Goal: Task Accomplishment & Management: Manage account settings

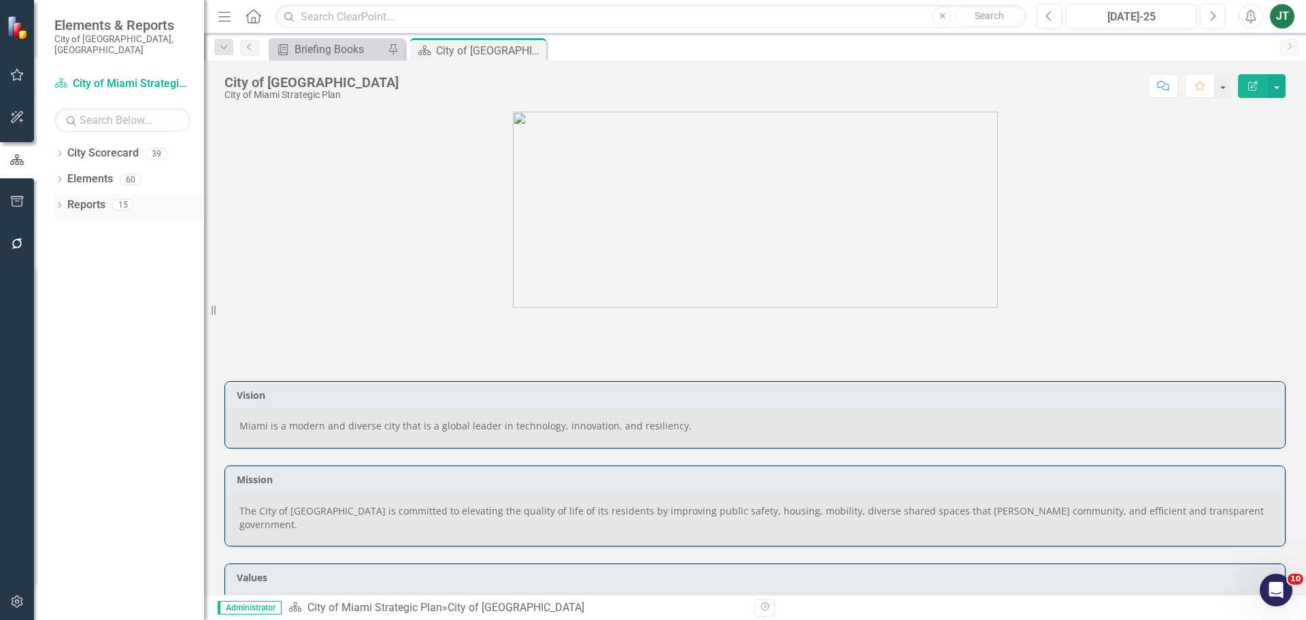
click at [83, 197] on link "Reports" at bounding box center [86, 205] width 38 height 16
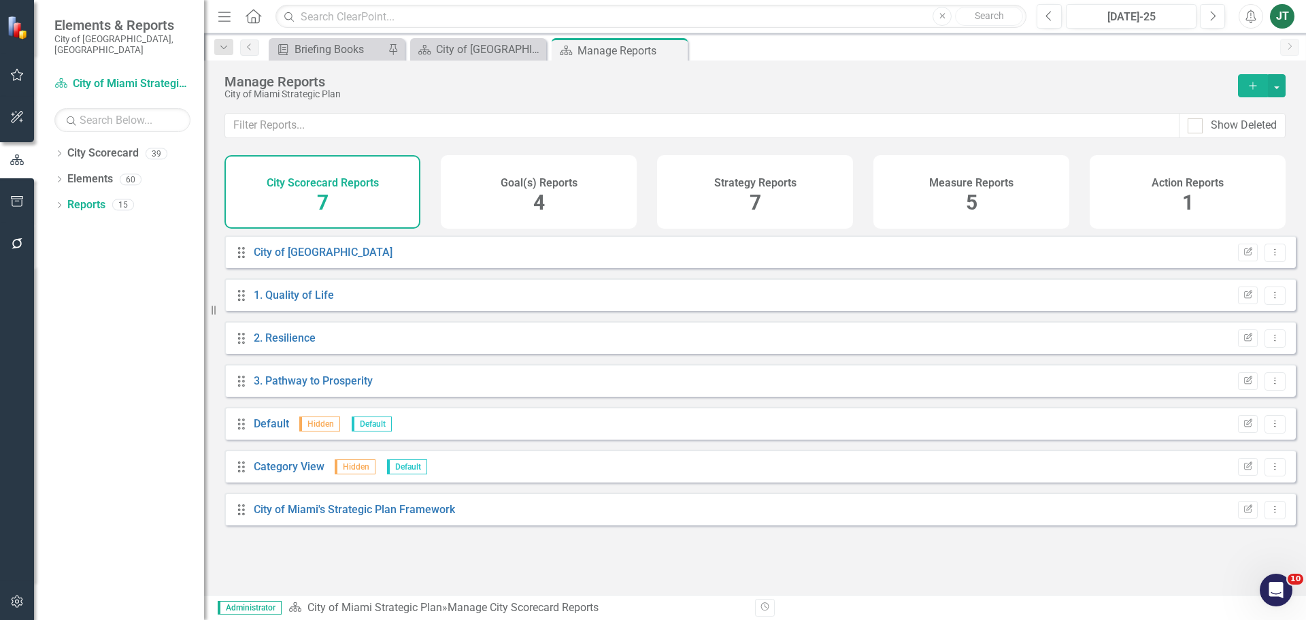
click at [753, 175] on div "Strategy Reports" at bounding box center [755, 181] width 82 height 16
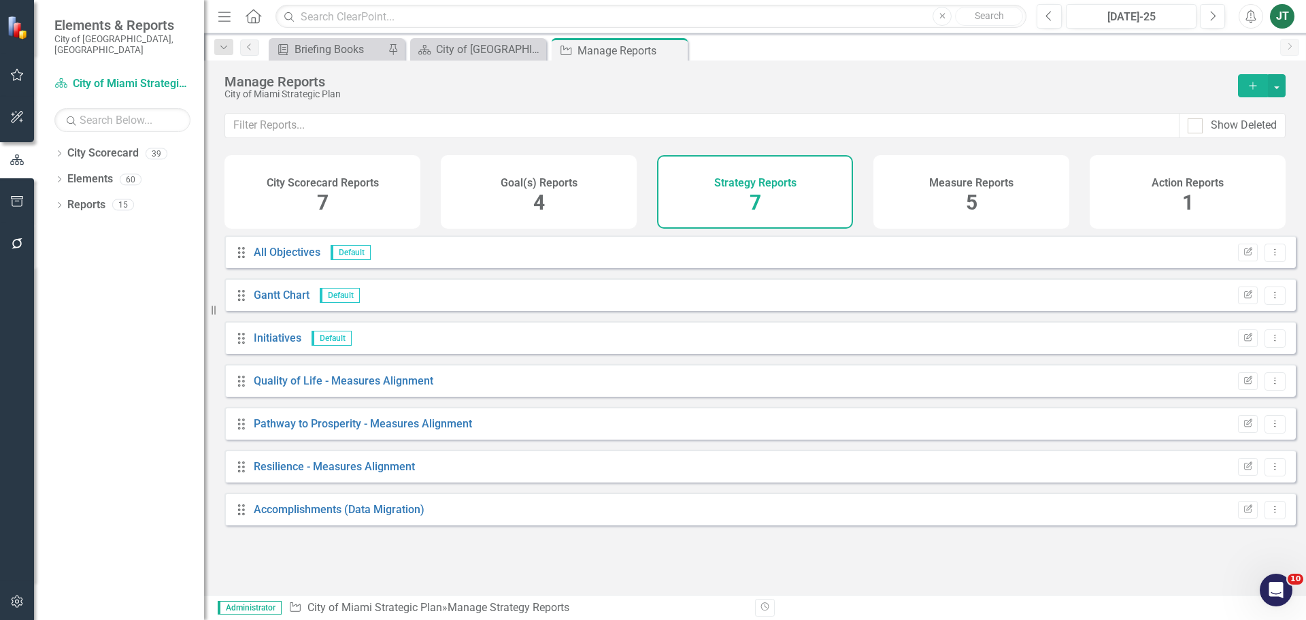
click at [520, 196] on div "Goal(s) Reports 4" at bounding box center [539, 191] width 196 height 73
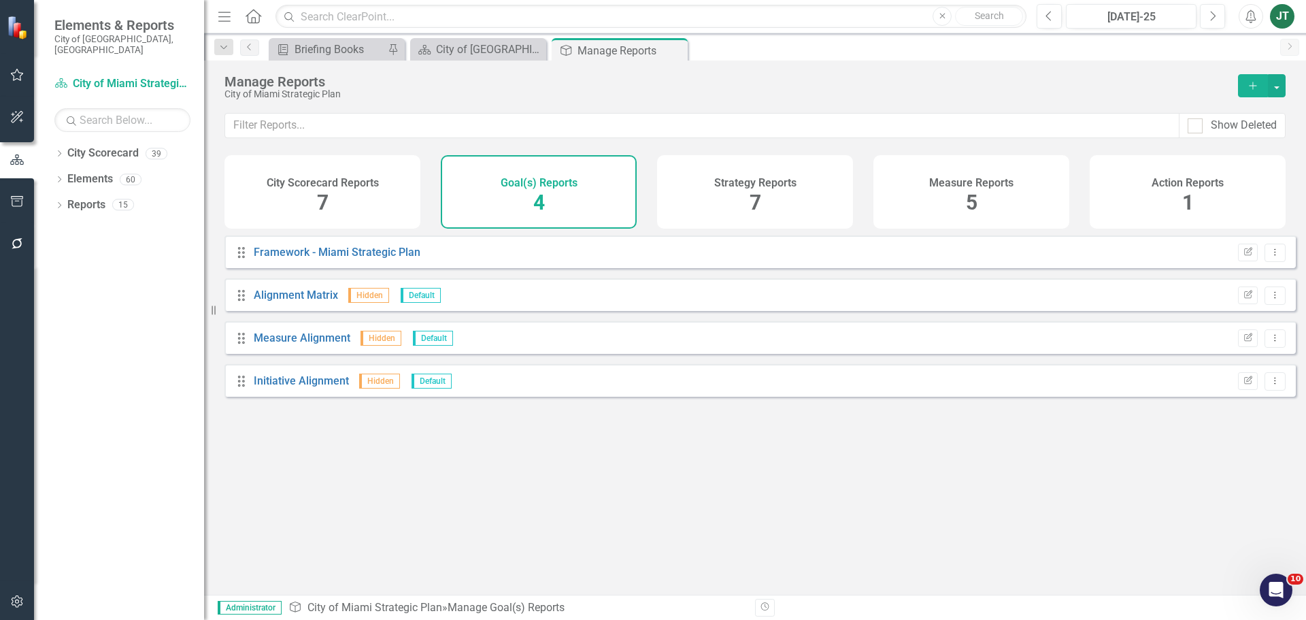
click at [910, 194] on div "Measure Reports 5" at bounding box center [971, 191] width 196 height 73
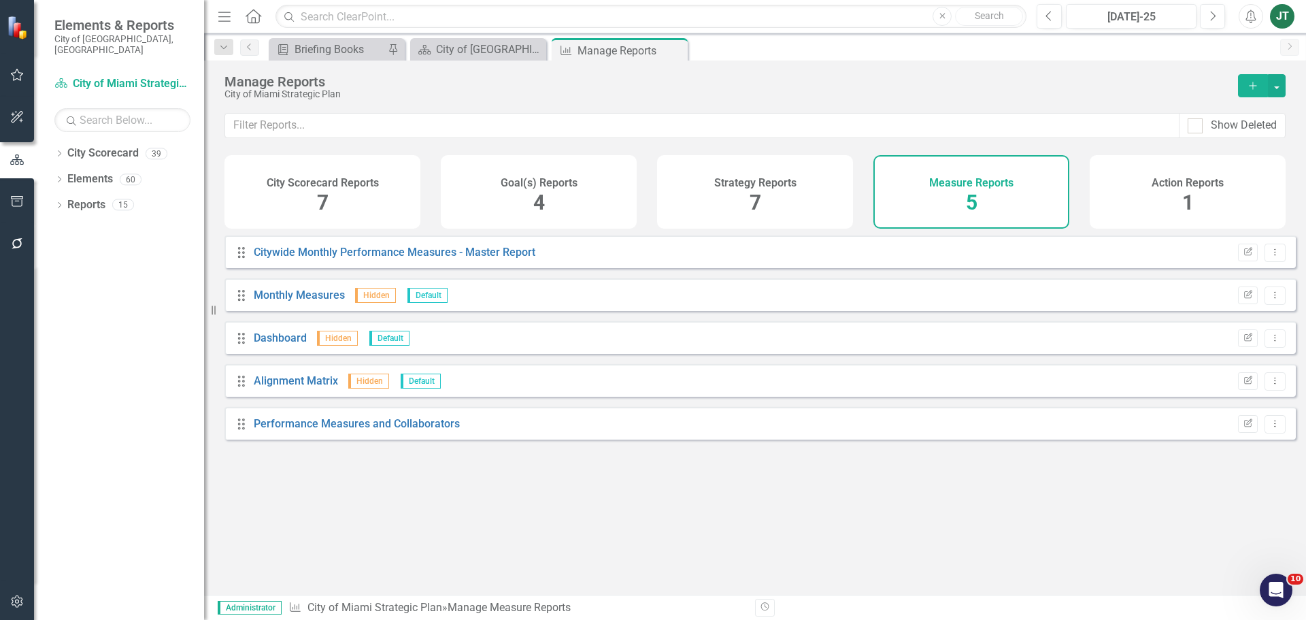
click at [793, 199] on div "Strategy Reports 7" at bounding box center [755, 191] width 196 height 73
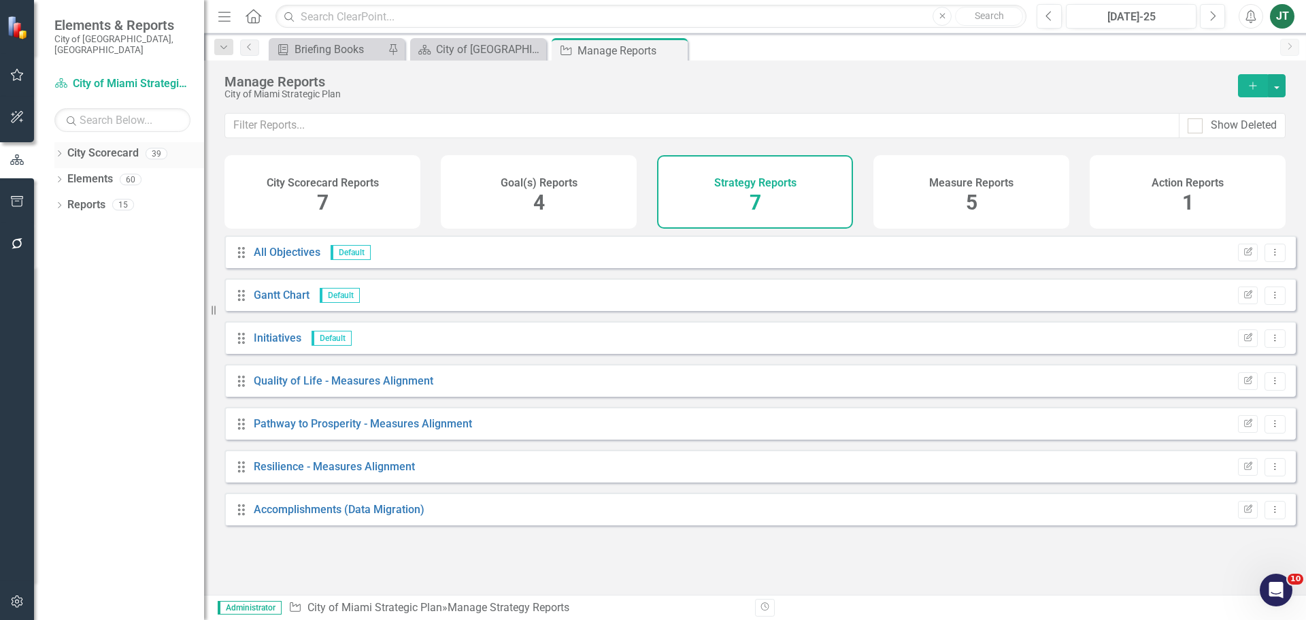
click at [57, 142] on div "Dropdown City Scorecard 39" at bounding box center [129, 155] width 150 height 26
click at [61, 151] on icon "Dropdown" at bounding box center [59, 154] width 10 height 7
click at [67, 200] on icon "Dropdown" at bounding box center [66, 204] width 10 height 8
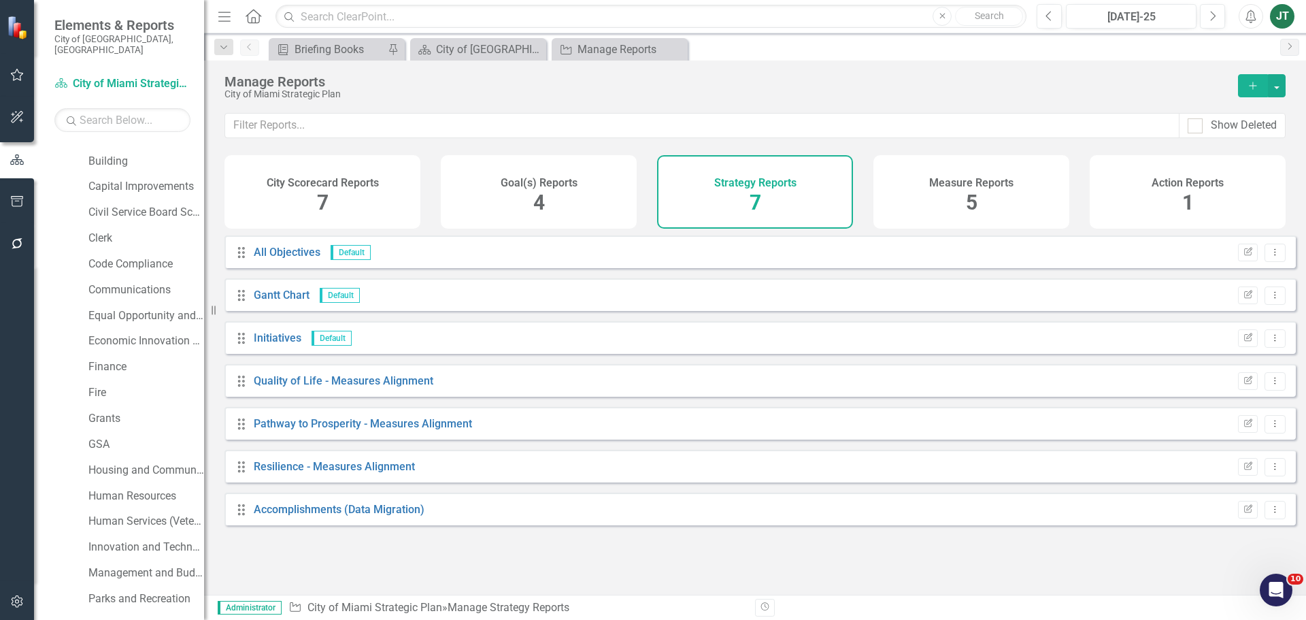
scroll to position [272, 0]
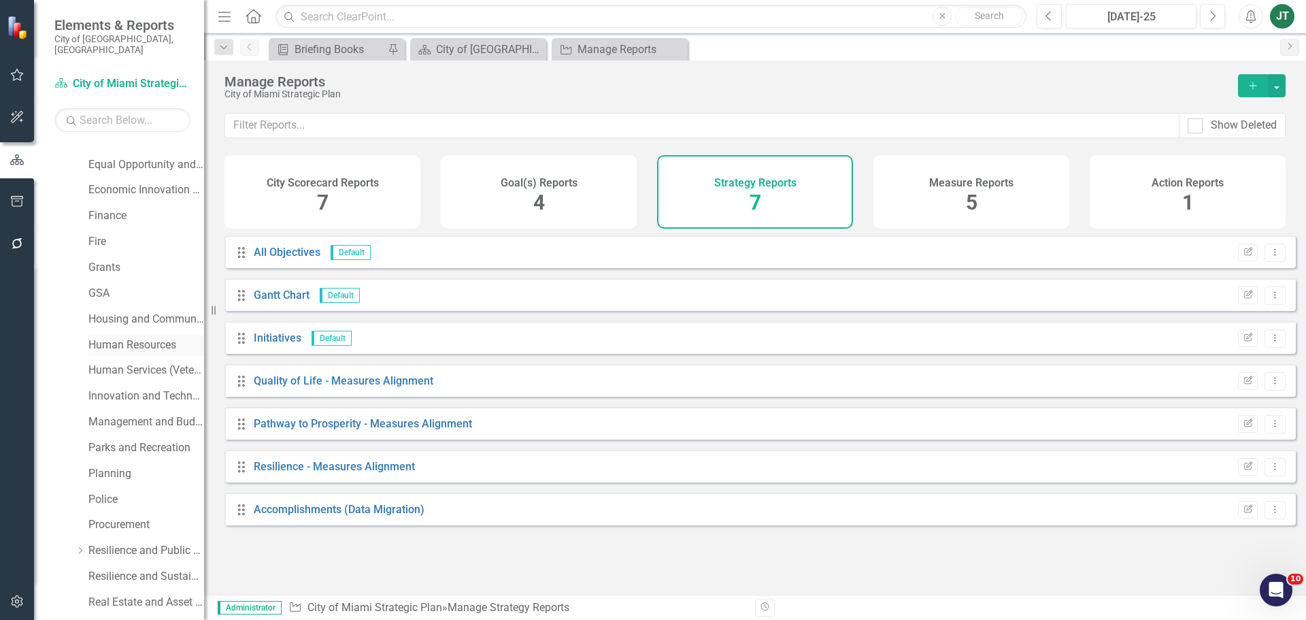
drag, startPoint x: 111, startPoint y: 337, endPoint x: 111, endPoint y: 328, distance: 8.8
click at [111, 337] on link "Human Resources" at bounding box center [146, 345] width 116 height 16
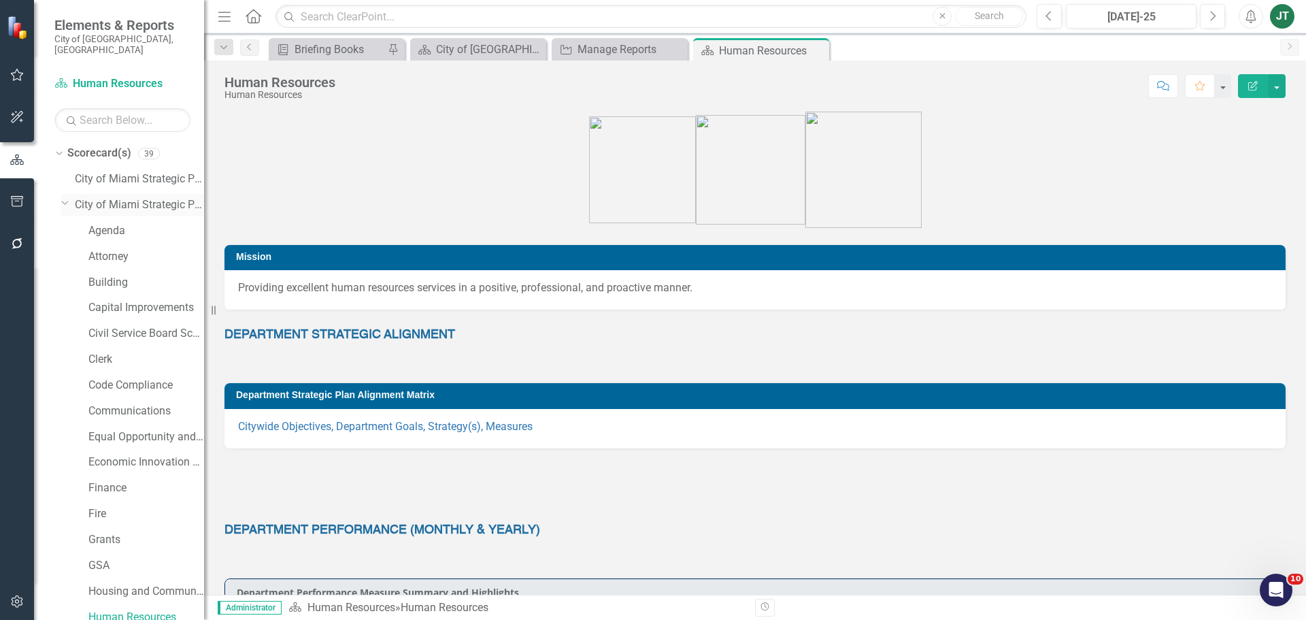
click at [64, 197] on icon "Dropdown" at bounding box center [65, 202] width 8 height 10
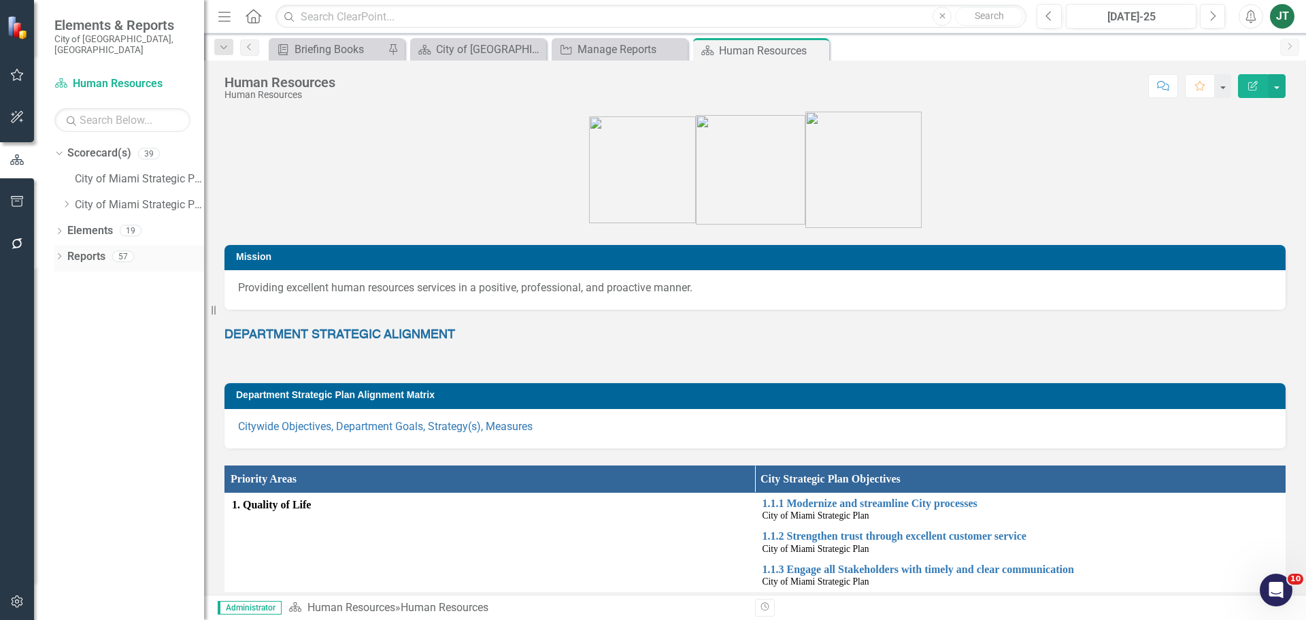
click at [60, 254] on icon "Dropdown" at bounding box center [59, 257] width 10 height 7
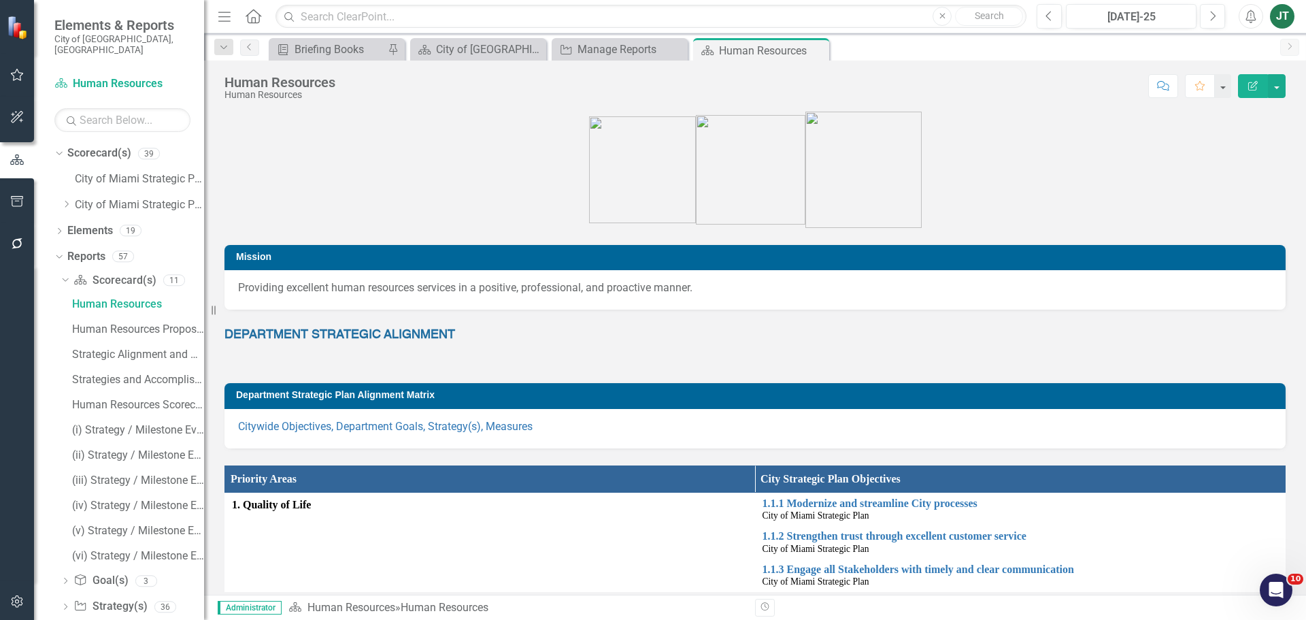
drag, startPoint x: 114, startPoint y: 392, endPoint x: 61, endPoint y: 386, distance: 53.3
click at [61, 386] on div "Human Resources Human Resources Proposed Budget (Strategic Plans and Performanc…" at bounding box center [133, 429] width 144 height 273
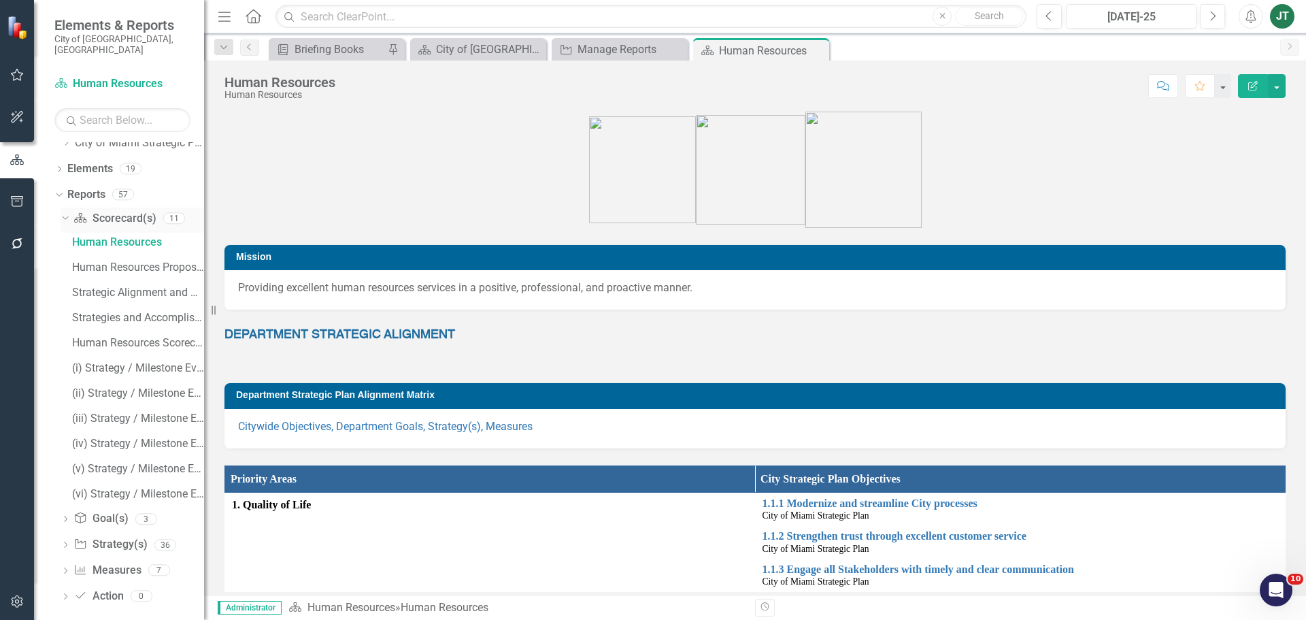
click at [63, 213] on icon "Dropdown" at bounding box center [63, 218] width 7 height 10
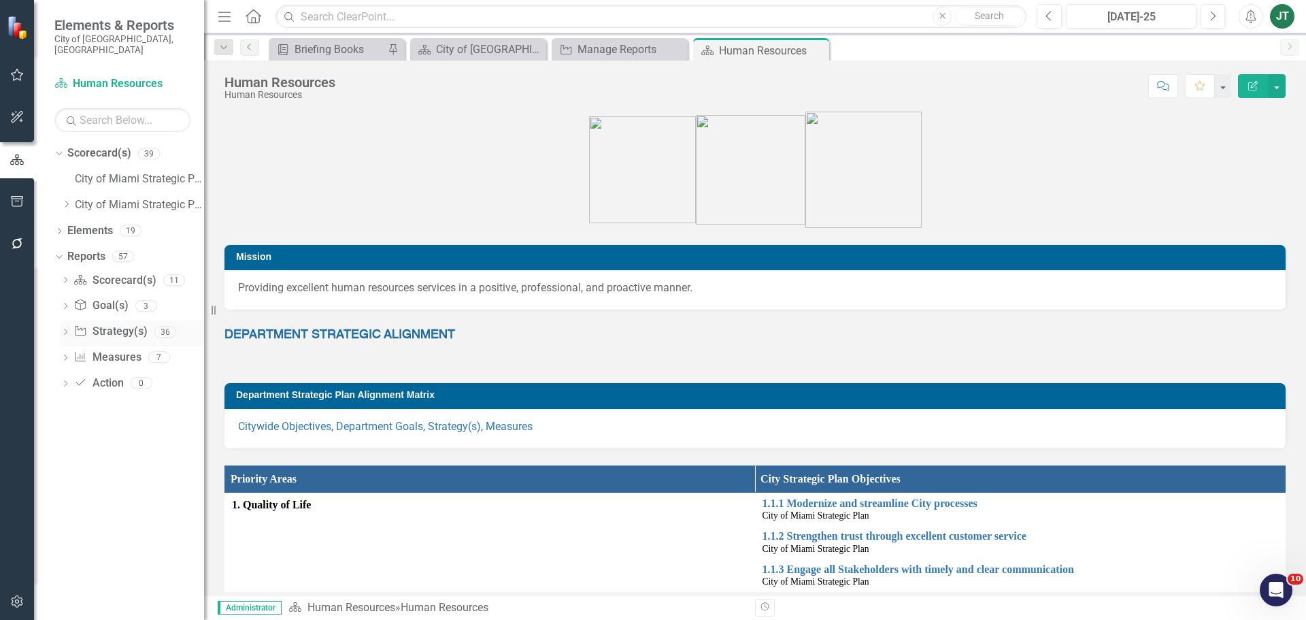
click at [107, 324] on link "Strategy Strategy(s)" at bounding box center [109, 332] width 73 height 16
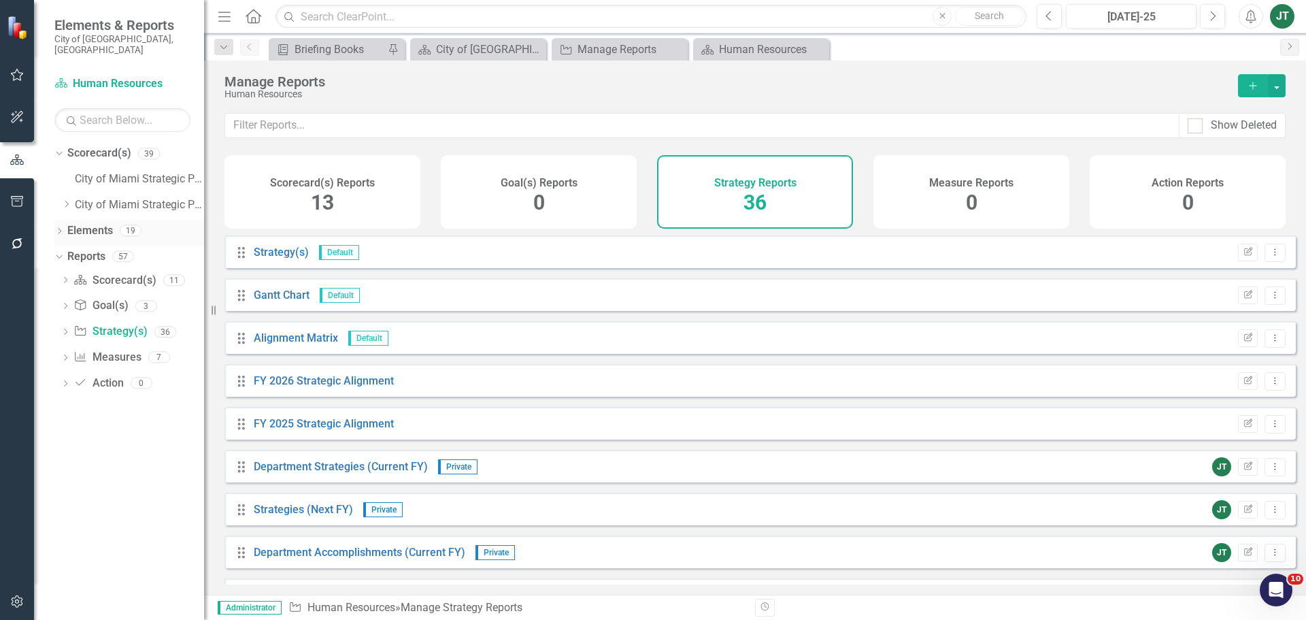
click at [87, 224] on link "Elements" at bounding box center [90, 231] width 46 height 16
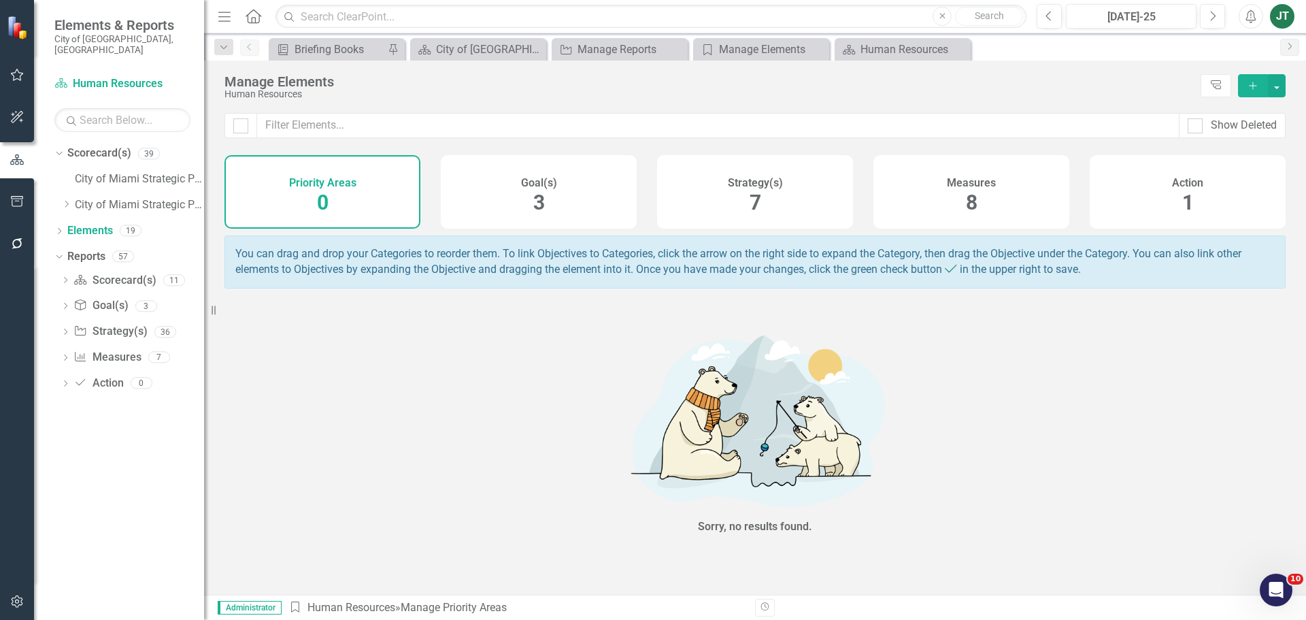
click at [750, 191] on span "7" at bounding box center [756, 202] width 12 height 24
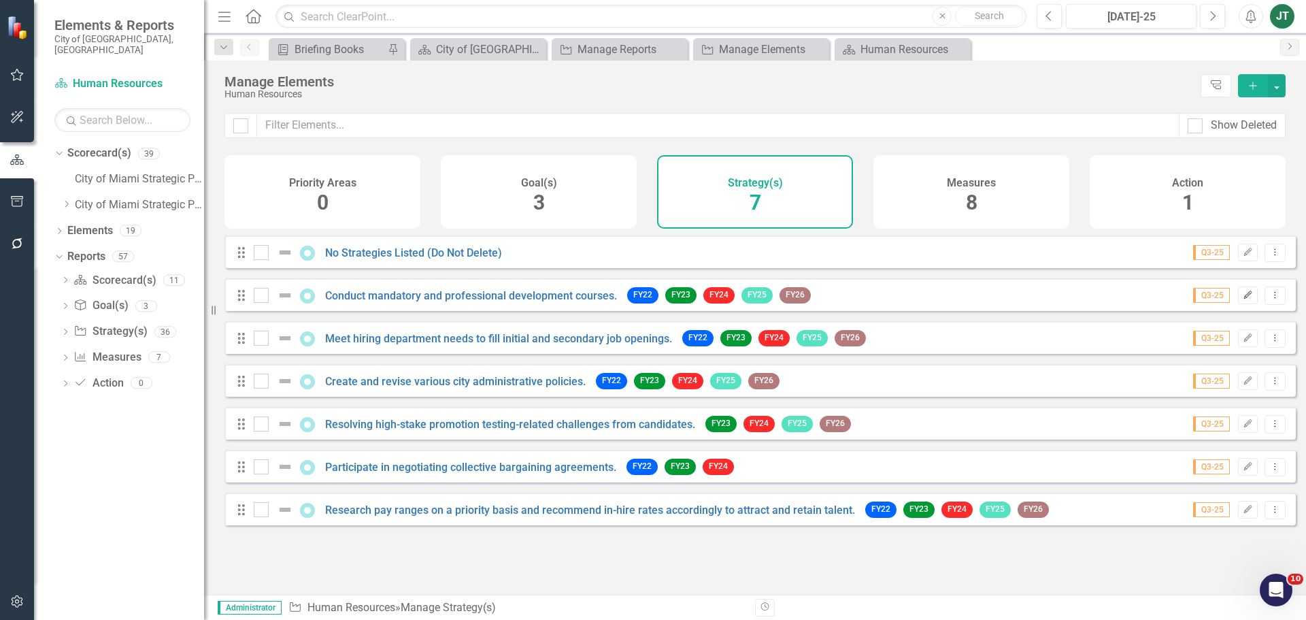
click at [1244, 299] on icon "button" at bounding box center [1248, 294] width 8 height 8
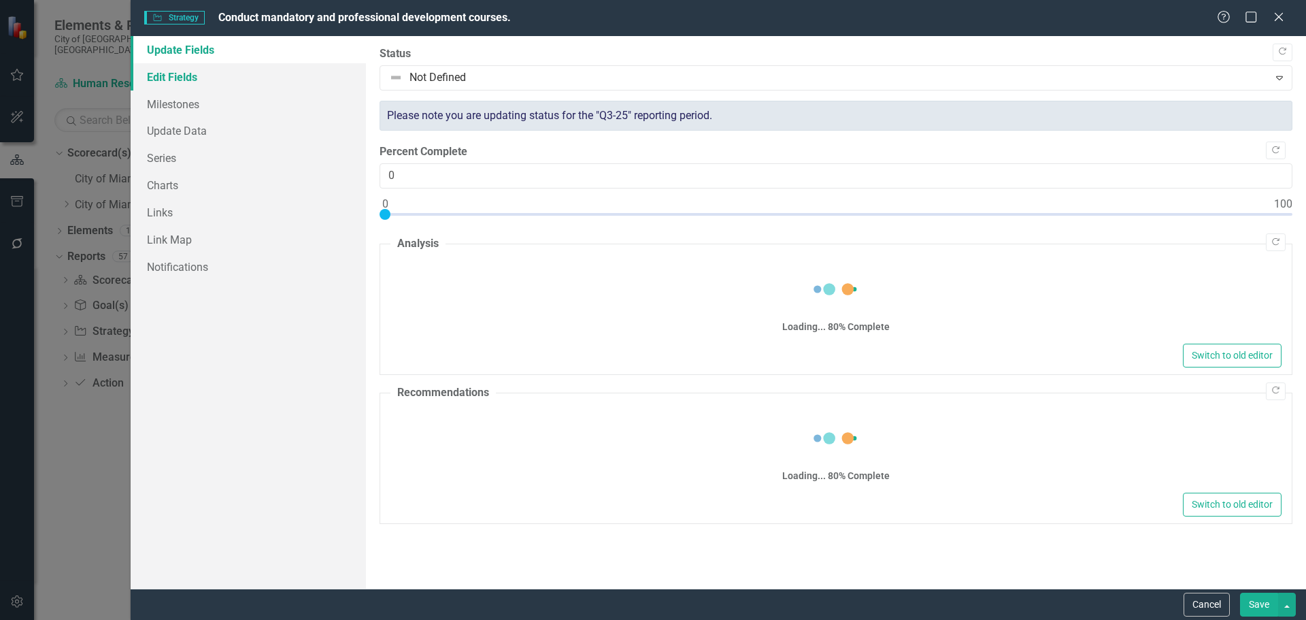
click at [238, 74] on link "Edit Fields" at bounding box center [248, 76] width 235 height 27
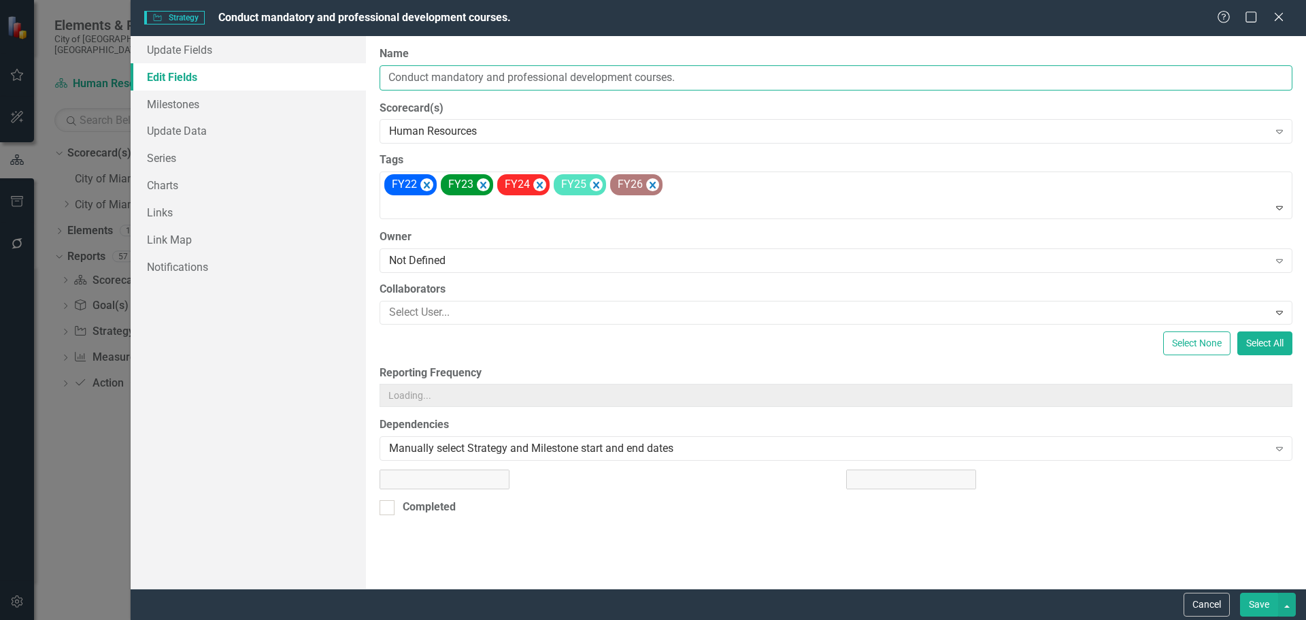
drag, startPoint x: 537, startPoint y: 74, endPoint x: 433, endPoint y: 72, distance: 103.4
click at [348, 65] on div "Update Fields Edit Fields Milestones Update Data Series Charts Links Link Map N…" at bounding box center [719, 312] width 1176 height 552
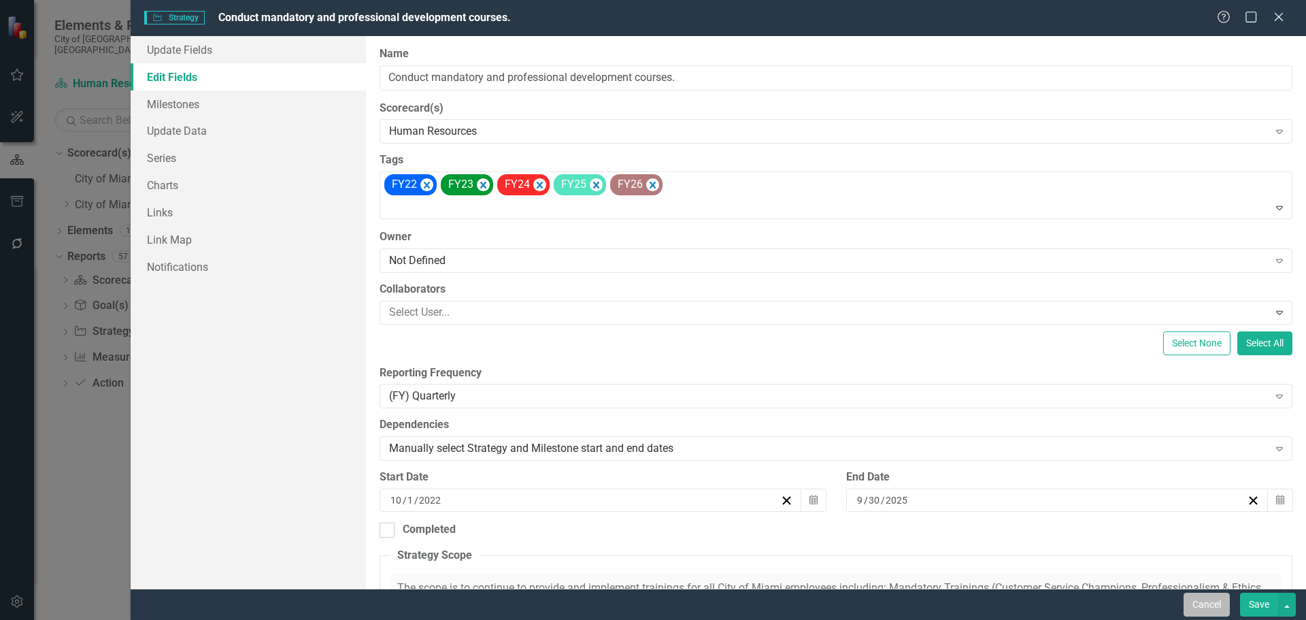
click at [1220, 610] on button "Cancel" at bounding box center [1207, 605] width 46 height 24
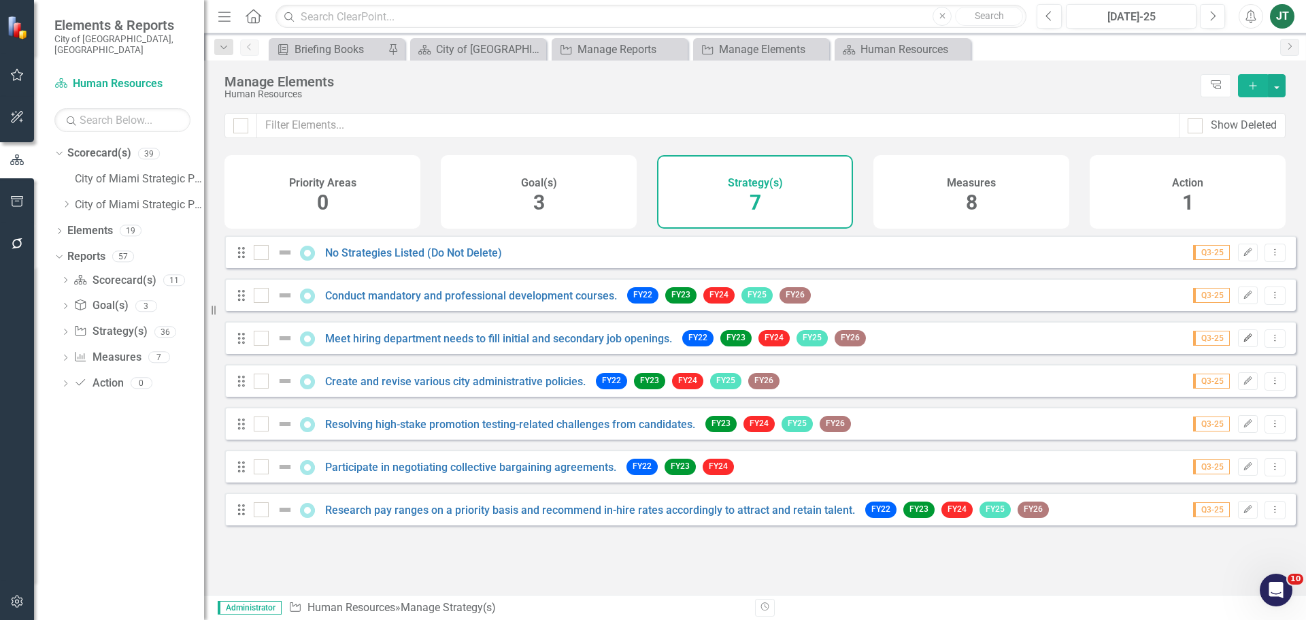
click at [1243, 342] on icon "Edit" at bounding box center [1248, 338] width 10 height 8
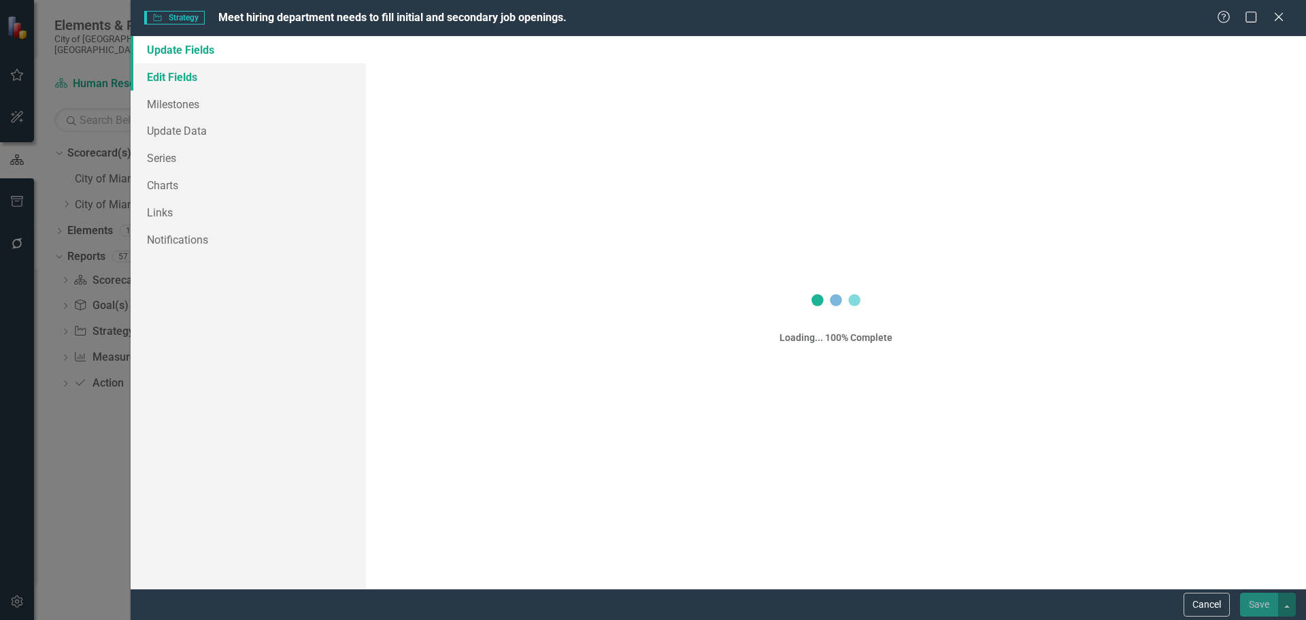
click at [208, 76] on link "Edit Fields" at bounding box center [248, 76] width 235 height 27
click at [167, 71] on link "Edit Fields" at bounding box center [248, 76] width 235 height 27
click at [181, 76] on link "Edit Fields" at bounding box center [248, 76] width 235 height 27
click at [182, 76] on link "Edit Fields" at bounding box center [248, 76] width 235 height 27
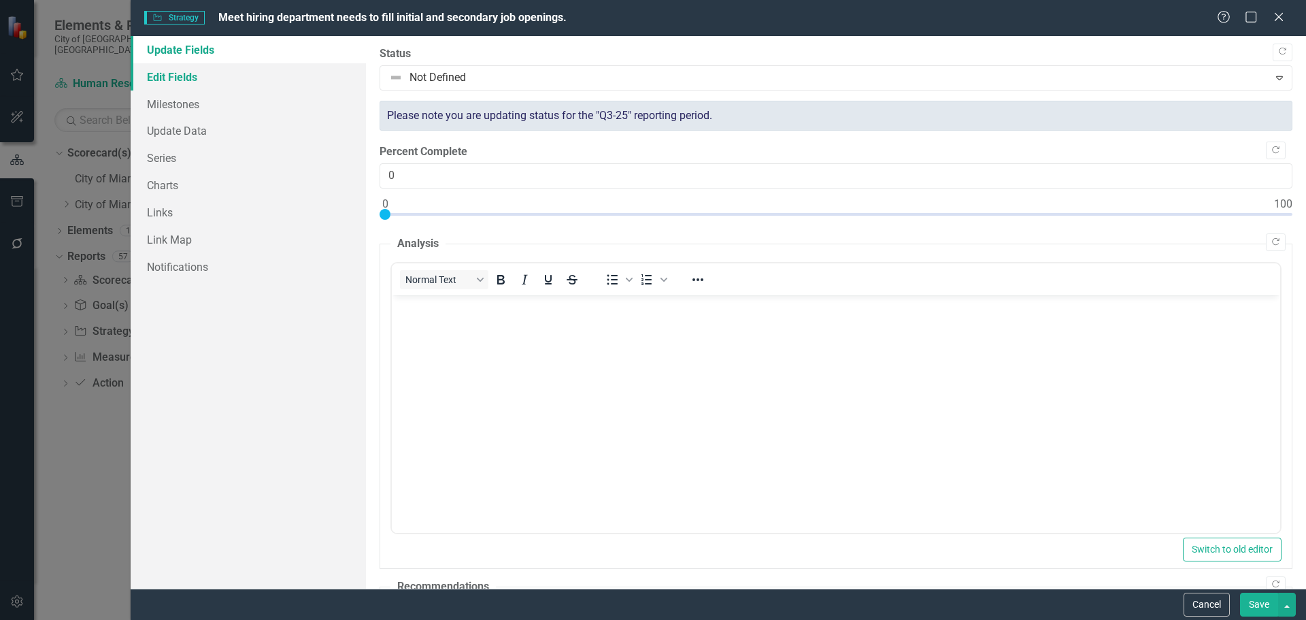
click at [237, 78] on link "Edit Fields" at bounding box center [248, 76] width 235 height 27
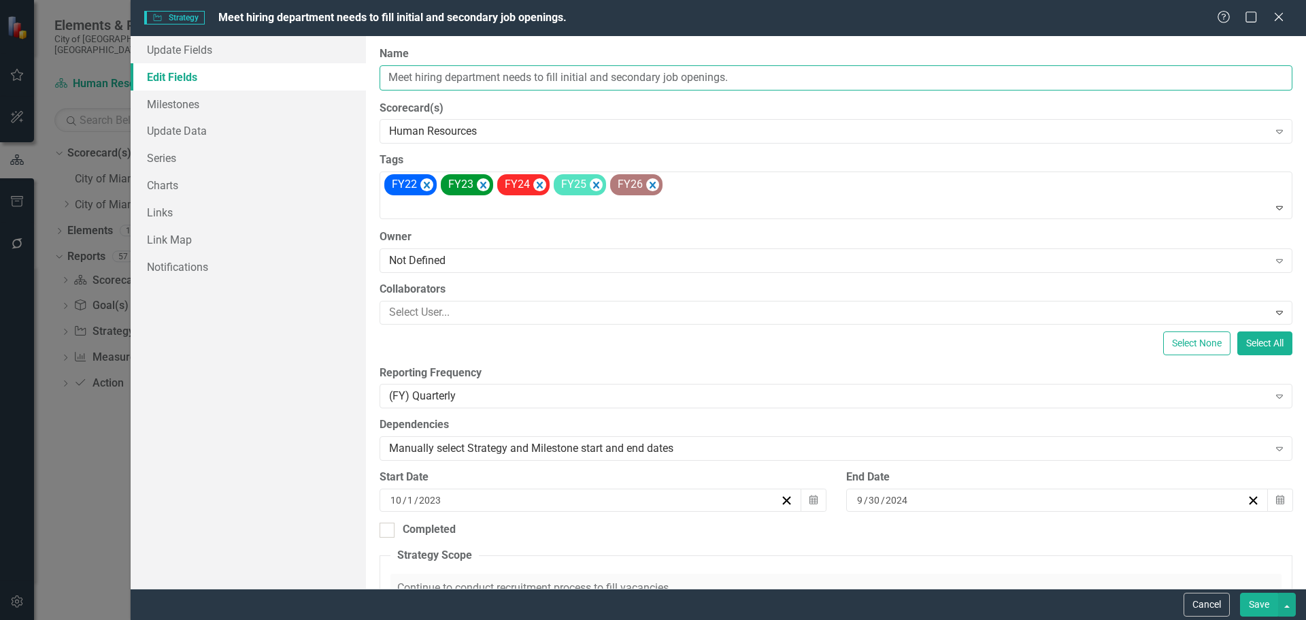
click at [506, 78] on input "Meet hiring department needs to fill initial and secondary job openings." at bounding box center [836, 77] width 913 height 25
drag, startPoint x: 592, startPoint y: 76, endPoint x: 348, endPoint y: 71, distance: 243.6
click at [348, 71] on div "Update Fields Edit Fields Milestones Update Data Series Charts Links Link Map N…" at bounding box center [719, 312] width 1176 height 552
click at [1259, 601] on button "Save" at bounding box center [1259, 605] width 38 height 24
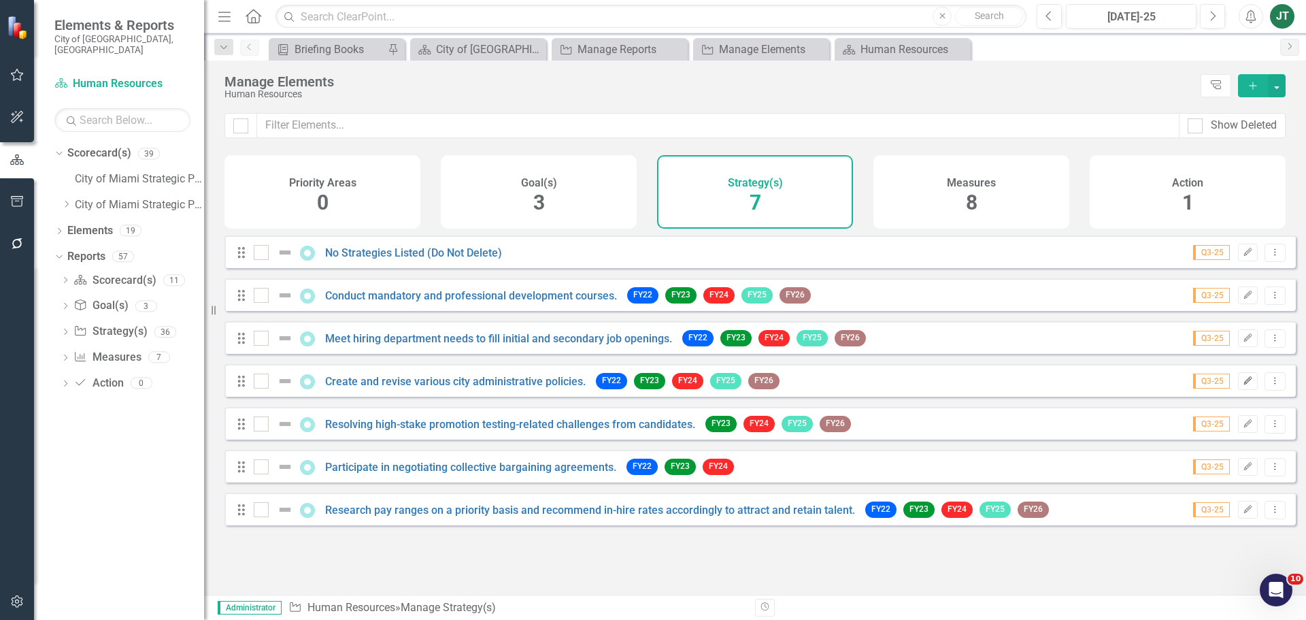
click at [1243, 385] on icon "Edit" at bounding box center [1248, 381] width 10 height 8
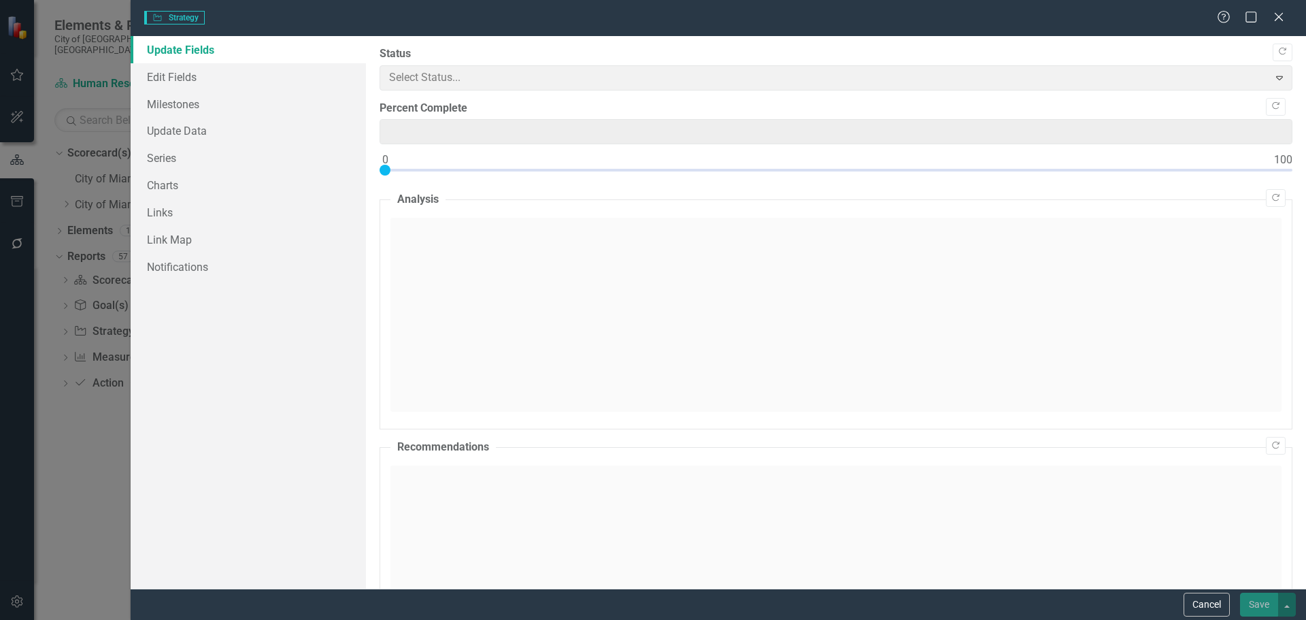
type input "0"
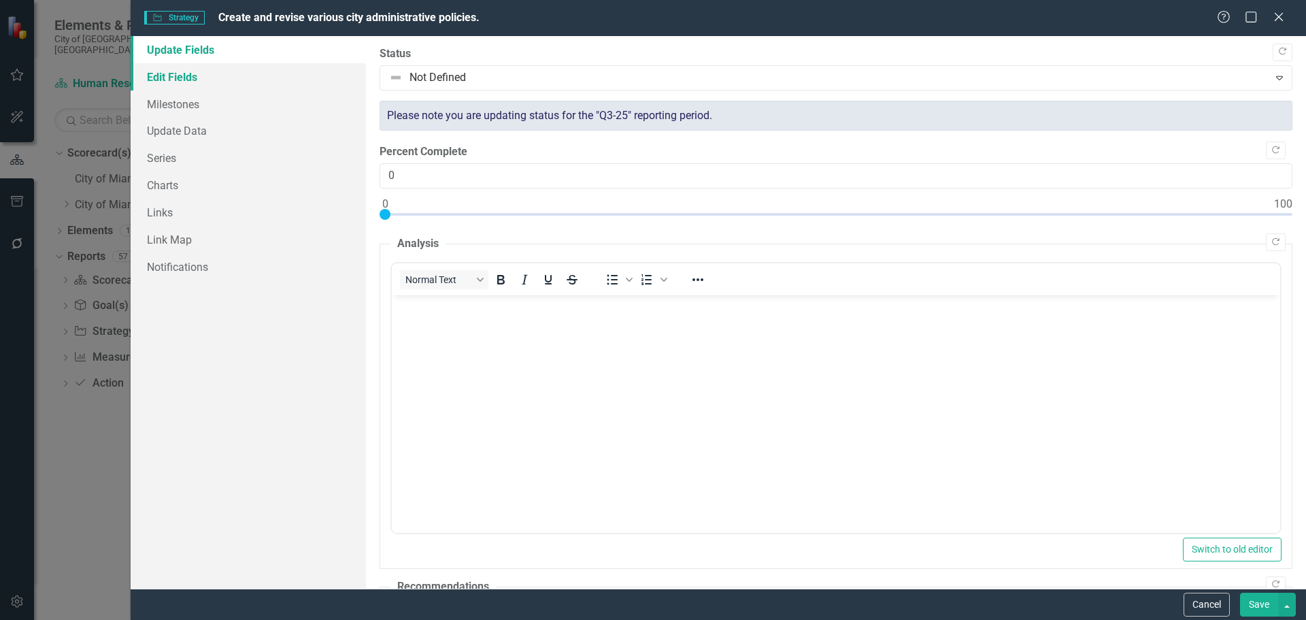
click at [253, 76] on link "Edit Fields" at bounding box center [248, 76] width 235 height 27
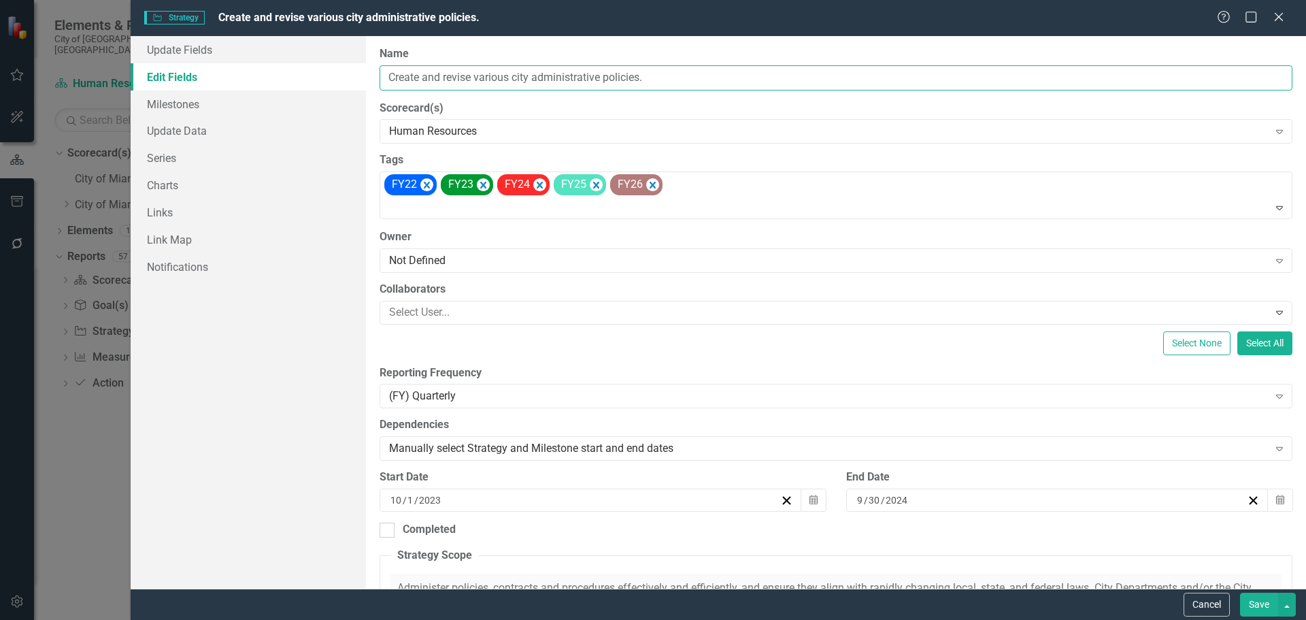
click at [486, 82] on input "Create and revise various city administrative policies." at bounding box center [836, 77] width 913 height 25
drag, startPoint x: 652, startPoint y: 76, endPoint x: 323, endPoint y: 70, distance: 328.6
click at [323, 70] on div "Update Fields Edit Fields Milestones Update Data Series Charts Links Link Map N…" at bounding box center [719, 312] width 1176 height 552
click at [1256, 597] on button "Save" at bounding box center [1259, 605] width 38 height 24
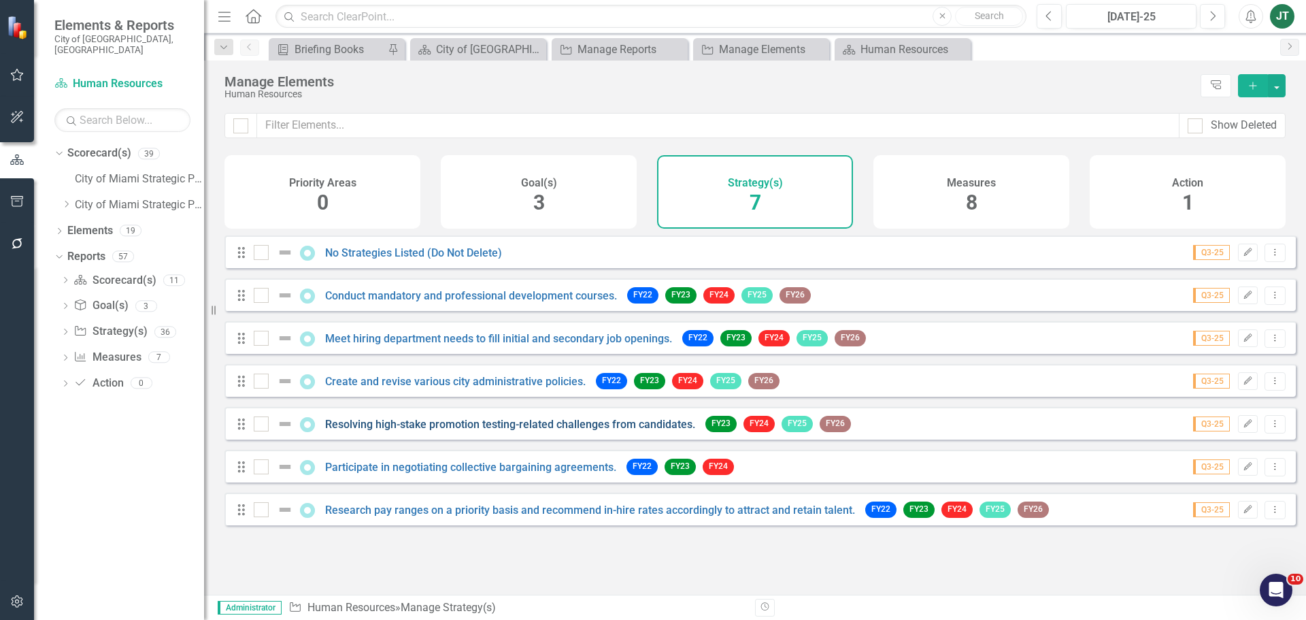
click at [393, 431] on link "Resolving high-stake promotion testing-related challenges from candidates." at bounding box center [510, 424] width 370 height 13
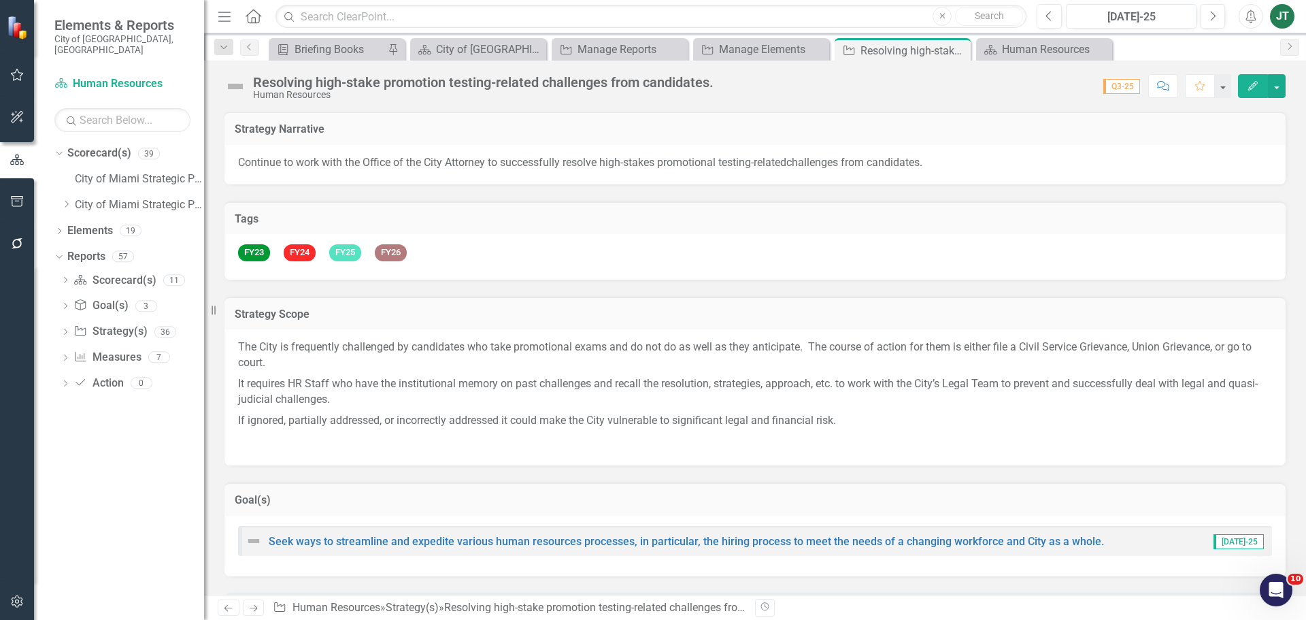
click at [504, 84] on div "Resolving high-stake promotion testing-related challenges from candidates." at bounding box center [483, 82] width 461 height 15
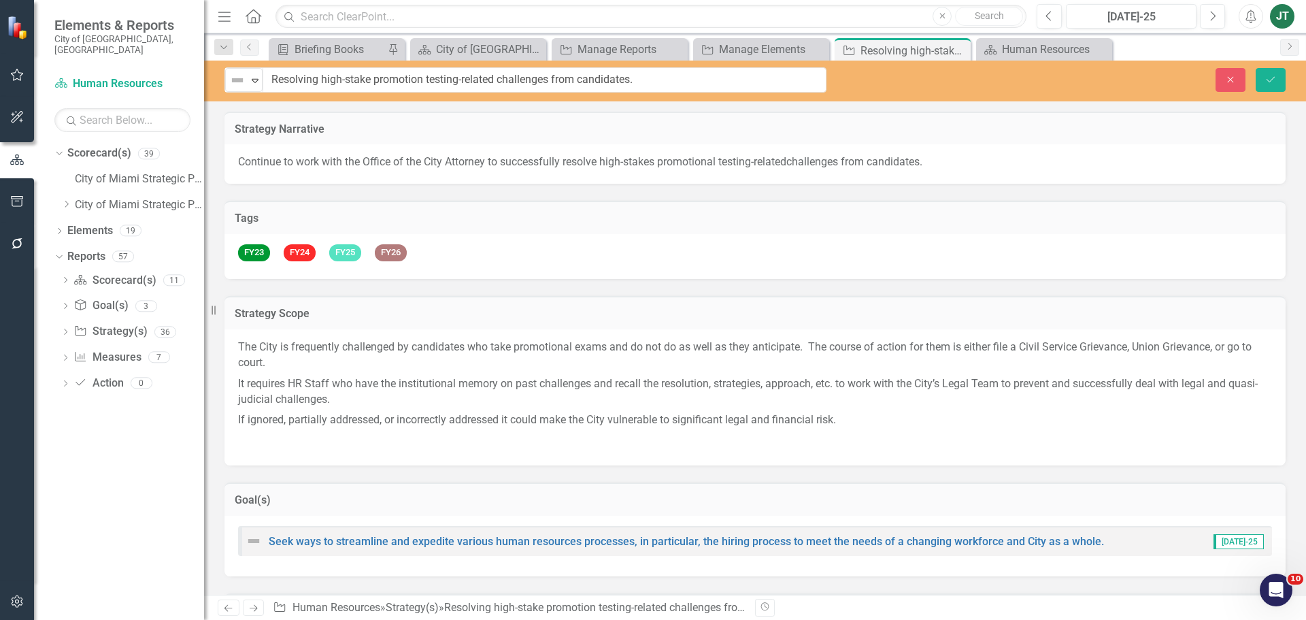
drag, startPoint x: 542, startPoint y: 81, endPoint x: 293, endPoint y: 76, distance: 248.3
click at [461, 78] on input "Resolving high-stake promotion testing-related challenges from candidates." at bounding box center [544, 79] width 563 height 25
drag, startPoint x: 498, startPoint y: 80, endPoint x: 317, endPoint y: 78, distance: 181.0
click at [267, 71] on input "Resolving high-stake promotion testing-related challenges from candidates." at bounding box center [544, 79] width 563 height 25
click at [1224, 77] on button "Close" at bounding box center [1231, 80] width 30 height 24
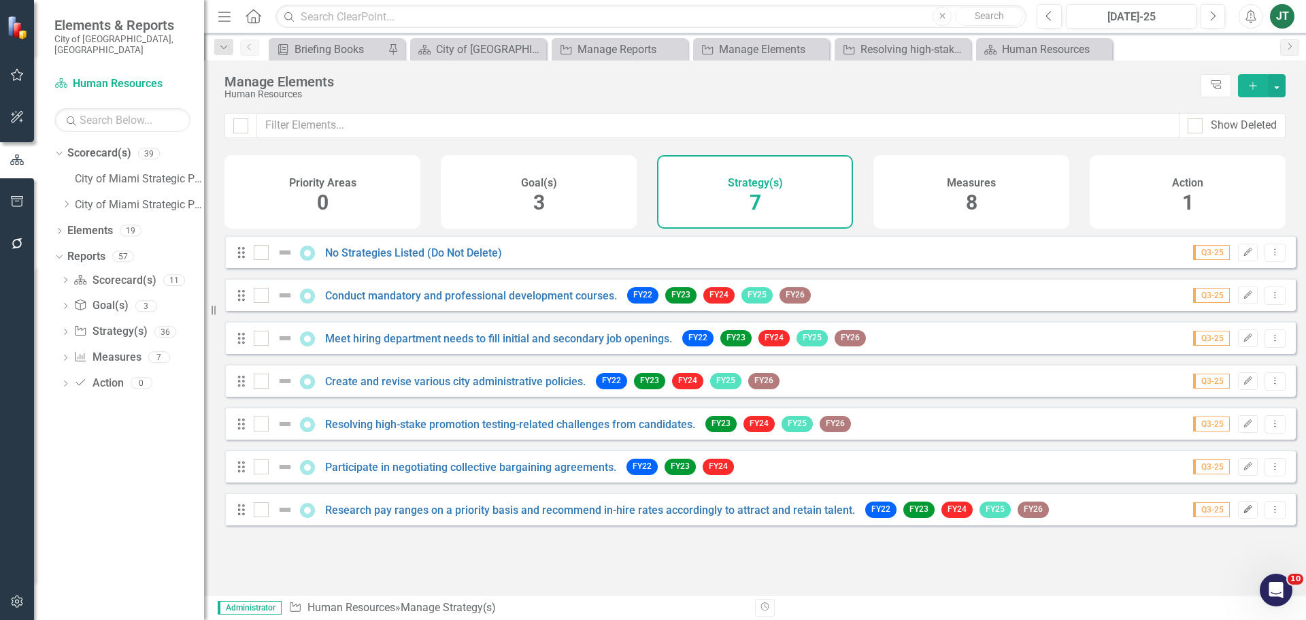
click at [1238, 513] on button "Edit" at bounding box center [1248, 510] width 20 height 18
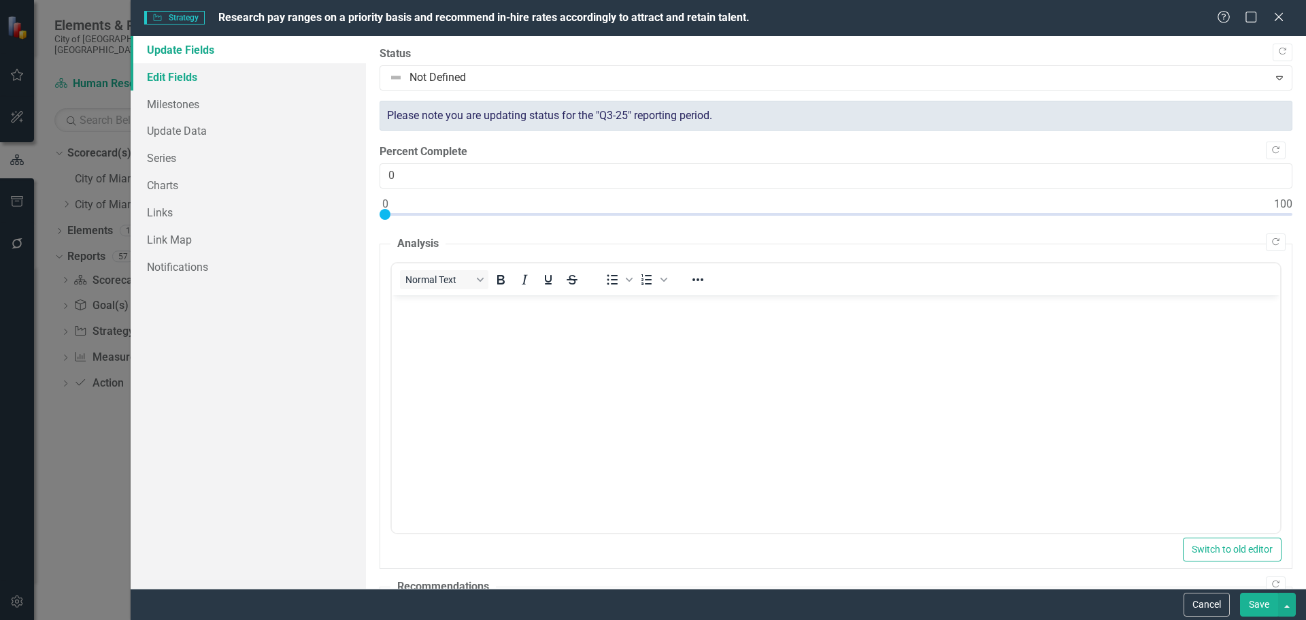
click at [197, 69] on link "Edit Fields" at bounding box center [248, 76] width 235 height 27
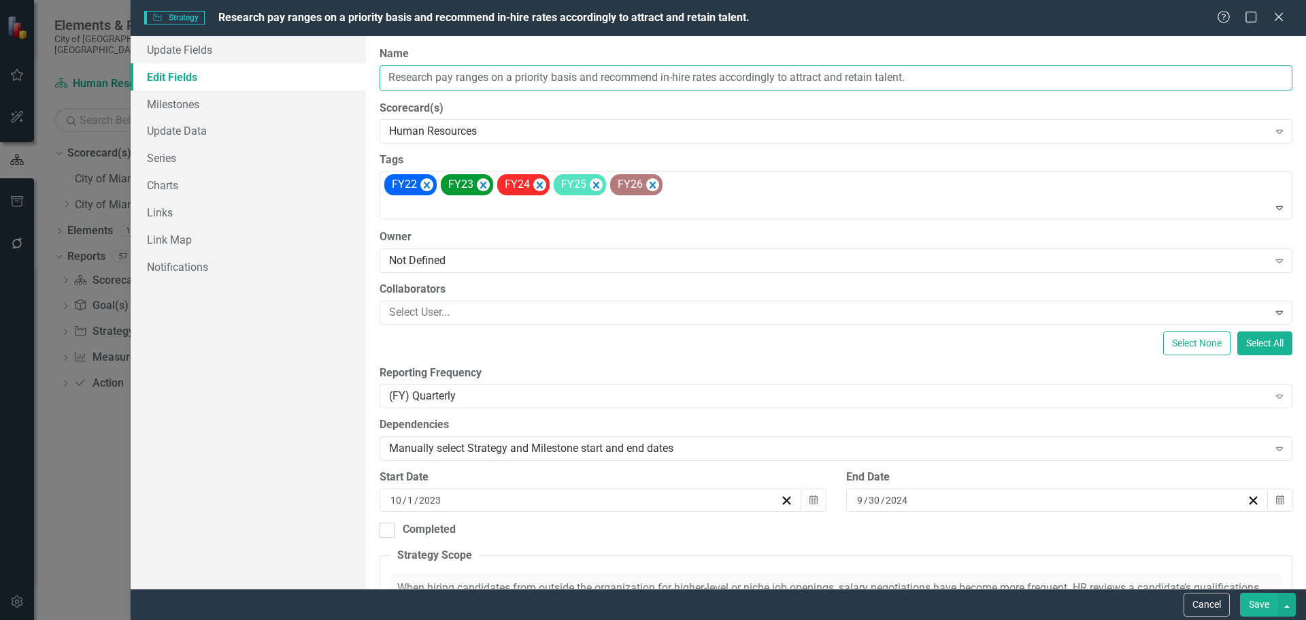
drag, startPoint x: 660, startPoint y: 74, endPoint x: 431, endPoint y: 73, distance: 229.3
click at [394, 70] on input "Research pay ranges on a priority basis and recommend in-hire rates accordingly…" at bounding box center [836, 77] width 913 height 25
drag, startPoint x: 464, startPoint y: 79, endPoint x: 520, endPoint y: 83, distance: 55.9
click at [520, 83] on input "Research pay ranges on a priority basis and recommend in-hire rates accordingly…" at bounding box center [836, 77] width 913 height 25
drag, startPoint x: 661, startPoint y: 76, endPoint x: 370, endPoint y: 66, distance: 290.6
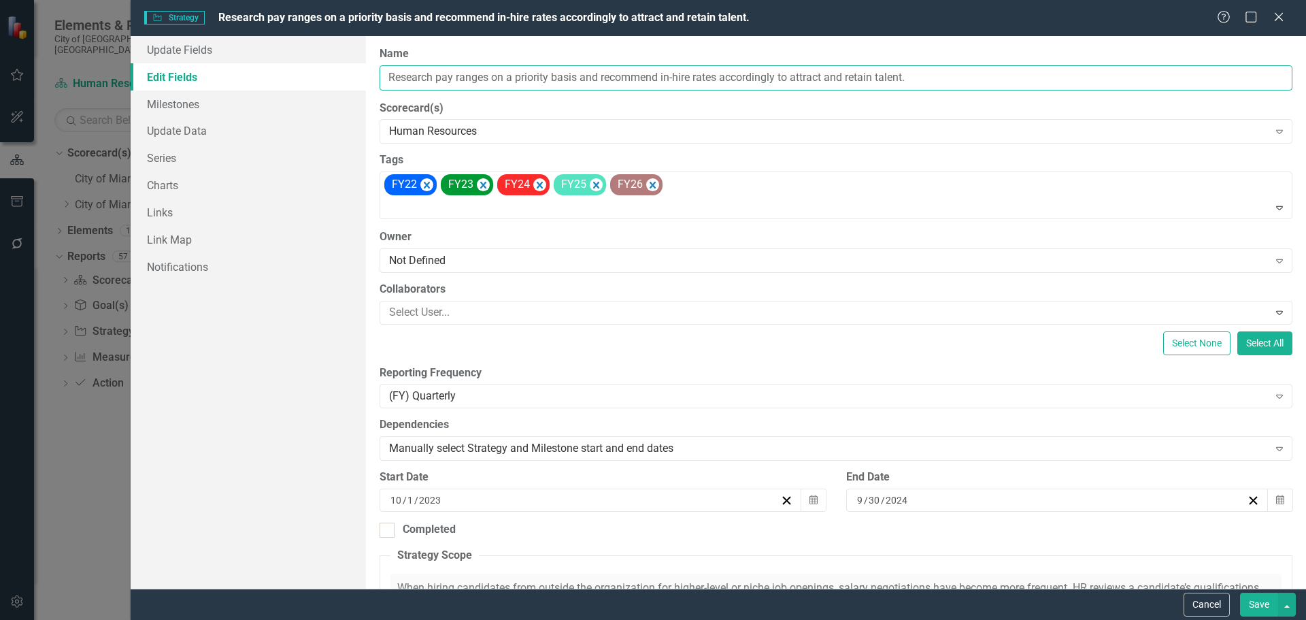
click at [370, 66] on div "ClearPoint Can Do More! How ClearPoint Can Help Close Enterprise plans can auto…" at bounding box center [836, 312] width 940 height 552
click at [1213, 600] on button "Cancel" at bounding box center [1207, 605] width 46 height 24
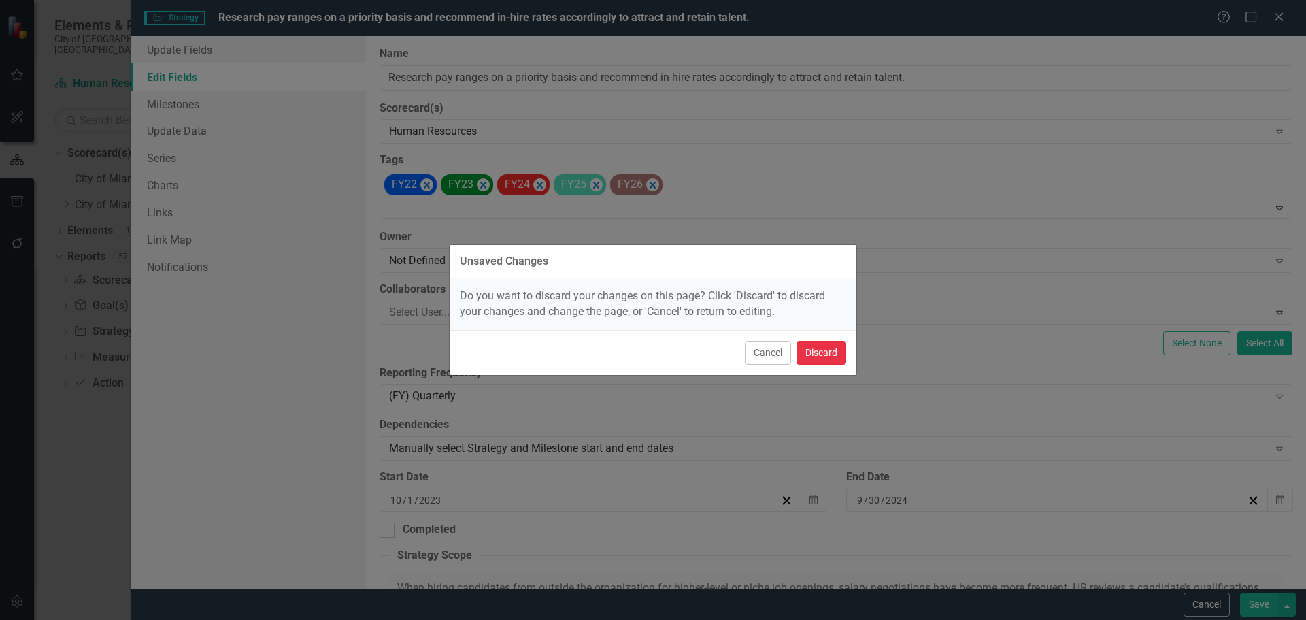
click at [821, 350] on button "Discard" at bounding box center [822, 353] width 50 height 24
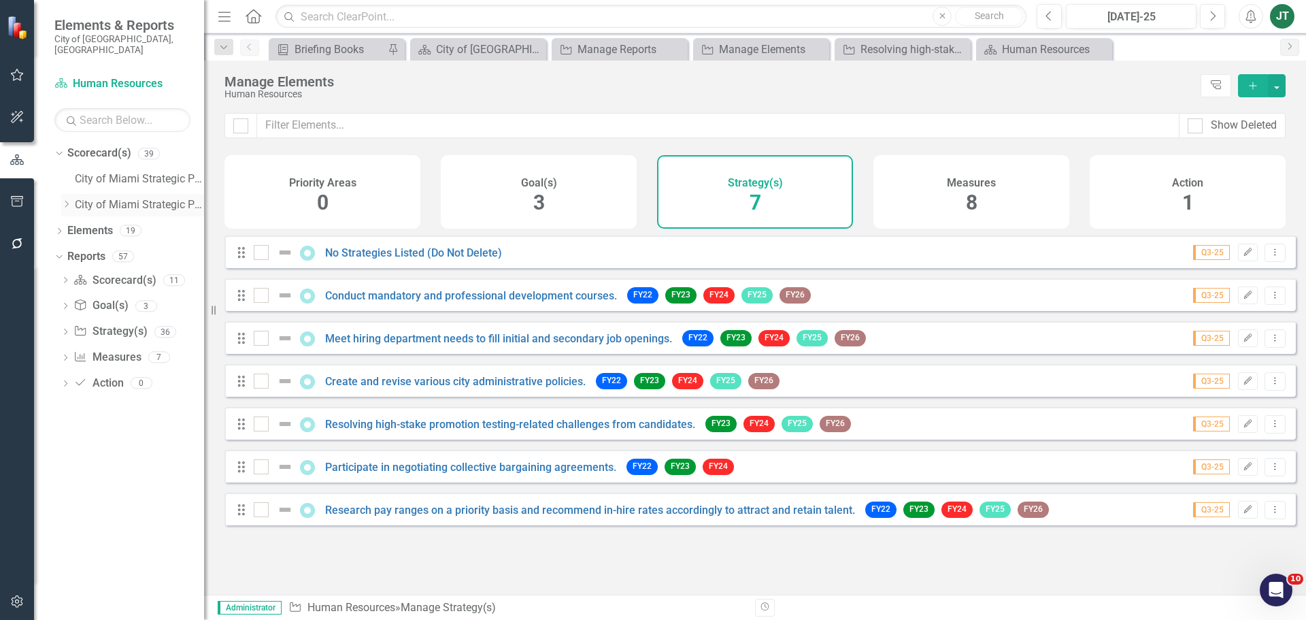
click at [67, 200] on icon "Dropdown" at bounding box center [66, 204] width 10 height 8
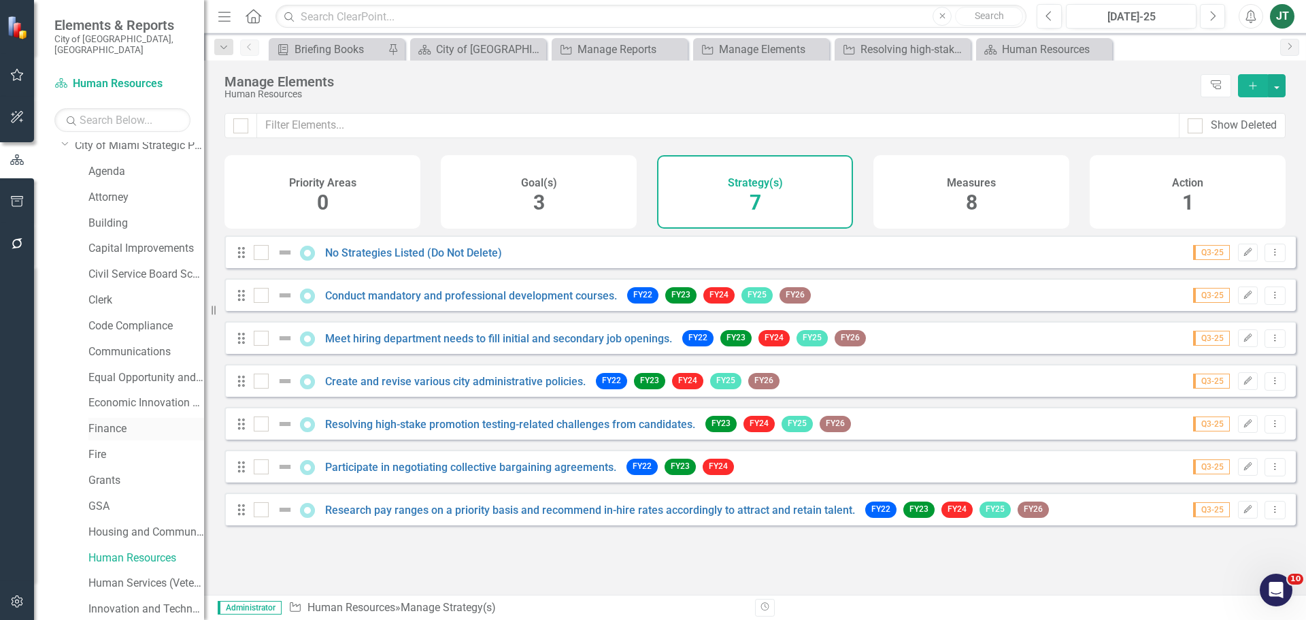
scroll to position [272, 0]
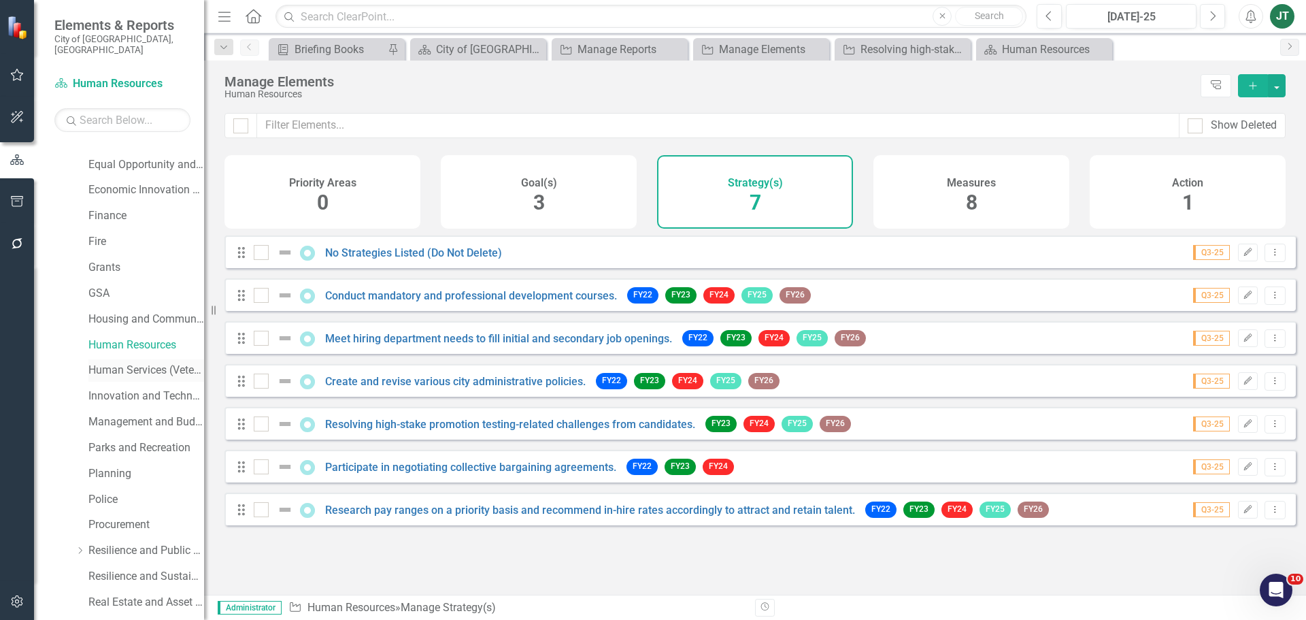
click at [105, 363] on link "Human Services (Veterans and Homeless)" at bounding box center [146, 371] width 116 height 16
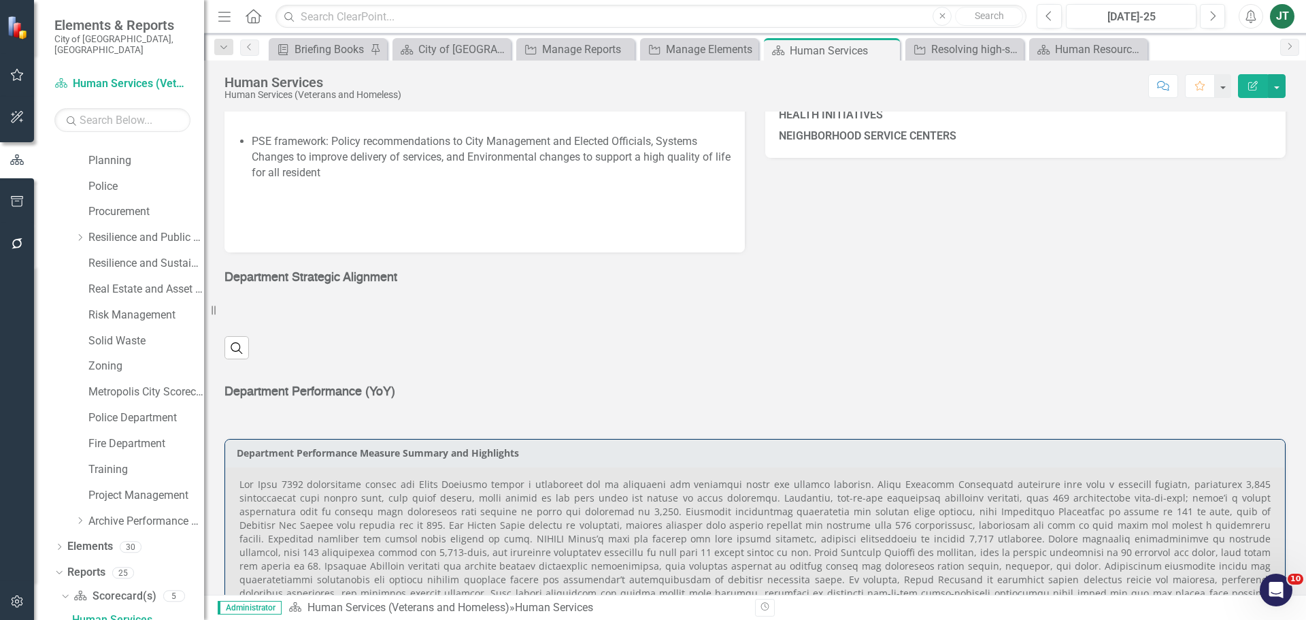
scroll to position [408, 0]
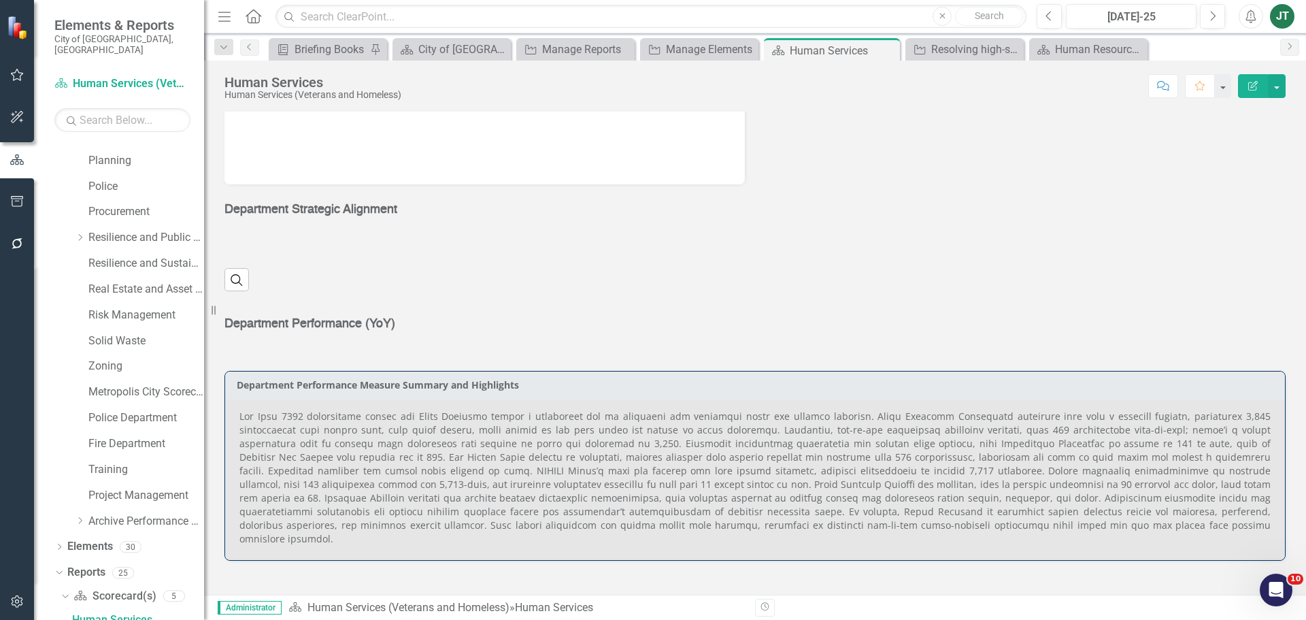
click at [370, 216] on span "Department Strategic Alignment" at bounding box center [310, 209] width 173 height 12
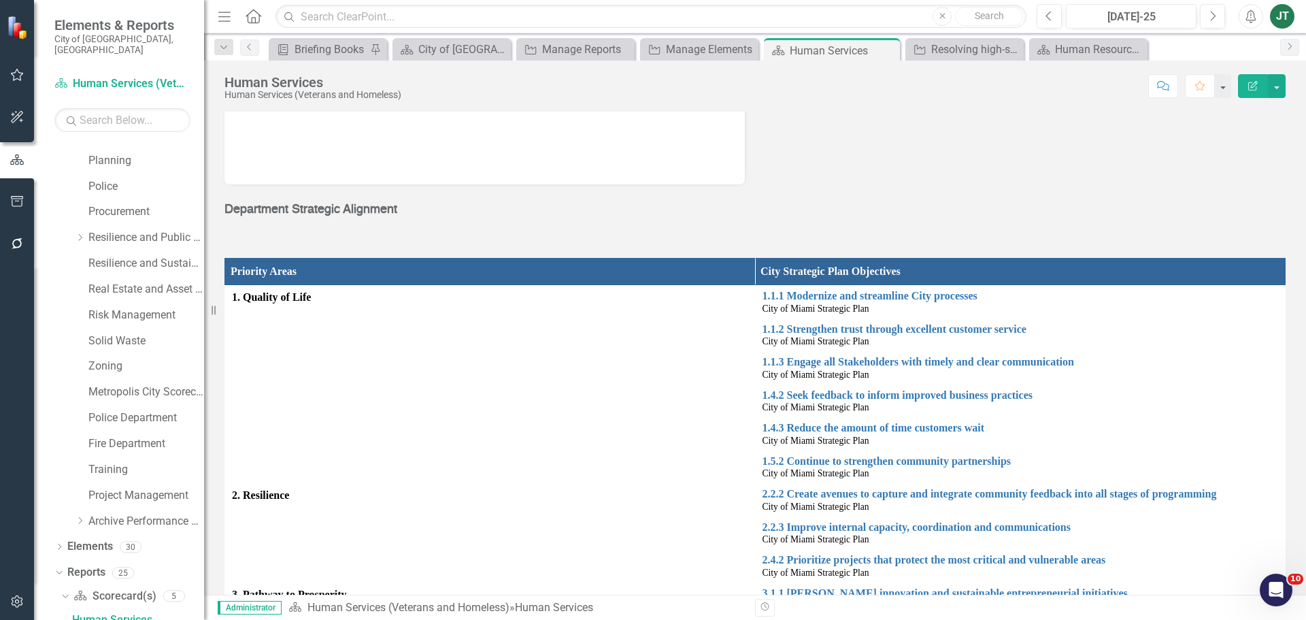
click at [392, 228] on div "Department Strategic Alignment" at bounding box center [754, 220] width 1061 height 39
click at [392, 229] on div "Department Strategic Alignment" at bounding box center [754, 220] width 1061 height 39
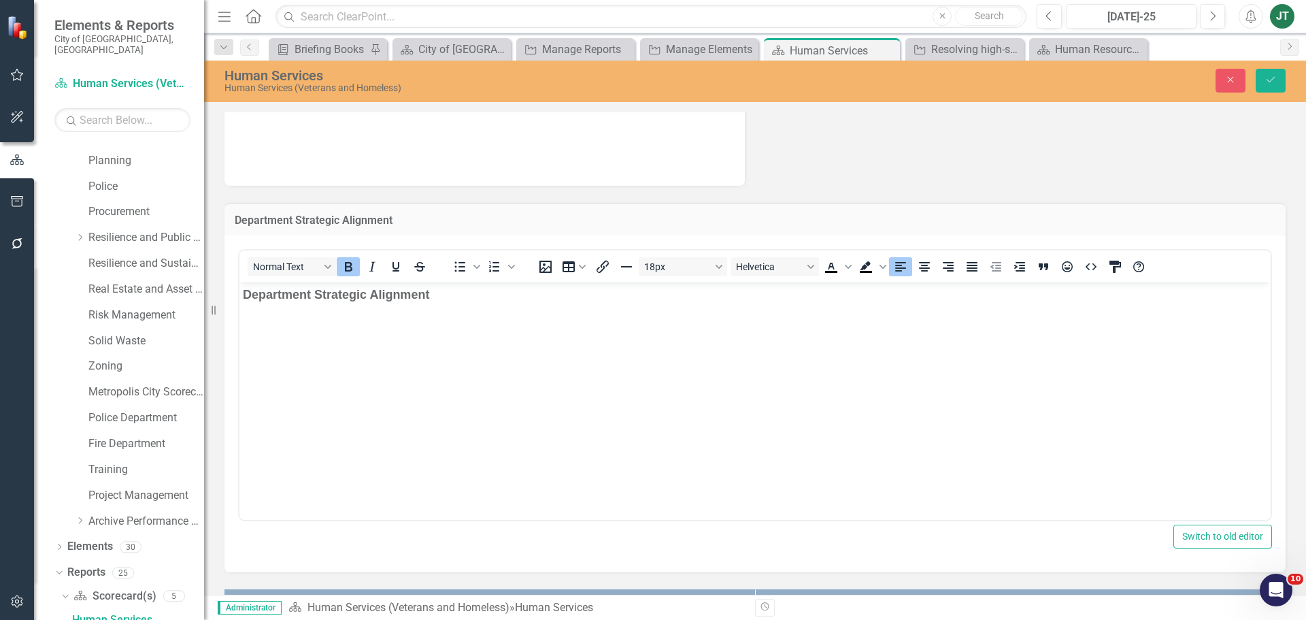
scroll to position [0, 0]
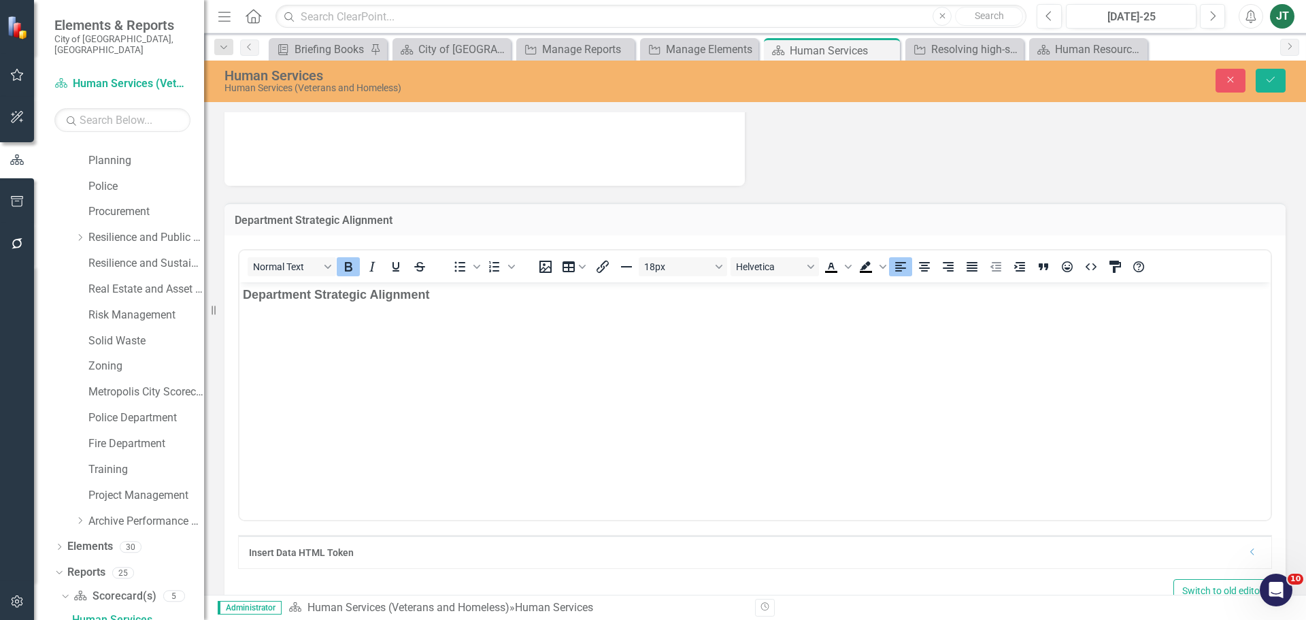
drag, startPoint x: 418, startPoint y: 303, endPoint x: 495, endPoint y: 298, distance: 77.1
click at [418, 303] on p "Department Strategic Alignment" at bounding box center [755, 295] width 1025 height 18
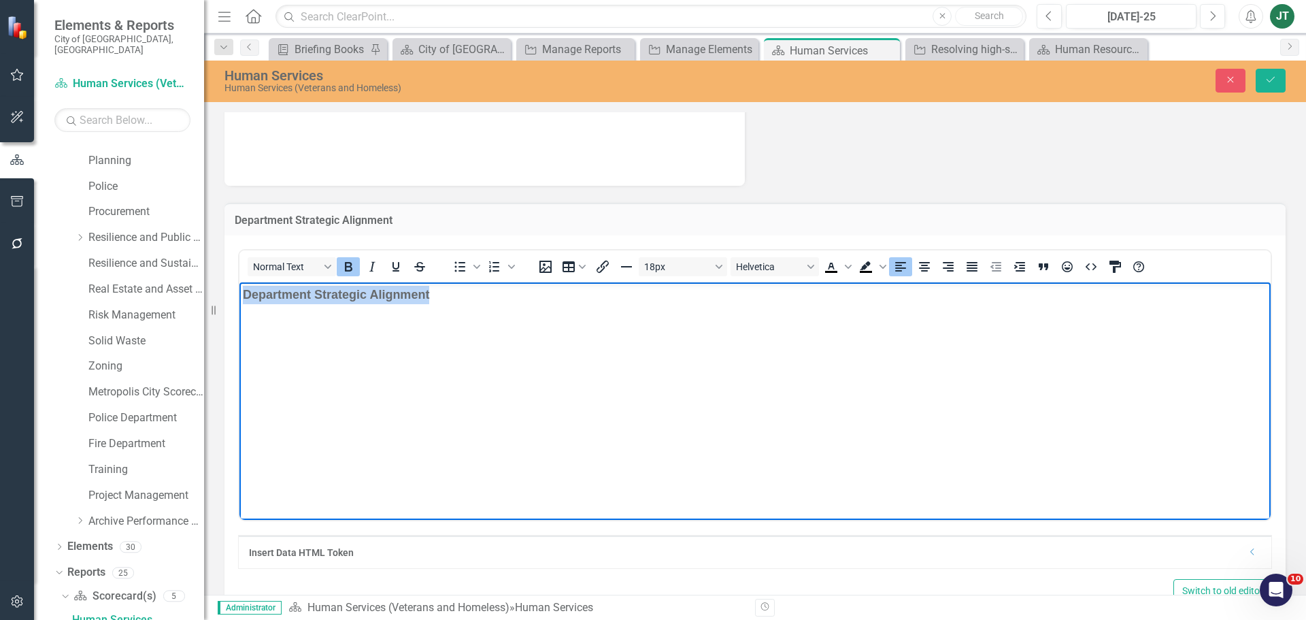
drag, startPoint x: 495, startPoint y: 298, endPoint x: 23, endPoint y: 294, distance: 471.5
click at [239, 294] on html "Department Strategic Alignment" at bounding box center [754, 384] width 1031 height 204
click at [456, 314] on body "DEPARTMENT STRATEGIC ALIGNEMENT" at bounding box center [754, 384] width 1031 height 204
drag, startPoint x: 501, startPoint y: 286, endPoint x: 138, endPoint y: 286, distance: 362.6
click at [239, 286] on html "DEPARTMENT STRATEGIC ALIGNEMENT" at bounding box center [754, 384] width 1031 height 204
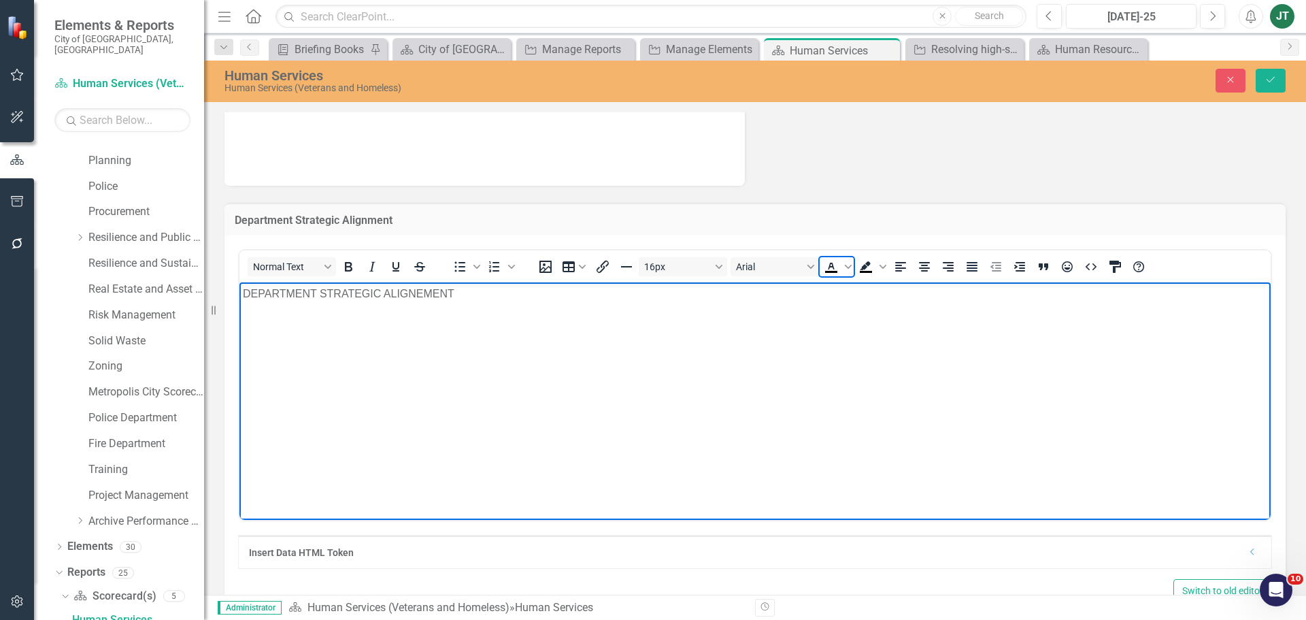
click at [831, 269] on icon "Text color Black" at bounding box center [831, 267] width 16 height 16
click at [744, 320] on body "DEPARTMENT STRATEGIC ALIGNEMENT" at bounding box center [754, 384] width 1031 height 204
drag, startPoint x: 483, startPoint y: 297, endPoint x: 258, endPoint y: 284, distance: 225.5
click at [239, 293] on html "DEPARTMENT STRATEGIC ALIGNEMENT" at bounding box center [754, 384] width 1031 height 204
click at [350, 270] on icon "Bold" at bounding box center [348, 267] width 7 height 10
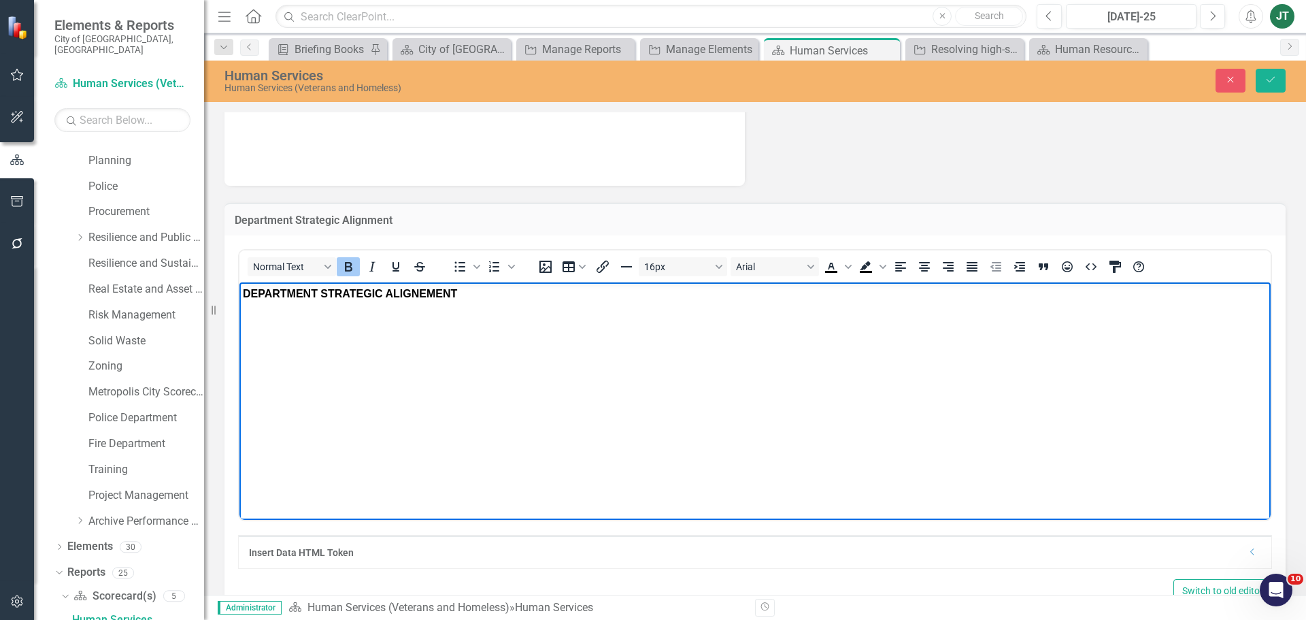
click at [860, 279] on div "16px Arial To open the popup, press Shift+Enter To open the popup, press Shift+…" at bounding box center [842, 266] width 633 height 27
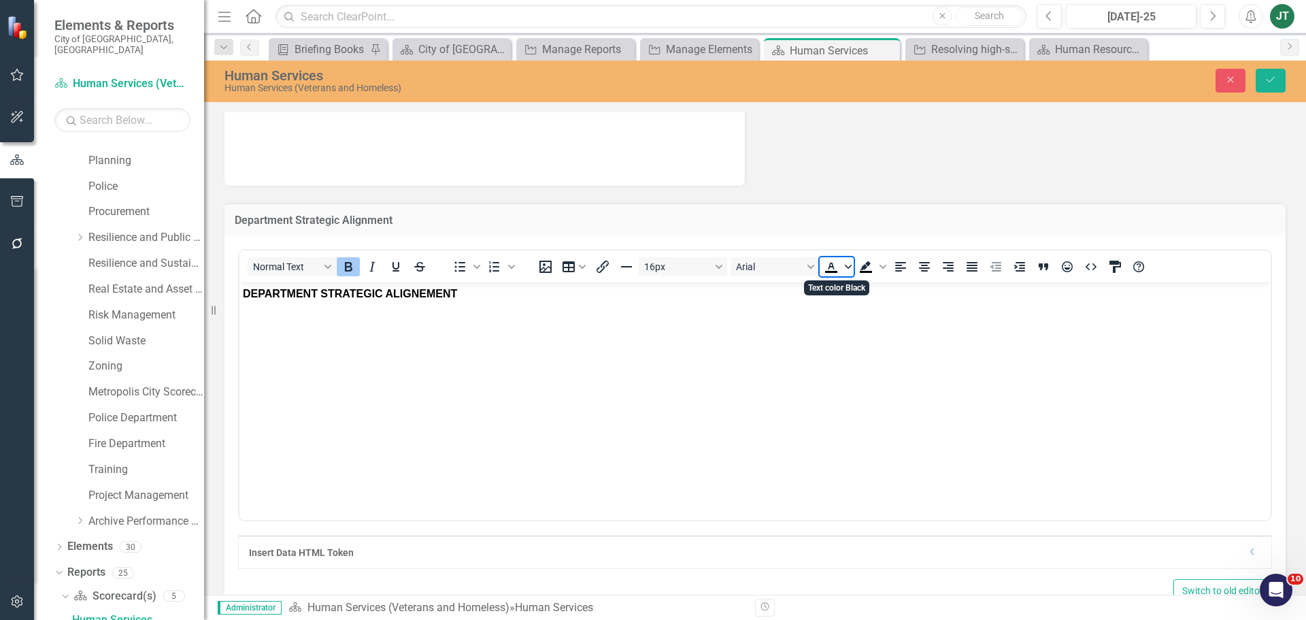
click at [846, 263] on icon "Text color Black" at bounding box center [848, 266] width 7 height 7
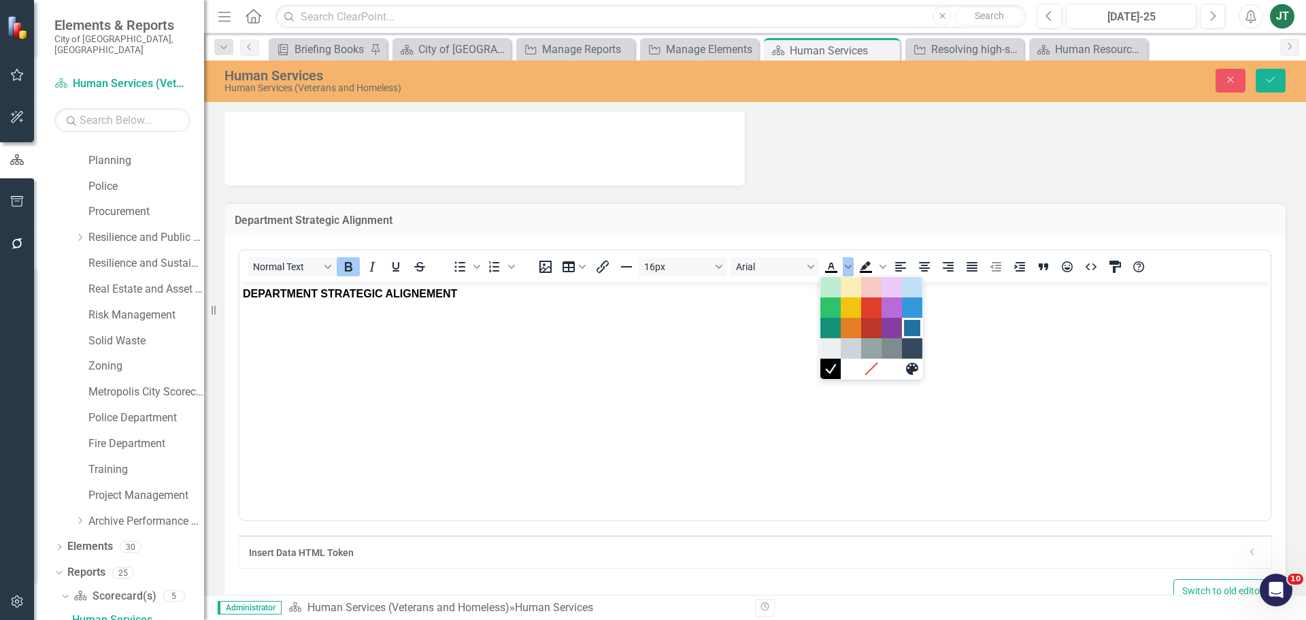
click at [911, 328] on div "Dark Blue" at bounding box center [912, 328] width 16 height 16
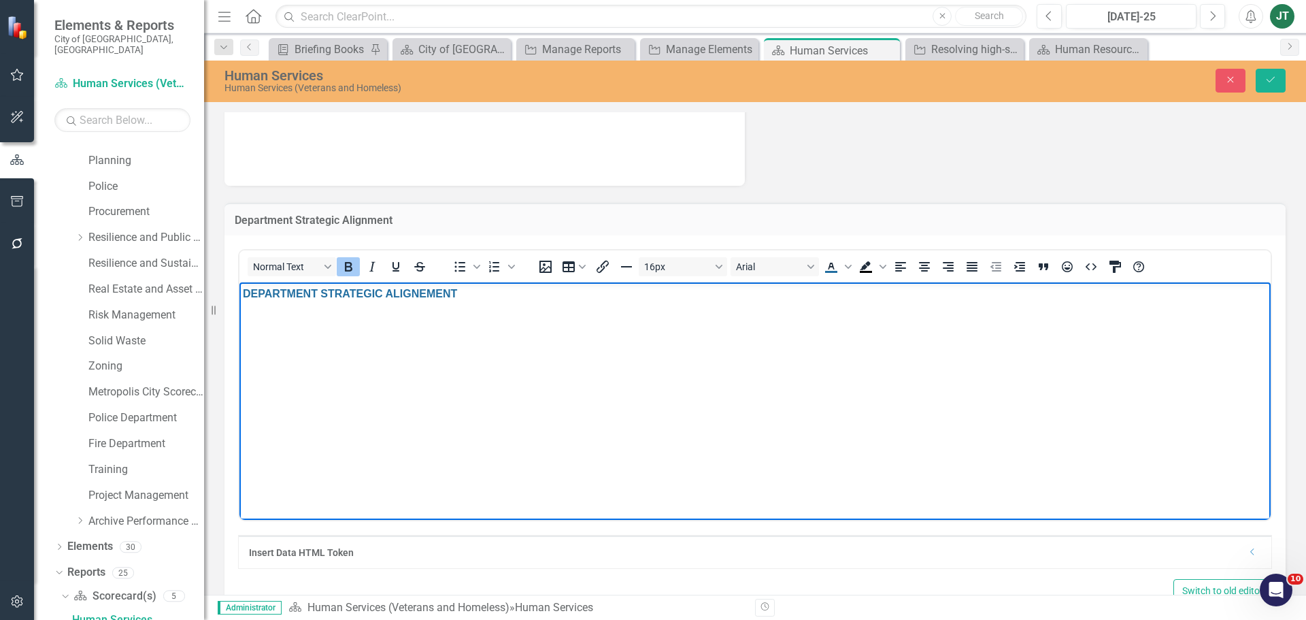
click at [429, 291] on strong "DEPARTMENT STRATEGIC ALIGNEMENT" at bounding box center [350, 294] width 214 height 12
click at [454, 341] on body "DEPARTMENT STRATEGIC ALIGNEMENT" at bounding box center [754, 384] width 1031 height 204
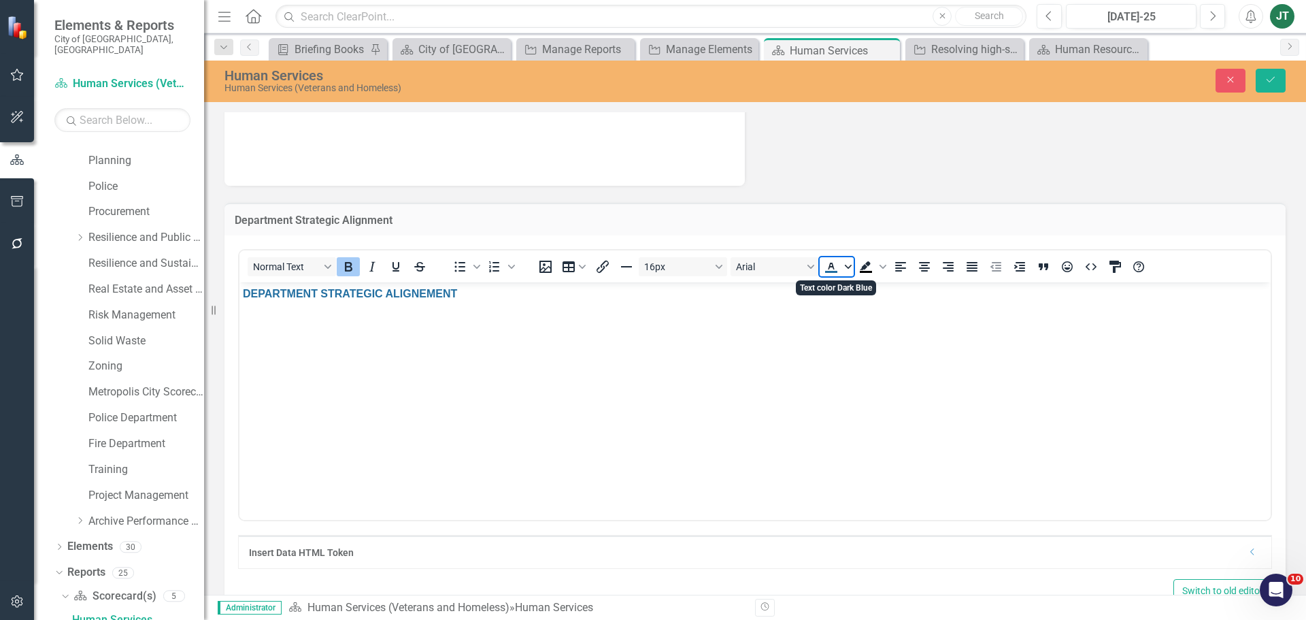
click at [845, 262] on span "Text color Dark Blue" at bounding box center [848, 266] width 11 height 19
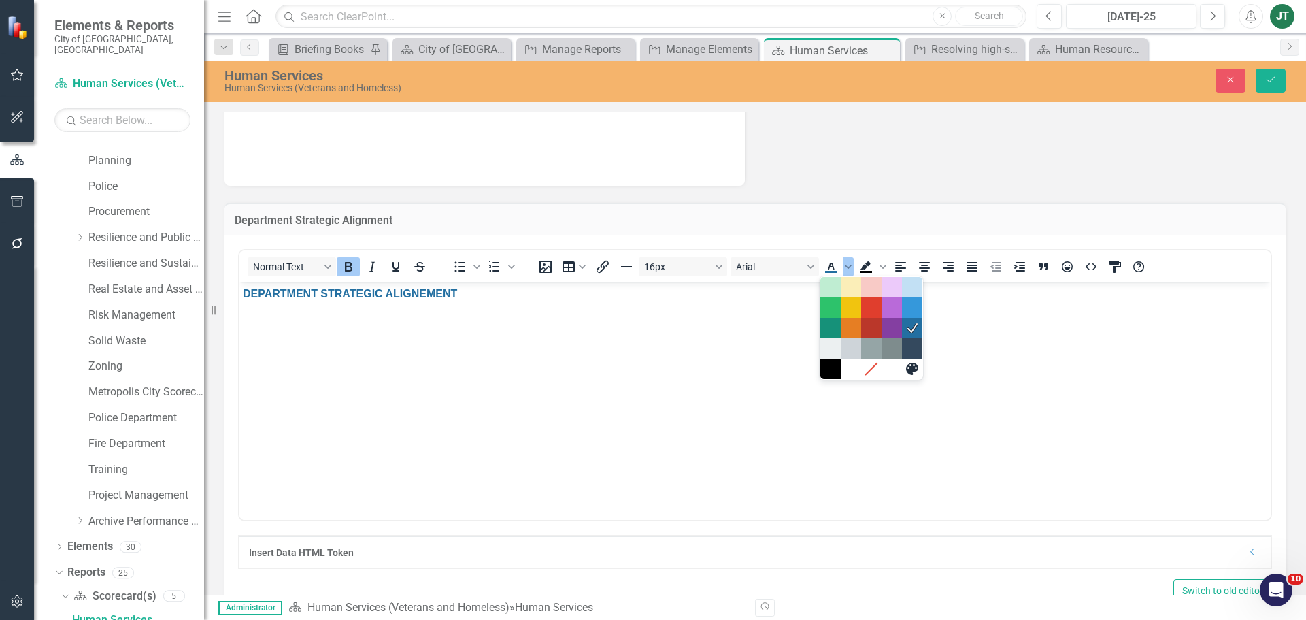
drag, startPoint x: 1010, startPoint y: 301, endPoint x: 1034, endPoint y: 284, distance: 29.3
click at [1012, 301] on p "DEPARTMENT STRATEGIC ALIGNEMENT" at bounding box center [755, 294] width 1025 height 16
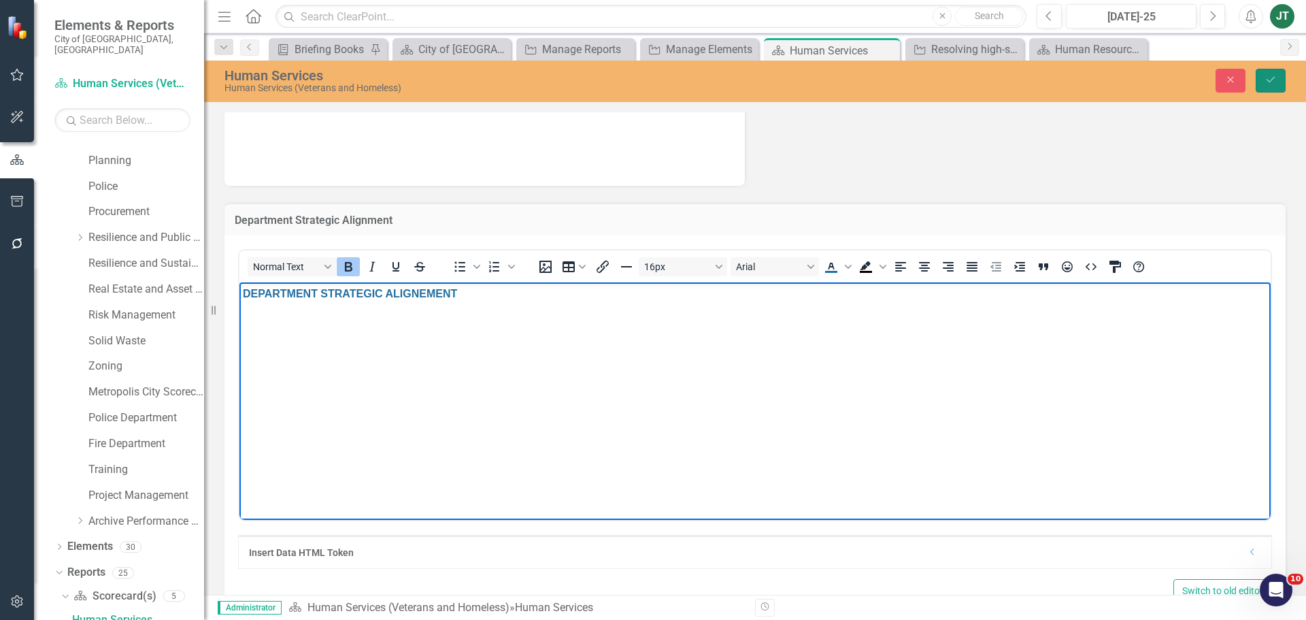
click at [1280, 82] on button "Save" at bounding box center [1271, 81] width 30 height 24
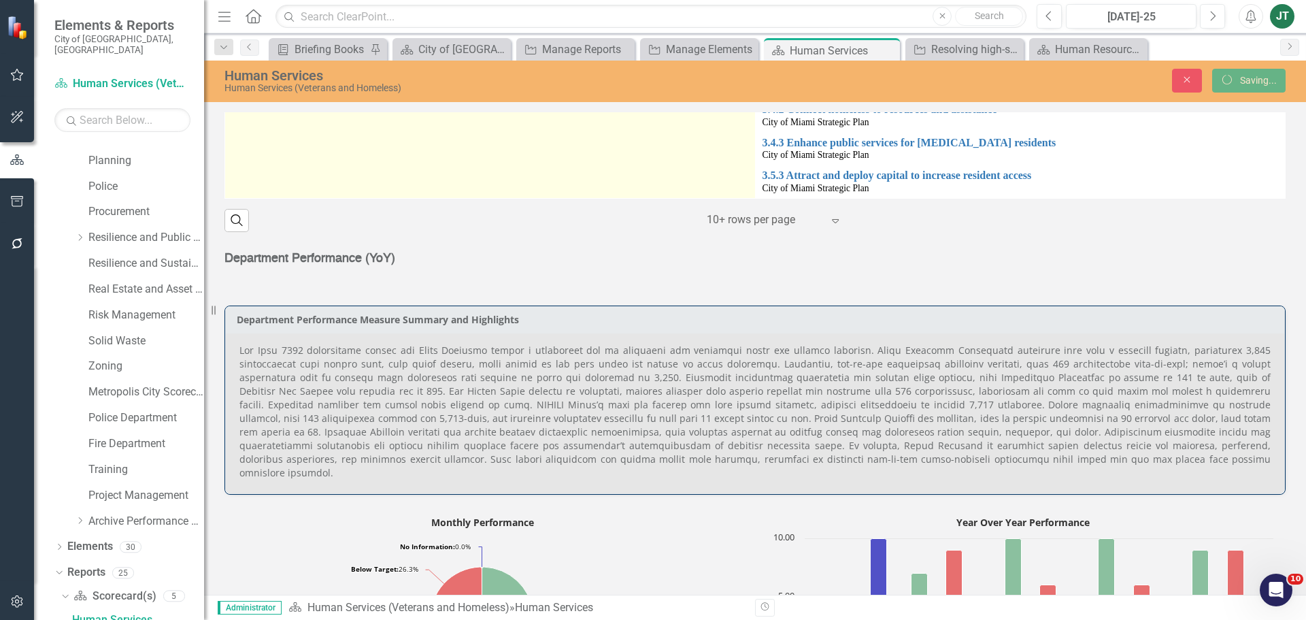
scroll to position [816, 0]
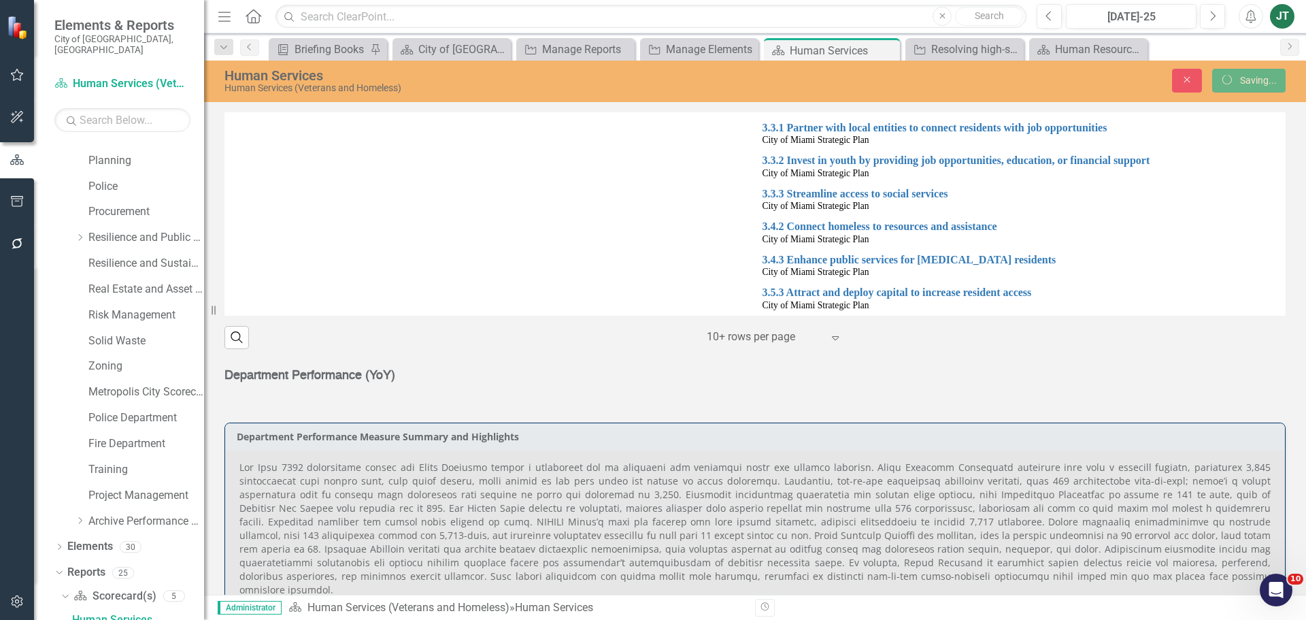
click at [399, 383] on p "Department Performance (YoY)" at bounding box center [754, 375] width 1061 height 19
click at [398, 383] on p "Department Performance (YoY)" at bounding box center [754, 375] width 1061 height 19
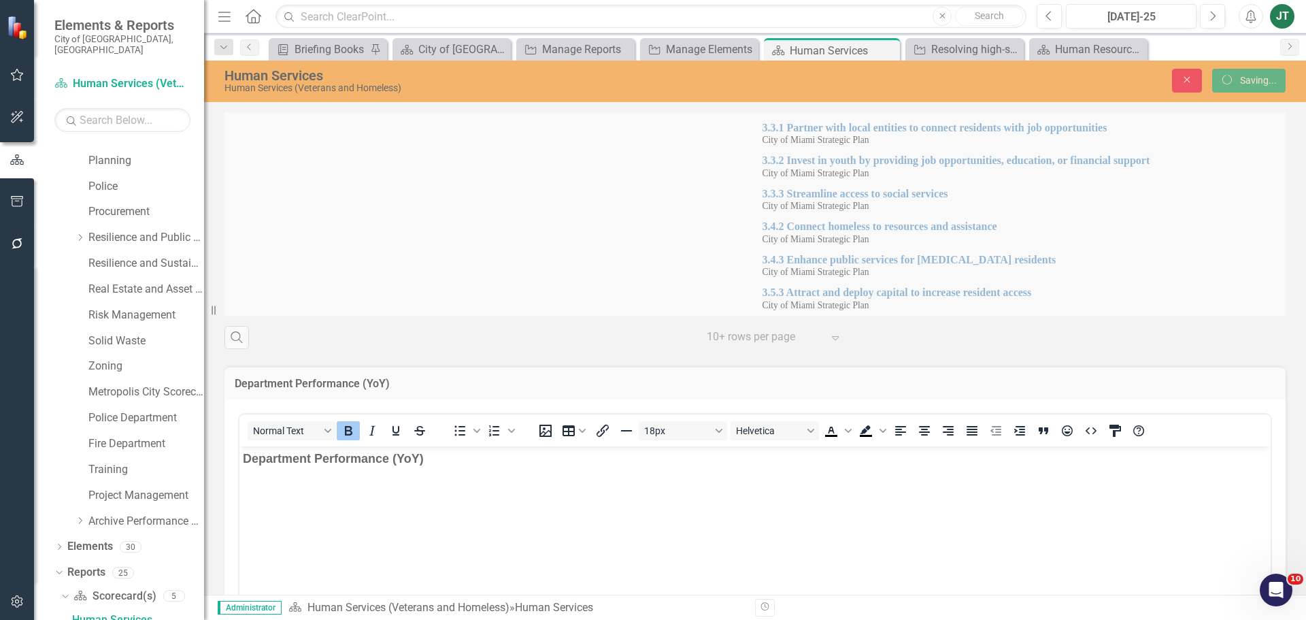
scroll to position [0, 0]
drag, startPoint x: 409, startPoint y: 478, endPoint x: 427, endPoint y: 466, distance: 21.1
click at [410, 477] on body "Department Performance (YoY)" at bounding box center [754, 548] width 1031 height 204
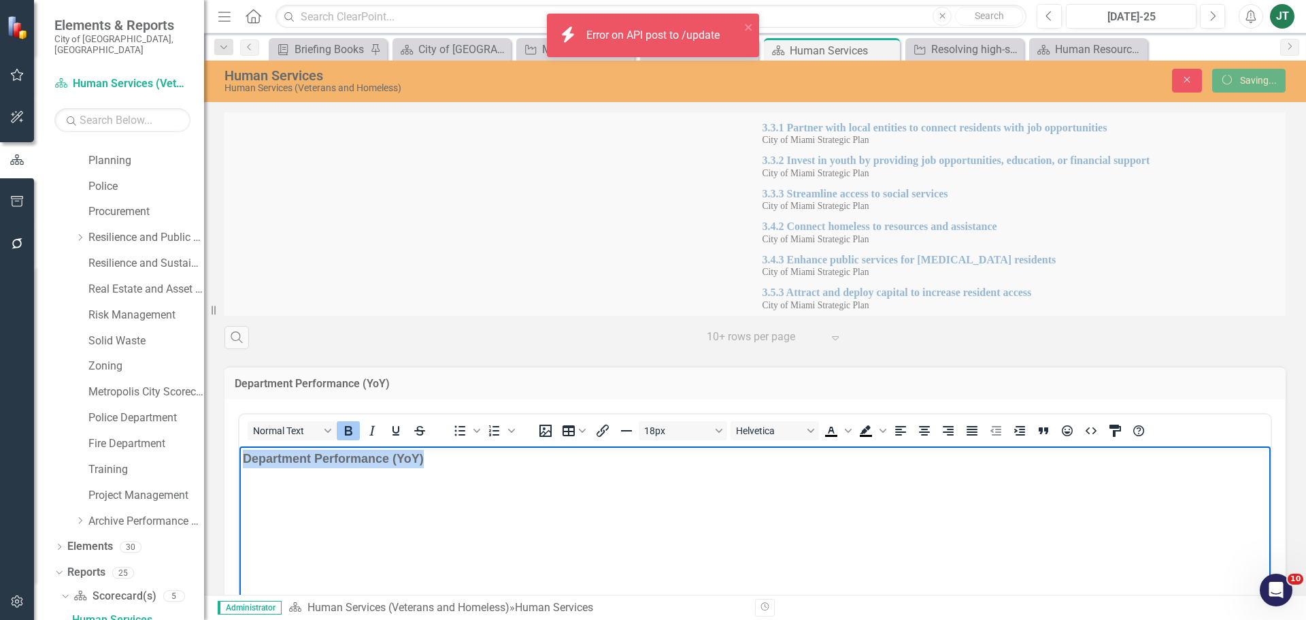
drag, startPoint x: 502, startPoint y: 448, endPoint x: 84, endPoint y: 446, distance: 417.7
click at [239, 446] on html "Department Performance (YoY)" at bounding box center [754, 548] width 1031 height 204
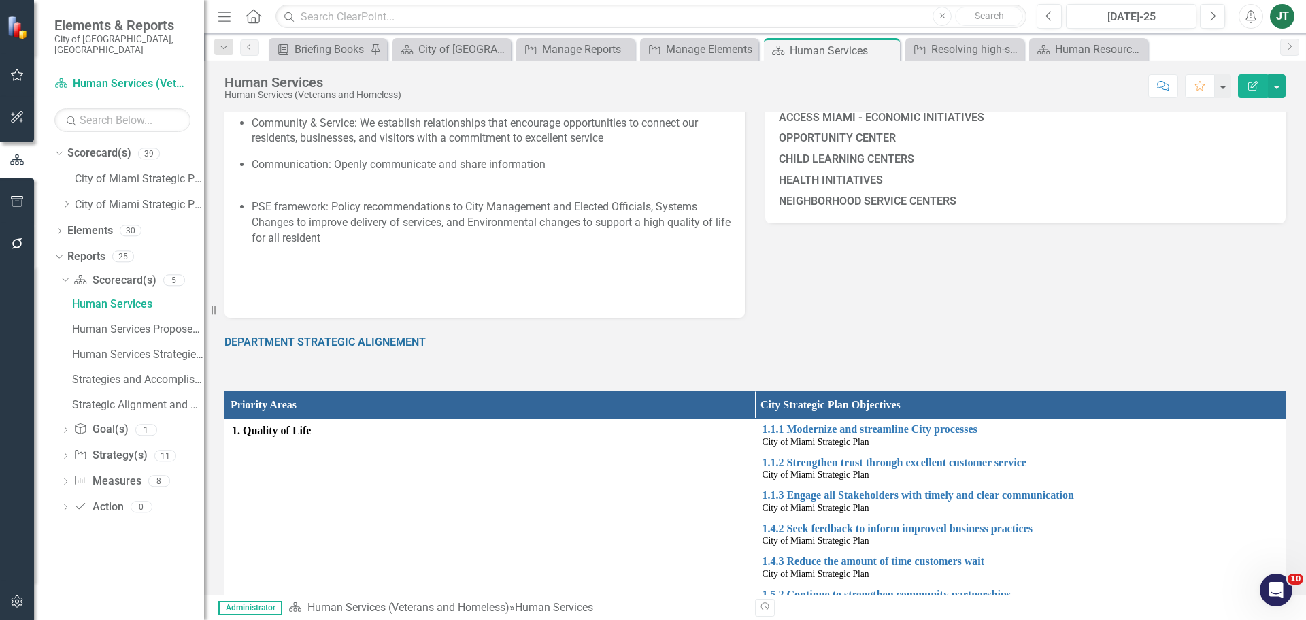
scroll to position [272, 0]
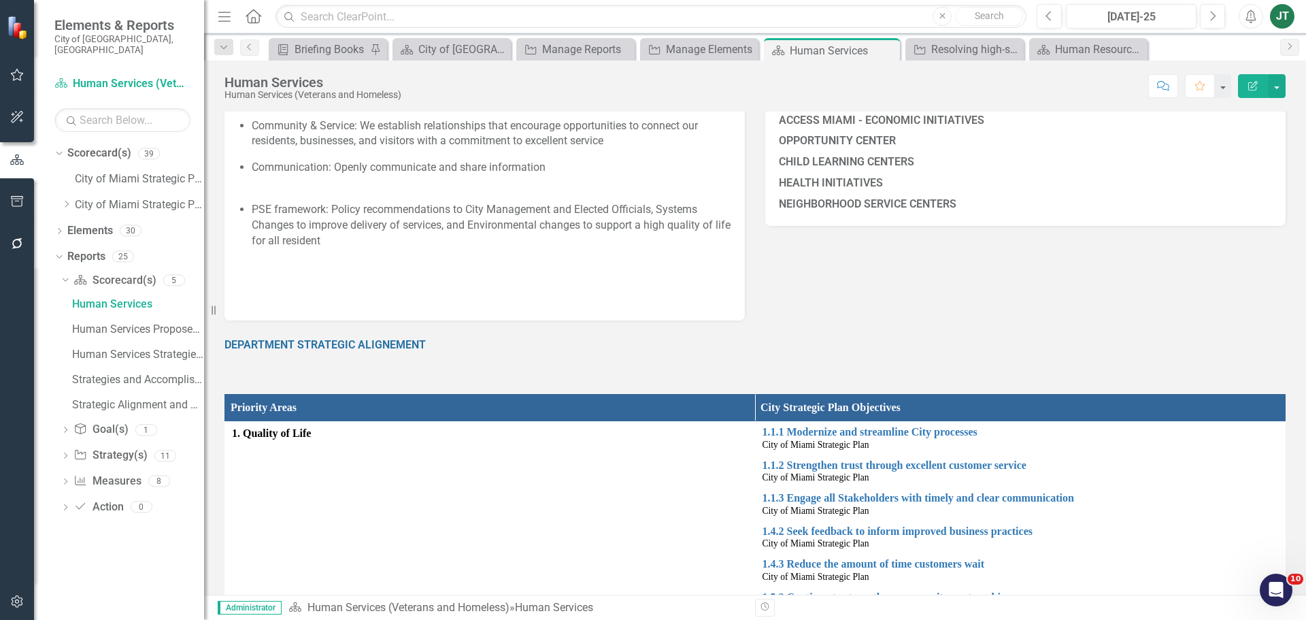
click at [380, 344] on strong "DEPARTMENT STRATEGIC ALIGNEMENT" at bounding box center [324, 344] width 201 height 13
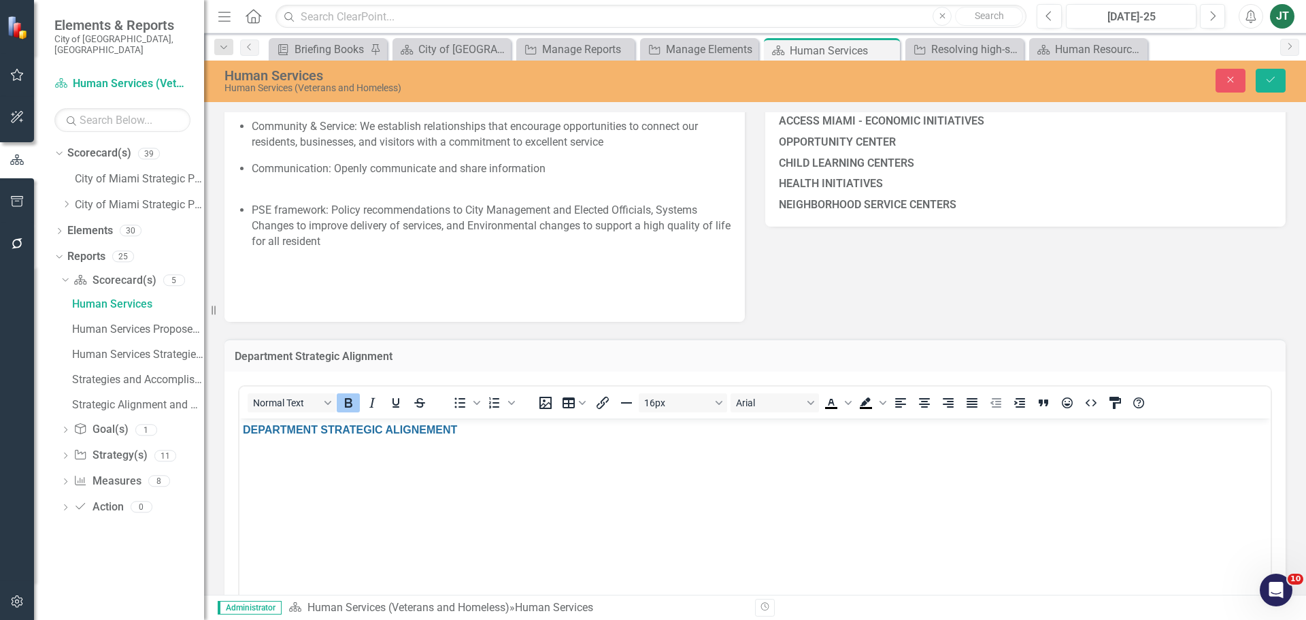
scroll to position [0, 0]
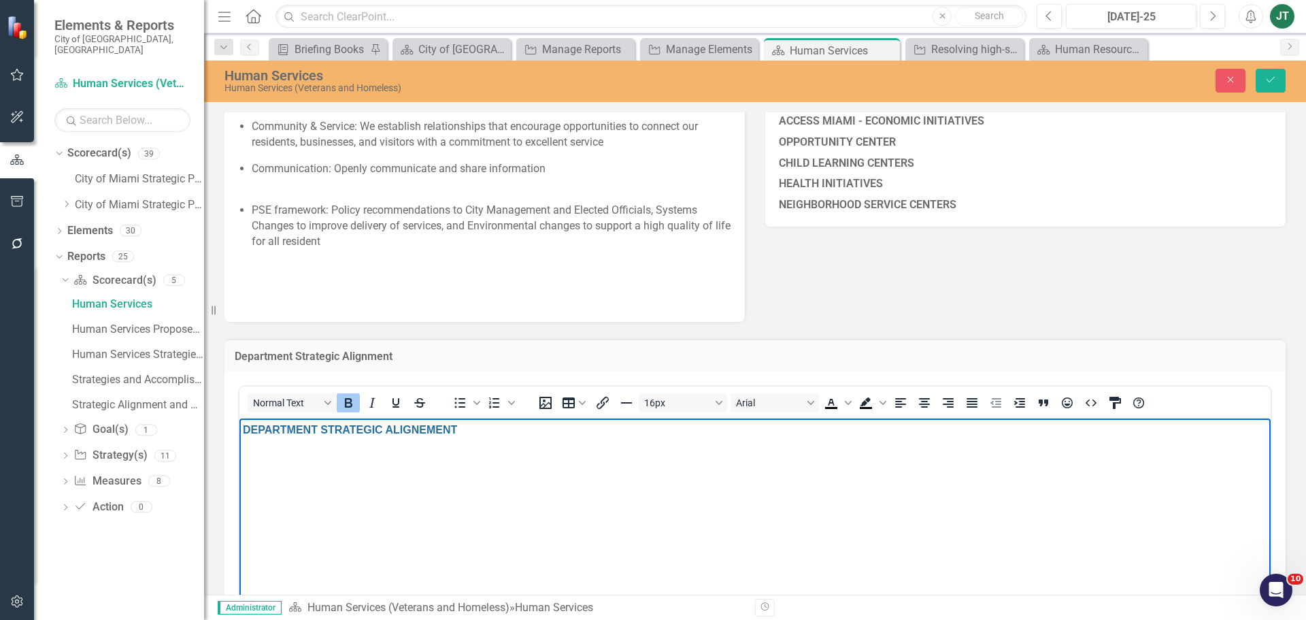
click at [414, 441] on body "DEPARTMENT STRATEGIC ALIGNEMENT" at bounding box center [754, 520] width 1031 height 204
drag, startPoint x: 518, startPoint y: 437, endPoint x: 172, endPoint y: 415, distance: 346.3
click at [239, 418] on html "DEPARTMENT STRATEGIC ALIGNEMENT" at bounding box center [754, 520] width 1031 height 204
click at [694, 400] on button "16px" at bounding box center [683, 402] width 88 height 19
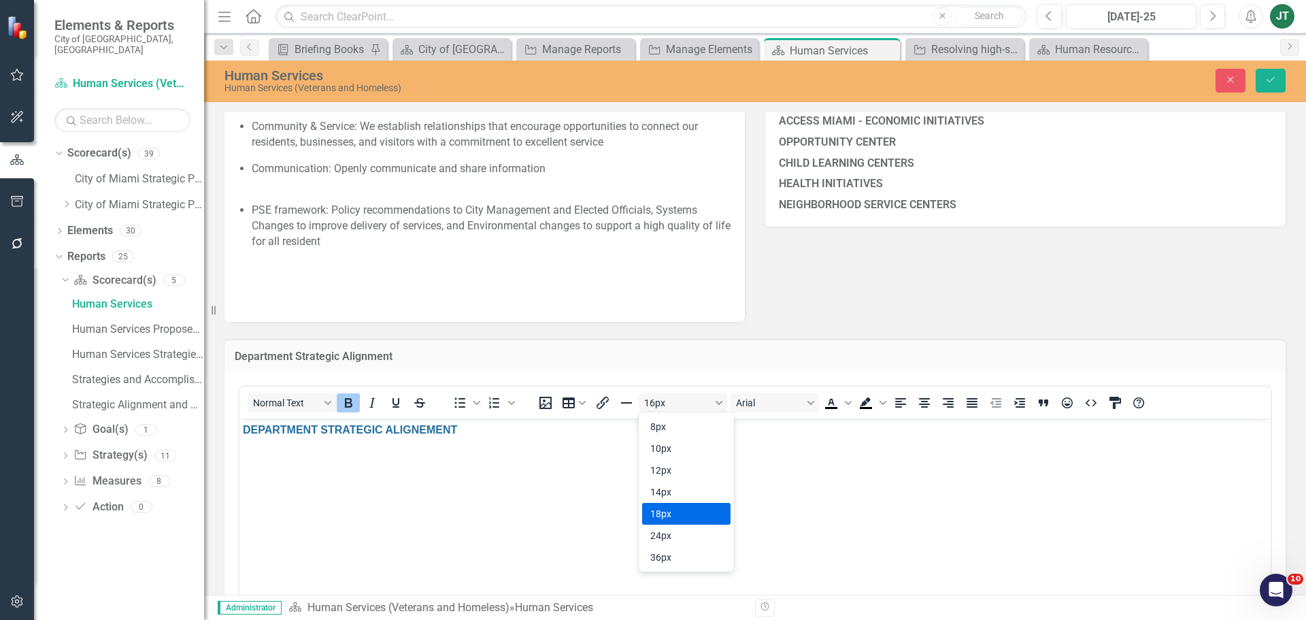
click at [670, 514] on div "18px" at bounding box center [676, 513] width 53 height 16
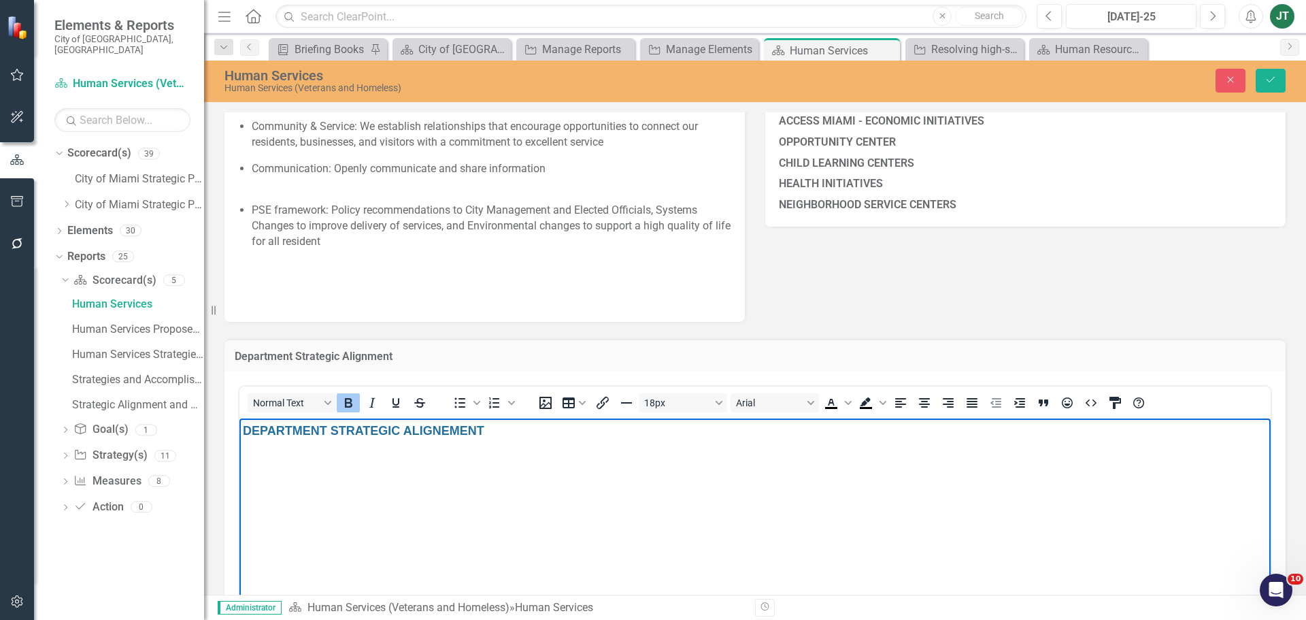
click at [503, 469] on body "DEPARTMENT STRATEGIC ALIGNEMENT" at bounding box center [754, 520] width 1031 height 204
drag, startPoint x: 549, startPoint y: 451, endPoint x: 606, endPoint y: 434, distance: 59.6
click at [551, 450] on body "DEPARTMENT STRATEGIC ALIGNEMENT" at bounding box center [754, 520] width 1031 height 204
click at [1263, 82] on button "Save" at bounding box center [1271, 81] width 30 height 24
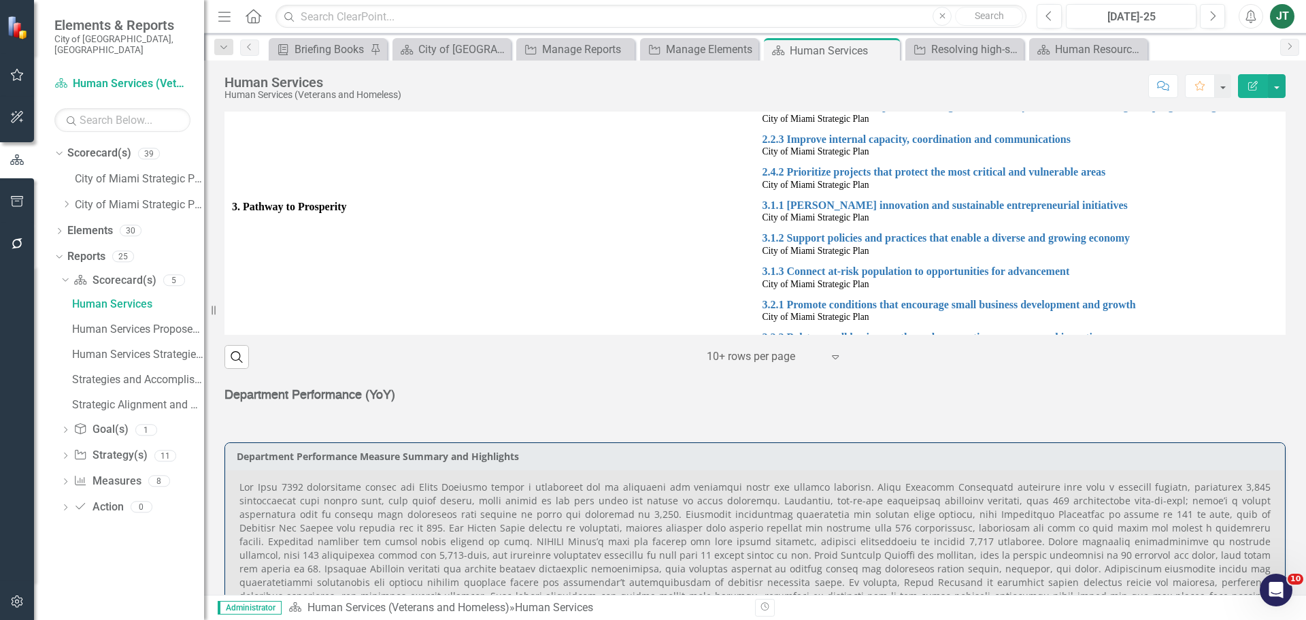
scroll to position [952, 0]
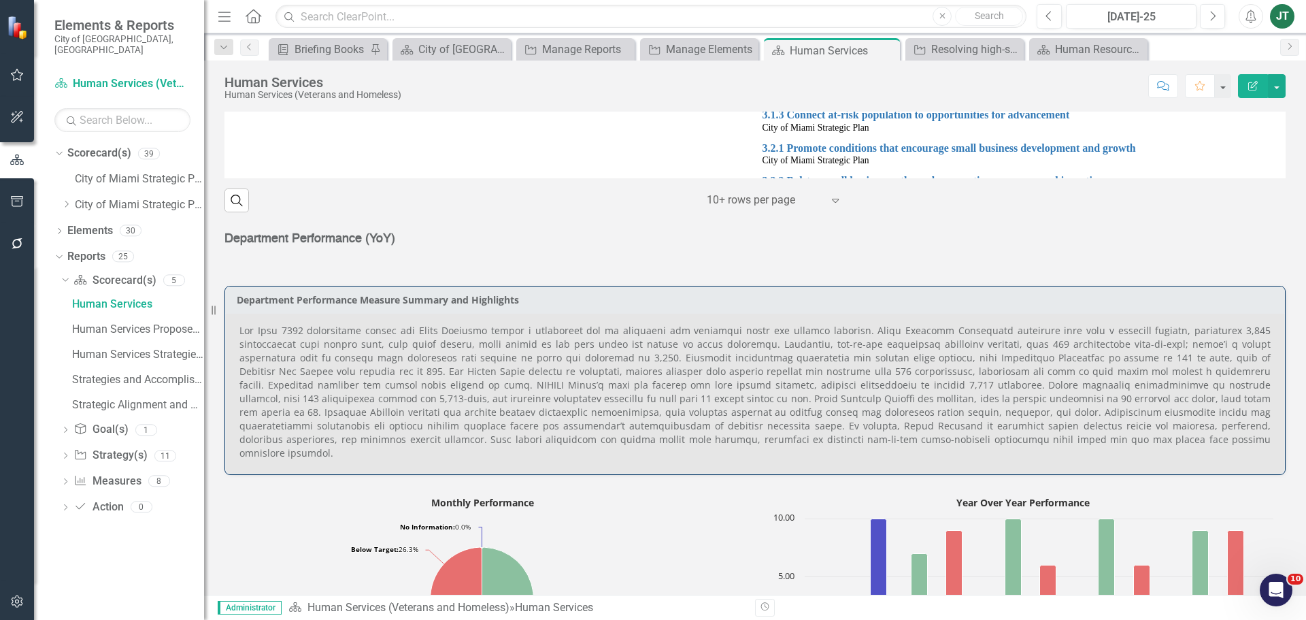
click at [352, 240] on span "Department Performance (YoY)" at bounding box center [309, 239] width 171 height 12
click at [342, 234] on p "DEPARTMENT PERFORMANCE" at bounding box center [754, 237] width 1061 height 16
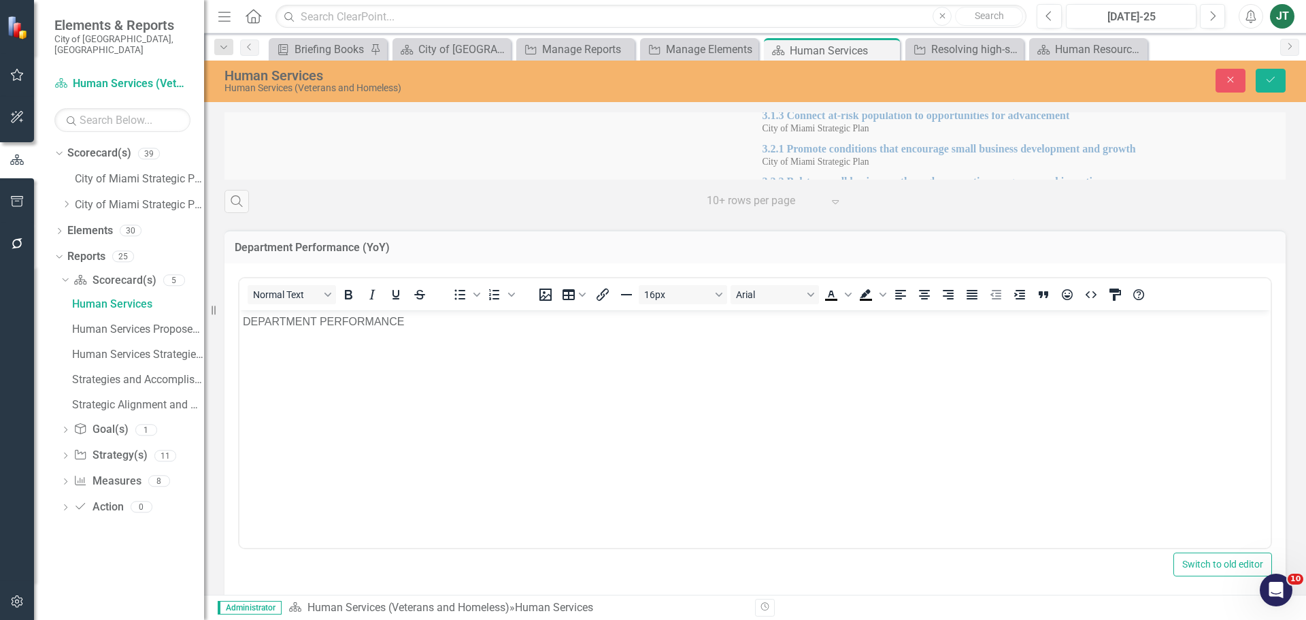
scroll to position [0, 0]
click at [420, 327] on p "DEPARTMENT PERFORMANCE" at bounding box center [755, 321] width 1025 height 16
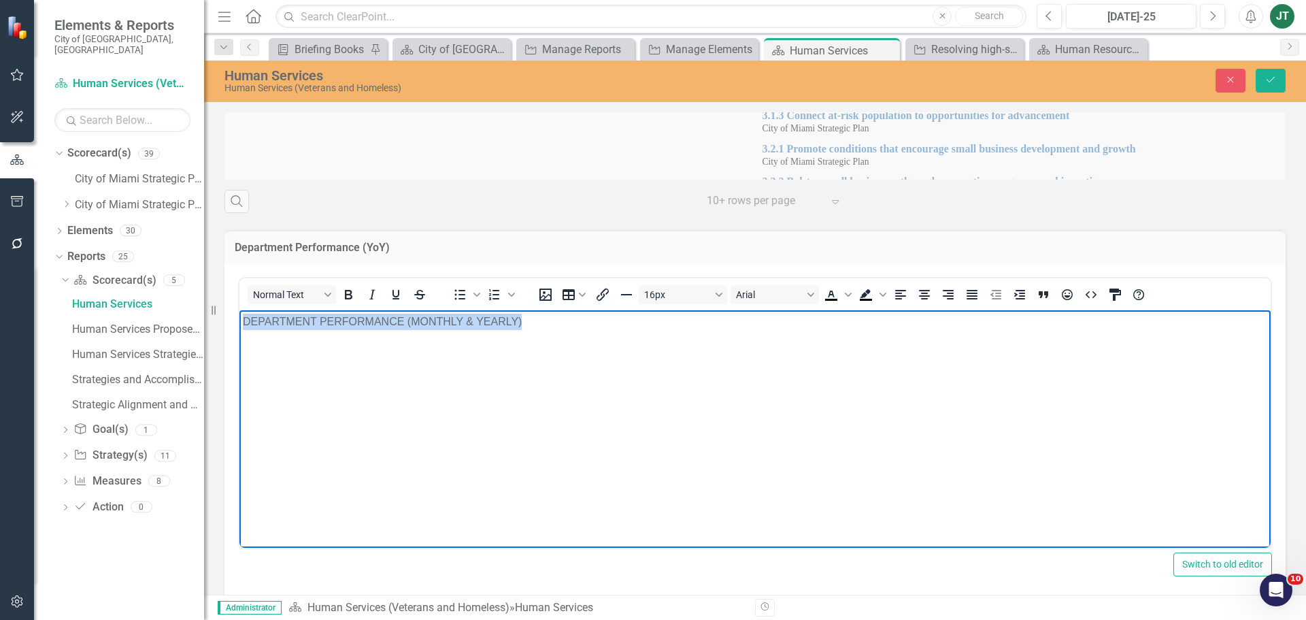
drag, startPoint x: 570, startPoint y: 327, endPoint x: 203, endPoint y: 330, distance: 367.4
click at [239, 330] on html "DEPARTMENT PERFORMANCE (MONTHLY & YEARLY)" at bounding box center [754, 412] width 1031 height 204
click at [347, 297] on icon "Bold" at bounding box center [348, 294] width 16 height 16
click at [845, 290] on span "Text color Black" at bounding box center [848, 294] width 11 height 19
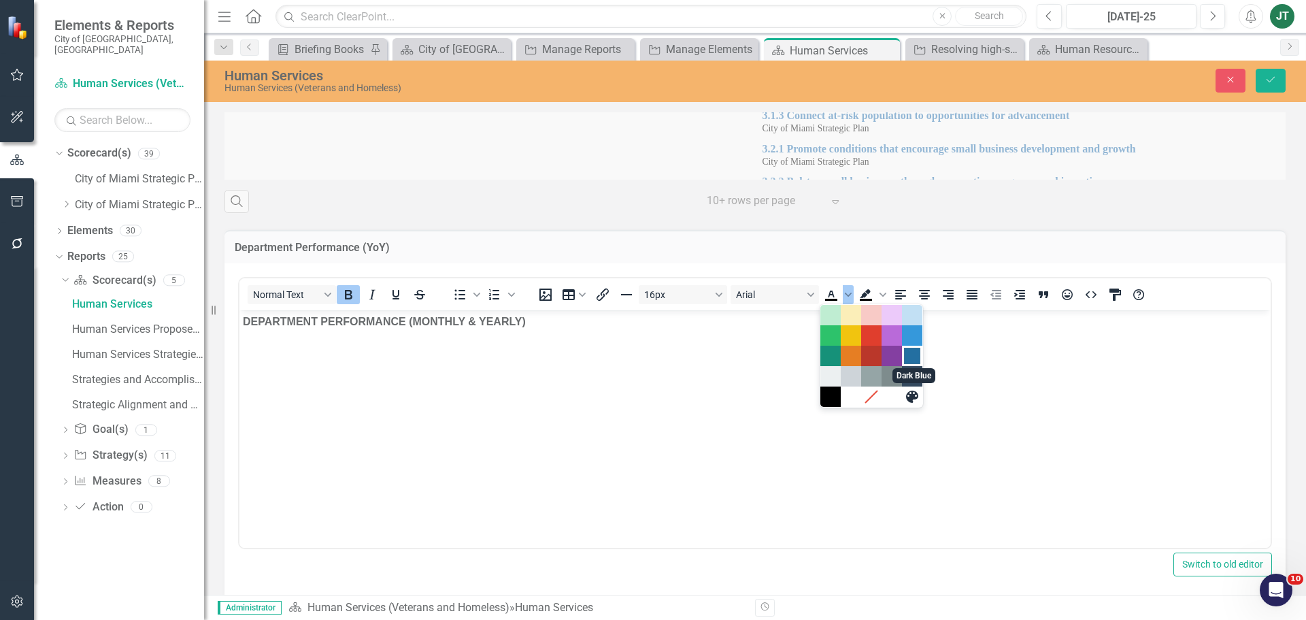
drag, startPoint x: 908, startPoint y: 361, endPoint x: 533, endPoint y: 71, distance: 473.8
click at [908, 361] on div "Dark Blue" at bounding box center [912, 356] width 16 height 16
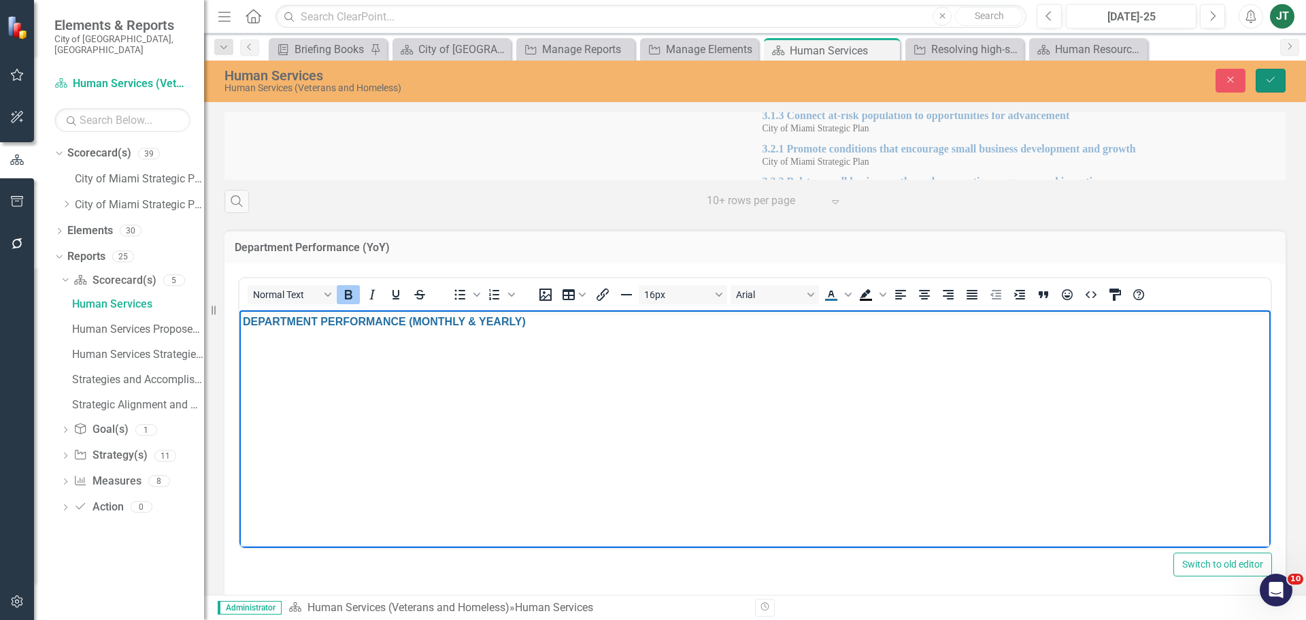
click at [1279, 72] on button "Save" at bounding box center [1271, 81] width 30 height 24
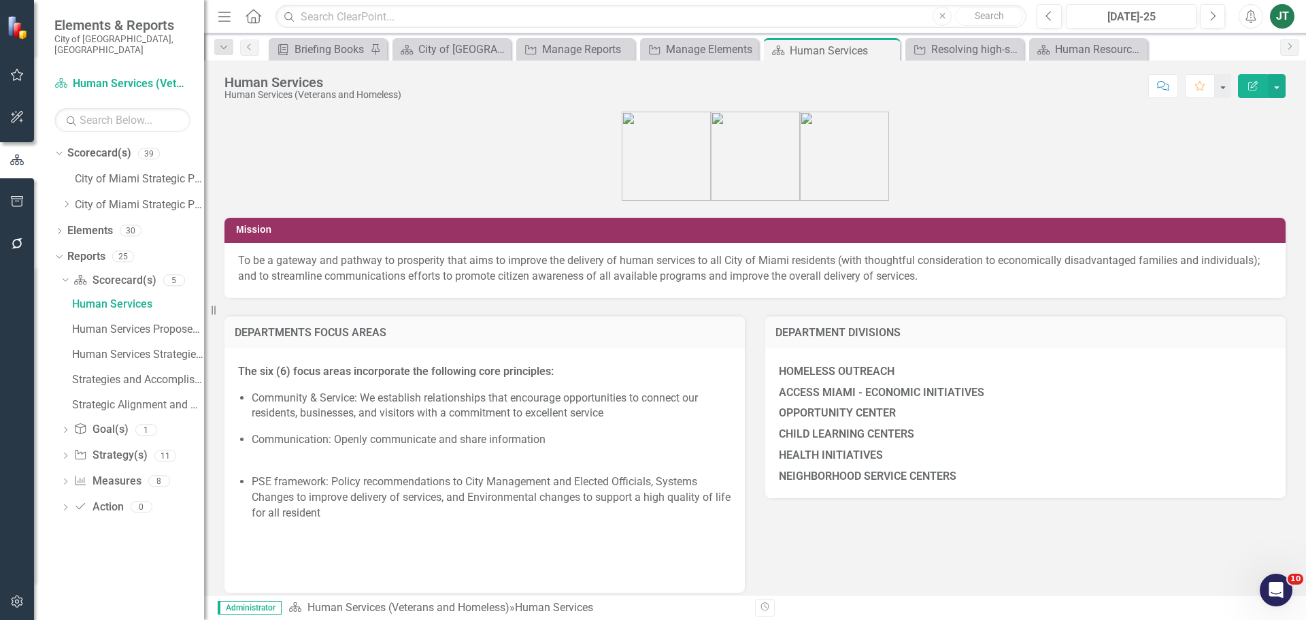
click at [473, 236] on td "Mission" at bounding box center [757, 231] width 1043 height 20
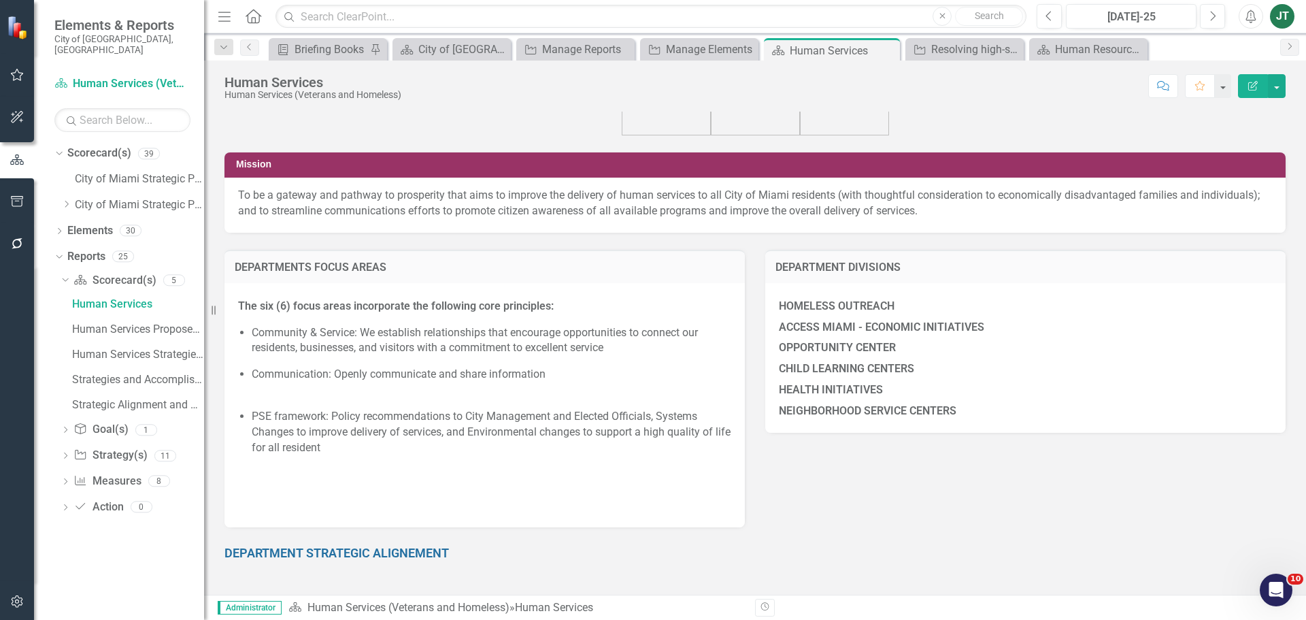
scroll to position [340, 0]
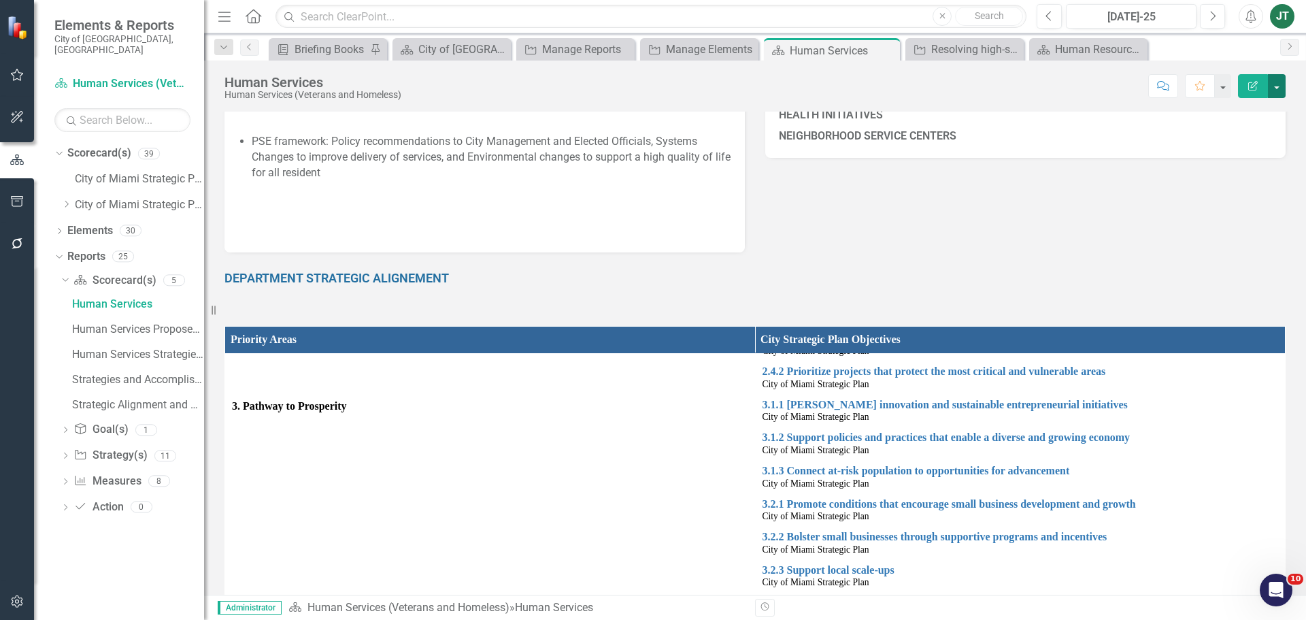
click at [1274, 82] on button "button" at bounding box center [1277, 86] width 18 height 24
click at [1215, 133] on link "Edit Report Edit Layout" at bounding box center [1227, 136] width 115 height 25
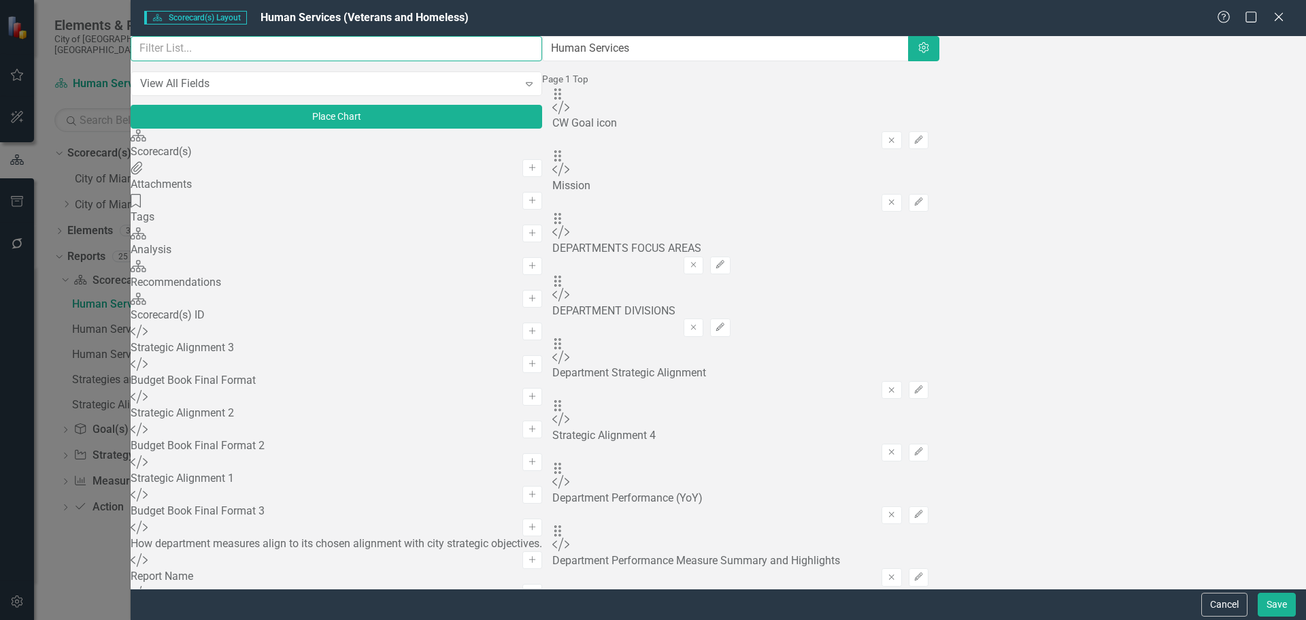
click at [287, 61] on input "text" at bounding box center [337, 48] width 412 height 25
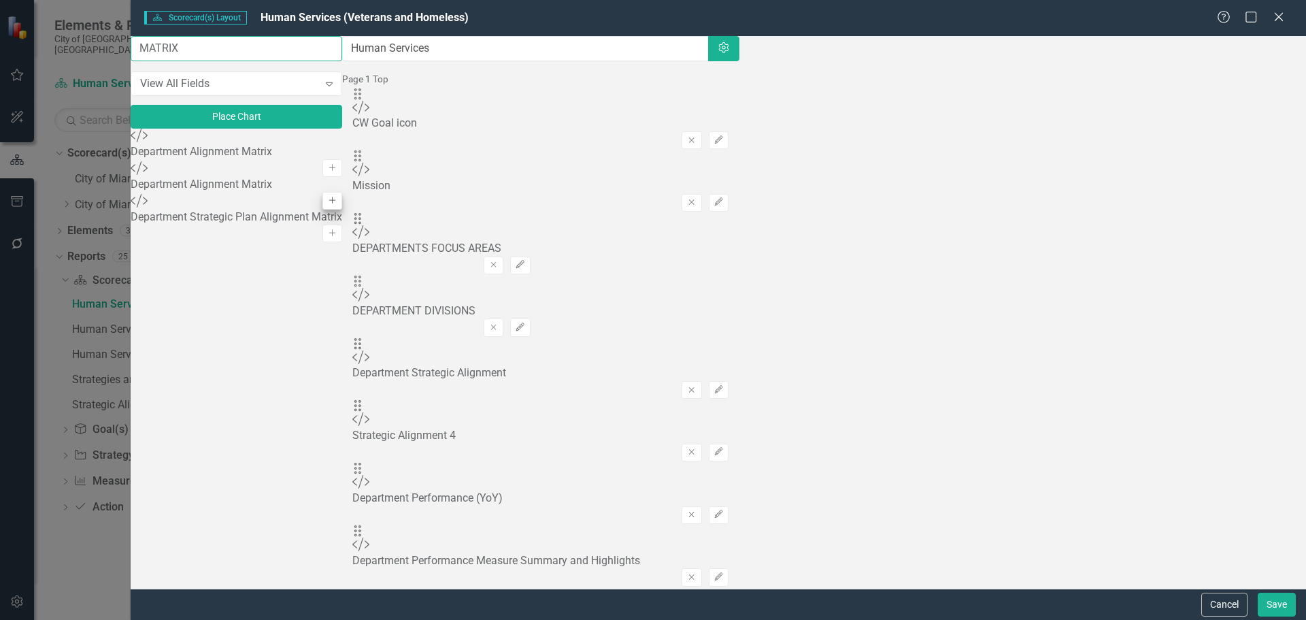
type input "MATRIX"
click at [337, 205] on icon "Add" at bounding box center [332, 201] width 10 height 8
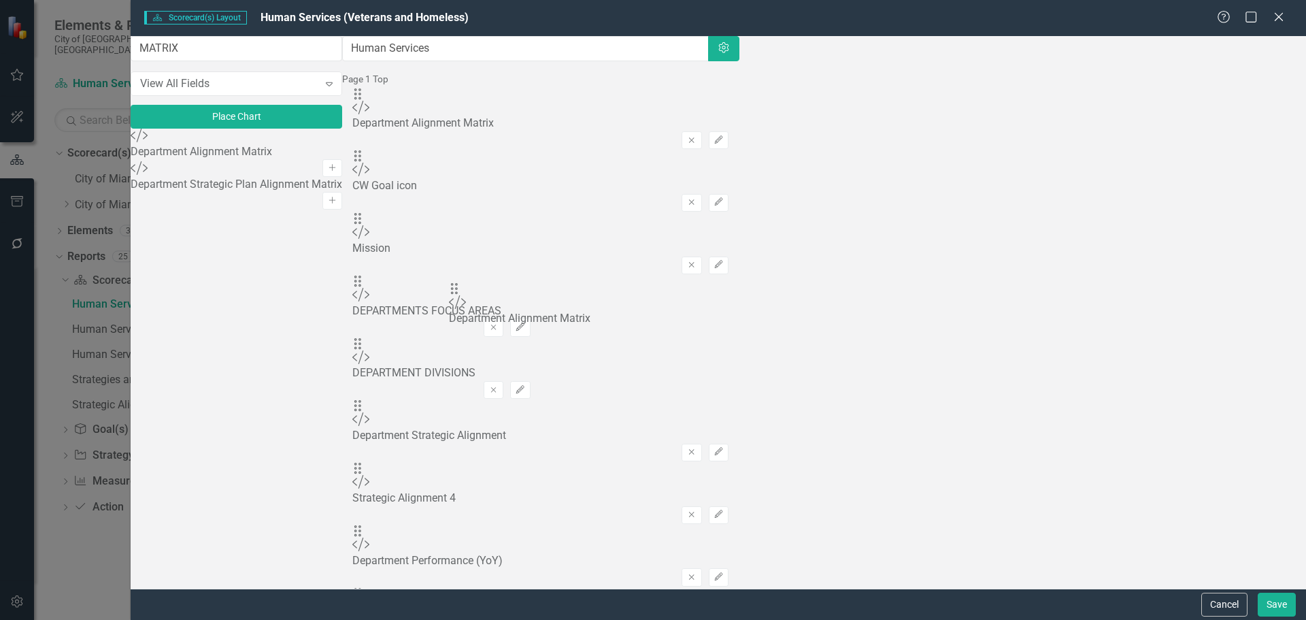
drag, startPoint x: 468, startPoint y: 137, endPoint x: 476, endPoint y: 304, distance: 166.8
click at [1268, 604] on button "Save" at bounding box center [1277, 605] width 38 height 24
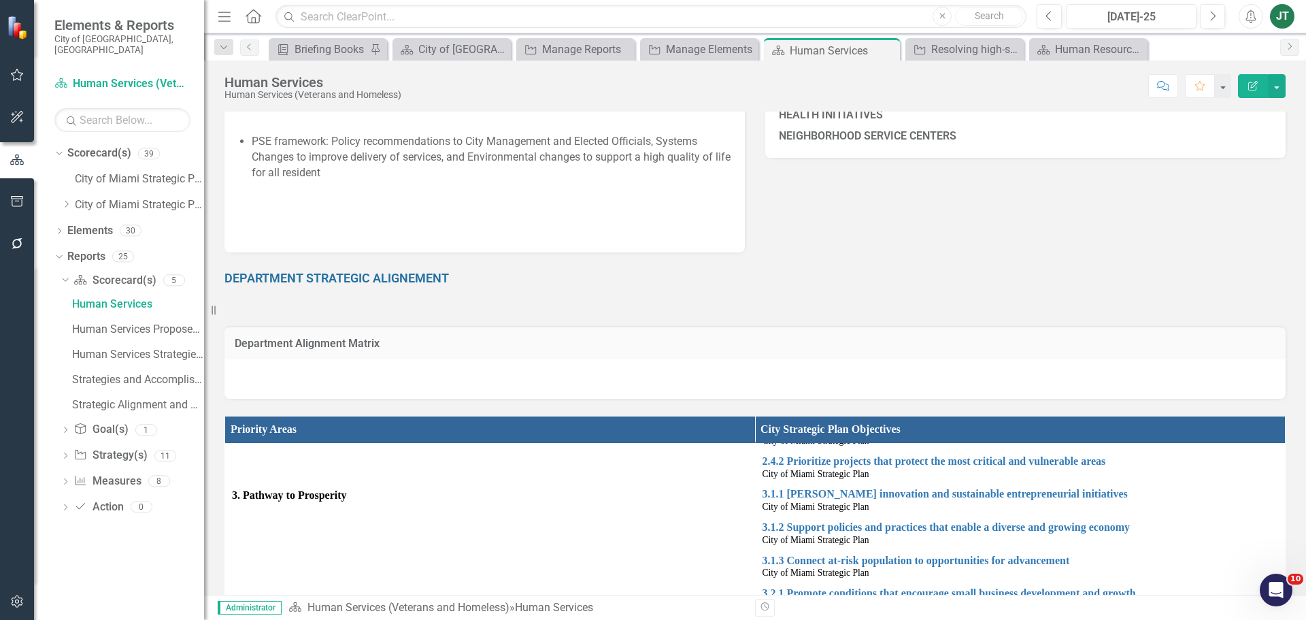
click at [528, 340] on h3 "Department Alignment Matrix" at bounding box center [755, 343] width 1041 height 12
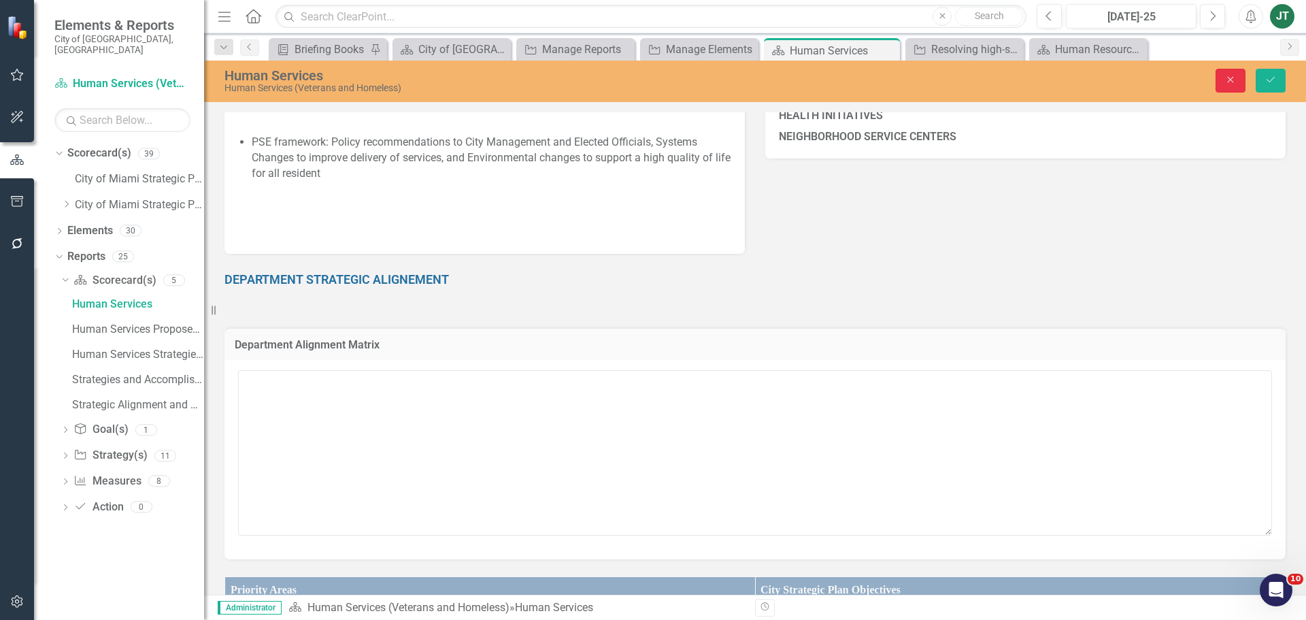
click at [1230, 76] on icon "Close" at bounding box center [1231, 80] width 12 height 10
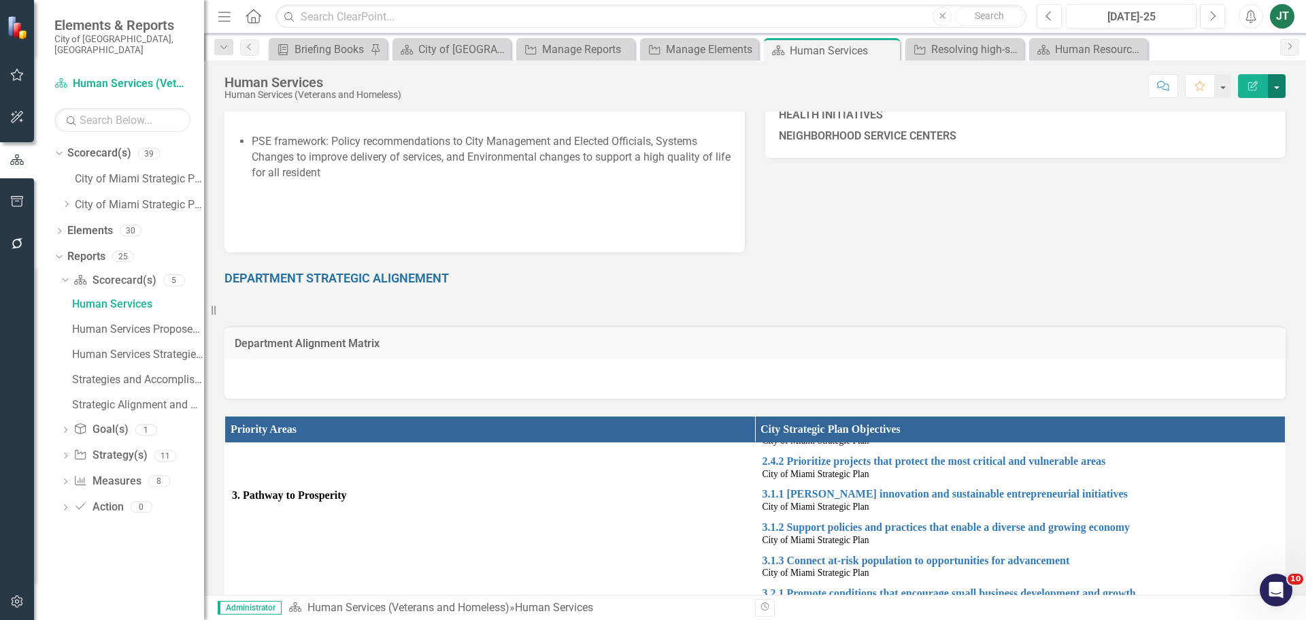
click at [1282, 85] on button "button" at bounding box center [1277, 86] width 18 height 24
click at [1250, 131] on link "Edit Report Edit Layout" at bounding box center [1227, 136] width 115 height 25
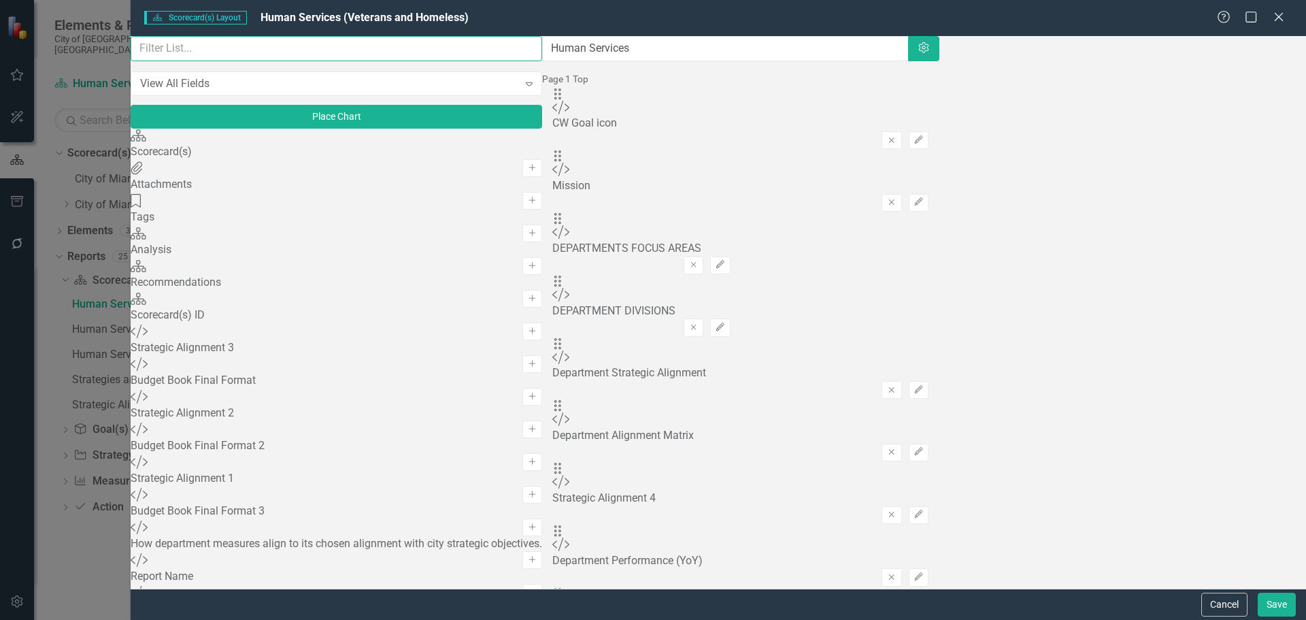
click at [255, 57] on input "text" at bounding box center [337, 48] width 412 height 25
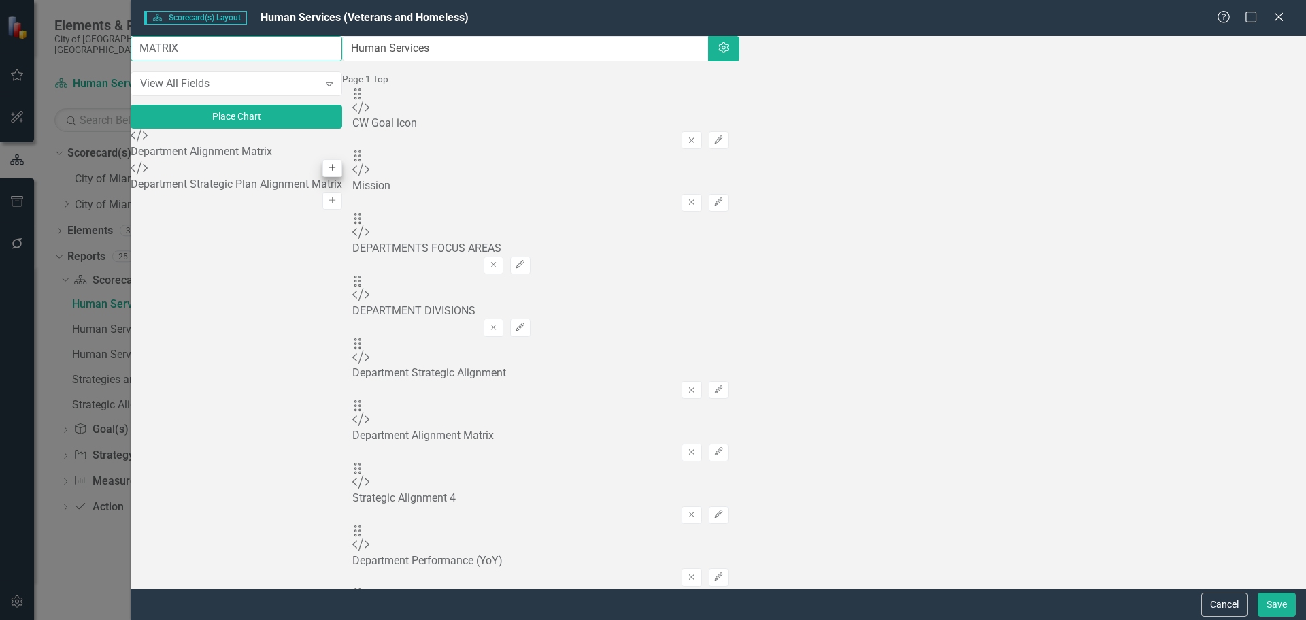
type input "MATRIX"
click at [337, 167] on icon "Add" at bounding box center [332, 168] width 10 height 8
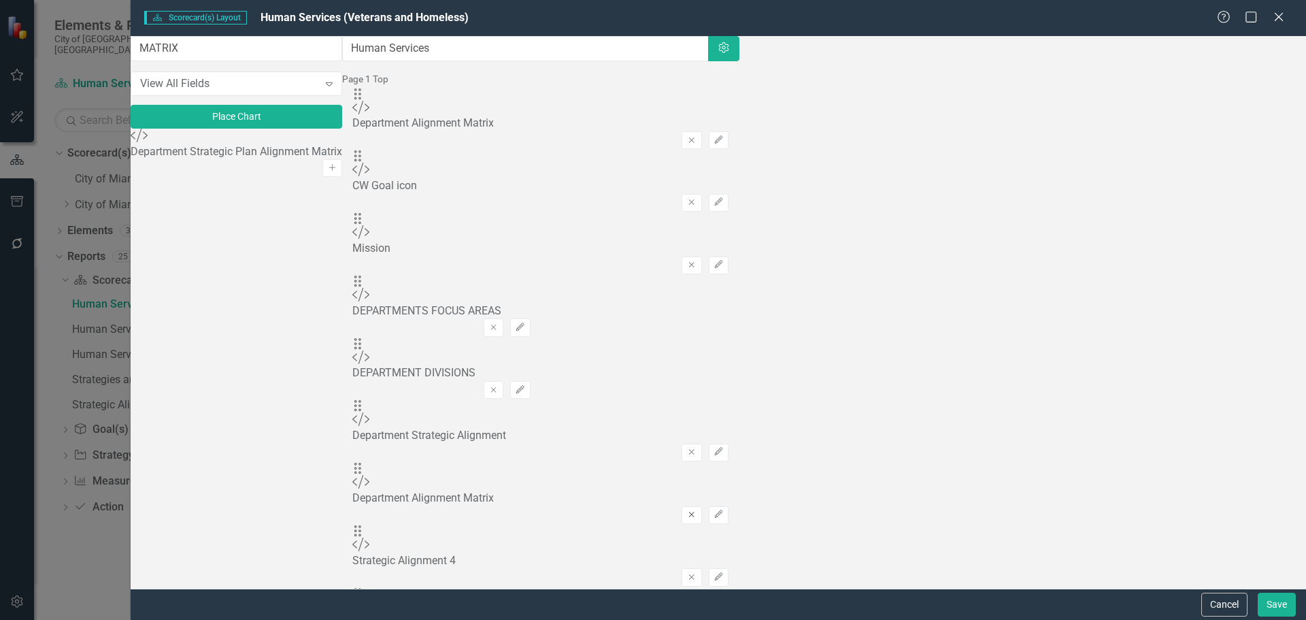
click at [697, 510] on icon "Remove" at bounding box center [691, 514] width 10 height 8
drag, startPoint x: 473, startPoint y: 135, endPoint x: 494, endPoint y: 309, distance: 175.4
click at [1270, 603] on button "Save" at bounding box center [1277, 605] width 38 height 24
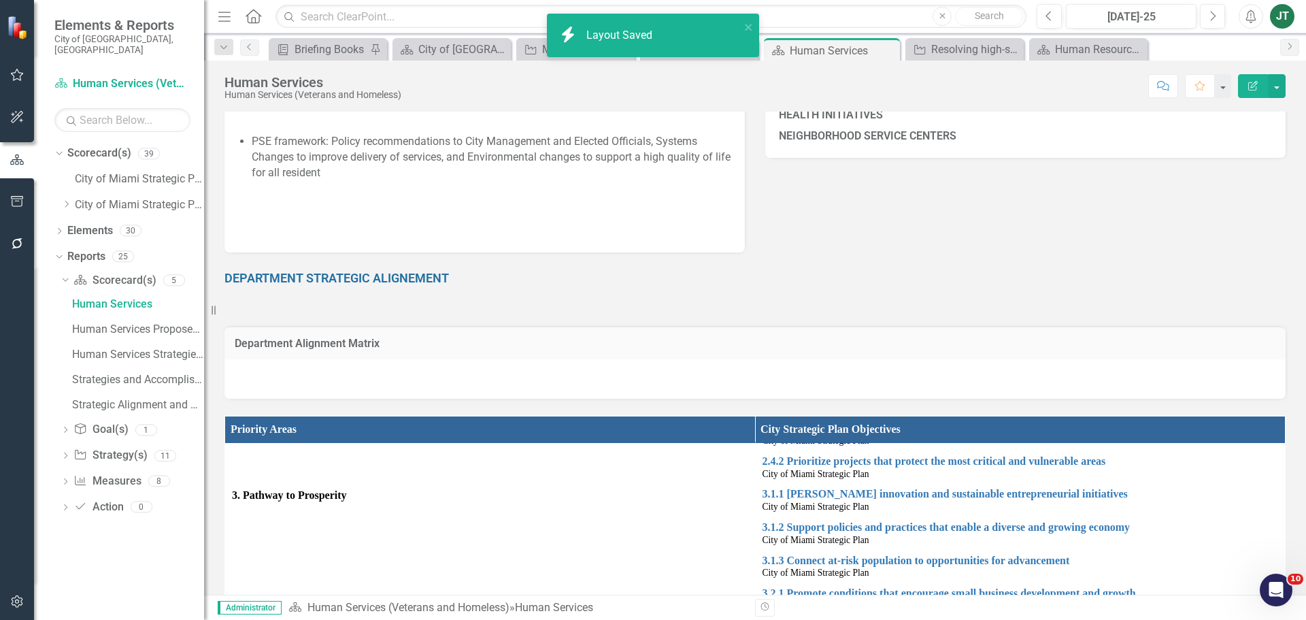
click at [1028, 346] on h3 "Department Alignment Matrix" at bounding box center [755, 343] width 1041 height 12
drag, startPoint x: 1028, startPoint y: 346, endPoint x: 507, endPoint y: 386, distance: 522.7
click at [1027, 346] on h3 "Department Alignment Matrix" at bounding box center [755, 343] width 1041 height 12
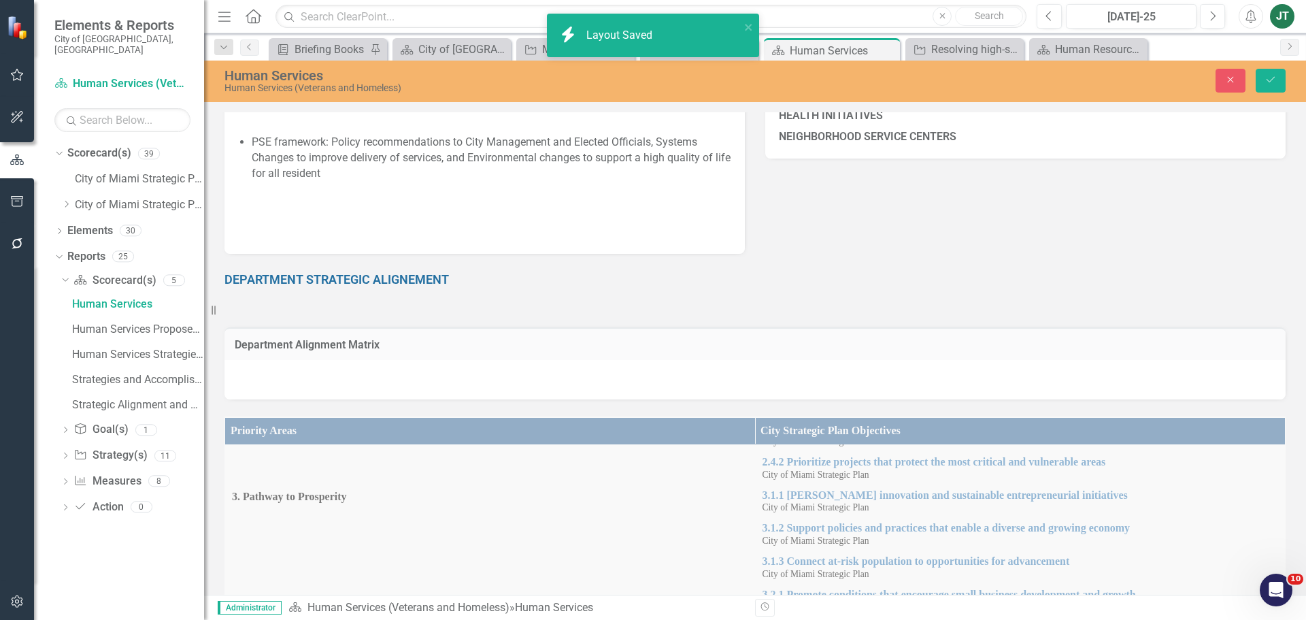
click at [346, 379] on div at bounding box center [754, 379] width 1061 height 39
click at [286, 382] on div at bounding box center [754, 379] width 1061 height 39
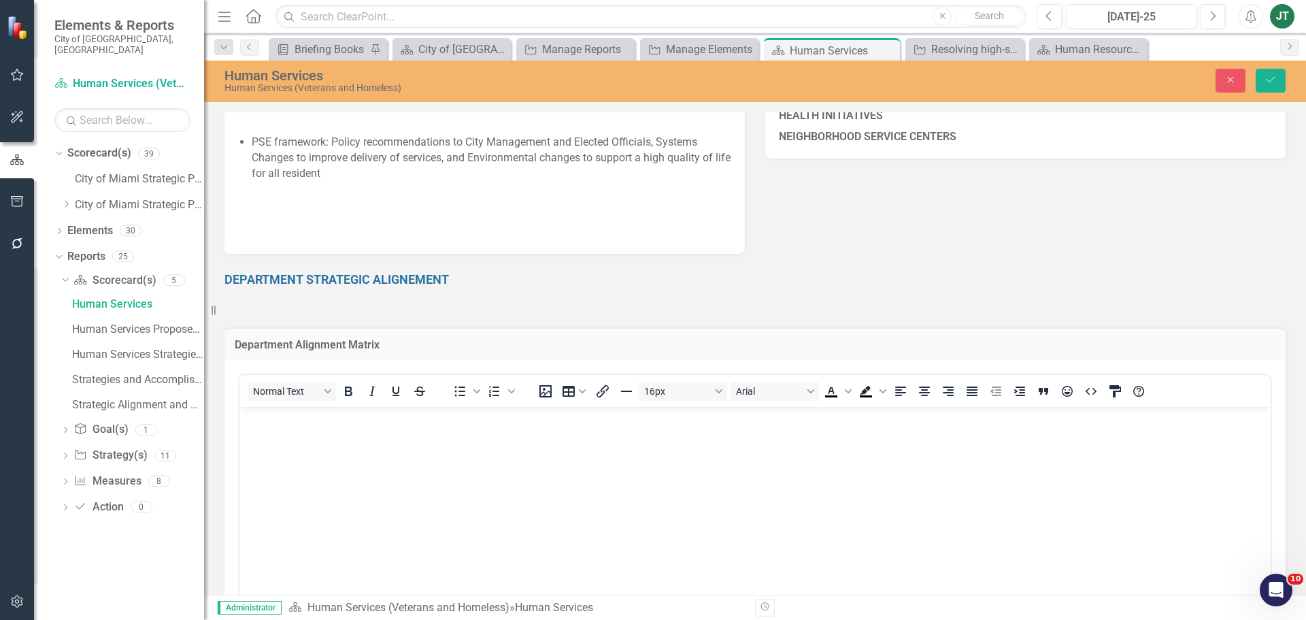
scroll to position [0, 0]
click at [304, 424] on p "Rich Text Area. Press ALT-0 for help." at bounding box center [755, 418] width 1025 height 16
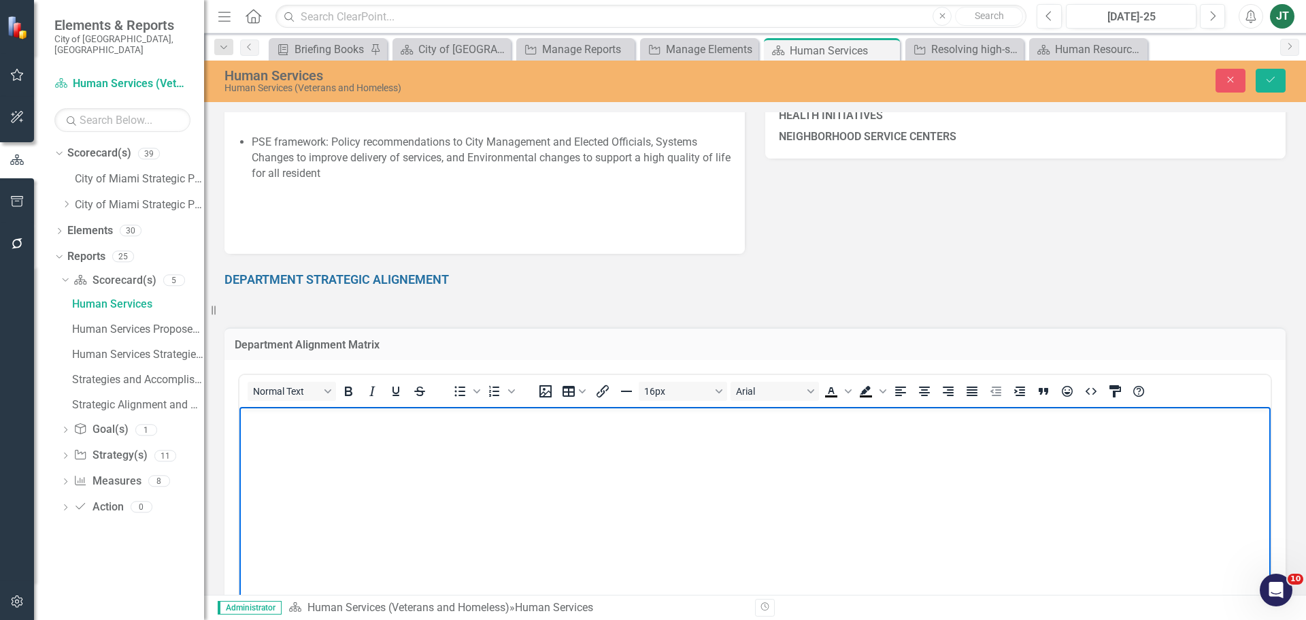
click at [265, 424] on p "Rich Text Area. Press ALT-0 for help." at bounding box center [755, 418] width 1025 height 16
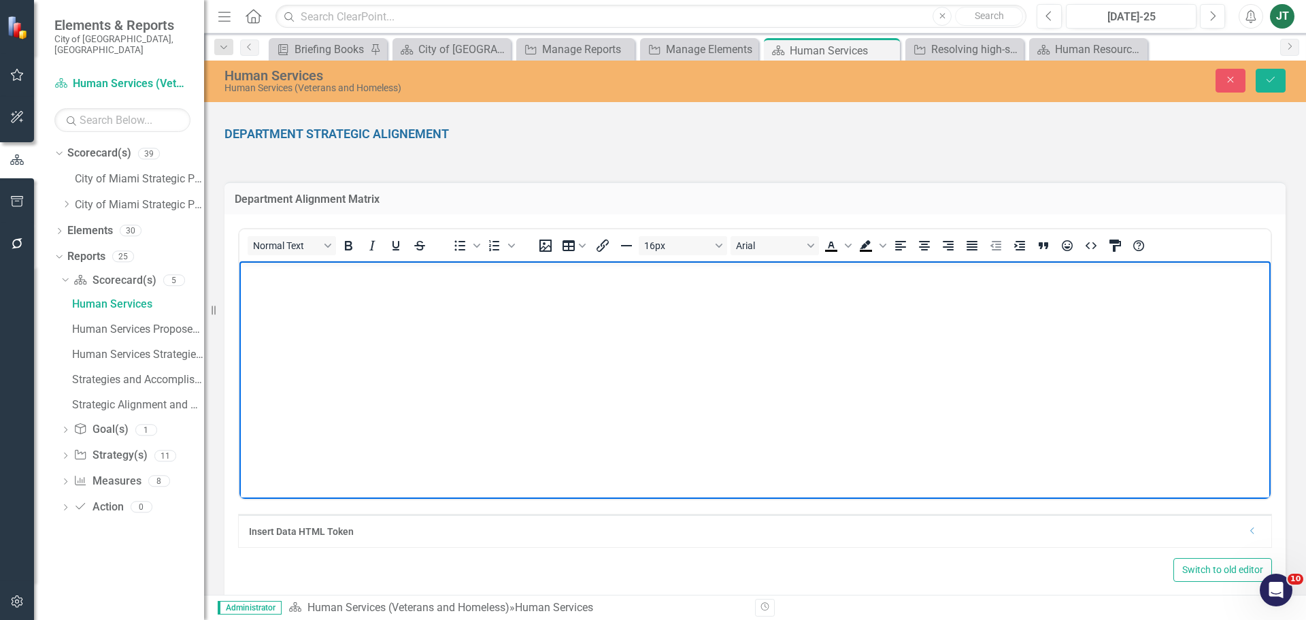
scroll to position [476, 0]
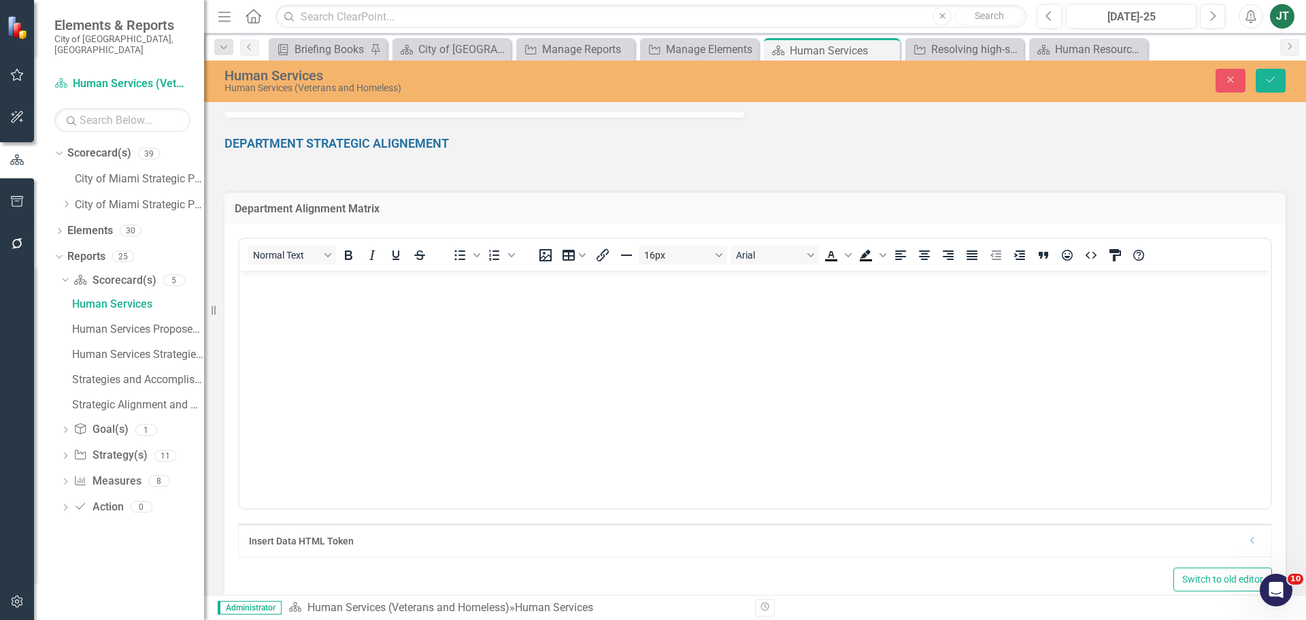
click at [1248, 540] on icon "Dropdown" at bounding box center [1253, 540] width 10 height 8
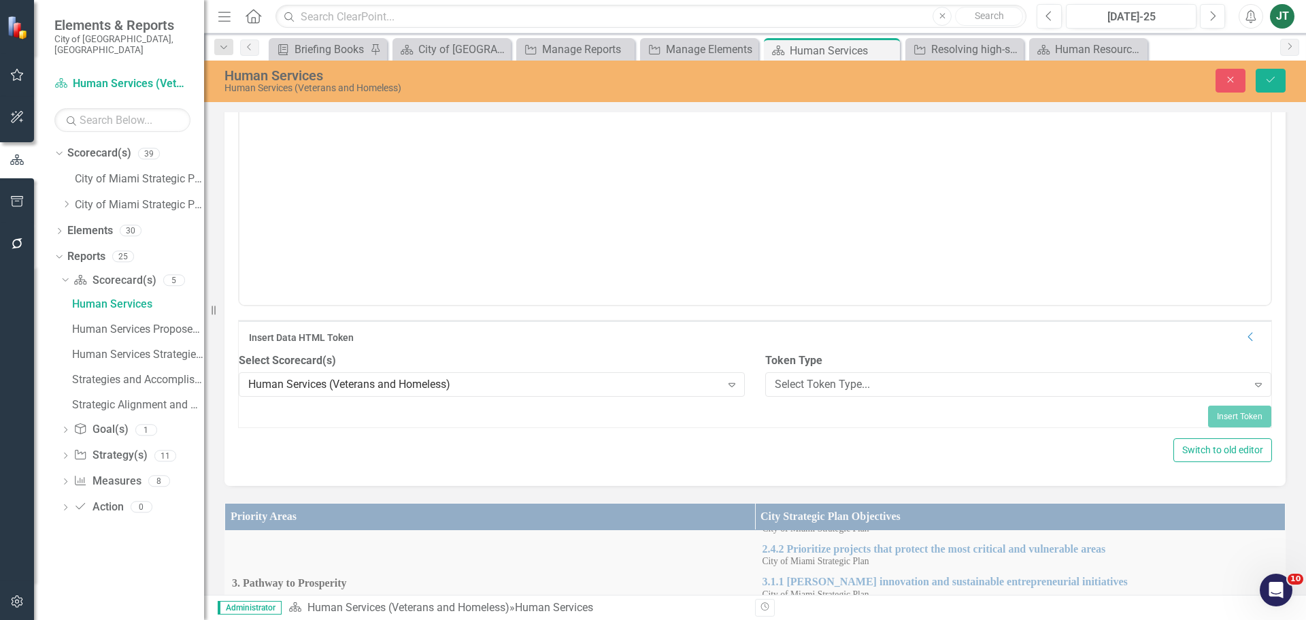
scroll to position [680, 0]
click at [860, 392] on div "Select Token Type..." at bounding box center [1011, 384] width 473 height 16
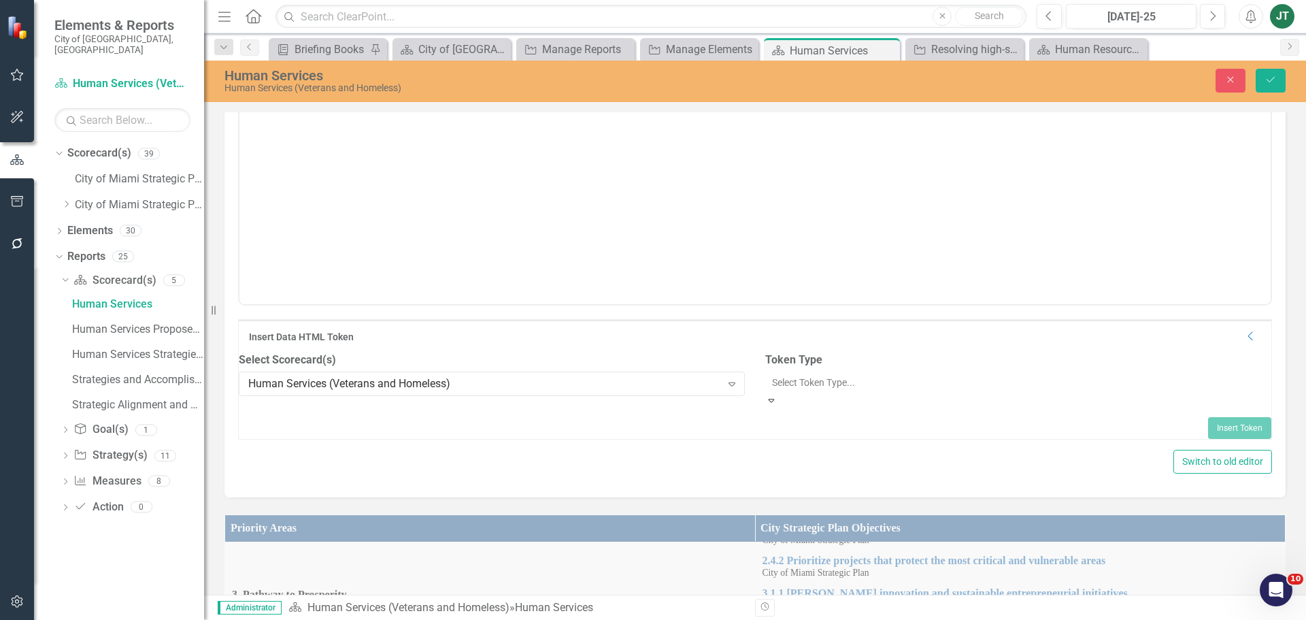
scroll to position [0, 0]
drag, startPoint x: 819, startPoint y: 461, endPoint x: 802, endPoint y: 497, distance: 39.9
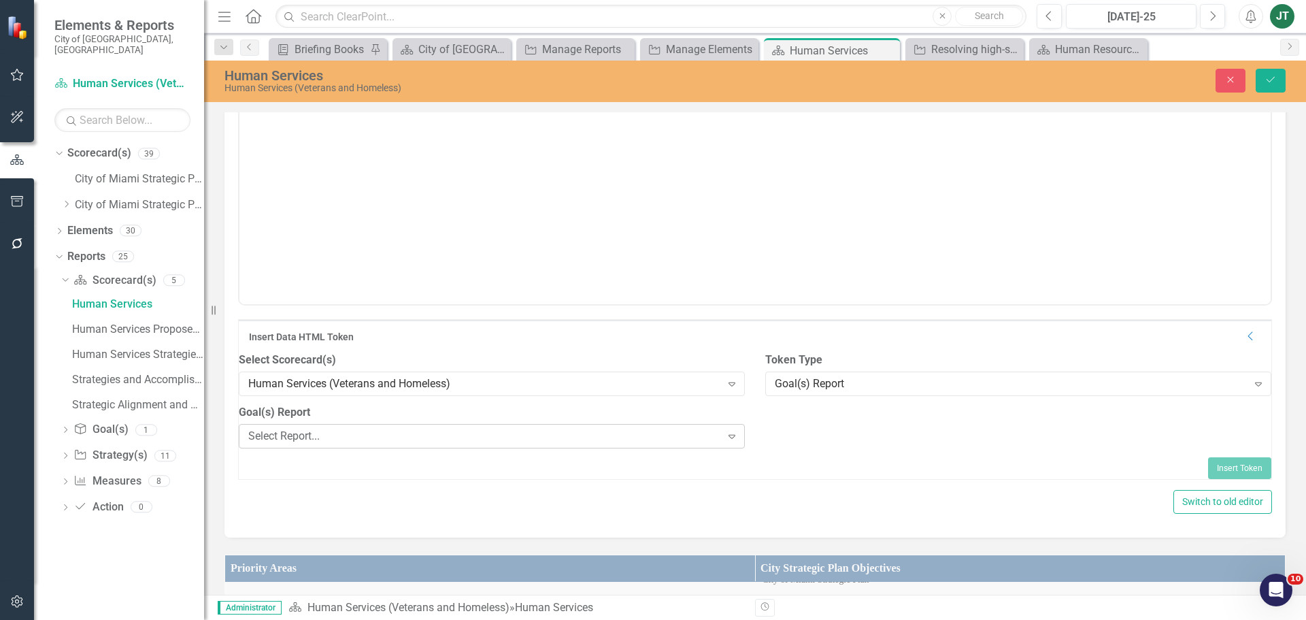
click at [648, 443] on div "Select Report..." at bounding box center [484, 436] width 473 height 16
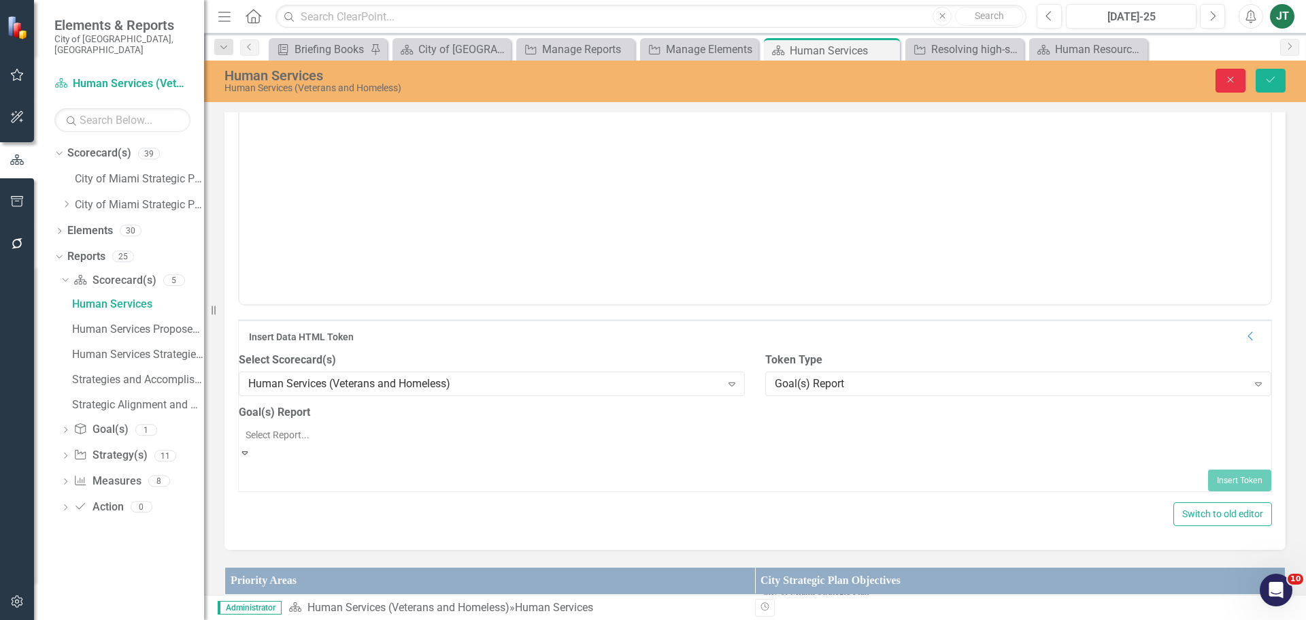
click at [1231, 82] on icon "Close" at bounding box center [1231, 80] width 12 height 10
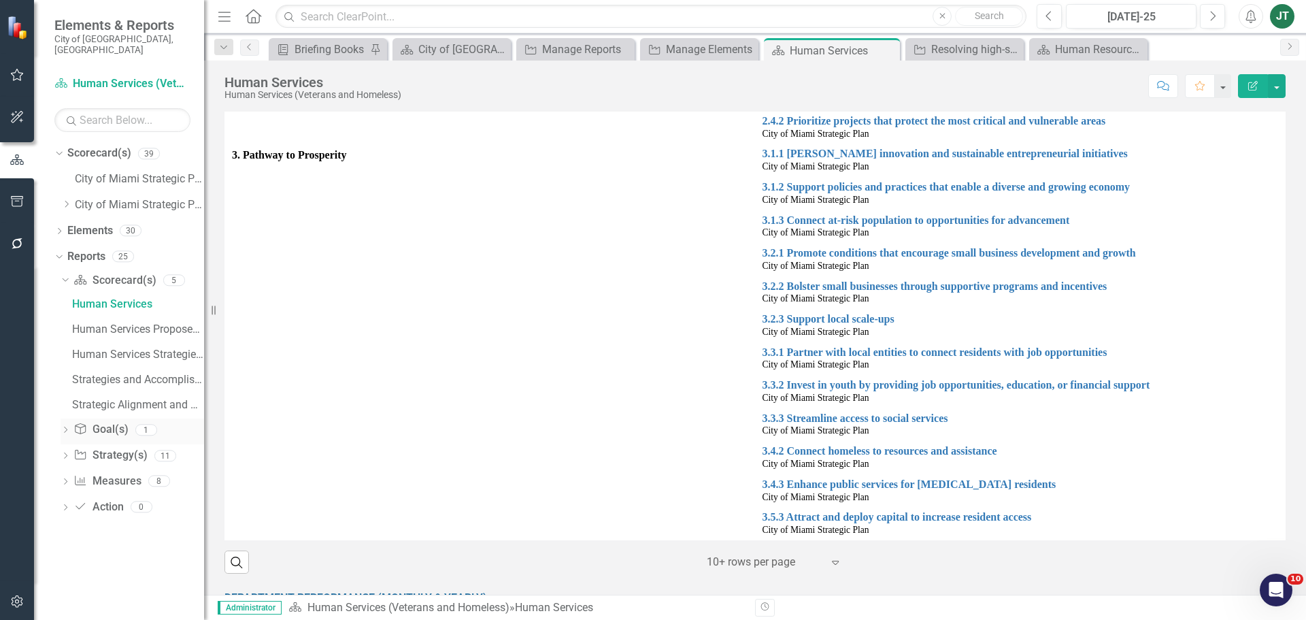
click at [112, 422] on link "Goal(s) Goal(s)" at bounding box center [100, 430] width 54 height 16
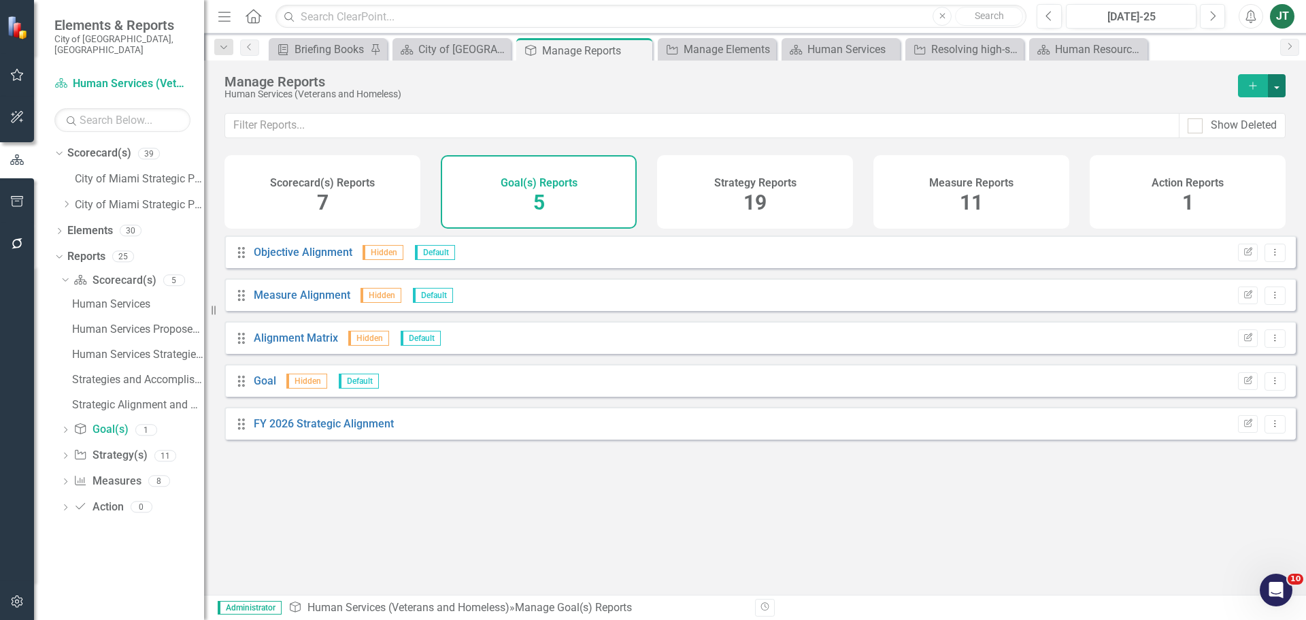
click at [1274, 76] on button "button" at bounding box center [1277, 85] width 18 height 23
click at [1202, 128] on link "Copy Add From Template" at bounding box center [1221, 135] width 127 height 25
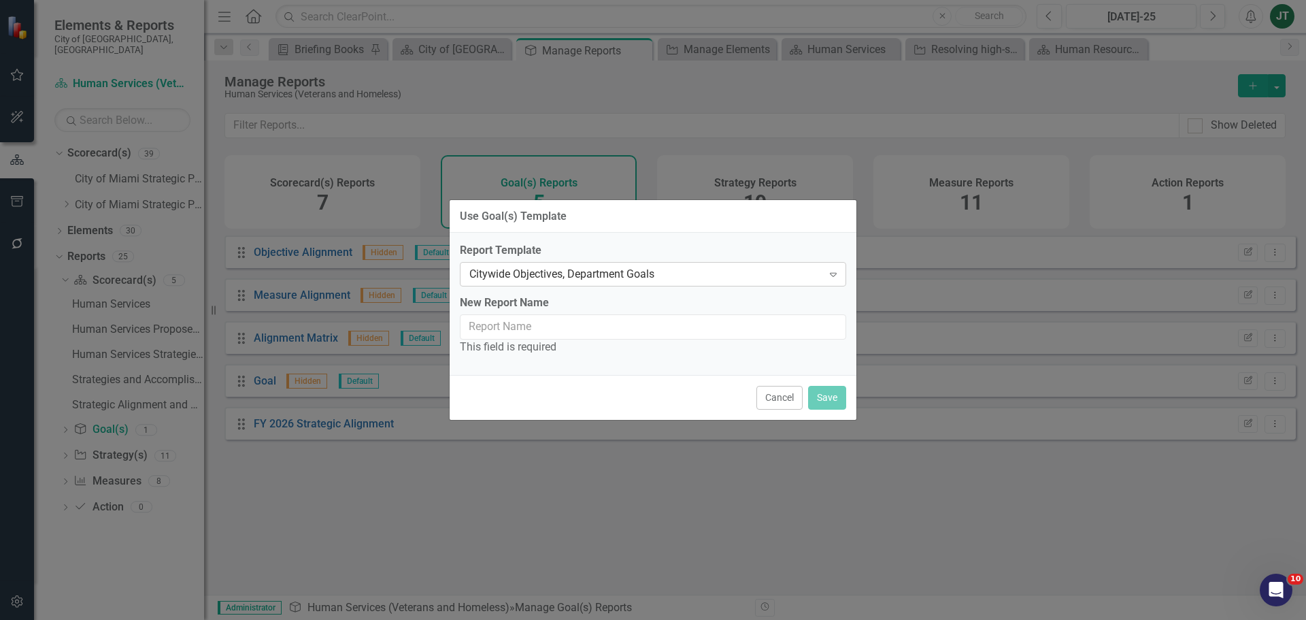
click at [590, 276] on div "Citywide Objectives, Department Goals" at bounding box center [645, 275] width 353 height 16
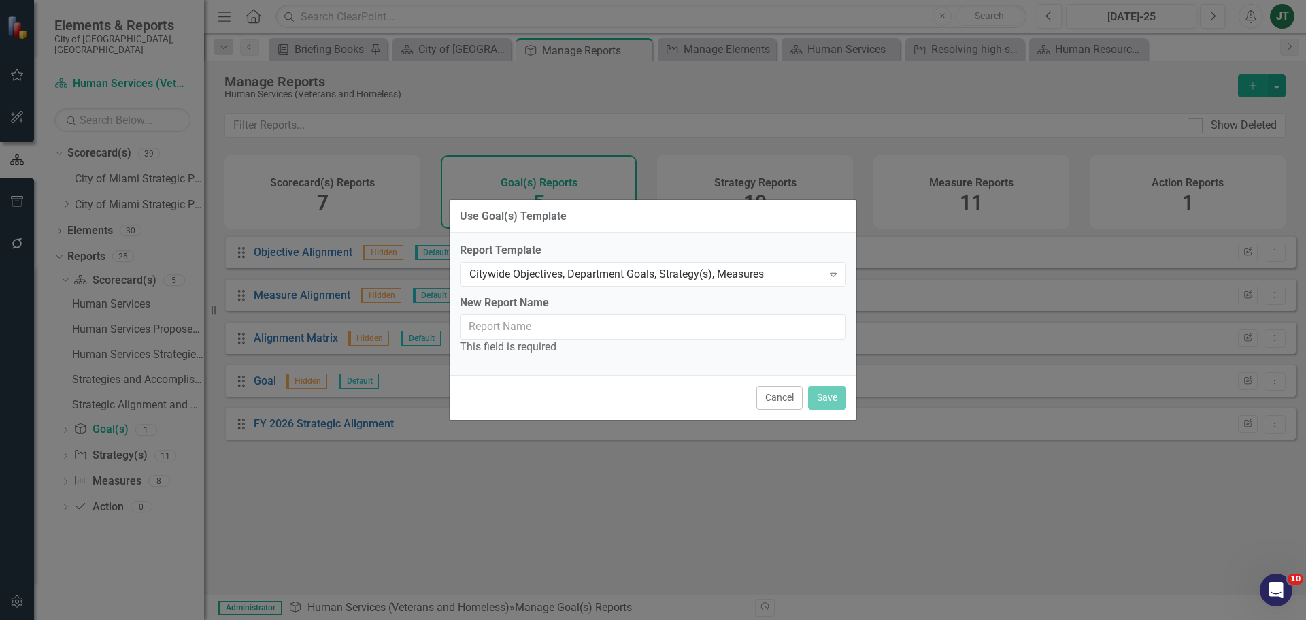
click at [526, 340] on div "This field is required" at bounding box center [653, 347] width 386 height 16
click at [503, 327] on input "New Report Name" at bounding box center [653, 326] width 386 height 25
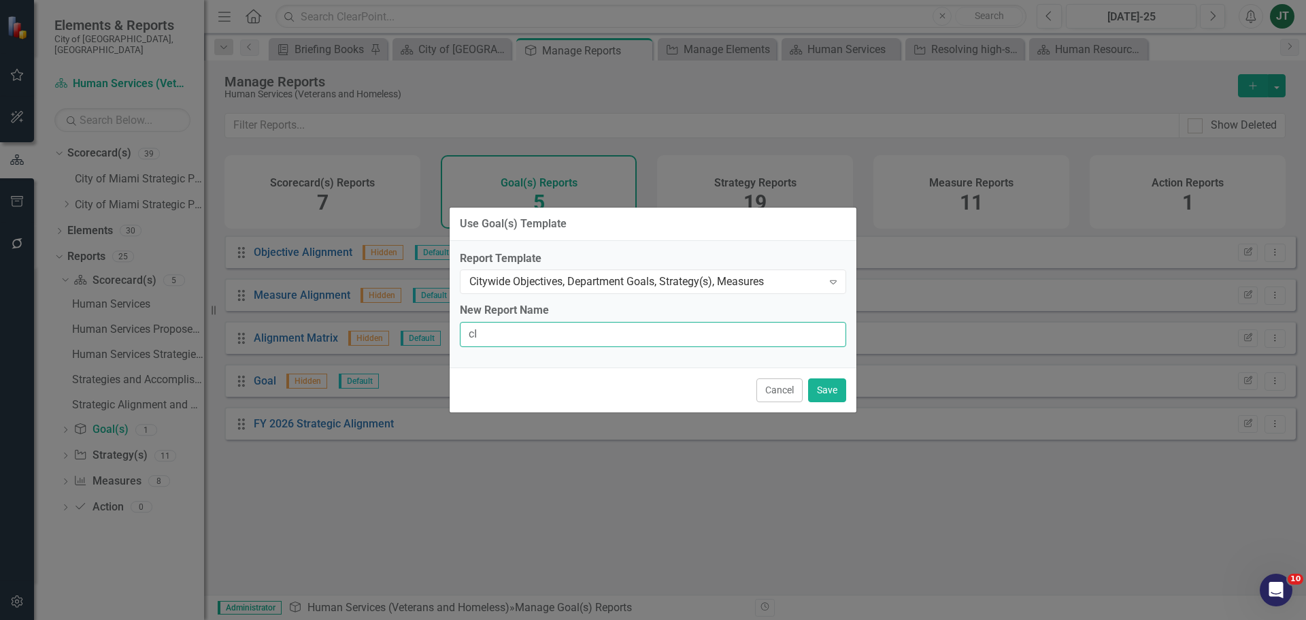
type input "c"
type input "Citywide Objectives, Department Goals, Strategy(s), Measures"
click at [833, 384] on button "Save" at bounding box center [827, 390] width 38 height 24
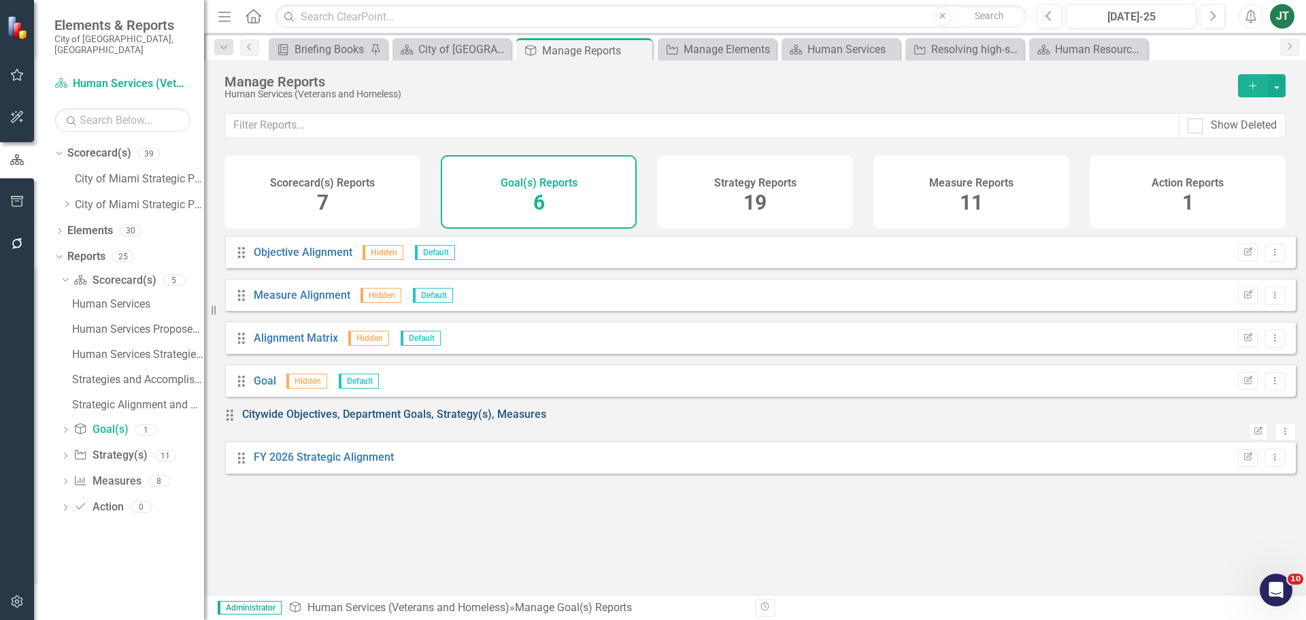
click at [457, 420] on link "Citywide Objectives, Department Goals, Strategy(s), Measures" at bounding box center [394, 413] width 304 height 13
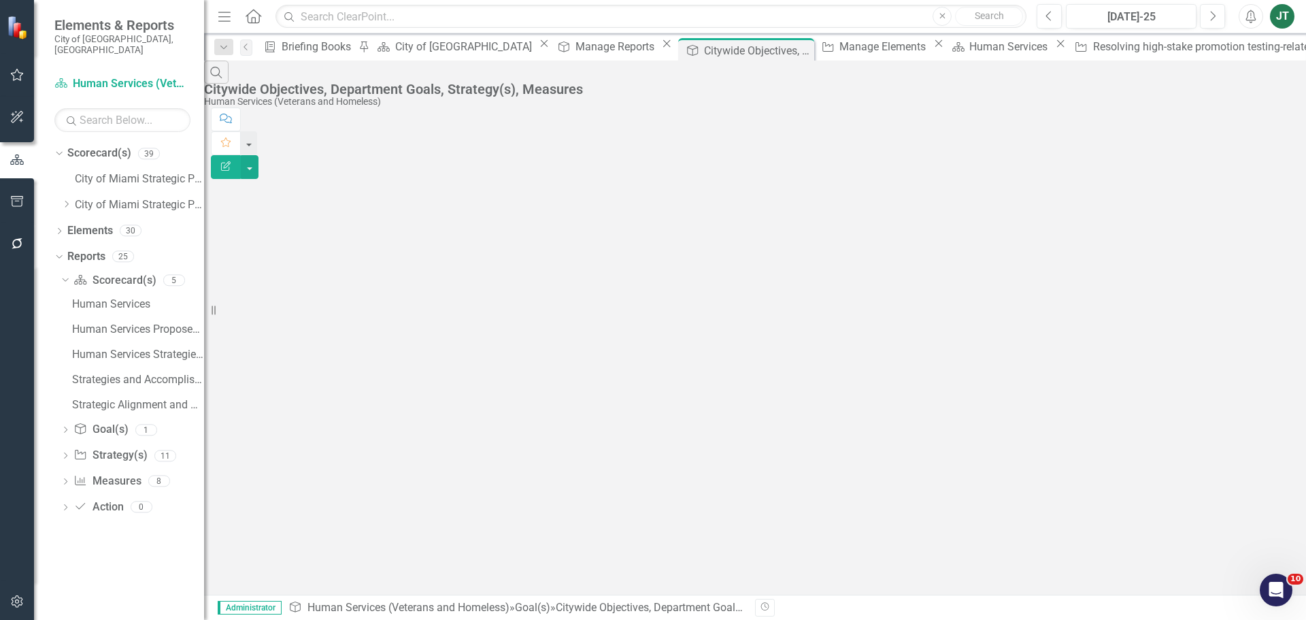
click at [232, 161] on icon "Edit Report" at bounding box center [226, 166] width 12 height 10
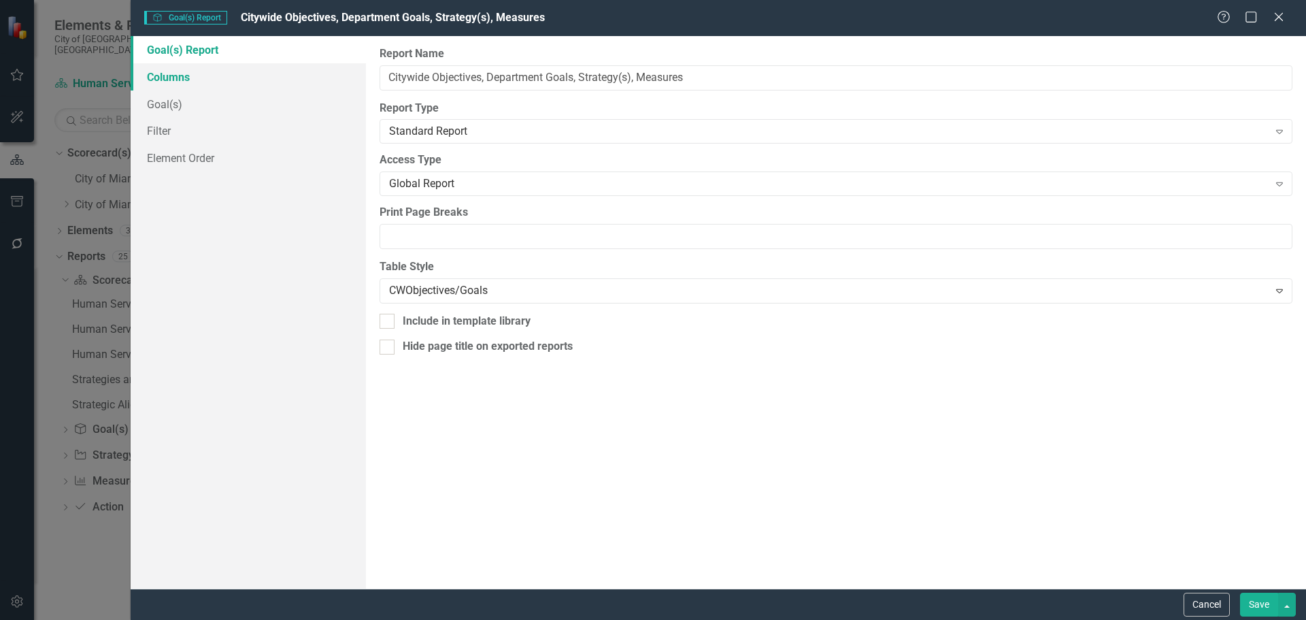
click at [161, 74] on link "Columns" at bounding box center [248, 76] width 235 height 27
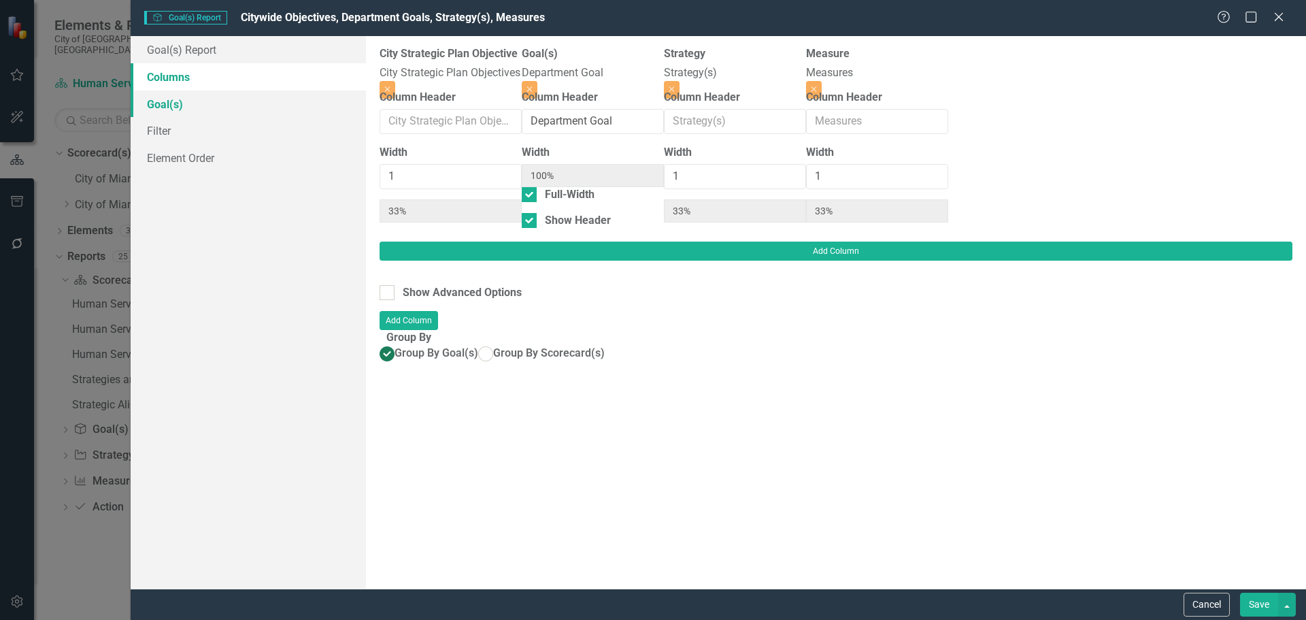
click at [165, 103] on link "Goal(s)" at bounding box center [248, 103] width 235 height 27
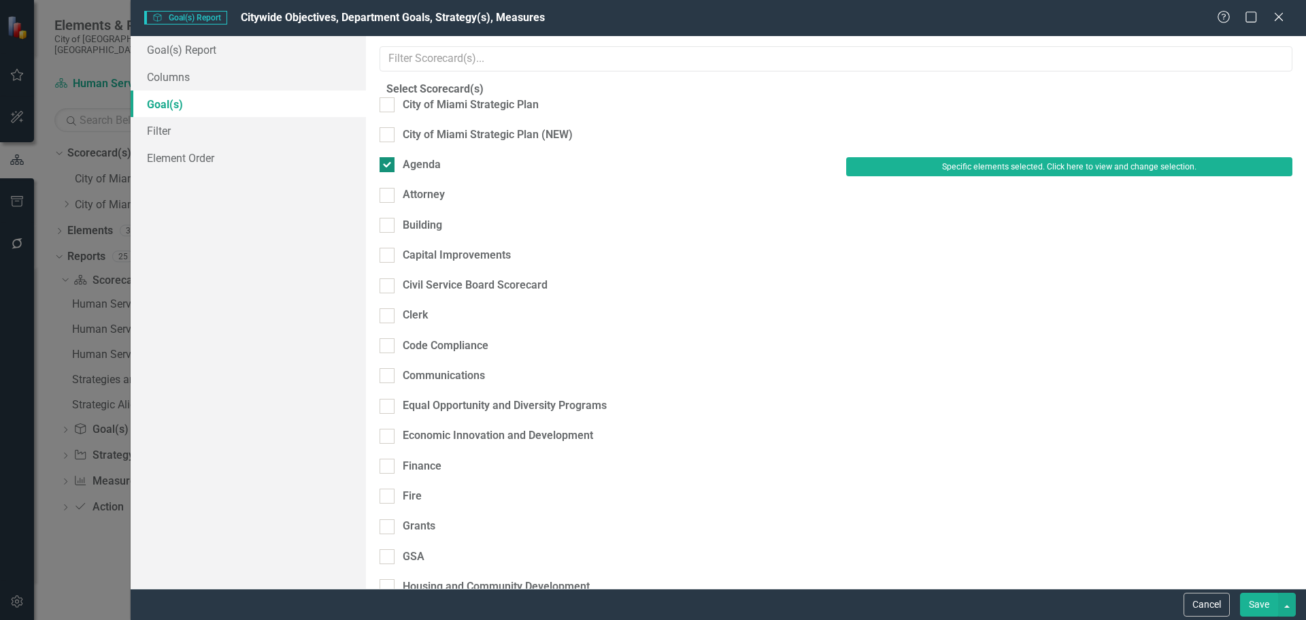
click at [431, 165] on div "Agenda" at bounding box center [422, 165] width 38 height 16
click at [388, 165] on input "Agenda" at bounding box center [384, 161] width 9 height 9
checkbox input "false"
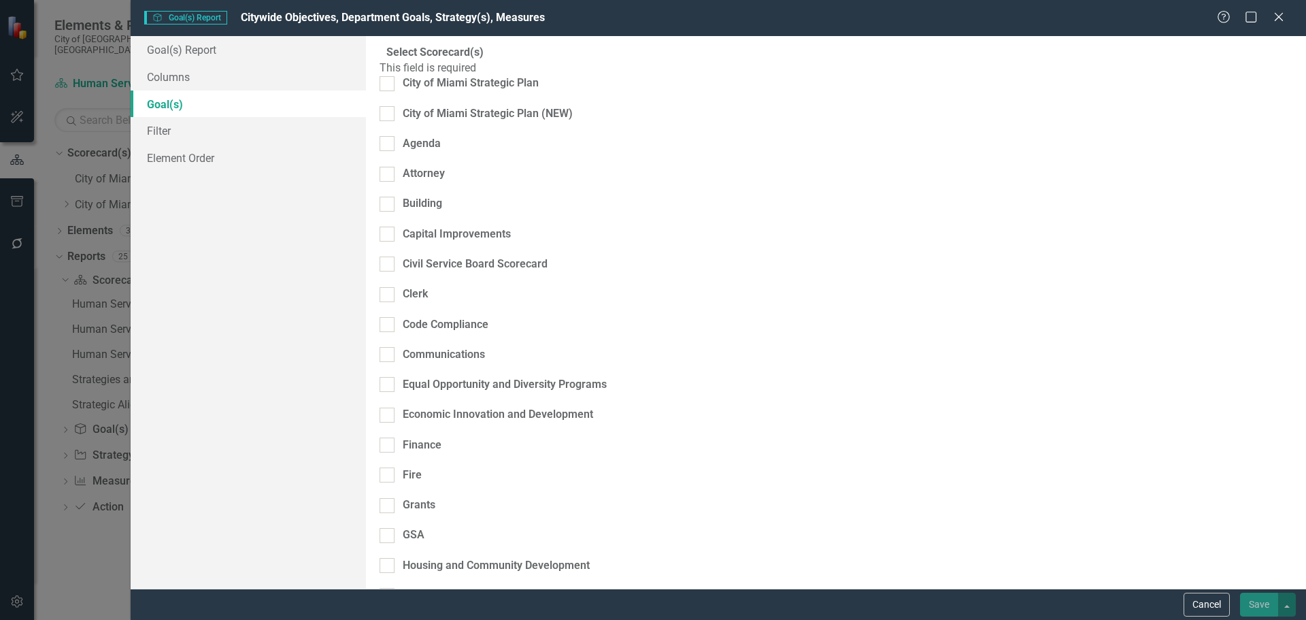
scroll to position [68, 0]
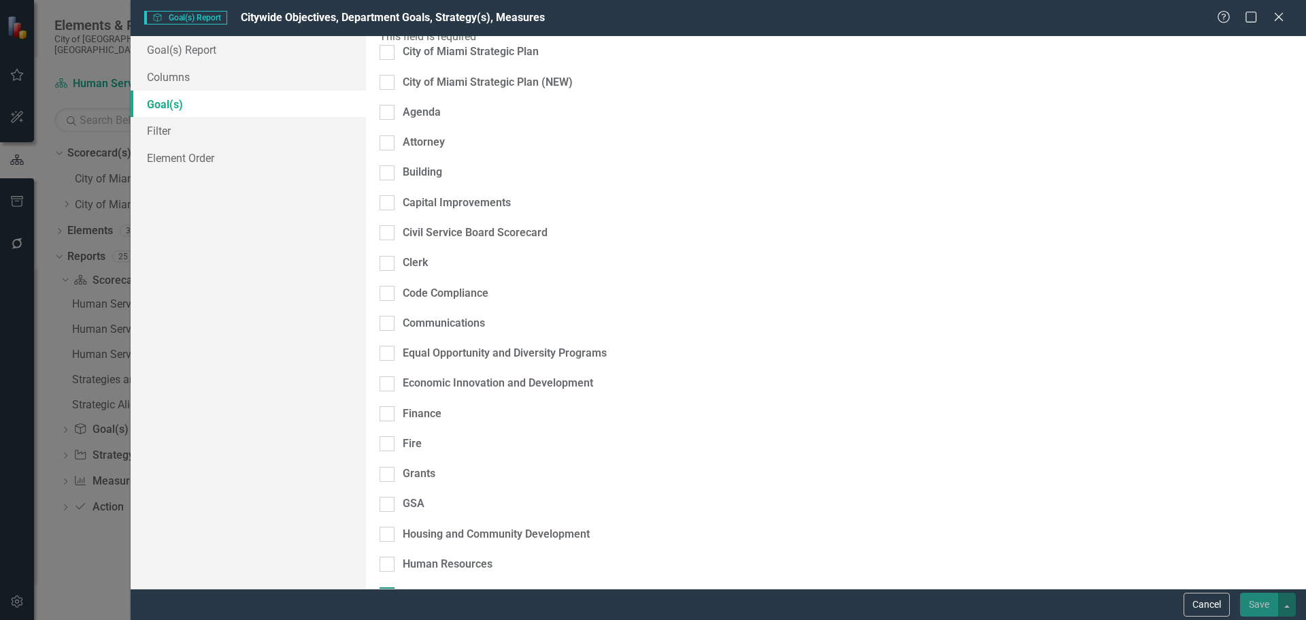
click at [462, 586] on div "Human Services (Veterans and Homeless)" at bounding box center [507, 594] width 208 height 16
click at [388, 587] on input "Human Services (Veterans and Homeless)" at bounding box center [384, 591] width 9 height 9
checkbox input "true"
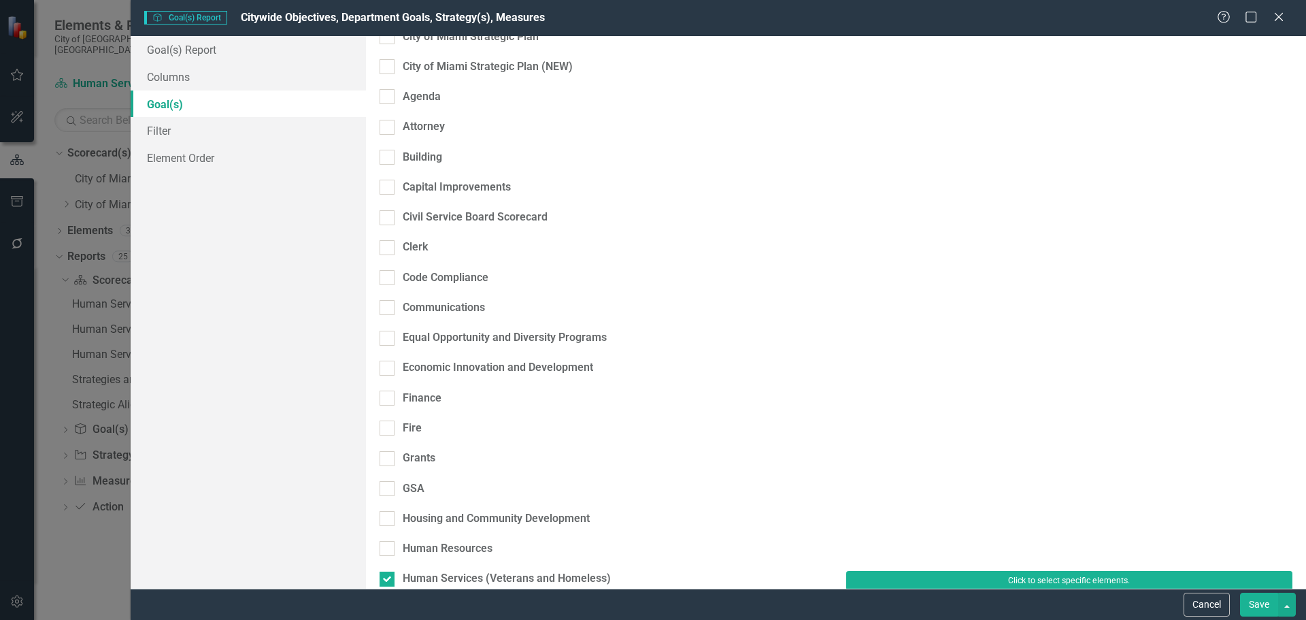
click at [952, 571] on button "Click to select specific elements." at bounding box center [1069, 580] width 446 height 19
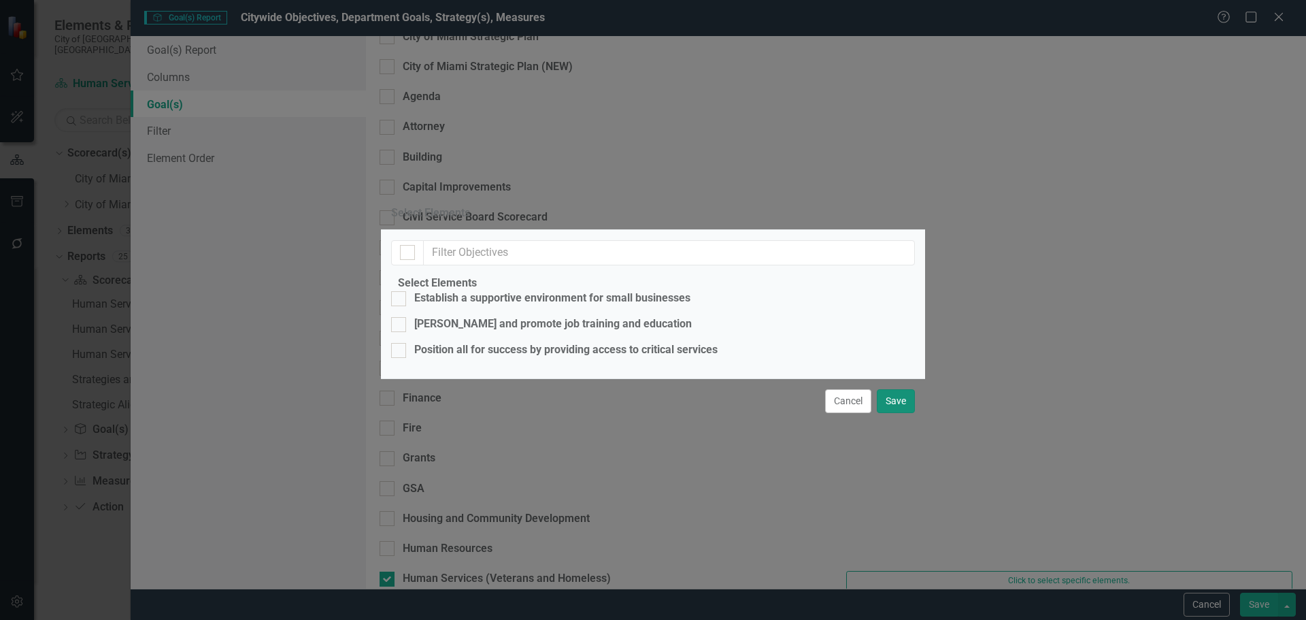
drag, startPoint x: 885, startPoint y: 518, endPoint x: 427, endPoint y: 222, distance: 546.1
click at [462, 272] on div "Select Elements Select Elements Establish a supportive environment for small bu…" at bounding box center [653, 310] width 544 height 227
drag, startPoint x: 404, startPoint y: 127, endPoint x: 410, endPoint y: 135, distance: 10.4
click at [406, 245] on input "checkbox" at bounding box center [404, 249] width 9 height 9
checkbox input "true"
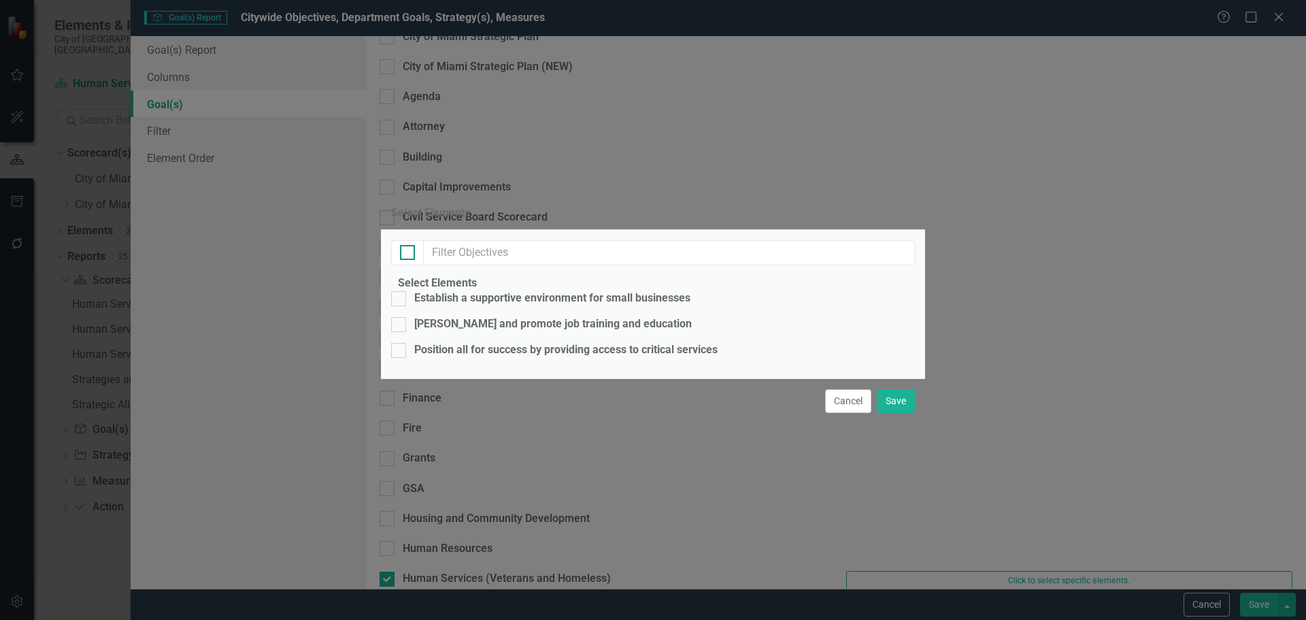
checkbox input "true"
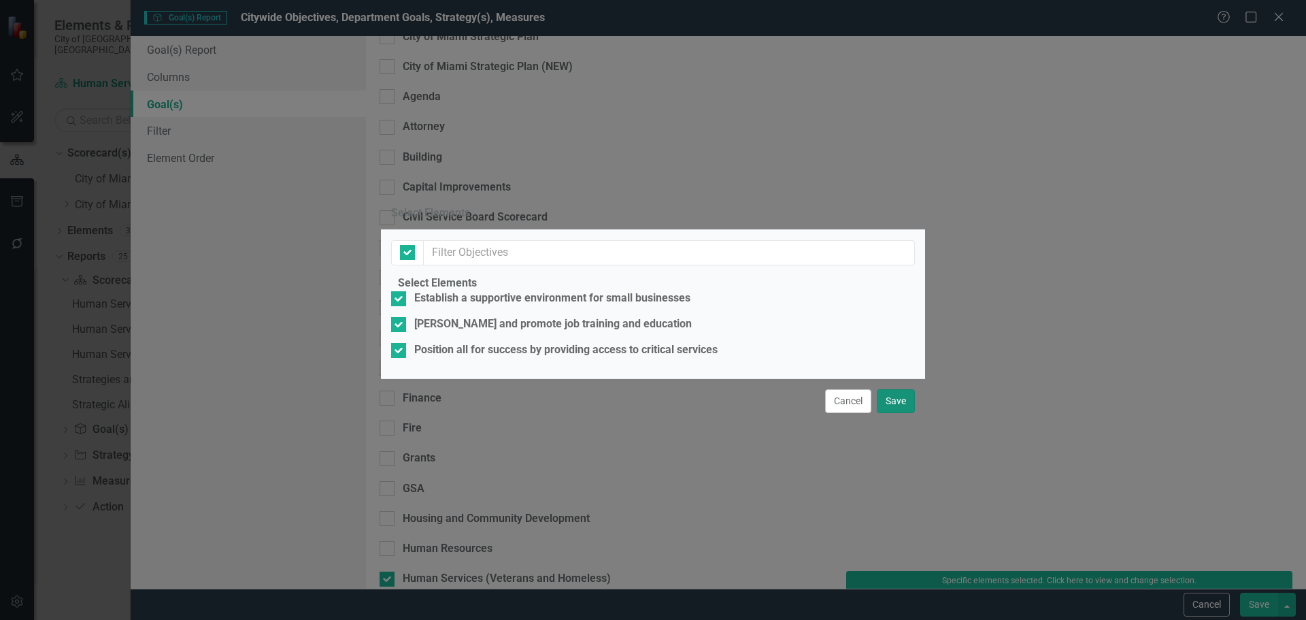
drag, startPoint x: 900, startPoint y: 514, endPoint x: 954, endPoint y: 531, distance: 56.4
click at [903, 413] on button "Save" at bounding box center [896, 401] width 38 height 24
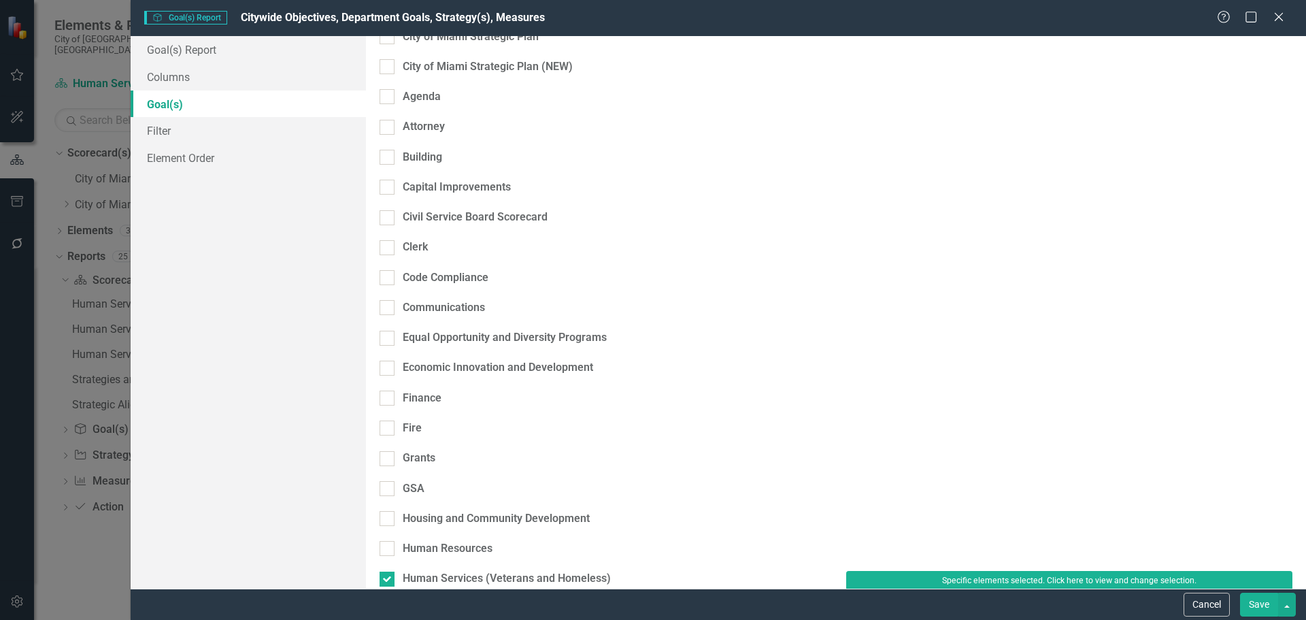
click at [1252, 602] on button "Save" at bounding box center [1259, 605] width 38 height 24
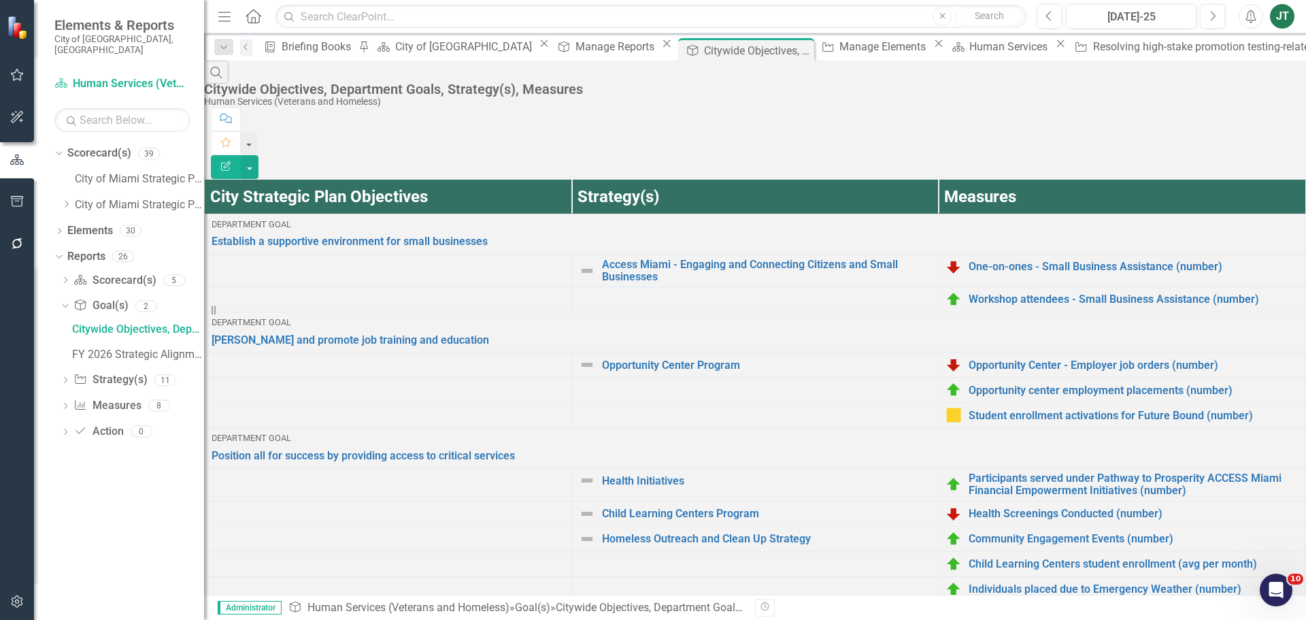
scroll to position [0, 0]
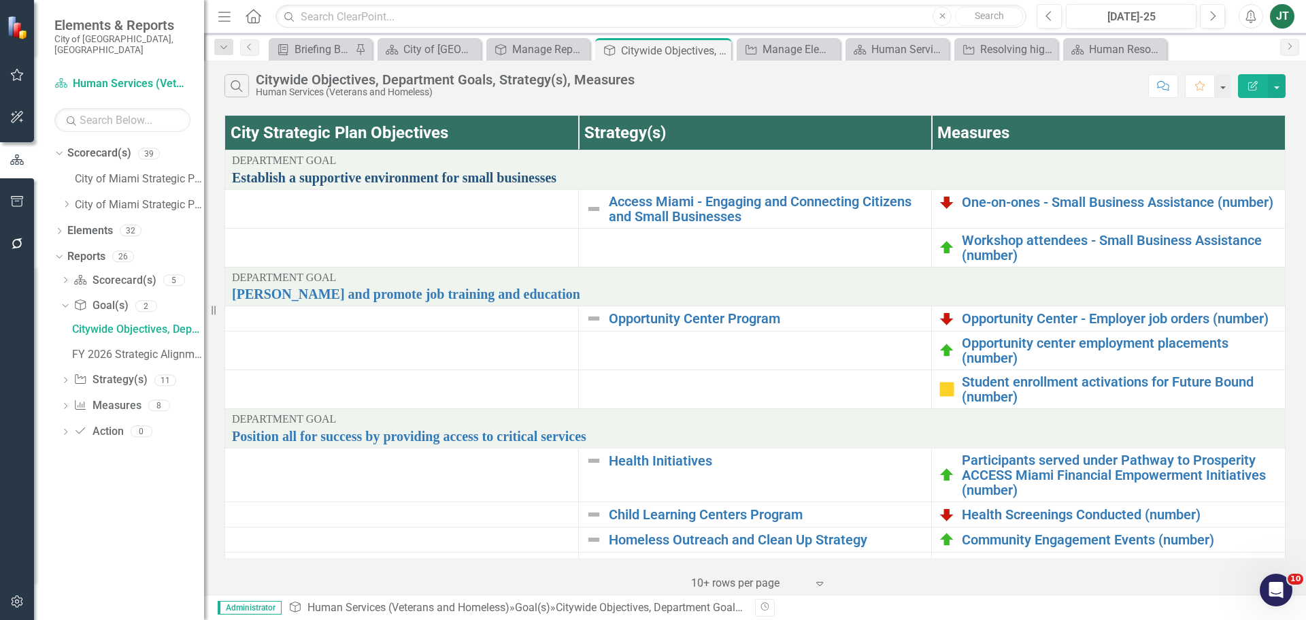
click at [450, 178] on link "Establish a supportive environment for small businesses" at bounding box center [755, 177] width 1046 height 15
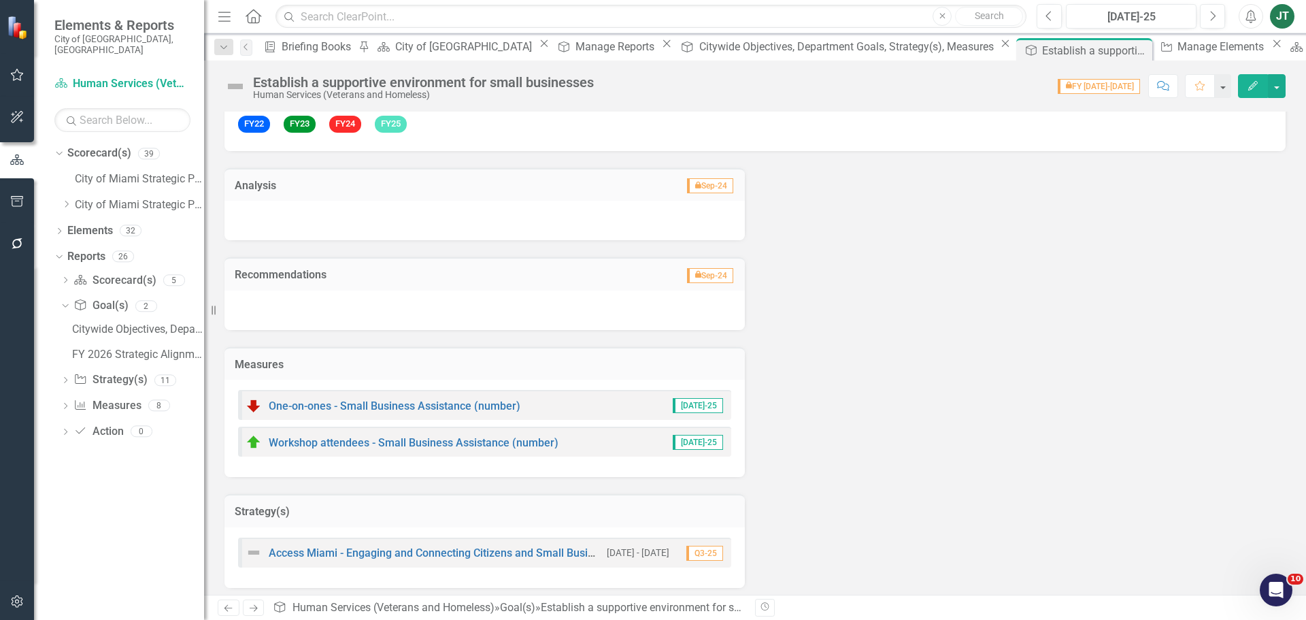
scroll to position [139, 0]
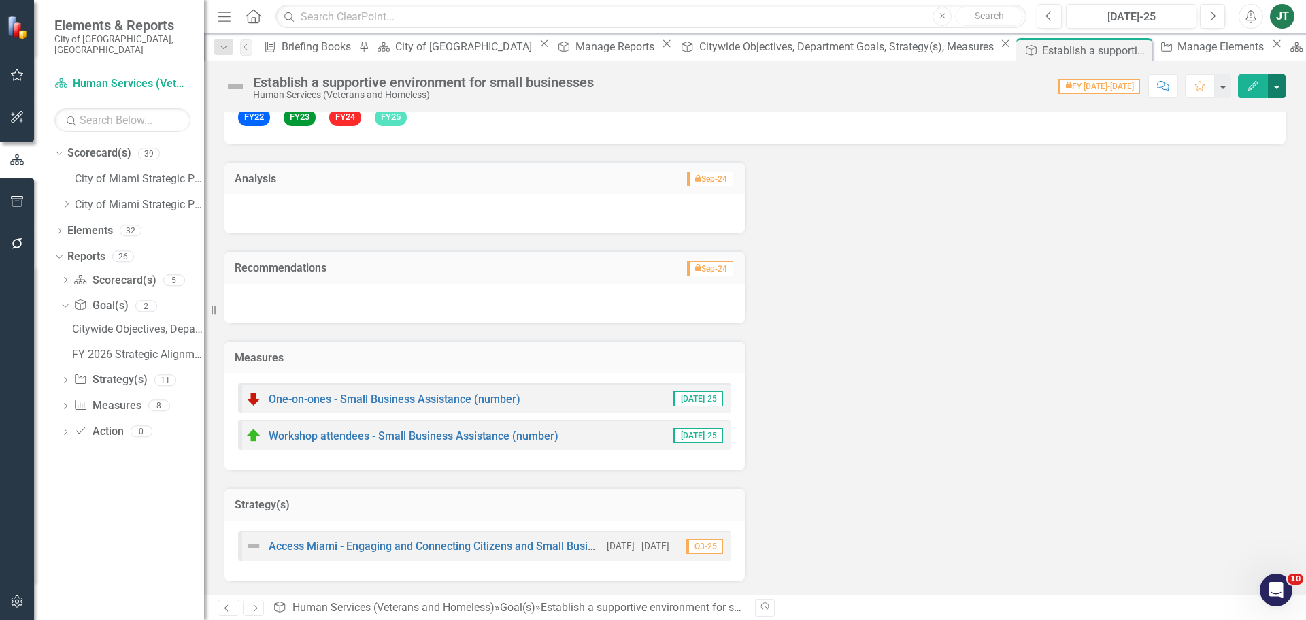
click at [1273, 85] on button "button" at bounding box center [1277, 86] width 18 height 24
click at [1207, 134] on link "Edit Report Edit Layout" at bounding box center [1230, 136] width 110 height 25
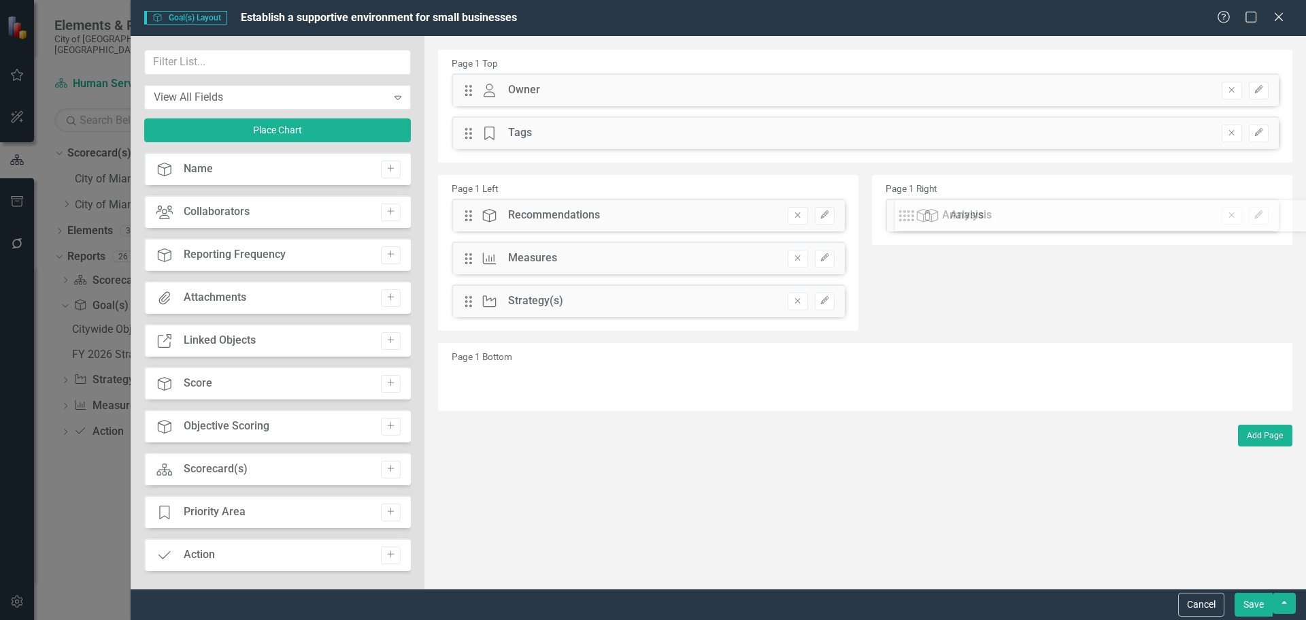
drag, startPoint x: 468, startPoint y: 220, endPoint x: 973, endPoint y: 218, distance: 505.5
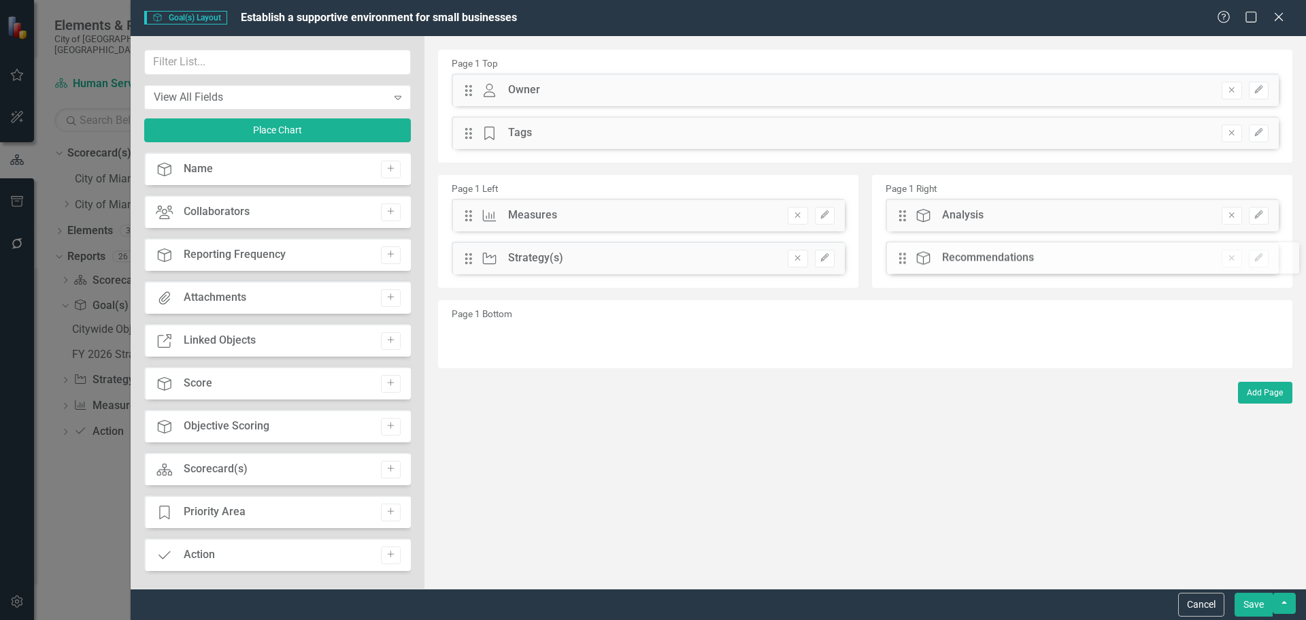
drag, startPoint x: 472, startPoint y: 216, endPoint x: 916, endPoint y: 259, distance: 446.2
click at [207, 69] on input "text" at bounding box center [277, 62] width 267 height 25
type input "objec"
click at [386, 339] on icon "Add" at bounding box center [391, 340] width 10 height 8
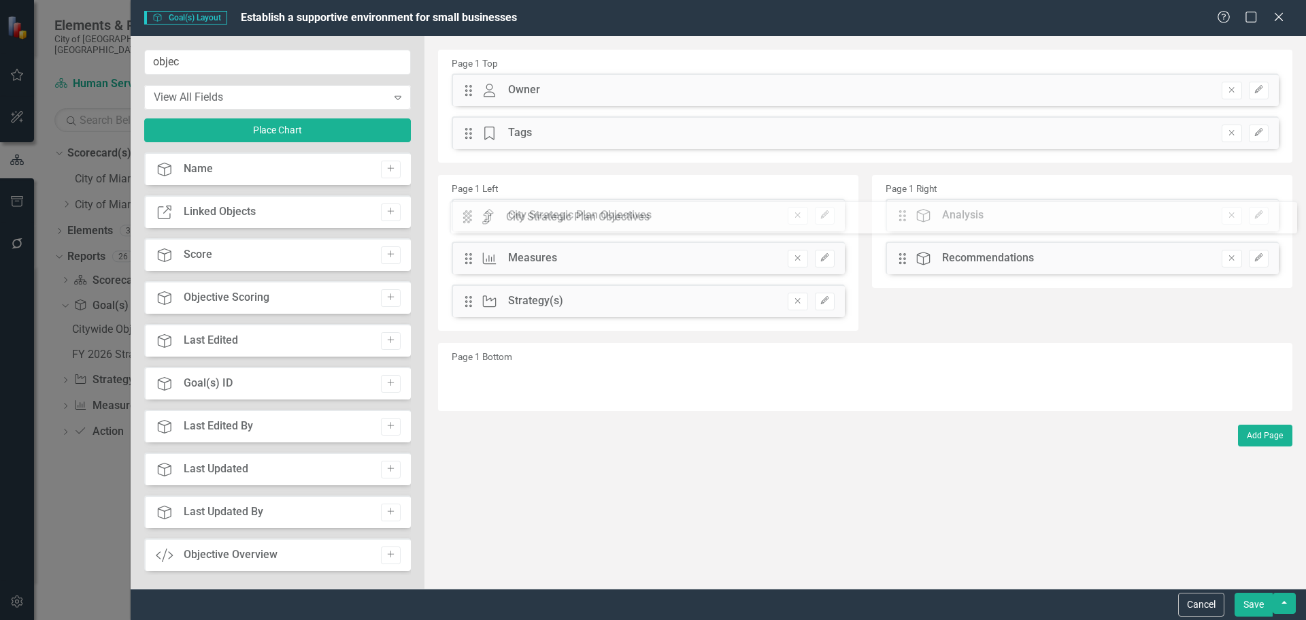
drag, startPoint x: 473, startPoint y: 92, endPoint x: 480, endPoint y: 215, distance: 123.3
click at [1257, 601] on button "Save" at bounding box center [1254, 605] width 38 height 24
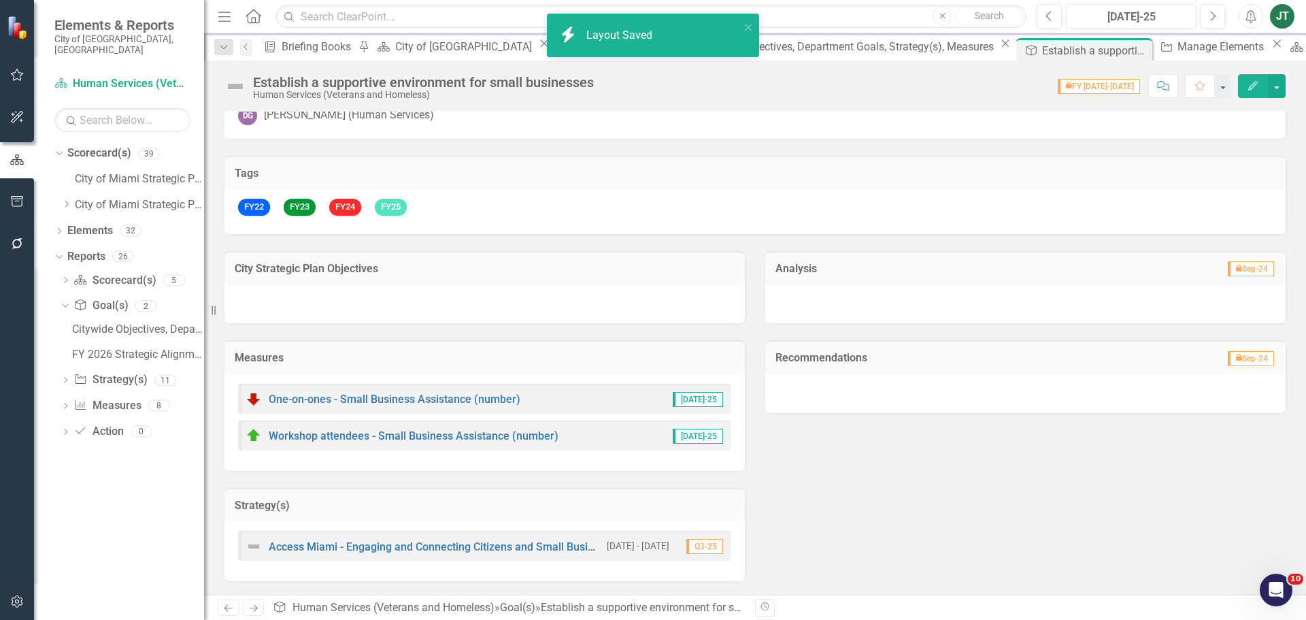
click at [380, 293] on div at bounding box center [484, 303] width 520 height 39
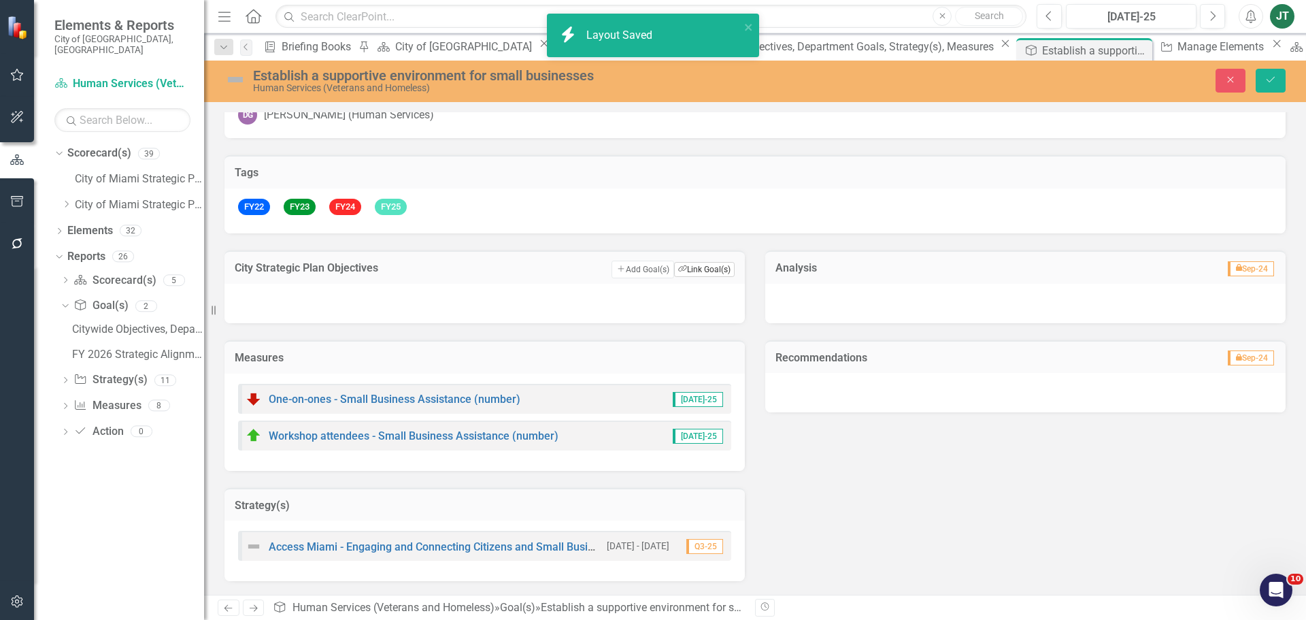
click at [695, 268] on button "Link Tag Link Goal(s)" at bounding box center [704, 269] width 61 height 15
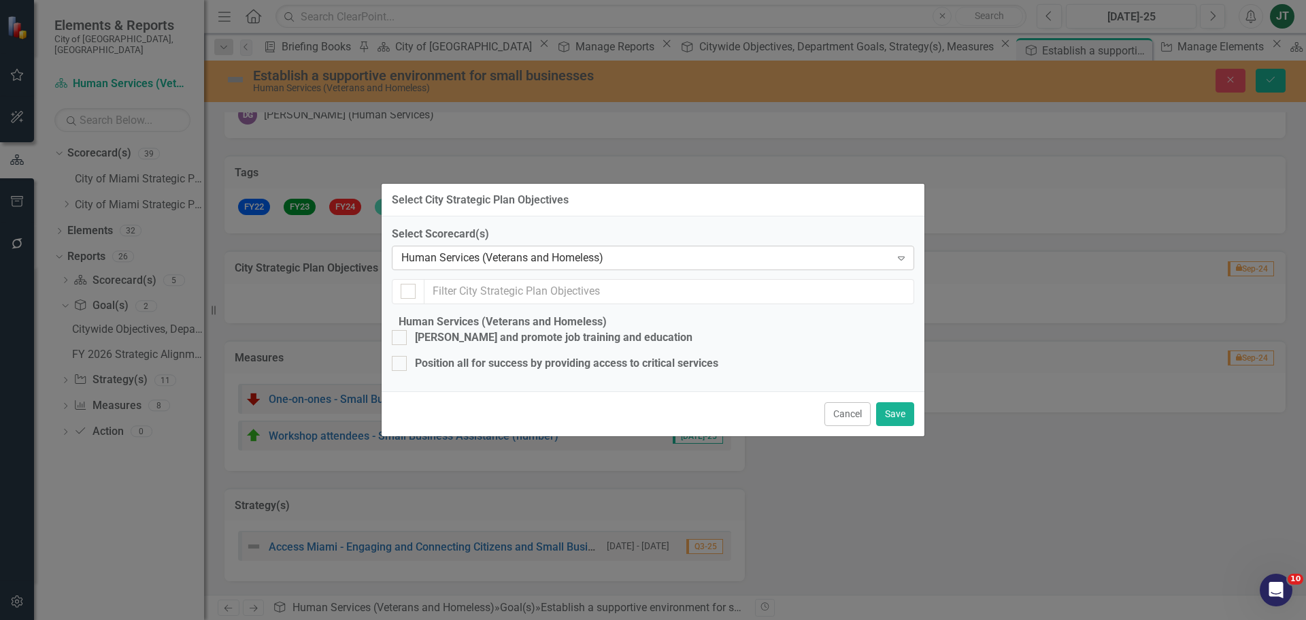
click at [448, 250] on div "Human Services (Veterans and Homeless)" at bounding box center [645, 258] width 489 height 16
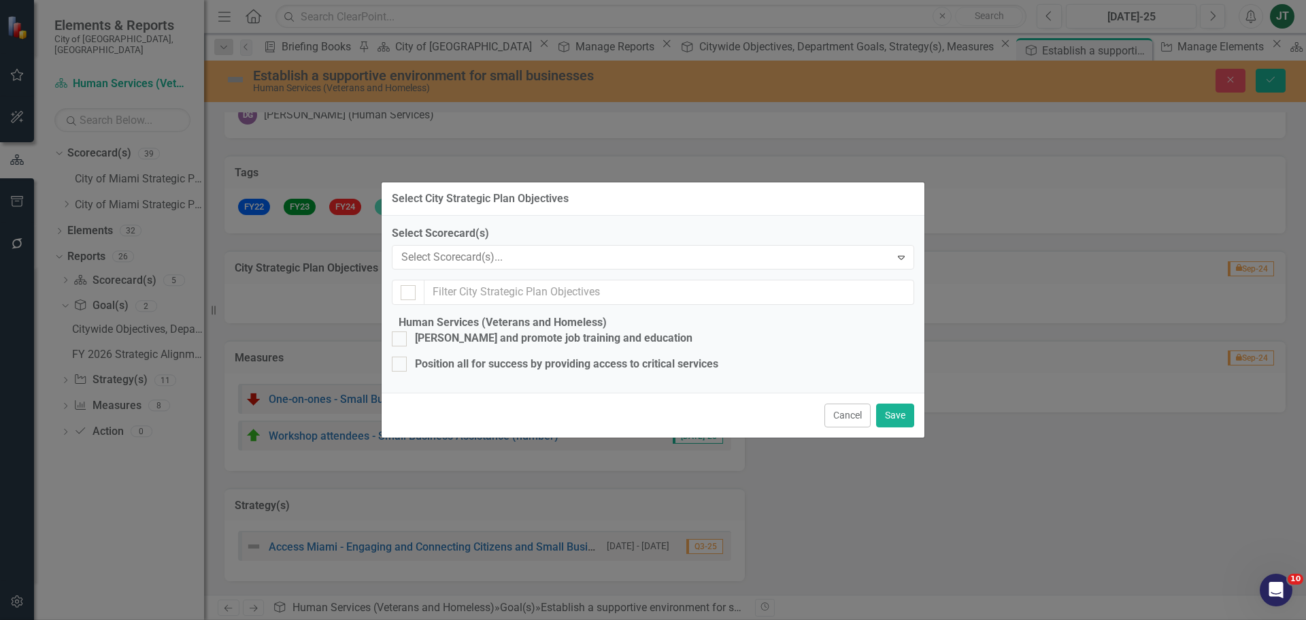
scroll to position [0, 0]
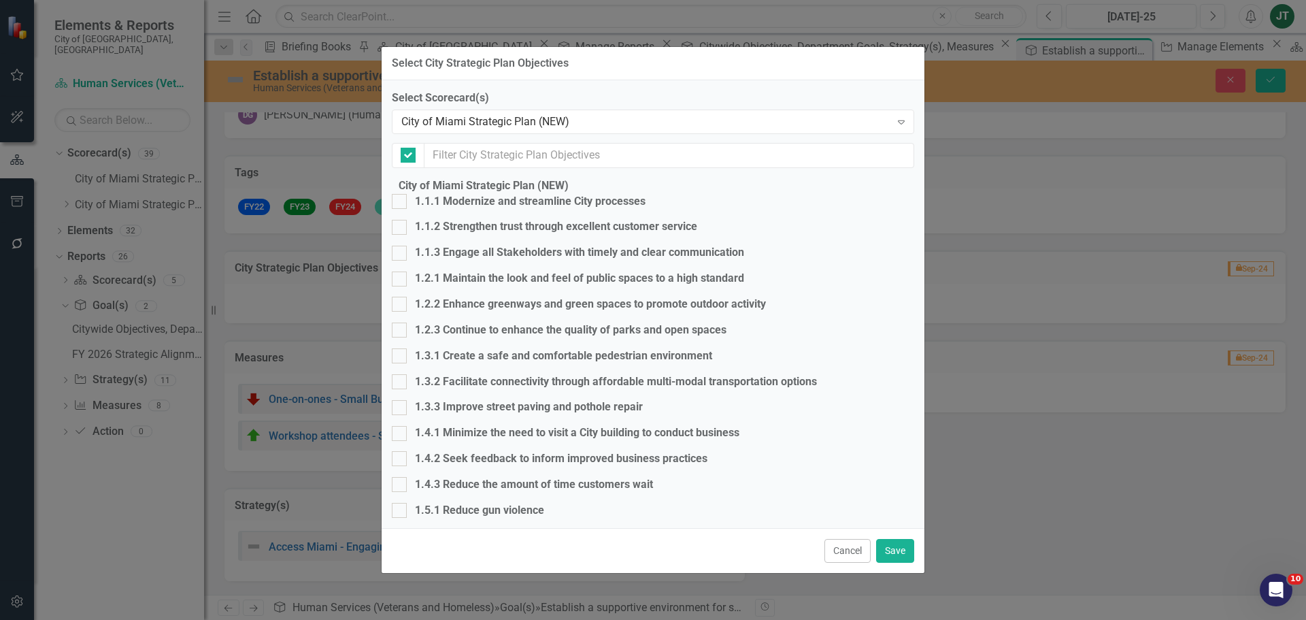
checkbox input "false"
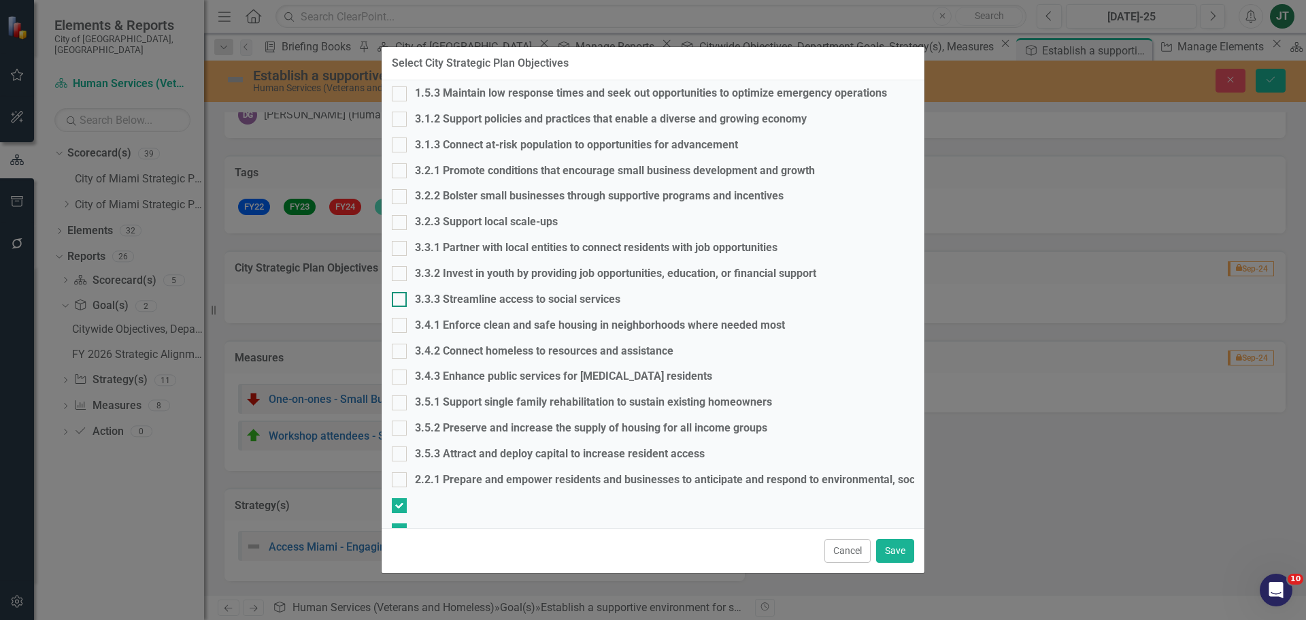
scroll to position [859, 0]
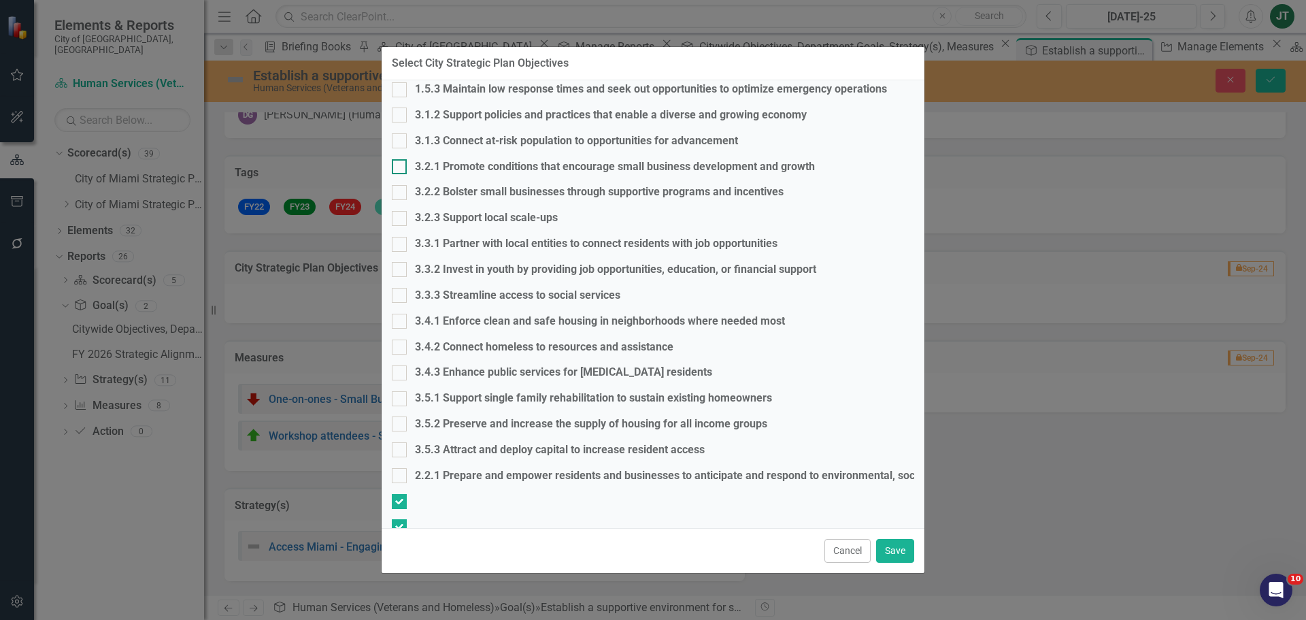
click at [401, 168] on input "3.2.1 Promote conditions that encourage small business development and growth" at bounding box center [396, 163] width 9 height 9
checkbox input "true"
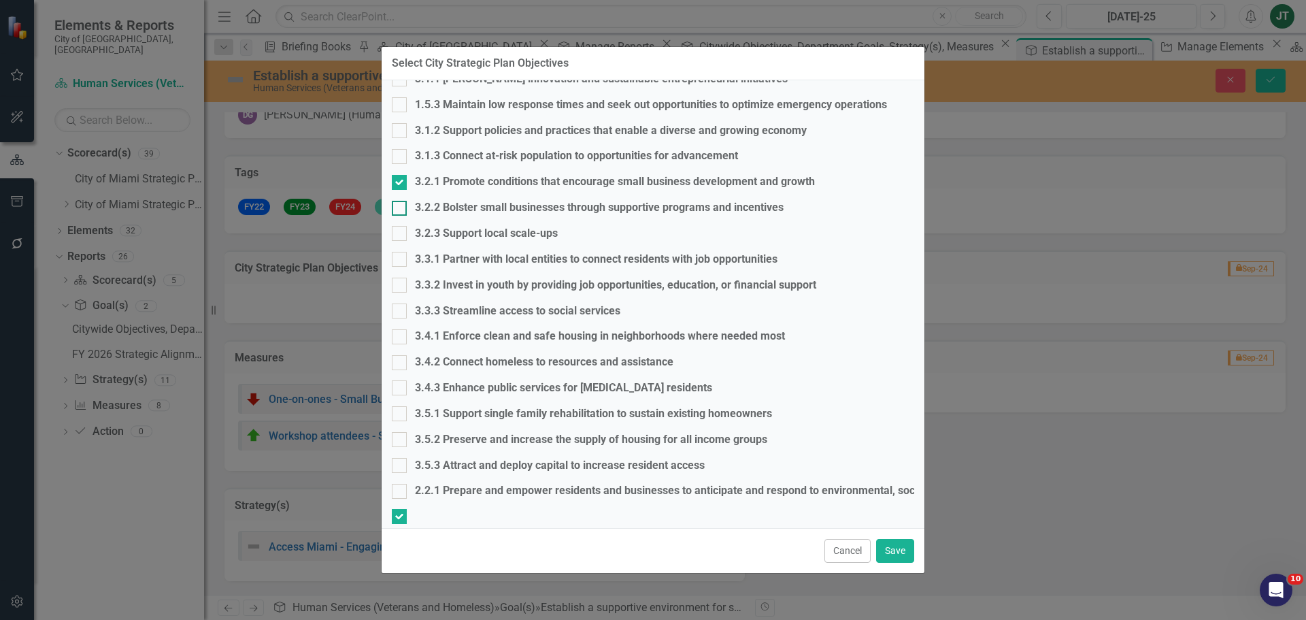
click at [401, 204] on input "3.2.2 Bolster small businesses through supportive programs and incentives" at bounding box center [396, 205] width 9 height 9
checkbox input "true"
drag, startPoint x: 406, startPoint y: 230, endPoint x: 459, endPoint y: 267, distance: 64.9
click at [401, 231] on input "3.2.3 Support local scale-ups" at bounding box center [396, 230] width 9 height 9
checkbox input "true"
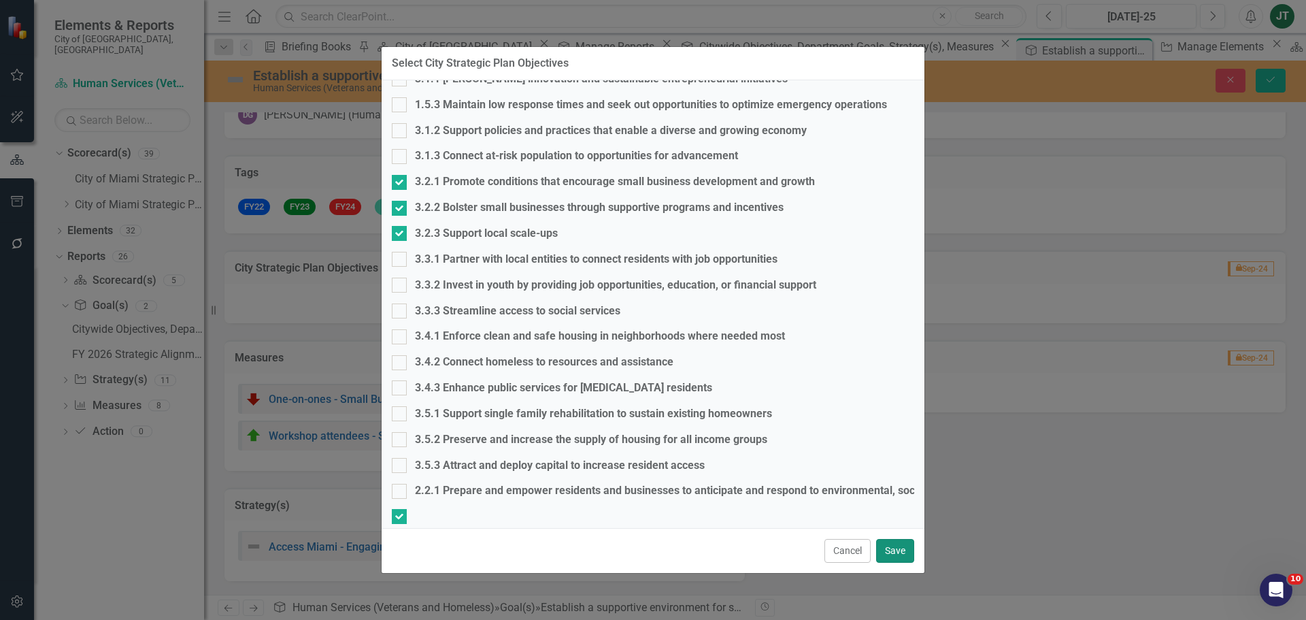
click at [893, 546] on button "Save" at bounding box center [895, 551] width 38 height 24
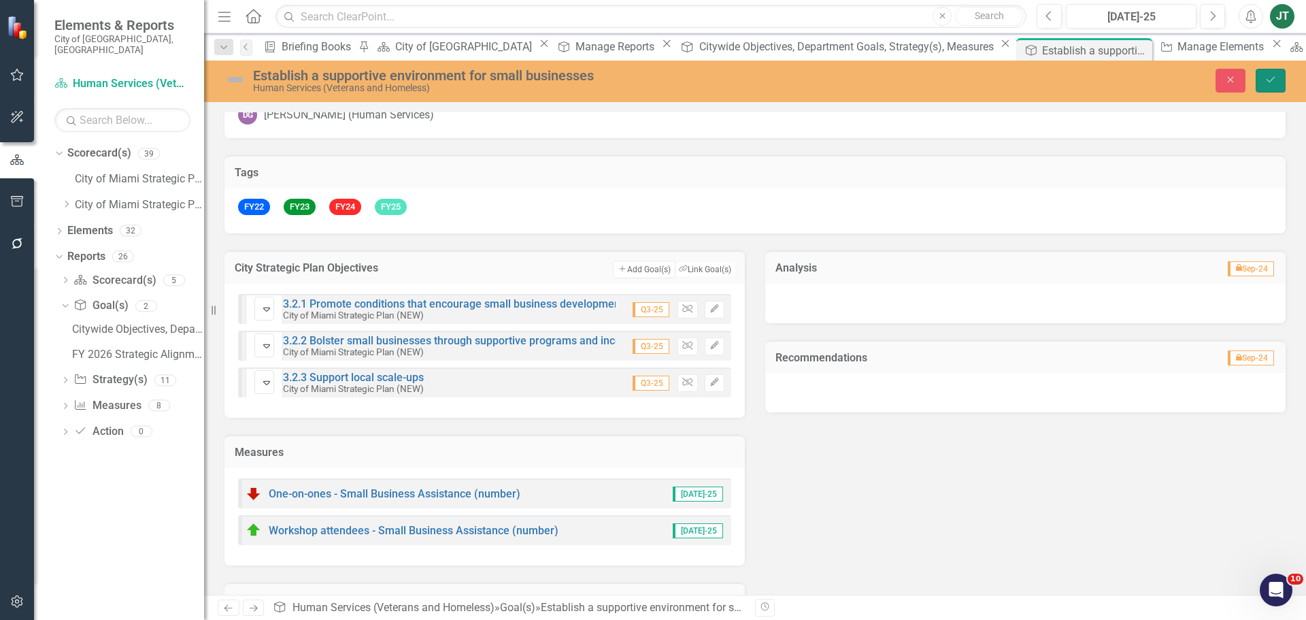
click at [1271, 80] on icon "submit" at bounding box center [1271, 79] width 8 height 5
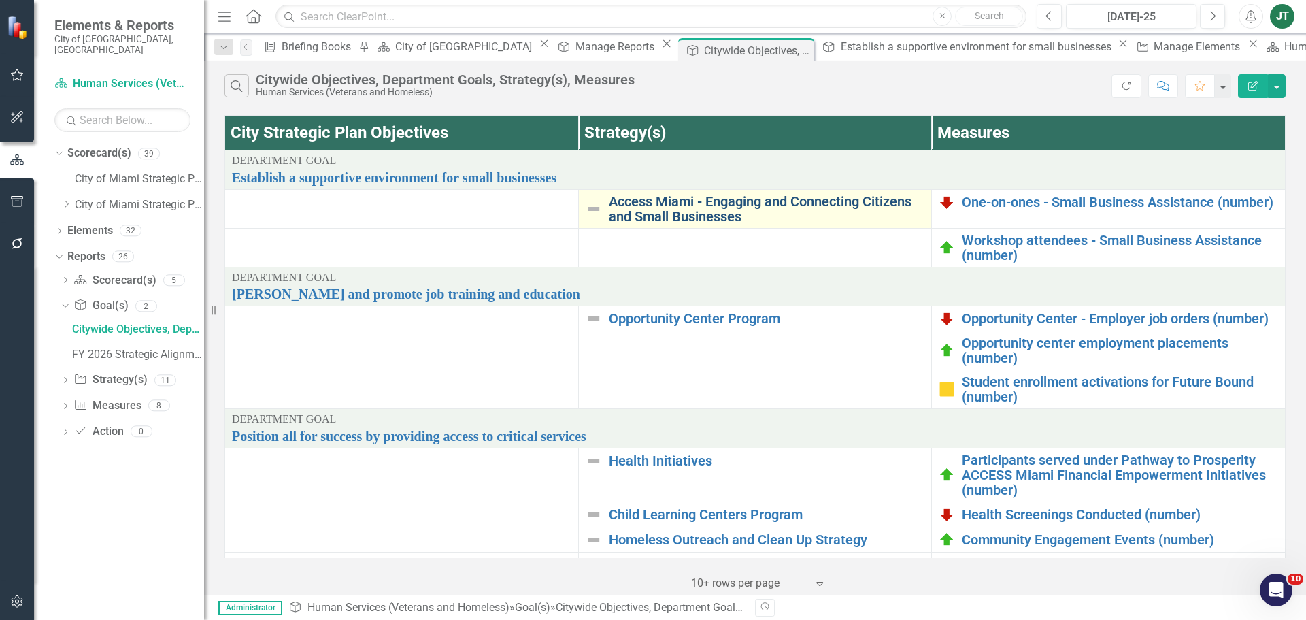
click at [696, 208] on link "Access Miami - Engaging and Connecting Citizens and Small Businesses" at bounding box center [767, 209] width 316 height 30
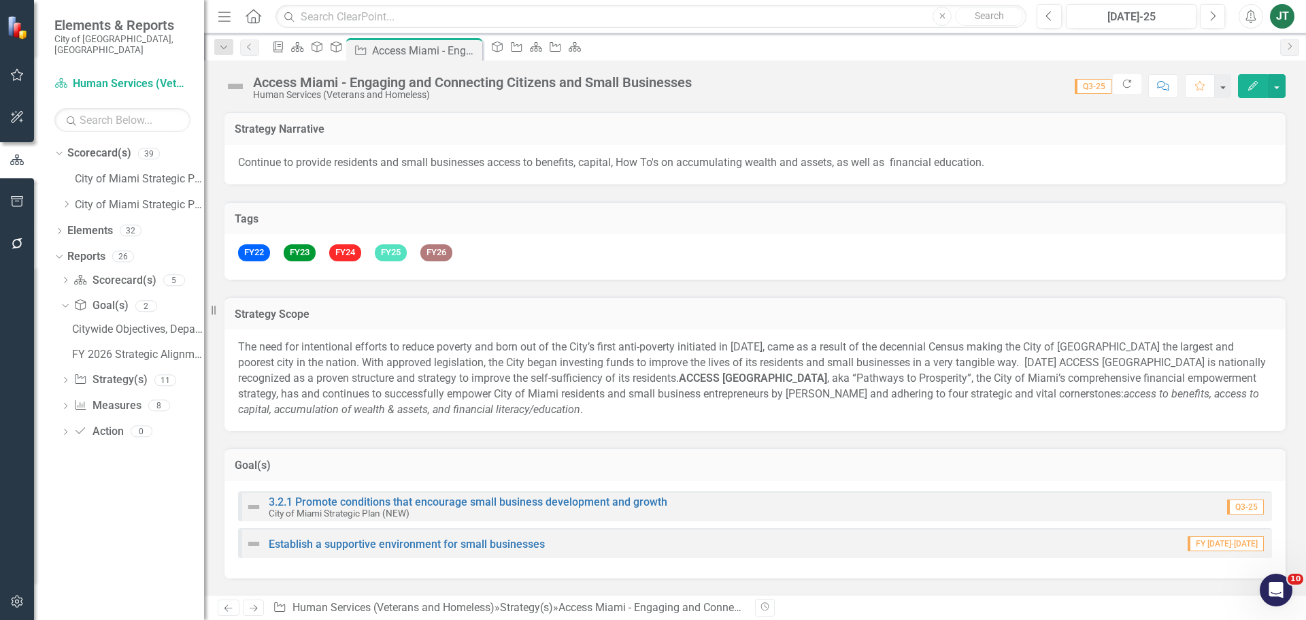
click at [522, 463] on h3 "Goal(s)" at bounding box center [755, 465] width 1041 height 12
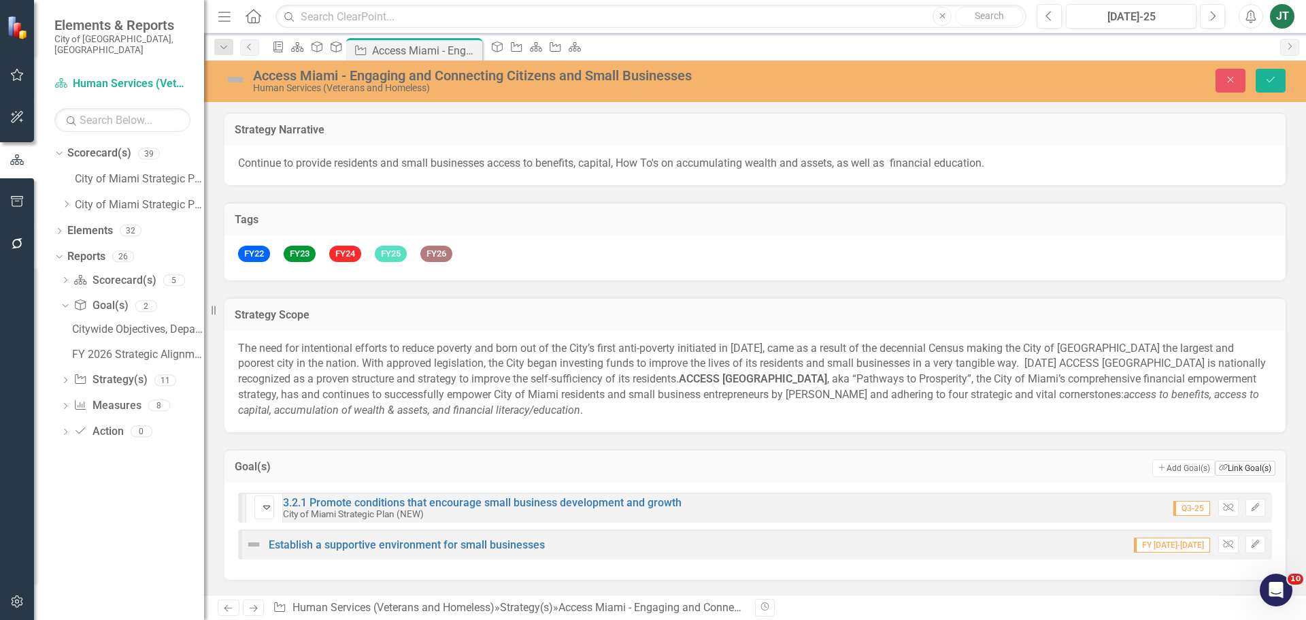
click at [1240, 464] on button "Link Tag Link Goal(s)" at bounding box center [1245, 468] width 61 height 15
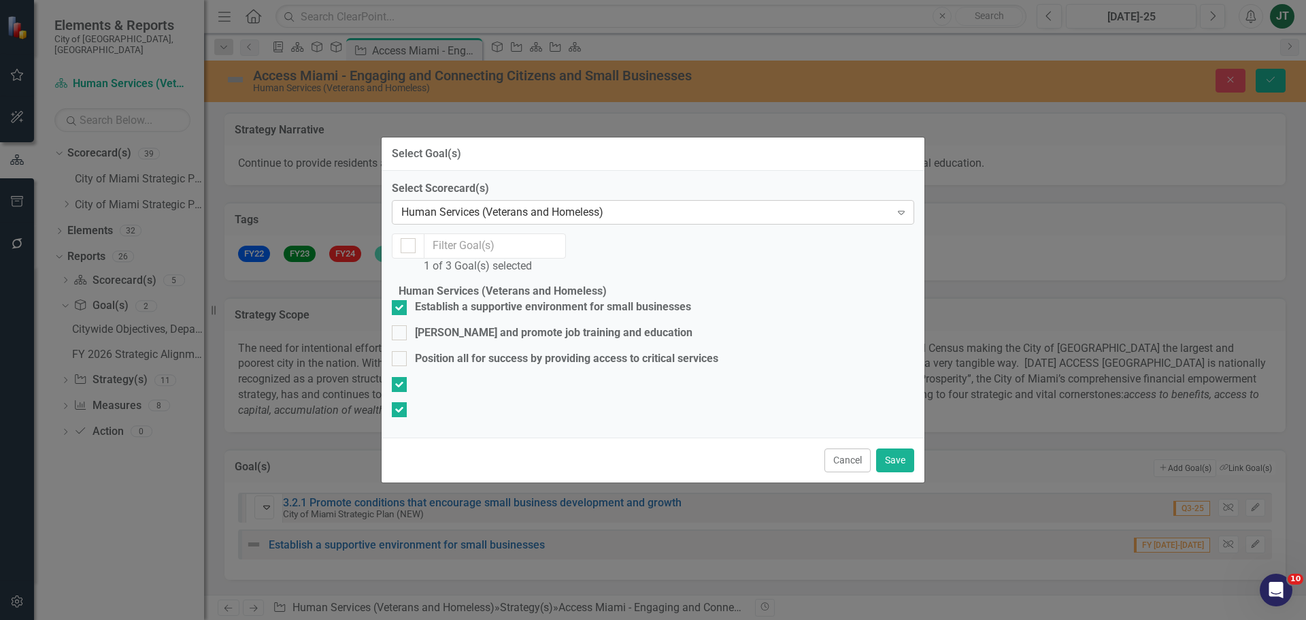
click at [466, 200] on div "Human Services (Veterans and Homeless) Expand" at bounding box center [653, 212] width 522 height 24
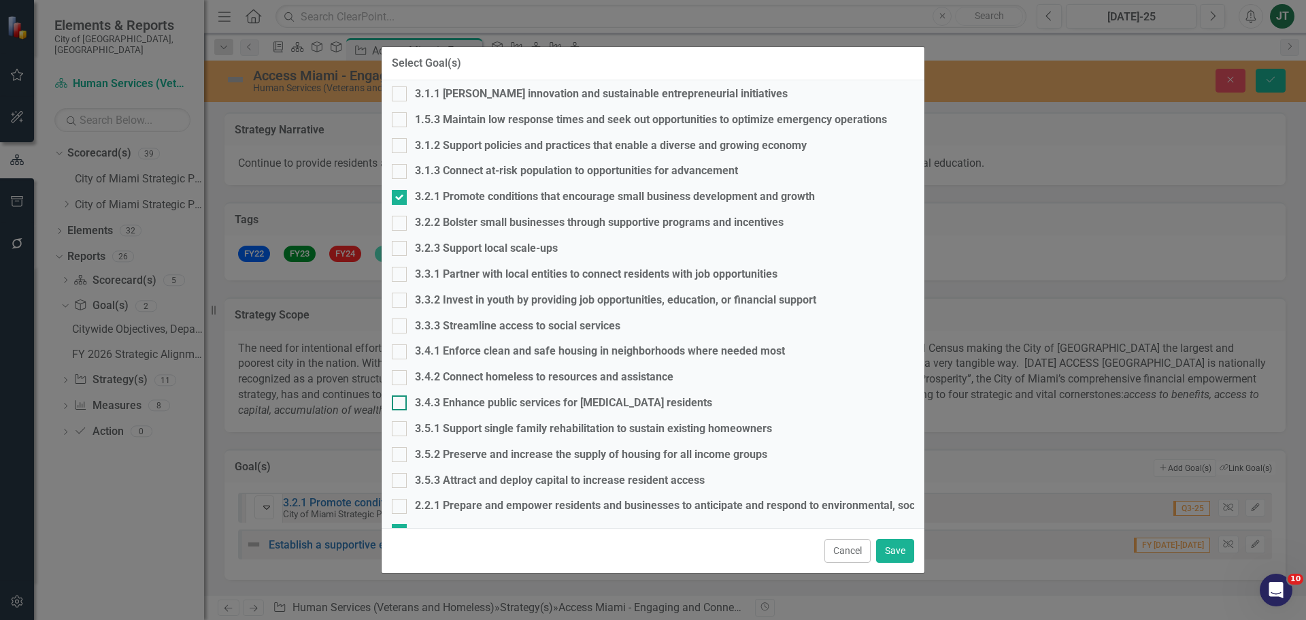
scroll to position [859, 0]
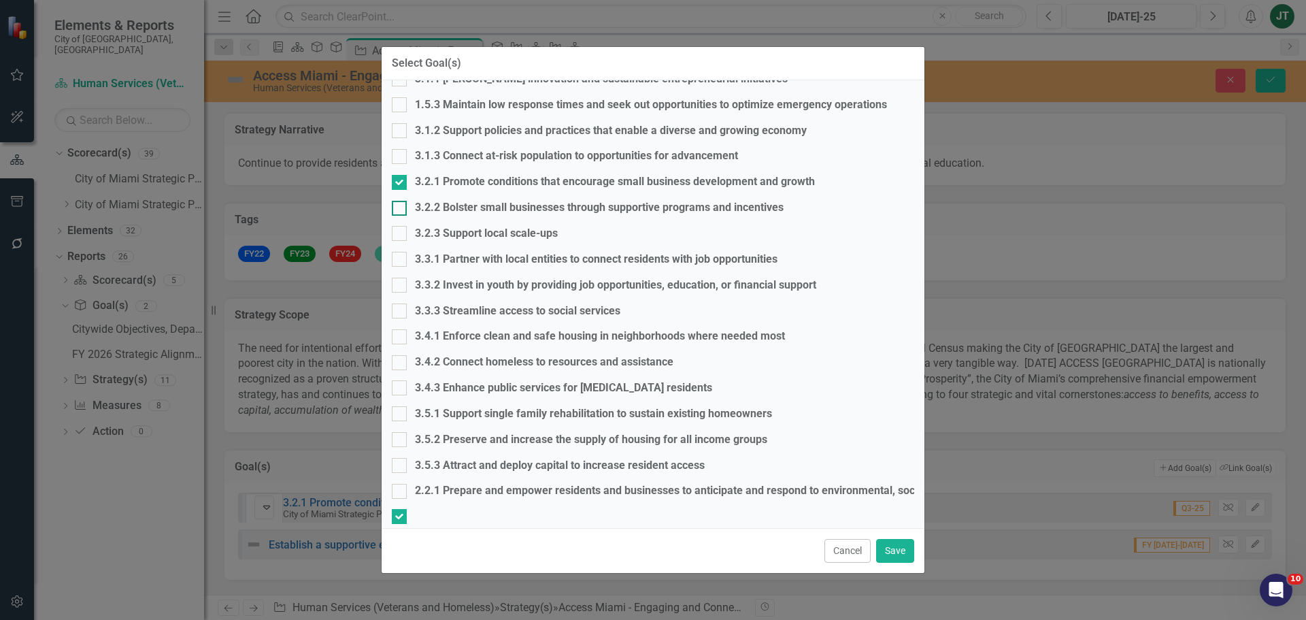
click at [422, 205] on div "3.2.2 Bolster small businesses through supportive programs and incentives" at bounding box center [653, 208] width 522 height 16
click at [401, 205] on input "3.2.2 Bolster small businesses through supportive programs and incentives" at bounding box center [396, 205] width 9 height 9
checkbox input "true"
click at [452, 226] on div "3.2.3 Support local scale-ups" at bounding box center [486, 234] width 143 height 16
click at [401, 226] on input "3.2.3 Support local scale-ups" at bounding box center [396, 230] width 9 height 9
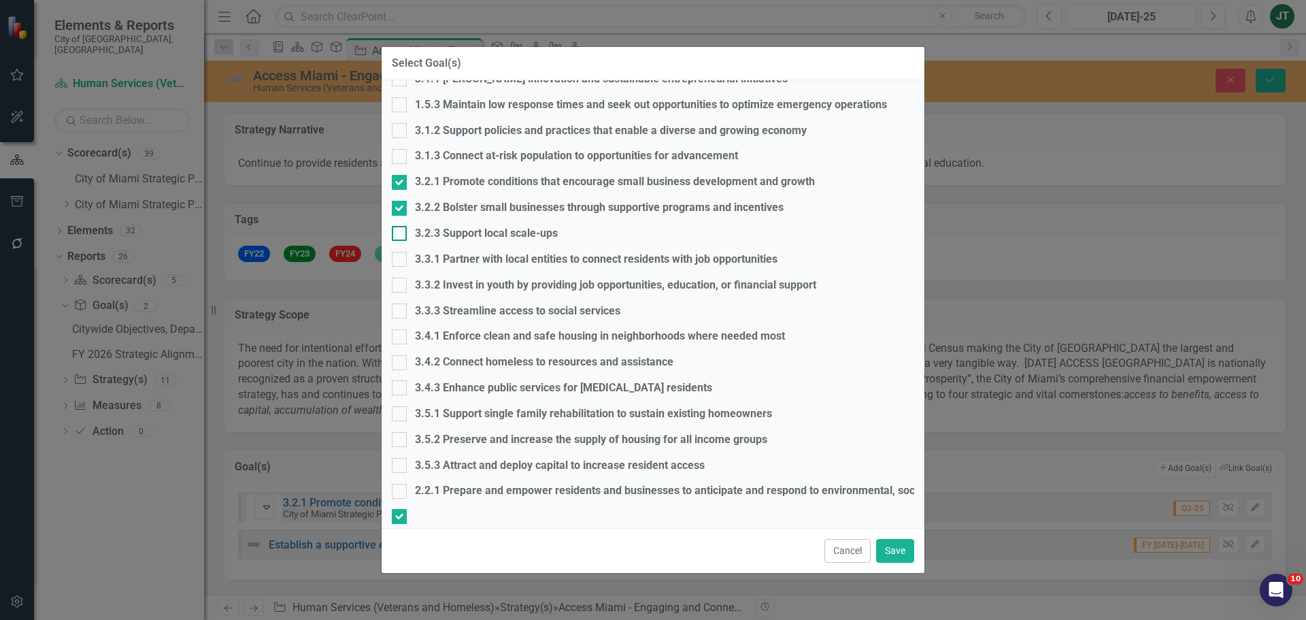
checkbox input "true"
drag, startPoint x: 890, startPoint y: 541, endPoint x: 1073, endPoint y: 427, distance: 215.2
click at [894, 539] on button "Save" at bounding box center [895, 551] width 38 height 24
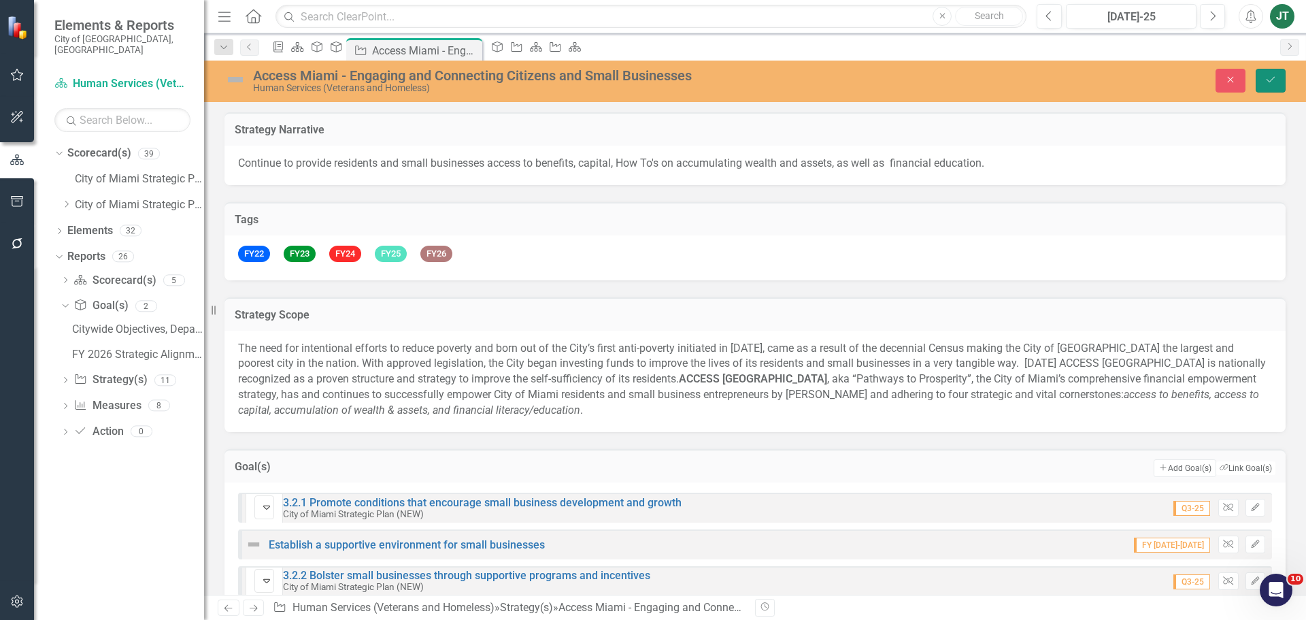
click at [1272, 81] on icon "Save" at bounding box center [1271, 80] width 12 height 10
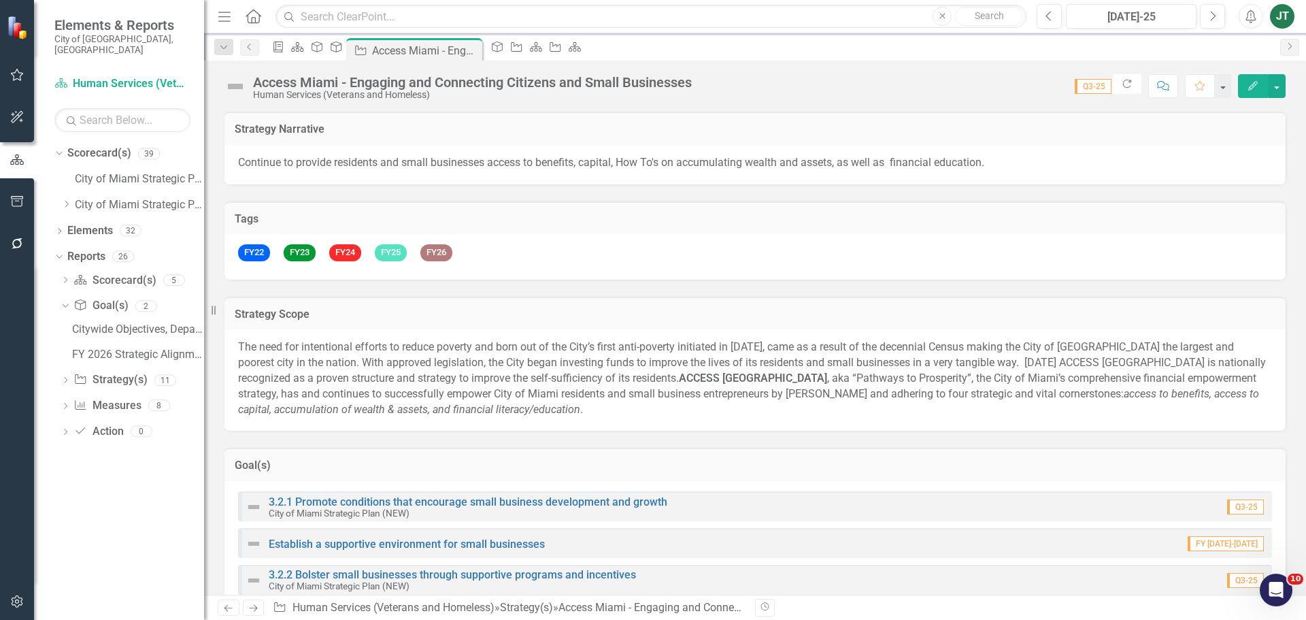
drag, startPoint x: -574, startPoint y: 610, endPoint x: -830, endPoint y: 625, distance: 256.2
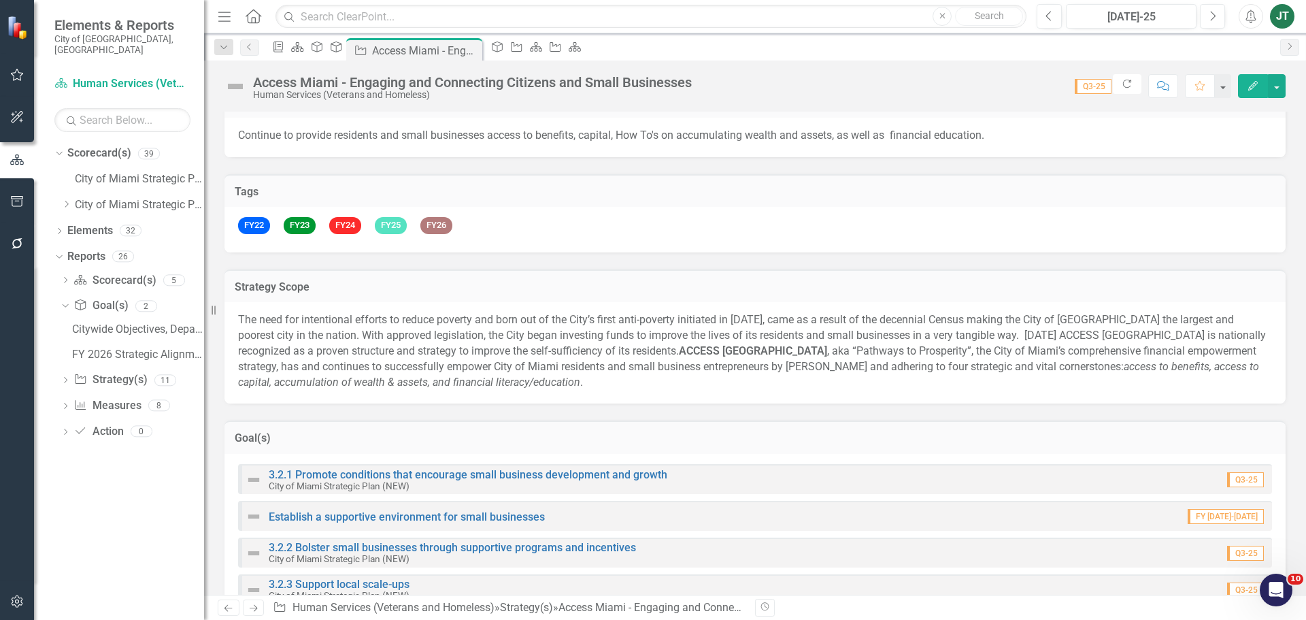
scroll to position [0, 0]
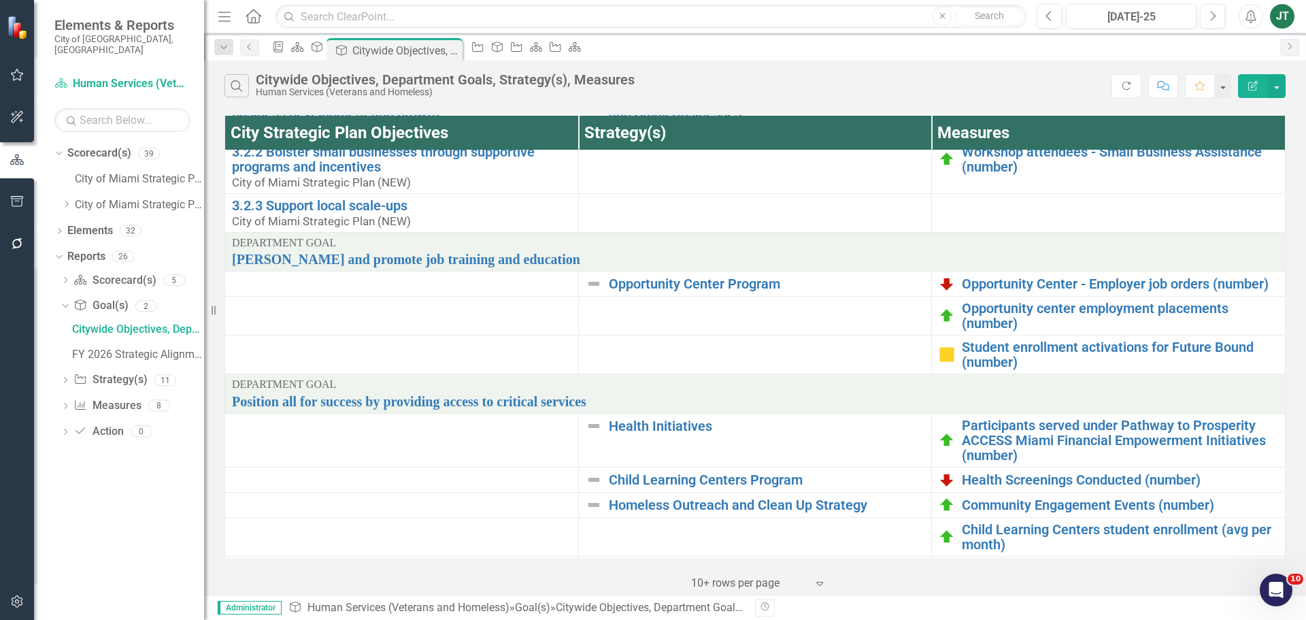
scroll to position [136, 0]
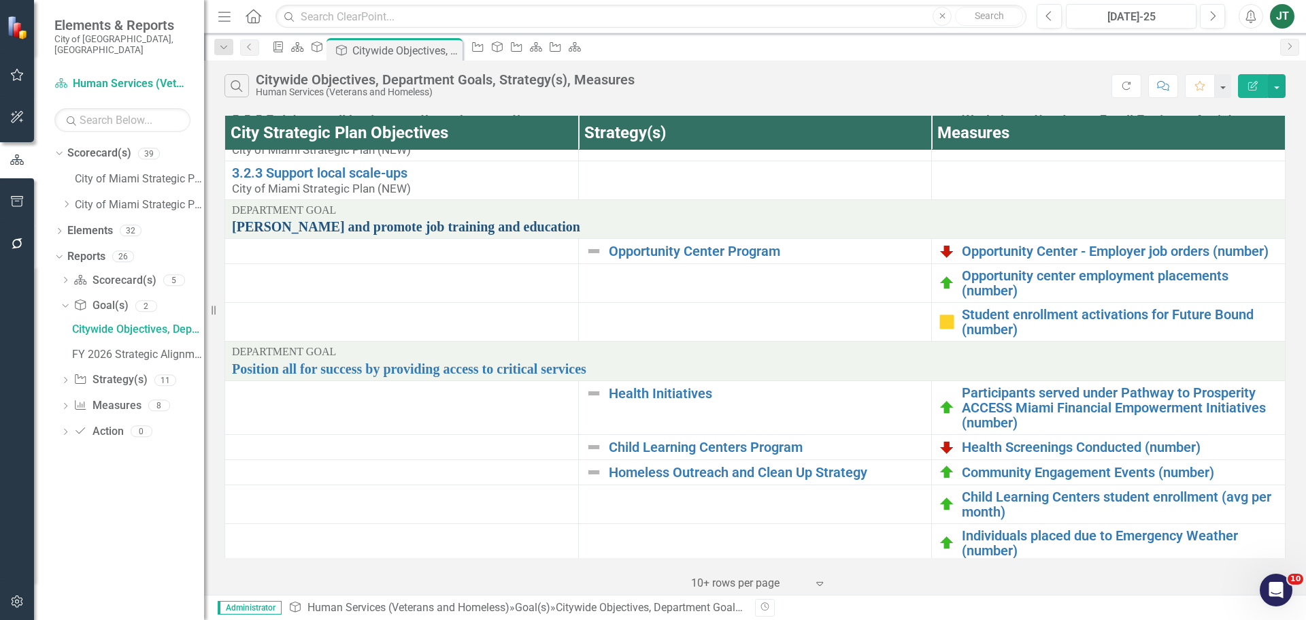
click at [424, 229] on link "[PERSON_NAME] and promote job training and education" at bounding box center [755, 226] width 1046 height 15
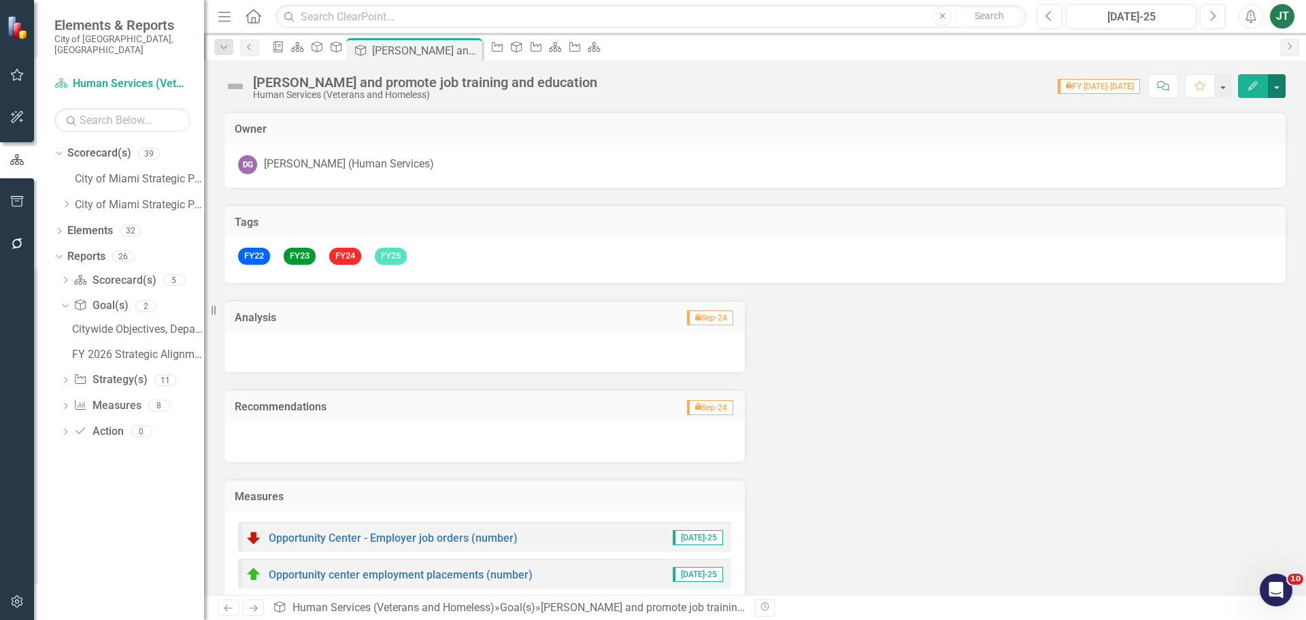
click at [1276, 84] on button "button" at bounding box center [1277, 86] width 18 height 24
click at [1234, 135] on link "Edit Report Edit Layout" at bounding box center [1230, 136] width 110 height 25
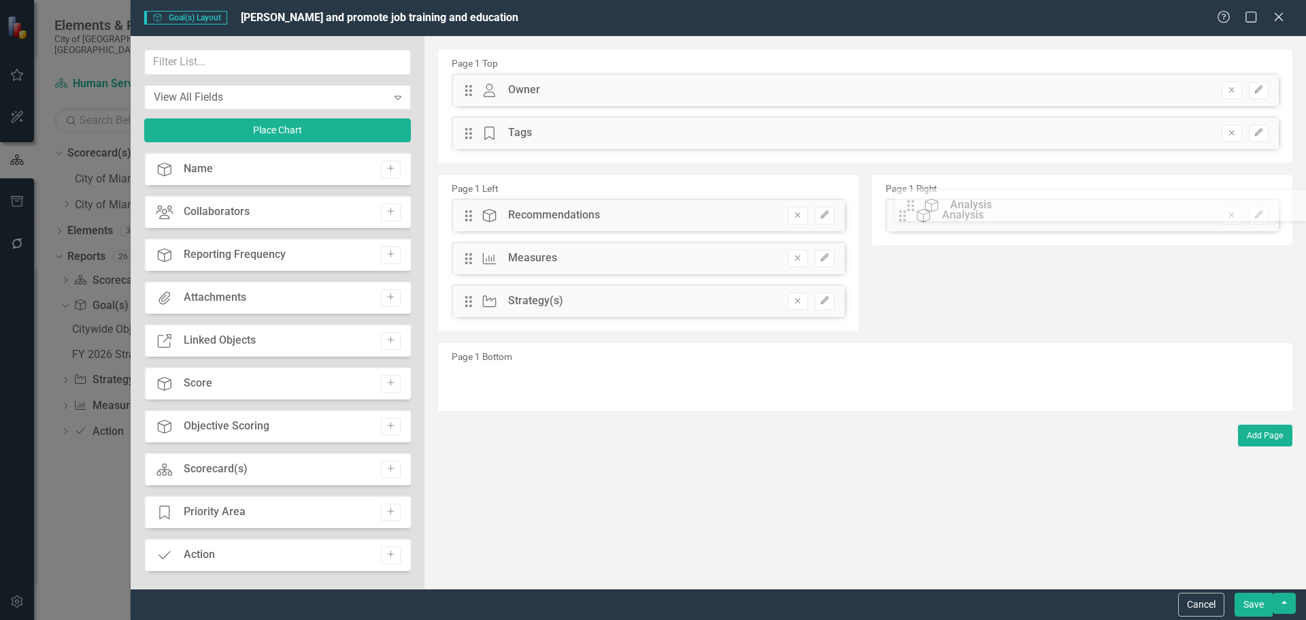
drag, startPoint x: 470, startPoint y: 215, endPoint x: 922, endPoint y: 205, distance: 452.5
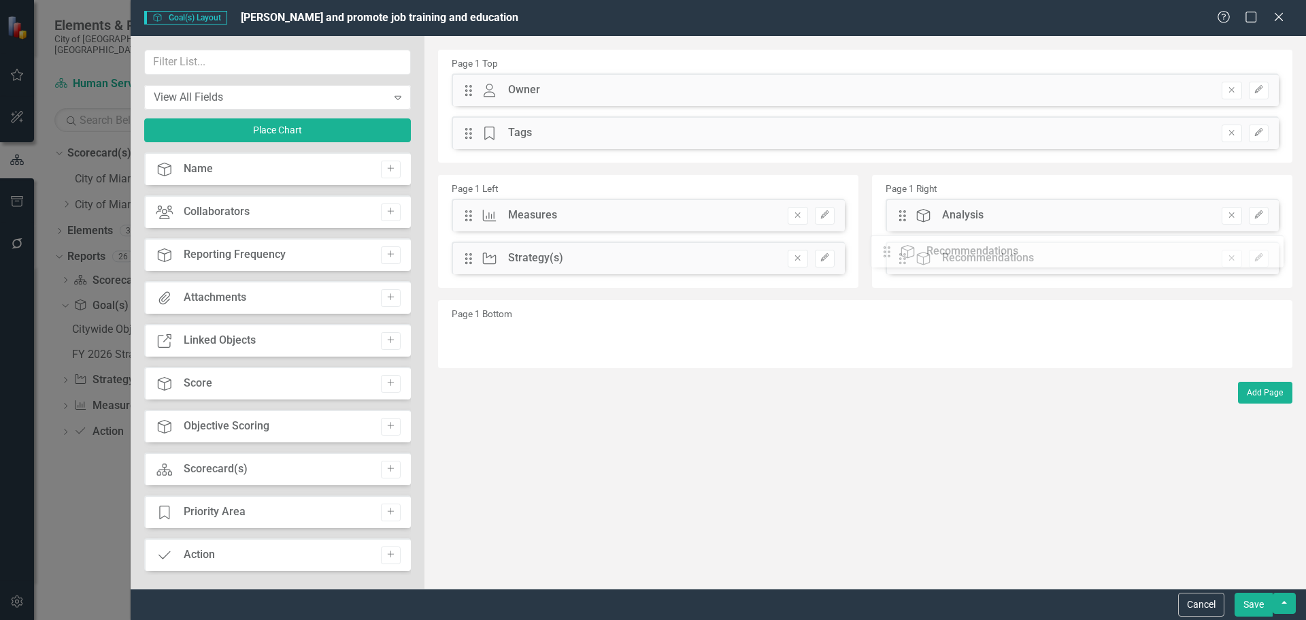
drag, startPoint x: 471, startPoint y: 216, endPoint x: 900, endPoint y: 252, distance: 430.2
click at [199, 75] on div "View All Fields Expand Place Chart" at bounding box center [277, 101] width 267 height 103
click at [205, 65] on input "text" at bounding box center [277, 62] width 267 height 25
type input "Objective"
click at [388, 289] on button "Add" at bounding box center [391, 298] width 20 height 18
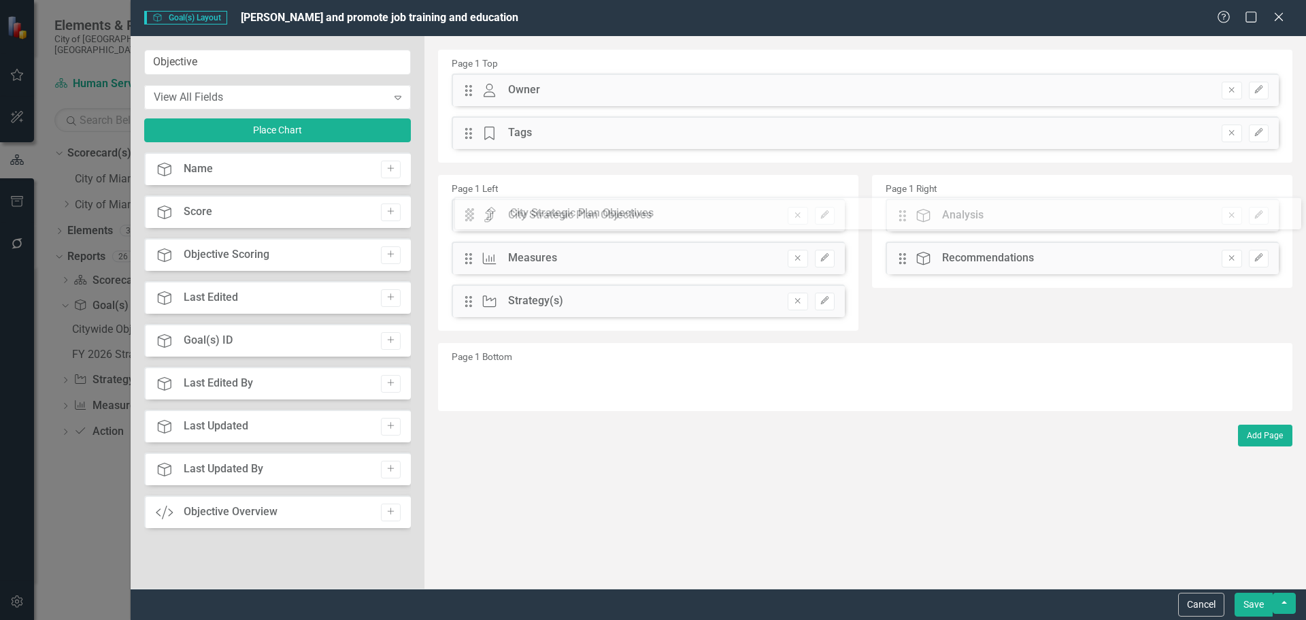
drag, startPoint x: 471, startPoint y: 90, endPoint x: 483, endPoint y: 214, distance: 123.7
drag, startPoint x: 470, startPoint y: 304, endPoint x: 484, endPoint y: 254, distance: 52.1
click at [470, 250] on div "The fields (or pods) that are available for you to include on the detail page a…" at bounding box center [865, 312] width 882 height 552
click at [1250, 601] on button "Save" at bounding box center [1254, 605] width 38 height 24
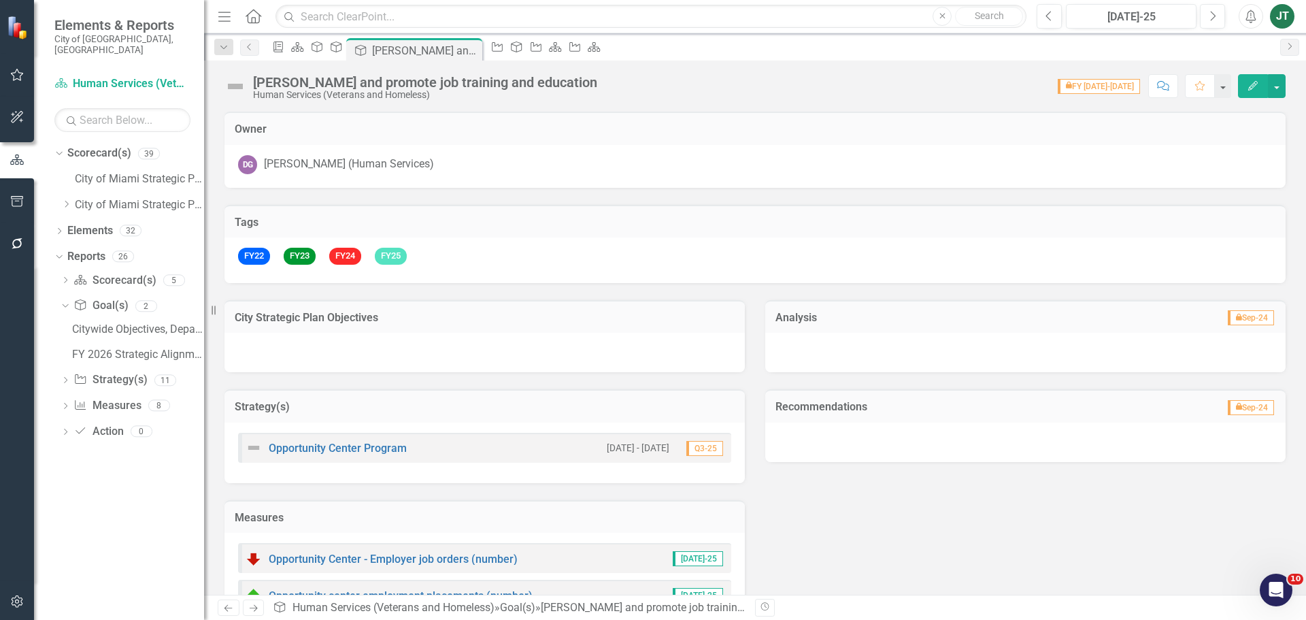
click at [410, 320] on h3 "City Strategic Plan Objectives" at bounding box center [485, 318] width 500 height 12
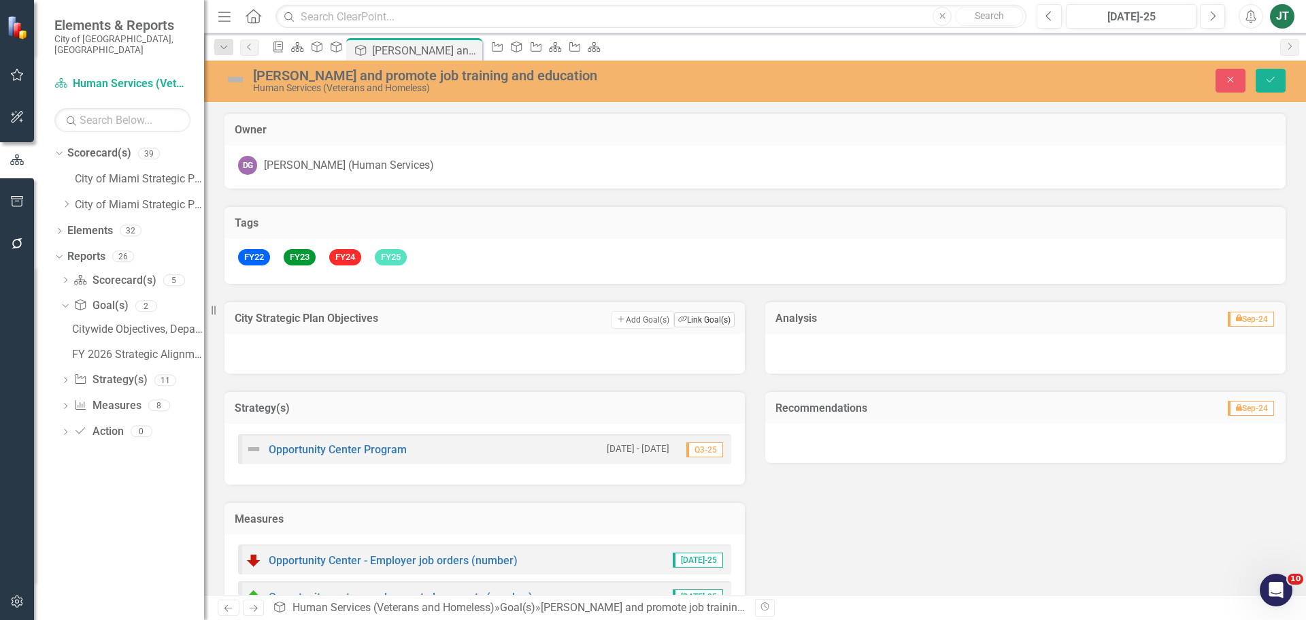
click at [710, 318] on button "Link Tag Link Goal(s)" at bounding box center [704, 319] width 61 height 15
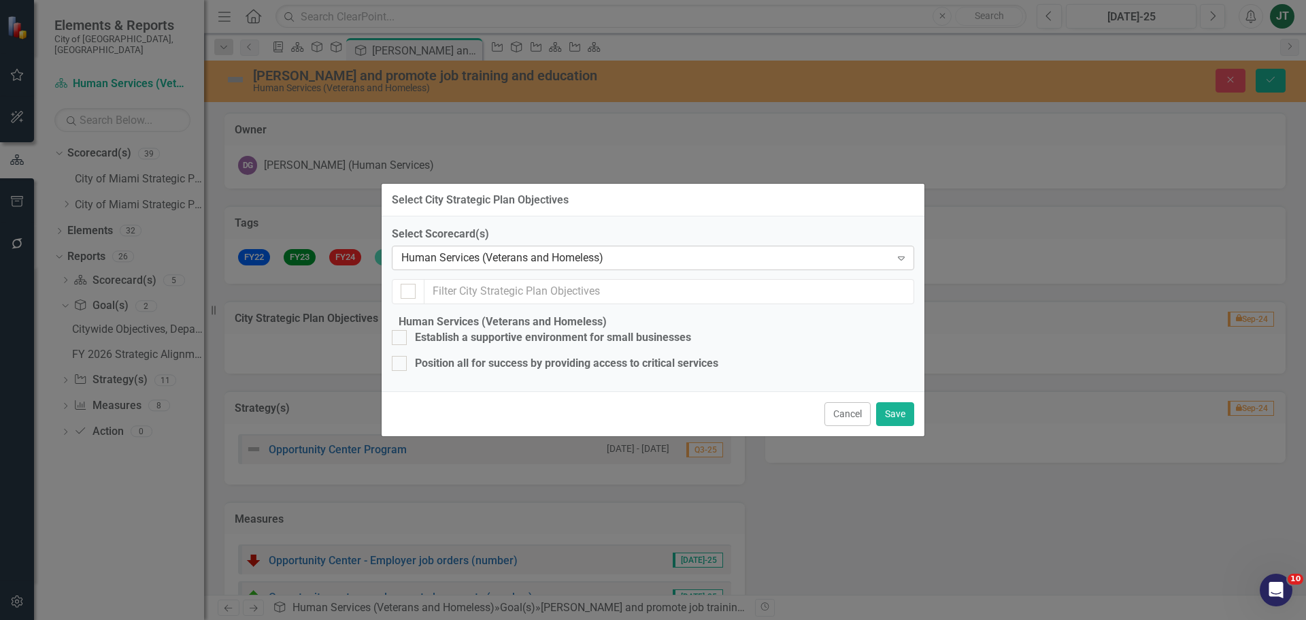
click at [510, 250] on div "Human Services (Veterans and Homeless)" at bounding box center [645, 258] width 489 height 16
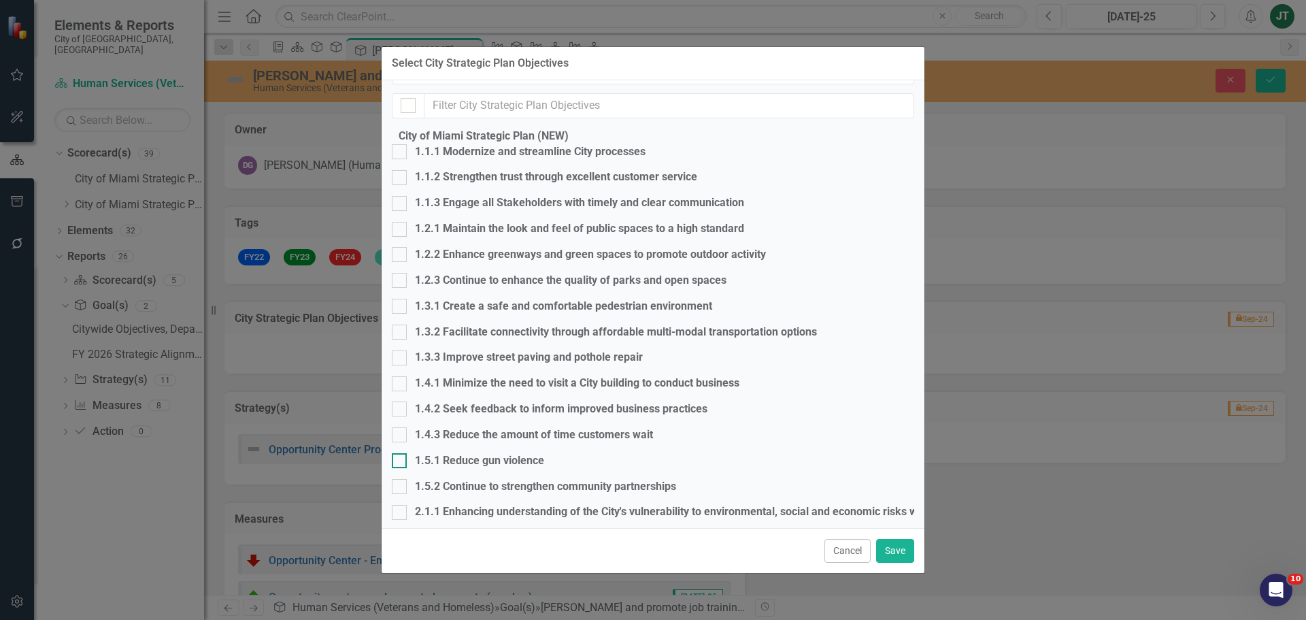
scroll to position [136, 0]
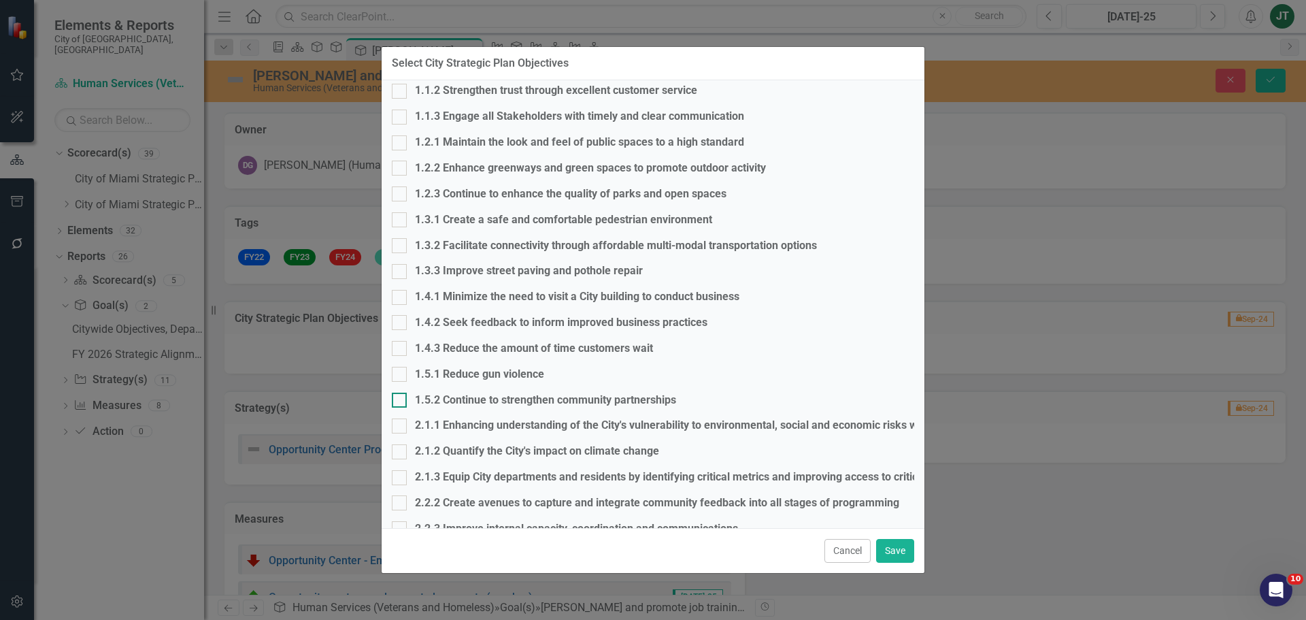
click at [417, 408] on div "1.5.2 Continue to strengthen community partnerships" at bounding box center [653, 401] width 522 height 16
click at [401, 401] on input "1.5.2 Continue to strengthen community partnerships" at bounding box center [396, 397] width 9 height 9
checkbox input "true"
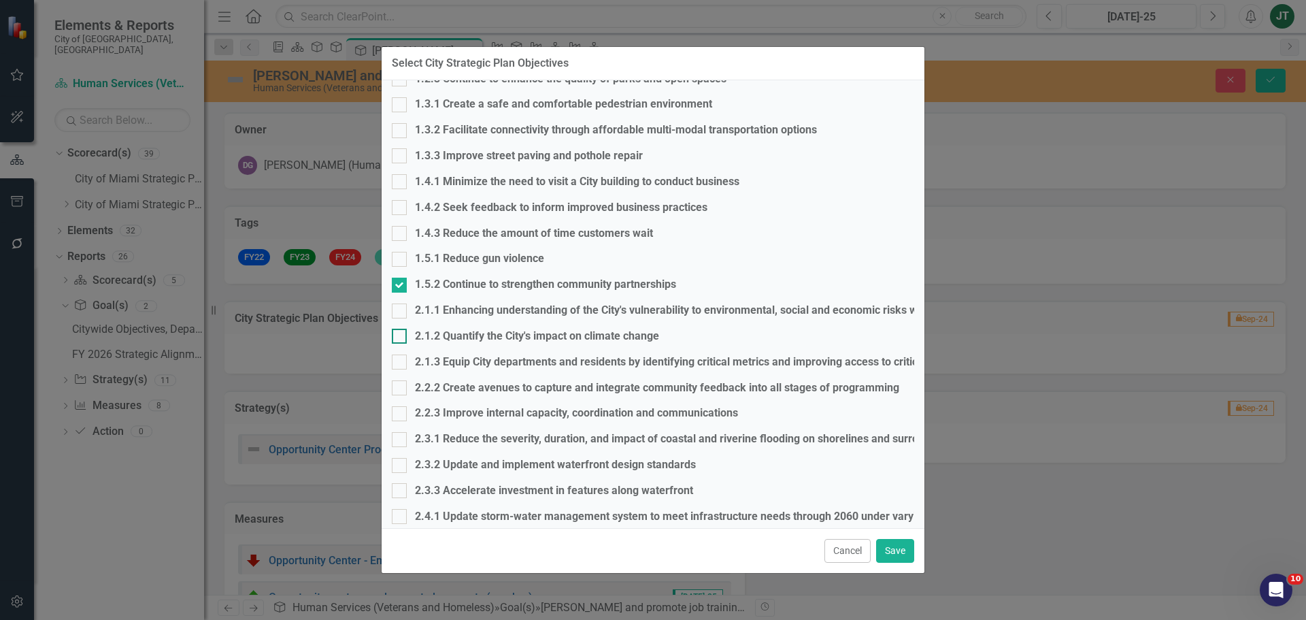
scroll to position [340, 0]
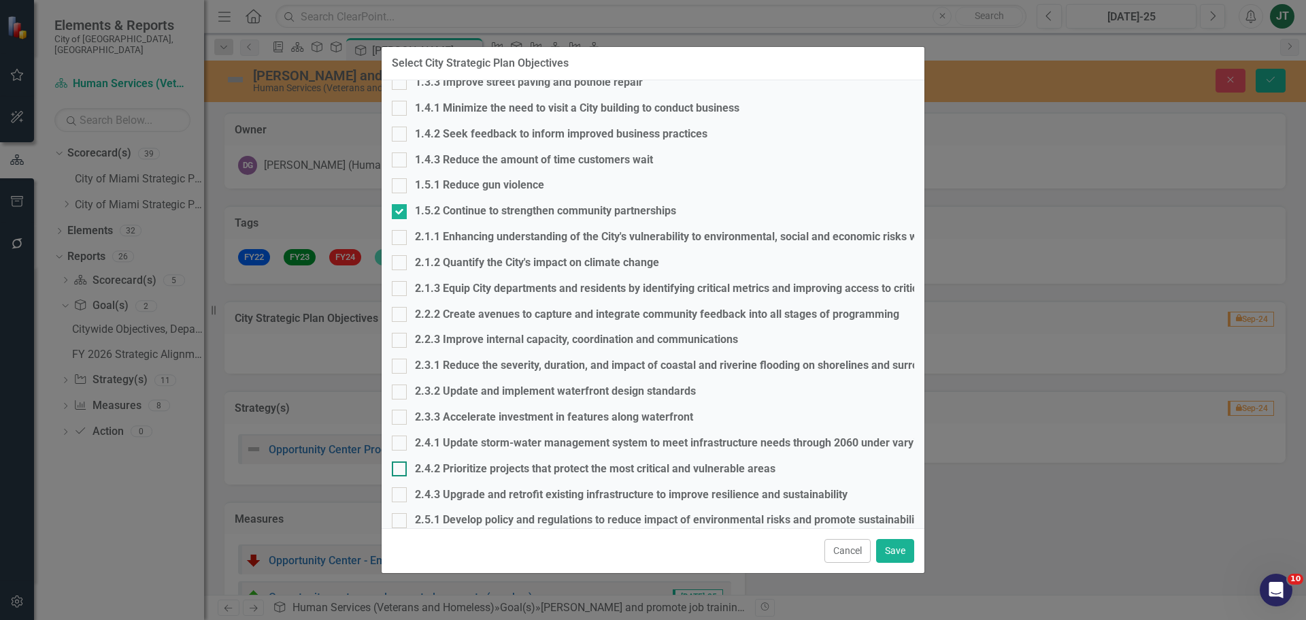
click at [407, 465] on div at bounding box center [399, 468] width 15 height 15
click at [401, 465] on input "2.4.2 Prioritize projects that protect the most critical and vulnerable areas" at bounding box center [396, 465] width 9 height 9
checkbox input "true"
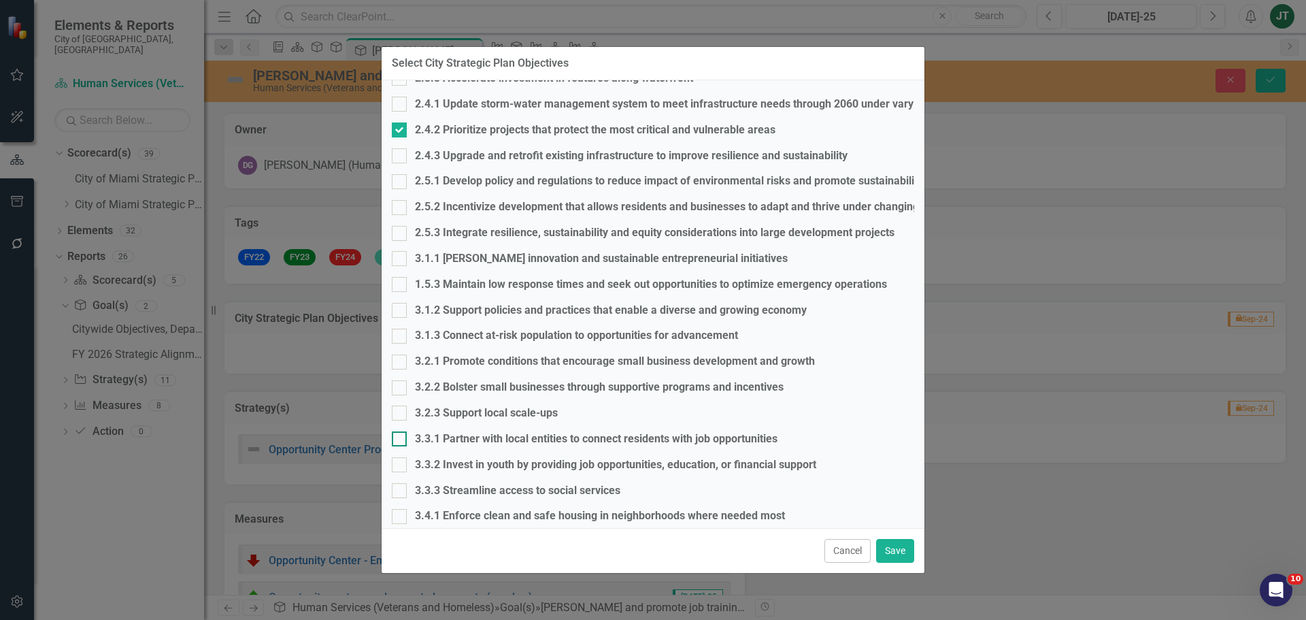
scroll to position [680, 0]
click at [401, 331] on input "3.1.3 Connect at-risk population to opportunities for advancement" at bounding box center [396, 331] width 9 height 9
checkbox input "true"
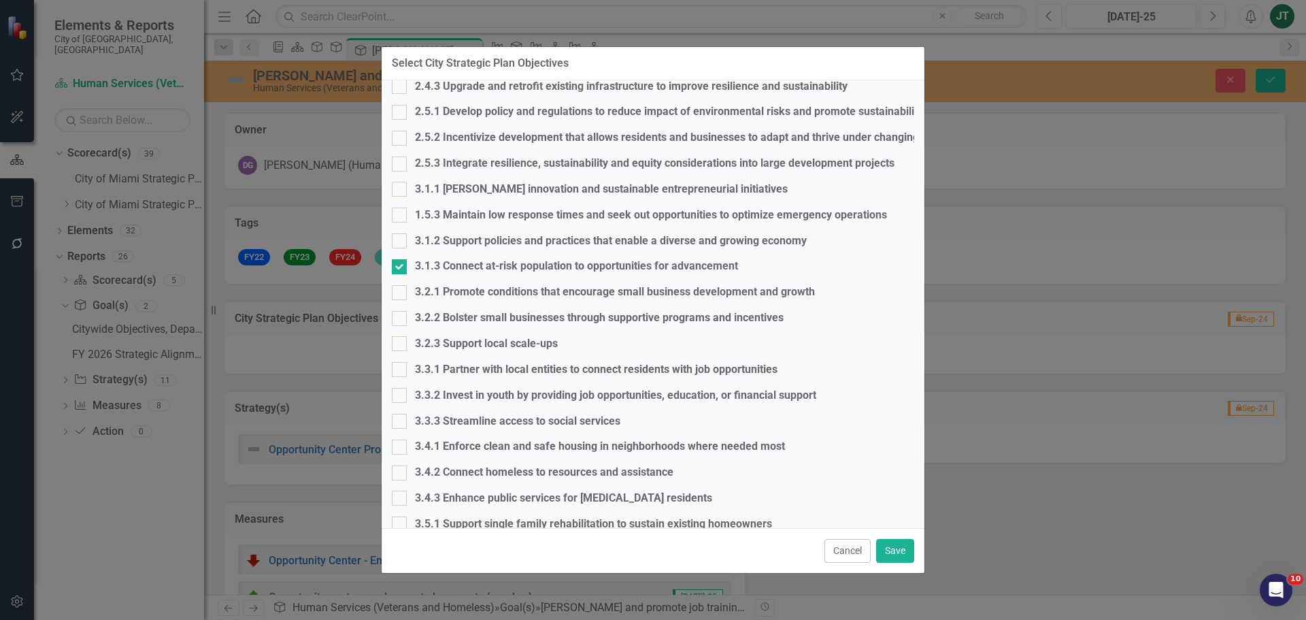
scroll to position [816, 0]
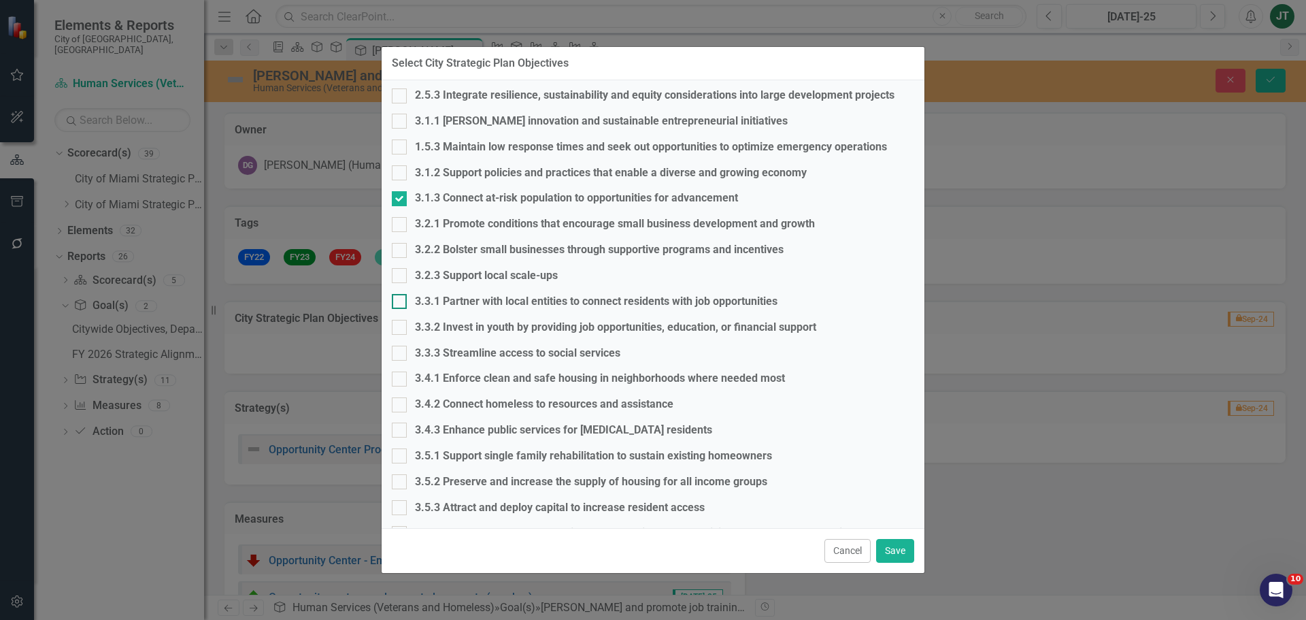
click at [401, 297] on input "3.3.1 Partner with local entities to connect residents with job opportunities" at bounding box center [396, 298] width 9 height 9
checkbox input "true"
click at [894, 544] on button "Save" at bounding box center [895, 551] width 38 height 24
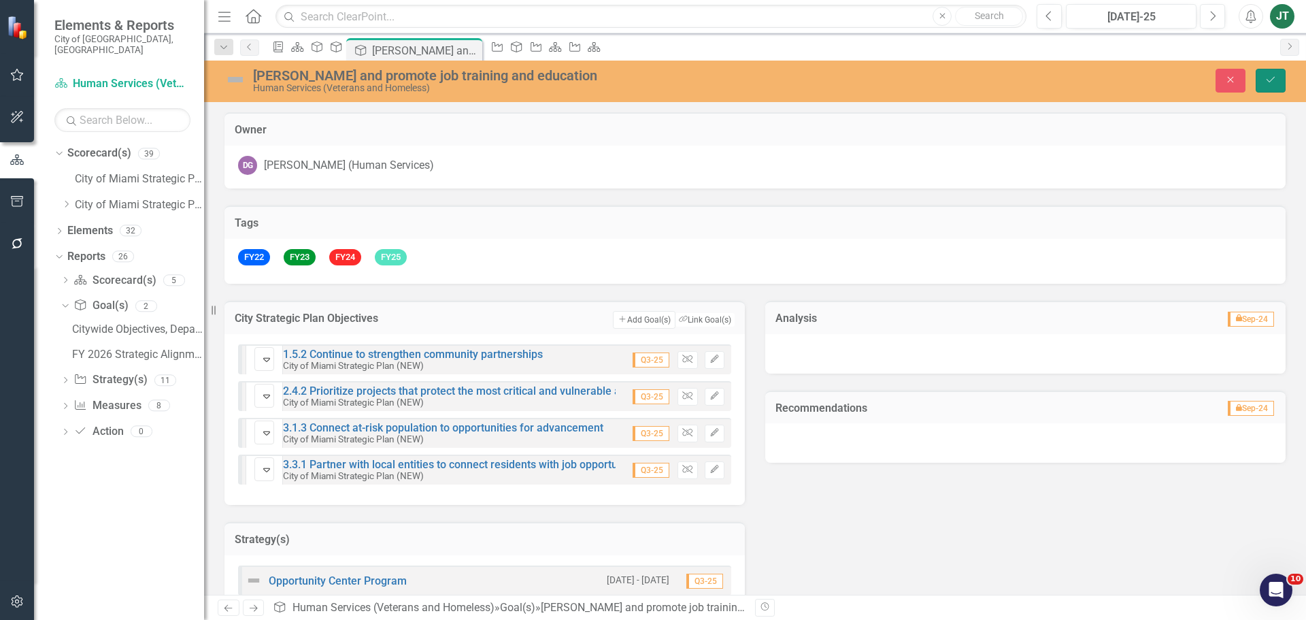
click at [1267, 82] on icon "Save" at bounding box center [1271, 80] width 12 height 10
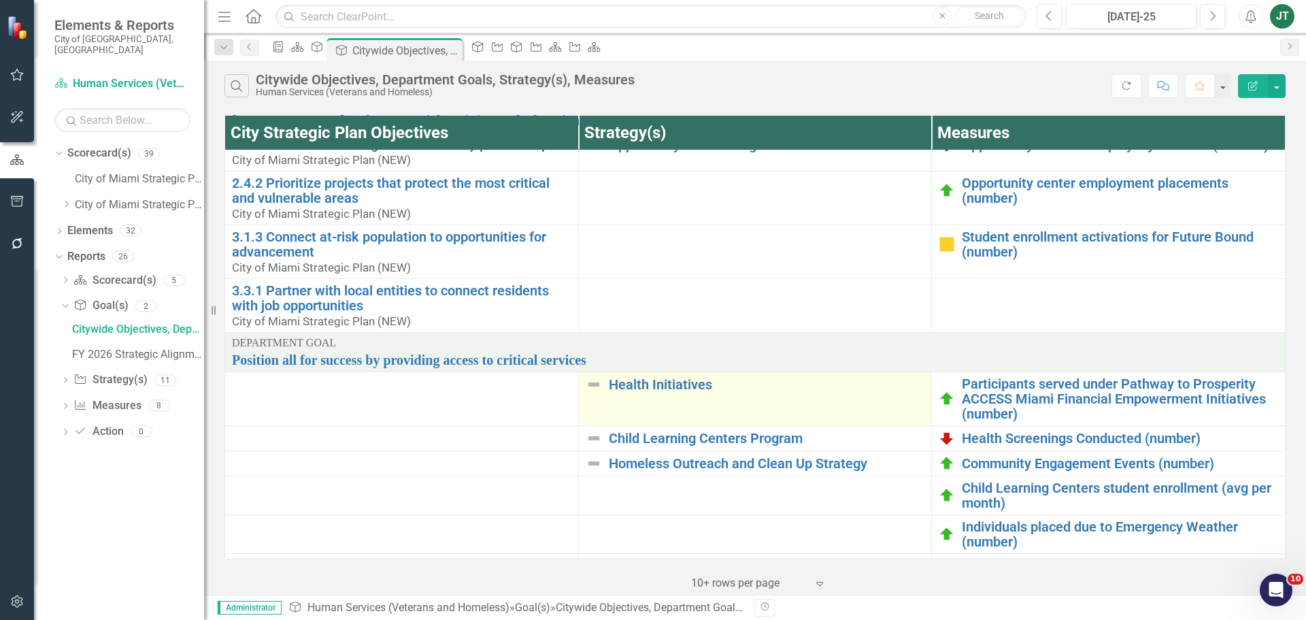
scroll to position [272, 0]
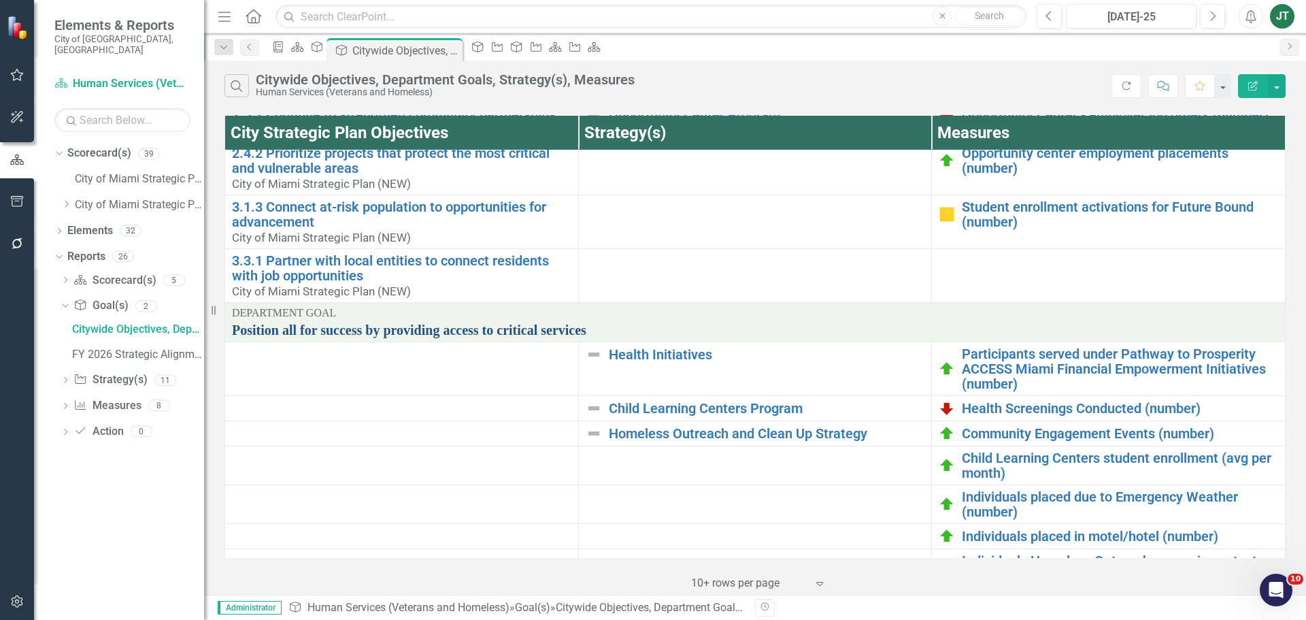
click at [518, 333] on link "Position all for success by providing access to critical services" at bounding box center [755, 329] width 1046 height 15
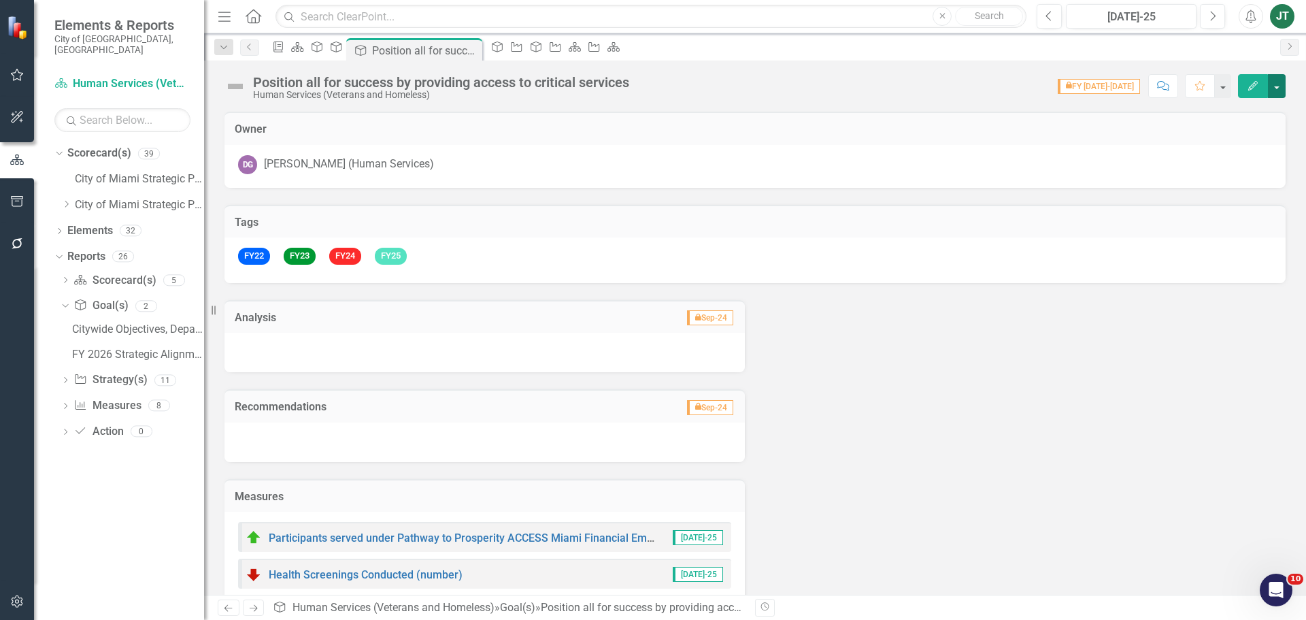
click at [1280, 83] on button "button" at bounding box center [1277, 86] width 18 height 24
click at [1226, 129] on link "Edit Report Edit Layout" at bounding box center [1230, 136] width 110 height 25
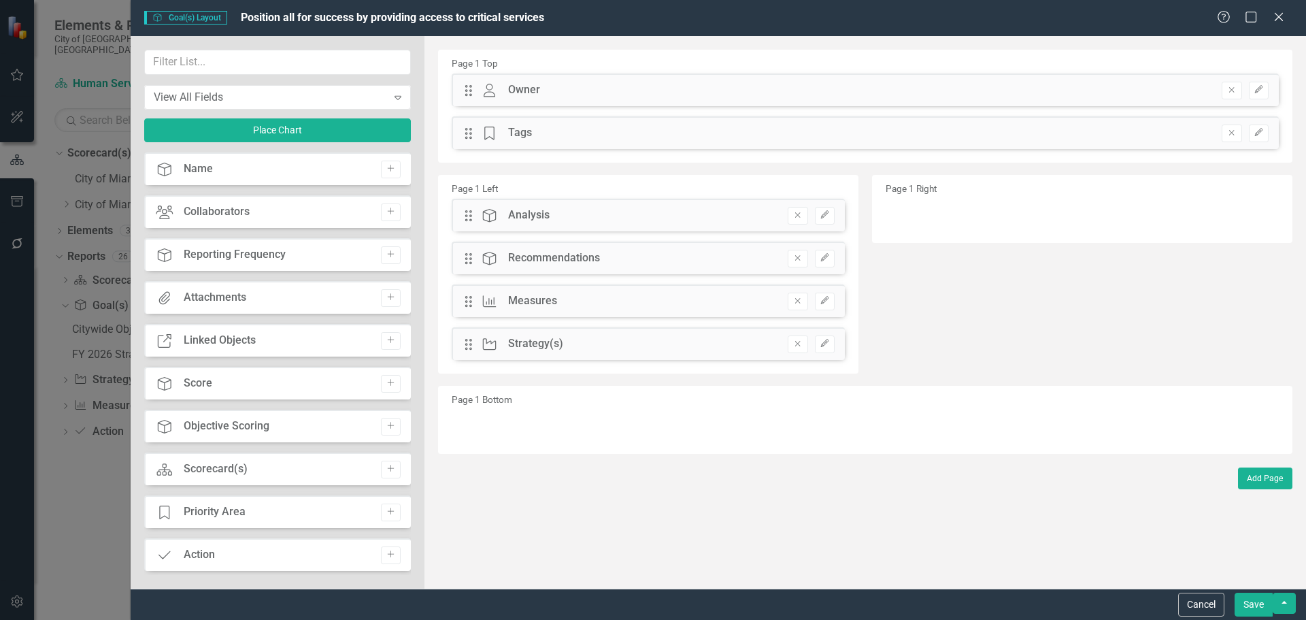
drag, startPoint x: 691, startPoint y: 212, endPoint x: 782, endPoint y: 212, distance: 90.5
click at [1043, 195] on div "Page 1 Left Drag Goal(s) Analysis Remove Edit Drag Goal(s) Recommendations Remo…" at bounding box center [865, 276] width 875 height 211
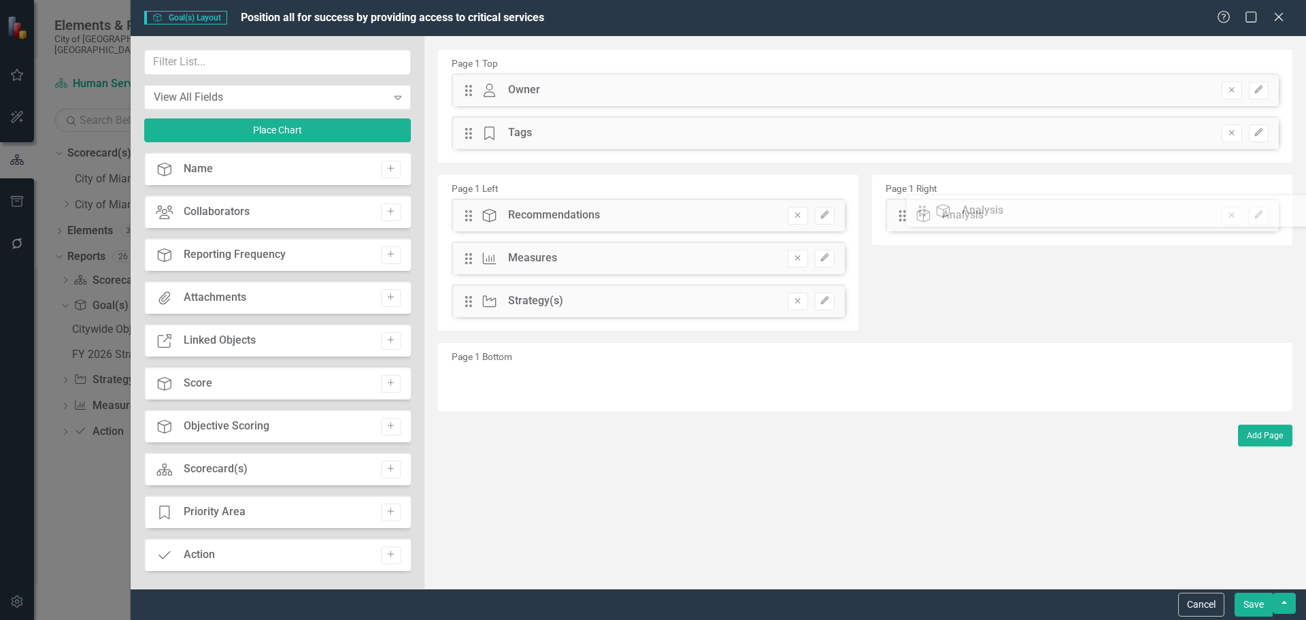
drag, startPoint x: 465, startPoint y: 216, endPoint x: 908, endPoint y: 214, distance: 442.9
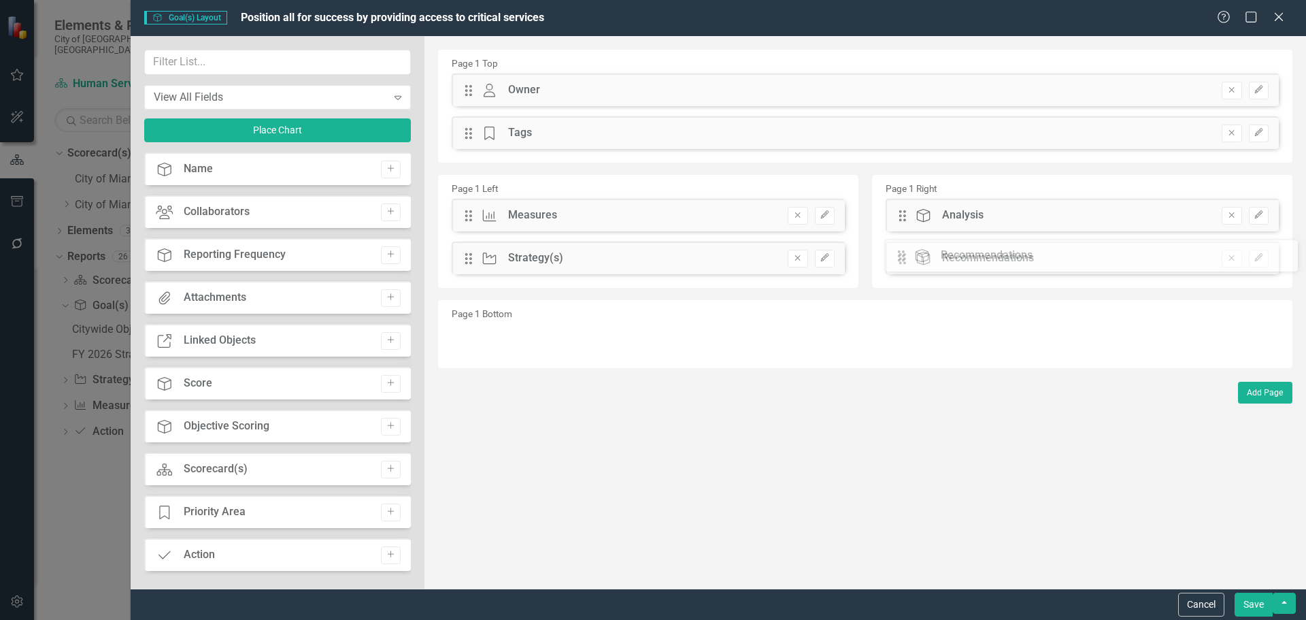
drag, startPoint x: 468, startPoint y: 212, endPoint x: 911, endPoint y: 252, distance: 444.7
drag, startPoint x: 477, startPoint y: 262, endPoint x: 481, endPoint y: 204, distance: 58.0
click at [481, 204] on div "The fields (or pods) that are available for you to include on the detail page a…" at bounding box center [865, 312] width 882 height 552
click at [227, 69] on input "text" at bounding box center [277, 62] width 267 height 25
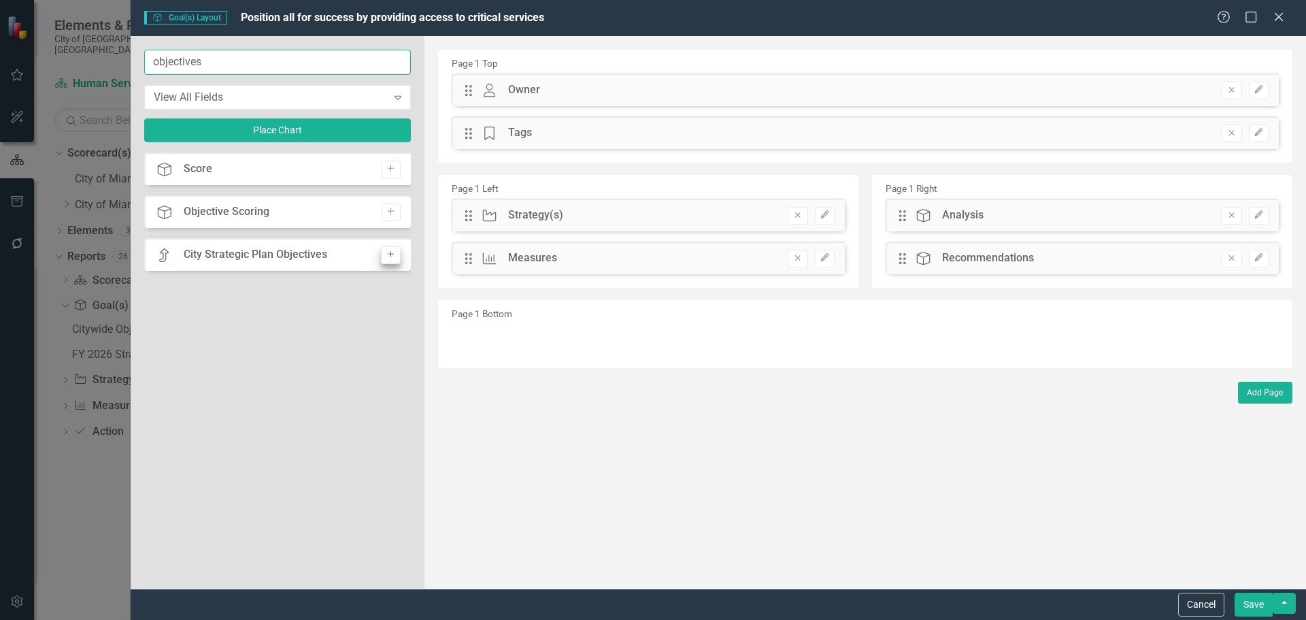
type input "objectives"
click at [393, 252] on icon "Add" at bounding box center [391, 254] width 10 height 8
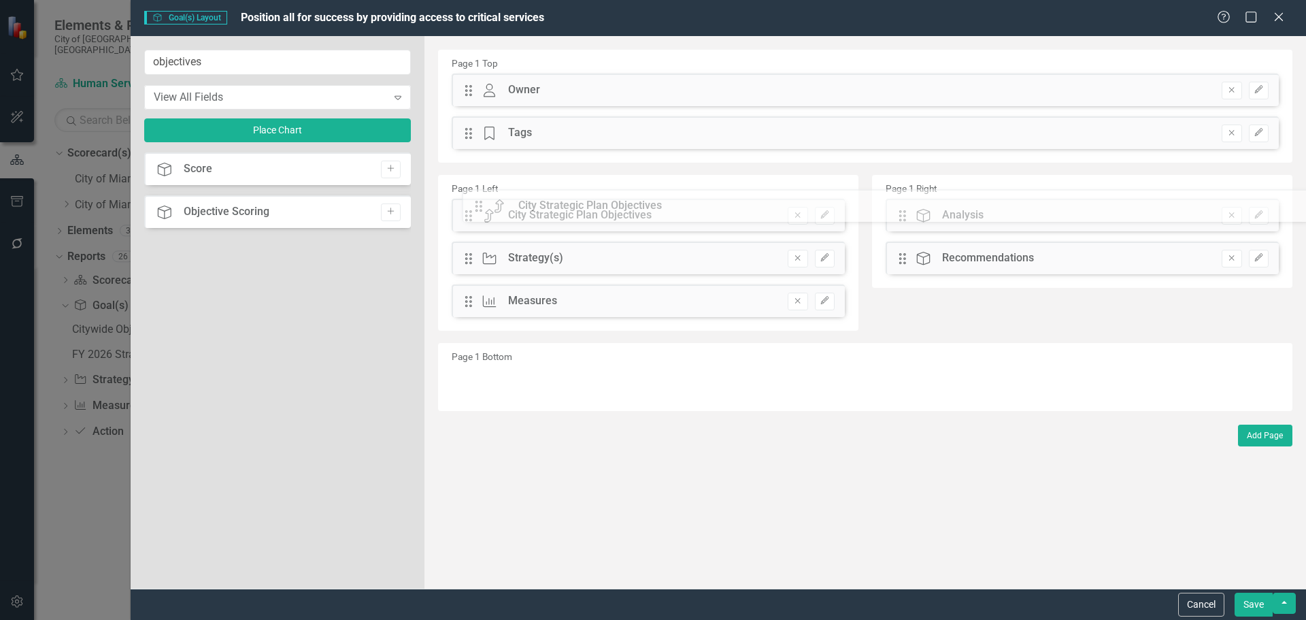
drag, startPoint x: 473, startPoint y: 92, endPoint x: 493, endPoint y: 210, distance: 120.0
click at [1256, 607] on button "Save" at bounding box center [1254, 605] width 38 height 24
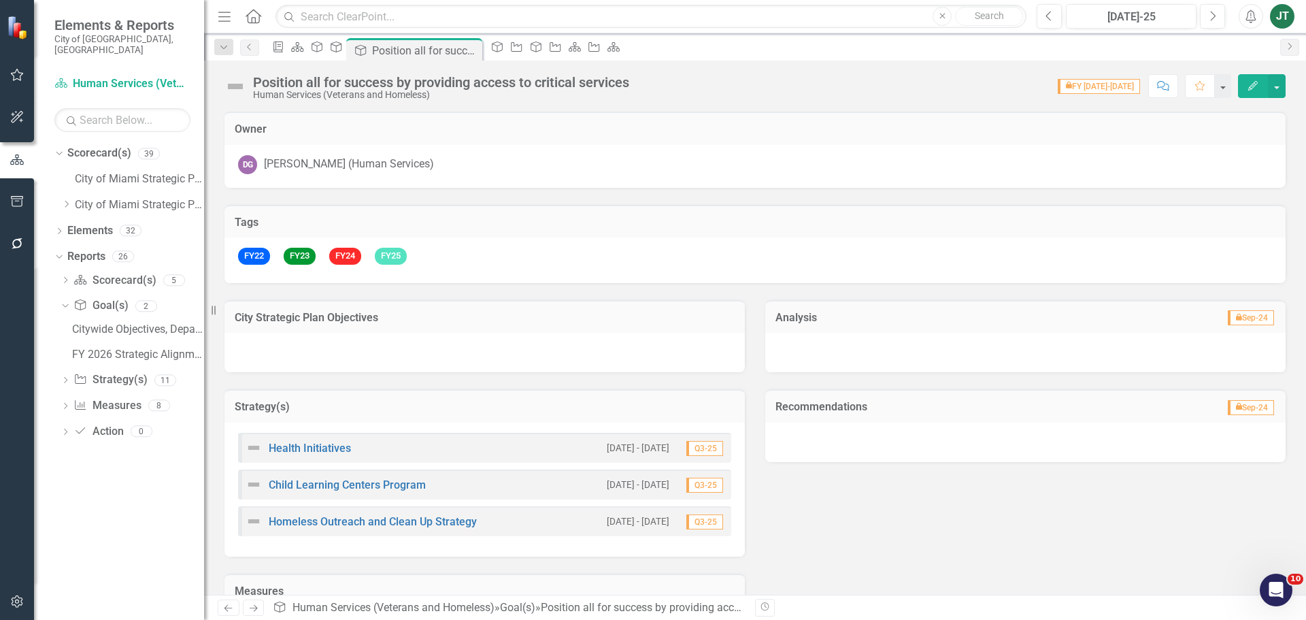
click at [396, 338] on div at bounding box center [484, 352] width 520 height 39
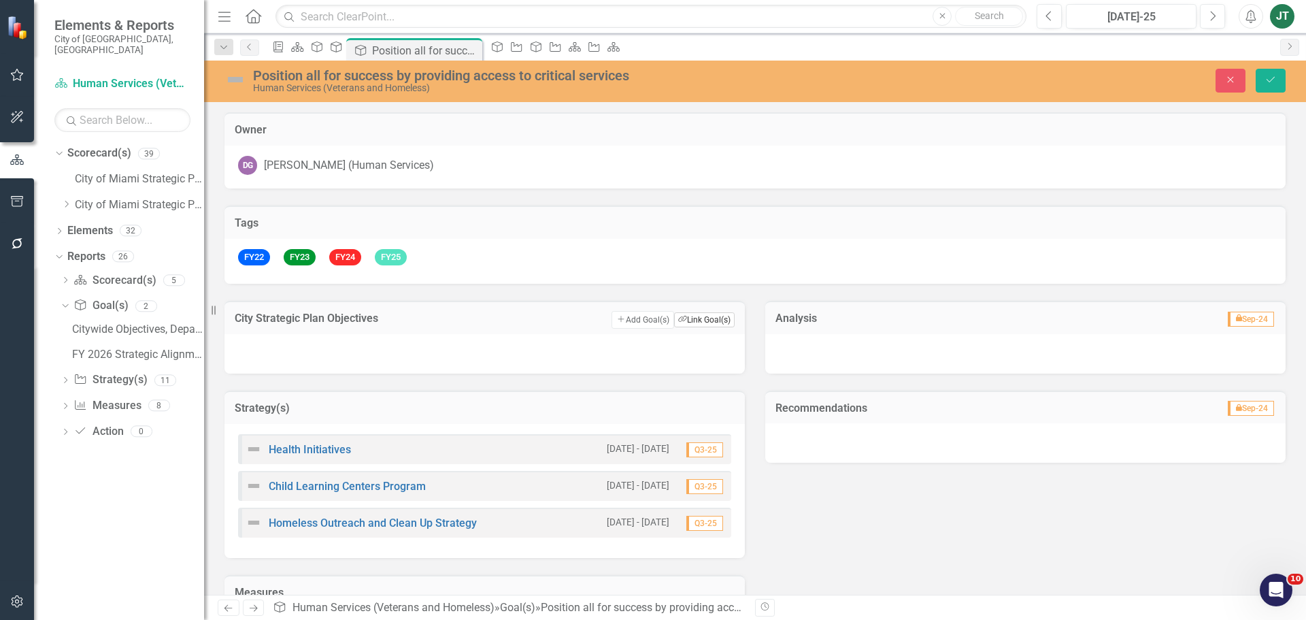
click at [686, 318] on button "Link Tag Link Goal(s)" at bounding box center [704, 319] width 61 height 15
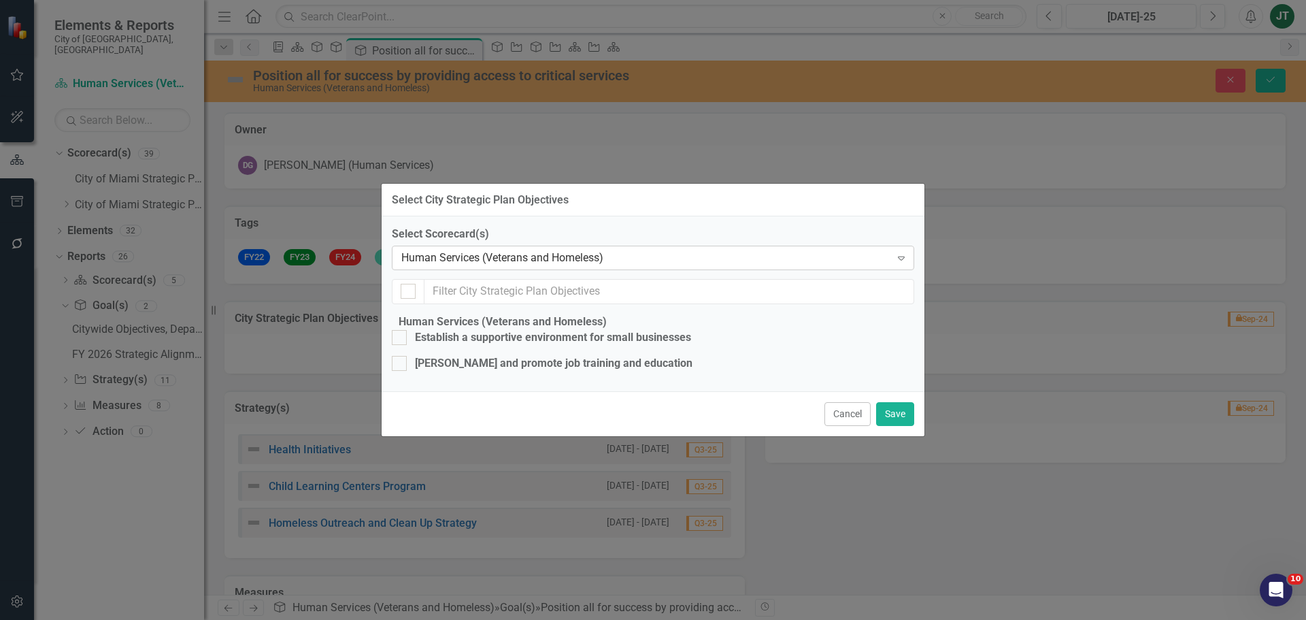
click at [499, 250] on div "Human Services (Veterans and Homeless)" at bounding box center [645, 258] width 489 height 16
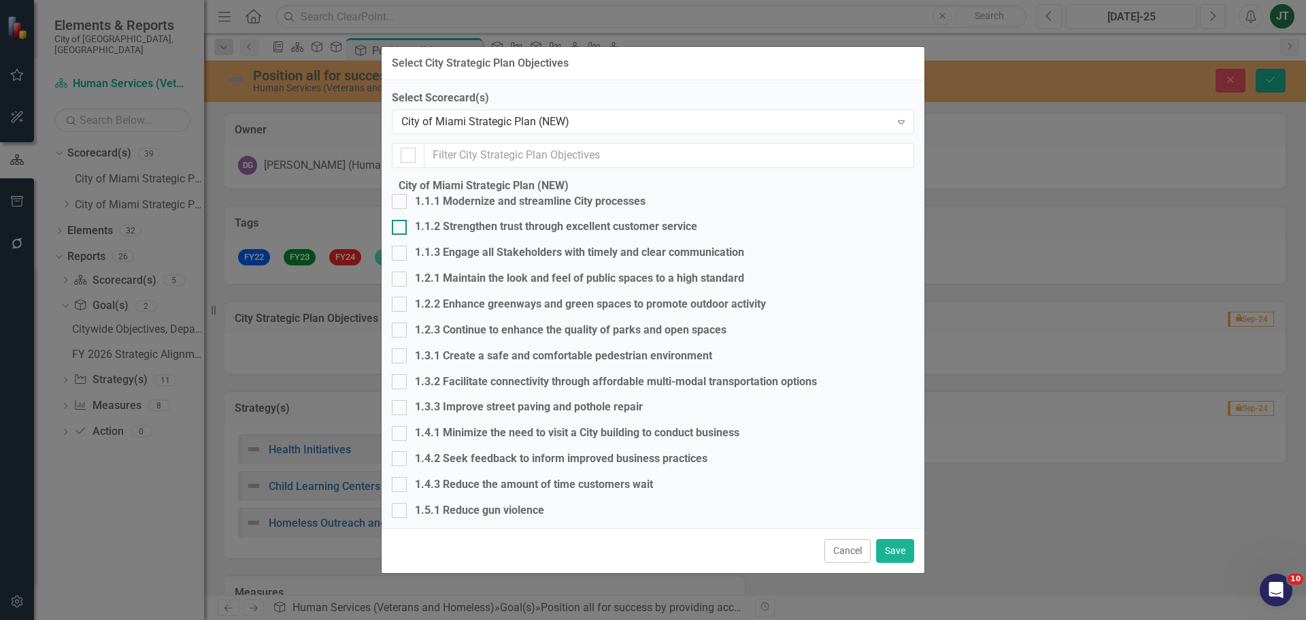
click at [407, 235] on div at bounding box center [399, 227] width 15 height 15
click at [401, 229] on input "1.1.2 Strengthen trust through excellent customer service" at bounding box center [396, 224] width 9 height 9
checkbox input "true"
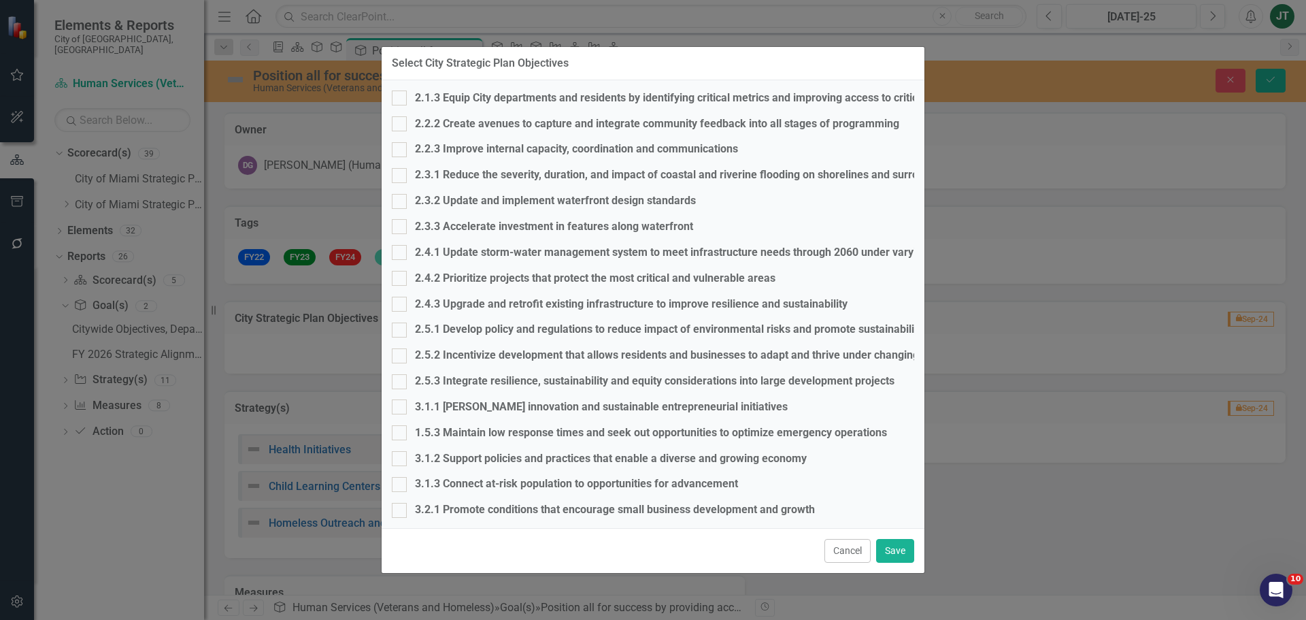
scroll to position [612, 0]
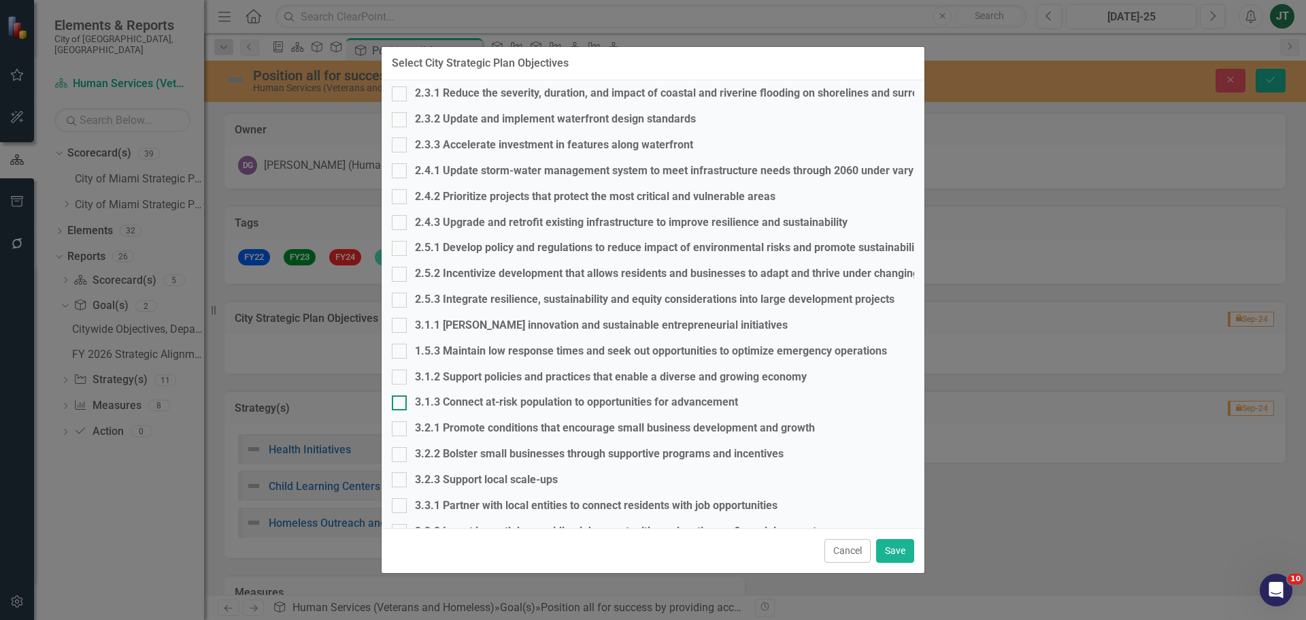
click at [407, 401] on div at bounding box center [399, 402] width 15 height 15
click at [401, 401] on input "3.1.3 Connect at-risk population to opportunities for advancement" at bounding box center [396, 399] width 9 height 9
checkbox input "true"
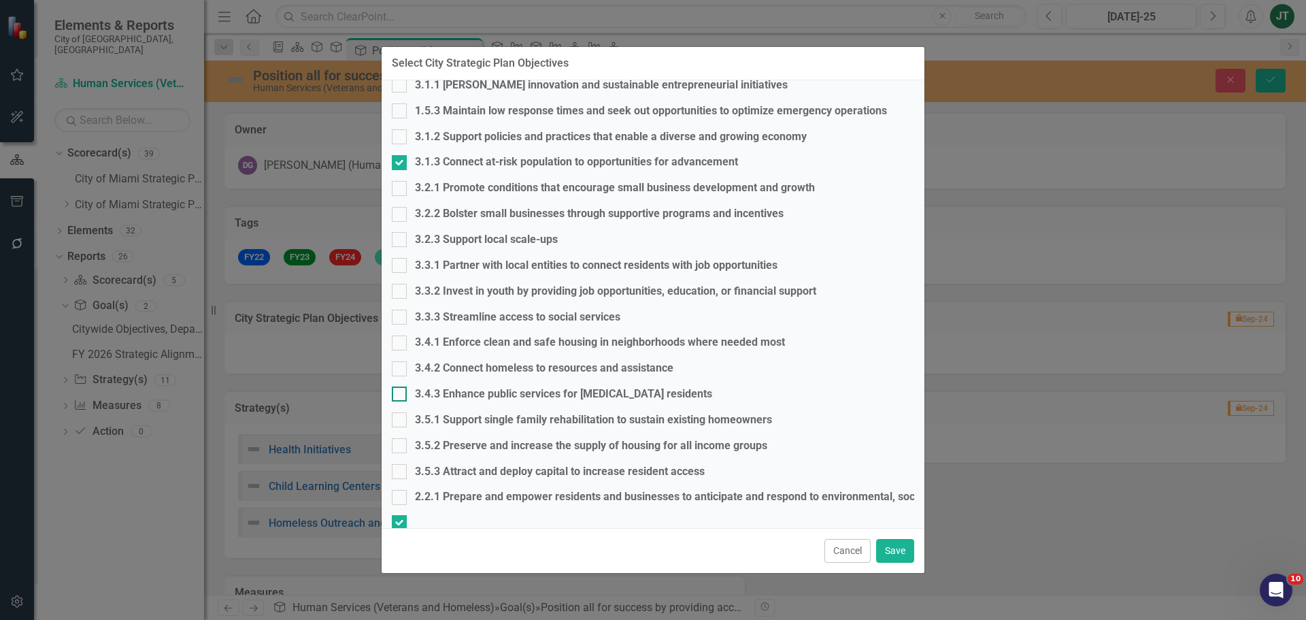
scroll to position [859, 0]
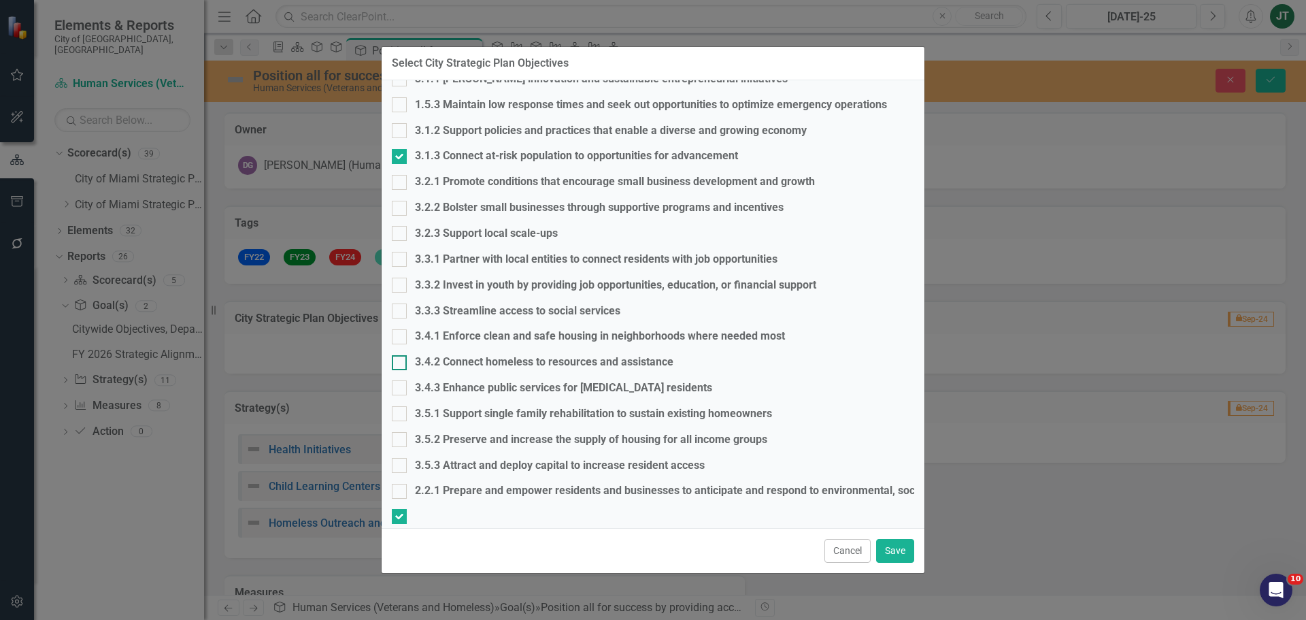
click at [418, 367] on div "3.4.2 Connect homeless to resources and assistance" at bounding box center [653, 362] width 522 height 16
click at [401, 364] on input "3.4.2 Connect homeless to resources and assistance" at bounding box center [396, 359] width 9 height 9
checkbox input "true"
click at [407, 382] on div at bounding box center [399, 387] width 15 height 15
click at [401, 382] on input "3.4.3 Enhance public services for [MEDICAL_DATA] residents" at bounding box center [396, 384] width 9 height 9
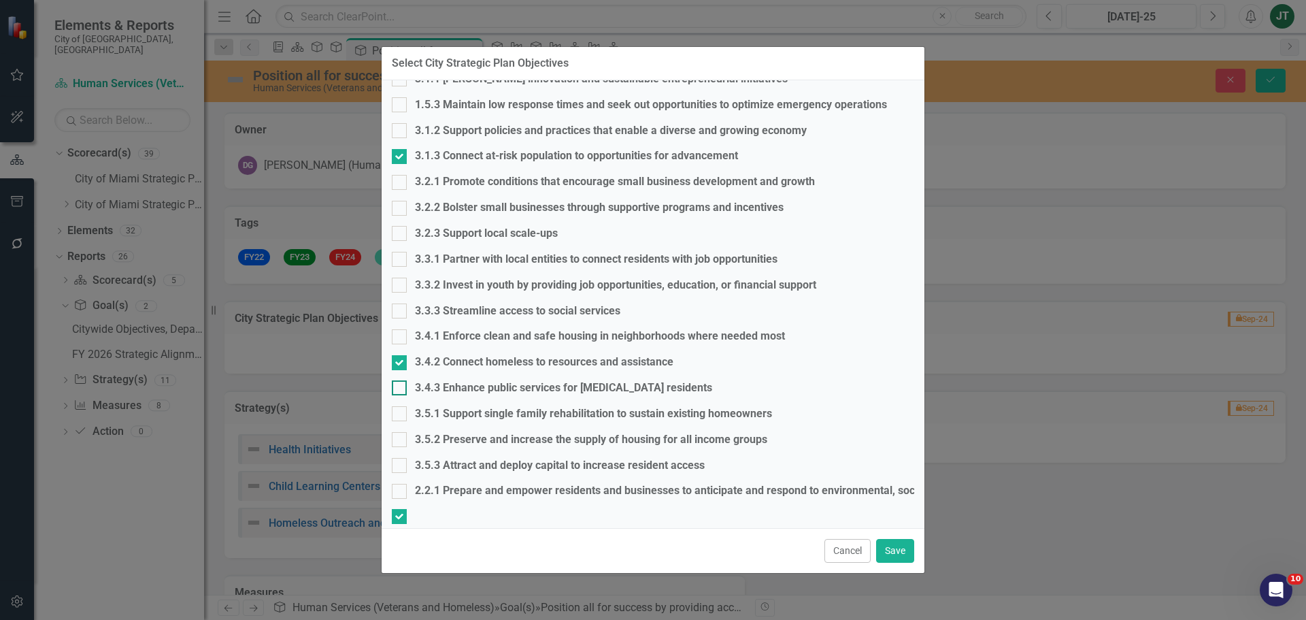
checkbox input "true"
click at [893, 540] on button "Save" at bounding box center [895, 551] width 38 height 24
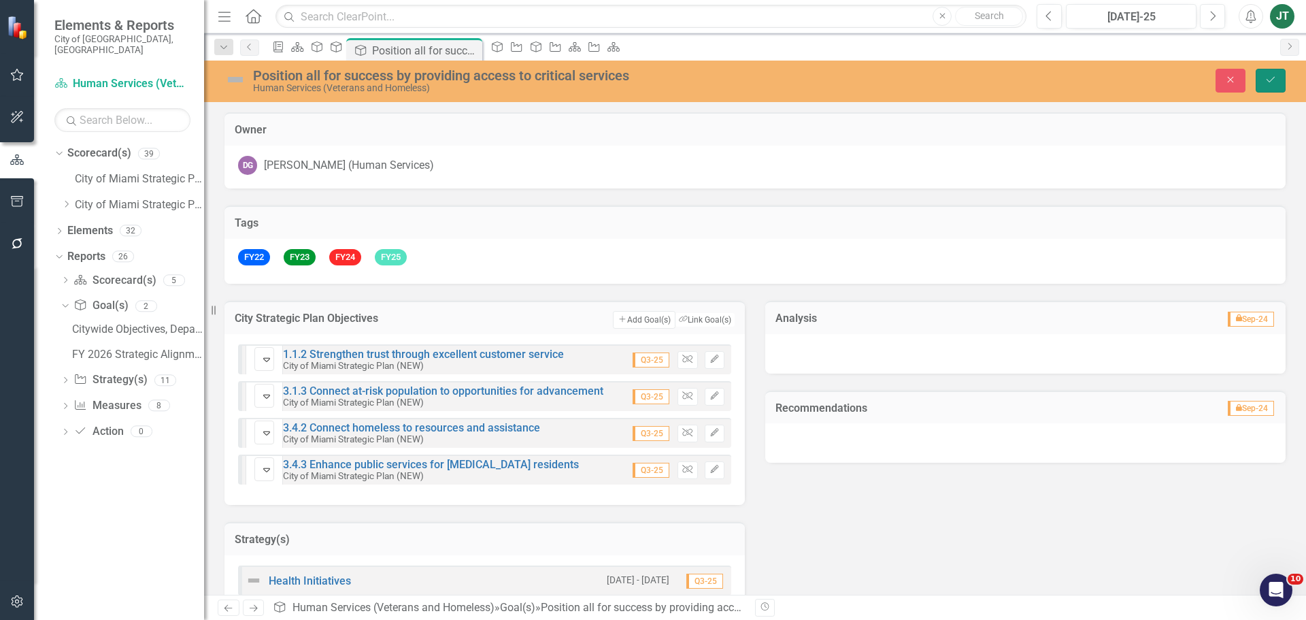
click at [1273, 73] on button "Save" at bounding box center [1271, 81] width 30 height 24
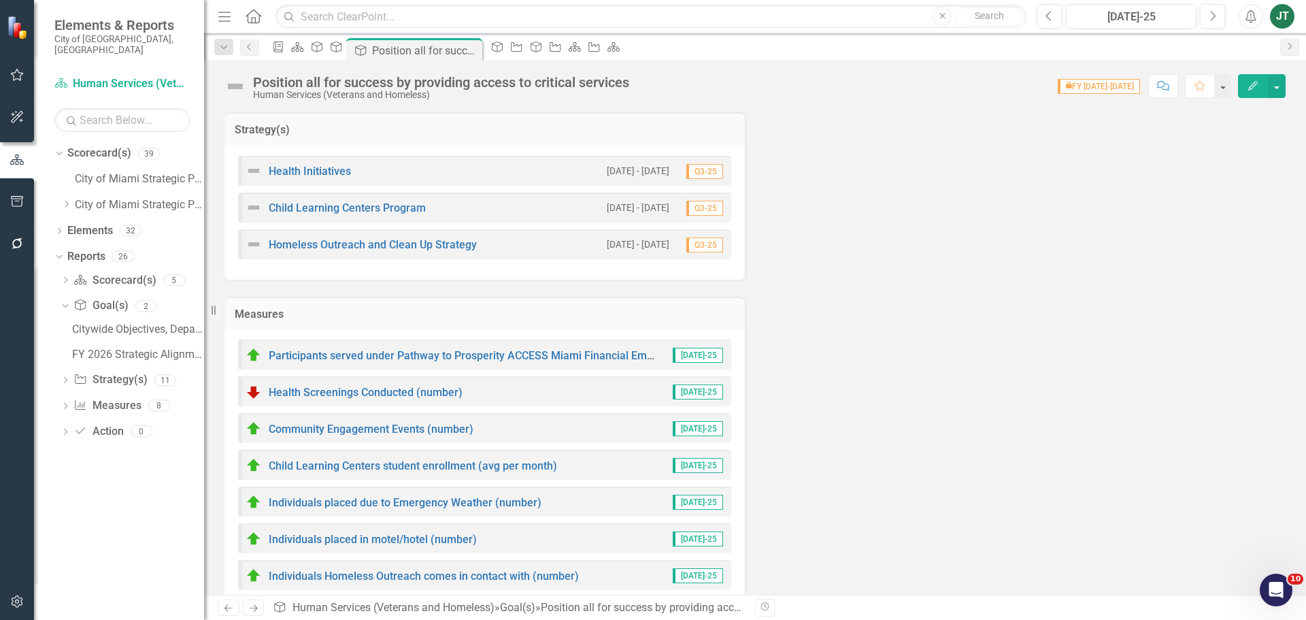
scroll to position [612, 0]
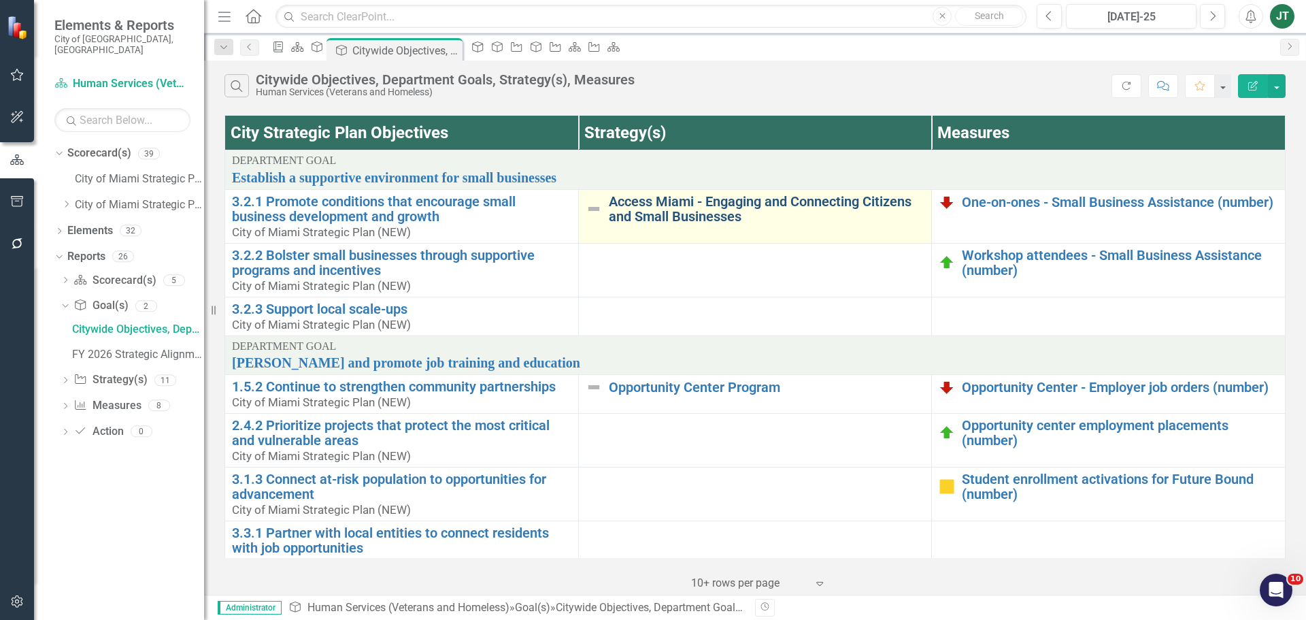
click at [698, 213] on link "Access Miami - Engaging and Connecting Citizens and Small Businesses" at bounding box center [767, 209] width 316 height 30
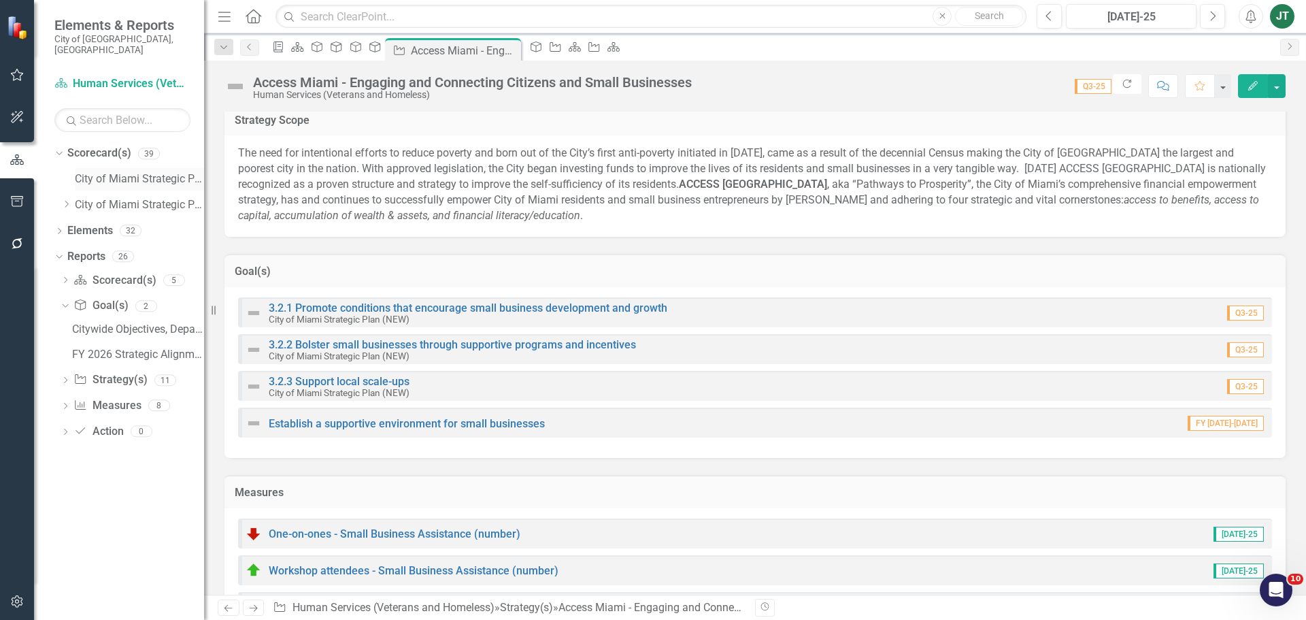
scroll to position [204, 0]
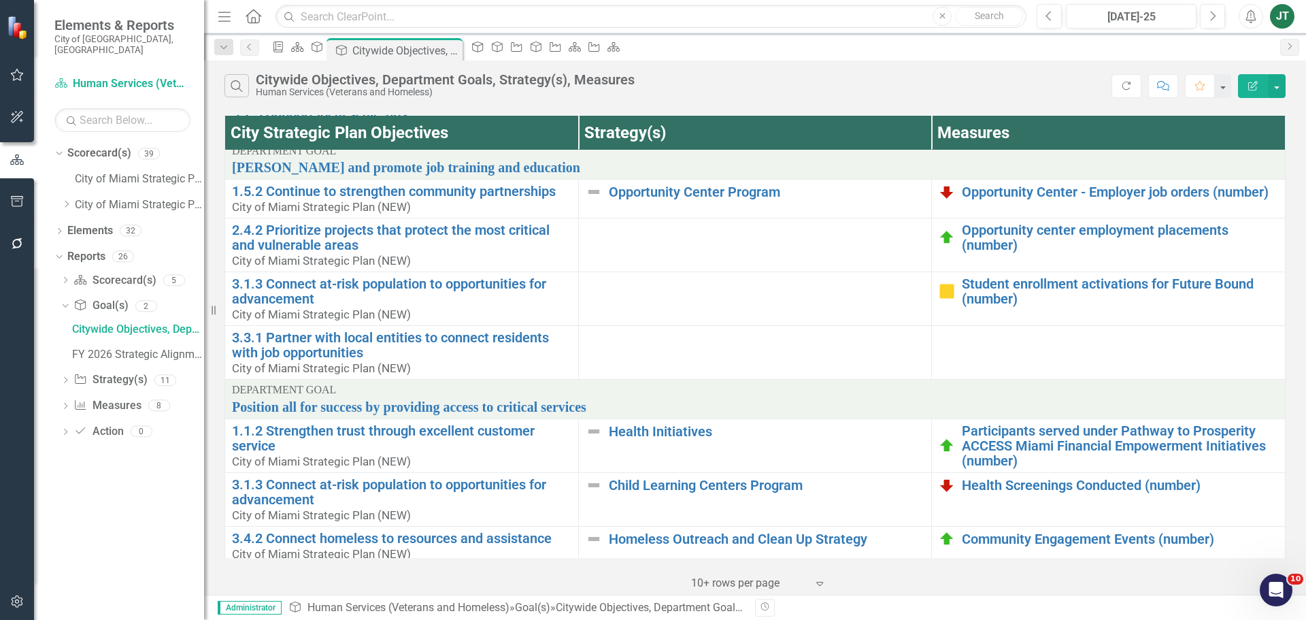
scroll to position [204, 0]
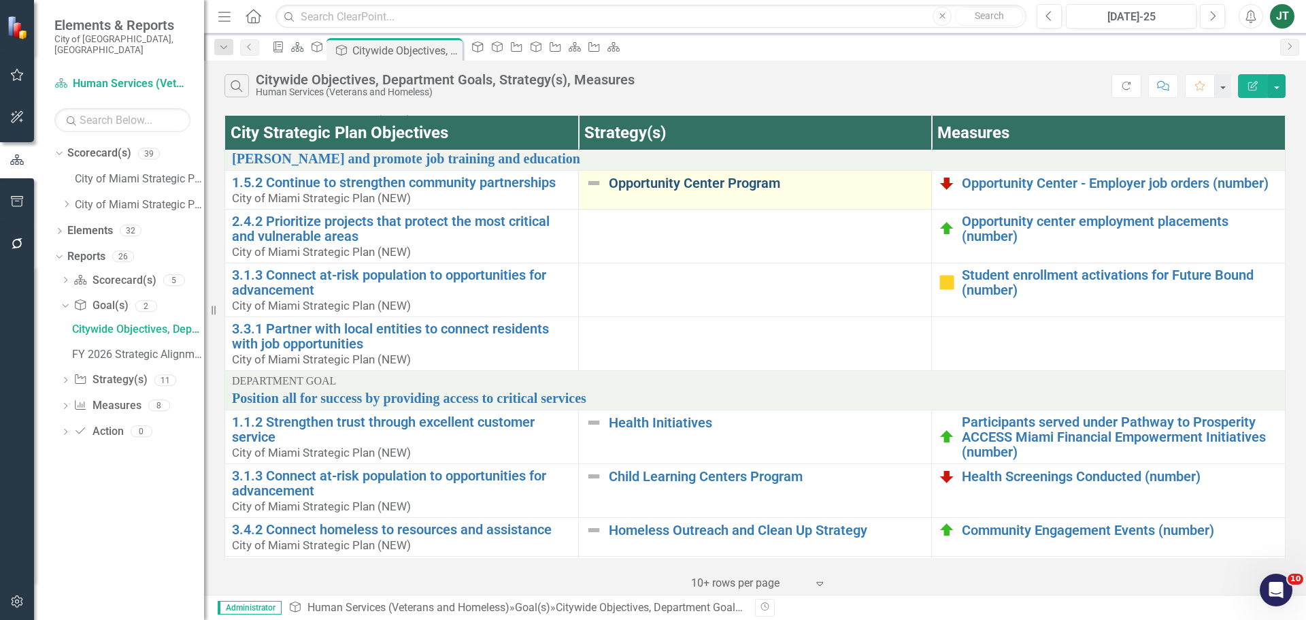
click at [672, 181] on link "Opportunity Center Program" at bounding box center [767, 183] width 316 height 15
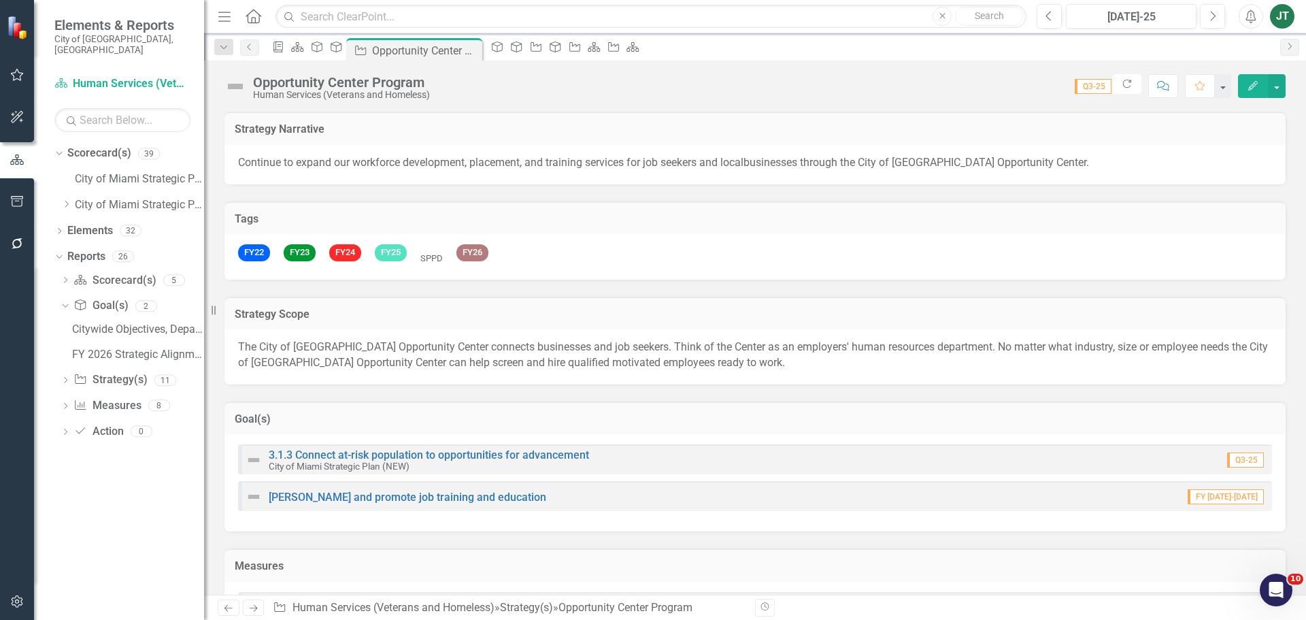
scroll to position [204, 0]
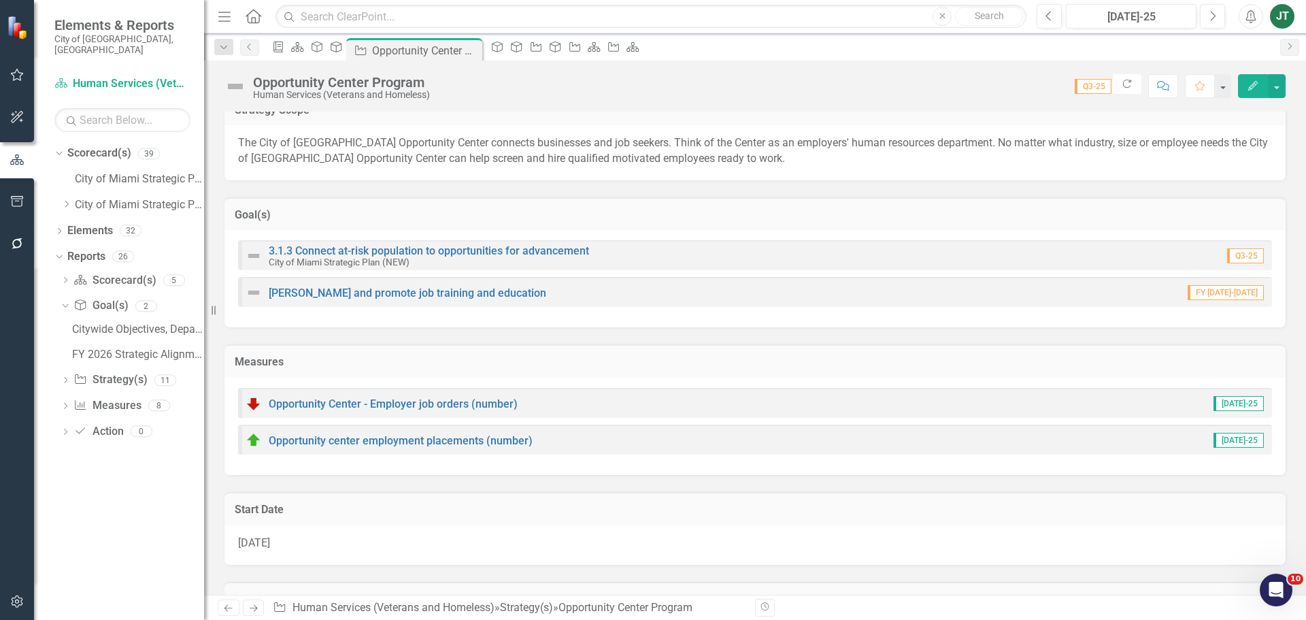
click at [476, 218] on h3 "Goal(s)" at bounding box center [755, 215] width 1041 height 12
click at [478, 218] on h3 "Goal(s)" at bounding box center [755, 215] width 1041 height 12
click at [1201, 214] on h3 "Goal(s)" at bounding box center [755, 215] width 1041 height 12
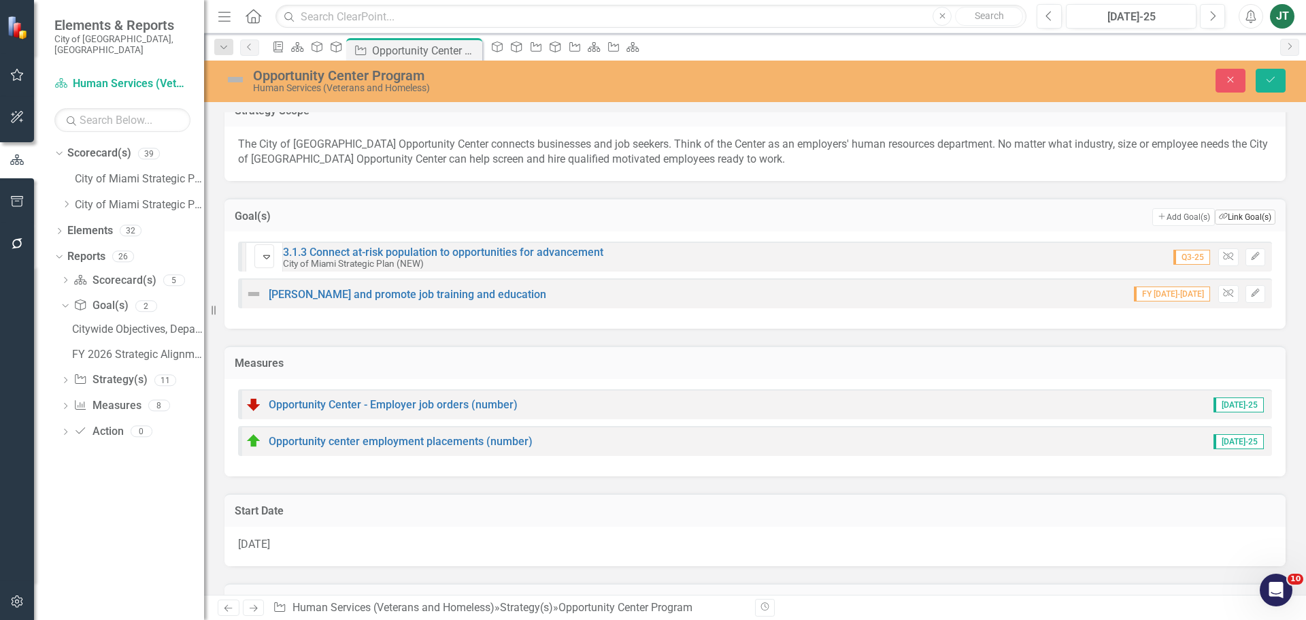
click at [1246, 217] on button "Link Tag Link Goal(s)" at bounding box center [1245, 217] width 61 height 15
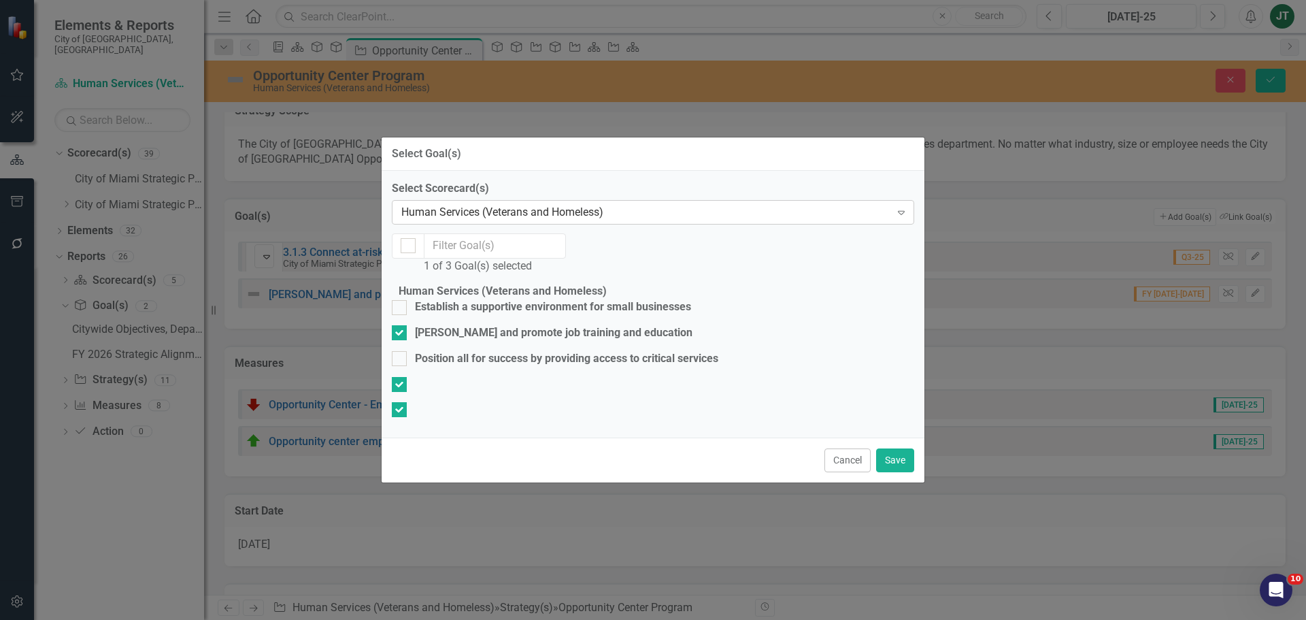
click at [505, 200] on div "Human Services (Veterans and Homeless) Expand" at bounding box center [653, 212] width 522 height 24
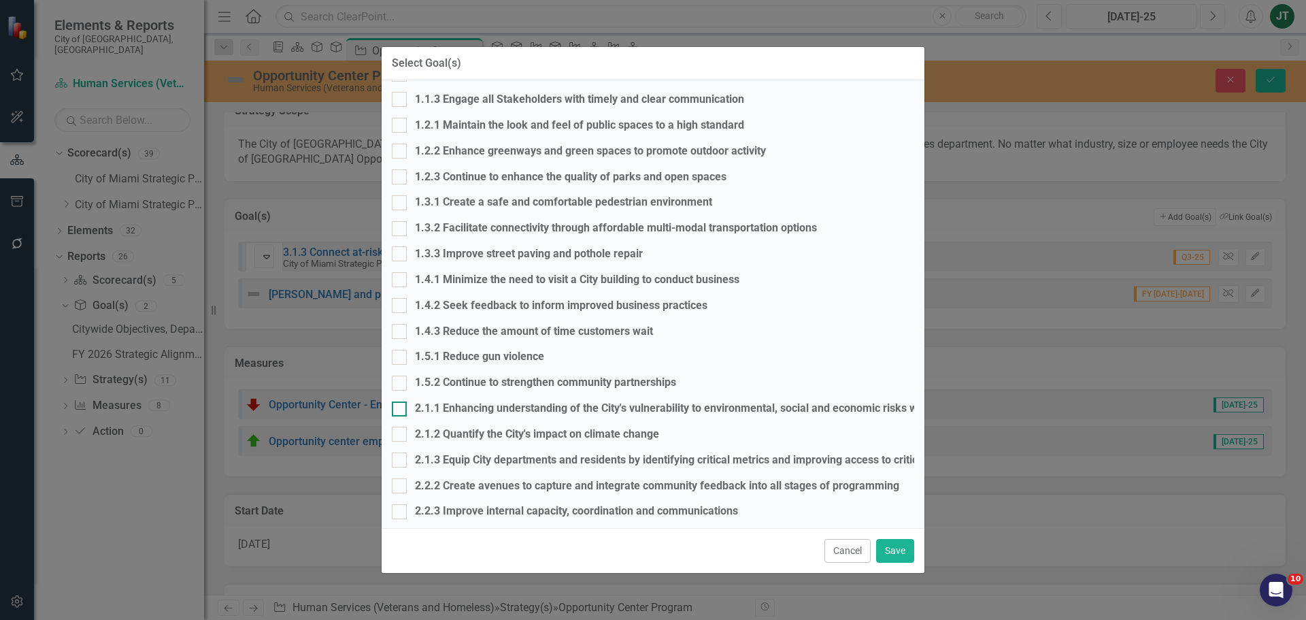
scroll to position [204, 0]
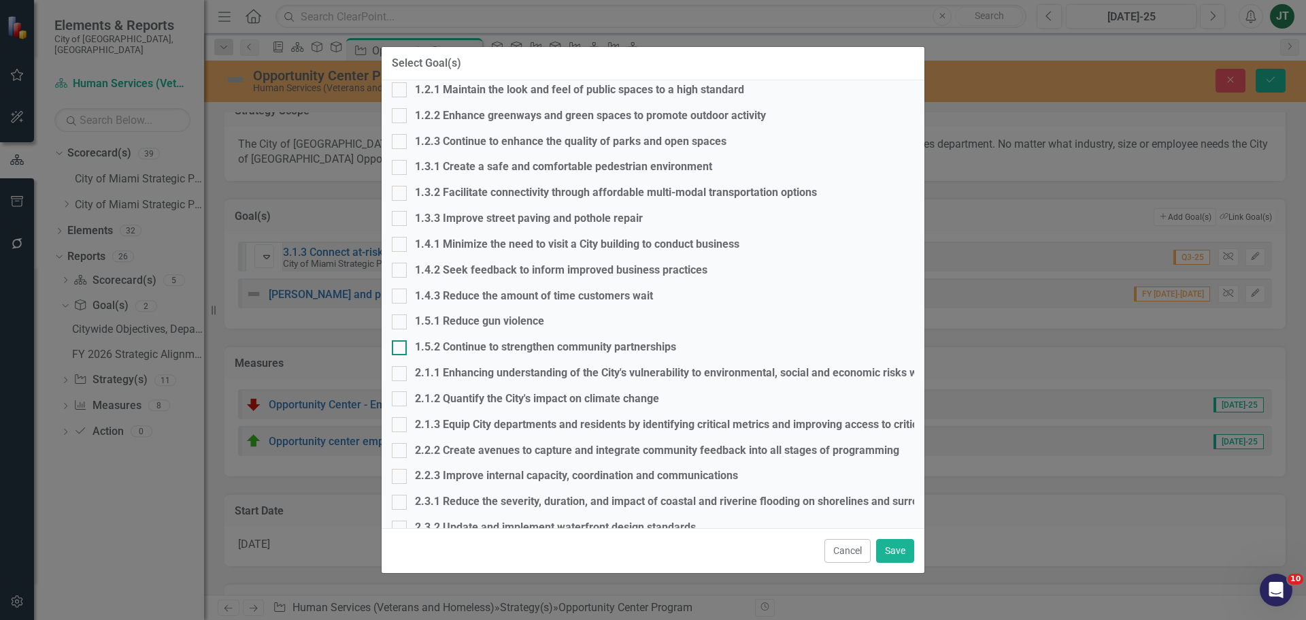
click at [407, 345] on div at bounding box center [399, 347] width 15 height 15
click at [401, 345] on input "1.5.2 Continue to strengthen community partnerships" at bounding box center [396, 344] width 9 height 9
checkbox input "true"
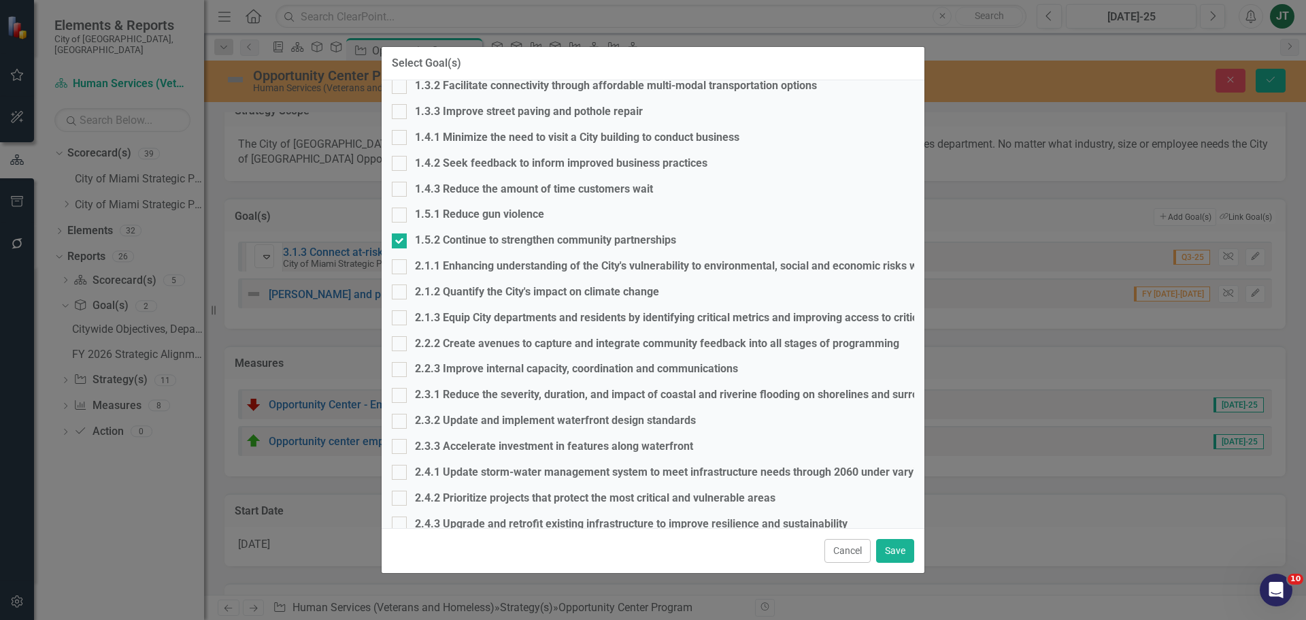
scroll to position [340, 0]
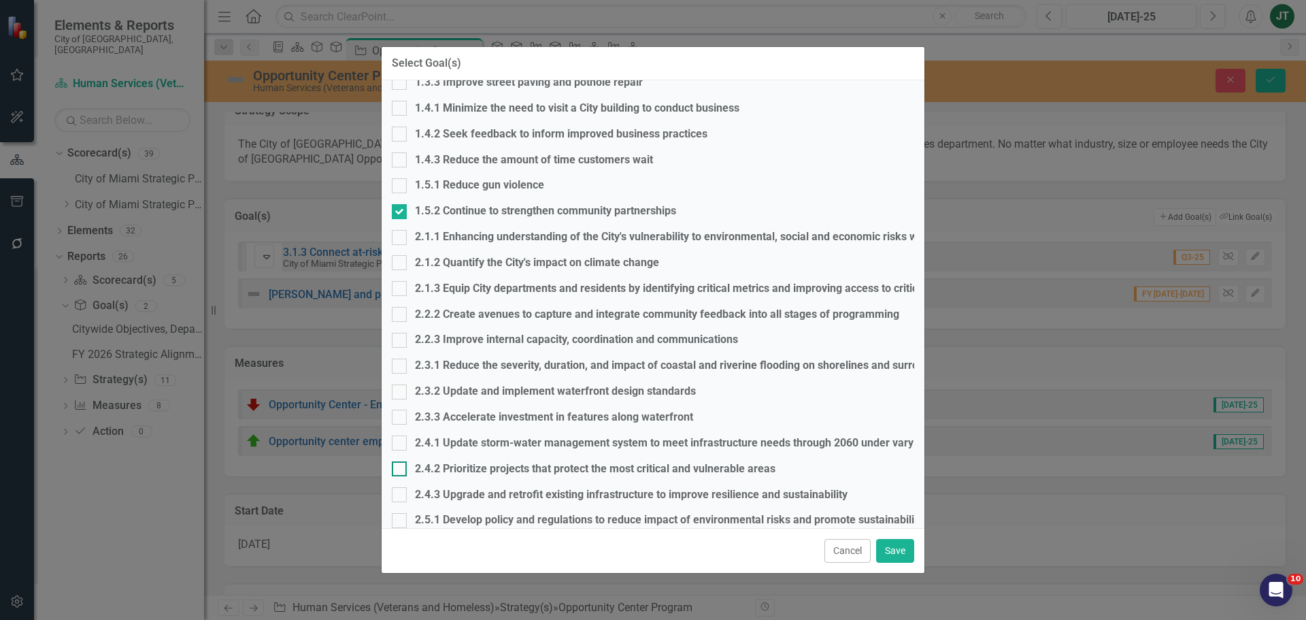
click at [401, 465] on input "2.4.2 Prioritize projects that protect the most critical and vulnerable areas" at bounding box center [396, 465] width 9 height 9
checkbox input "true"
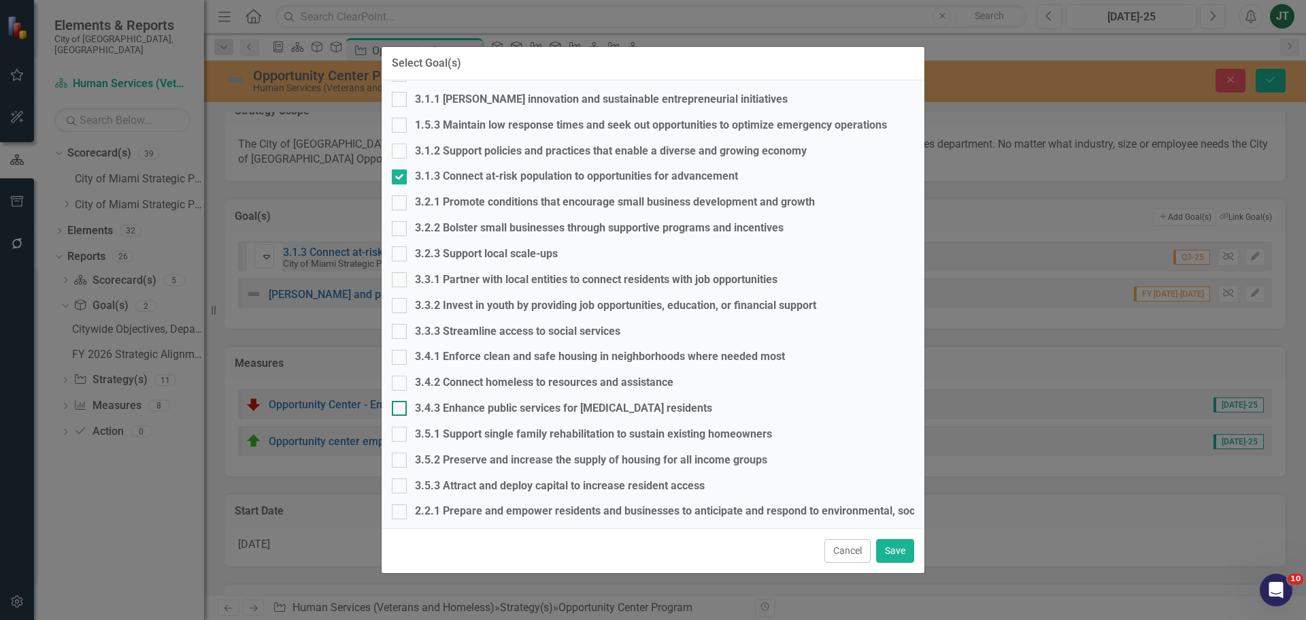
scroll to position [859, 0]
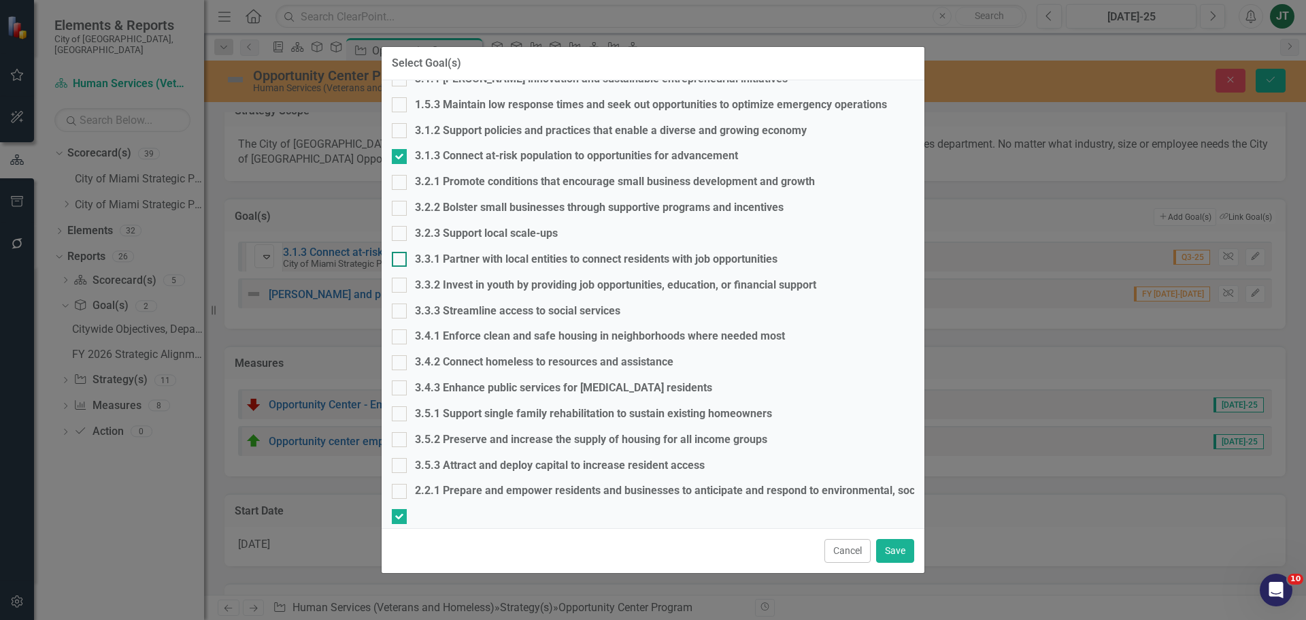
click at [401, 259] on input "3.3.1 Partner with local entities to connect residents with job opportunities" at bounding box center [396, 256] width 9 height 9
checkbox input "true"
click at [899, 546] on button "Save" at bounding box center [895, 551] width 38 height 24
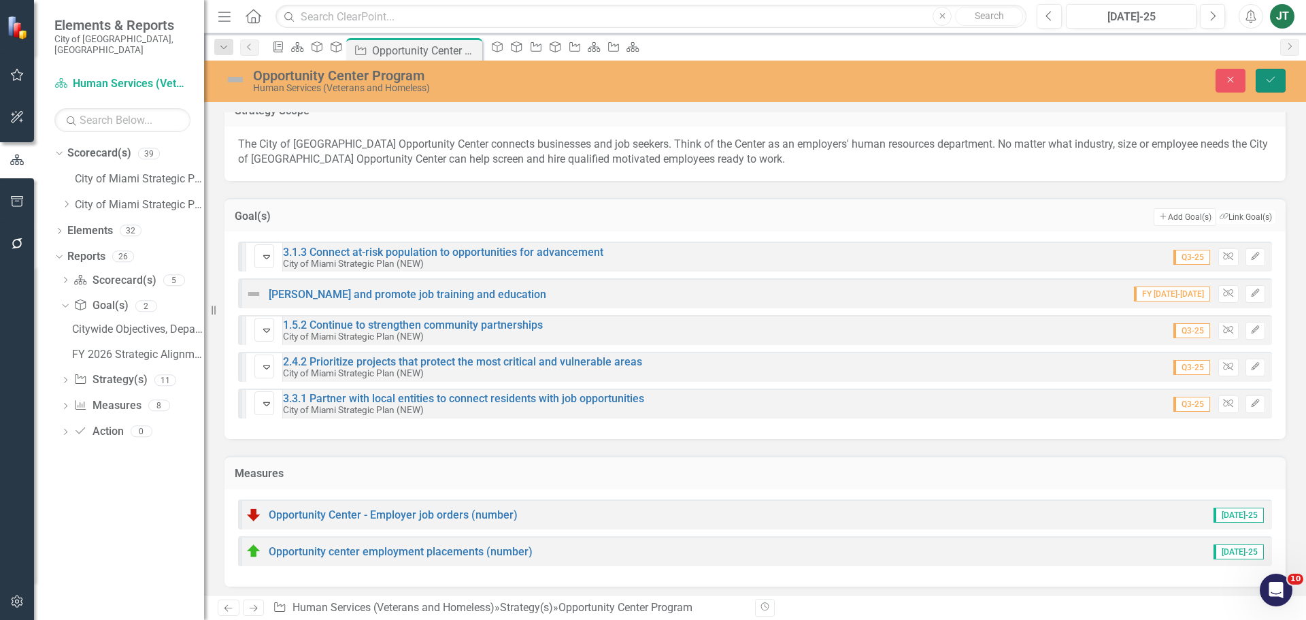
click at [1270, 80] on icon "Save" at bounding box center [1271, 80] width 12 height 10
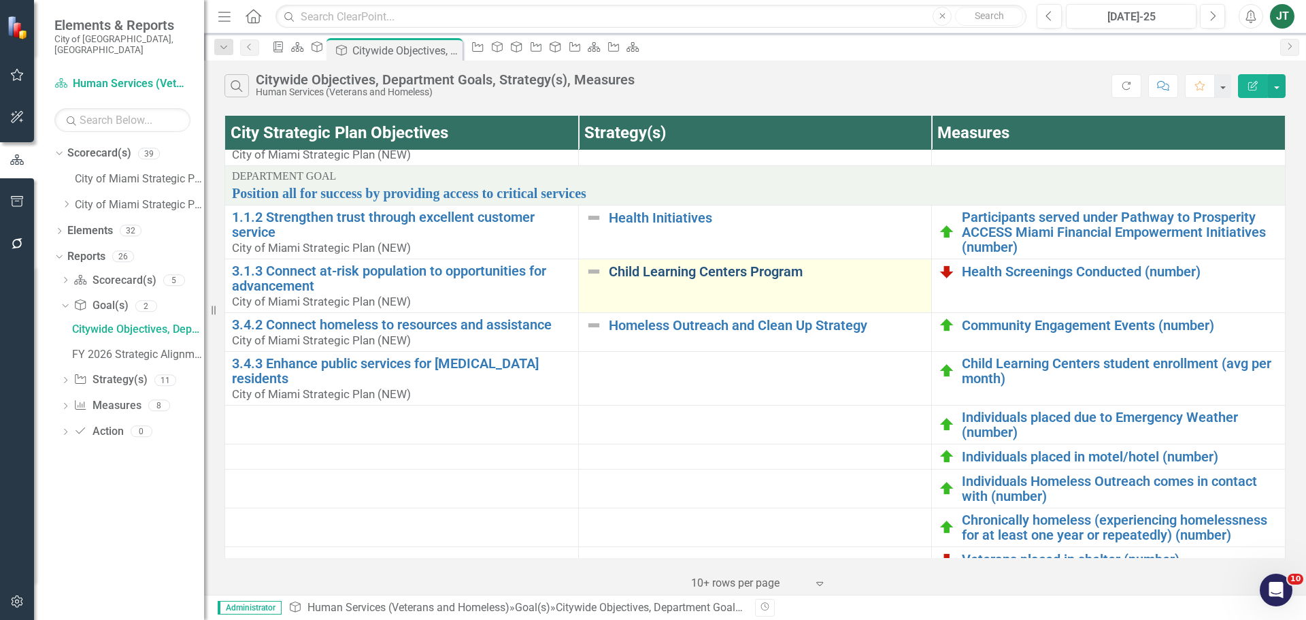
scroll to position [408, 0]
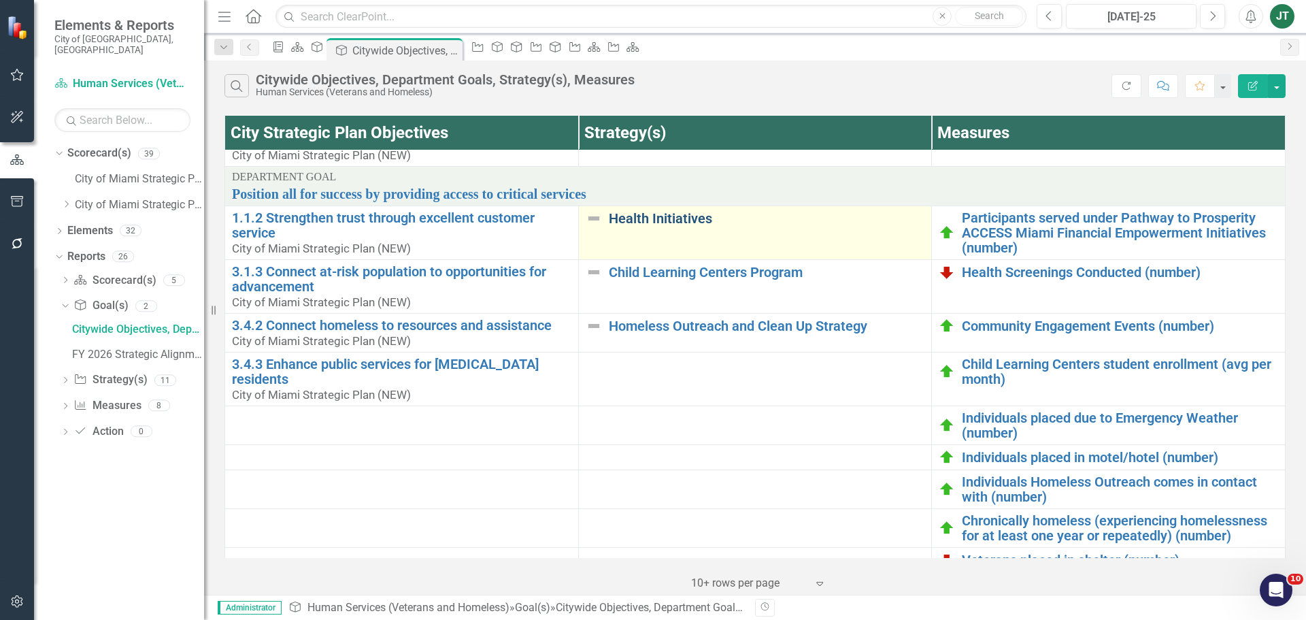
click at [646, 216] on link "Health Initiatives" at bounding box center [767, 218] width 316 height 15
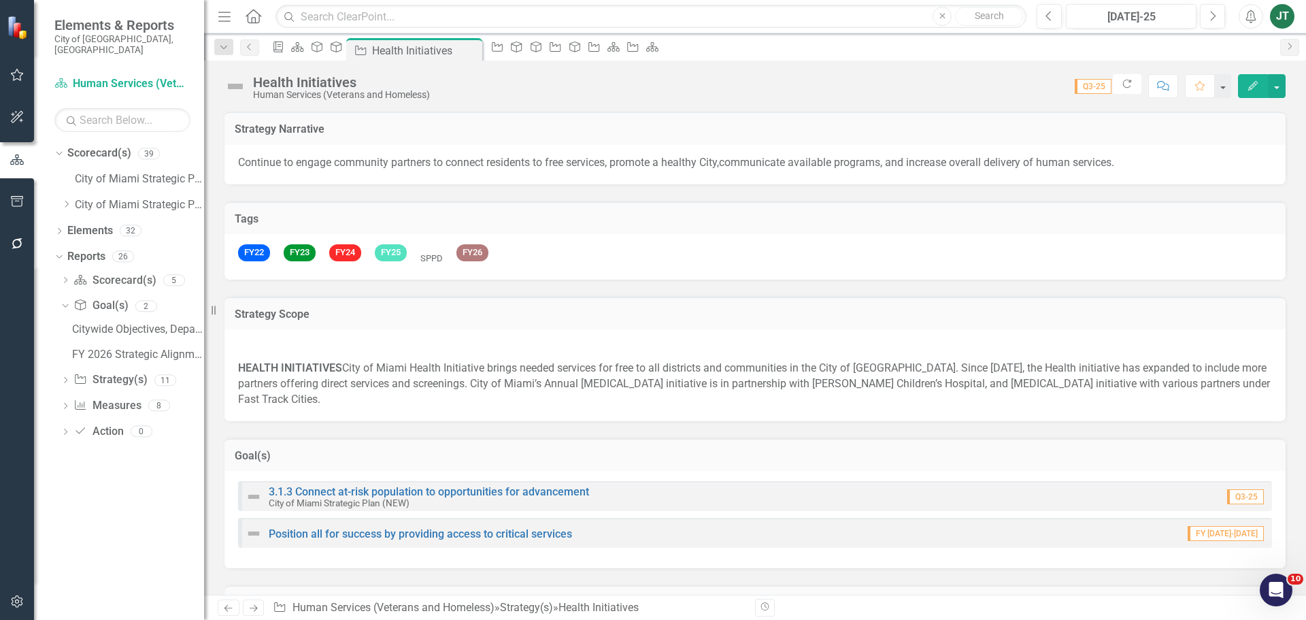
click at [438, 450] on h3 "Goal(s)" at bounding box center [755, 456] width 1041 height 12
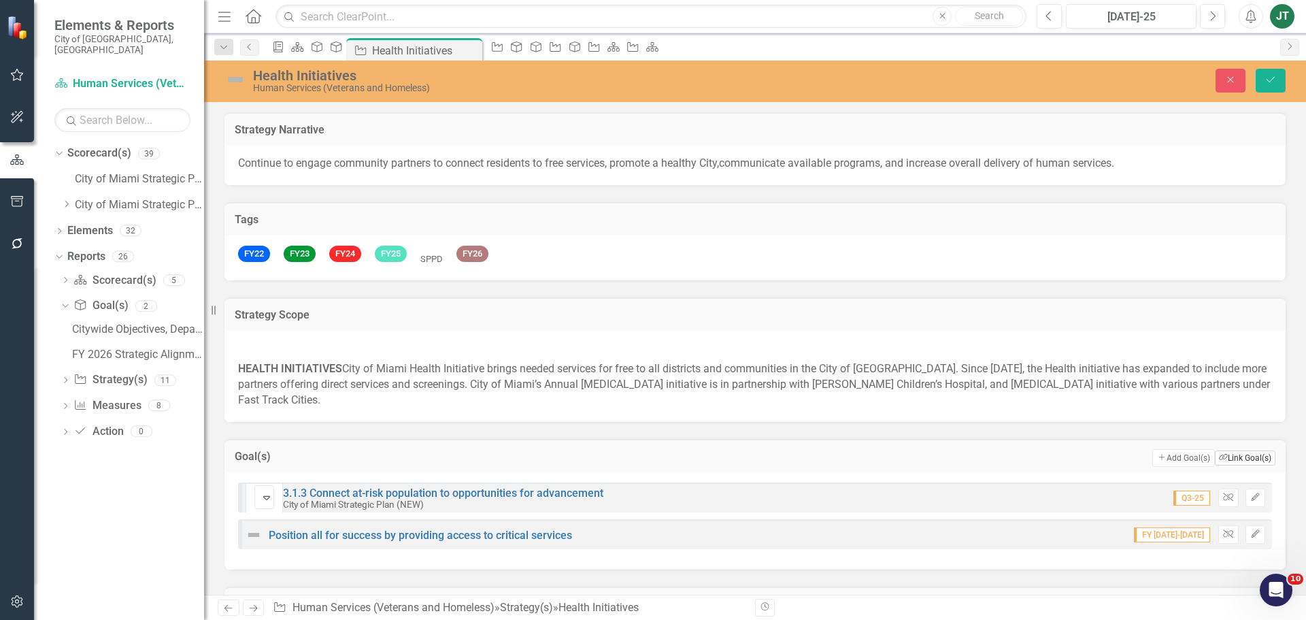
click at [1233, 450] on button "Link Tag Link Goal(s)" at bounding box center [1245, 457] width 61 height 15
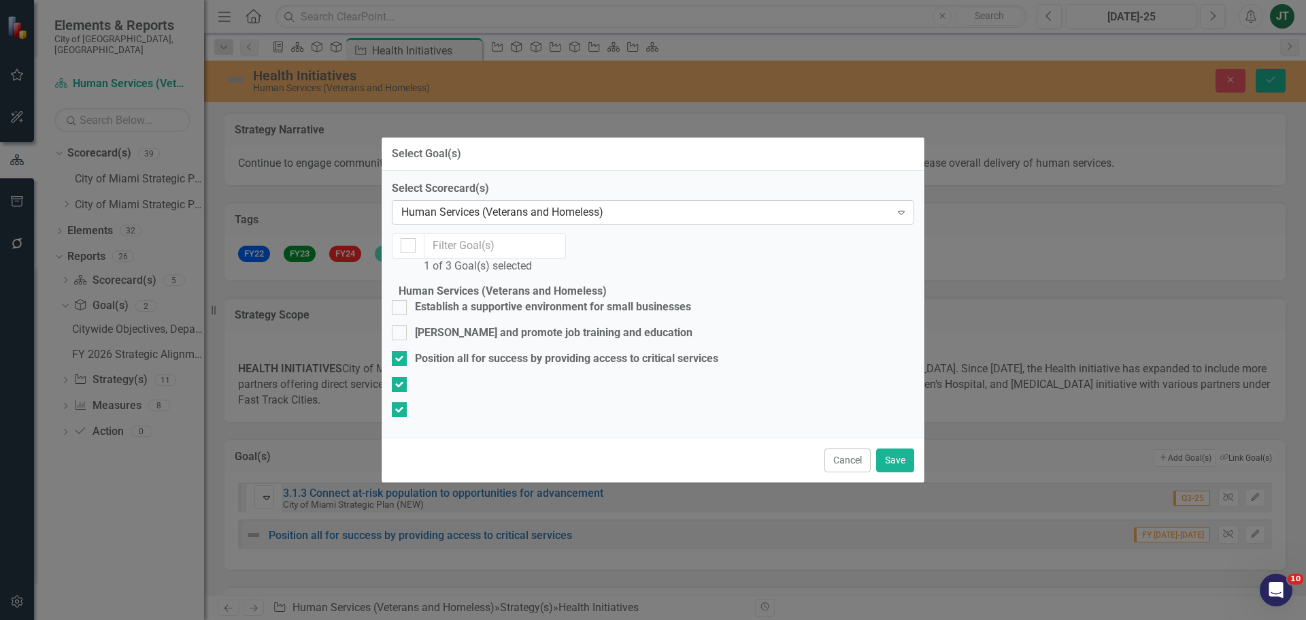
click at [495, 204] on div "Human Services (Veterans and Homeless)" at bounding box center [645, 212] width 489 height 16
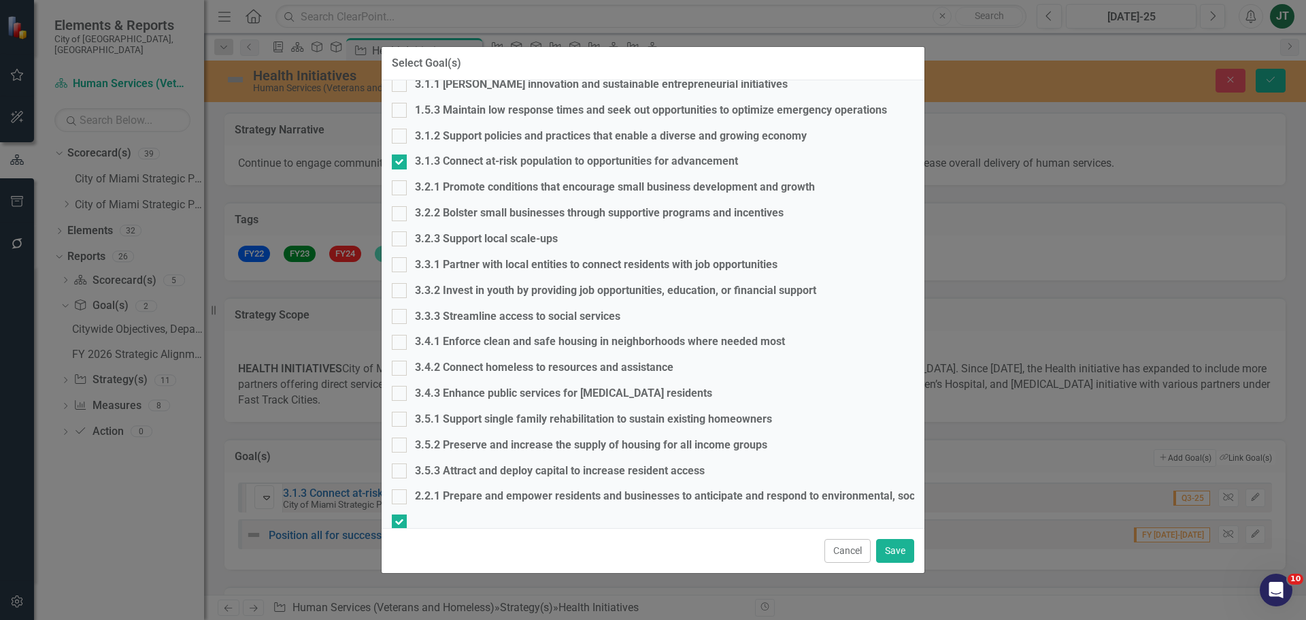
scroll to position [859, 0]
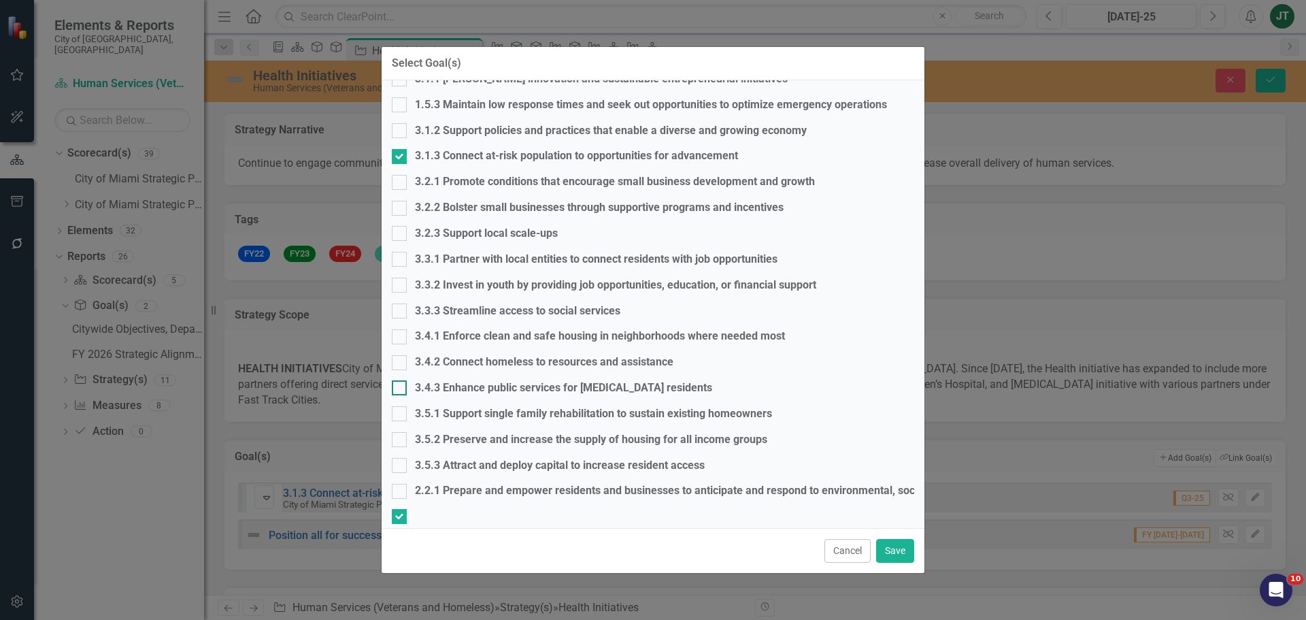
click at [441, 385] on div "3.4.3 Enhance public services for [MEDICAL_DATA] residents" at bounding box center [563, 388] width 297 height 16
click at [401, 385] on input "3.4.3 Enhance public services for [MEDICAL_DATA] residents" at bounding box center [396, 384] width 9 height 9
checkbox input "true"
click at [896, 550] on button "Save" at bounding box center [895, 551] width 38 height 24
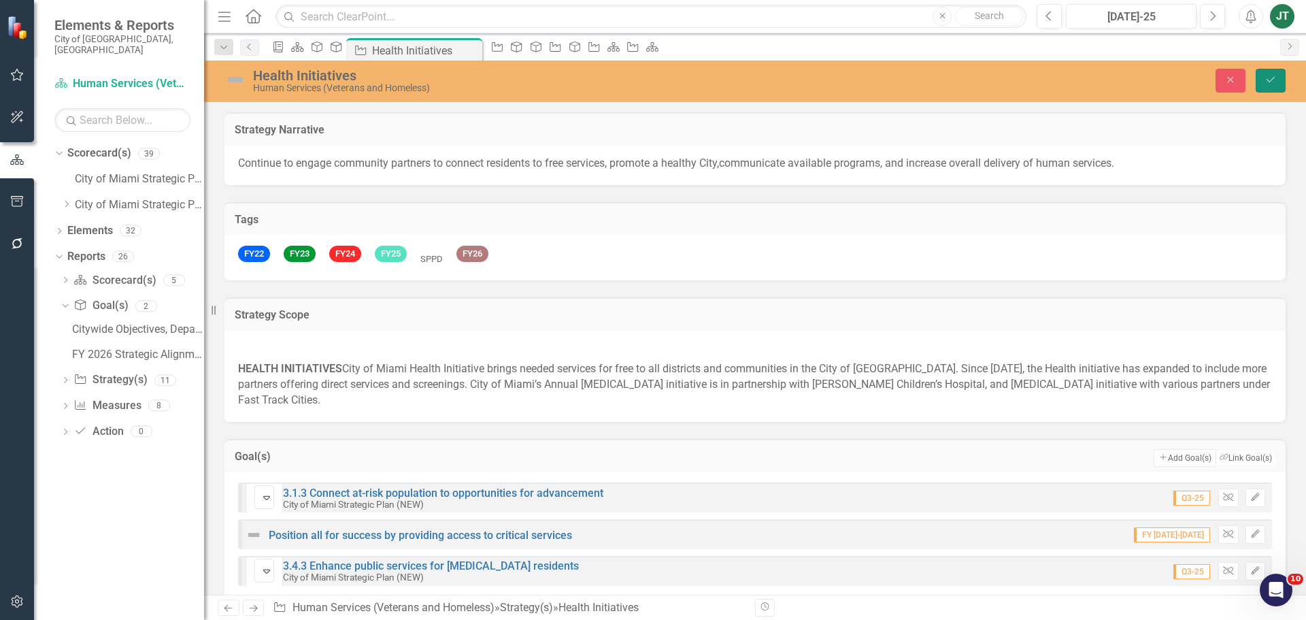
click at [1265, 83] on icon "Save" at bounding box center [1271, 80] width 12 height 10
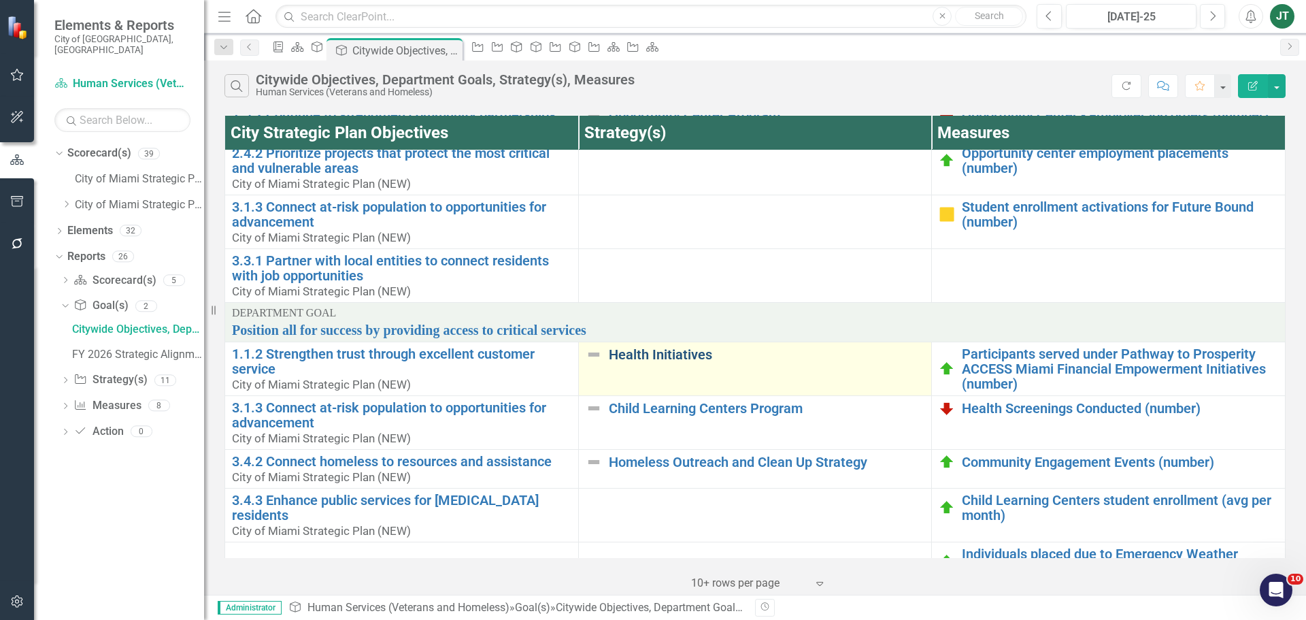
scroll to position [408, 0]
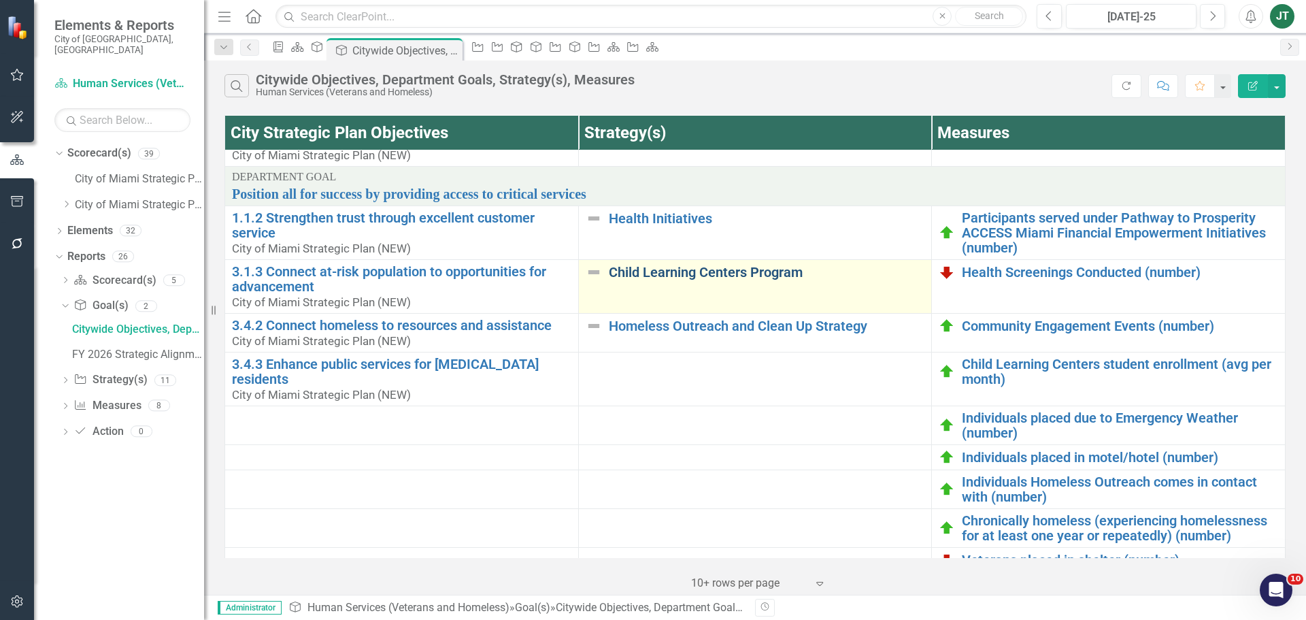
click at [678, 271] on link "Child Learning Centers Program" at bounding box center [767, 272] width 316 height 15
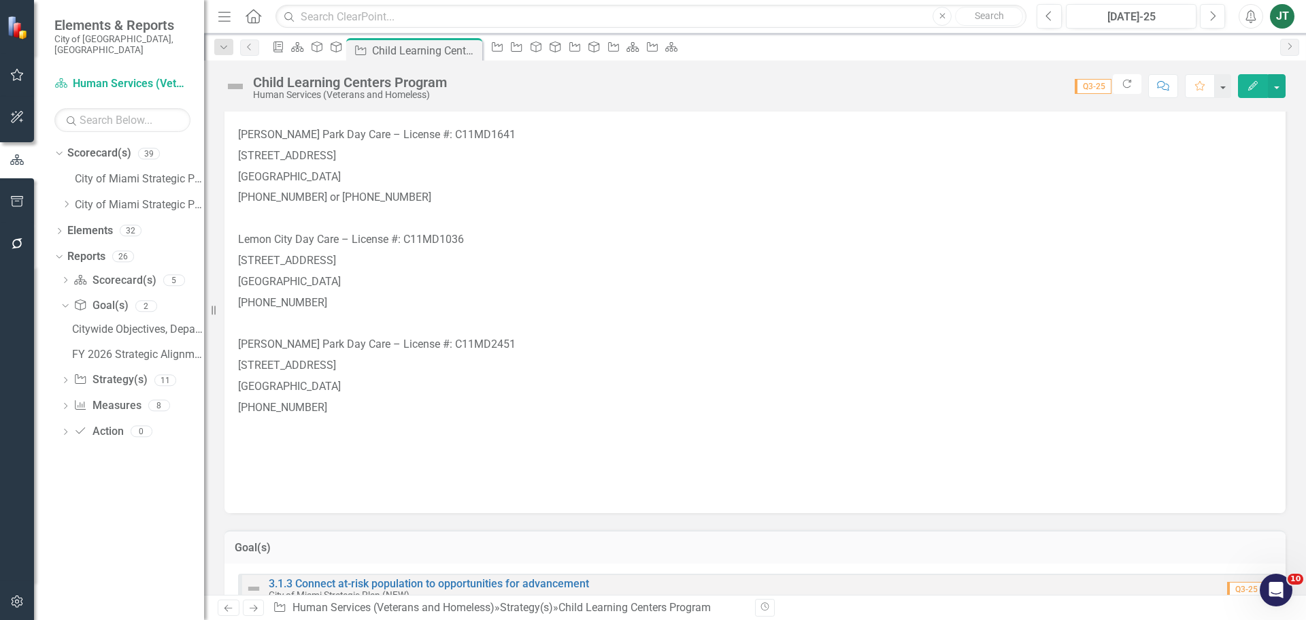
scroll to position [680, 0]
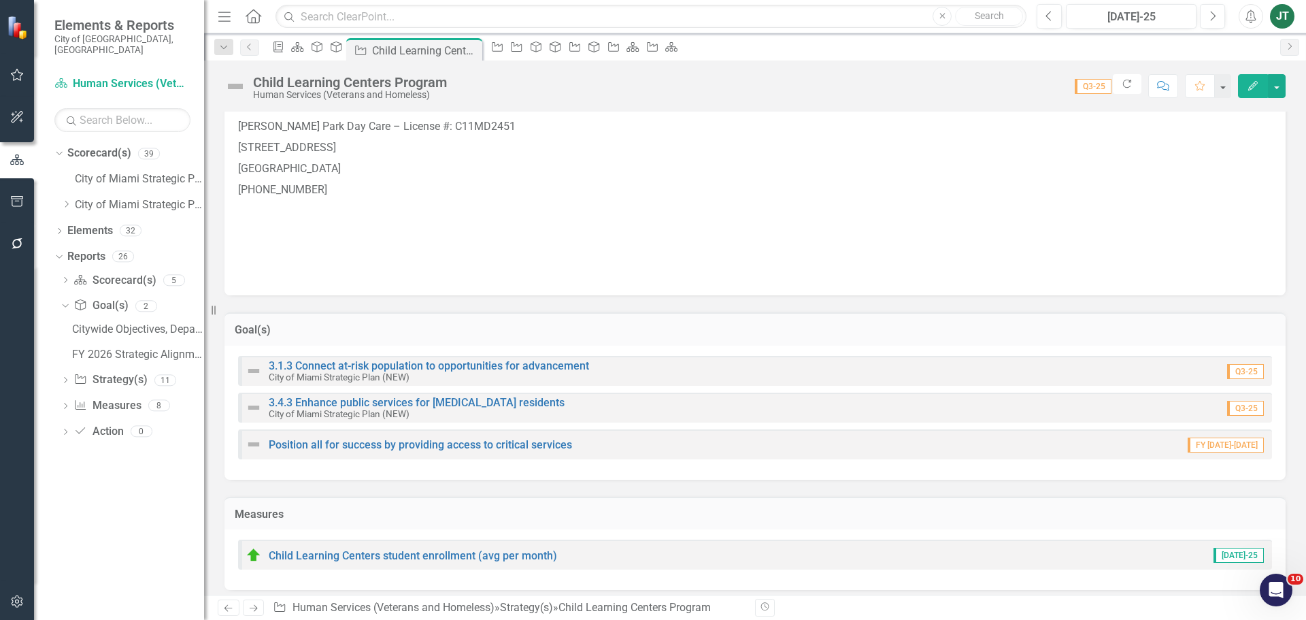
click at [522, 333] on h3 "Goal(s)" at bounding box center [755, 330] width 1041 height 12
click at [814, 334] on h3 "Goal(s)" at bounding box center [755, 330] width 1041 height 12
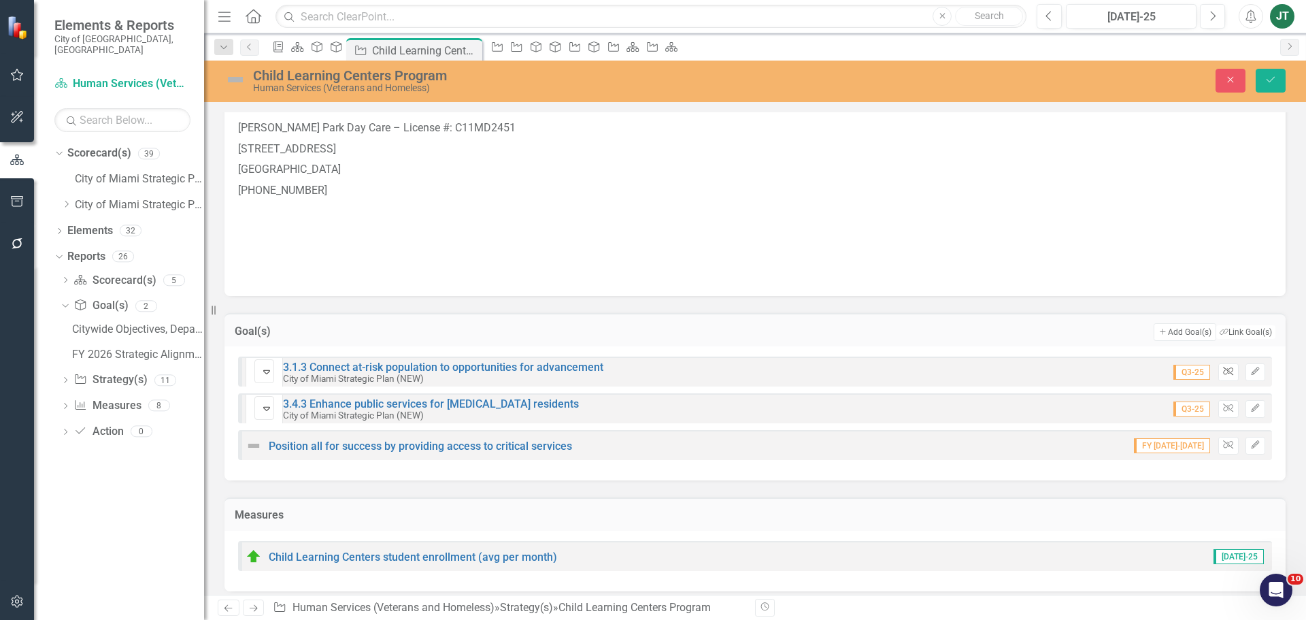
click at [1223, 371] on icon "Unlink" at bounding box center [1228, 371] width 10 height 8
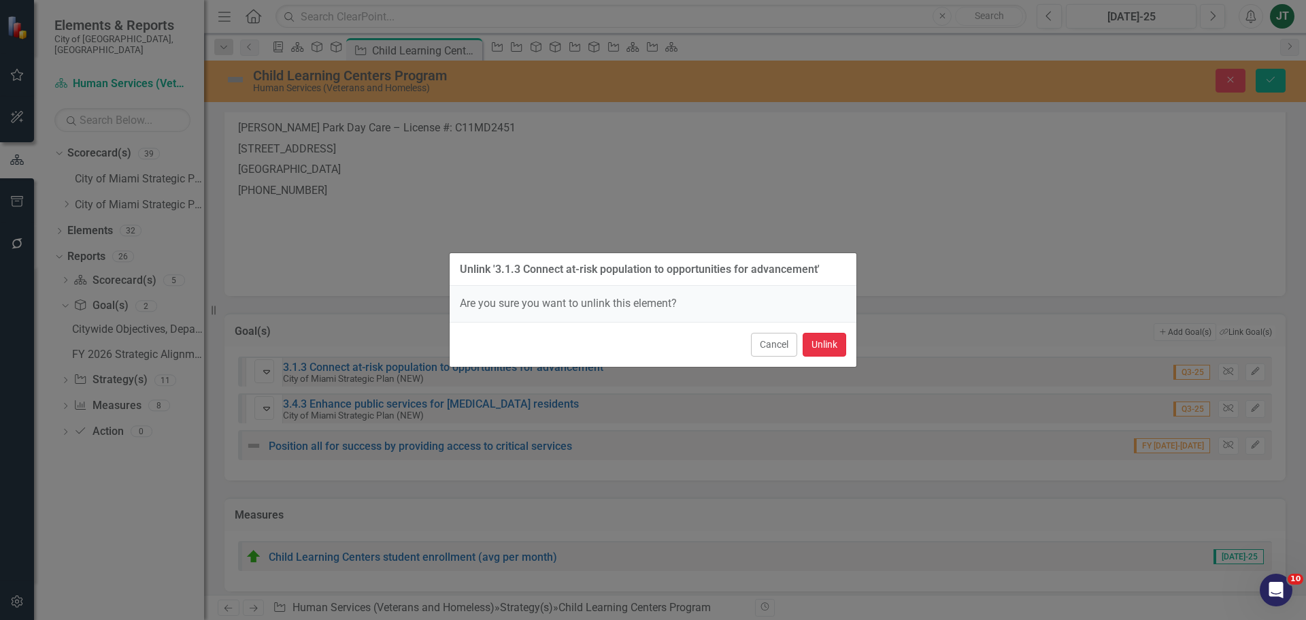
click at [820, 343] on button "Unlink" at bounding box center [825, 345] width 44 height 24
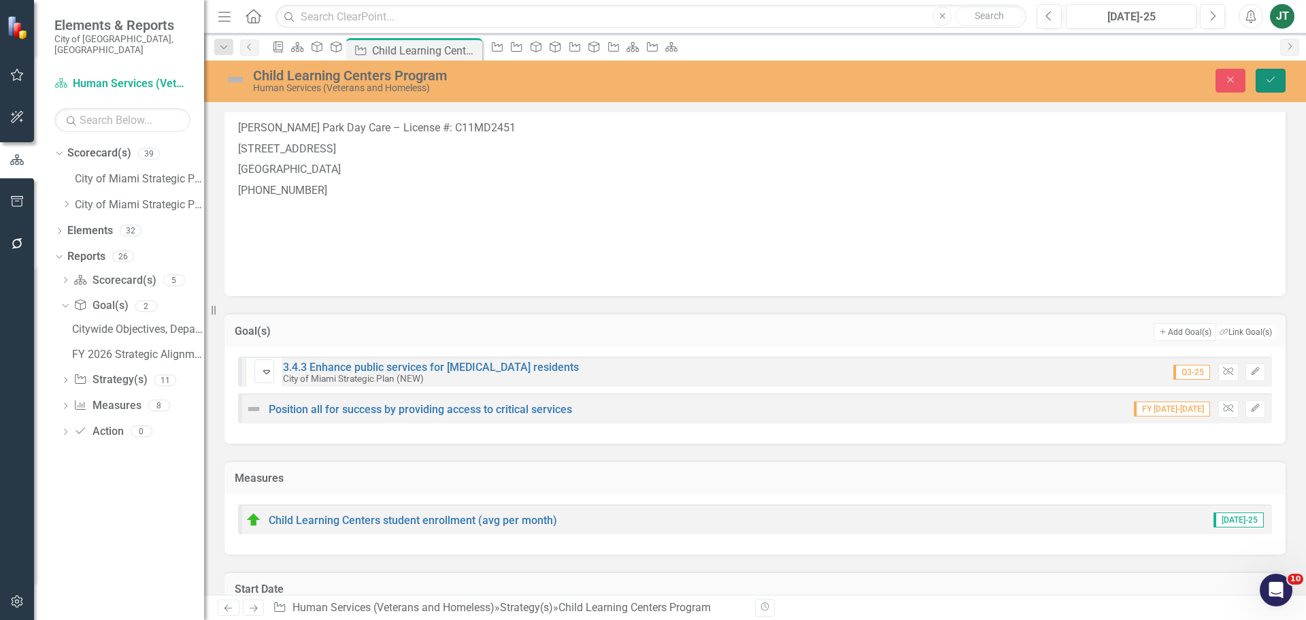
click at [1265, 79] on icon "Save" at bounding box center [1271, 80] width 12 height 10
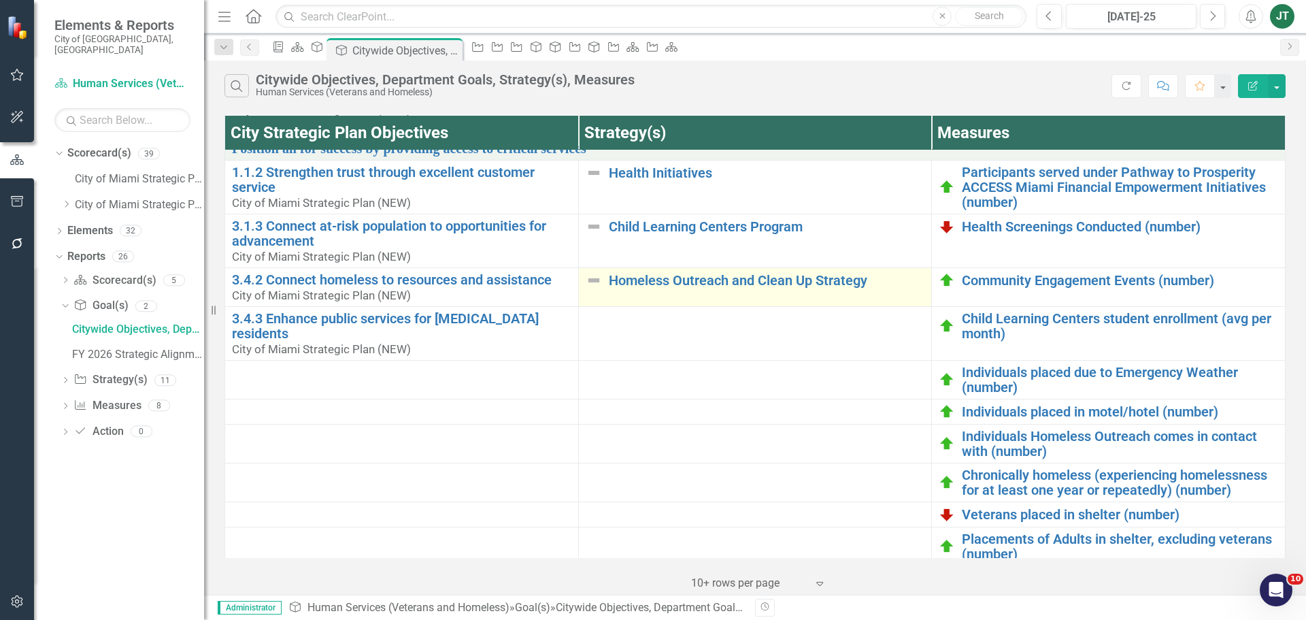
scroll to position [452, 0]
click at [627, 280] on link "Homeless Outreach and Clean Up Strategy" at bounding box center [767, 281] width 316 height 15
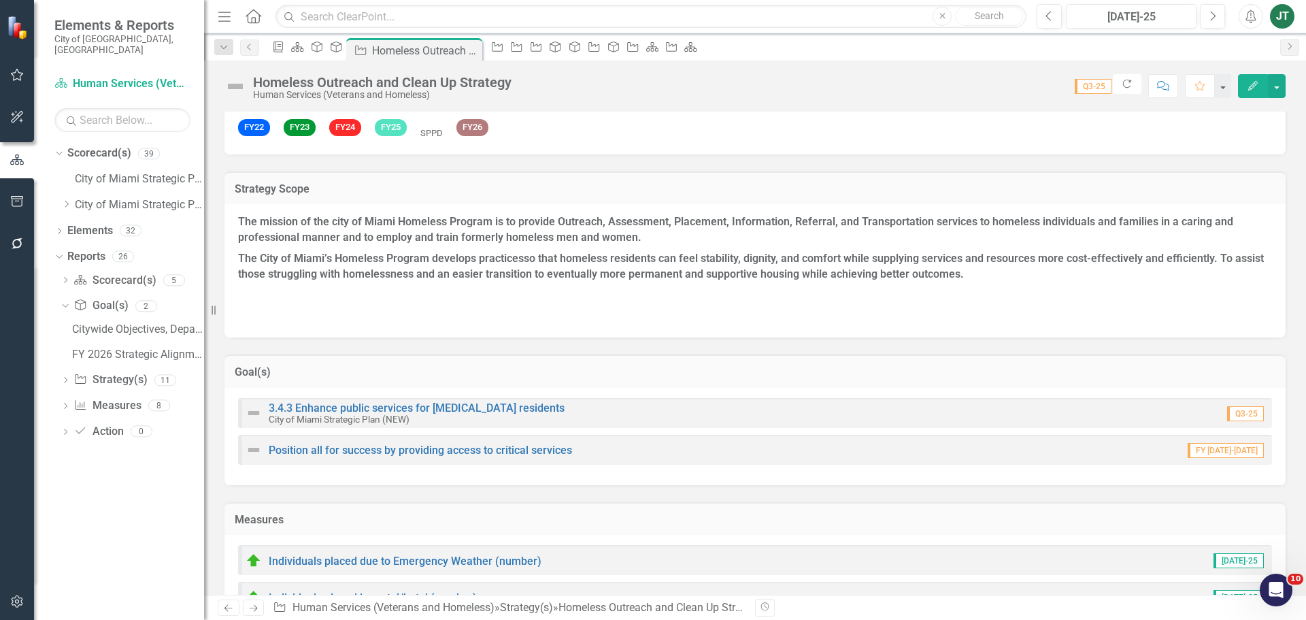
scroll to position [204, 0]
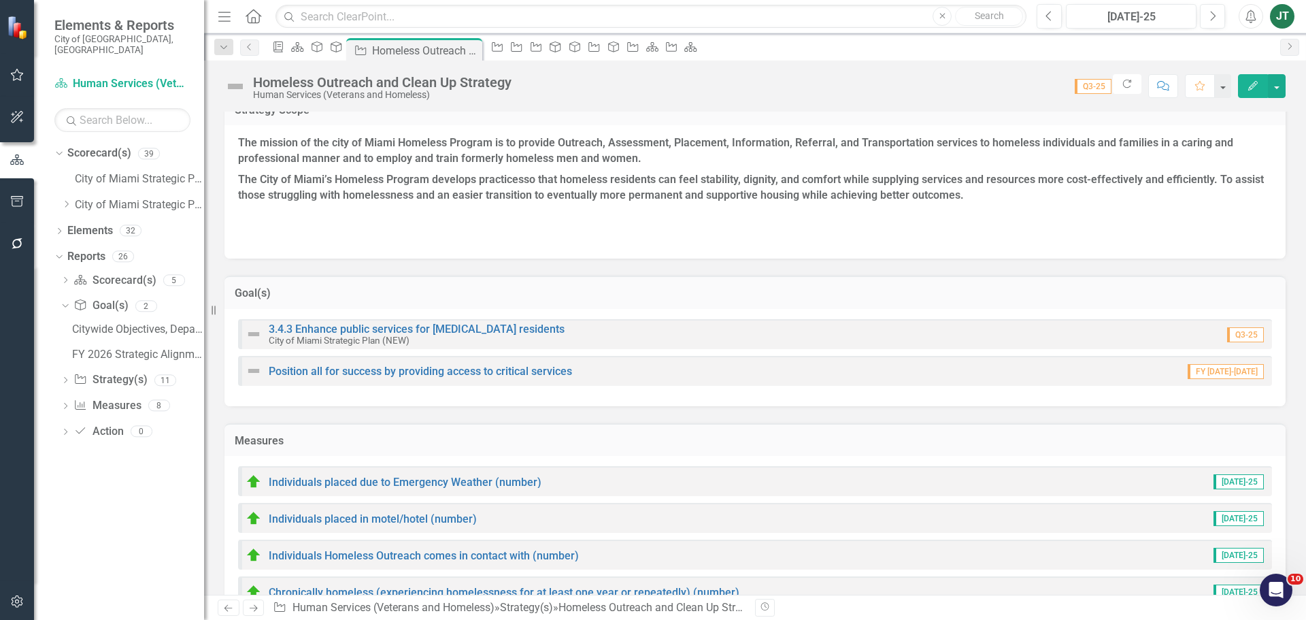
click at [570, 299] on td "Goal(s)" at bounding box center [755, 295] width 1041 height 18
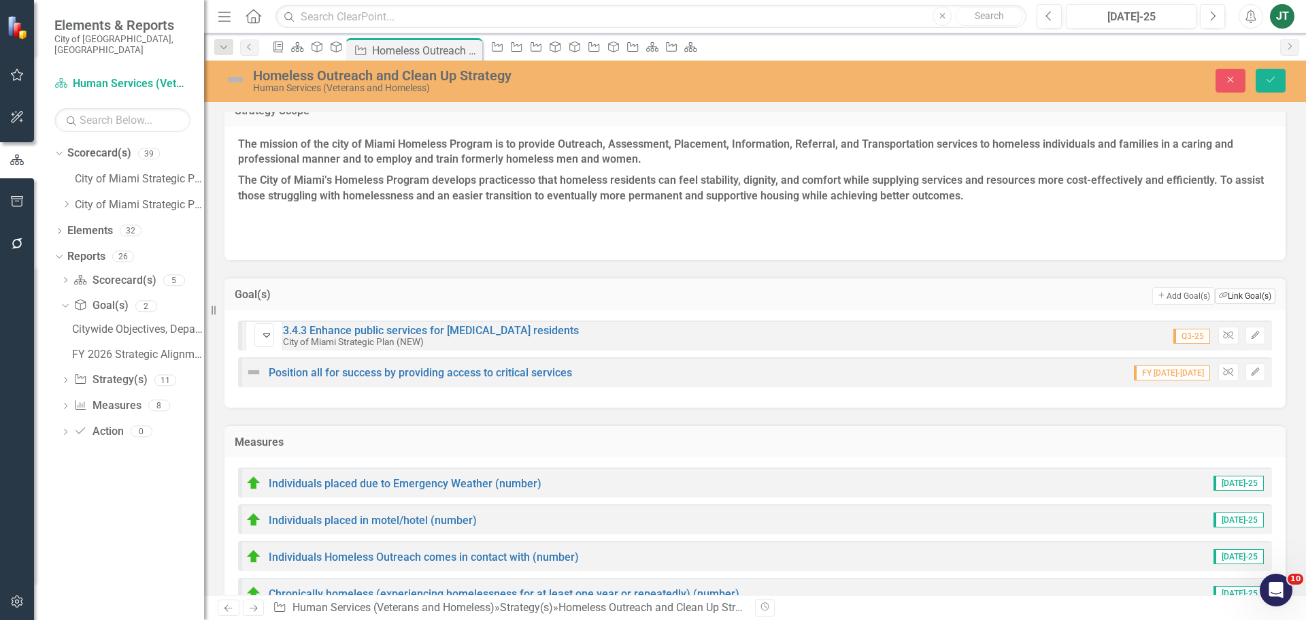
click at [1244, 297] on button "Link Tag Link Goal(s)" at bounding box center [1245, 295] width 61 height 15
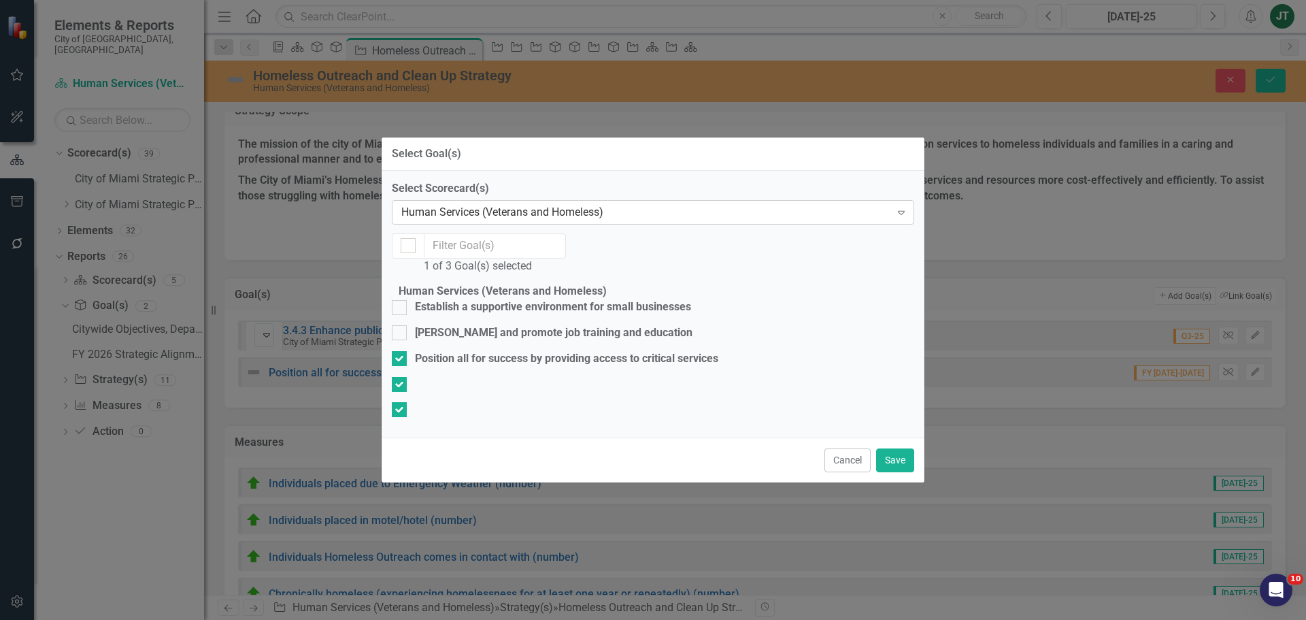
click at [493, 200] on div "Human Services (Veterans and Homeless) Expand" at bounding box center [653, 212] width 522 height 24
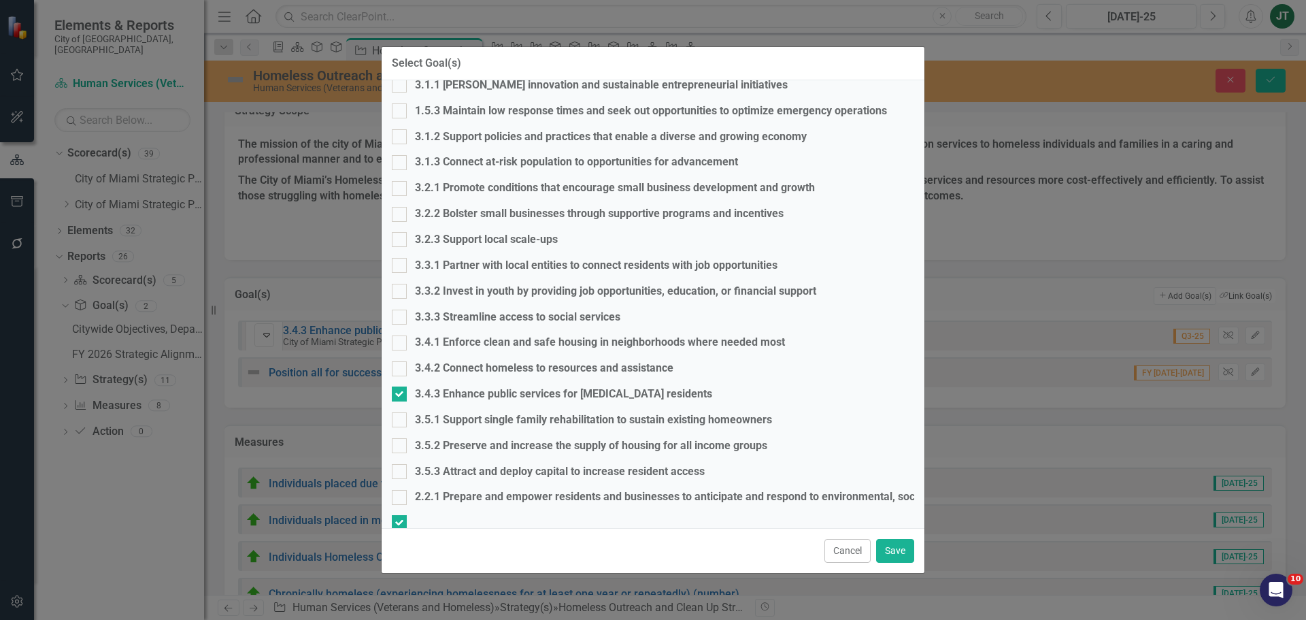
scroll to position [859, 0]
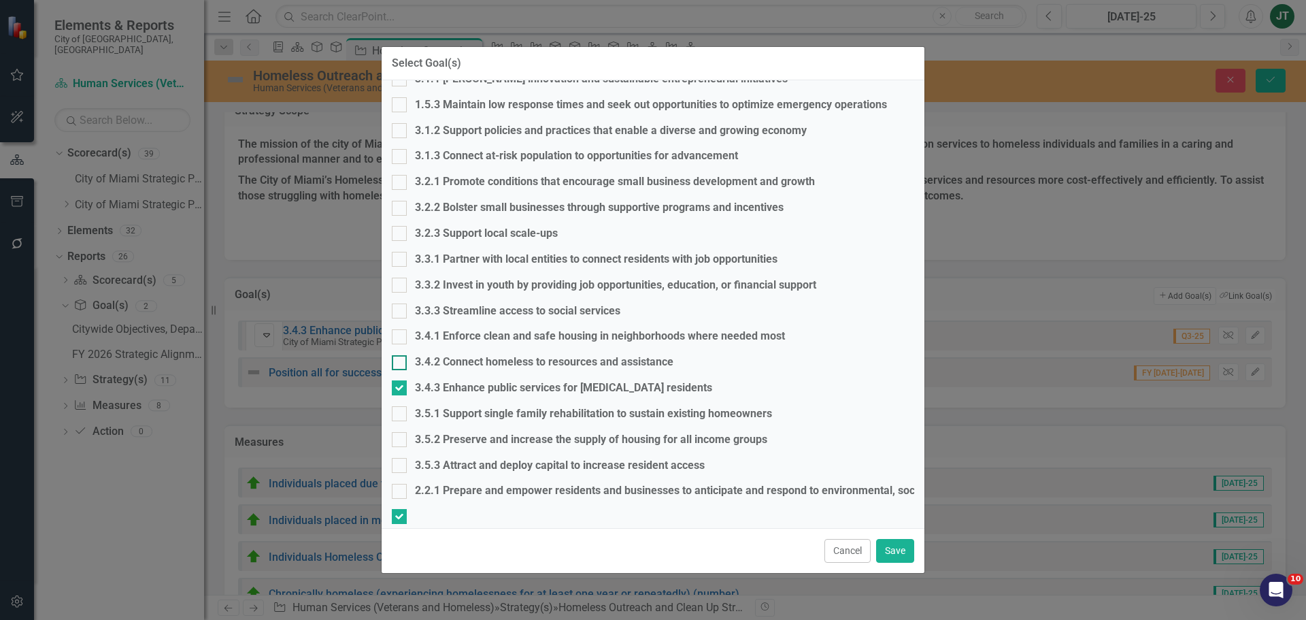
click at [421, 354] on div "3.4.2 Connect homeless to resources and assistance" at bounding box center [653, 362] width 522 height 16
click at [401, 355] on input "3.4.2 Connect homeless to resources and assistance" at bounding box center [396, 359] width 9 height 9
checkbox input "true"
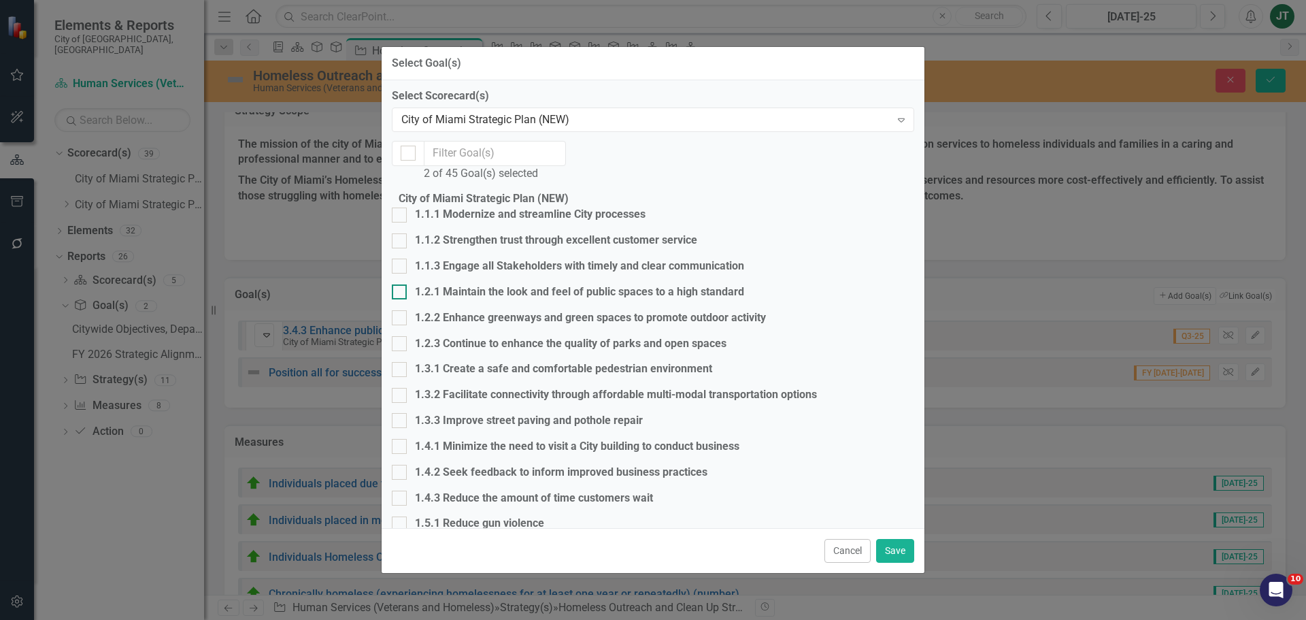
scroll to position [0, 0]
drag, startPoint x: 447, startPoint y: 236, endPoint x: 467, endPoint y: 242, distance: 21.3
click at [448, 237] on div "1.1.2 Strengthen trust through excellent customer service" at bounding box center [556, 243] width 282 height 16
click at [401, 237] on input "1.1.2 Strengthen trust through excellent customer service" at bounding box center [396, 239] width 9 height 9
checkbox input "true"
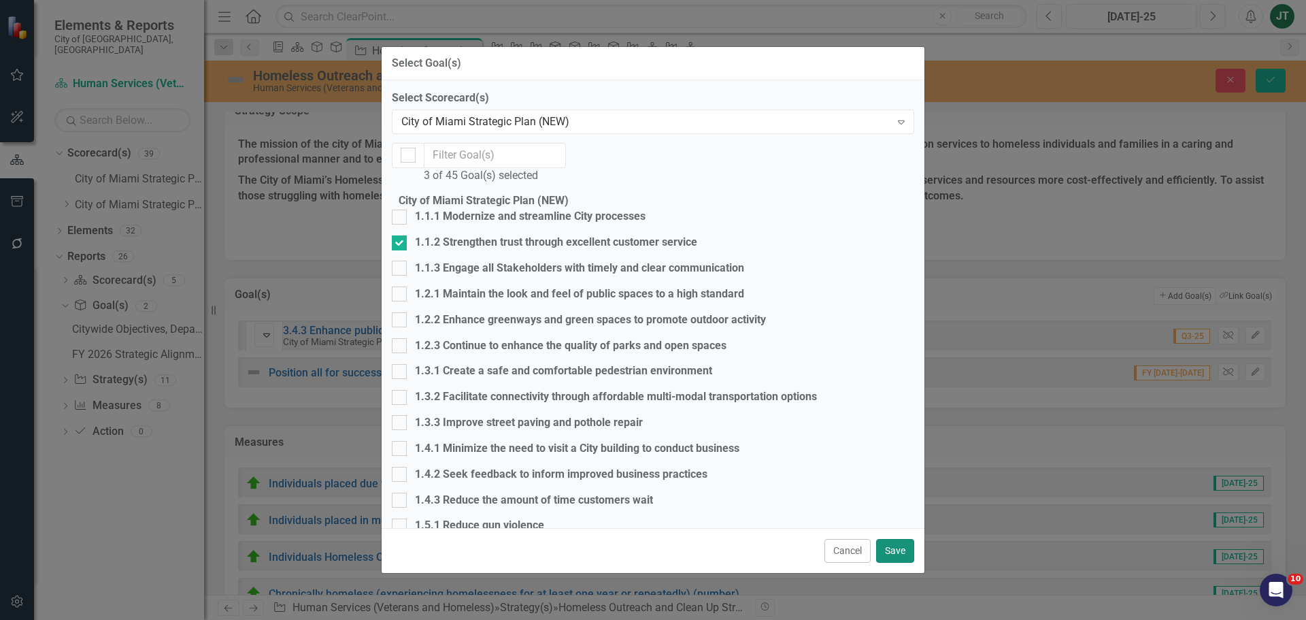
click at [905, 539] on button "Save" at bounding box center [895, 551] width 38 height 24
click at [936, 478] on div "Select Goal(s) Select Scorecard(s) City of Miami Strategic Plan (NEW) Expand 3 …" at bounding box center [653, 310] width 1306 height 620
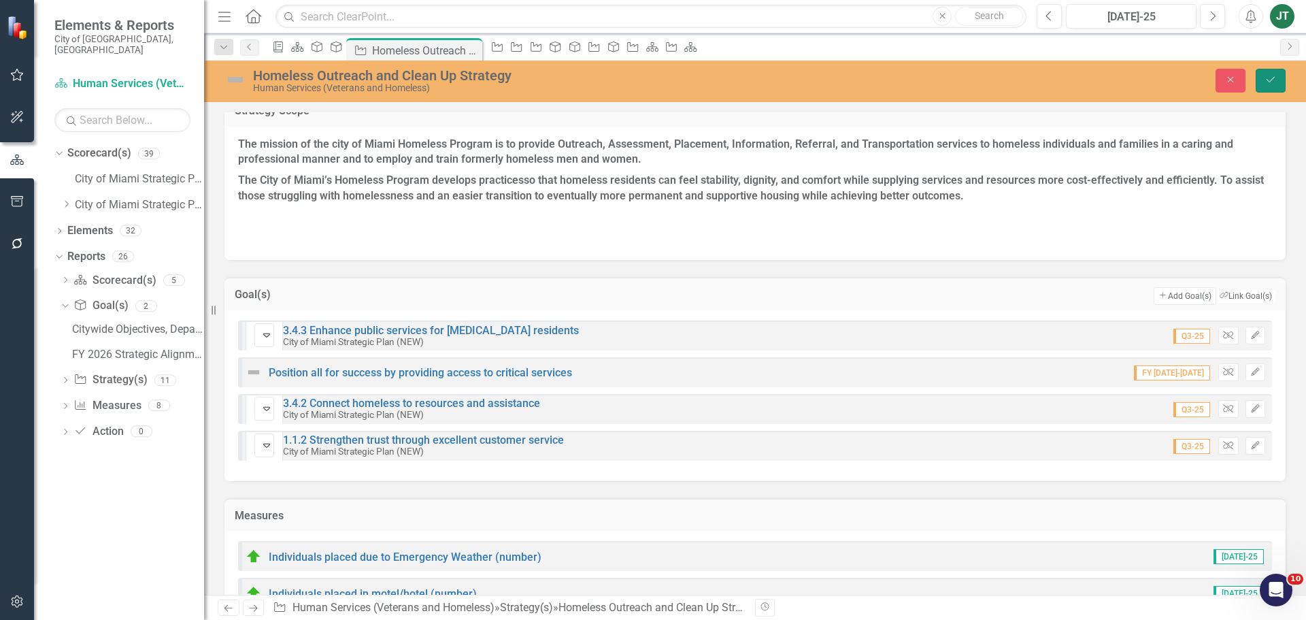
click at [1274, 78] on icon "Save" at bounding box center [1271, 80] width 12 height 10
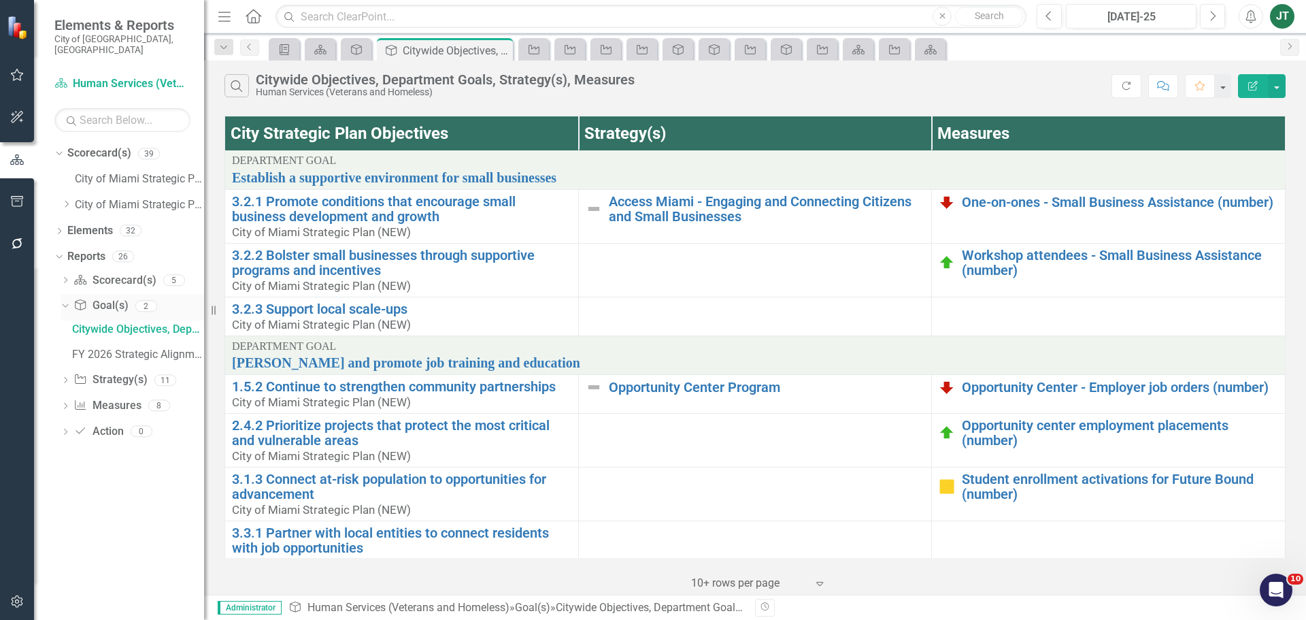
click at [67, 301] on icon "Dropdown" at bounding box center [63, 306] width 7 height 10
click at [107, 324] on link "Strategy Strategy(s)" at bounding box center [109, 332] width 73 height 16
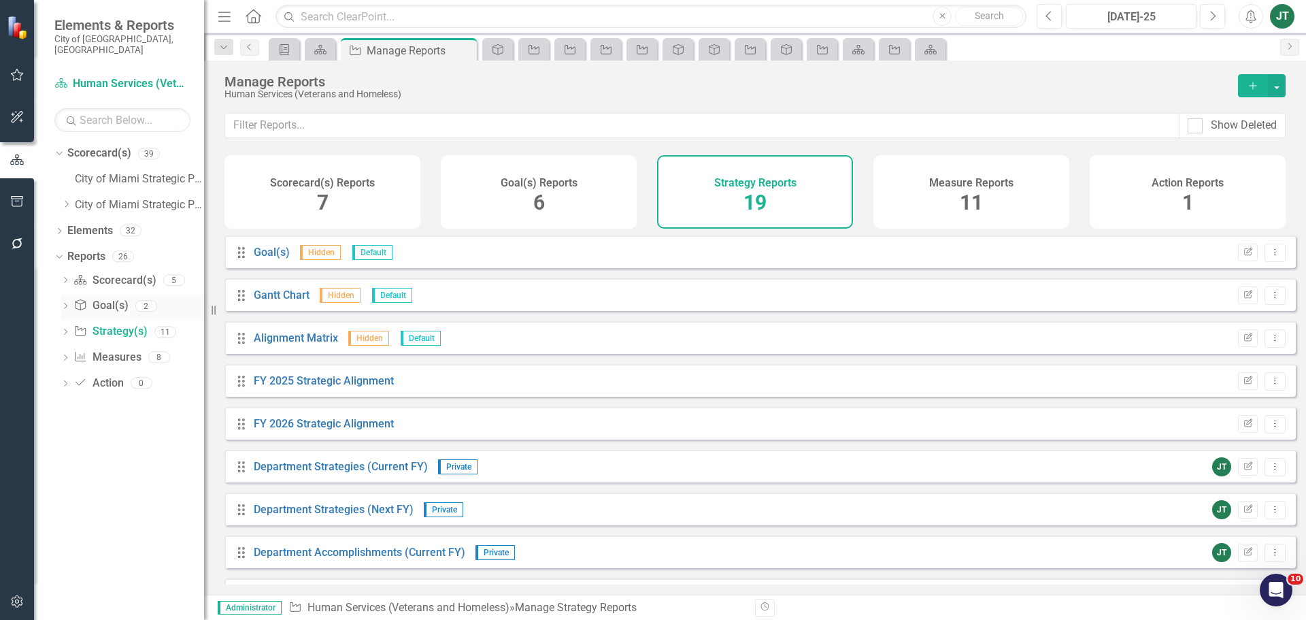
click at [101, 298] on link "Goal(s) Goal(s)" at bounding box center [100, 306] width 54 height 16
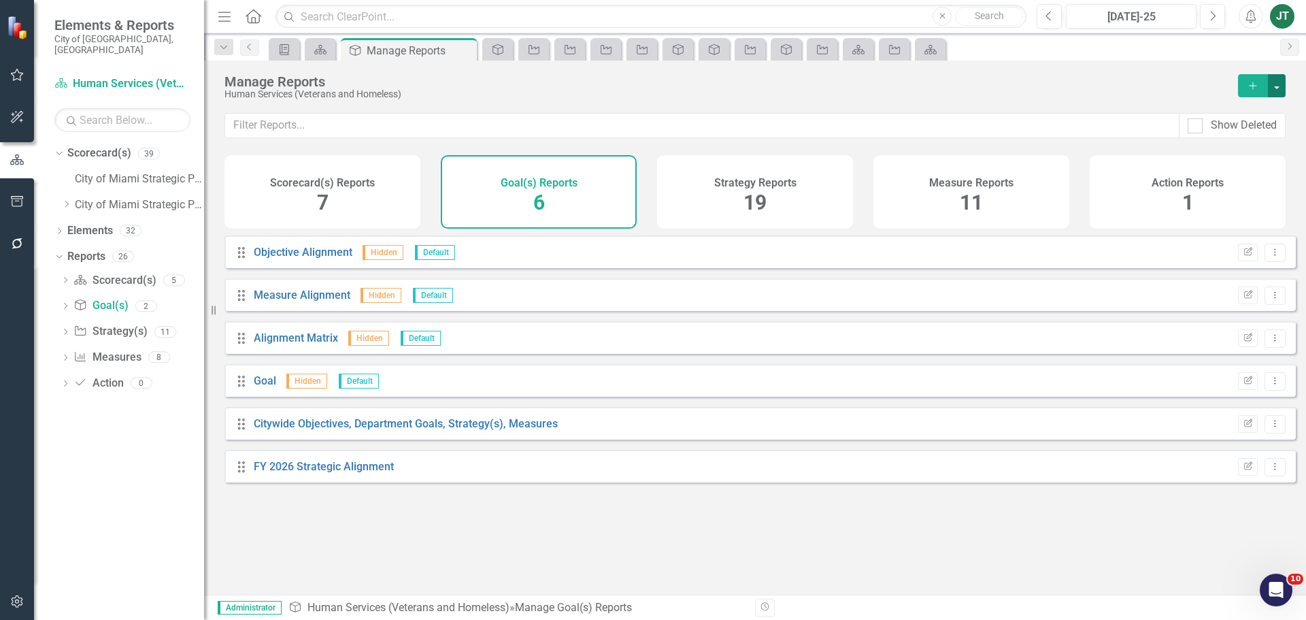
click at [1276, 84] on button "button" at bounding box center [1277, 85] width 18 height 23
click at [1248, 135] on link "Copy Add From Template" at bounding box center [1221, 135] width 127 height 25
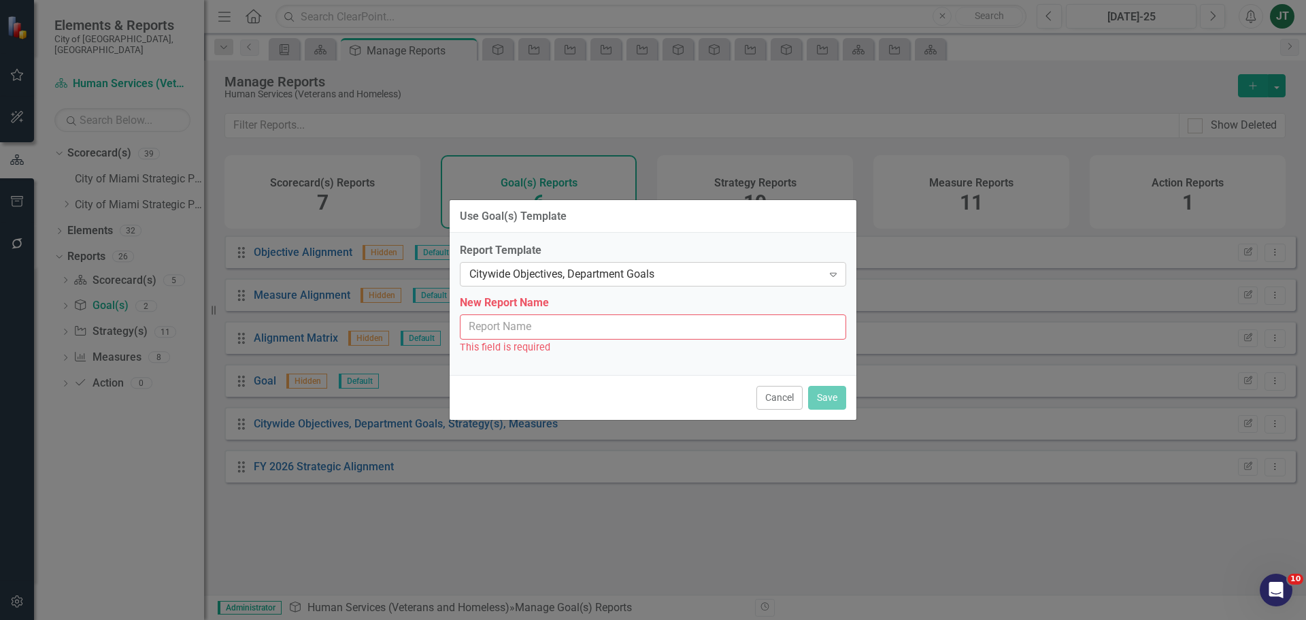
click at [642, 273] on div "Citywide Objectives, Department Goals" at bounding box center [645, 275] width 353 height 16
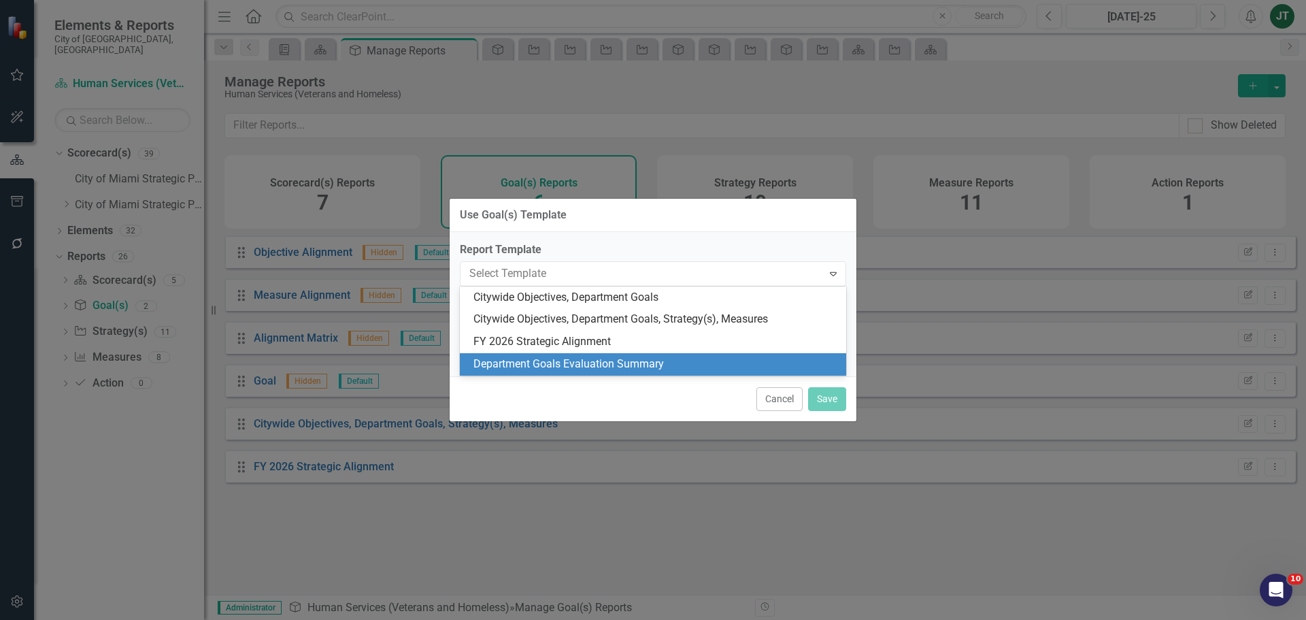
drag, startPoint x: 608, startPoint y: 361, endPoint x: 622, endPoint y: 361, distance: 14.3
click at [614, 361] on div "Department Goals Evaluation Summary" at bounding box center [655, 364] width 365 height 16
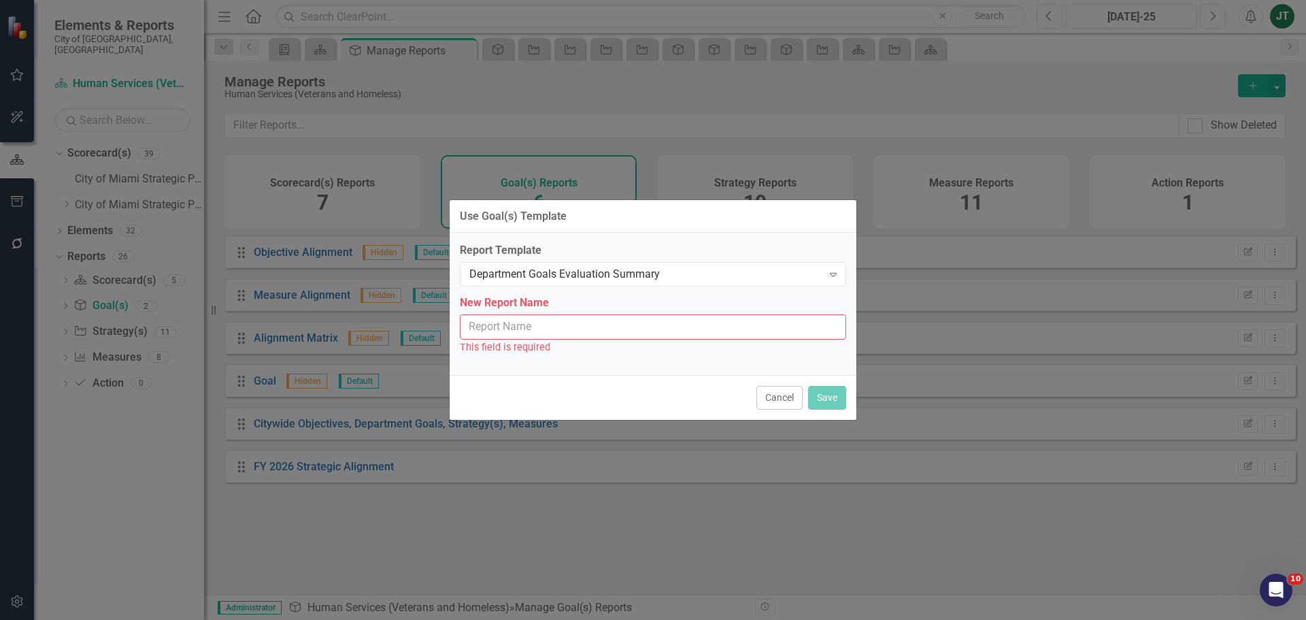
click at [567, 320] on input "New Report Name" at bounding box center [653, 326] width 386 height 25
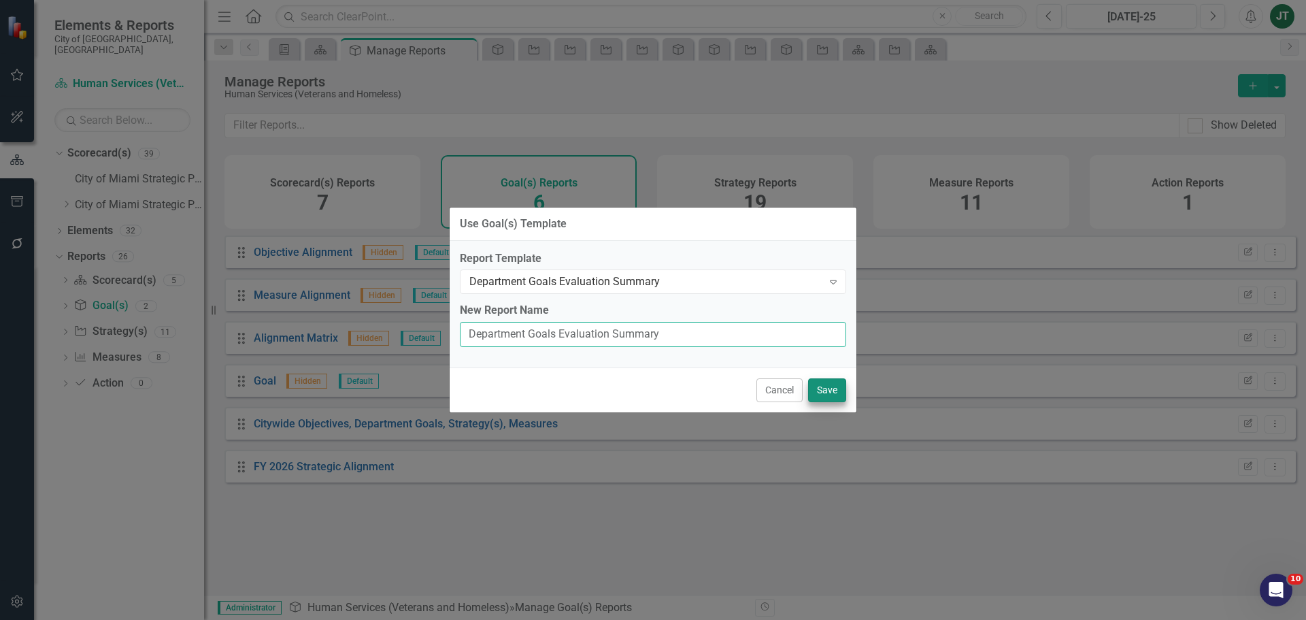
type input "Department Goals Evaluation Summary"
click at [824, 388] on button "Save" at bounding box center [827, 390] width 38 height 24
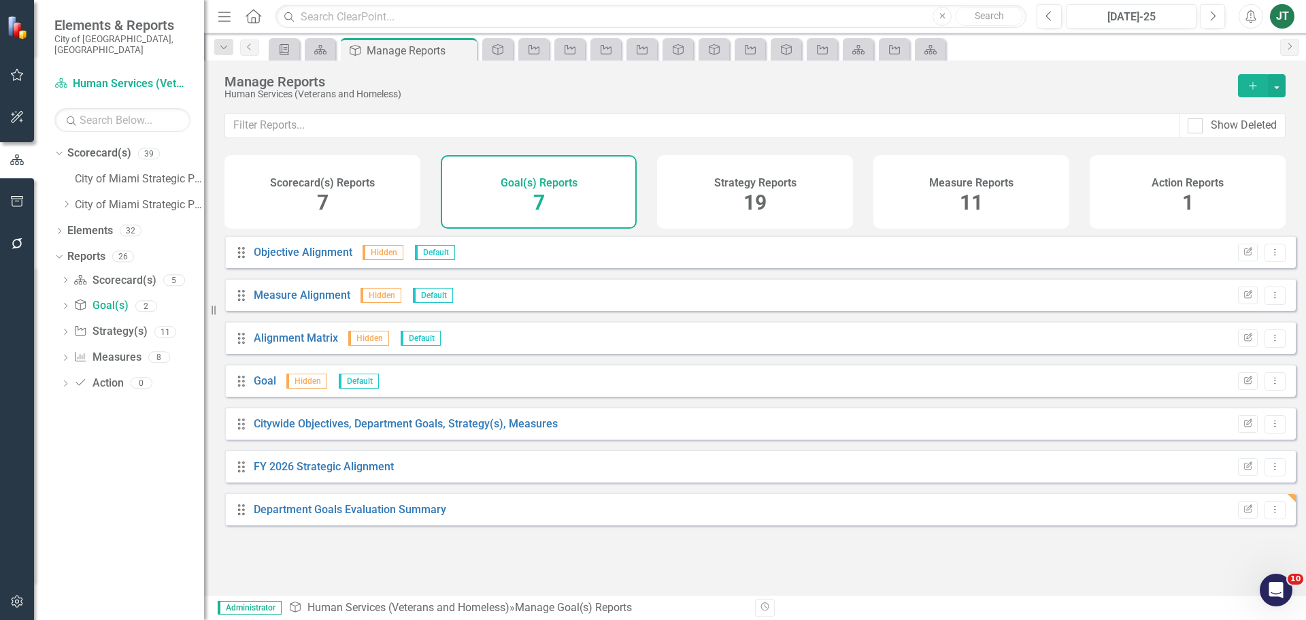
click at [752, 205] on span "19" at bounding box center [755, 202] width 23 height 24
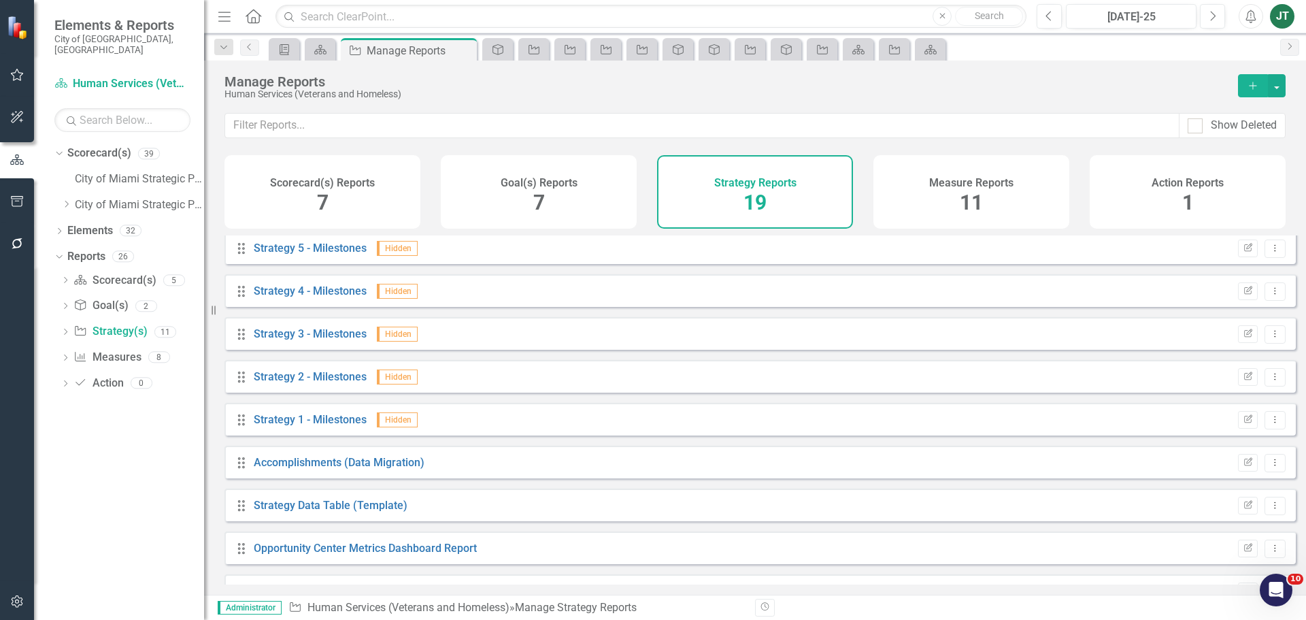
scroll to position [465, 0]
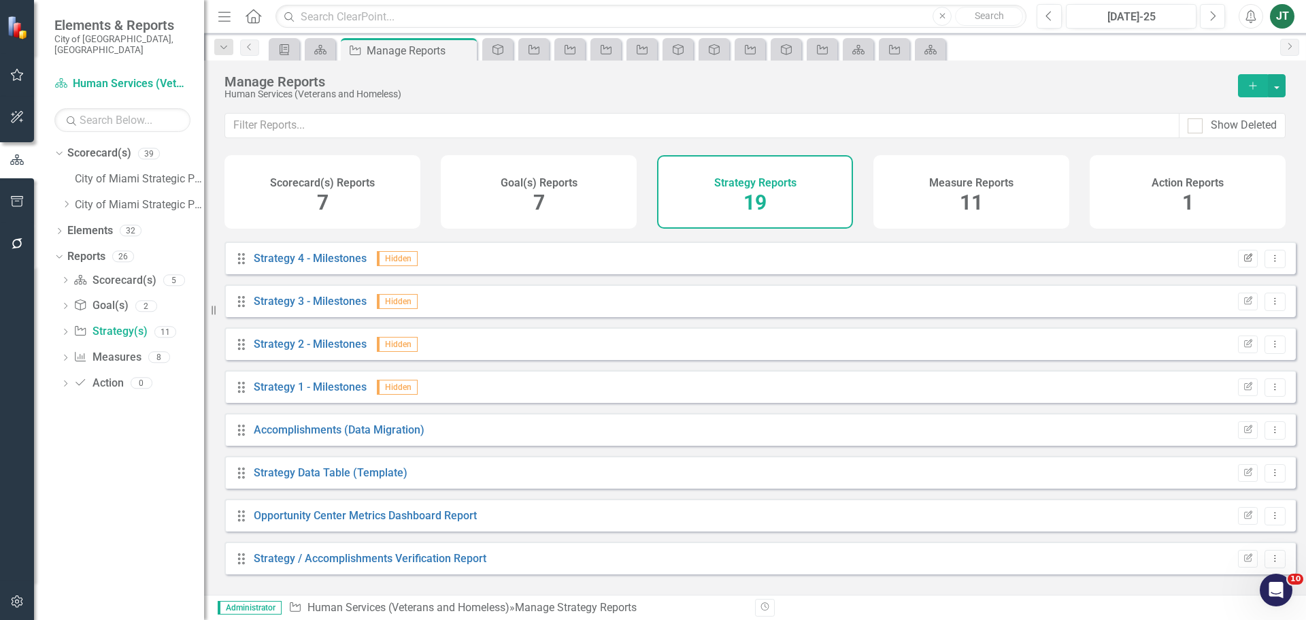
click at [1238, 267] on button "Edit Report" at bounding box center [1248, 259] width 20 height 18
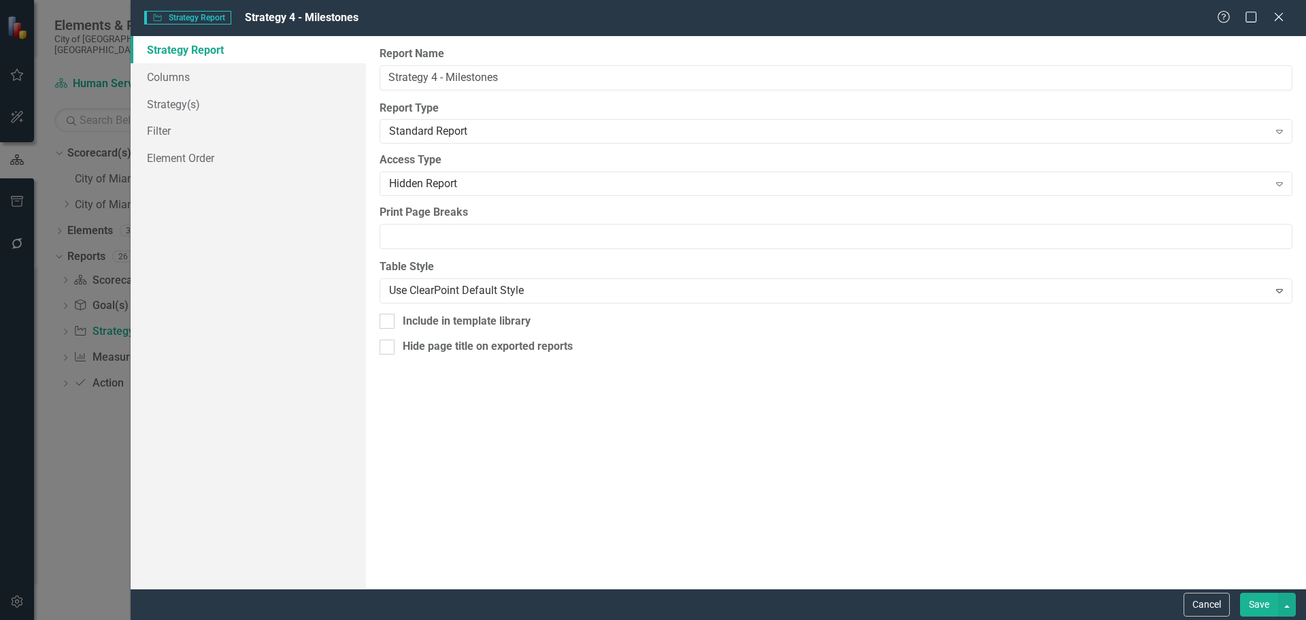
click at [1199, 594] on button "Cancel" at bounding box center [1207, 605] width 46 height 24
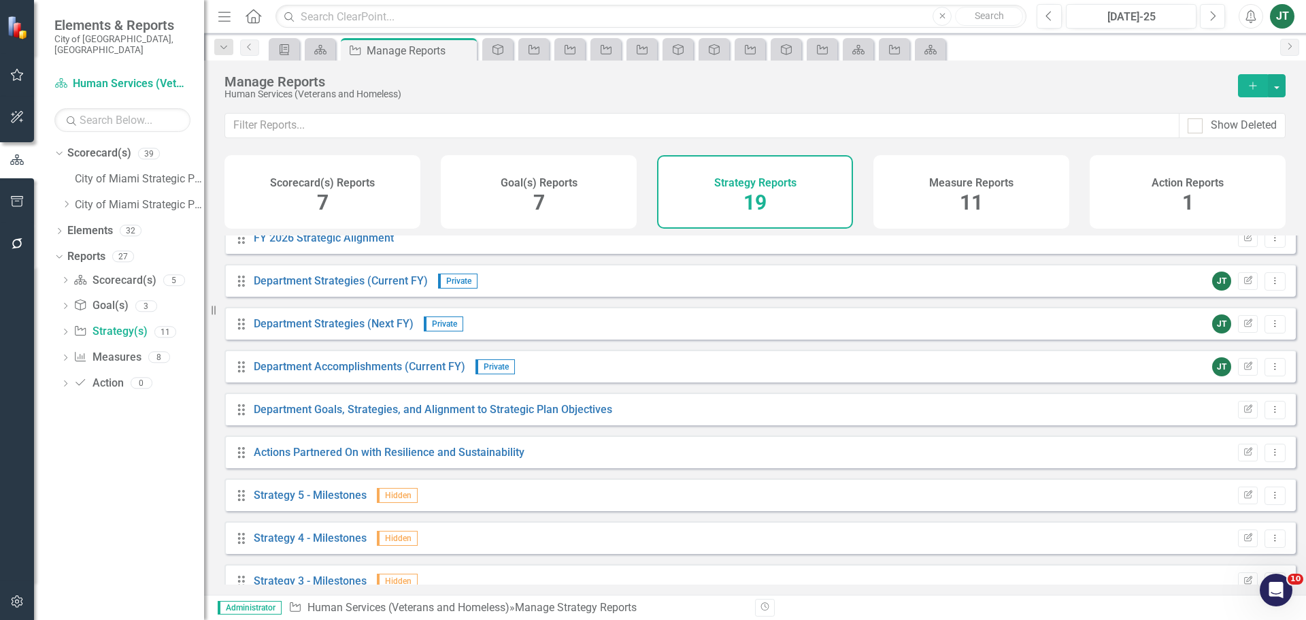
scroll to position [329, 0]
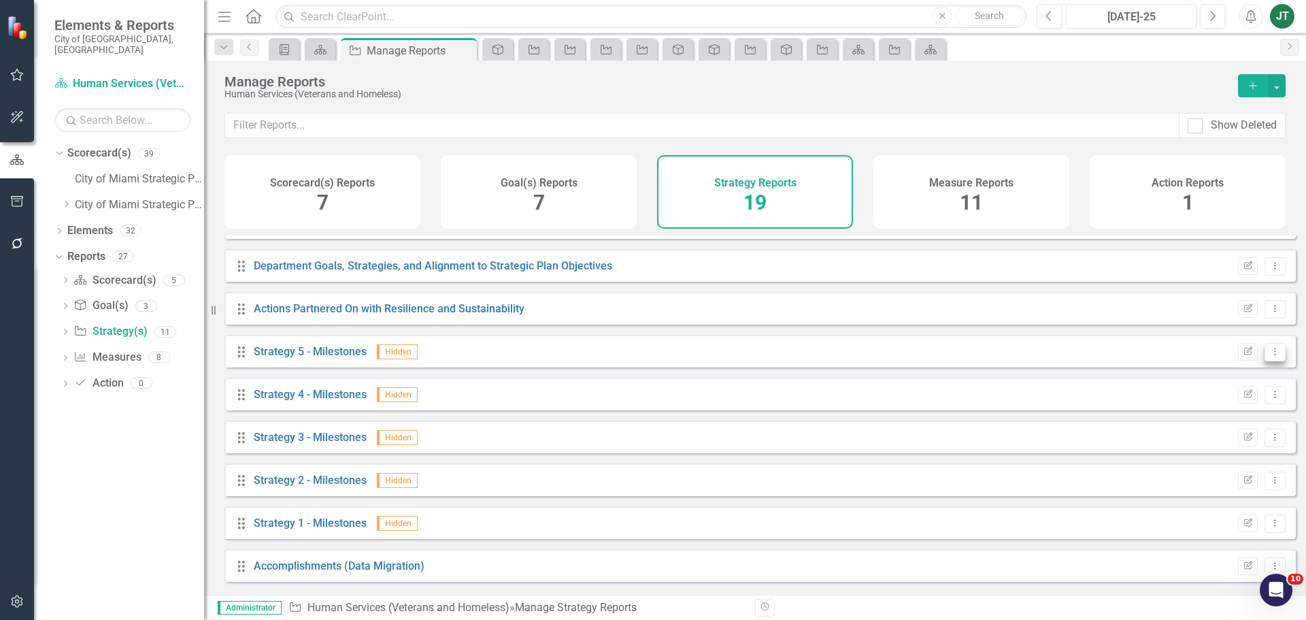
click at [1269, 356] on icon "Dropdown Menu" at bounding box center [1275, 351] width 12 height 9
click at [1208, 454] on link "Trash Delete Report" at bounding box center [1219, 460] width 112 height 25
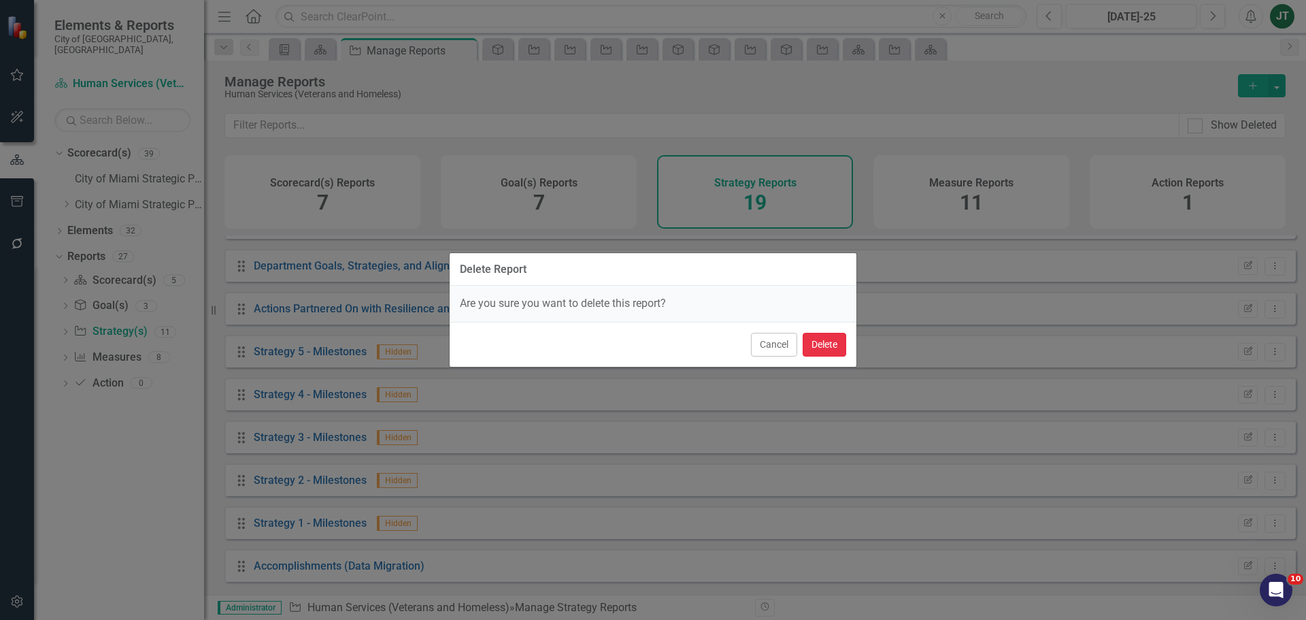
click at [835, 352] on button "Delete" at bounding box center [825, 345] width 44 height 24
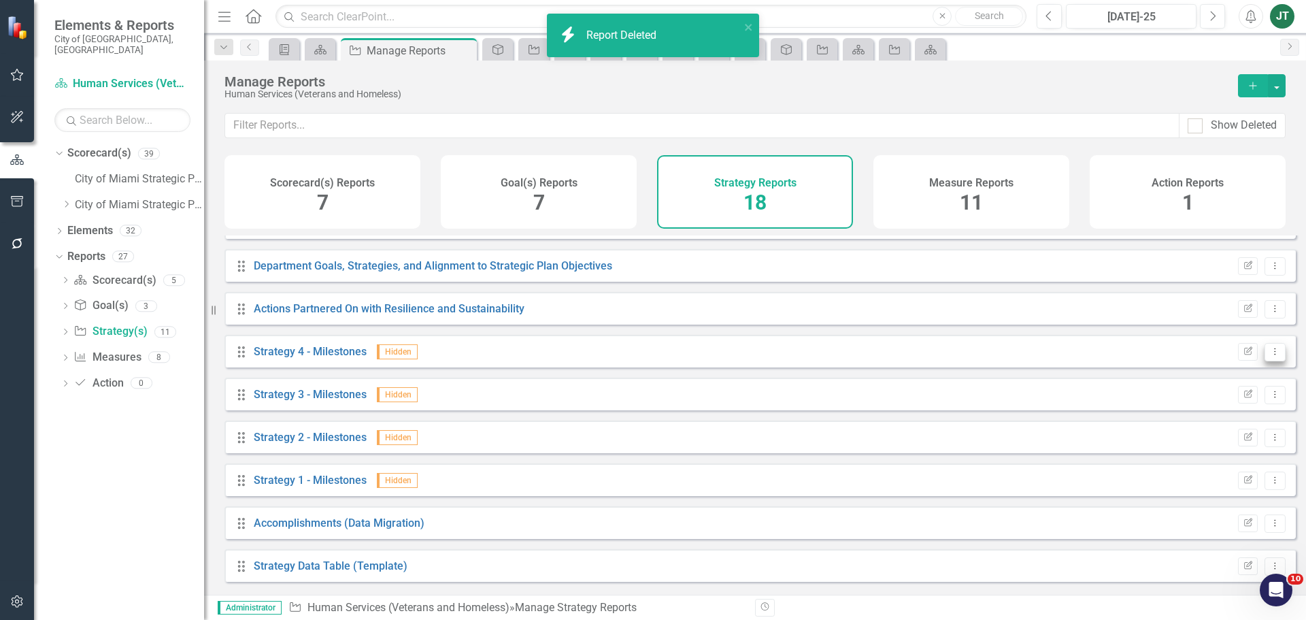
click at [1269, 356] on icon "Dropdown Menu" at bounding box center [1275, 351] width 12 height 9
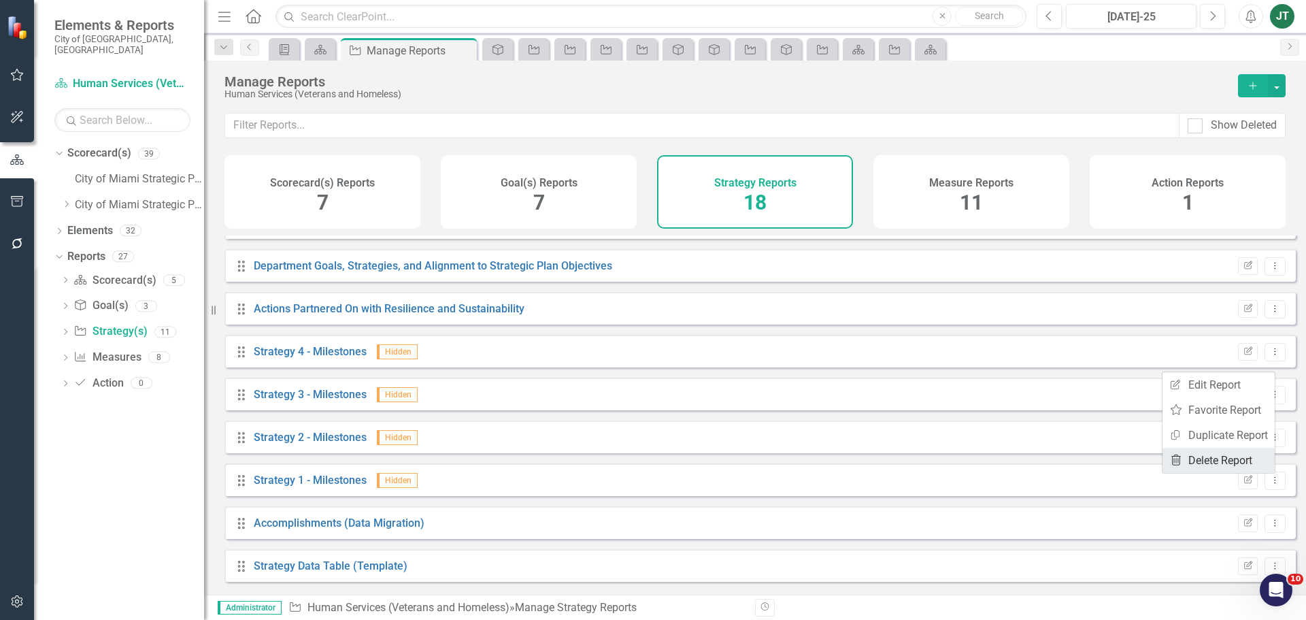
click at [1213, 462] on link "Trash Delete Report" at bounding box center [1219, 460] width 112 height 25
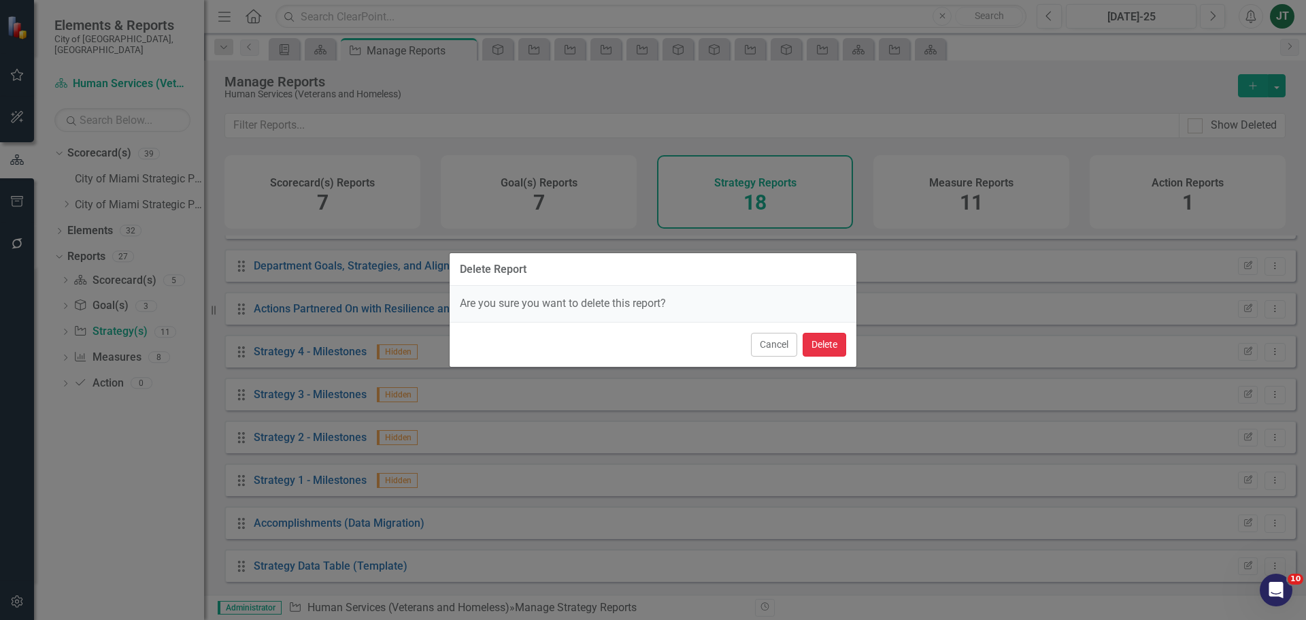
click at [833, 344] on button "Delete" at bounding box center [825, 345] width 44 height 24
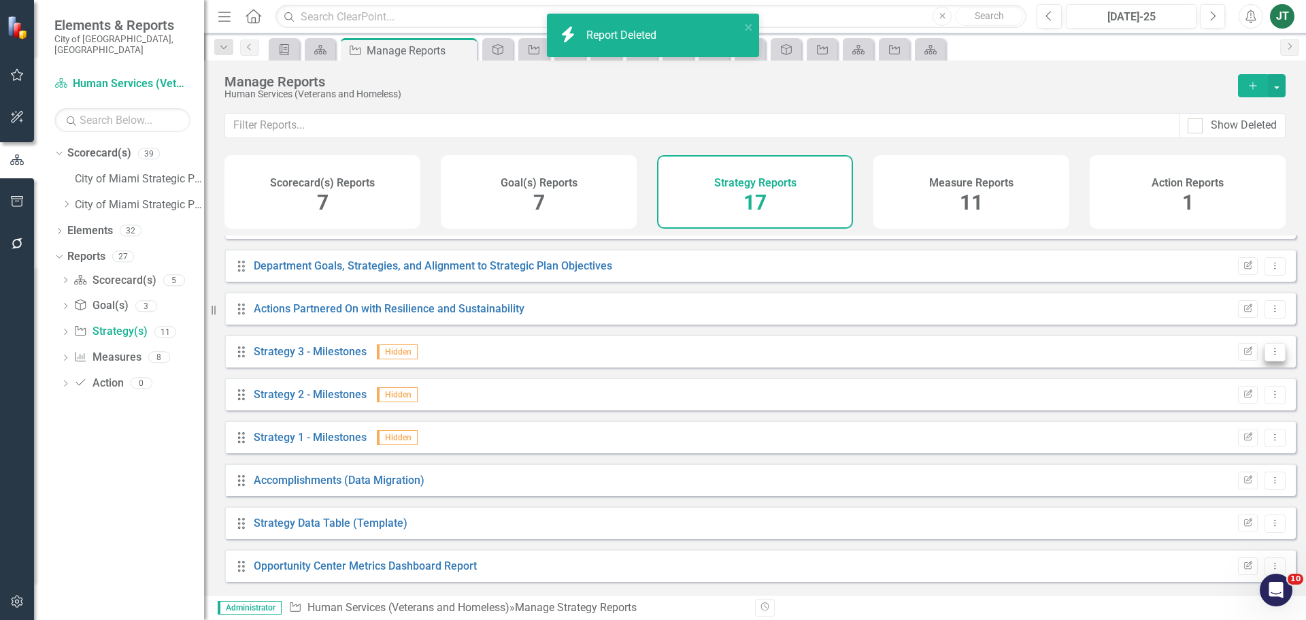
click at [1267, 356] on button "Dropdown Menu" at bounding box center [1275, 352] width 21 height 18
click at [1212, 456] on link "Trash Delete Report" at bounding box center [1219, 460] width 112 height 25
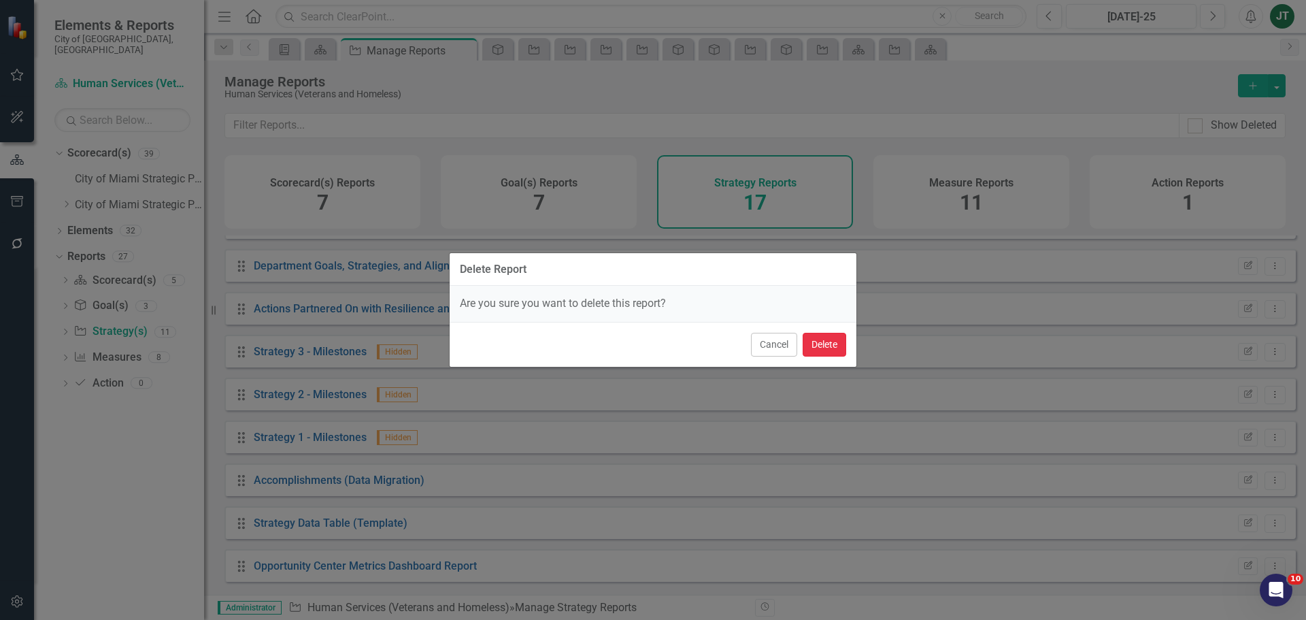
click at [823, 348] on button "Delete" at bounding box center [825, 345] width 44 height 24
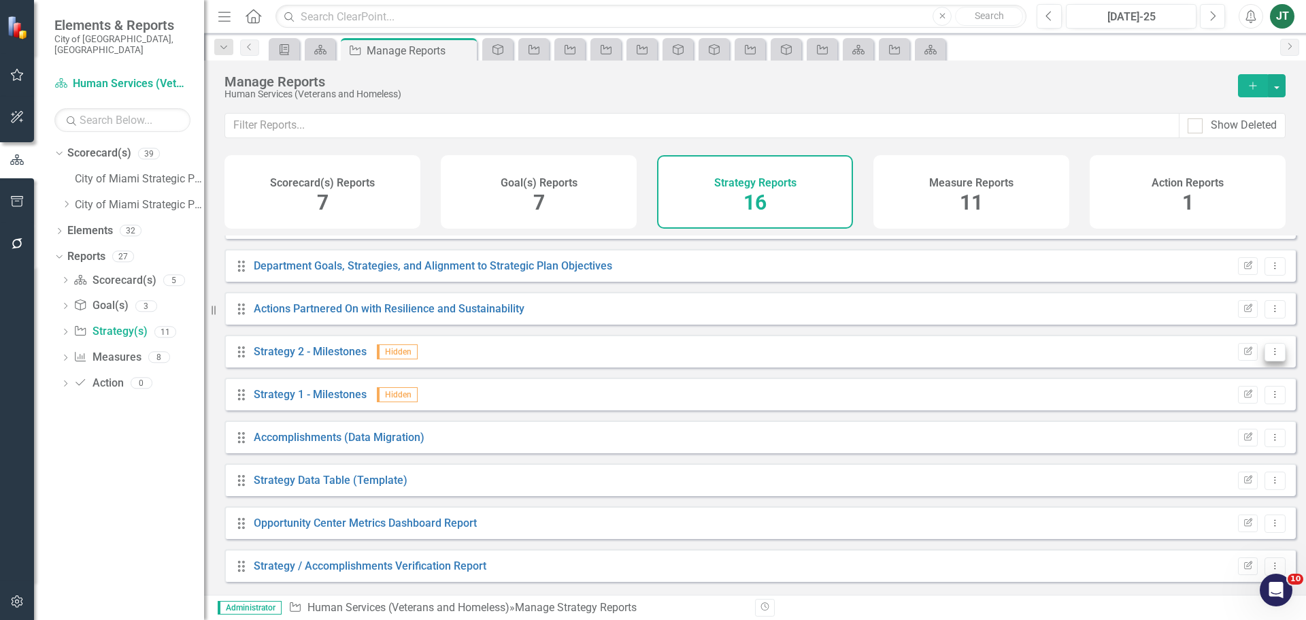
drag, startPoint x: 1287, startPoint y: 358, endPoint x: 1275, endPoint y: 361, distance: 12.7
click at [1282, 359] on div "Drag Goal(s) Hidden Default Edit Report Dropdown Menu Drag [PERSON_NAME] Chart …" at bounding box center [755, 409] width 1102 height 349
click at [1269, 356] on icon "Dropdown Menu" at bounding box center [1275, 351] width 12 height 9
click at [1209, 454] on link "Trash Delete Report" at bounding box center [1219, 460] width 112 height 25
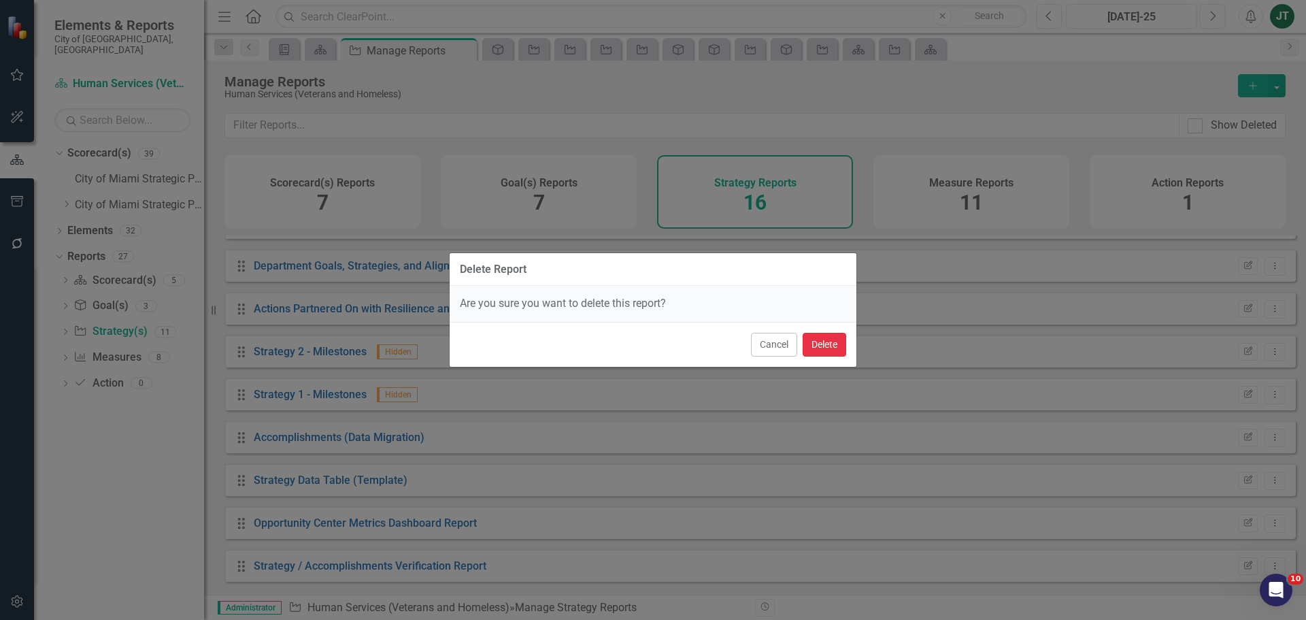
click at [828, 338] on button "Delete" at bounding box center [825, 345] width 44 height 24
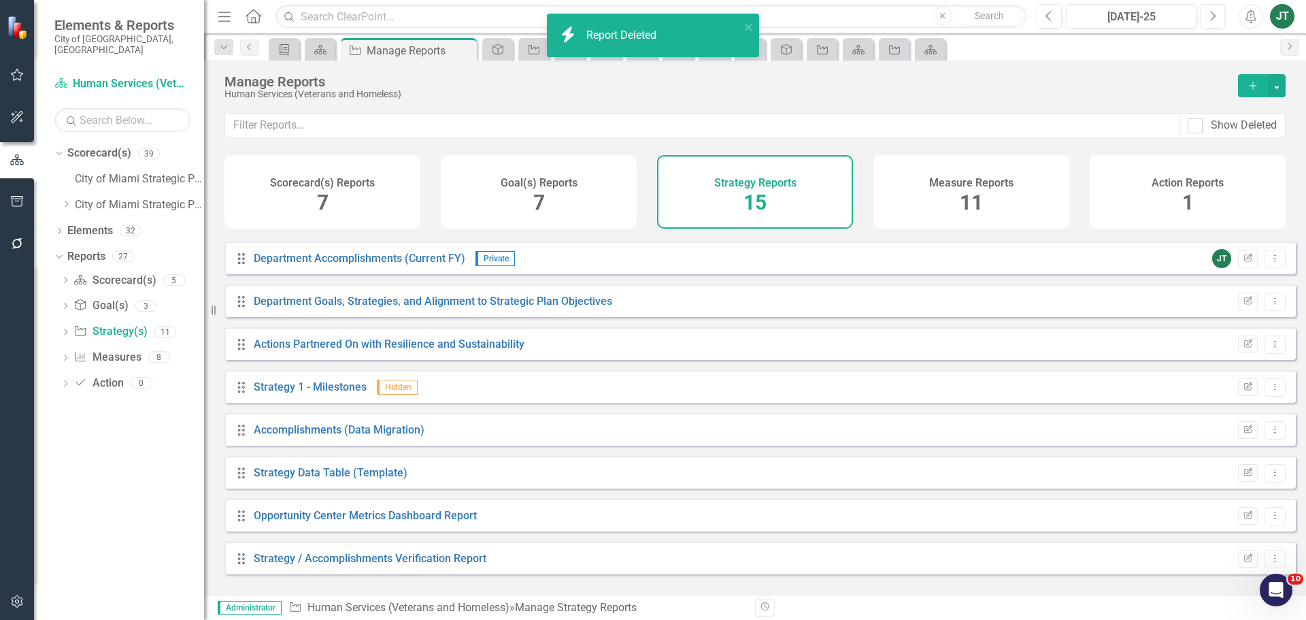
scroll to position [294, 0]
click at [1265, 394] on button "Dropdown Menu" at bounding box center [1275, 387] width 21 height 18
click at [1220, 486] on link "Trash Delete Report" at bounding box center [1219, 495] width 112 height 25
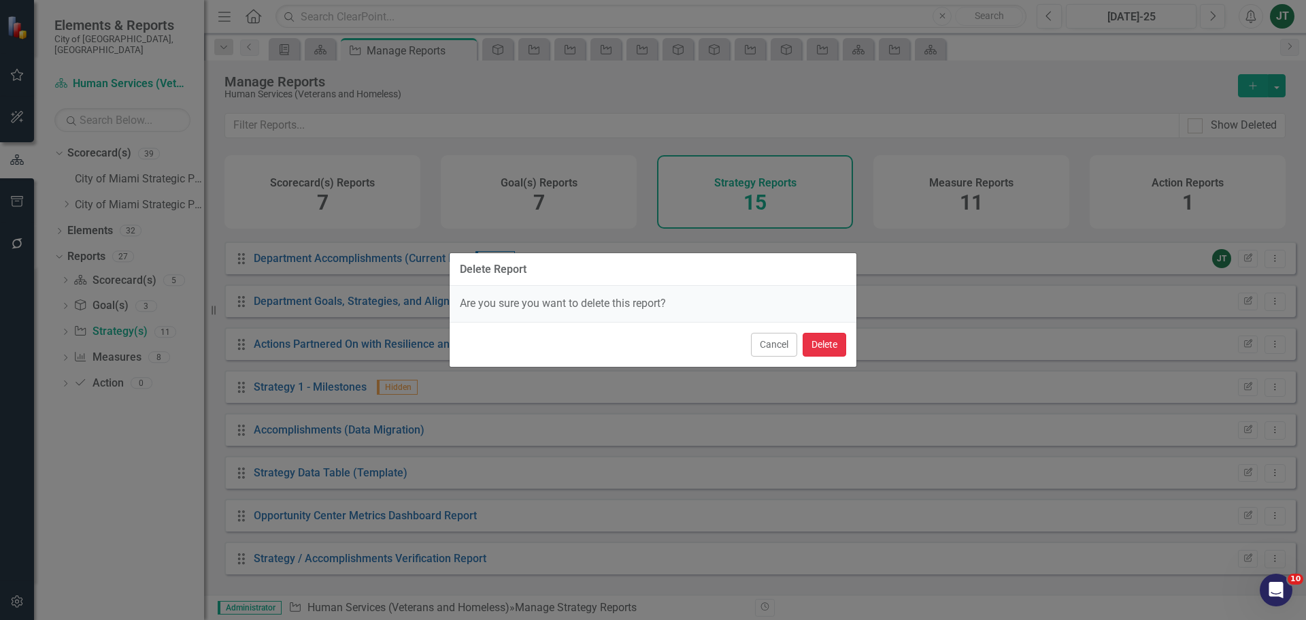
drag, startPoint x: 827, startPoint y: 342, endPoint x: 804, endPoint y: 350, distance: 24.3
click at [827, 342] on button "Delete" at bounding box center [825, 345] width 44 height 24
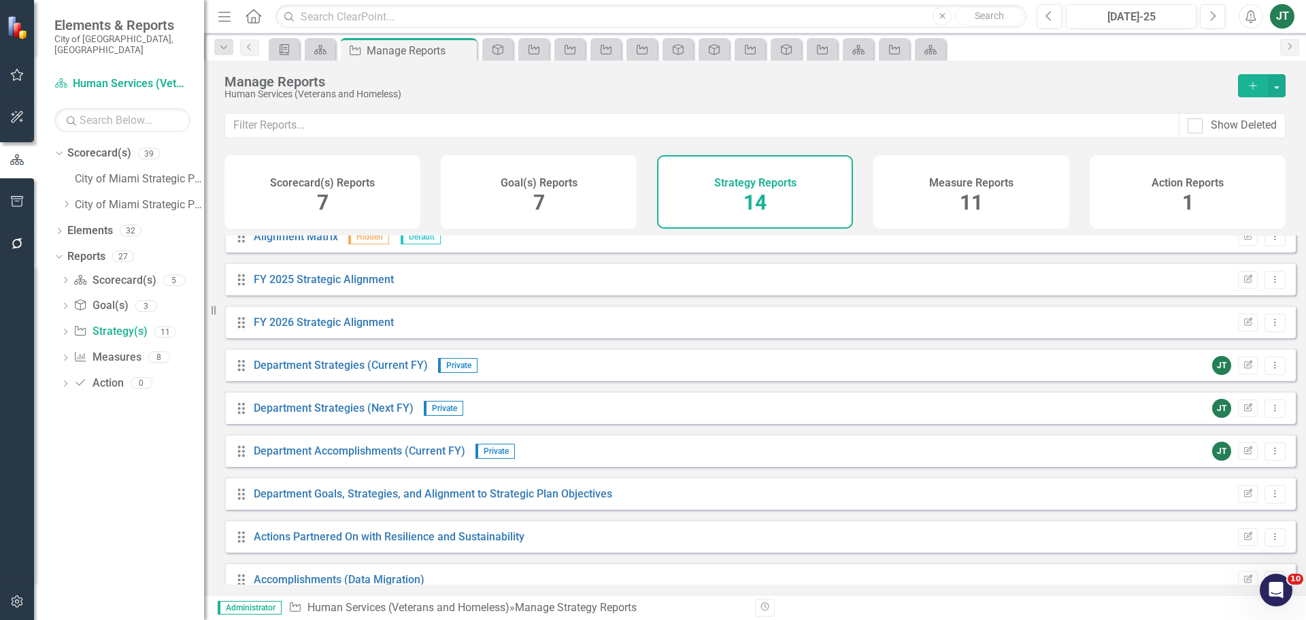
scroll to position [0, 0]
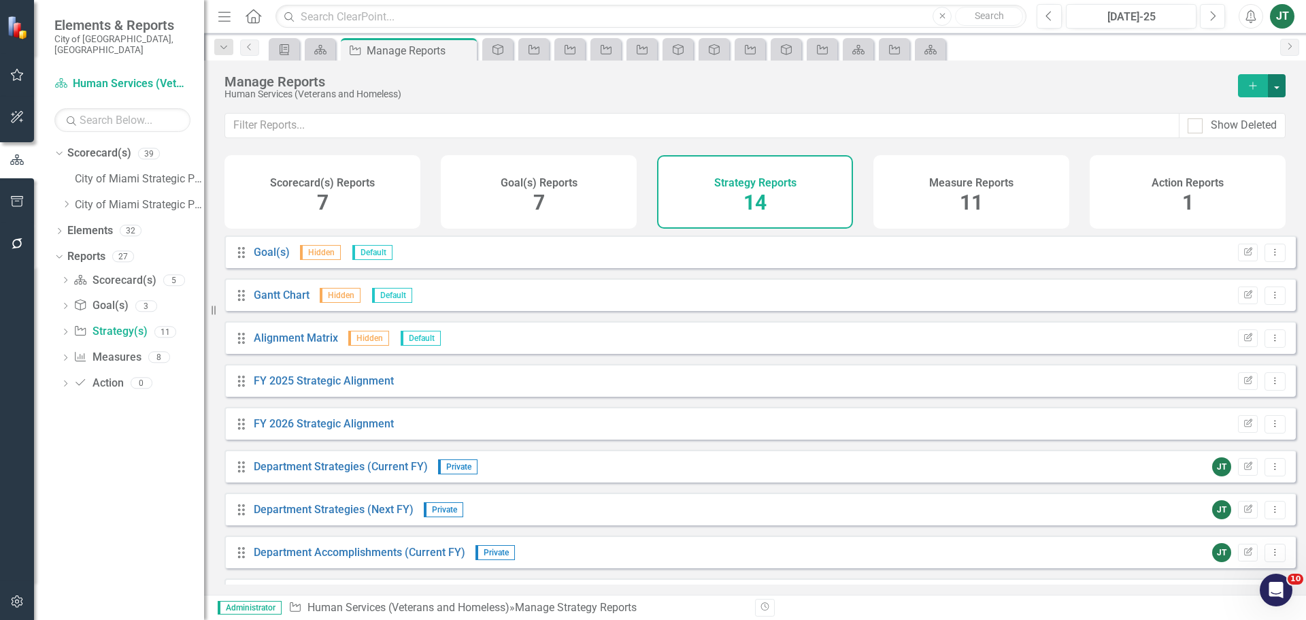
click at [1281, 85] on button "button" at bounding box center [1277, 85] width 18 height 23
click at [1217, 132] on link "Copy Add From Template" at bounding box center [1221, 135] width 127 height 25
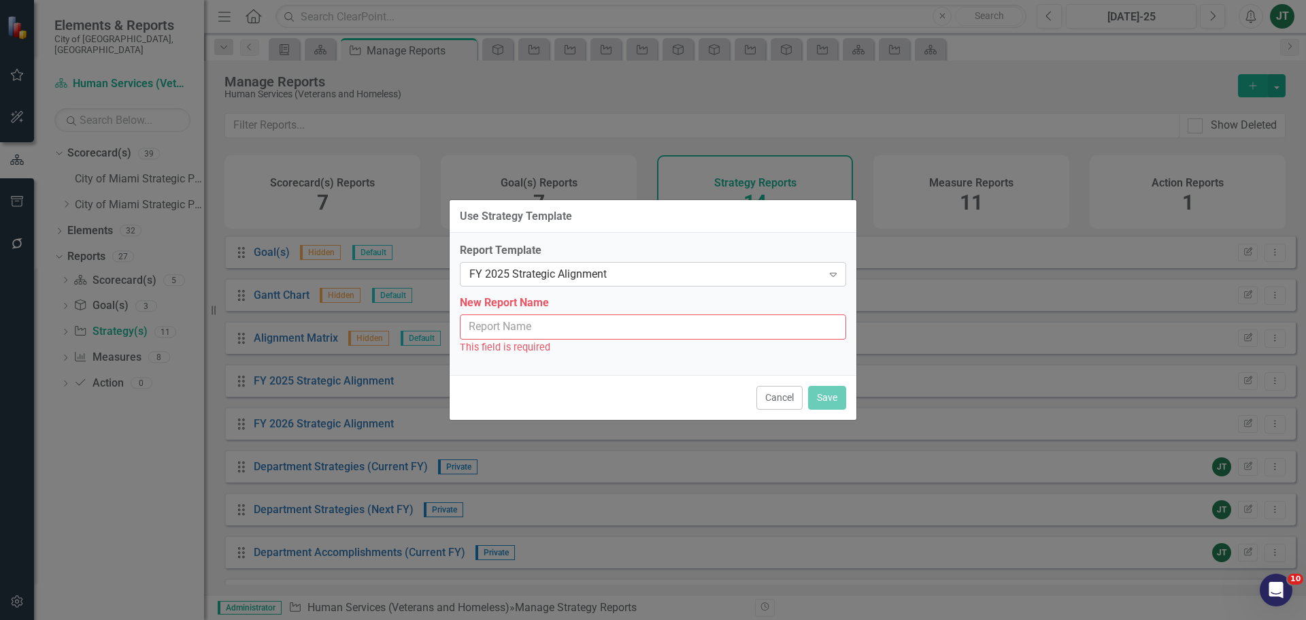
click at [578, 267] on div "FY 2025 Strategic Alignment" at bounding box center [645, 275] width 353 height 16
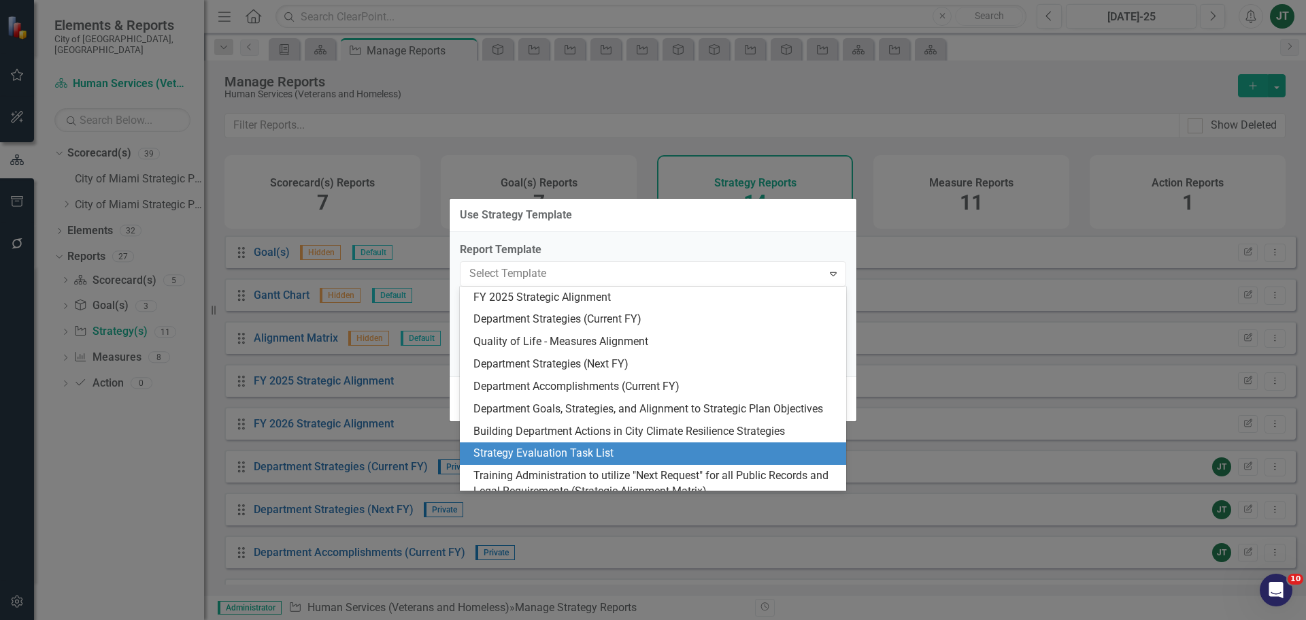
click at [546, 447] on div "Strategy Evaluation Task List" at bounding box center [655, 454] width 365 height 16
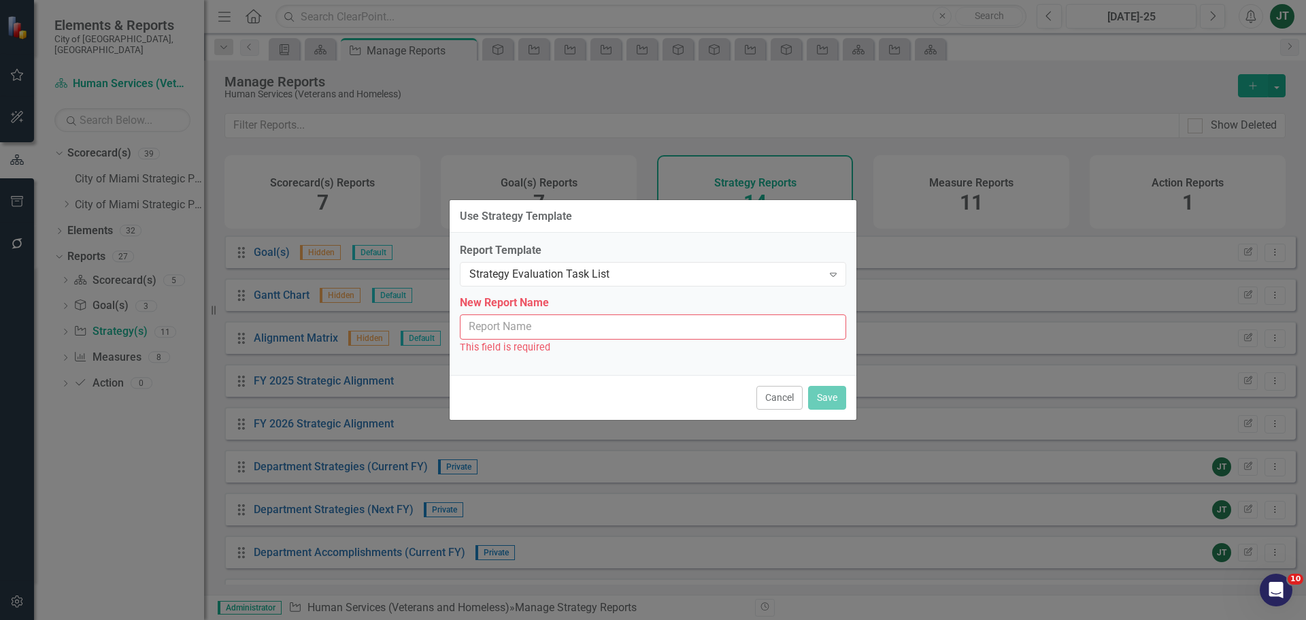
click at [529, 316] on input "New Report Name" at bounding box center [653, 326] width 386 height 25
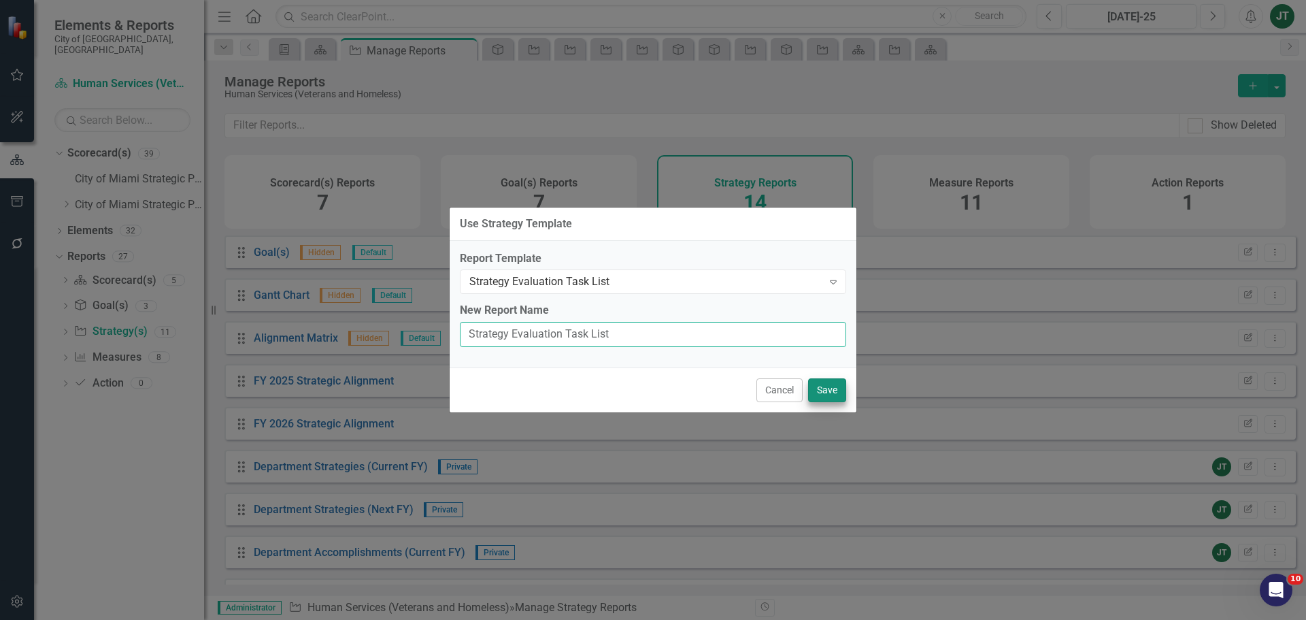
type input "Strategy Evaluation Task List"
click at [833, 385] on button "Save" at bounding box center [827, 390] width 38 height 24
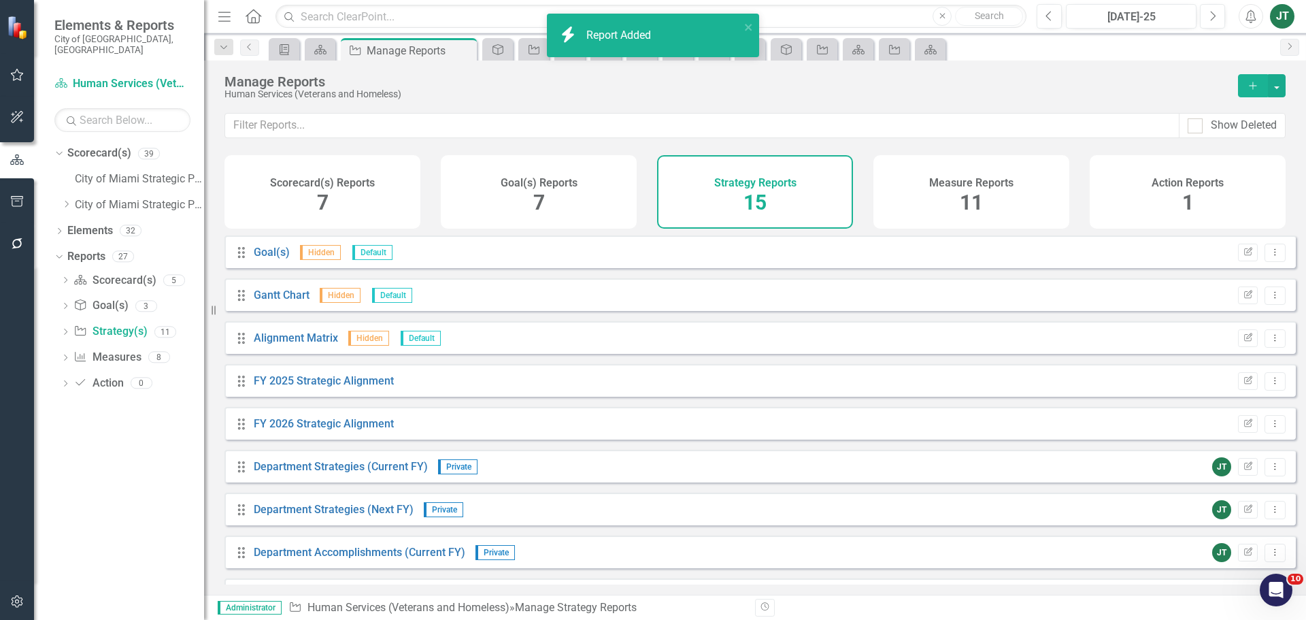
click at [1254, 83] on icon "Add" at bounding box center [1253, 86] width 12 height 10
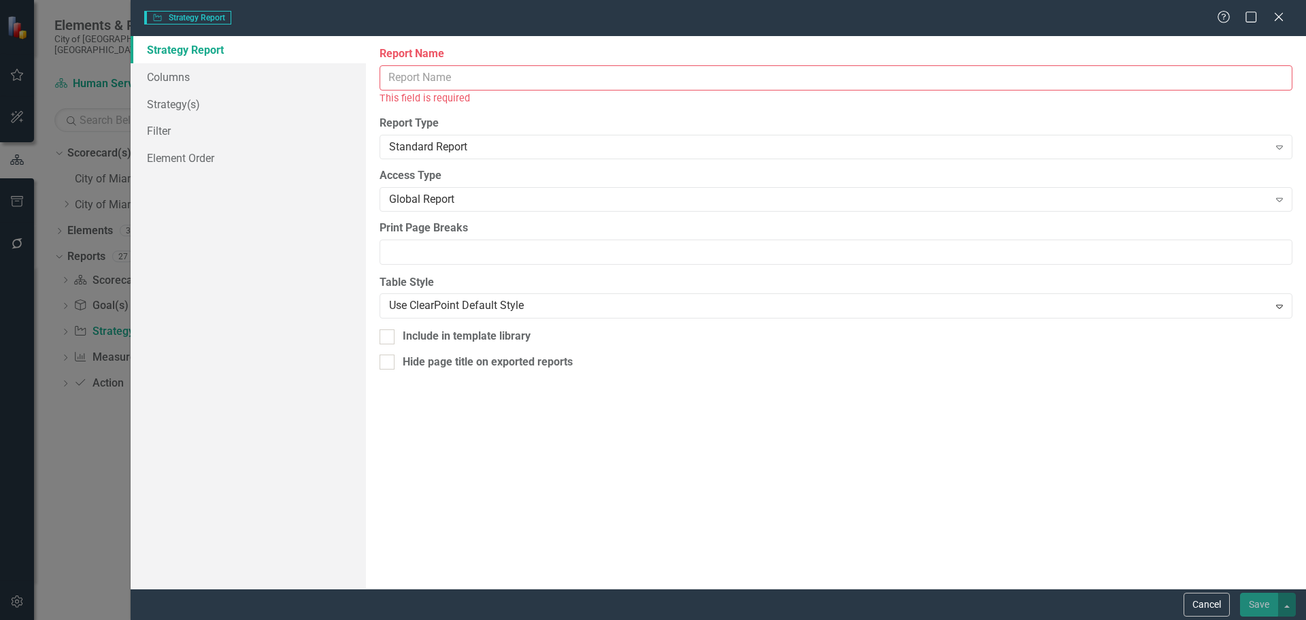
click at [1221, 604] on button "Cancel" at bounding box center [1207, 605] width 46 height 24
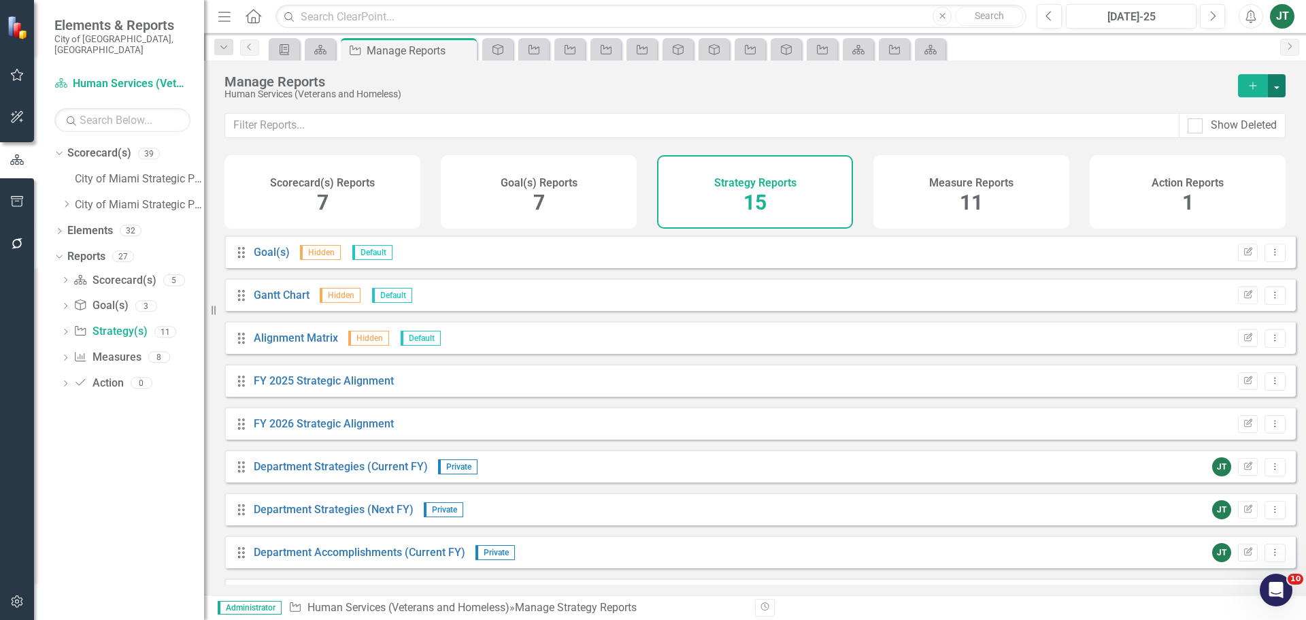
click at [1274, 85] on button "button" at bounding box center [1277, 85] width 18 height 23
click at [1237, 135] on link "Copy Add From Template" at bounding box center [1221, 135] width 127 height 25
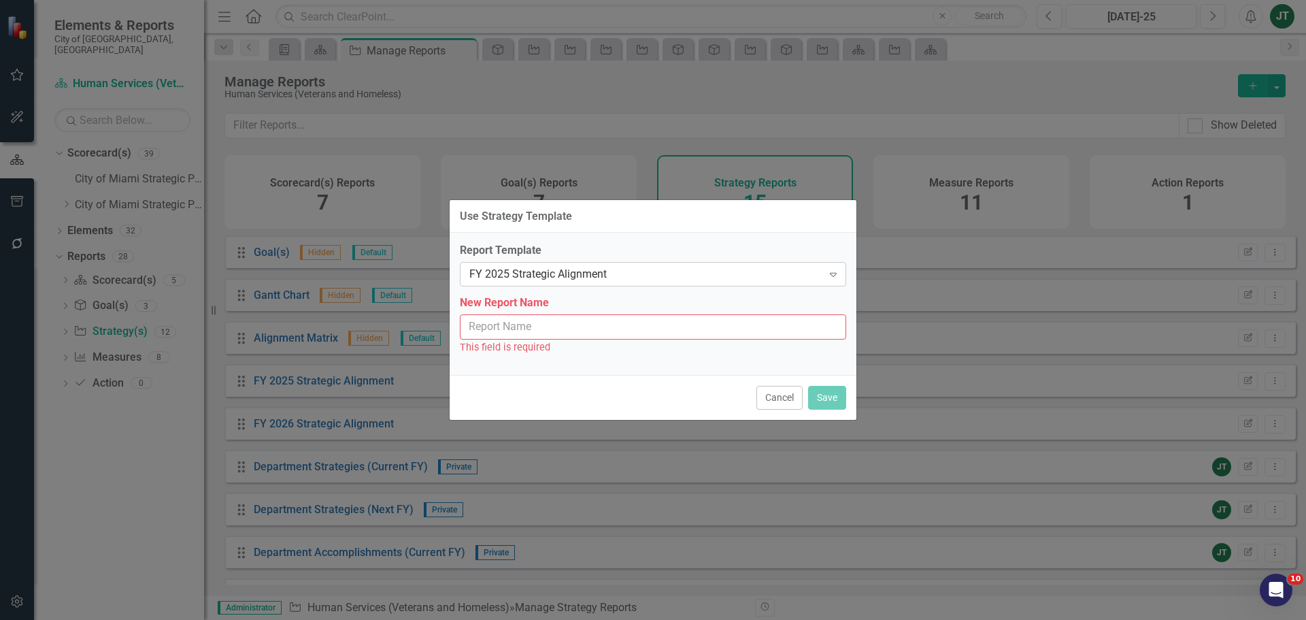
click at [574, 270] on div "FY 2025 Strategic Alignment" at bounding box center [645, 275] width 353 height 16
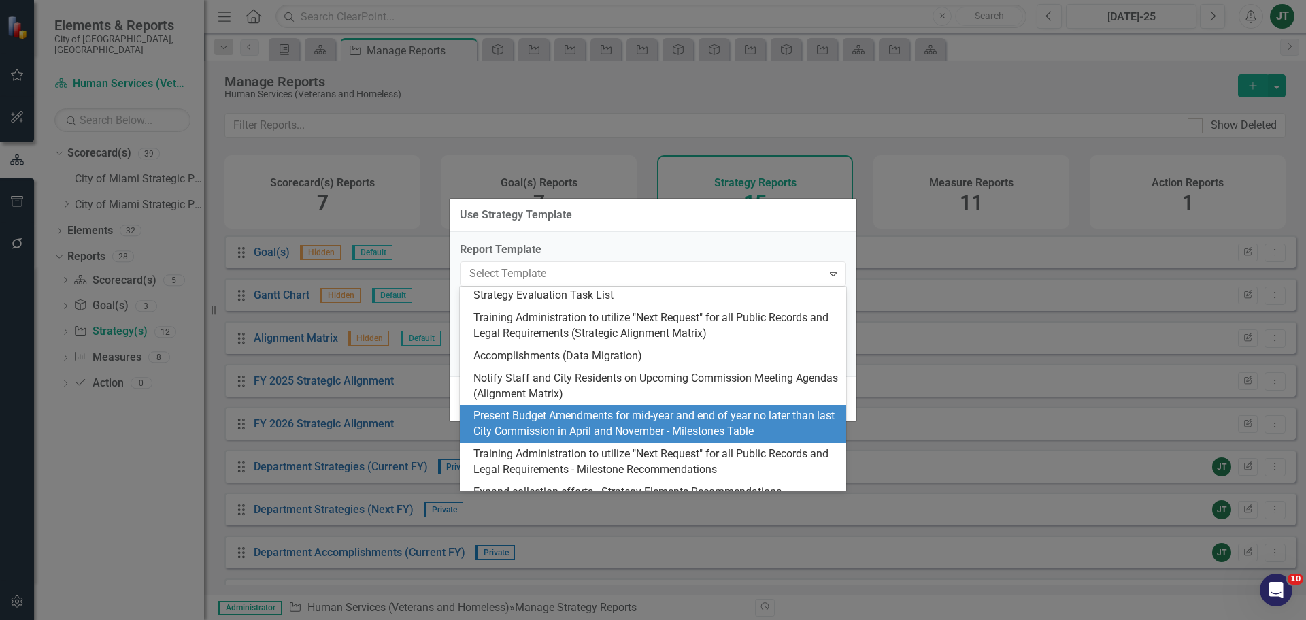
scroll to position [136, 0]
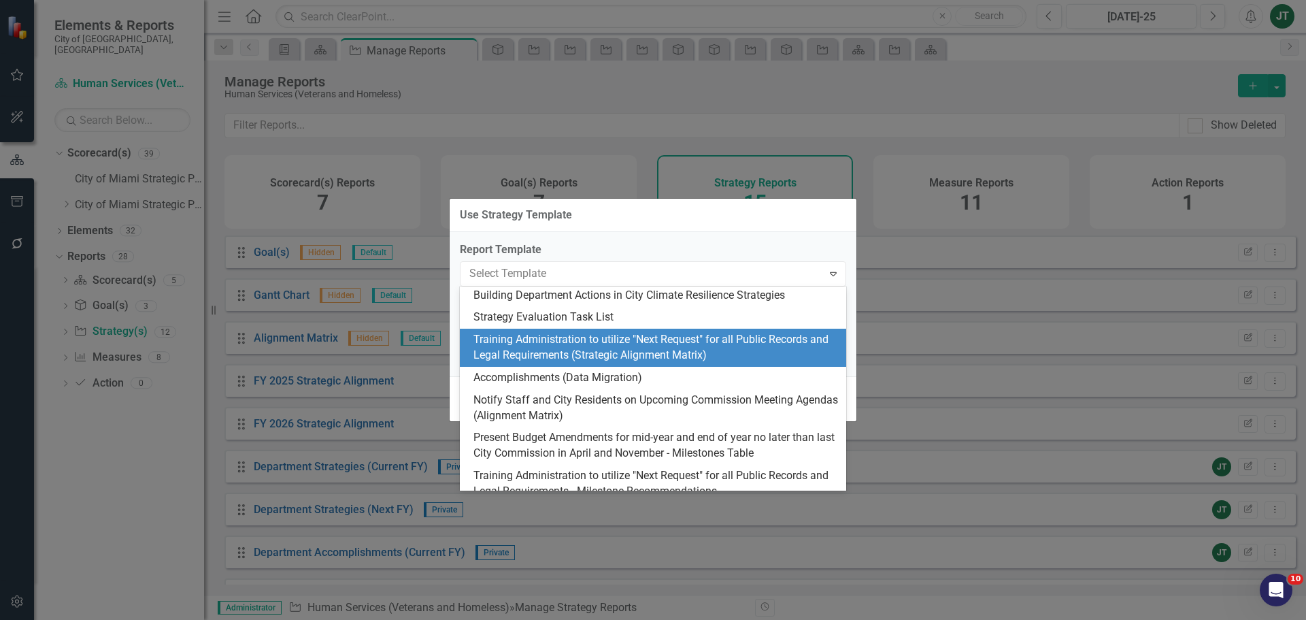
click at [663, 354] on div "Training Administration to utilize "Next Request" for all Public Records and Le…" at bounding box center [655, 347] width 365 height 31
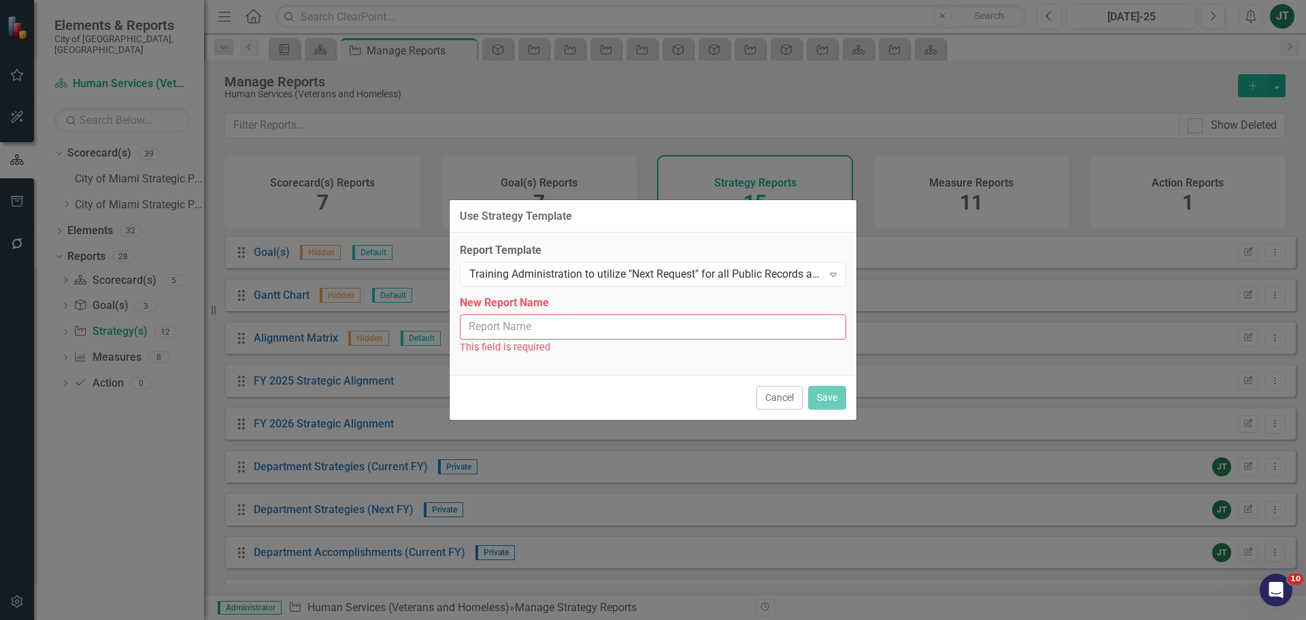
click at [554, 330] on input "New Report Name" at bounding box center [653, 326] width 386 height 25
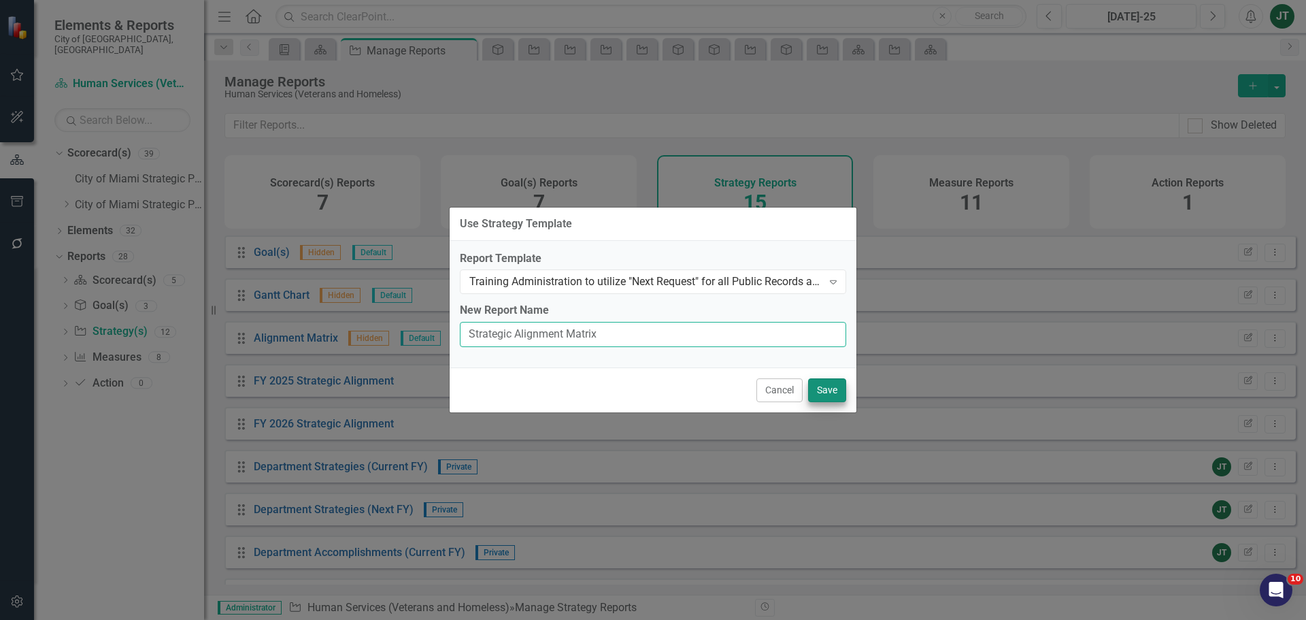
type input "Strategic Alignment Matrix"
click at [816, 386] on button "Save" at bounding box center [827, 390] width 38 height 24
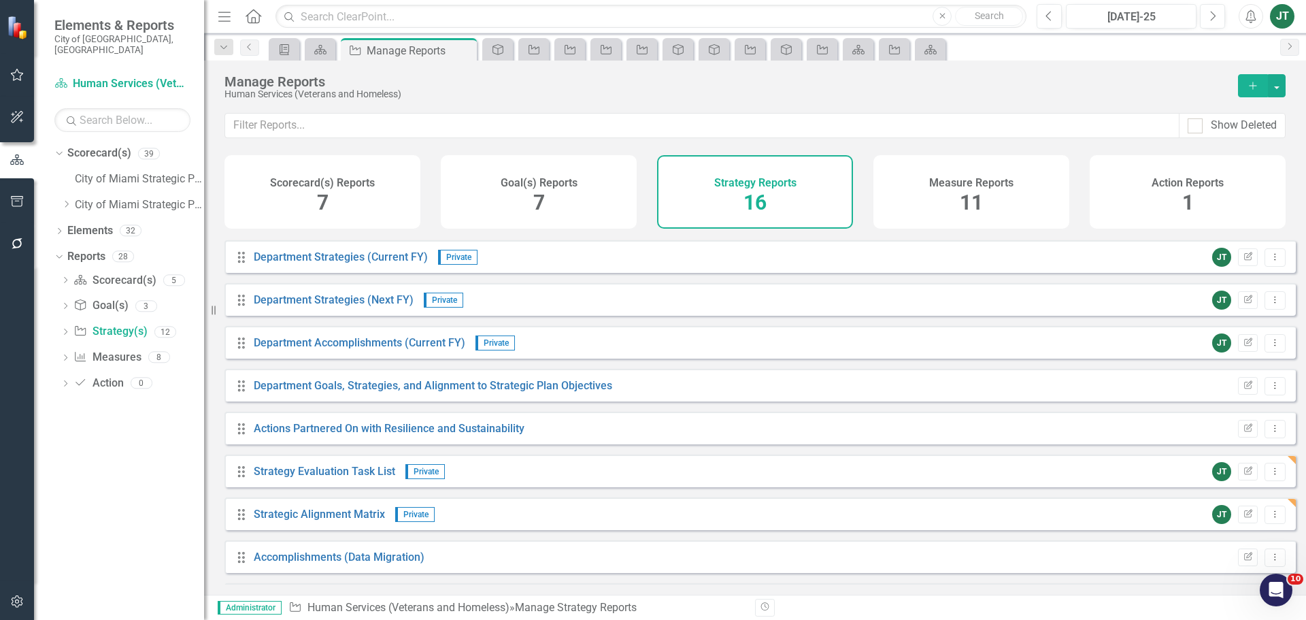
scroll to position [201, 0]
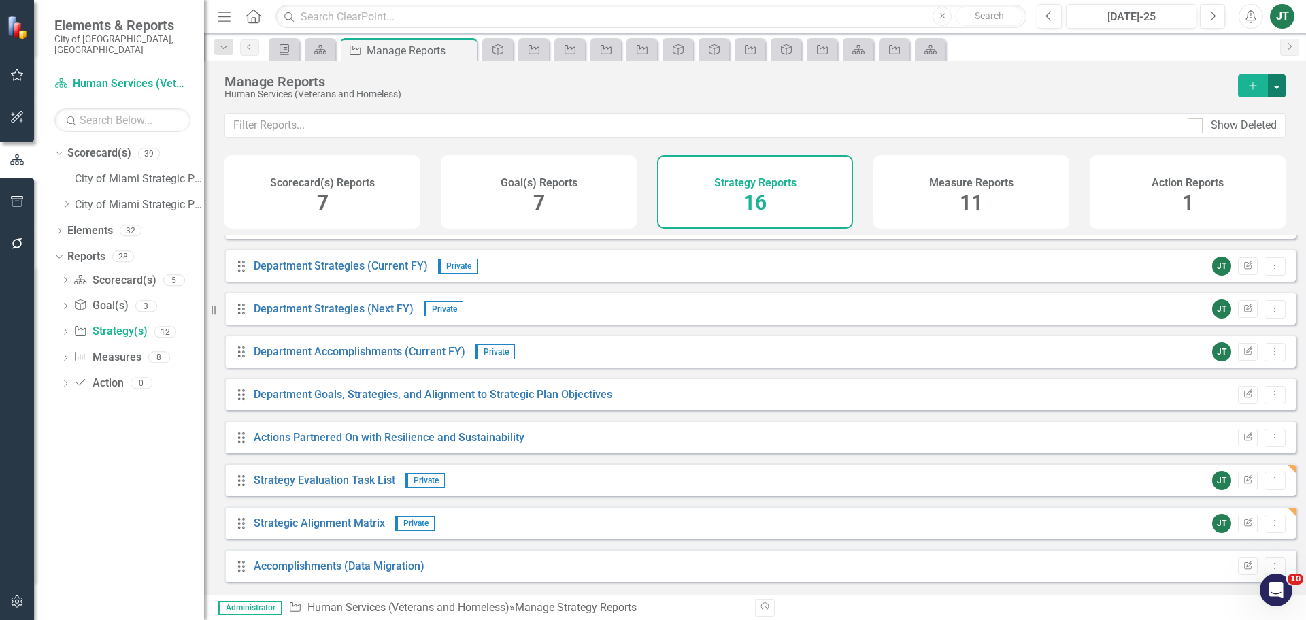
click at [1281, 80] on button "button" at bounding box center [1277, 85] width 18 height 23
click at [1219, 135] on link "Copy Add From Template" at bounding box center [1221, 135] width 127 height 25
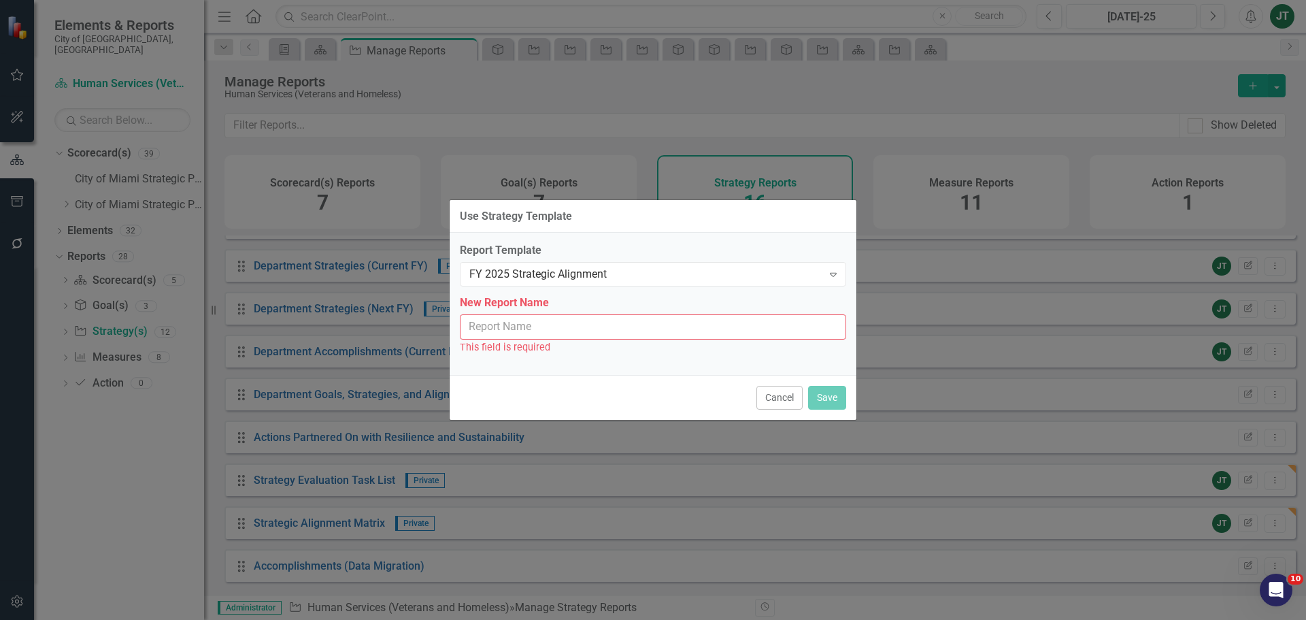
click at [614, 322] on input "New Report Name" at bounding box center [653, 326] width 386 height 25
click at [634, 263] on div "FY 2025 Strategic Alignment Expand" at bounding box center [653, 274] width 386 height 24
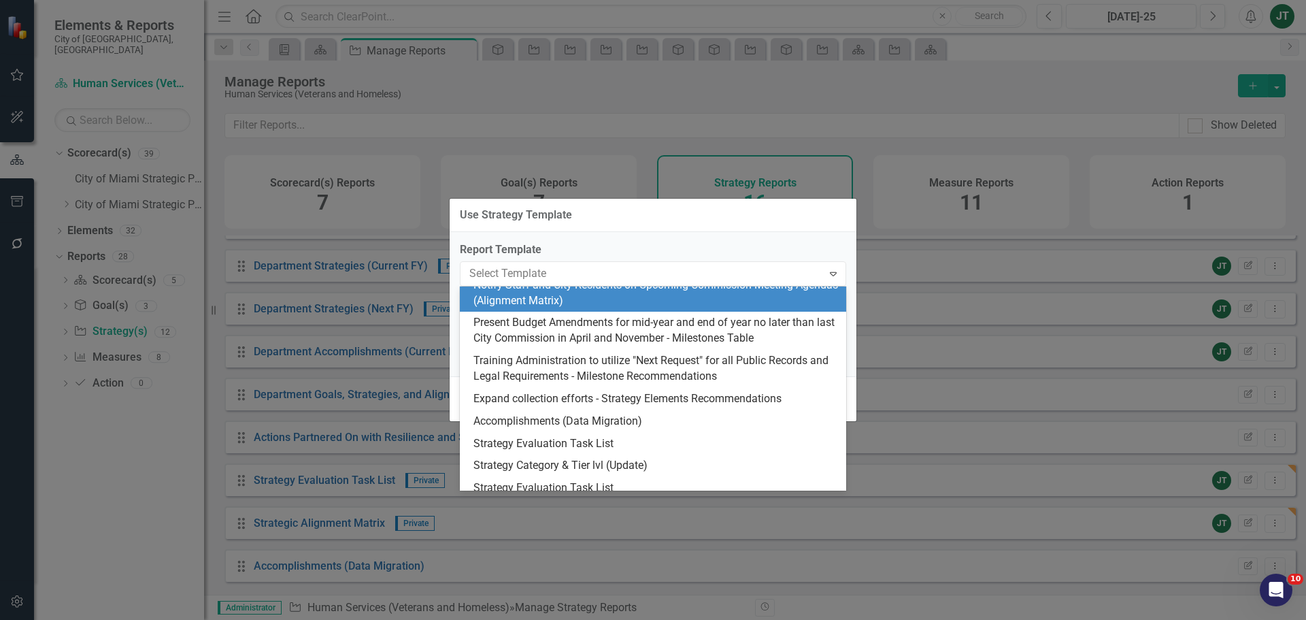
scroll to position [272, 0]
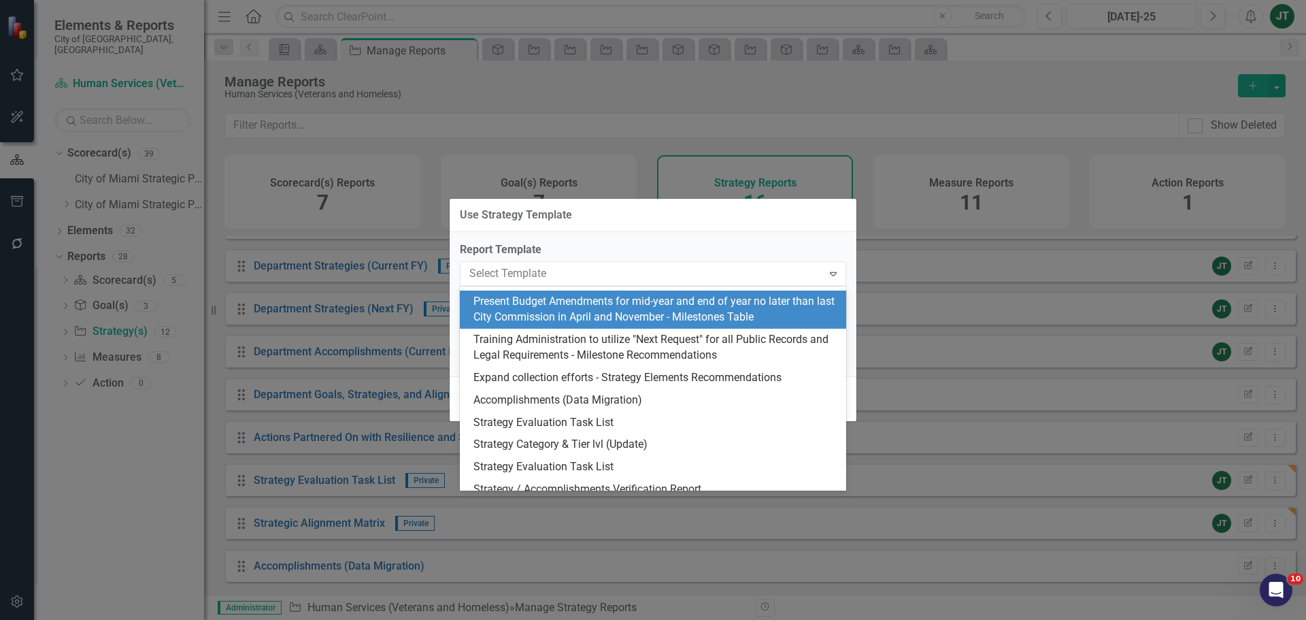
click at [712, 305] on div "Present Budget Amendments for mid-year and end of year no later than last City …" at bounding box center [655, 309] width 365 height 31
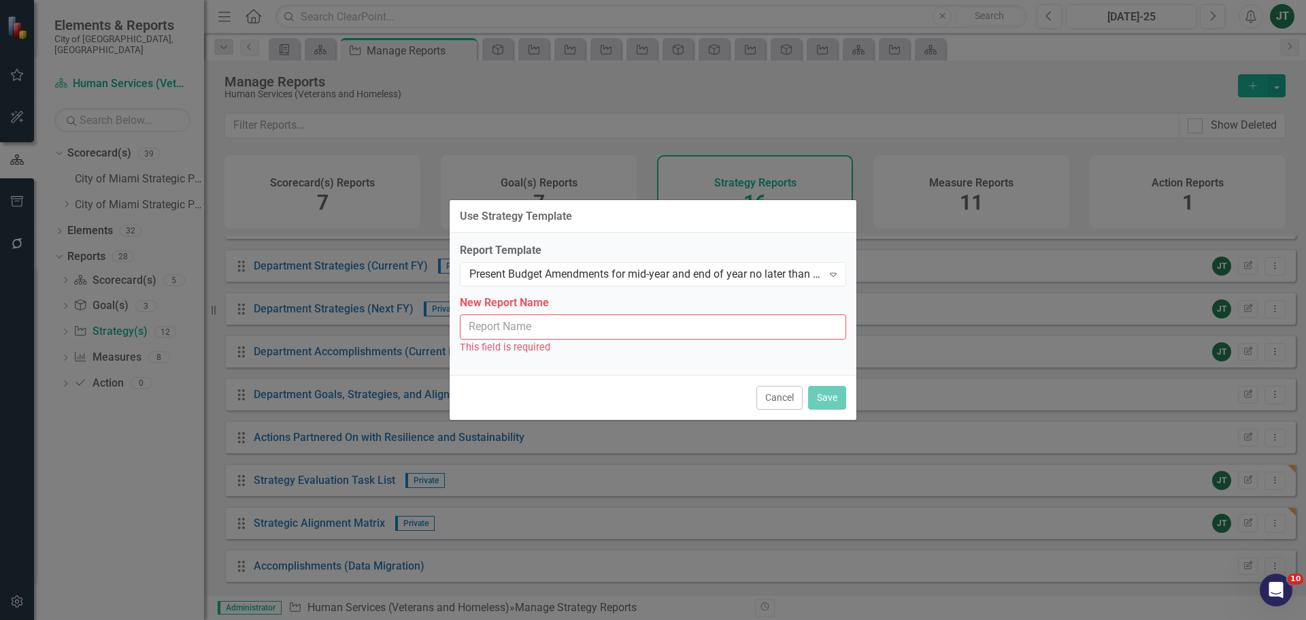
click at [593, 327] on input "New Report Name" at bounding box center [653, 326] width 386 height 25
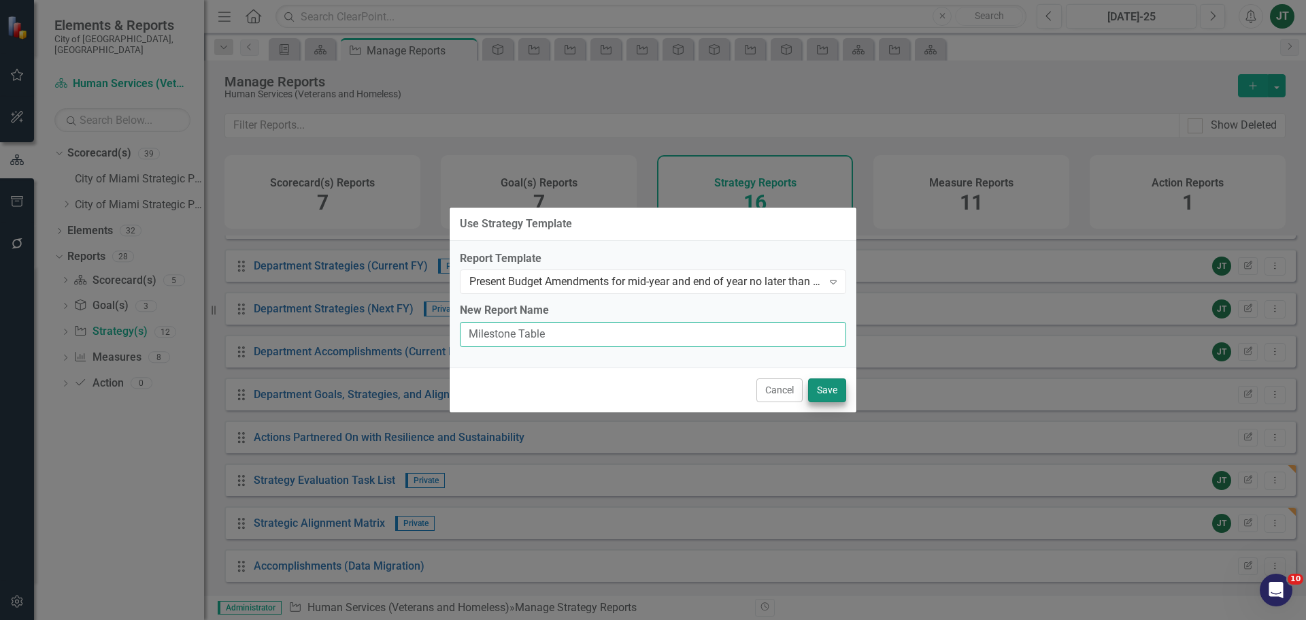
type input "Milestone Table"
click at [820, 388] on button "Save" at bounding box center [827, 390] width 38 height 24
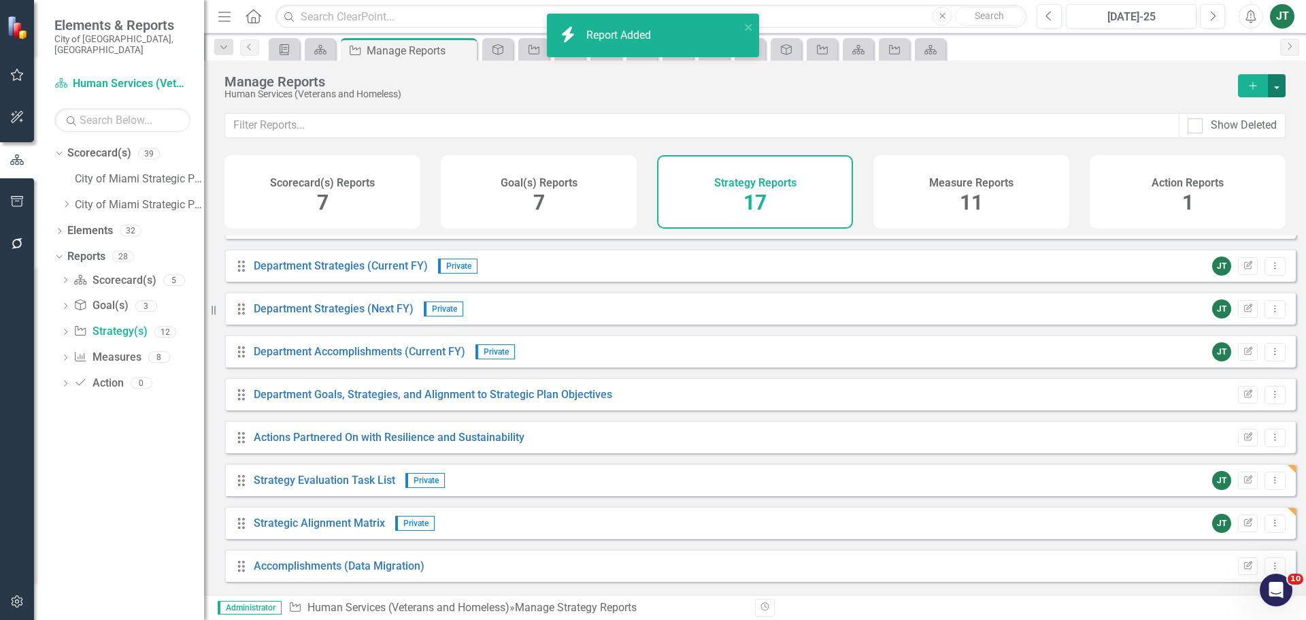
click at [1280, 81] on button "button" at bounding box center [1277, 85] width 18 height 23
click at [1213, 129] on link "Copy Add From Template" at bounding box center [1221, 135] width 127 height 25
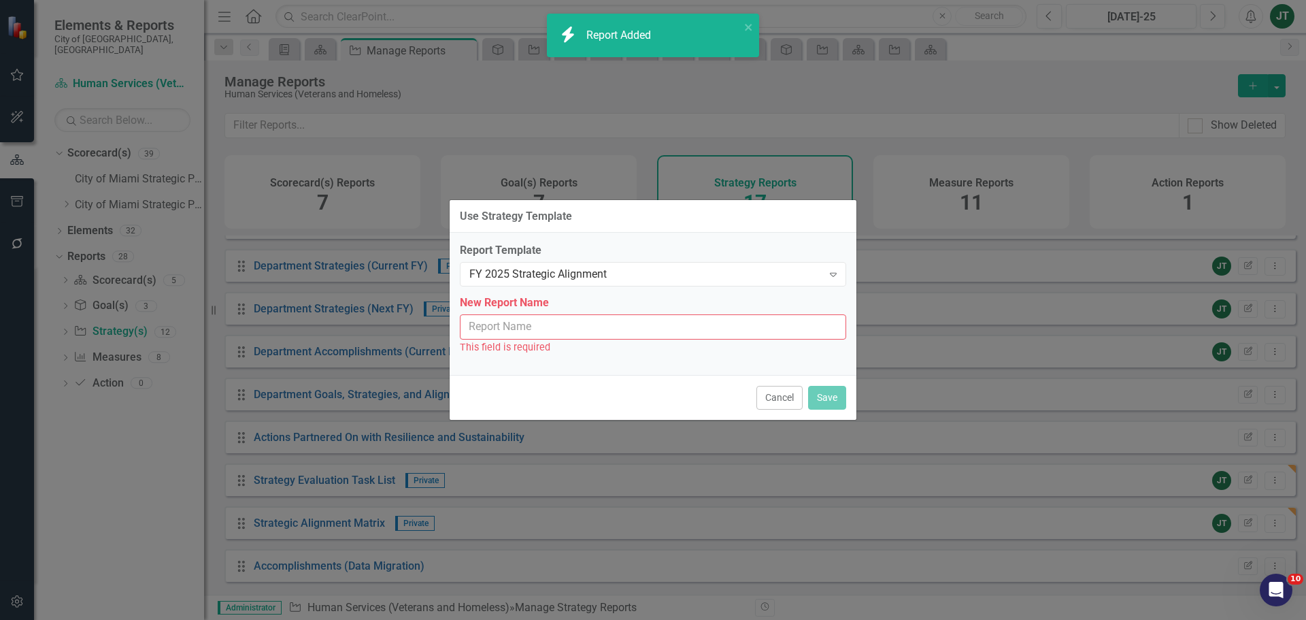
click at [569, 319] on input "New Report Name" at bounding box center [653, 326] width 386 height 25
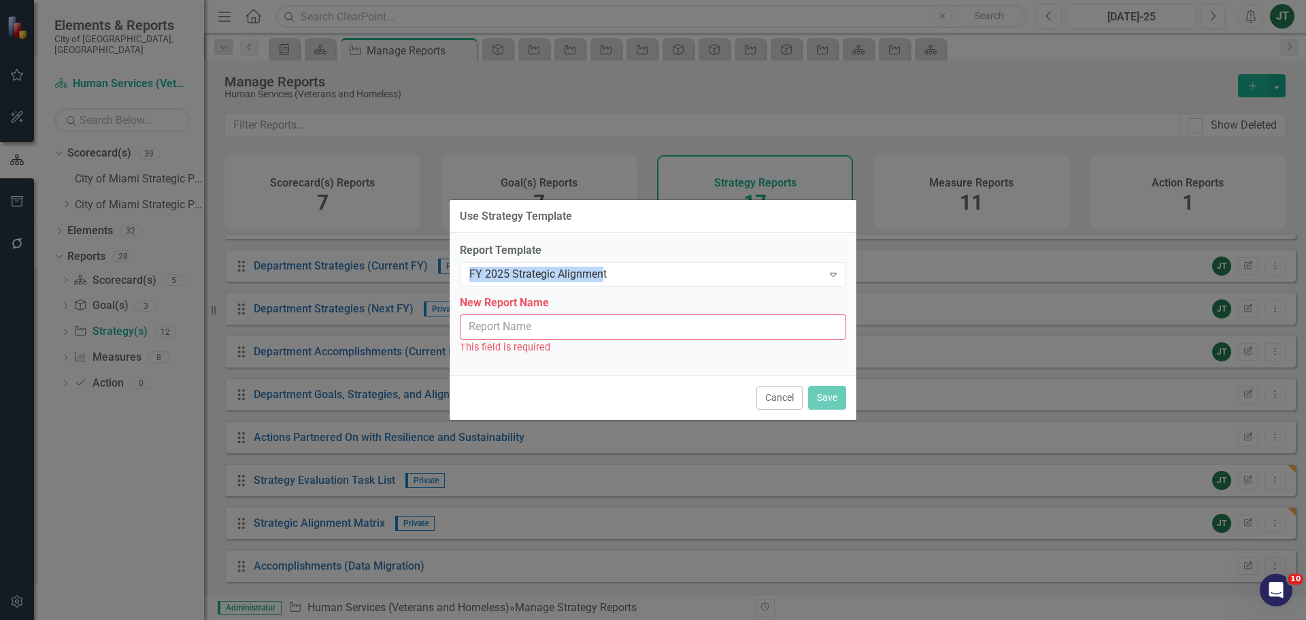
click at [601, 259] on div "Report Template FY 2025 Strategic Alignment Expand" at bounding box center [653, 264] width 386 height 42
click at [607, 280] on div "FY 2025 Strategic Alignment" at bounding box center [645, 275] width 353 height 16
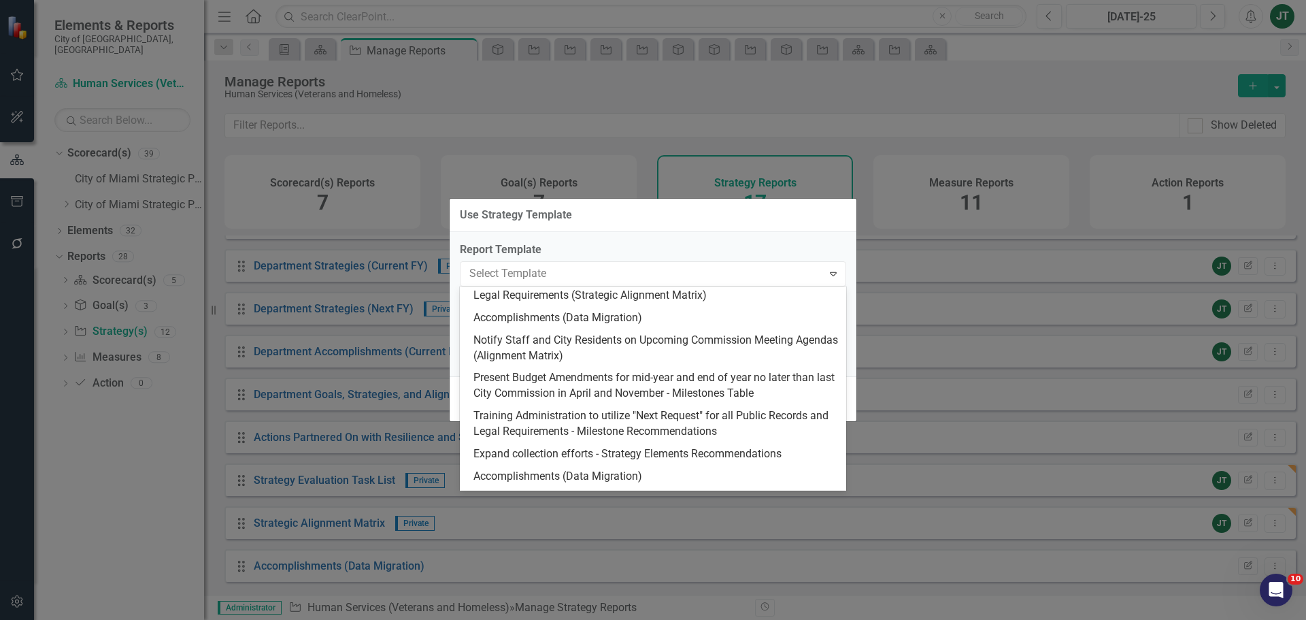
scroll to position [204, 0]
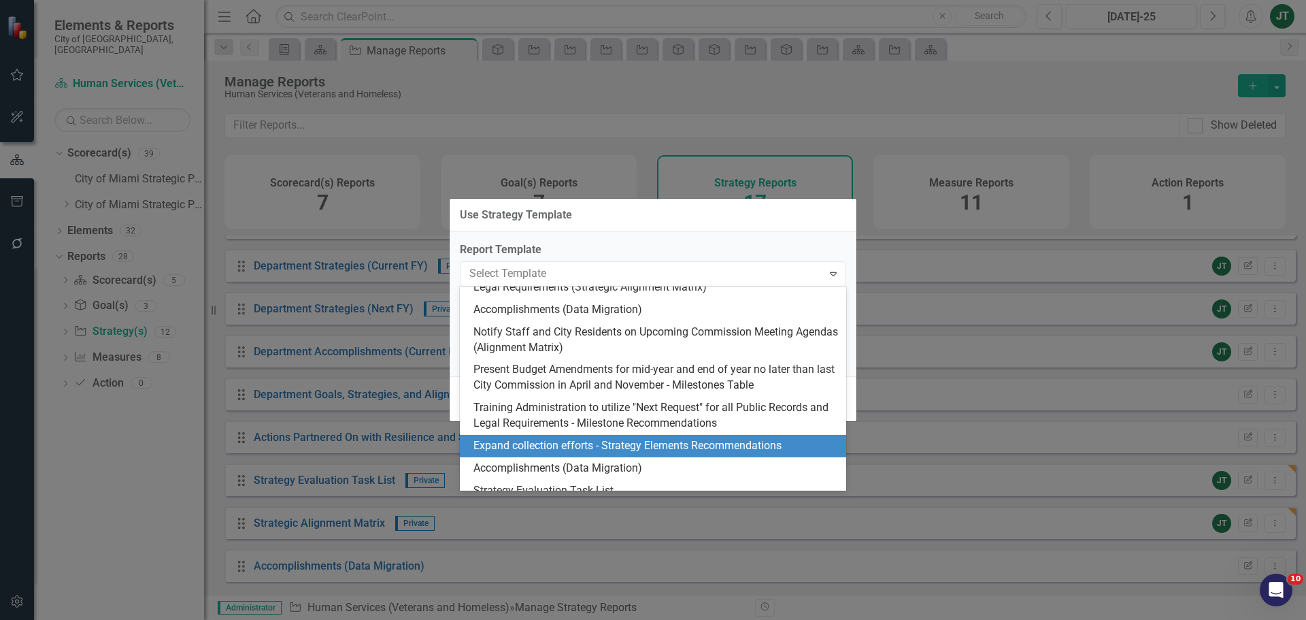
click at [697, 444] on div "Expand collection efforts - Strategy Elements Recommendations" at bounding box center [655, 446] width 365 height 16
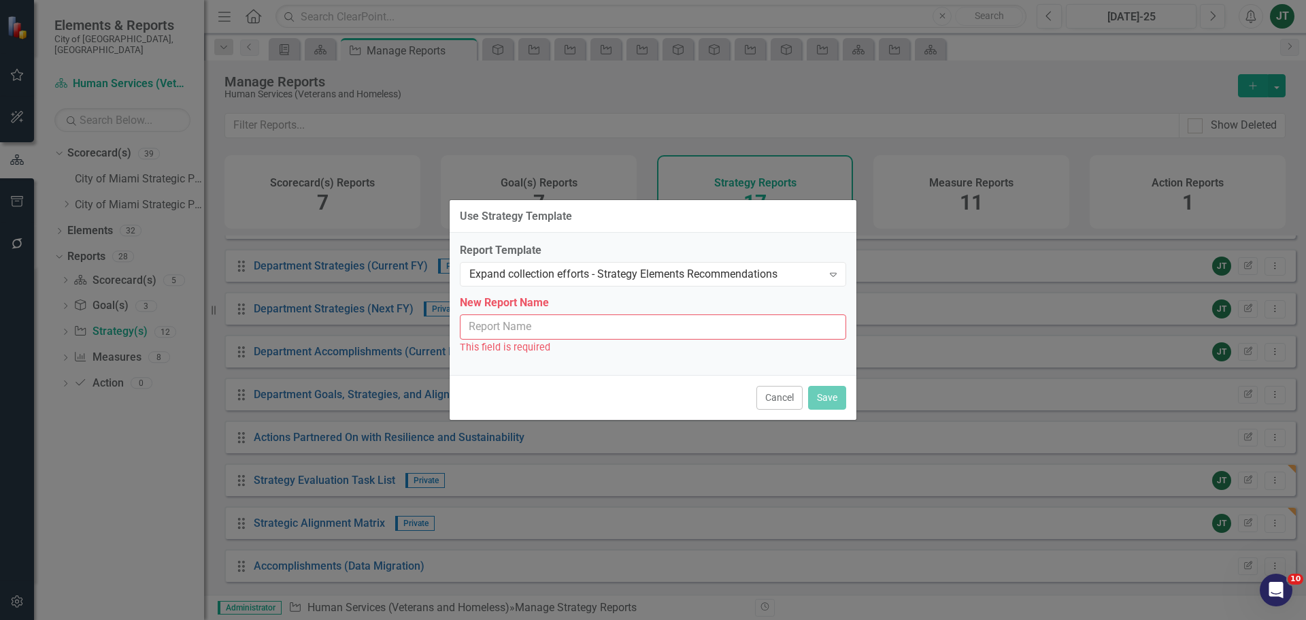
click at [610, 328] on input "New Report Name" at bounding box center [653, 326] width 386 height 25
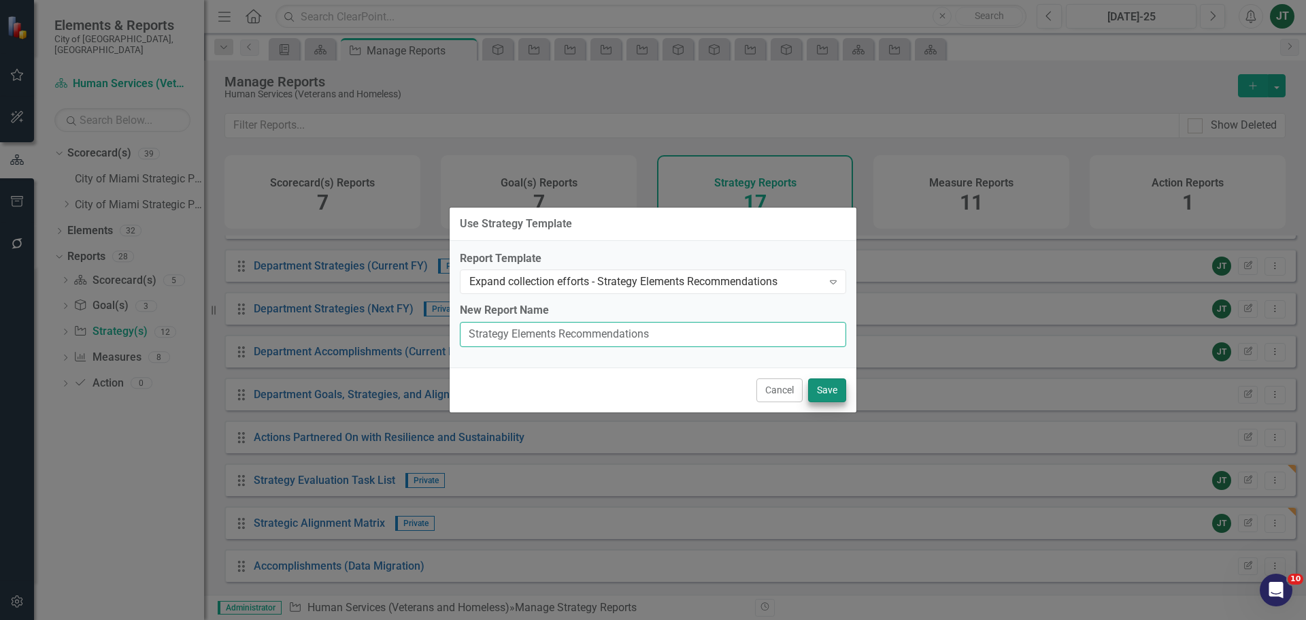
type input "Strategy Elements Recommendations"
click at [819, 384] on button "Save" at bounding box center [827, 390] width 38 height 24
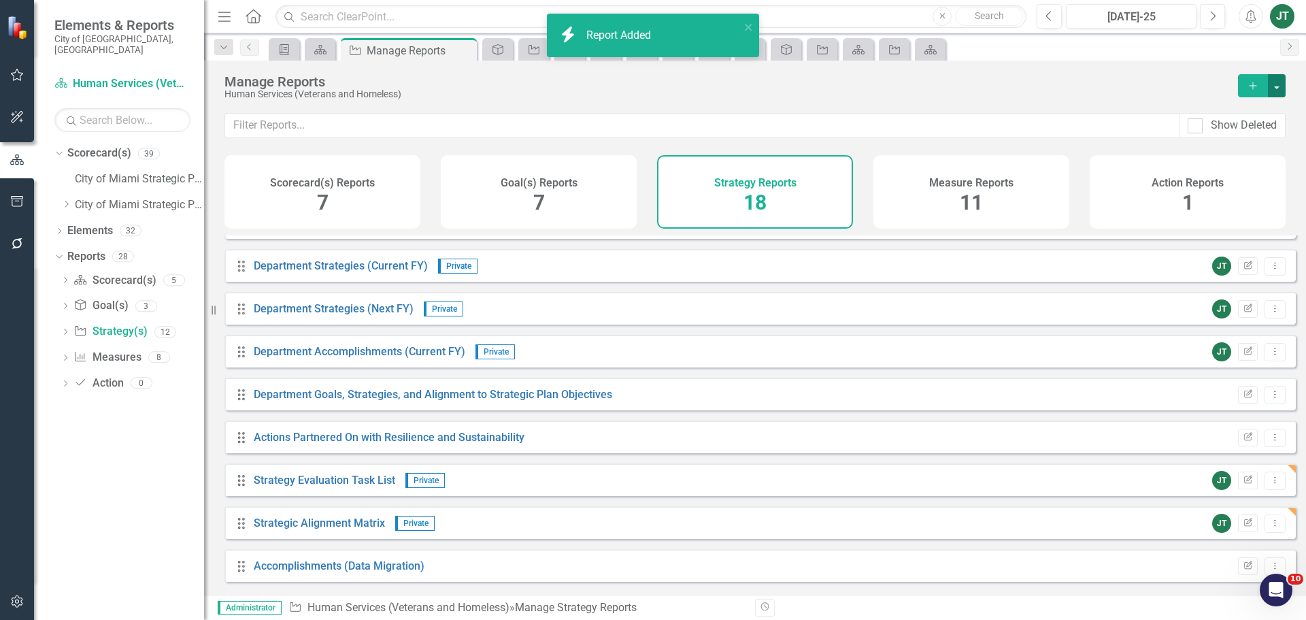
click at [1280, 82] on button "button" at bounding box center [1277, 85] width 18 height 23
click at [1258, 129] on link "Copy Add From Template" at bounding box center [1221, 135] width 127 height 25
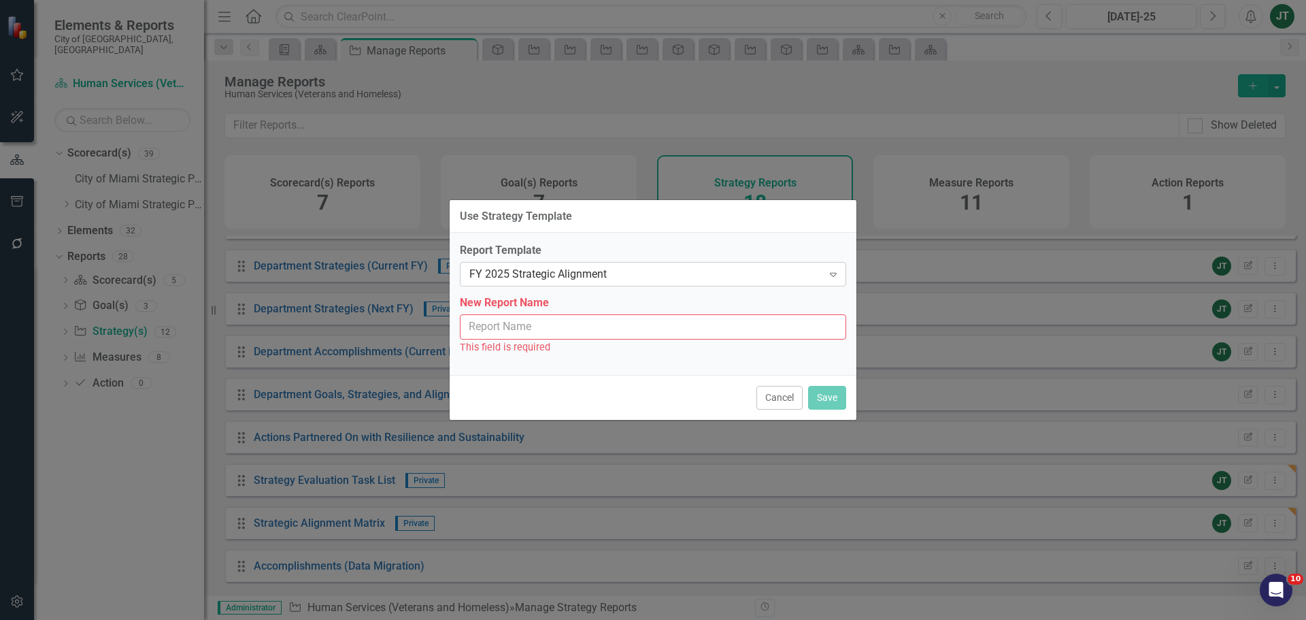
click at [590, 271] on div "Report Template FY 2025 Strategic Alignment Expand" at bounding box center [653, 264] width 386 height 42
click at [587, 278] on div "FY 2025 Strategic Alignment" at bounding box center [645, 275] width 353 height 16
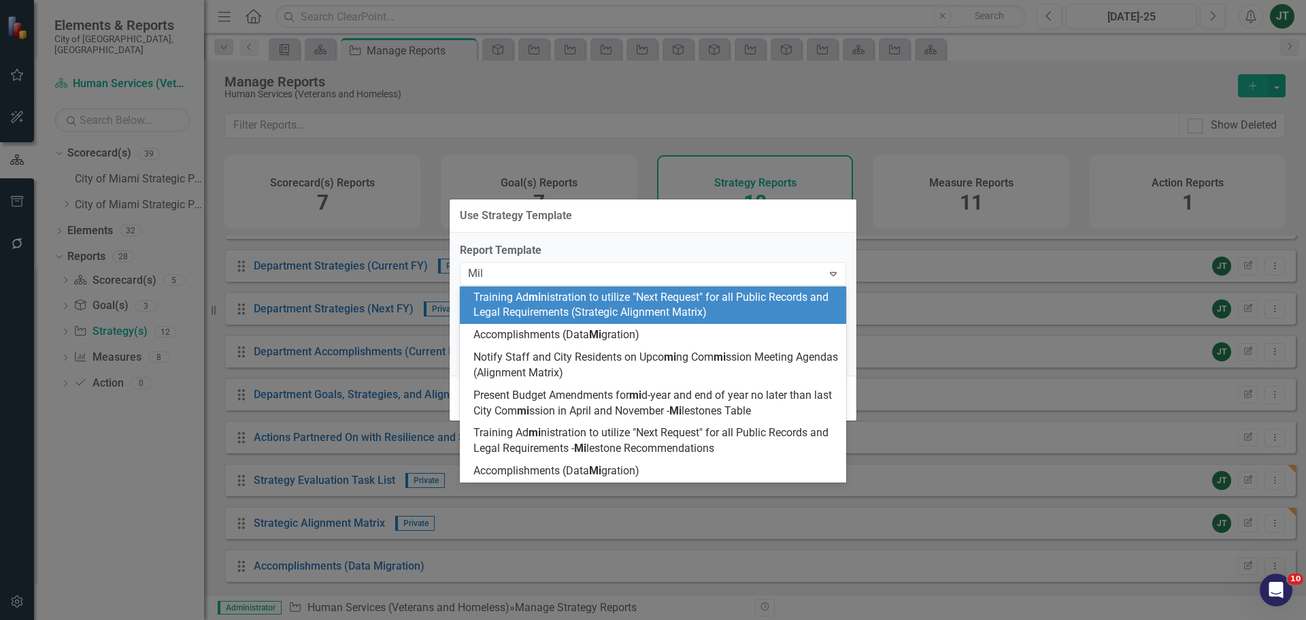
type input "Mile"
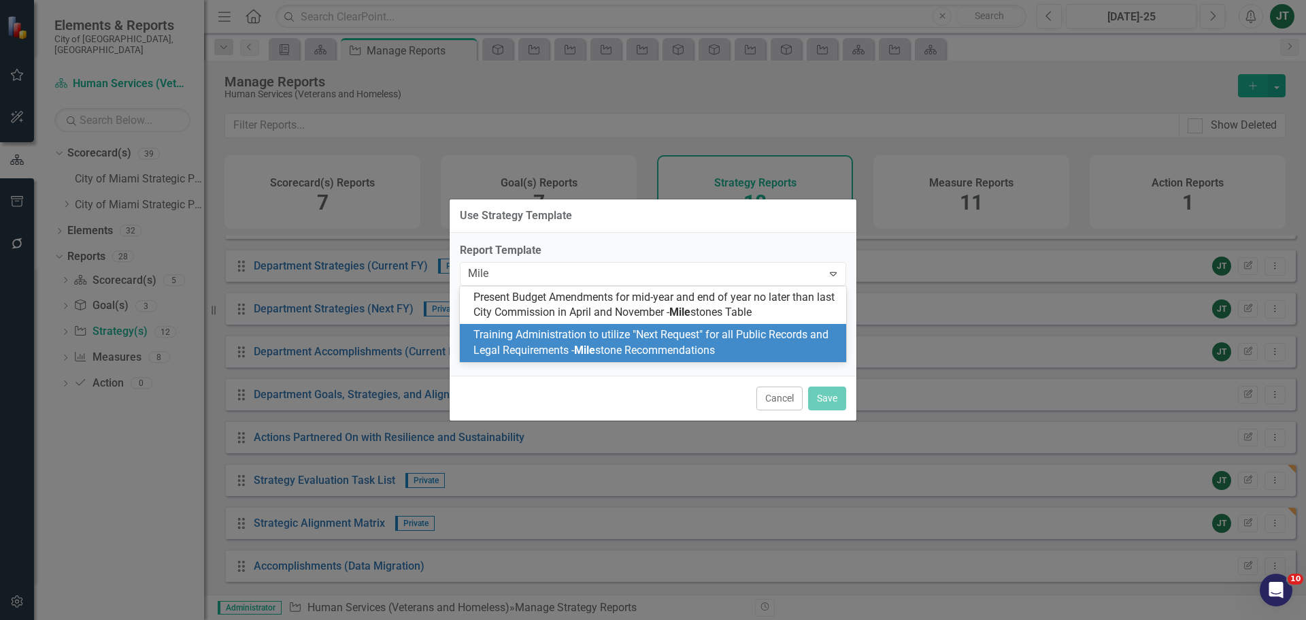
click at [659, 344] on span "Training Administration to utilize "Next Request" for all Public Records and Le…" at bounding box center [650, 342] width 355 height 29
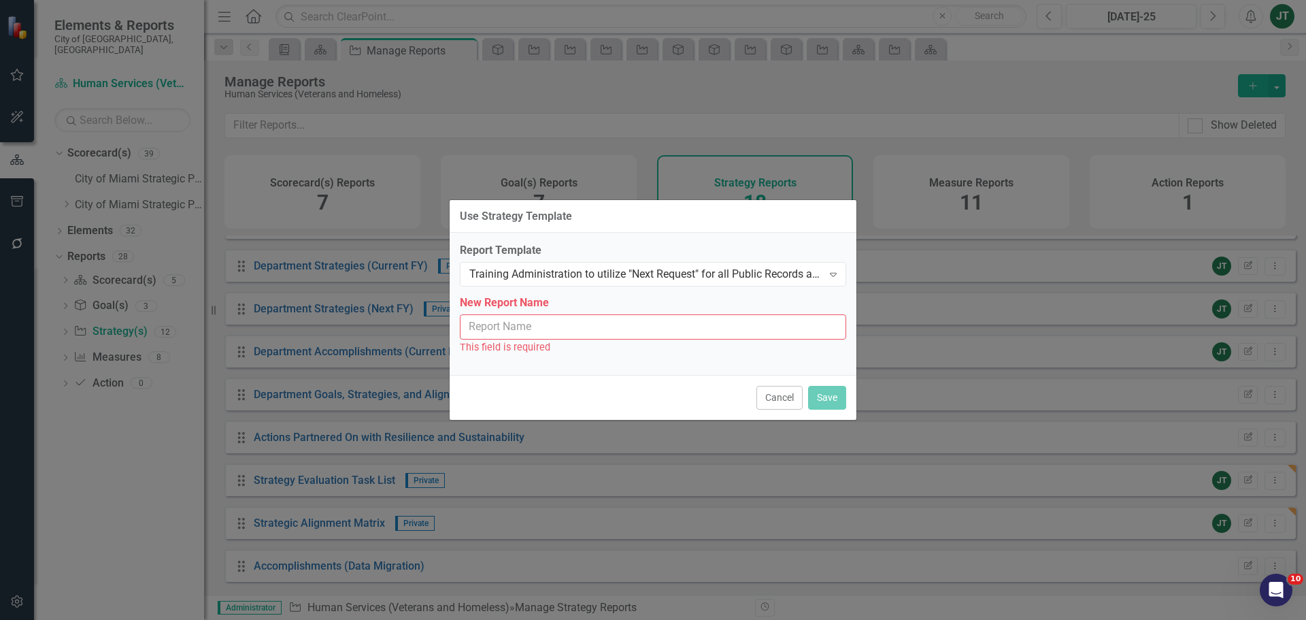
click at [671, 329] on input "New Report Name" at bounding box center [653, 326] width 386 height 25
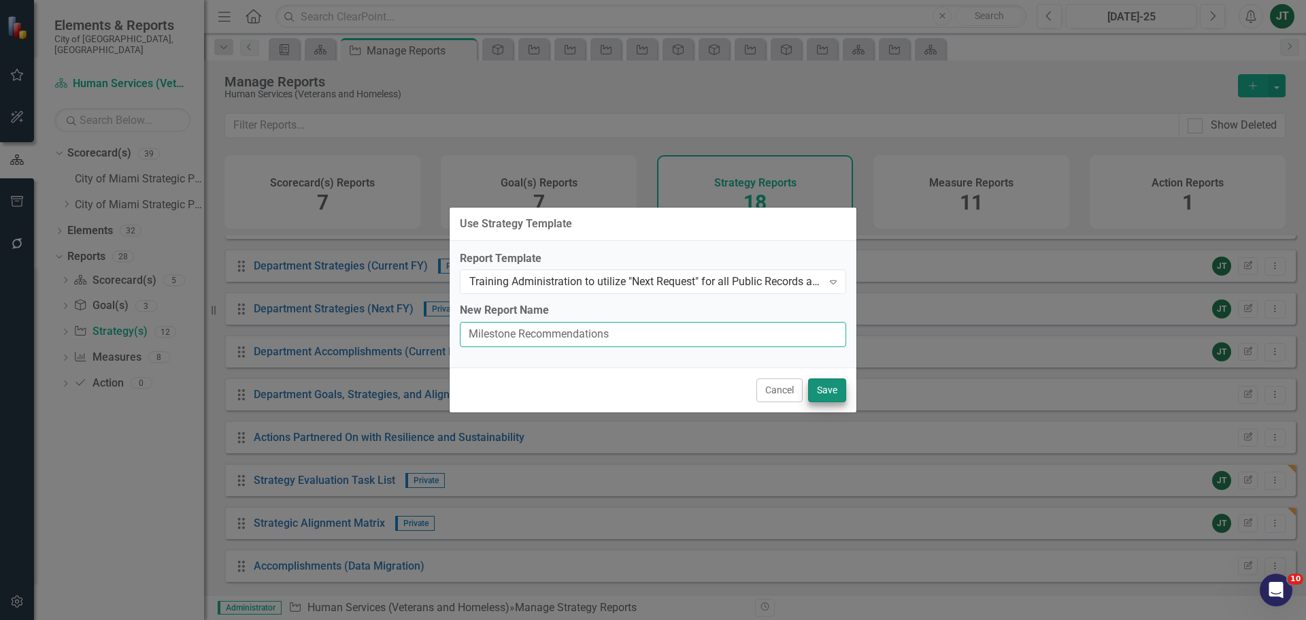
type input "Milestone Recommendations"
click at [828, 384] on button "Save" at bounding box center [827, 390] width 38 height 24
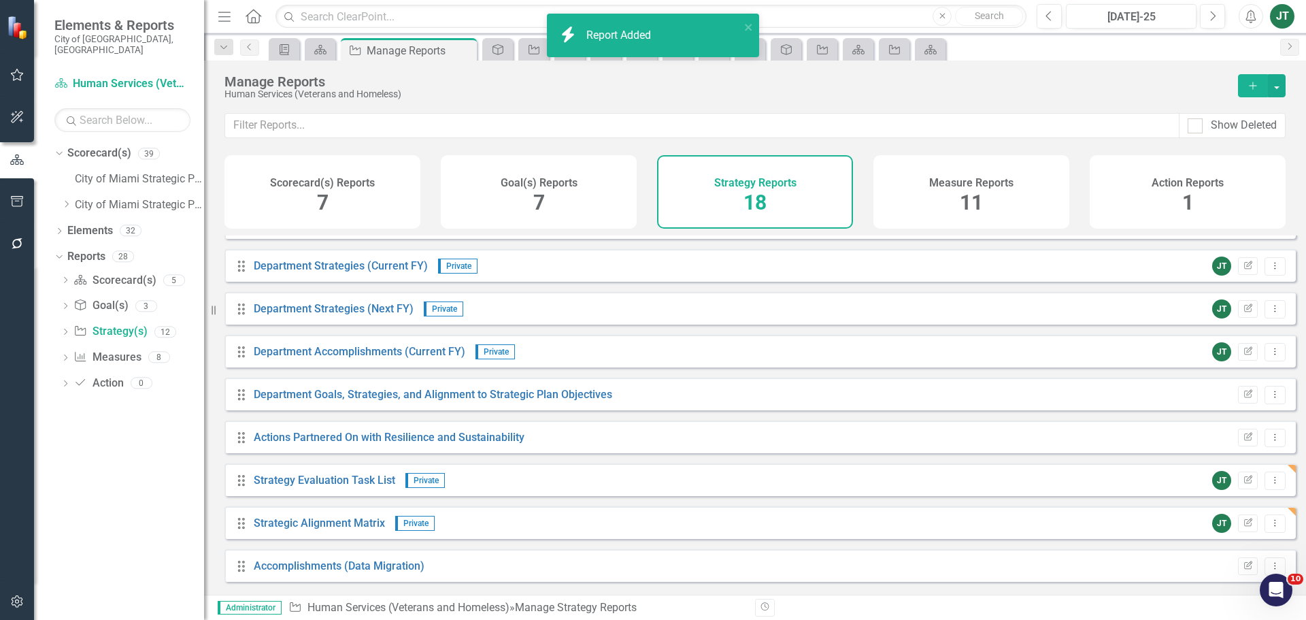
click at [951, 184] on h4 "Measure Reports" at bounding box center [971, 183] width 84 height 12
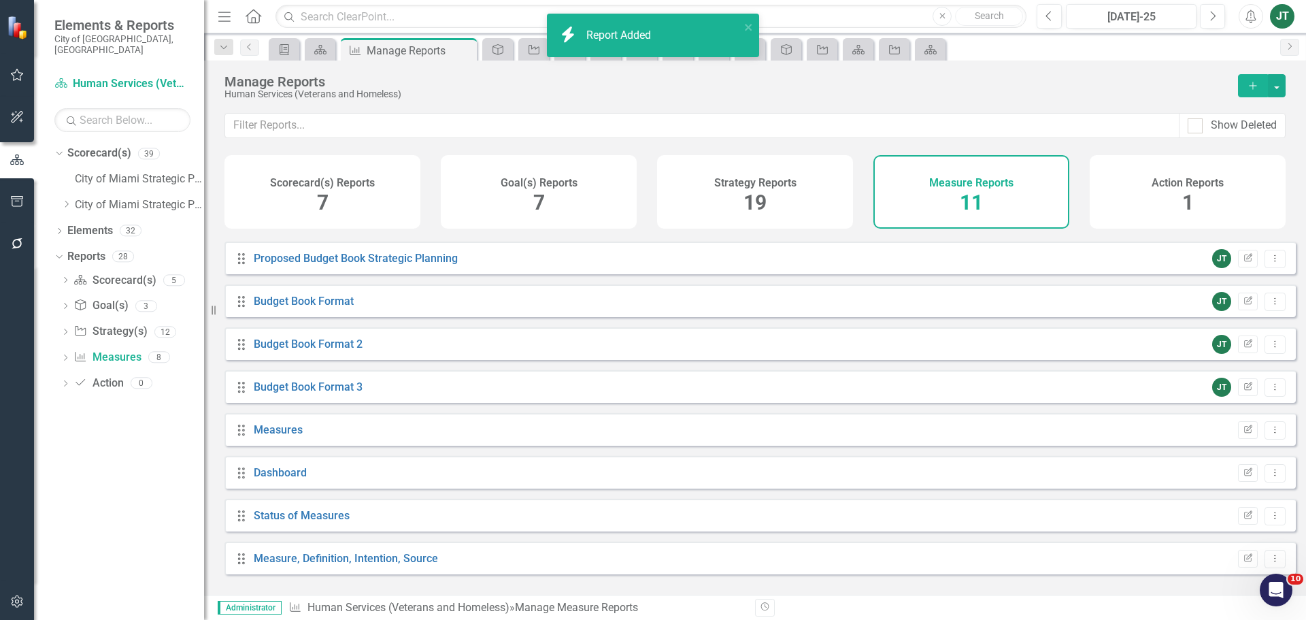
scroll to position [122, 0]
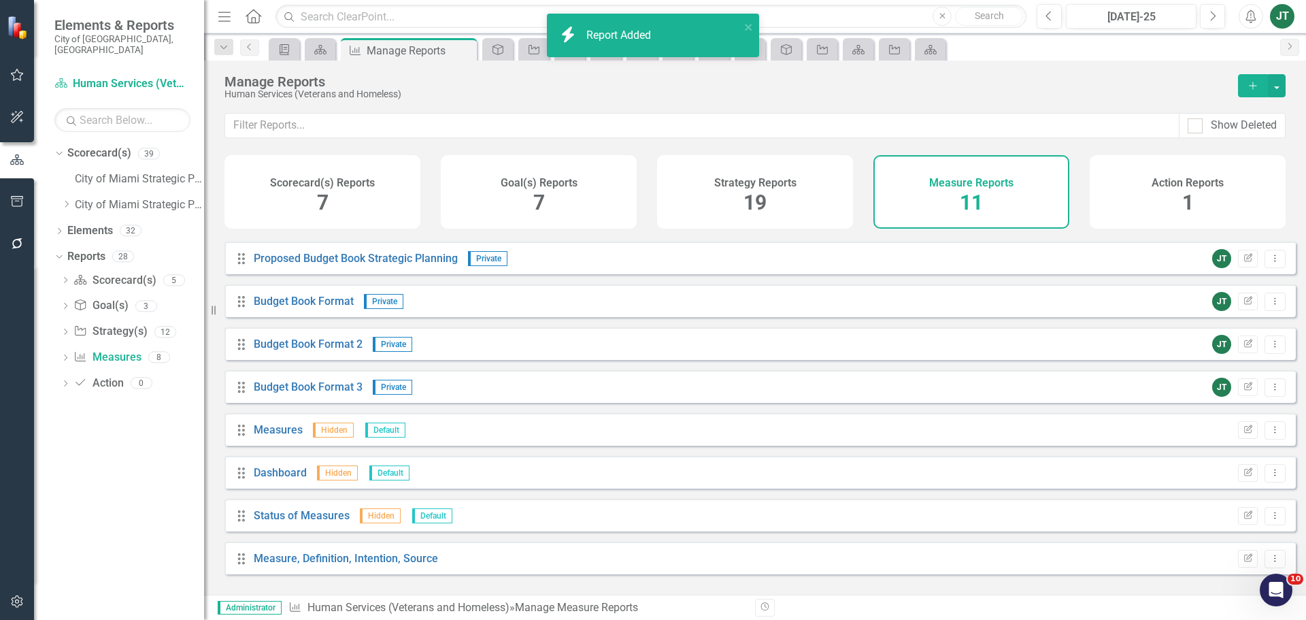
click at [968, 193] on span "11" at bounding box center [971, 202] width 23 height 24
click at [1281, 82] on button "button" at bounding box center [1277, 85] width 18 height 23
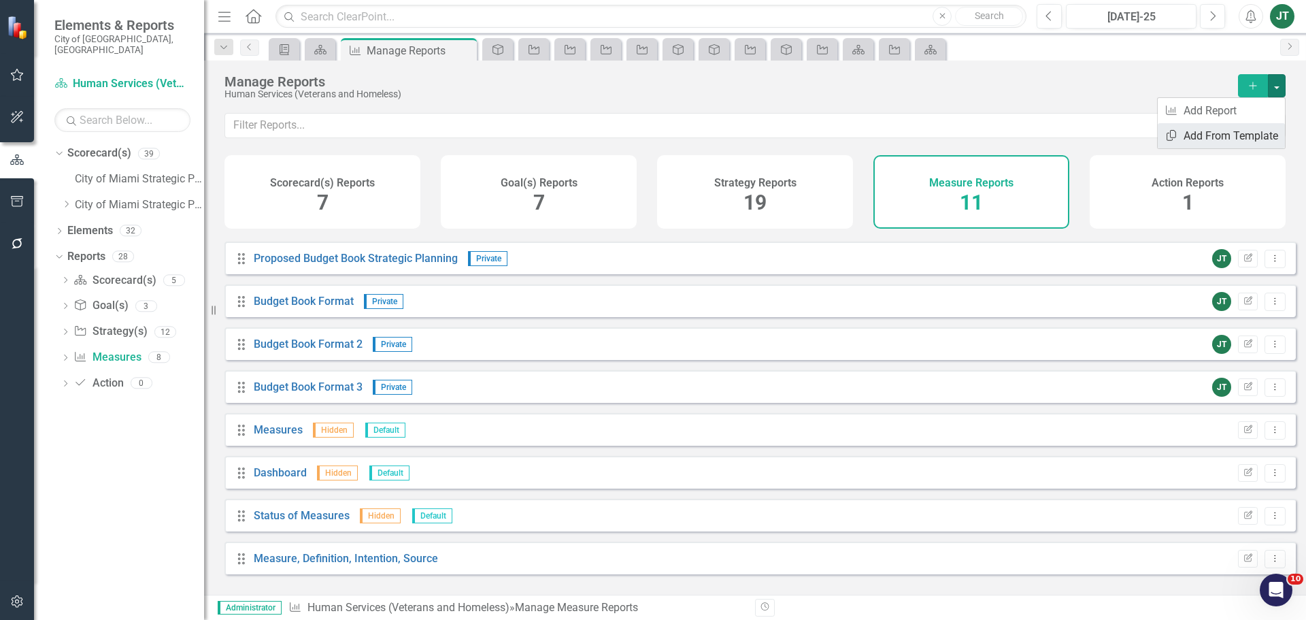
click at [1236, 131] on link "Copy Add From Template" at bounding box center [1221, 135] width 127 height 25
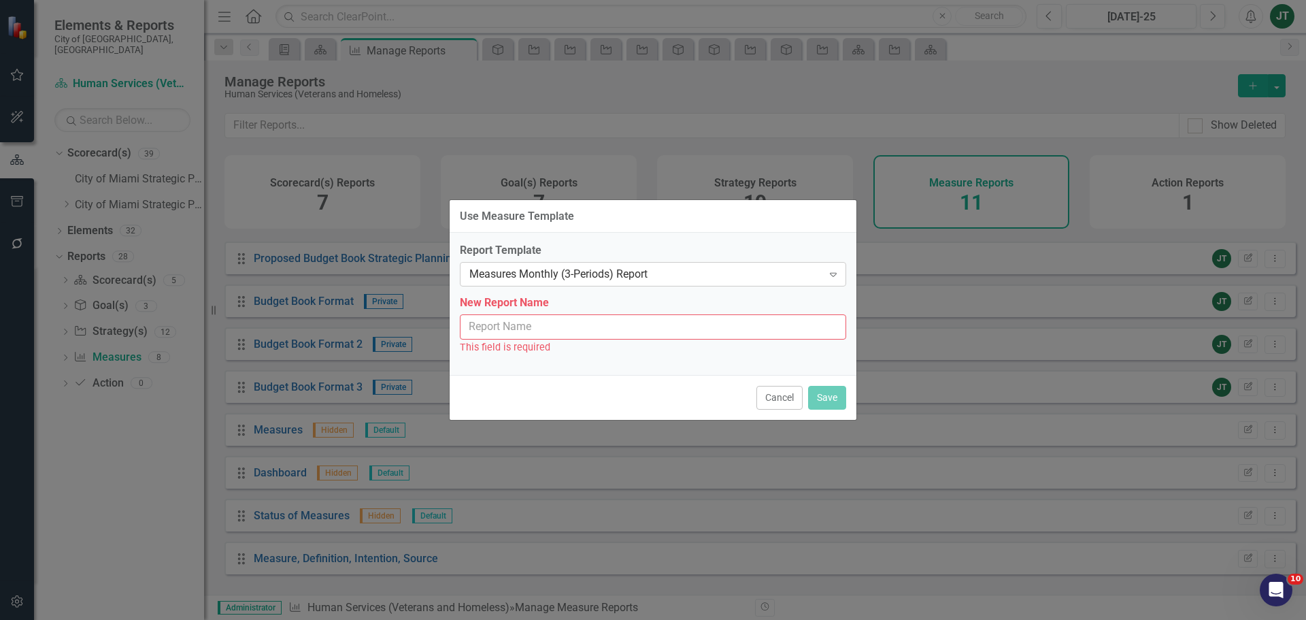
click at [590, 275] on div "Measures Monthly (3-Periods) Report" at bounding box center [645, 275] width 353 height 16
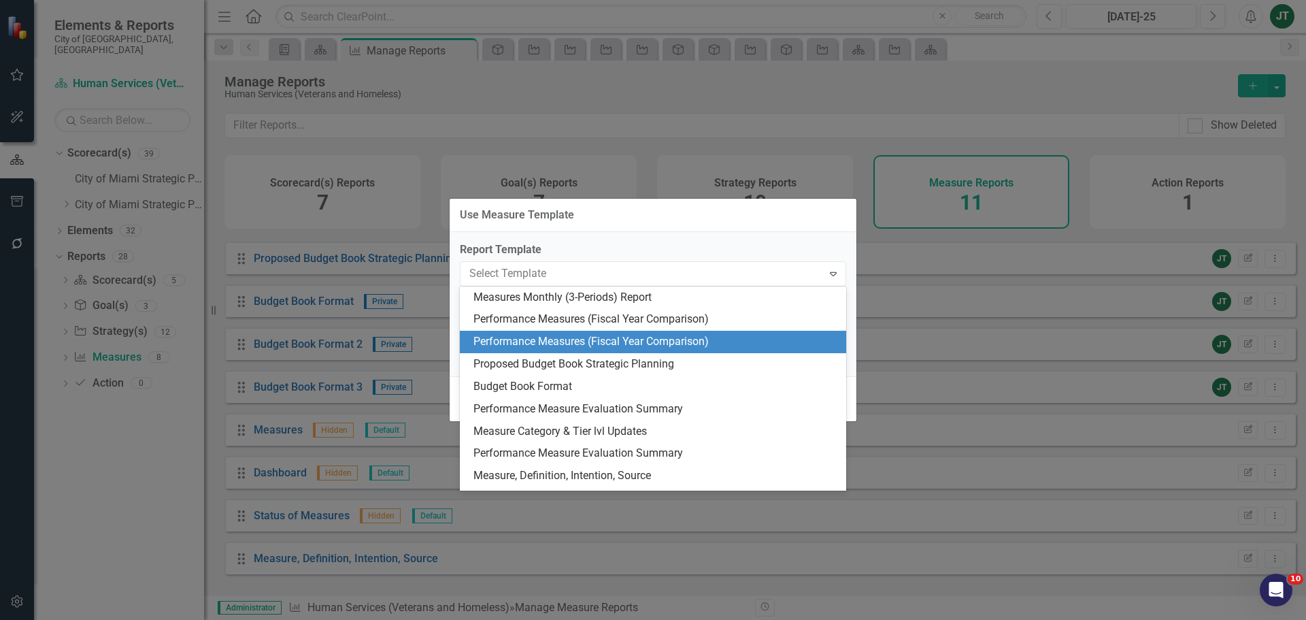
scroll to position [19, 0]
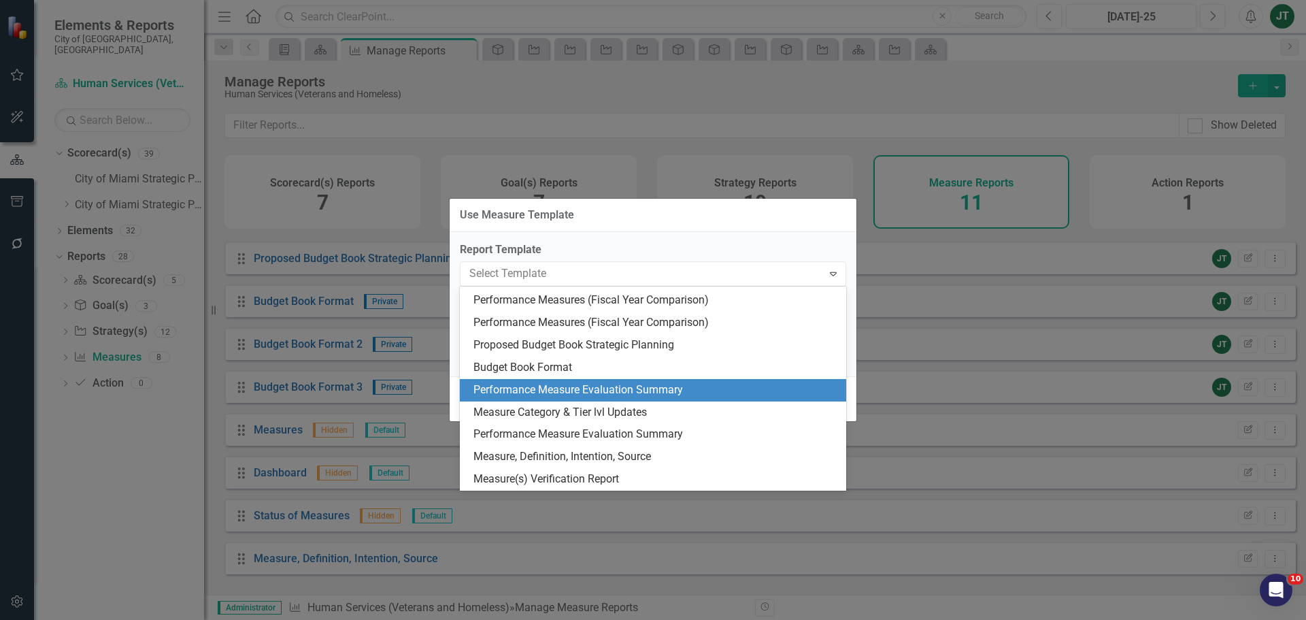
click at [583, 390] on div "Performance Measure Evaluation Summary" at bounding box center [655, 390] width 365 height 16
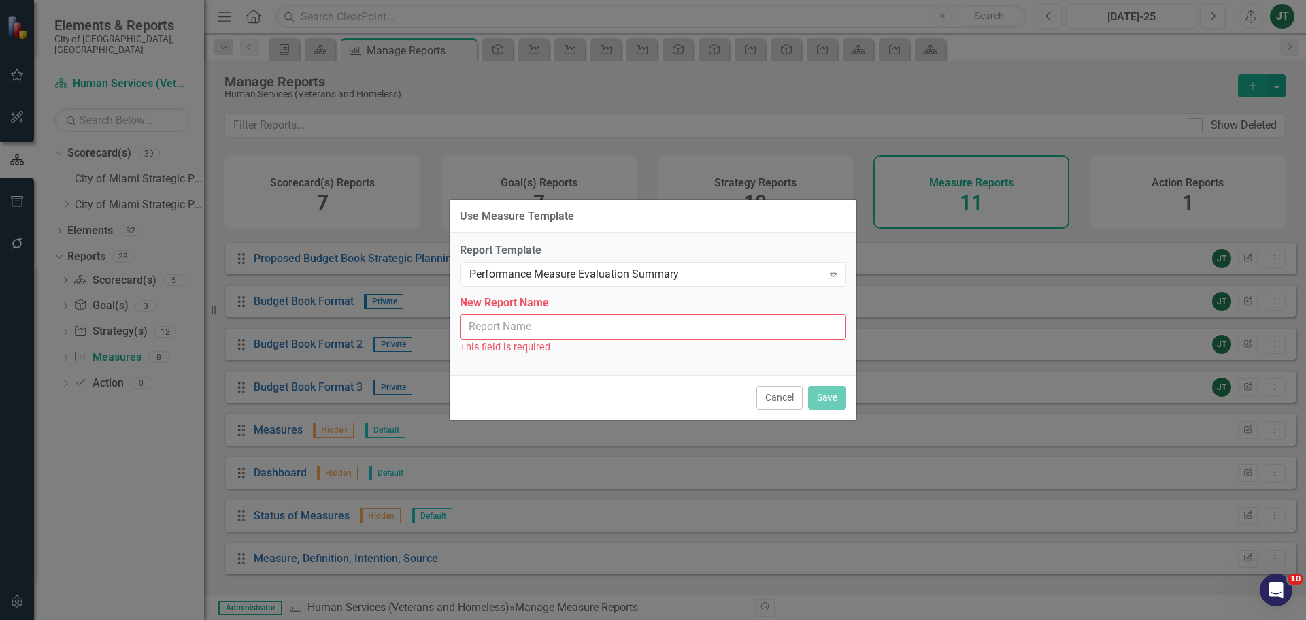
click at [624, 330] on input "New Report Name" at bounding box center [653, 326] width 386 height 25
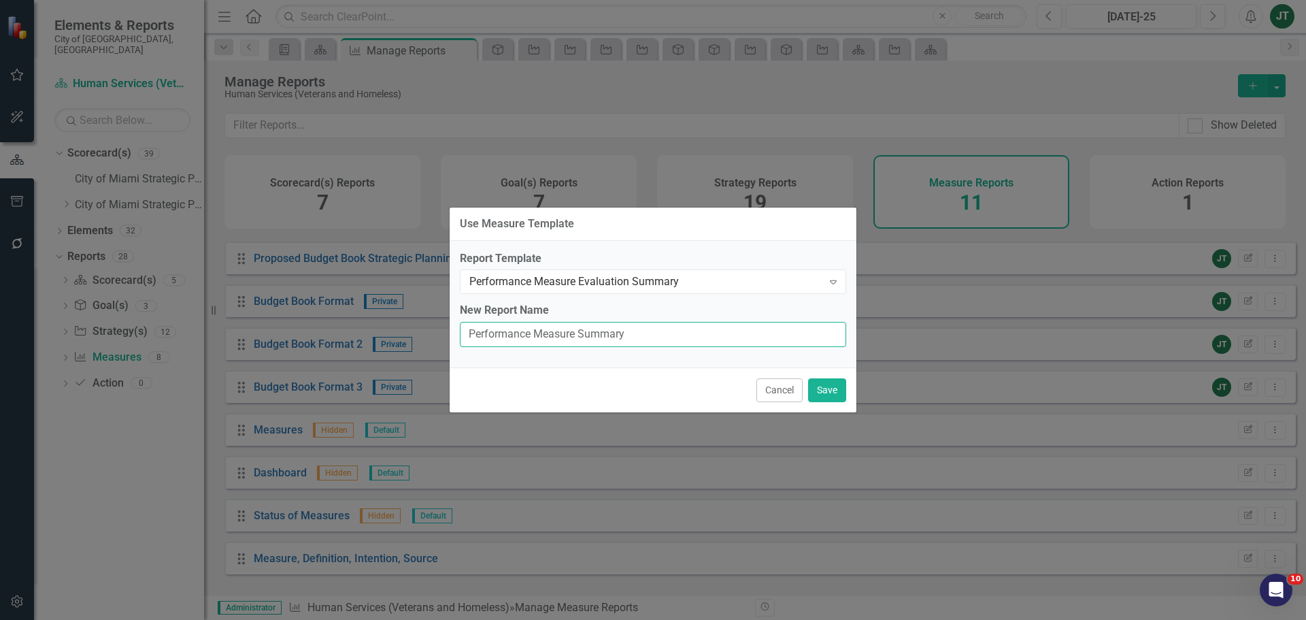
click at [581, 335] on input "Performance Measure Summary" at bounding box center [653, 334] width 386 height 25
type input "Performance Measure Evaluation Summary"
click at [828, 377] on div "Cancel Save" at bounding box center [653, 389] width 407 height 45
click at [828, 388] on button "Save" at bounding box center [827, 390] width 38 height 24
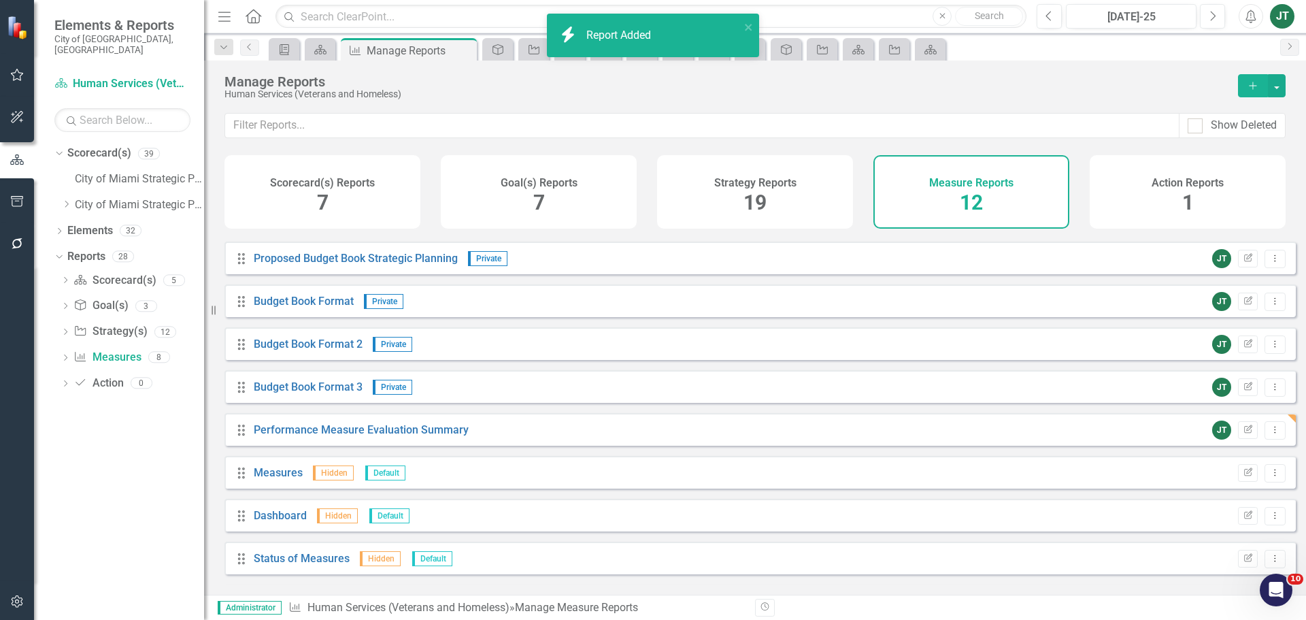
scroll to position [165, 0]
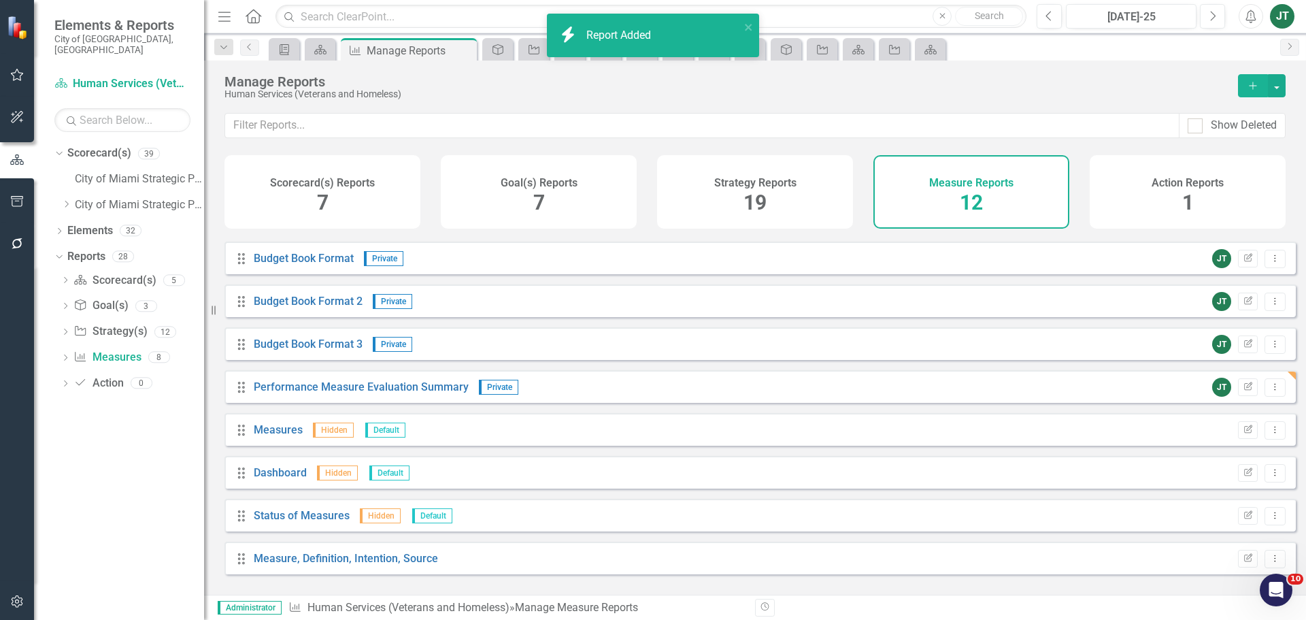
drag, startPoint x: 792, startPoint y: 192, endPoint x: 694, endPoint y: 298, distance: 144.4
click at [792, 192] on div "Strategy Reports 19" at bounding box center [755, 191] width 196 height 73
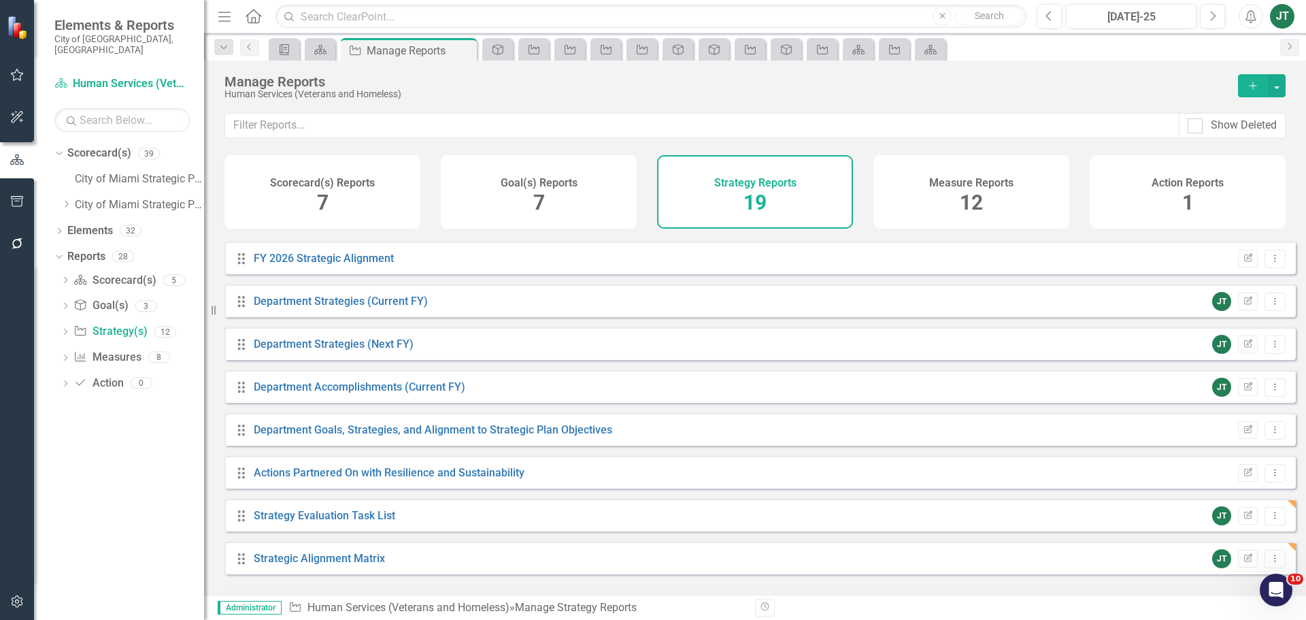
scroll to position [201, 0]
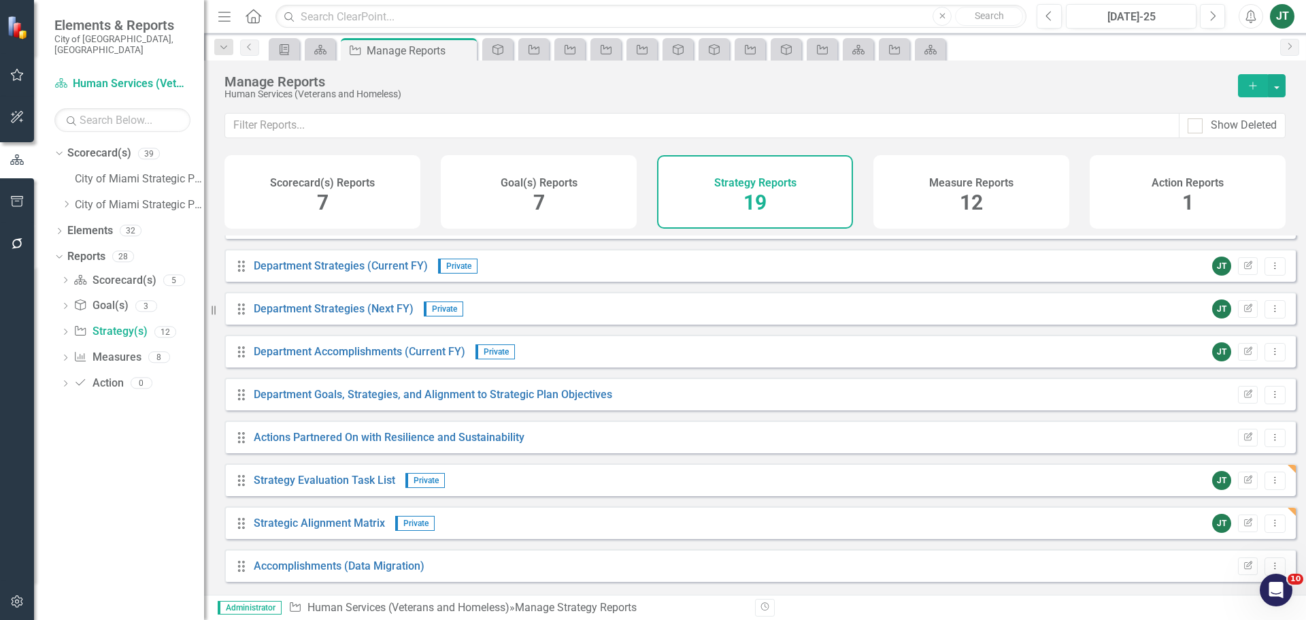
click at [322, 197] on span "7" at bounding box center [323, 202] width 12 height 24
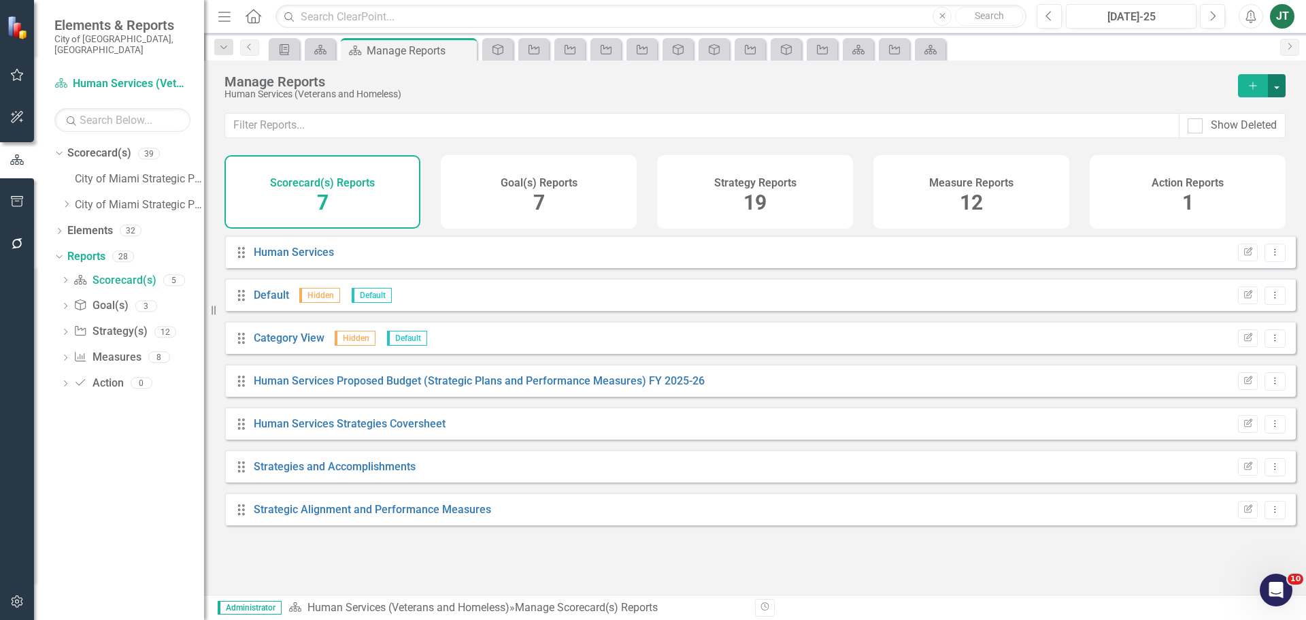
click at [1273, 80] on button "button" at bounding box center [1277, 85] width 18 height 23
click at [1218, 131] on link "Copy Add From Template" at bounding box center [1217, 135] width 136 height 25
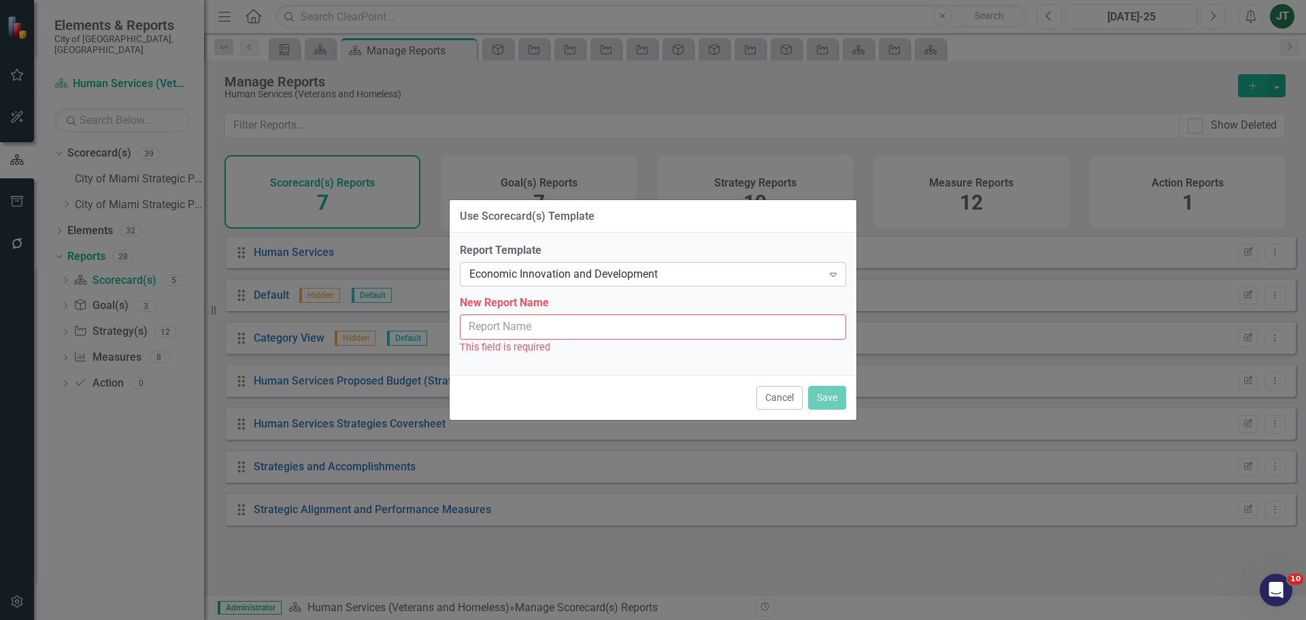
click at [614, 267] on div "Economic Innovation and Development" at bounding box center [645, 275] width 353 height 16
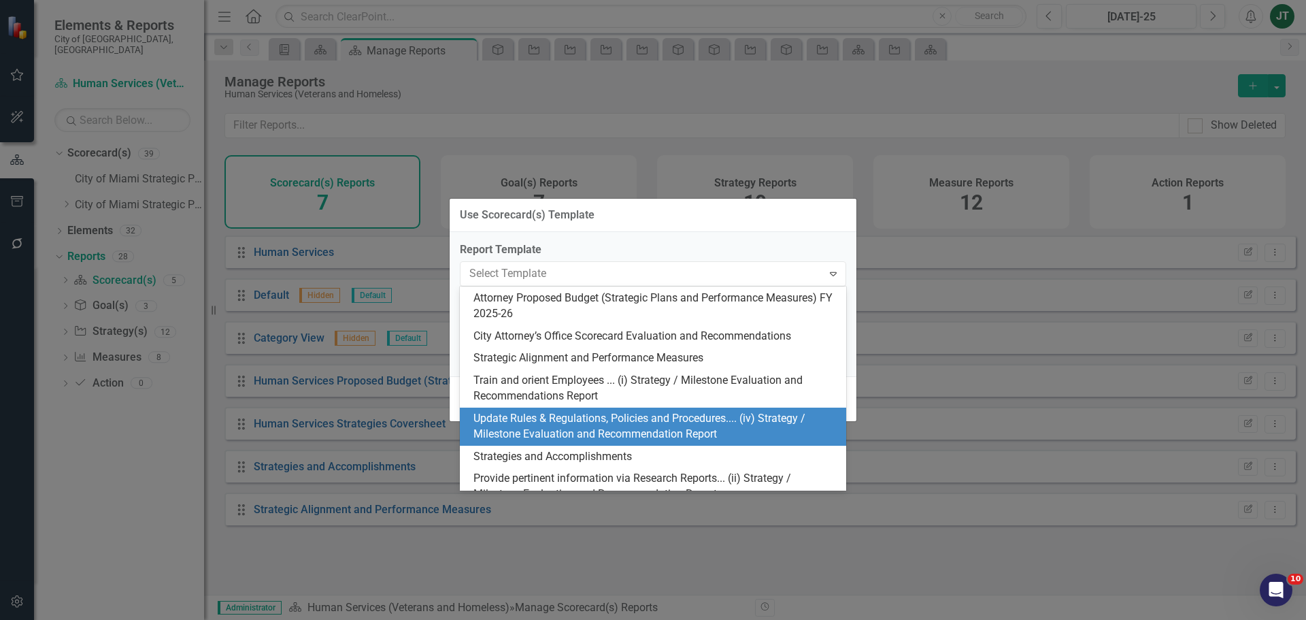
scroll to position [68, 0]
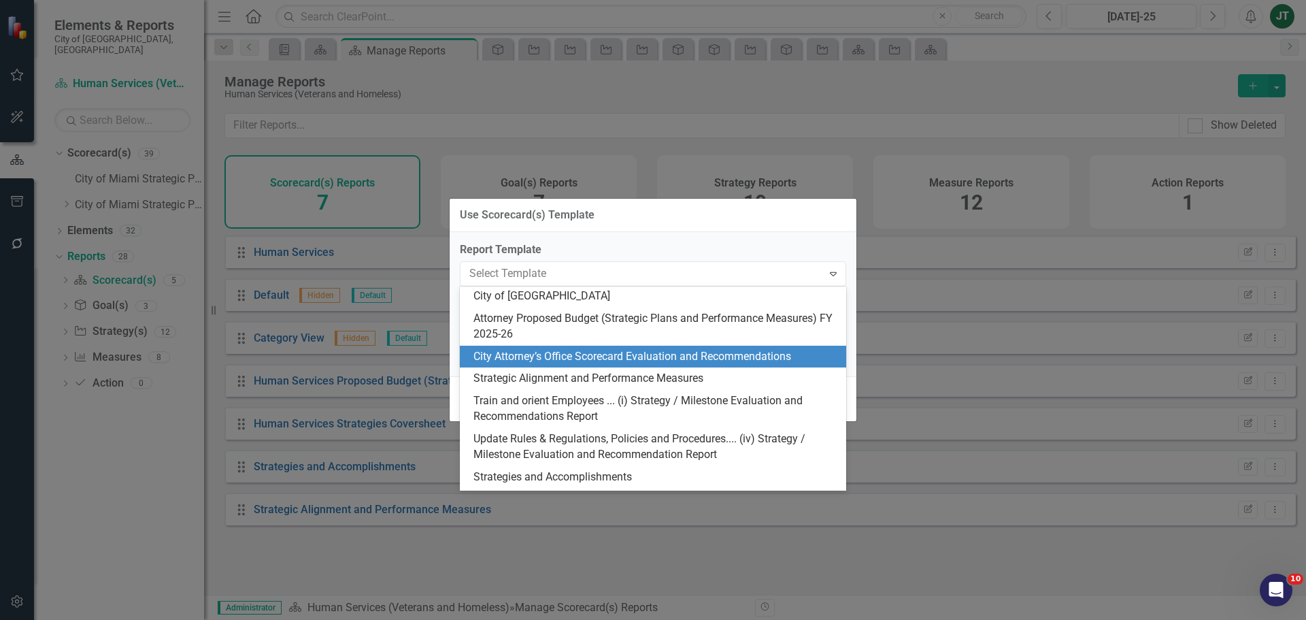
click at [651, 355] on div "City Attorney’s Office Scorecard Evaluation and Recommendations" at bounding box center [655, 357] width 365 height 16
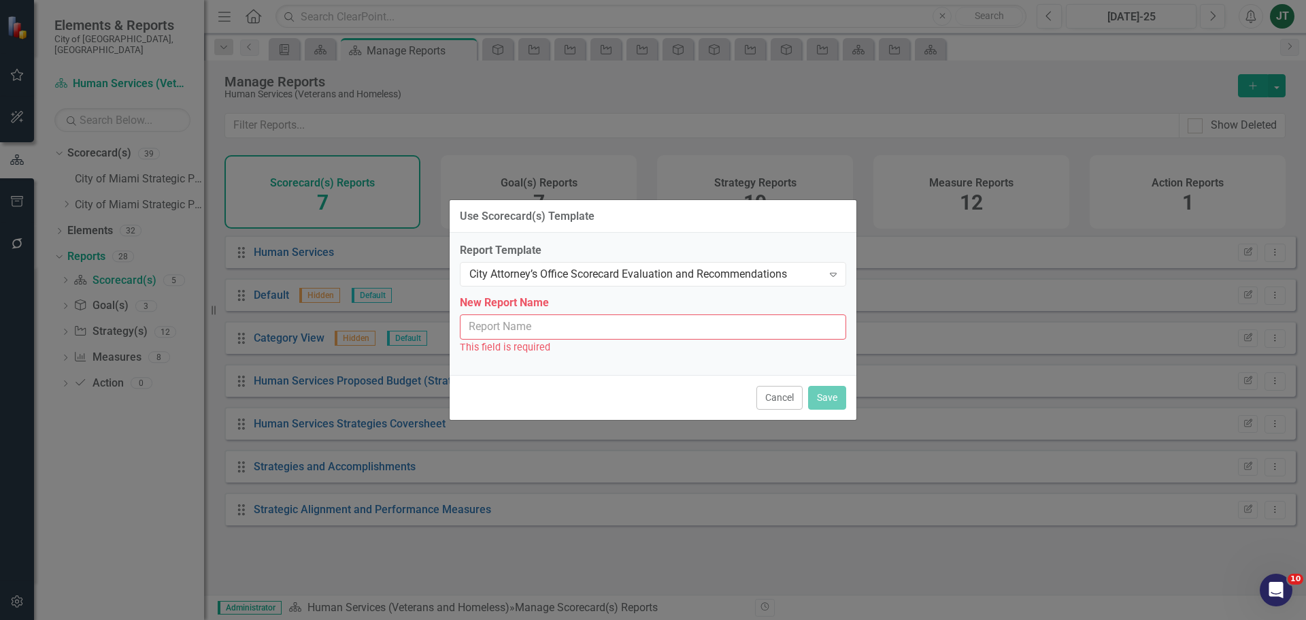
click at [560, 324] on input "New Report Name" at bounding box center [653, 326] width 386 height 25
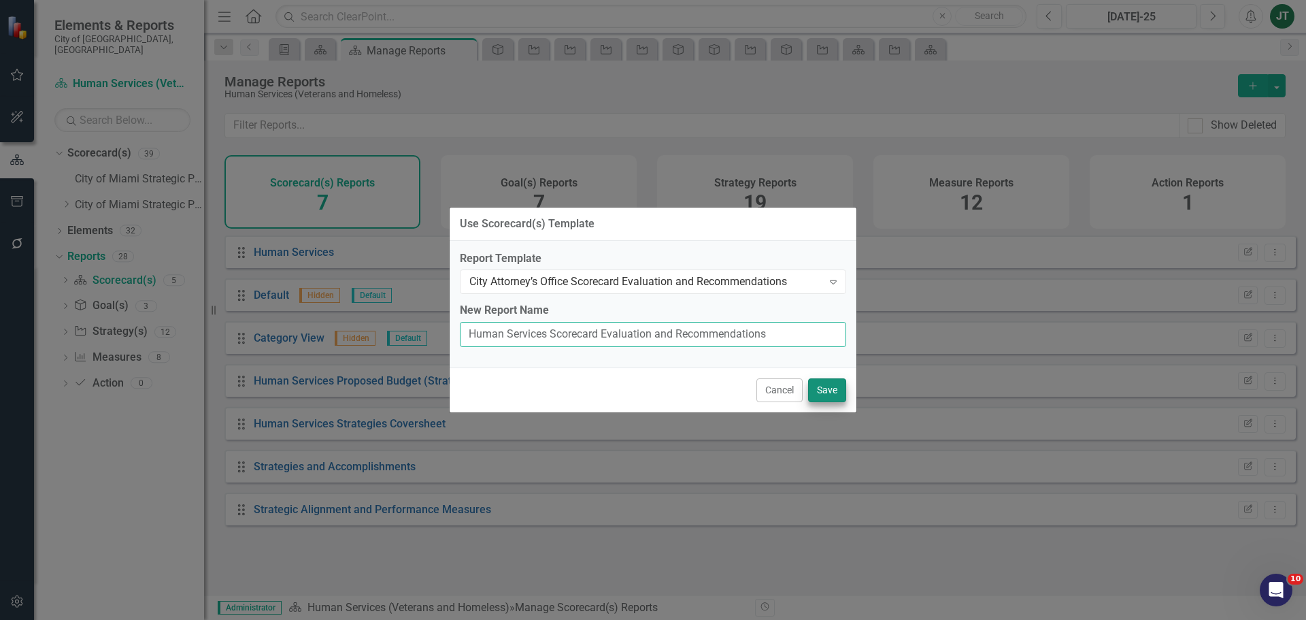
type input "Human Services Scorecard Evaluation and Recommendations"
click at [825, 387] on button "Save" at bounding box center [827, 390] width 38 height 24
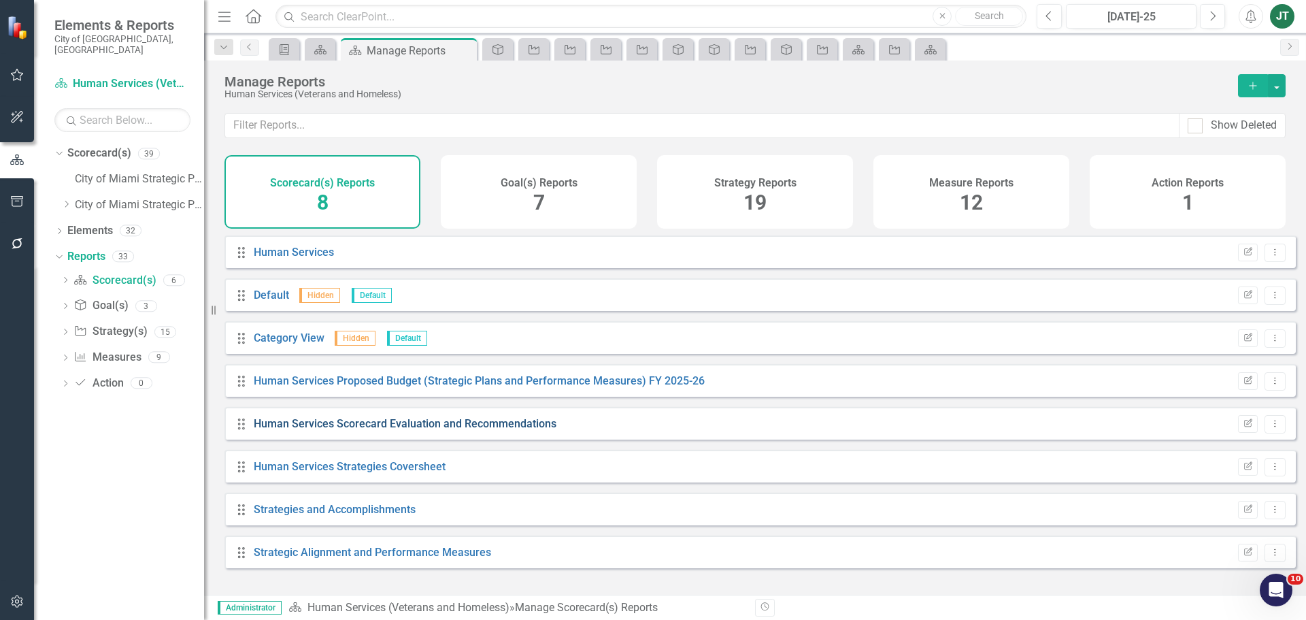
click at [459, 430] on link "Human Services Scorecard Evaluation and Recommendations" at bounding box center [405, 423] width 303 height 13
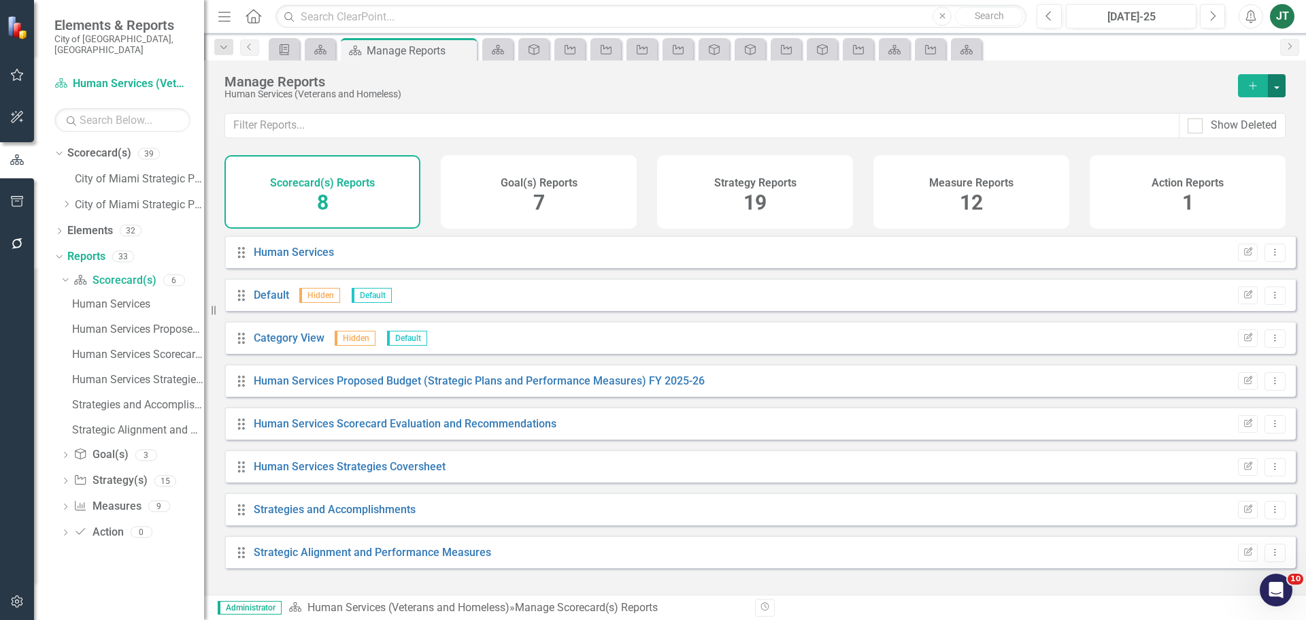
click at [1278, 85] on button "button" at bounding box center [1277, 85] width 18 height 23
click at [1235, 135] on link "Copy Add From Template" at bounding box center [1217, 135] width 136 height 25
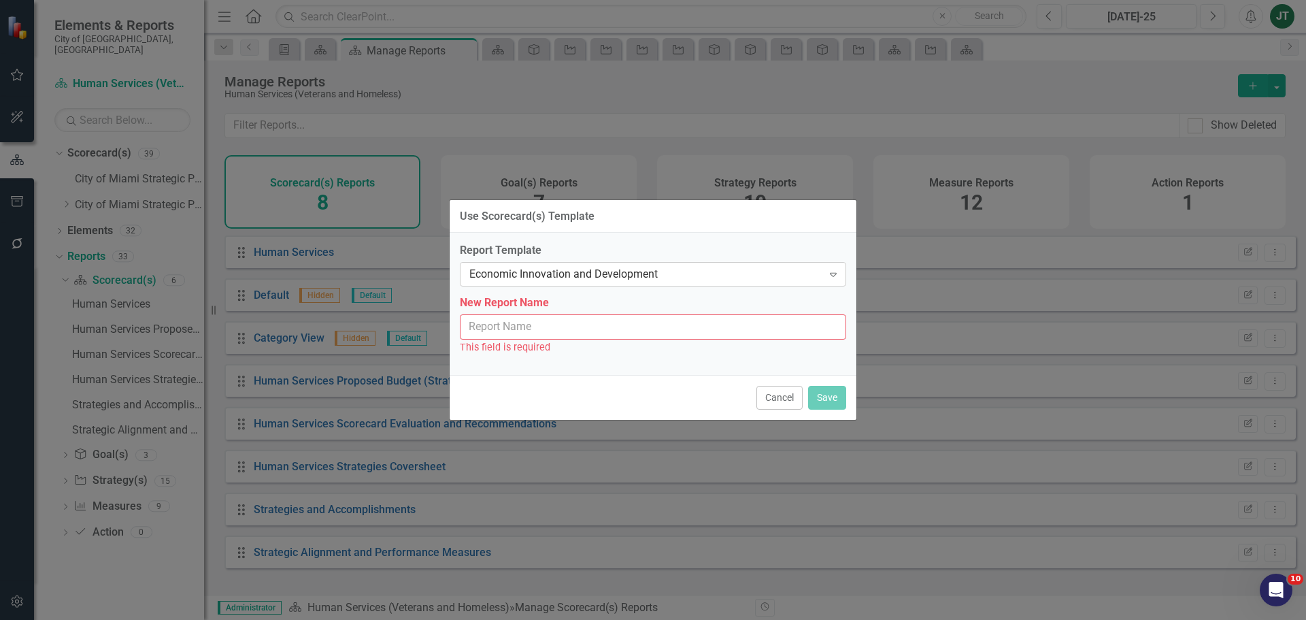
click at [608, 275] on div "Economic Innovation and Development" at bounding box center [645, 275] width 353 height 16
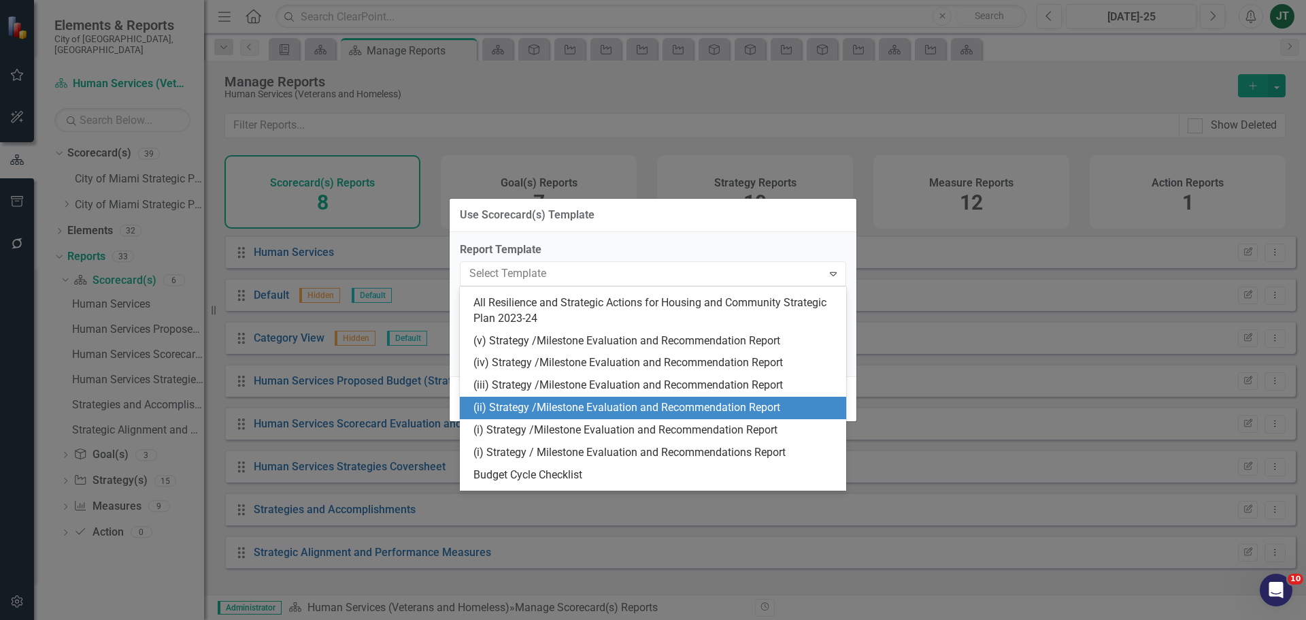
scroll to position [374, 0]
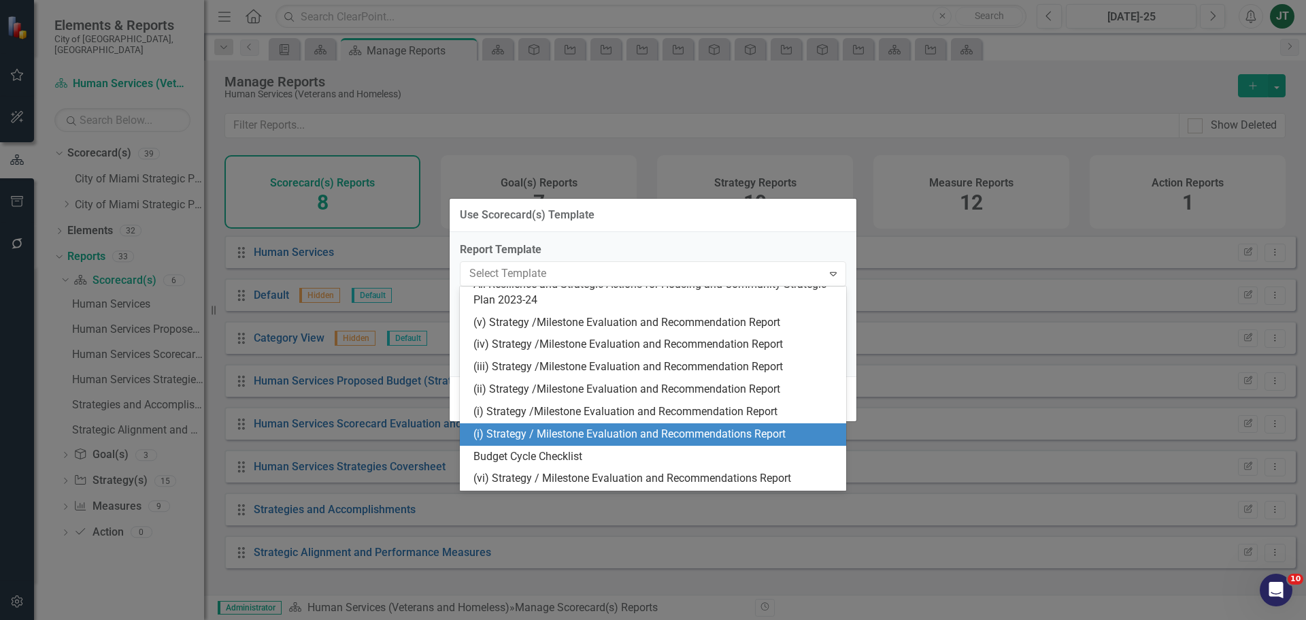
click at [490, 432] on div "(i) Strategy / Milestone Evaluation and Recommendations Report" at bounding box center [655, 435] width 365 height 16
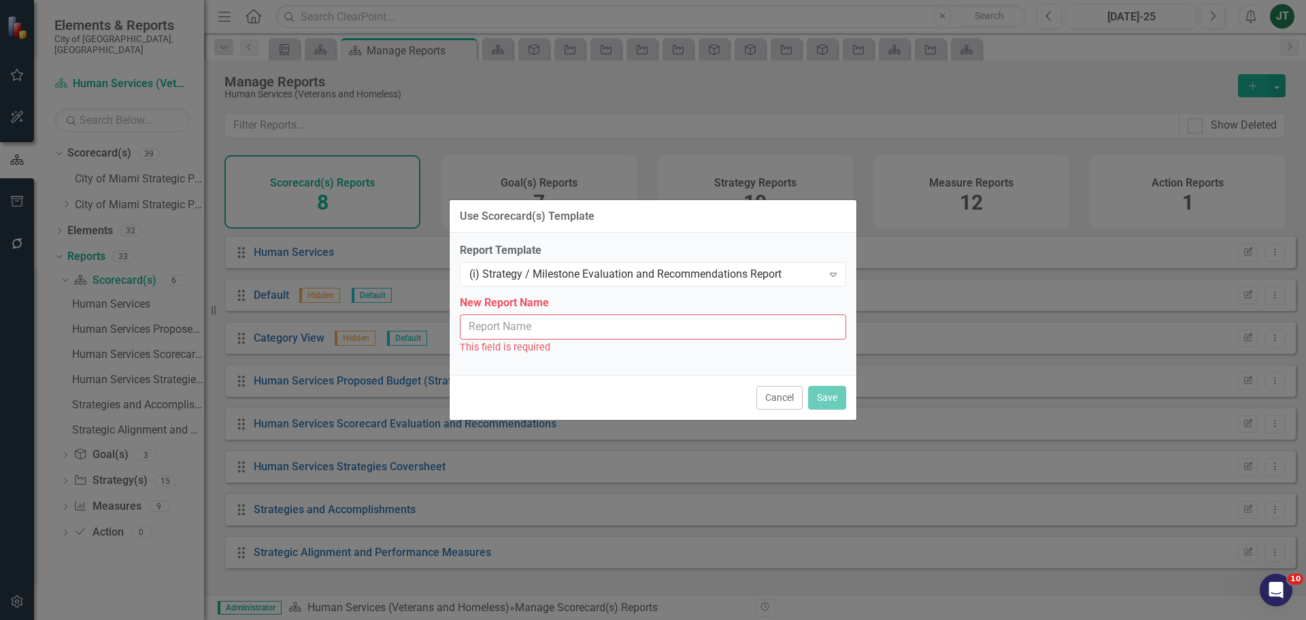
click at [561, 329] on input "New Report Name" at bounding box center [653, 326] width 386 height 25
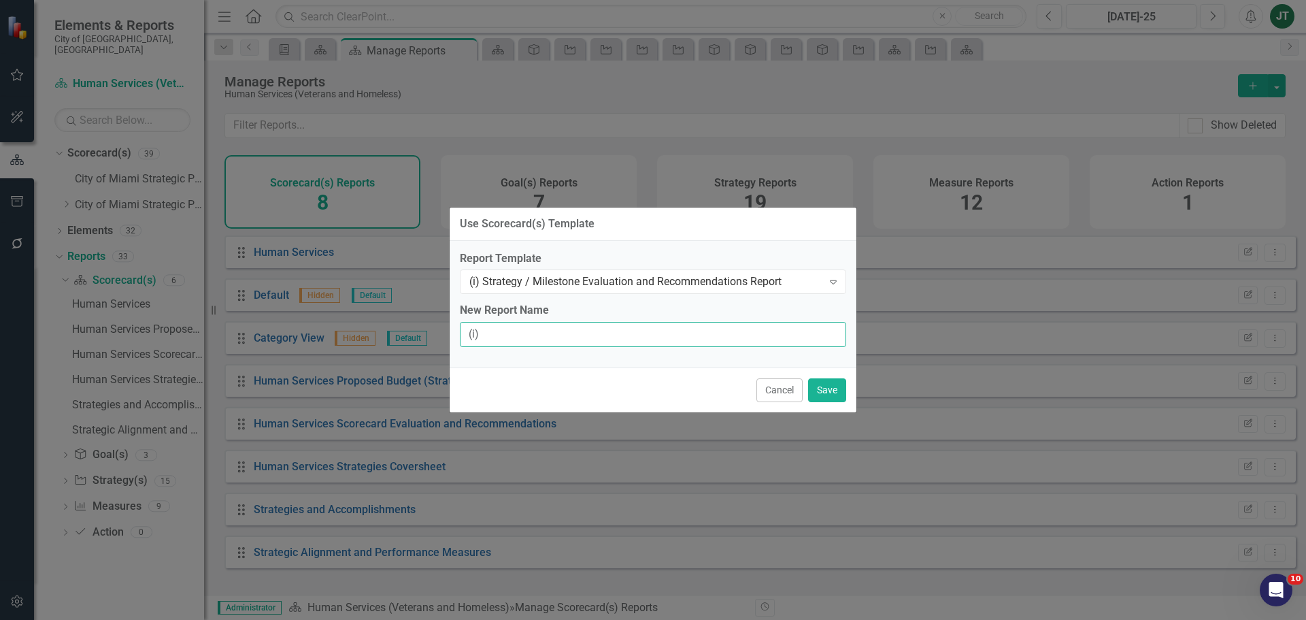
type input "(i) Strategy / Milestone Evaluation and Recommendations Report"
click at [826, 390] on button "Save" at bounding box center [827, 390] width 38 height 24
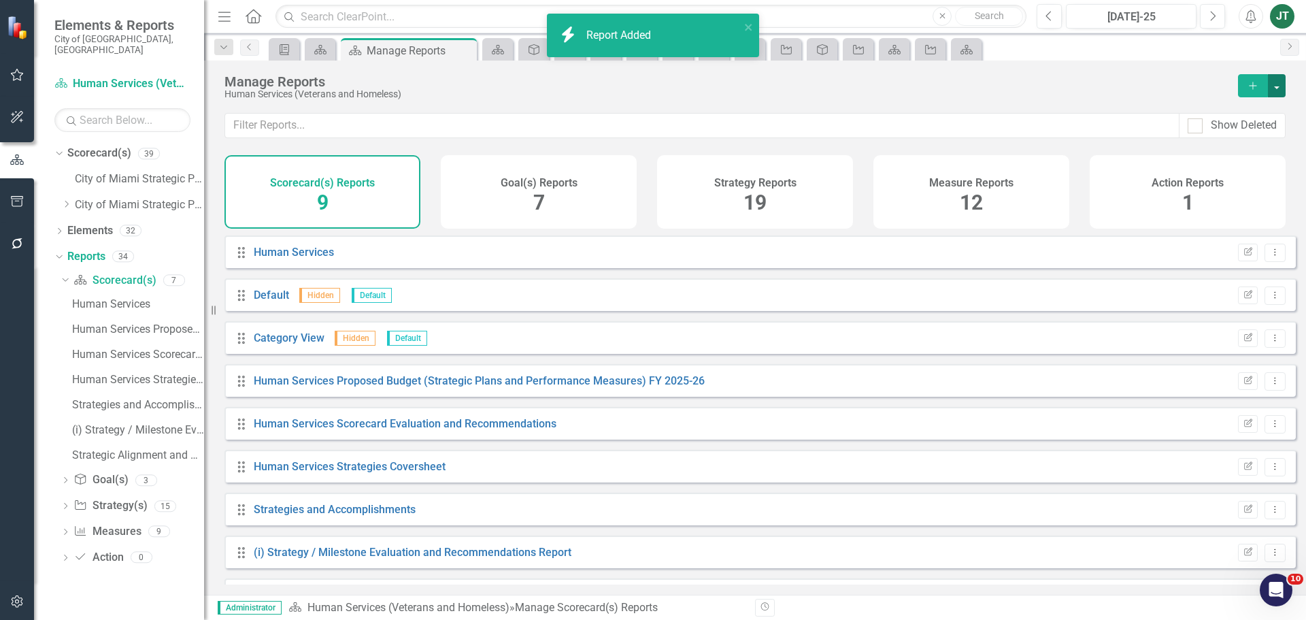
click at [1280, 88] on button "button" at bounding box center [1277, 85] width 18 height 23
click at [1242, 137] on link "Copy Add From Template" at bounding box center [1217, 135] width 136 height 25
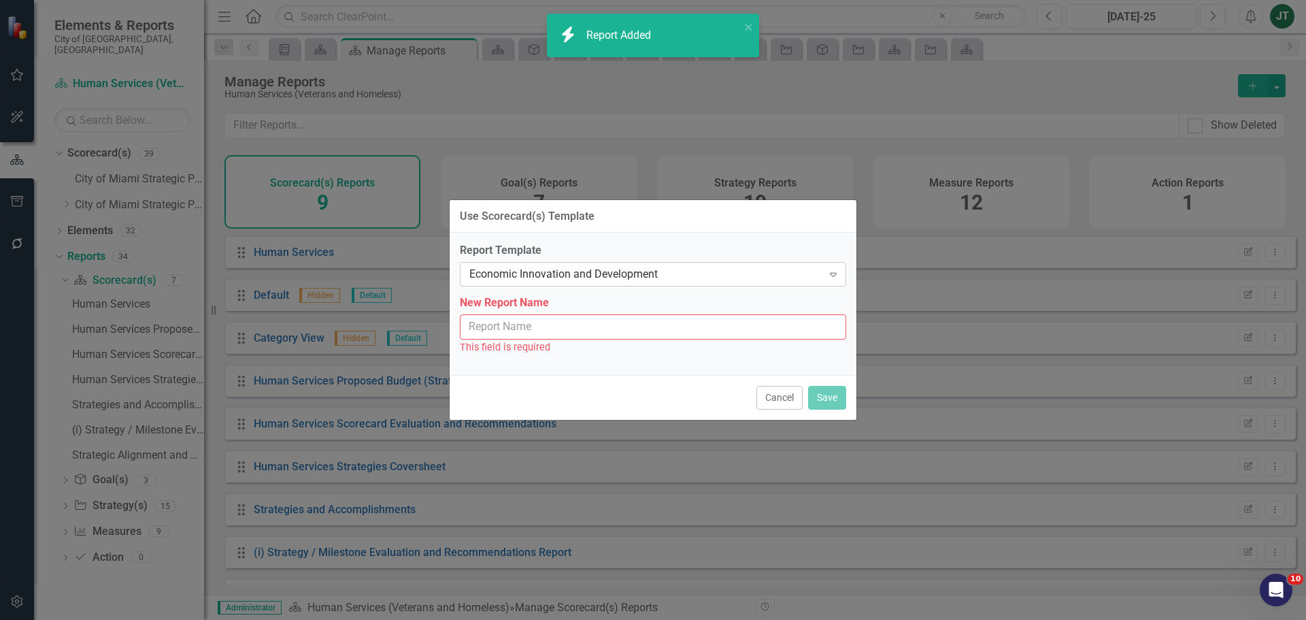
click at [634, 271] on div "Economic Innovation and Development" at bounding box center [645, 275] width 353 height 16
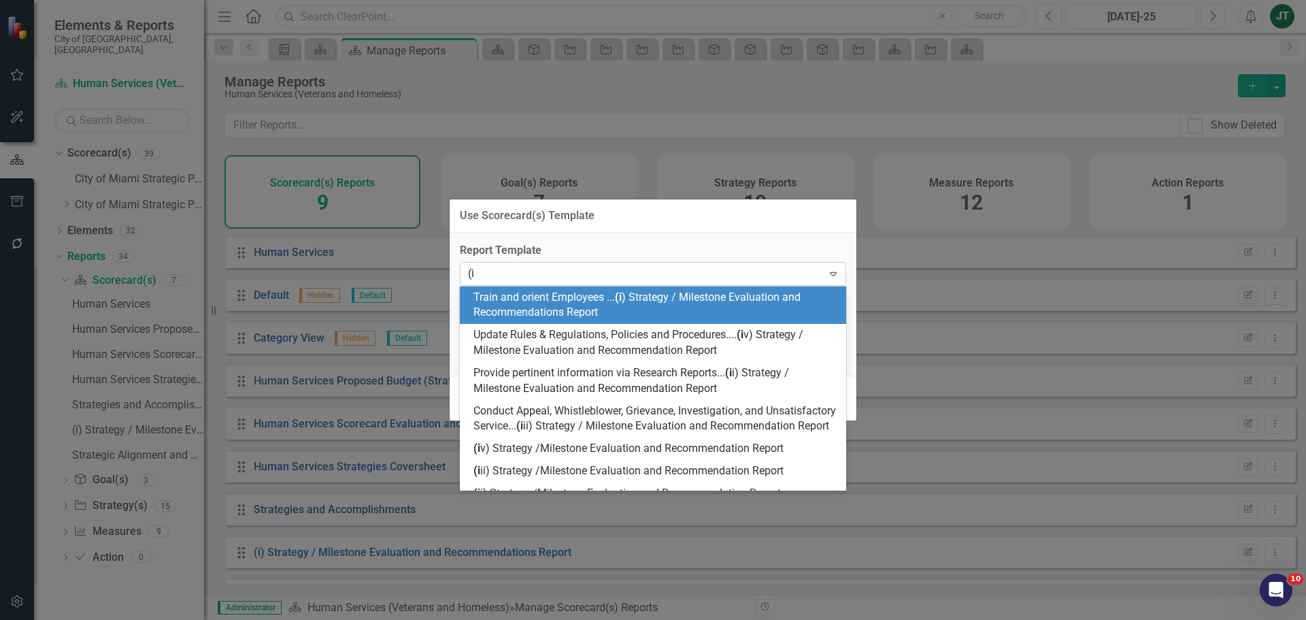
type input "(ii"
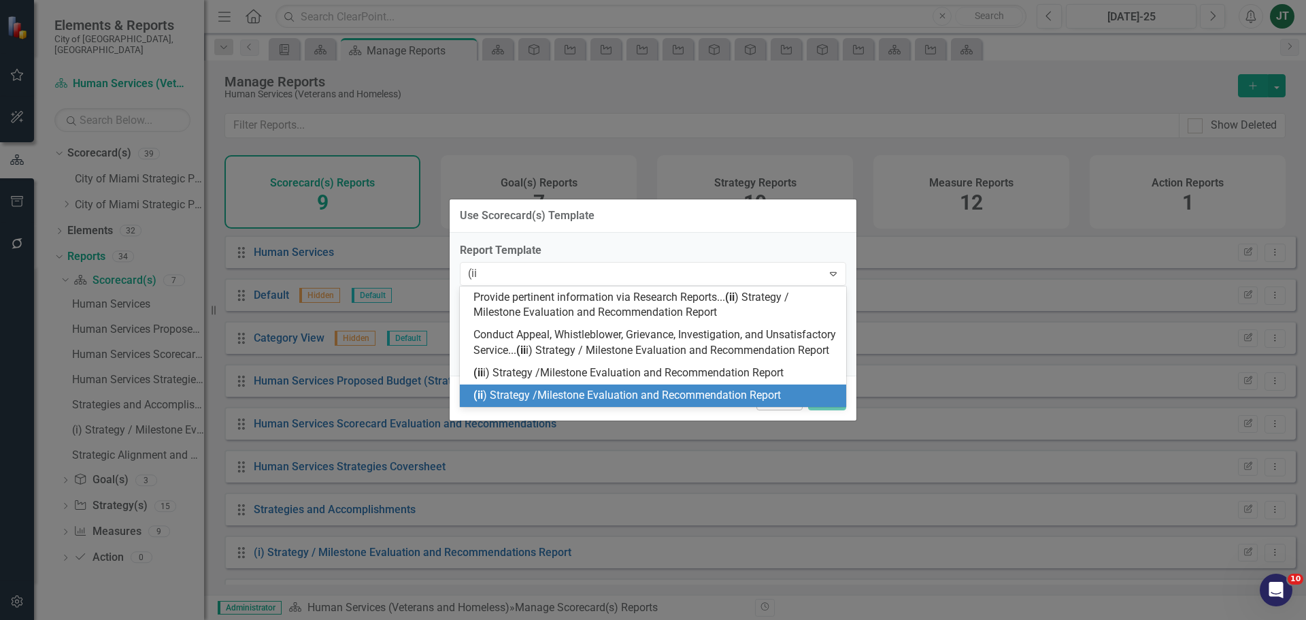
click at [561, 401] on span "(ii ) Strategy /Milestone Evaluation and Recommendation Report" at bounding box center [626, 394] width 307 height 13
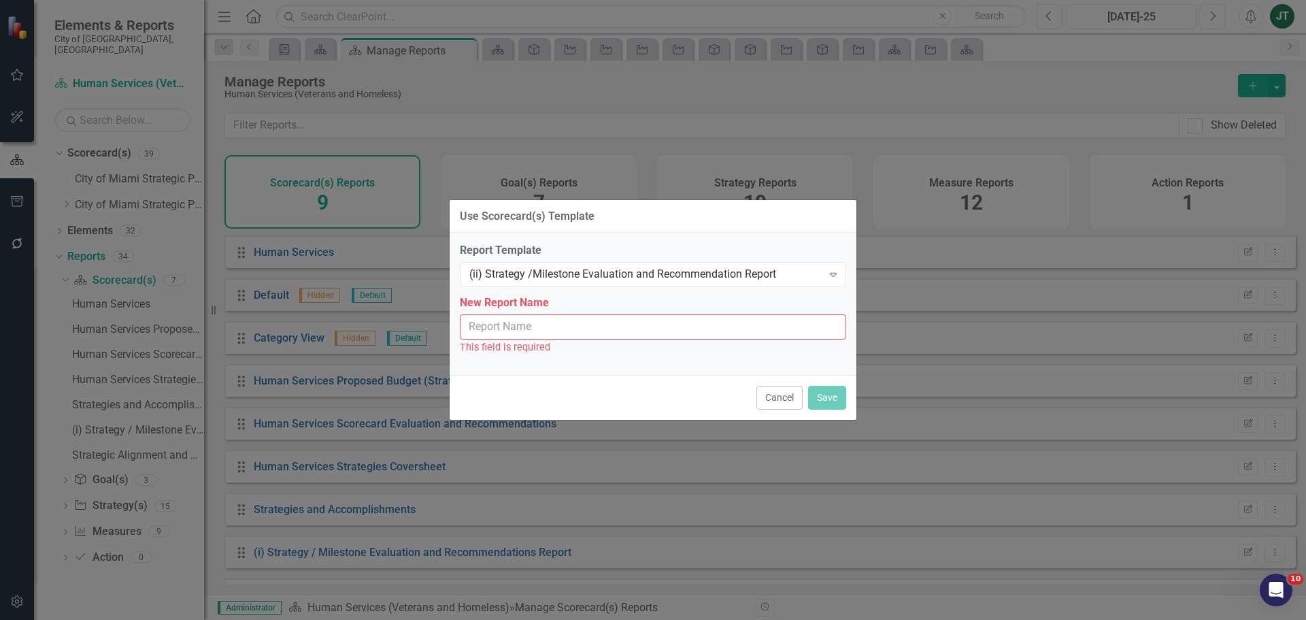
click at [696, 324] on input "New Report Name" at bounding box center [653, 326] width 386 height 25
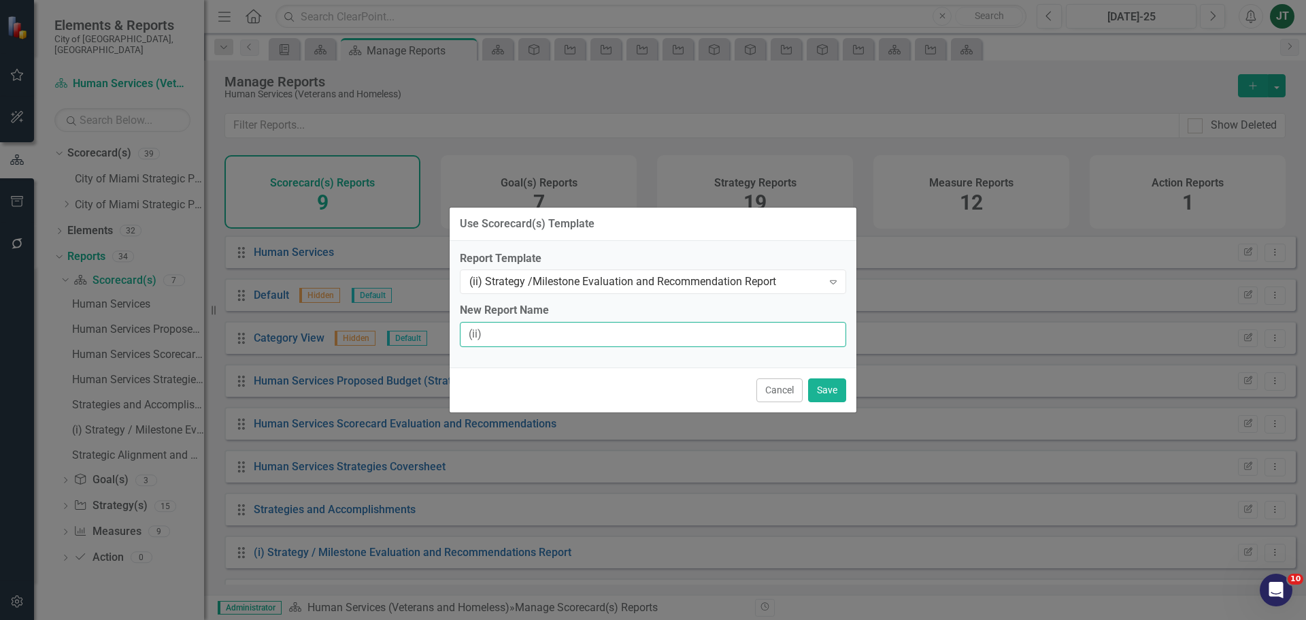
type input "(ii) Strategy / Milestone Evaluation and Recommendation Report"
click at [823, 386] on button "Save" at bounding box center [827, 390] width 38 height 24
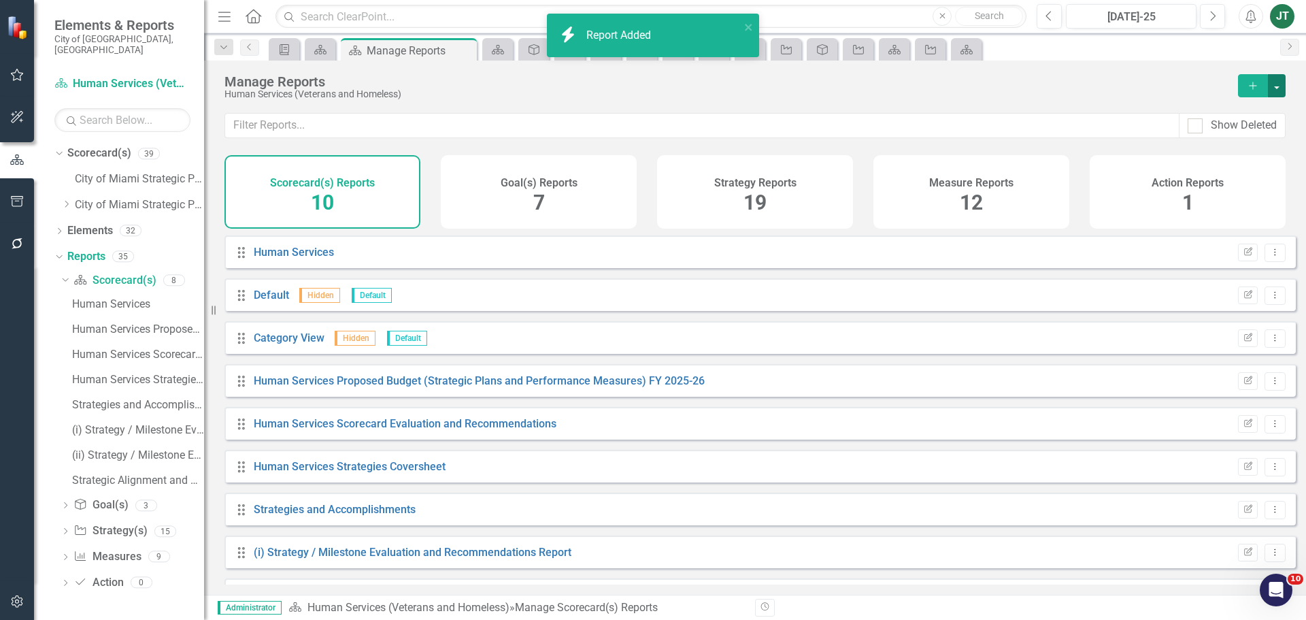
drag, startPoint x: 1284, startPoint y: 86, endPoint x: 1281, endPoint y: 93, distance: 7.6
click at [1284, 87] on button "button" at bounding box center [1277, 85] width 18 height 23
click at [1217, 141] on link "Copy Add From Template" at bounding box center [1217, 135] width 136 height 25
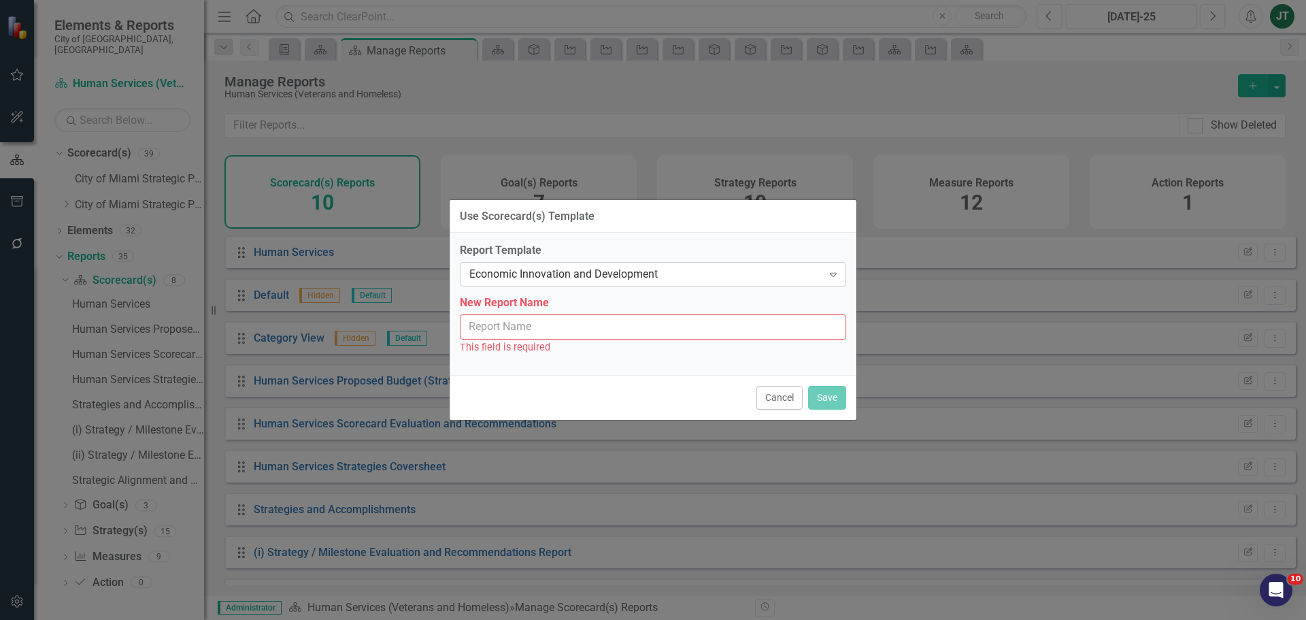
click at [648, 268] on div "Economic Innovation and Development" at bounding box center [645, 275] width 353 height 16
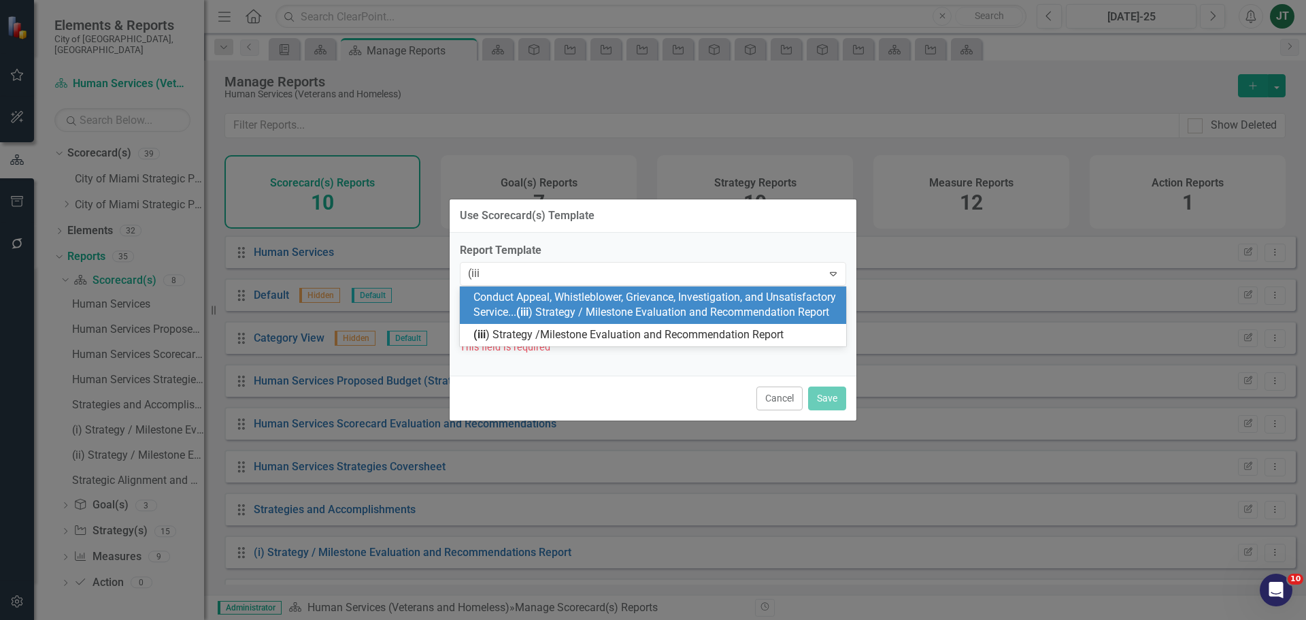
type input "(iii)"
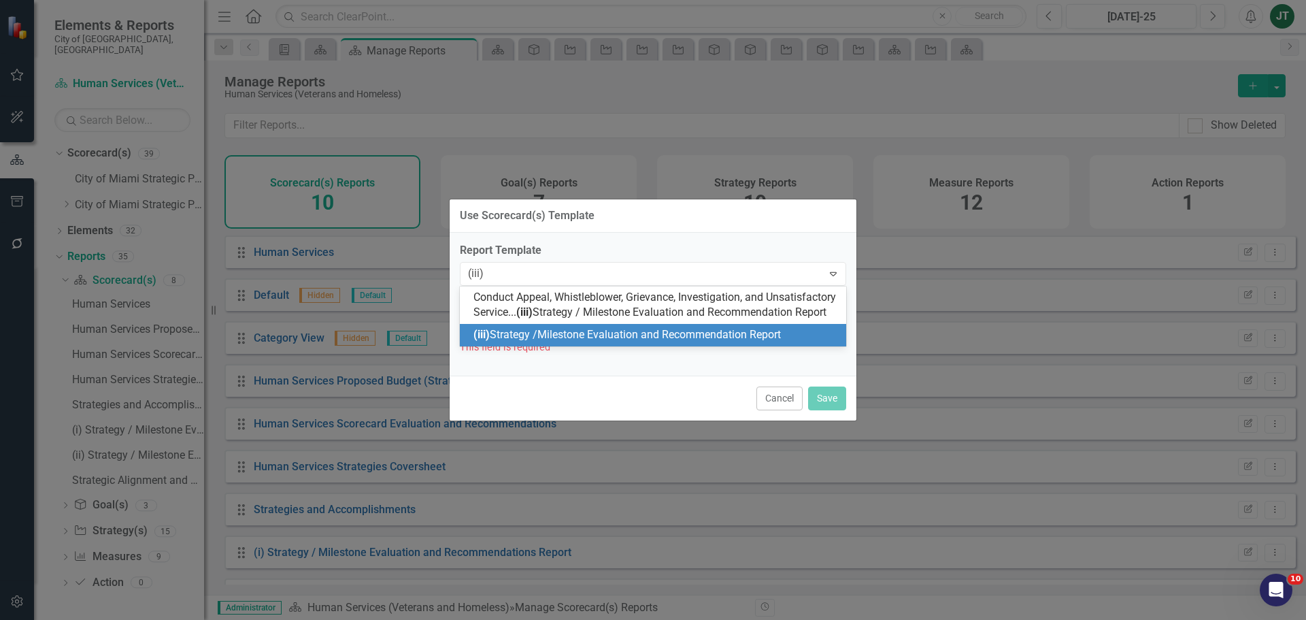
drag, startPoint x: 585, startPoint y: 339, endPoint x: 586, endPoint y: 346, distance: 7.5
click at [586, 346] on div "Conduct Appeal, Whistleblower, Grievance, Investigation, and Unsatisfactory Ser…" at bounding box center [653, 316] width 386 height 61
drag, startPoint x: 586, startPoint y: 346, endPoint x: 690, endPoint y: 371, distance: 106.9
click at [587, 341] on span "(iii) Strategy /Milestone Evaluation and Recommendation Report" at bounding box center [626, 334] width 307 height 13
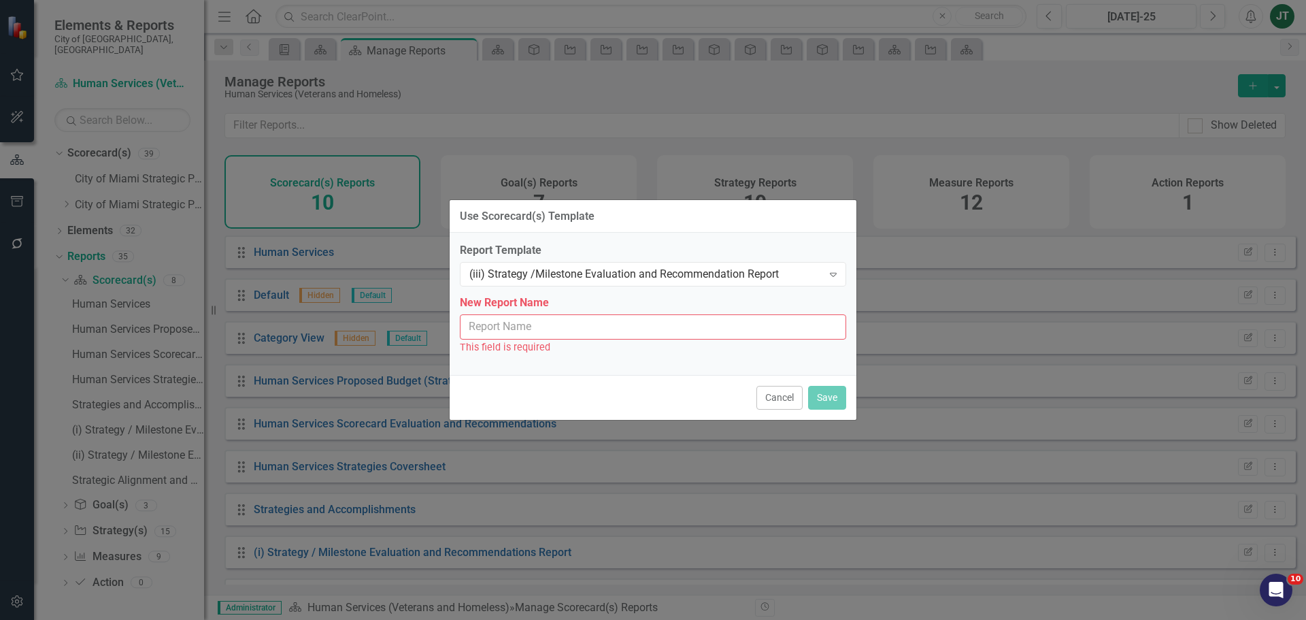
click at [604, 321] on input "New Report Name" at bounding box center [653, 326] width 386 height 25
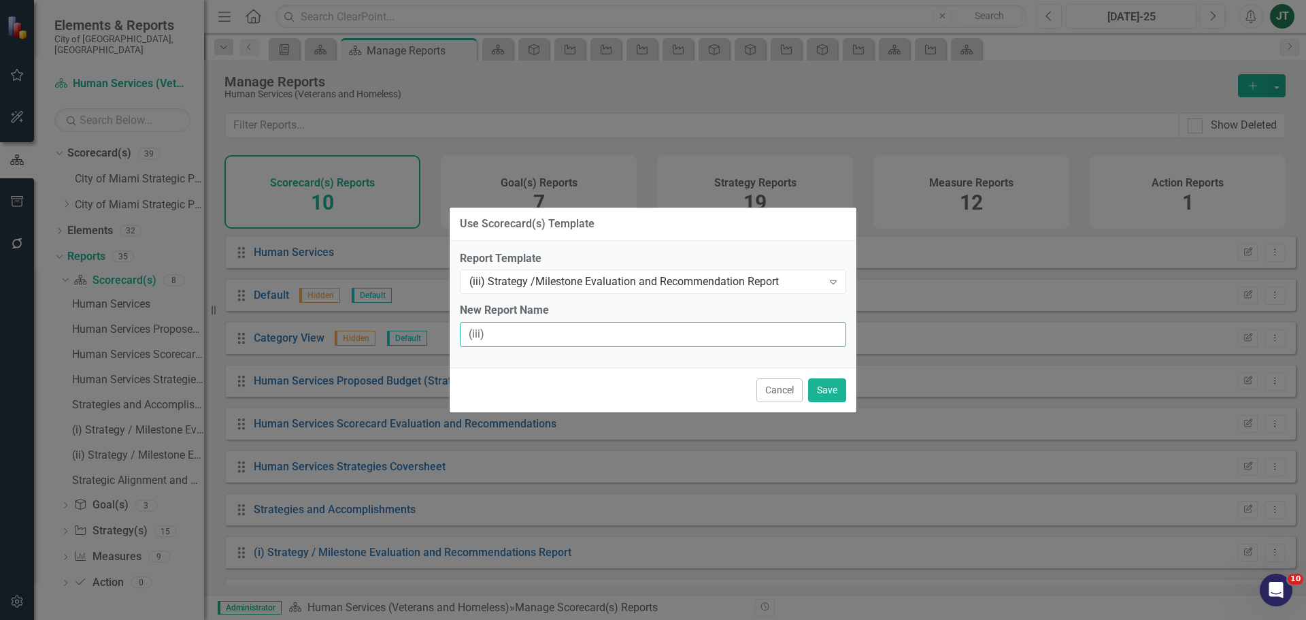
type input "(iii) Strategy / Milestone Evaluation and Recommendation Report"
click at [835, 387] on button "Save" at bounding box center [827, 390] width 38 height 24
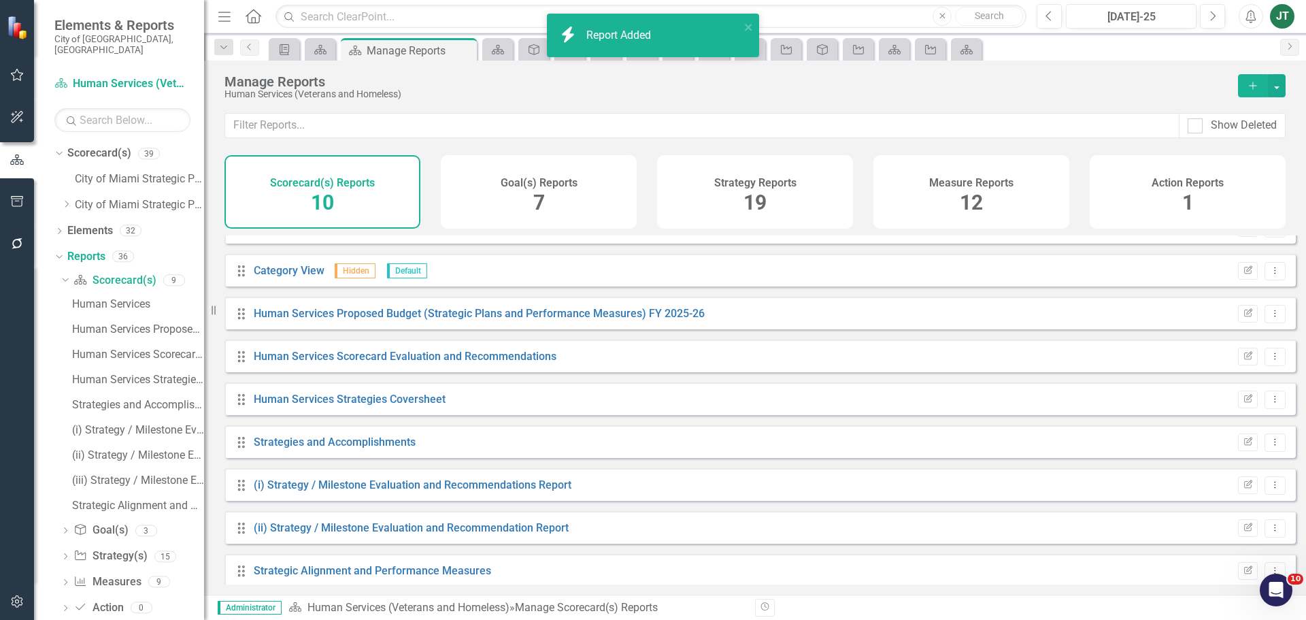
scroll to position [80, 0]
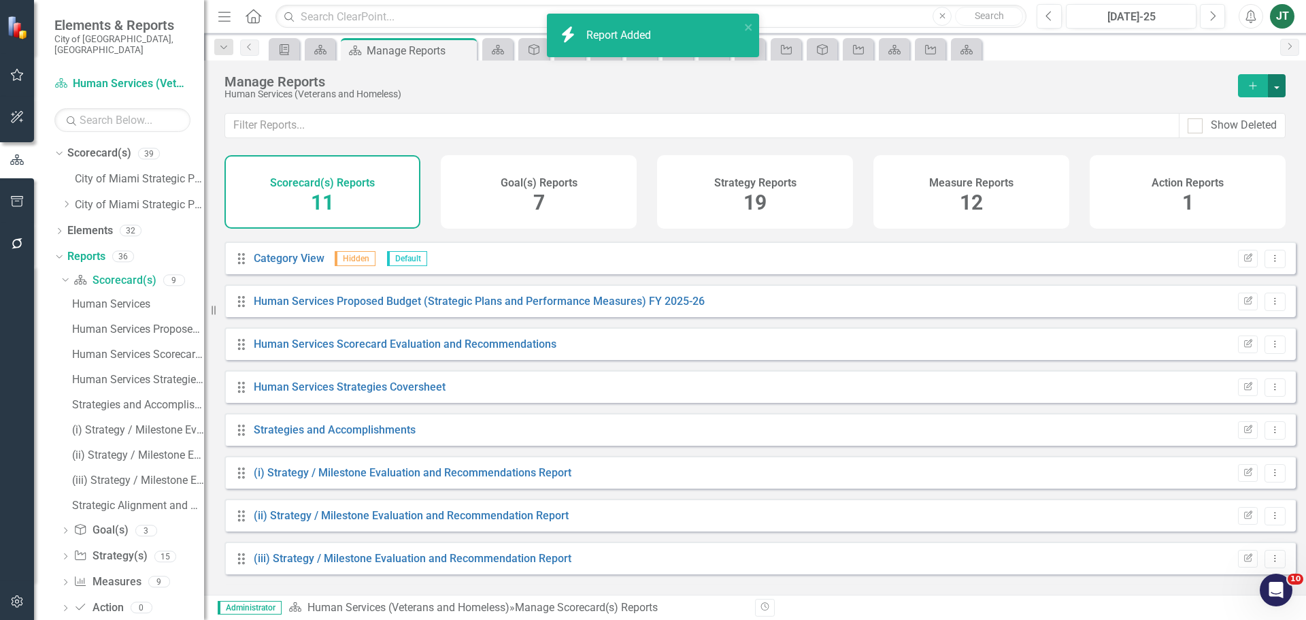
click at [1280, 86] on button "button" at bounding box center [1277, 85] width 18 height 23
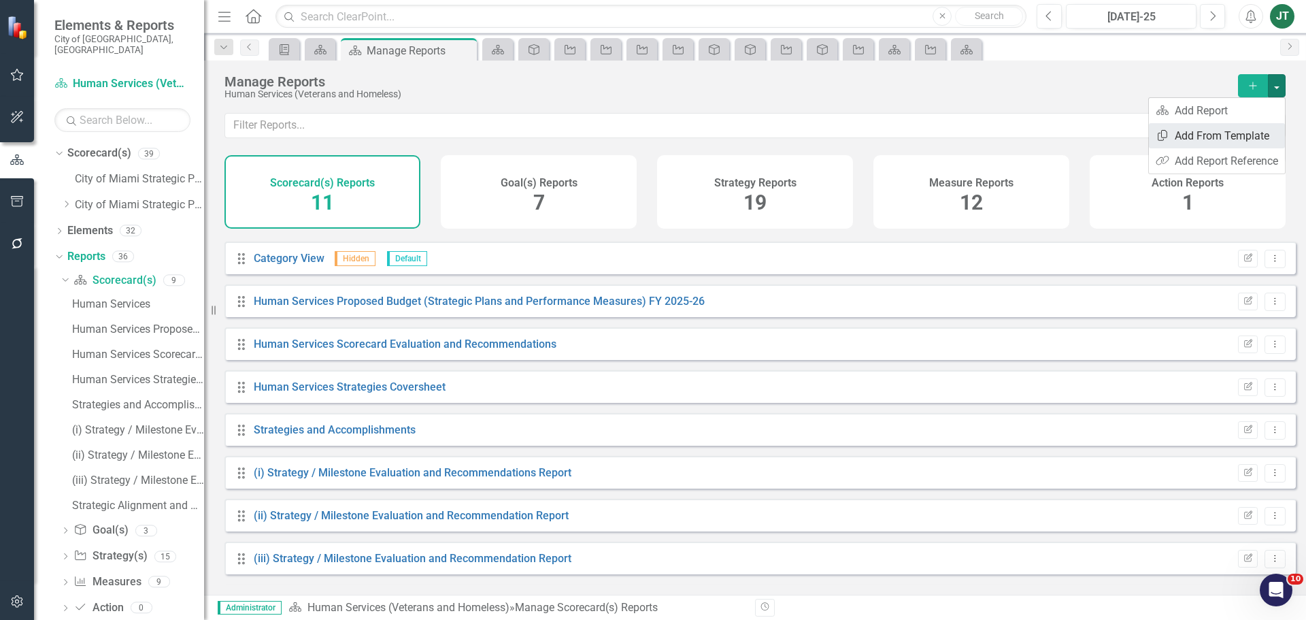
click at [1237, 133] on link "Copy Add From Template" at bounding box center [1217, 135] width 136 height 25
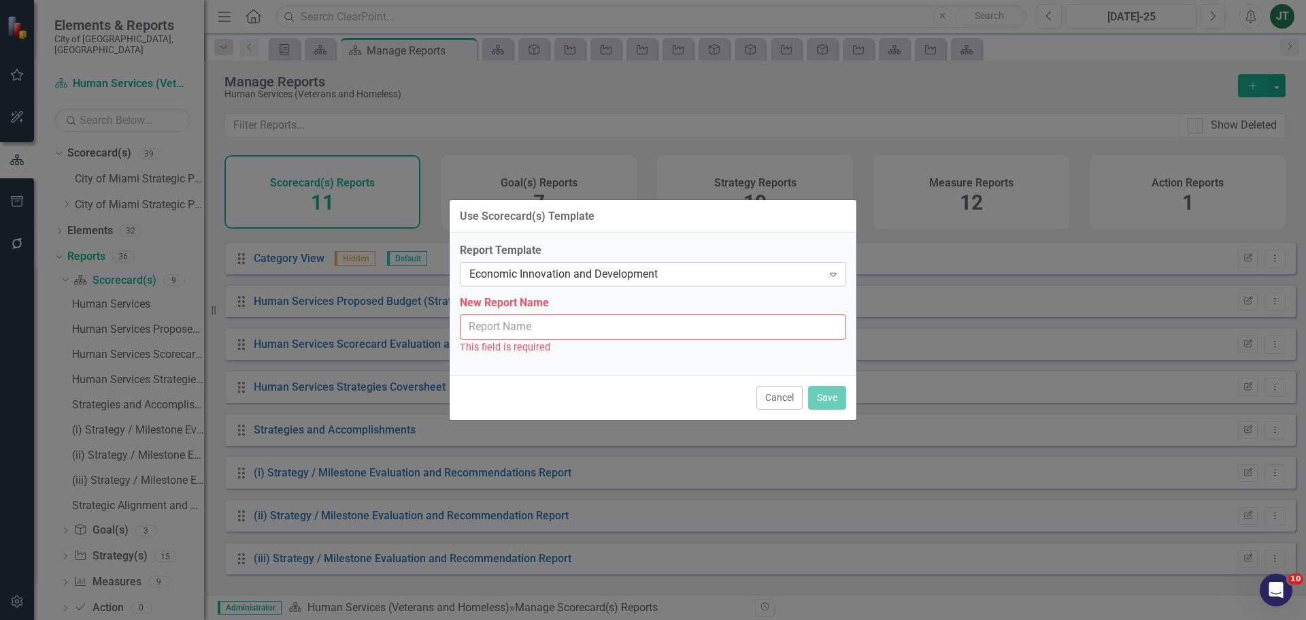
click at [596, 271] on div "Economic Innovation and Development" at bounding box center [645, 275] width 353 height 16
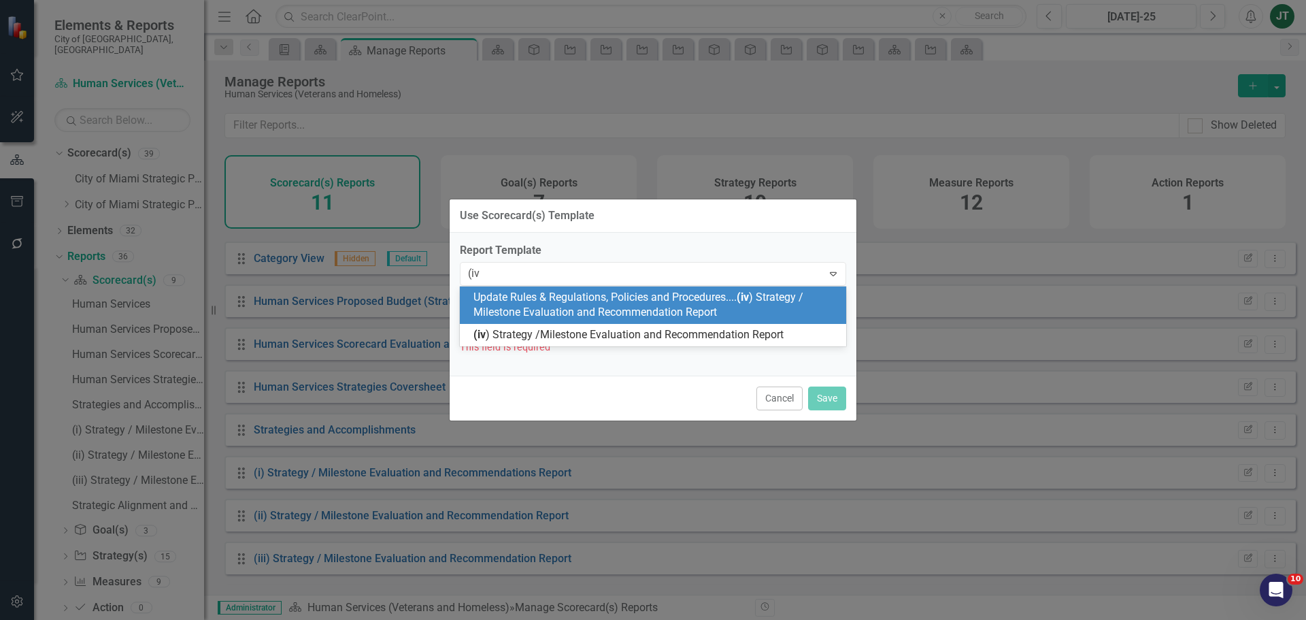
type input "(iv)"
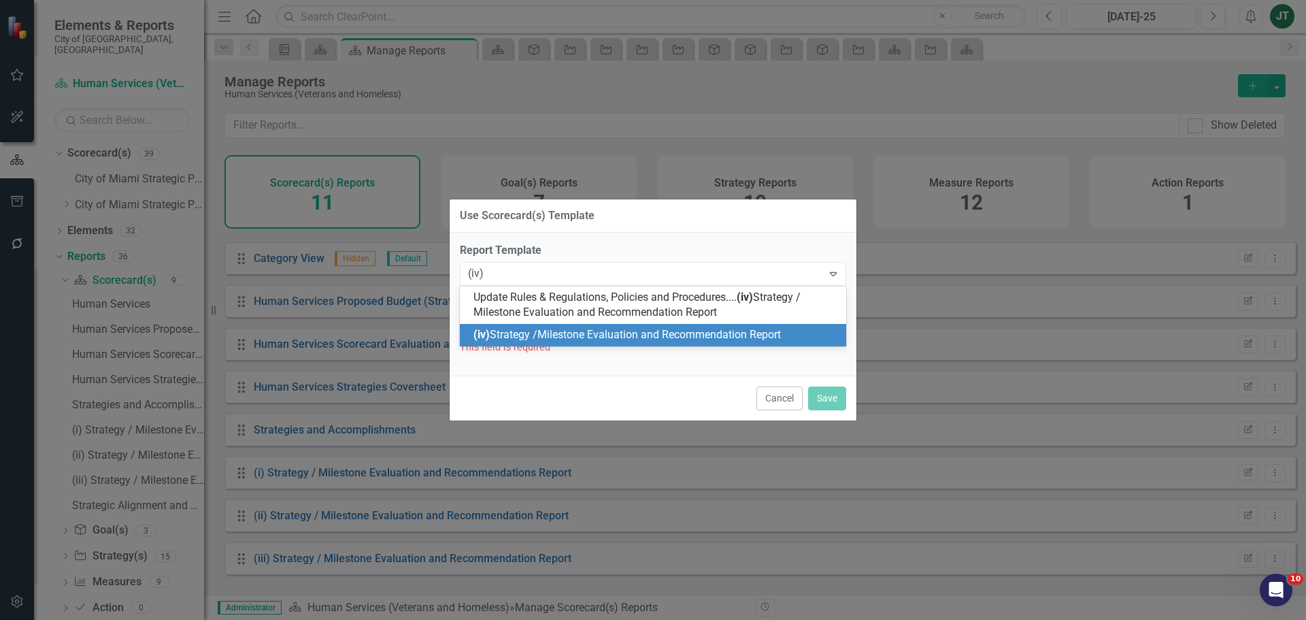
click at [588, 329] on span "(iv) Strategy /Milestone Evaluation and Recommendation Report" at bounding box center [626, 334] width 307 height 13
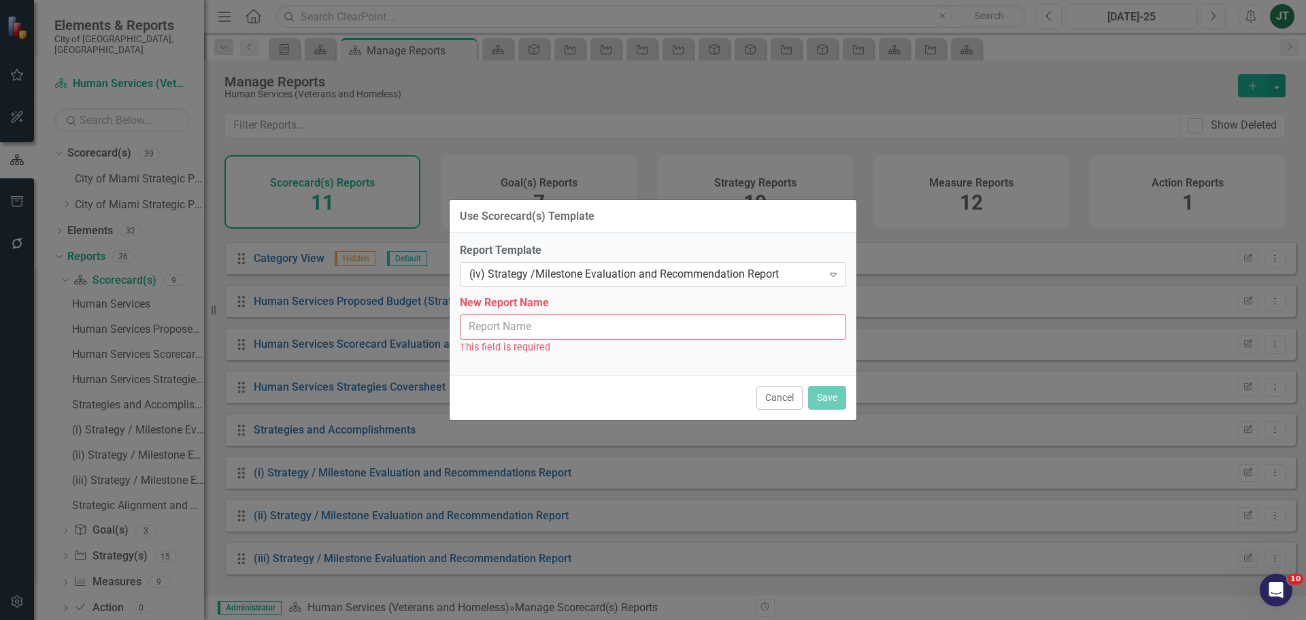
click at [535, 272] on div "(iv) Strategy /Milestone Evaluation and Recommendation Report" at bounding box center [645, 275] width 353 height 16
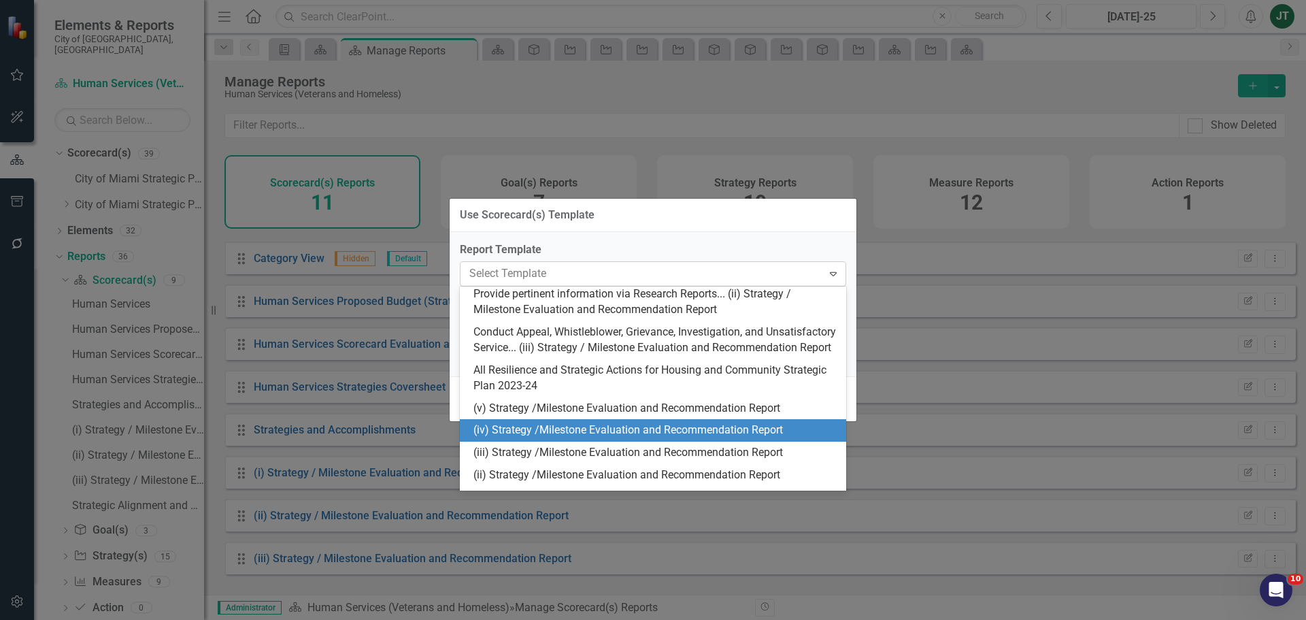
scroll to position [373, 0]
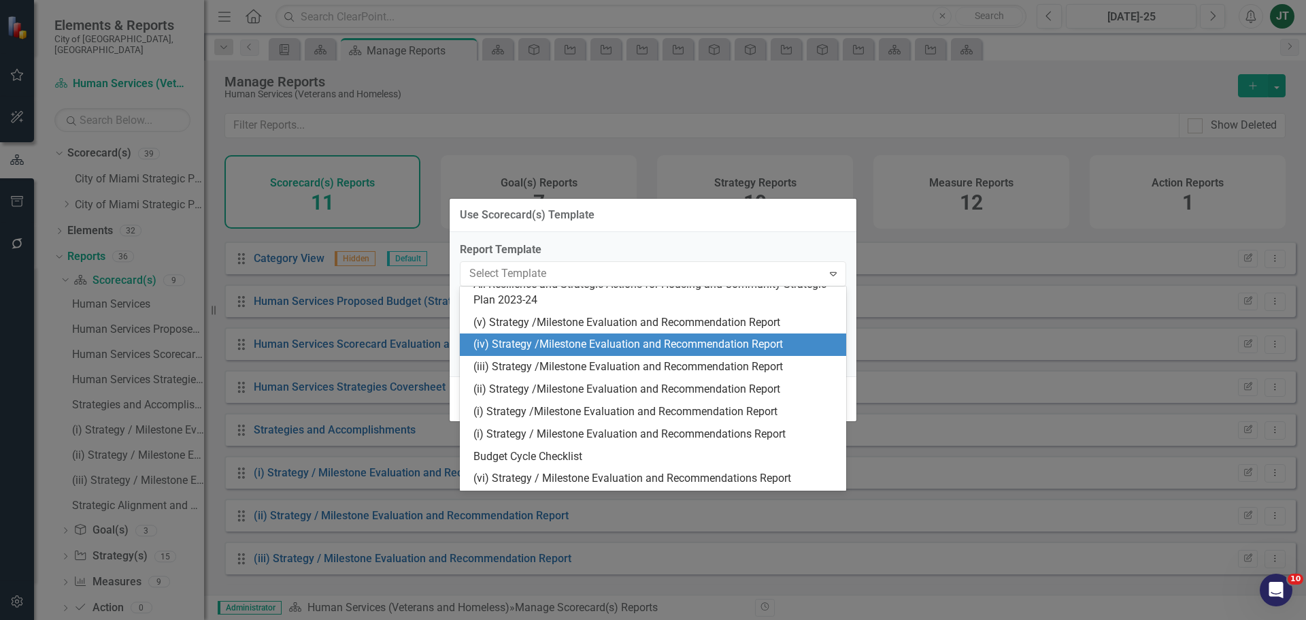
click at [565, 250] on label "Report Template" at bounding box center [653, 250] width 386 height 16
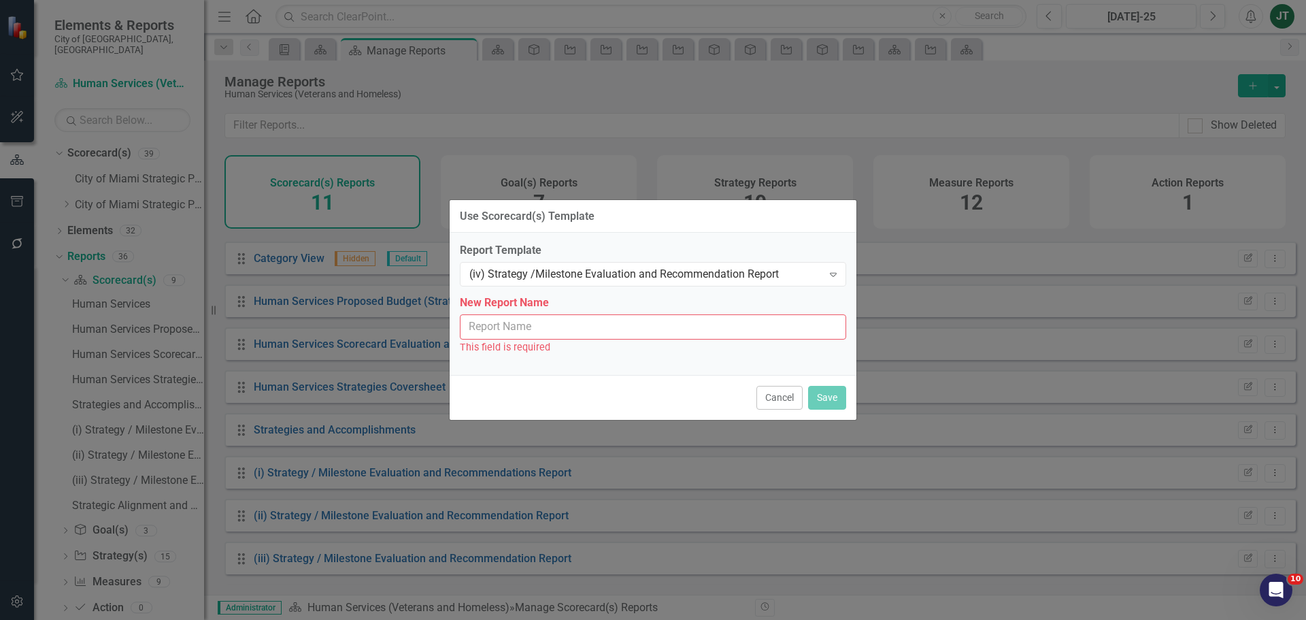
click at [548, 331] on input "New Report Name" at bounding box center [653, 326] width 386 height 25
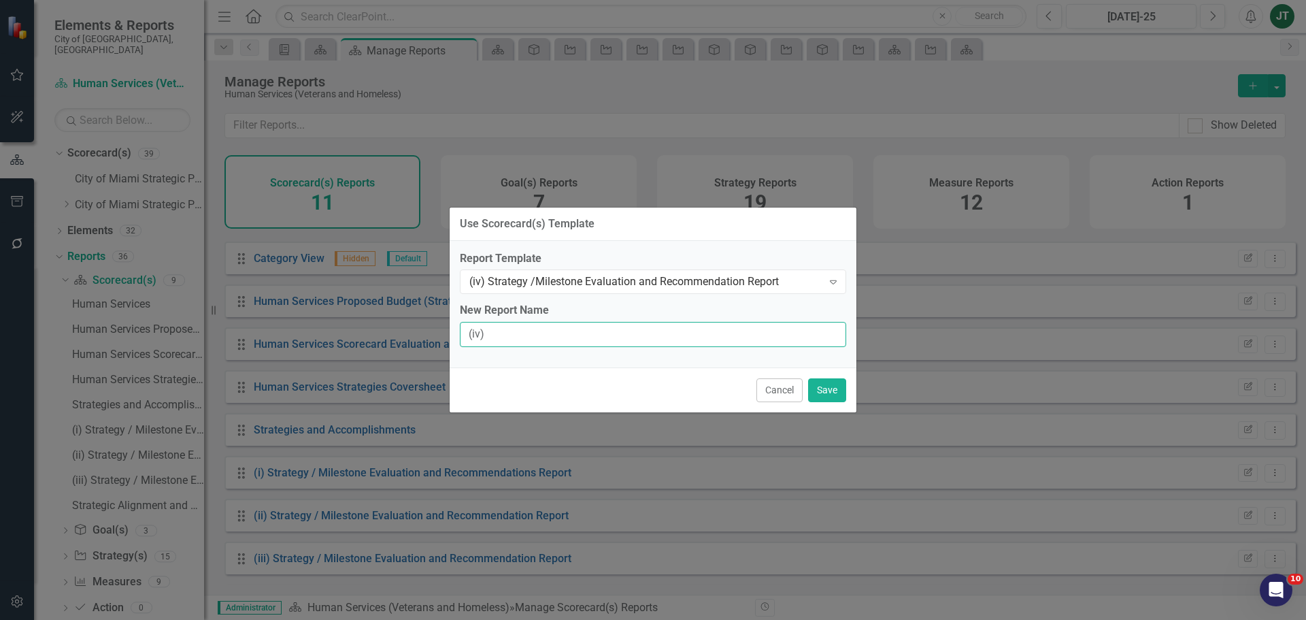
type input "(iv) Strategy / Milestone Evaluation and Recommendation Report"
click at [828, 391] on button "Save" at bounding box center [827, 390] width 38 height 24
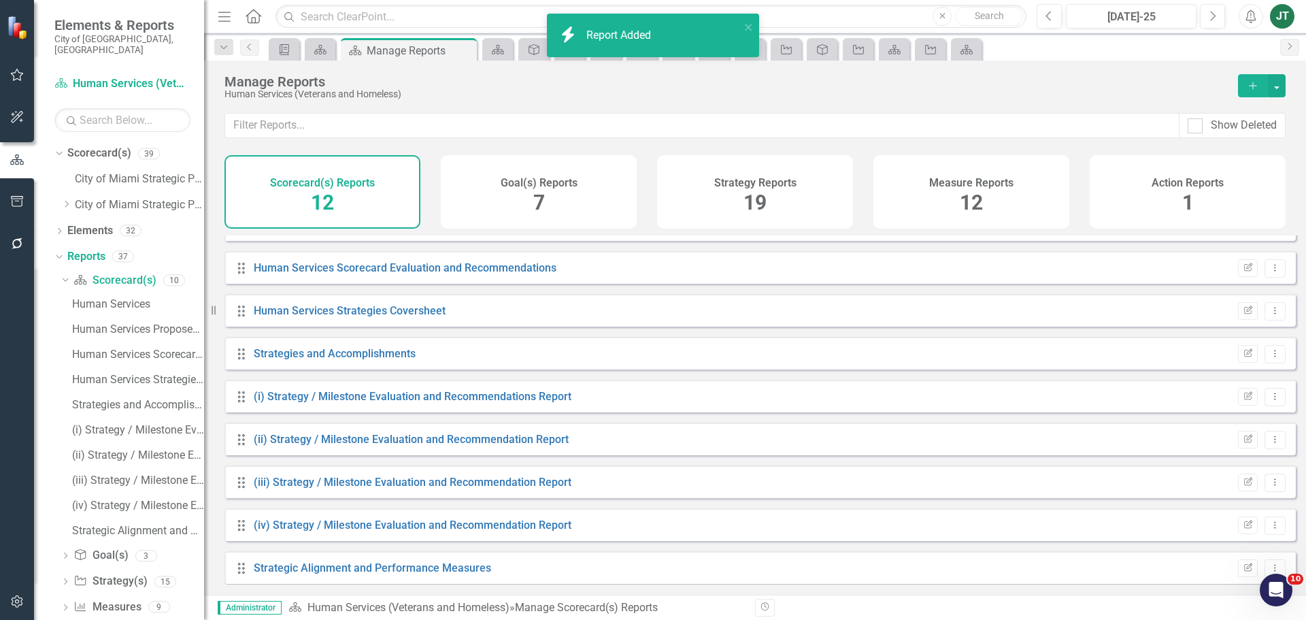
scroll to position [165, 0]
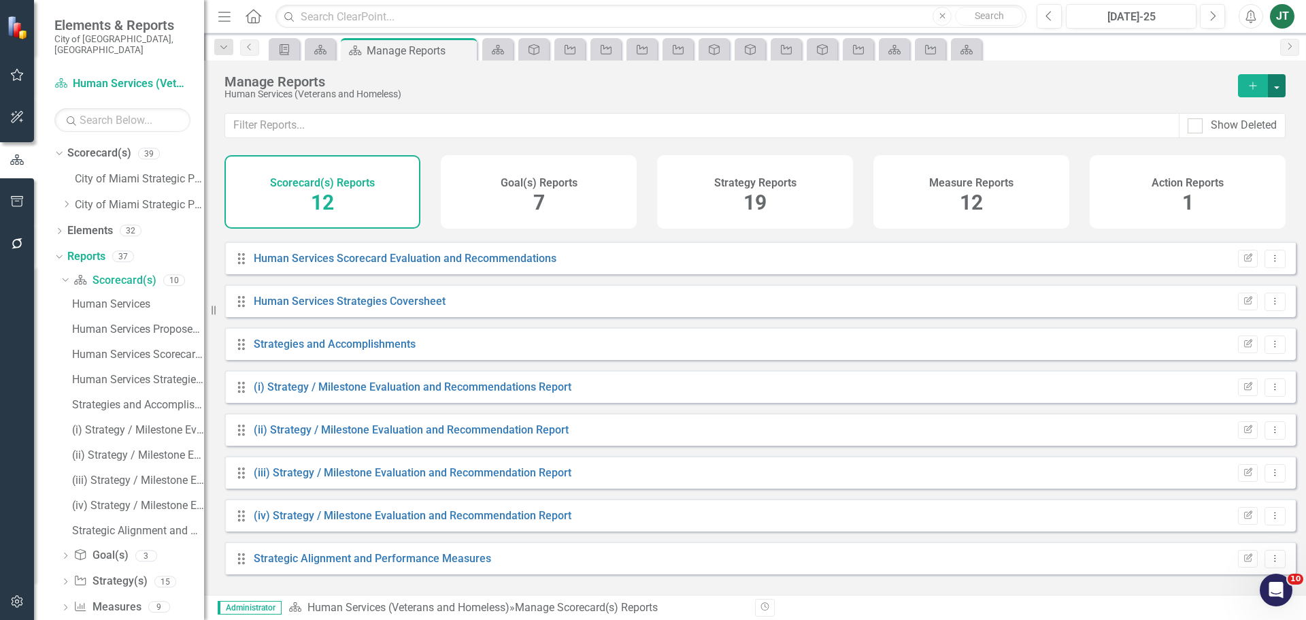
click at [1277, 84] on button "button" at bounding box center [1277, 85] width 18 height 23
click at [1227, 135] on link "Copy Add From Template" at bounding box center [1217, 135] width 136 height 25
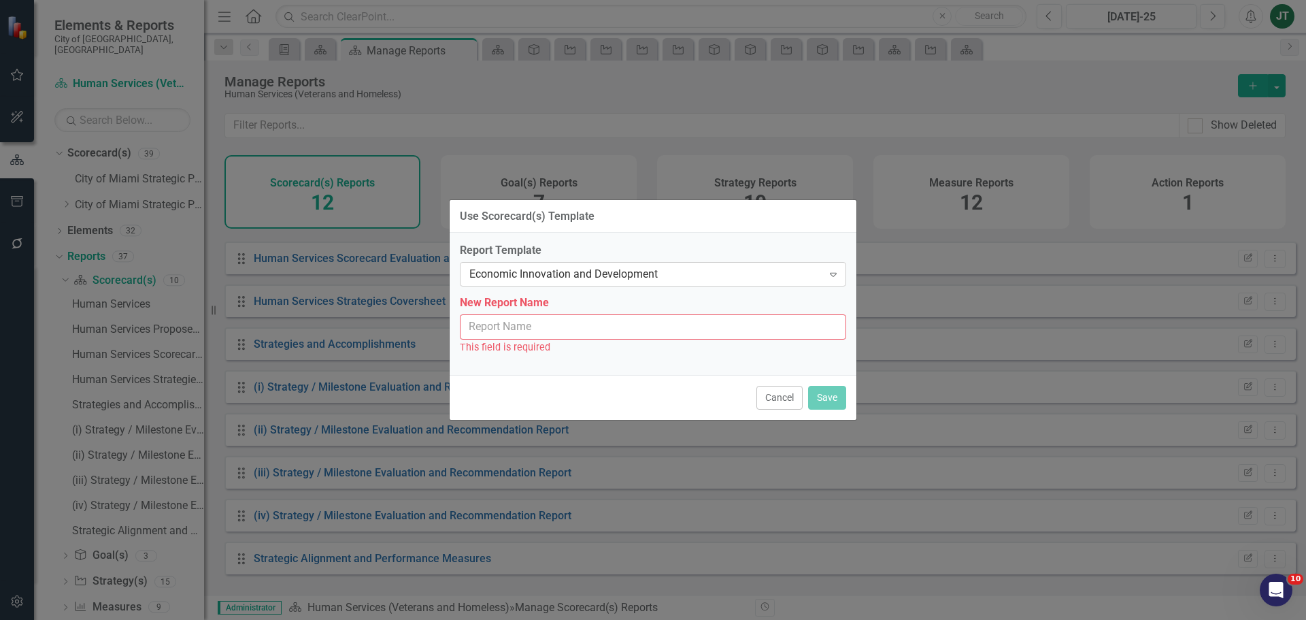
click at [577, 274] on div "Economic Innovation and Development" at bounding box center [645, 275] width 353 height 16
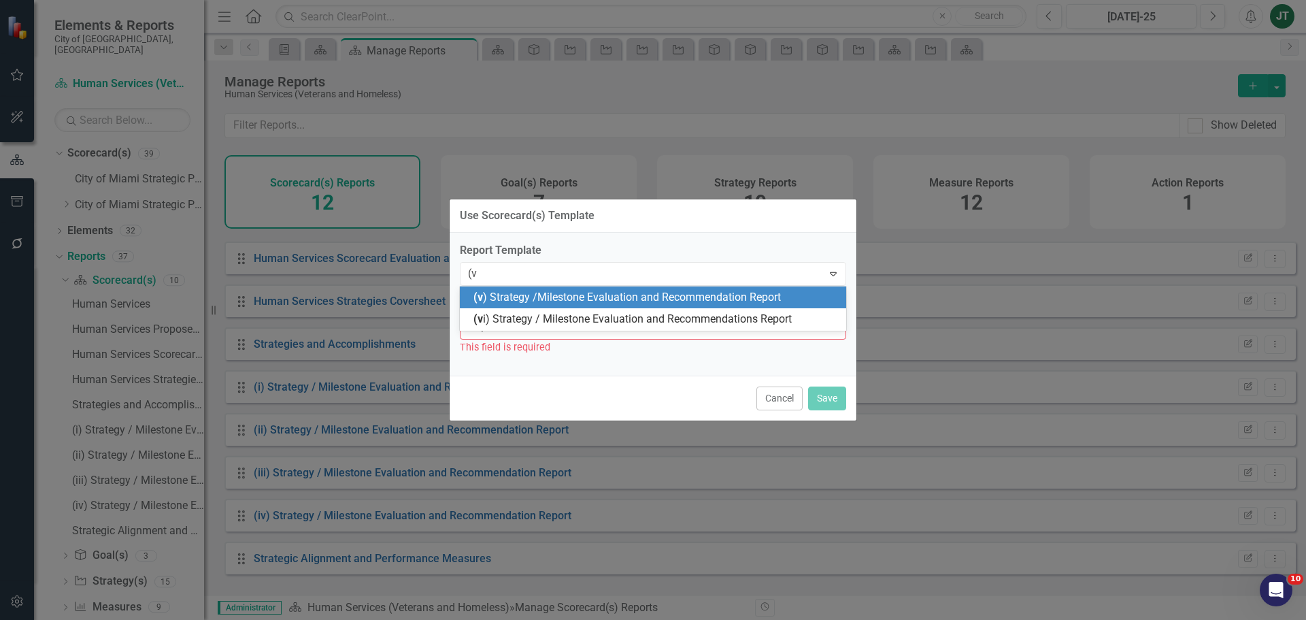
type input "(v)"
click at [565, 295] on span "(v) Strategy /Milestone Evaluation and Recommendation Report" at bounding box center [625, 296] width 305 height 13
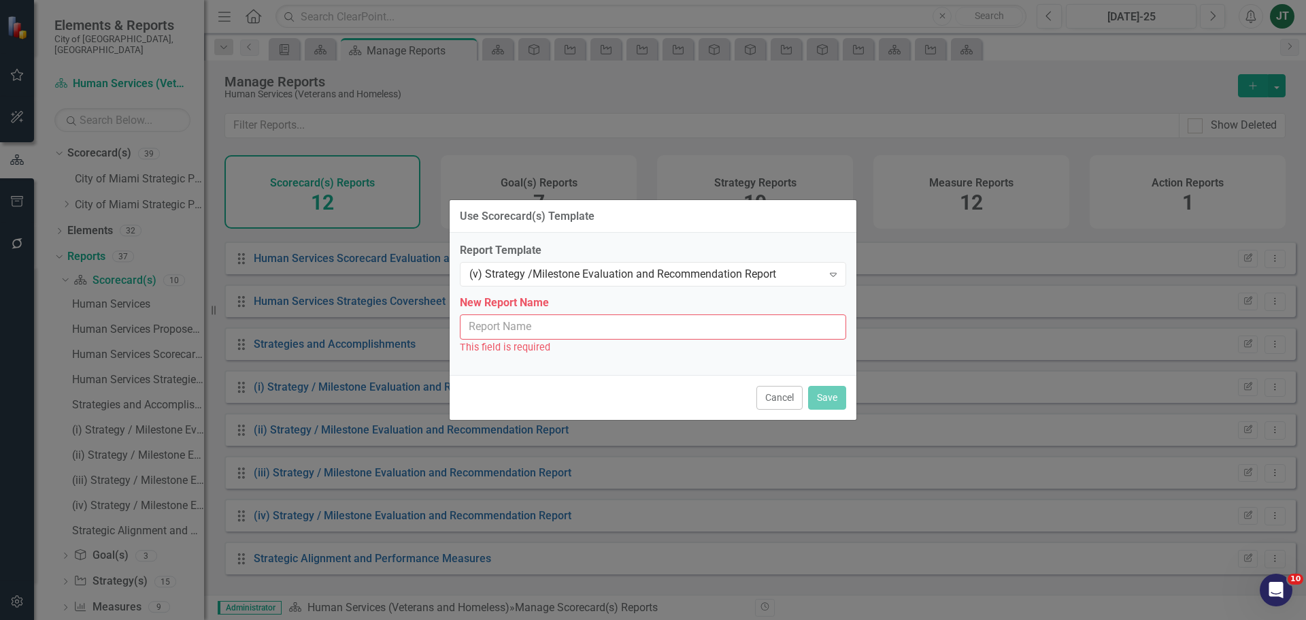
click at [503, 338] on input "New Report Name" at bounding box center [653, 326] width 386 height 25
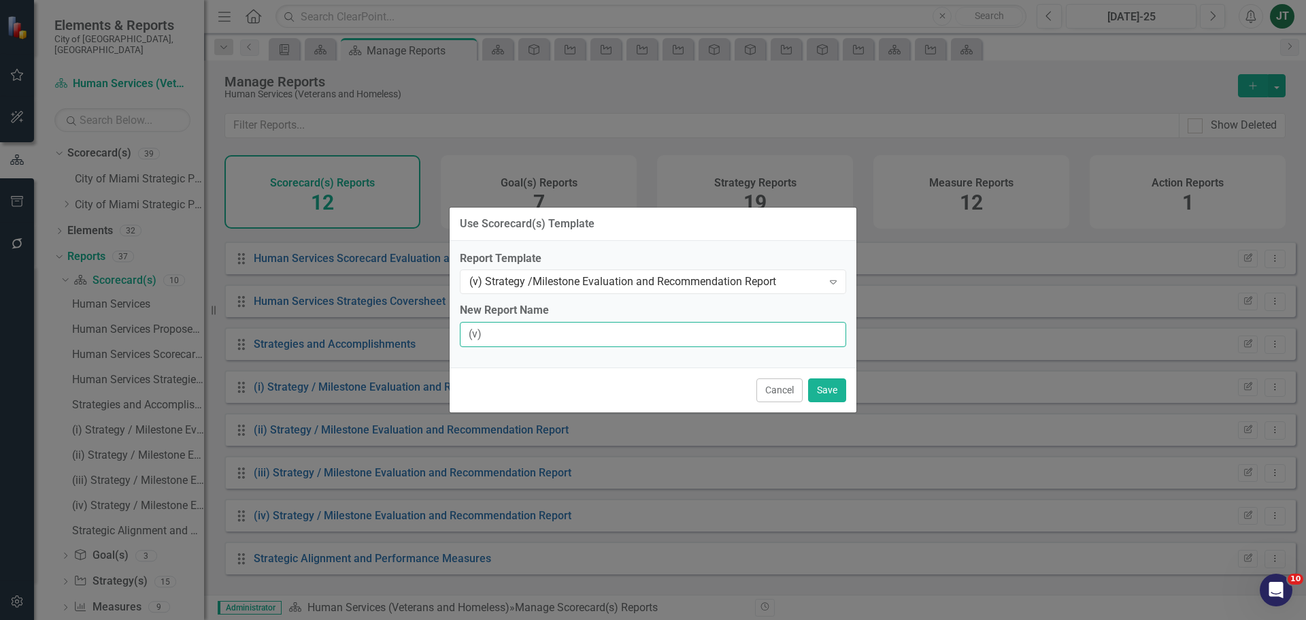
type input "(v) Strategy / Milestone Evaluation and Recommendation Report"
click at [833, 382] on button "Save" at bounding box center [827, 390] width 38 height 24
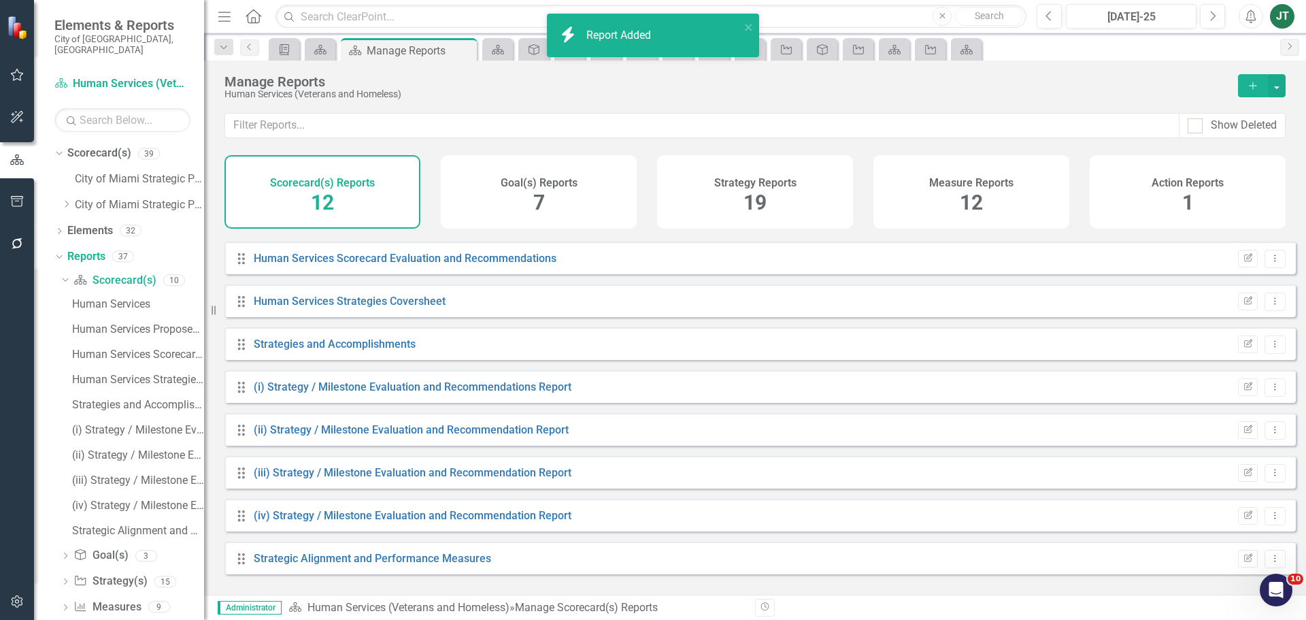
click at [816, 386] on div "Drag (i) Strategy / Milestone Evaluation and Recommendations Report Edit Report…" at bounding box center [759, 386] width 1071 height 33
click at [1280, 84] on button "button" at bounding box center [1277, 85] width 18 height 23
click at [1231, 133] on link "Copy Add From Template" at bounding box center [1217, 135] width 136 height 25
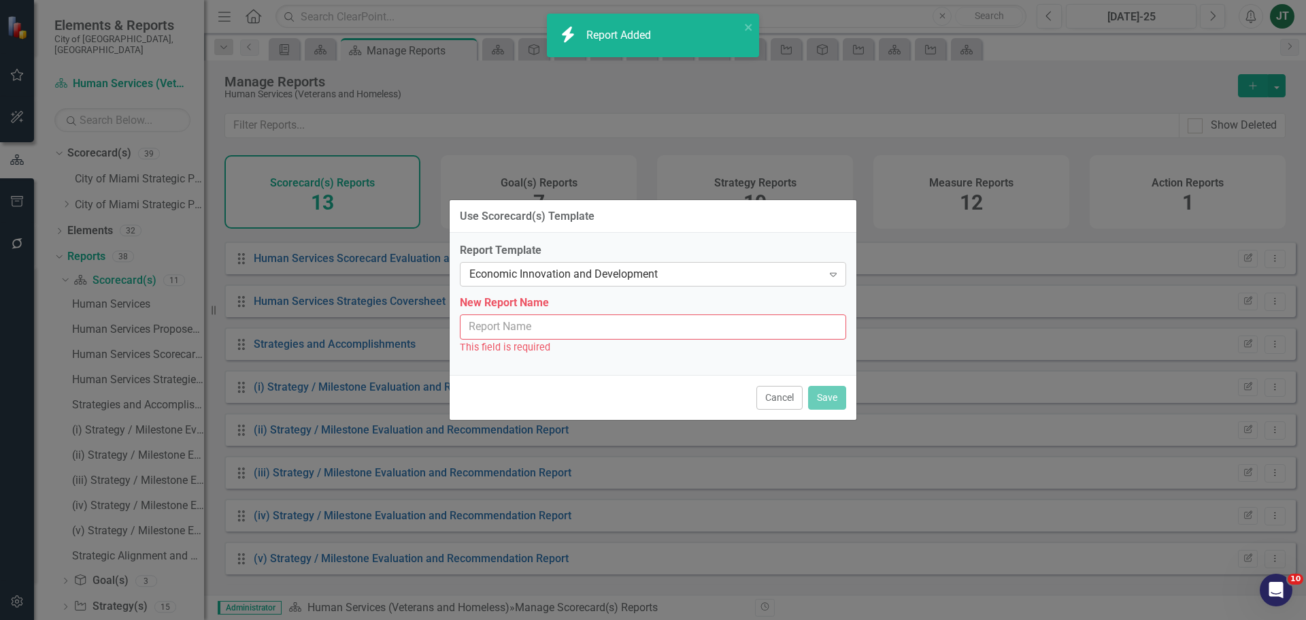
click at [567, 275] on div "Economic Innovation and Development" at bounding box center [645, 275] width 353 height 16
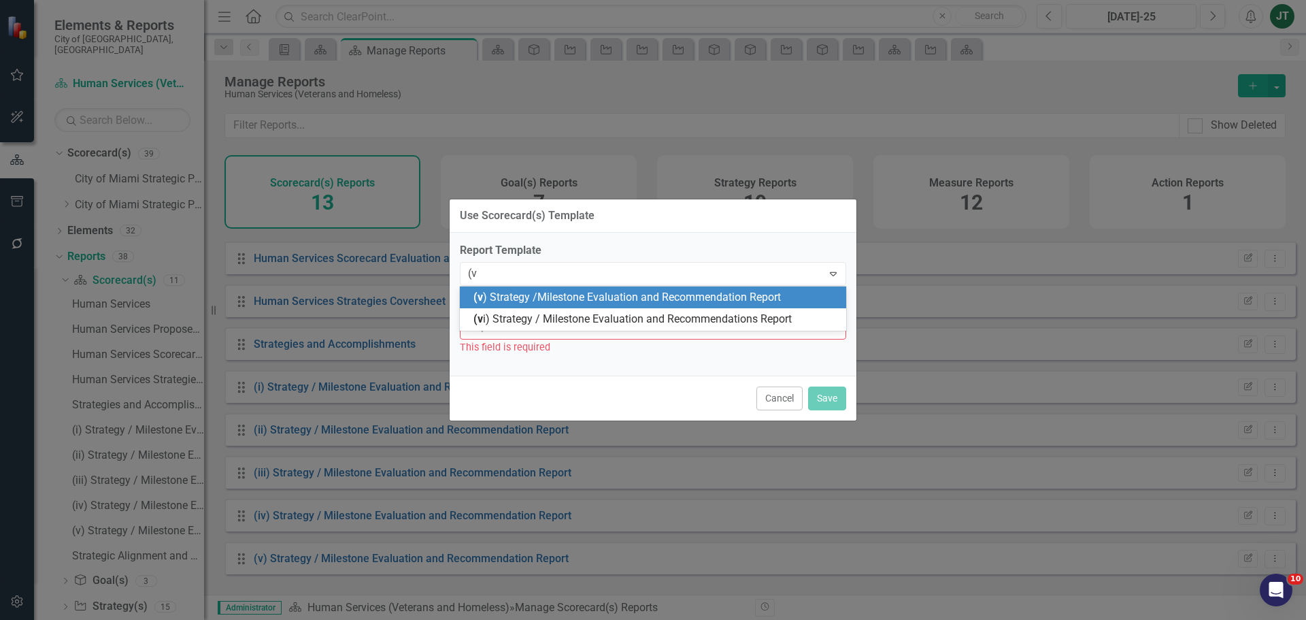
scroll to position [0, 0]
type input "(vi)"
click at [524, 299] on span "(vi) Strategy / Milestone Evaluation and Recommendations Report" at bounding box center [631, 296] width 316 height 13
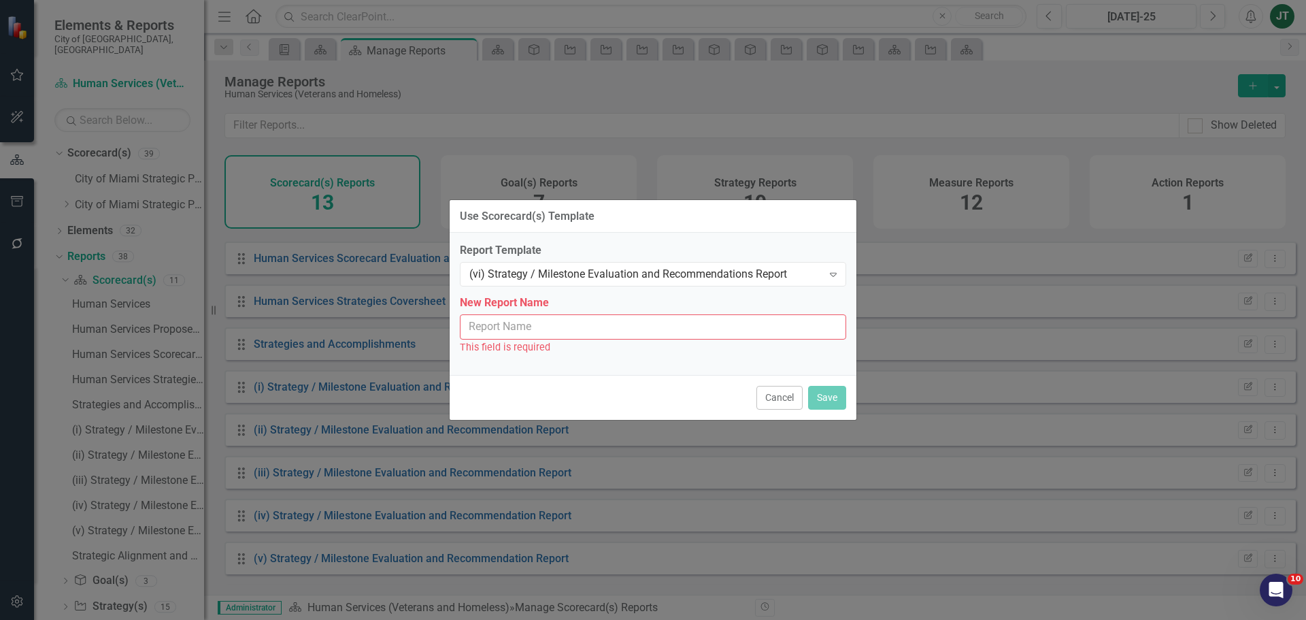
click at [499, 333] on input "New Report Name" at bounding box center [653, 326] width 386 height 25
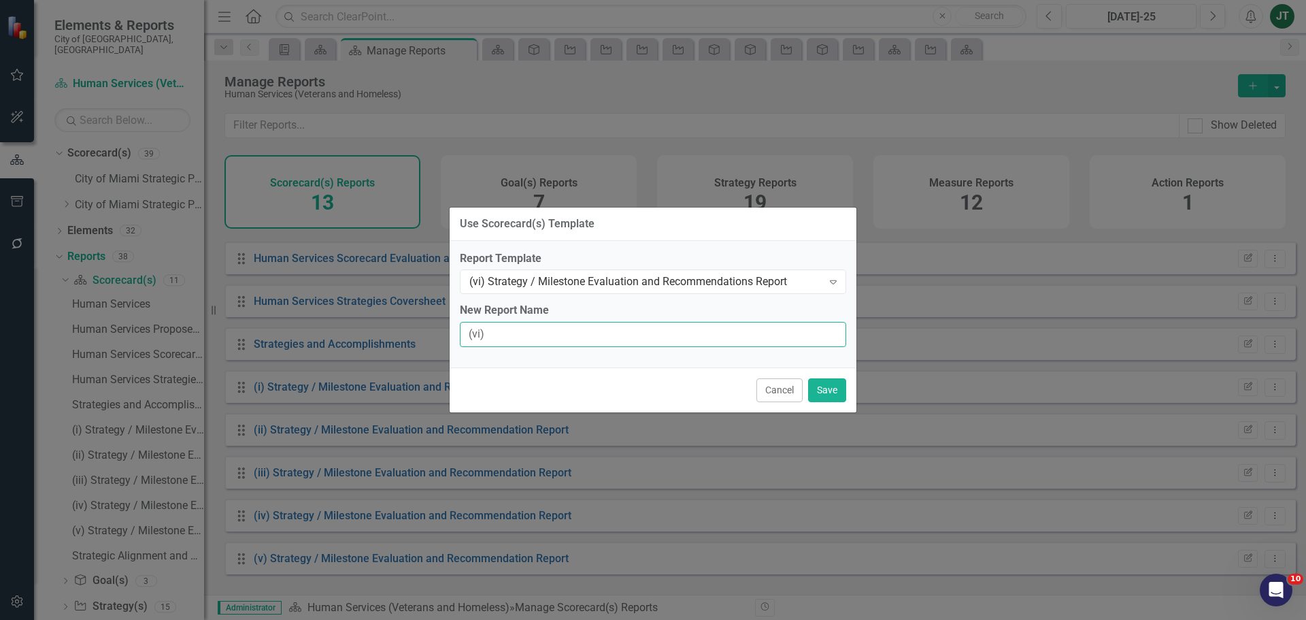
type input "(vi) Strategy / Milestone Evaluation and Recommendations Report"
click at [837, 388] on button "Save" at bounding box center [827, 390] width 38 height 24
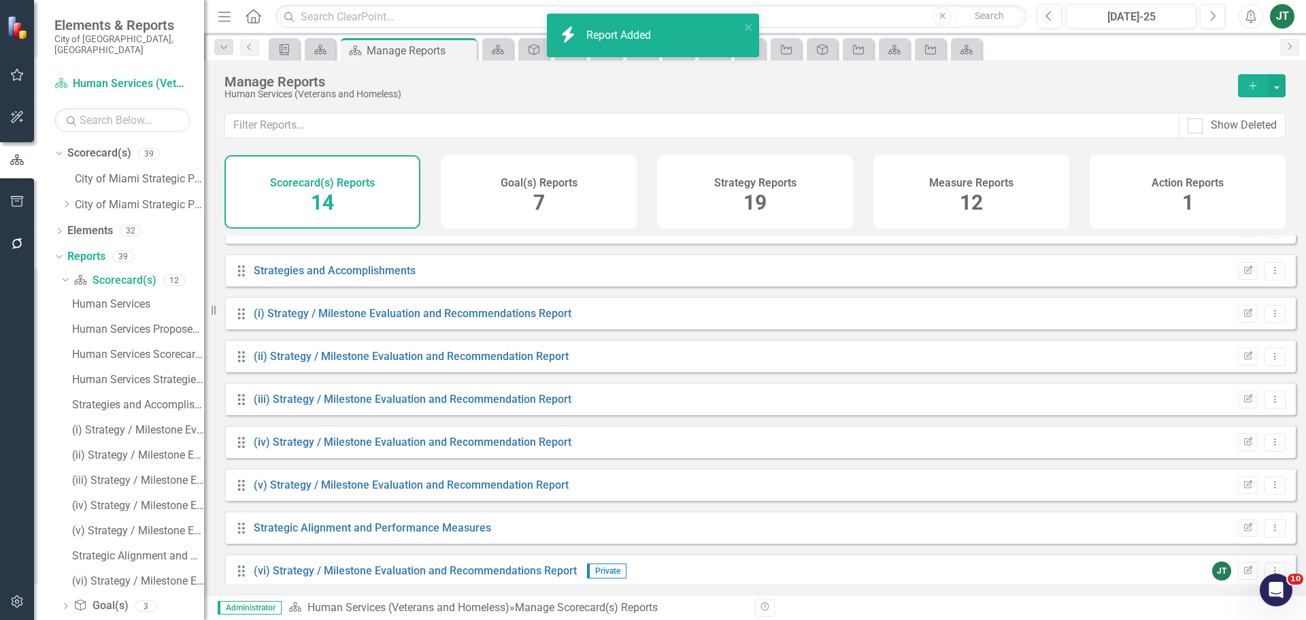
scroll to position [251, 0]
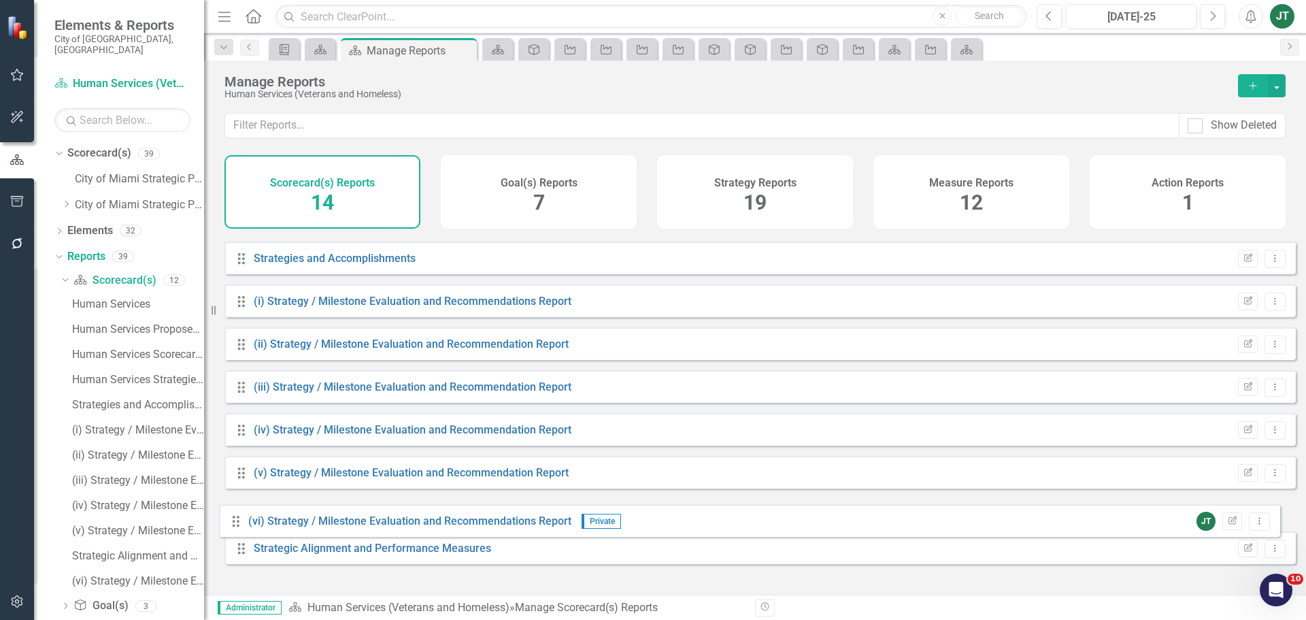
drag, startPoint x: 242, startPoint y: 573, endPoint x: 236, endPoint y: 525, distance: 47.9
click at [236, 525] on div "Drag Human Services Edit Report Dropdown Menu Drag Default Hidden Default Edit …" at bounding box center [759, 279] width 1071 height 590
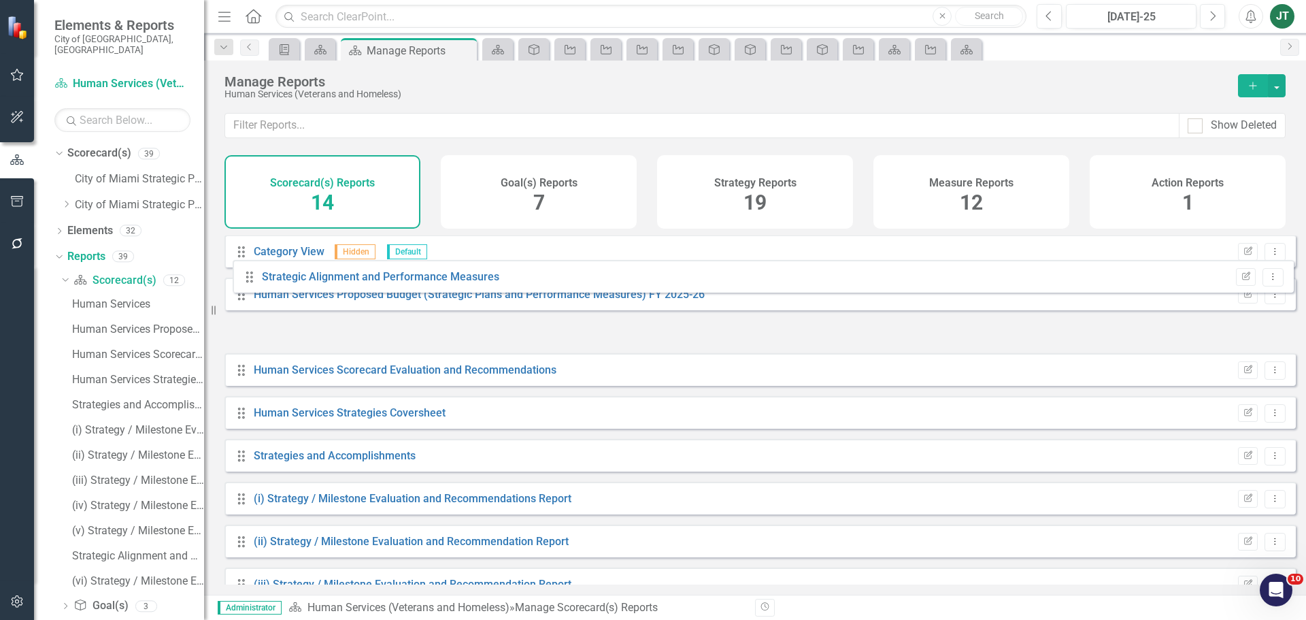
scroll to position [86, 0]
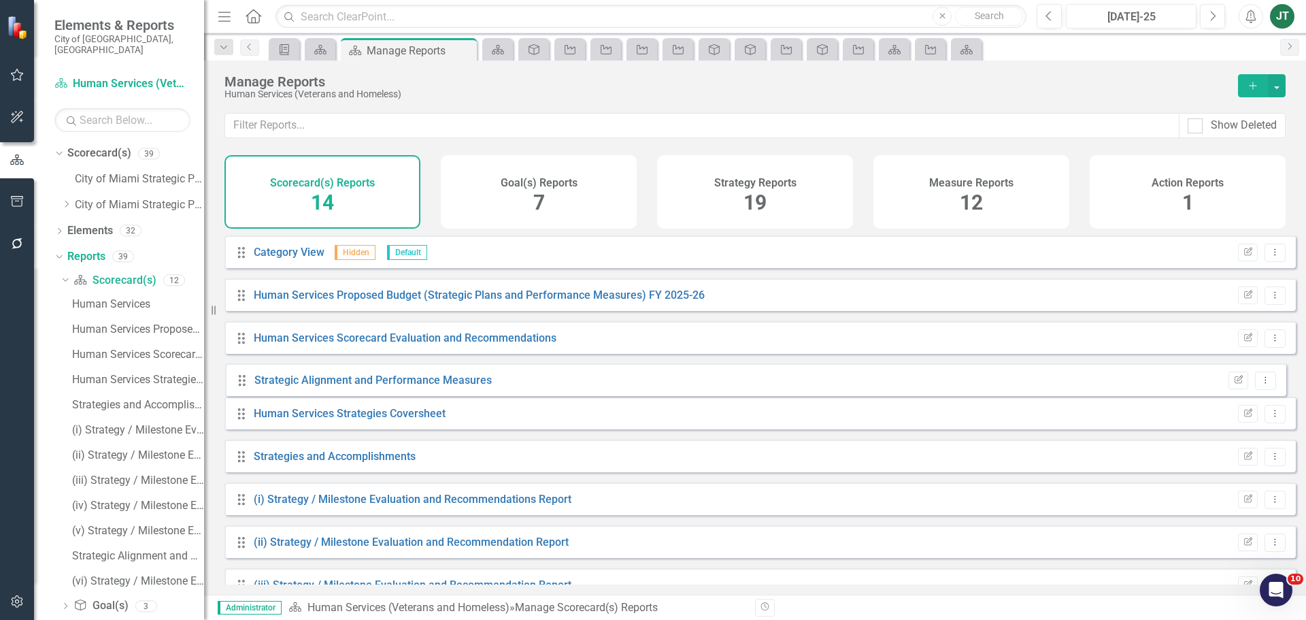
drag, startPoint x: 242, startPoint y: 574, endPoint x: 242, endPoint y: 385, distance: 189.1
click at [242, 385] on div "Drag Human Services Edit Report Dropdown Menu Drag Default Hidden Default Edit …" at bounding box center [759, 445] width 1071 height 590
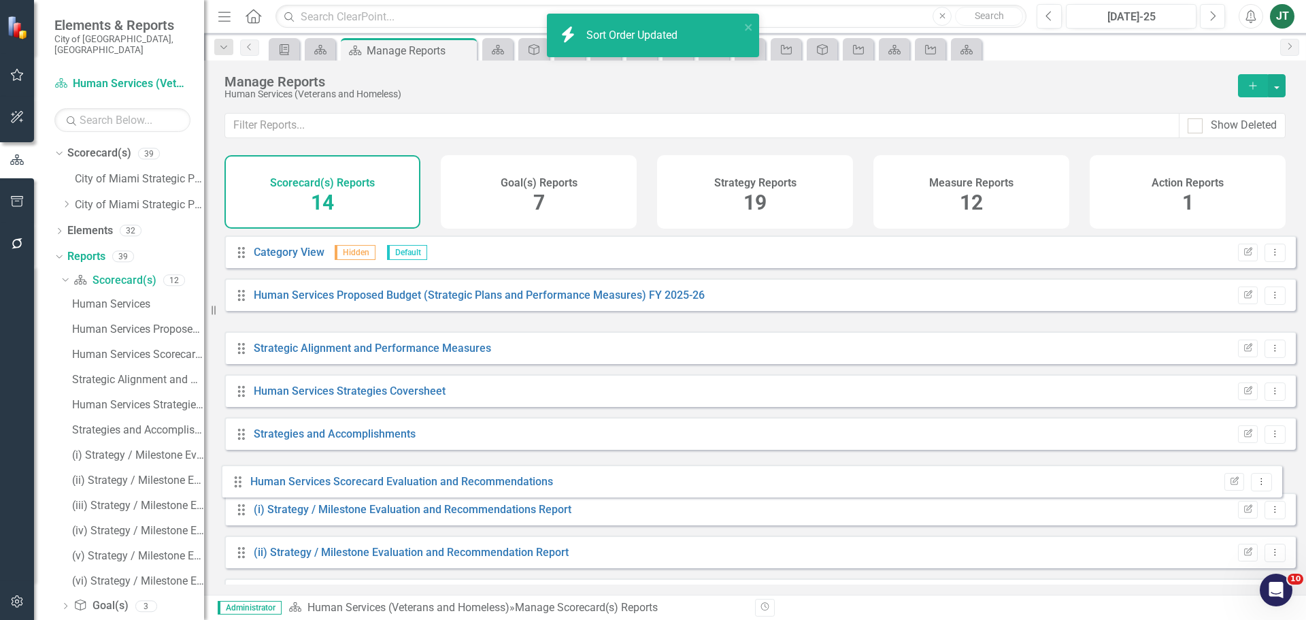
drag, startPoint x: 241, startPoint y: 360, endPoint x: 237, endPoint y: 483, distance: 123.2
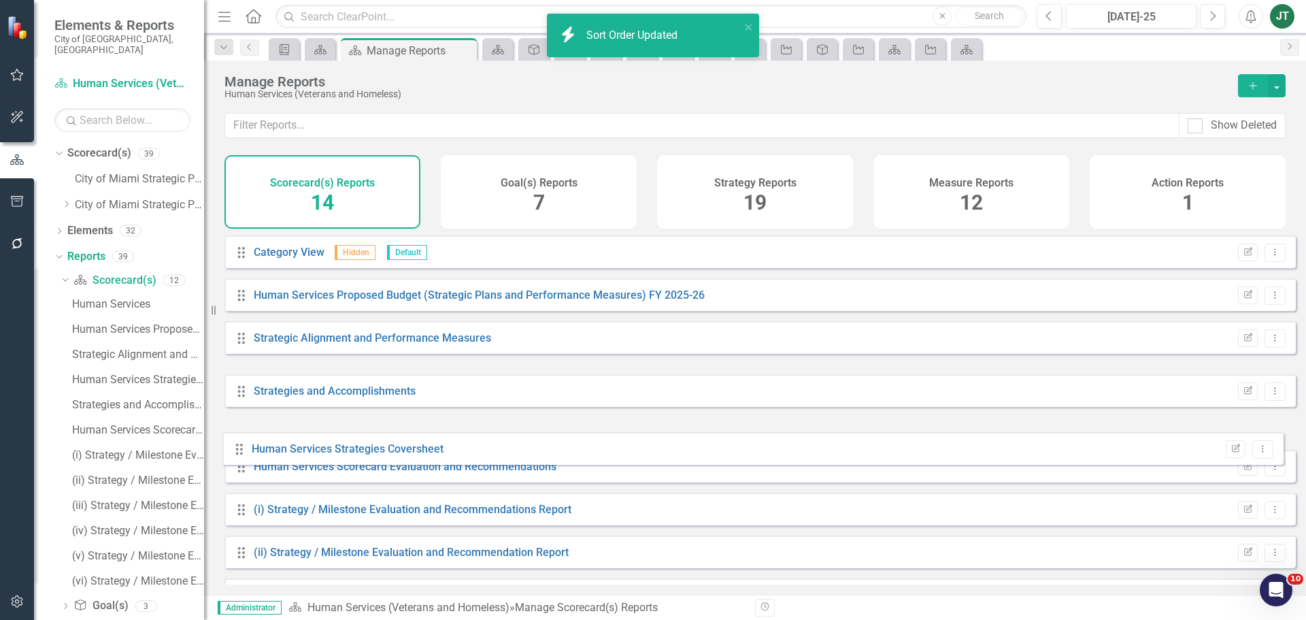
drag, startPoint x: 247, startPoint y: 395, endPoint x: 245, endPoint y: 444, distance: 48.3
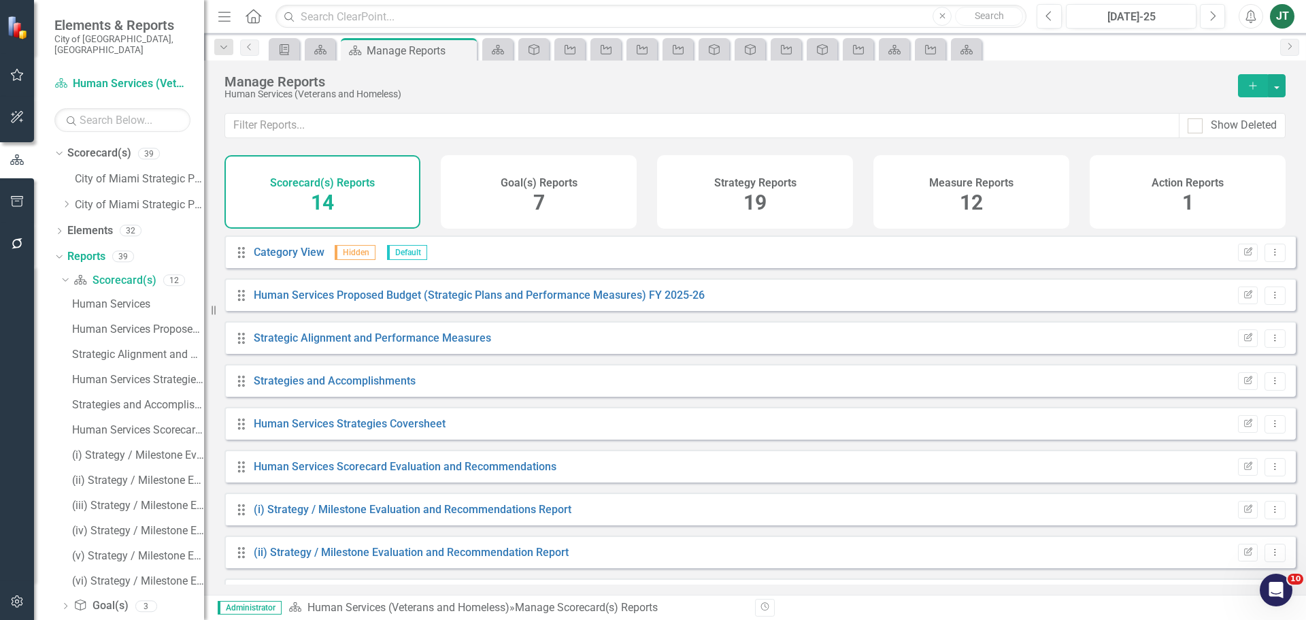
scroll to position [251, 0]
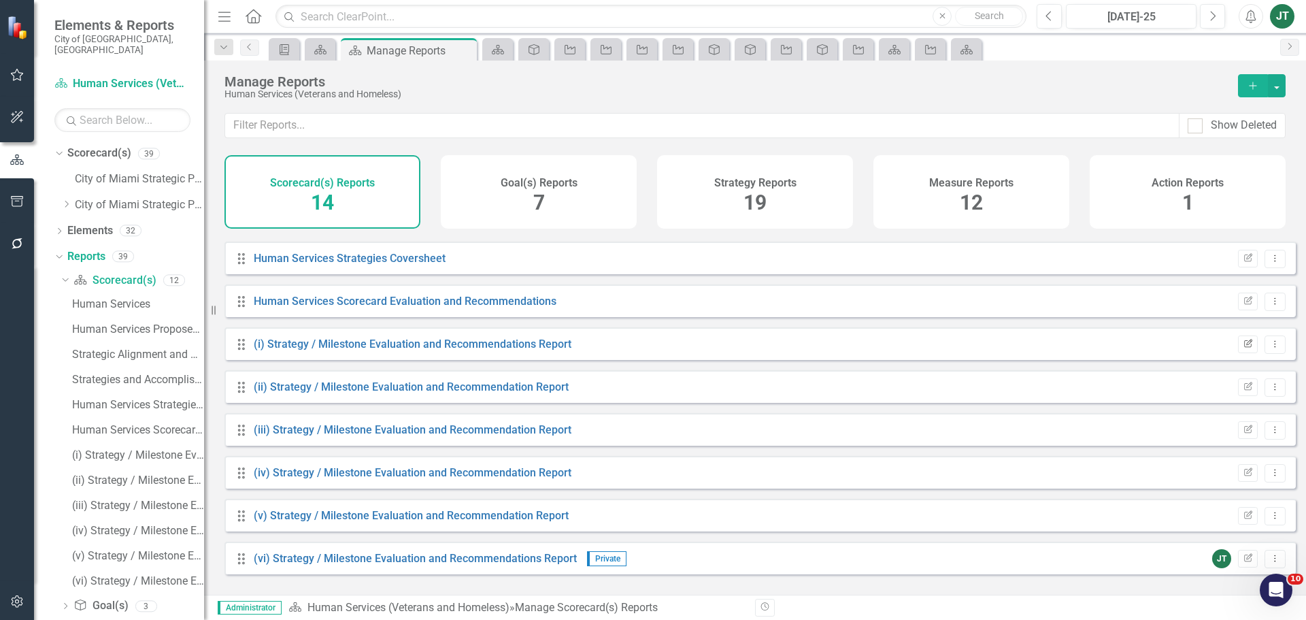
click at [1243, 348] on icon "Edit Report" at bounding box center [1248, 344] width 10 height 8
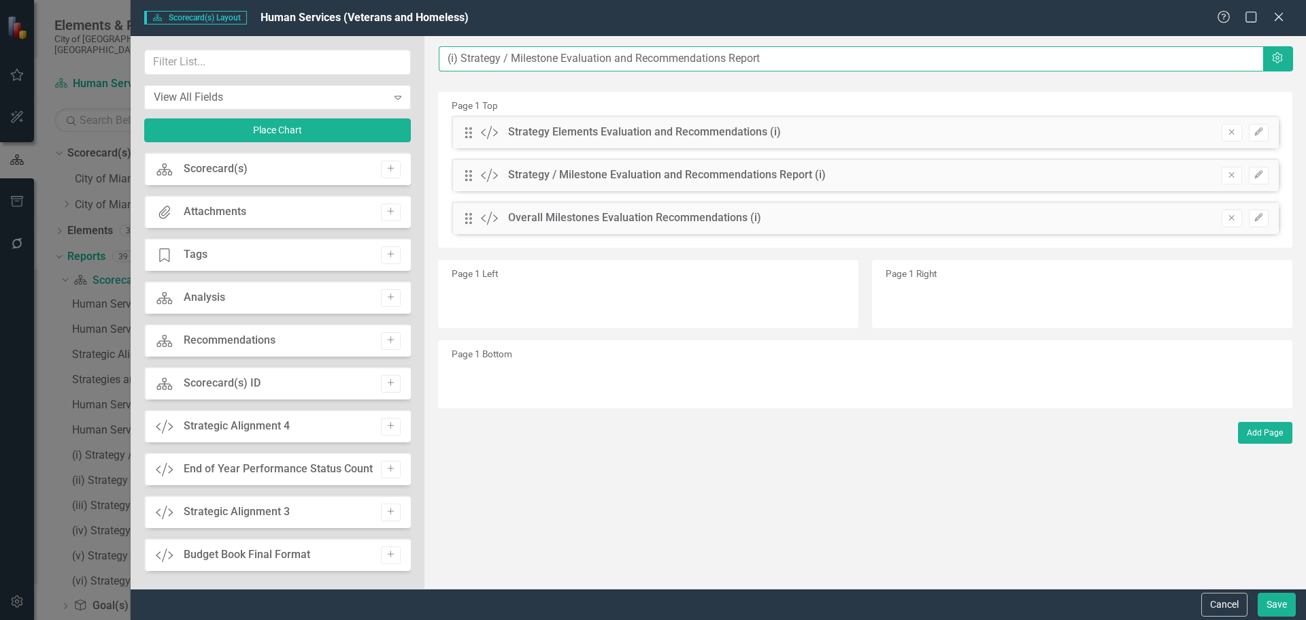
click at [444, 56] on input "(i) Strategy / Milestone Evaluation and Recommendations Report" at bounding box center [851, 58] width 825 height 25
paste input "Access [GEOGRAPHIC_DATA]"
type input "Access Miami ....(i) Strategy / Milestone Evaluation and Recommendations Report"
click at [1268, 605] on button "Save" at bounding box center [1277, 605] width 38 height 24
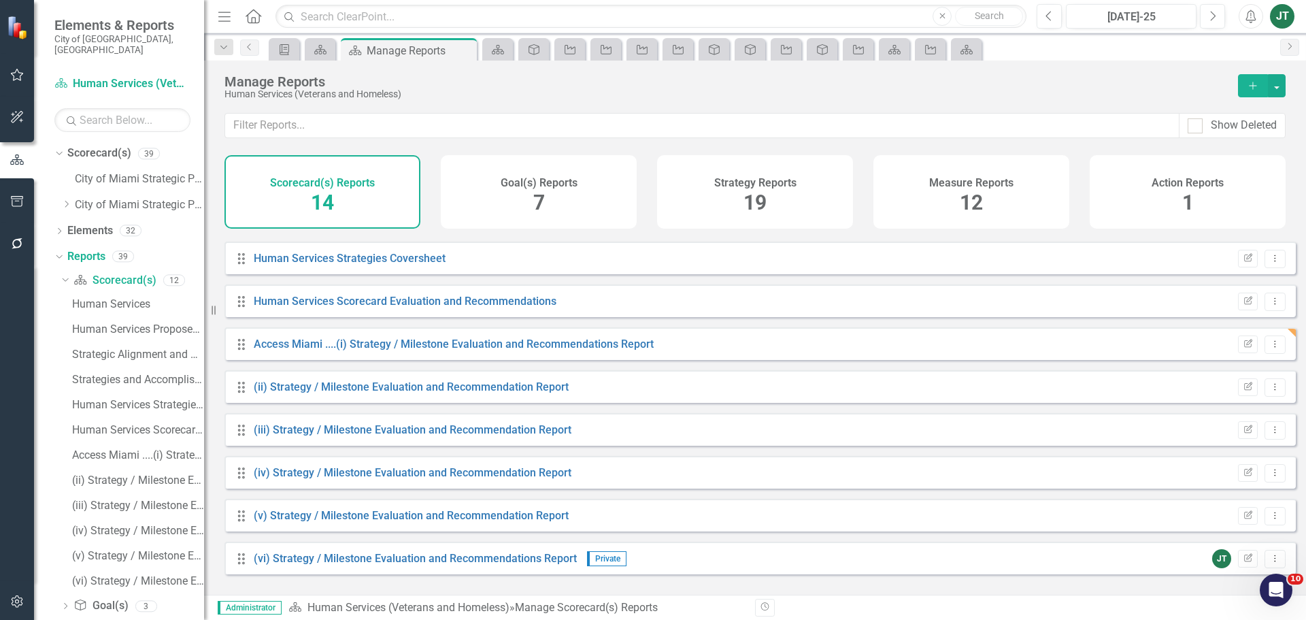
click at [793, 195] on div "Strategy Reports 19" at bounding box center [755, 191] width 196 height 73
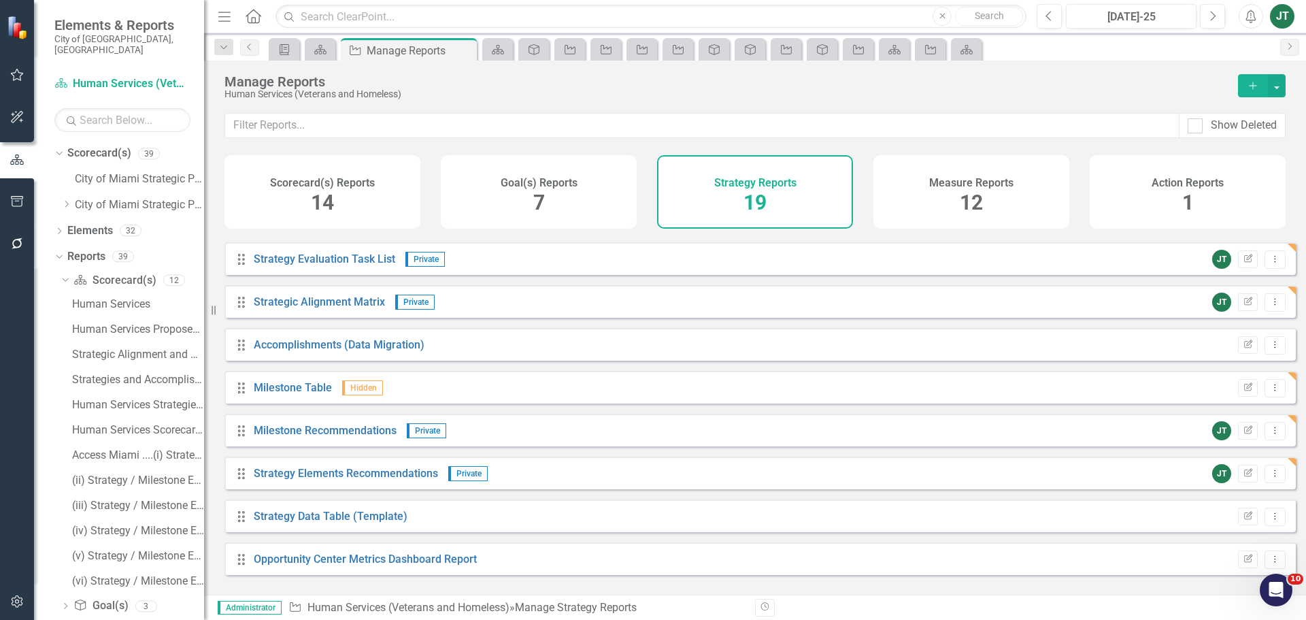
scroll to position [455, 0]
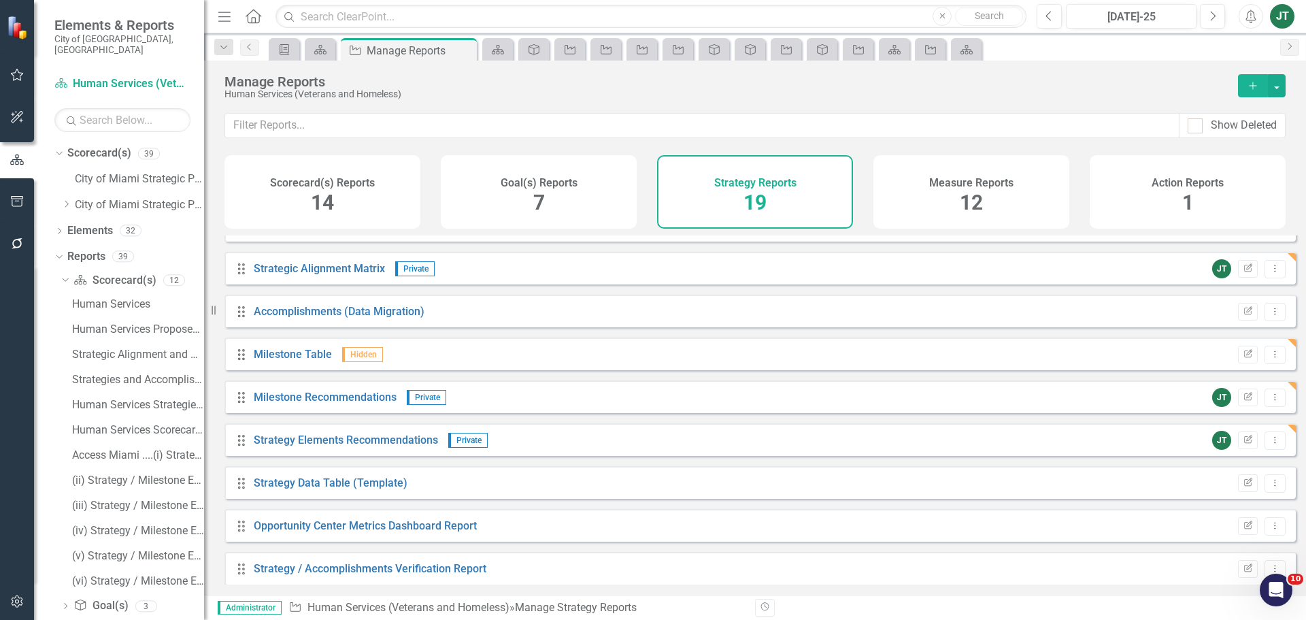
drag, startPoint x: 233, startPoint y: 450, endPoint x: 235, endPoint y: 439, distance: 11.2
click at [235, 439] on div "Drag Strategy Elements Recommendations Private JT Edit Report Dropdown Menu" at bounding box center [759, 439] width 1071 height 33
drag, startPoint x: 243, startPoint y: 427, endPoint x: 244, endPoint y: 404, distance: 22.5
click at [244, 410] on div "Drag Goal(s) Hidden Default Edit Report Dropdown Menu Drag [PERSON_NAME] Chart …" at bounding box center [759, 182] width 1071 height 804
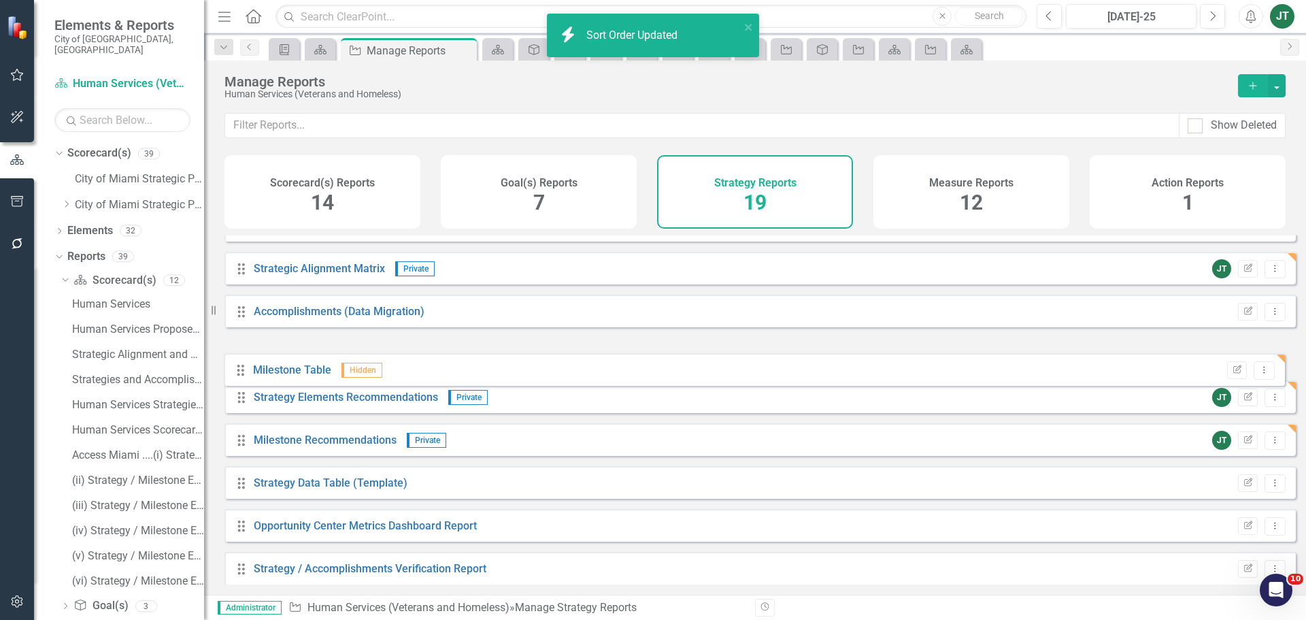
click at [244, 373] on div "Drag Goal(s) Hidden Default Edit Report Dropdown Menu Drag [PERSON_NAME] Chart …" at bounding box center [759, 182] width 1071 height 804
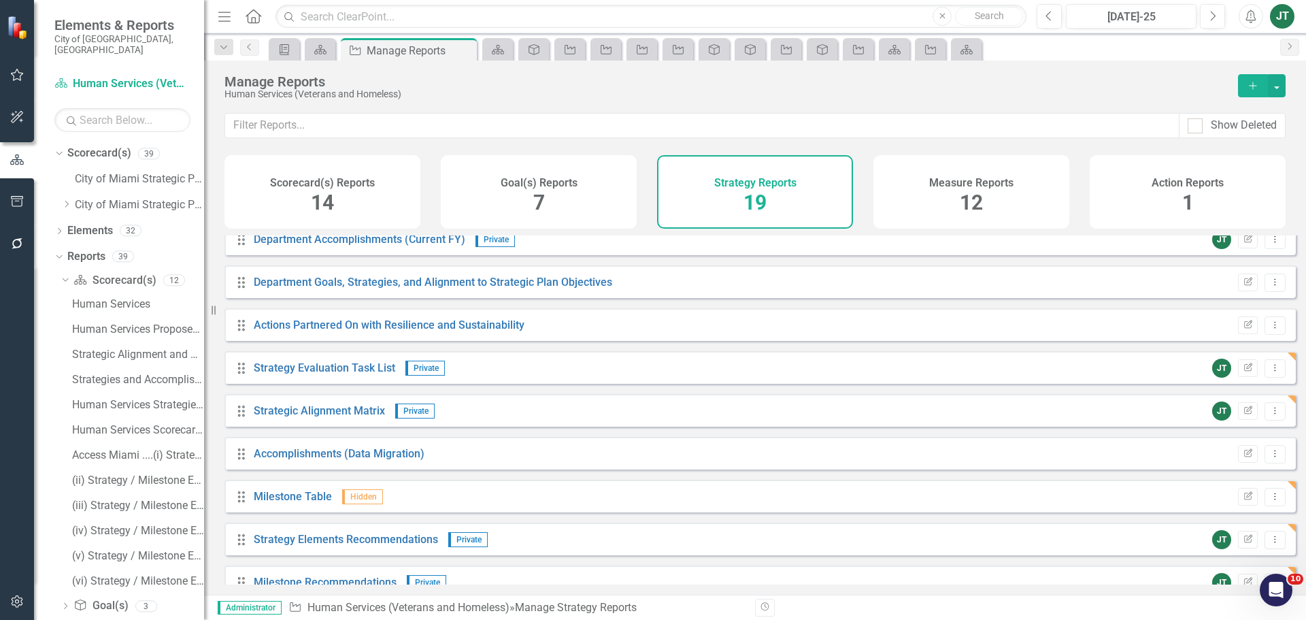
scroll to position [261, 0]
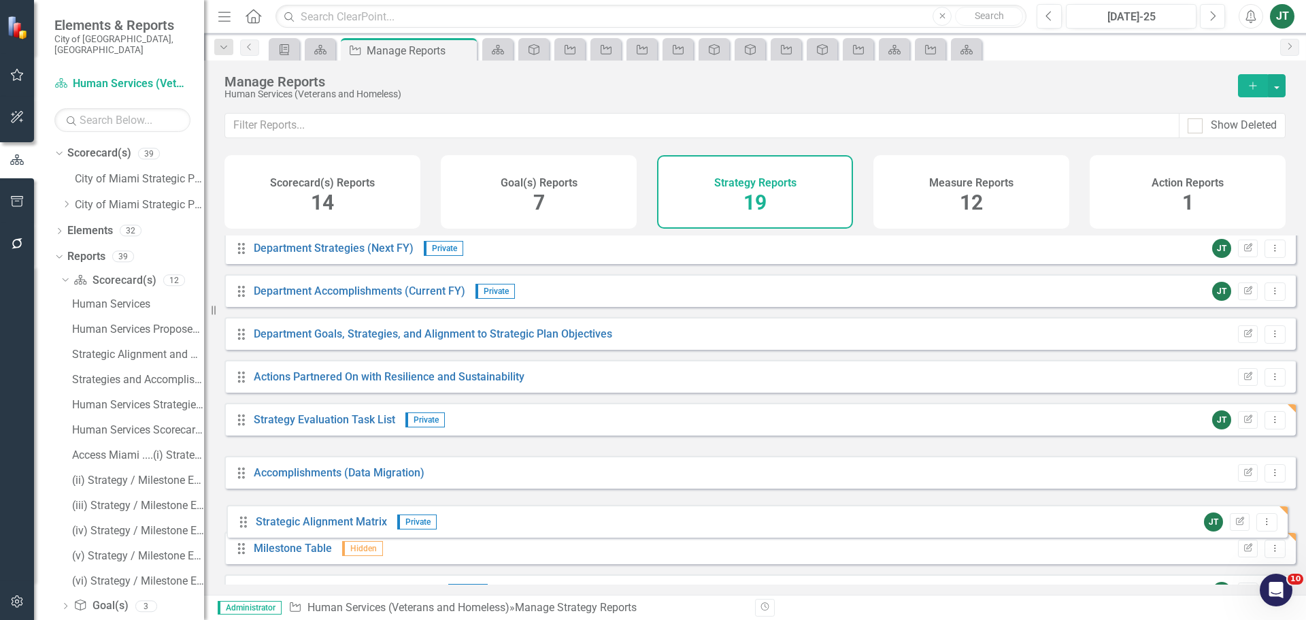
drag, startPoint x: 239, startPoint y: 471, endPoint x: 242, endPoint y: 520, distance: 49.0
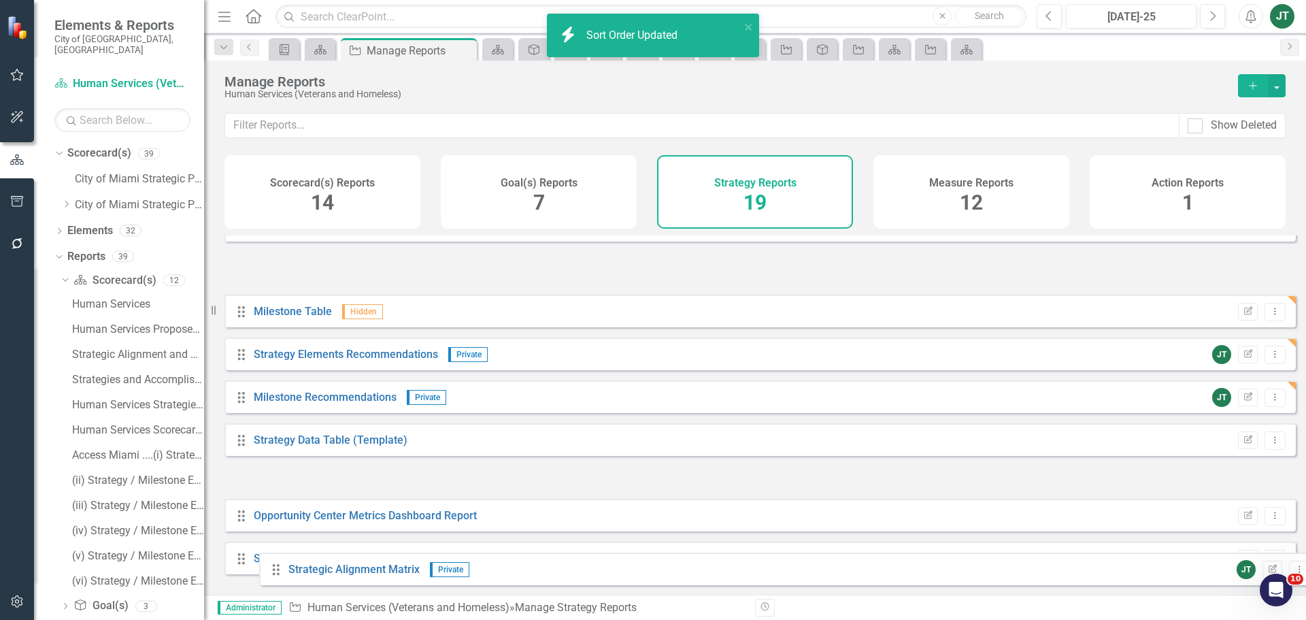
drag, startPoint x: 280, startPoint y: 569, endPoint x: 256, endPoint y: 597, distance: 36.2
click at [268, 584] on div "Drag Goal(s) Hidden Default Edit Report Dropdown Menu Drag [PERSON_NAME] Chart …" at bounding box center [755, 409] width 1102 height 349
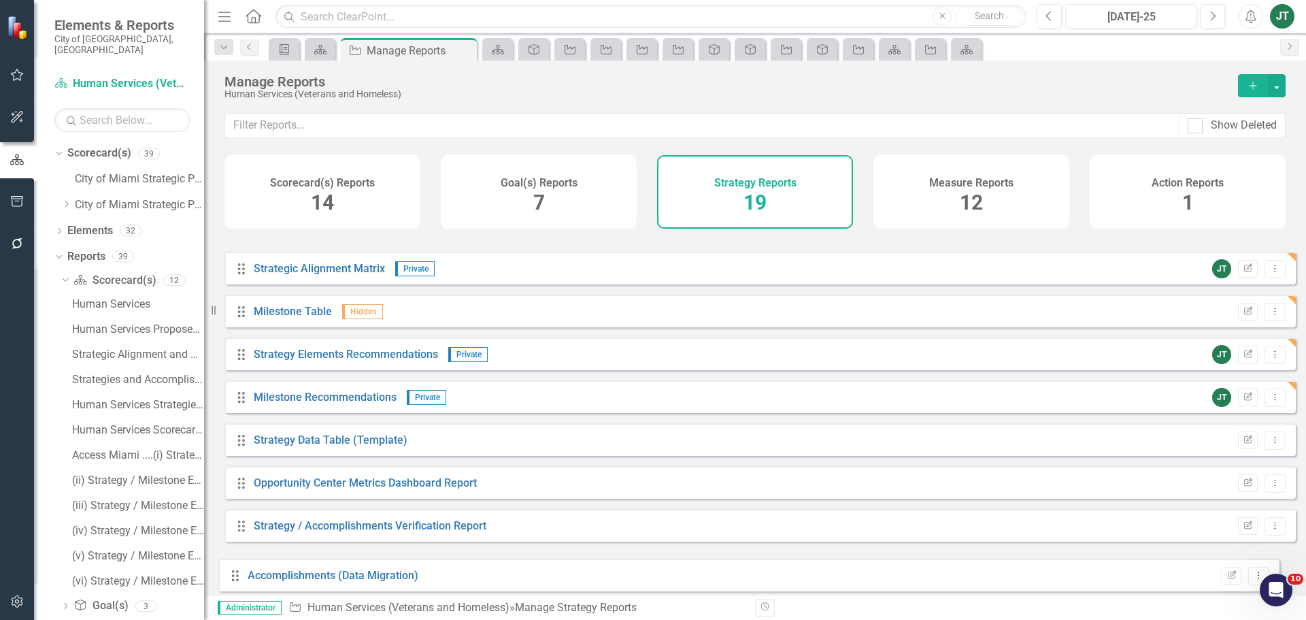
scroll to position [465, 0]
drag, startPoint x: 241, startPoint y: 267, endPoint x: 235, endPoint y: 569, distance: 302.1
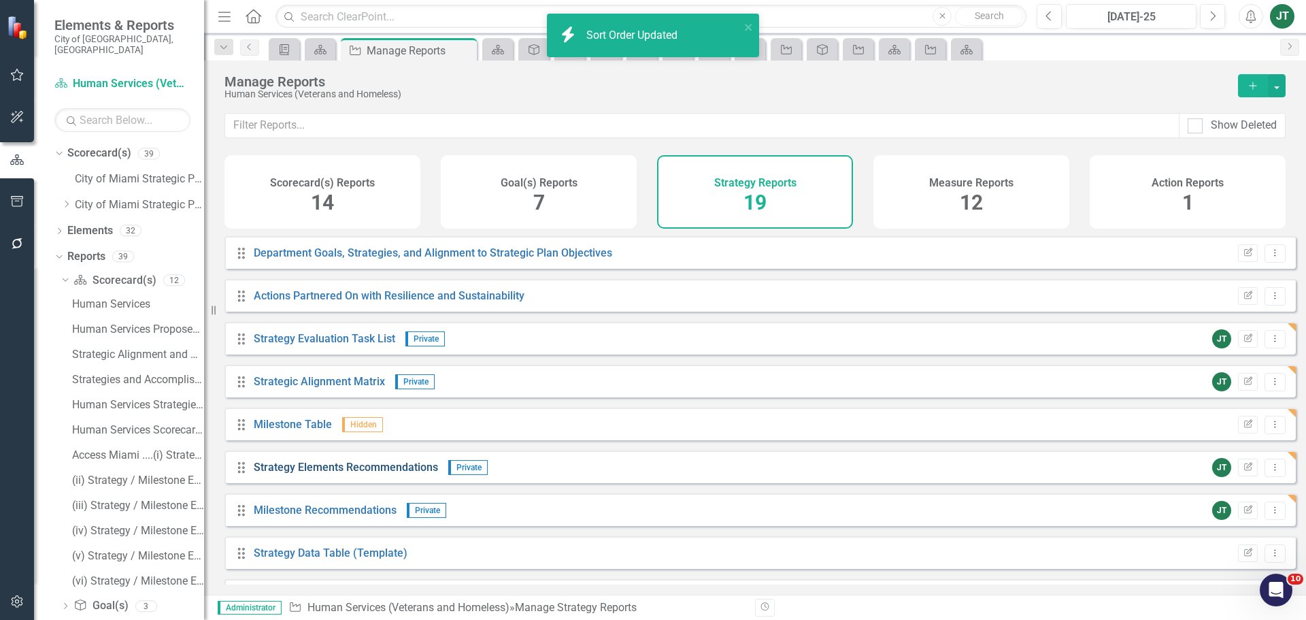
scroll to position [329, 0]
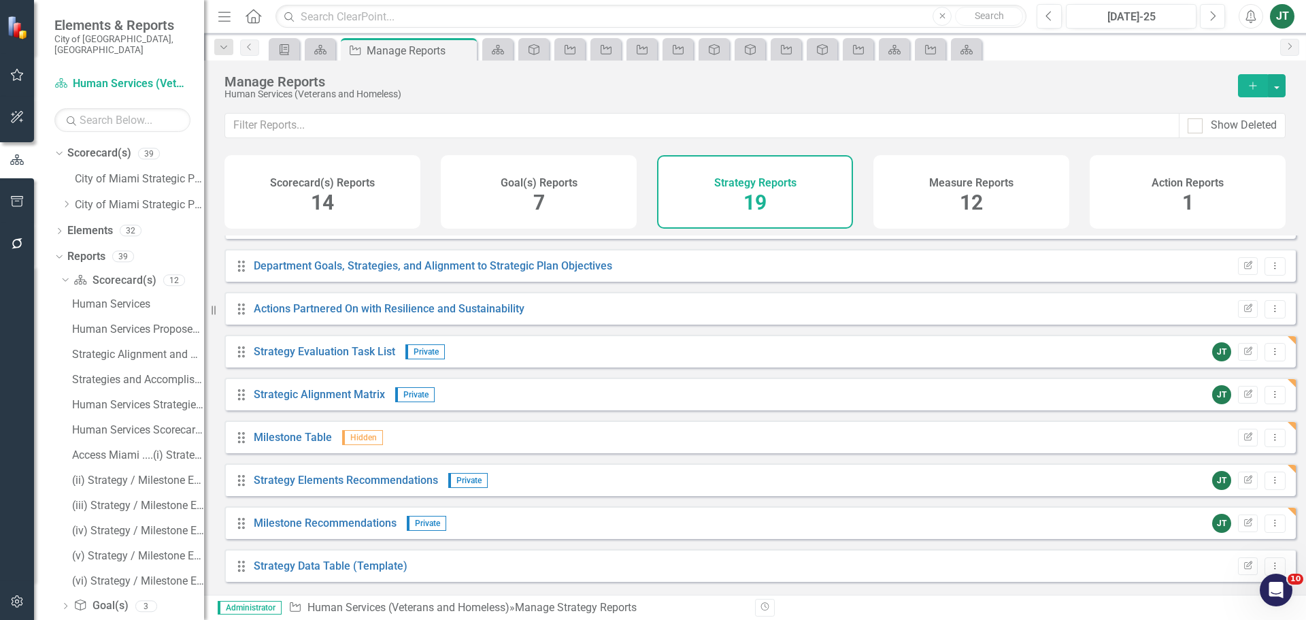
click at [1242, 438] on div "Edit Report Dropdown Menu" at bounding box center [1258, 438] width 54 height 18
click at [1243, 442] on icon "Edit Report" at bounding box center [1248, 437] width 10 height 8
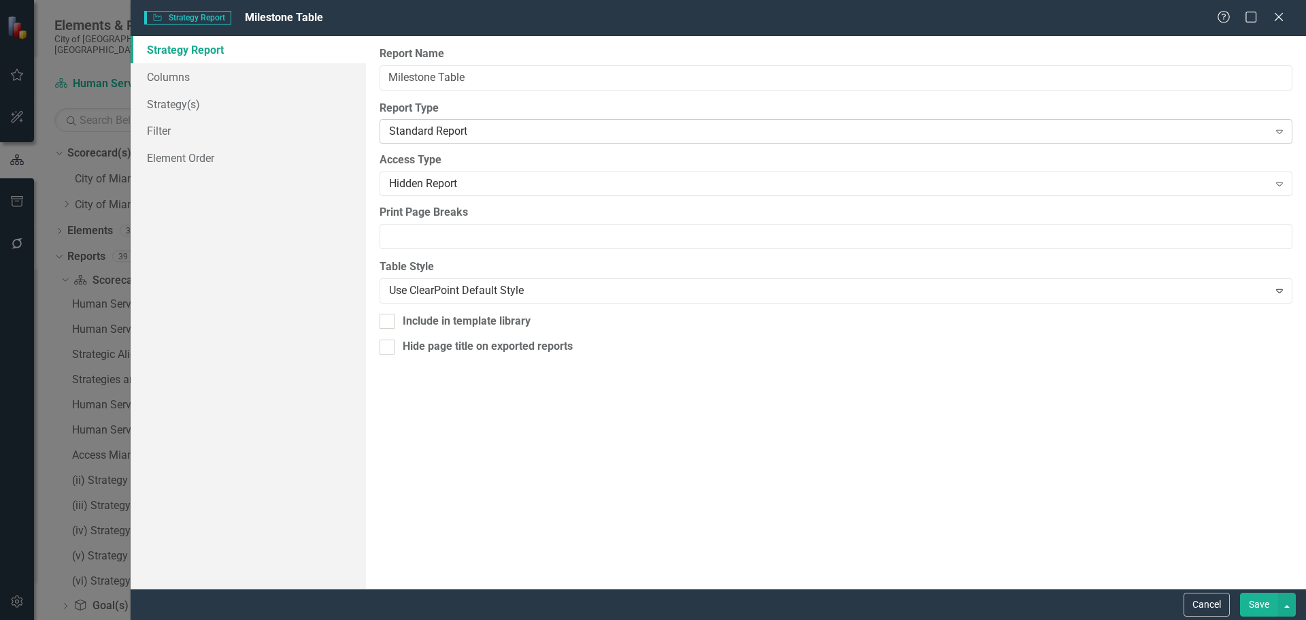
click at [453, 127] on div "Standard Report" at bounding box center [829, 132] width 880 height 16
click at [478, 127] on div "Alignment Matrix" at bounding box center [829, 132] width 880 height 16
click at [447, 131] on div "Alignment Matrix" at bounding box center [829, 132] width 880 height 16
click at [433, 619] on div "Standard Report" at bounding box center [656, 631] width 1284 height 16
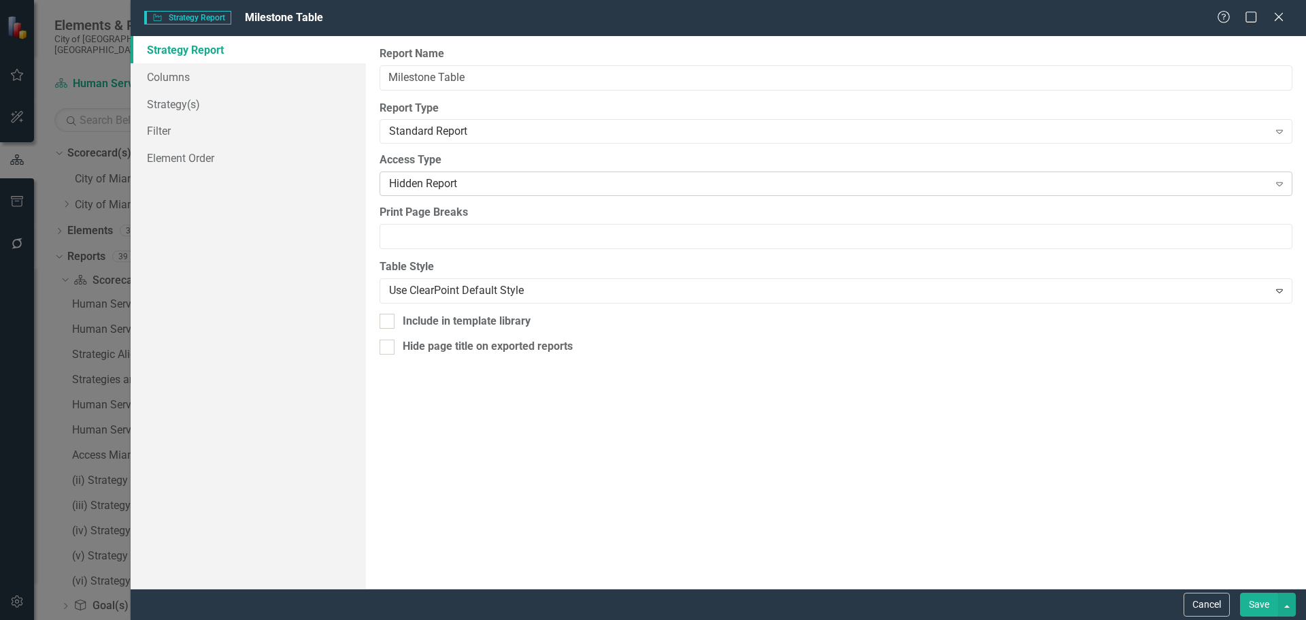
click at [435, 182] on div "Hidden Report" at bounding box center [829, 184] width 880 height 16
click at [1261, 595] on button "Save" at bounding box center [1259, 605] width 38 height 24
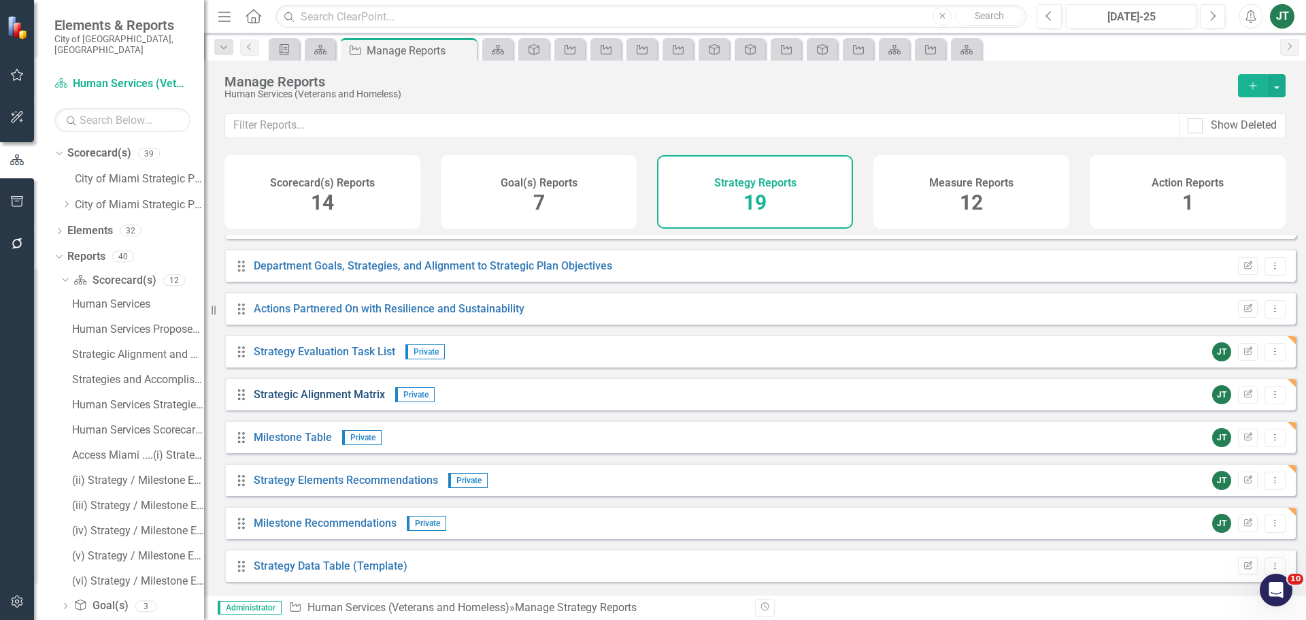
click at [348, 401] on link "Strategic Alignment Matrix" at bounding box center [319, 394] width 131 height 13
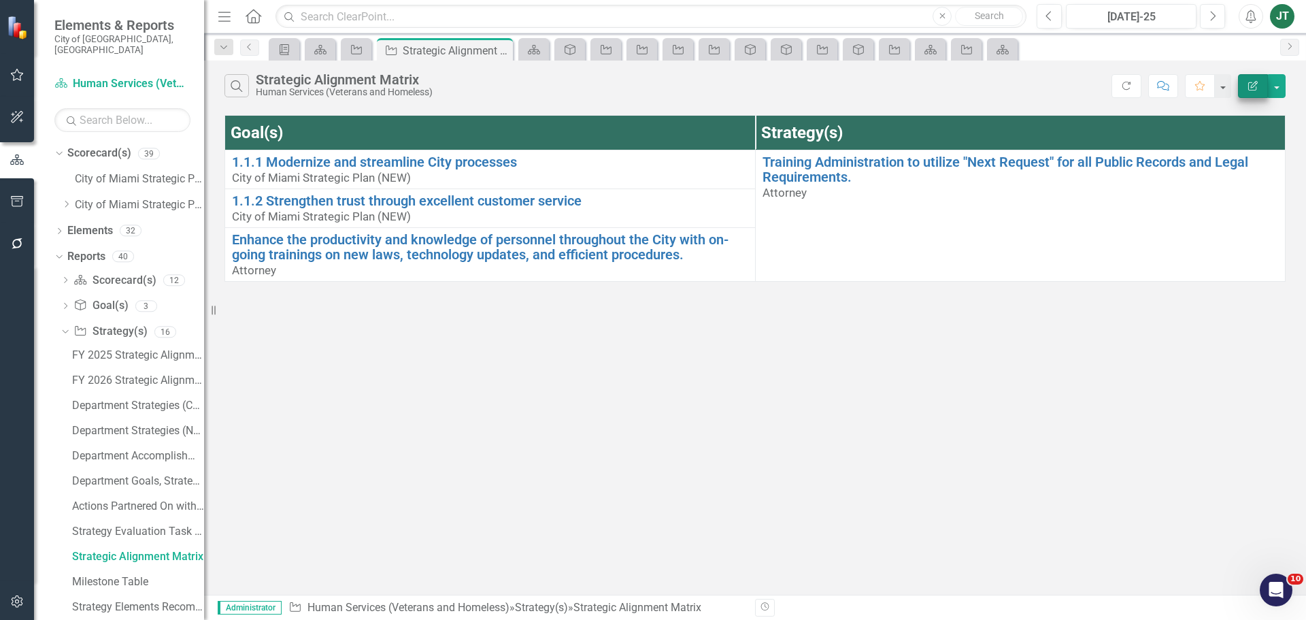
drag, startPoint x: 1225, startPoint y: 131, endPoint x: 1247, endPoint y: 88, distance: 49.0
click at [1244, 122] on th "Strategy(s)" at bounding box center [1020, 133] width 531 height 35
click at [1248, 81] on icon "Edit Report" at bounding box center [1253, 86] width 12 height 10
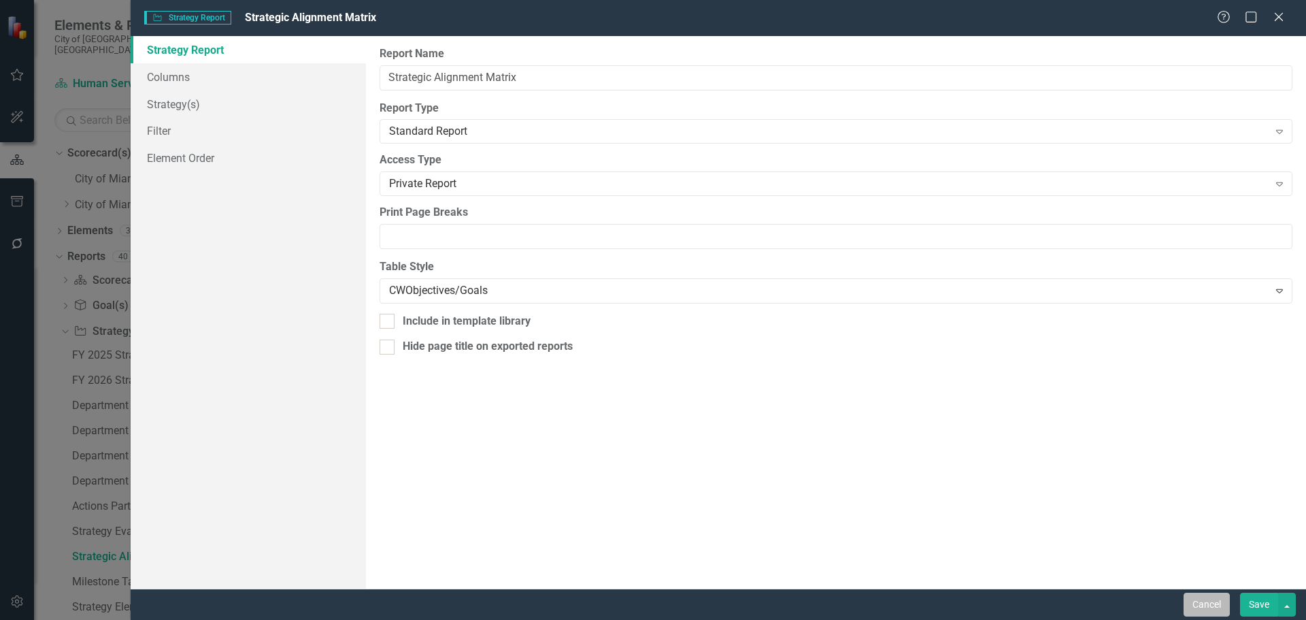
click at [1216, 606] on button "Cancel" at bounding box center [1207, 605] width 46 height 24
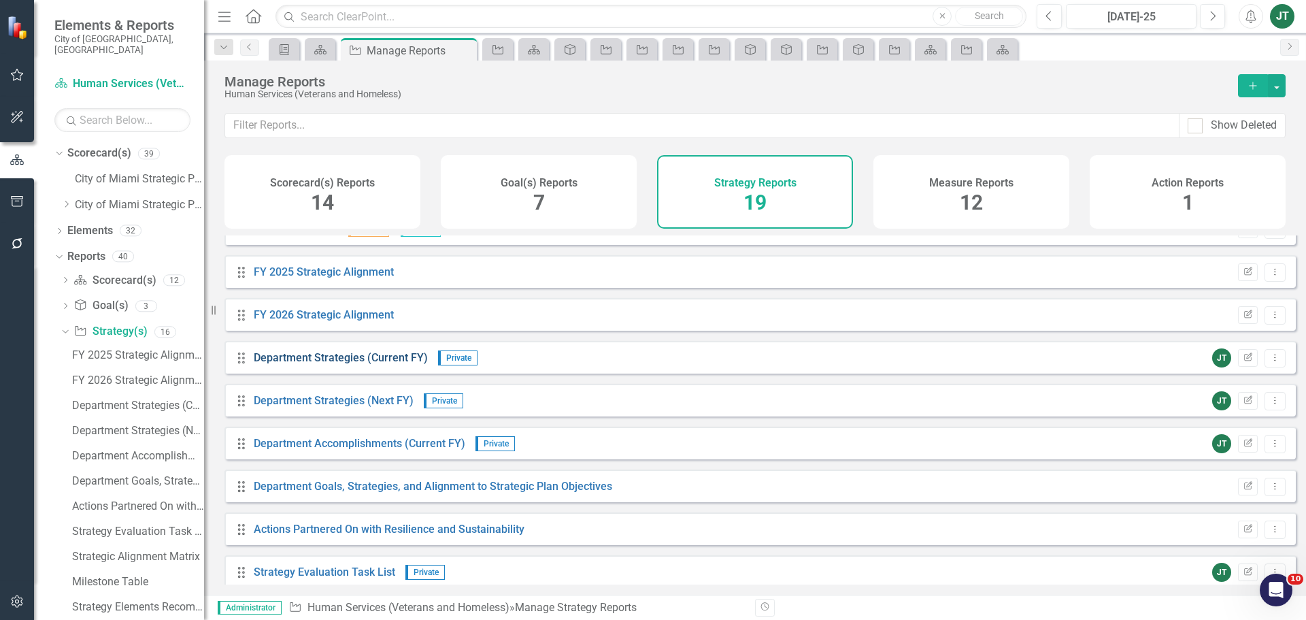
click at [342, 478] on div "Drag Goal(s) Hidden Default Edit Report Dropdown Menu Drag [PERSON_NAME] Chart …" at bounding box center [759, 529] width 1071 height 804
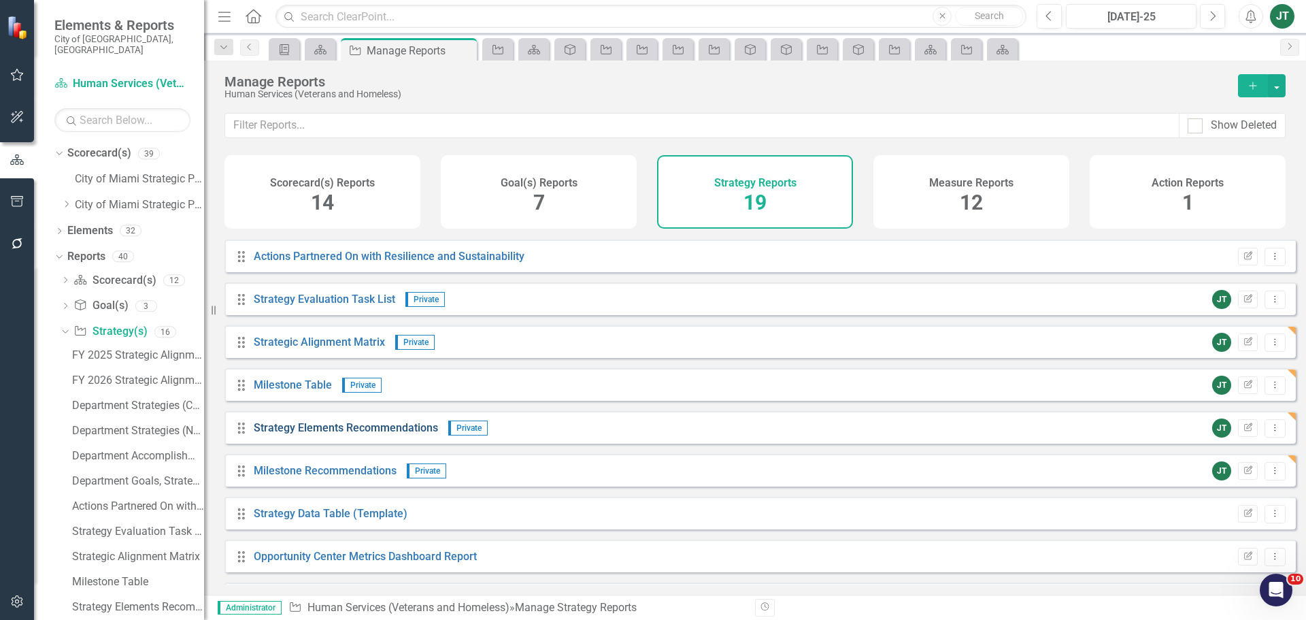
scroll to position [408, 0]
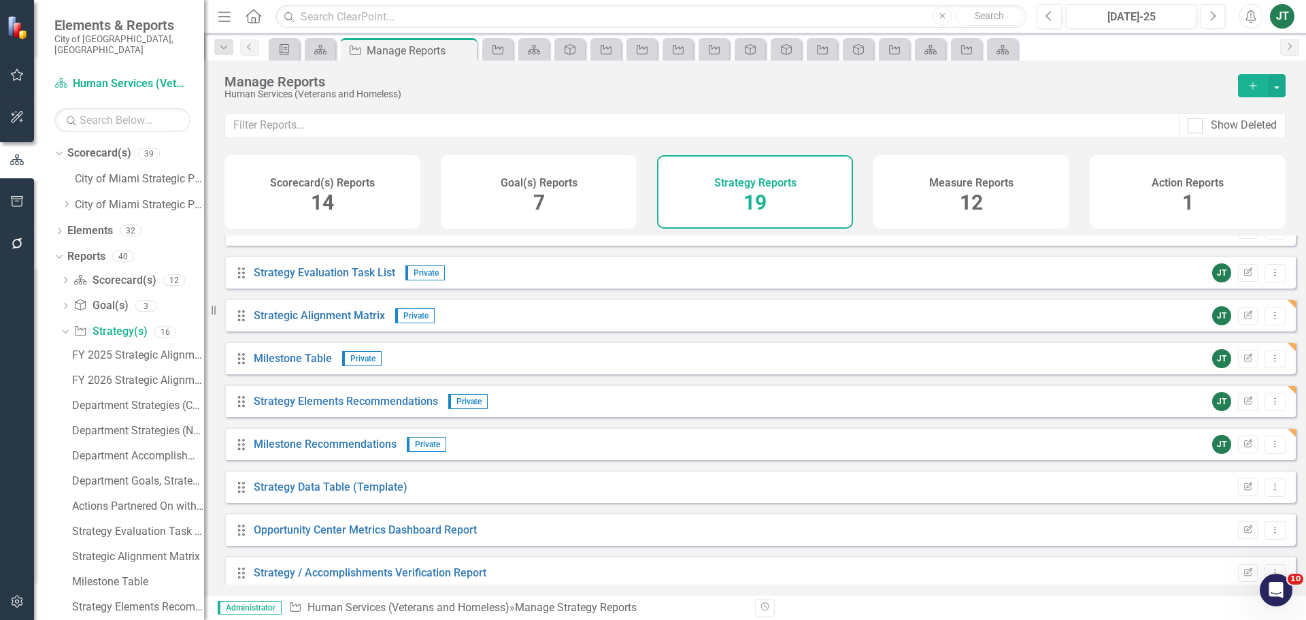
drag, startPoint x: 793, startPoint y: 331, endPoint x: 1250, endPoint y: 339, distance: 456.5
click at [1178, 343] on div "Drag Goal(s) Hidden Default Edit Report Dropdown Menu Drag [PERSON_NAME] Chart …" at bounding box center [759, 229] width 1071 height 804
click at [1269, 320] on icon "Dropdown Menu" at bounding box center [1275, 315] width 12 height 9
click at [1232, 393] on link "Copy Duplicate Report" at bounding box center [1219, 398] width 112 height 25
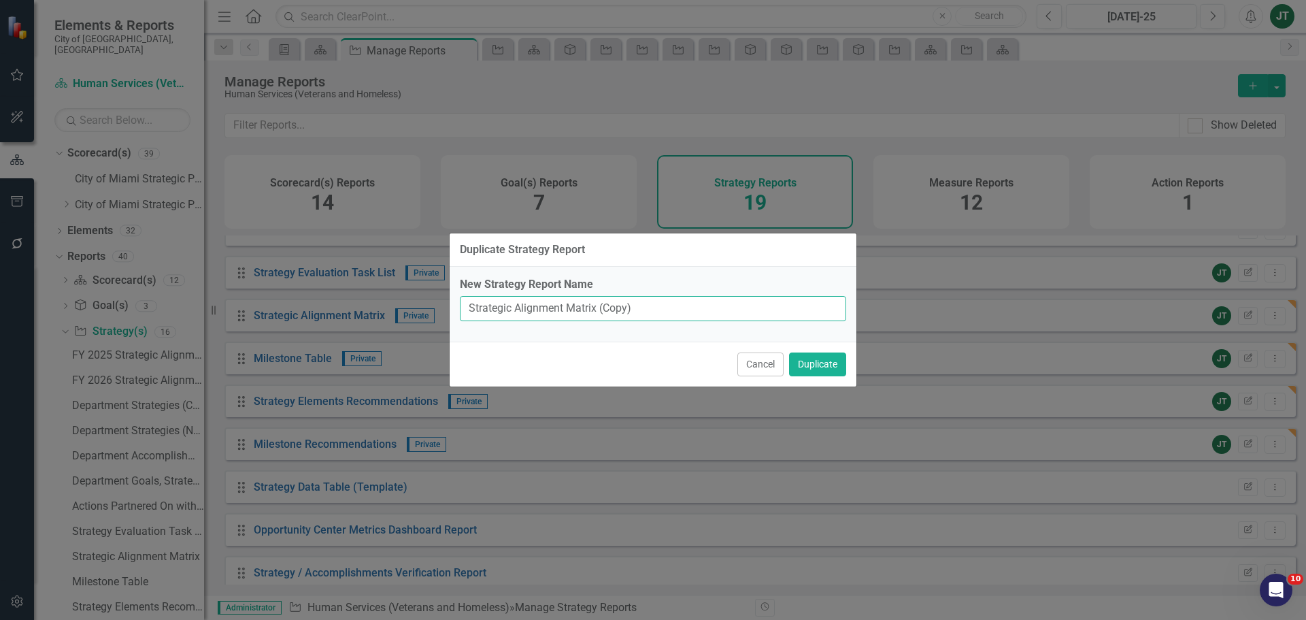
click at [464, 302] on input "Strategic Alignment Matrix (Copy)" at bounding box center [653, 308] width 386 height 25
paste input "Access [GEOGRAPHIC_DATA]"
drag, startPoint x: 679, startPoint y: 307, endPoint x: 766, endPoint y: 304, distance: 87.1
click at [766, 304] on input "Access Miami ....Strategic Alignment Matrix (Copy)" at bounding box center [653, 308] width 386 height 25
type input "Access Miami ....Strategic Alignment Matrix"
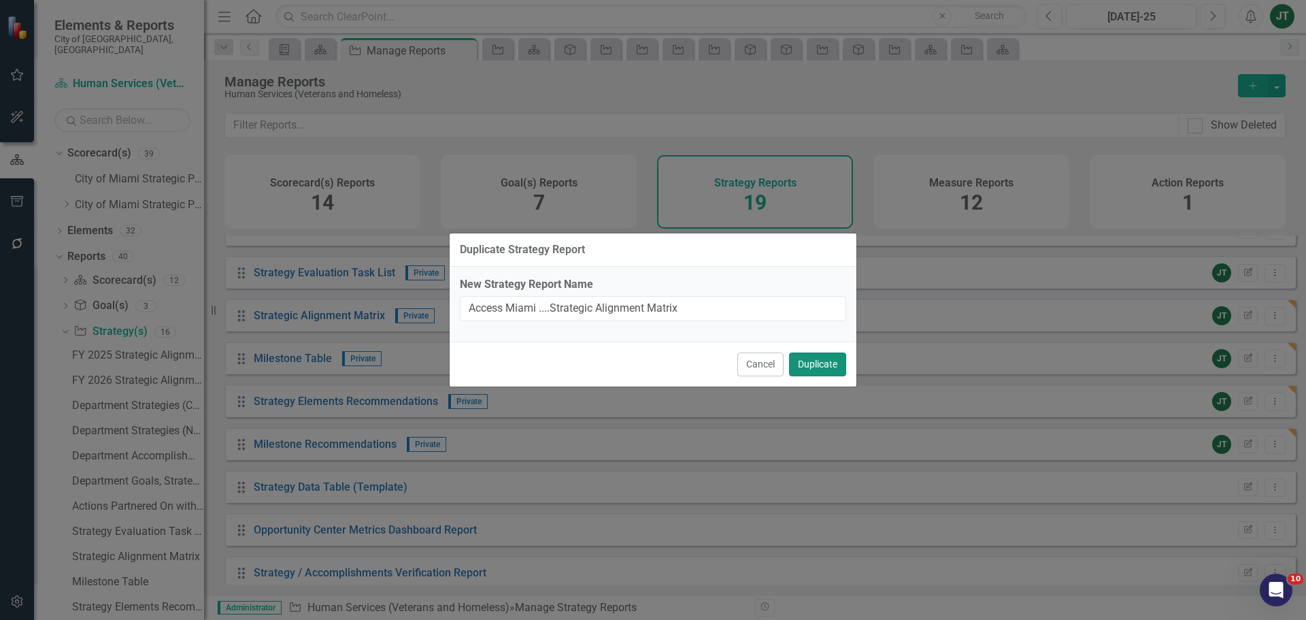
click at [812, 360] on button "Duplicate" at bounding box center [817, 364] width 57 height 24
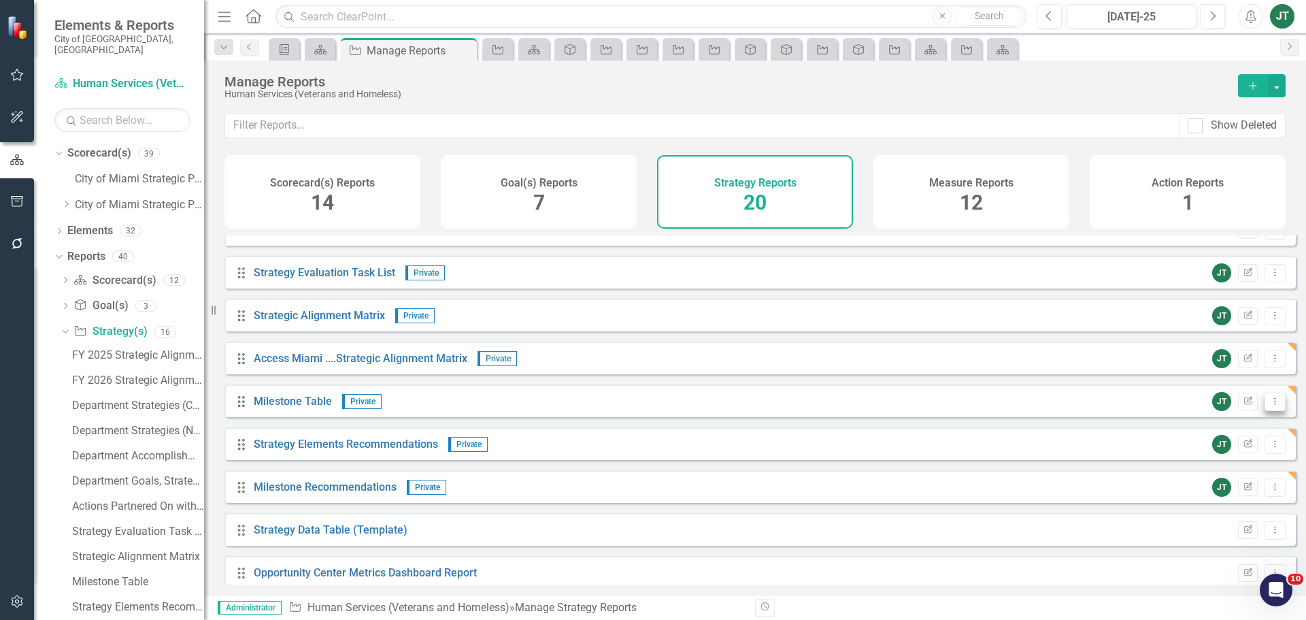
click at [1269, 405] on icon "Dropdown Menu" at bounding box center [1275, 401] width 12 height 9
click at [1226, 482] on link "Copy Duplicate Report" at bounding box center [1219, 484] width 112 height 25
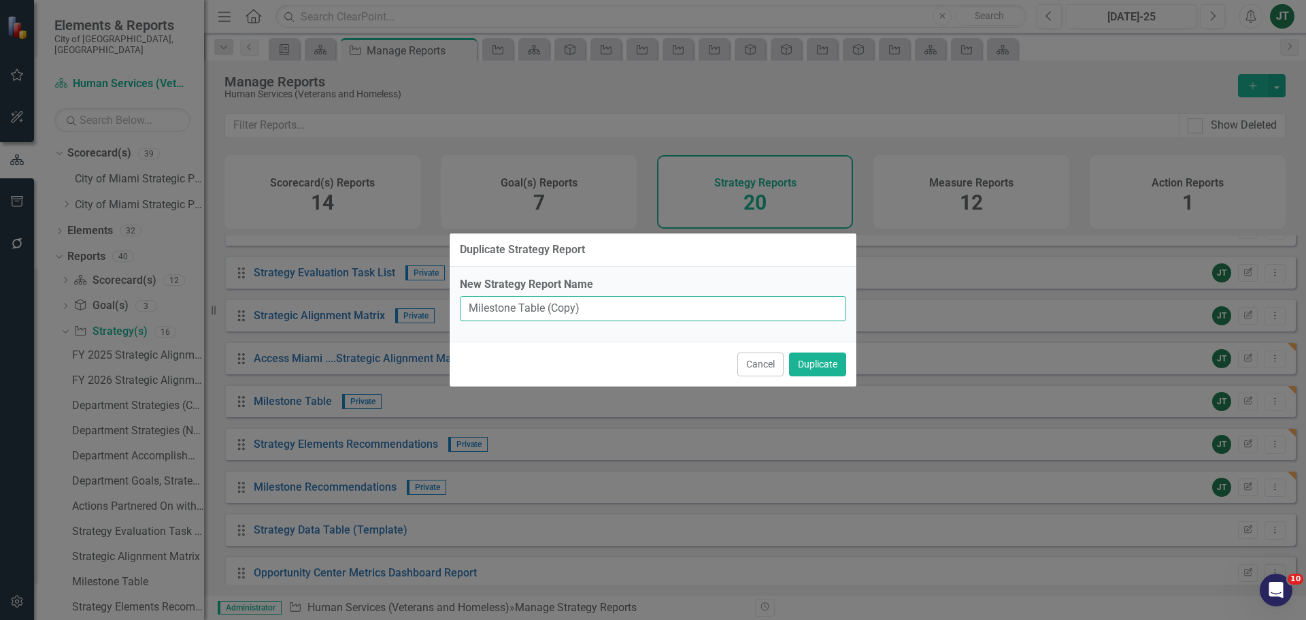
drag, startPoint x: 548, startPoint y: 307, endPoint x: 660, endPoint y: 314, distance: 112.5
click at [660, 314] on input "Milestone Table (Copy)" at bounding box center [653, 308] width 386 height 25
click at [470, 302] on input "Milestone Table" at bounding box center [653, 308] width 386 height 25
paste input "Access [GEOGRAPHIC_DATA]"
type input "Access [GEOGRAPHIC_DATA] ....Milestone Table"
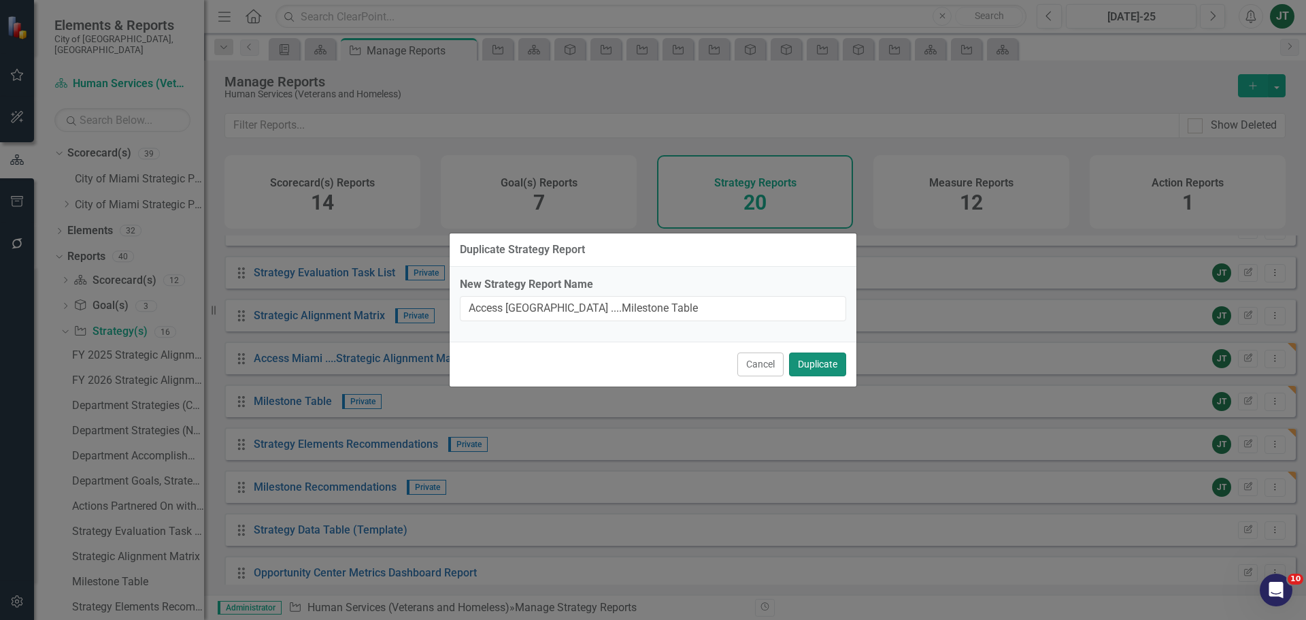
click at [840, 355] on button "Duplicate" at bounding box center [817, 364] width 57 height 24
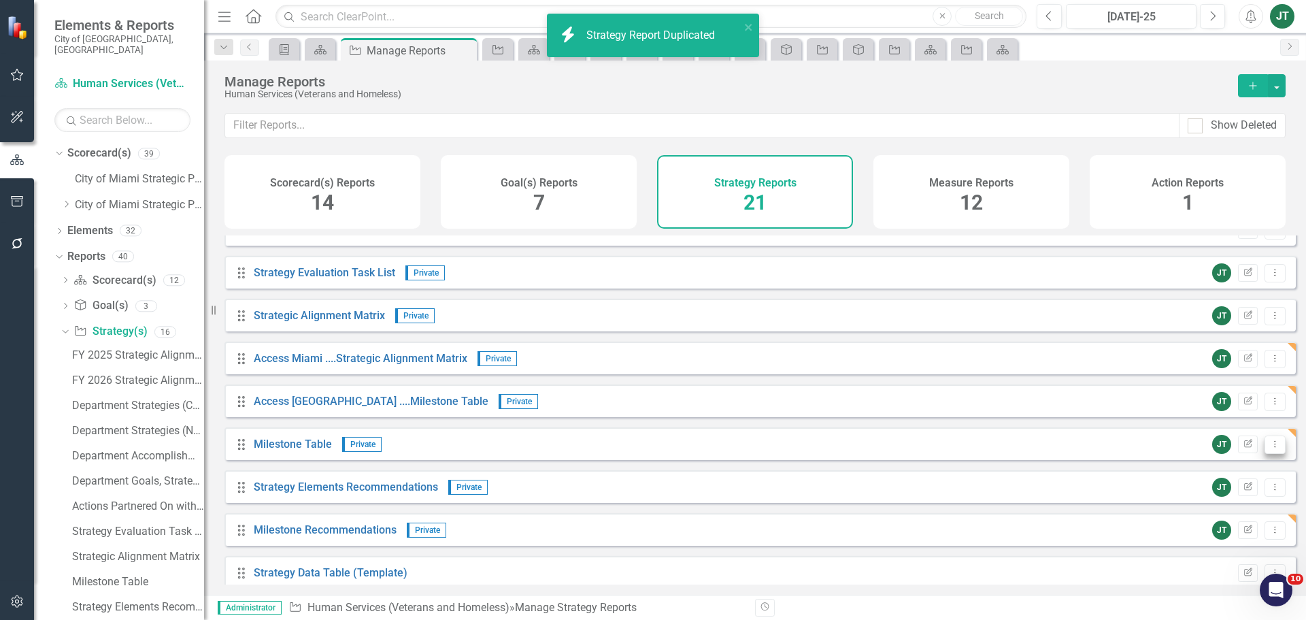
click at [1269, 448] on icon "Dropdown Menu" at bounding box center [1275, 443] width 12 height 9
drag, startPoint x: 1260, startPoint y: 448, endPoint x: 1200, endPoint y: 424, distance: 64.7
click at [1207, 429] on div "Drag Goal(s) Hidden Default Edit Report Dropdown Menu Drag [PERSON_NAME] Chart …" at bounding box center [759, 272] width 1071 height 890
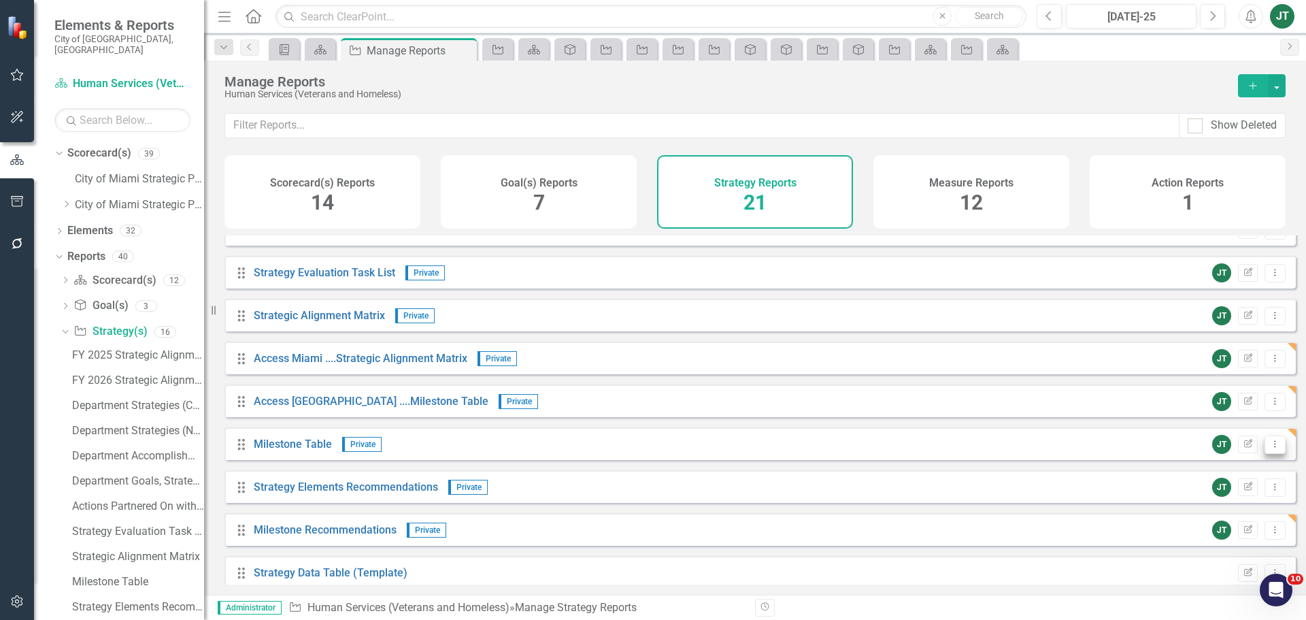
click at [1269, 448] on icon "Dropdown Menu" at bounding box center [1275, 443] width 12 height 9
click at [1220, 520] on link "Copy Duplicate Report" at bounding box center [1219, 527] width 112 height 25
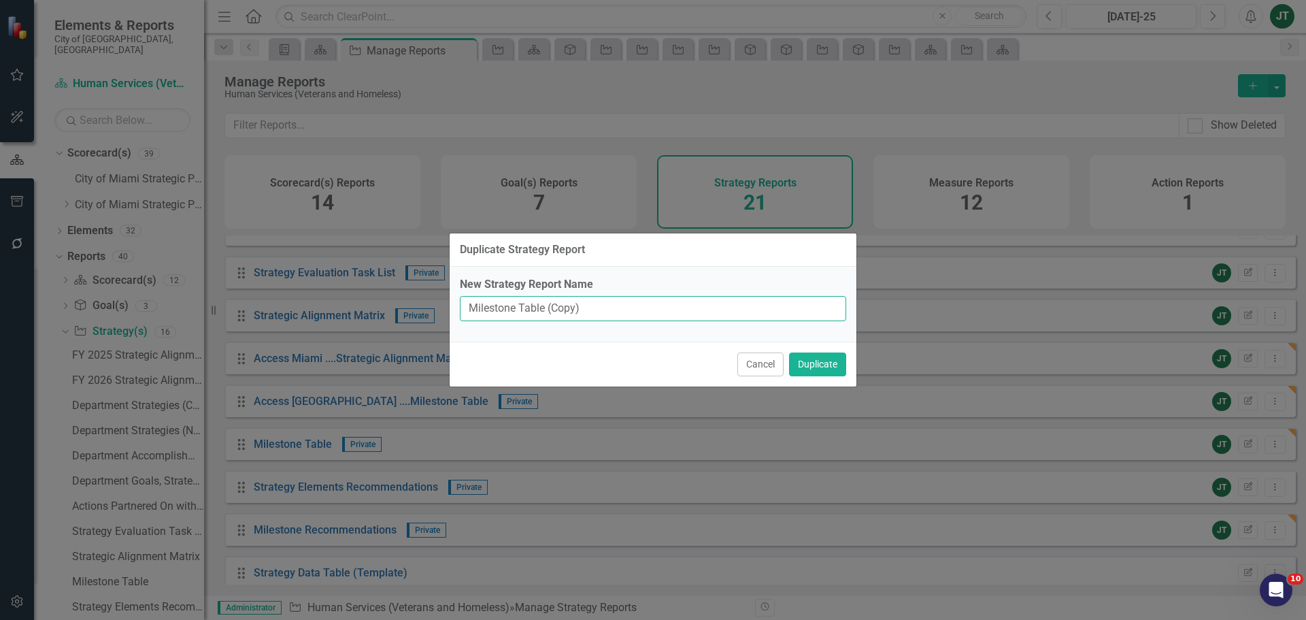
drag, startPoint x: 544, startPoint y: 308, endPoint x: 616, endPoint y: 302, distance: 71.7
click at [616, 302] on input "Milestone Table (Copy)" at bounding box center [653, 308] width 386 height 25
click at [467, 307] on input "Milestone Table" at bounding box center [653, 308] width 386 height 25
paste input "Access [GEOGRAPHIC_DATA]"
type input "Access [GEOGRAPHIC_DATA] ....Milestone Table"
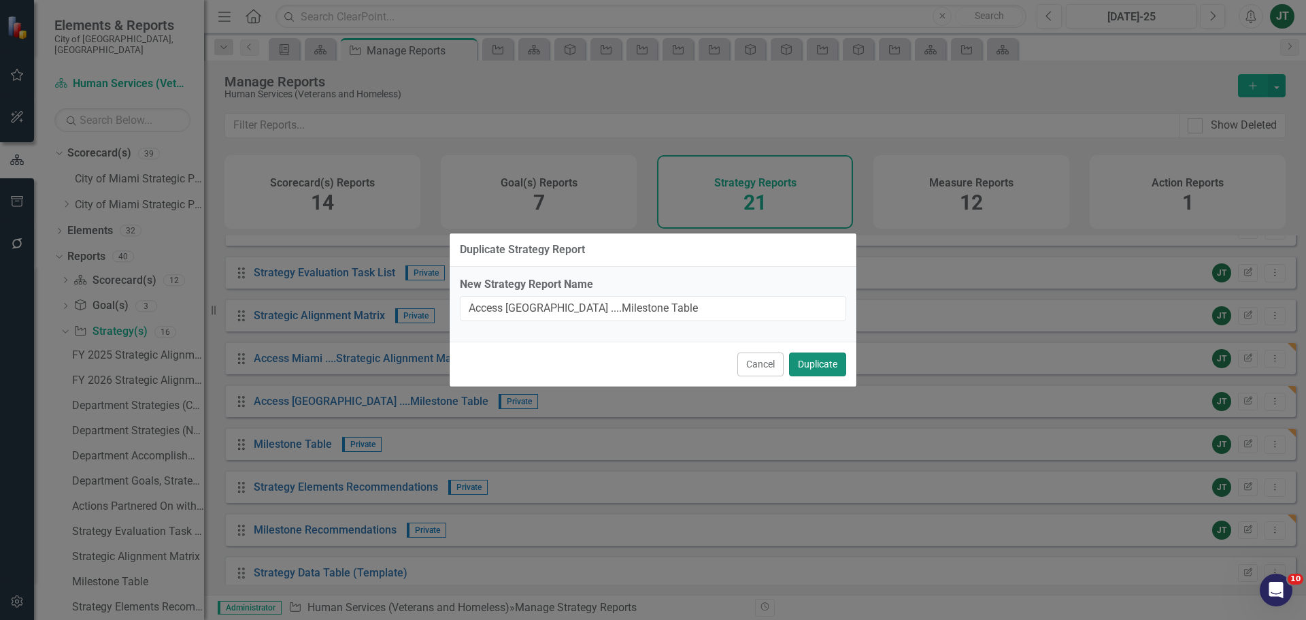
click at [824, 360] on button "Duplicate" at bounding box center [817, 364] width 57 height 24
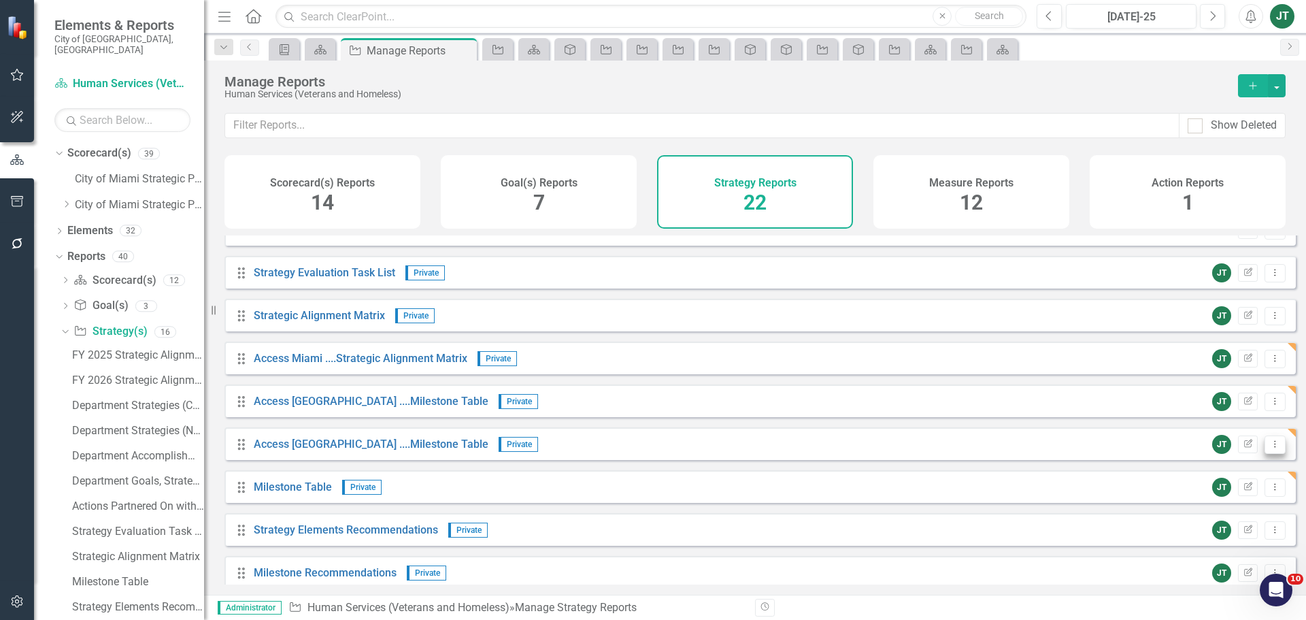
click at [1269, 448] on icon "Dropdown Menu" at bounding box center [1275, 443] width 12 height 9
click at [1212, 550] on link "Trash Delete Report" at bounding box center [1219, 552] width 112 height 25
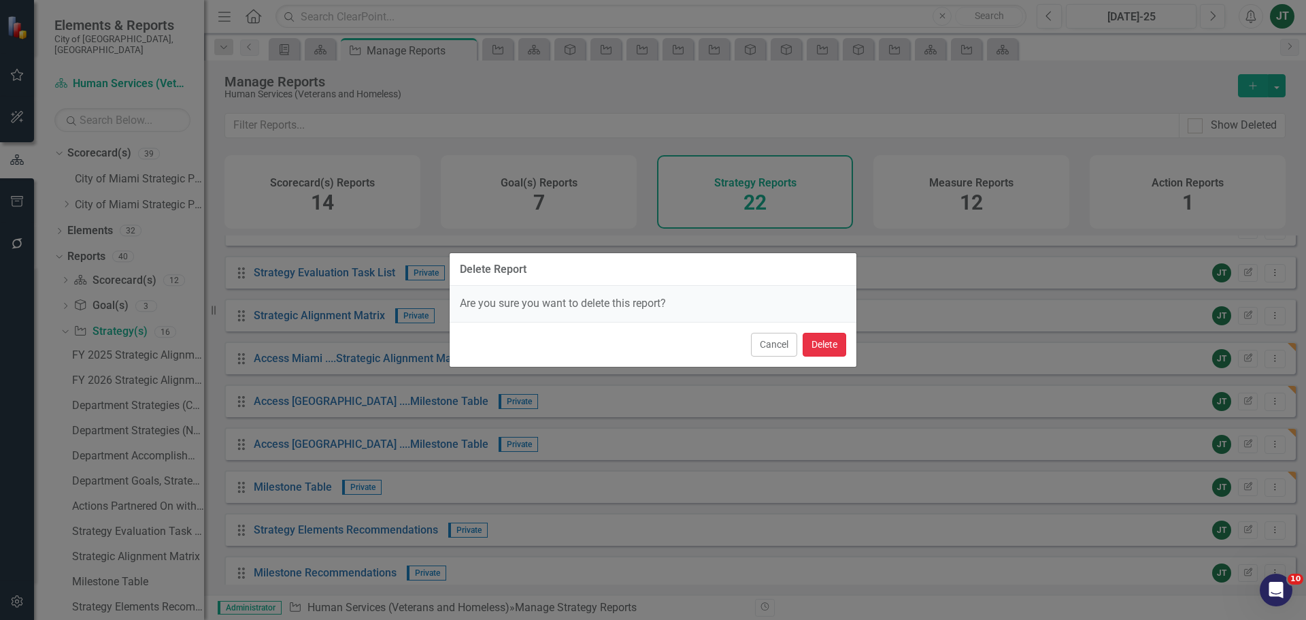
click at [811, 339] on button "Delete" at bounding box center [825, 345] width 44 height 24
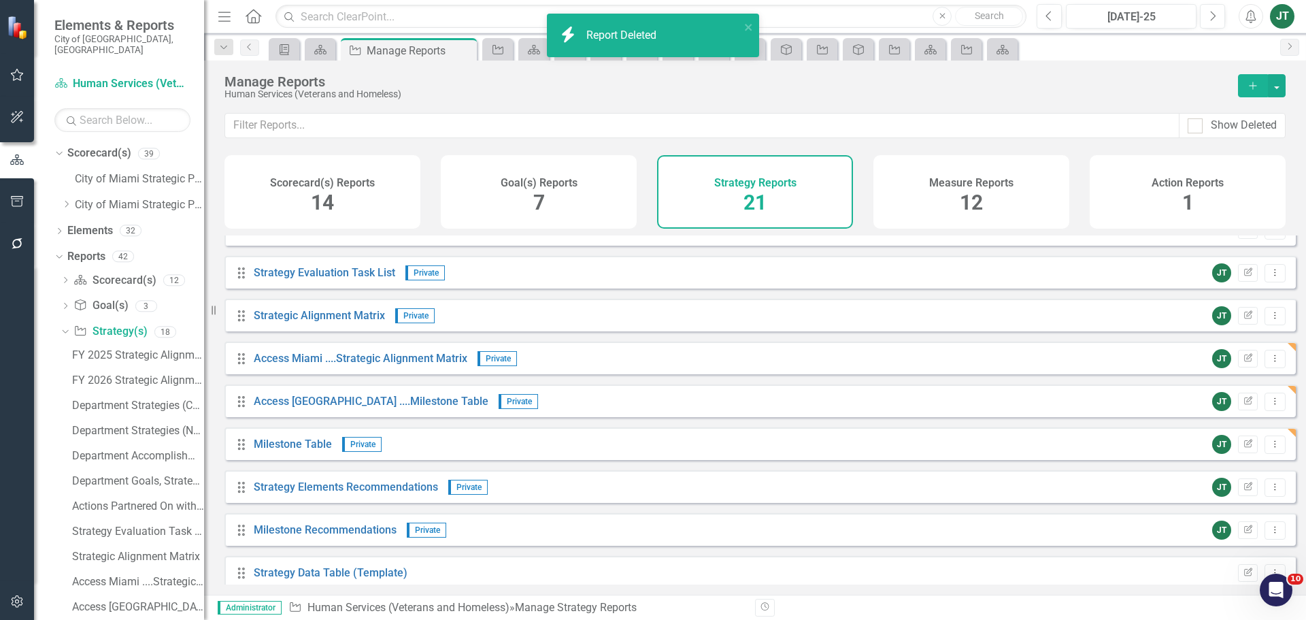
scroll to position [544, 0]
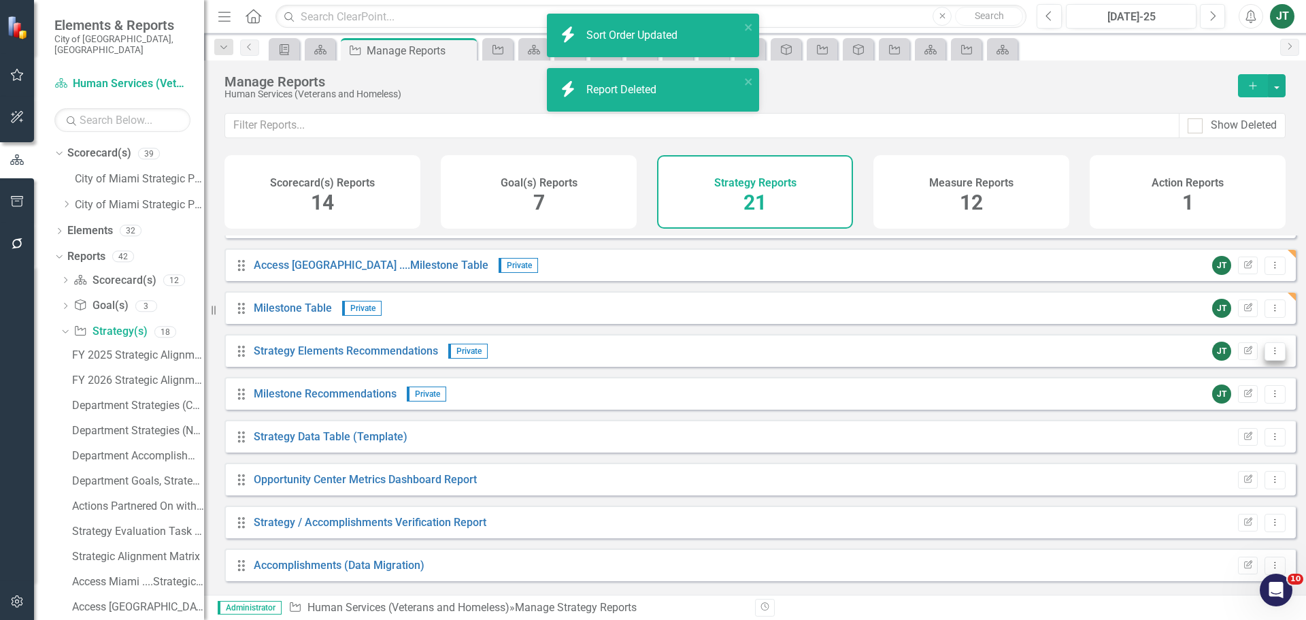
click at [1265, 358] on button "Dropdown Menu" at bounding box center [1275, 351] width 21 height 18
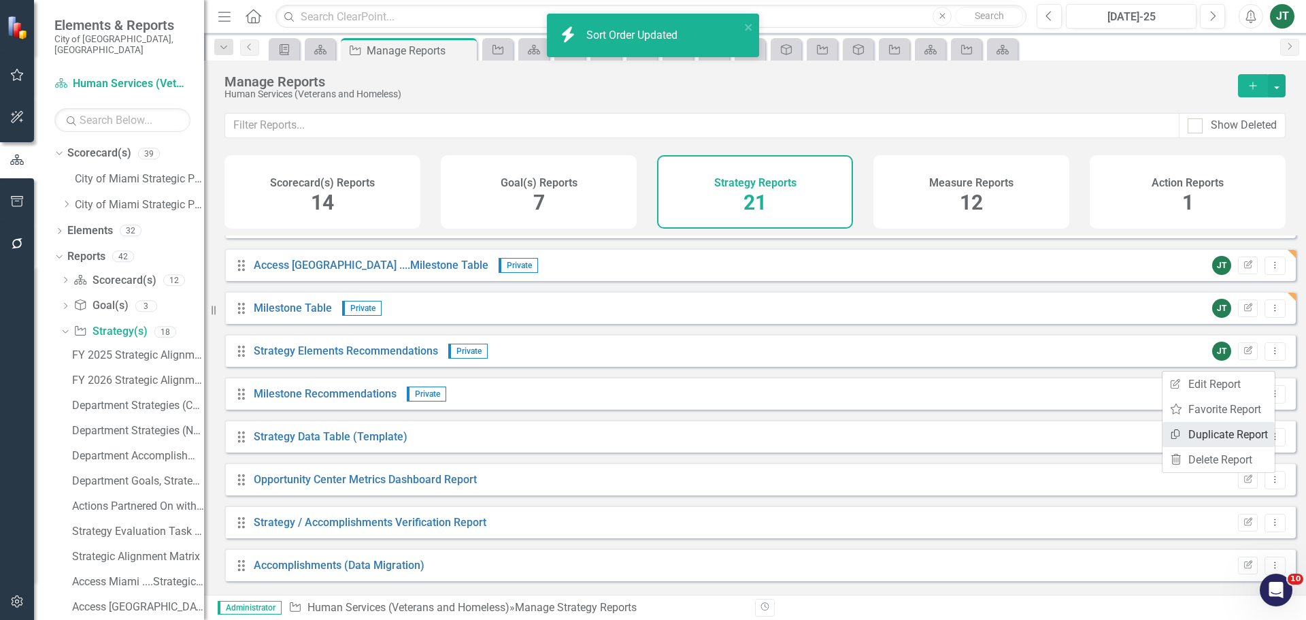
click at [1223, 439] on link "Copy Duplicate Report" at bounding box center [1219, 434] width 112 height 25
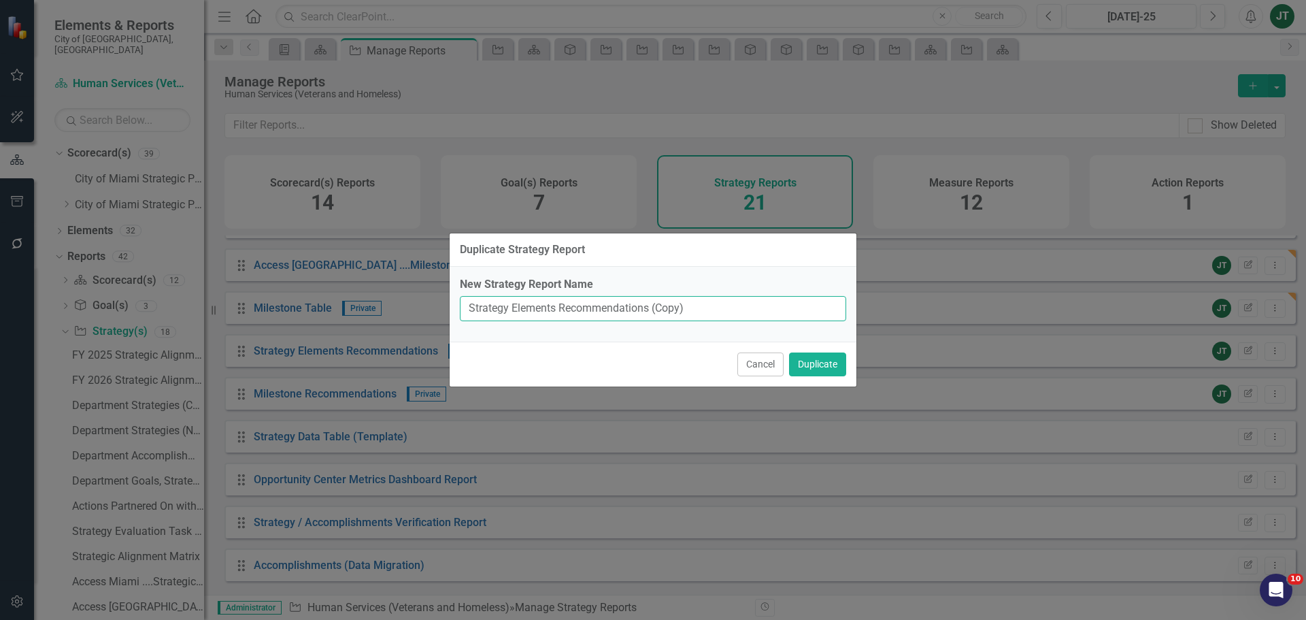
drag, startPoint x: 648, startPoint y: 309, endPoint x: 705, endPoint y: 305, distance: 56.6
click at [705, 305] on input "Strategy Elements Recommendations (Copy)" at bounding box center [653, 308] width 386 height 25
click at [468, 306] on input "Strategy Elements Recommendations" at bounding box center [653, 308] width 386 height 25
paste input "Access [GEOGRAPHIC_DATA]"
type input "Access Miami ....Elements Recommendations"
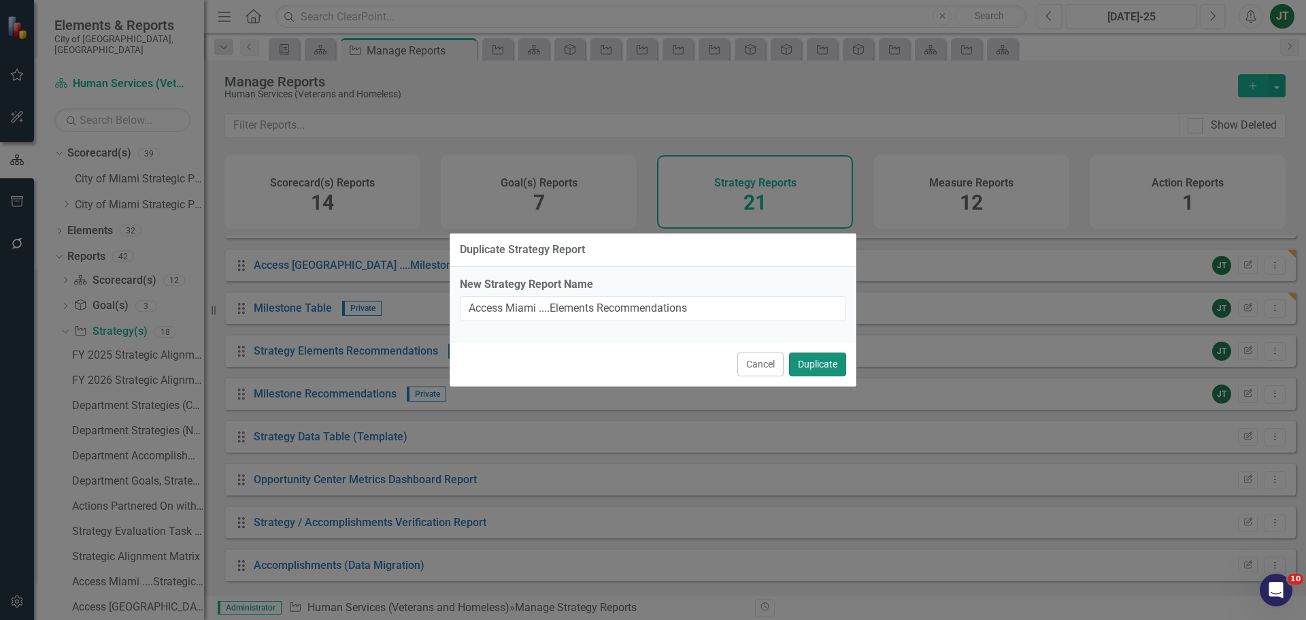
click at [831, 361] on button "Duplicate" at bounding box center [817, 364] width 57 height 24
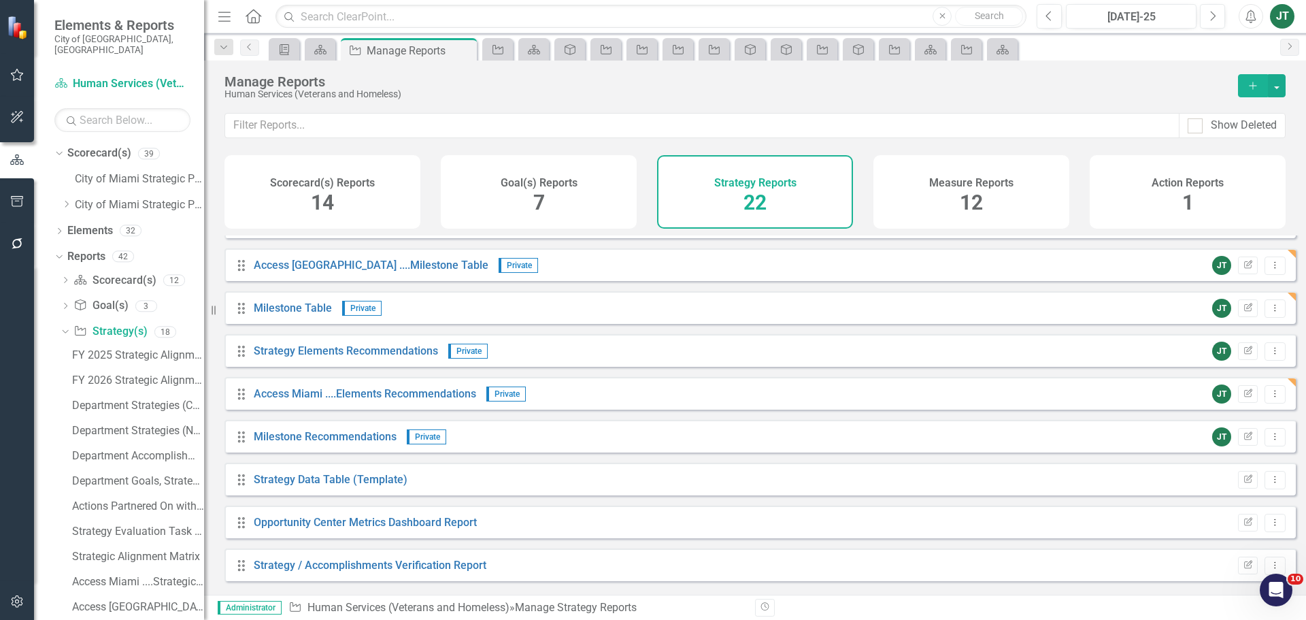
drag, startPoint x: 1039, startPoint y: 412, endPoint x: 1181, endPoint y: 406, distance: 141.6
click at [1126, 409] on div "Drag Access Miami ....Elements Recommendations Private JT Edit Report Dropdown …" at bounding box center [759, 393] width 1071 height 33
click at [1243, 398] on icon "Edit Report" at bounding box center [1248, 394] width 10 height 8
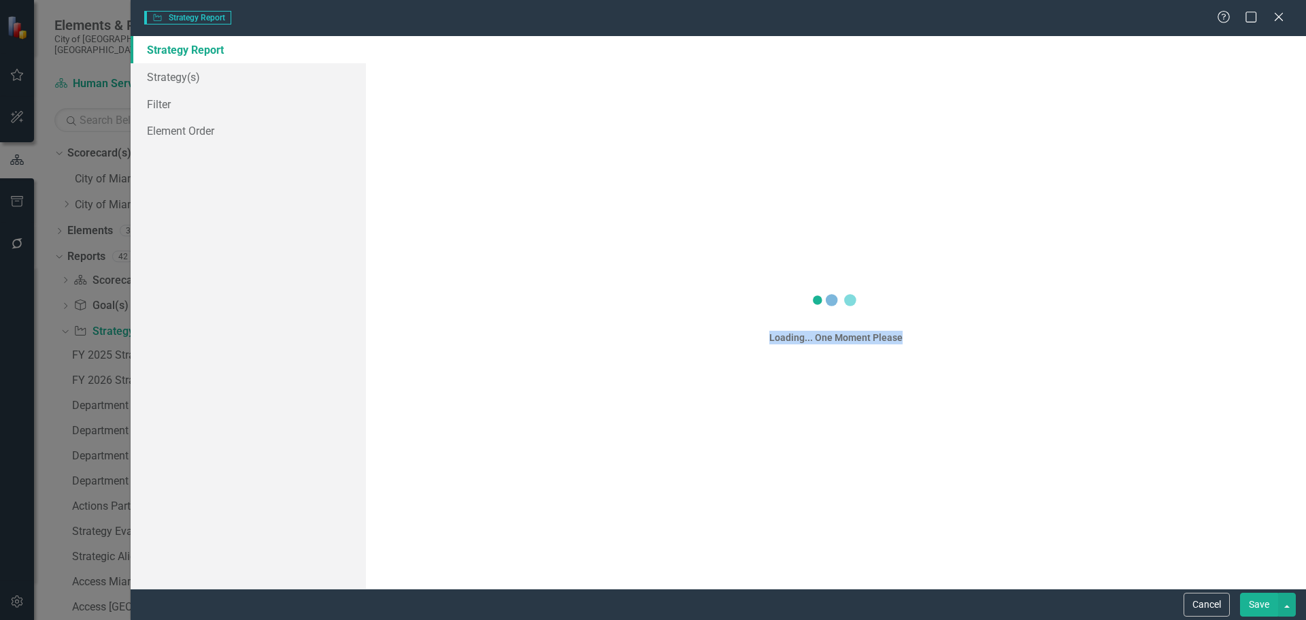
click at [948, 342] on div "Strategy Strategy Report Help Maximize Close Strategy Report Strategy(s) Filter…" at bounding box center [653, 310] width 1306 height 620
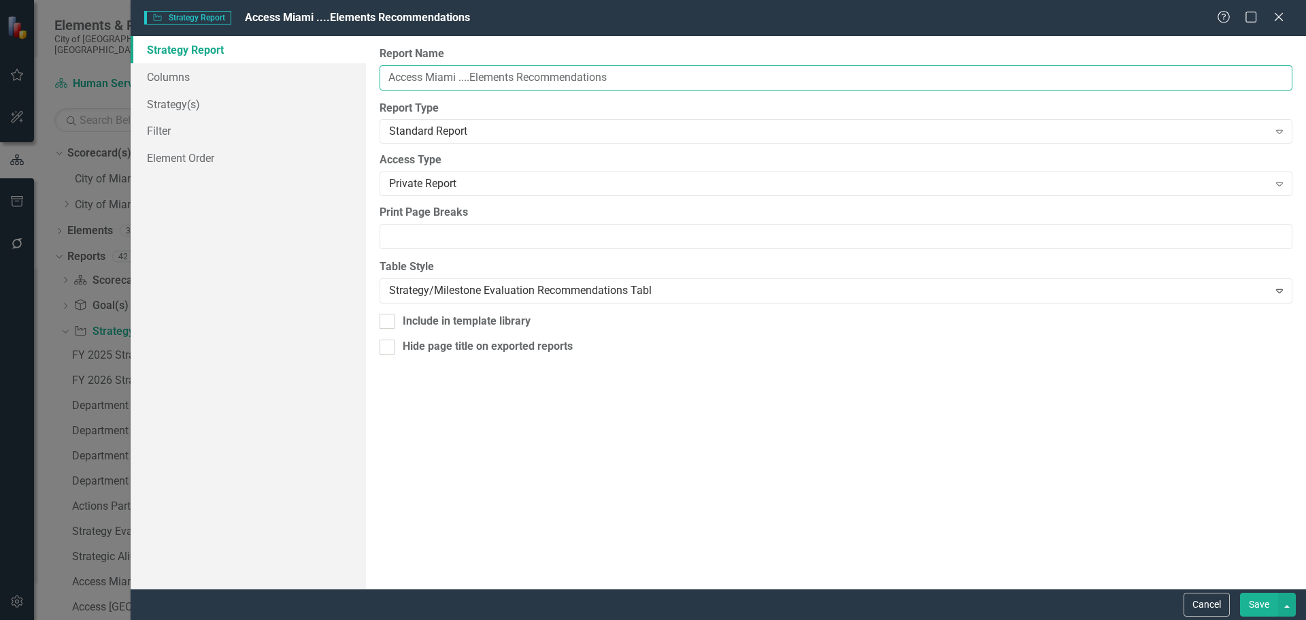
click at [471, 78] on input "Access Miami ....Elements Recommendations" at bounding box center [836, 77] width 913 height 25
type input "Access Miami ....Strategy Elements Recommendations"
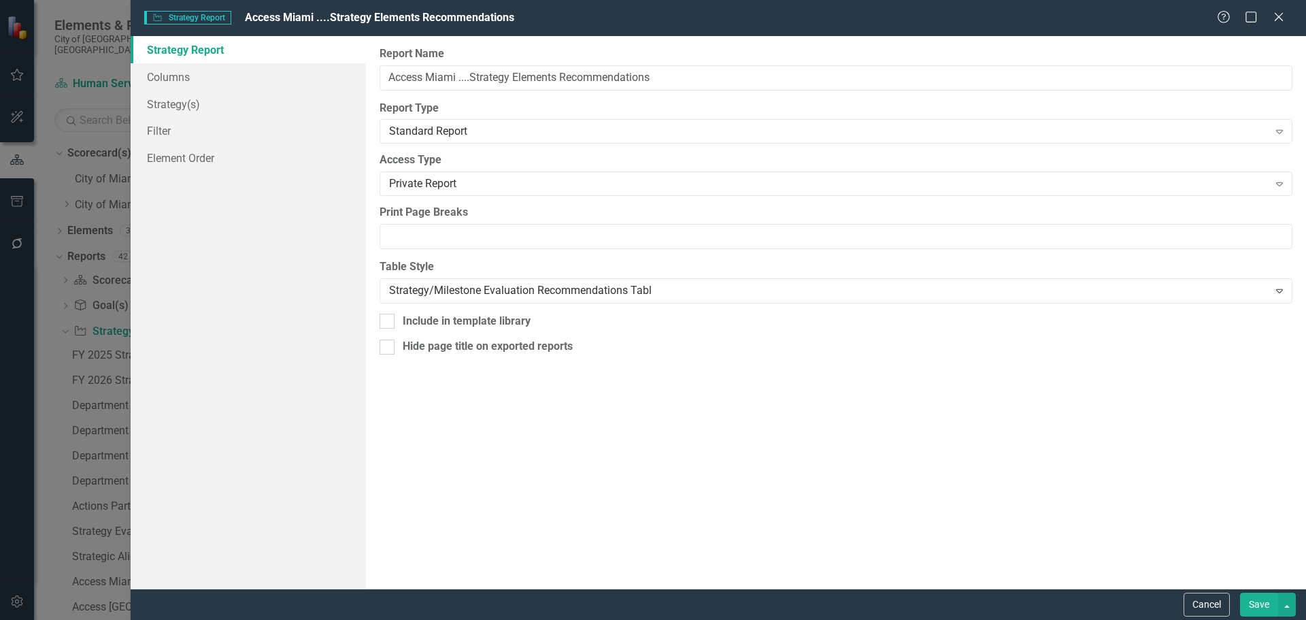
click at [1265, 597] on button "Save" at bounding box center [1259, 605] width 38 height 24
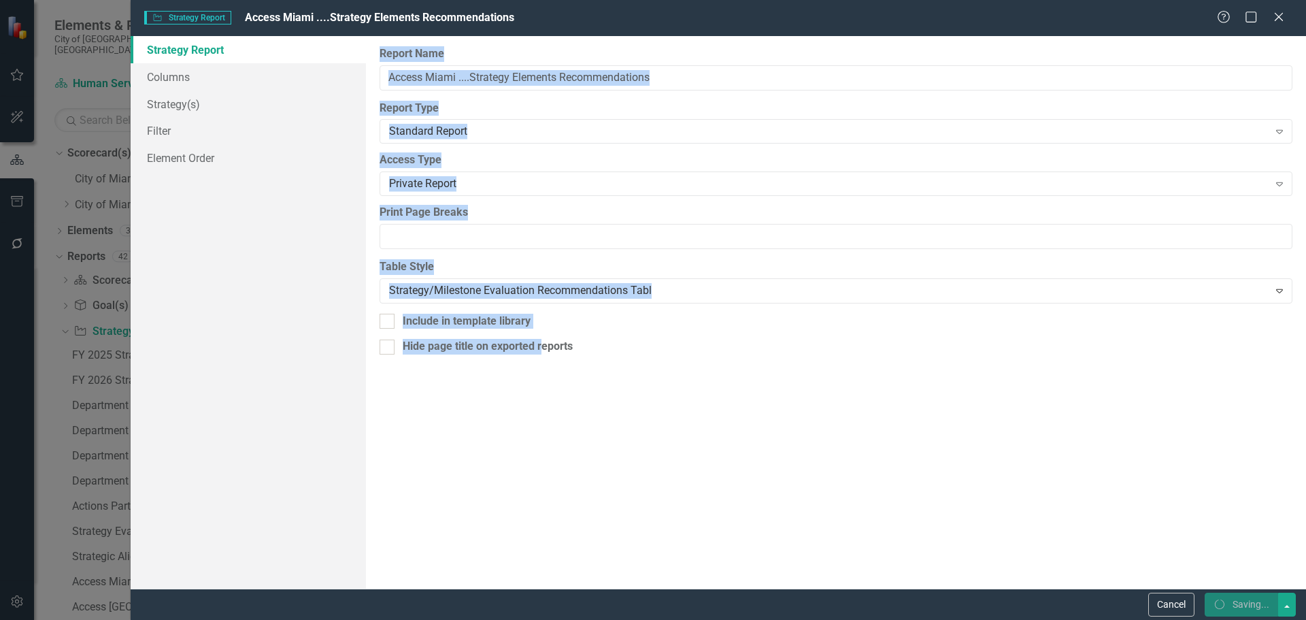
drag, startPoint x: 442, startPoint y: 531, endPoint x: 347, endPoint y: 537, distance: 94.7
click at [347, 537] on div "Strategy Report Columns Strategy(s) Filter Element Order Report Name Access Mia…" at bounding box center [719, 312] width 1176 height 552
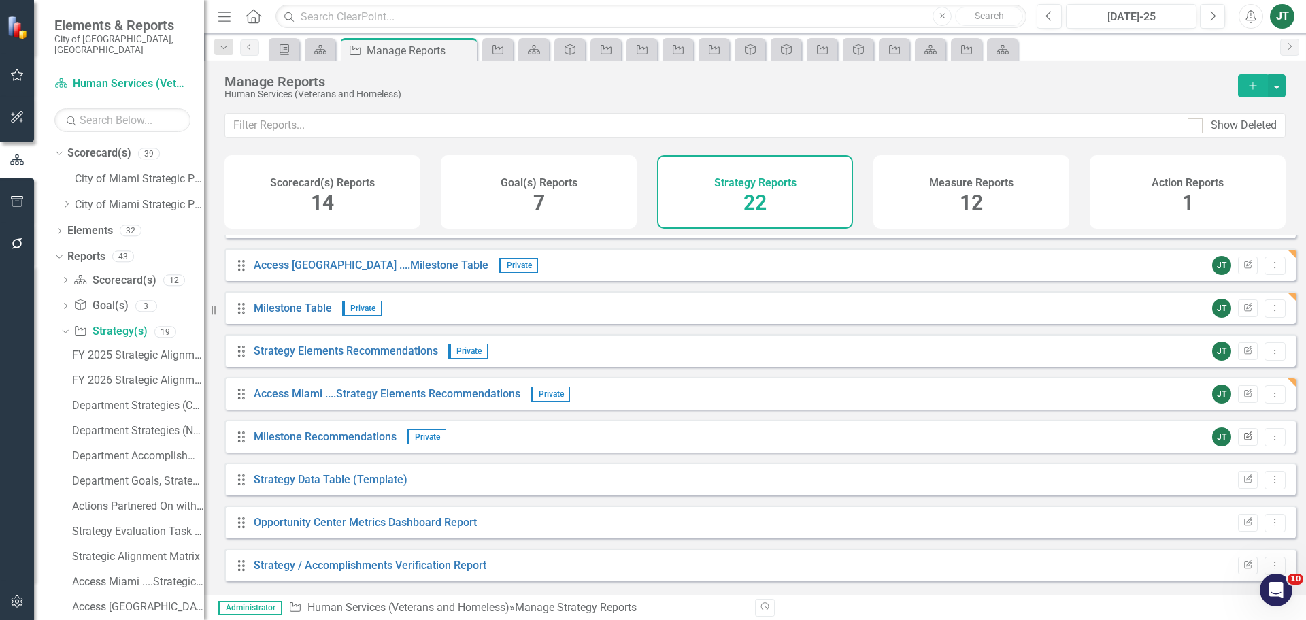
click at [1243, 441] on icon "Edit Report" at bounding box center [1248, 437] width 10 height 8
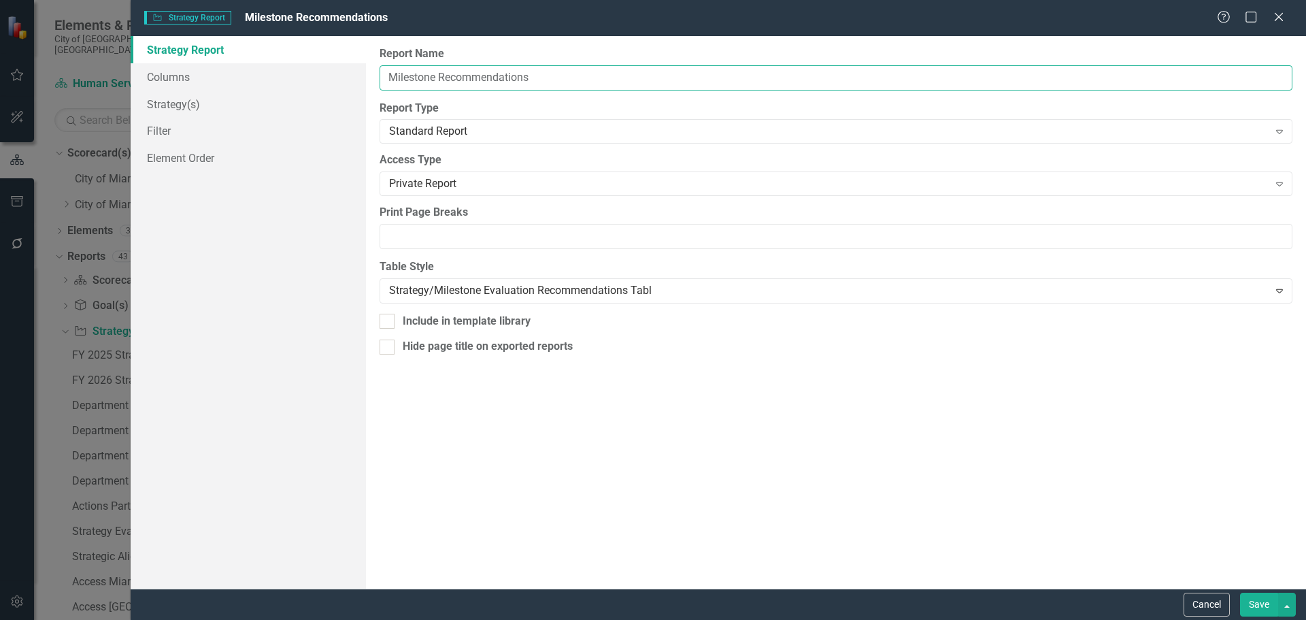
click at [382, 76] on input "Milestone Recommendations" at bounding box center [836, 77] width 913 height 25
paste input "Access [GEOGRAPHIC_DATA]"
type input "Access [GEOGRAPHIC_DATA].....Milestone Recommendations"
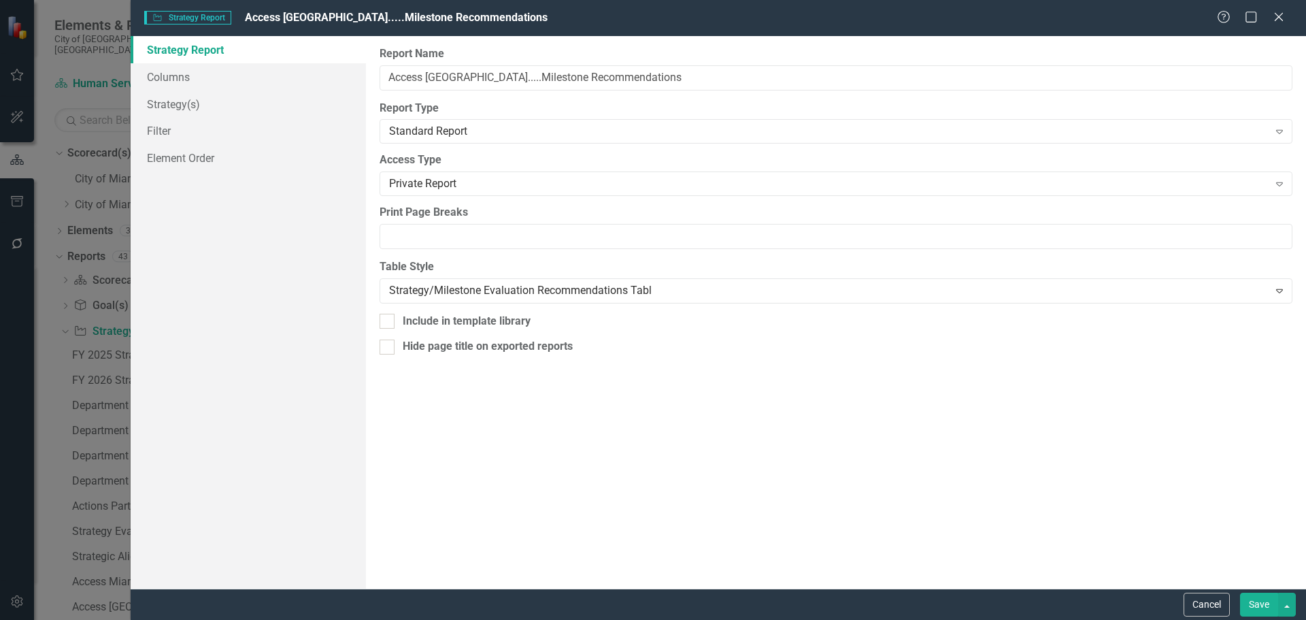
click at [1266, 597] on button "Save" at bounding box center [1259, 605] width 38 height 24
drag, startPoint x: 841, startPoint y: 469, endPoint x: 554, endPoint y: 467, distance: 287.1
click at [588, 458] on div "Report Name Access [GEOGRAPHIC_DATA].....Milestone Recommendations Report Type …" at bounding box center [836, 312] width 940 height 552
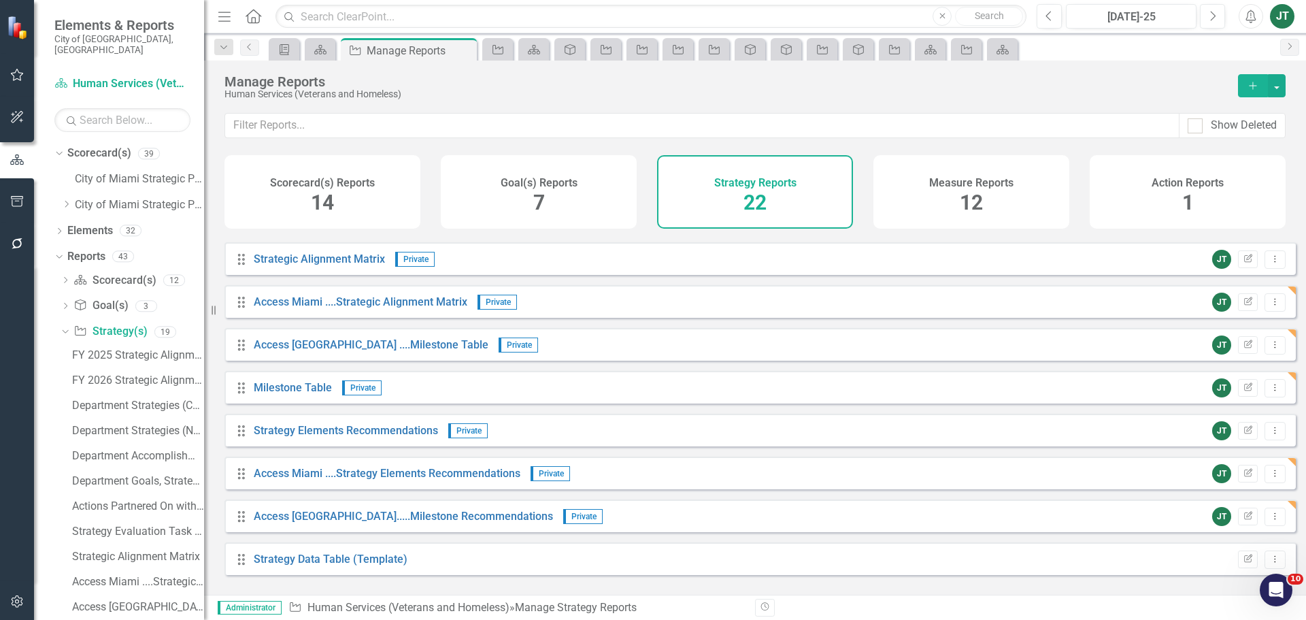
scroll to position [458, 0]
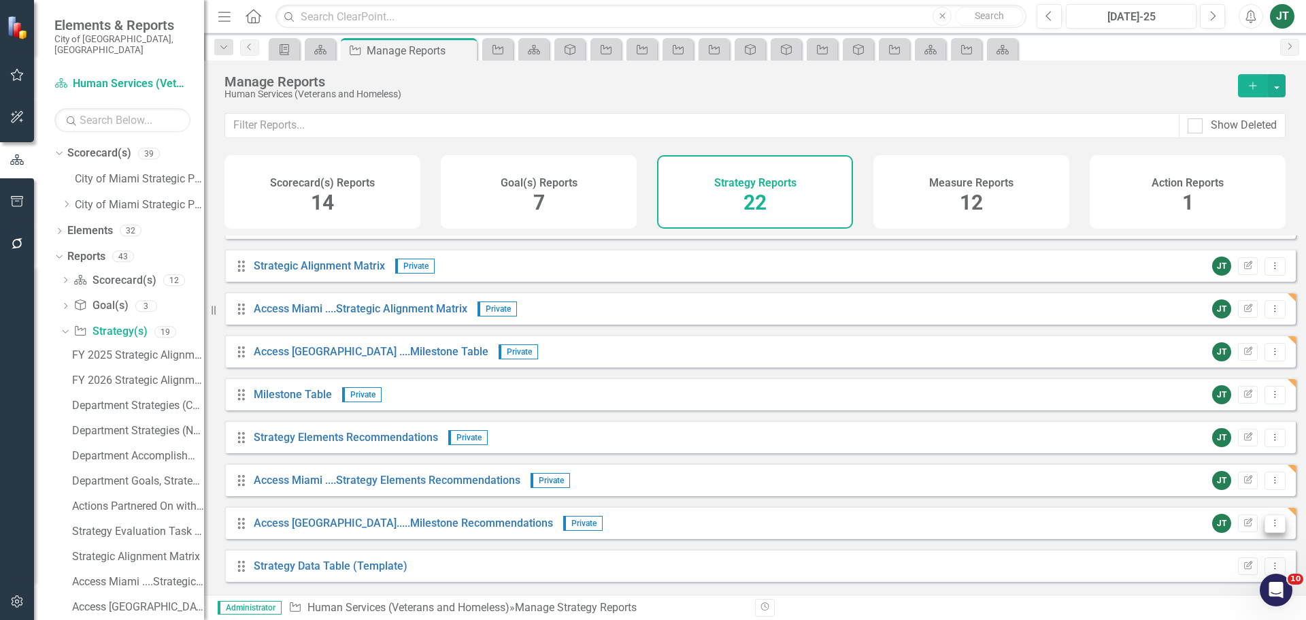
click at [1269, 527] on icon "Dropdown Menu" at bounding box center [1275, 522] width 12 height 9
click at [1226, 484] on link "Copy Duplicate Report" at bounding box center [1219, 485] width 112 height 25
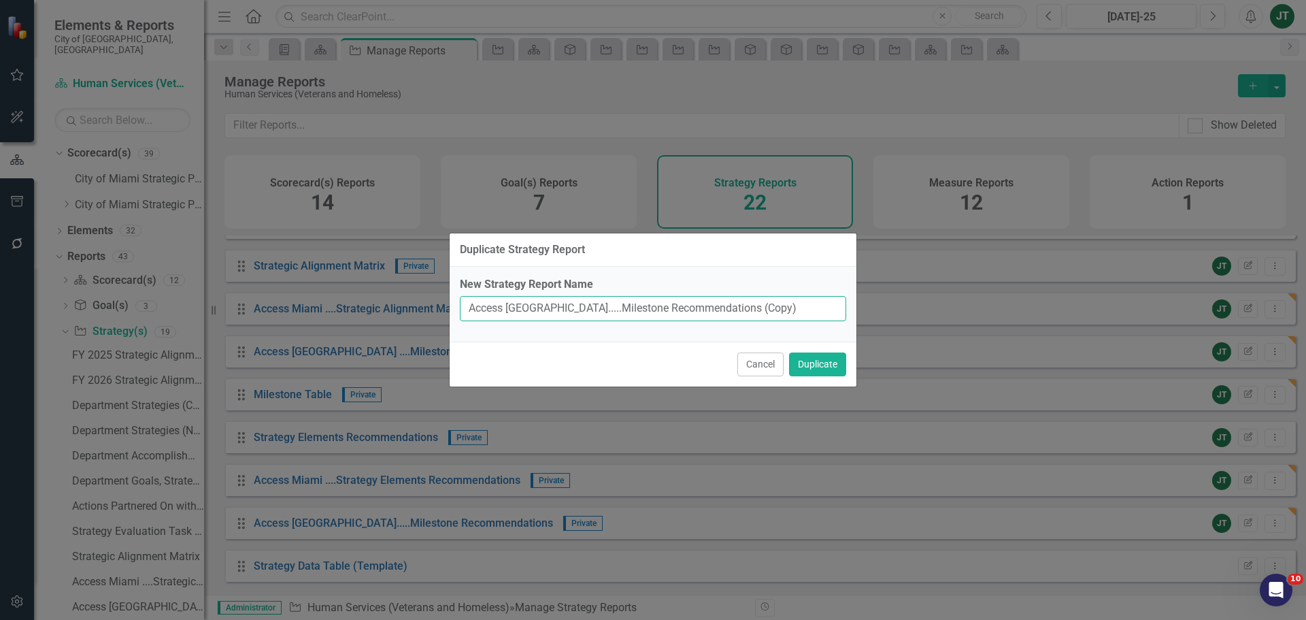
drag, startPoint x: 550, startPoint y: 305, endPoint x: 380, endPoint y: 290, distance: 171.4
click at [373, 293] on div "Duplicate Strategy Report New Strategy Report Name Access [GEOGRAPHIC_DATA]....…" at bounding box center [653, 310] width 1306 height 620
drag, startPoint x: 607, startPoint y: 307, endPoint x: 680, endPoint y: 303, distance: 73.6
click at [680, 303] on input "Milestone Recommendations (Copy)" at bounding box center [653, 308] width 386 height 25
click at [676, 307] on input "Milestone Recommendations (Copy)" at bounding box center [653, 308] width 386 height 25
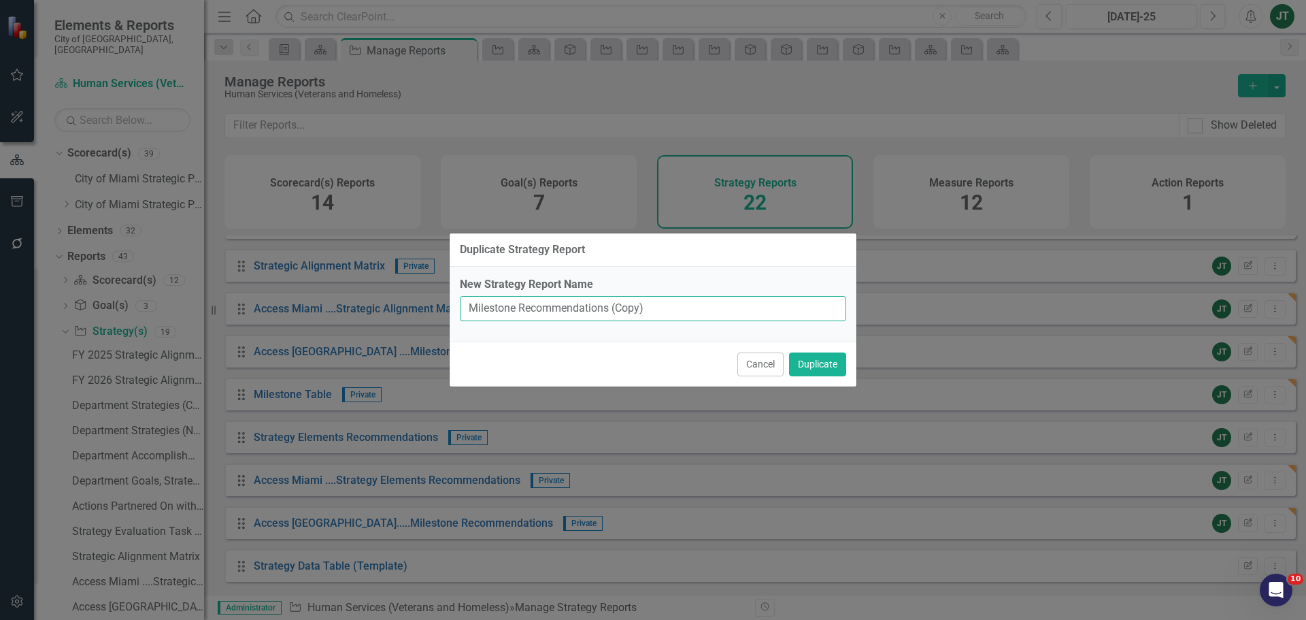
drag, startPoint x: 678, startPoint y: 308, endPoint x: 611, endPoint y: 309, distance: 67.4
click at [611, 309] on input "Milestone Recommendations (Copy)" at bounding box center [653, 308] width 386 height 25
type input "Milestone Recommendations"
click at [822, 365] on button "Duplicate" at bounding box center [817, 364] width 57 height 24
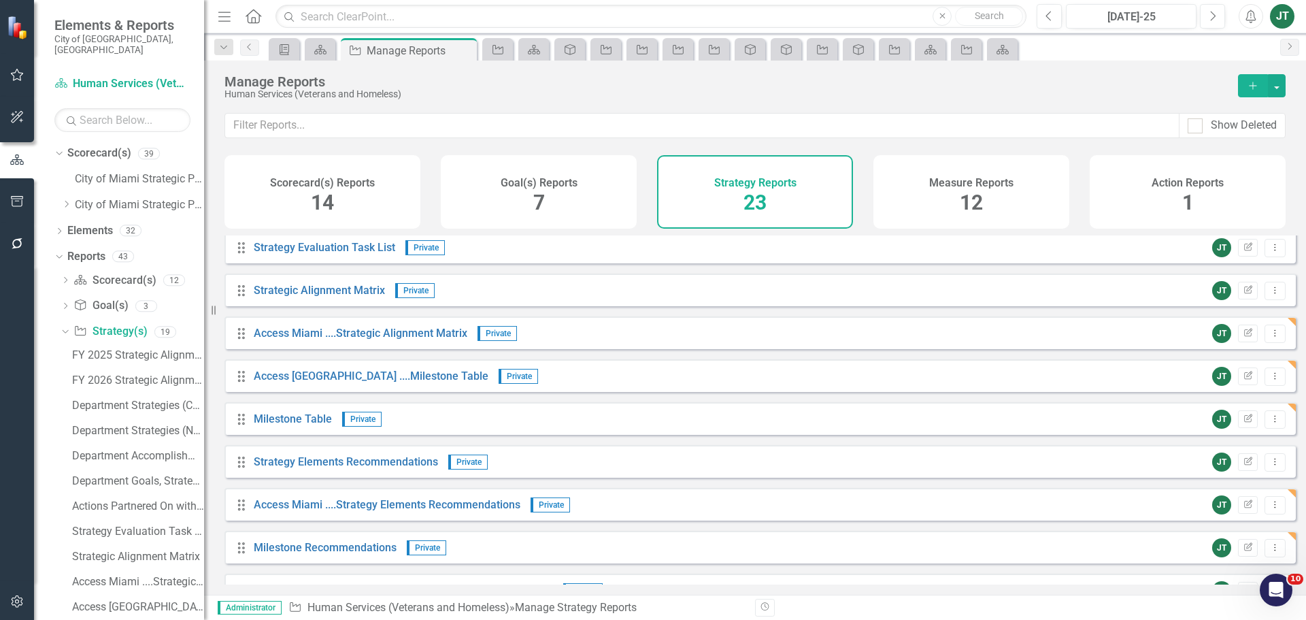
scroll to position [365, 0]
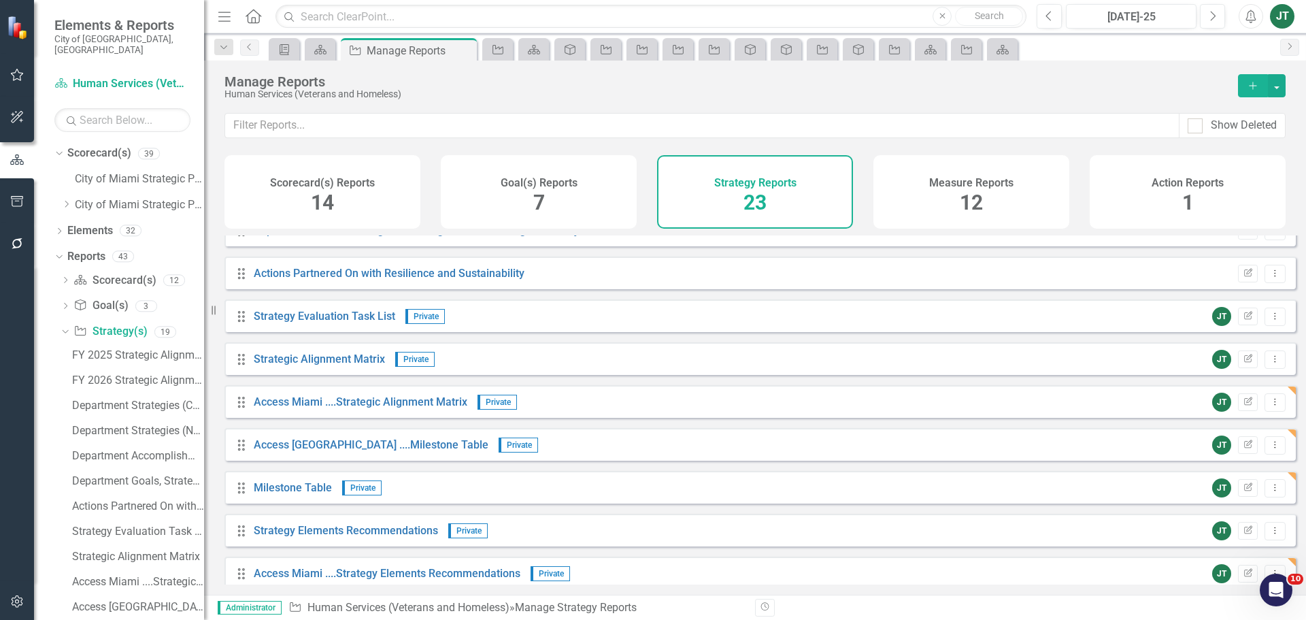
click at [362, 201] on div "Scorecard(s) Reports 14" at bounding box center [322, 191] width 196 height 73
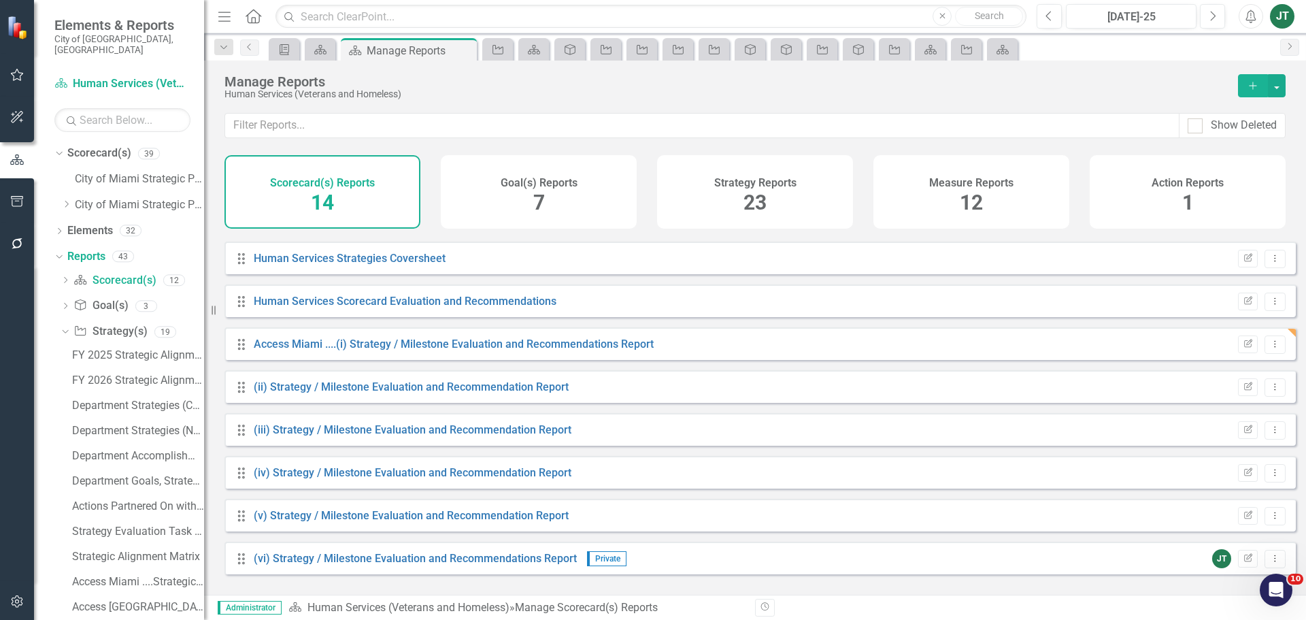
scroll to position [251, 0]
click at [1244, 390] on icon "button" at bounding box center [1248, 386] width 8 height 8
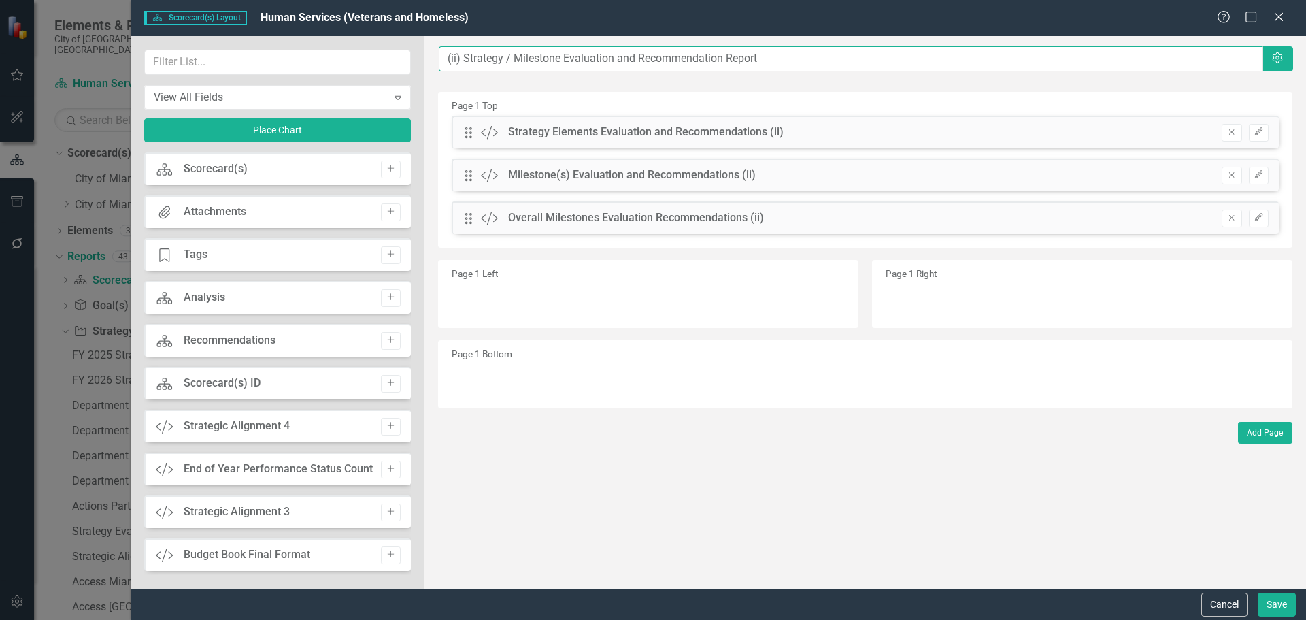
click at [446, 57] on input "(ii) Strategy / Milestone Evaluation and Recommendation Report" at bounding box center [851, 58] width 825 height 25
paste input "Opportunity Center Program"
type input "Opportunity Center Program....(ii) Strategy / Milestone Evaluation and Recommen…"
click at [1276, 598] on button "Save" at bounding box center [1277, 605] width 38 height 24
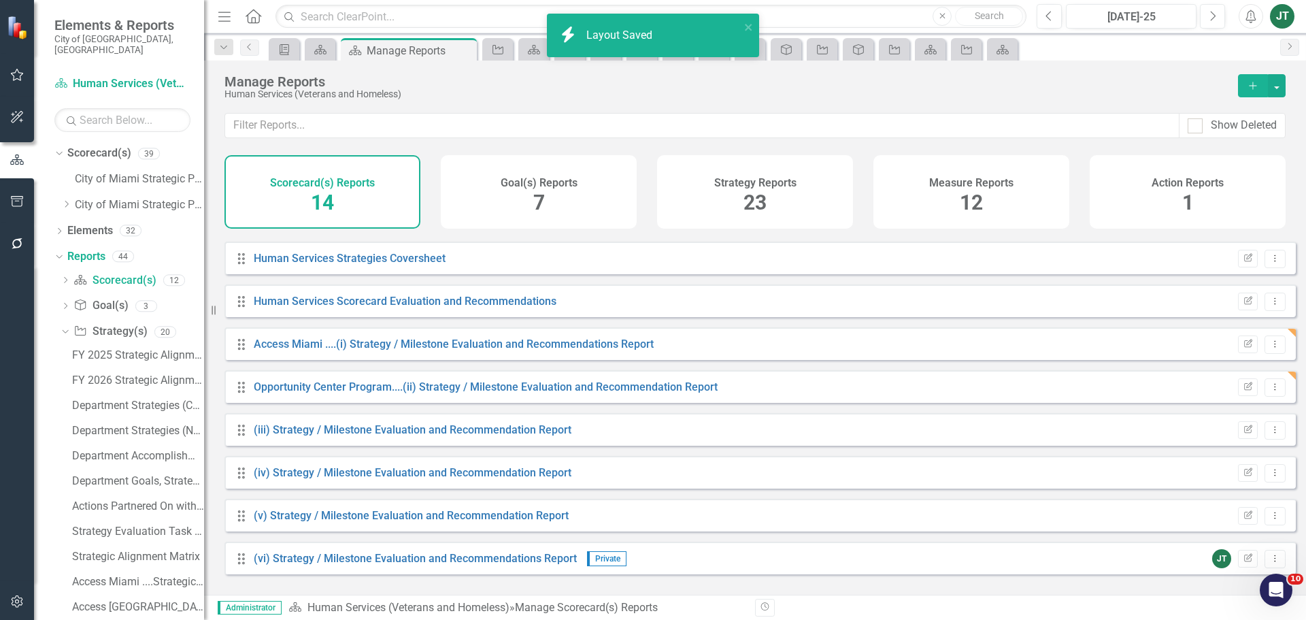
click at [571, 207] on div "Goal(s) Reports 7" at bounding box center [539, 191] width 196 height 73
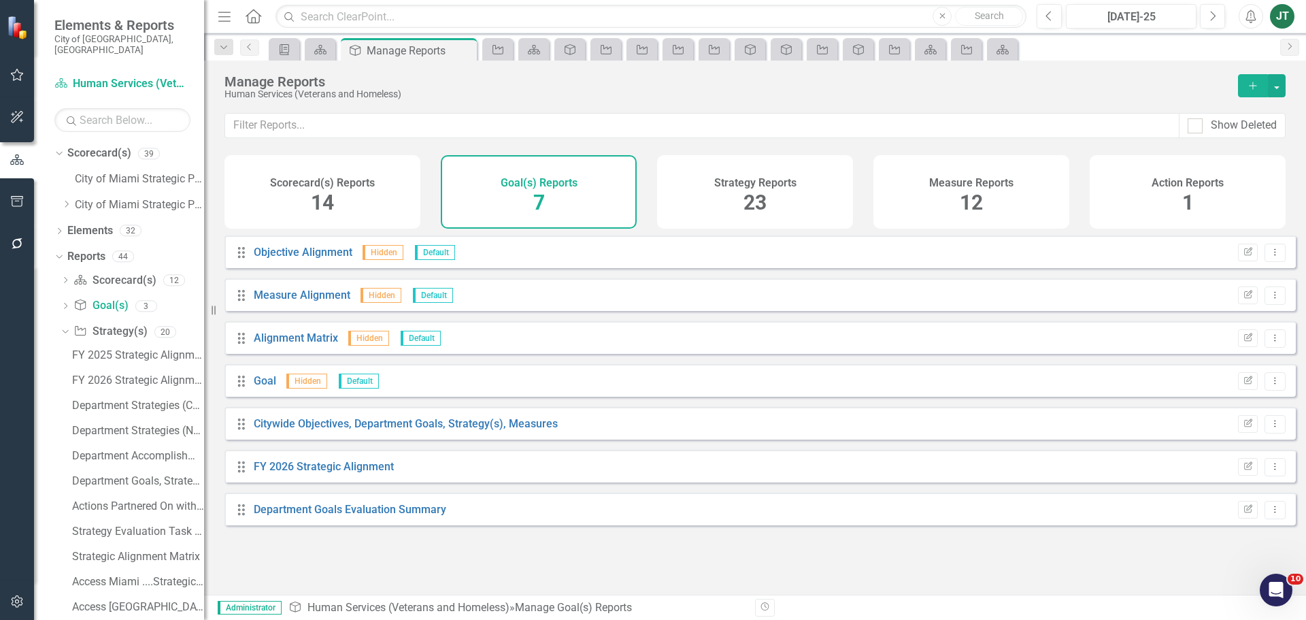
drag, startPoint x: 756, startPoint y: 196, endPoint x: 750, endPoint y: 220, distance: 25.4
click at [756, 204] on span "23" at bounding box center [755, 202] width 23 height 24
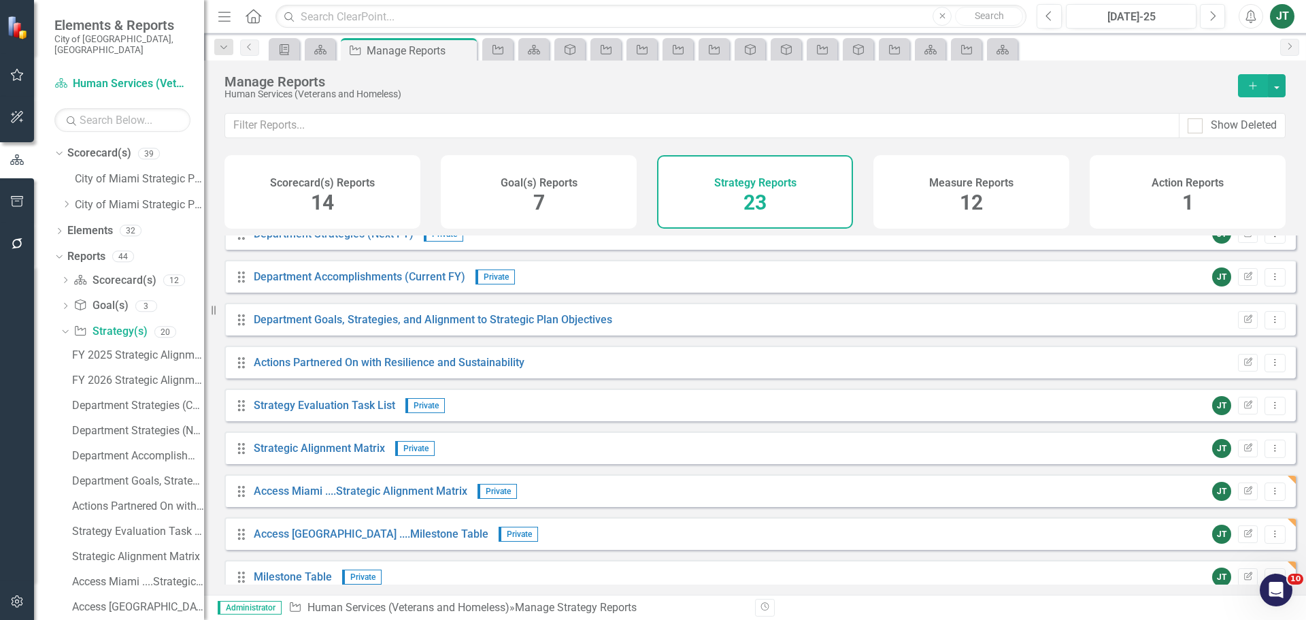
scroll to position [272, 0]
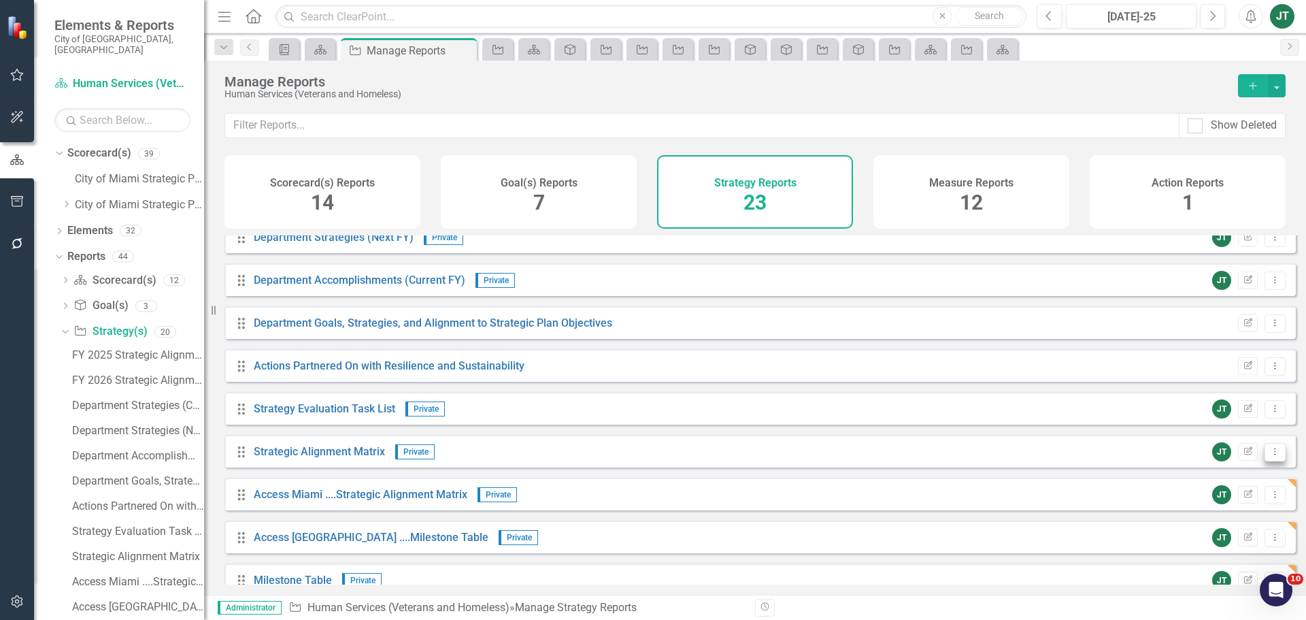
click at [1265, 461] on button "Dropdown Menu" at bounding box center [1275, 452] width 21 height 18
drag, startPoint x: 1257, startPoint y: 462, endPoint x: 1216, endPoint y: 525, distance: 75.7
click at [1225, 507] on div "Elements & Reports City of Miami, FL Scorecard(s) Human Services (Veterans and …" at bounding box center [653, 310] width 1306 height 620
drag, startPoint x: 1229, startPoint y: 508, endPoint x: 1256, endPoint y: 479, distance: 39.5
click at [1256, 479] on div "Drag Goal(s) Hidden Default Edit Report Dropdown Menu Drag Gantt Chart Hidden D…" at bounding box center [759, 451] width 1071 height 976
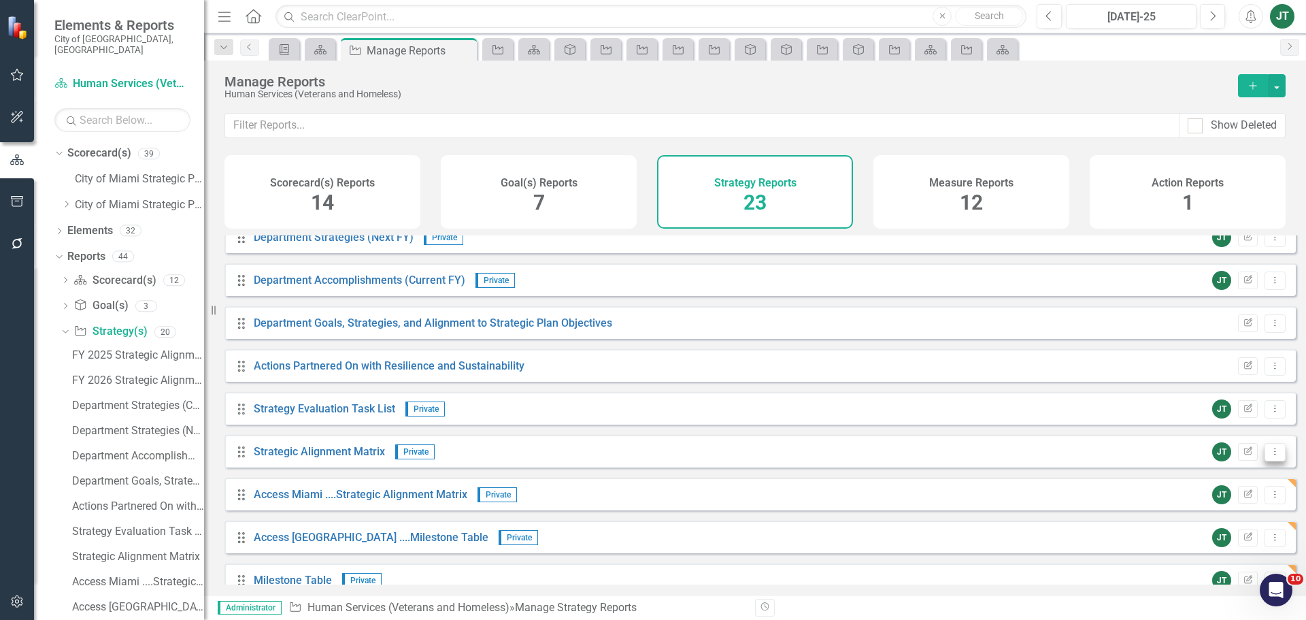
click at [1269, 456] on icon "Dropdown Menu" at bounding box center [1275, 451] width 12 height 9
drag, startPoint x: 1254, startPoint y: 490, endPoint x: 1241, endPoint y: 524, distance: 35.8
click at [1244, 514] on div "Elements & Reports City of Miami, FL Scorecard(s) Human Services (Veterans and …" at bounding box center [653, 310] width 1306 height 620
drag, startPoint x: 1239, startPoint y: 529, endPoint x: 1257, endPoint y: 495, distance: 38.9
click at [1239, 529] on div "Drag Goal(s) Hidden Default Edit Report Dropdown Menu Drag Gantt Chart Hidden D…" at bounding box center [759, 451] width 1071 height 976
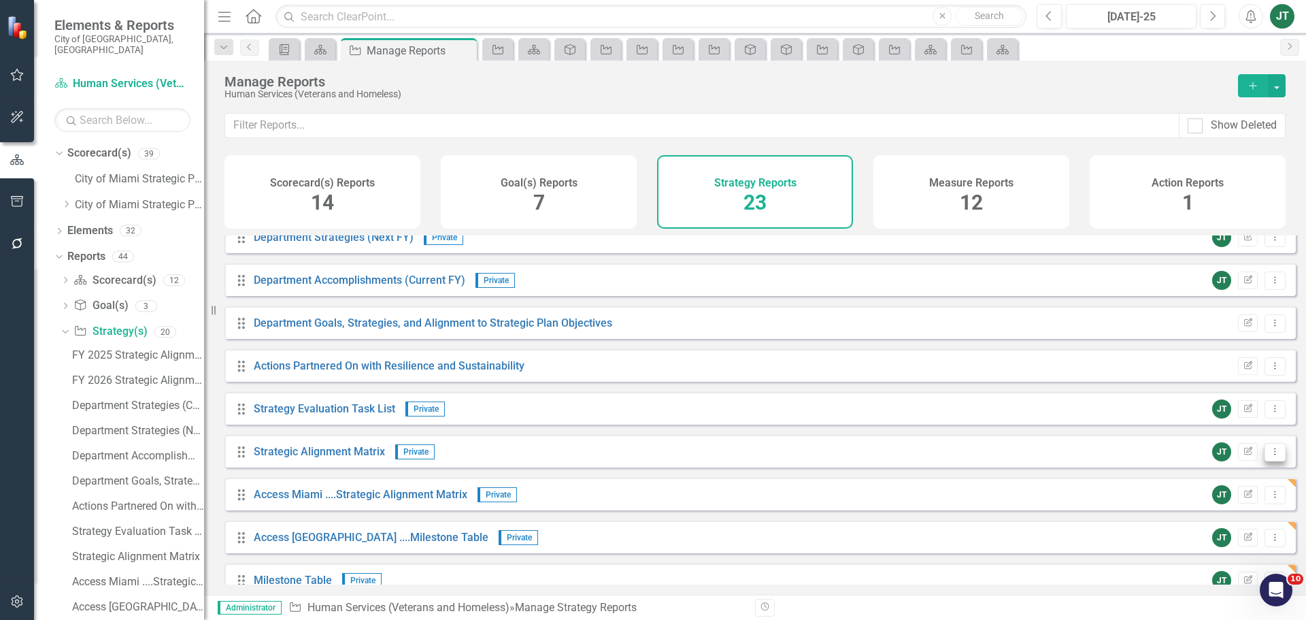
click at [1269, 456] on icon "Dropdown Menu" at bounding box center [1275, 451] width 12 height 9
click at [1238, 537] on link "Copy Duplicate Report" at bounding box center [1219, 534] width 112 height 25
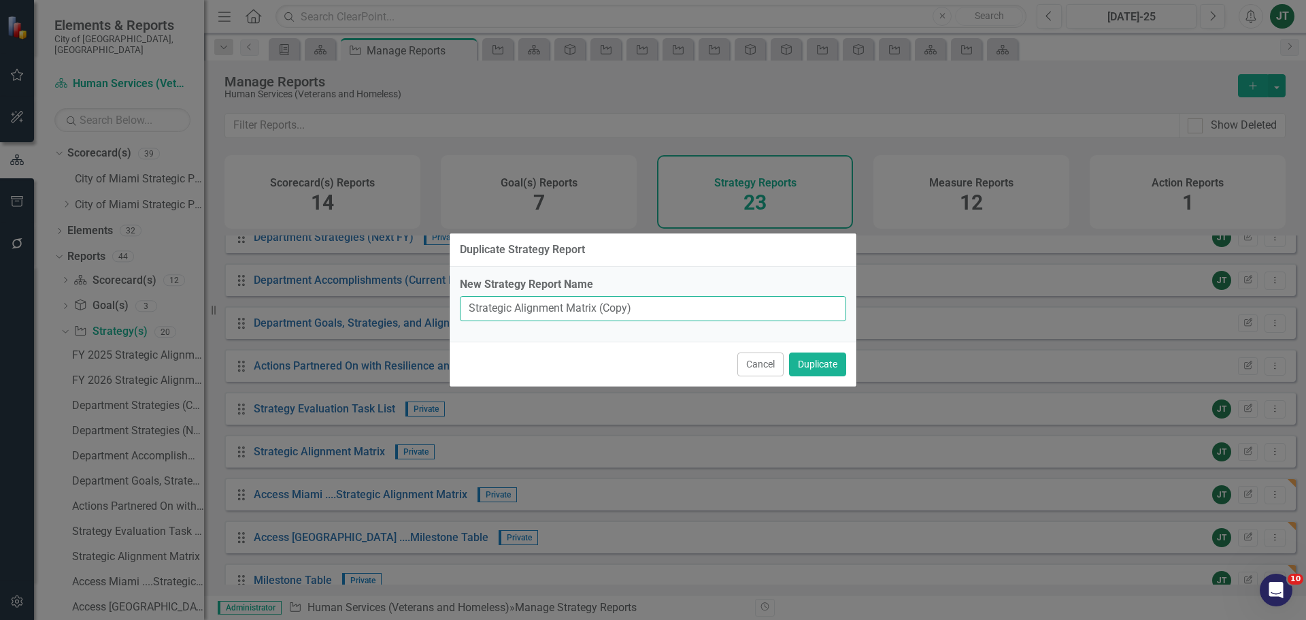
click at [465, 303] on input "Strategic Alignment Matrix (Copy)" at bounding box center [653, 308] width 386 height 25
paste input "Opportunity Center Program"
click at [690, 309] on input "Opportunity Center Program.....Strategic Alignment Matrix (Copy)" at bounding box center [653, 308] width 386 height 25
click at [759, 305] on input "Opportunity Center Program.....Strategic Alignment Matrix (Copy)" at bounding box center [653, 308] width 386 height 25
drag, startPoint x: 747, startPoint y: 309, endPoint x: 854, endPoint y: 314, distance: 106.9
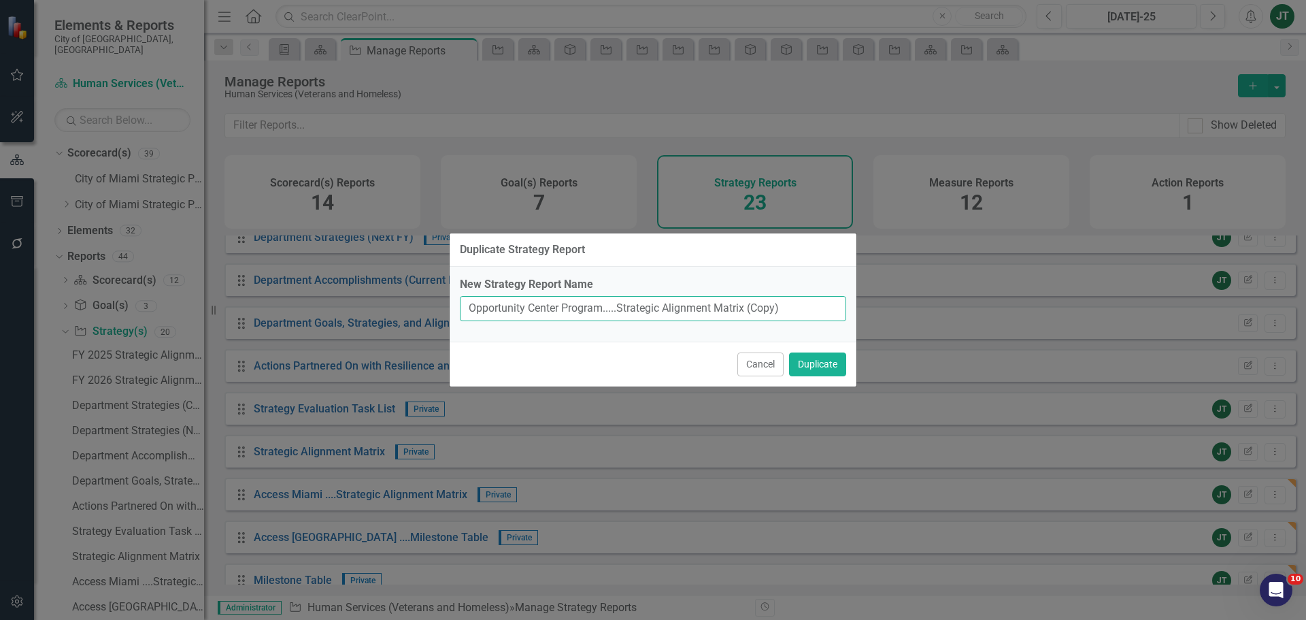
click at [854, 314] on div "New Strategy Report Name Opportunity Center Program.....Strategic Alignment Mat…" at bounding box center [653, 304] width 407 height 75
type input "Opportunity Center Program.....Strategic Alignment Matrix"
click at [814, 356] on button "Duplicate" at bounding box center [817, 364] width 57 height 24
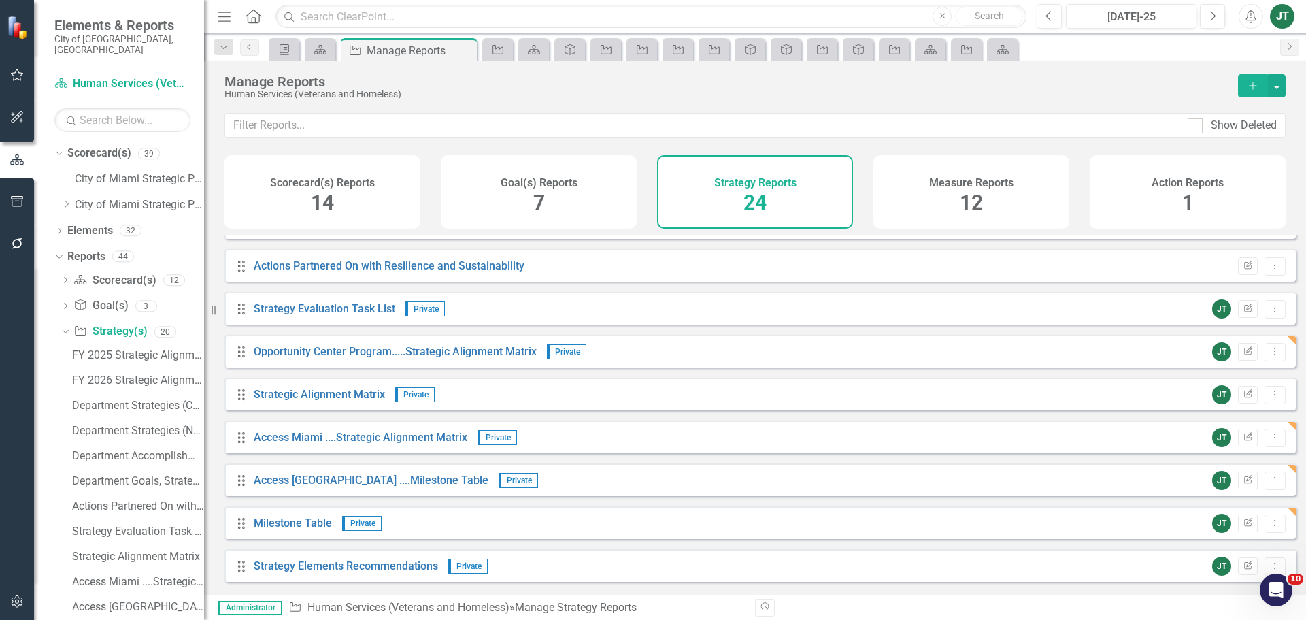
scroll to position [408, 0]
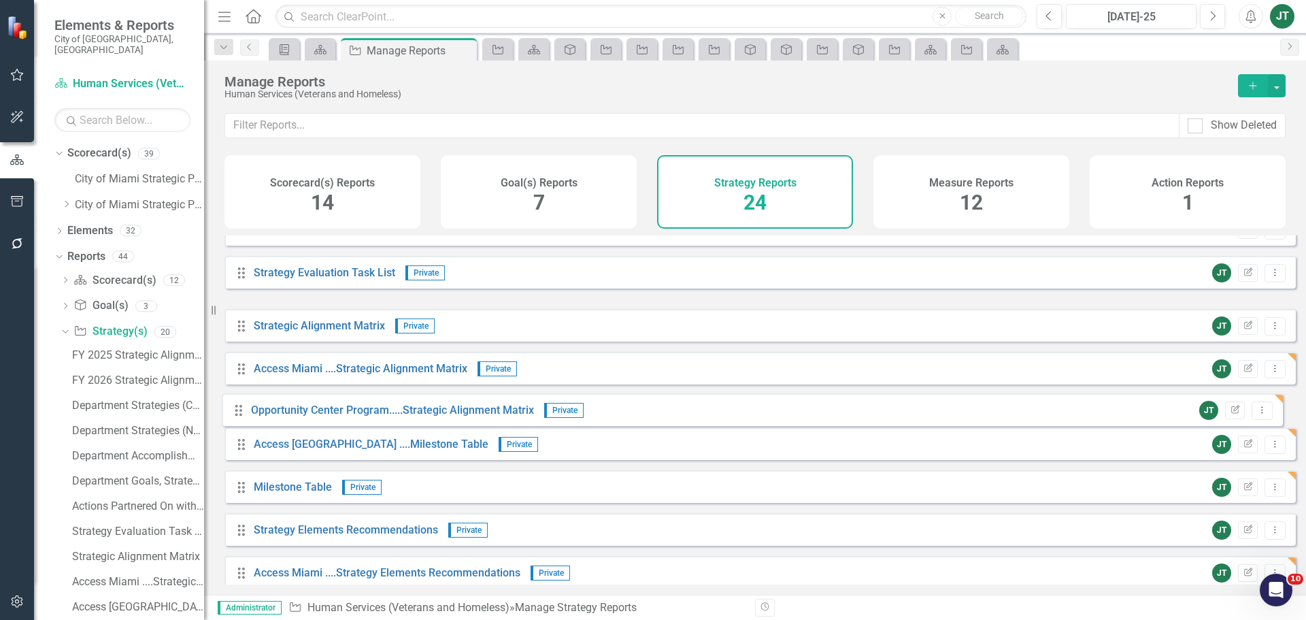
drag, startPoint x: 242, startPoint y: 329, endPoint x: 239, endPoint y: 415, distance: 86.4
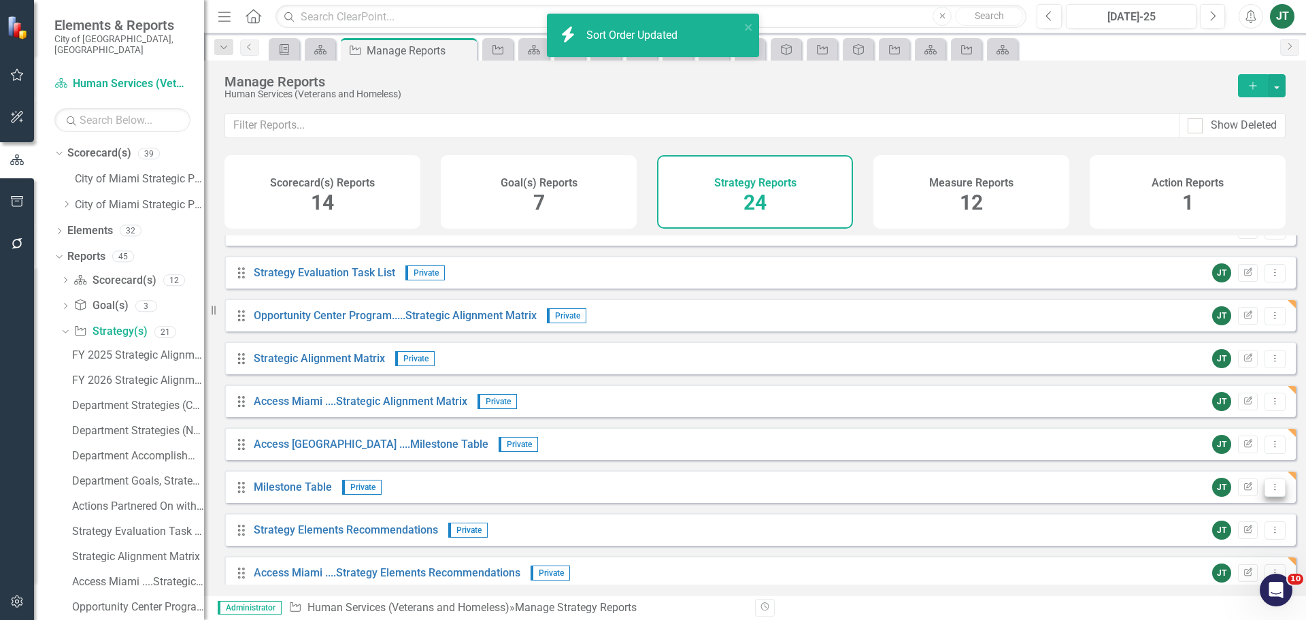
click at [1269, 491] on icon "Dropdown Menu" at bounding box center [1275, 486] width 12 height 9
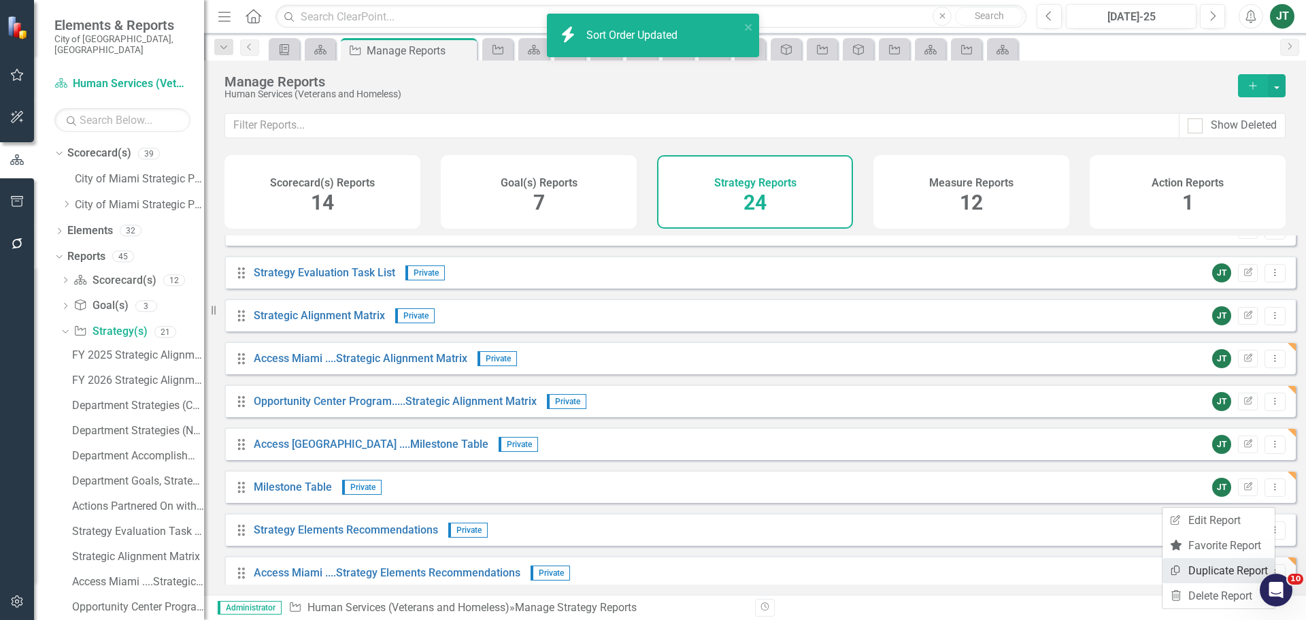
click at [1229, 571] on link "Copy Duplicate Report" at bounding box center [1219, 570] width 112 height 25
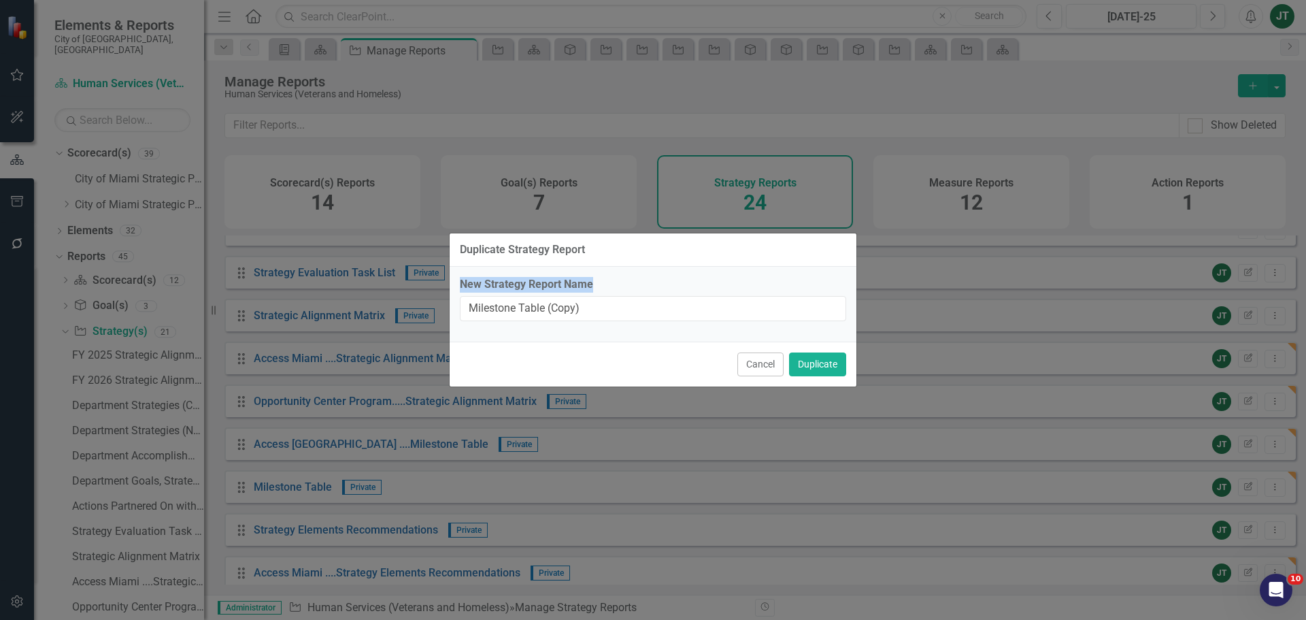
drag, startPoint x: 401, startPoint y: 399, endPoint x: 232, endPoint y: 599, distance: 261.6
click at [266, 560] on div "Duplicate Strategy Report New Strategy Report Name Milestone Table (Copy) Cance…" at bounding box center [653, 310] width 1306 height 620
click at [467, 305] on input "Milestone Table (Copy)" at bounding box center [653, 308] width 386 height 25
paste input "Opportunity Center Program"
type input "Opportunity Center ProgramMilestone Table (Copy)"
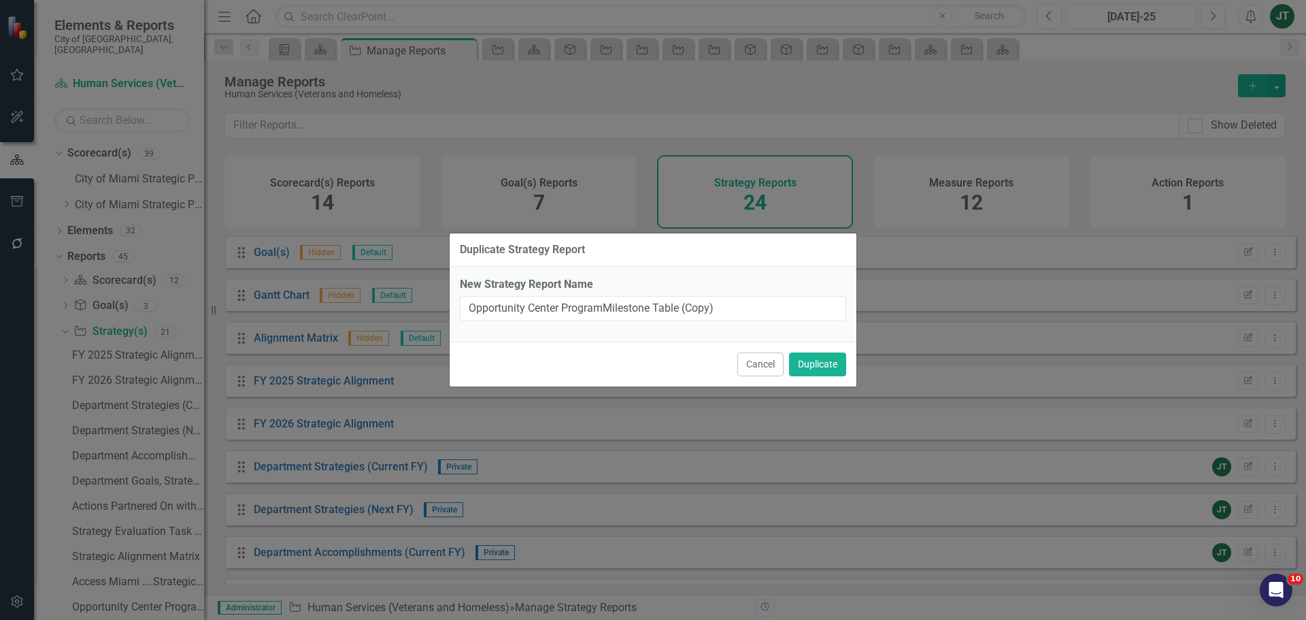
scroll to position [408, 0]
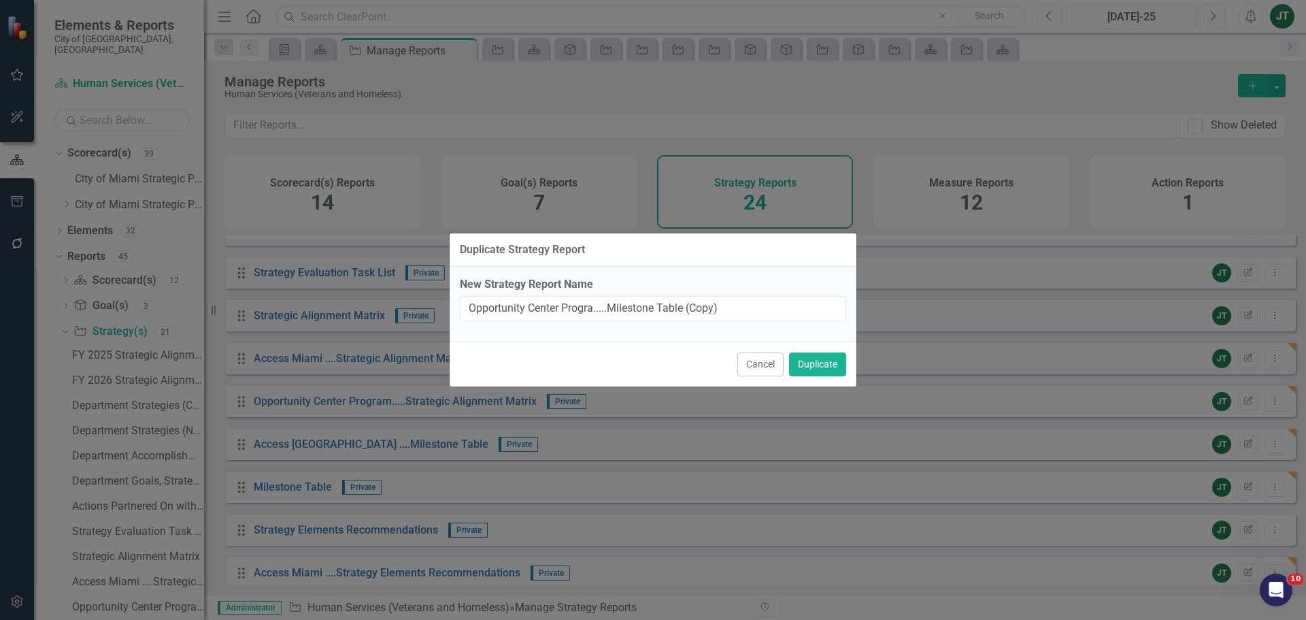
drag, startPoint x: 736, startPoint y: 309, endPoint x: 687, endPoint y: 305, distance: 49.2
click at [687, 305] on input "Opportunity Center Progra.....Milestone Table (Copy)" at bounding box center [653, 308] width 386 height 25
click at [593, 305] on input "Opportunity Center Progra.....Milestone Table" at bounding box center [653, 308] width 386 height 25
drag, startPoint x: 695, startPoint y: 374, endPoint x: 699, endPoint y: 388, distance: 14.4
click at [699, 388] on div "Duplicate Strategy Report New Strategy Report Name Opportunity Center Progra...…" at bounding box center [653, 310] width 408 height 620
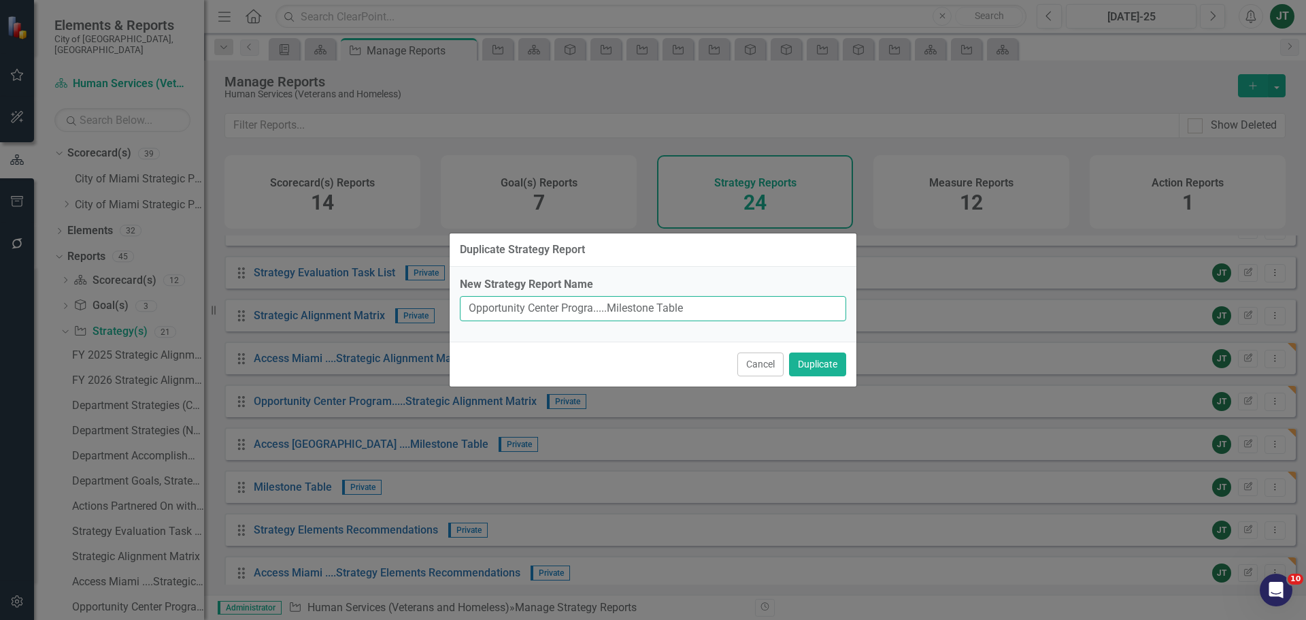
click at [594, 308] on input "Opportunity Center Progra.....Milestone Table" at bounding box center [653, 308] width 386 height 25
type input "Opportunity Center Program.....Milestone Table"
click at [825, 357] on button "Duplicate" at bounding box center [817, 364] width 57 height 24
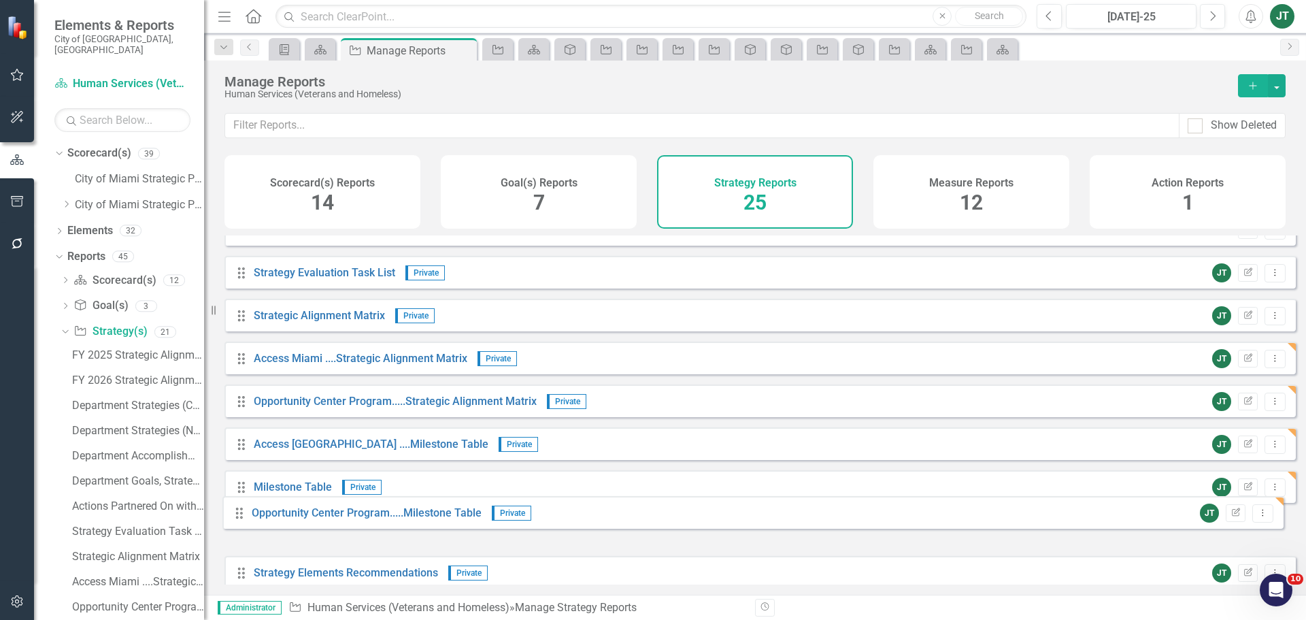
scroll to position [414, 0]
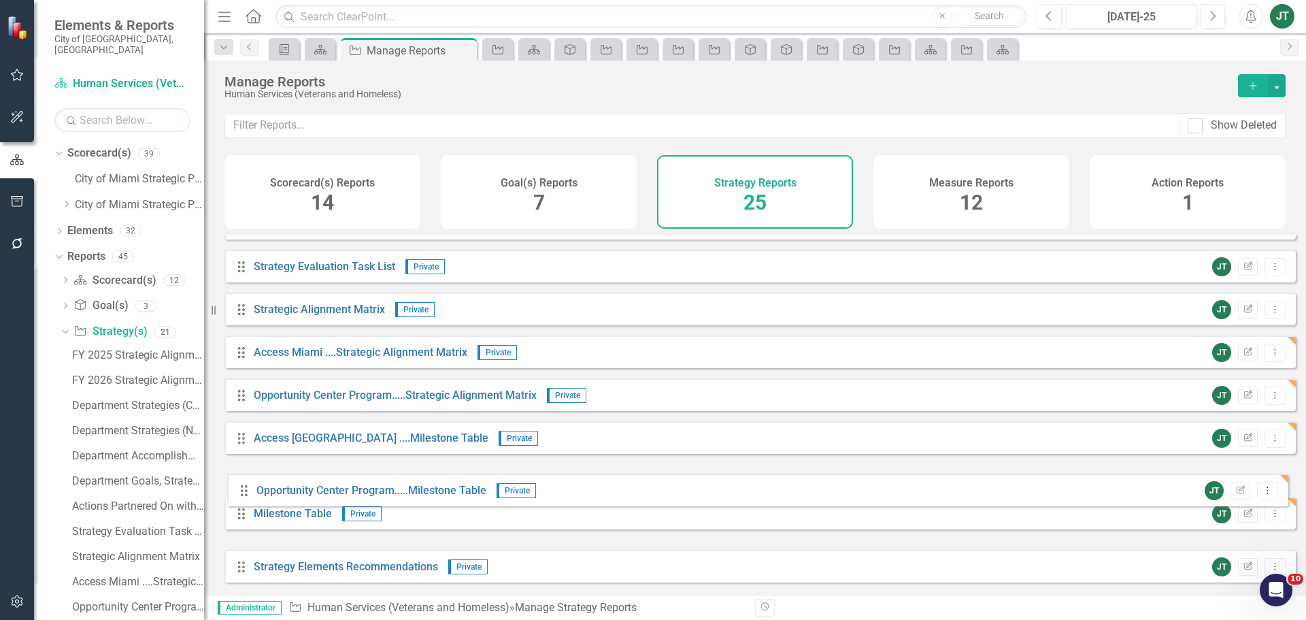
drag, startPoint x: 243, startPoint y: 545, endPoint x: 246, endPoint y: 497, distance: 47.7
click at [246, 497] on div "Drag Goal(s) Hidden Default Edit Report Dropdown Menu Drag Gantt Chart Hidden D…" at bounding box center [759, 351] width 1071 height 1061
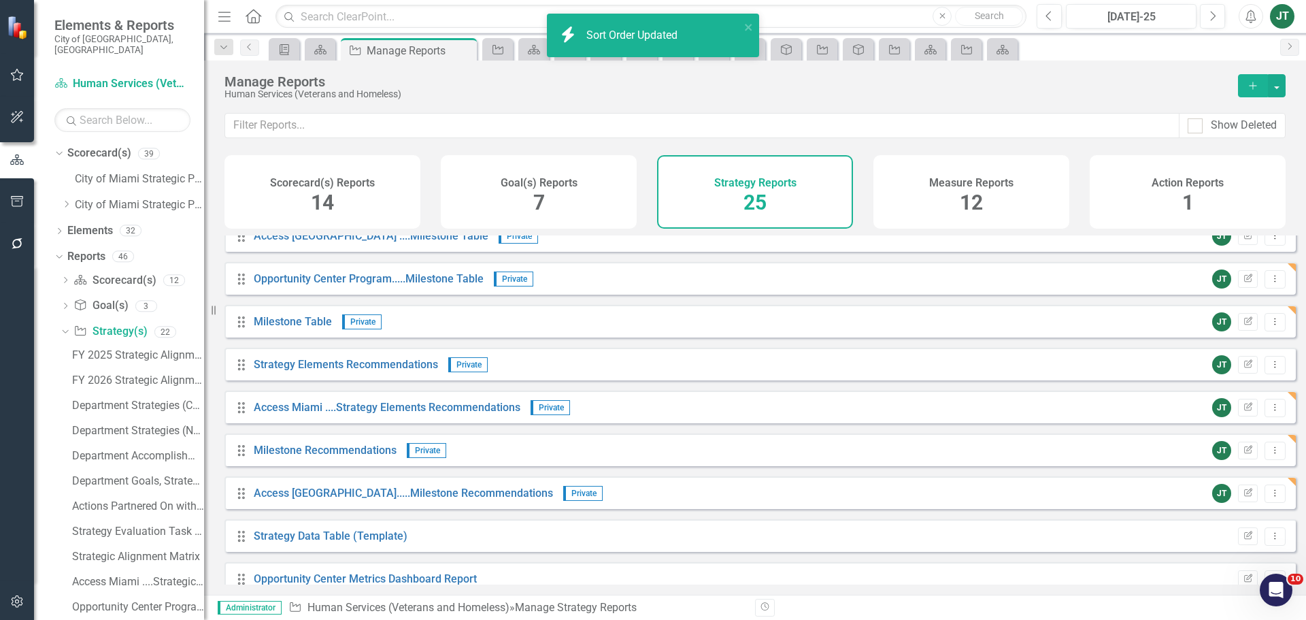
scroll to position [618, 0]
click at [1272, 372] on button "Dropdown Menu" at bounding box center [1275, 363] width 21 height 18
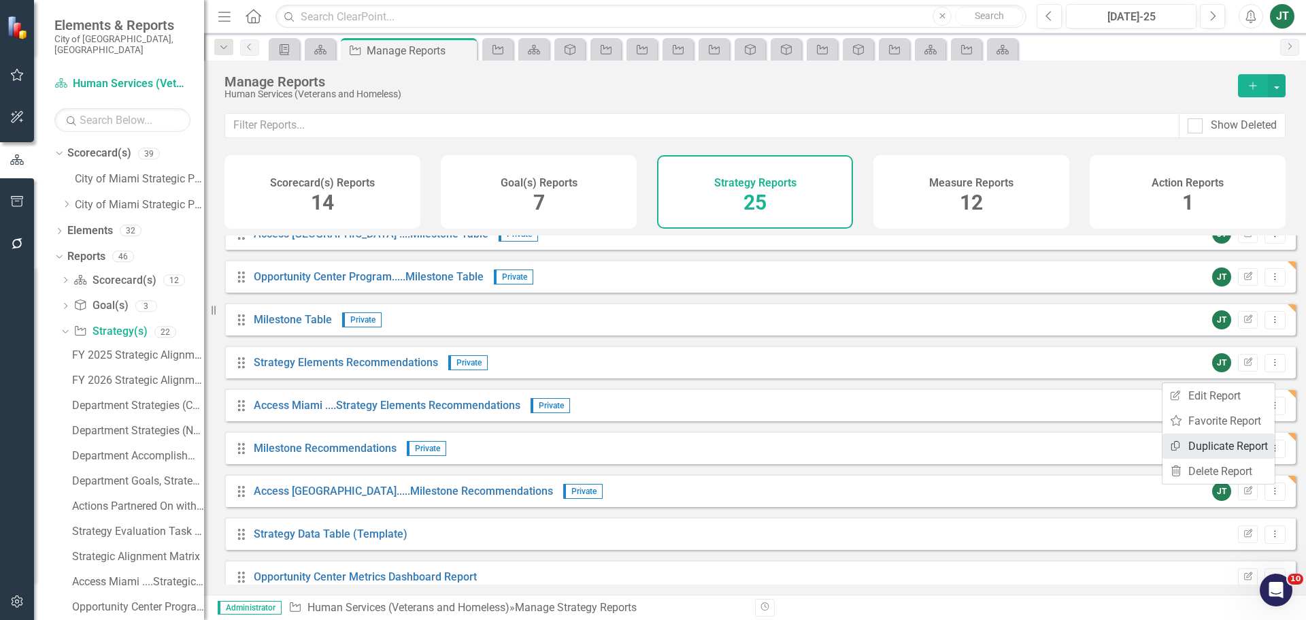
click at [1197, 449] on link "Copy Duplicate Report" at bounding box center [1219, 445] width 112 height 25
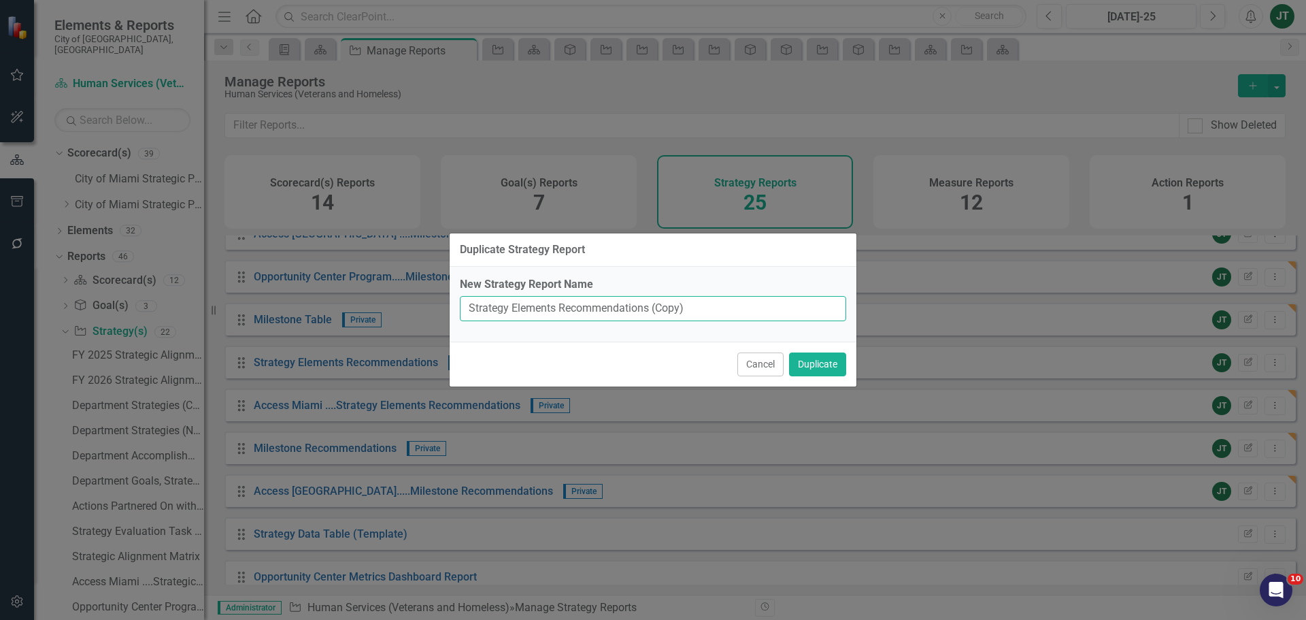
drag, startPoint x: 649, startPoint y: 304, endPoint x: 713, endPoint y: 310, distance: 64.2
click at [713, 310] on input "Strategy Elements Recommendations (Copy)" at bounding box center [653, 308] width 386 height 25
click at [722, 306] on input "Strategy Elements Recommendations (Copy)" at bounding box center [653, 308] width 386 height 25
click at [712, 310] on input "Strategy Elements Recommendations (Copy)" at bounding box center [653, 308] width 386 height 25
click at [711, 310] on input "Strategy Elements Recommendations (Copy)" at bounding box center [653, 308] width 386 height 25
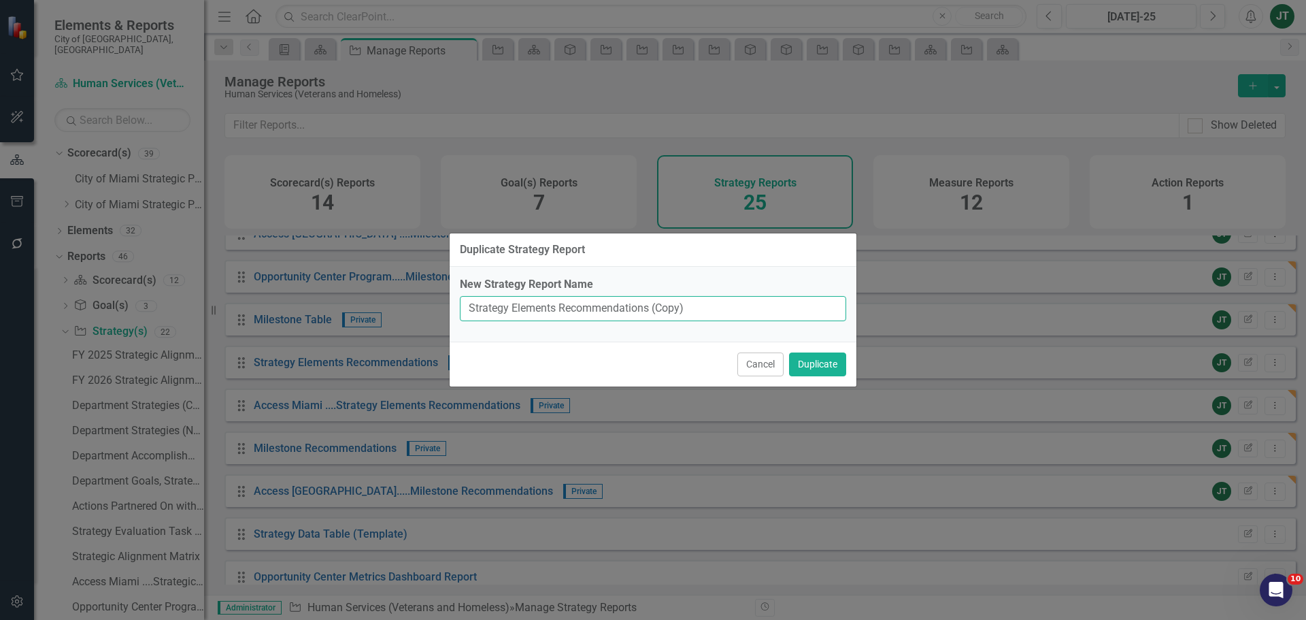
click at [705, 308] on input "Strategy Elements Recommendations (Copy)" at bounding box center [653, 308] width 386 height 25
click at [701, 309] on input "Strategy Elements Recommendations (Copy)" at bounding box center [653, 308] width 386 height 25
click at [691, 317] on input "Strategy Elements Recommendations (Copy)" at bounding box center [653, 308] width 386 height 25
click at [703, 310] on input "Strategy Elements Recommendations (Copy)" at bounding box center [653, 308] width 386 height 25
click at [471, 304] on input "Strategy Elements Recommendations" at bounding box center [653, 308] width 386 height 25
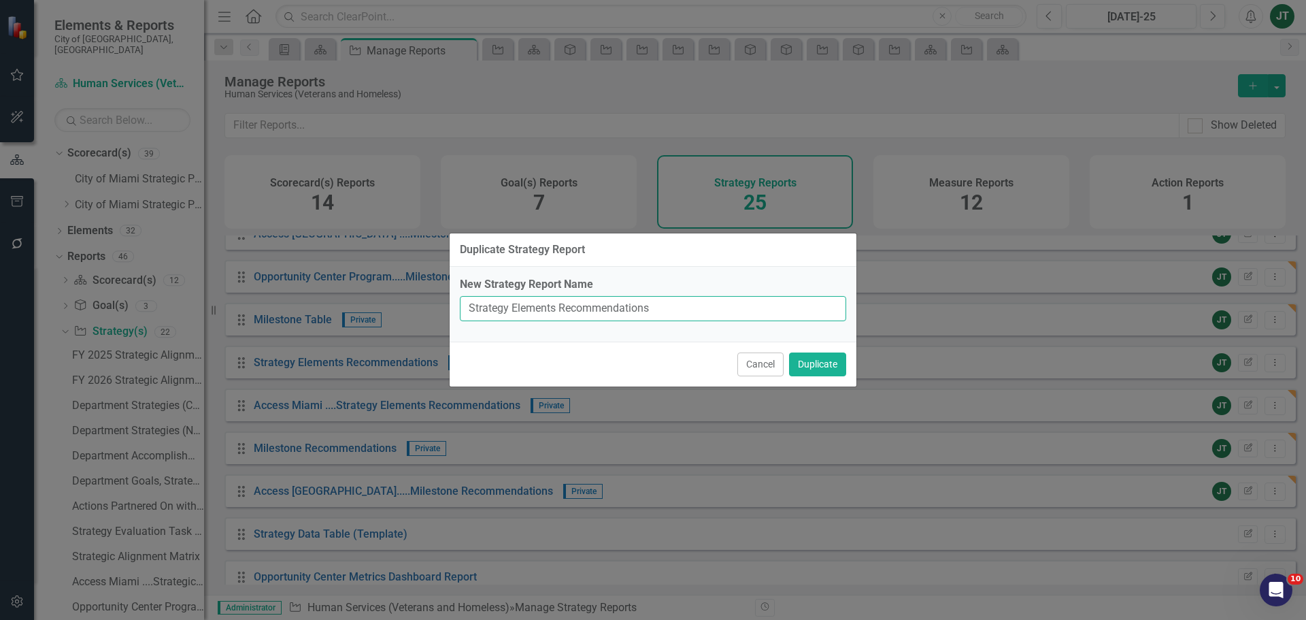
paste input "Opportunity Center Program"
type input "Opportunity Center Program.....Strategy Elements Recommendations"
click at [833, 363] on button "Duplicate" at bounding box center [817, 364] width 57 height 24
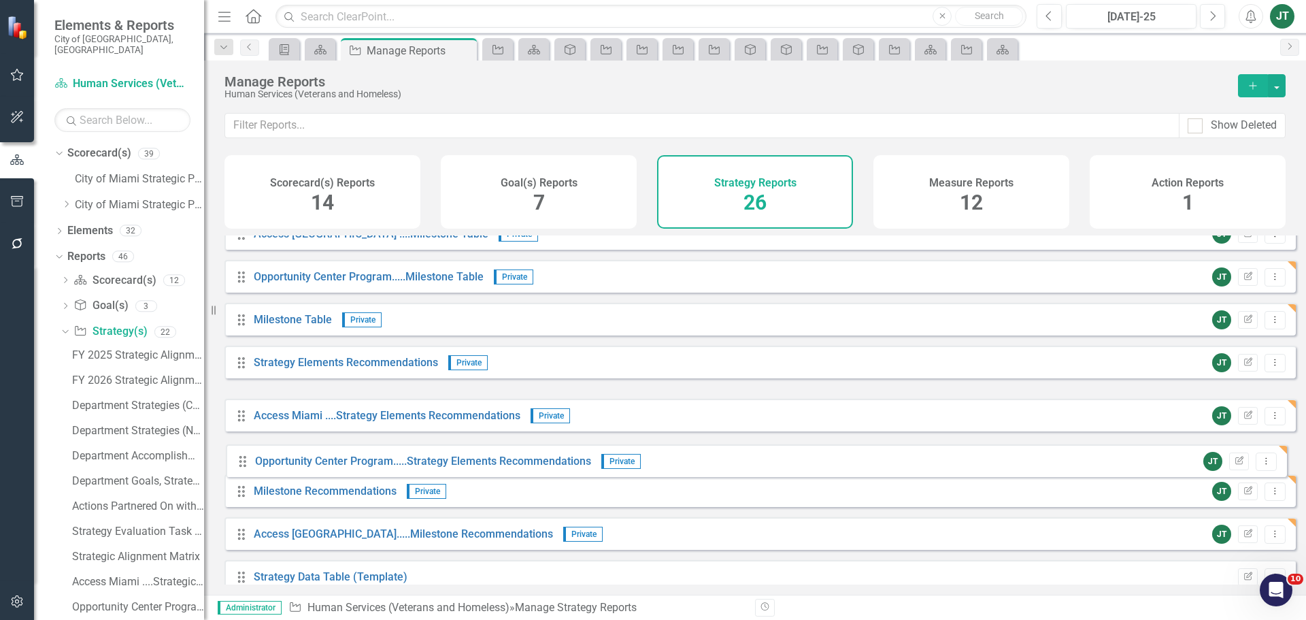
drag, startPoint x: 239, startPoint y: 414, endPoint x: 240, endPoint y: 459, distance: 45.6
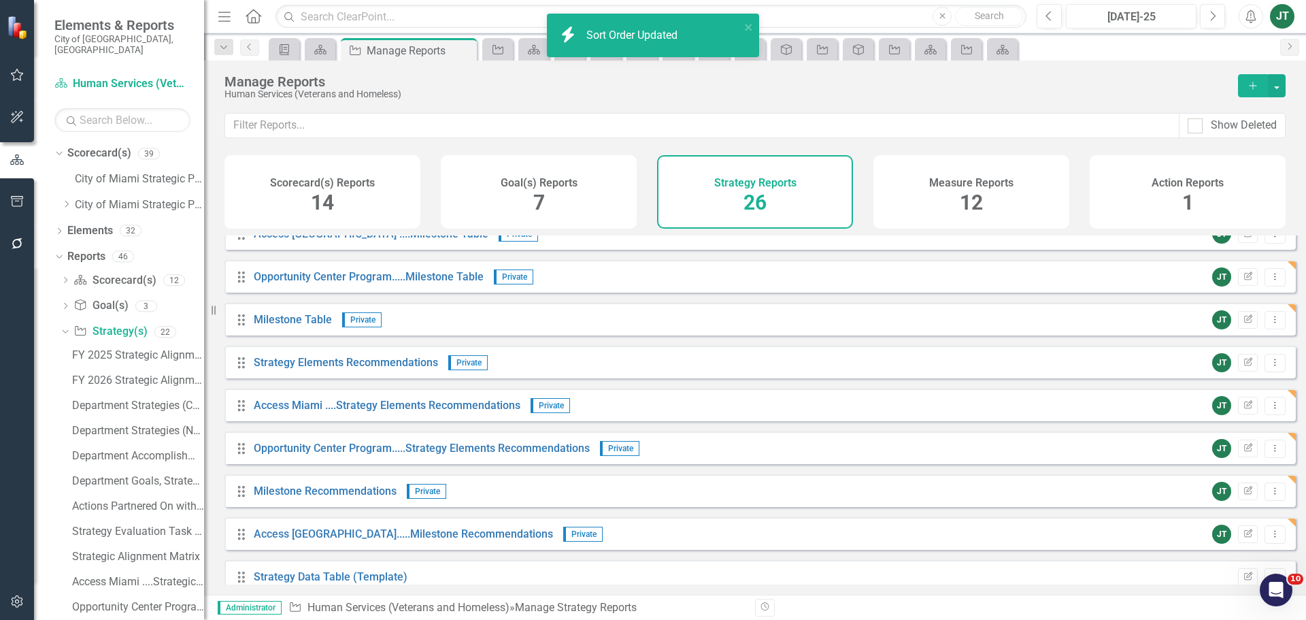
scroll to position [754, 0]
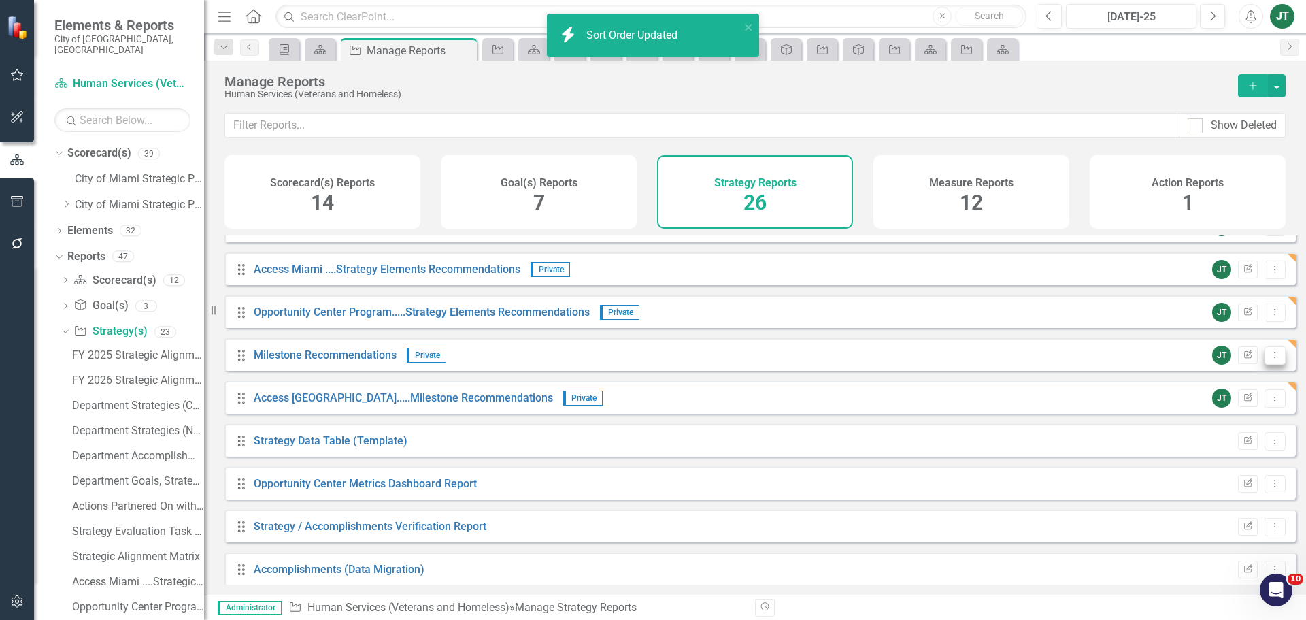
click at [1269, 359] on icon "Dropdown Menu" at bounding box center [1275, 354] width 12 height 9
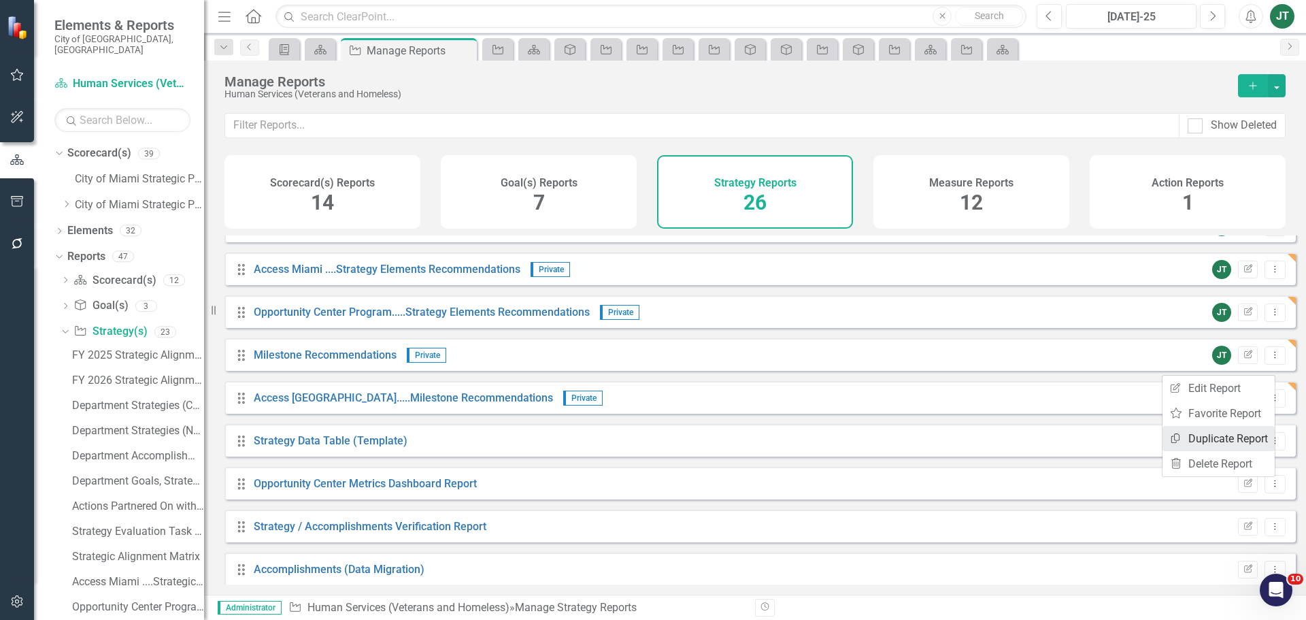
click at [1222, 437] on link "Copy Duplicate Report" at bounding box center [1219, 438] width 112 height 25
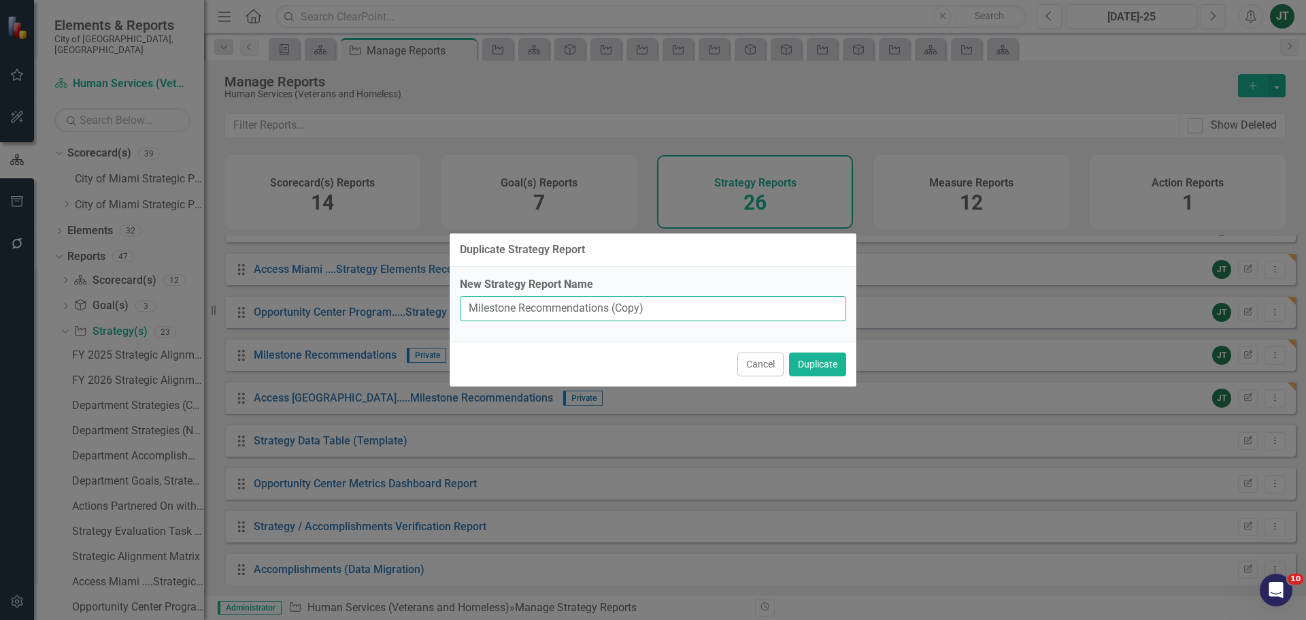
click at [465, 305] on input "Milestone Recommendations (Copy)" at bounding box center [653, 308] width 386 height 25
paste input "Opportunity Center Program"
drag, startPoint x: 614, startPoint y: 317, endPoint x: 710, endPoint y: 329, distance: 96.6
click at [716, 328] on div "New Strategy Report Name Opportunity Center ProgramMilestone Recommendations (C…" at bounding box center [653, 304] width 407 height 75
click at [633, 304] on input "Opportunity Center ProgramMilestone Recommendations (Copy)" at bounding box center [653, 308] width 386 height 25
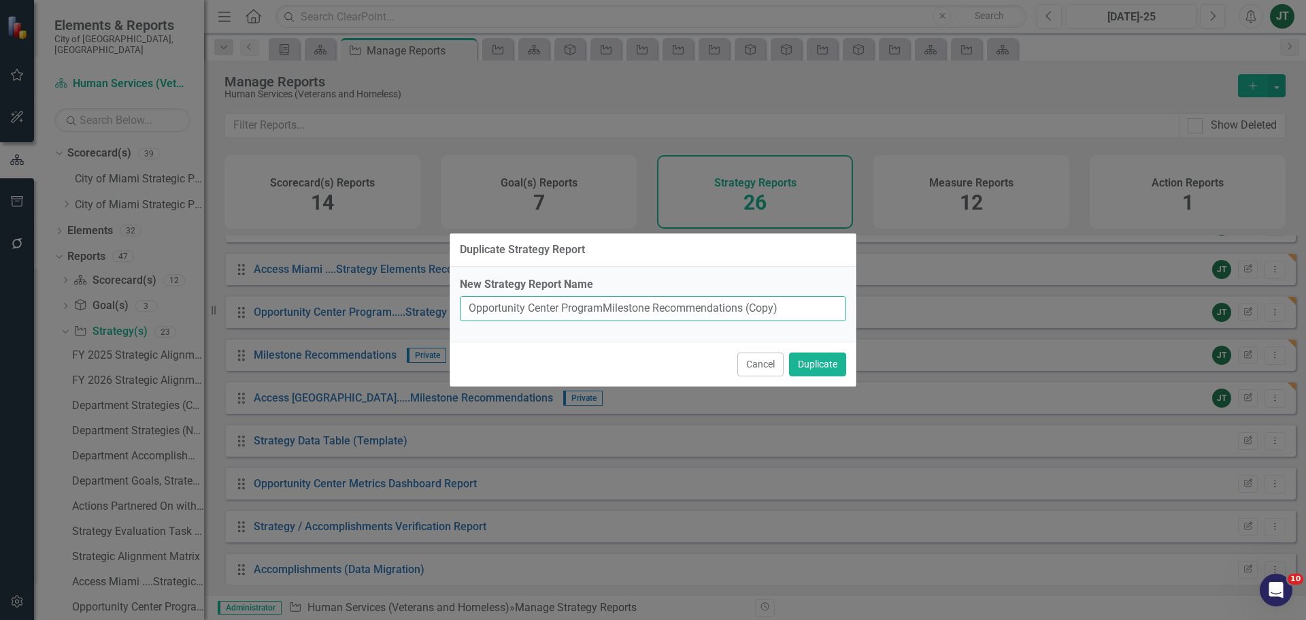
click at [618, 311] on input "Opportunity Center ProgramMilestone Recommendations (Copy)" at bounding box center [653, 308] width 386 height 25
click at [603, 310] on input "Opportunity Center ProgramMilestone Recommendations (Copy)" at bounding box center [653, 308] width 386 height 25
drag, startPoint x: 764, startPoint y: 305, endPoint x: 871, endPoint y: 300, distance: 107.6
click at [871, 300] on div "Duplicate Strategy Report New Strategy Report Name Opportunity Center Program..…" at bounding box center [653, 310] width 1306 height 620
type input "Opportunity Center Program......Milestone Recommendations"
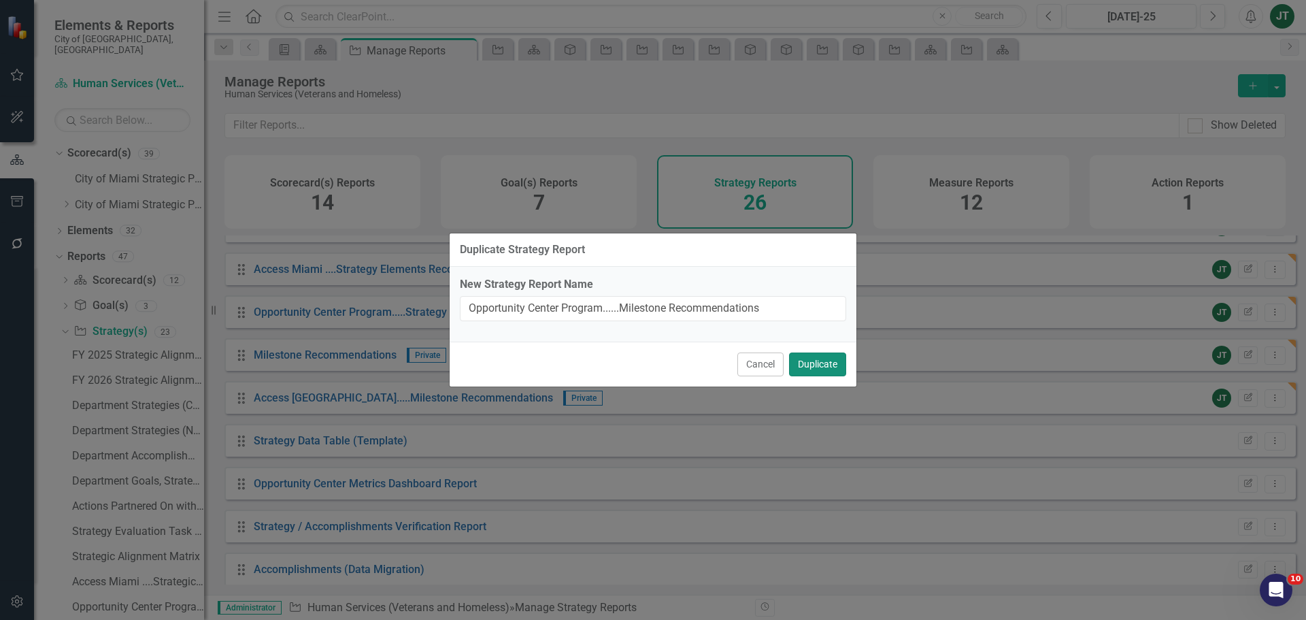
click at [821, 360] on button "Duplicate" at bounding box center [817, 364] width 57 height 24
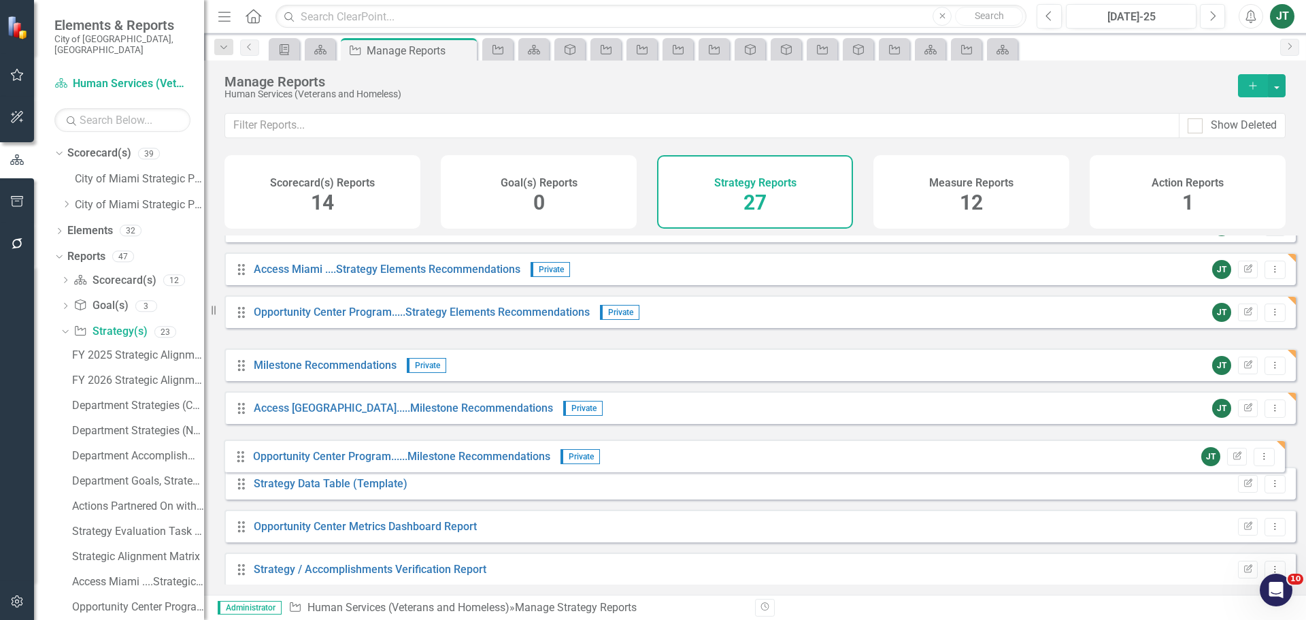
drag, startPoint x: 242, startPoint y: 364, endPoint x: 242, endPoint y: 455, distance: 91.2
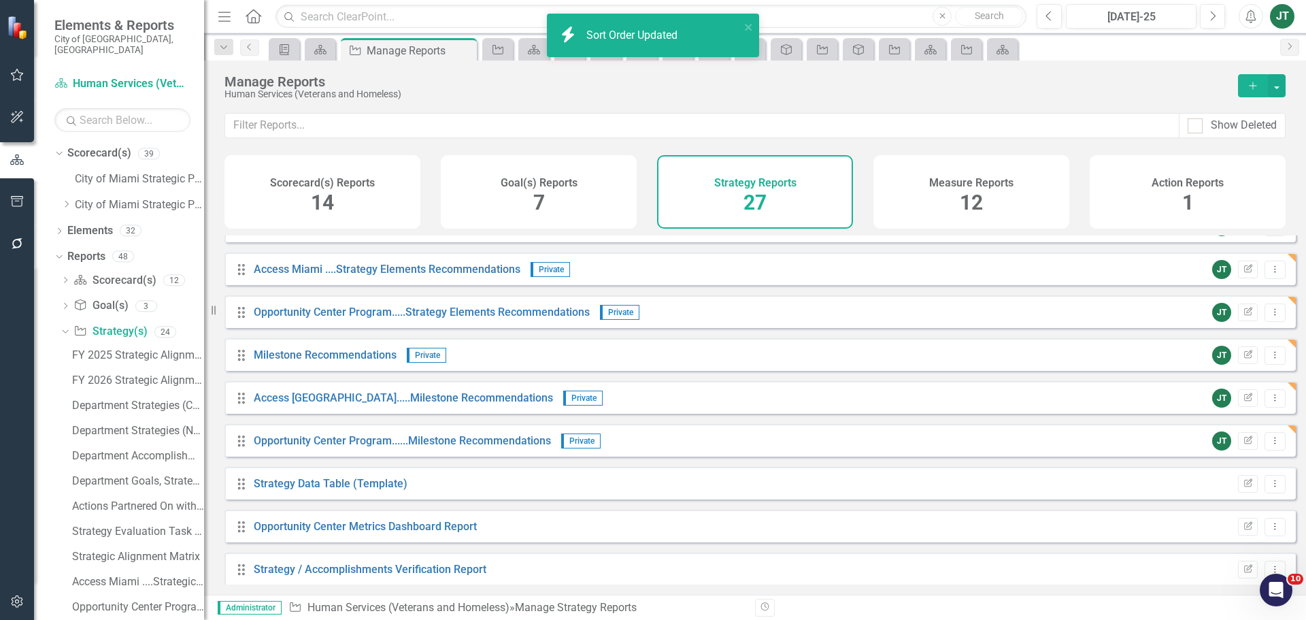
click at [284, 201] on div "Scorecard(s) Reports 14" at bounding box center [322, 191] width 196 height 73
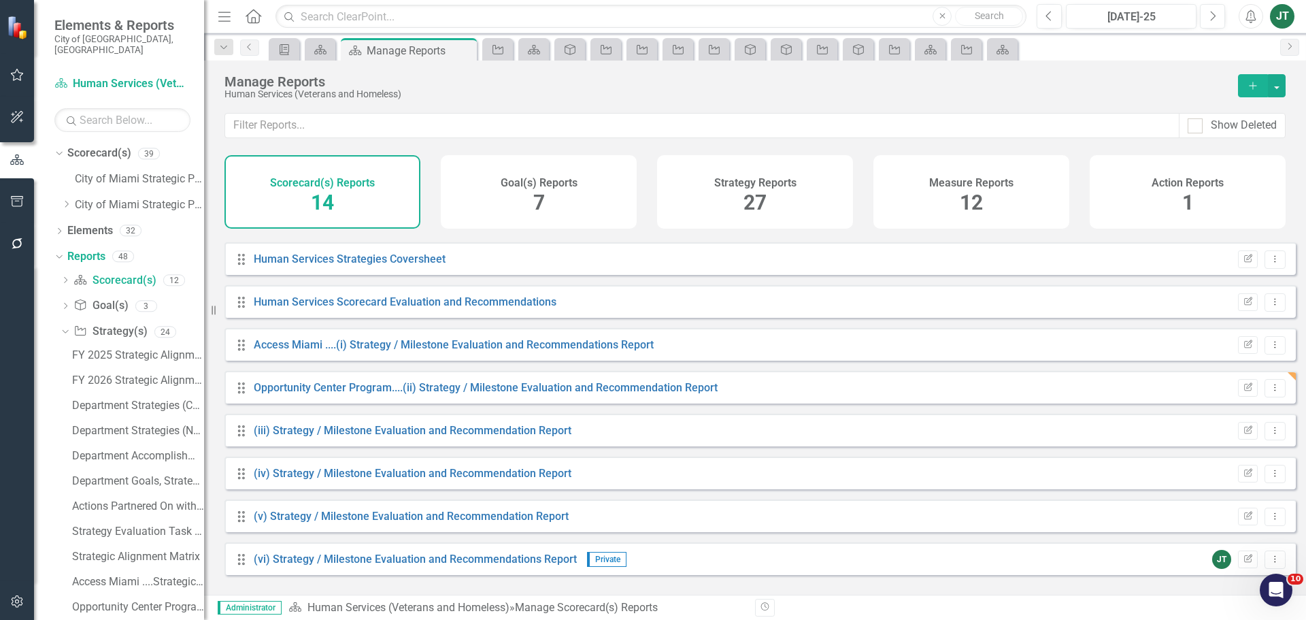
scroll to position [251, 0]
click at [1243, 434] on icon "Edit Report" at bounding box center [1248, 430] width 10 height 8
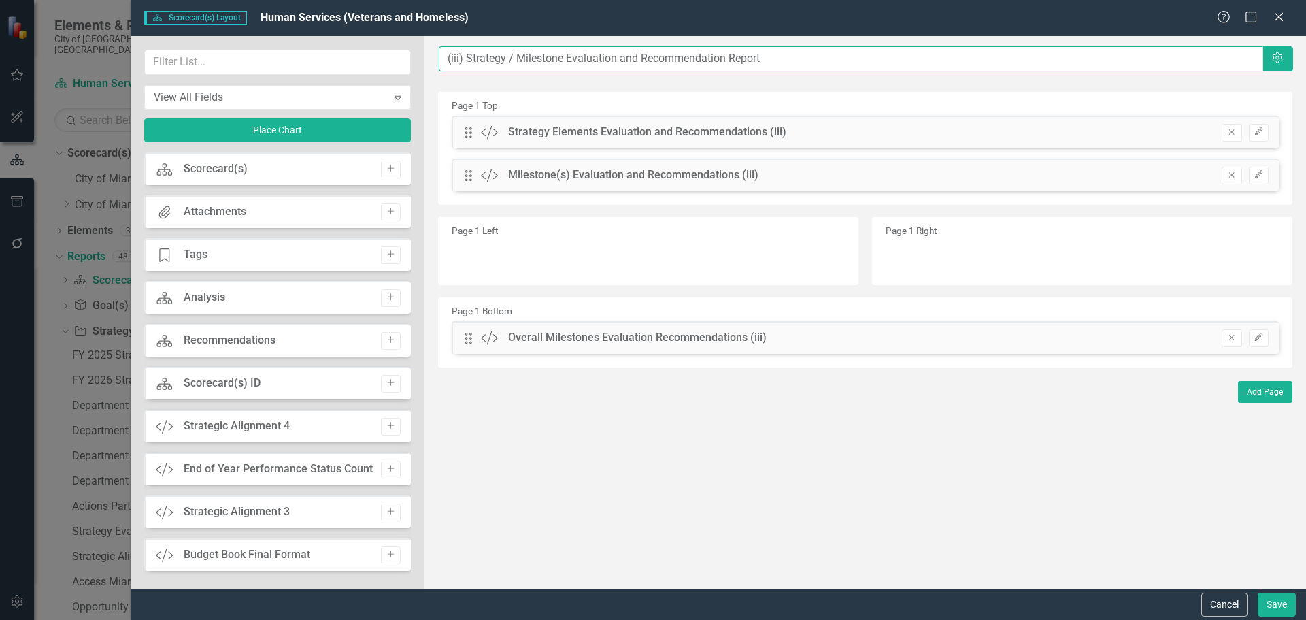
click at [449, 58] on input "(iii) Strategy / Milestone Evaluation and Recommendation Report" at bounding box center [851, 58] width 825 height 25
click at [446, 61] on input "(iii) Strategy / Milestone Evaluation and Recommendation Report" at bounding box center [851, 58] width 825 height 25
paste input "Health Initiatives"
type input "Health Initiatives.......(iii) Strategy / Milestone Evaluation and Recommendati…"
drag, startPoint x: 1273, startPoint y: 607, endPoint x: 1273, endPoint y: 617, distance: 9.5
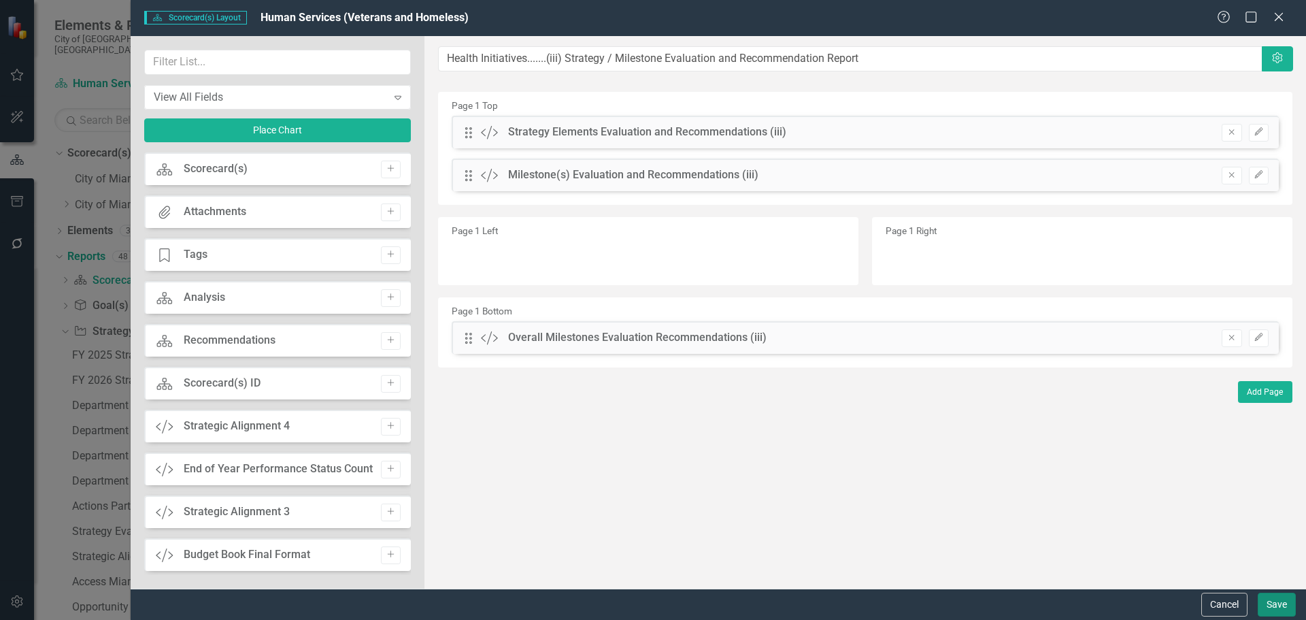
click at [1273, 609] on button "Save" at bounding box center [1277, 605] width 38 height 24
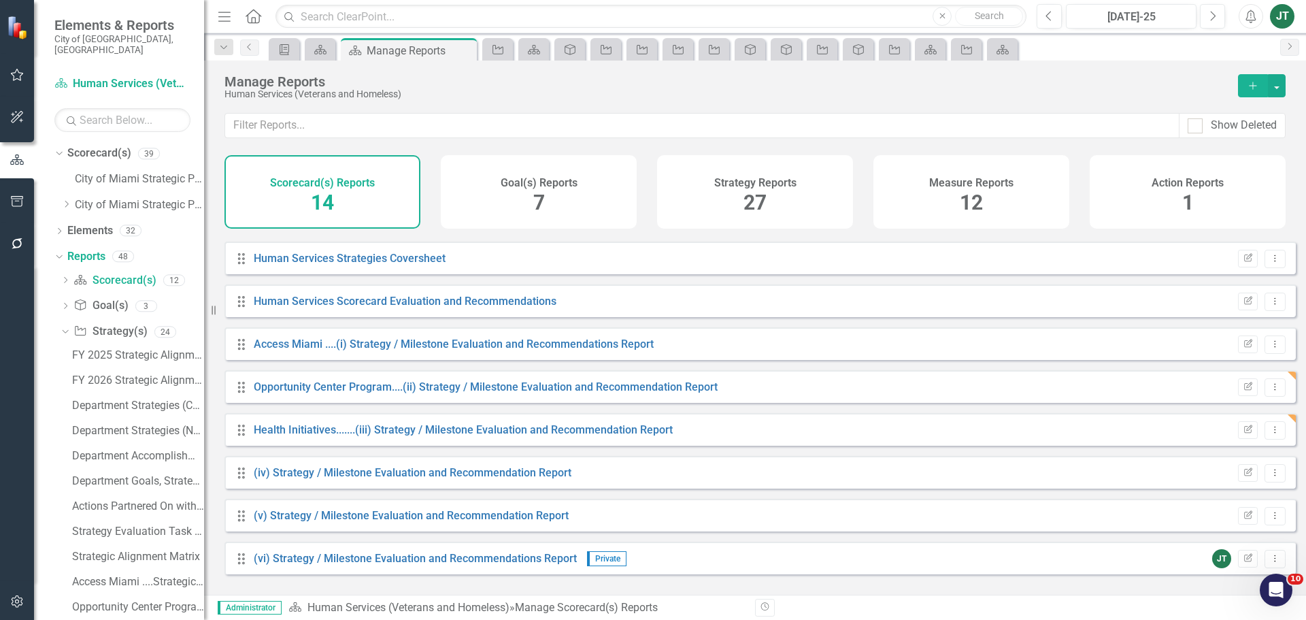
click at [713, 214] on div "Strategy Reports 27" at bounding box center [755, 191] width 196 height 73
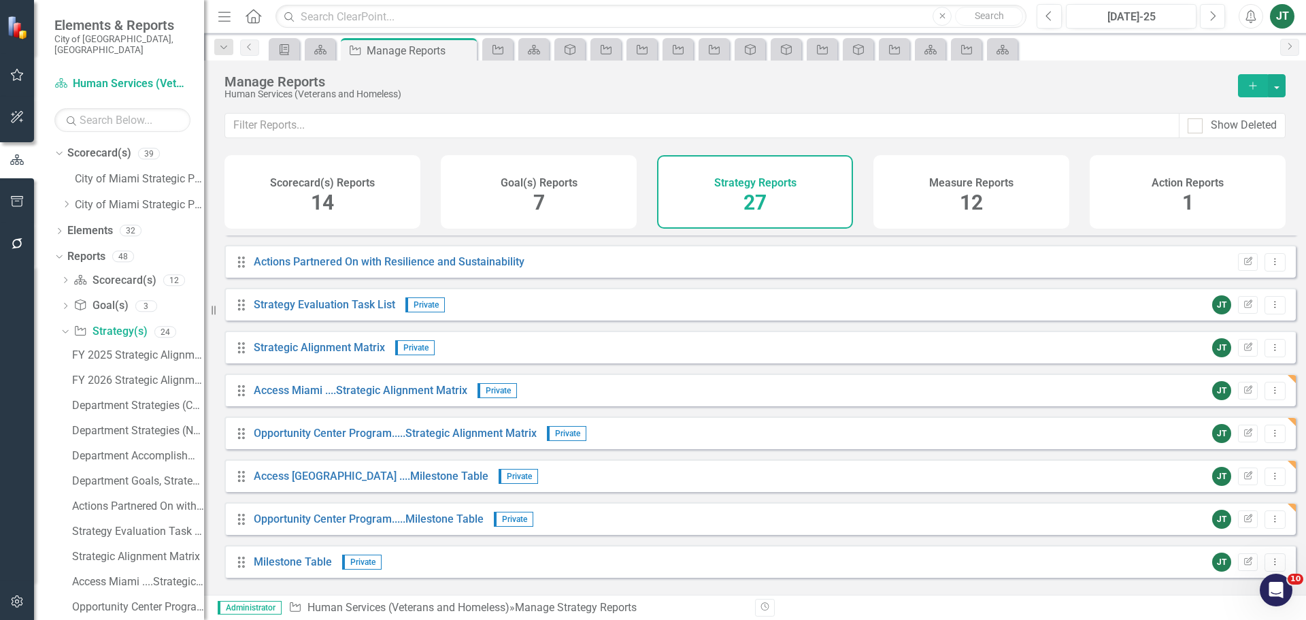
scroll to position [387, 0]
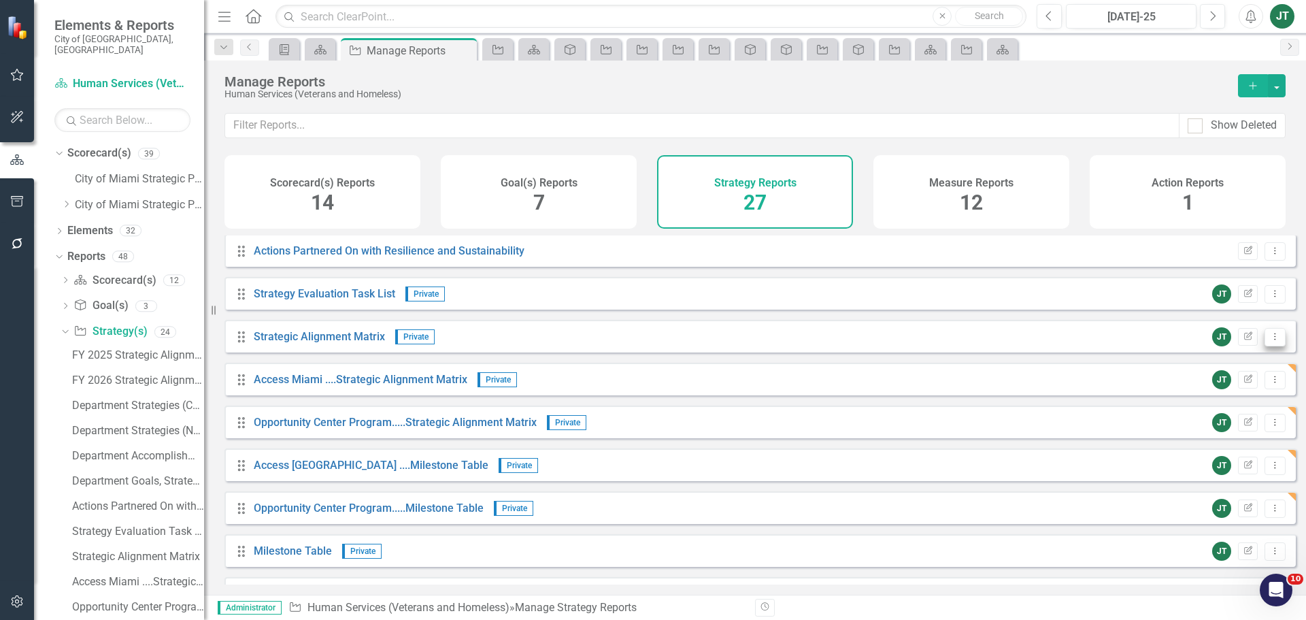
click at [1269, 341] on icon "Dropdown Menu" at bounding box center [1275, 336] width 12 height 9
click at [1232, 411] on link "Copy Duplicate Report" at bounding box center [1219, 419] width 112 height 25
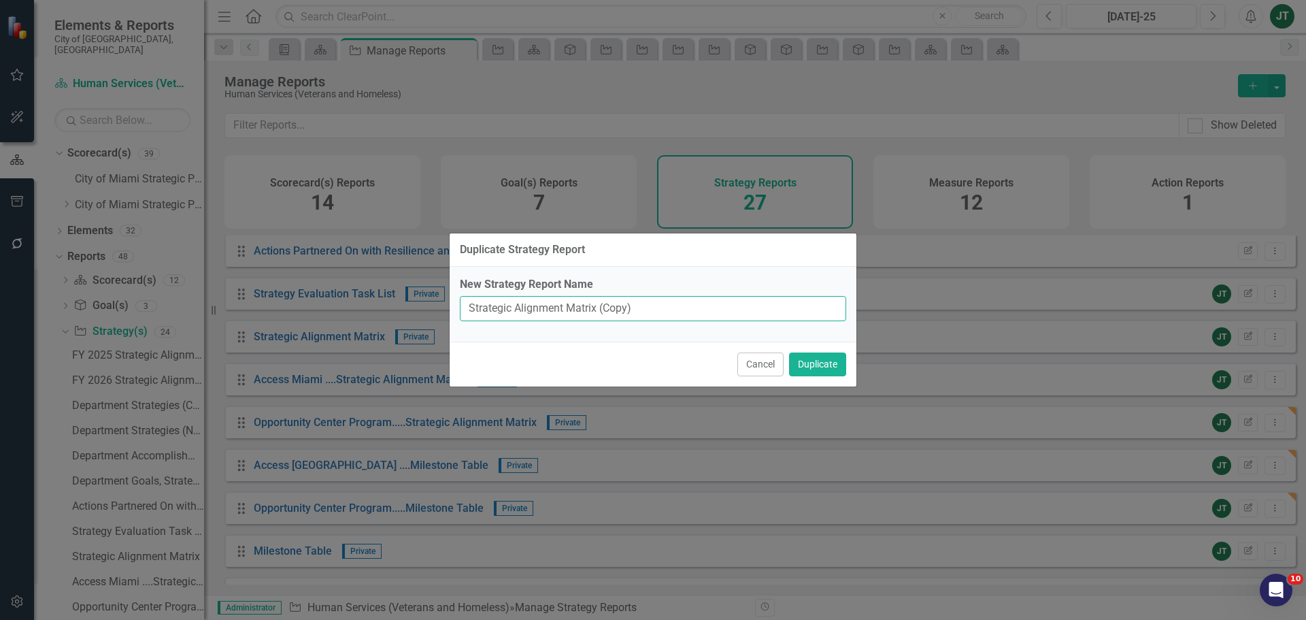
drag, startPoint x: 598, startPoint y: 307, endPoint x: 731, endPoint y: 306, distance: 132.7
click at [730, 306] on input "Strategic Alignment Matrix (Copy)" at bounding box center [653, 308] width 386 height 25
click at [465, 297] on input "Strategic Alignment Matrix" at bounding box center [653, 308] width 386 height 25
paste input "Health Initiatives"
type input "Health Initiatives....Strategic Alignment Matrix"
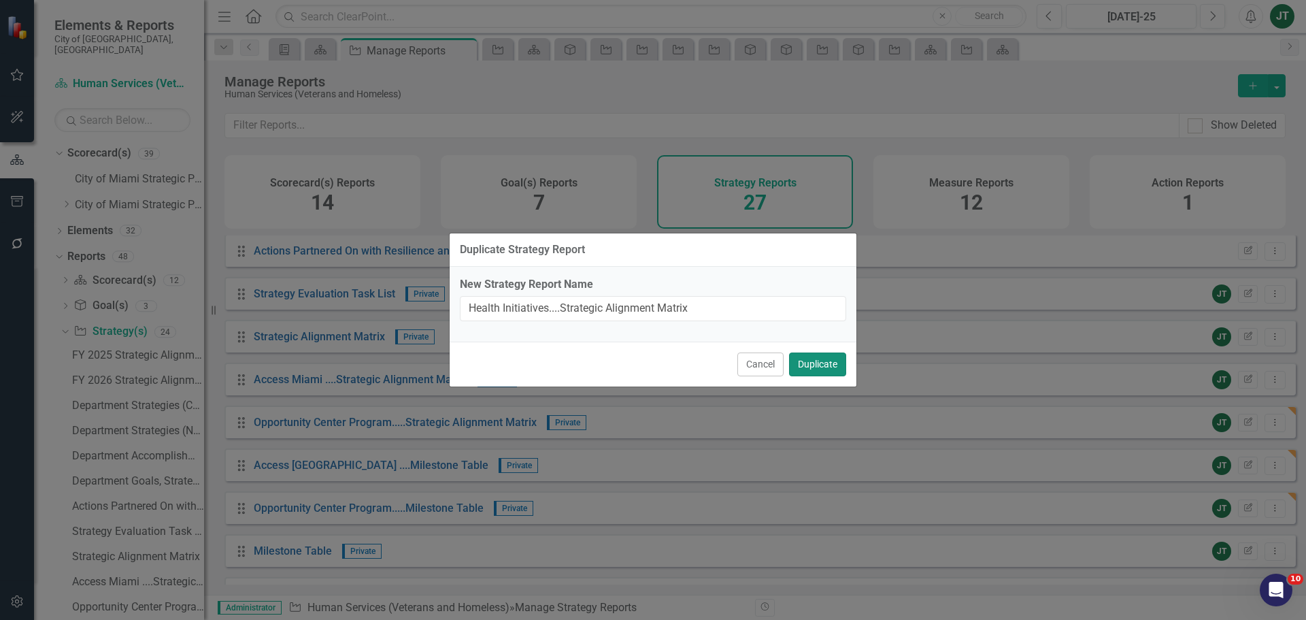
click at [820, 362] on button "Duplicate" at bounding box center [817, 364] width 57 height 24
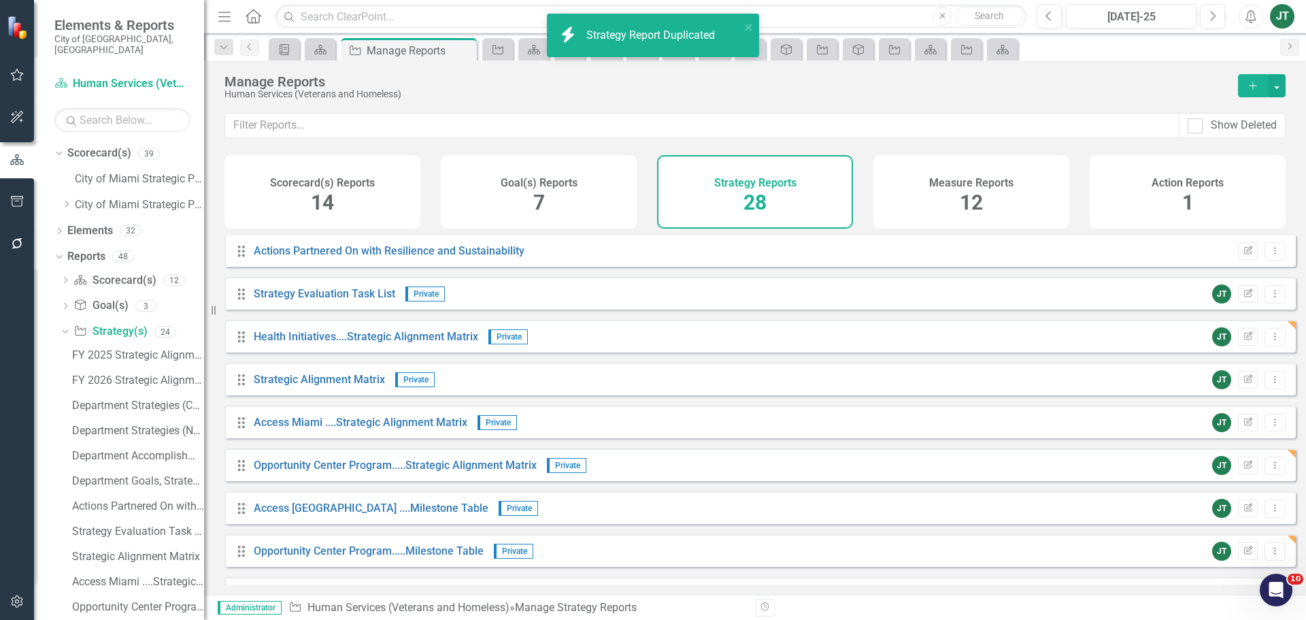
drag, startPoint x: 410, startPoint y: 372, endPoint x: 394, endPoint y: 401, distance: 32.6
click at [397, 395] on div "Drag Strategic Alignment Matrix Private JT Edit Report Dropdown Menu" at bounding box center [759, 379] width 1071 height 33
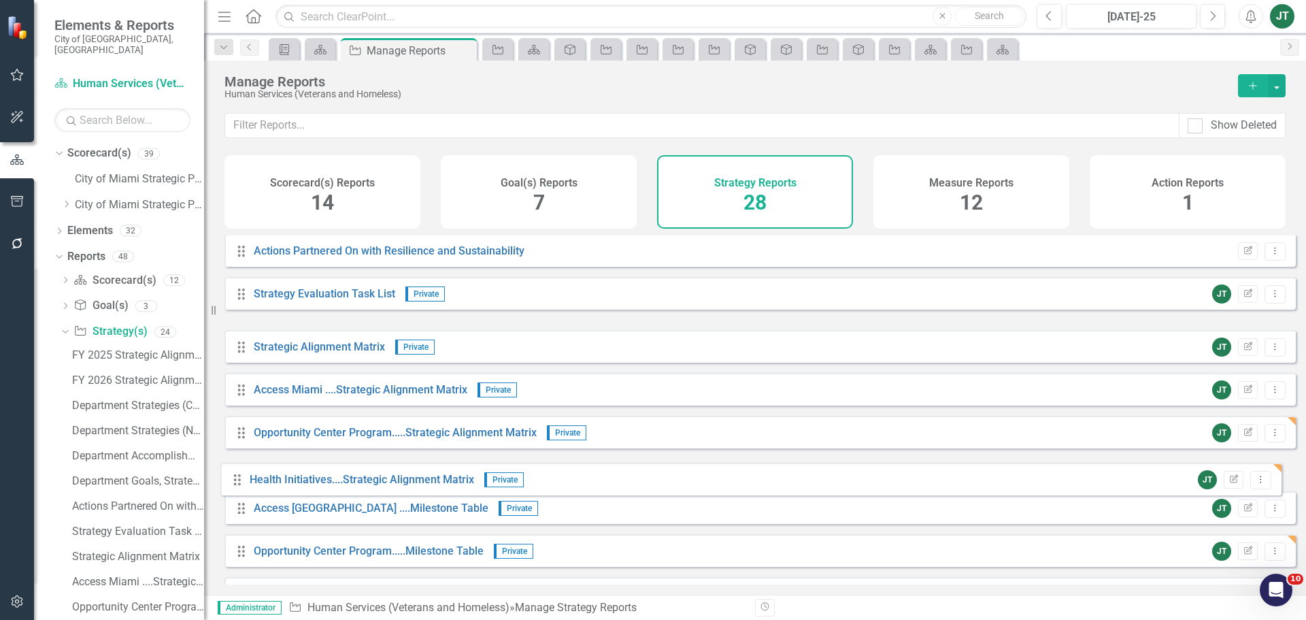
drag, startPoint x: 245, startPoint y: 345, endPoint x: 241, endPoint y: 478, distance: 132.7
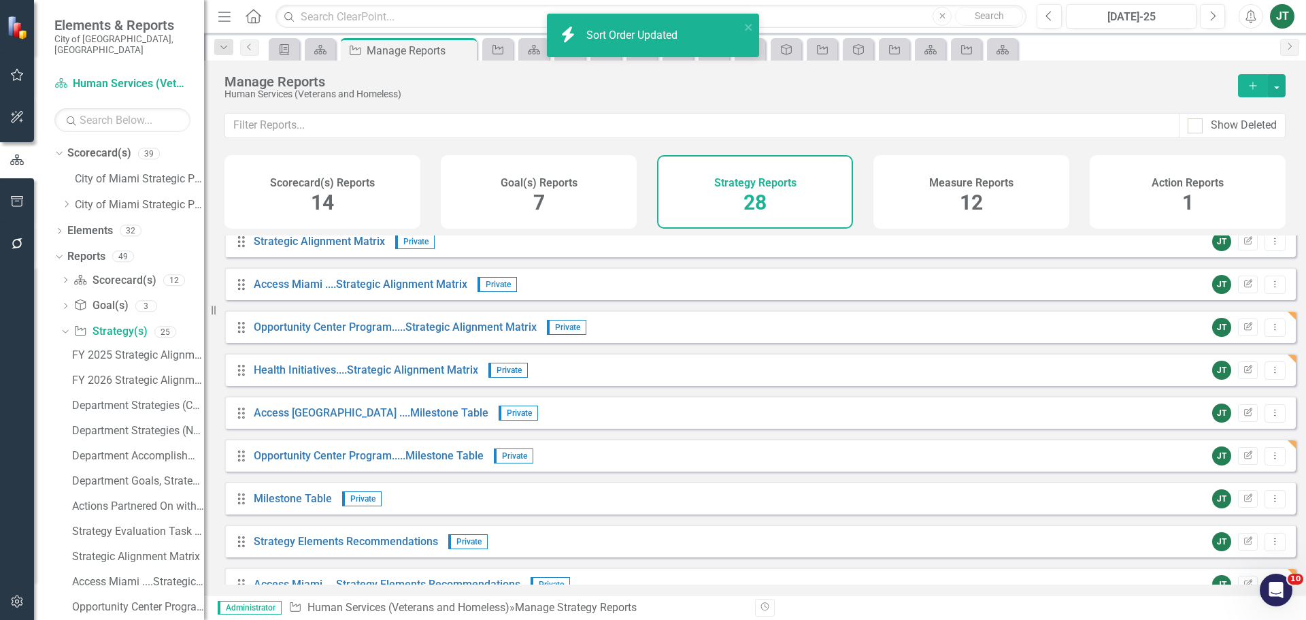
scroll to position [455, 0]
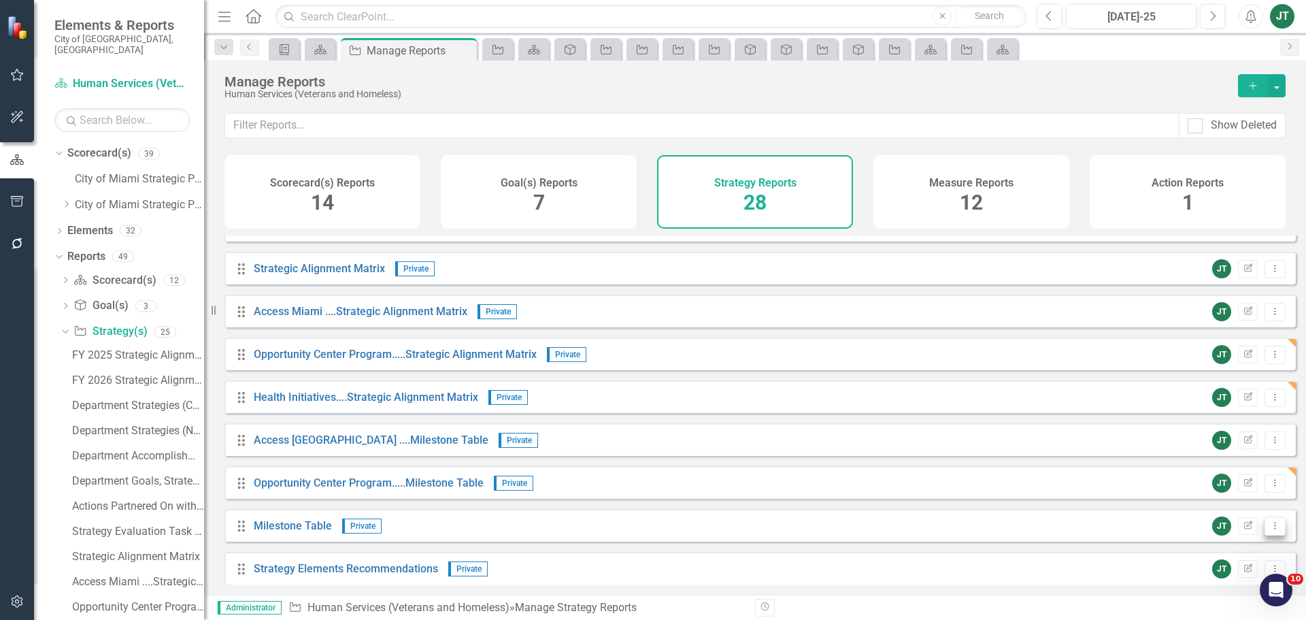
click at [1269, 530] on icon "Dropdown Menu" at bounding box center [1275, 525] width 12 height 9
click at [1222, 486] on link "Copy Duplicate Report" at bounding box center [1219, 488] width 112 height 25
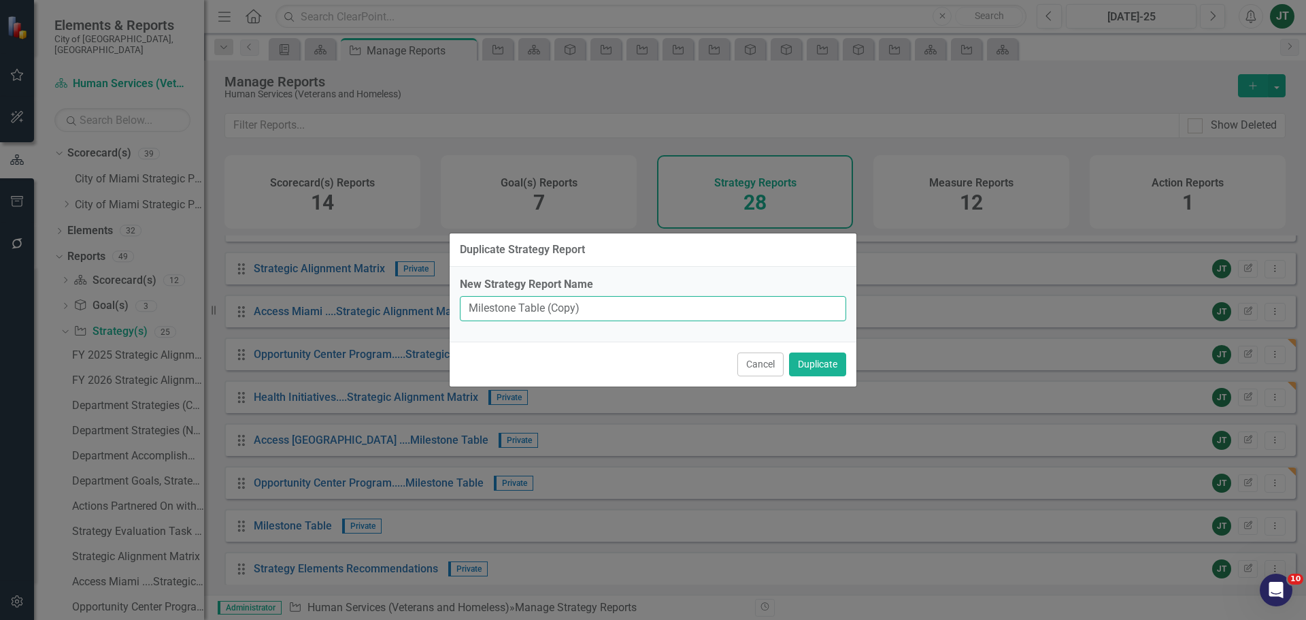
drag, startPoint x: 546, startPoint y: 307, endPoint x: 686, endPoint y: 307, distance: 140.8
click at [686, 307] on input "Milestone Table (Copy)" at bounding box center [653, 308] width 386 height 25
click at [471, 307] on input "Milestone Table" at bounding box center [653, 308] width 386 height 25
paste input "Health Initiatives"
click at [535, 330] on div "New Strategy Report Name Health InitiativesMilestone Table" at bounding box center [653, 304] width 407 height 75
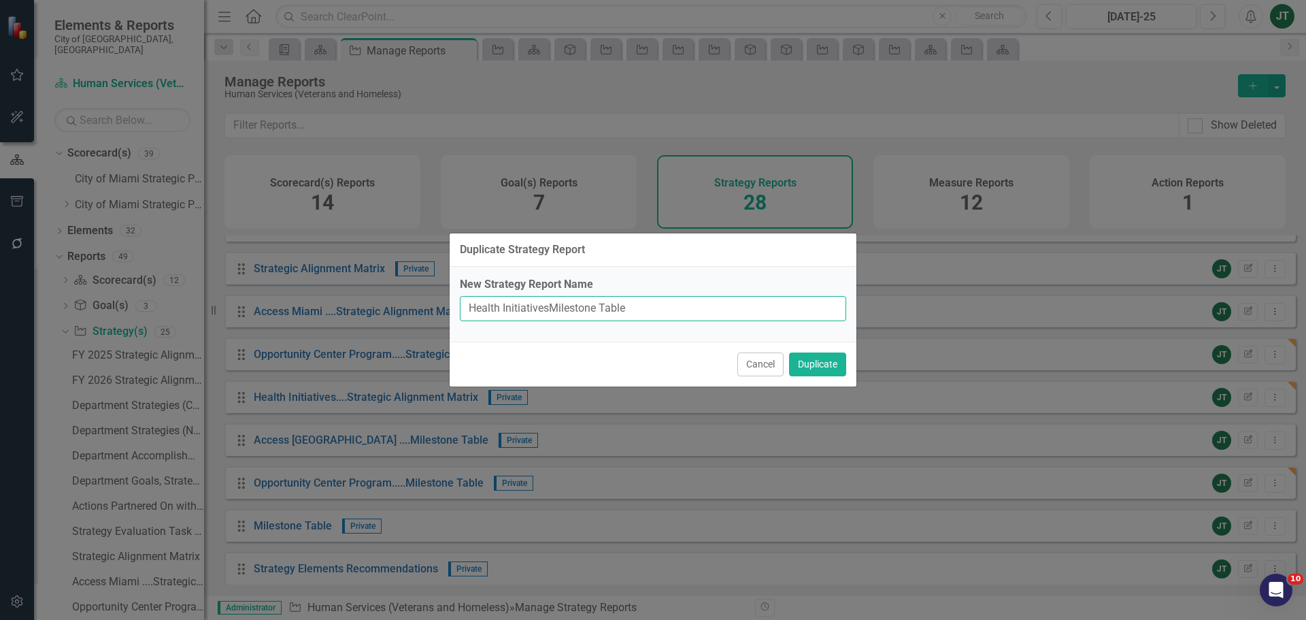
click at [547, 306] on input "Health InitiativesMilestone Table" at bounding box center [653, 308] width 386 height 25
type input "Health Initiatives....Milestone Table"
click at [802, 367] on button "Duplicate" at bounding box center [817, 364] width 57 height 24
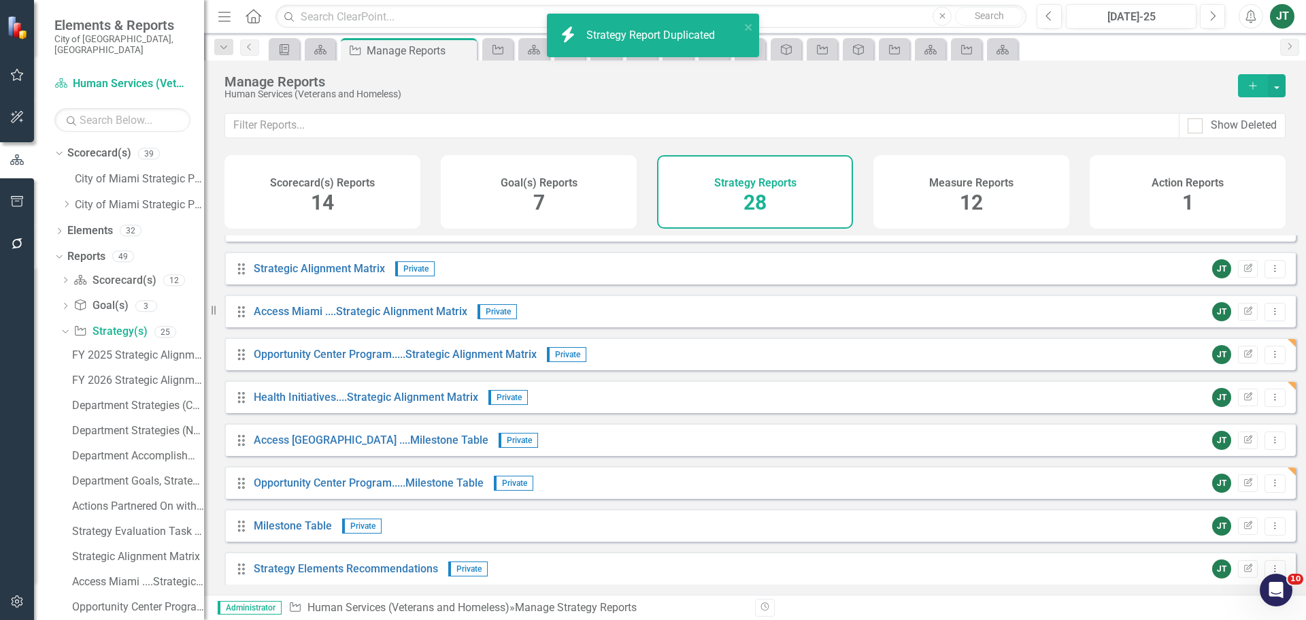
click at [524, 420] on div "Drag Goal(s) Hidden Default Edit Report Dropdown Menu Drag Gantt Chart Hidden D…" at bounding box center [759, 375] width 1071 height 1190
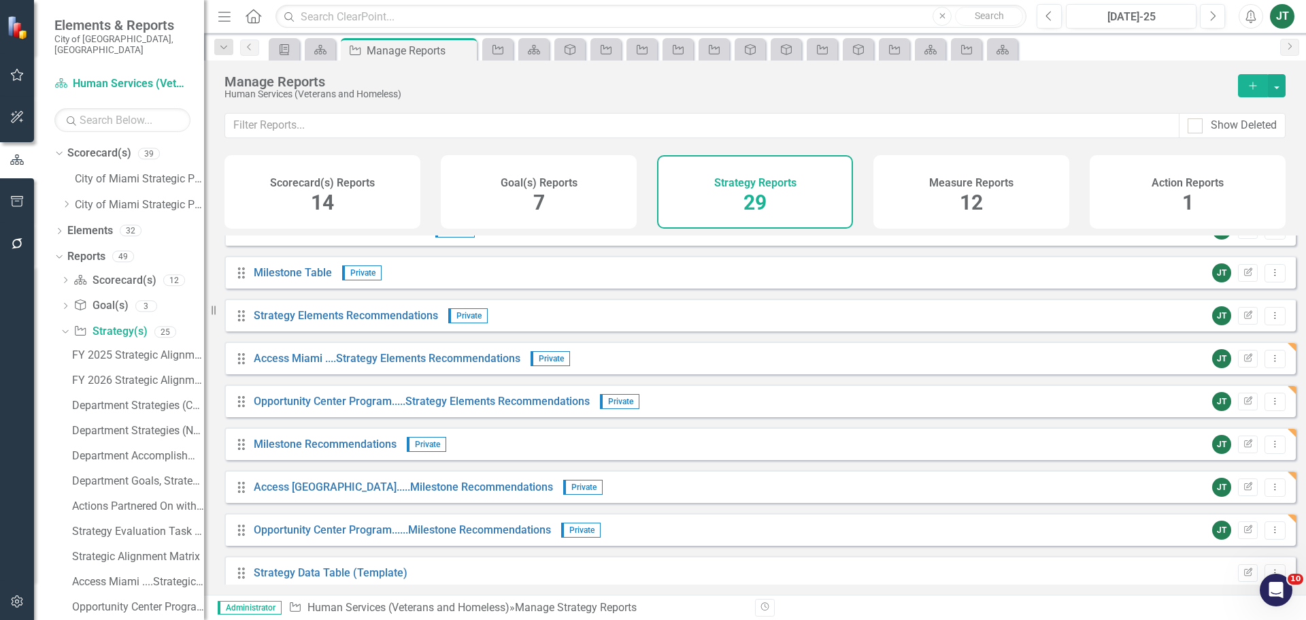
scroll to position [727, 0]
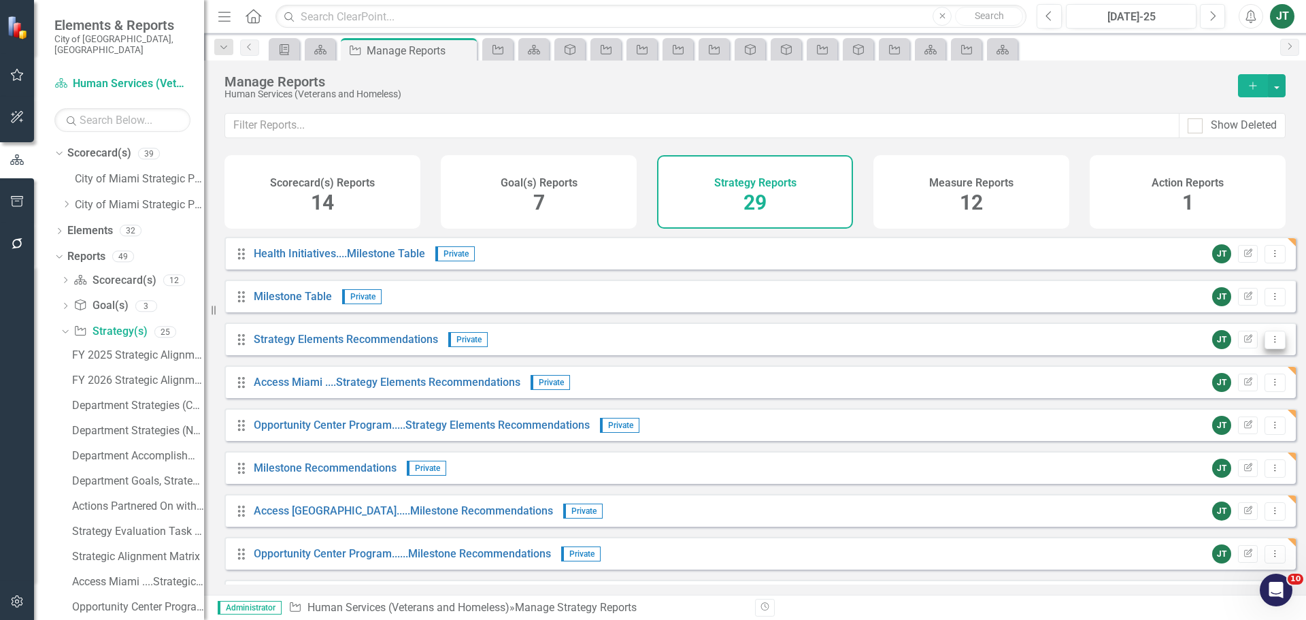
click at [1269, 344] on icon "Dropdown Menu" at bounding box center [1275, 339] width 12 height 9
click at [1227, 422] on link "Copy Duplicate Report" at bounding box center [1219, 422] width 112 height 25
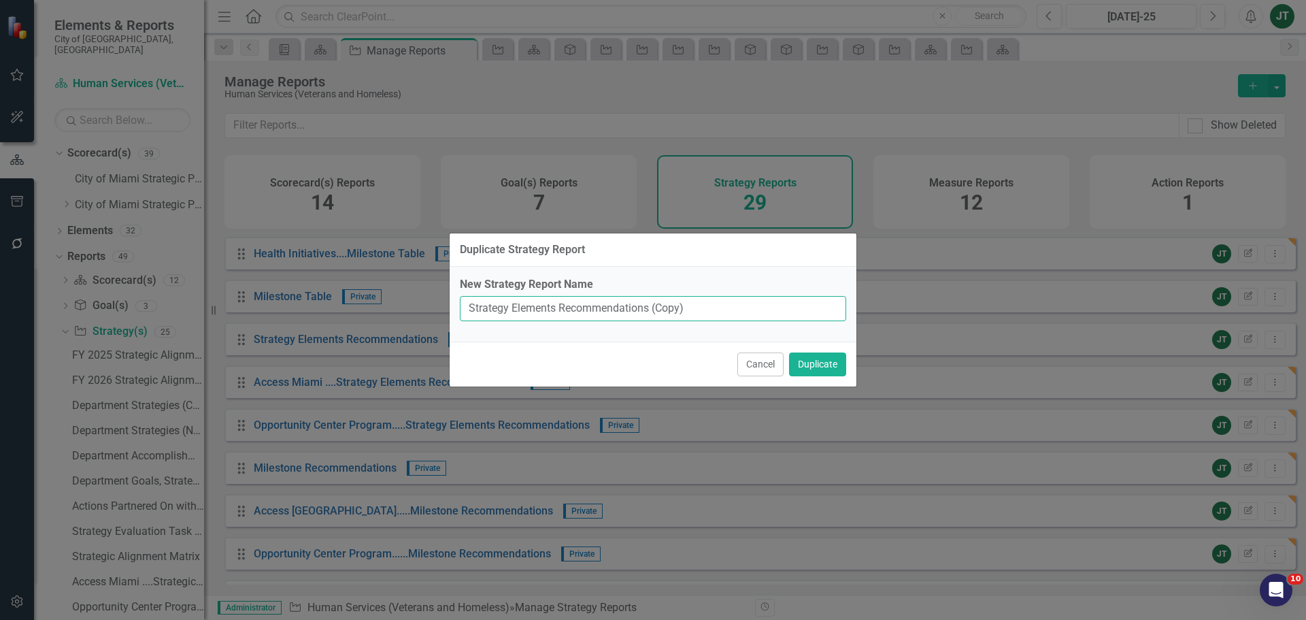
click at [654, 311] on input "Strategy Elements Recommendations (Copy)" at bounding box center [653, 308] width 386 height 25
drag, startPoint x: 649, startPoint y: 312, endPoint x: 767, endPoint y: 305, distance: 118.6
click at [767, 303] on input "Strategy Elements Recommendations (Copy)" at bounding box center [653, 308] width 386 height 25
click at [465, 306] on input "Strategy Elements Recommendations" at bounding box center [653, 308] width 386 height 25
paste input "Health Initiatives"
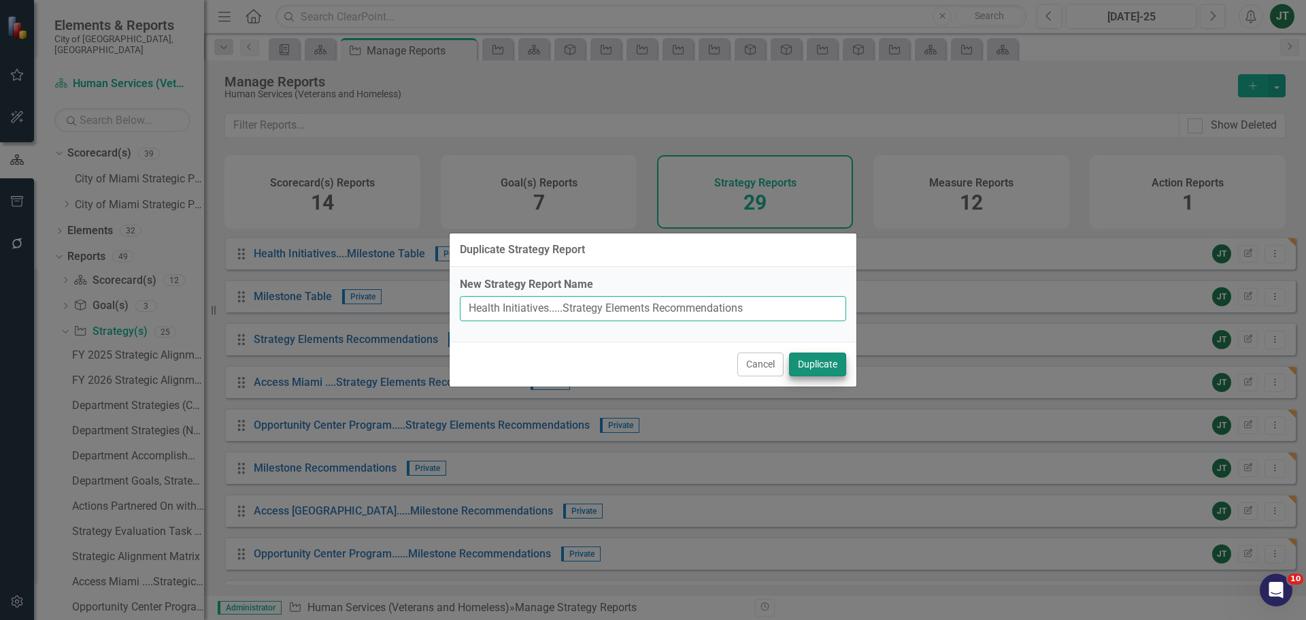
type input "Health Initiatives.....Strategy Elements Recommendations"
click at [828, 361] on button "Duplicate" at bounding box center [817, 364] width 57 height 24
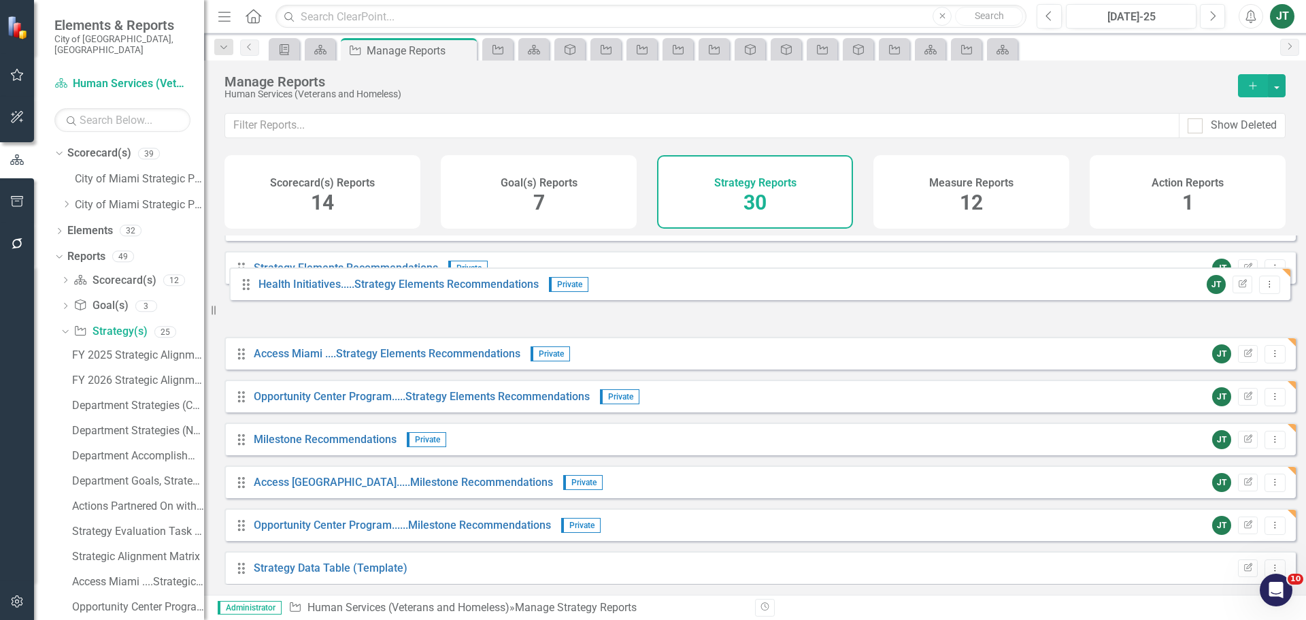
scroll to position [795, 0]
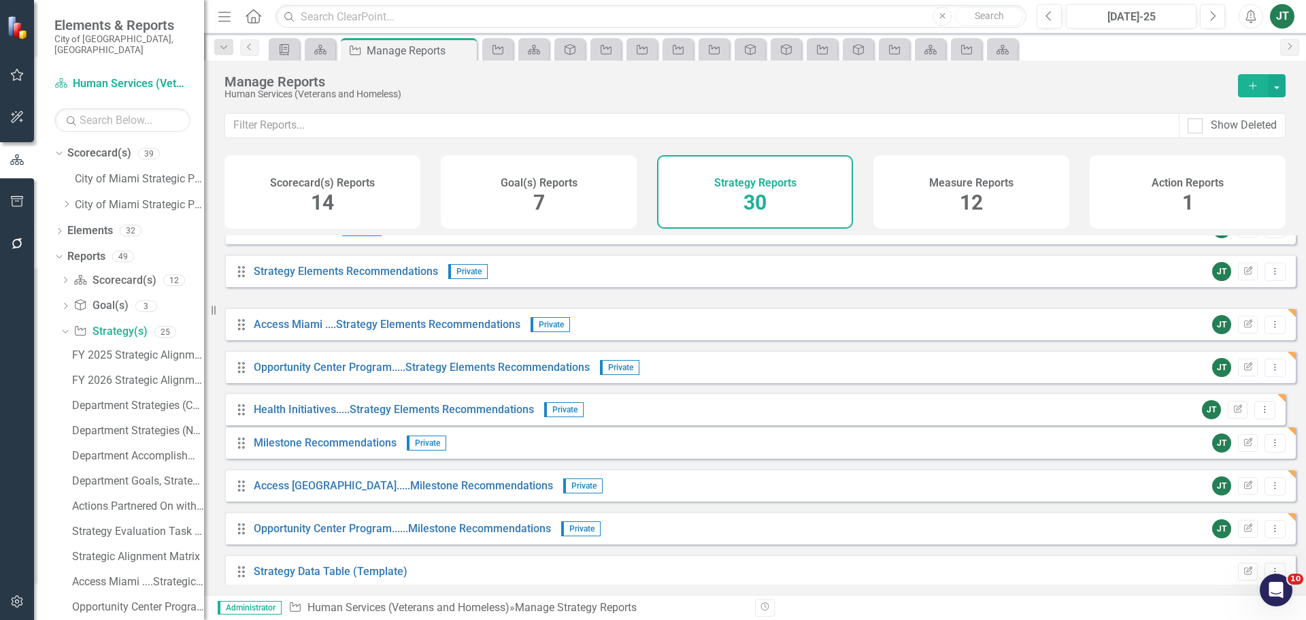
drag, startPoint x: 238, startPoint y: 255, endPoint x: 238, endPoint y: 408, distance: 153.1
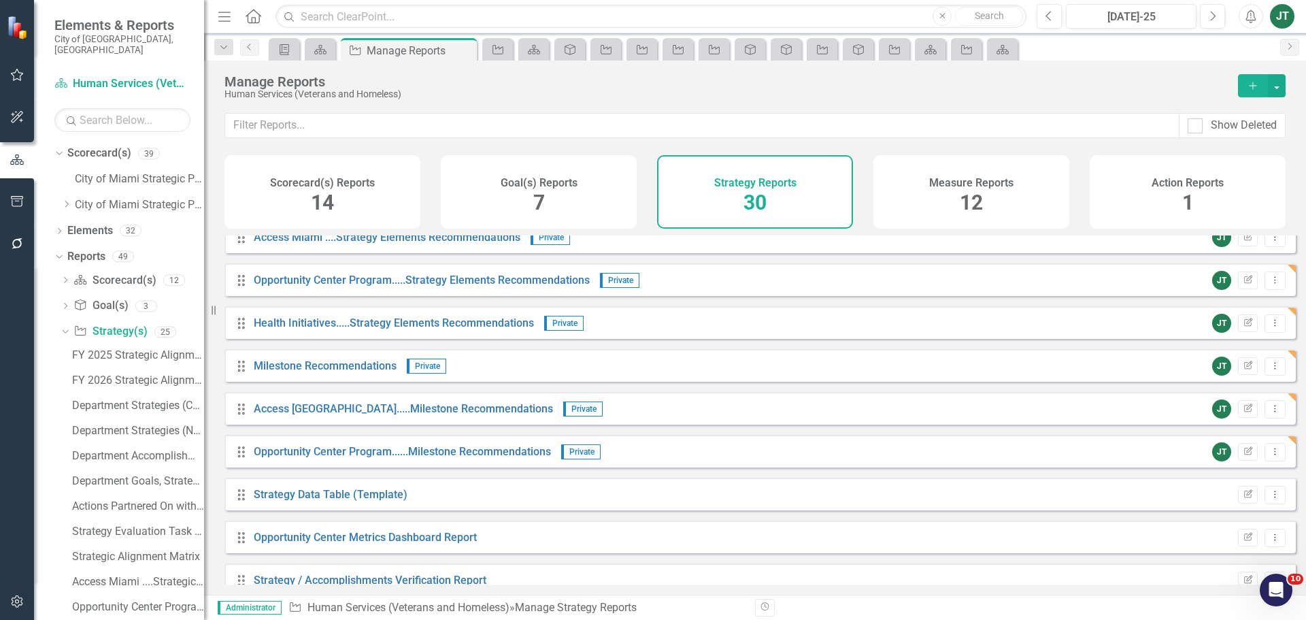
scroll to position [931, 0]
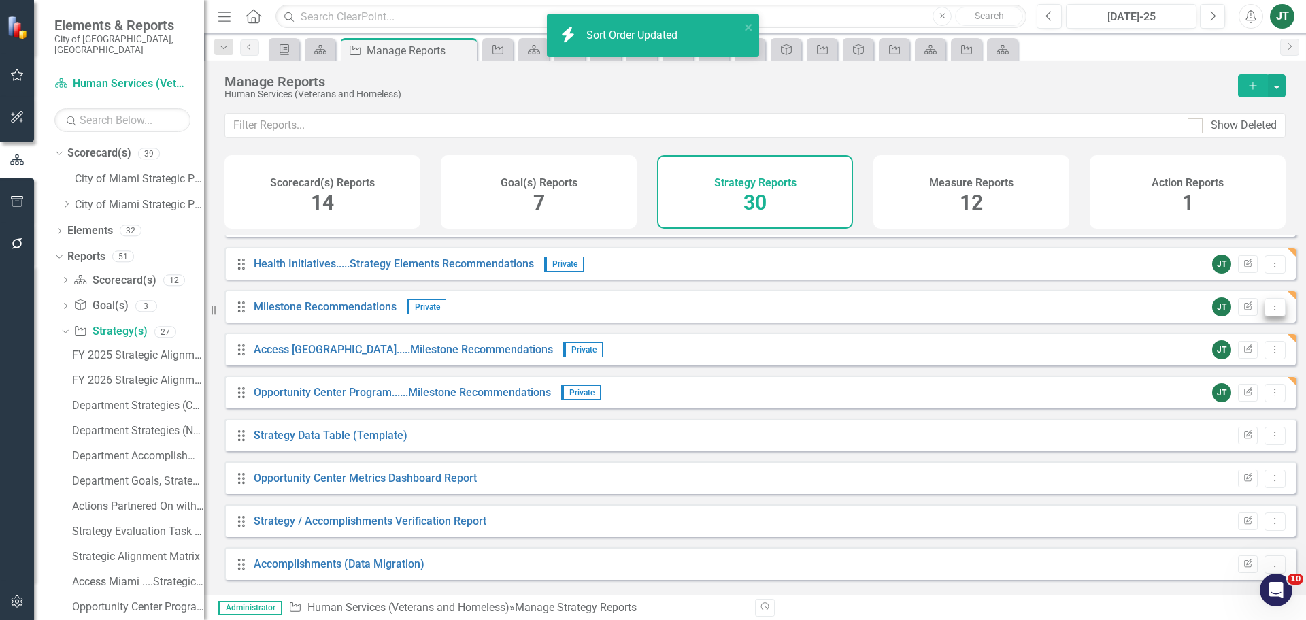
click at [1269, 311] on icon "Dropdown Menu" at bounding box center [1275, 306] width 12 height 9
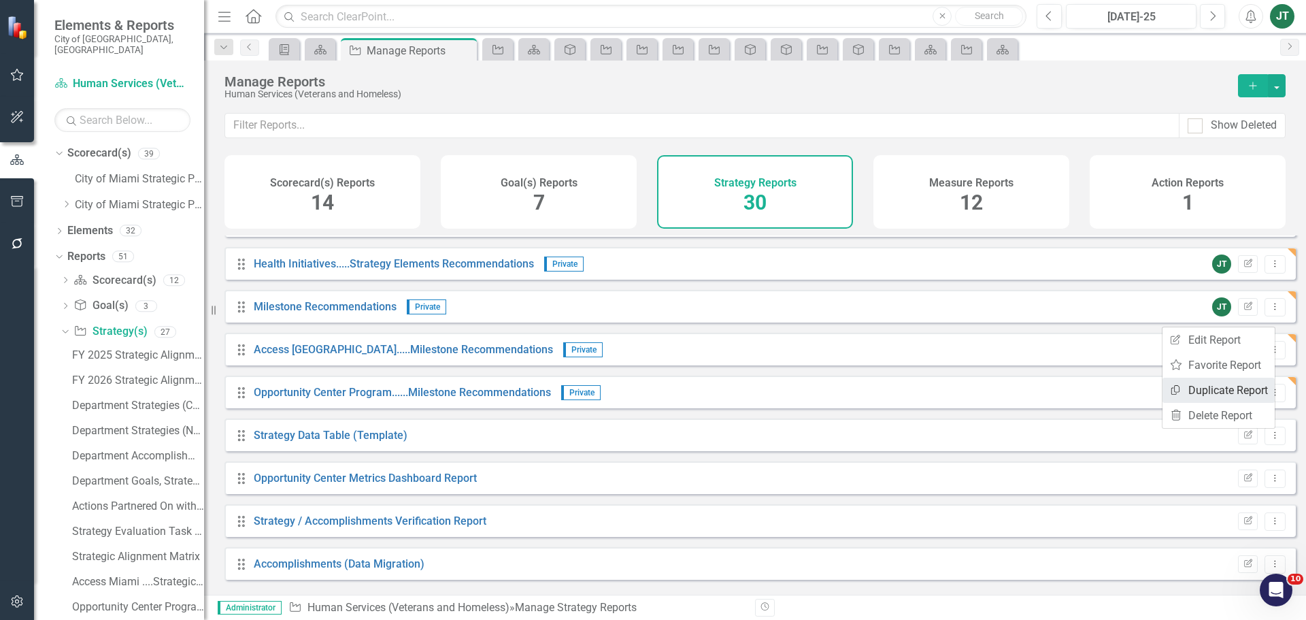
click at [1203, 389] on link "Copy Duplicate Report" at bounding box center [1219, 390] width 112 height 25
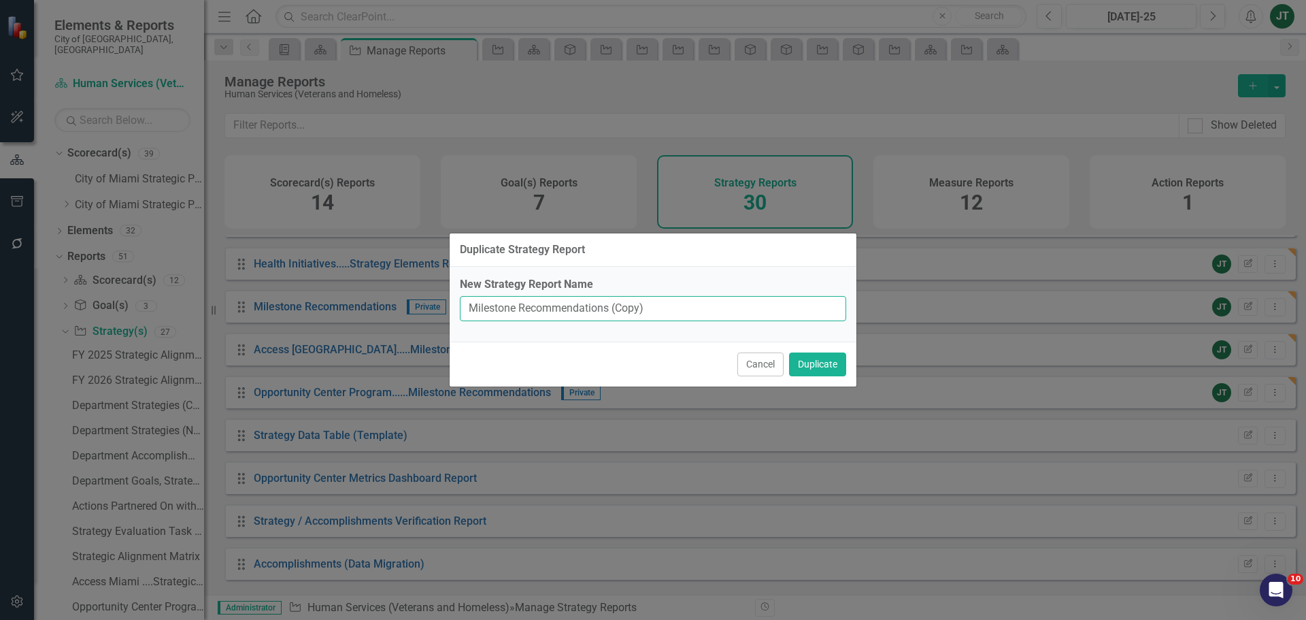
click at [469, 307] on input "Milestone Recommendations (Copy)" at bounding box center [653, 308] width 386 height 25
paste input "Health Initiatives"
drag, startPoint x: 707, startPoint y: 307, endPoint x: 835, endPoint y: 305, distance: 128.6
click at [835, 305] on input "Health Initiatives.....Milestone Recommendations (Copy)" at bounding box center [653, 308] width 386 height 25
type input "Health Initiatives.....Milestone Recommendations"
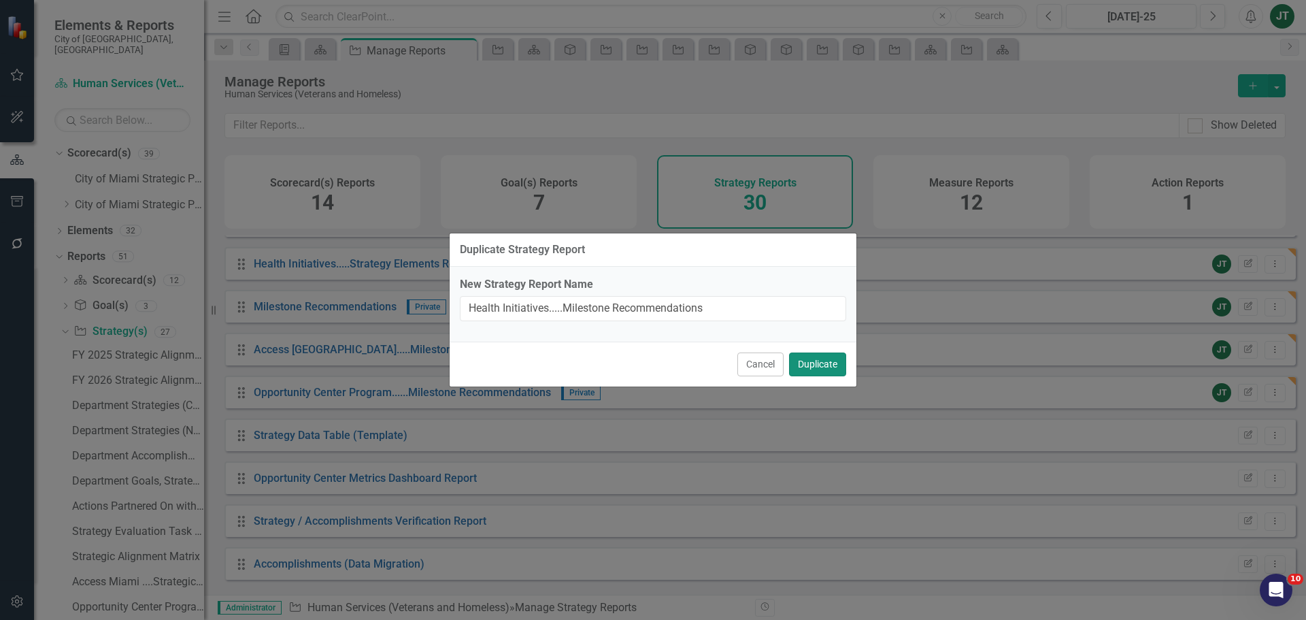
click at [825, 367] on button "Duplicate" at bounding box center [817, 364] width 57 height 24
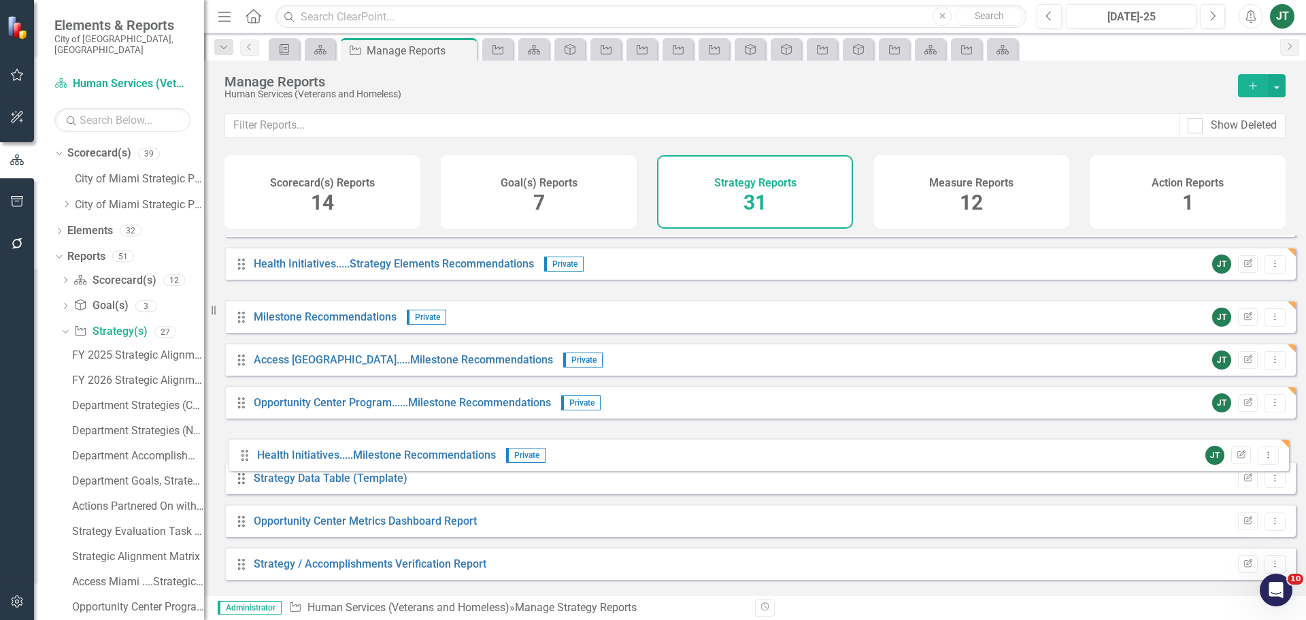
drag, startPoint x: 242, startPoint y: 311, endPoint x: 244, endPoint y: 444, distance: 132.7
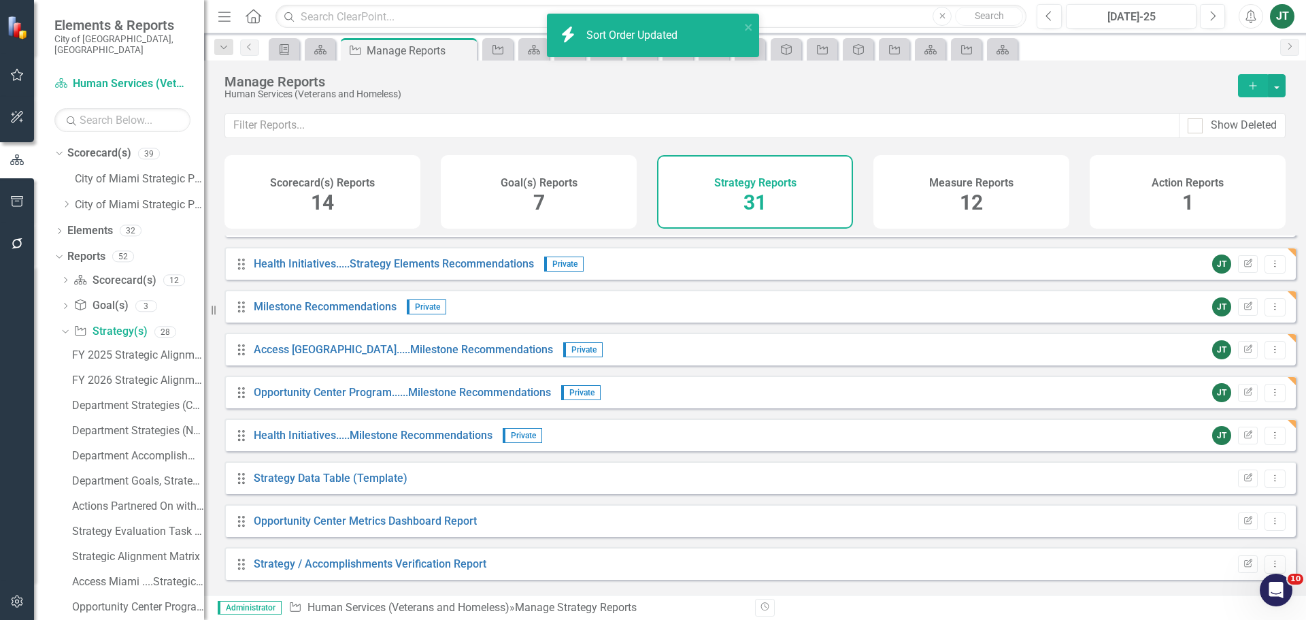
click at [312, 199] on span "14" at bounding box center [322, 202] width 23 height 24
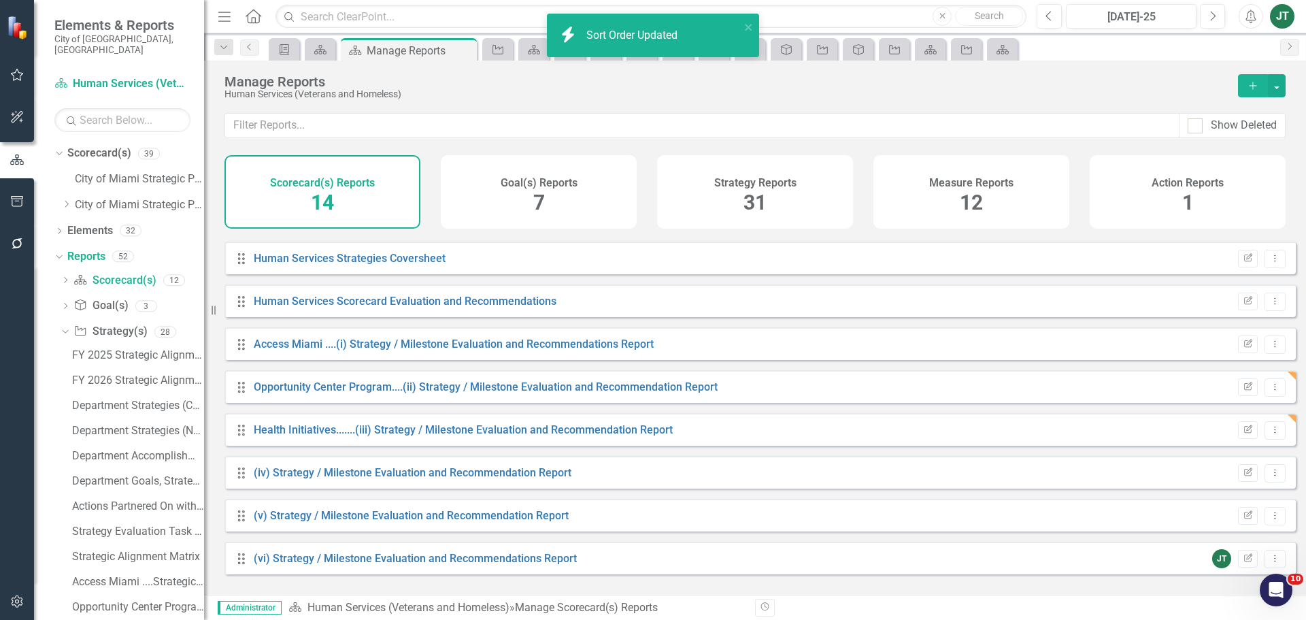
scroll to position [251, 0]
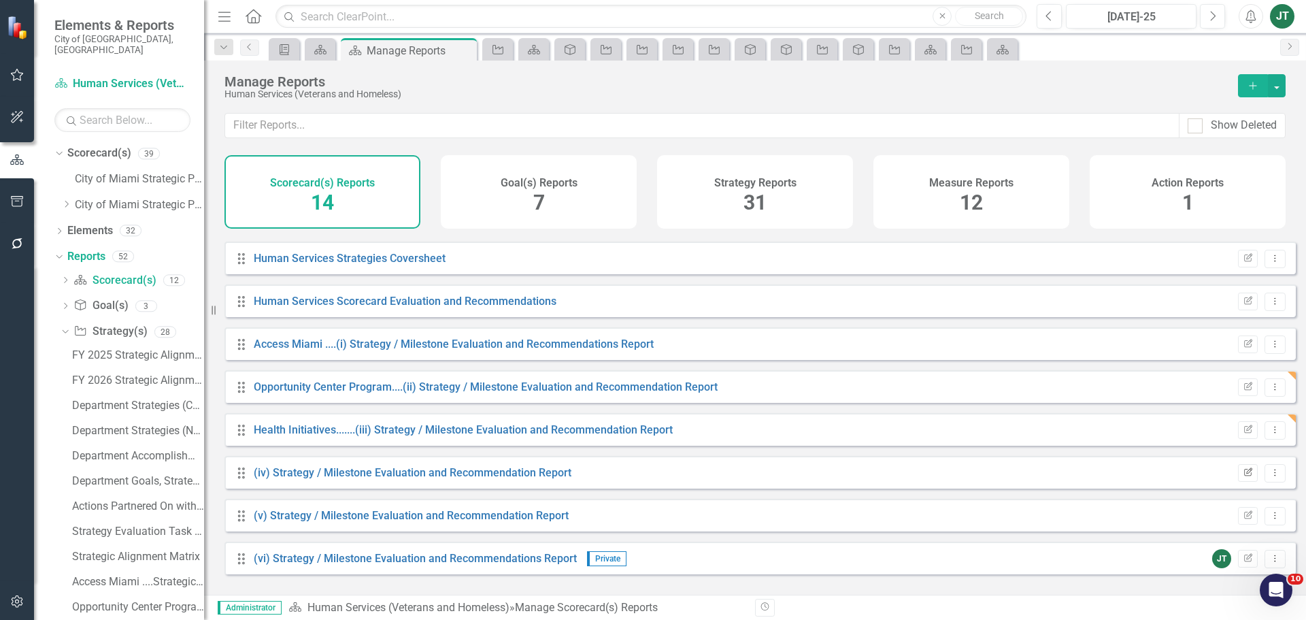
click at [1243, 478] on button "Edit Report" at bounding box center [1248, 473] width 20 height 18
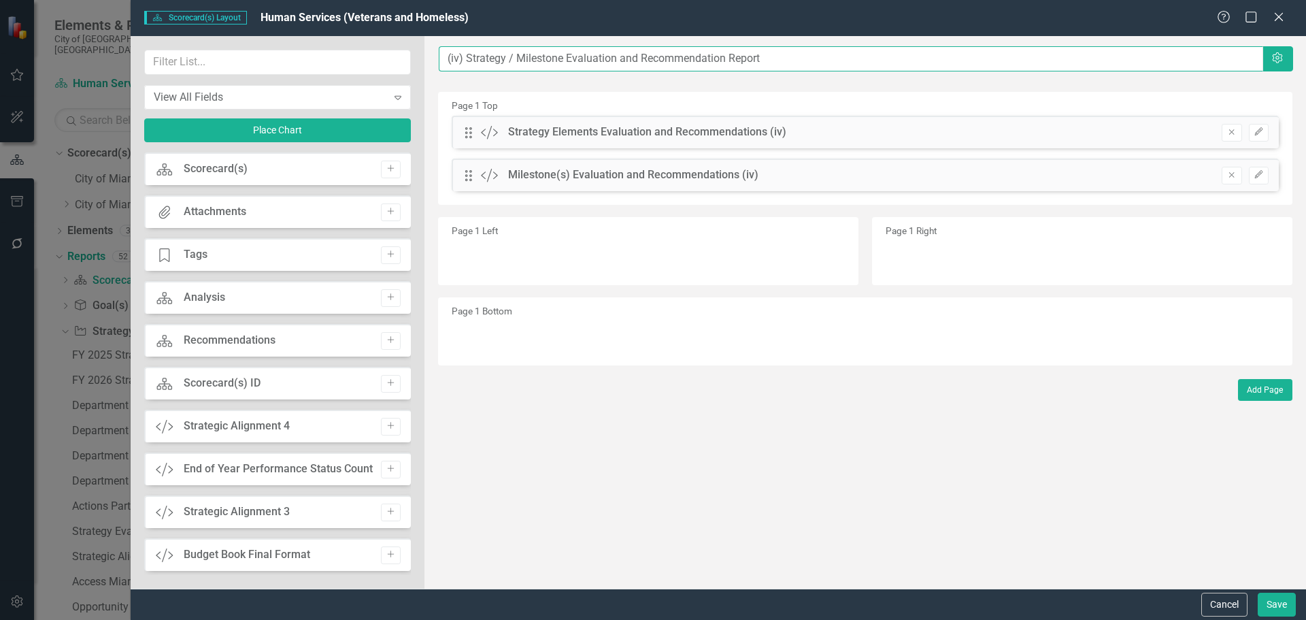
click at [448, 56] on input "(iv) Strategy / Milestone Evaluation and Recommendation Report" at bounding box center [851, 58] width 825 height 25
paste input "Child Learning Centers Program"
type input "Child Learning Centers Program......(iv) Strategy / Milestone Evaluation and Re…"
click at [1279, 595] on button "Save" at bounding box center [1277, 605] width 38 height 24
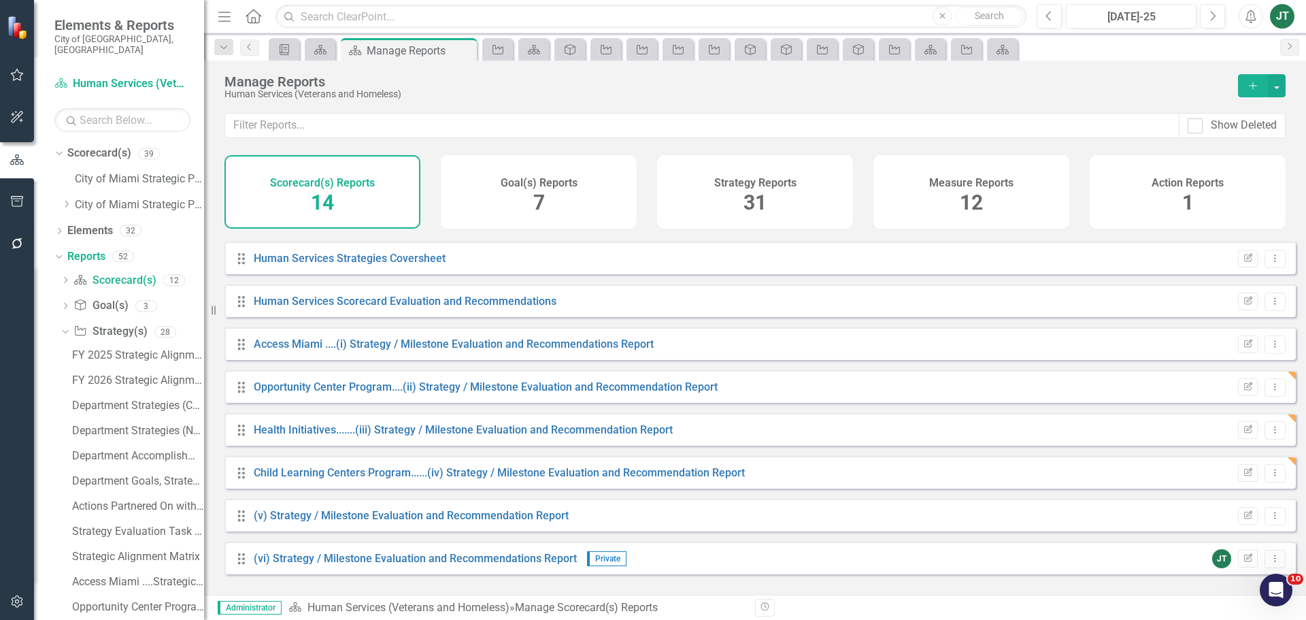
click at [710, 187] on div "Strategy Reports 31" at bounding box center [755, 191] width 196 height 73
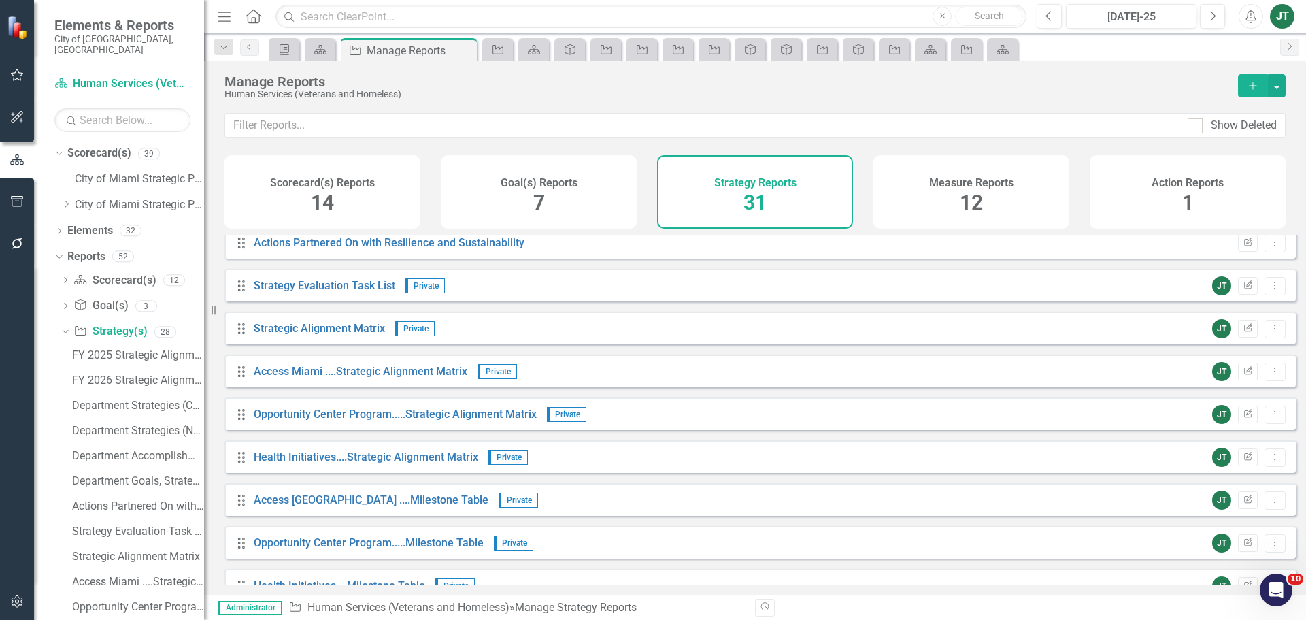
scroll to position [387, 0]
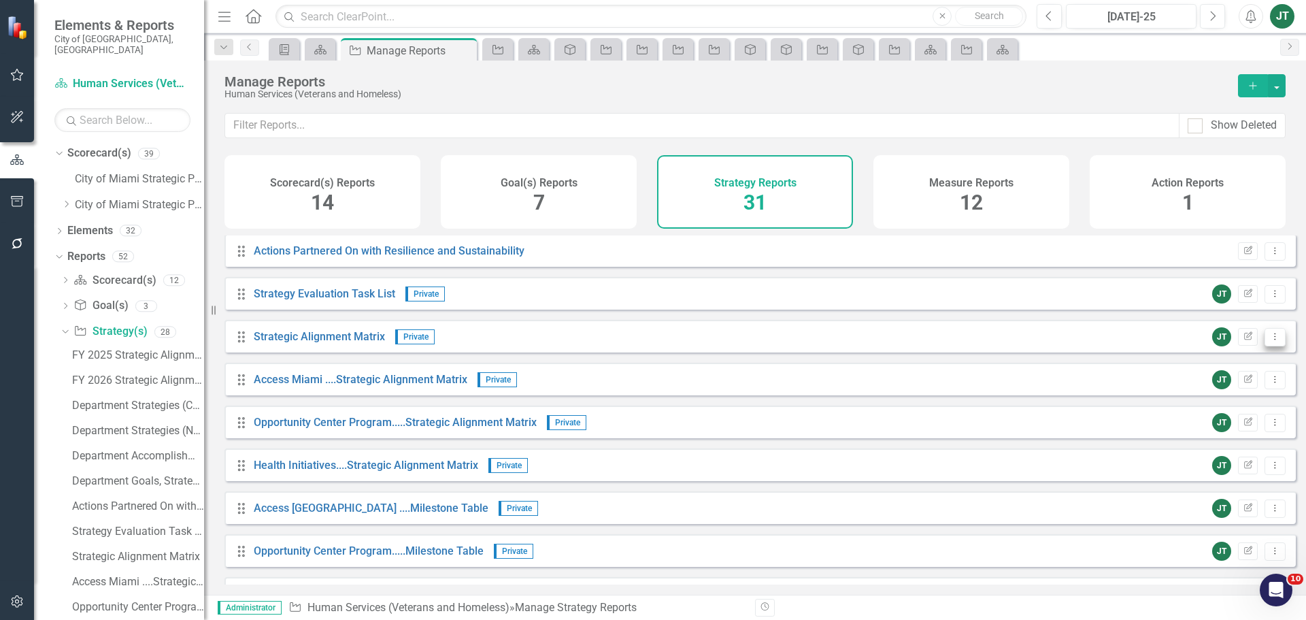
click at [1269, 341] on icon "Dropdown Menu" at bounding box center [1275, 336] width 12 height 9
click at [1207, 416] on link "Copy Duplicate Report" at bounding box center [1219, 419] width 112 height 25
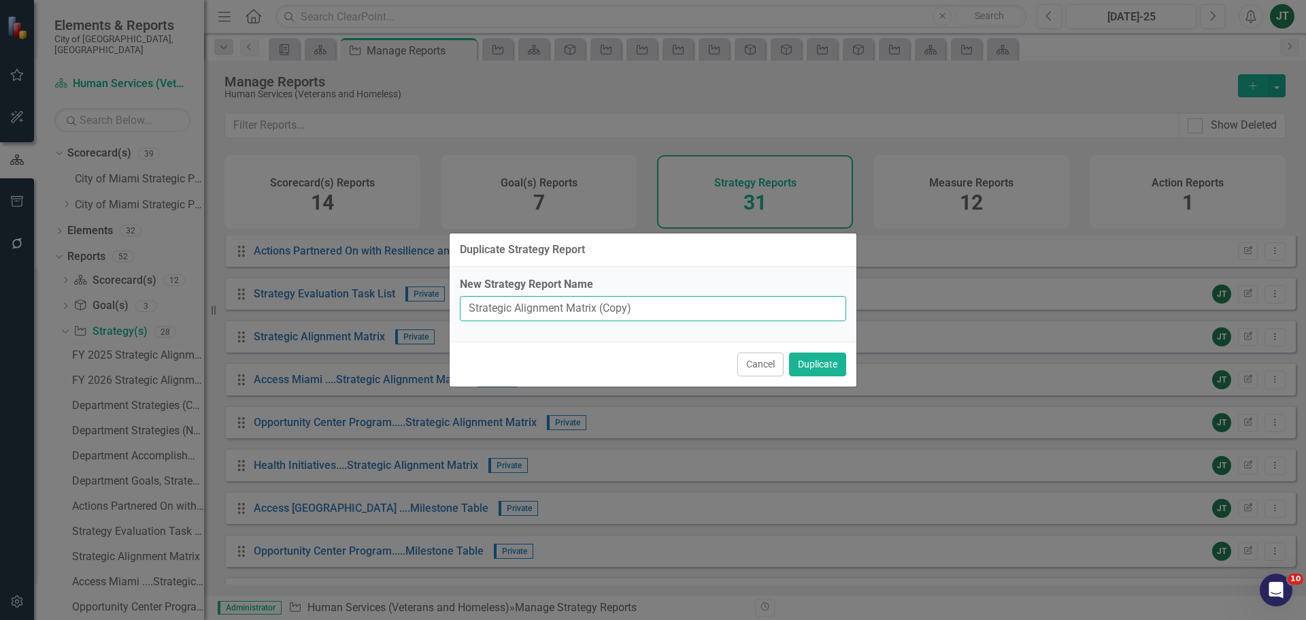
drag, startPoint x: 597, startPoint y: 307, endPoint x: 738, endPoint y: 303, distance: 140.9
click at [738, 304] on input "Strategic Alignment Matrix (Copy)" at bounding box center [653, 308] width 386 height 25
click at [463, 305] on input "Strategic Alignment Matrix" at bounding box center [653, 308] width 386 height 25
paste input "Child Learning Centers Program"
type input "Child Learning Centers Program....Strategic Alignment Matrix"
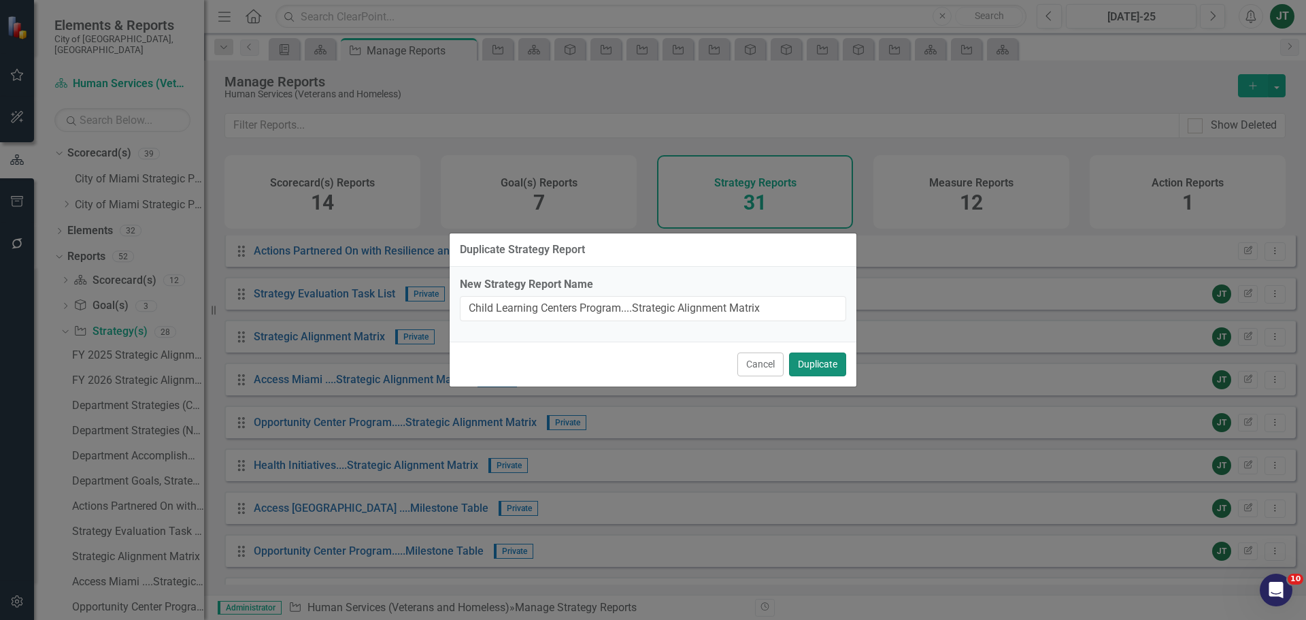
click at [827, 358] on button "Duplicate" at bounding box center [817, 364] width 57 height 24
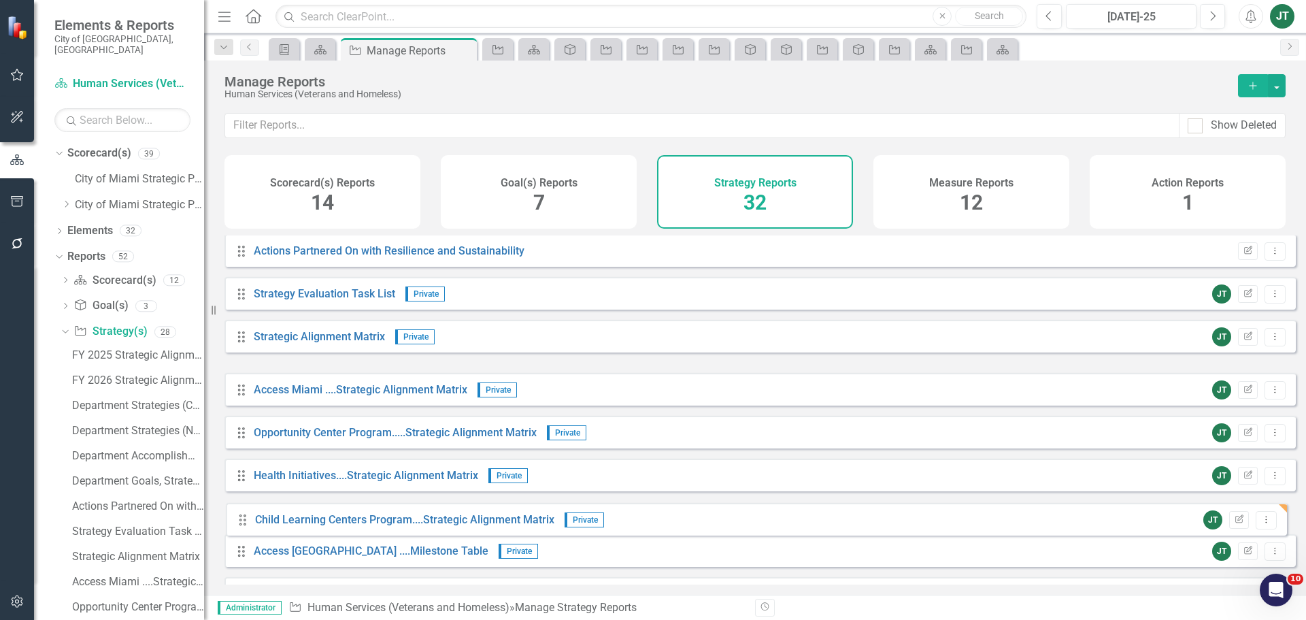
drag, startPoint x: 243, startPoint y: 390, endPoint x: 244, endPoint y: 522, distance: 131.3
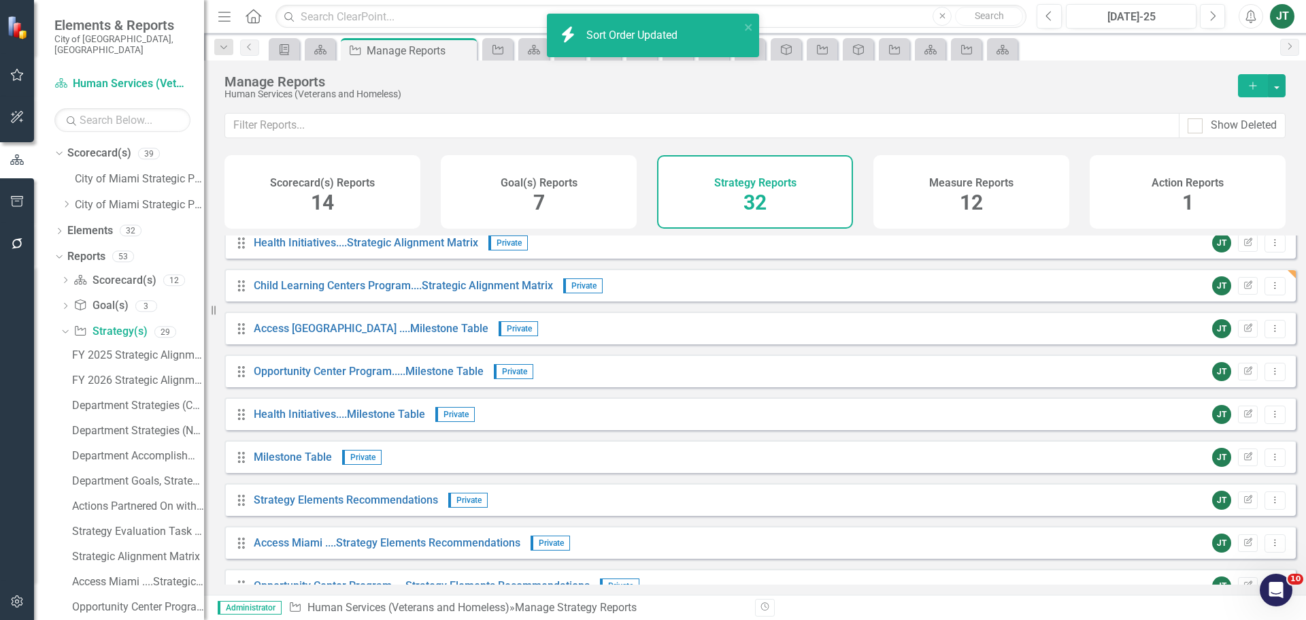
scroll to position [659, 0]
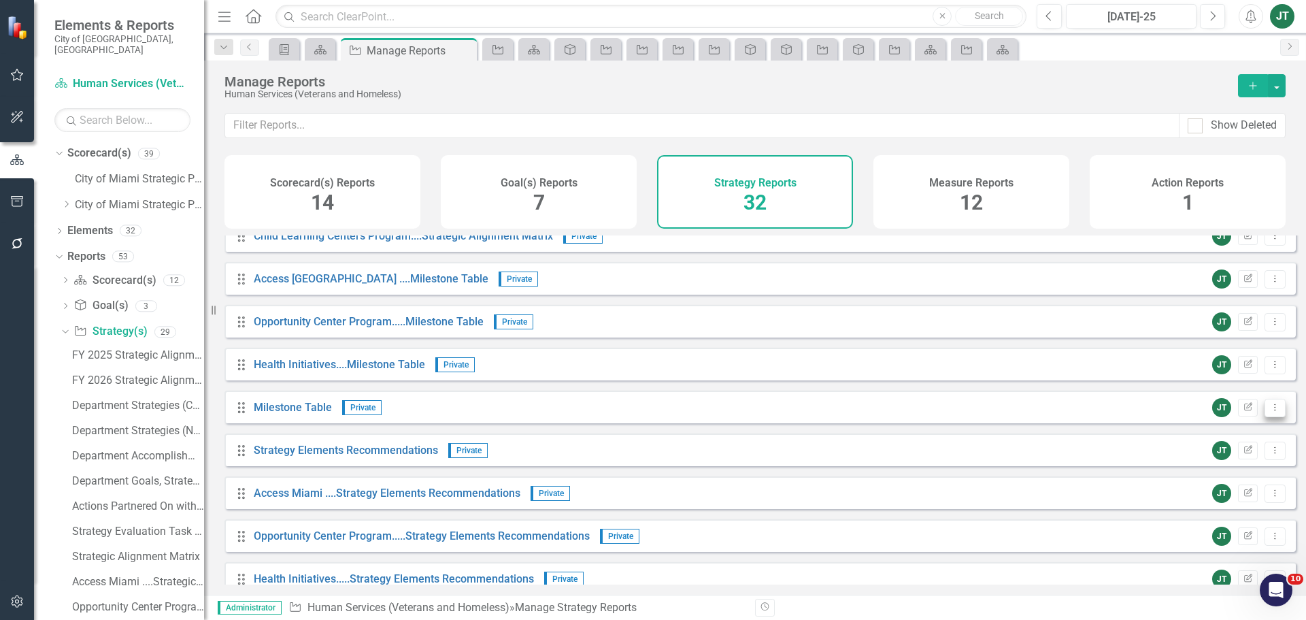
click at [1272, 416] on button "Dropdown Menu" at bounding box center [1275, 408] width 21 height 18
click at [1233, 488] on link "Copy Duplicate Report" at bounding box center [1219, 490] width 112 height 25
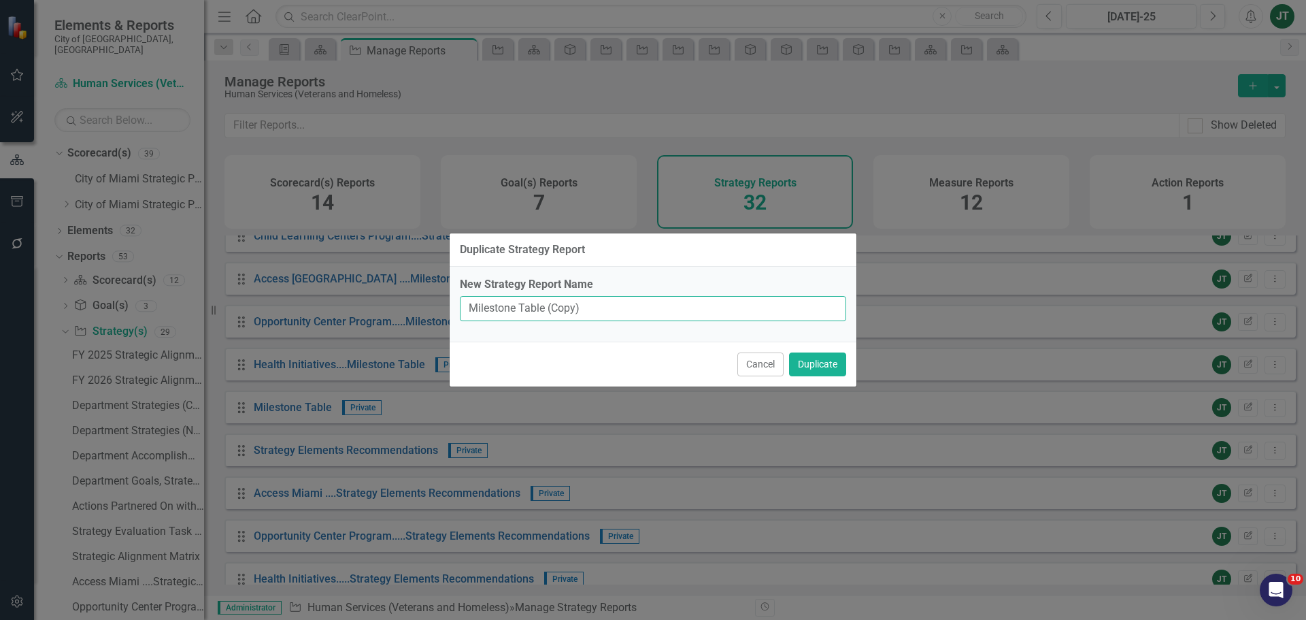
drag, startPoint x: 545, startPoint y: 307, endPoint x: 685, endPoint y: 317, distance: 140.5
click at [684, 317] on input "Milestone Table (Copy)" at bounding box center [653, 308] width 386 height 25
click at [465, 307] on input "Milestone Table" at bounding box center [653, 308] width 386 height 25
paste input "Child Learning Centers Program"
type input "Child Learning Centers Program.....Milestone Table"
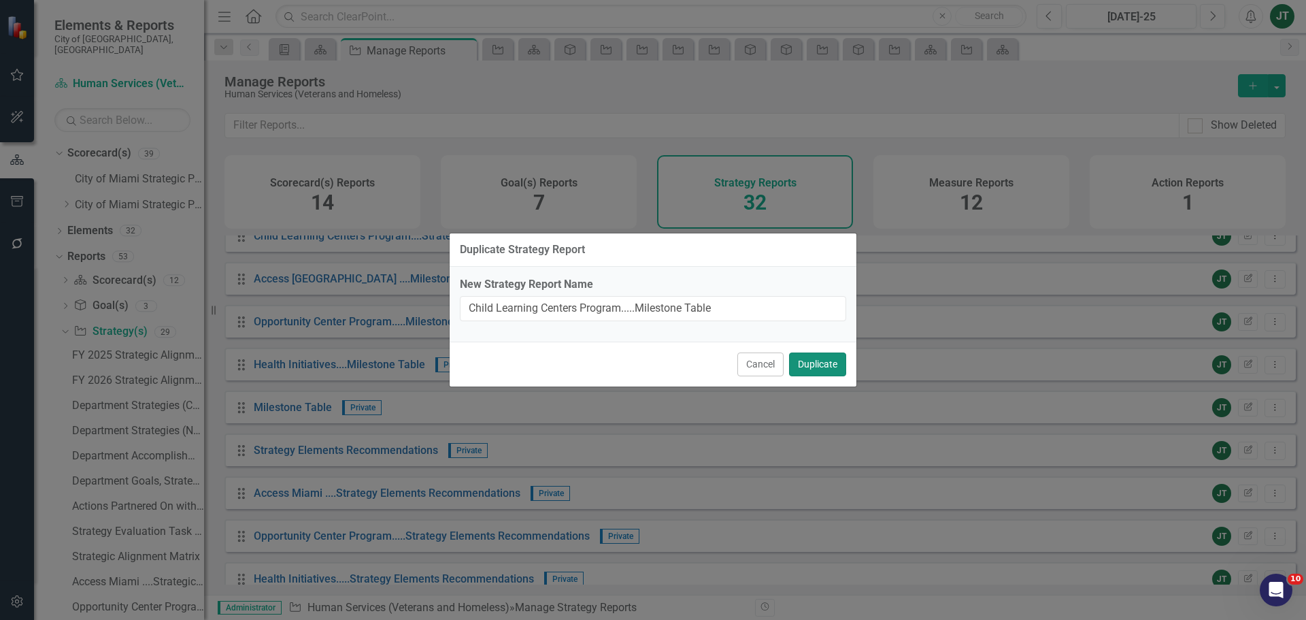
click at [813, 369] on button "Duplicate" at bounding box center [817, 364] width 57 height 24
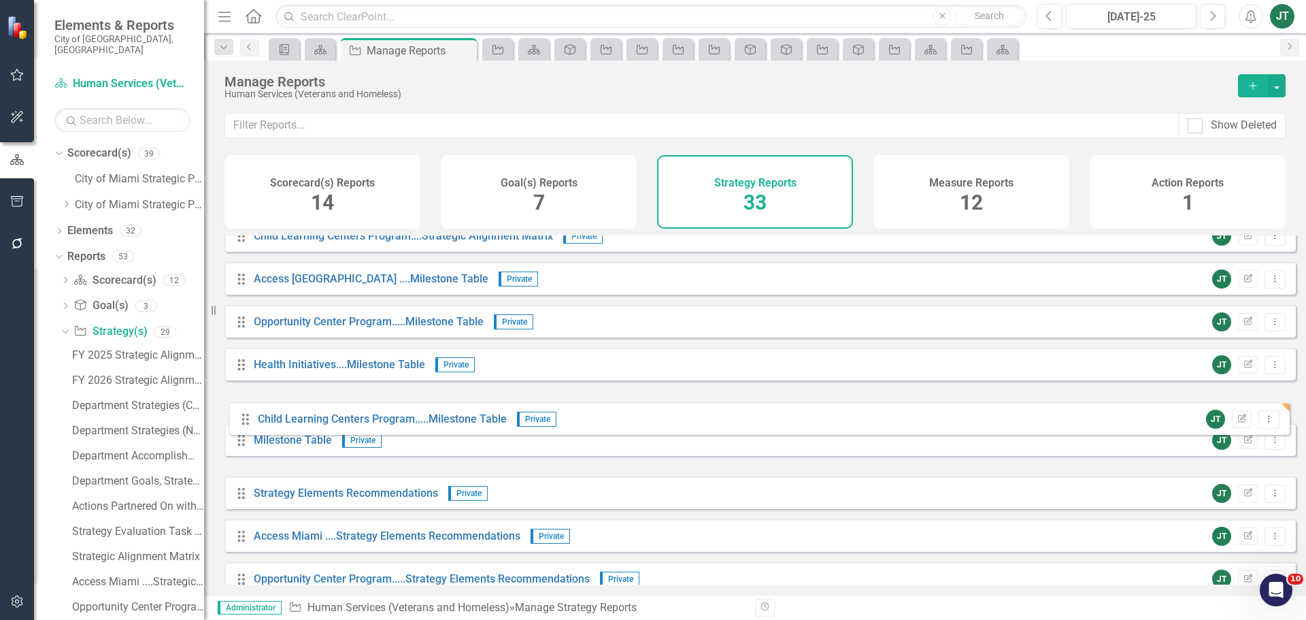
drag, startPoint x: 241, startPoint y: 460, endPoint x: 246, endPoint y: 410, distance: 50.0
click at [246, 410] on div "Drag Goal(s) Hidden Default Edit Report Dropdown Menu Drag Gantt Chart Hidden D…" at bounding box center [759, 278] width 1071 height 1404
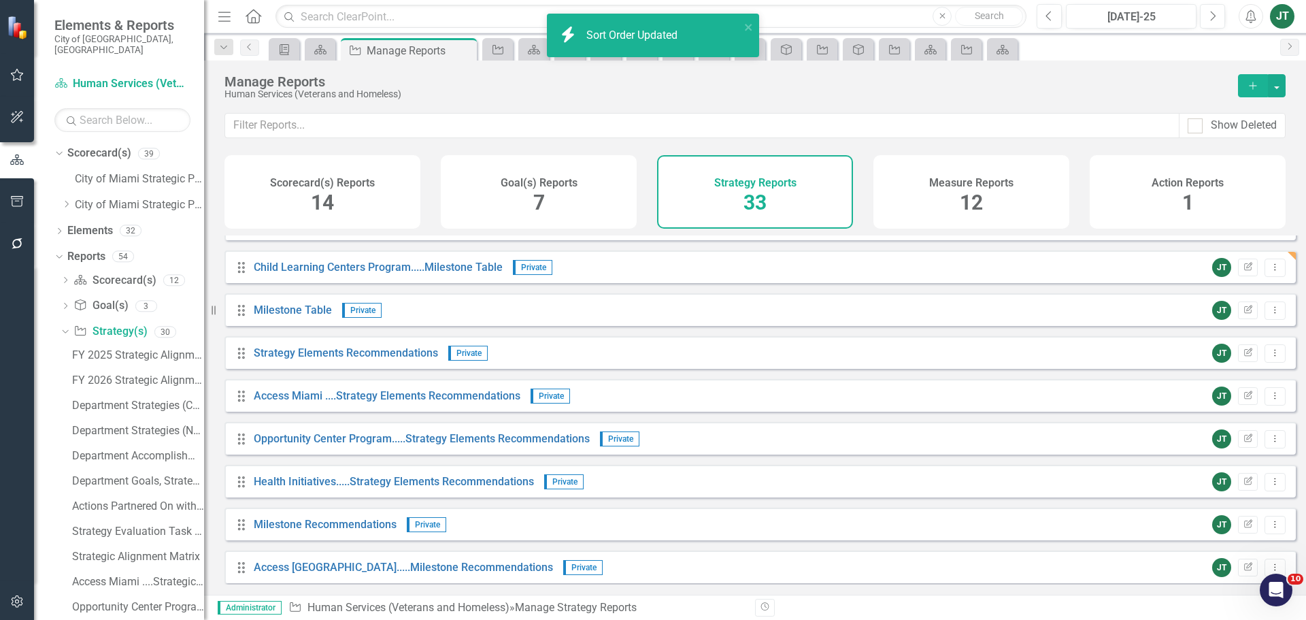
scroll to position [863, 0]
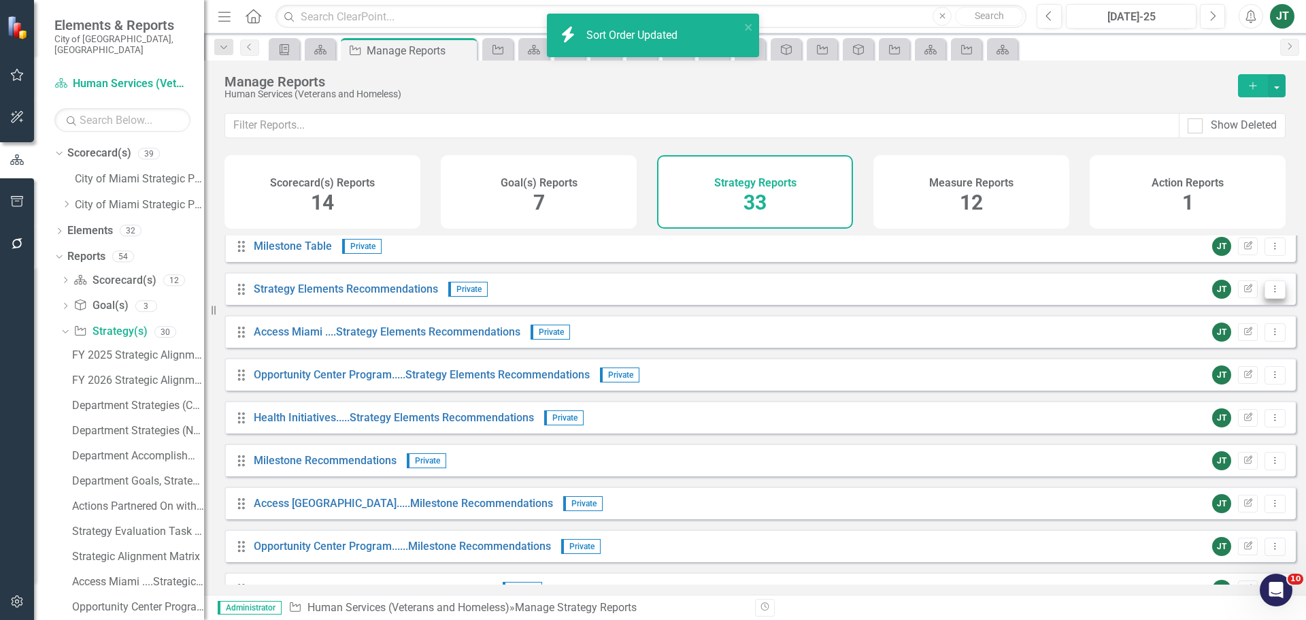
click at [1269, 293] on icon "Dropdown Menu" at bounding box center [1275, 288] width 12 height 9
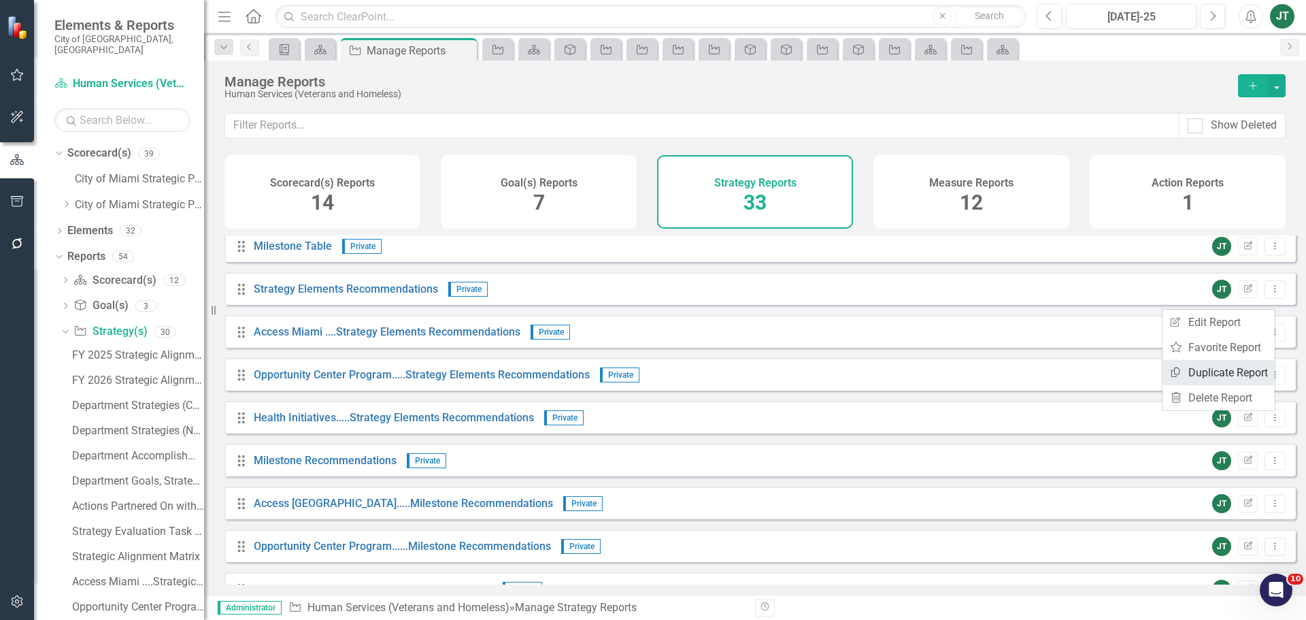
click at [1219, 369] on link "Copy Duplicate Report" at bounding box center [1219, 372] width 112 height 25
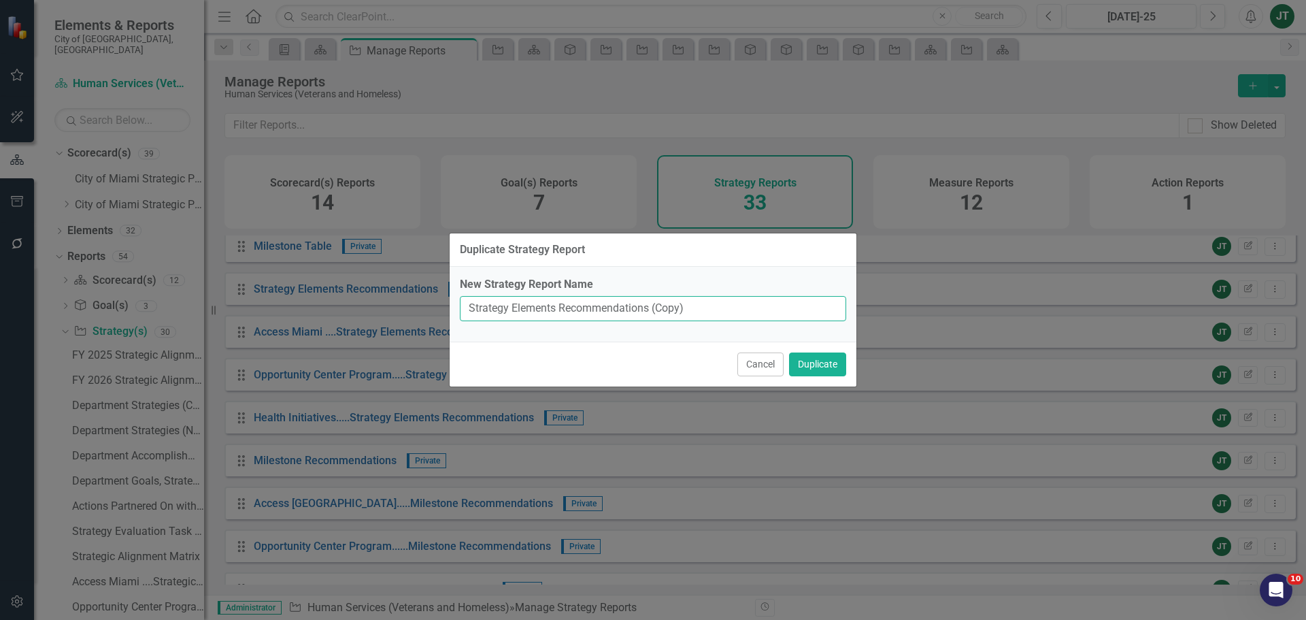
drag, startPoint x: 651, startPoint y: 307, endPoint x: 797, endPoint y: 303, distance: 146.3
click at [793, 303] on input "Strategy Elements Recommendations (Copy)" at bounding box center [653, 308] width 386 height 25
click at [467, 309] on input "Strategy Elements Recommendations" at bounding box center [653, 308] width 386 height 25
paste input "Child Learning Centers Program"
type input "Child Learning Centers Program.....Strategy Elements Recommendations"
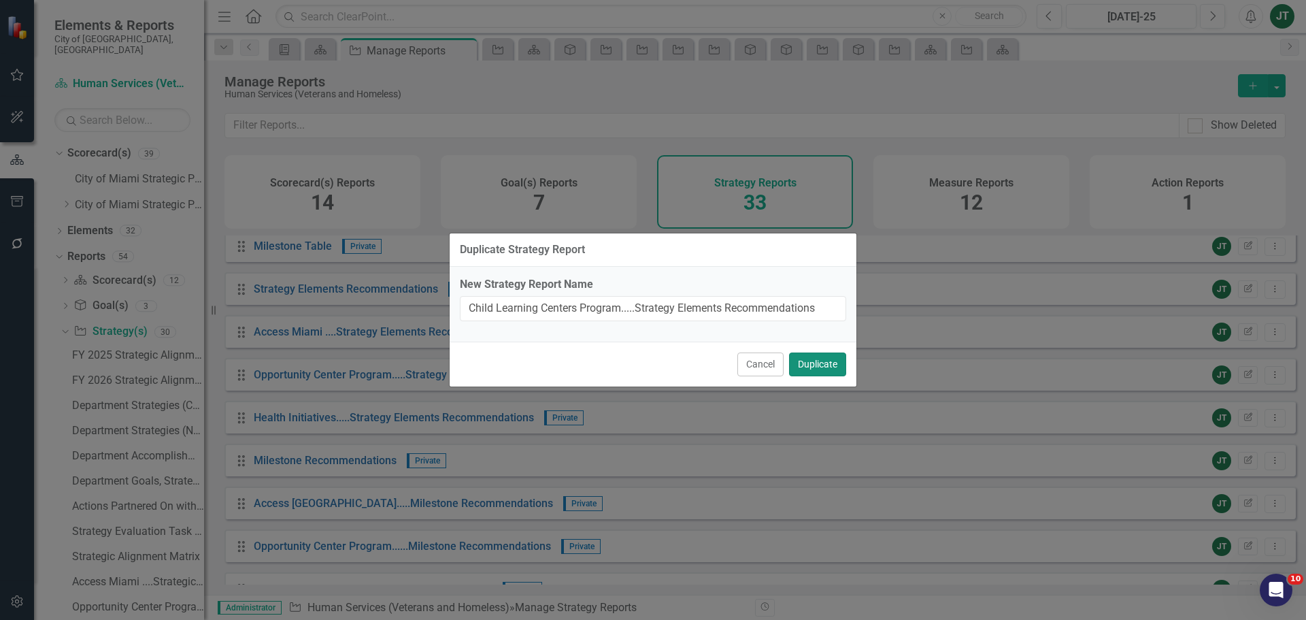
click at [834, 370] on button "Duplicate" at bounding box center [817, 364] width 57 height 24
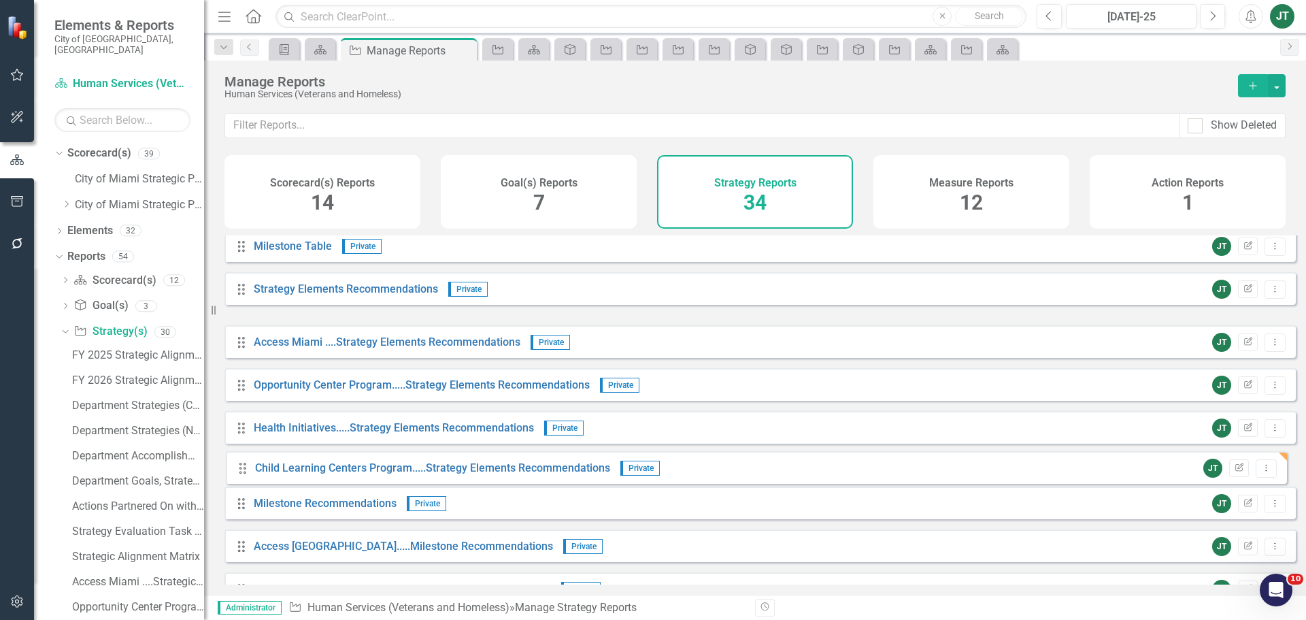
drag, startPoint x: 243, startPoint y: 344, endPoint x: 244, endPoint y: 470, distance: 125.9
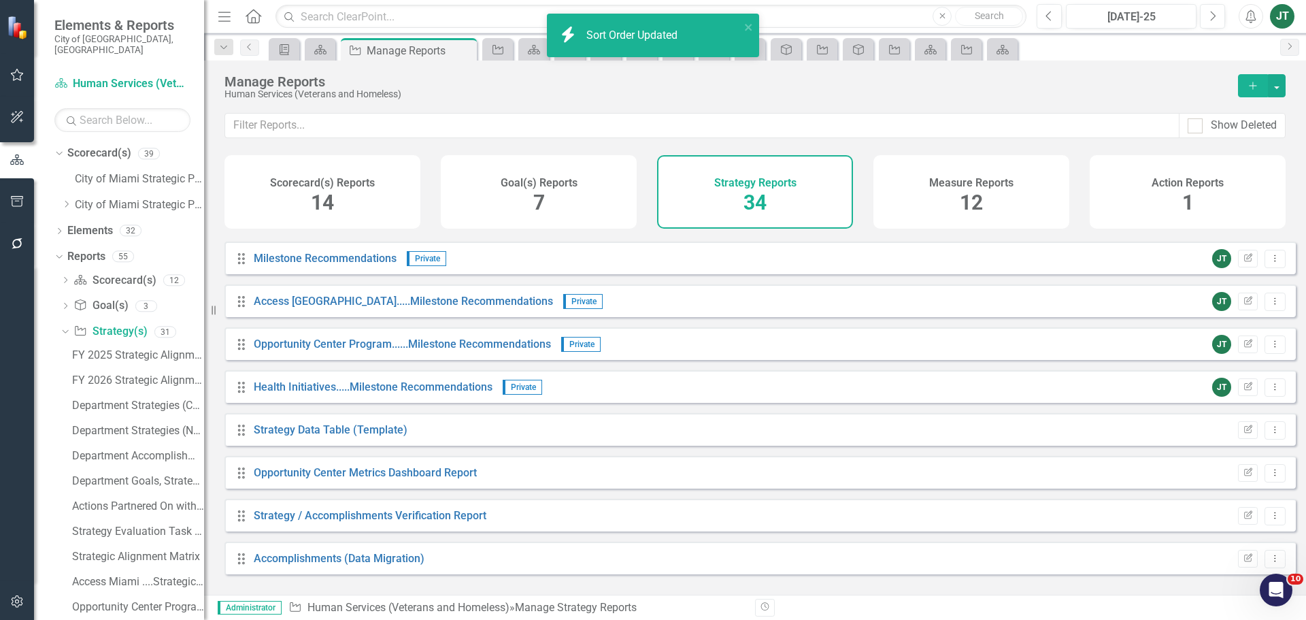
scroll to position [1040, 0]
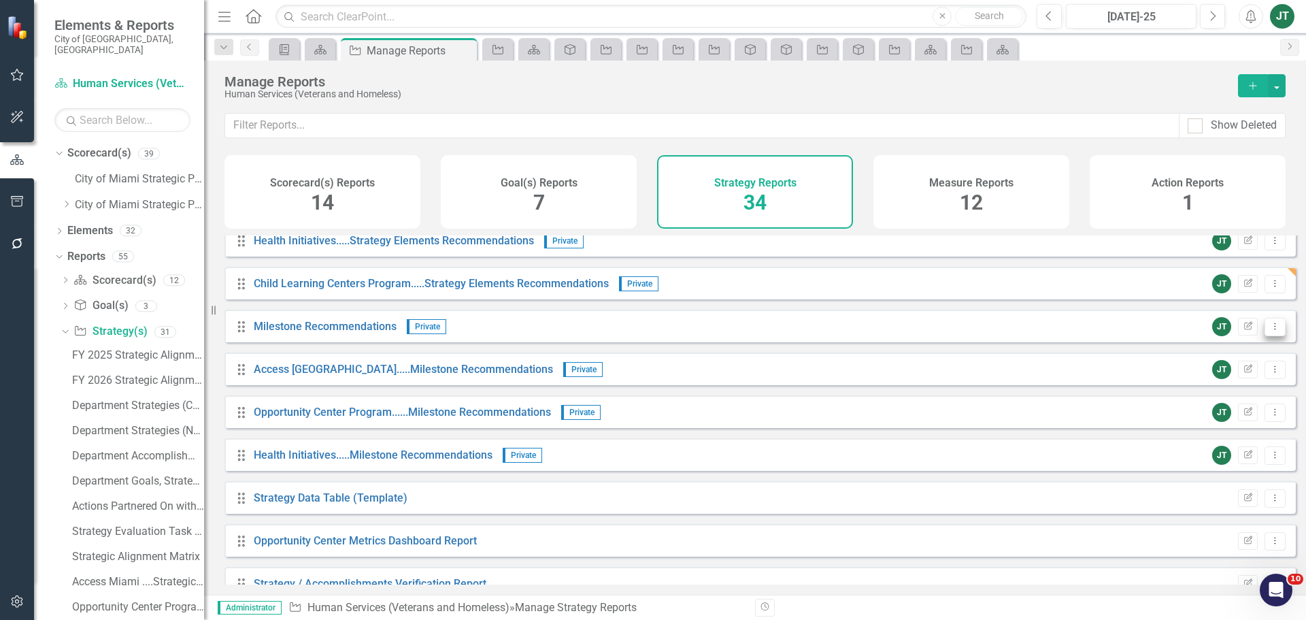
click at [1269, 331] on icon "Dropdown Menu" at bounding box center [1275, 326] width 12 height 9
click at [1212, 404] on link "Copy Duplicate Report" at bounding box center [1219, 409] width 112 height 25
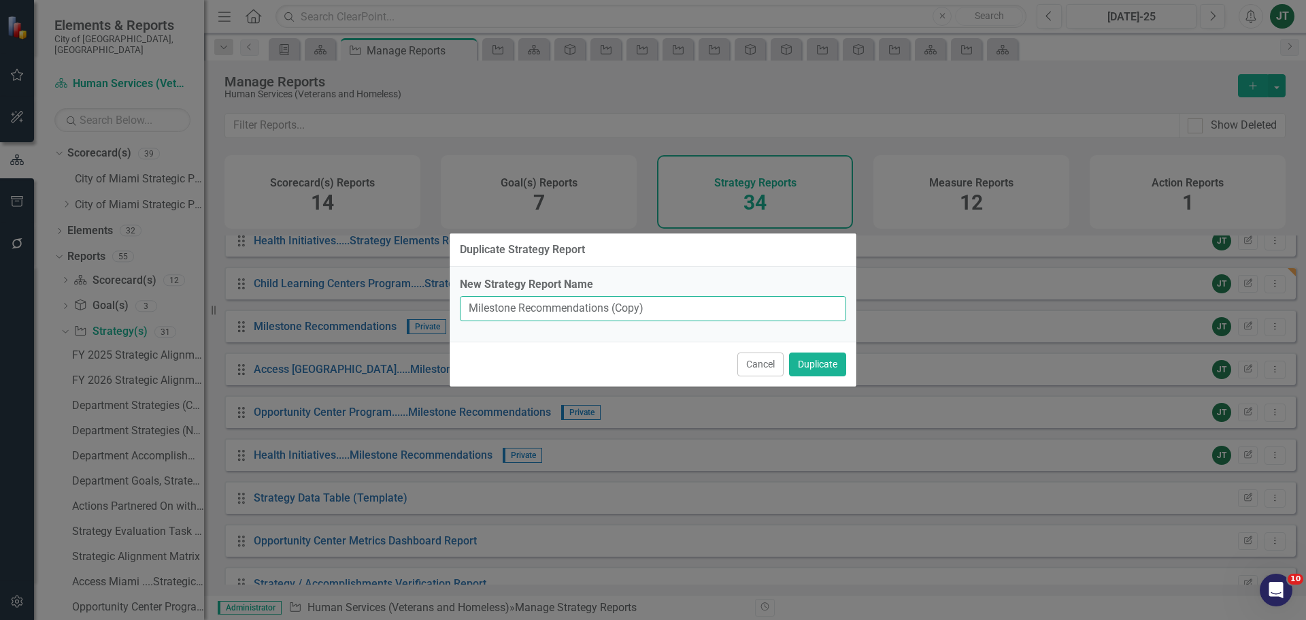
click at [468, 305] on input "Milestone Recommendations (Copy)" at bounding box center [653, 308] width 386 height 25
paste input "Child Learning Centers Program"
drag, startPoint x: 777, startPoint y: 306, endPoint x: 873, endPoint y: 313, distance: 96.2
click at [873, 313] on div "Duplicate Strategy Report New Strategy Report Name Child Learning Centers Progr…" at bounding box center [653, 310] width 1306 height 620
type input "Child Learning Centers Program.....Milestone Recommendations"
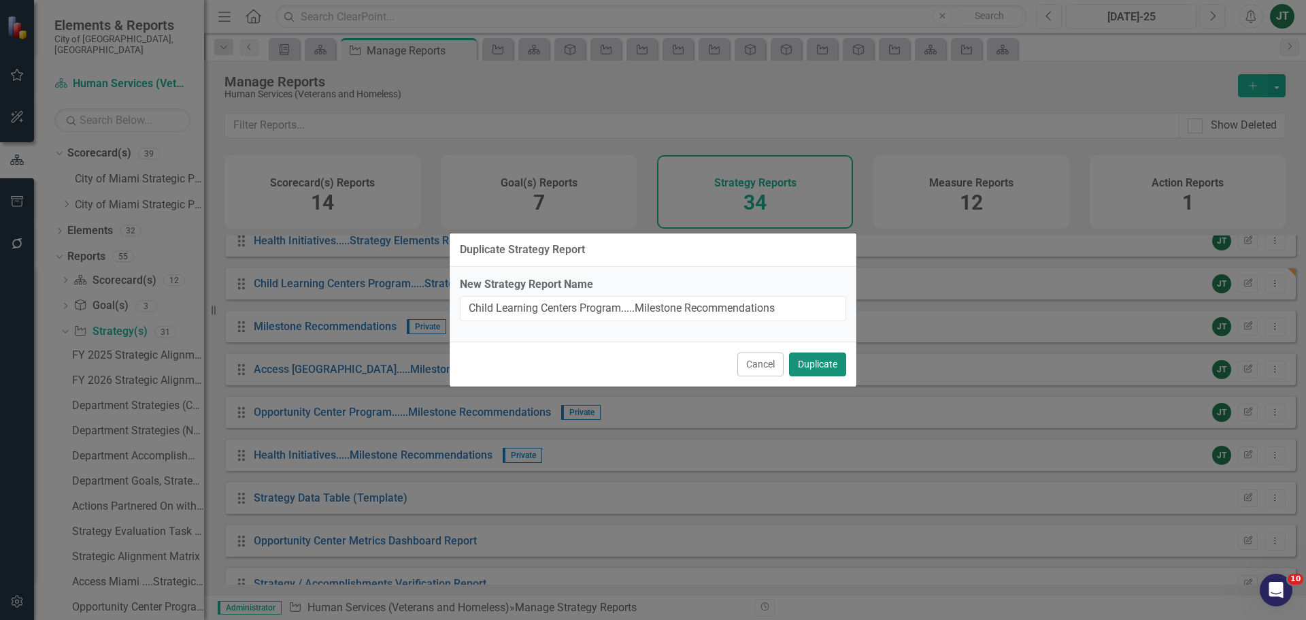
click at [804, 373] on button "Duplicate" at bounding box center [817, 364] width 57 height 24
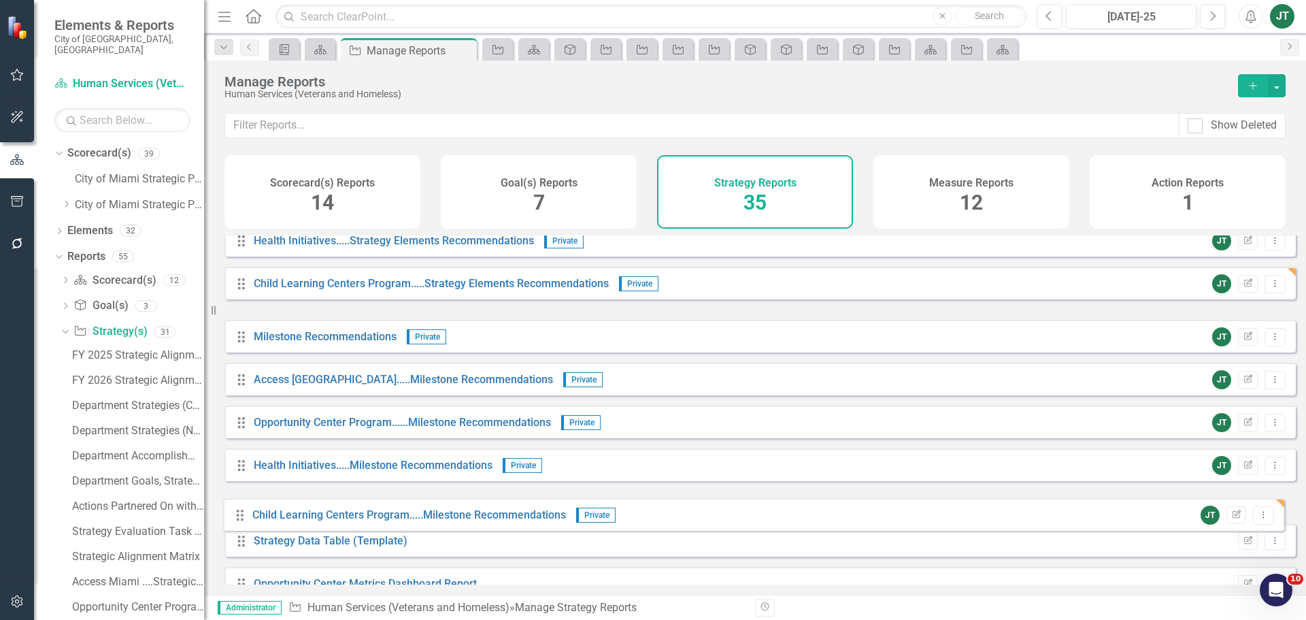
drag, startPoint x: 246, startPoint y: 338, endPoint x: 245, endPoint y: 516, distance: 178.2
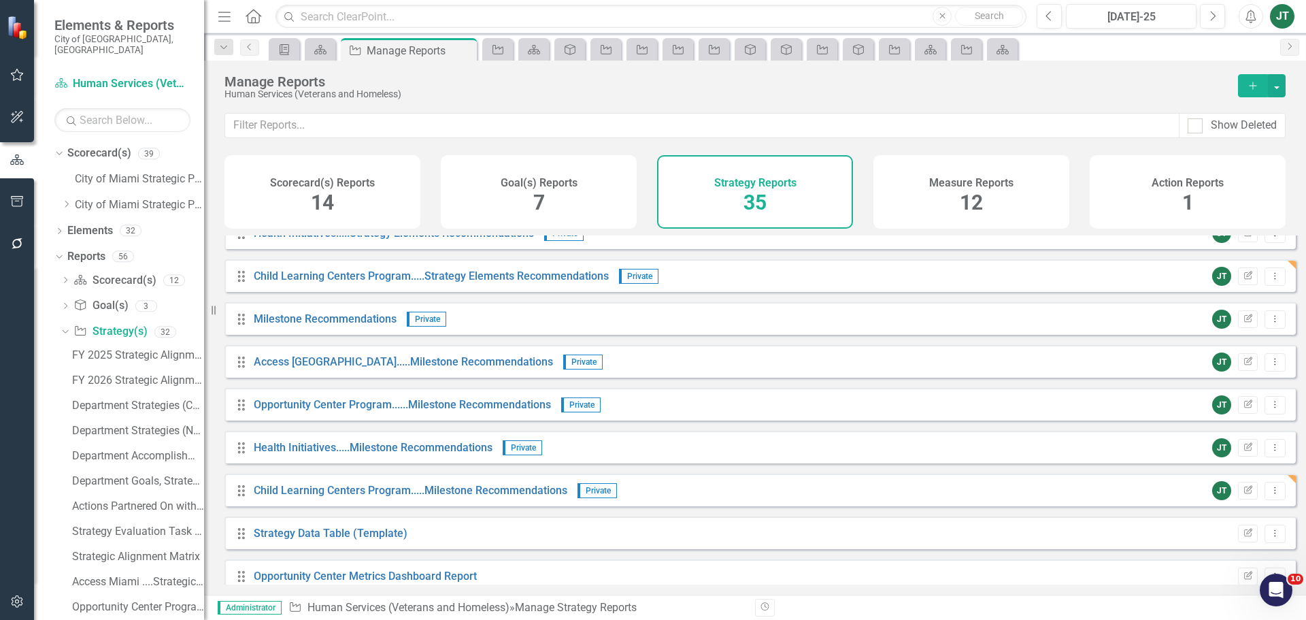
scroll to position [1083, 0]
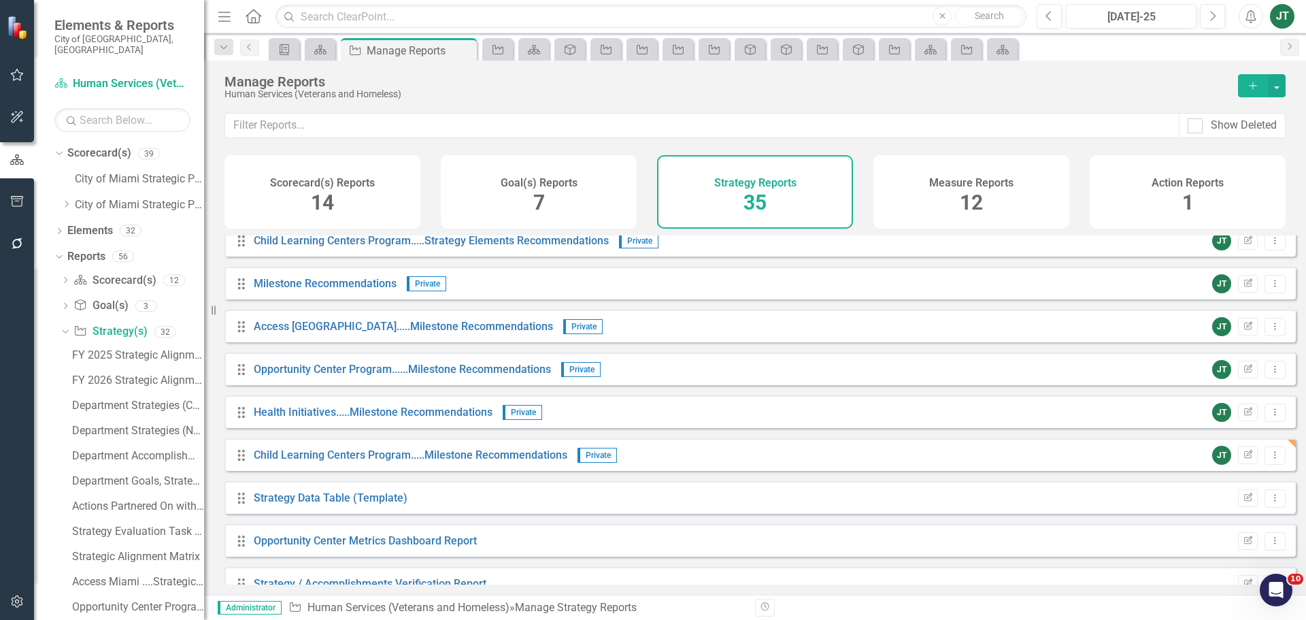
click at [602, 99] on div "Human Services (Veterans and Homeless)" at bounding box center [724, 94] width 1000 height 10
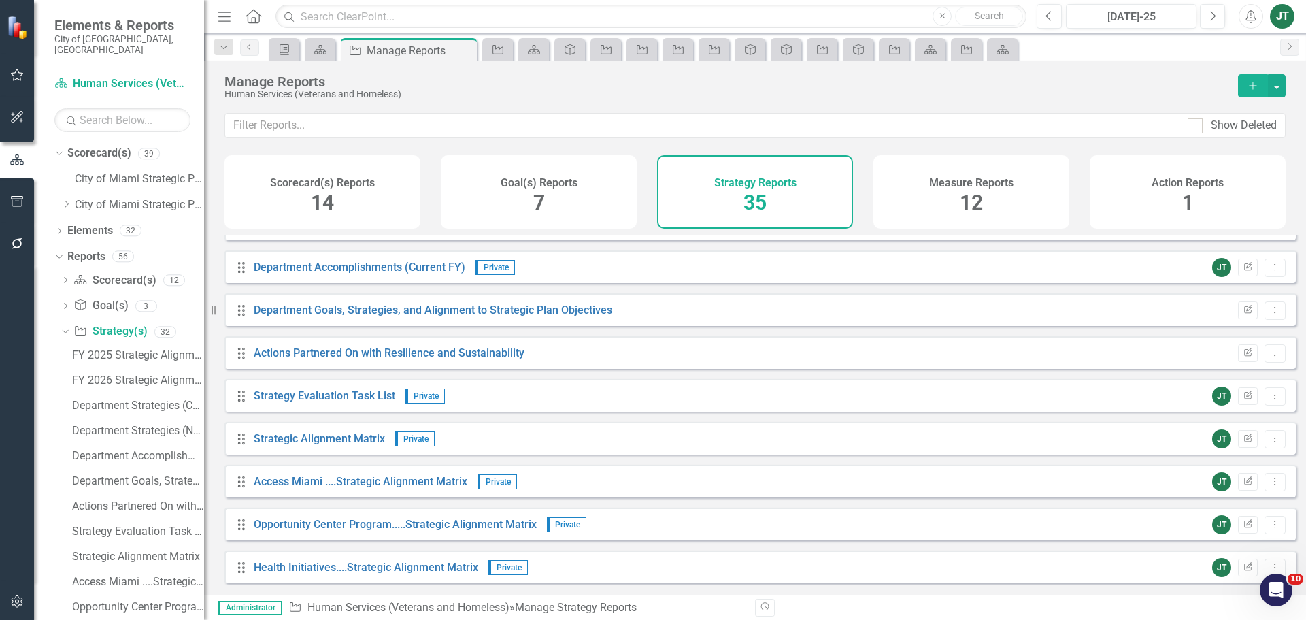
scroll to position [0, 0]
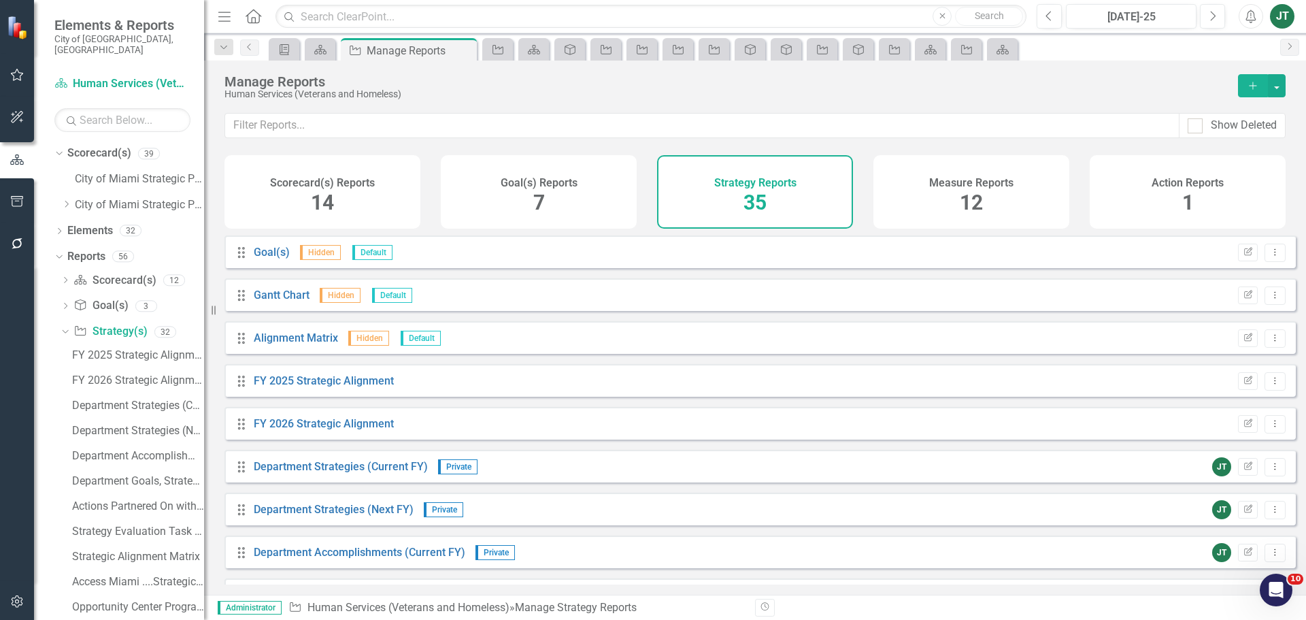
drag, startPoint x: 614, startPoint y: 94, endPoint x: 618, endPoint y: 102, distance: 8.8
click at [615, 97] on div "Human Services (Veterans and Homeless)" at bounding box center [724, 94] width 1000 height 10
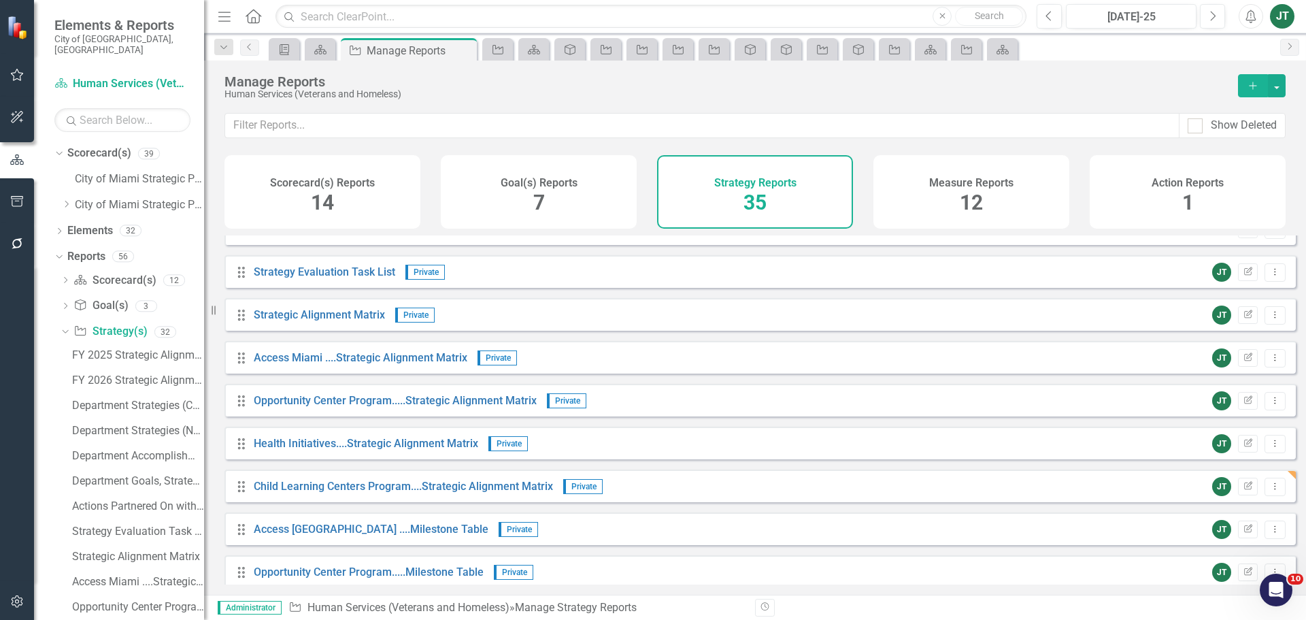
scroll to position [408, 0]
click at [1254, 322] on div "JT Edit Report Dropdown Menu" at bounding box center [1245, 315] width 80 height 19
click at [1271, 324] on button "Dropdown Menu" at bounding box center [1275, 316] width 21 height 18
click at [1219, 346] on link "Edit Report Edit Report" at bounding box center [1219, 348] width 112 height 25
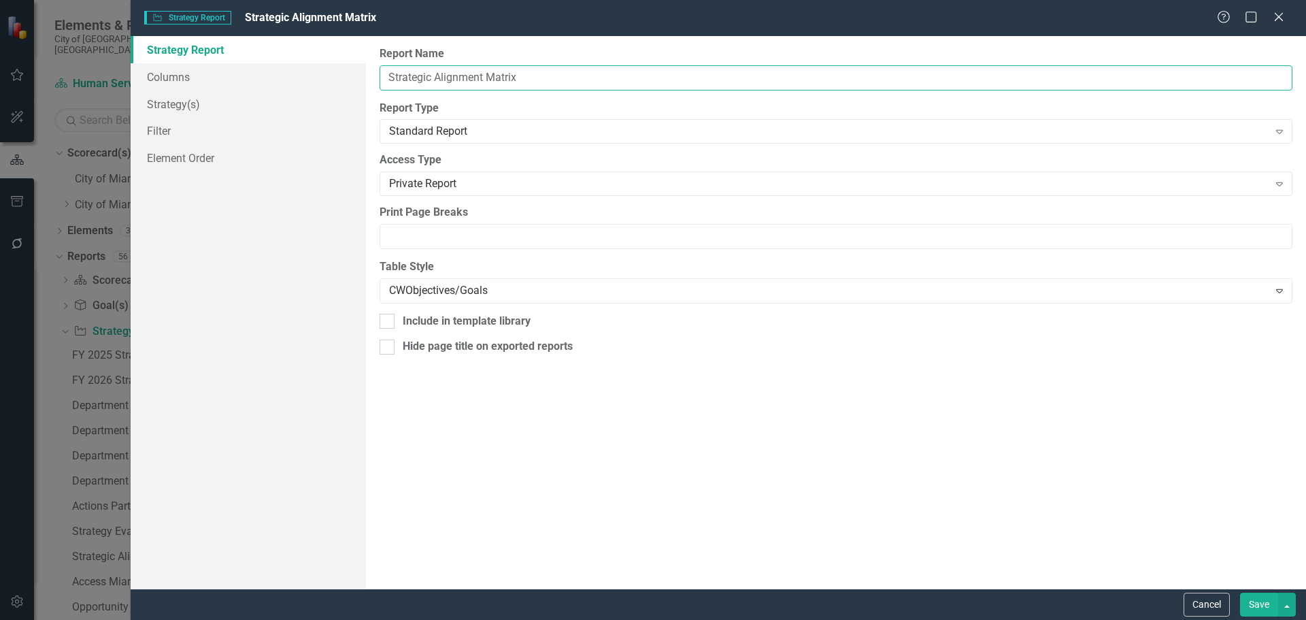
click at [382, 73] on input "Strategic Alignment Matrix" at bounding box center [836, 77] width 913 height 25
paste input "Homeless Outreach"
type input "Homeless Outreach ......Strategic Alignment Matrix"
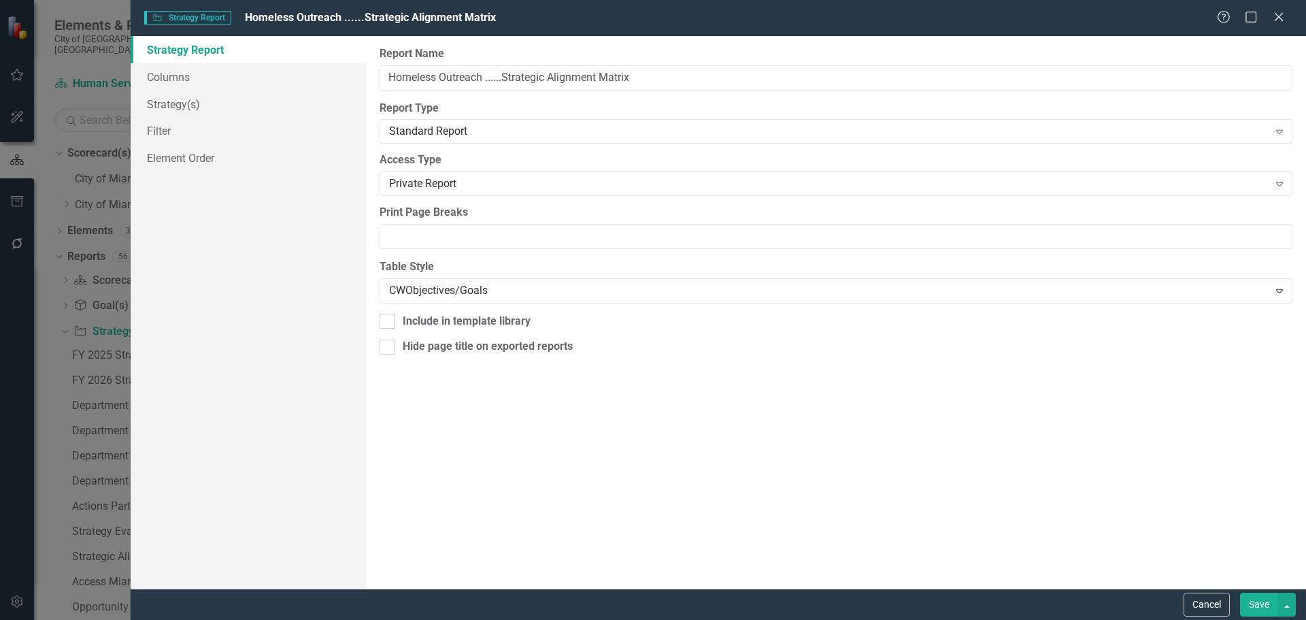
click at [1261, 593] on button "Save" at bounding box center [1259, 605] width 38 height 24
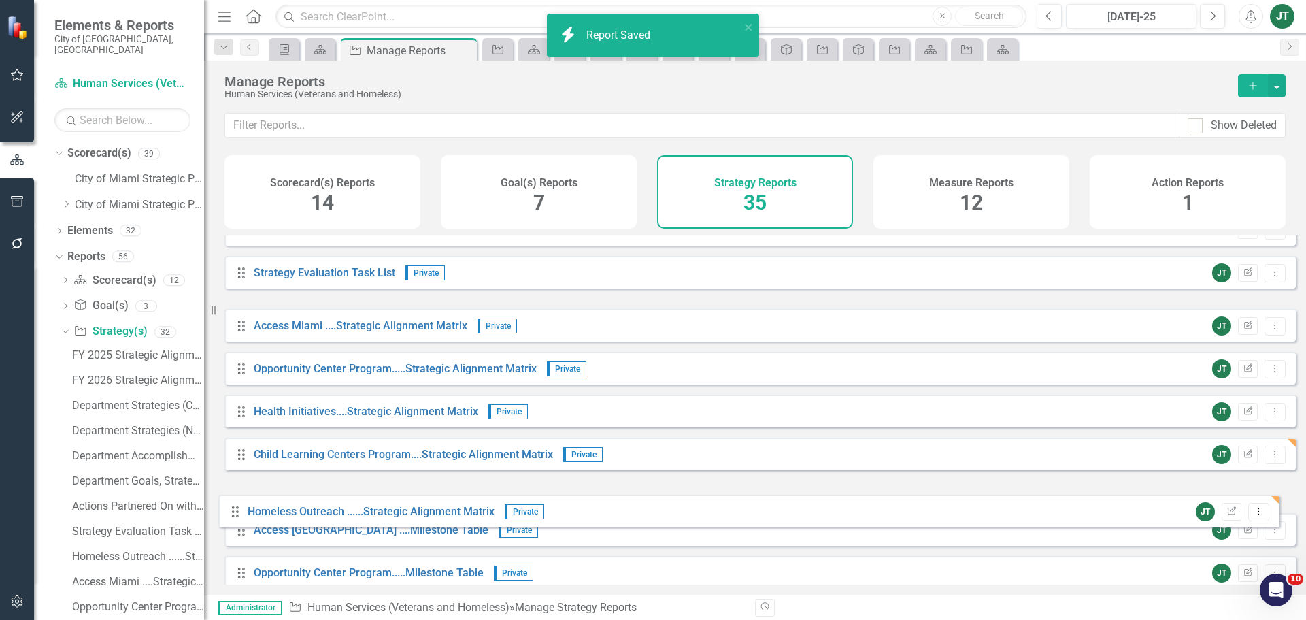
drag, startPoint x: 246, startPoint y: 325, endPoint x: 242, endPoint y: 497, distance: 171.5
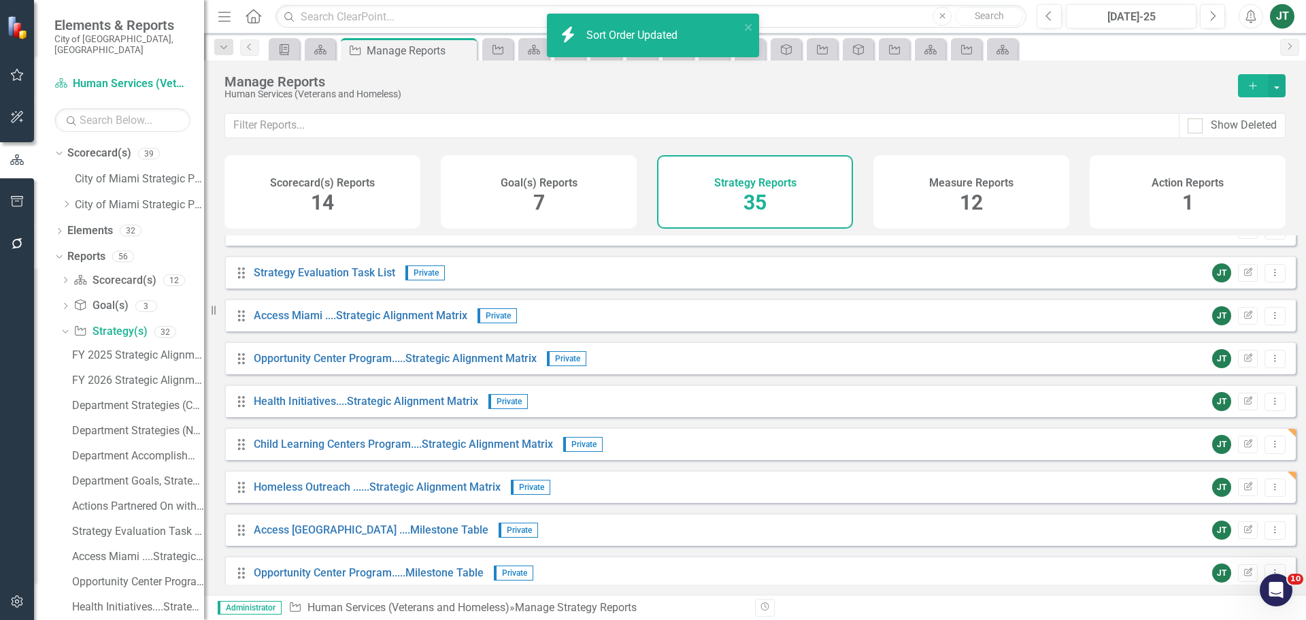
scroll to position [612, 0]
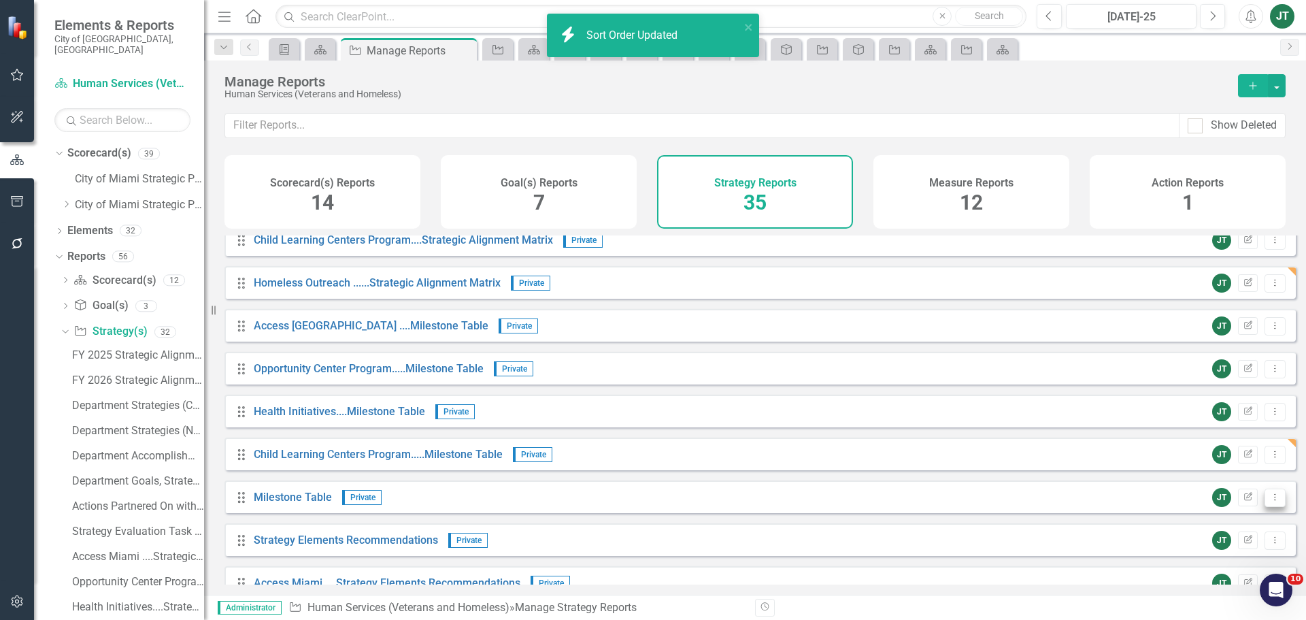
click at [1265, 500] on button "Dropdown Menu" at bounding box center [1275, 497] width 21 height 18
drag, startPoint x: 1135, startPoint y: 458, endPoint x: 1143, endPoint y: 465, distance: 10.1
click at [1142, 463] on div "Drag Goal(s) Hidden Default Edit Report Dropdown Menu Drag Gantt Chart Hidden D…" at bounding box center [759, 368] width 1071 height 1490
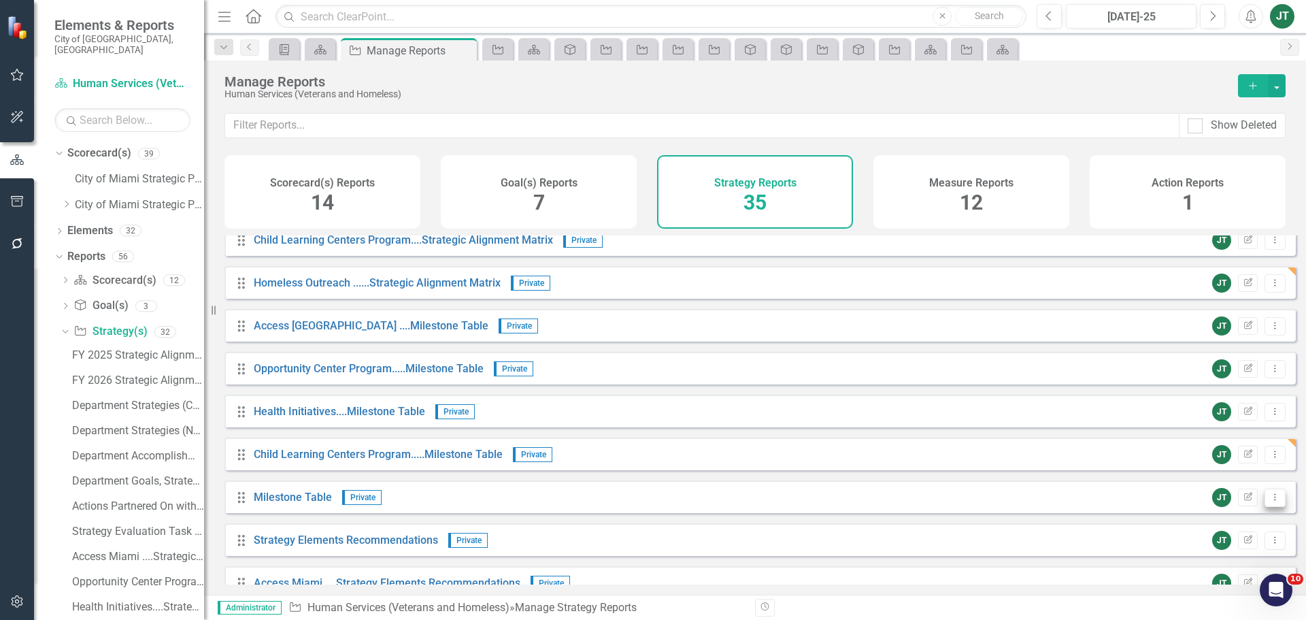
click at [1269, 501] on icon "Dropdown Menu" at bounding box center [1275, 497] width 12 height 9
click at [1216, 533] on link "Edit Report Edit Report" at bounding box center [1219, 530] width 112 height 25
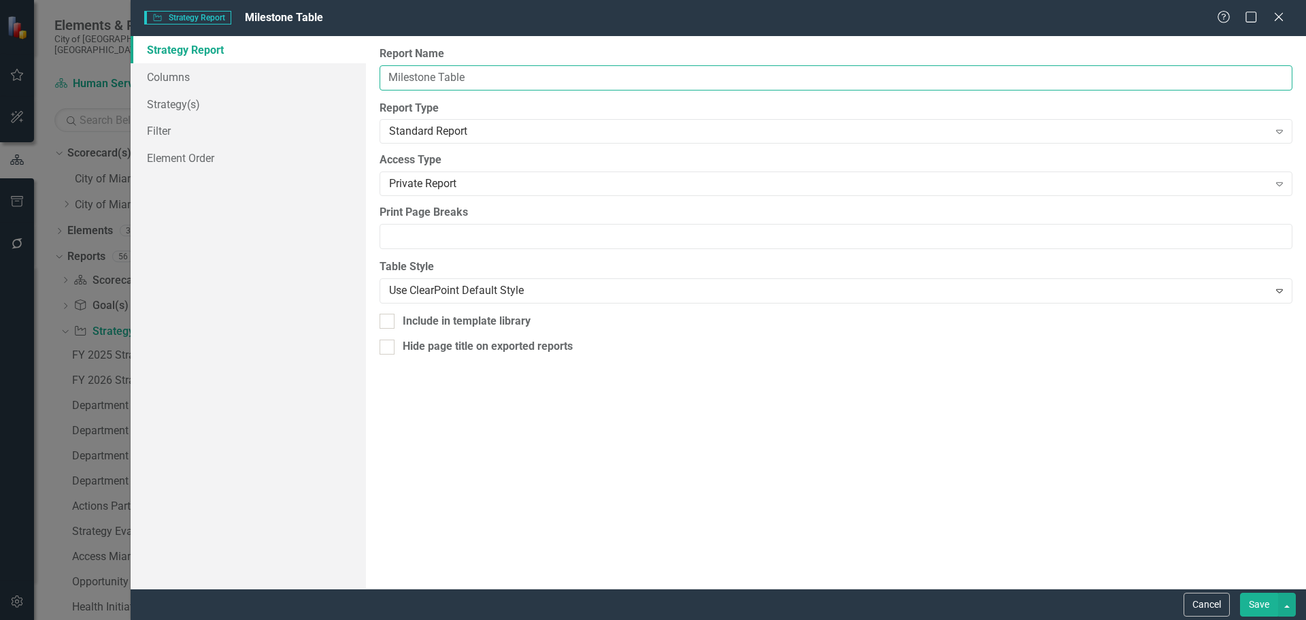
click at [388, 72] on input "Milestone Table" at bounding box center [836, 77] width 913 height 25
paste input "Homeless Outreach"
type input "Homeless Outreach .....Milestone Table"
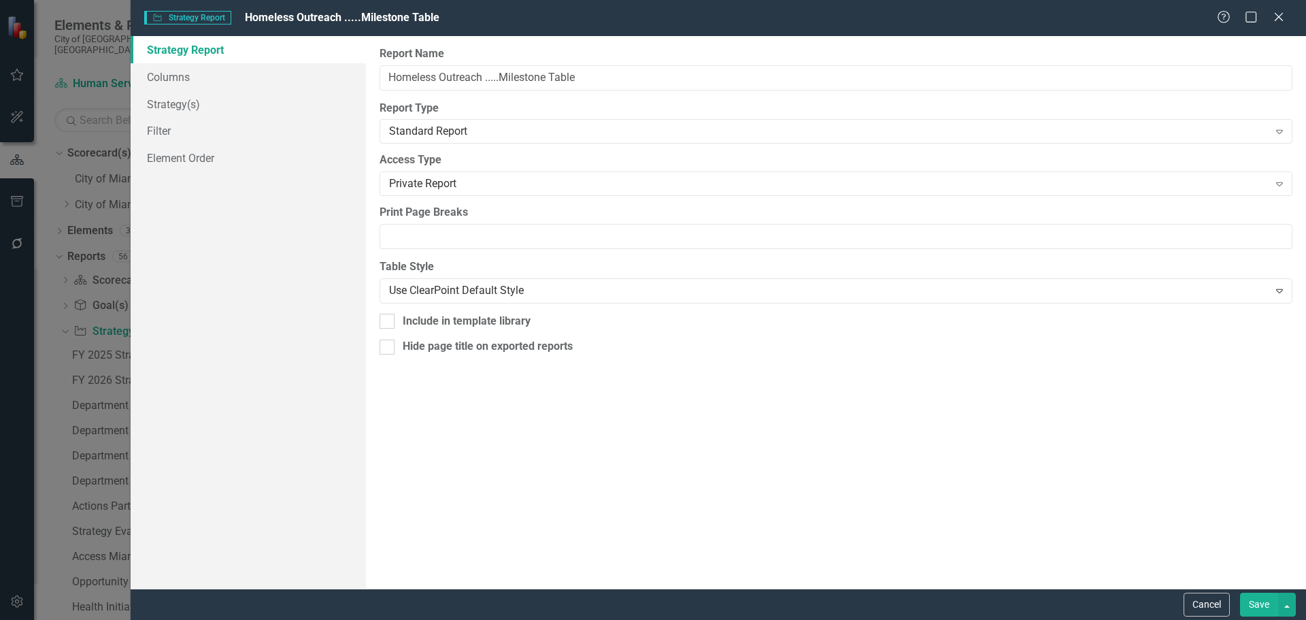
click at [1259, 601] on button "Save" at bounding box center [1259, 605] width 38 height 24
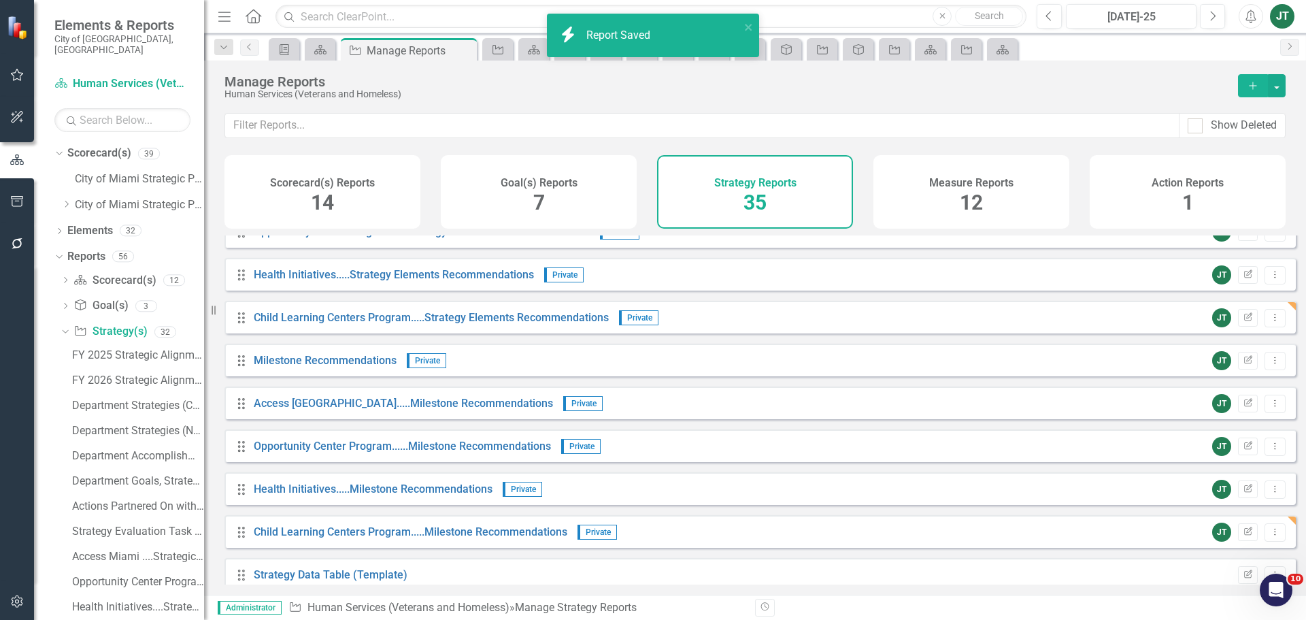
scroll to position [1020, 0]
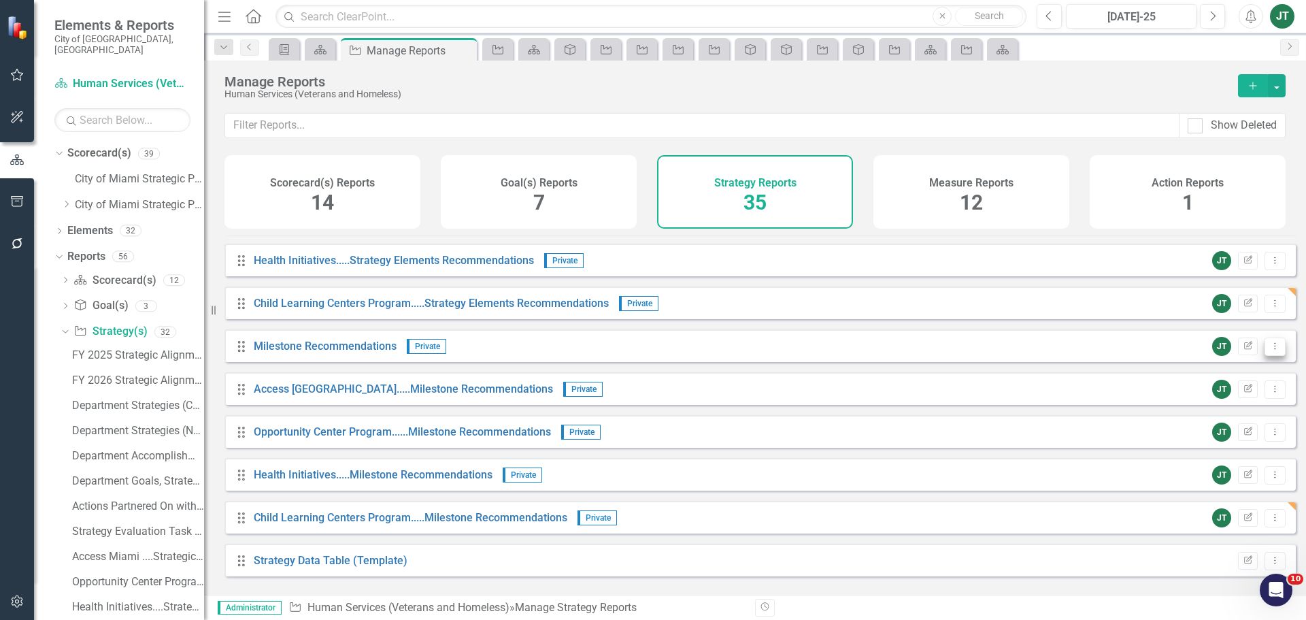
click at [1275, 349] on icon at bounding box center [1275, 345] width 1 height 7
click at [1217, 379] on link "Edit Report Edit Report" at bounding box center [1219, 379] width 112 height 25
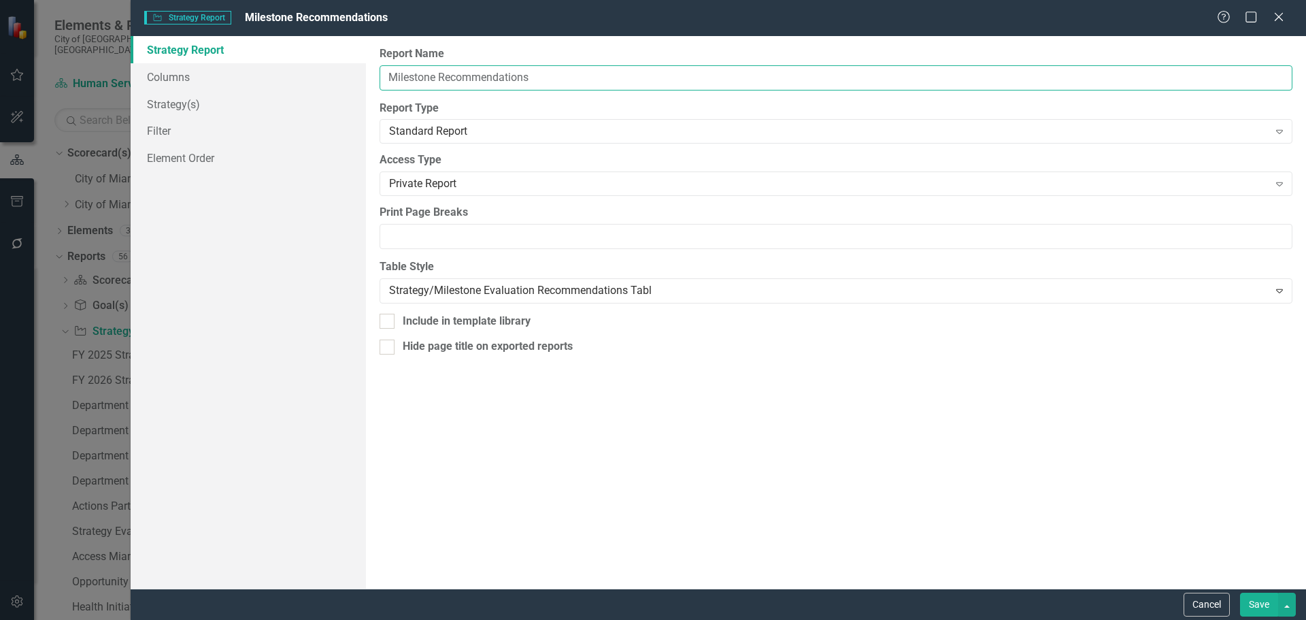
click at [382, 73] on input "Milestone Recommendations" at bounding box center [836, 77] width 913 height 25
paste input "Homeless Outreach"
type input "Homeless Outreach.....Milestone Recommendations"
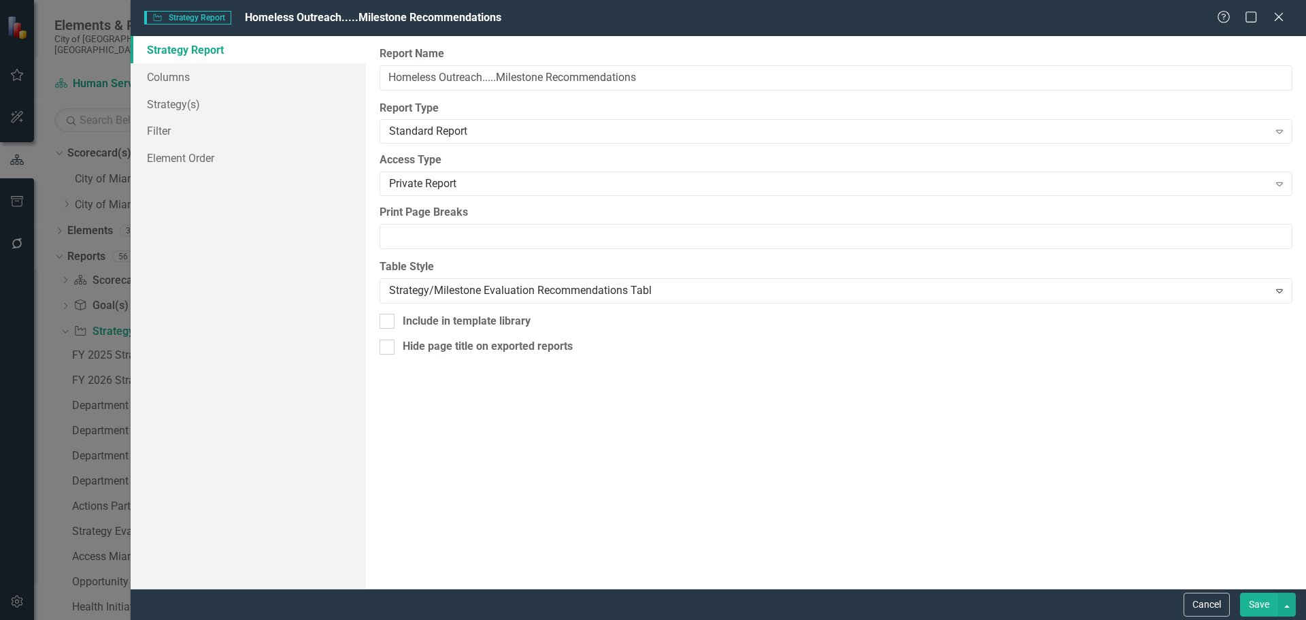
click at [1257, 601] on button "Save" at bounding box center [1259, 605] width 38 height 24
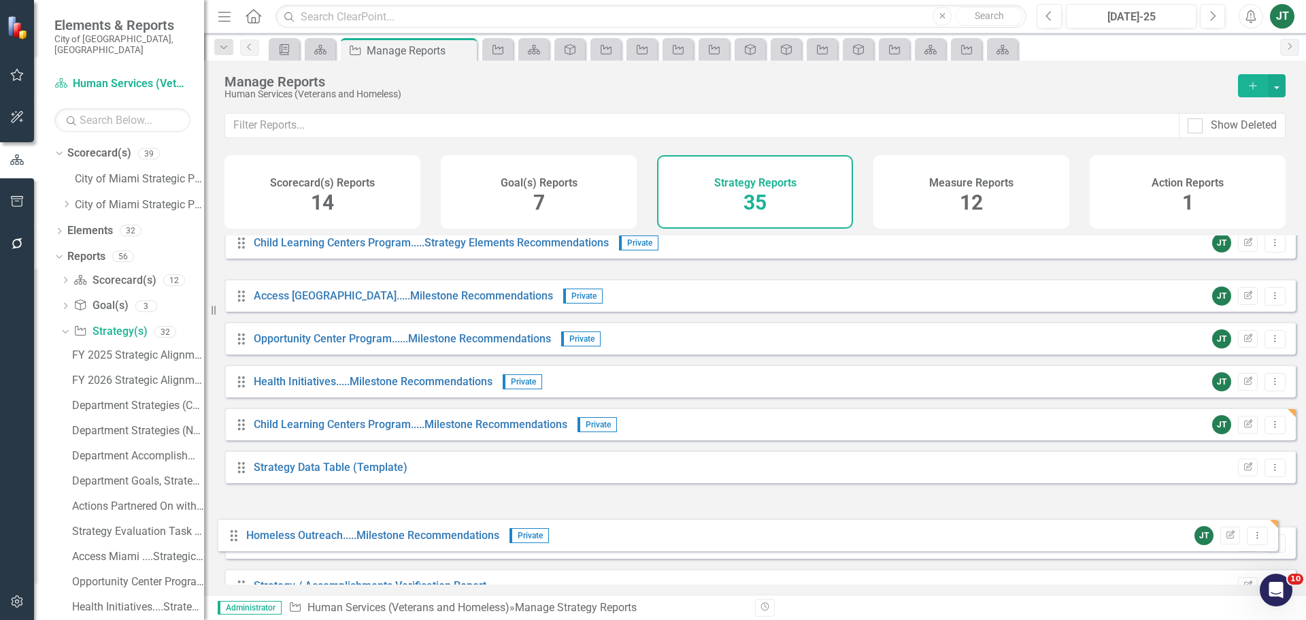
scroll to position [1086, 0]
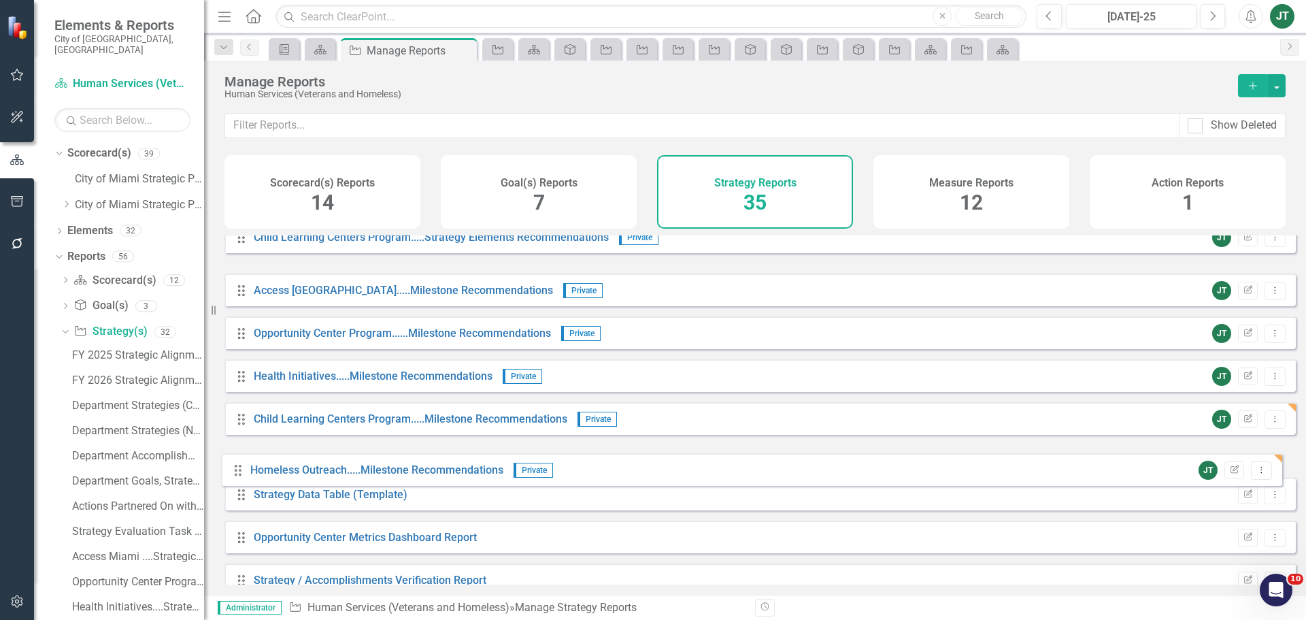
drag, startPoint x: 240, startPoint y: 356, endPoint x: 285, endPoint y: 463, distance: 115.2
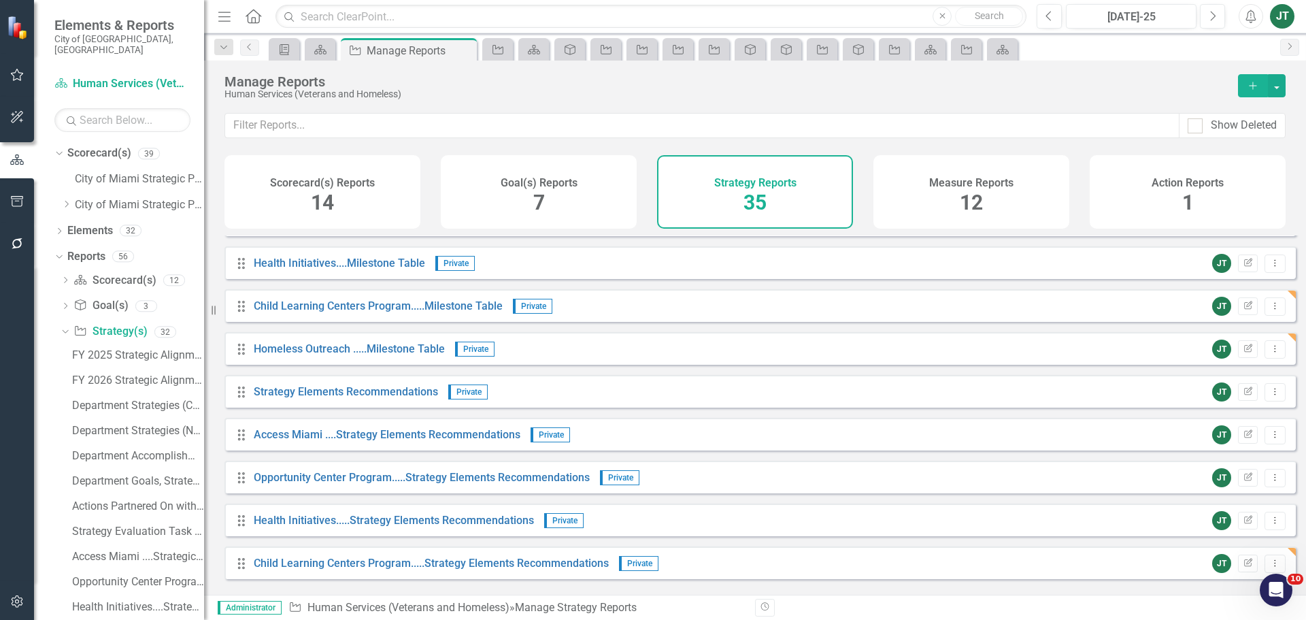
scroll to position [746, 0]
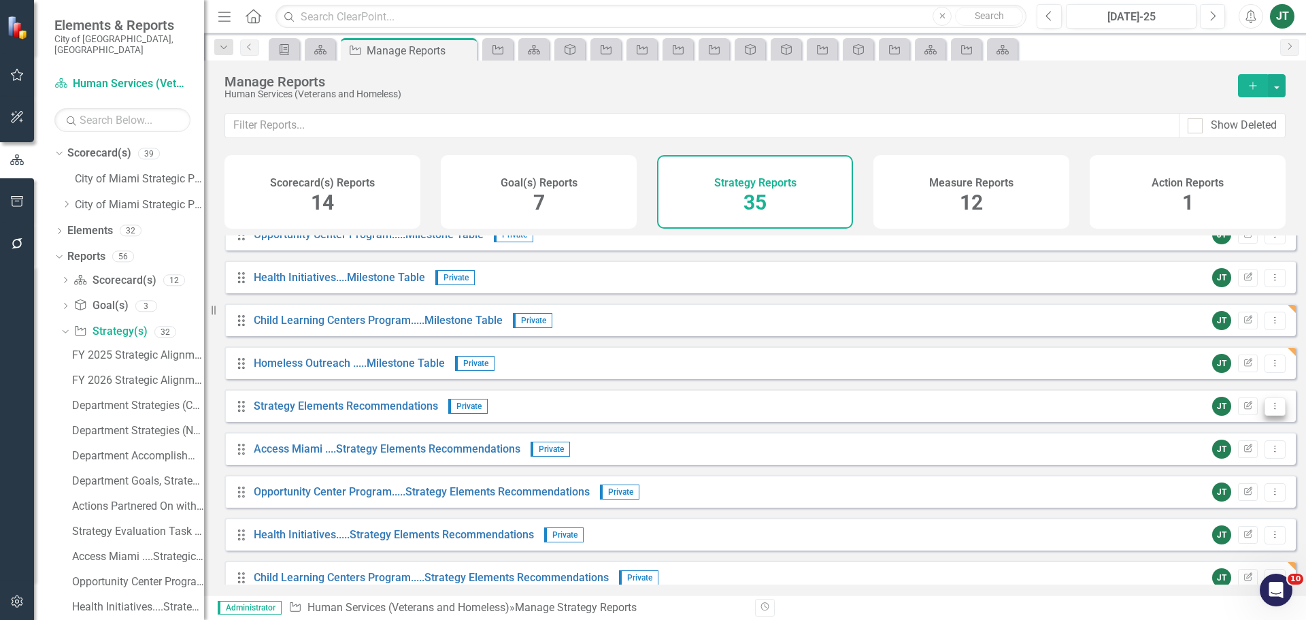
click at [1269, 410] on icon "Dropdown Menu" at bounding box center [1275, 405] width 12 height 9
click at [1212, 444] on link "Edit Report Edit Report" at bounding box center [1219, 439] width 112 height 25
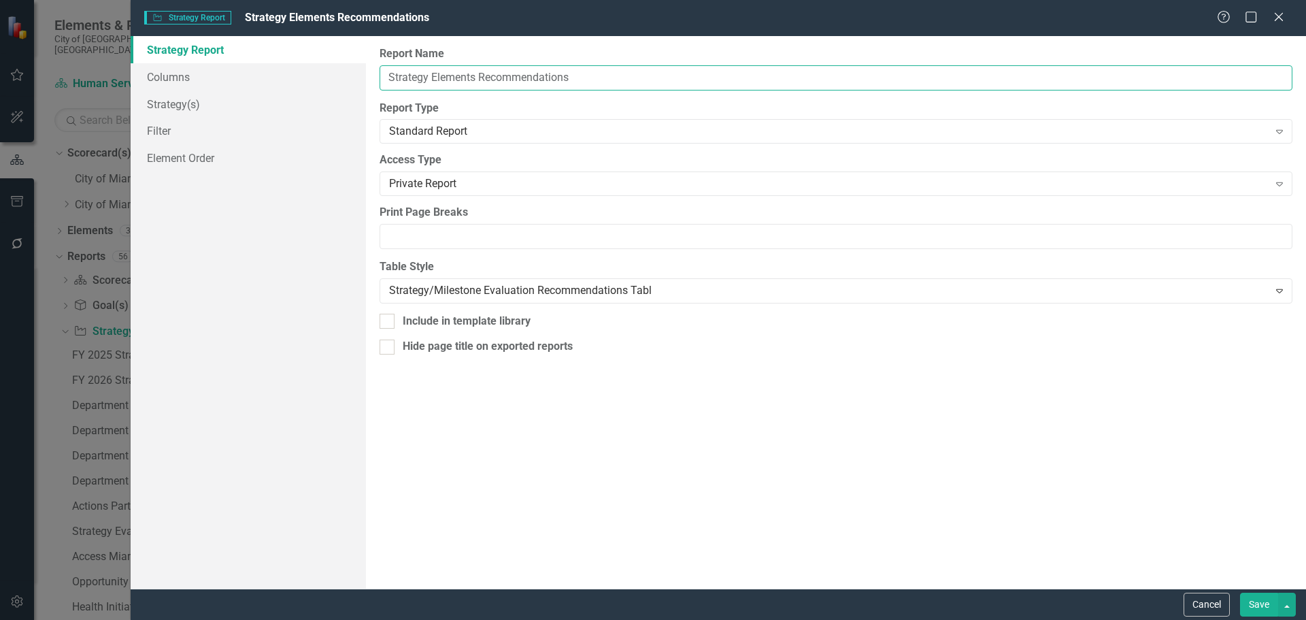
click at [384, 78] on input "Strategy Elements Recommendations" at bounding box center [836, 77] width 913 height 25
paste input "Homeless Outreach"
type input "Homeless Outreach......Strategy Elements Recommendations"
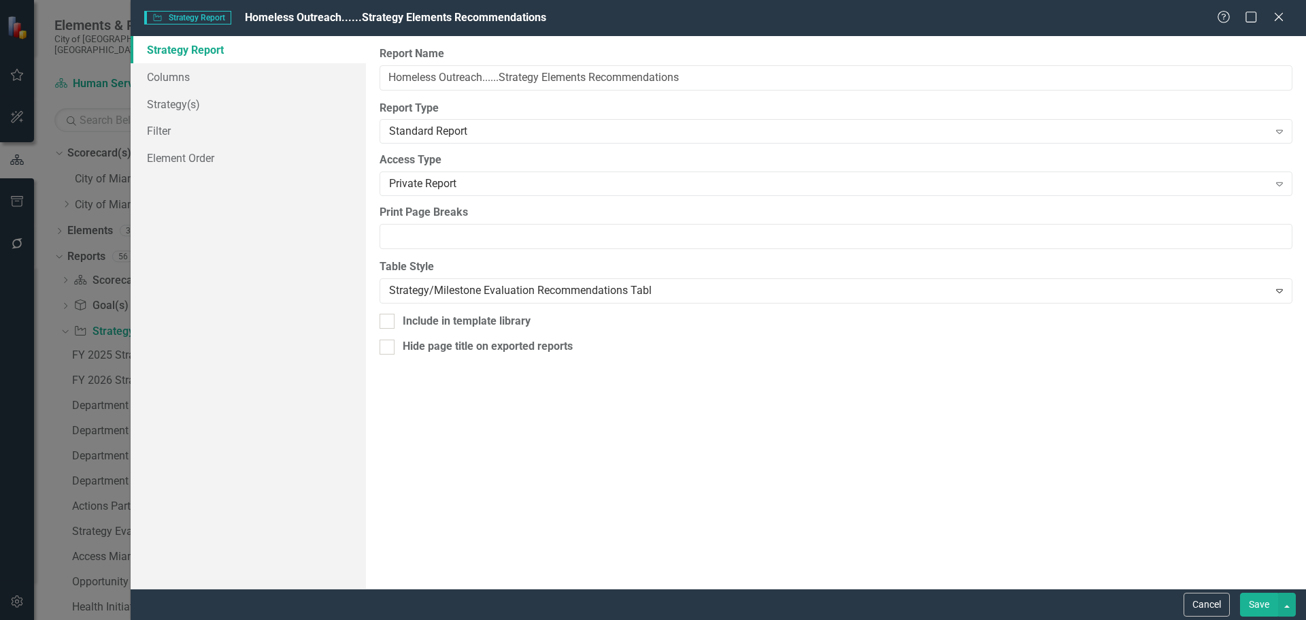
click at [1248, 595] on button "Save" at bounding box center [1259, 605] width 38 height 24
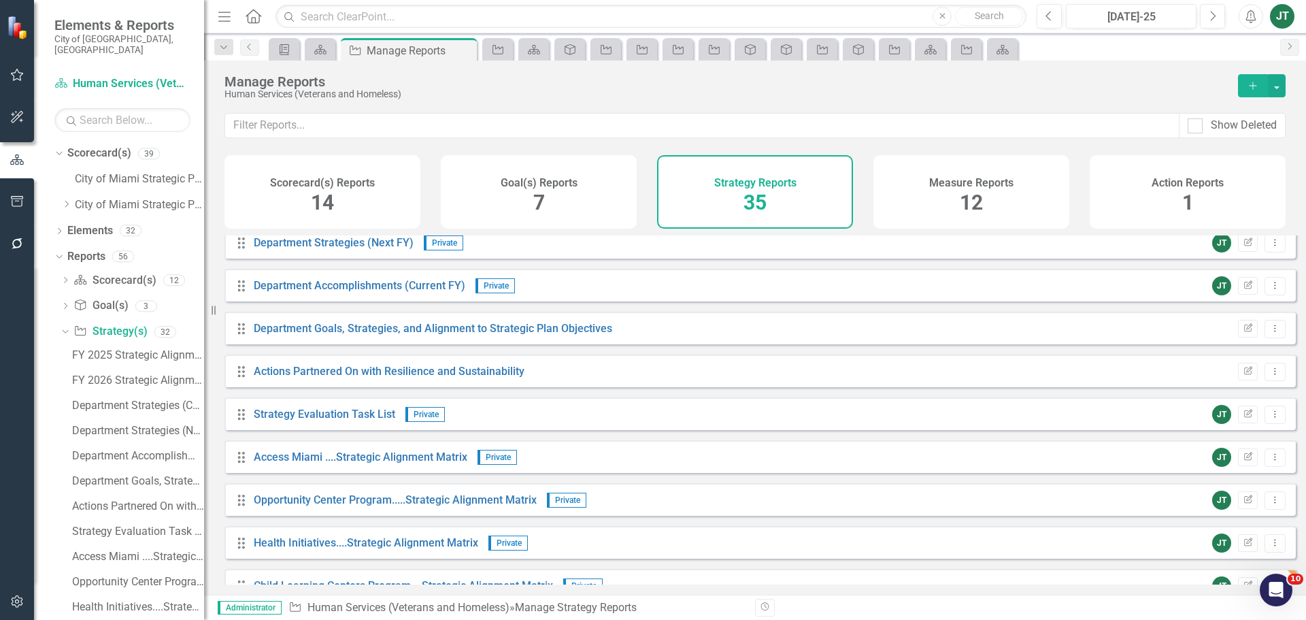
scroll to position [0, 0]
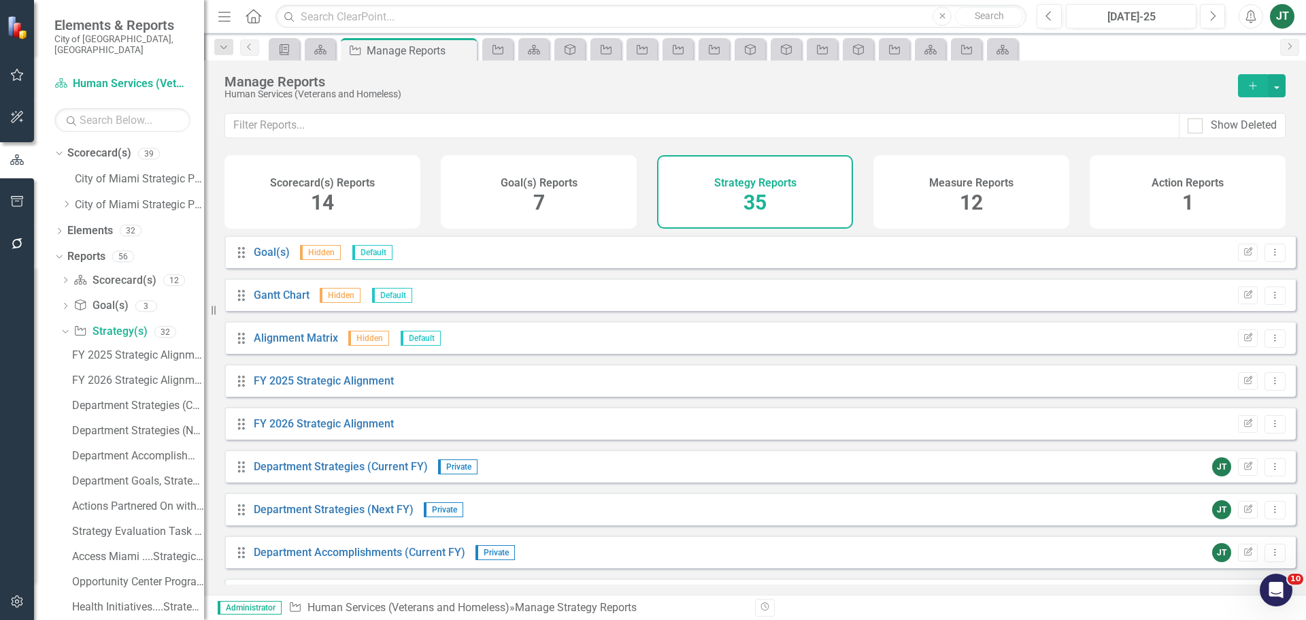
click at [571, 73] on div "Manage Reports Human Services (Veterans and Homeless) Add" at bounding box center [755, 87] width 1102 height 52
click at [563, 88] on div "Manage Reports" at bounding box center [724, 81] width 1000 height 15
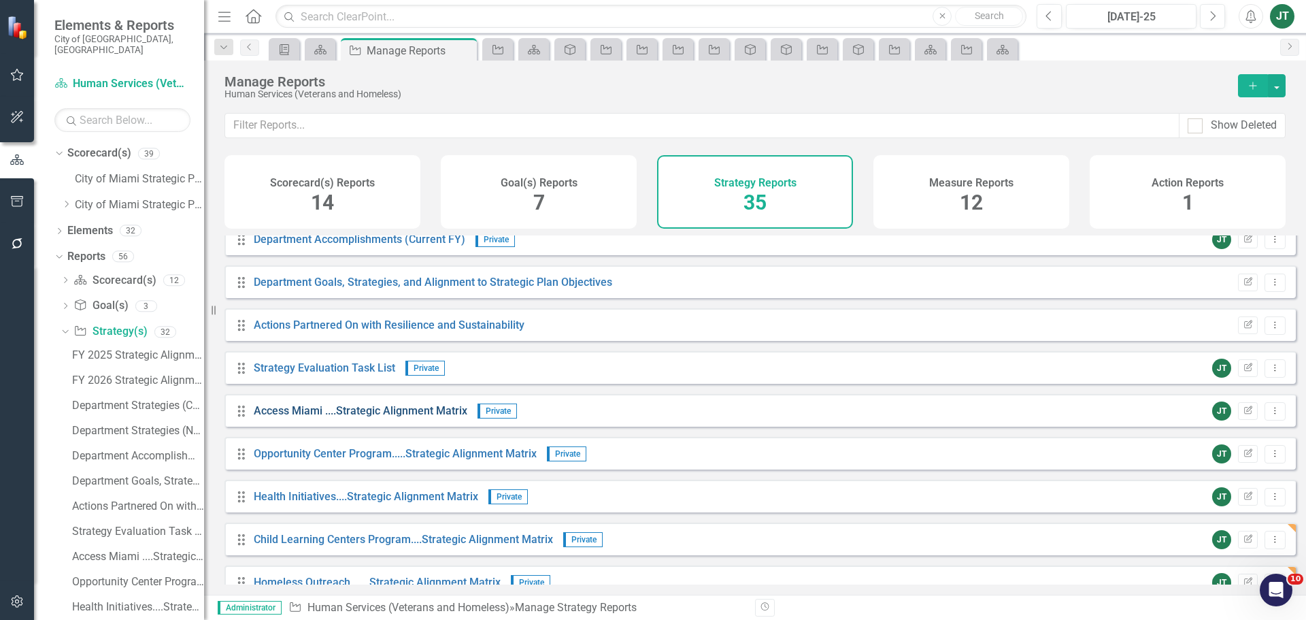
scroll to position [335, 0]
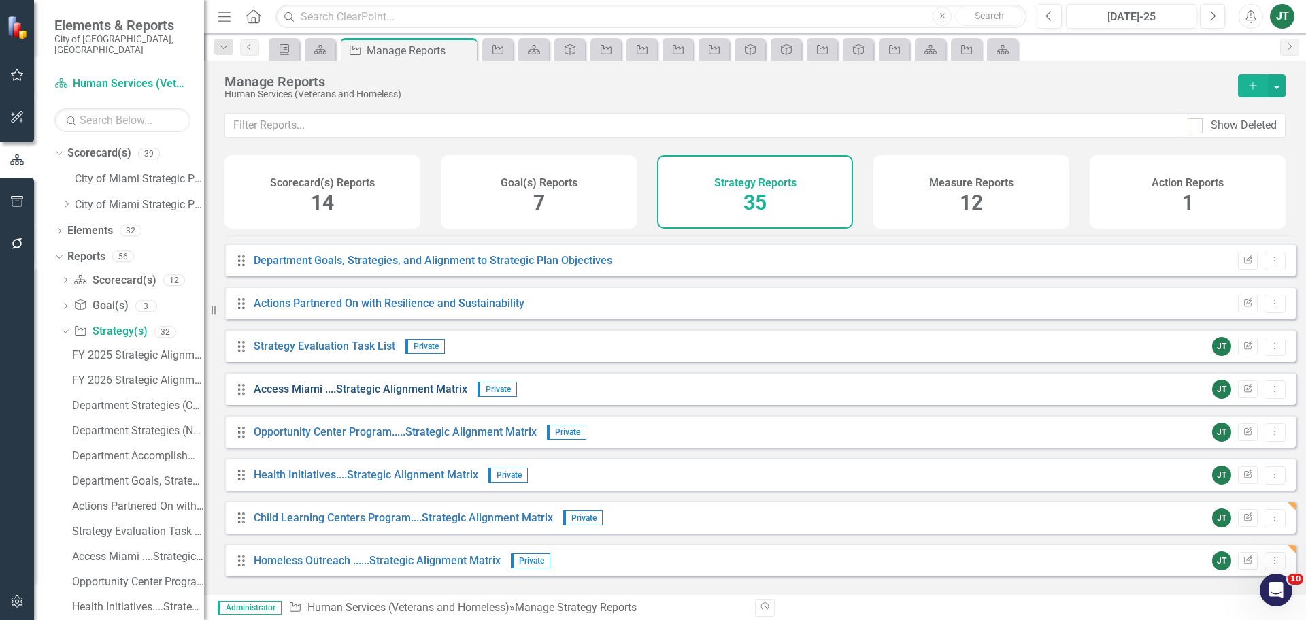
click at [380, 395] on link "Access Miami ....Strategic Alignment Matrix" at bounding box center [361, 388] width 214 height 13
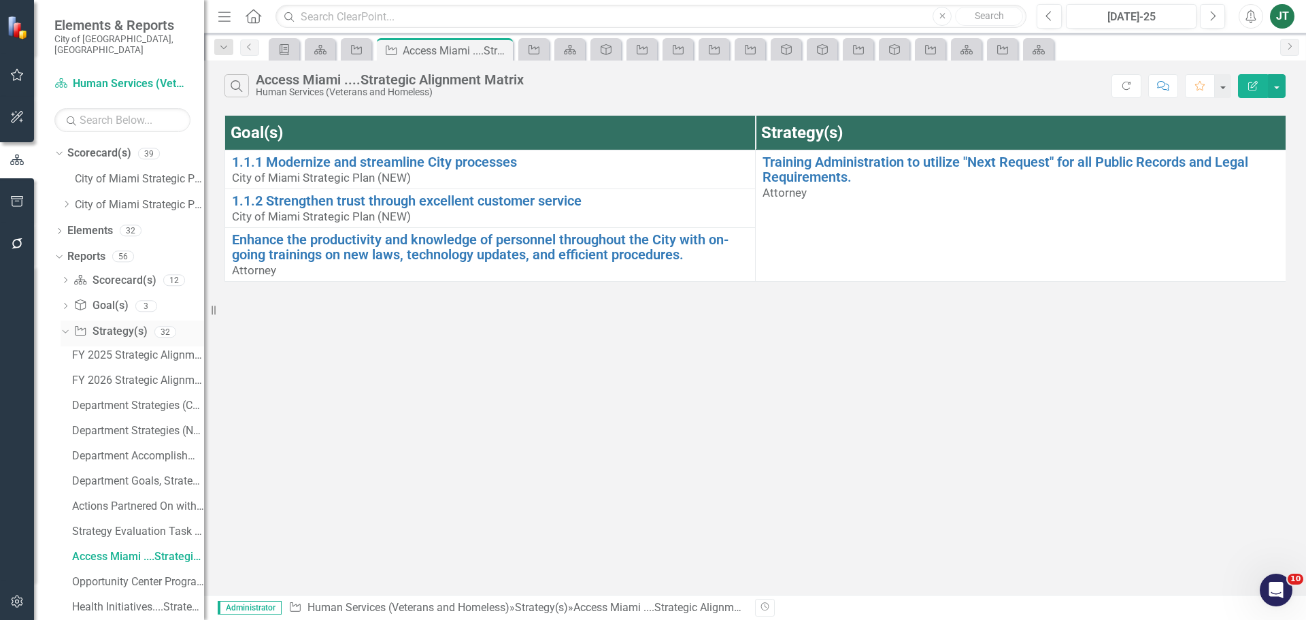
click at [67, 327] on icon "Dropdown" at bounding box center [63, 332] width 7 height 10
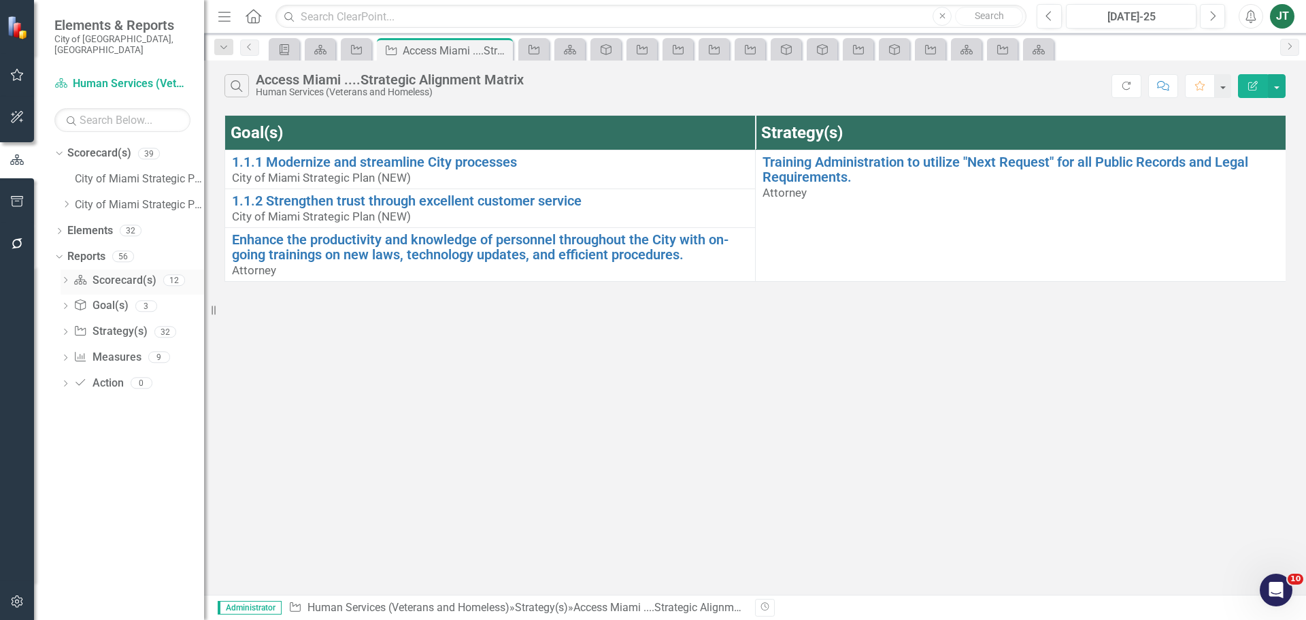
click at [67, 276] on div "Dropdown" at bounding box center [66, 282] width 10 height 12
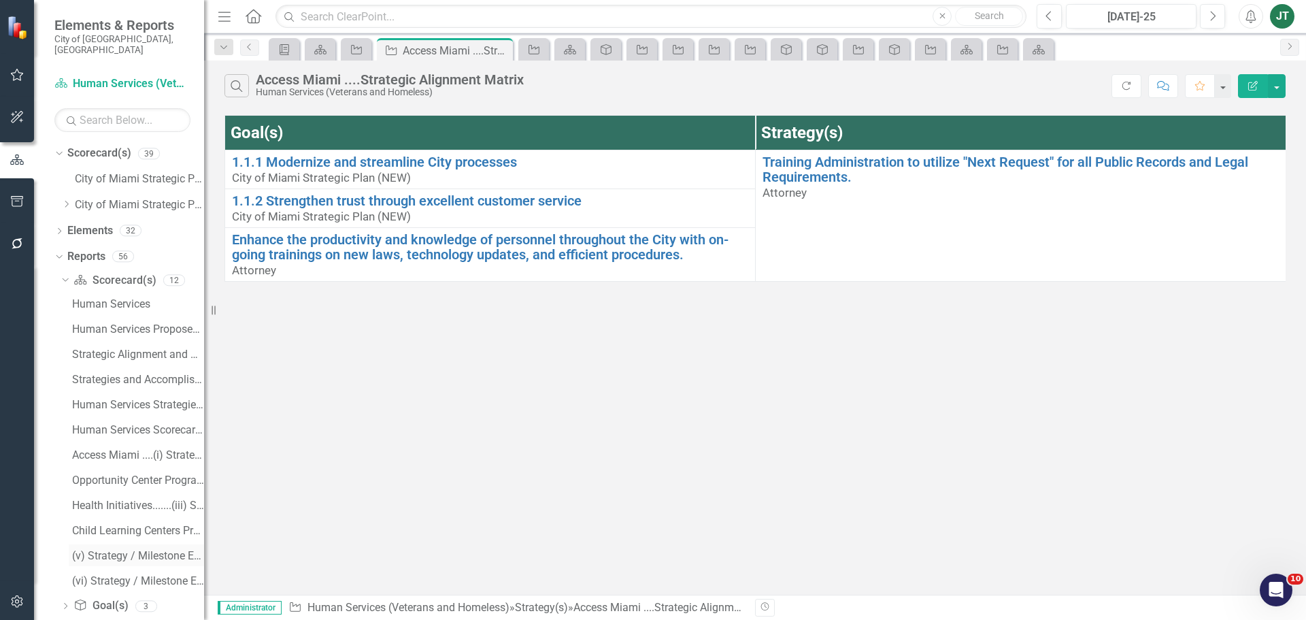
click at [135, 550] on div "(v) Strategy / Milestone Evaluation and Recommendation Report" at bounding box center [138, 556] width 132 height 12
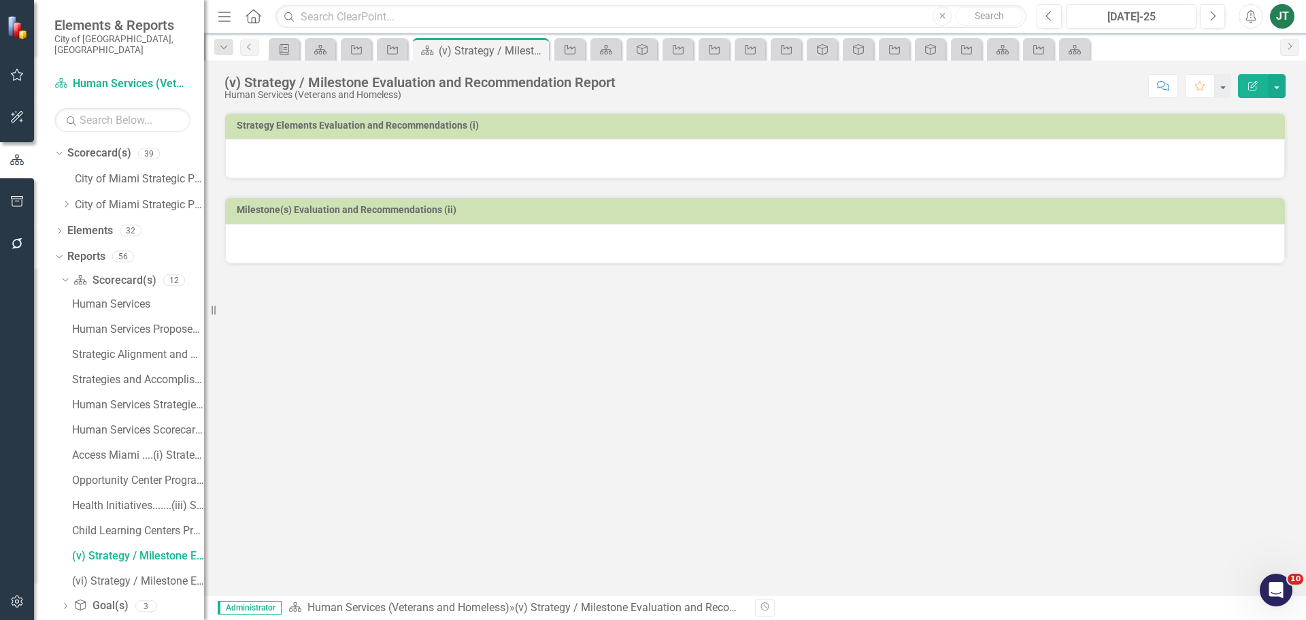
click at [1256, 84] on icon "Edit Report" at bounding box center [1253, 86] width 12 height 10
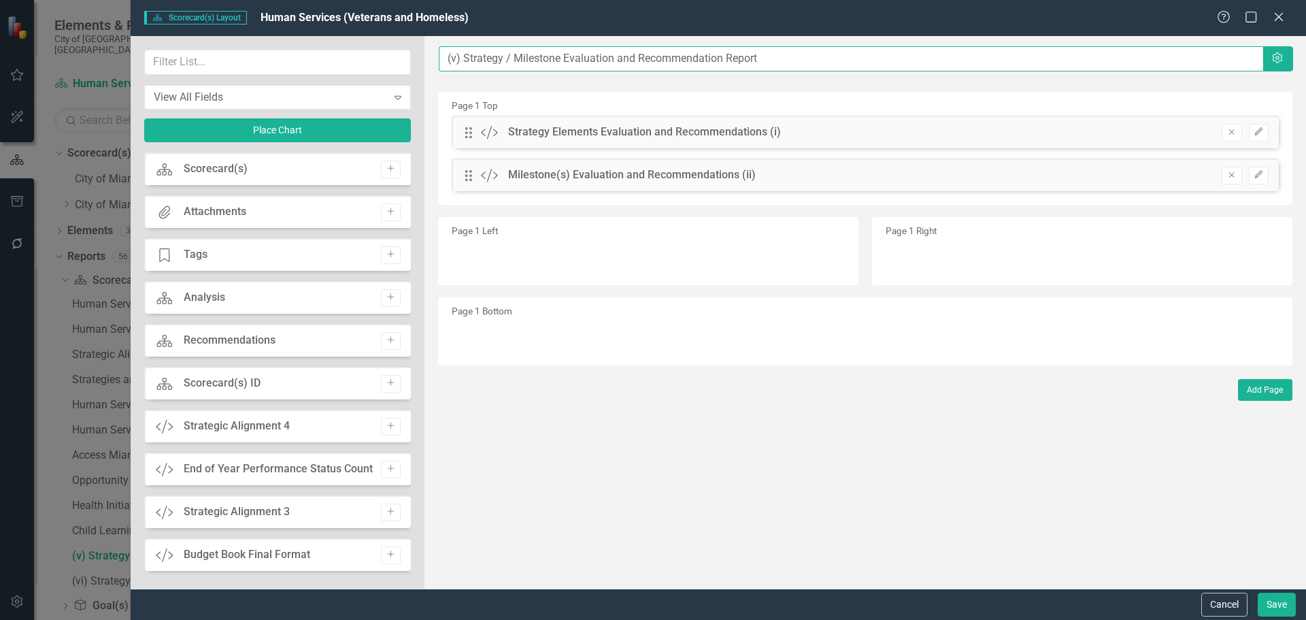
click at [446, 57] on input "(v) Strategy / Milestone Evaluation and Recommendation Report" at bounding box center [851, 58] width 825 height 25
paste input "Homeless Outreach"
type input "Homeless Outreach .....(v) Strategy / Milestone Evaluation and Recommendation R…"
click at [1274, 598] on button "Save" at bounding box center [1277, 605] width 38 height 24
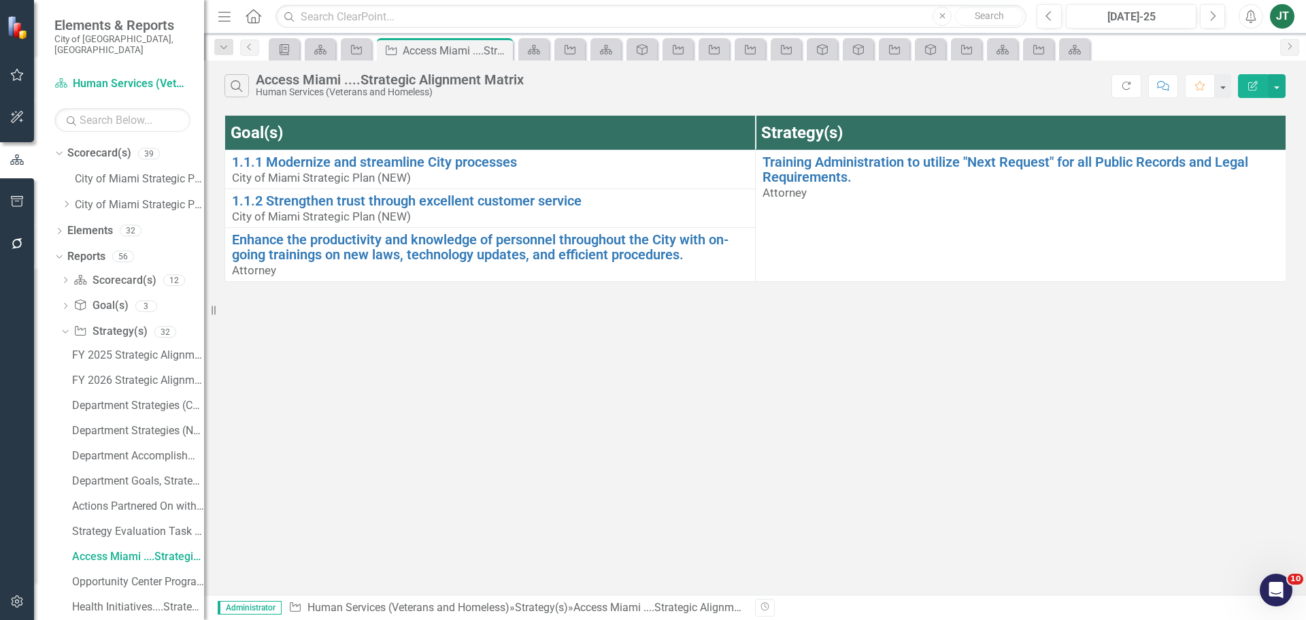
click at [1248, 81] on icon "Edit Report" at bounding box center [1253, 86] width 12 height 10
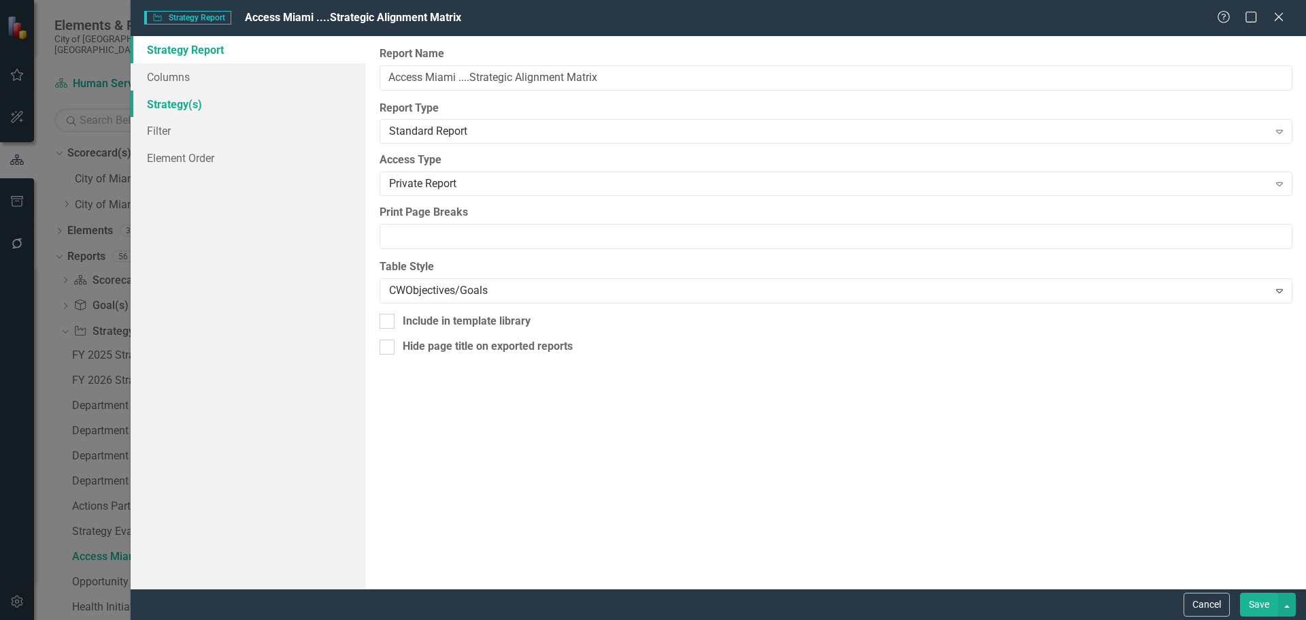
click at [195, 91] on link "Strategy(s)" at bounding box center [248, 103] width 235 height 27
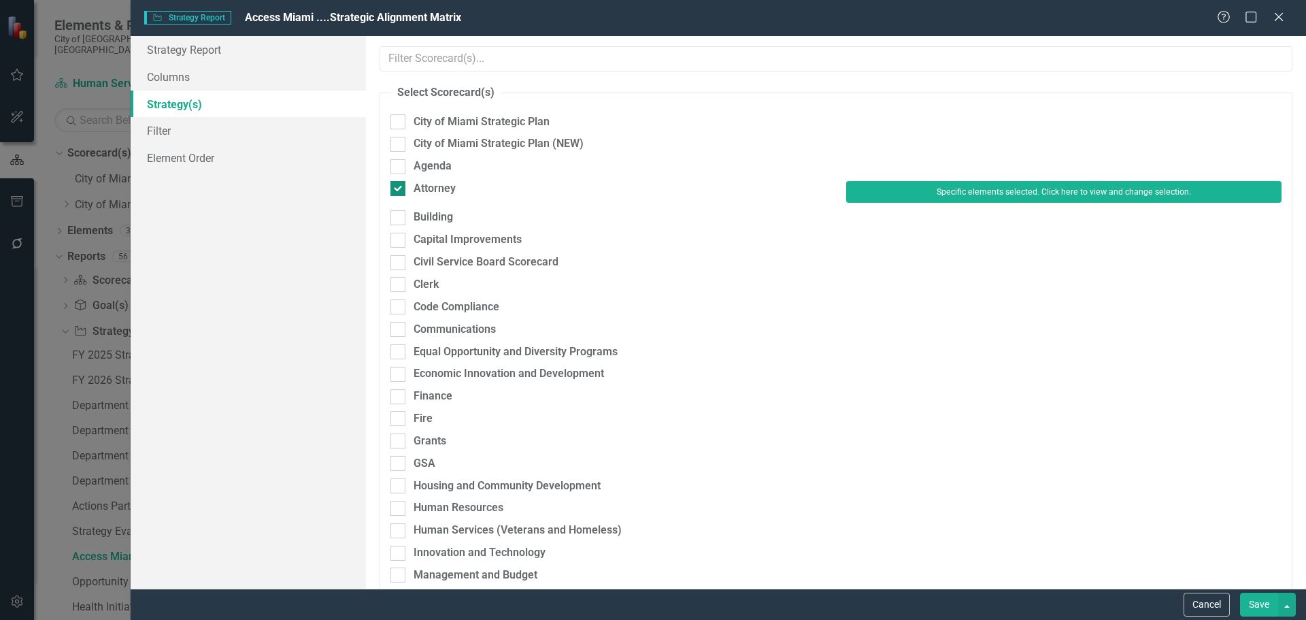
click at [412, 187] on div "Attorney" at bounding box center [607, 189] width 435 height 16
click at [399, 187] on input "Attorney" at bounding box center [394, 185] width 9 height 9
checkbox input "false"
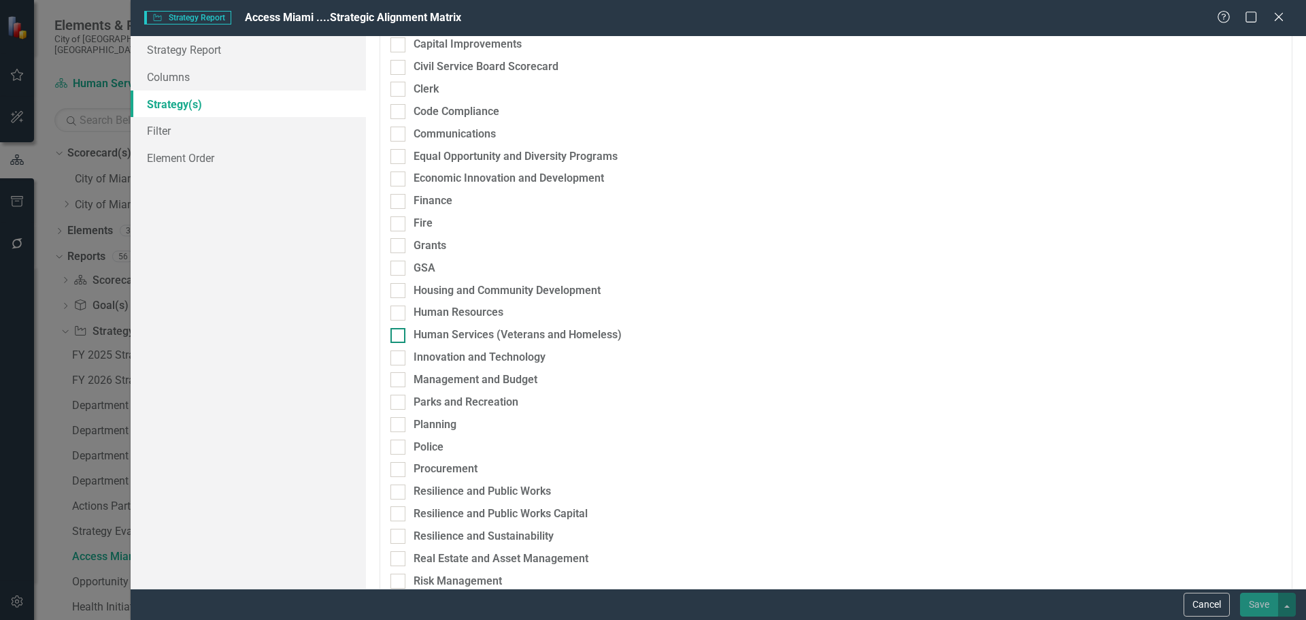
click at [452, 331] on div "Human Services (Veterans and Homeless)" at bounding box center [518, 335] width 208 height 16
click at [399, 331] on input "Human Services (Veterans and Homeless)" at bounding box center [394, 332] width 9 height 9
checkbox input "true"
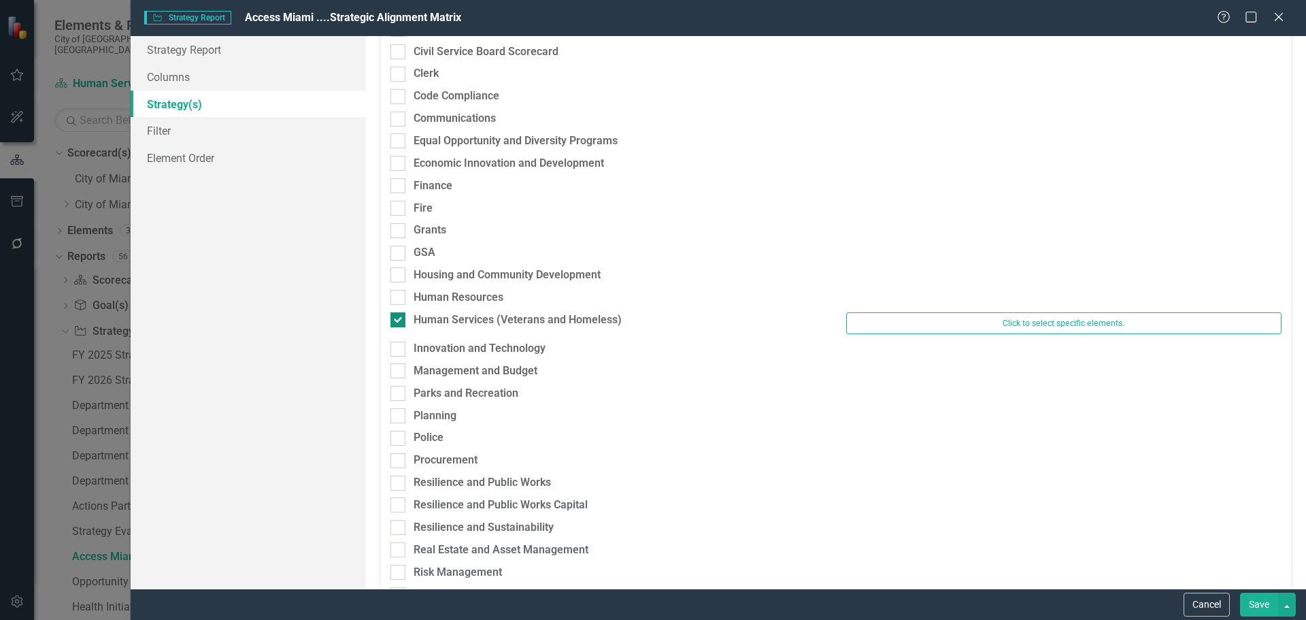
scroll to position [188, 0]
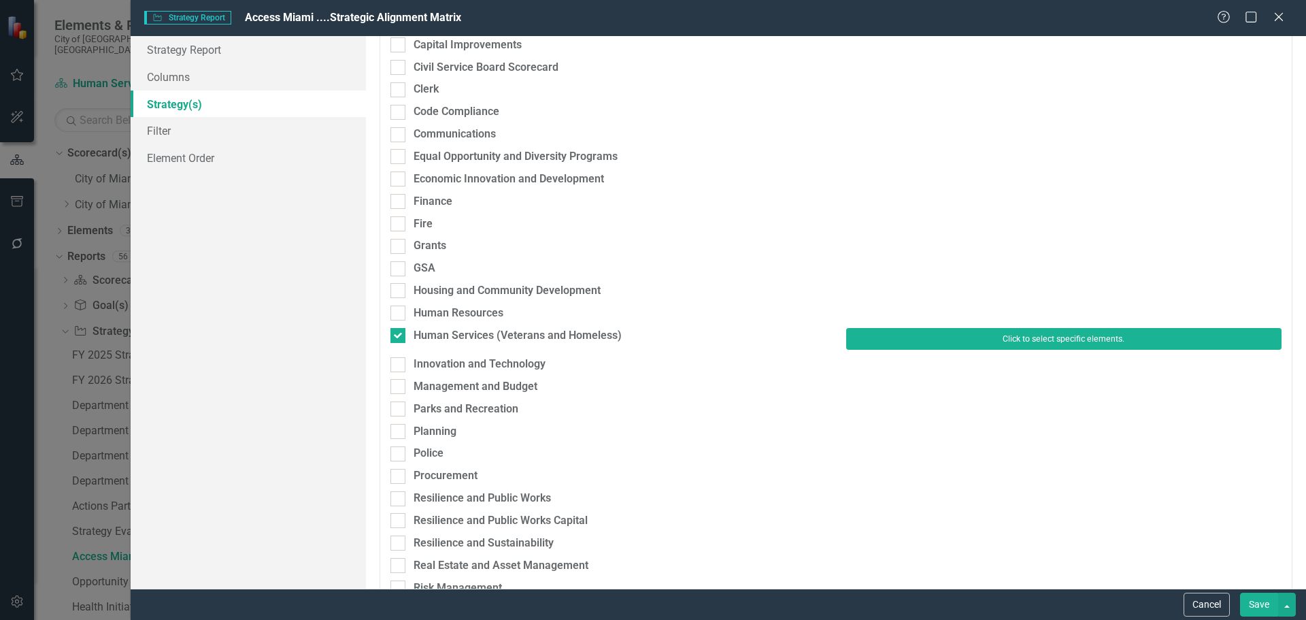
click at [1004, 343] on button "Click to select specific elements." at bounding box center [1063, 339] width 435 height 22
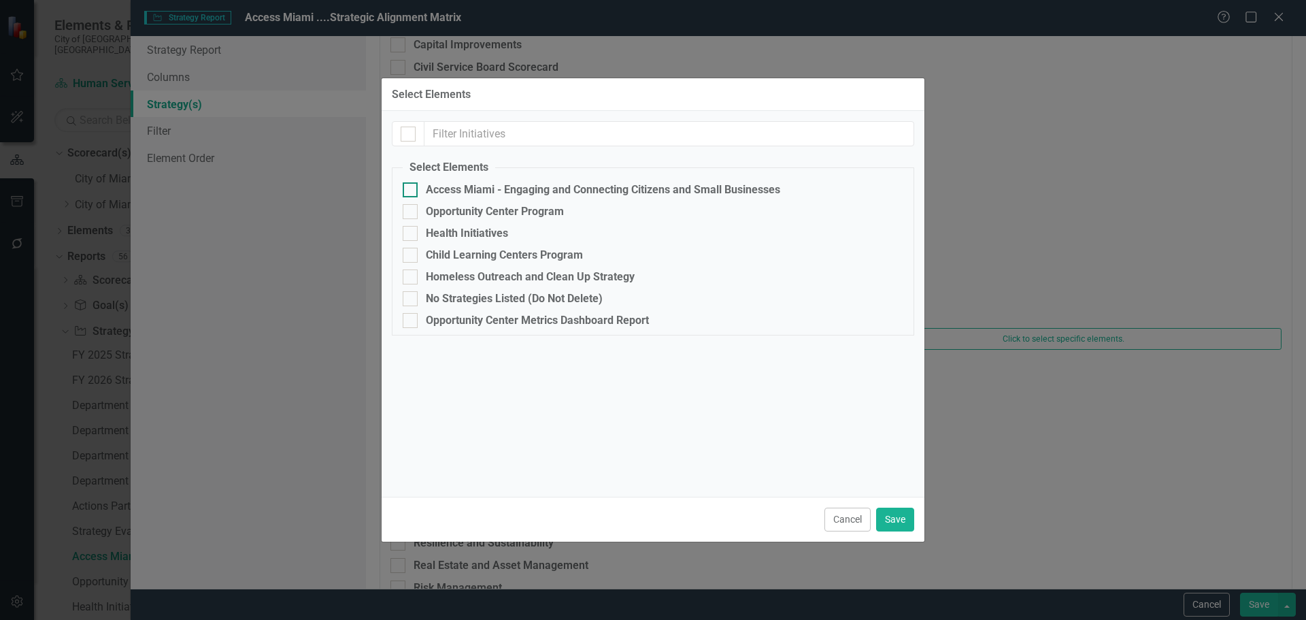
click at [441, 186] on div "Access Miami - Engaging and Connecting Citizens and Small Businesses" at bounding box center [603, 190] width 354 height 12
click at [412, 186] on input "Access Miami - Engaging and Connecting Citizens and Small Businesses" at bounding box center [407, 186] width 9 height 9
checkbox input "true"
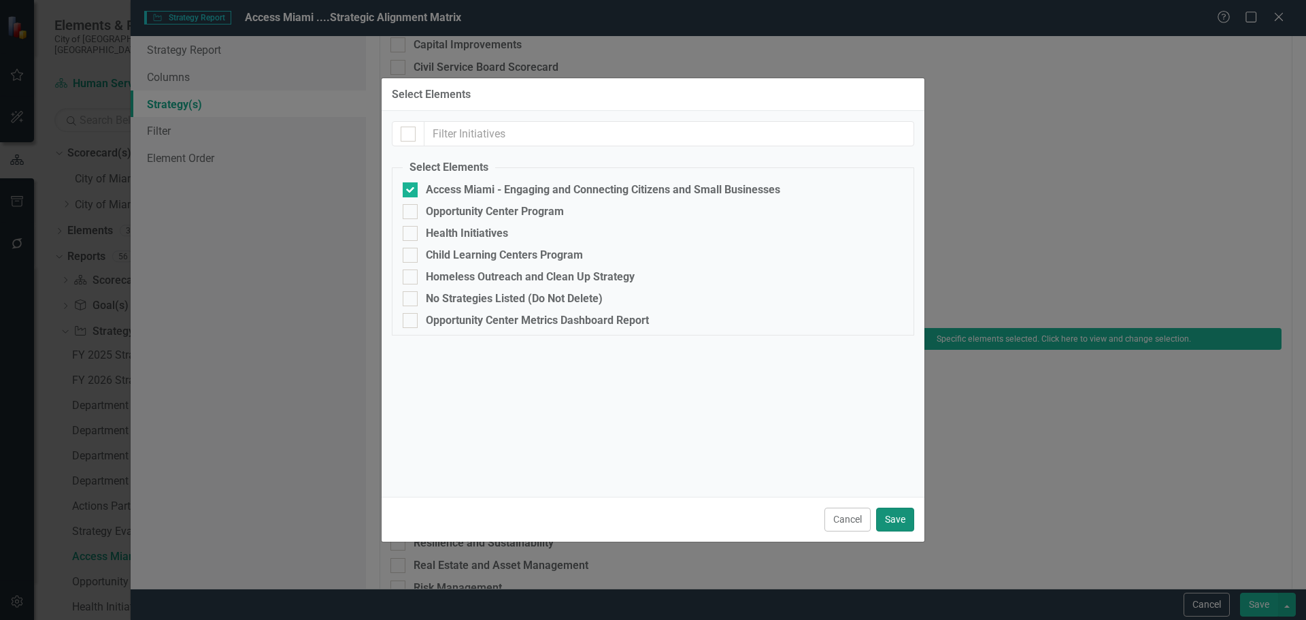
click at [906, 518] on button "Save" at bounding box center [895, 519] width 38 height 24
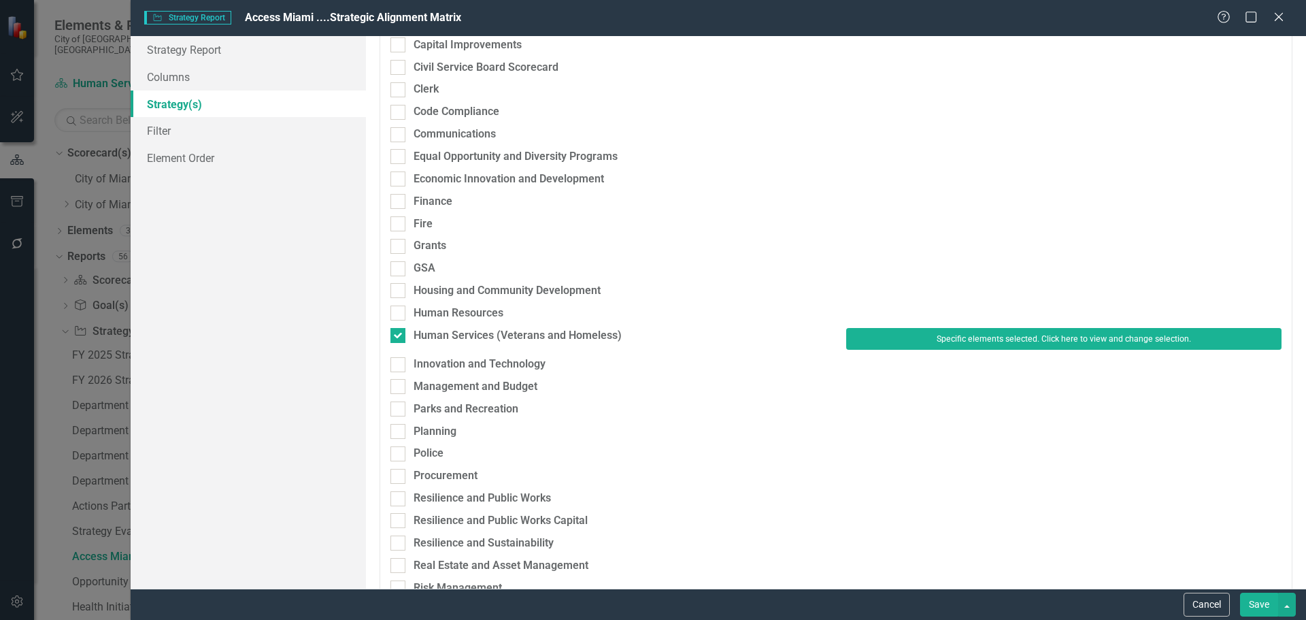
click at [1275, 603] on button "Save" at bounding box center [1259, 605] width 38 height 24
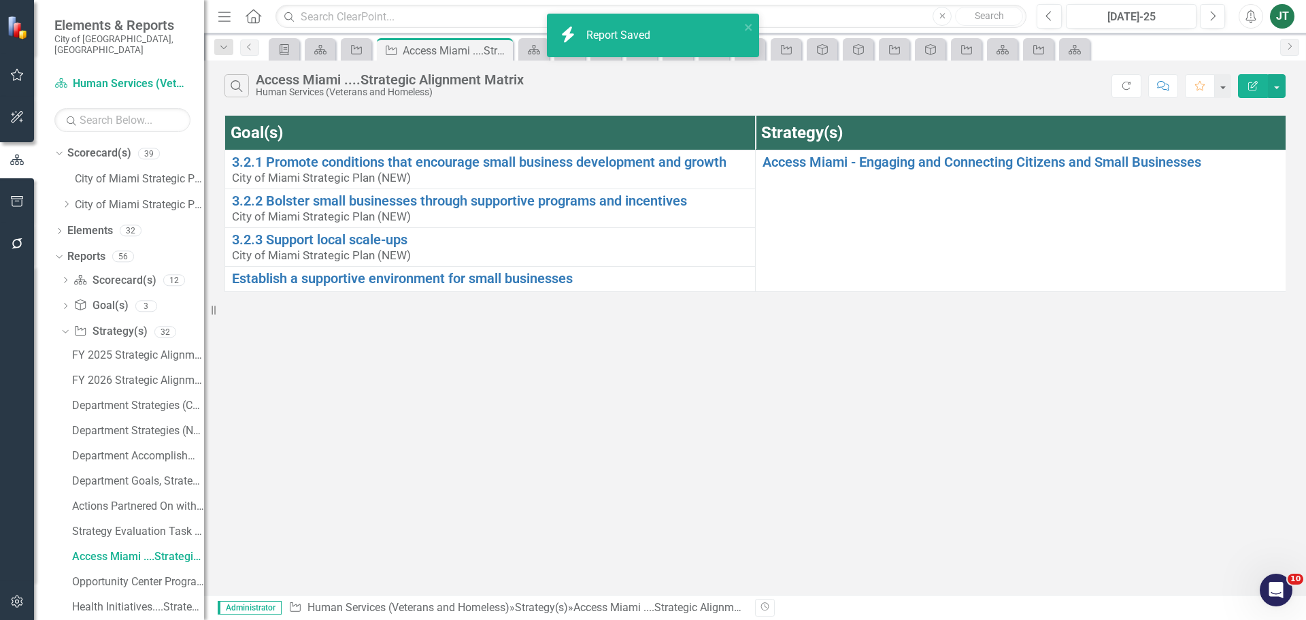
click at [1252, 83] on icon "Edit Report" at bounding box center [1253, 86] width 12 height 10
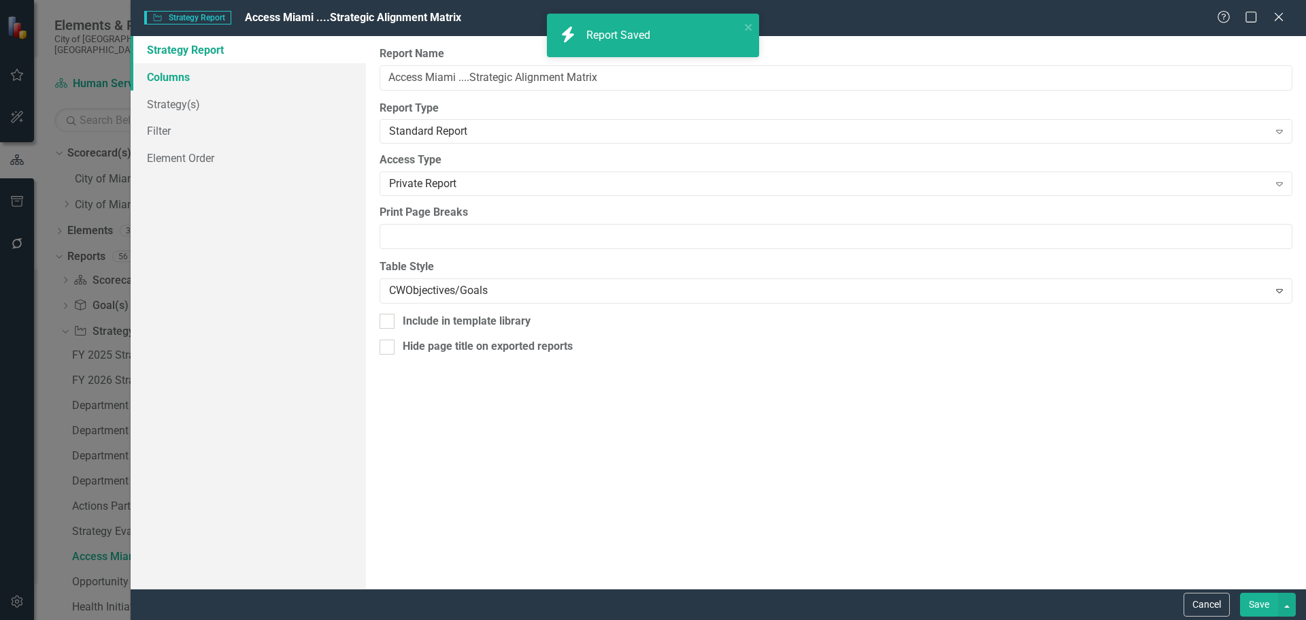
click at [229, 73] on link "Columns" at bounding box center [248, 76] width 235 height 27
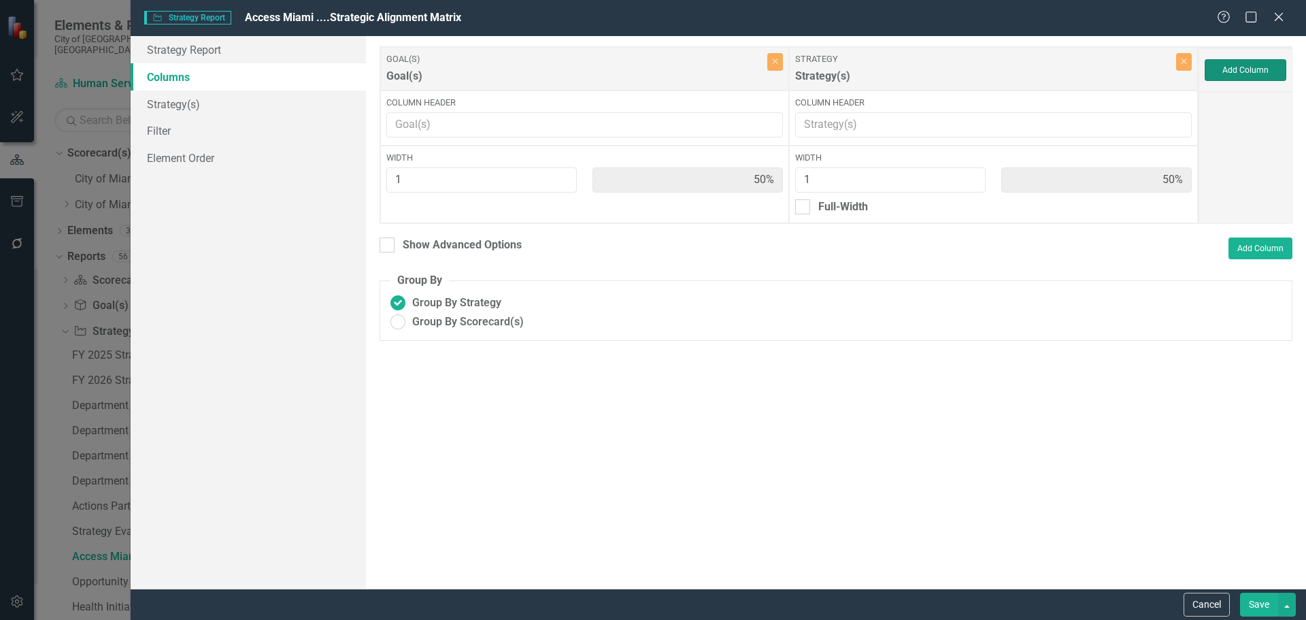
click at [1225, 73] on button "Add Column" at bounding box center [1246, 70] width 82 height 22
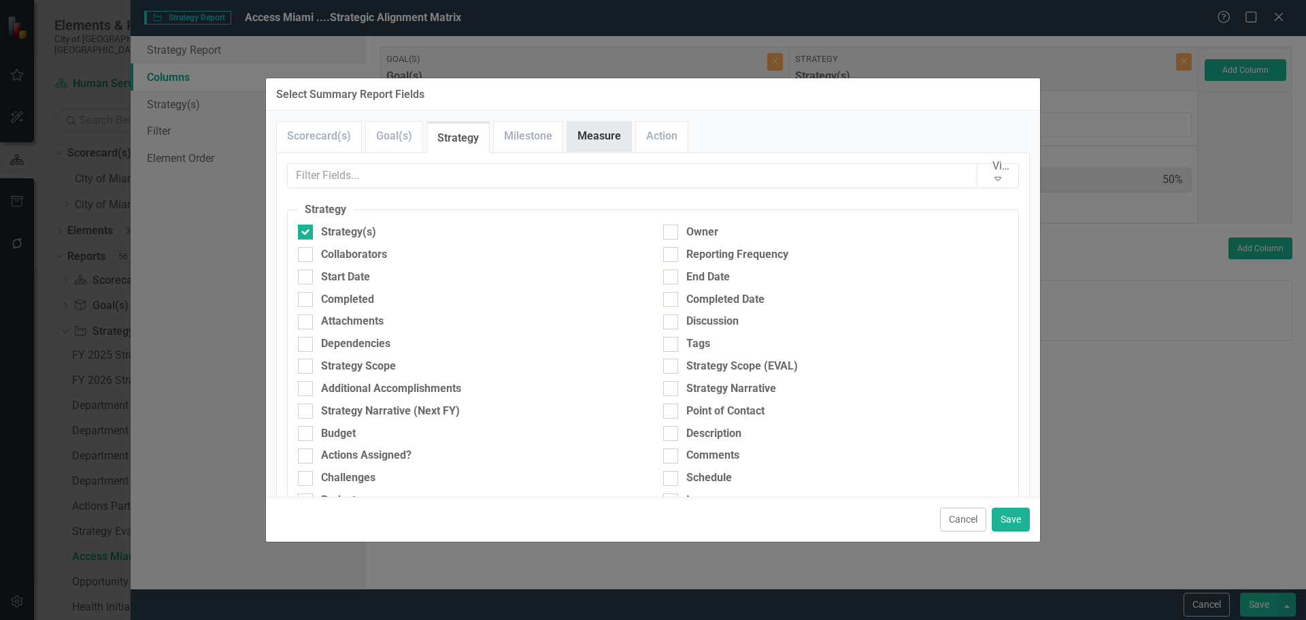
click at [619, 135] on link "Measure" at bounding box center [599, 136] width 64 height 29
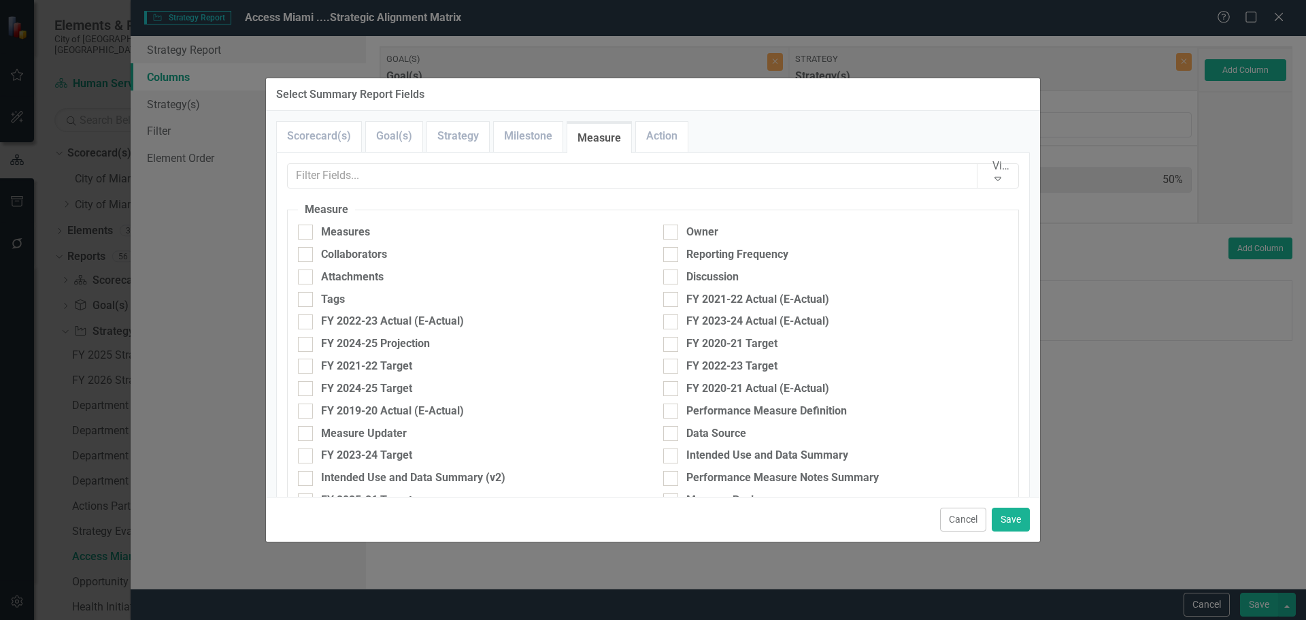
drag, startPoint x: 339, startPoint y: 235, endPoint x: 554, endPoint y: 286, distance: 220.9
click at [340, 235] on div "Measures" at bounding box center [345, 232] width 49 height 16
click at [308, 236] on div at bounding box center [305, 231] width 15 height 15
click at [307, 233] on input "Measures" at bounding box center [302, 228] width 9 height 9
checkbox input "true"
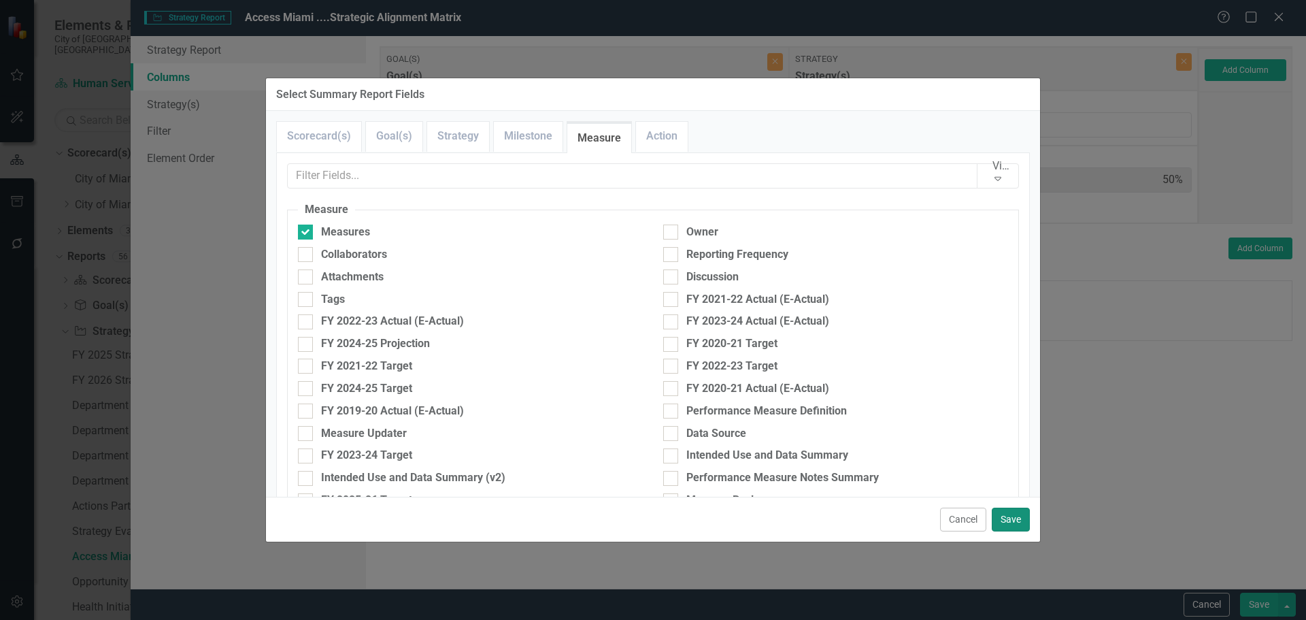
click at [1005, 519] on button "Save" at bounding box center [1011, 519] width 38 height 24
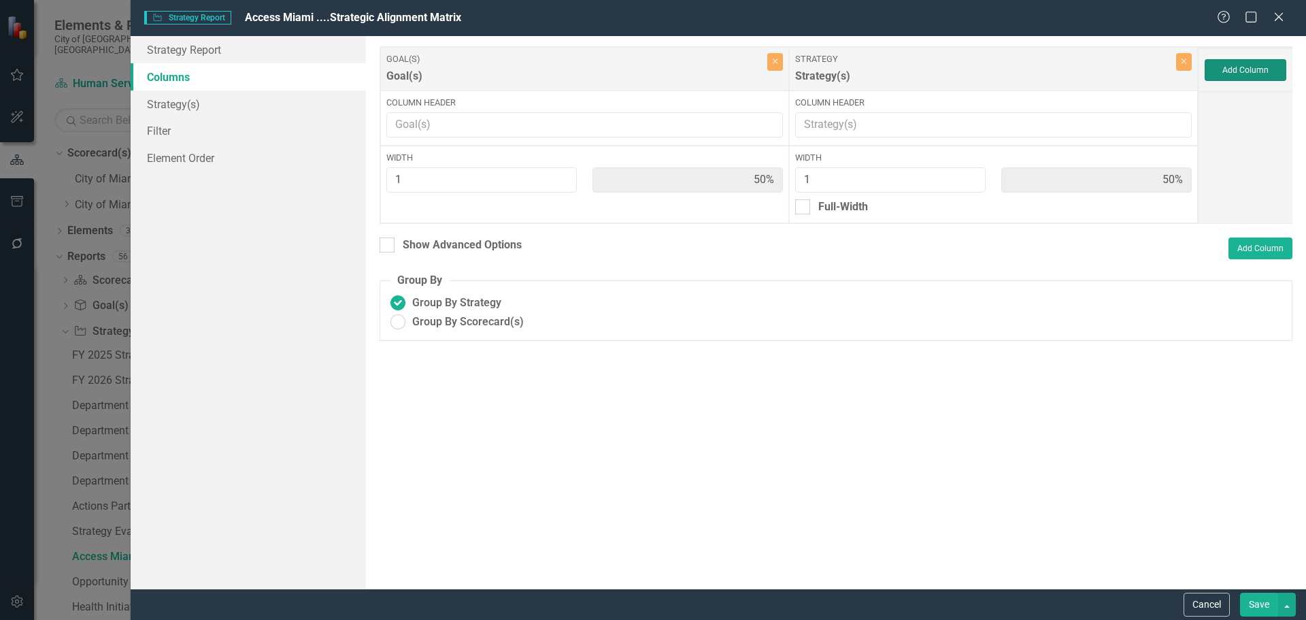
type input "33%"
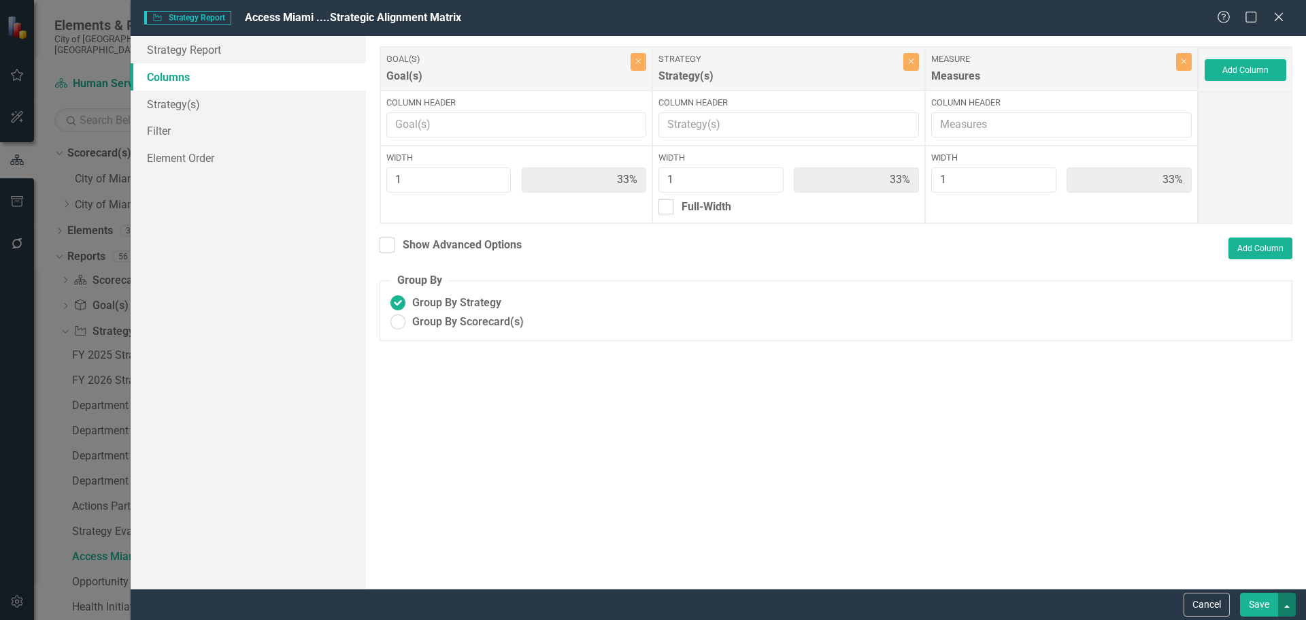
click at [1280, 612] on button "button" at bounding box center [1287, 605] width 18 height 24
click at [1259, 605] on button "Save" at bounding box center [1259, 605] width 38 height 24
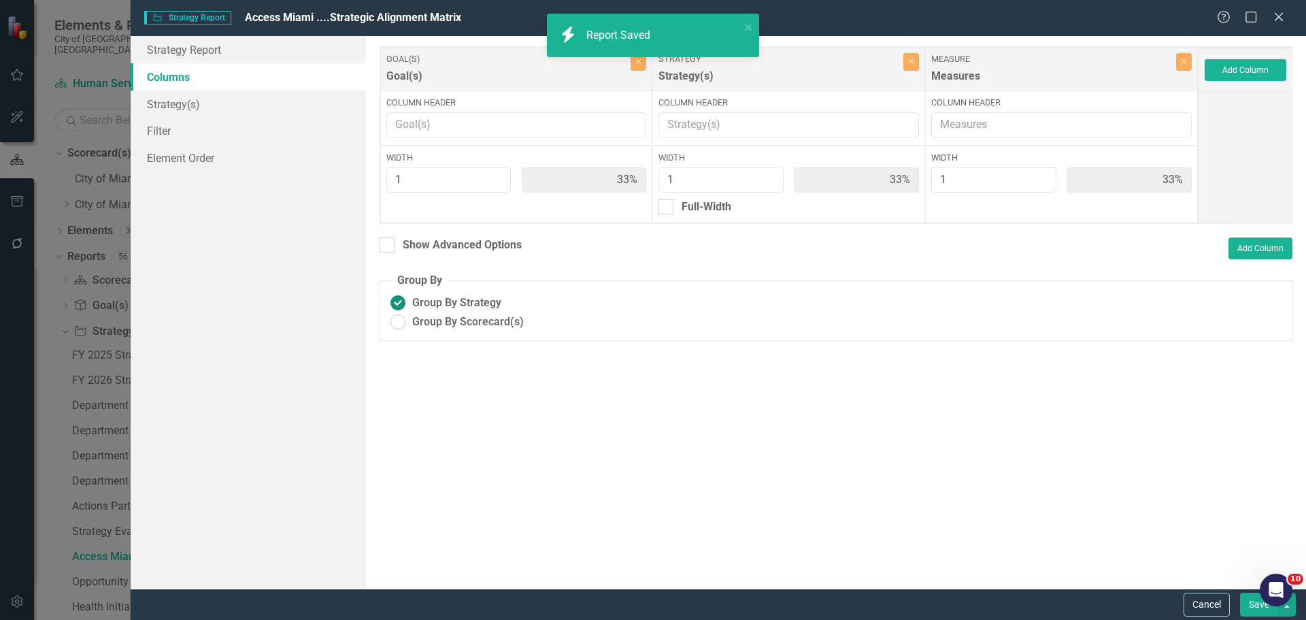
radio input "true"
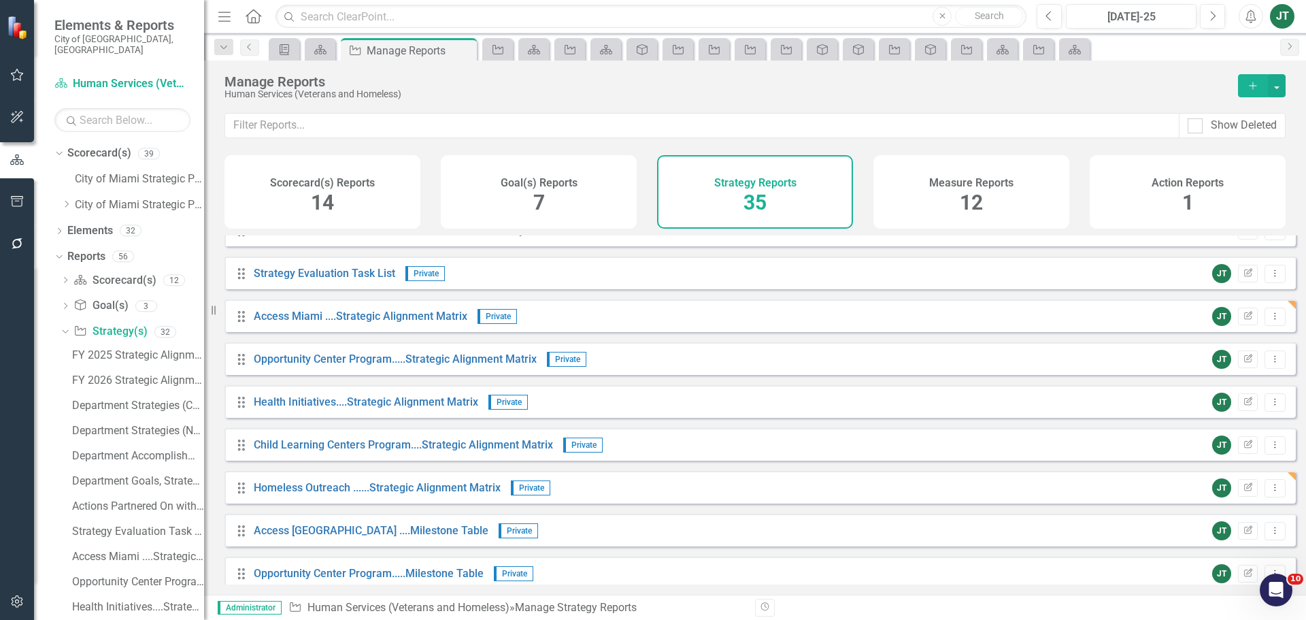
scroll to position [408, 0]
click at [1243, 363] on icon "Edit Report" at bounding box center [1248, 358] width 10 height 8
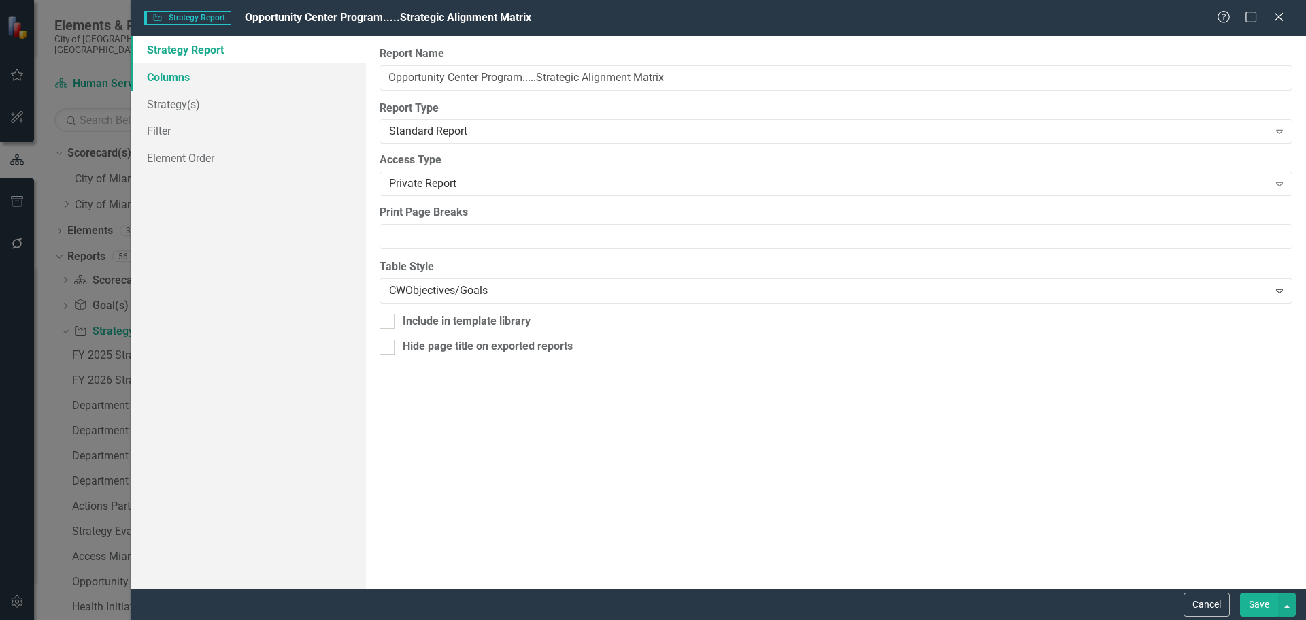
click at [162, 69] on link "Columns" at bounding box center [248, 76] width 235 height 27
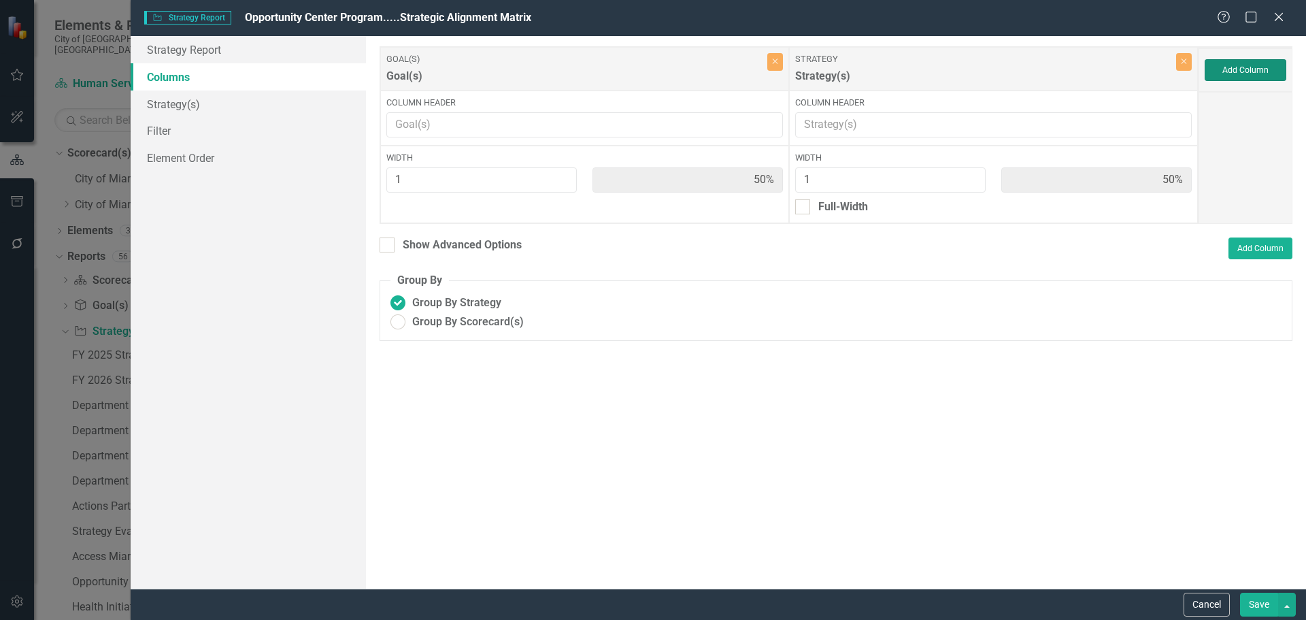
click at [1227, 68] on button "Add Column" at bounding box center [1246, 70] width 82 height 22
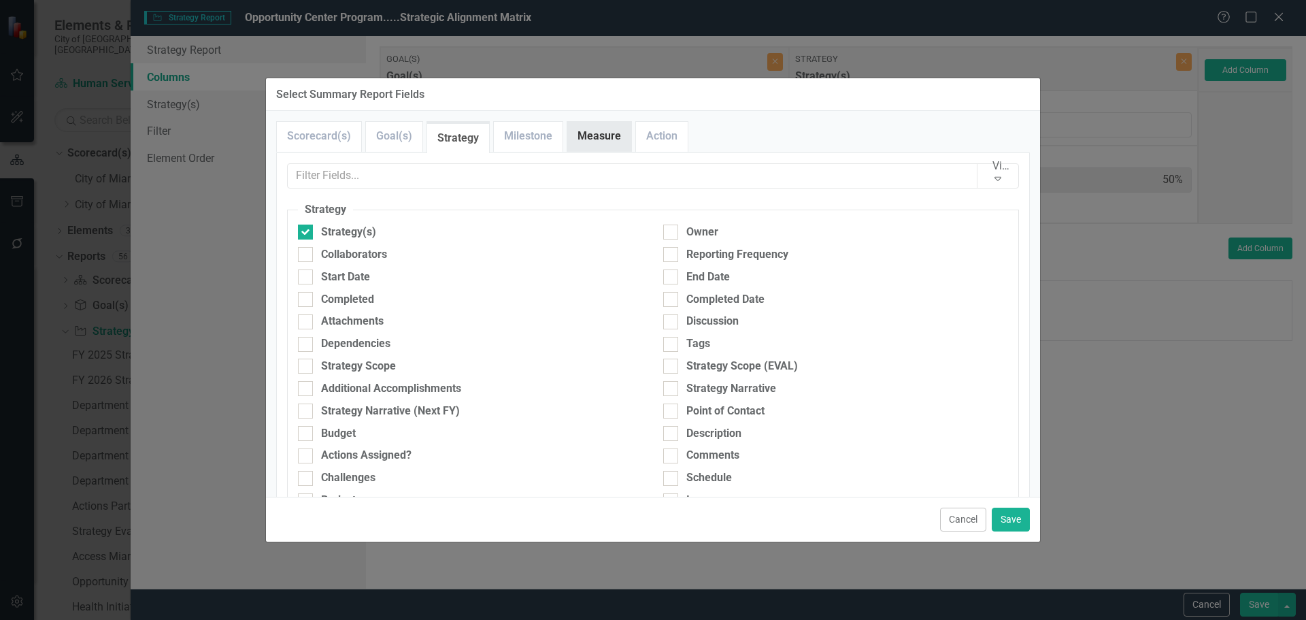
click at [586, 142] on link "Measure" at bounding box center [599, 136] width 64 height 29
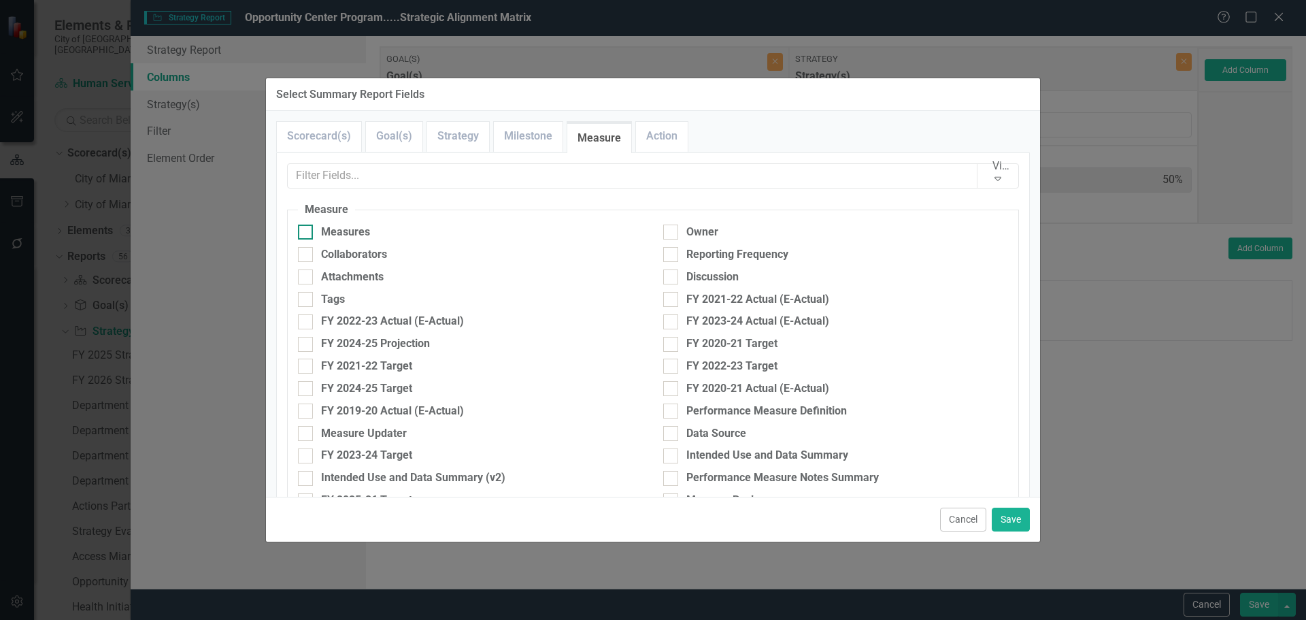
click at [350, 229] on div "Measures" at bounding box center [345, 232] width 49 height 16
click at [307, 229] on input "Measures" at bounding box center [302, 228] width 9 height 9
checkbox input "true"
click at [1012, 521] on button "Save" at bounding box center [1011, 519] width 38 height 24
type input "33%"
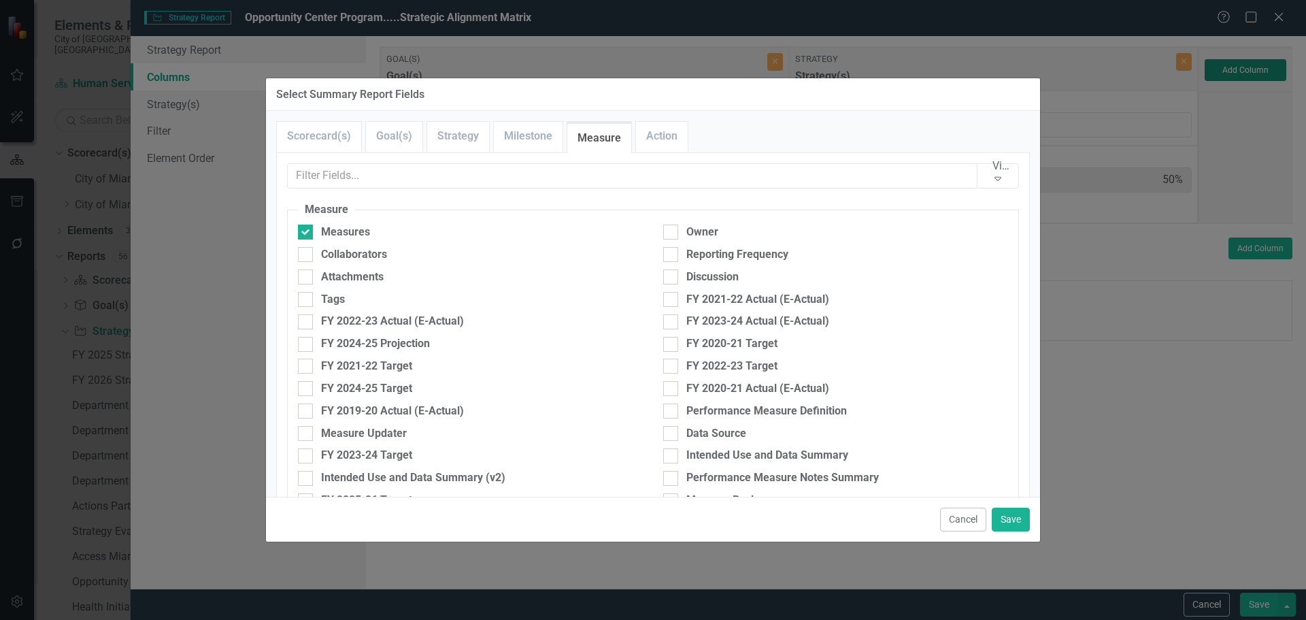
type input "33%"
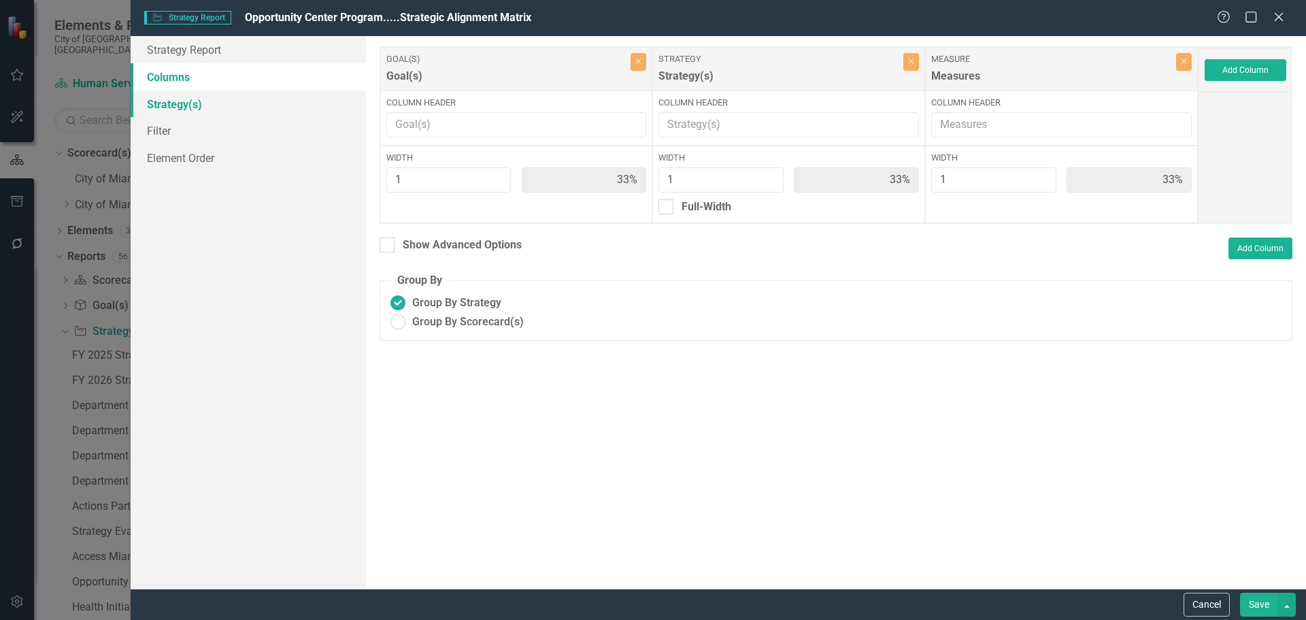
click at [184, 104] on link "Strategy(s)" at bounding box center [248, 103] width 235 height 27
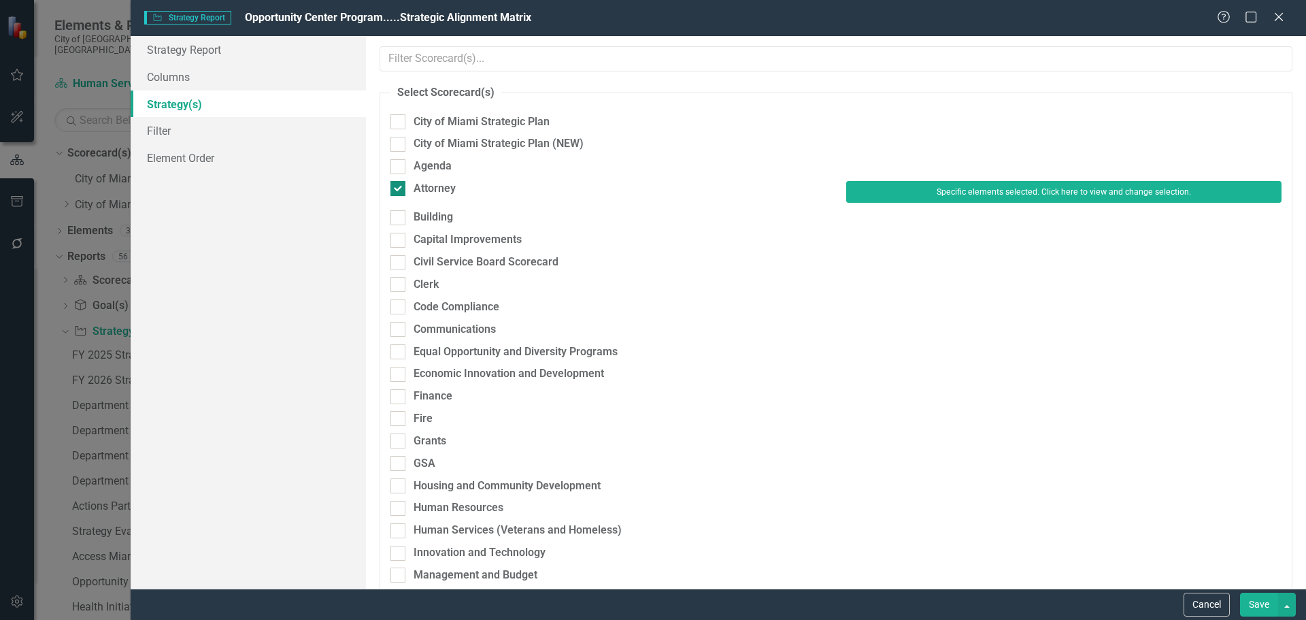
click at [429, 183] on div "Attorney" at bounding box center [435, 189] width 42 height 16
click at [399, 183] on input "Attorney" at bounding box center [394, 185] width 9 height 9
checkbox input "false"
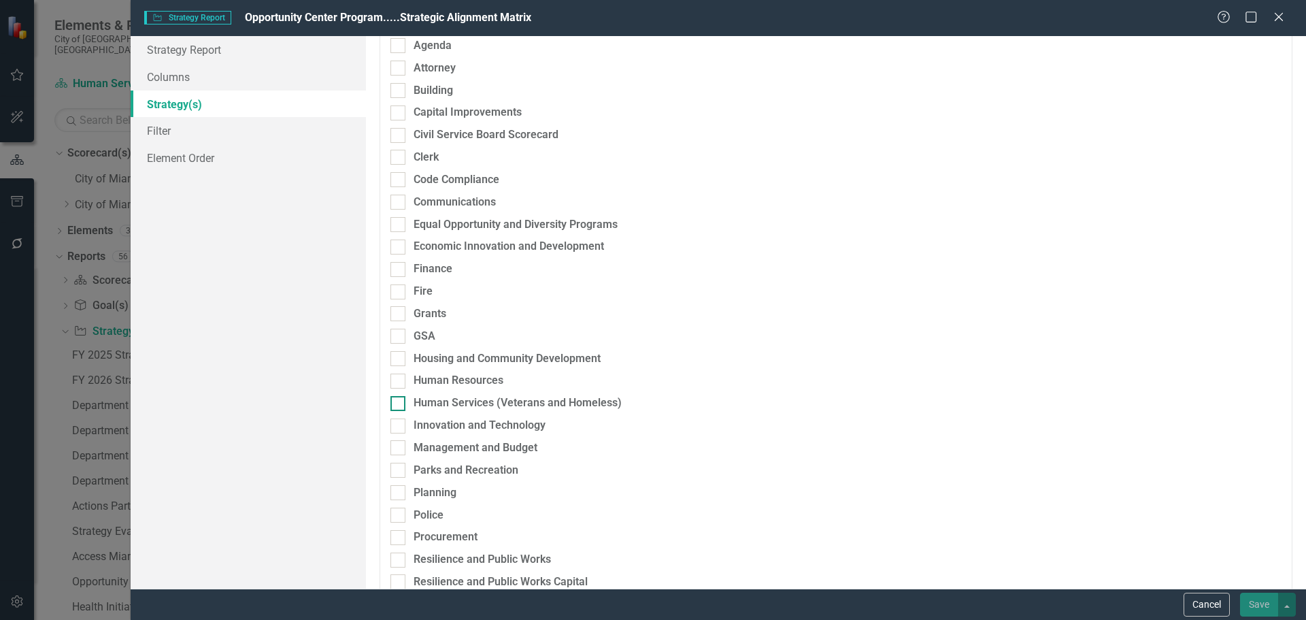
click at [444, 403] on div "Human Services (Veterans and Homeless)" at bounding box center [518, 403] width 208 height 16
click at [399, 403] on input "Human Services (Veterans and Homeless)" at bounding box center [394, 400] width 9 height 9
checkbox input "true"
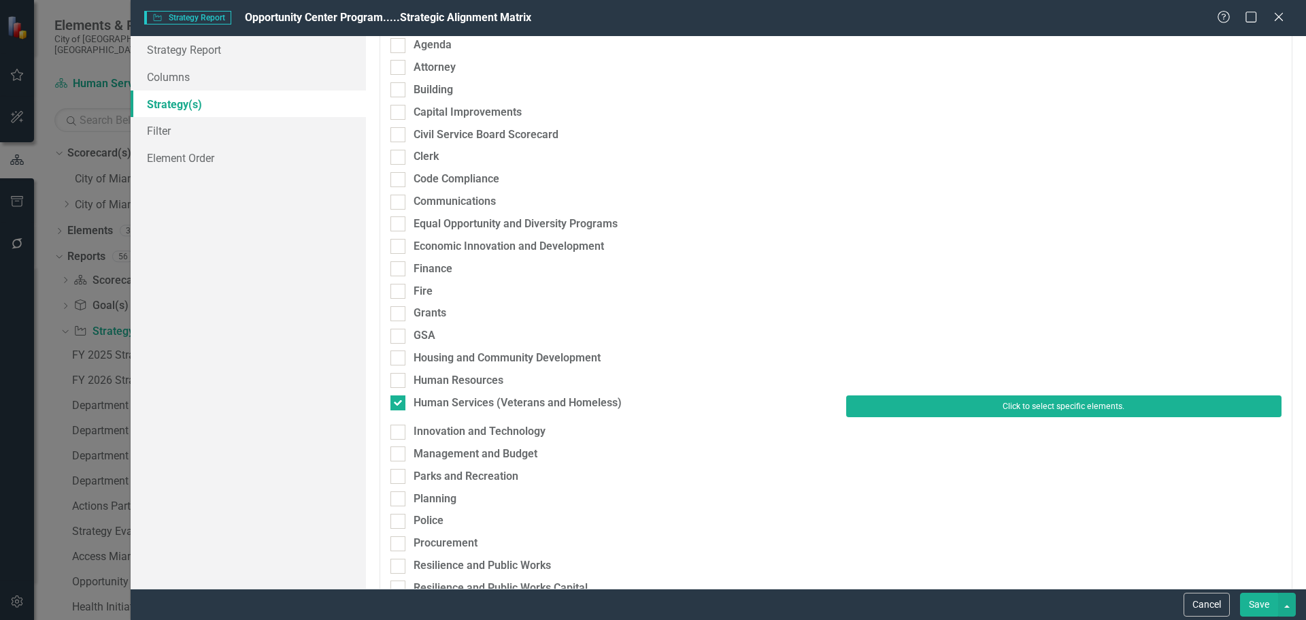
click at [897, 409] on button "Click to select specific elements." at bounding box center [1063, 406] width 435 height 22
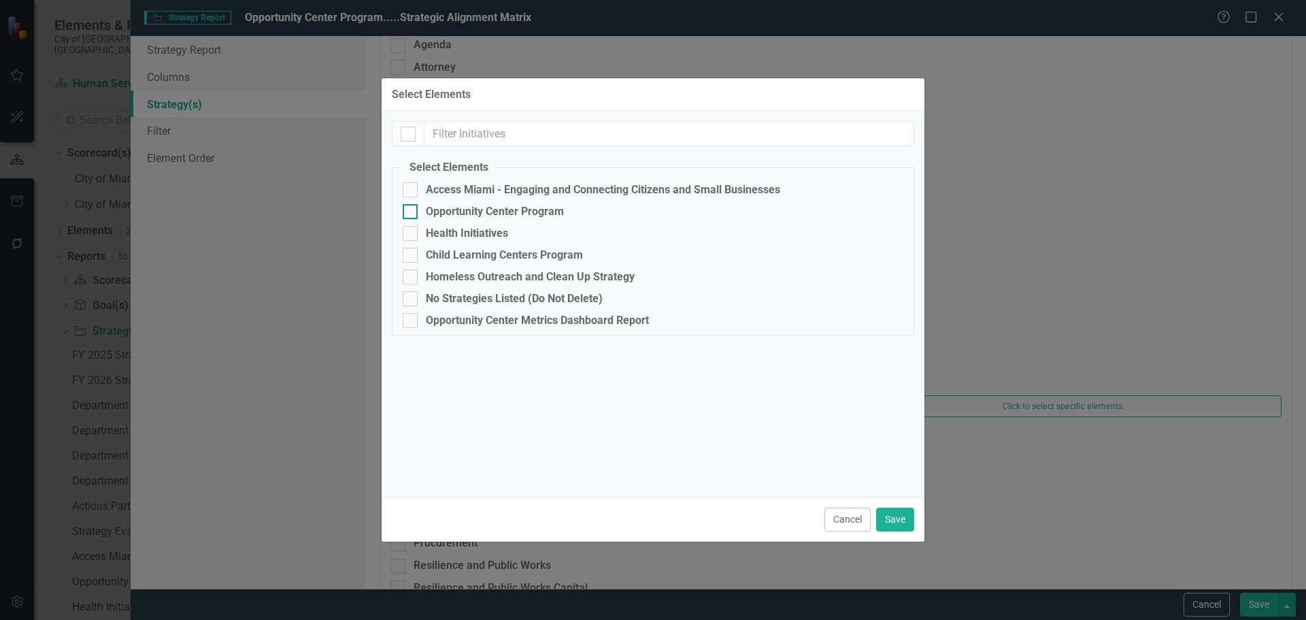
click at [465, 217] on div "Opportunity Center Program" at bounding box center [495, 211] width 138 height 12
click at [412, 213] on input "Opportunity Center Program" at bounding box center [407, 208] width 9 height 9
checkbox input "true"
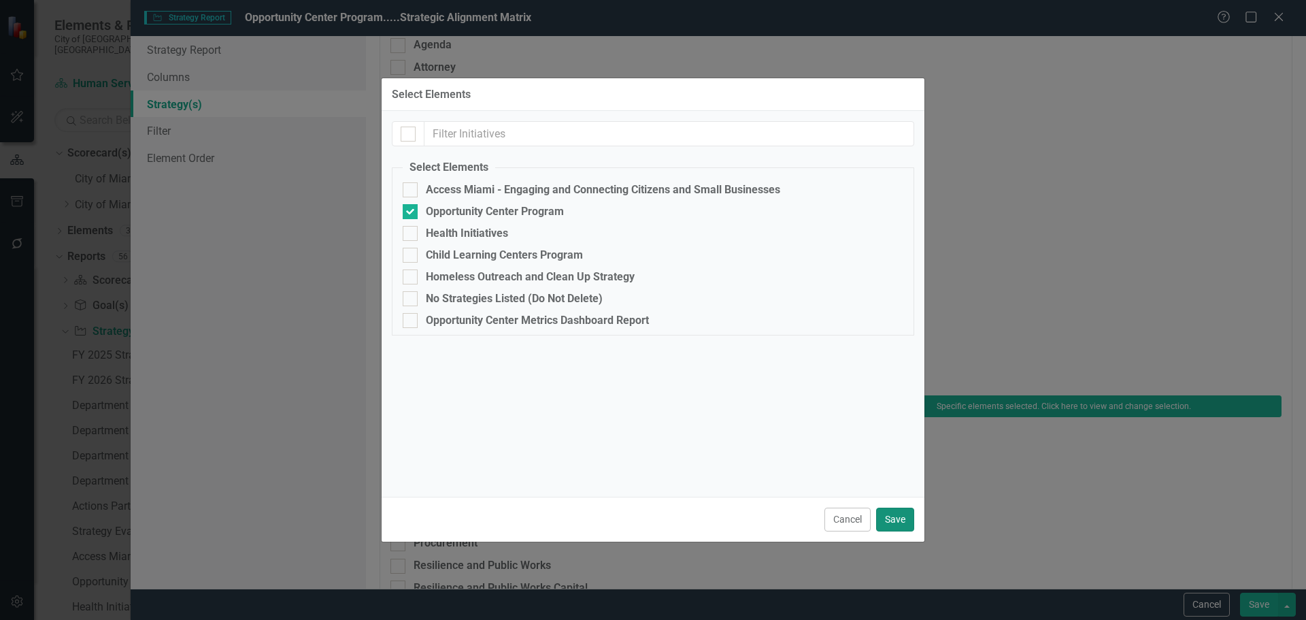
click at [891, 516] on button "Save" at bounding box center [895, 519] width 38 height 24
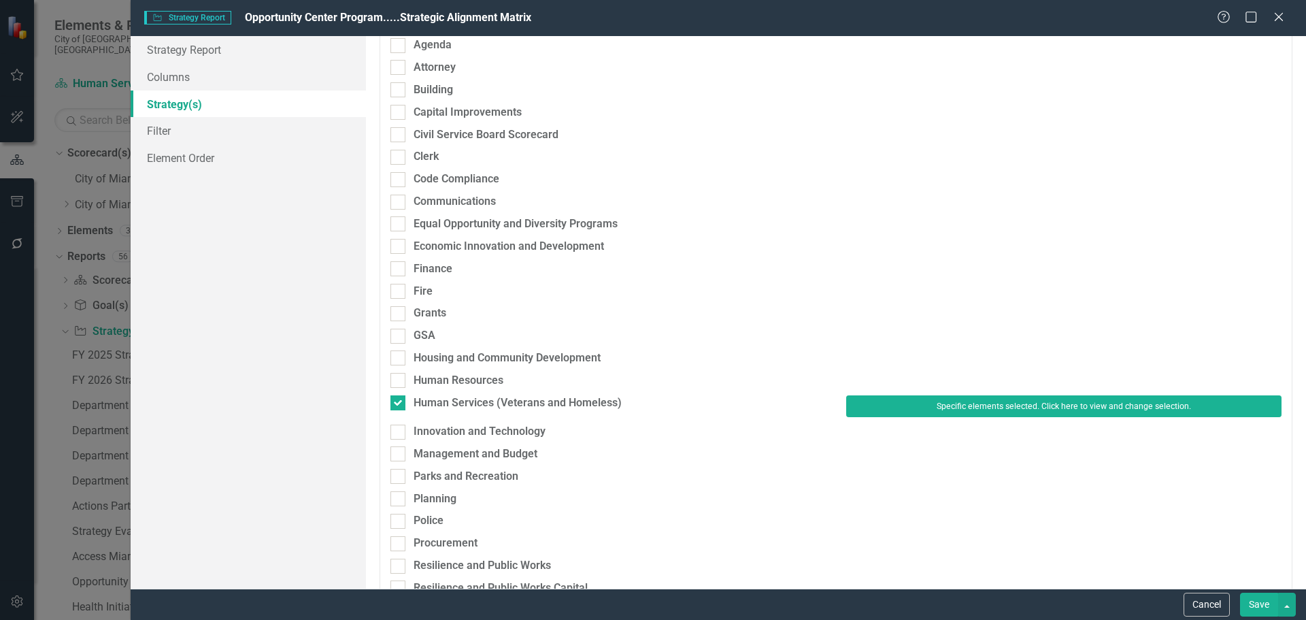
click at [1267, 609] on button "Save" at bounding box center [1259, 605] width 38 height 24
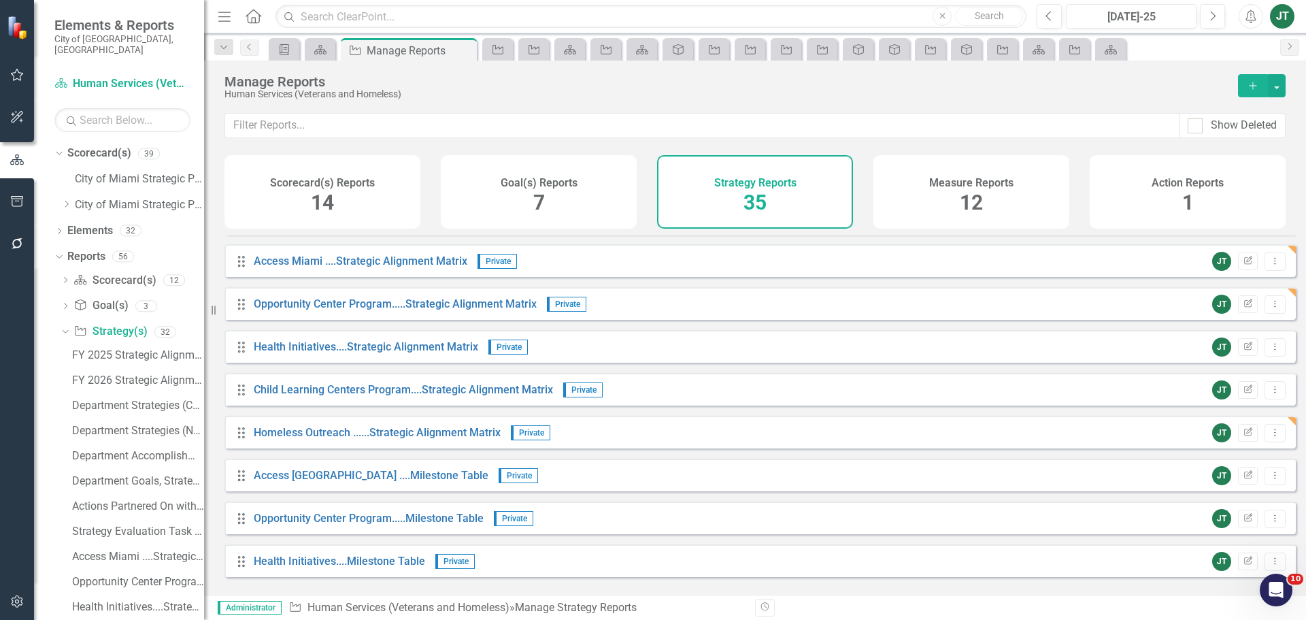
scroll to position [476, 0]
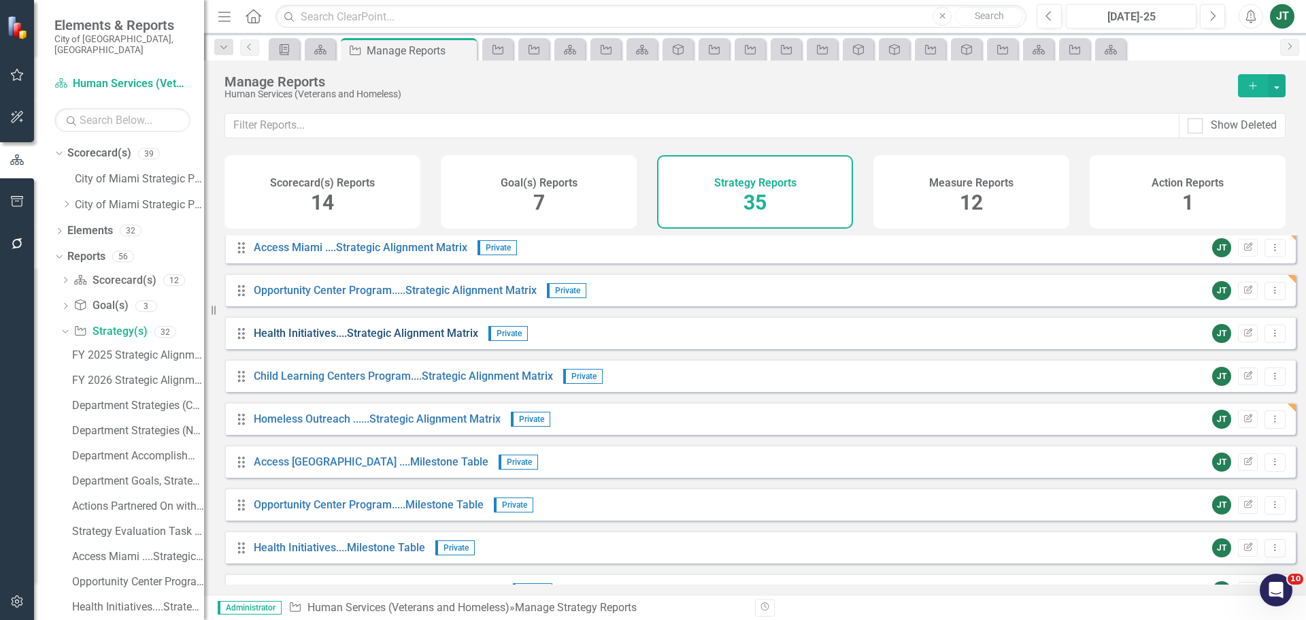
click at [284, 339] on link "Health Initiatives....Strategic Alignment Matrix" at bounding box center [366, 333] width 224 height 13
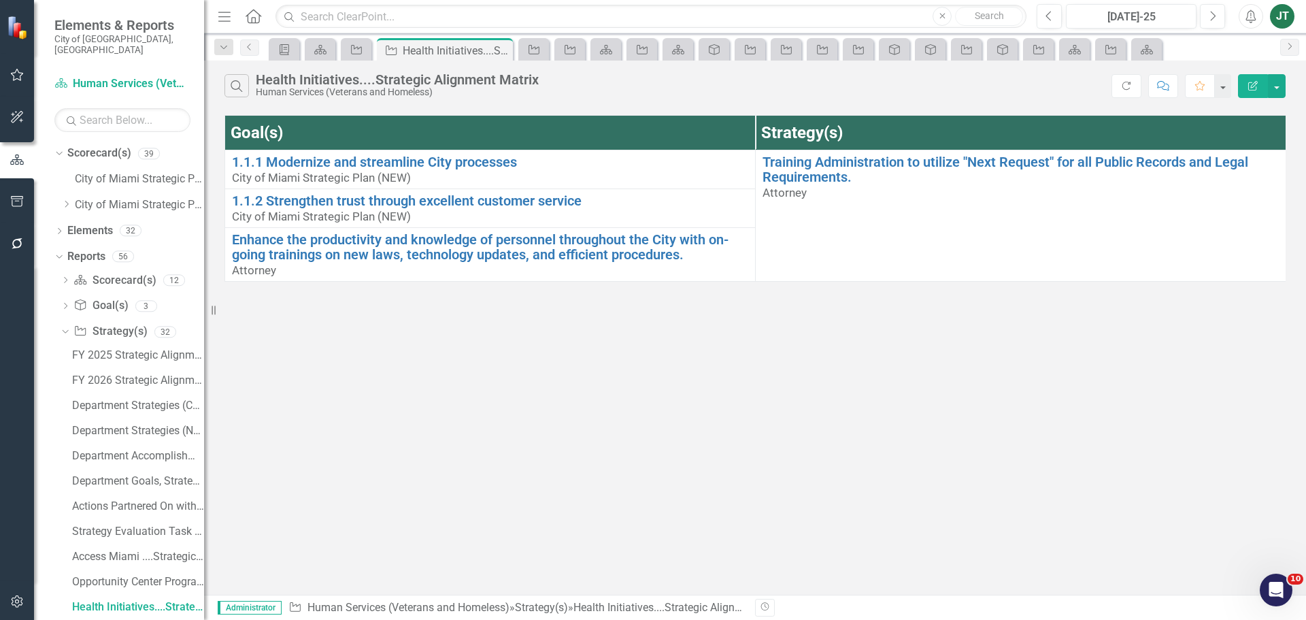
click at [1256, 90] on icon "Edit Report" at bounding box center [1253, 86] width 12 height 10
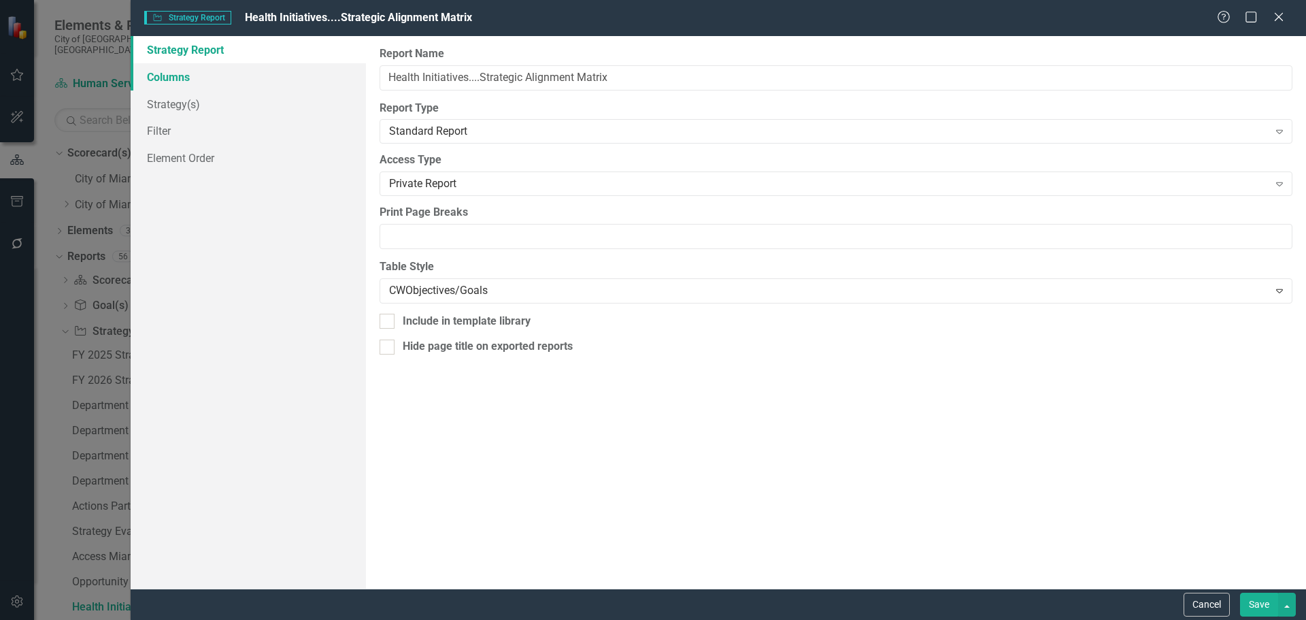
click at [249, 77] on link "Columns" at bounding box center [248, 76] width 235 height 27
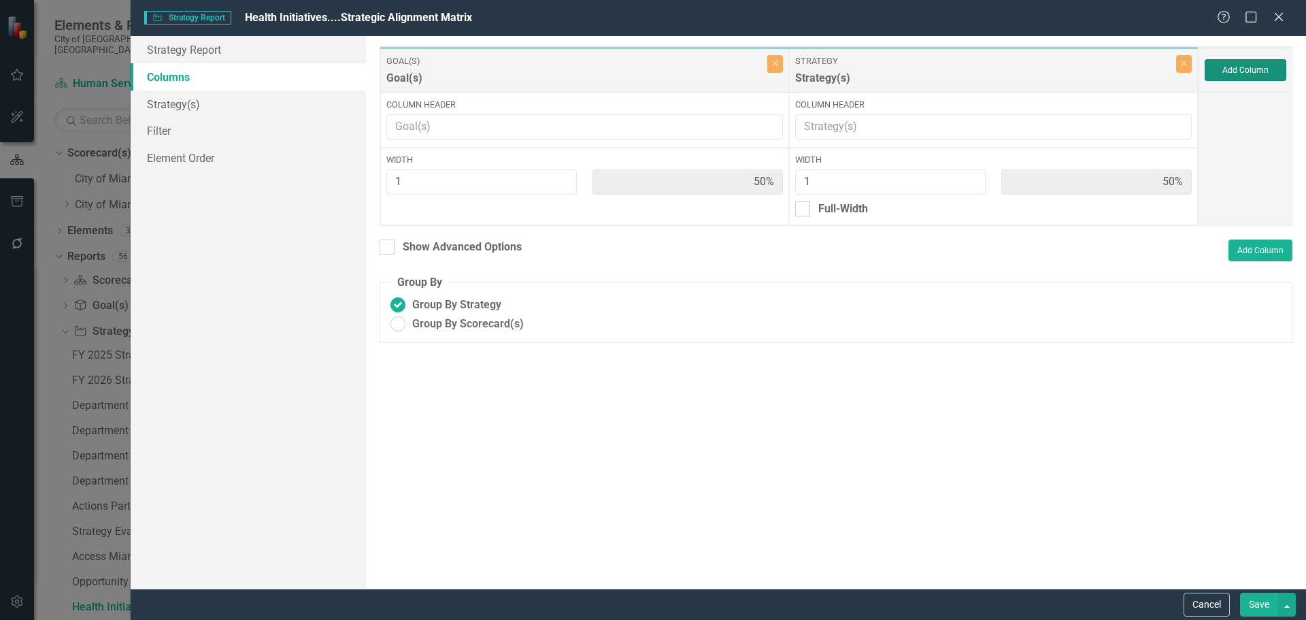
click at [1238, 63] on button "Add Column" at bounding box center [1246, 70] width 82 height 22
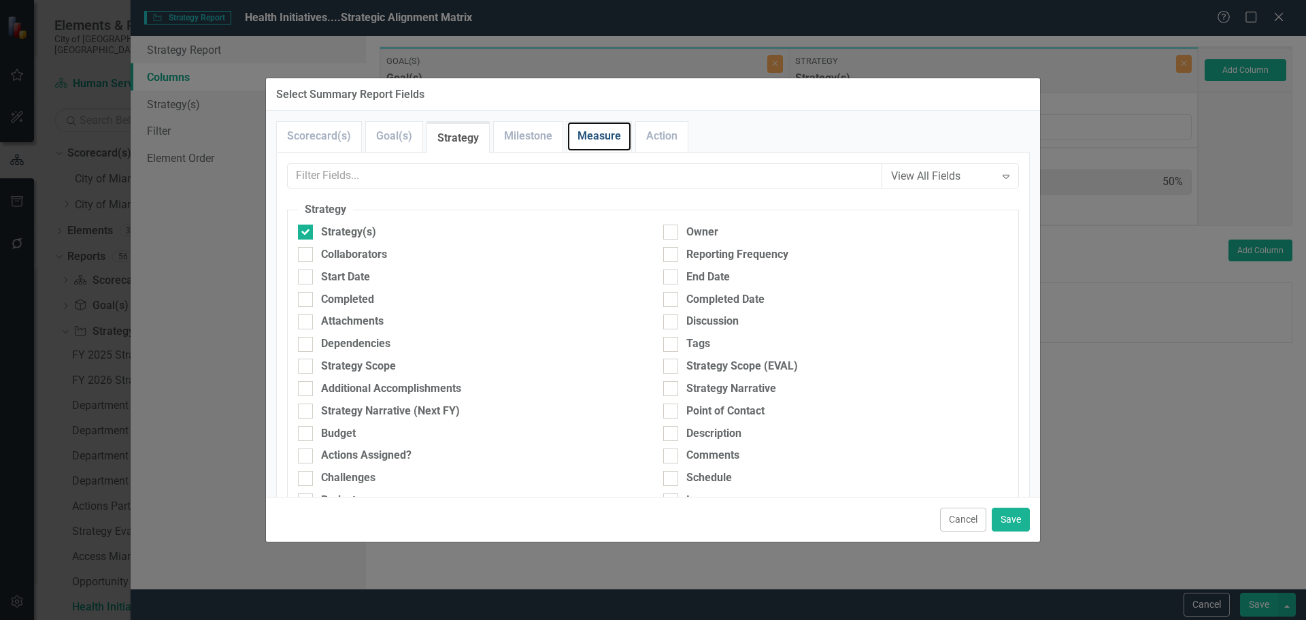
drag, startPoint x: 599, startPoint y: 127, endPoint x: 546, endPoint y: 152, distance: 58.1
click at [599, 127] on link "Measure" at bounding box center [599, 136] width 64 height 29
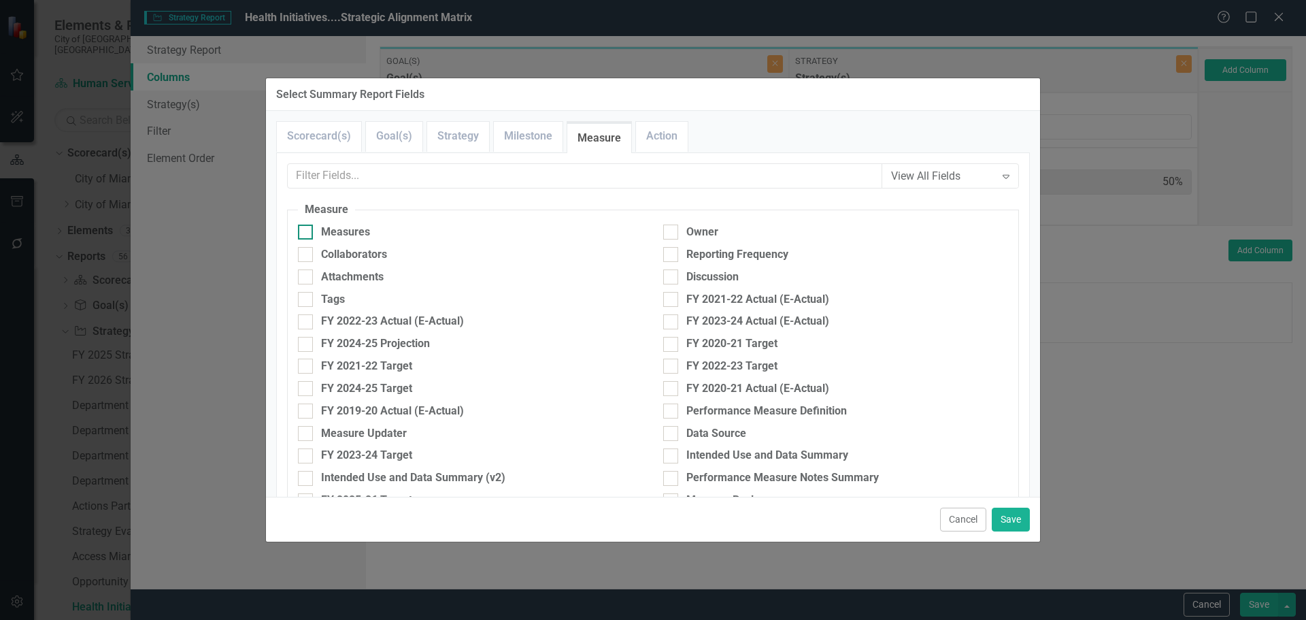
click at [329, 233] on div "Measures" at bounding box center [345, 232] width 49 height 16
click at [307, 233] on input "Measures" at bounding box center [302, 228] width 9 height 9
checkbox input "true"
click at [1019, 517] on button "Save" at bounding box center [1011, 519] width 38 height 24
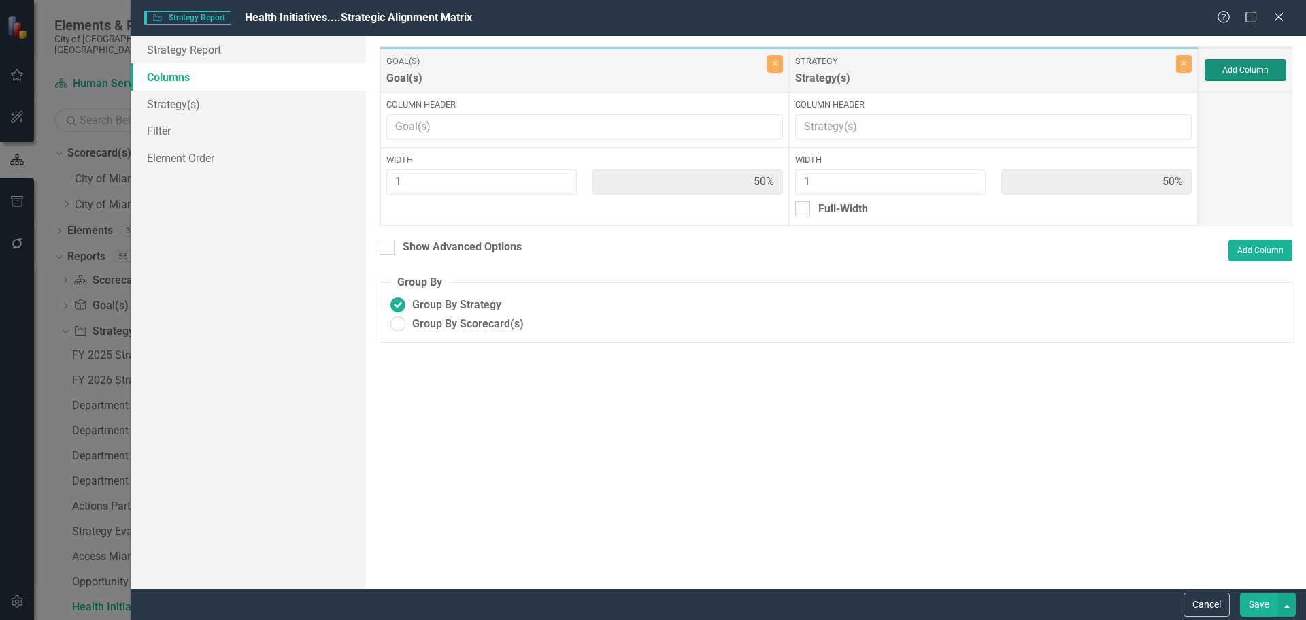
type input "33%"
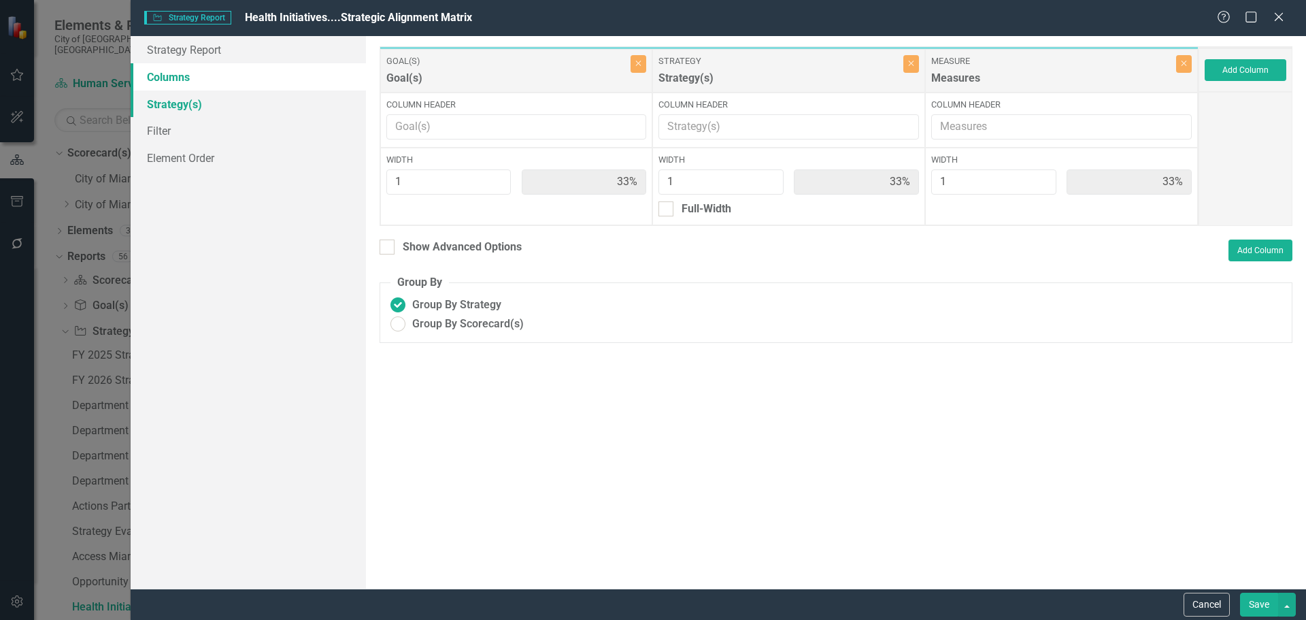
click at [173, 92] on link "Strategy(s)" at bounding box center [248, 103] width 235 height 27
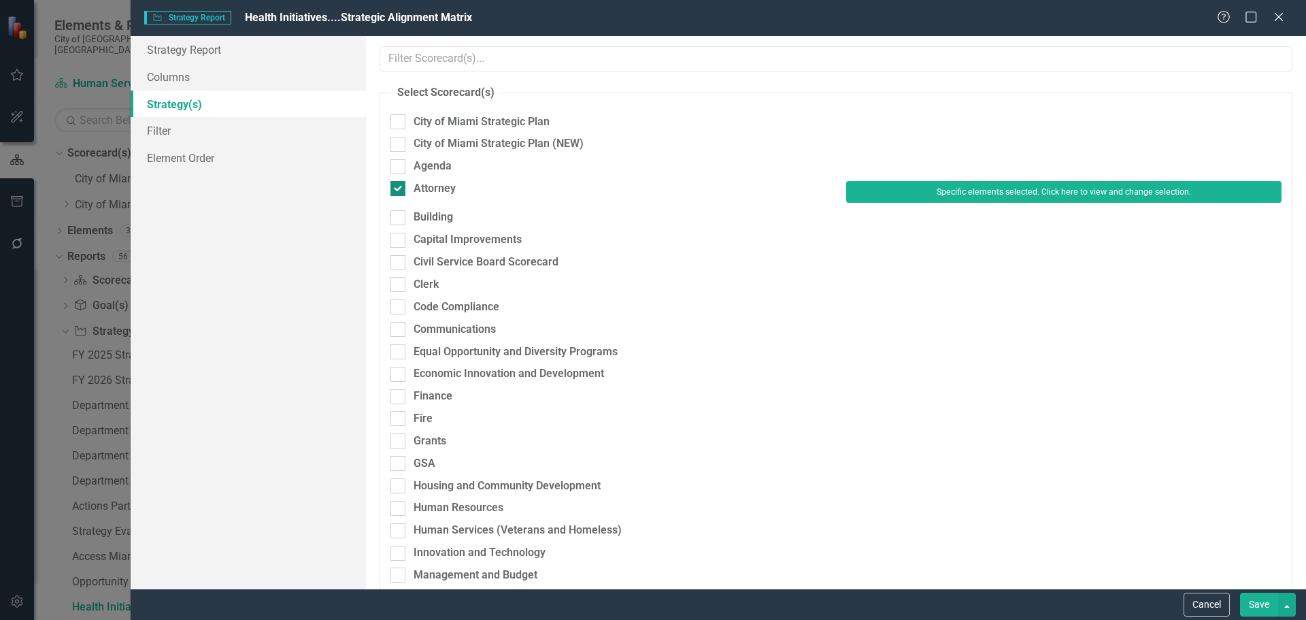
click at [438, 188] on div "Attorney" at bounding box center [435, 189] width 42 height 16
click at [399, 188] on input "Attorney" at bounding box center [394, 185] width 9 height 9
checkbox input "false"
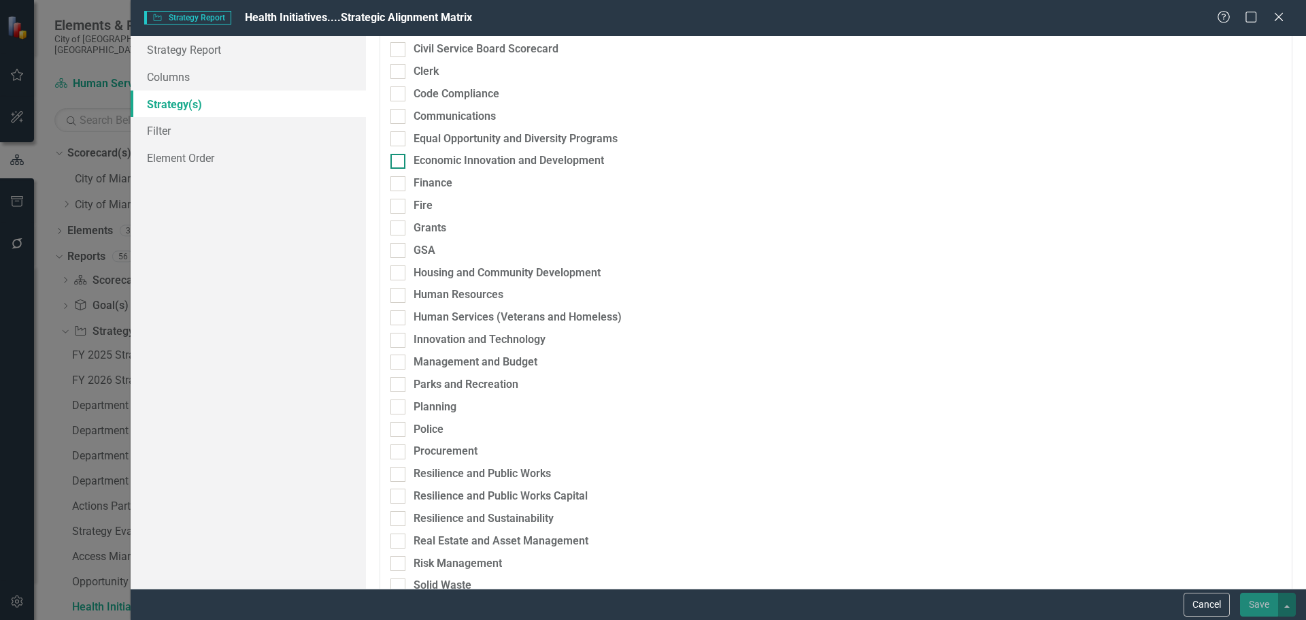
scroll to position [272, 0]
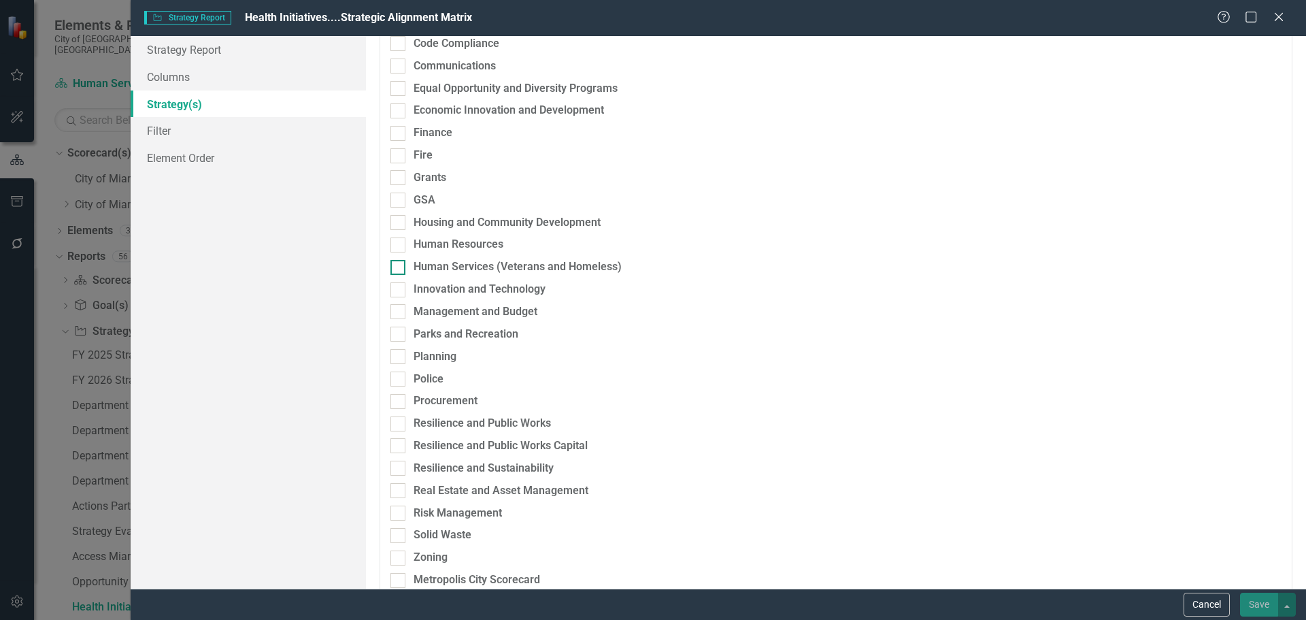
click at [442, 266] on div "Human Services (Veterans and Homeless)" at bounding box center [518, 267] width 208 height 16
click at [399, 266] on input "Human Services (Veterans and Homeless)" at bounding box center [394, 264] width 9 height 9
checkbox input "true"
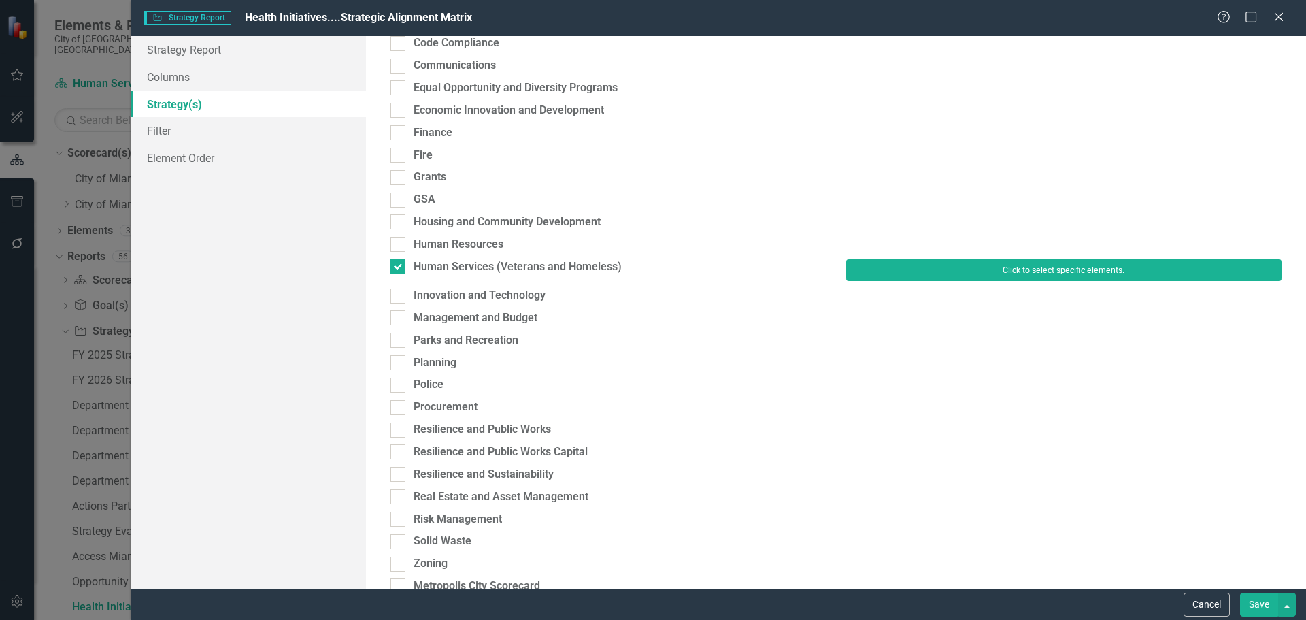
click at [1041, 271] on button "Click to select specific elements." at bounding box center [1063, 270] width 435 height 22
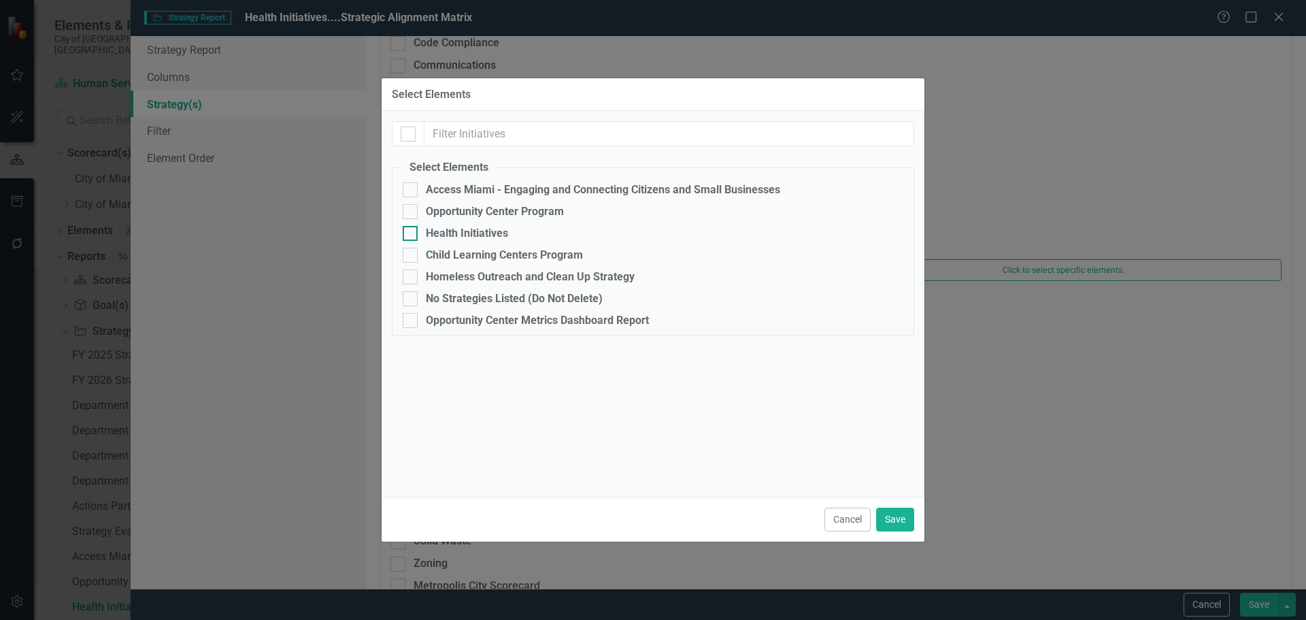
click at [480, 233] on div "Health Initiatives" at bounding box center [467, 233] width 82 height 12
click at [412, 233] on input "Health Initiatives" at bounding box center [407, 230] width 9 height 9
checkbox input "true"
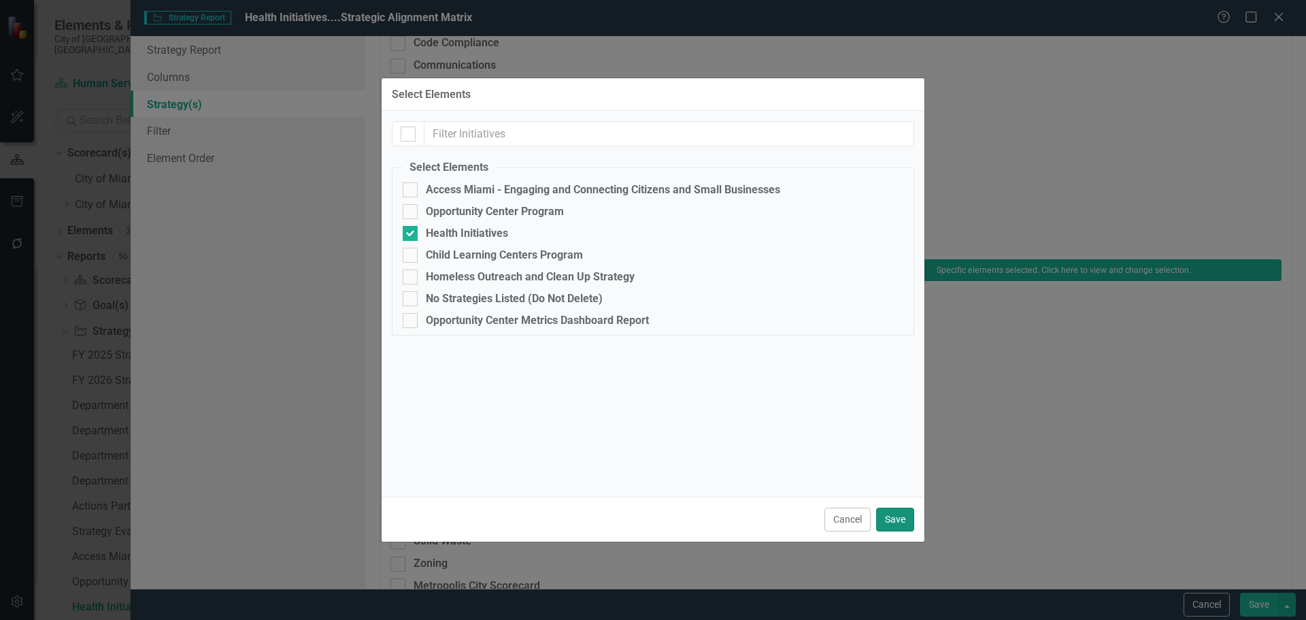
click at [905, 517] on button "Save" at bounding box center [895, 519] width 38 height 24
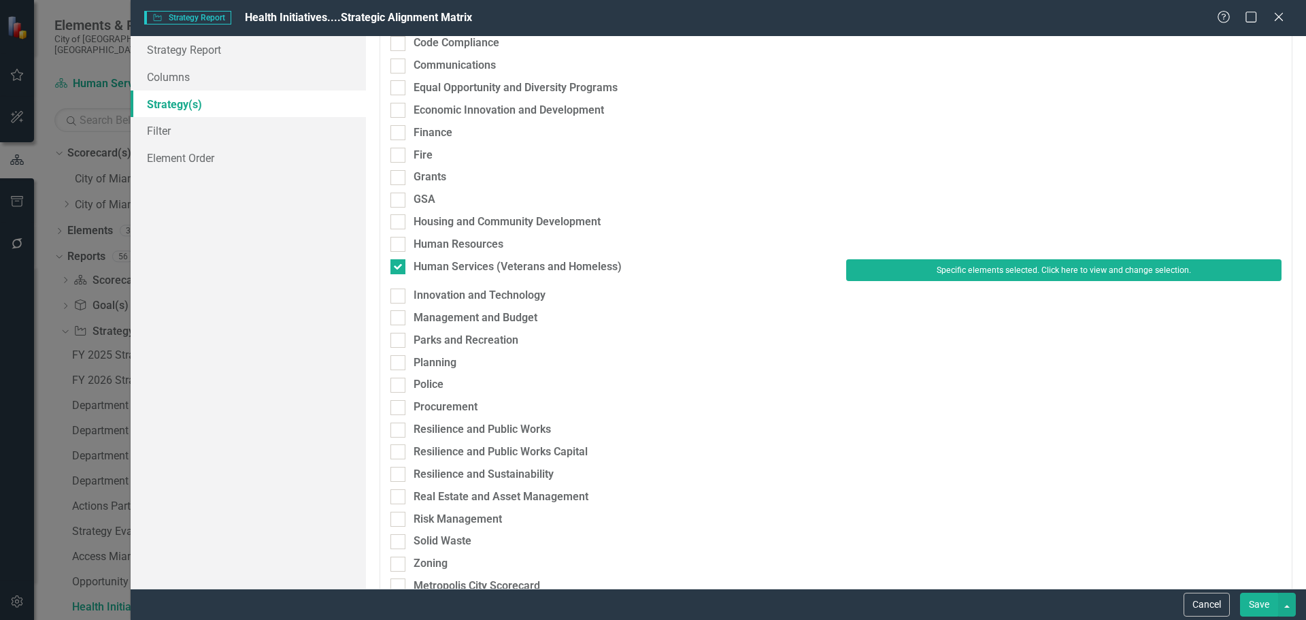
click at [1265, 601] on button "Save" at bounding box center [1259, 605] width 38 height 24
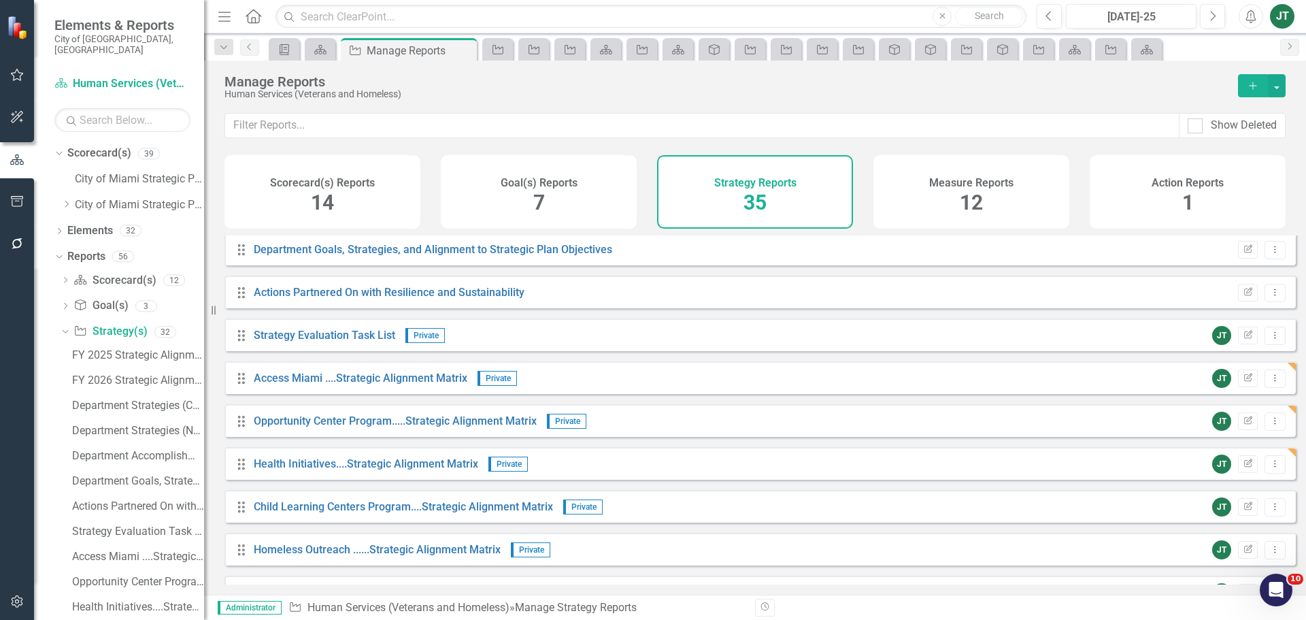
scroll to position [340, 0]
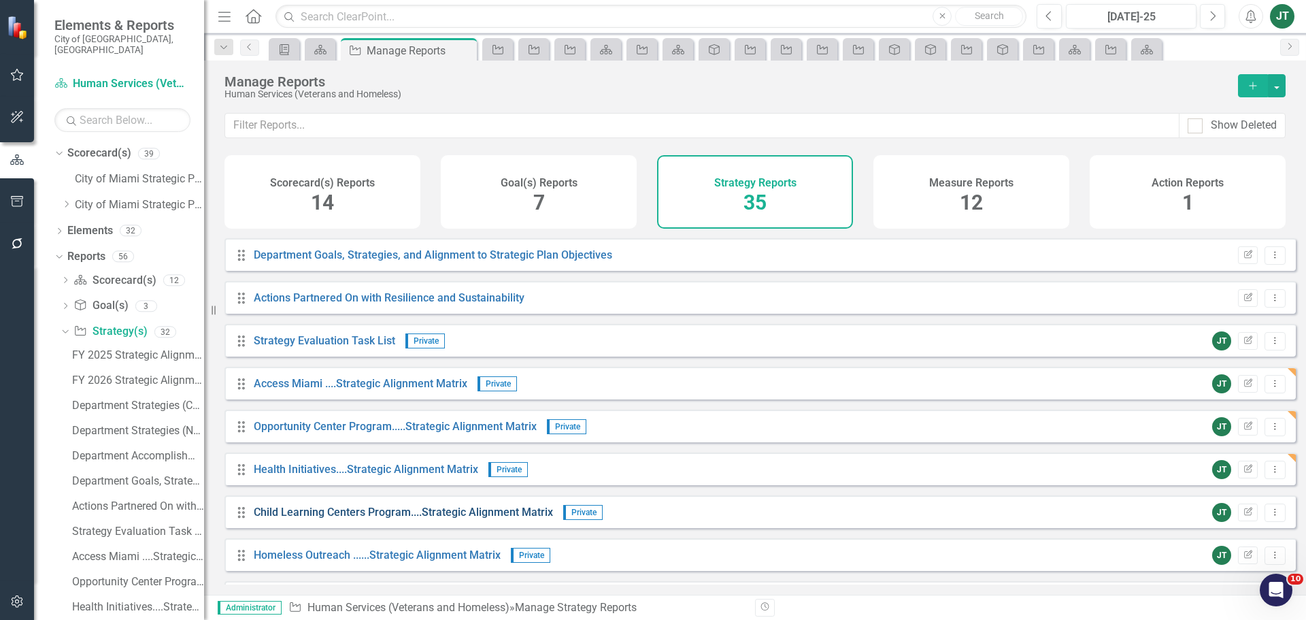
click at [312, 518] on link "Child Learning Centers Program....Strategic Alignment Matrix" at bounding box center [403, 511] width 299 height 13
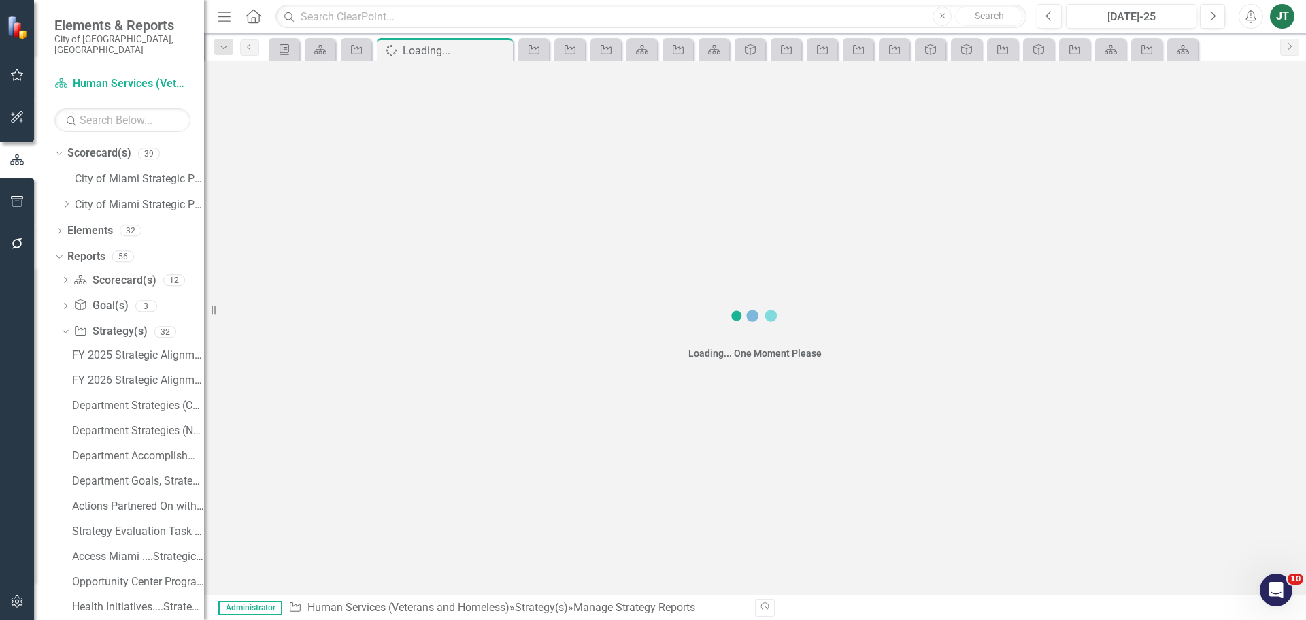
scroll to position [12, 0]
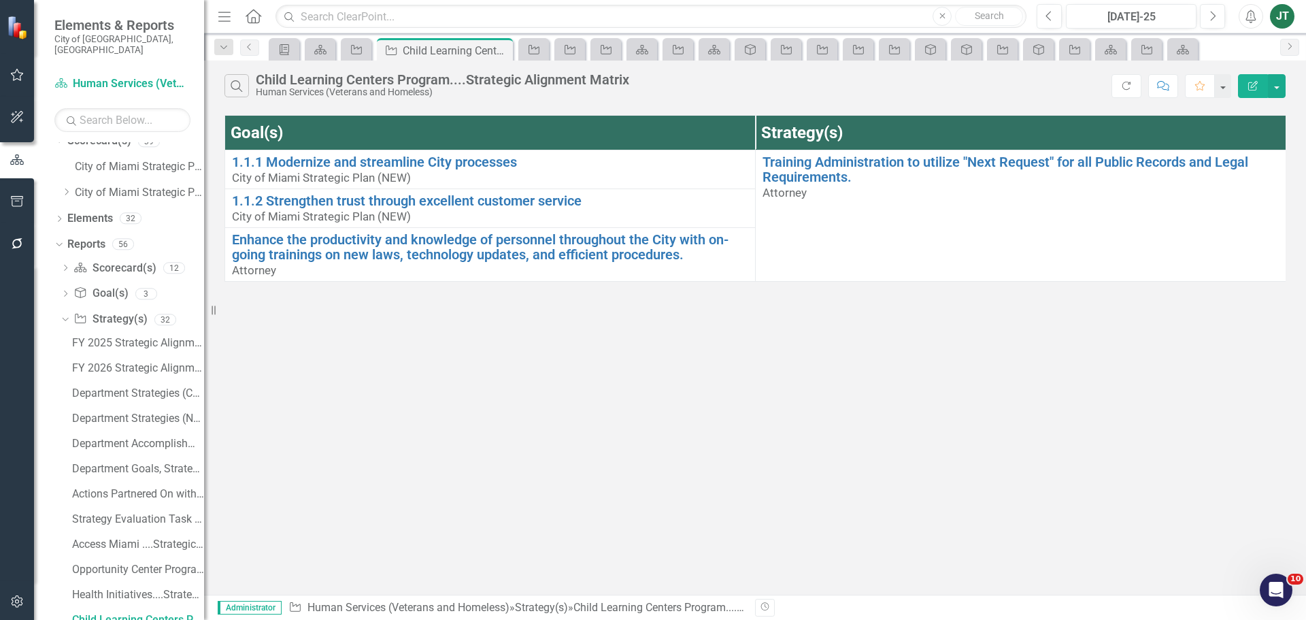
click at [1256, 83] on icon "button" at bounding box center [1253, 86] width 10 height 10
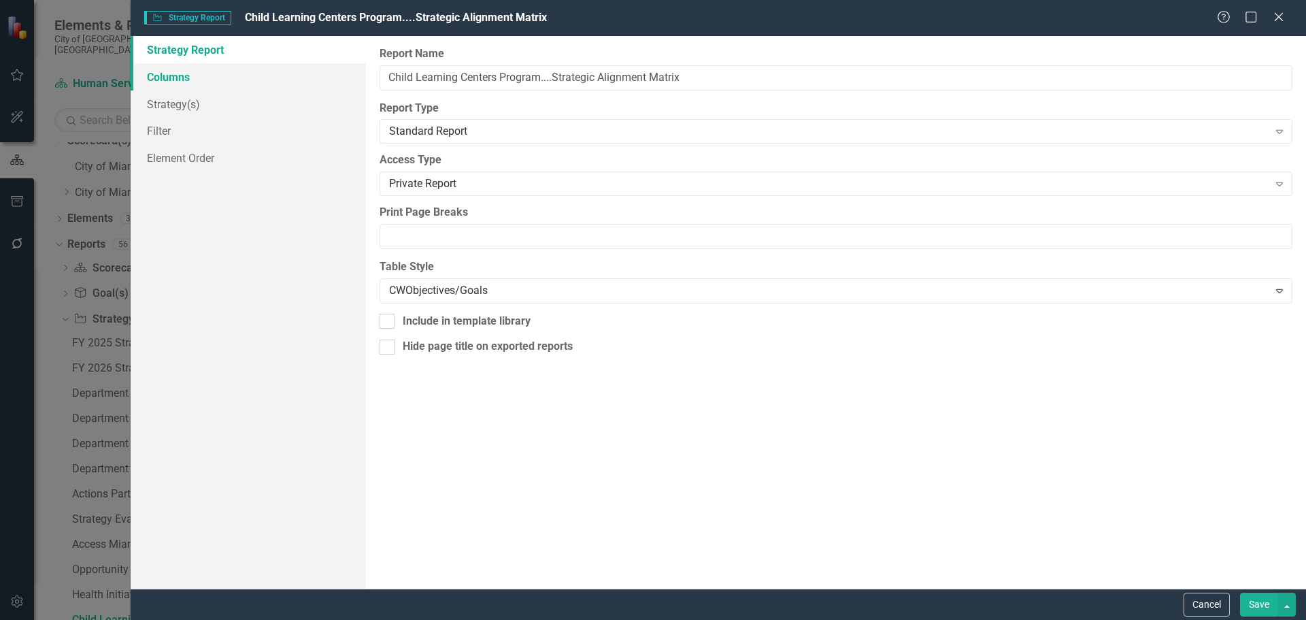
click at [183, 80] on link "Columns" at bounding box center [248, 76] width 235 height 27
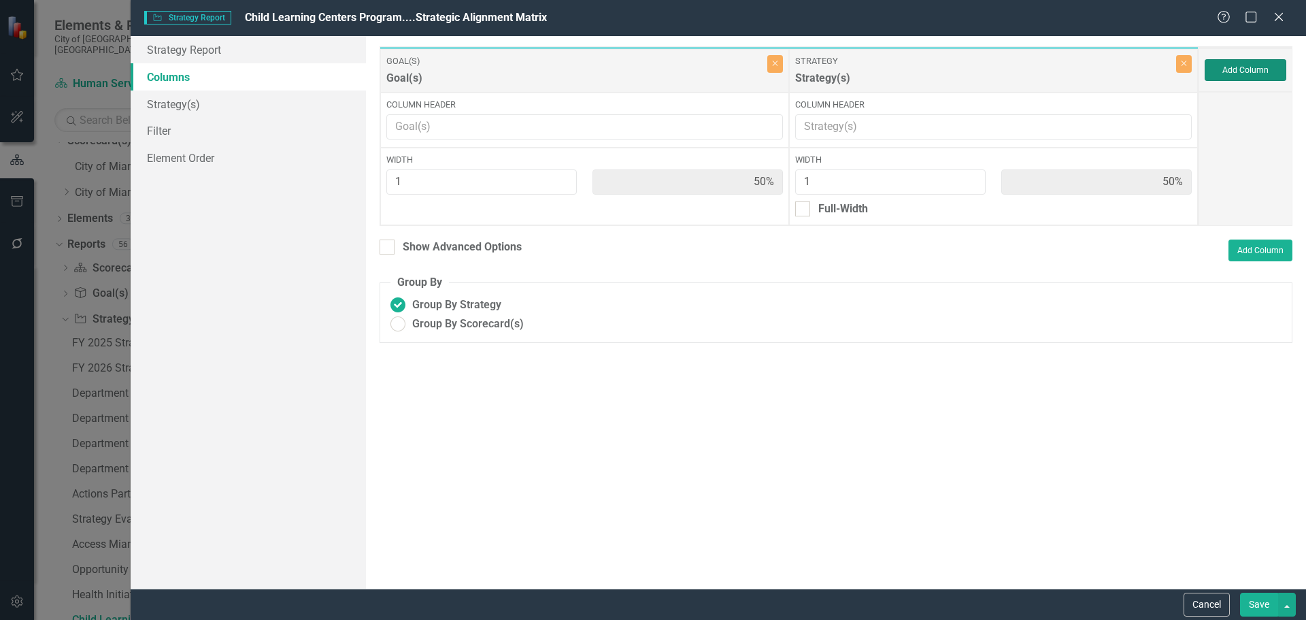
click at [1248, 79] on button "Add Column" at bounding box center [1246, 70] width 82 height 22
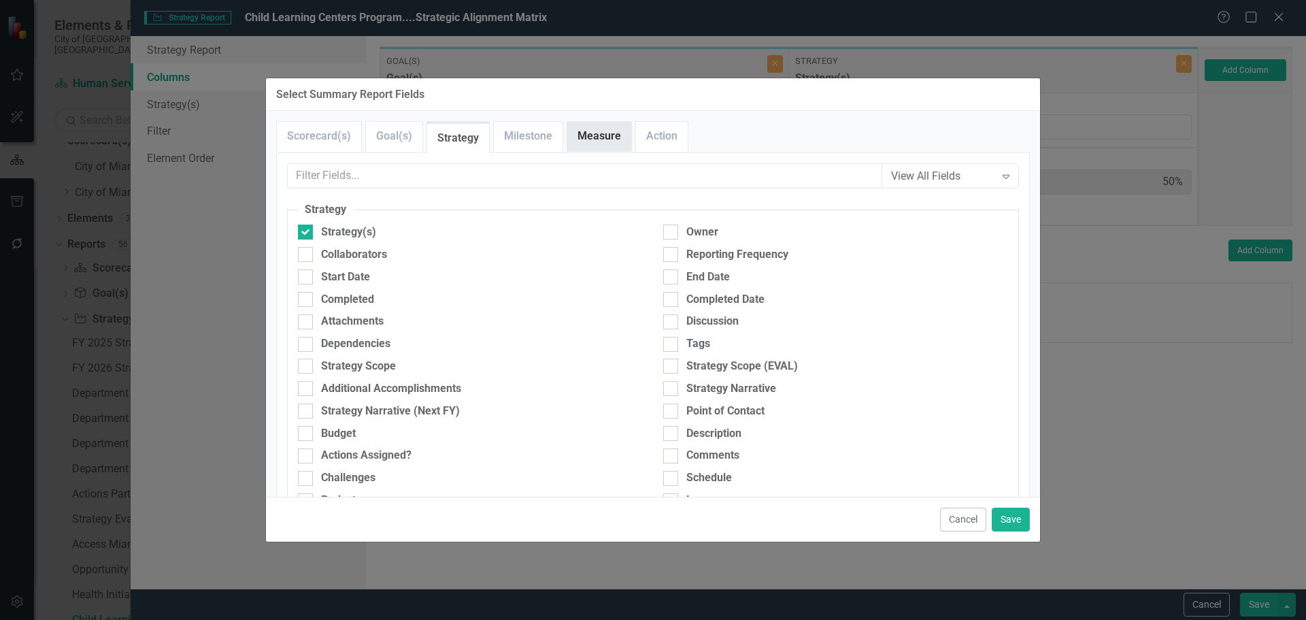
click at [610, 135] on link "Measure" at bounding box center [599, 136] width 64 height 29
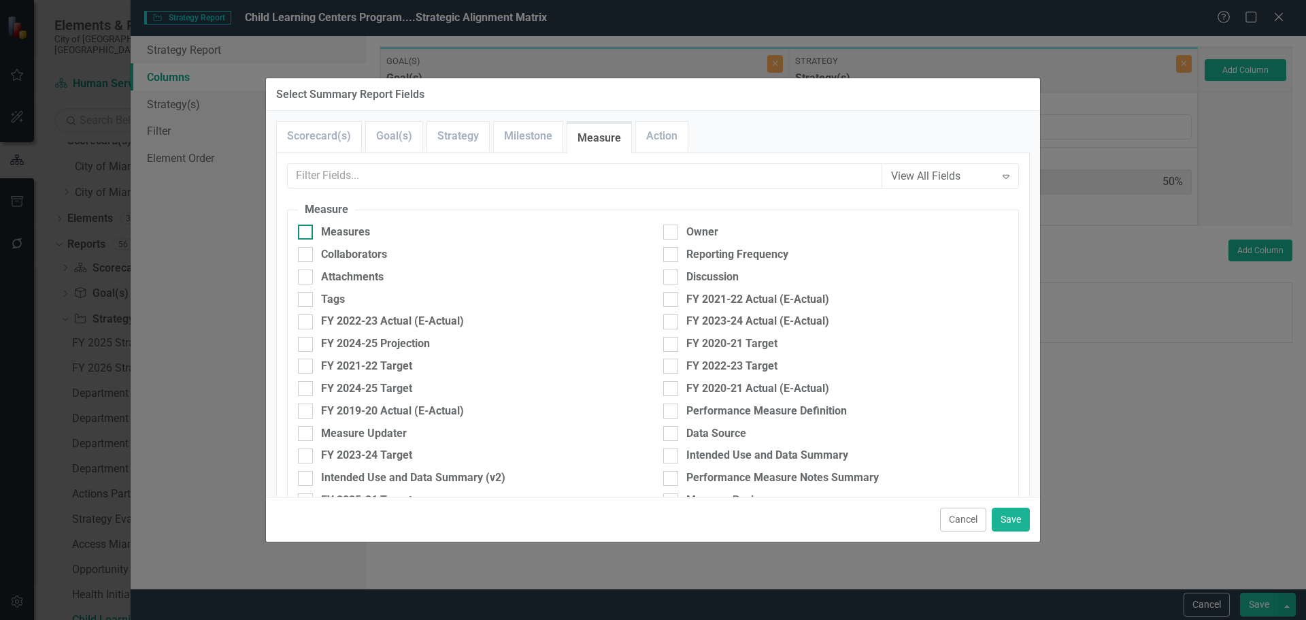
click at [331, 227] on div "Measures" at bounding box center [345, 232] width 49 height 16
click at [307, 227] on input "Measures" at bounding box center [302, 228] width 9 height 9
checkbox input "true"
click at [1013, 520] on button "Save" at bounding box center [1011, 519] width 38 height 24
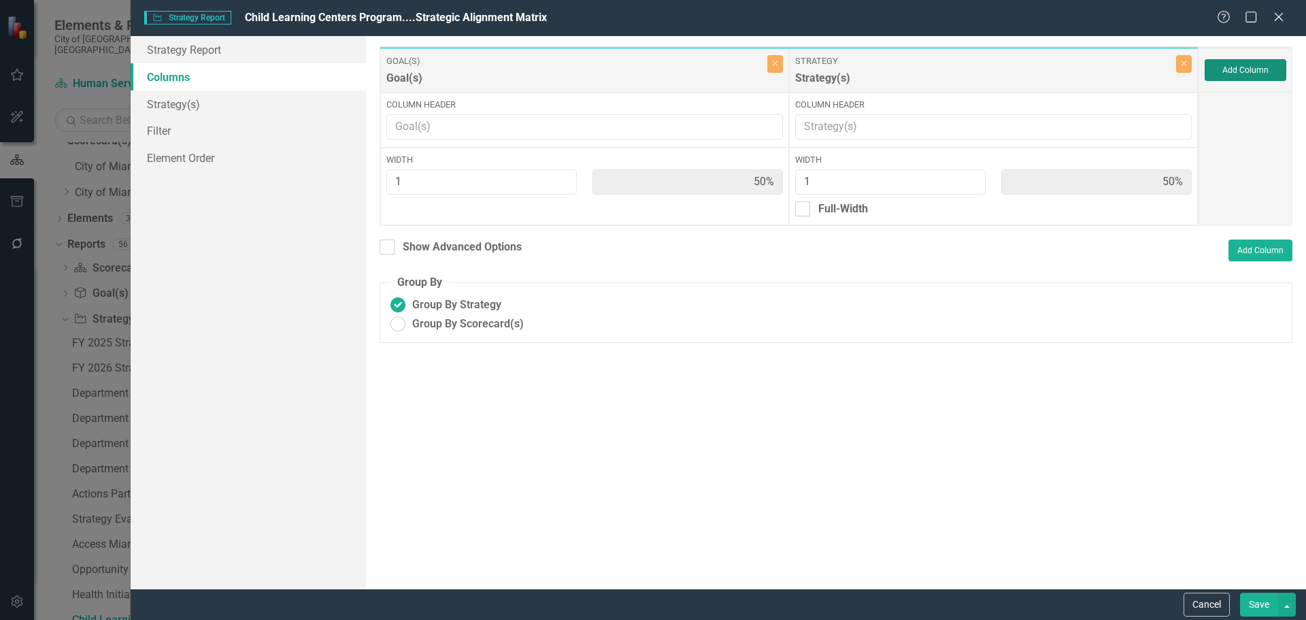
type input "33%"
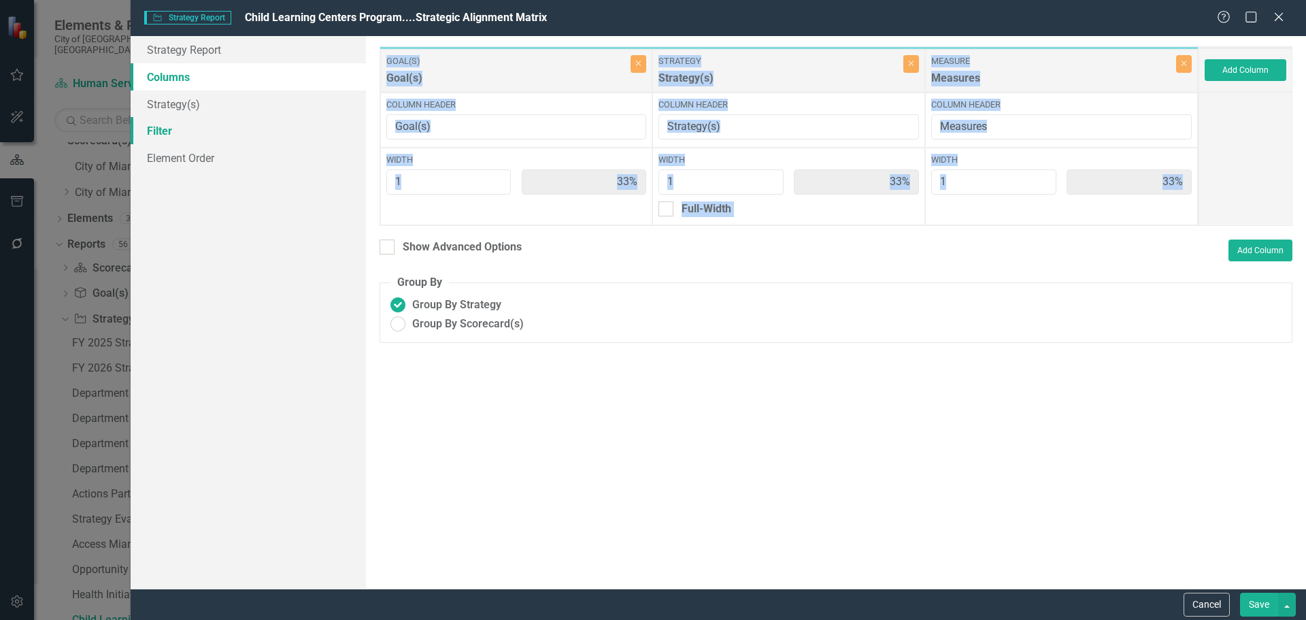
drag, startPoint x: 388, startPoint y: 223, endPoint x: 244, endPoint y: 126, distance: 174.5
click at [361, 198] on div "Strategy Report Columns Strategy(s) Filter Element Order Report Name Child Lear…" at bounding box center [719, 312] width 1176 height 552
click at [190, 100] on link "Strategy(s)" at bounding box center [248, 103] width 235 height 27
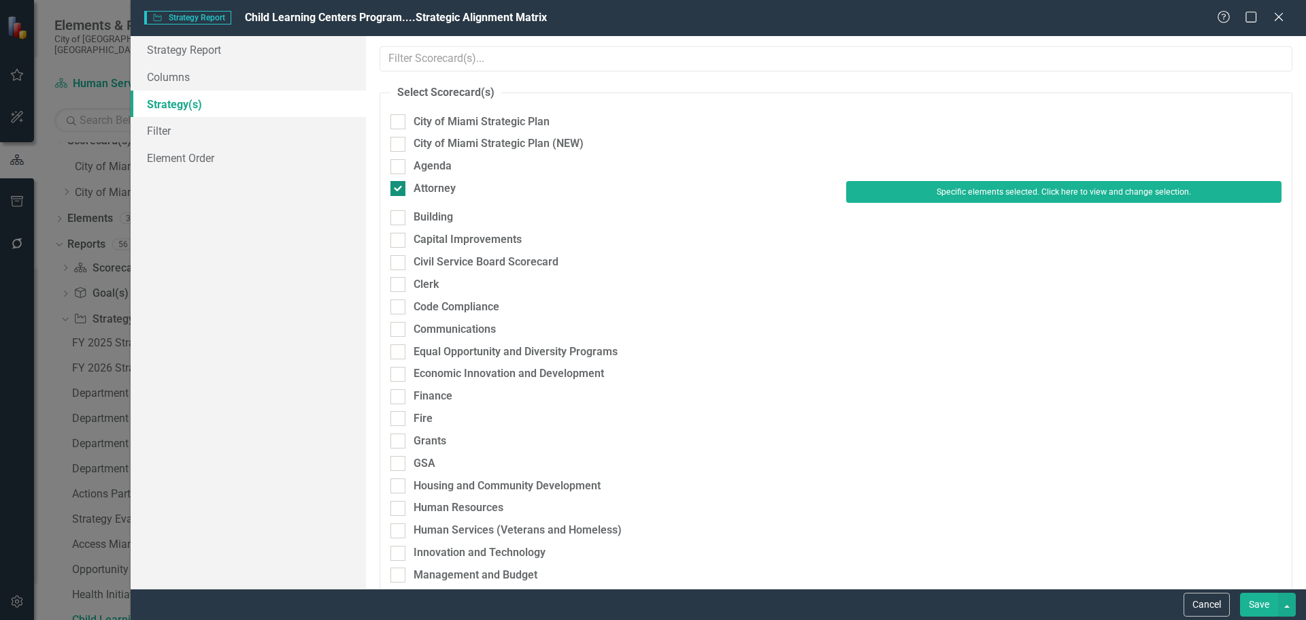
click at [422, 189] on div "Attorney" at bounding box center [435, 189] width 42 height 16
click at [399, 189] on input "Attorney" at bounding box center [394, 185] width 9 height 9
checkbox input "false"
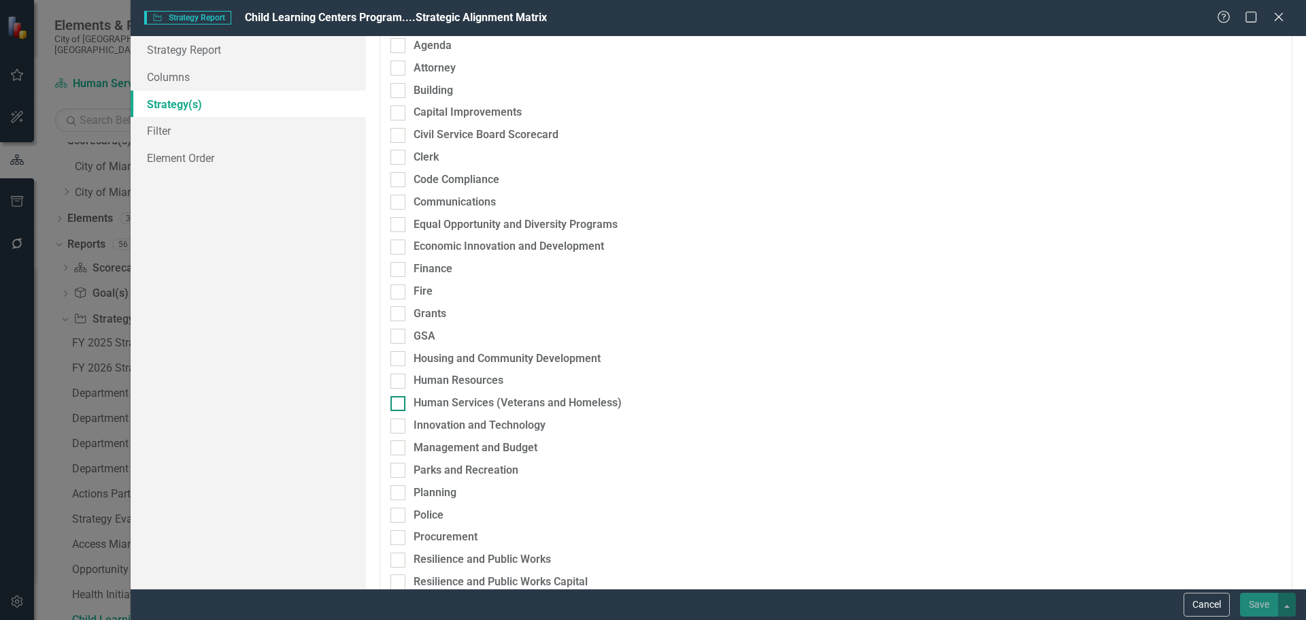
click at [501, 399] on div "Human Services (Veterans and Homeless)" at bounding box center [518, 403] width 208 height 16
click at [399, 399] on input "Human Services (Veterans and Homeless)" at bounding box center [394, 400] width 9 height 9
checkbox input "true"
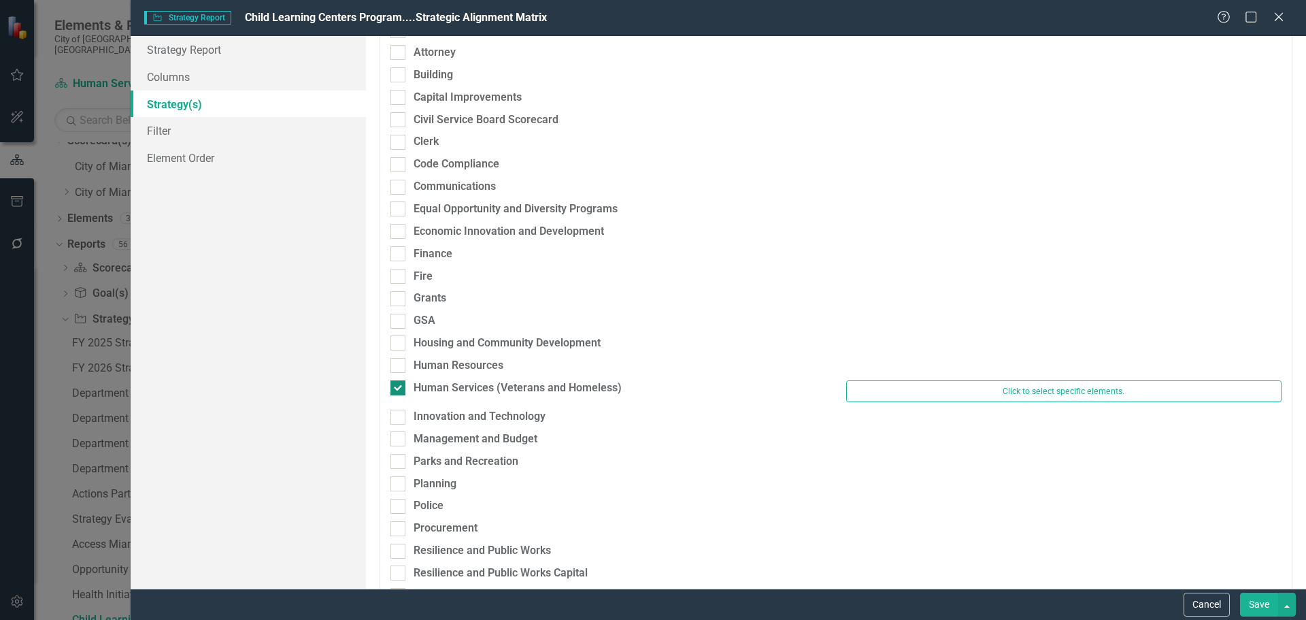
scroll to position [121, 0]
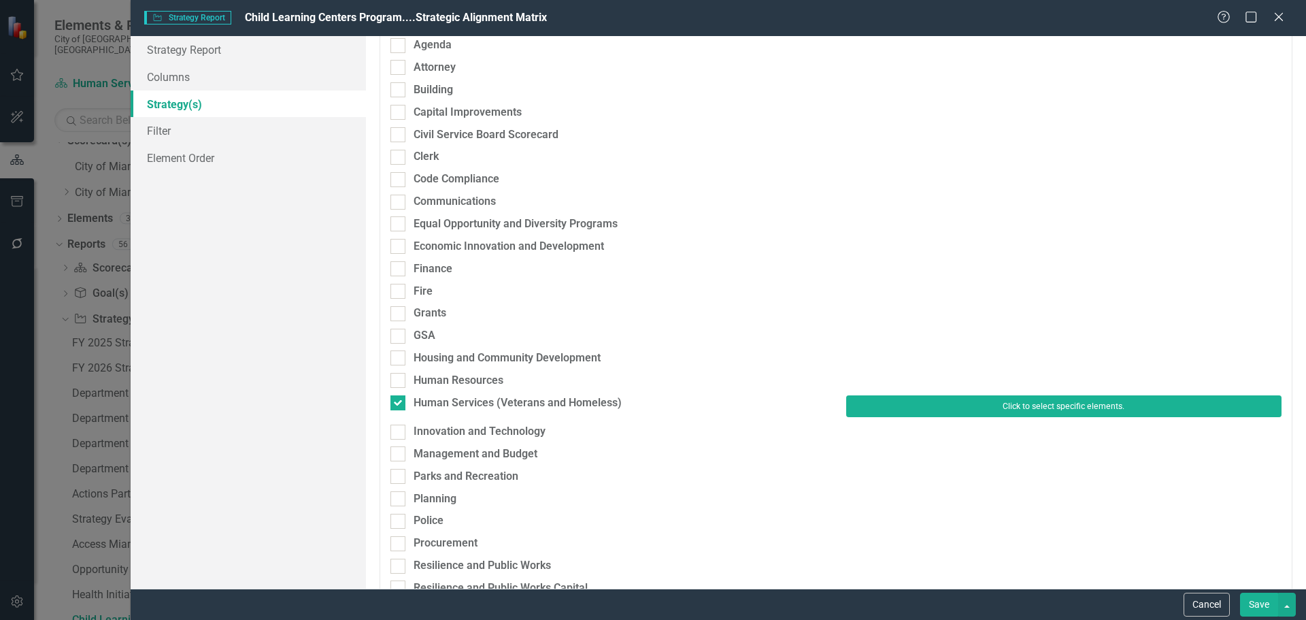
click at [1018, 414] on button "Click to select specific elements." at bounding box center [1063, 406] width 435 height 22
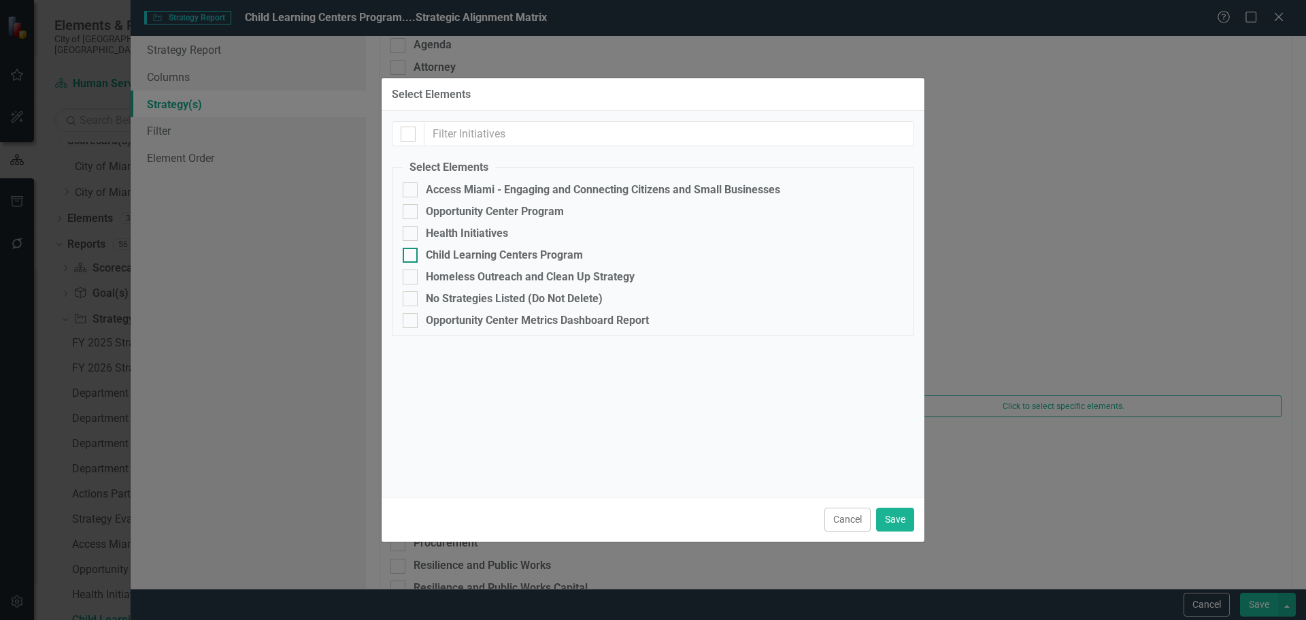
click at [431, 252] on div "Child Learning Centers Program" at bounding box center [504, 255] width 157 height 12
click at [412, 252] on input "Child Learning Centers Program" at bounding box center [407, 252] width 9 height 9
checkbox input "true"
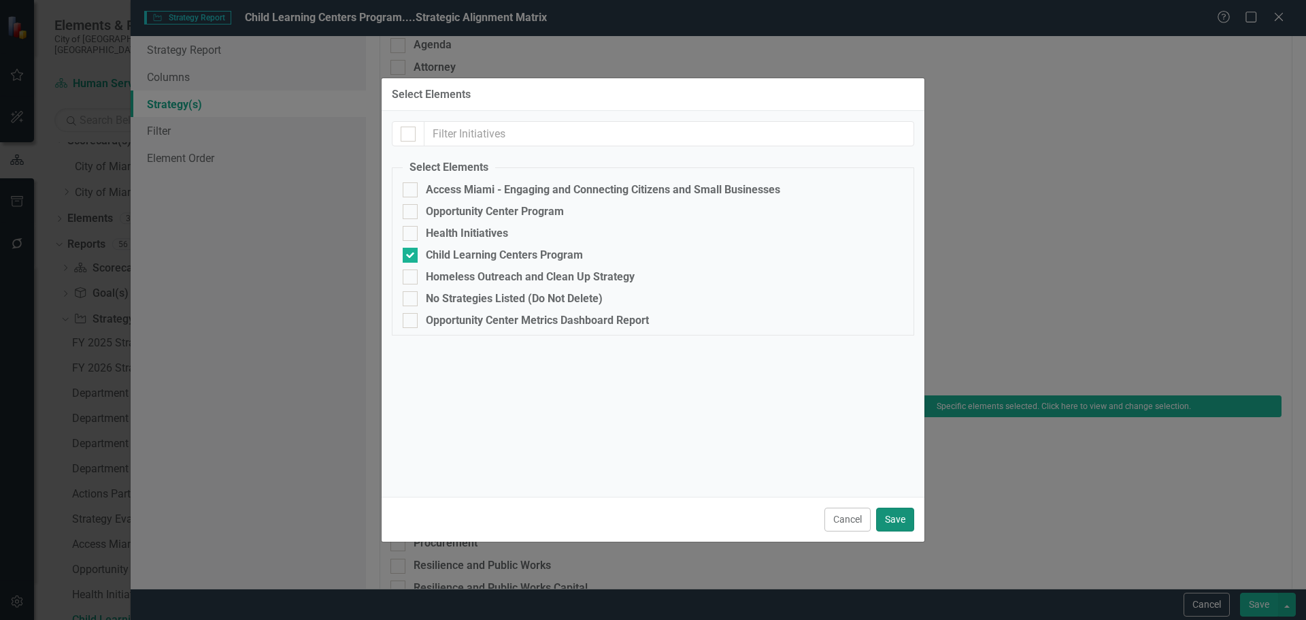
drag, startPoint x: 886, startPoint y: 512, endPoint x: 963, endPoint y: 514, distance: 77.6
click at [888, 513] on button "Save" at bounding box center [895, 519] width 38 height 24
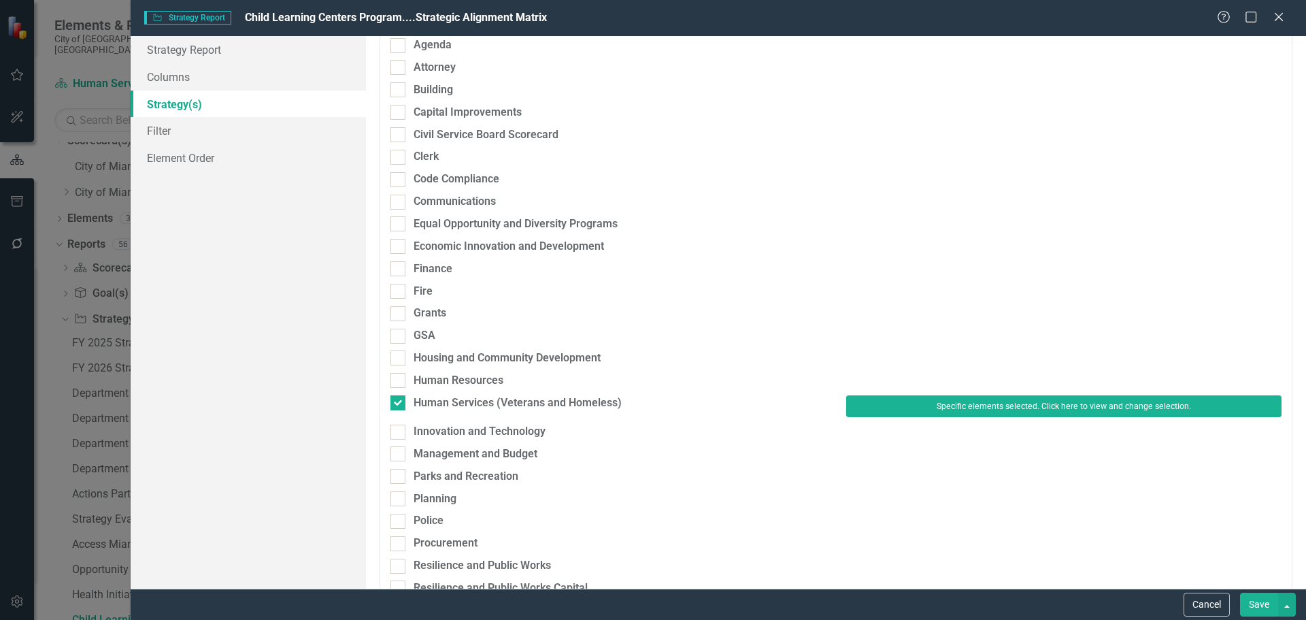
click at [1274, 595] on button "Save" at bounding box center [1259, 605] width 38 height 24
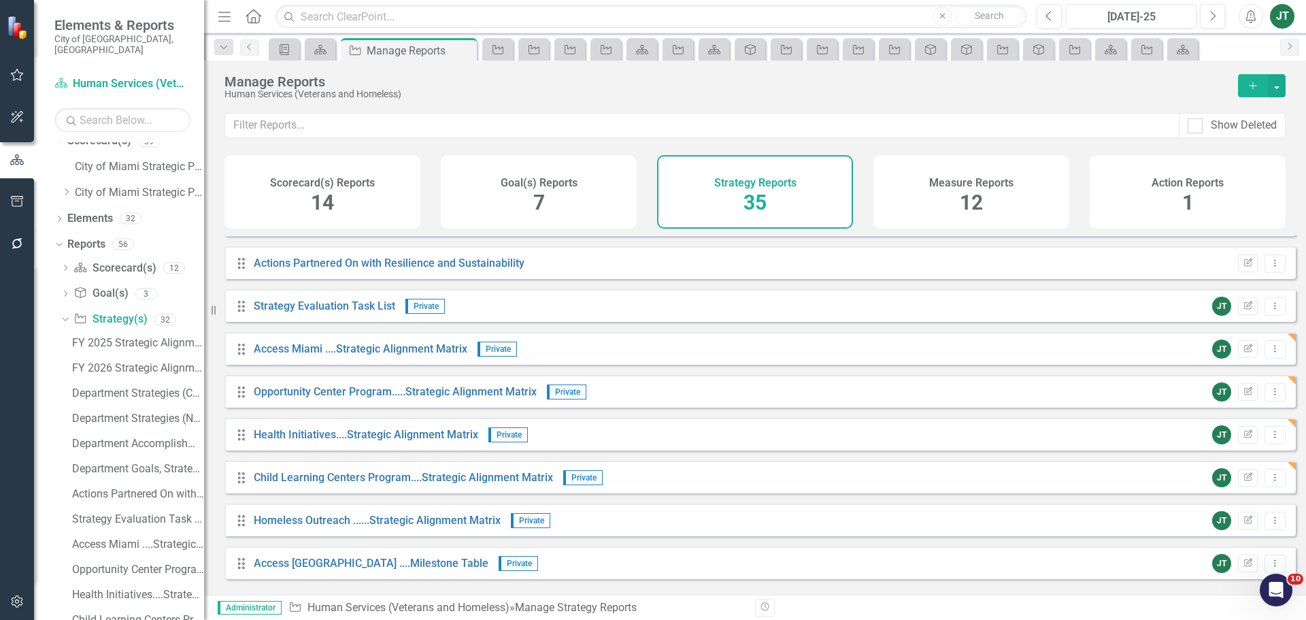
scroll to position [408, 0]
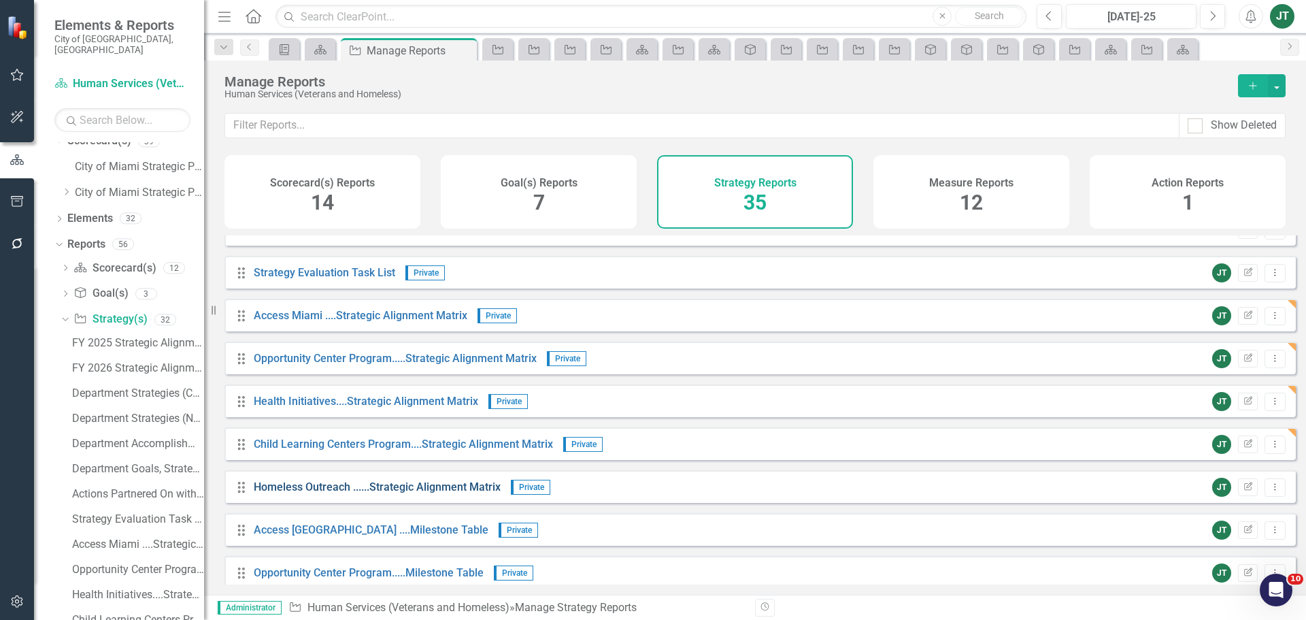
click at [316, 493] on link "Homeless Outreach ......Strategic Alignment Matrix" at bounding box center [377, 486] width 247 height 13
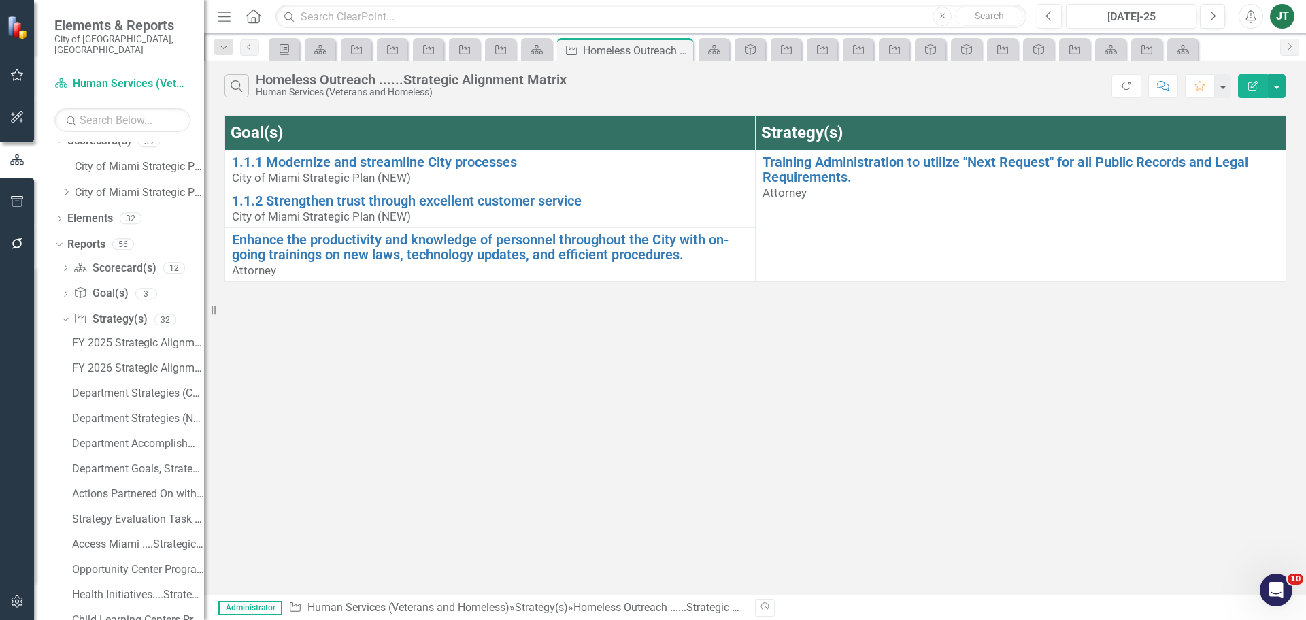
scroll to position [37, 0]
click at [1252, 79] on div "Search Homeless Outreach ......Strategic Alignment Matrix Human Services (Veter…" at bounding box center [755, 83] width 1102 height 44
click at [1248, 82] on icon "Edit Report" at bounding box center [1253, 86] width 12 height 10
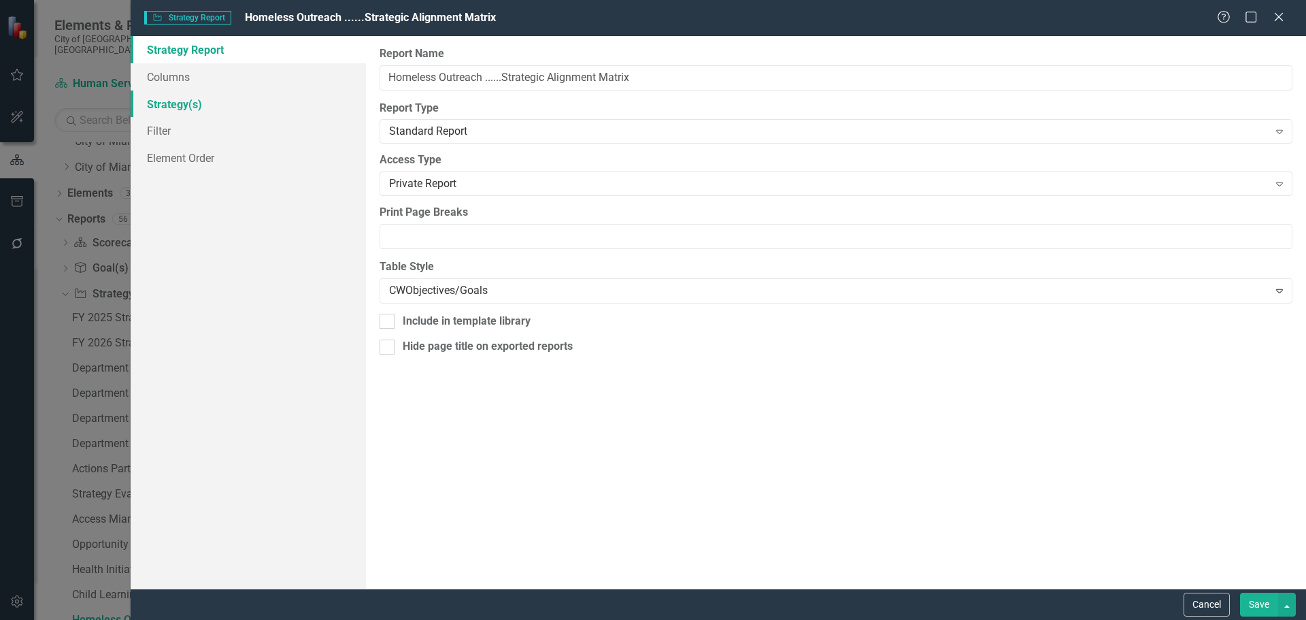
click at [181, 101] on link "Strategy(s)" at bounding box center [248, 103] width 235 height 27
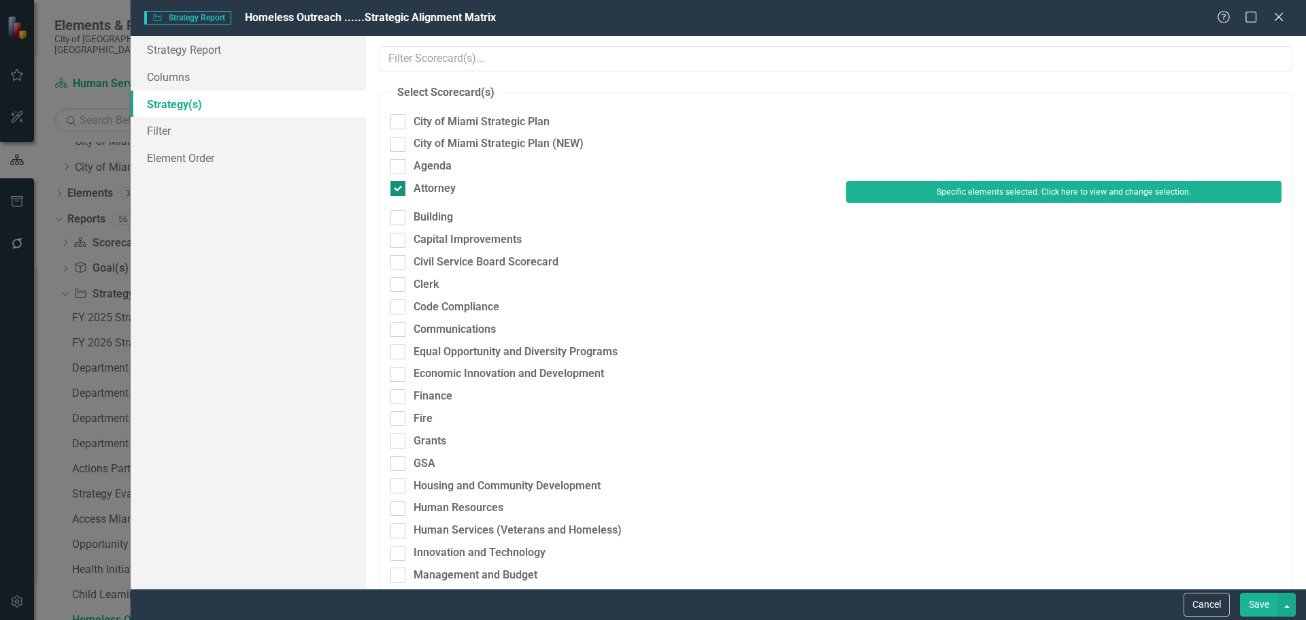
click at [450, 184] on div "Attorney" at bounding box center [435, 189] width 42 height 16
click at [399, 184] on input "Attorney" at bounding box center [394, 185] width 9 height 9
checkbox input "false"
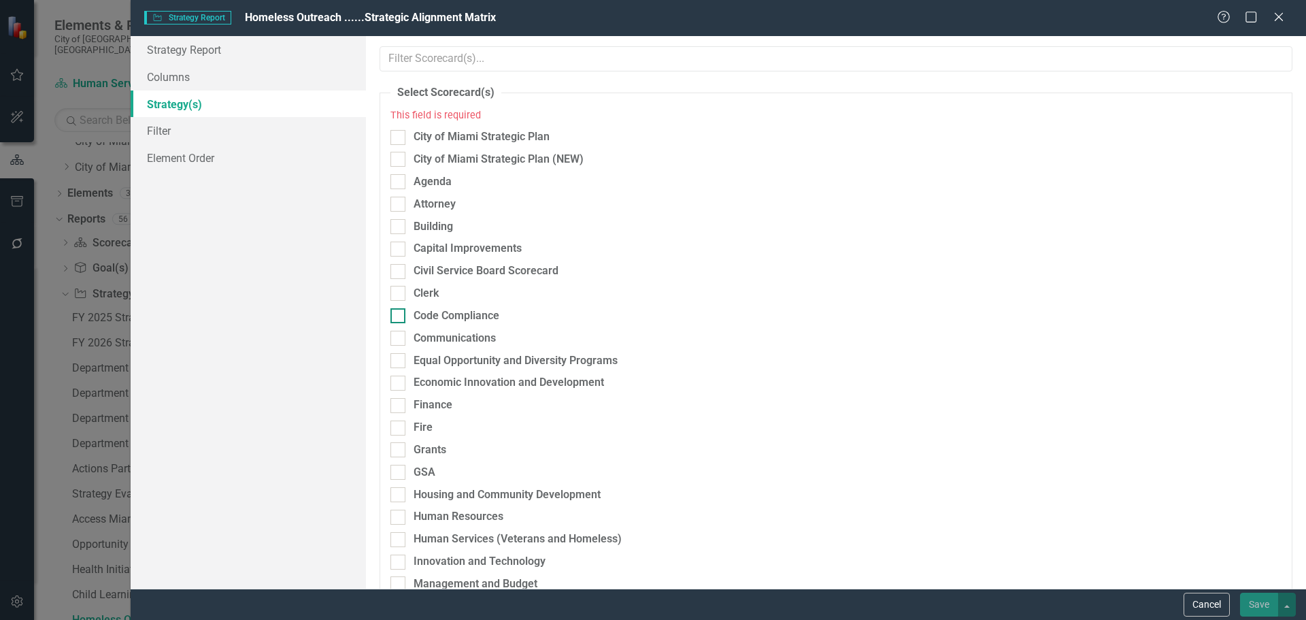
scroll to position [136, 0]
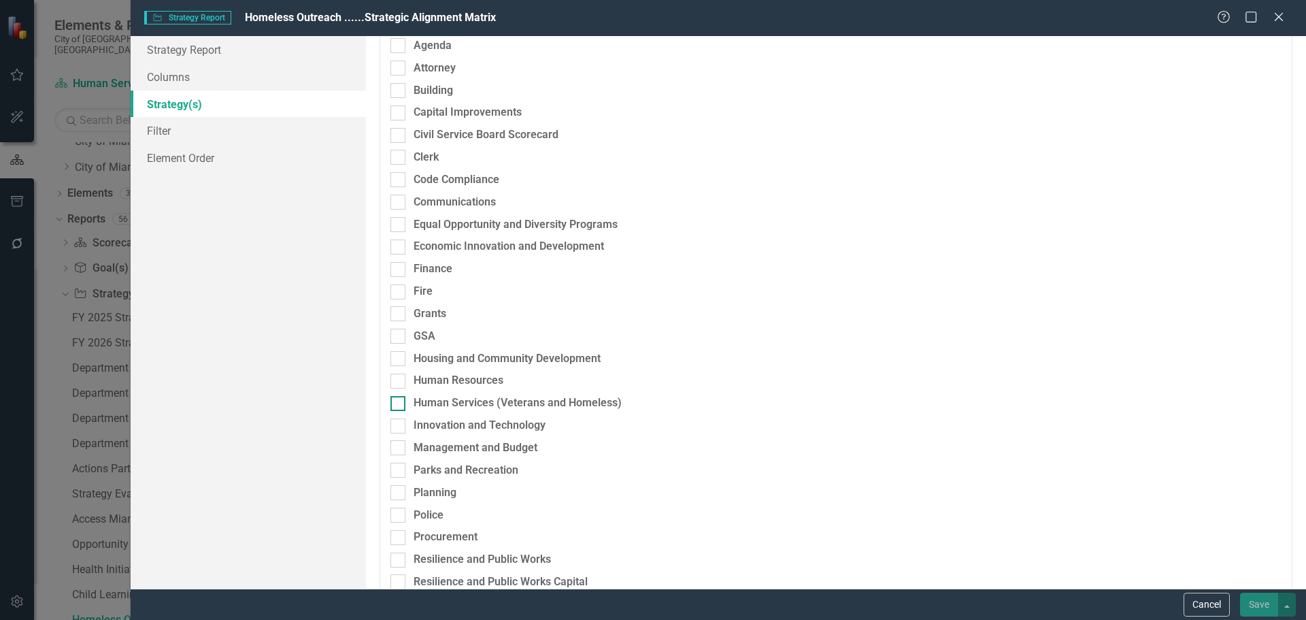
click at [435, 405] on div "Human Services (Veterans and Homeless)" at bounding box center [518, 403] width 208 height 16
click at [399, 405] on input "Human Services (Veterans and Homeless)" at bounding box center [394, 400] width 9 height 9
checkbox input "true"
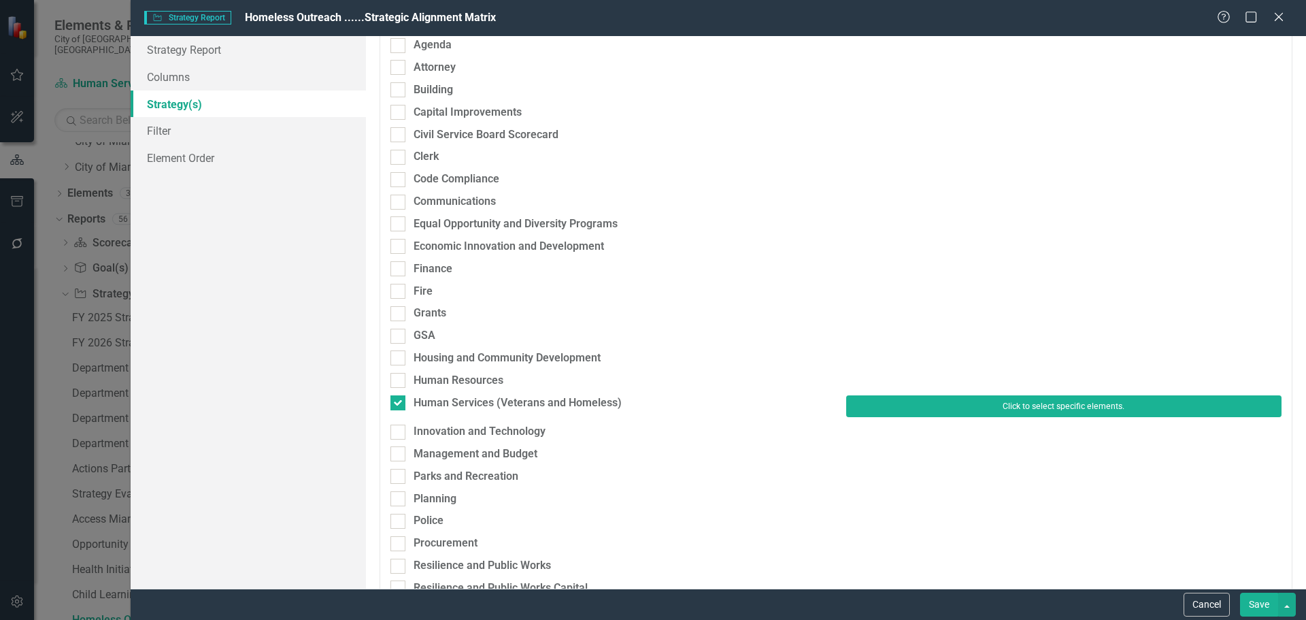
click at [867, 405] on button "Click to select specific elements." at bounding box center [1063, 406] width 435 height 22
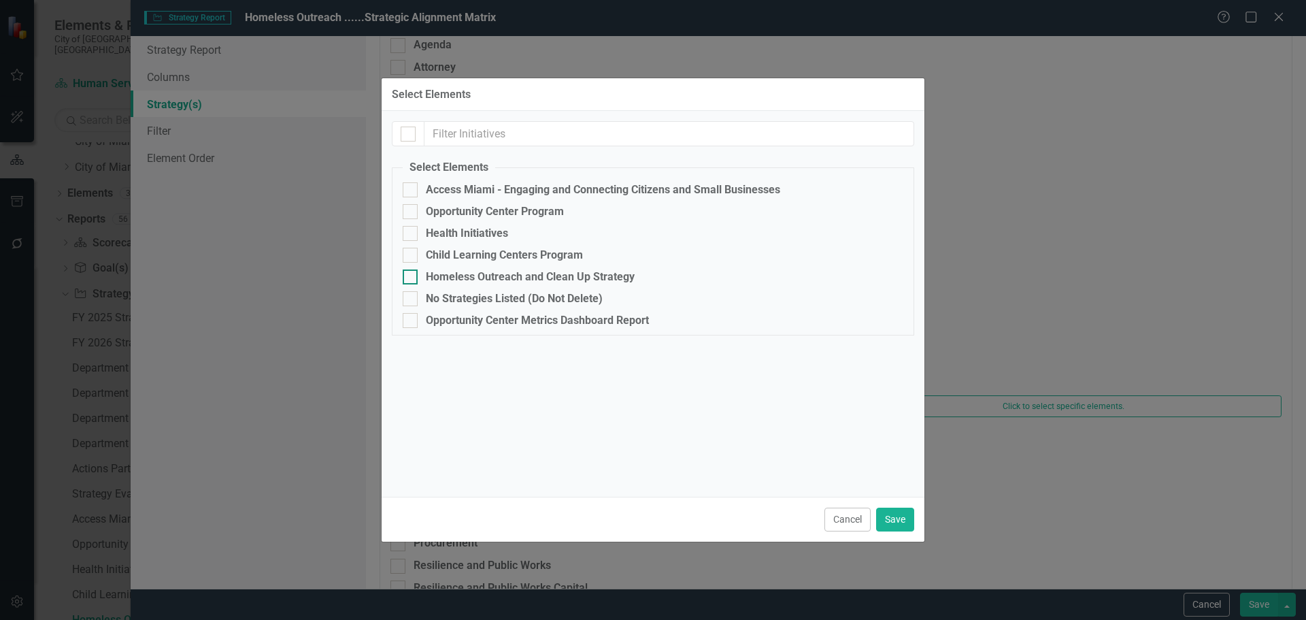
click at [451, 281] on div "Homeless Outreach and Clean Up Strategy" at bounding box center [530, 277] width 209 height 12
click at [412, 278] on input "Homeless Outreach and Clean Up Strategy" at bounding box center [407, 273] width 9 height 9
checkbox input "true"
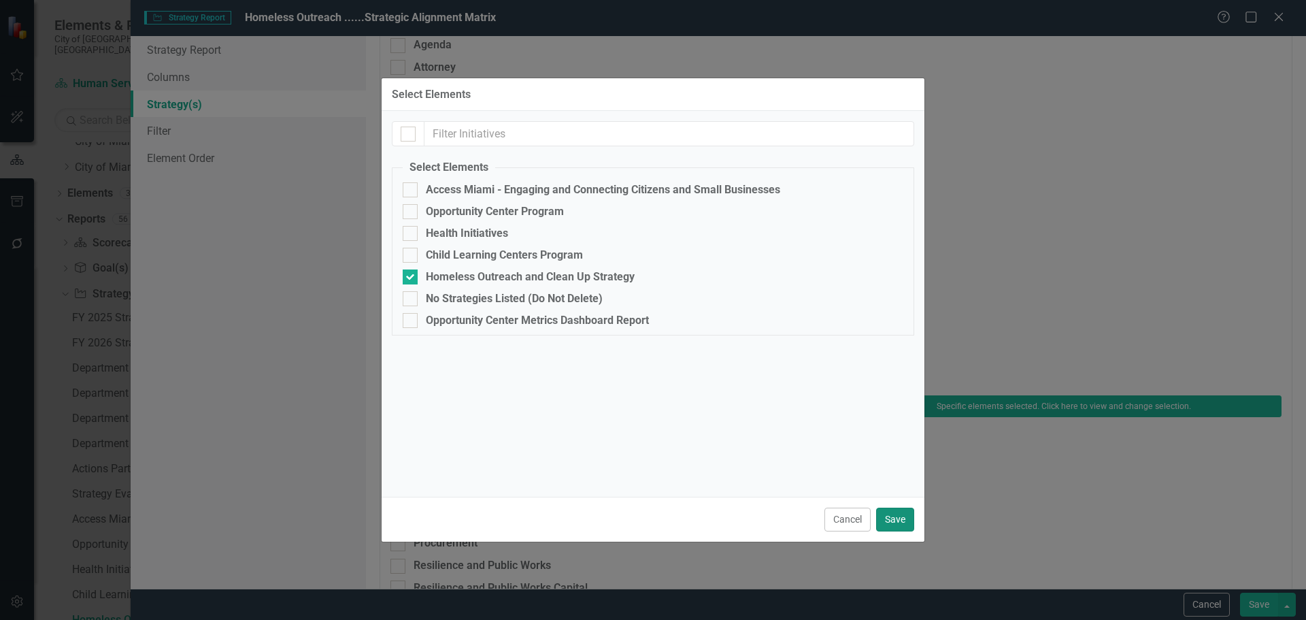
click at [901, 520] on button "Save" at bounding box center [895, 519] width 38 height 24
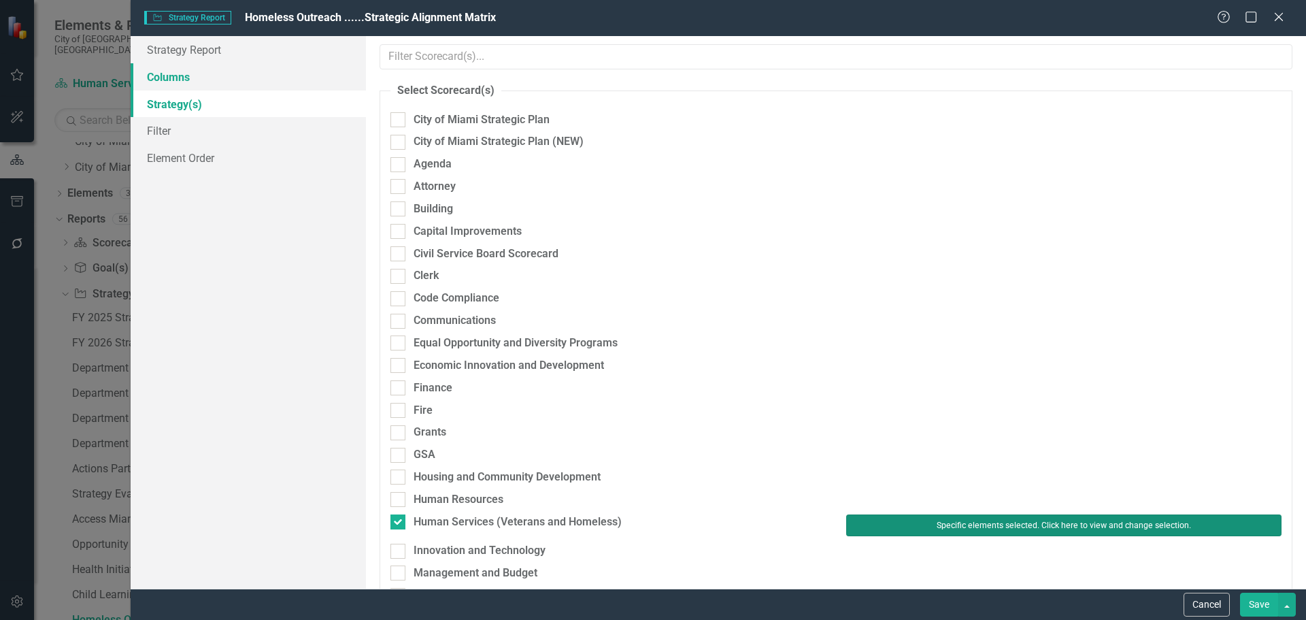
scroll to position [0, 0]
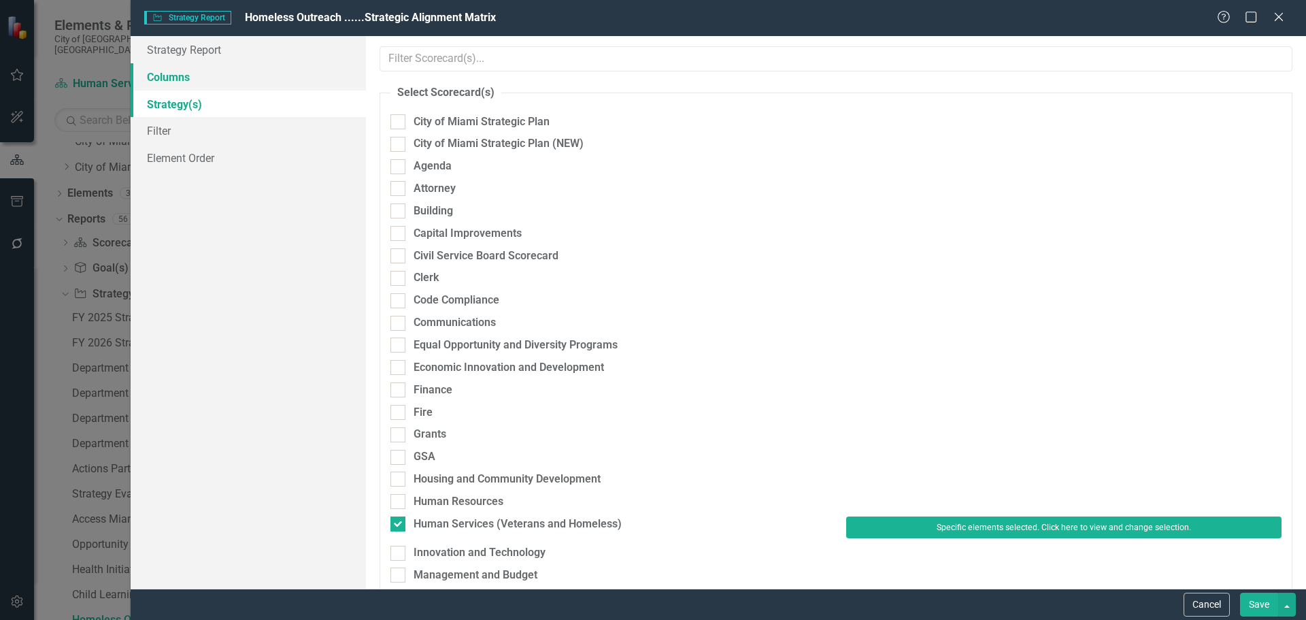
click at [218, 79] on link "Columns" at bounding box center [248, 76] width 235 height 27
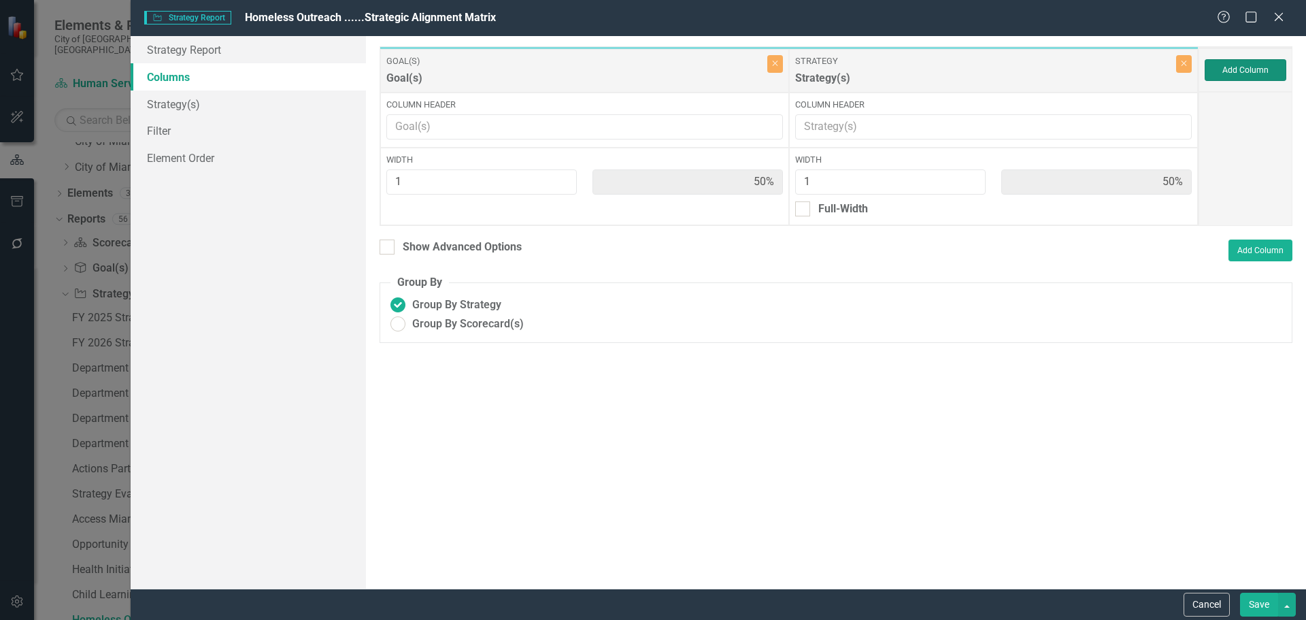
click at [1248, 69] on button "Add Column" at bounding box center [1246, 70] width 82 height 22
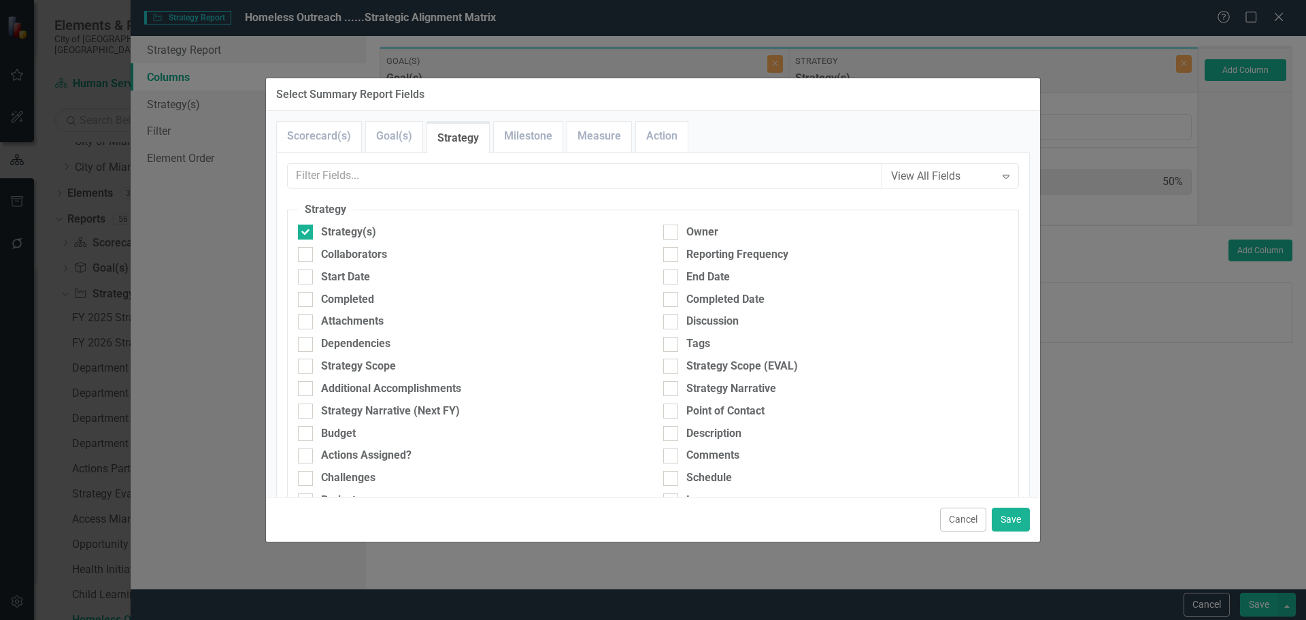
click at [631, 136] on div "Scorecard(s) Goal(s) Strategy Milestone Measure Action" at bounding box center [653, 136] width 754 height 31
click at [602, 137] on link "Measure" at bounding box center [599, 136] width 64 height 29
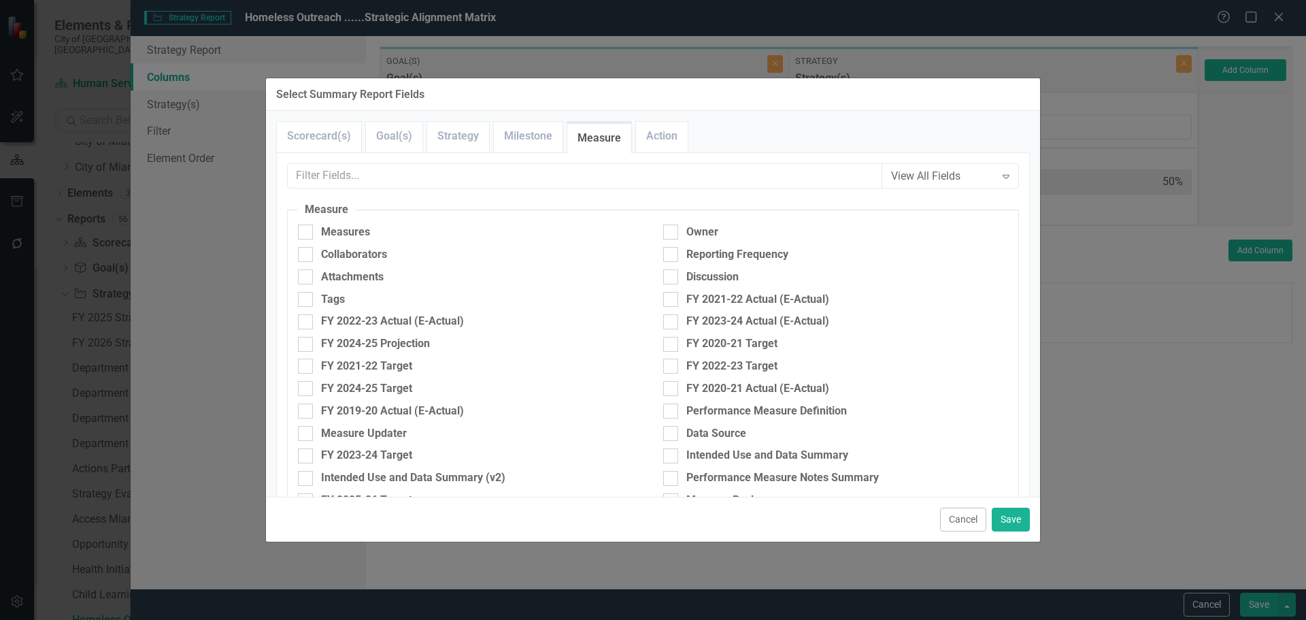
drag, startPoint x: 316, startPoint y: 231, endPoint x: 573, endPoint y: 310, distance: 268.1
click at [323, 231] on div "Measures" at bounding box center [470, 232] width 345 height 16
click at [341, 234] on div "Measures" at bounding box center [345, 232] width 49 height 16
click at [307, 233] on input "Measures" at bounding box center [302, 228] width 9 height 9
checkbox input "true"
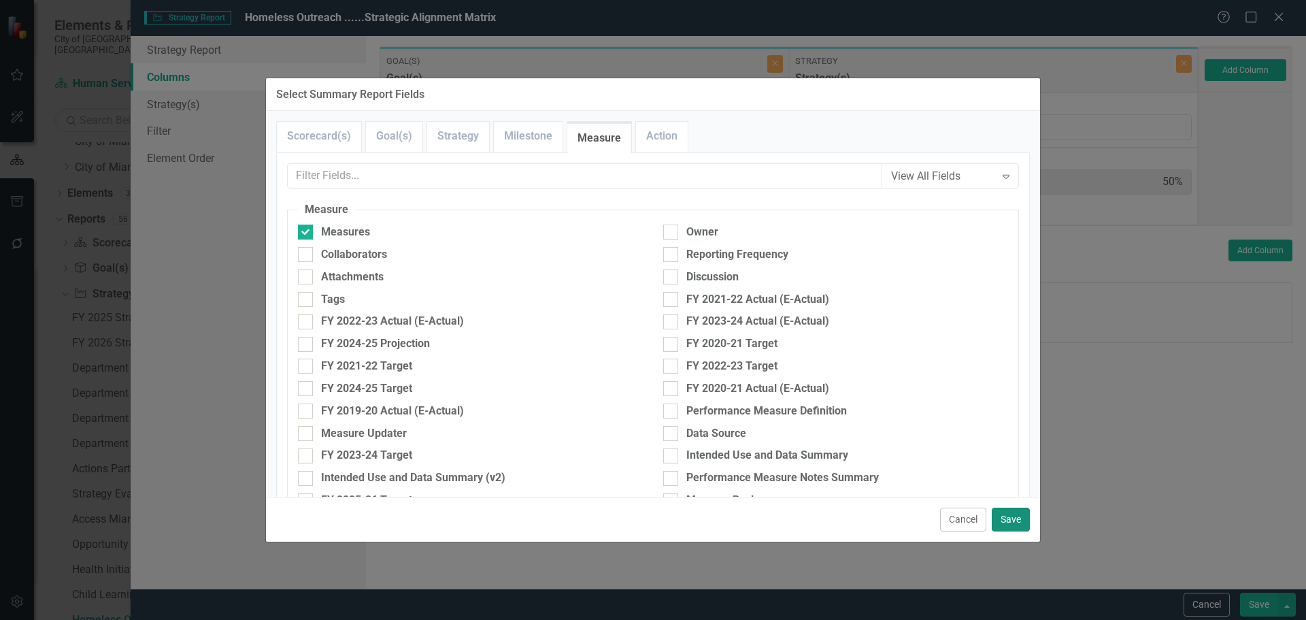
click at [1001, 519] on button "Save" at bounding box center [1011, 519] width 38 height 24
type input "33%"
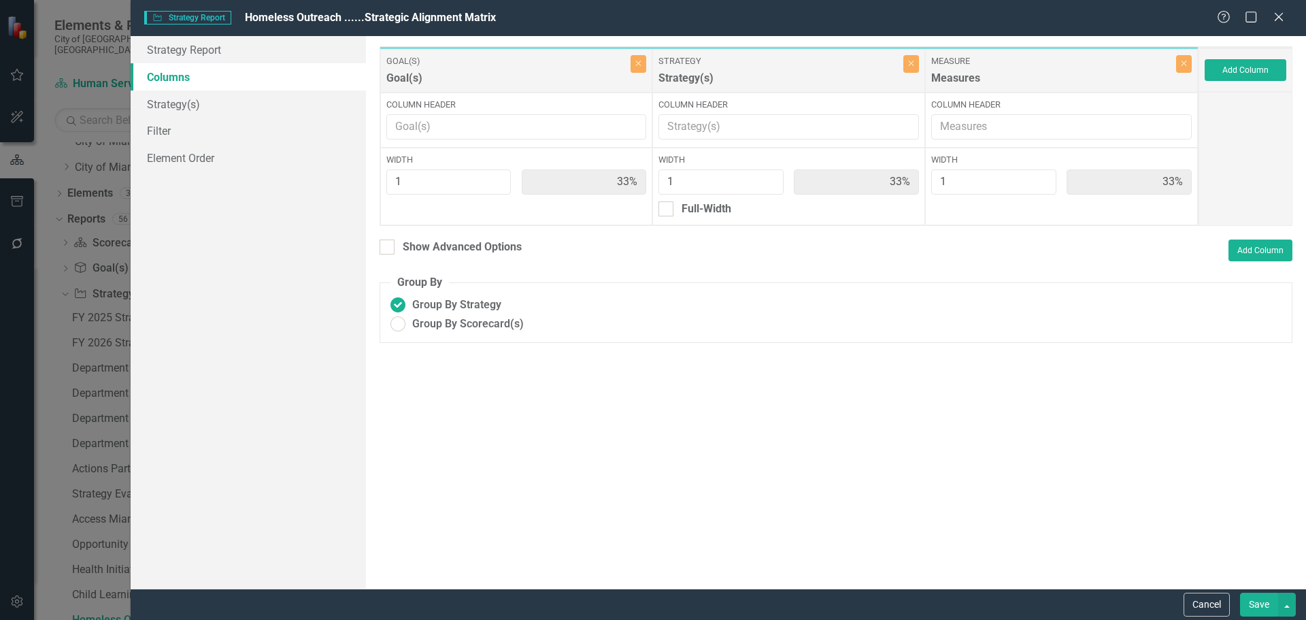
click at [1269, 600] on button "Save" at bounding box center [1259, 605] width 38 height 24
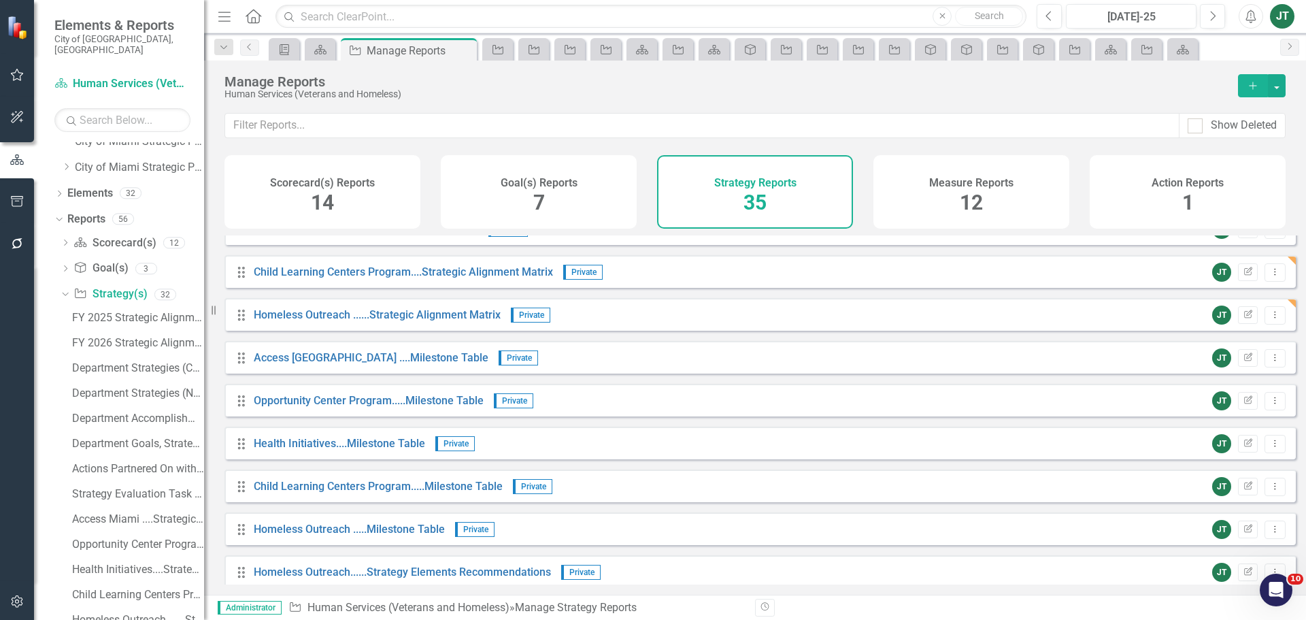
scroll to position [612, 0]
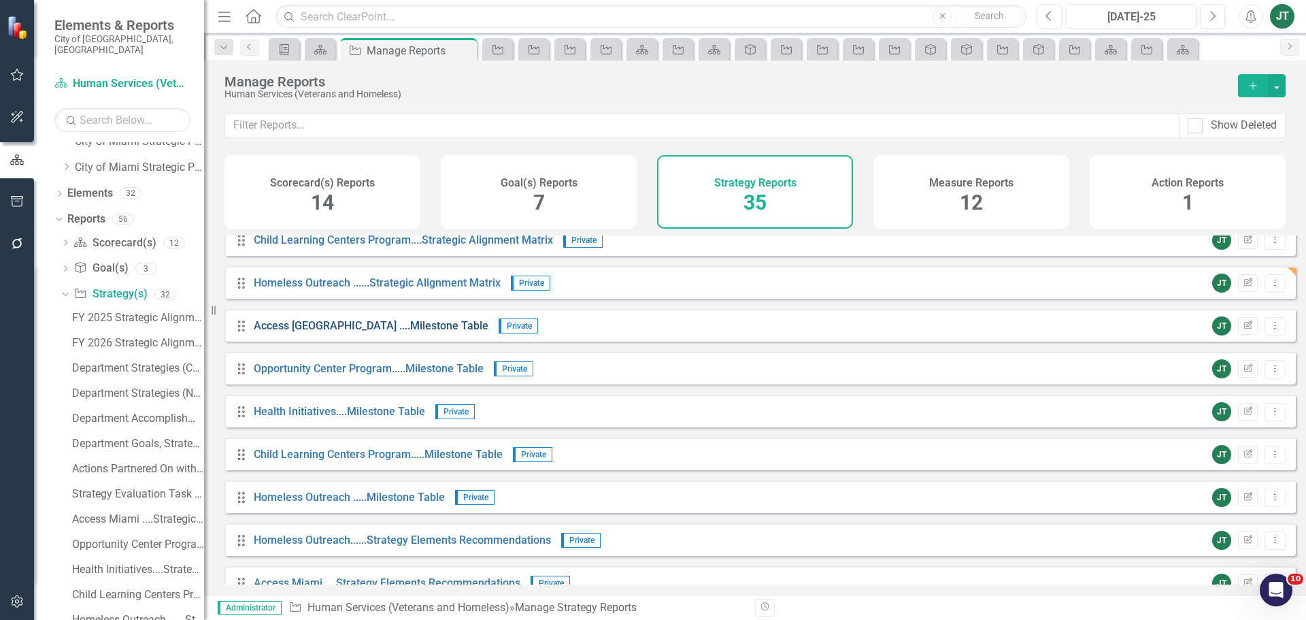
click at [324, 332] on link "Access [GEOGRAPHIC_DATA] ....Milestone Table" at bounding box center [371, 325] width 235 height 13
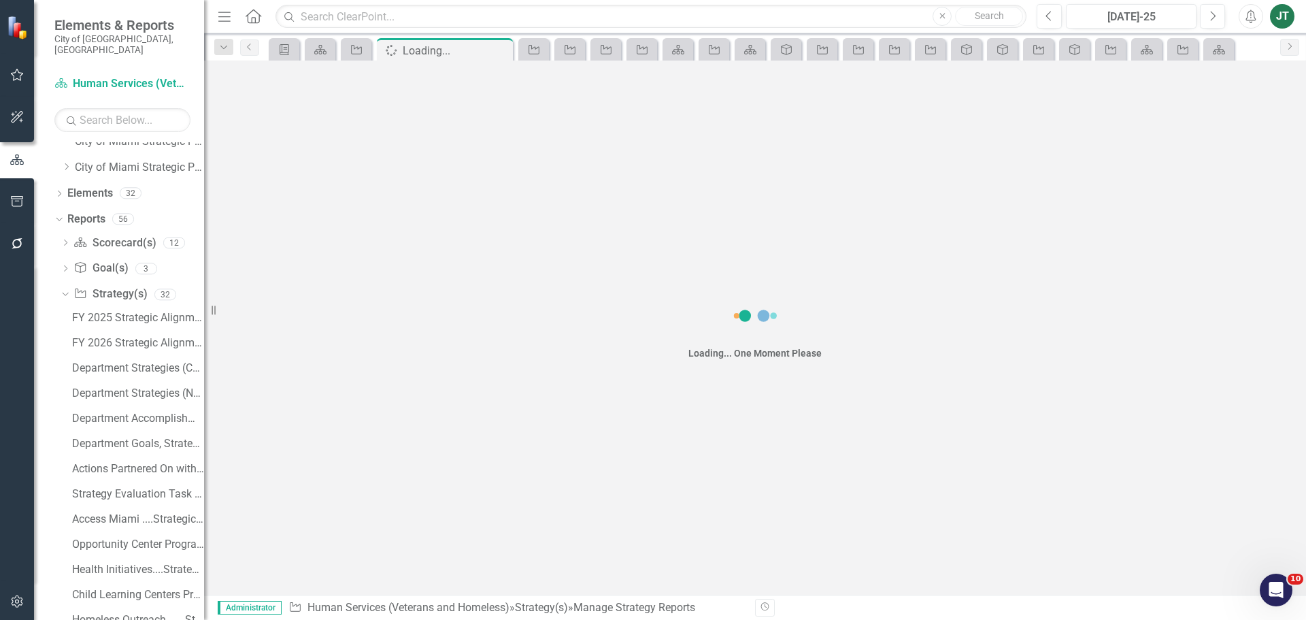
scroll to position [63, 0]
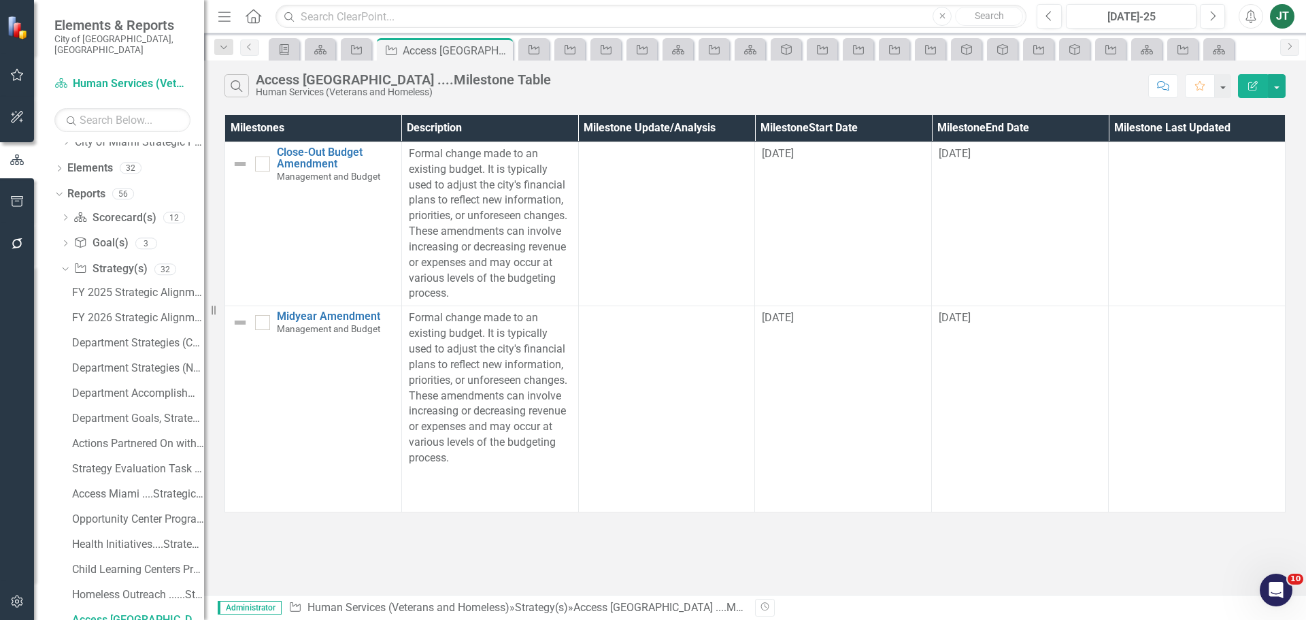
click at [1247, 78] on button "Edit Report" at bounding box center [1253, 86] width 30 height 24
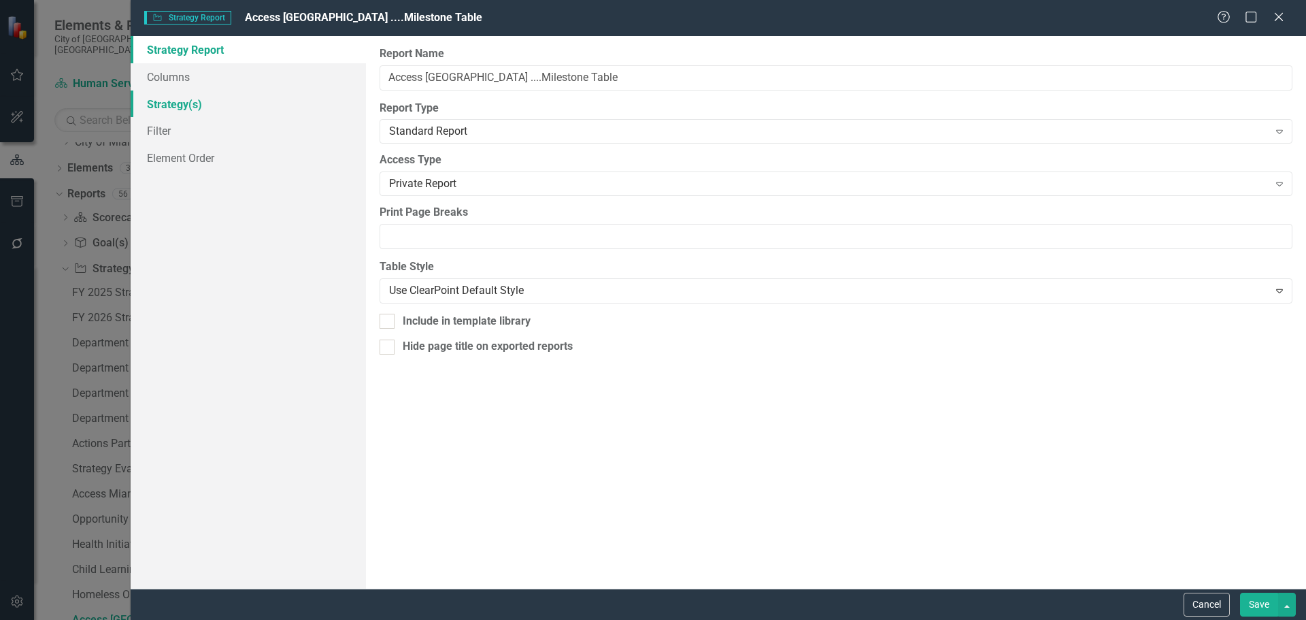
click at [171, 111] on link "Strategy(s)" at bounding box center [248, 103] width 235 height 27
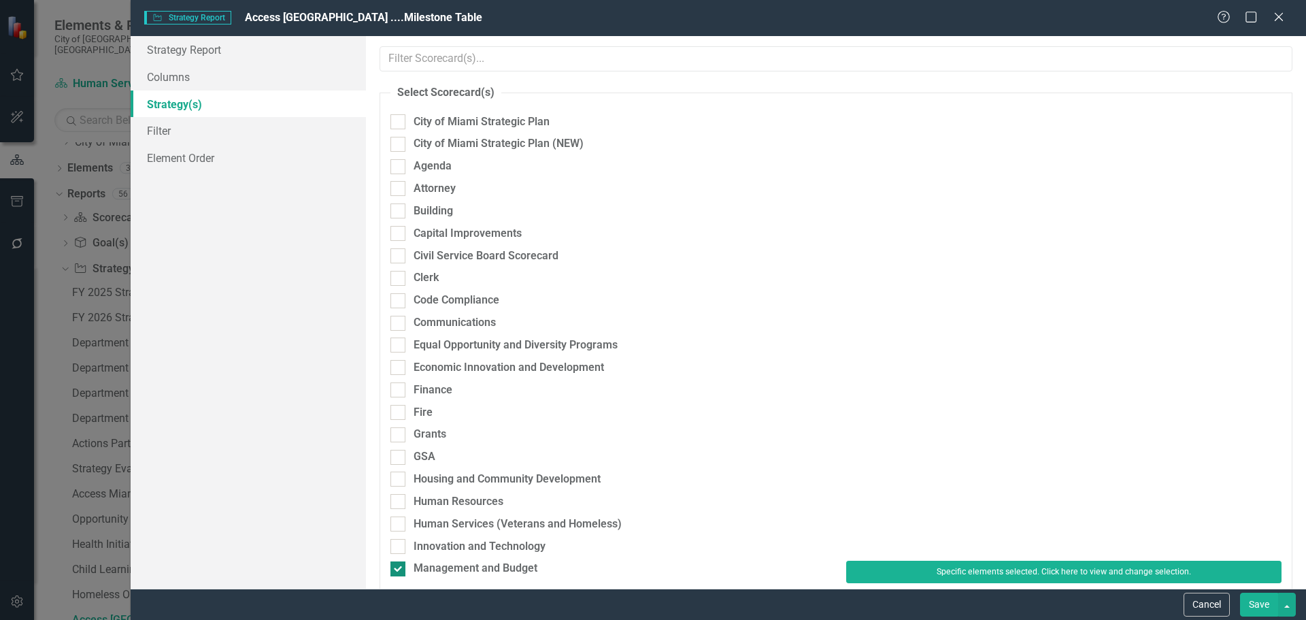
click at [426, 564] on div "Management and Budget" at bounding box center [476, 569] width 124 height 16
click at [399, 564] on input "Management and Budget" at bounding box center [394, 565] width 9 height 9
checkbox input "false"
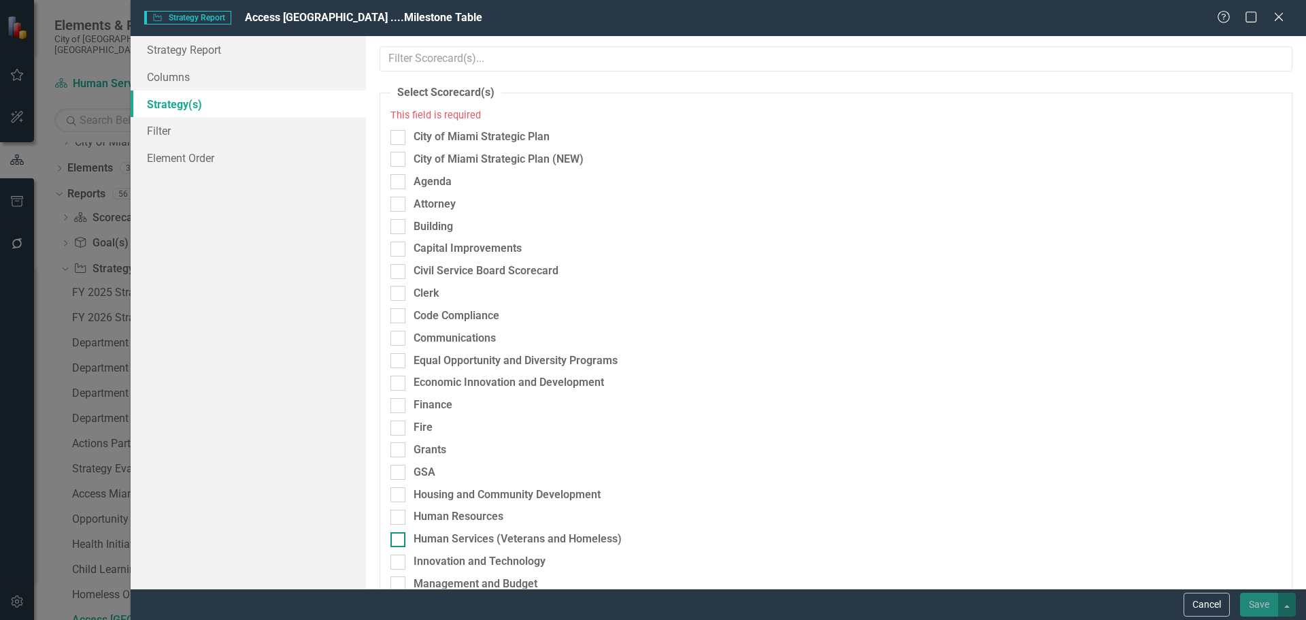
click at [440, 536] on div "Human Services (Veterans and Homeless)" at bounding box center [518, 539] width 208 height 16
click at [399, 536] on input "Human Services (Veterans and Homeless)" at bounding box center [394, 536] width 9 height 9
checkbox input "true"
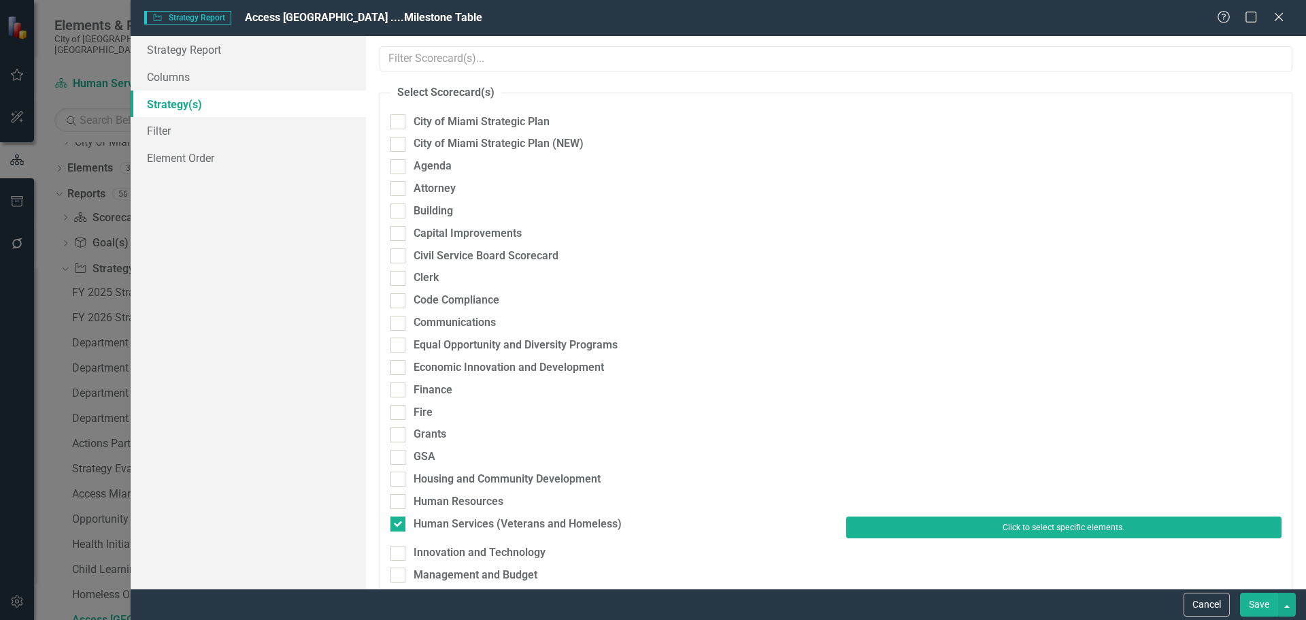
click at [885, 529] on button "Click to select specific elements." at bounding box center [1063, 527] width 435 height 22
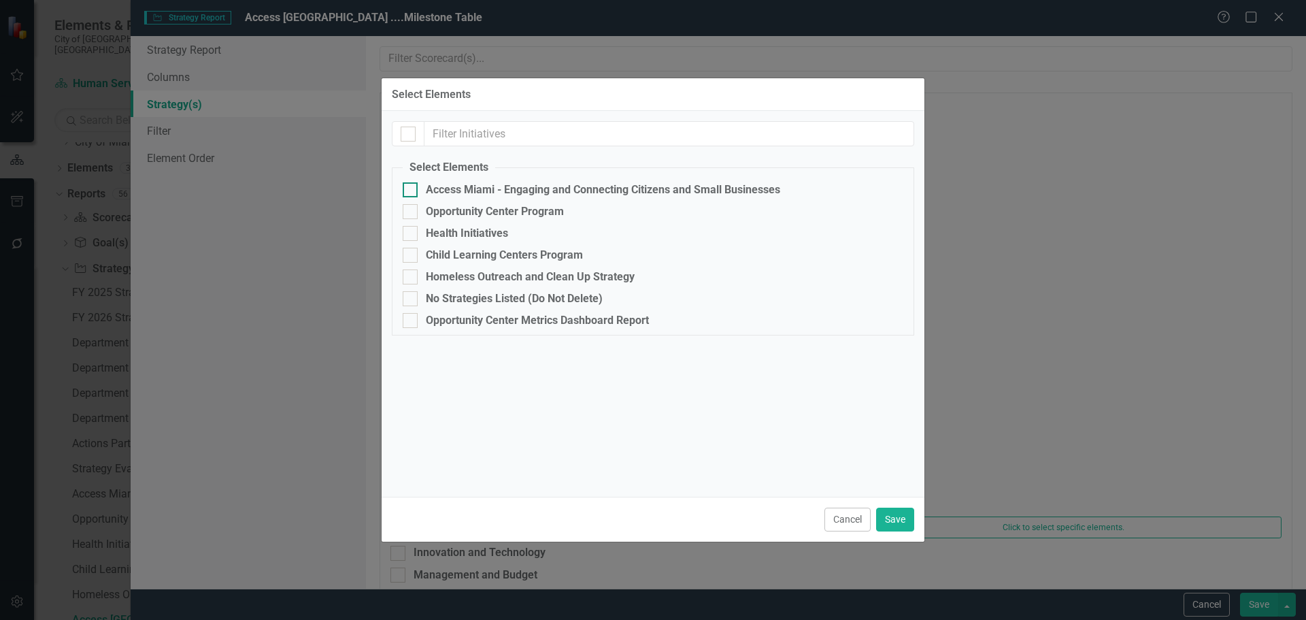
click at [453, 185] on div "Access Miami - Engaging and Connecting Citizens and Small Businesses" at bounding box center [603, 190] width 354 height 12
click at [412, 185] on input "Access Miami - Engaging and Connecting Citizens and Small Businesses" at bounding box center [407, 186] width 9 height 9
checkbox input "true"
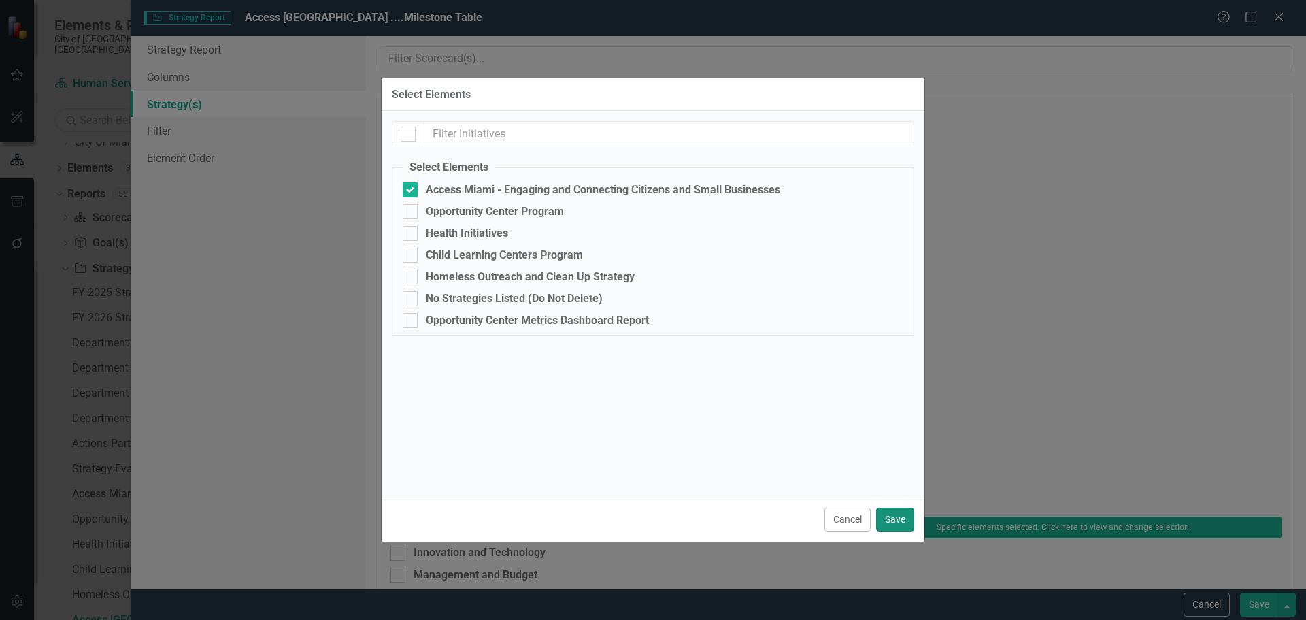
click at [897, 512] on button "Save" at bounding box center [895, 519] width 38 height 24
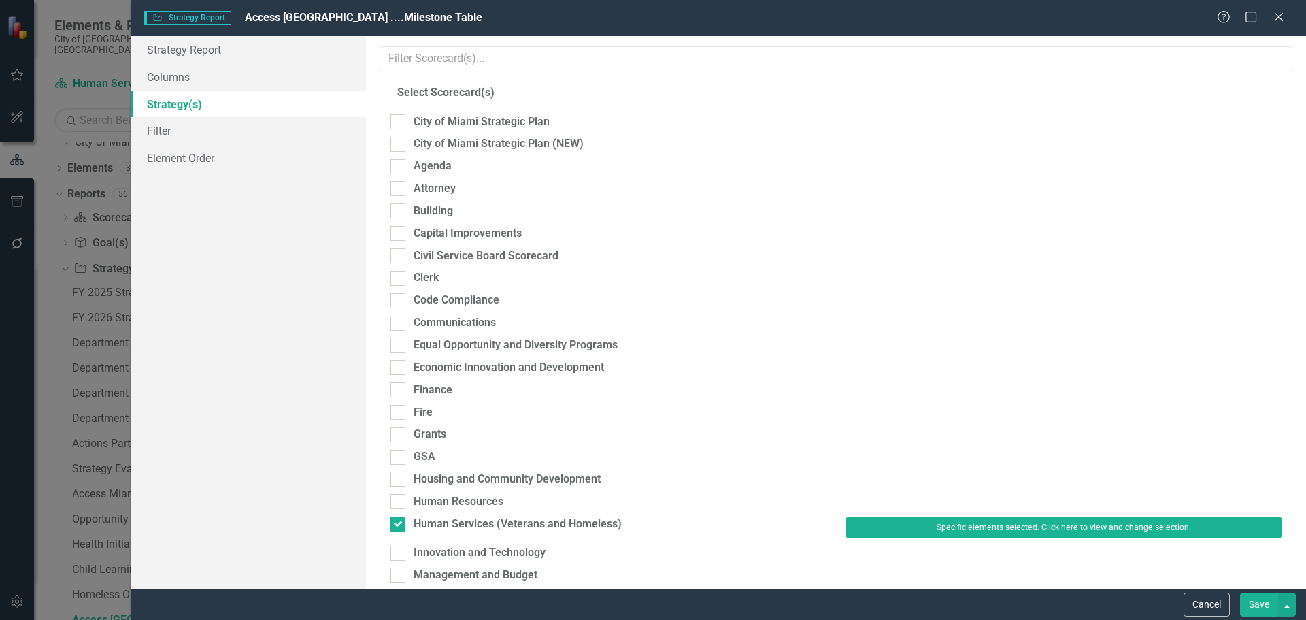
click at [1261, 602] on button "Save" at bounding box center [1259, 605] width 38 height 24
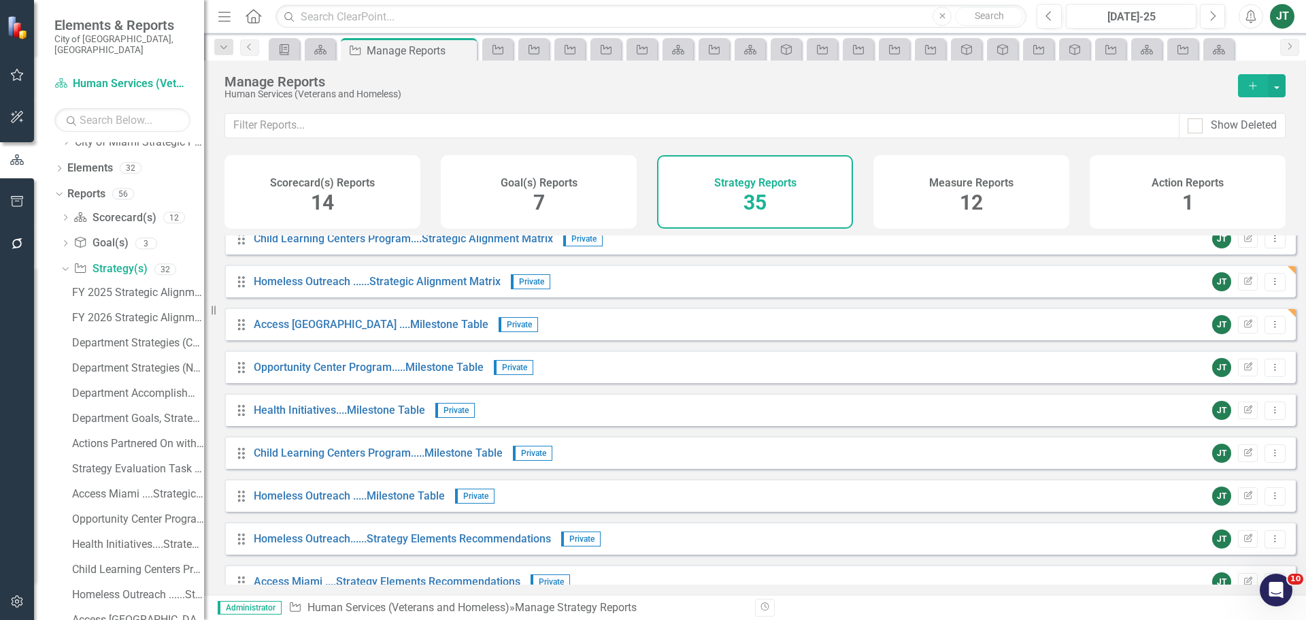
scroll to position [612, 0]
click at [307, 375] on link "Opportunity Center Program.....Milestone Table" at bounding box center [369, 368] width 230 height 13
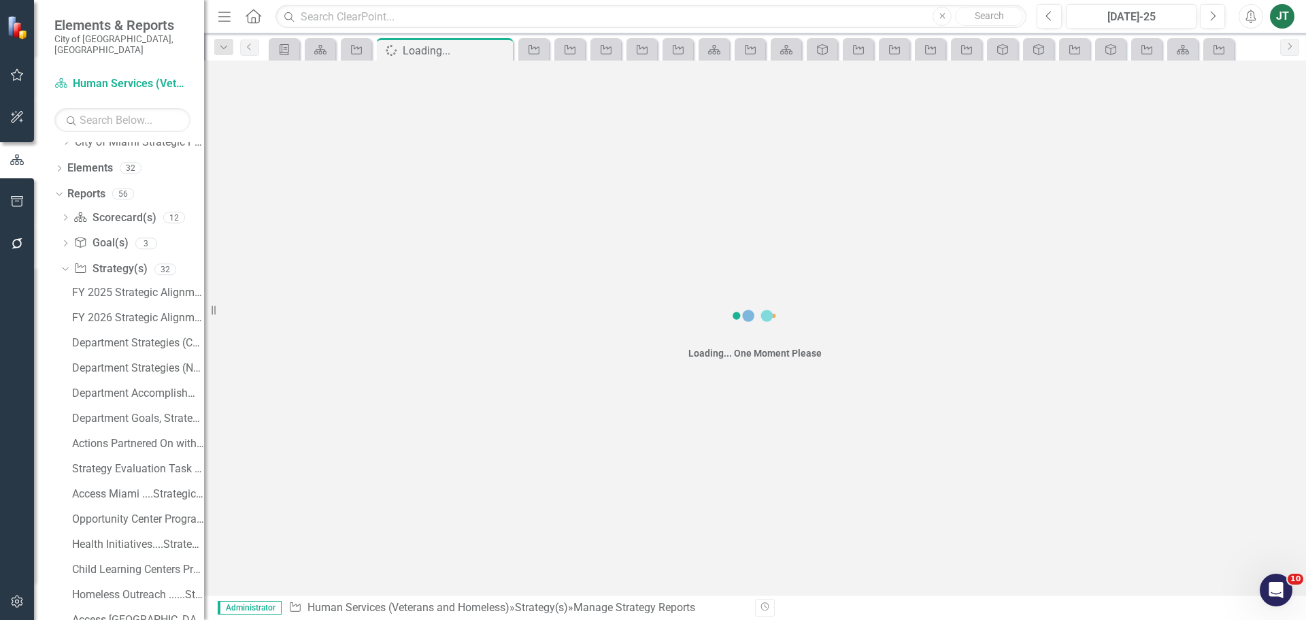
scroll to position [88, 0]
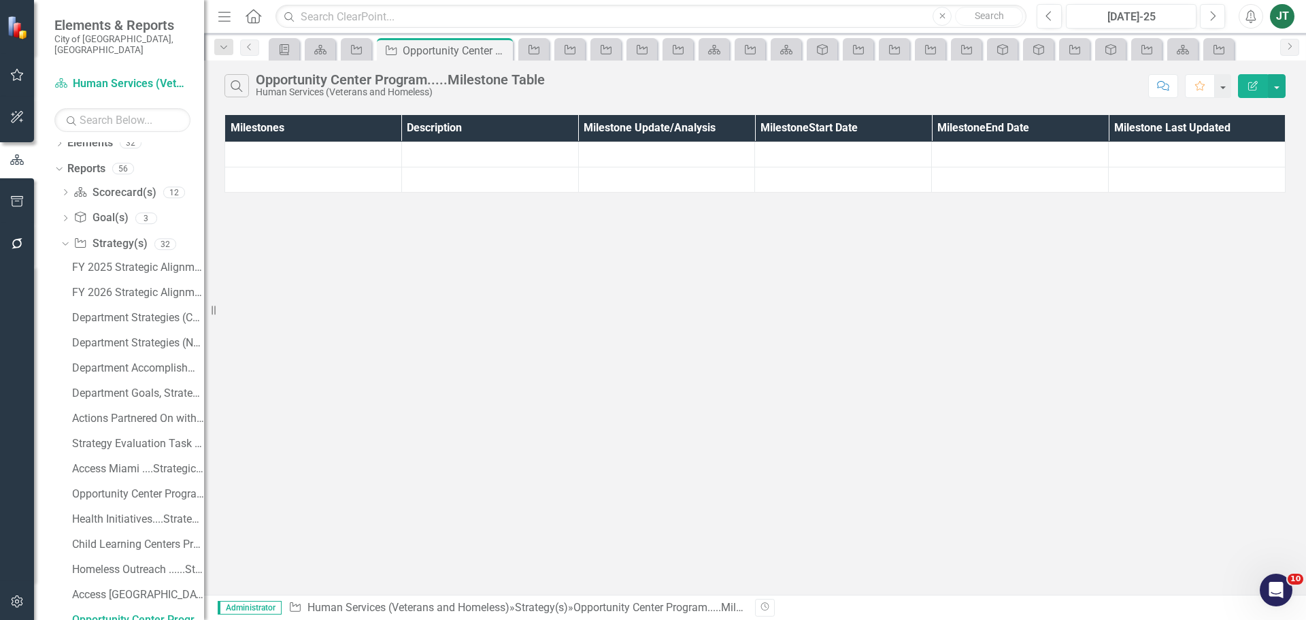
click at [1252, 82] on icon "Edit Report" at bounding box center [1253, 86] width 12 height 10
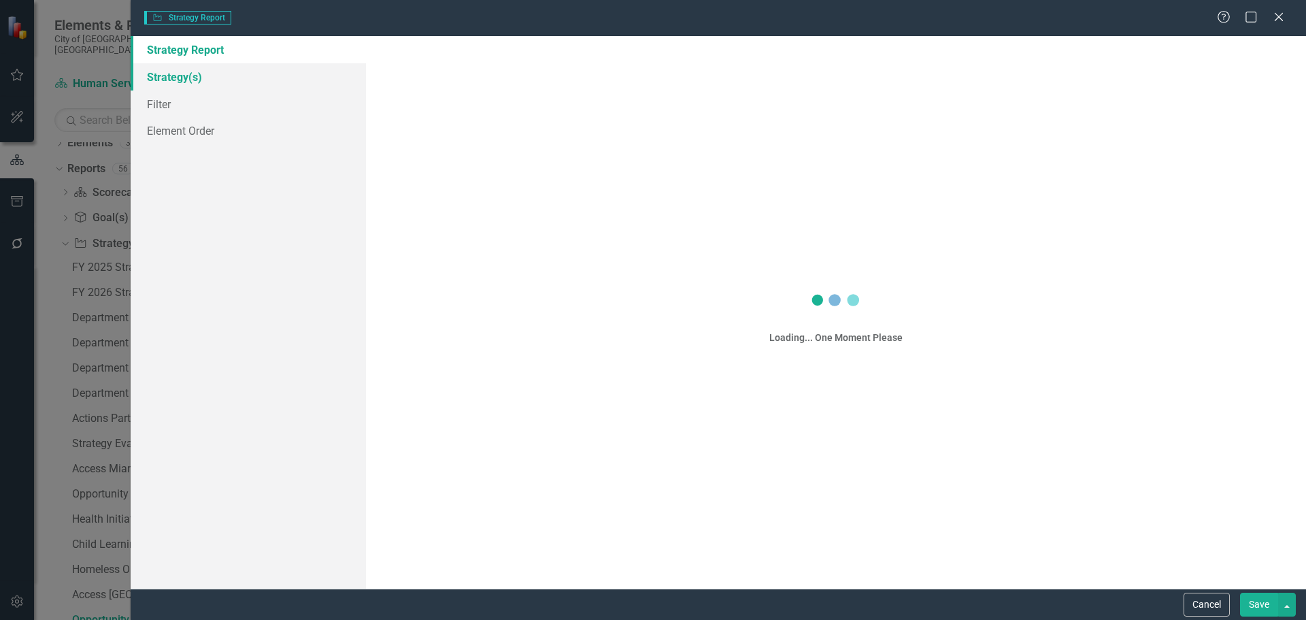
click at [171, 77] on link "Strategy(s)" at bounding box center [248, 76] width 235 height 27
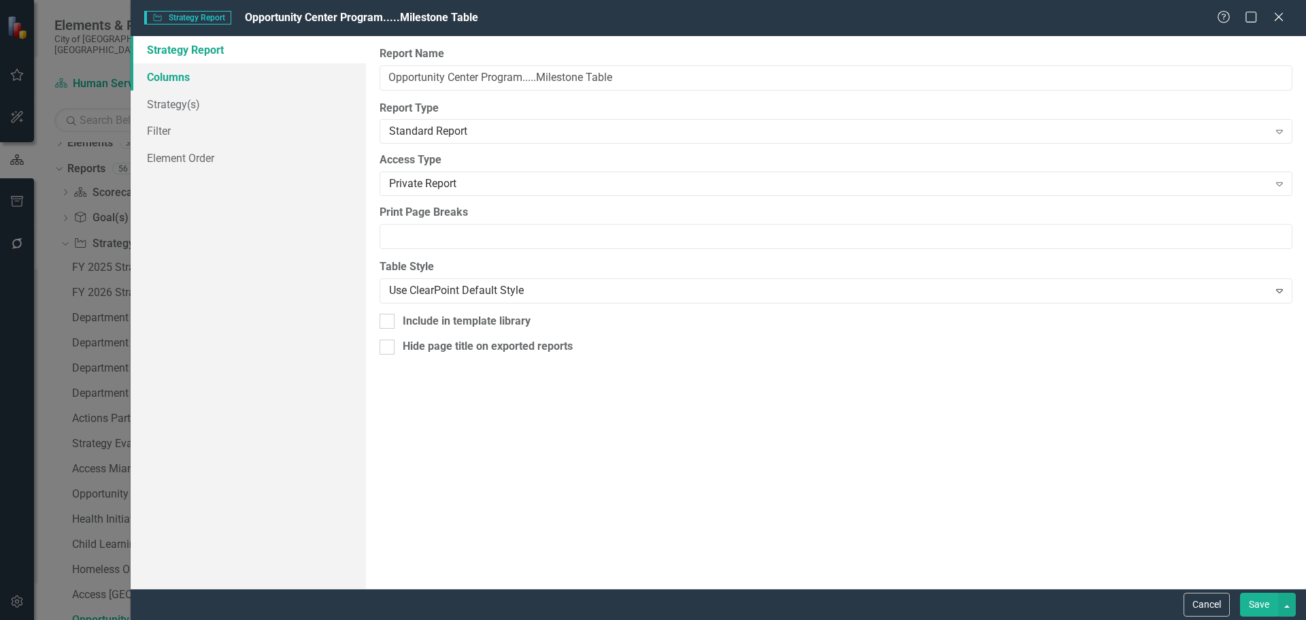
click at [187, 74] on link "Columns" at bounding box center [248, 76] width 235 height 27
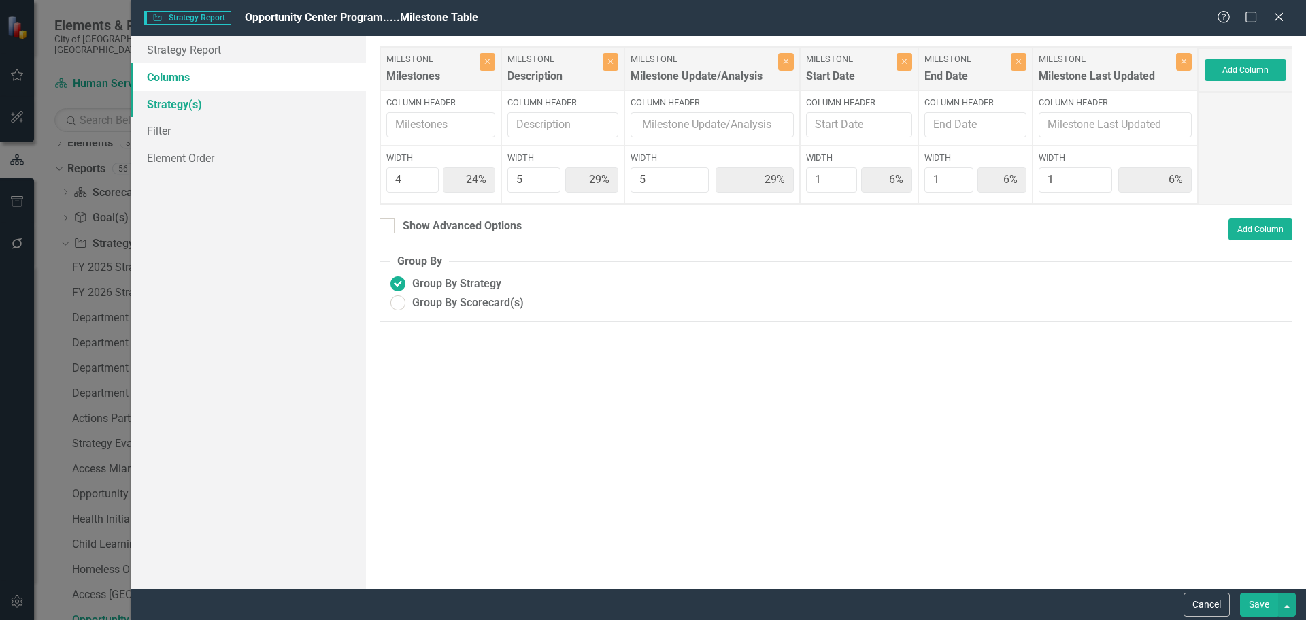
click at [178, 105] on link "Strategy(s)" at bounding box center [248, 103] width 235 height 27
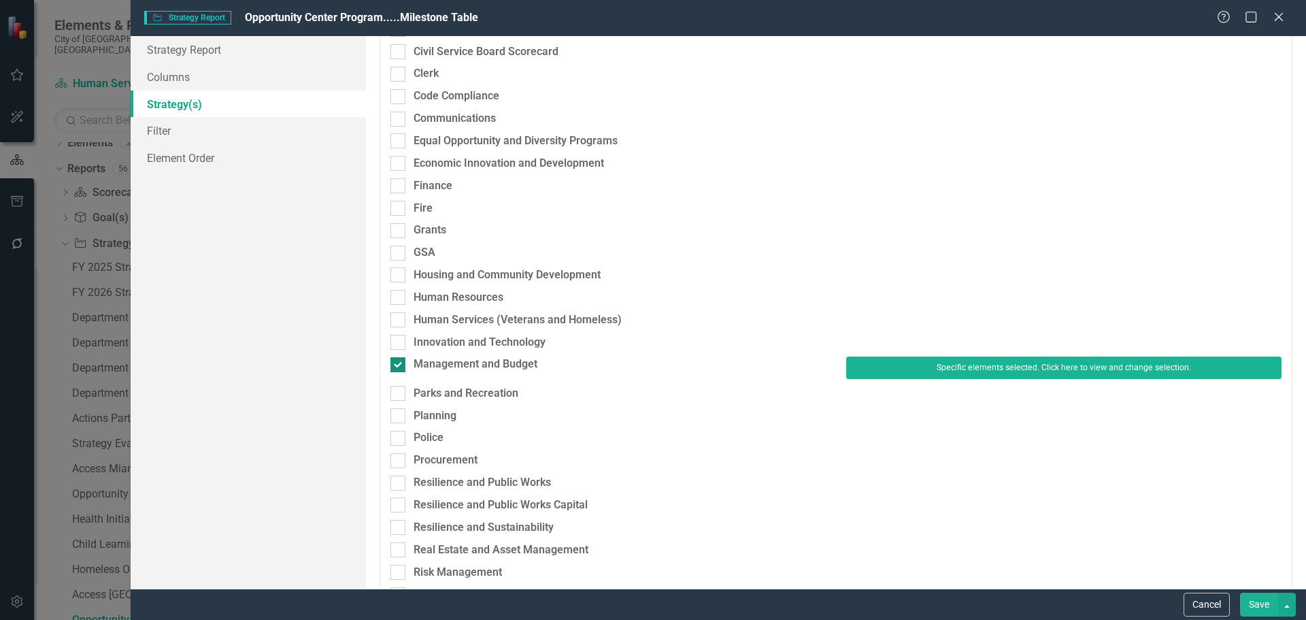
click at [450, 365] on div "Management and Budget" at bounding box center [476, 364] width 124 height 16
click at [399, 365] on input "Management and Budget" at bounding box center [394, 361] width 9 height 9
checkbox input "false"
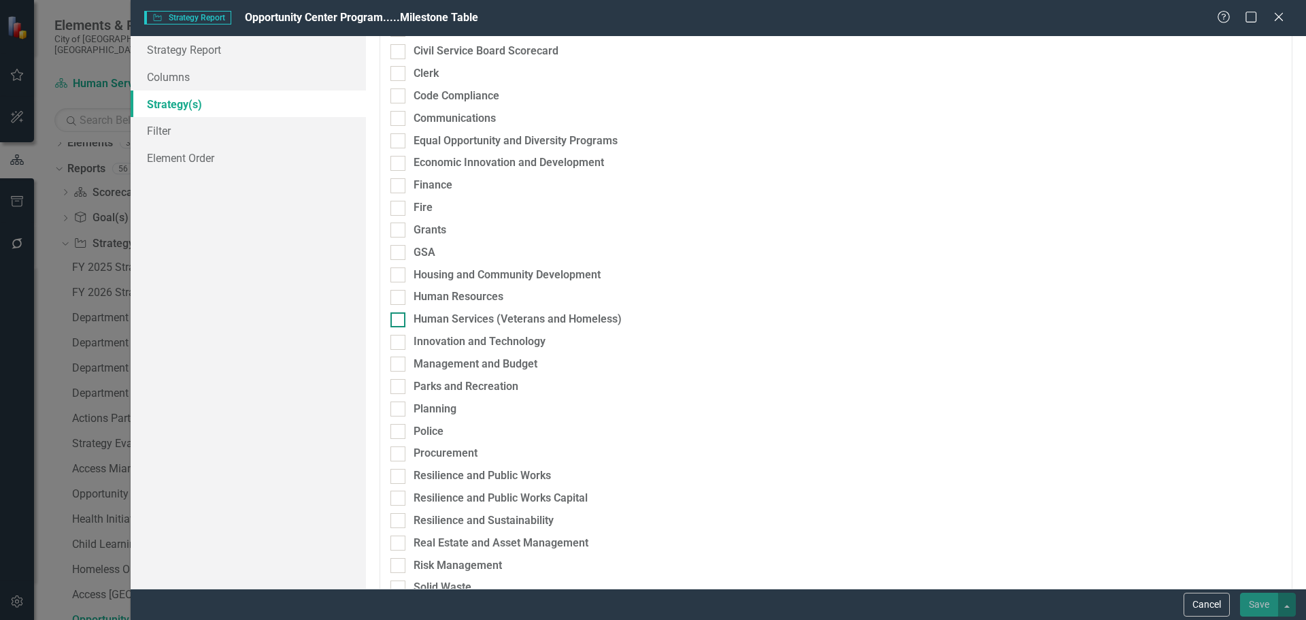
click at [447, 322] on div "Human Services (Veterans and Homeless)" at bounding box center [518, 320] width 208 height 16
click at [399, 321] on input "Human Services (Veterans and Homeless)" at bounding box center [394, 316] width 9 height 9
checkbox input "true"
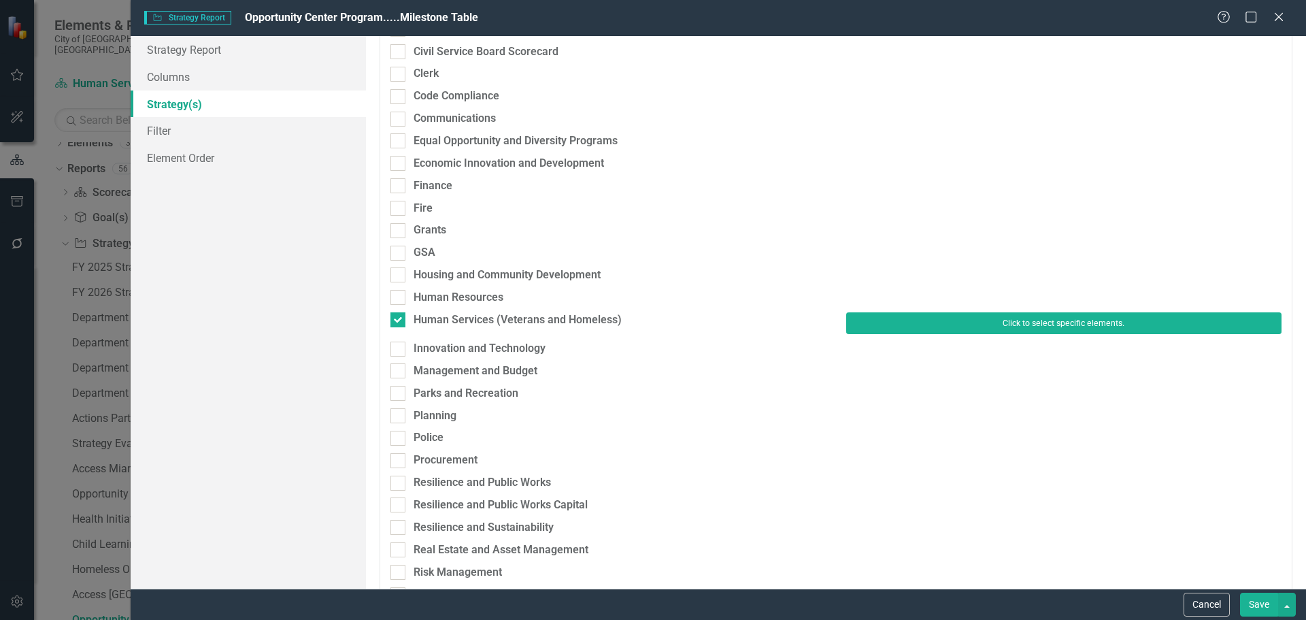
click at [903, 327] on button "Click to select specific elements." at bounding box center [1063, 323] width 435 height 22
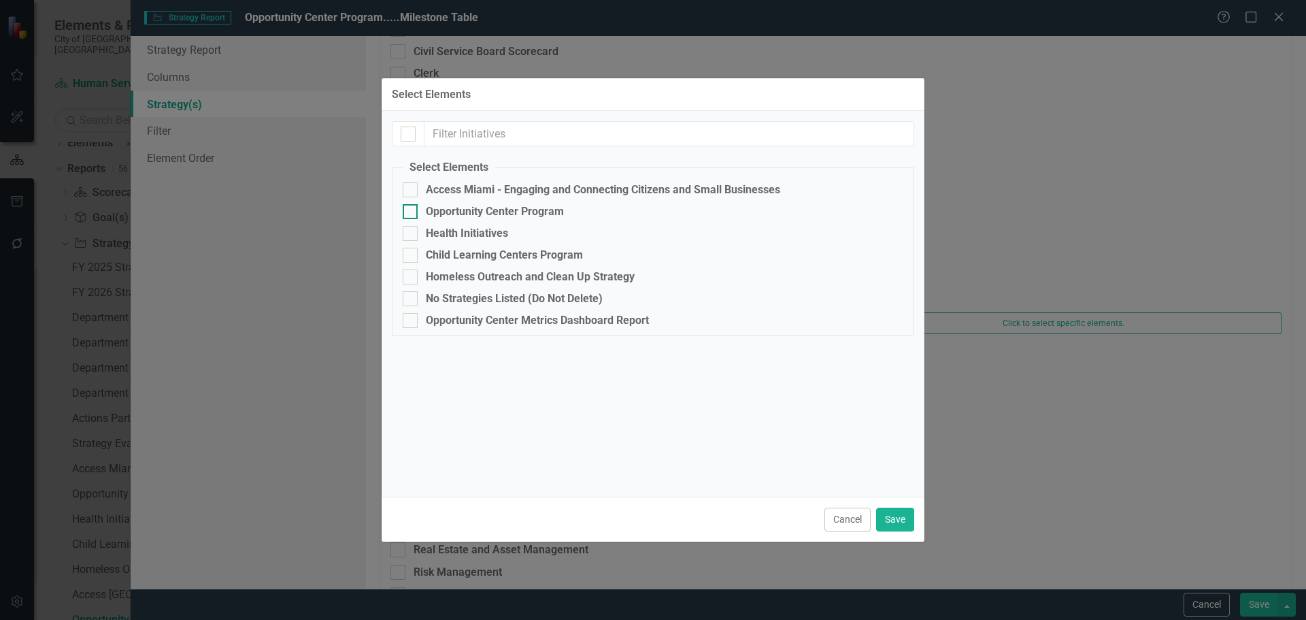
click at [456, 208] on div "Opportunity Center Program" at bounding box center [495, 211] width 138 height 12
click at [412, 208] on input "Opportunity Center Program" at bounding box center [407, 208] width 9 height 9
checkbox input "true"
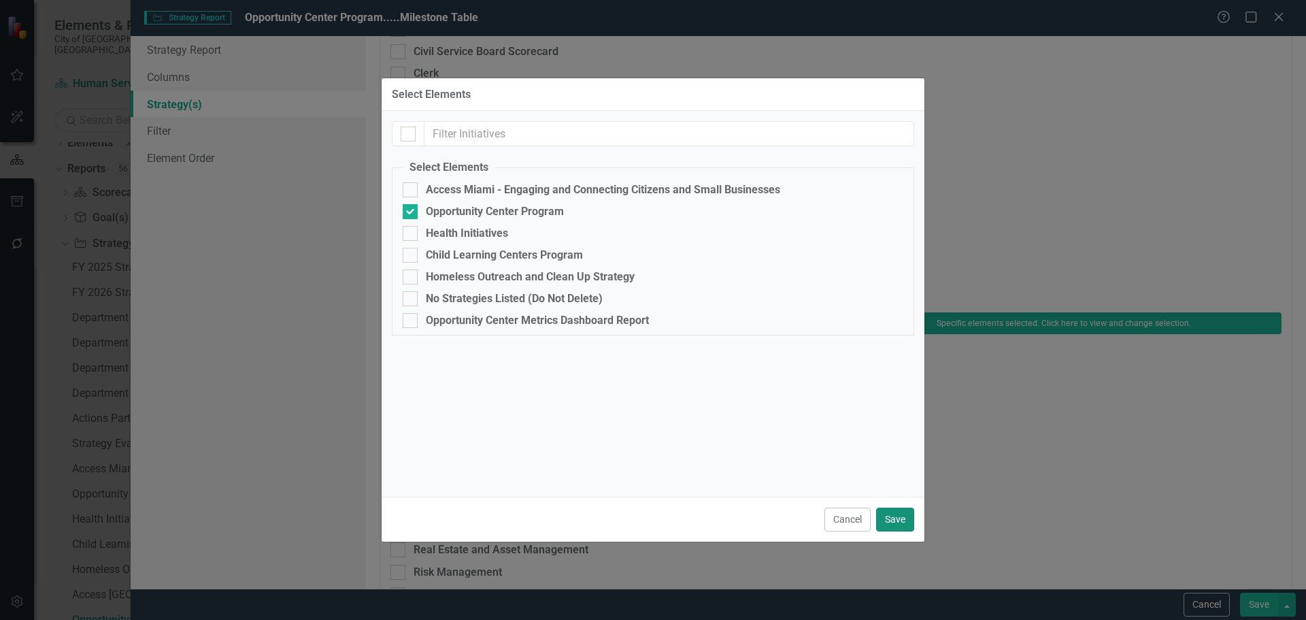
click at [907, 521] on button "Save" at bounding box center [895, 519] width 38 height 24
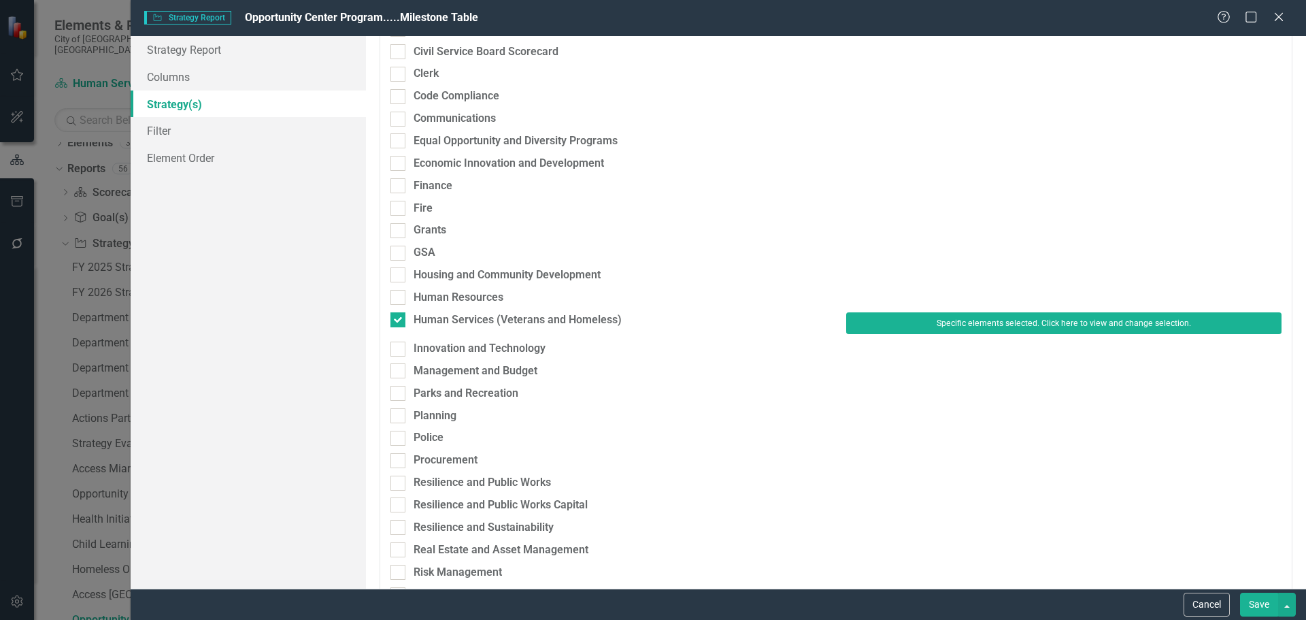
click at [1254, 602] on button "Save" at bounding box center [1259, 605] width 38 height 24
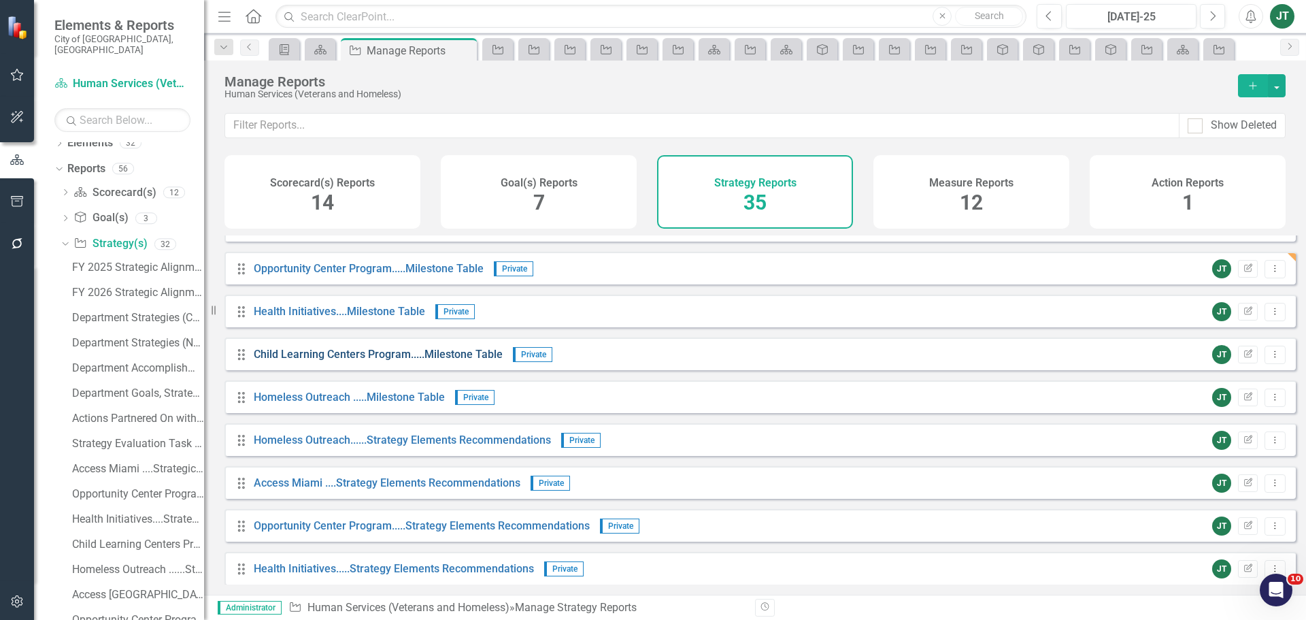
scroll to position [680, 0]
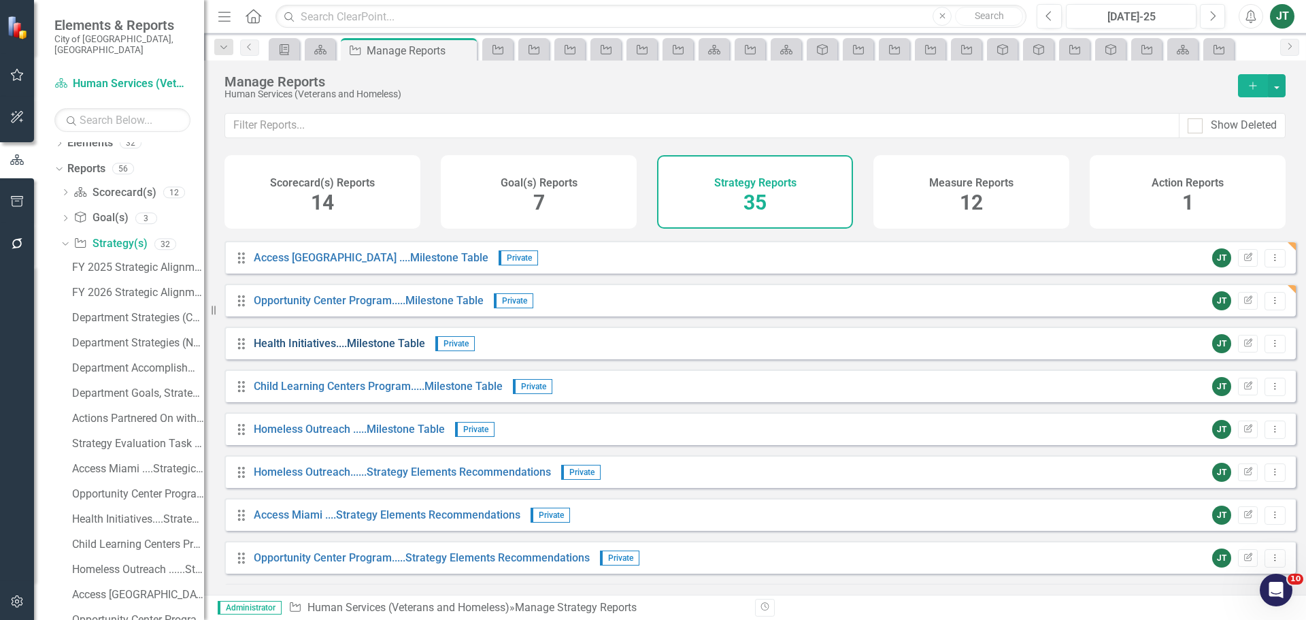
click at [364, 350] on link "Health Initiatives....Milestone Table" at bounding box center [339, 343] width 171 height 13
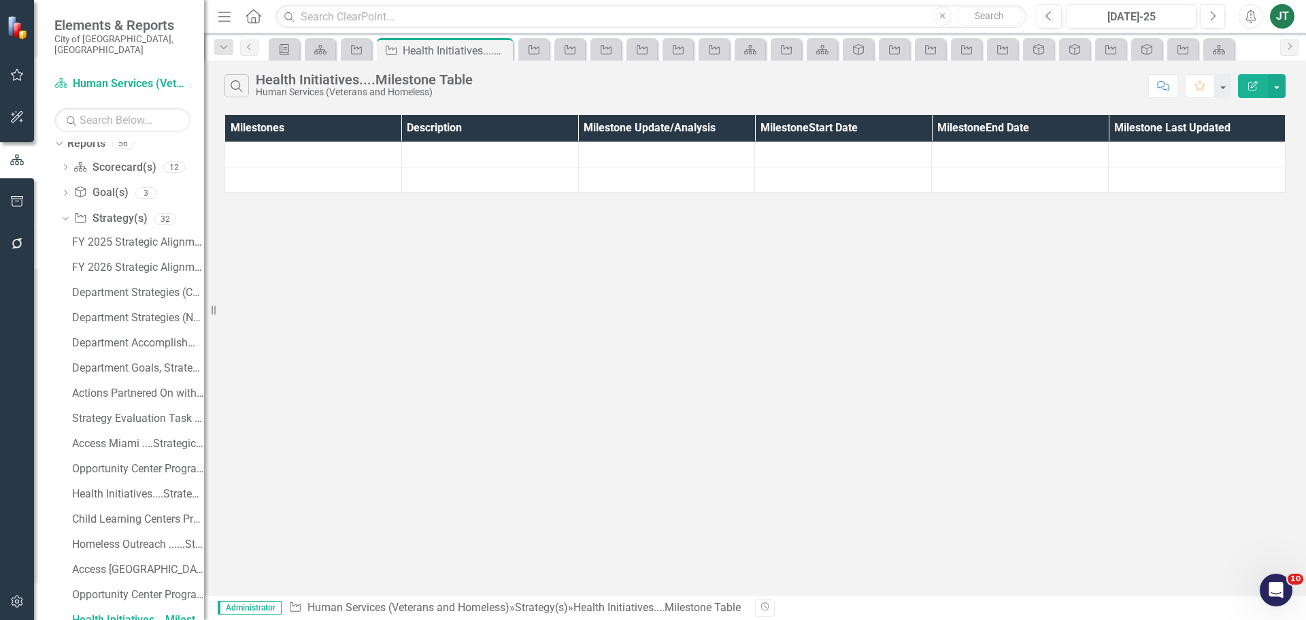
click at [1252, 88] on icon "Edit Report" at bounding box center [1253, 86] width 12 height 10
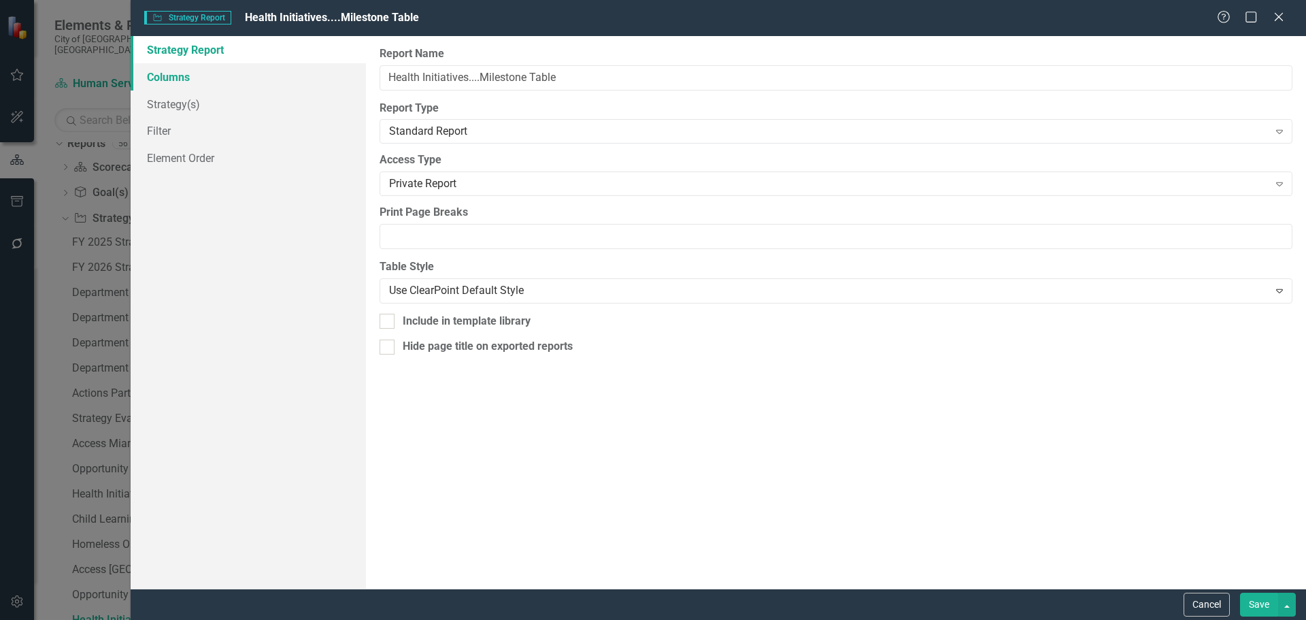
click at [178, 80] on link "Columns" at bounding box center [248, 76] width 235 height 27
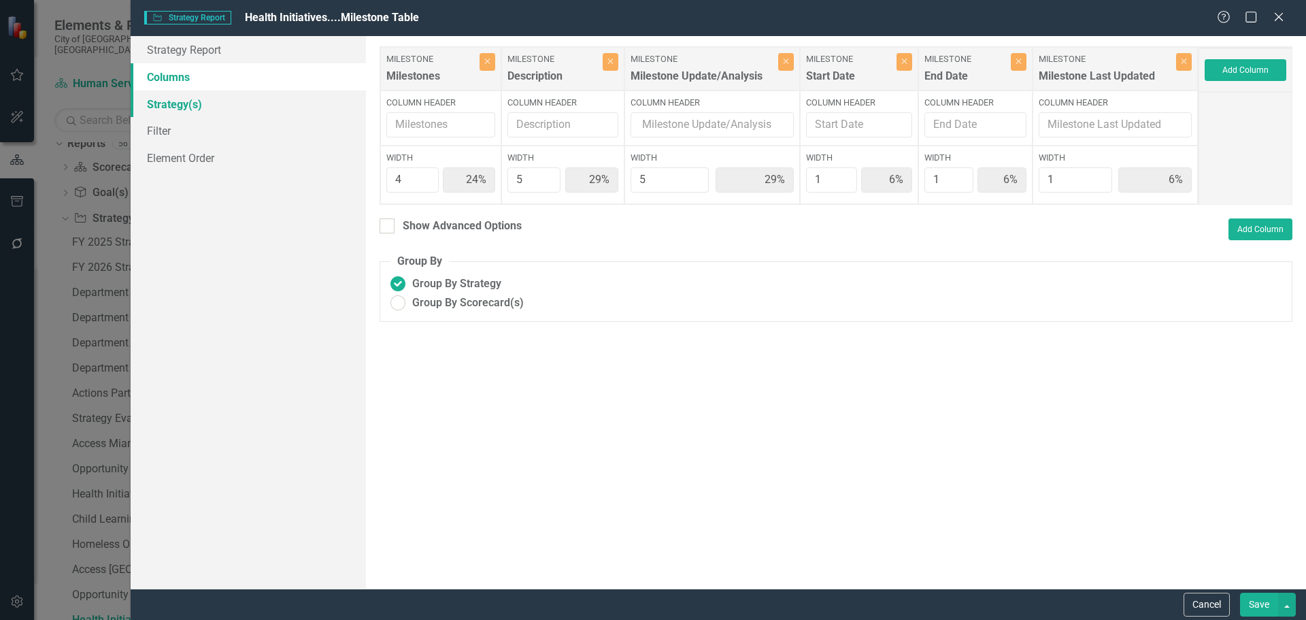
click at [178, 100] on link "Strategy(s)" at bounding box center [248, 103] width 235 height 27
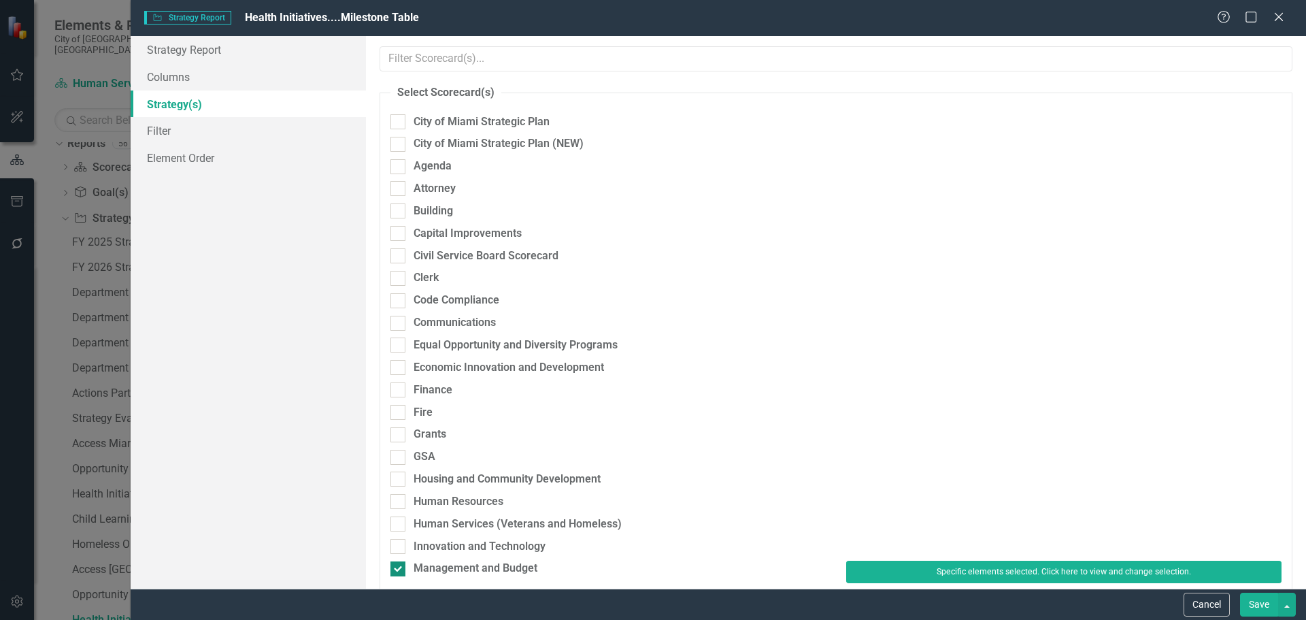
click at [427, 565] on div "Management and Budget" at bounding box center [476, 569] width 124 height 16
click at [399, 565] on input "Management and Budget" at bounding box center [394, 565] width 9 height 9
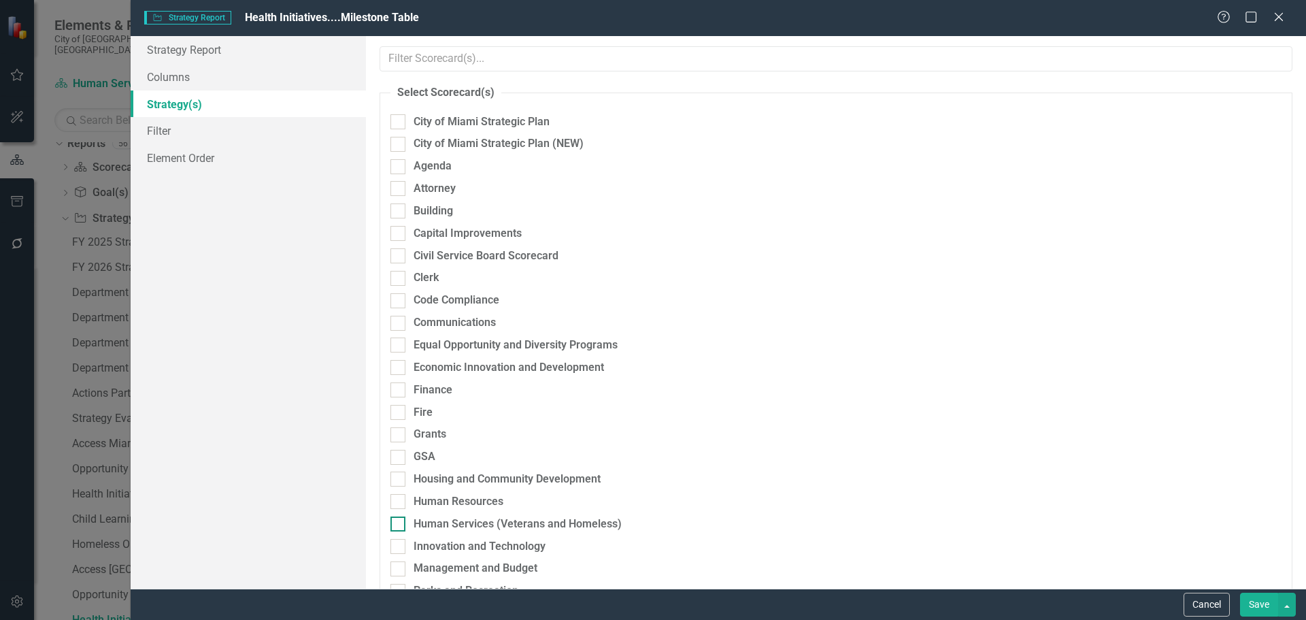
checkbox input "false"
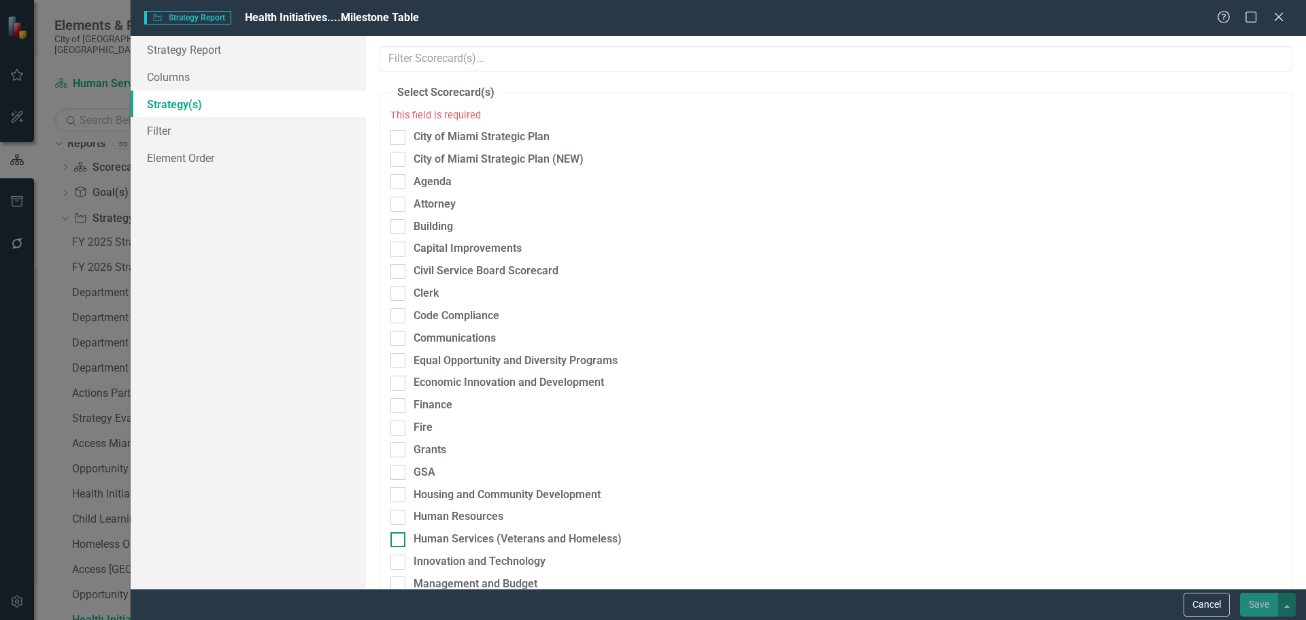
click at [449, 535] on div "Human Services (Veterans and Homeless)" at bounding box center [518, 539] width 208 height 16
click at [399, 535] on input "Human Services (Veterans and Homeless)" at bounding box center [394, 536] width 9 height 9
checkbox input "true"
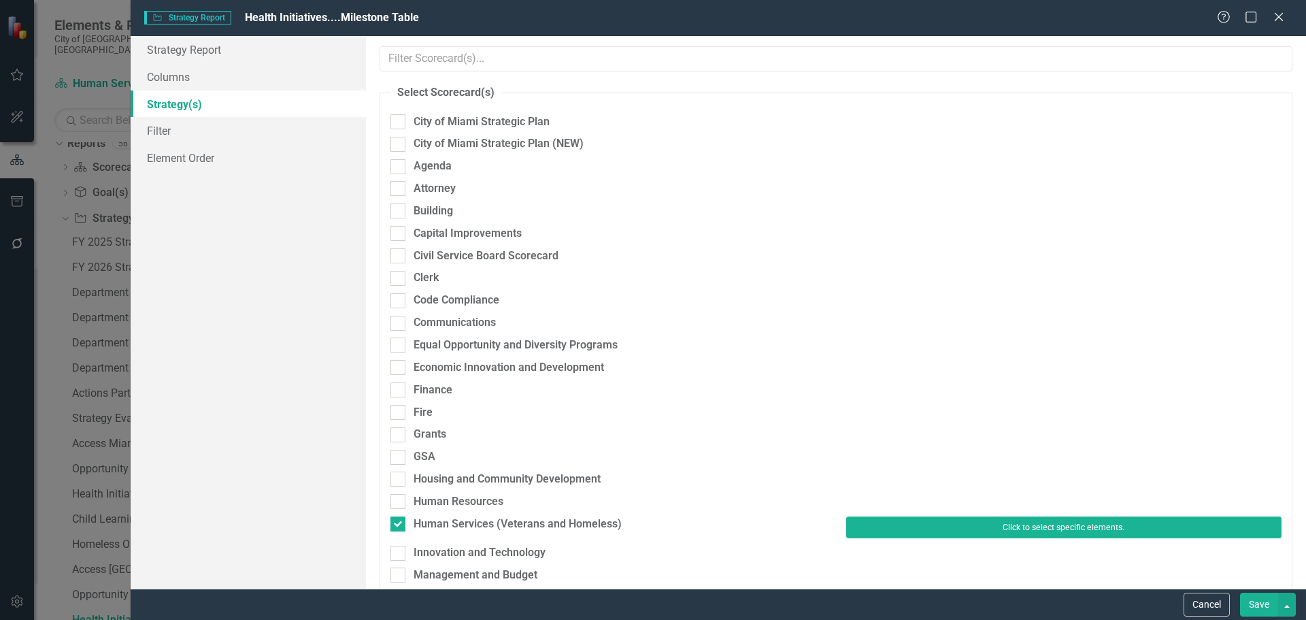
click at [875, 527] on button "Click to select specific elements." at bounding box center [1063, 527] width 435 height 22
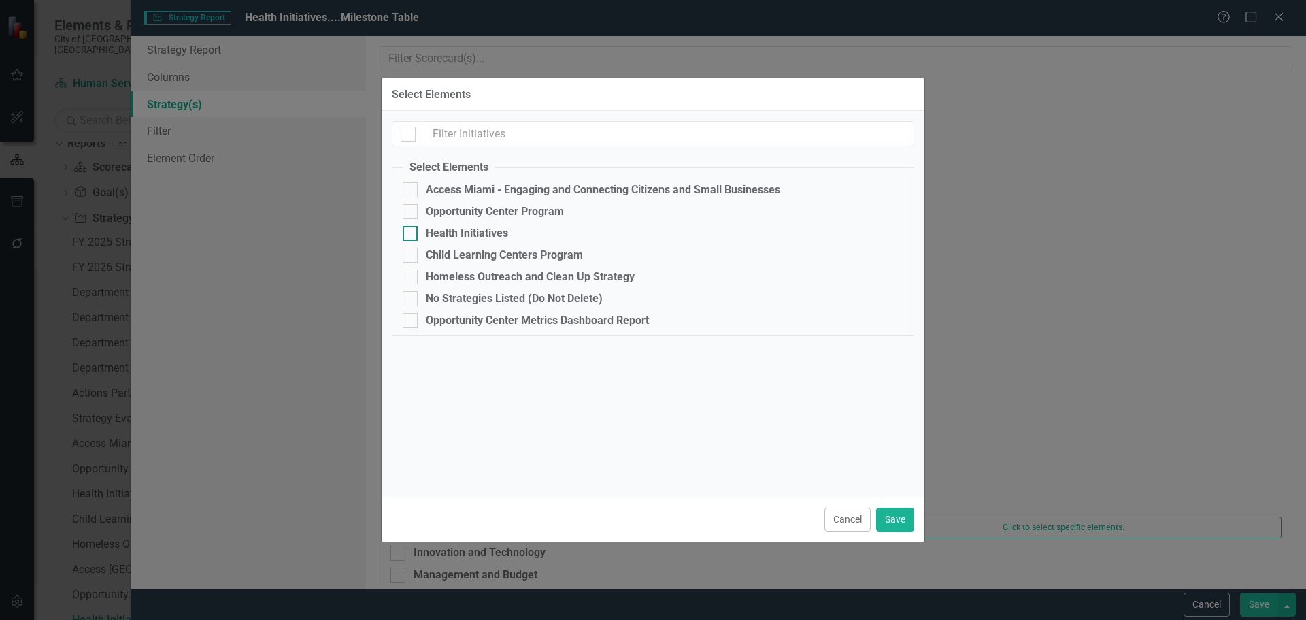
click at [463, 239] on div "Health Initiatives" at bounding box center [467, 233] width 82 height 12
click at [412, 235] on input "Health Initiatives" at bounding box center [407, 230] width 9 height 9
checkbox input "true"
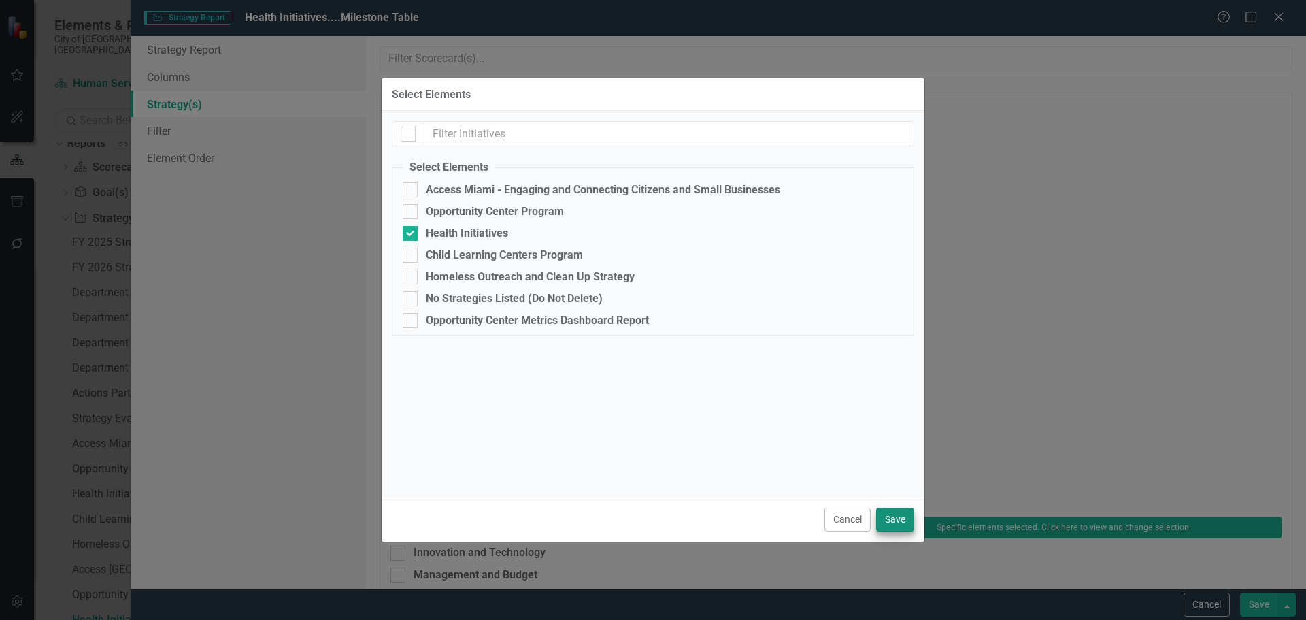
drag, startPoint x: 896, startPoint y: 531, endPoint x: 898, endPoint y: 518, distance: 13.1
click at [896, 531] on div "Cancel Save" at bounding box center [653, 519] width 543 height 45
click at [899, 516] on button "Save" at bounding box center [895, 519] width 38 height 24
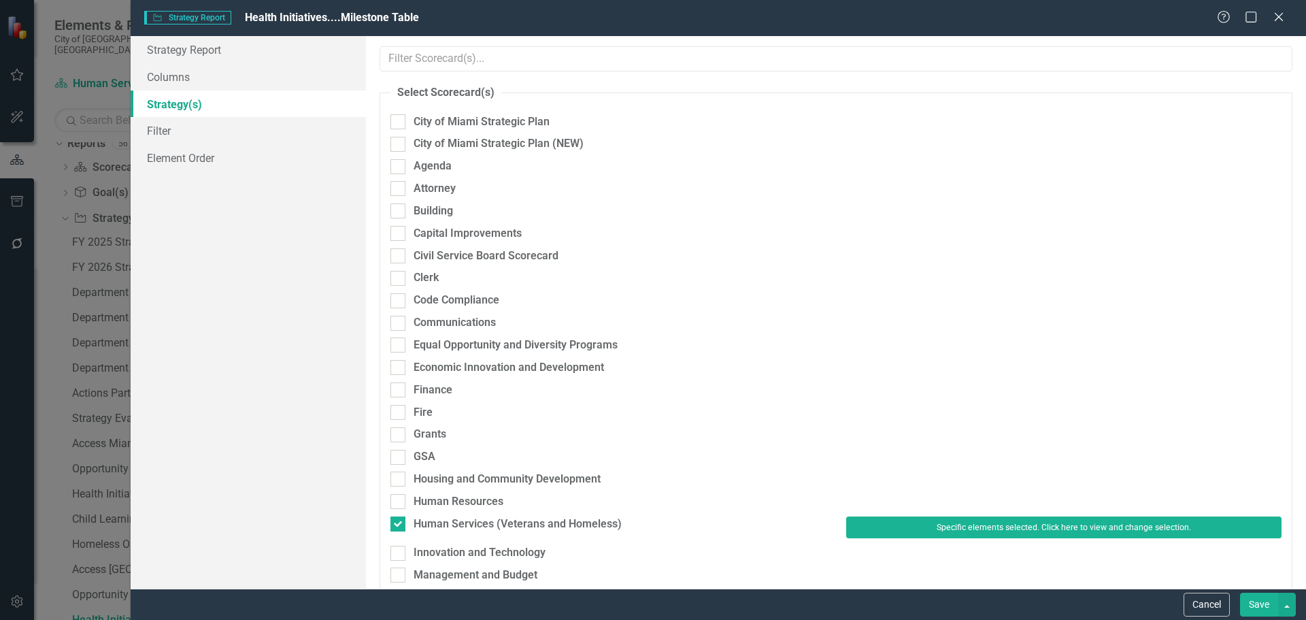
click at [1273, 604] on button "Save" at bounding box center [1259, 605] width 38 height 24
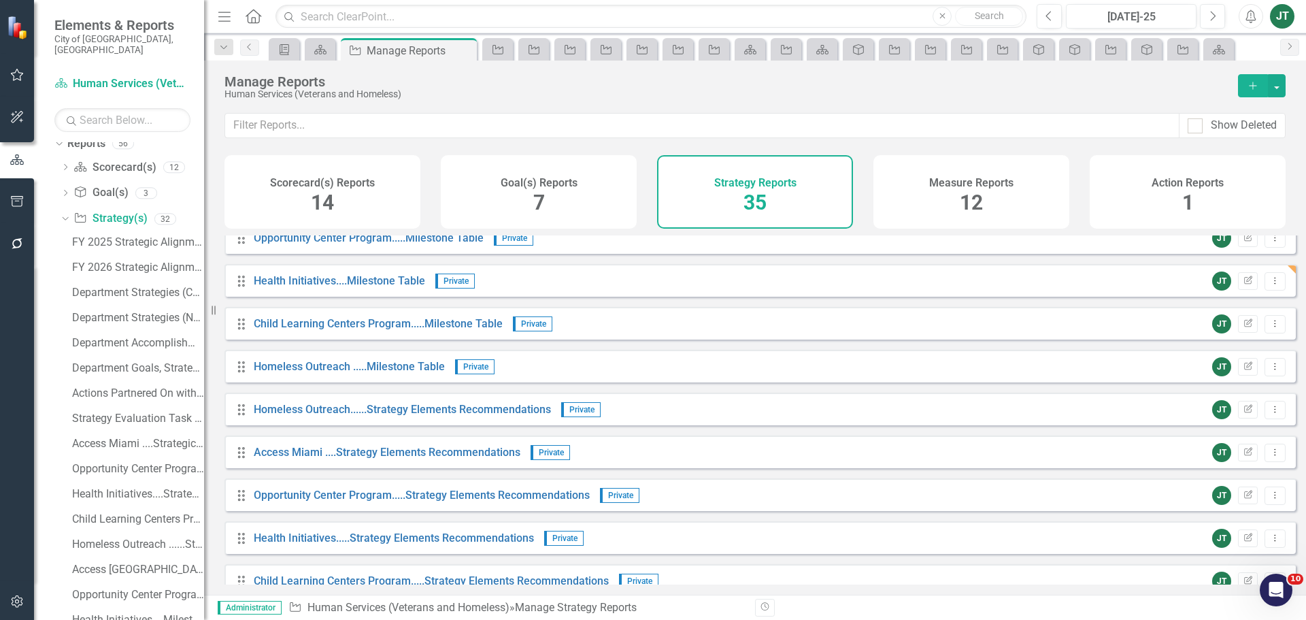
scroll to position [748, 0]
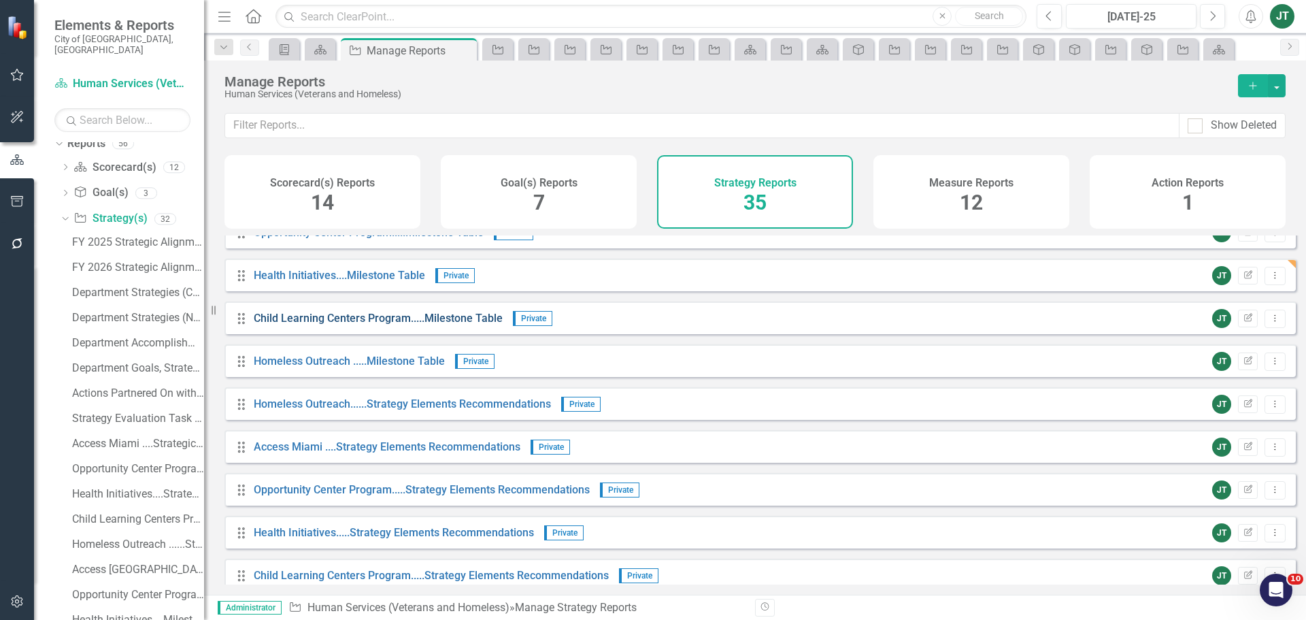
click at [320, 324] on link "Child Learning Centers Program.....Milestone Table" at bounding box center [378, 318] width 249 height 13
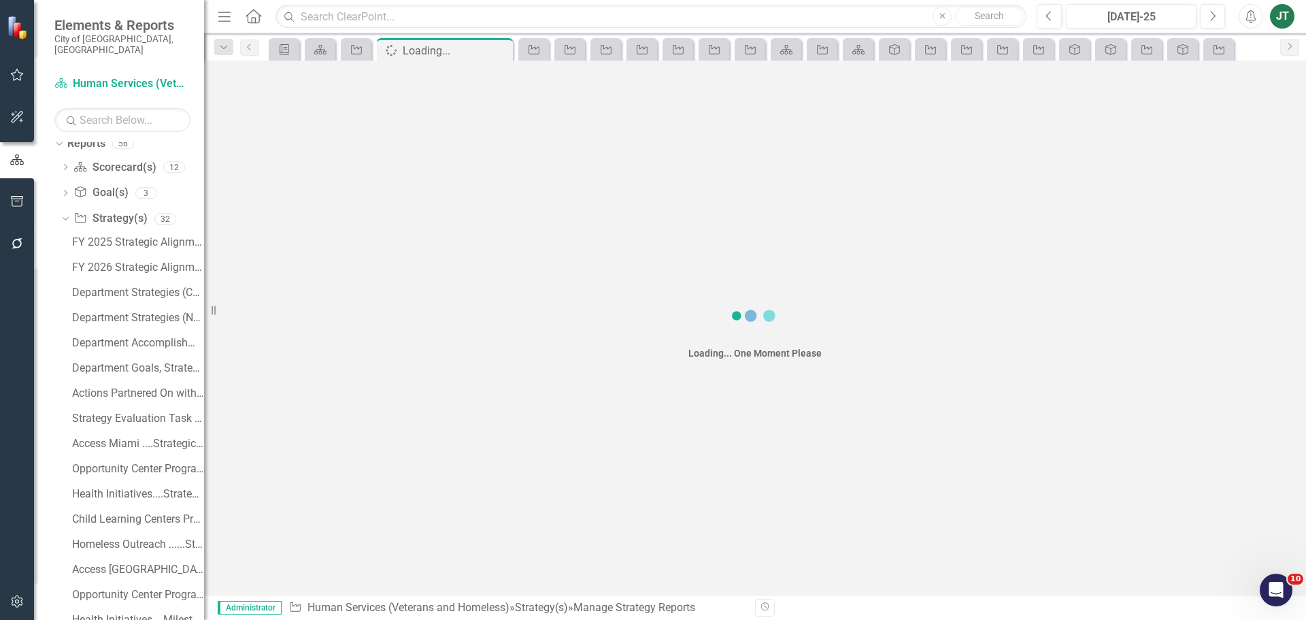
scroll to position [138, 0]
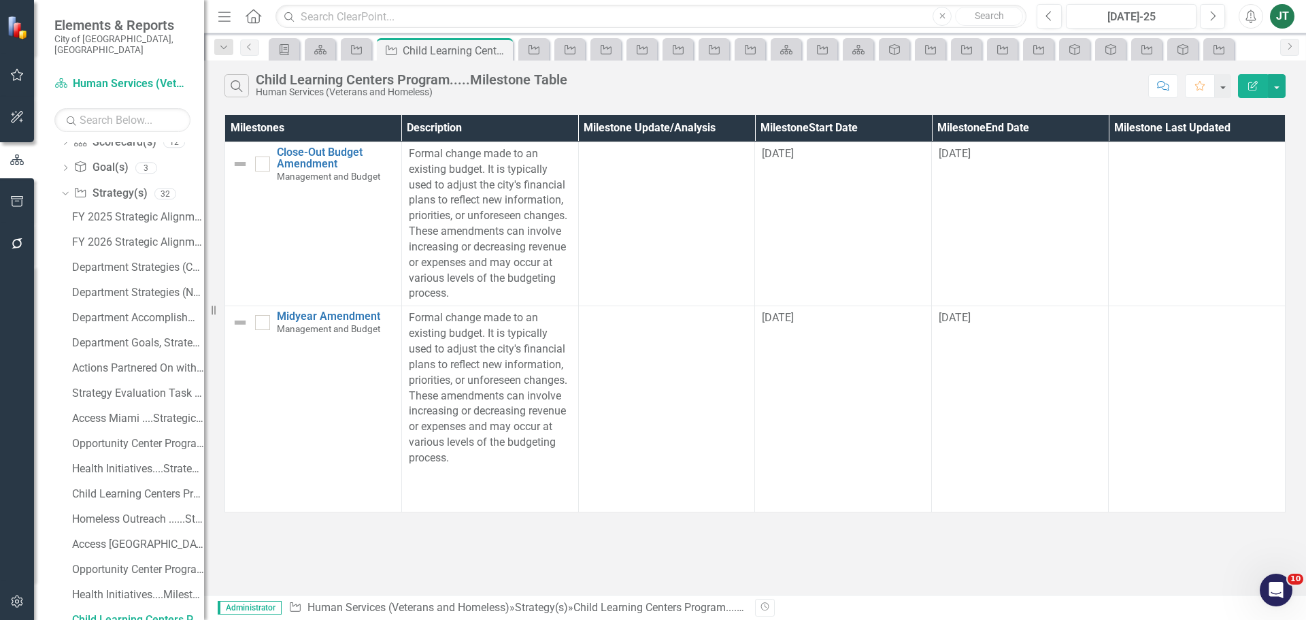
click at [1252, 84] on icon "Edit Report" at bounding box center [1253, 86] width 12 height 10
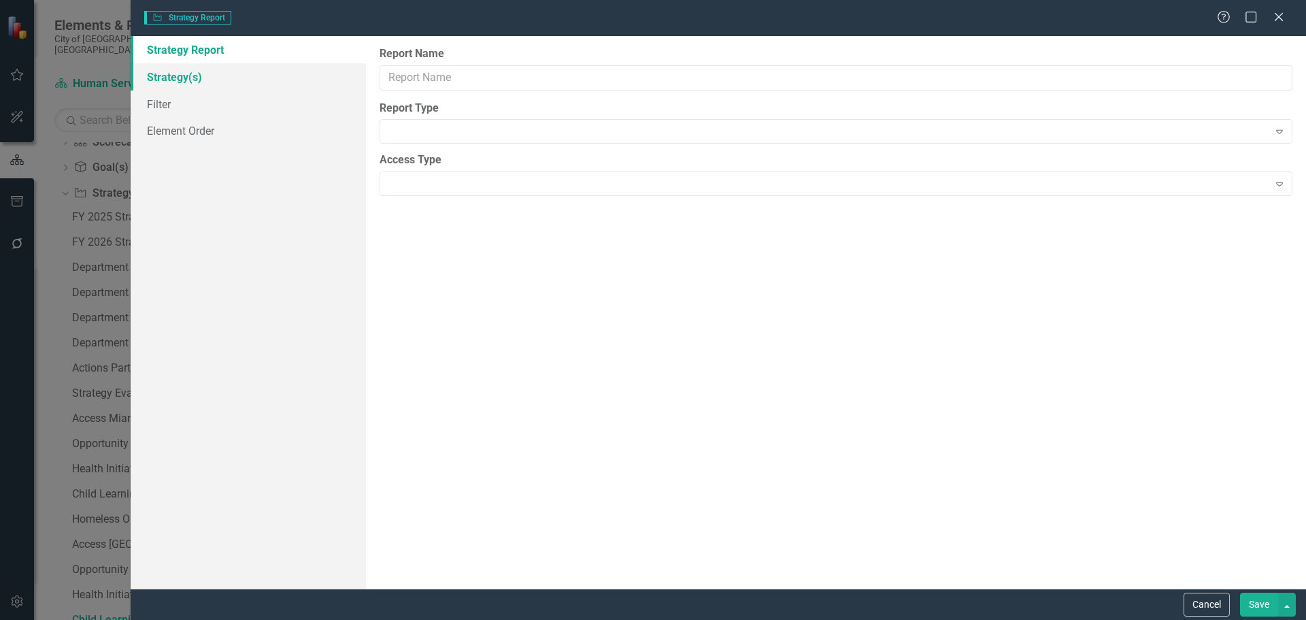
type input "Child Learning Centers Program.....Milestone Table"
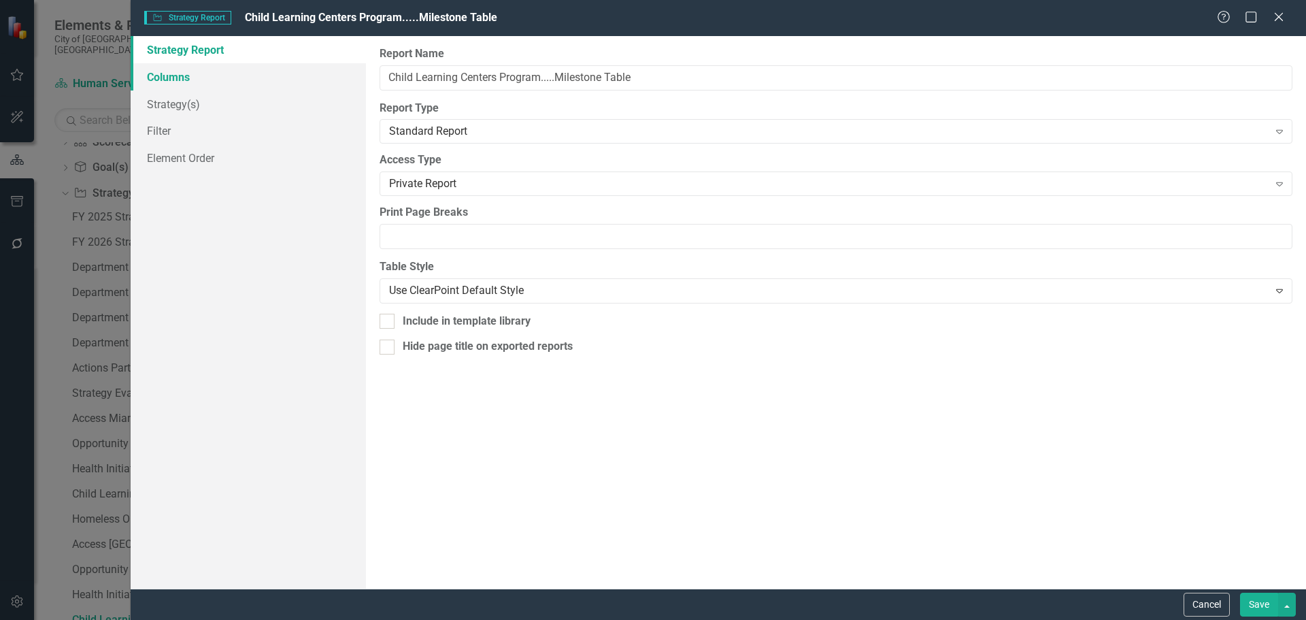
click at [181, 76] on link "Columns" at bounding box center [248, 76] width 235 height 27
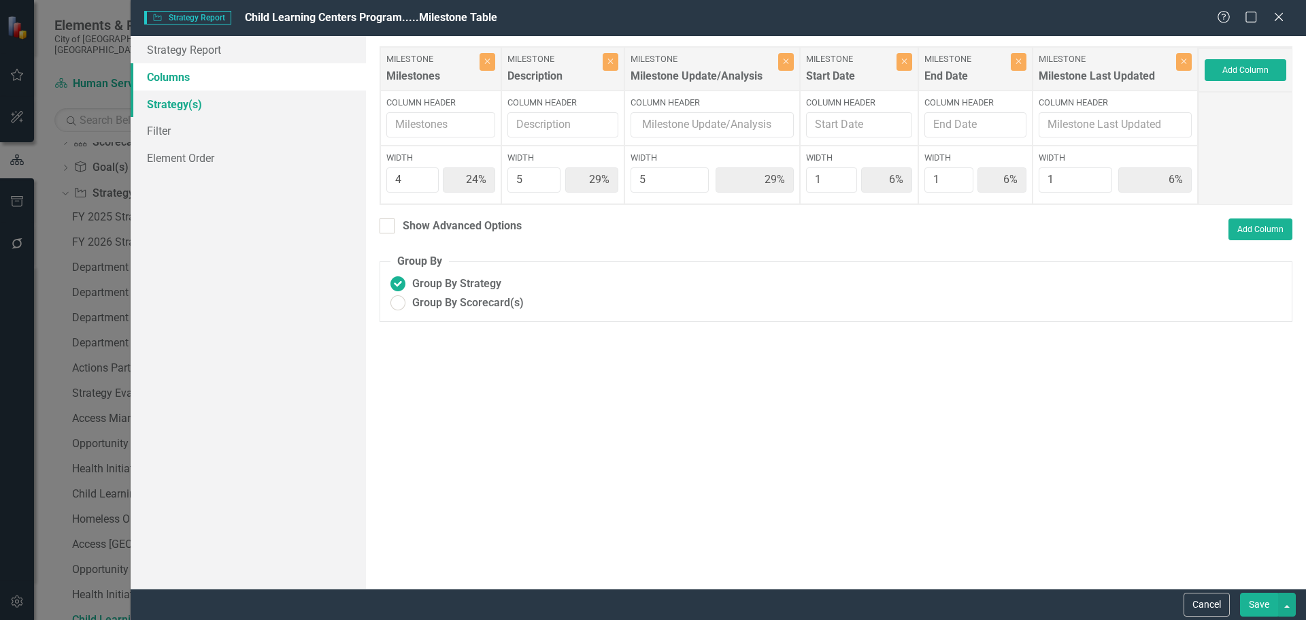
click at [178, 104] on link "Strategy(s)" at bounding box center [248, 103] width 235 height 27
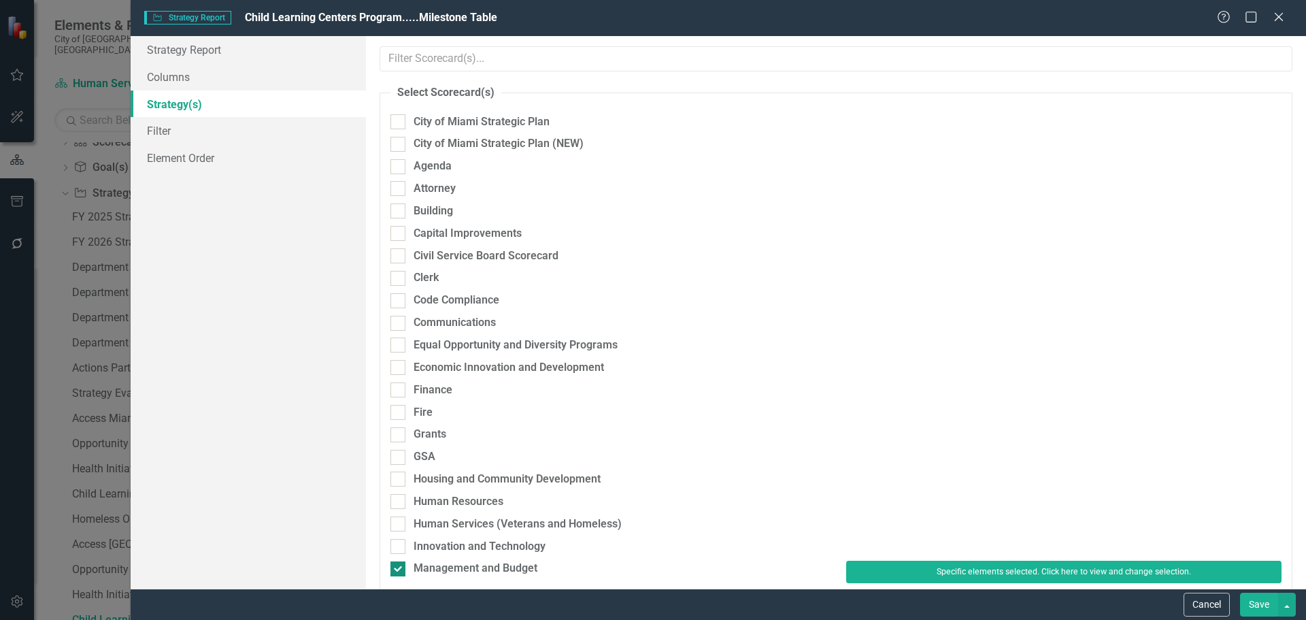
click at [459, 562] on div "Management and Budget" at bounding box center [476, 569] width 124 height 16
click at [399, 562] on input "Management and Budget" at bounding box center [394, 565] width 9 height 9
checkbox input "false"
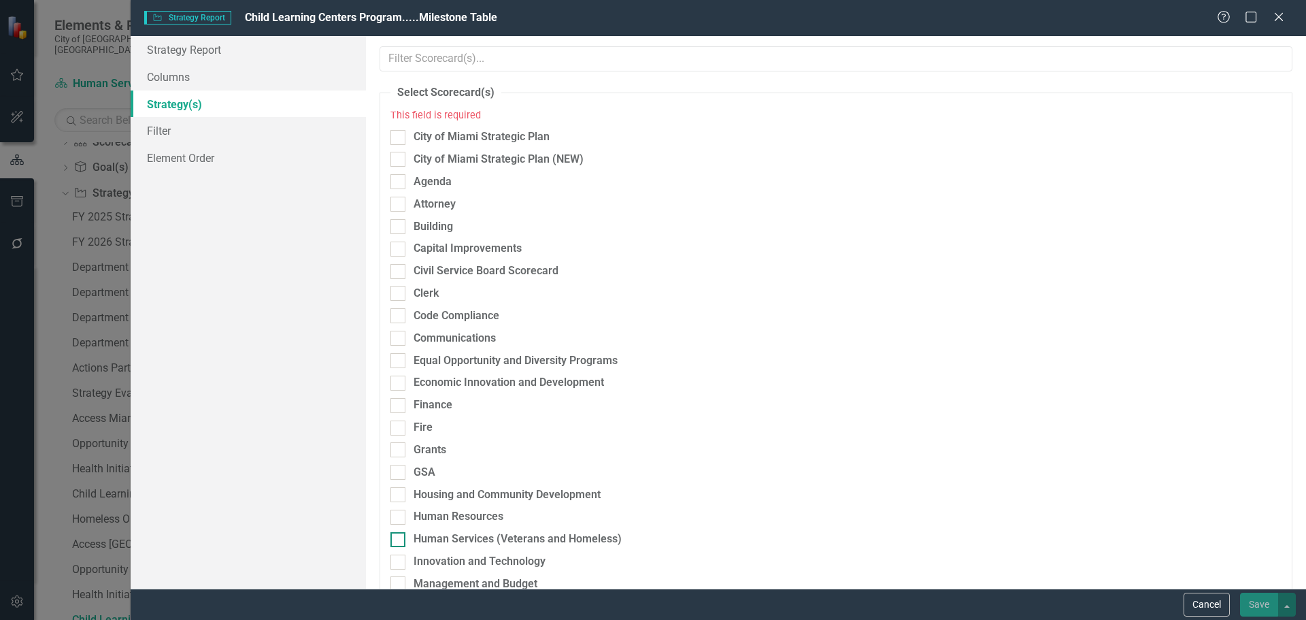
click at [446, 535] on div "Human Services (Veterans and Homeless)" at bounding box center [518, 539] width 208 height 16
click at [399, 535] on input "Human Services (Veterans and Homeless)" at bounding box center [394, 536] width 9 height 9
checkbox input "true"
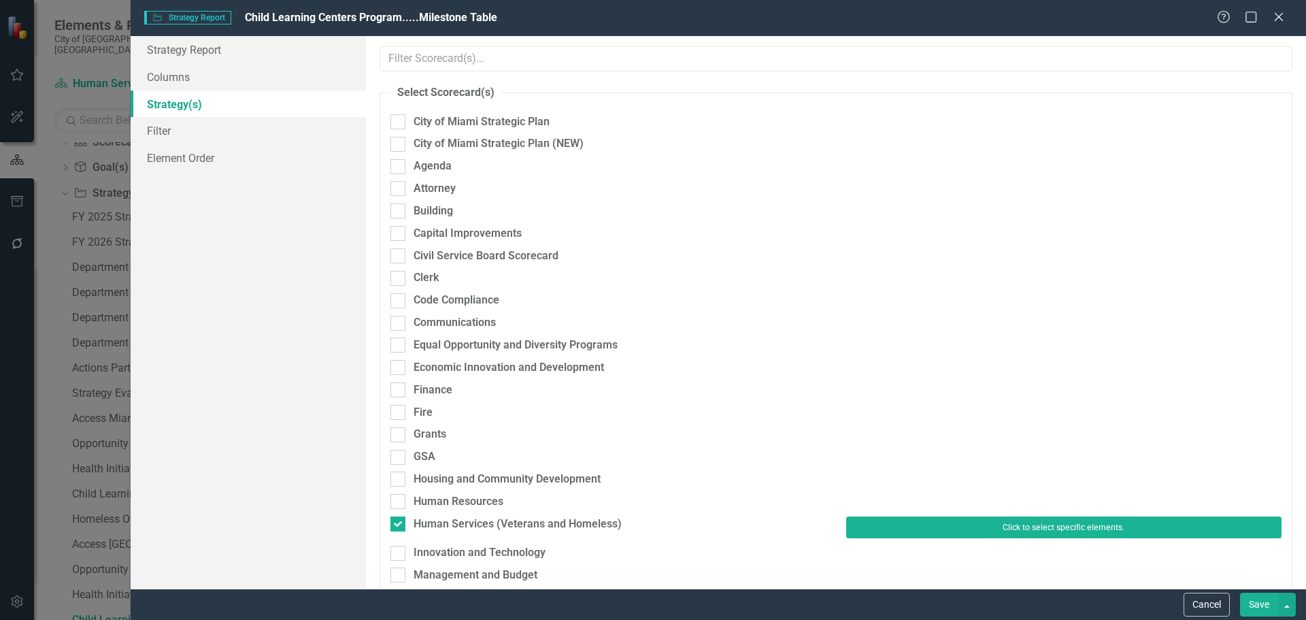
click at [885, 527] on button "Click to select specific elements." at bounding box center [1063, 527] width 435 height 22
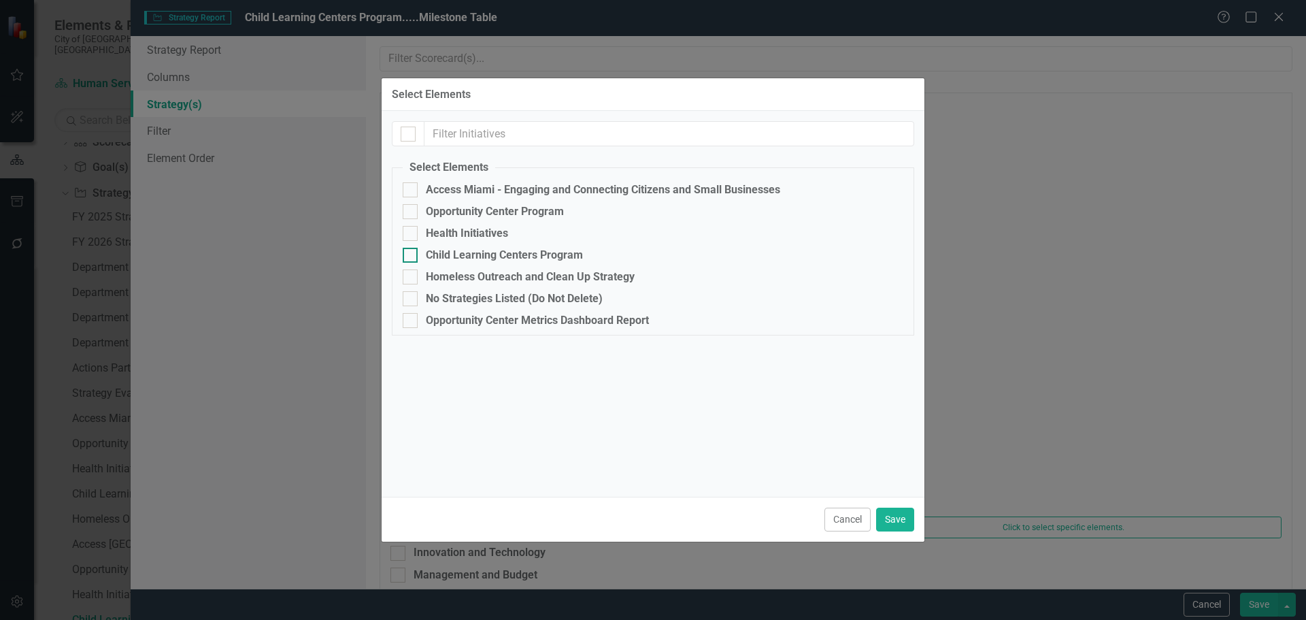
click at [449, 255] on div "Child Learning Centers Program" at bounding box center [504, 255] width 157 height 12
click at [412, 255] on input "Child Learning Centers Program" at bounding box center [407, 252] width 9 height 9
checkbox input "true"
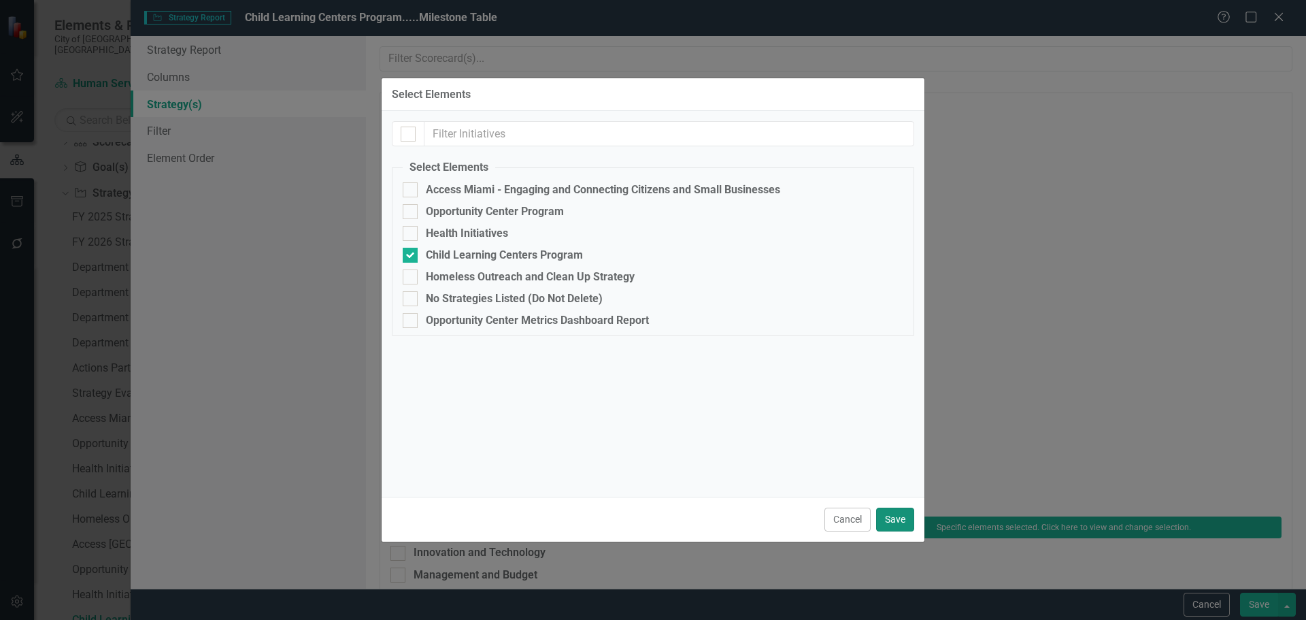
click at [886, 517] on button "Save" at bounding box center [895, 519] width 38 height 24
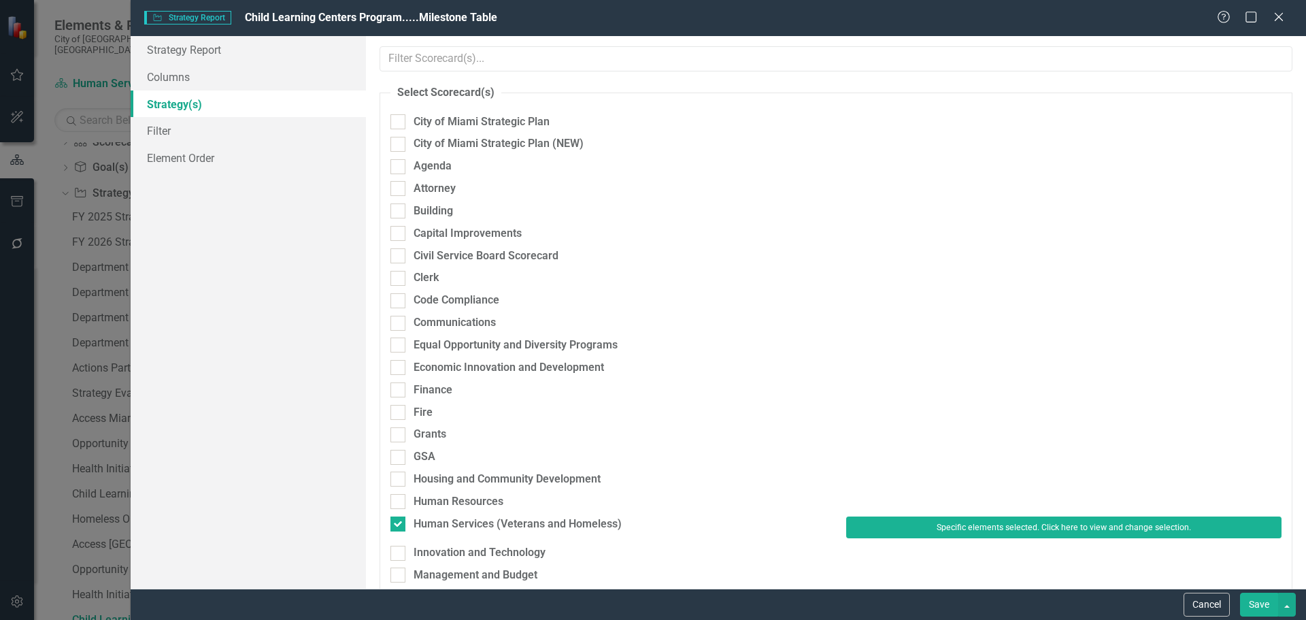
click at [1265, 602] on button "Save" at bounding box center [1259, 605] width 38 height 24
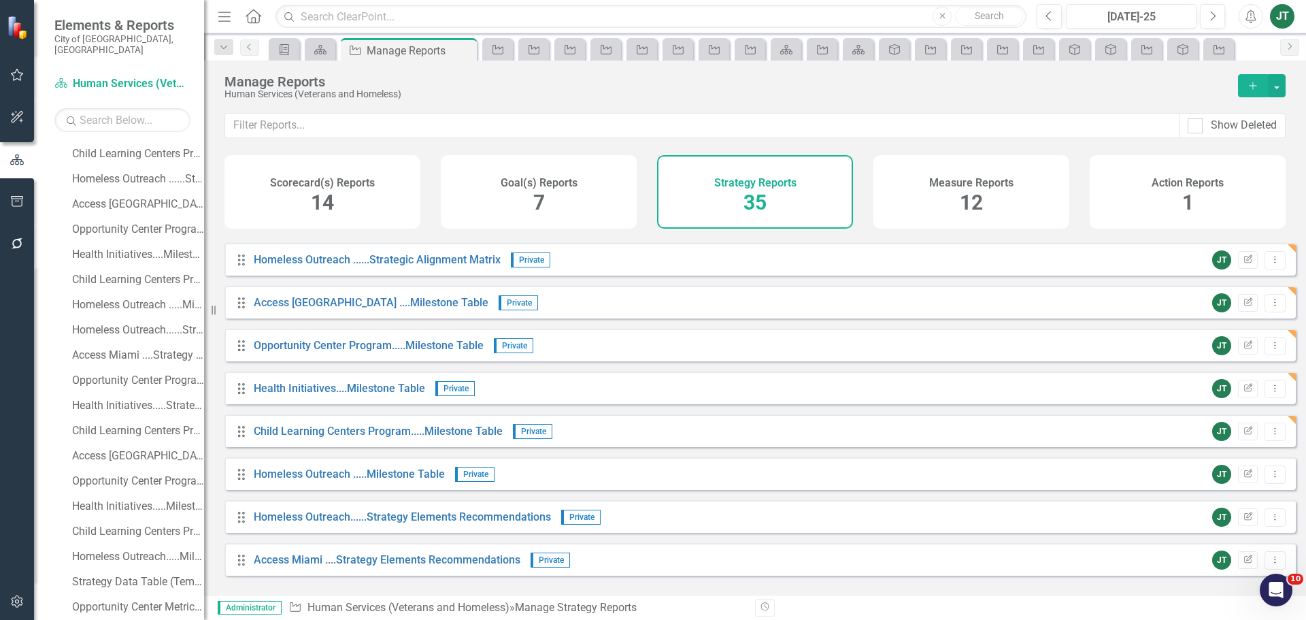
scroll to position [680, 0]
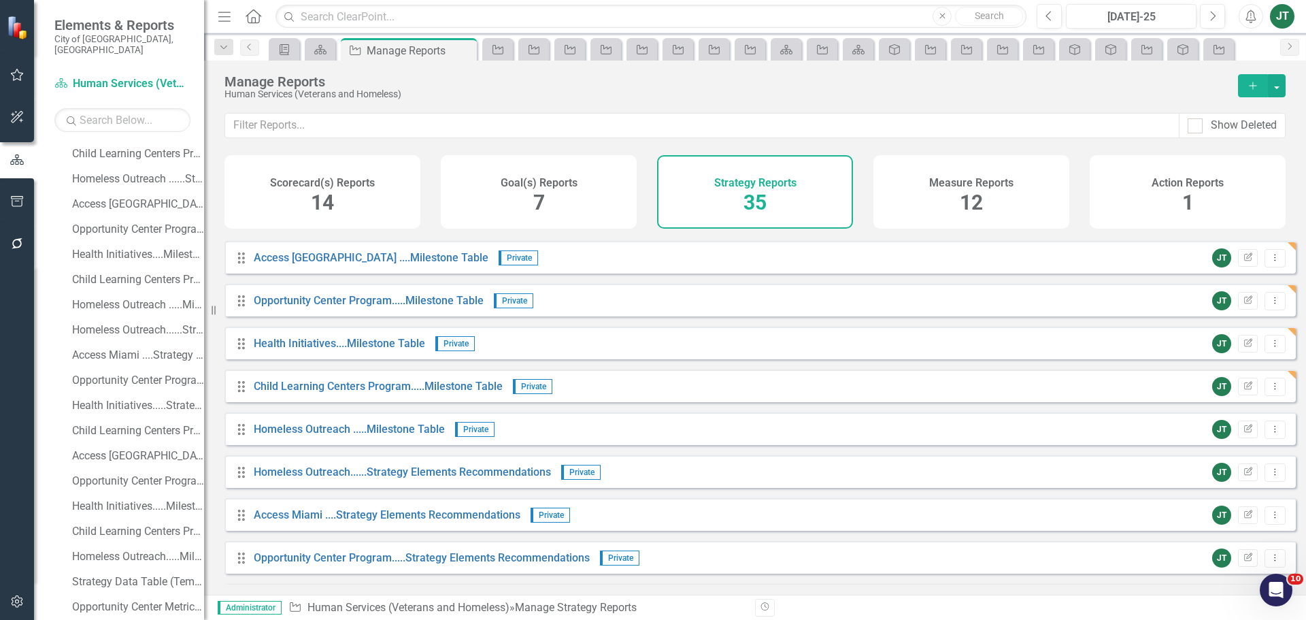
click at [407, 437] on div "Homeless Outreach .....Milestone Table" at bounding box center [349, 430] width 191 height 16
click at [407, 435] on link "Homeless Outreach .....Milestone Table" at bounding box center [349, 428] width 191 height 13
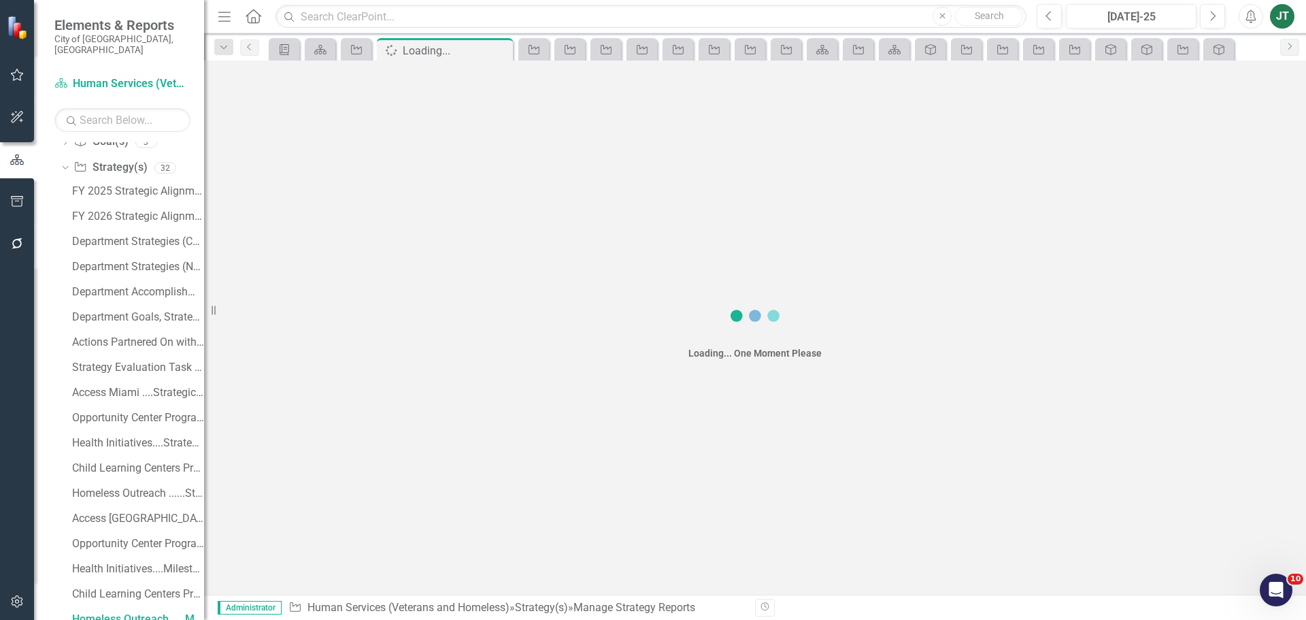
scroll to position [163, 0]
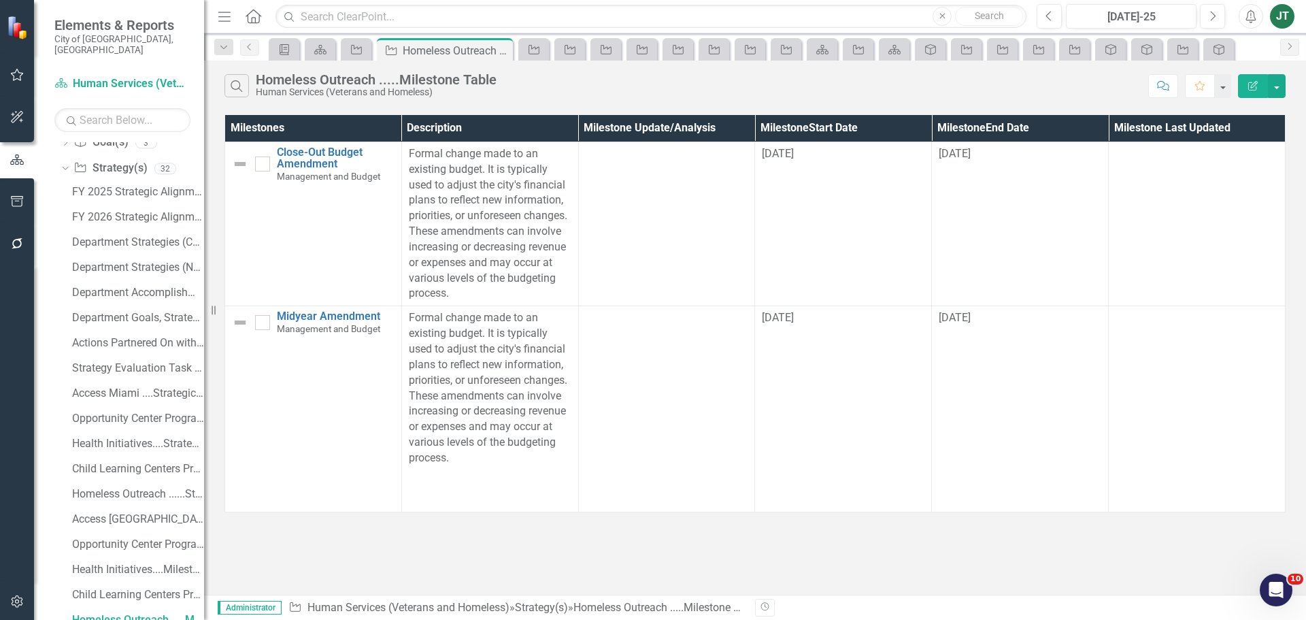
click at [1255, 82] on icon "button" at bounding box center [1253, 86] width 10 height 10
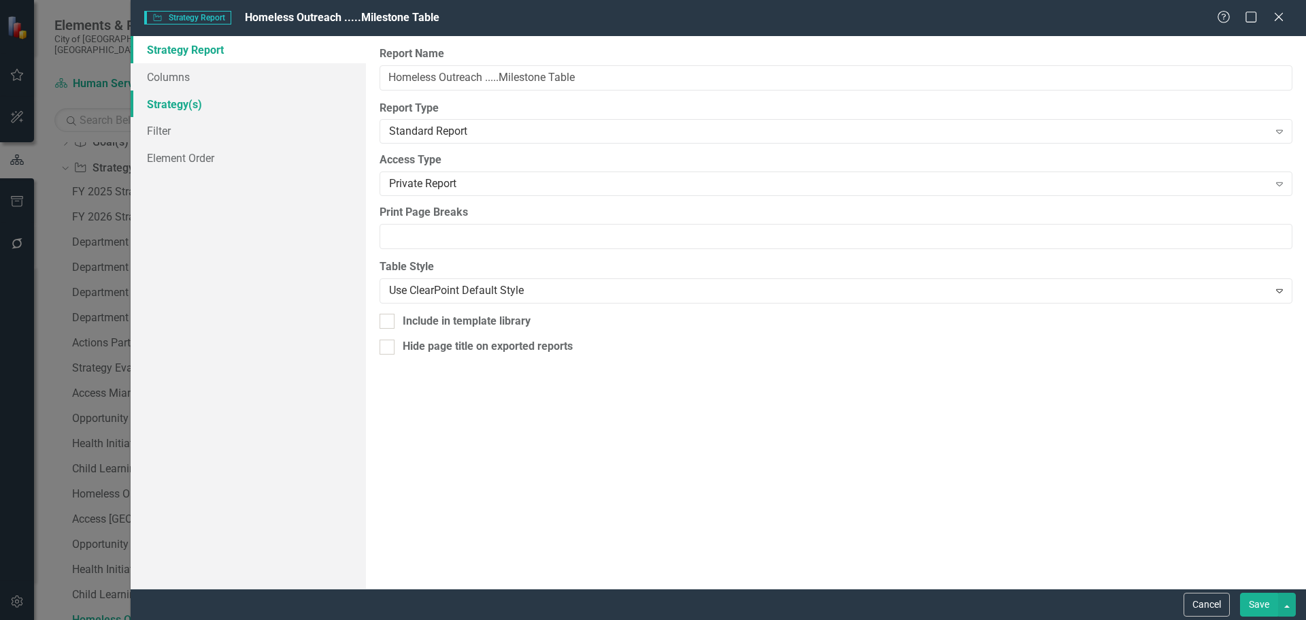
click at [182, 102] on link "Strategy(s)" at bounding box center [248, 103] width 235 height 27
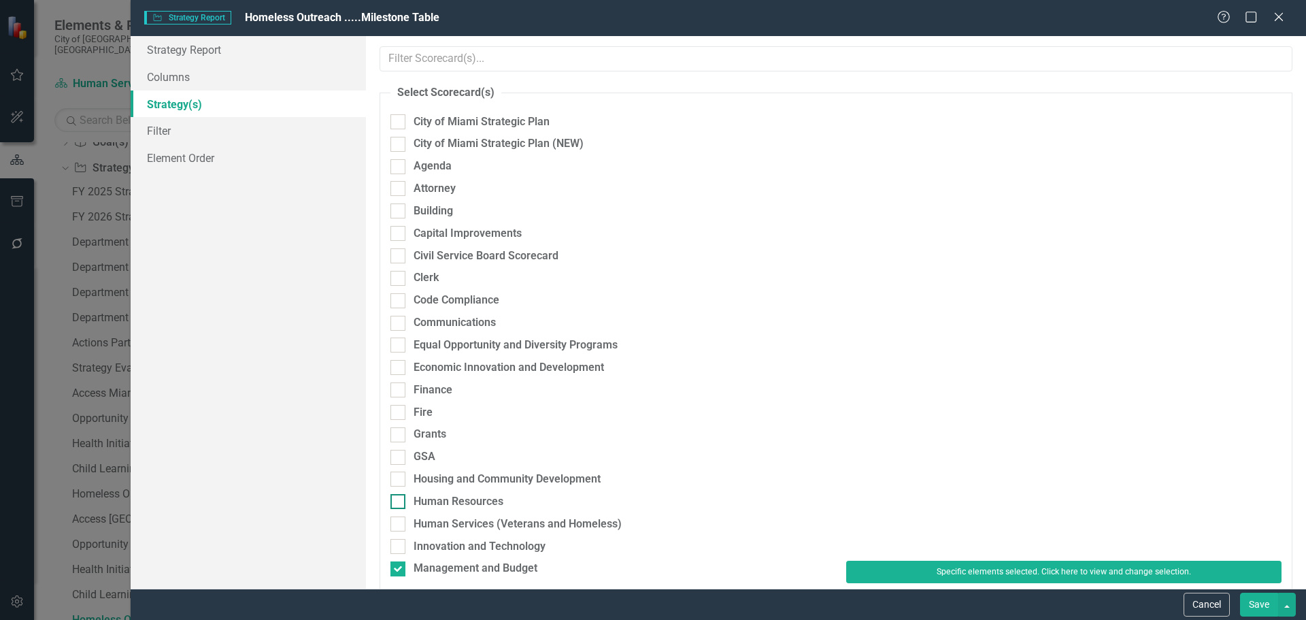
drag, startPoint x: 442, startPoint y: 566, endPoint x: 433, endPoint y: 514, distance: 53.0
click at [442, 564] on div "Management and Budget" at bounding box center [476, 569] width 124 height 16
click at [399, 564] on input "Management and Budget" at bounding box center [394, 565] width 9 height 9
checkbox input "false"
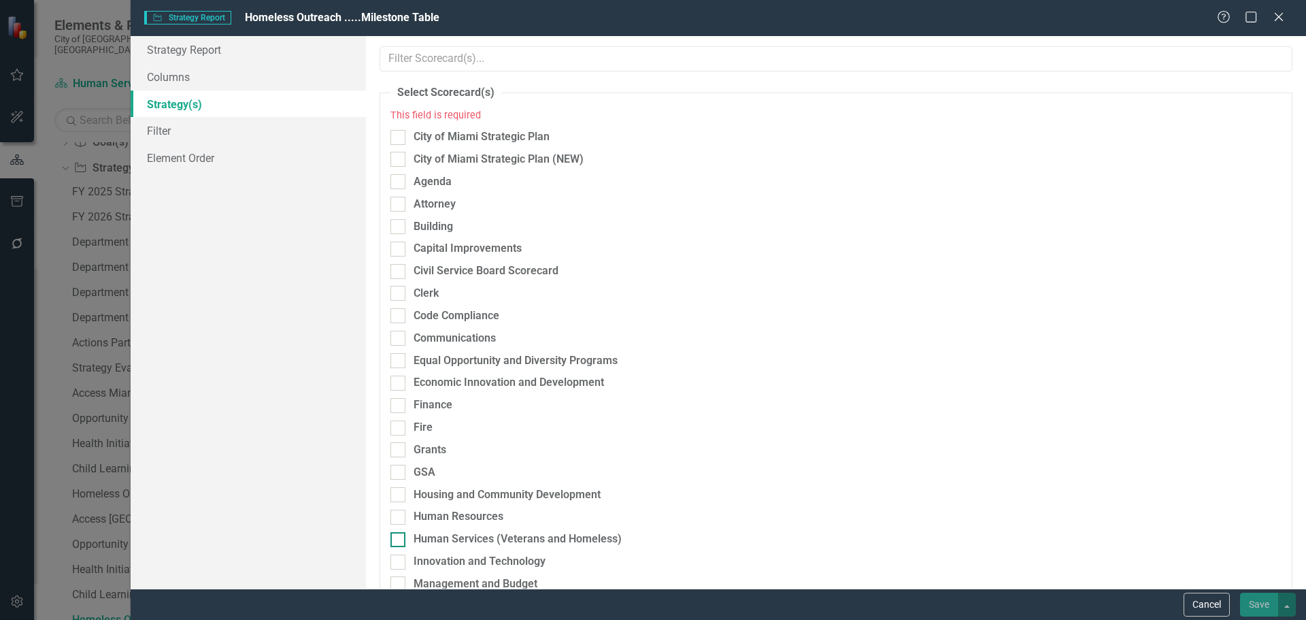
click at [463, 537] on div "Human Services (Veterans and Homeless)" at bounding box center [518, 539] width 208 height 16
click at [399, 537] on input "Human Services (Veterans and Homeless)" at bounding box center [394, 536] width 9 height 9
checkbox input "true"
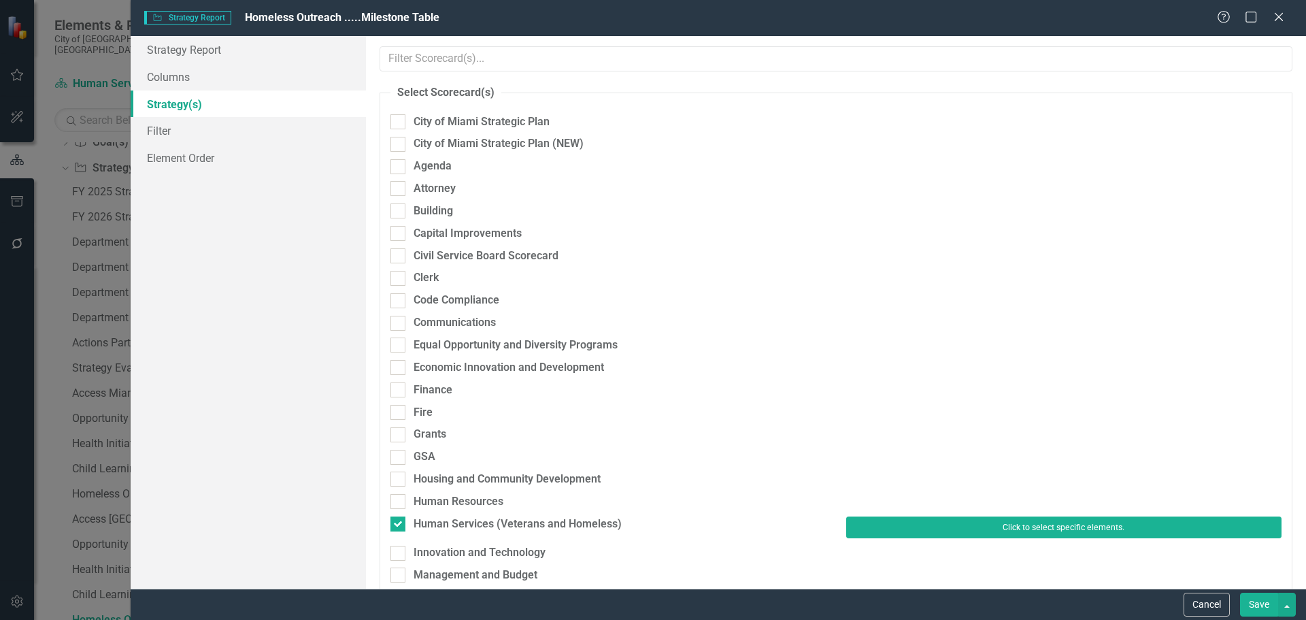
click at [938, 528] on button "Click to select specific elements." at bounding box center [1063, 527] width 435 height 22
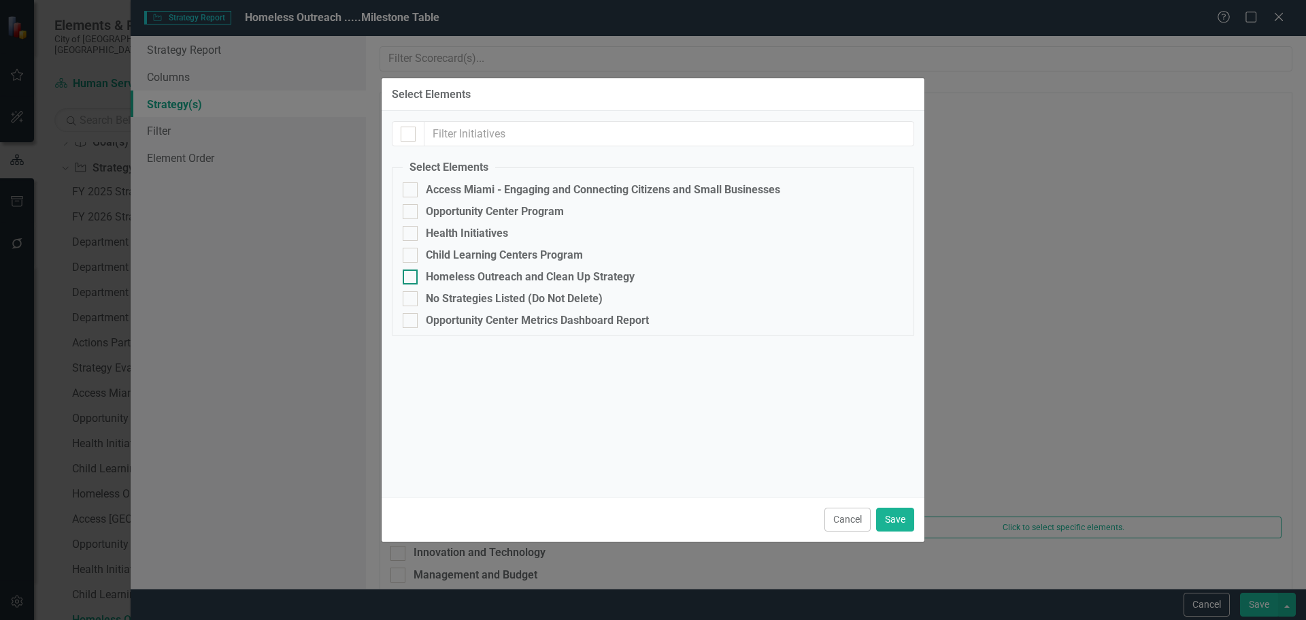
click at [448, 271] on div "Homeless Outreach and Clean Up Strategy" at bounding box center [530, 277] width 209 height 12
click at [412, 270] on input "Homeless Outreach and Clean Up Strategy" at bounding box center [407, 273] width 9 height 9
checkbox input "true"
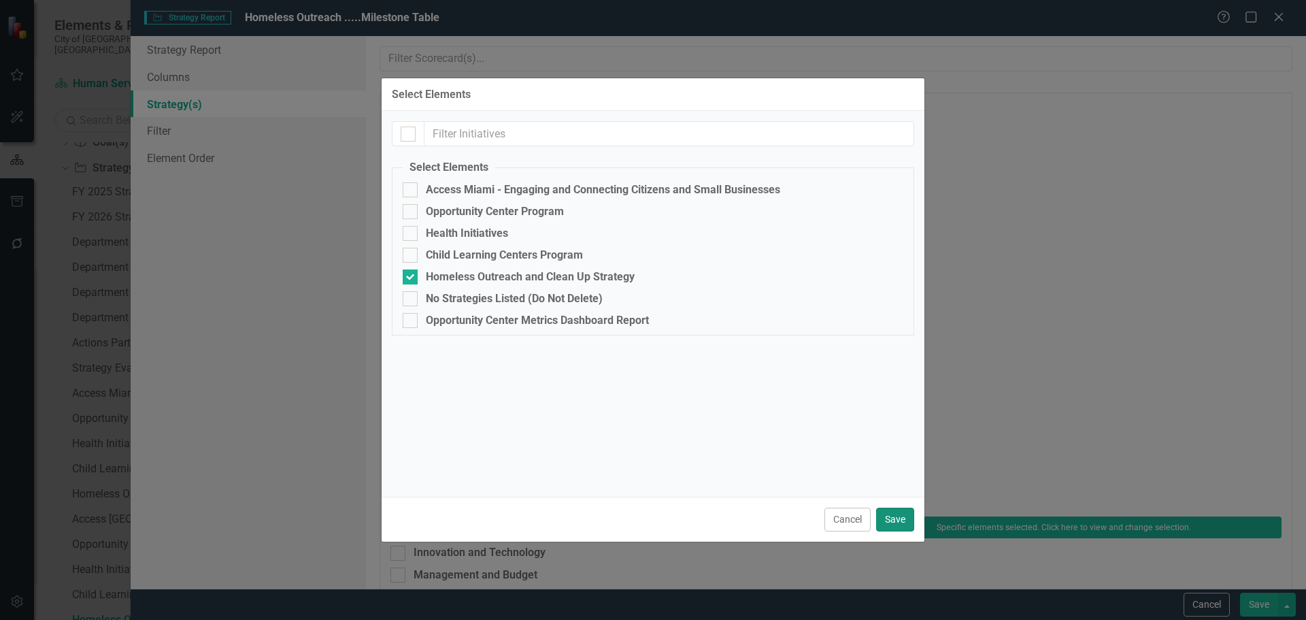
click at [903, 515] on button "Save" at bounding box center [895, 519] width 38 height 24
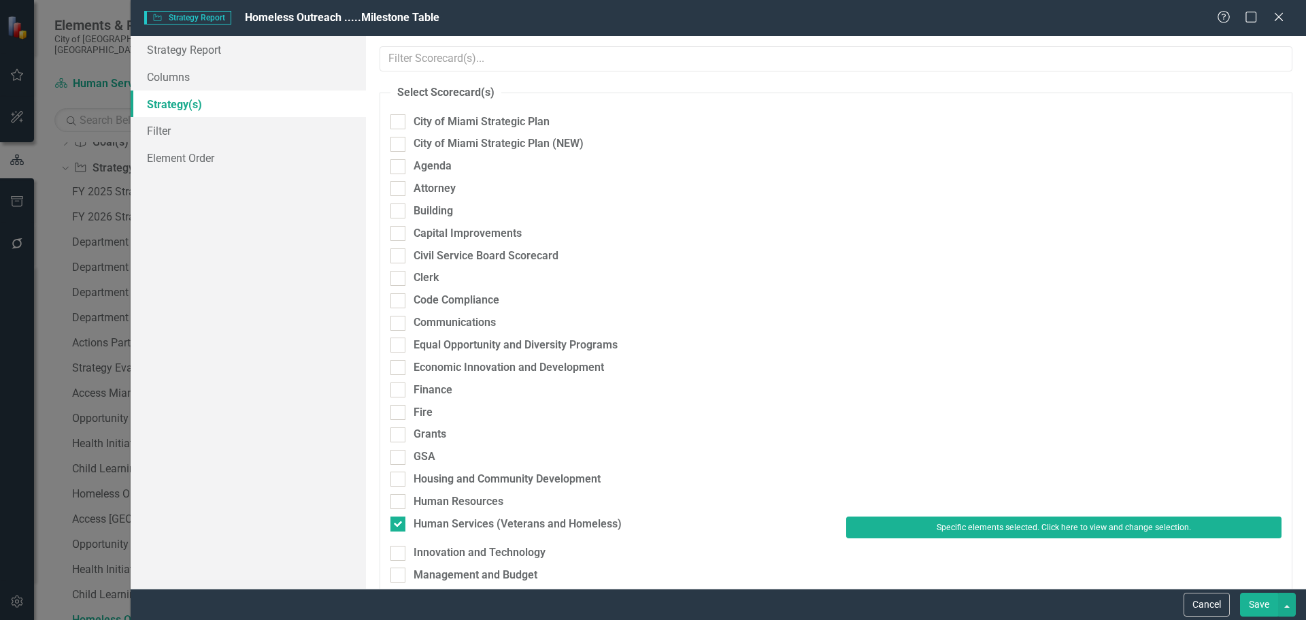
click at [1267, 597] on button "Save" at bounding box center [1259, 605] width 38 height 24
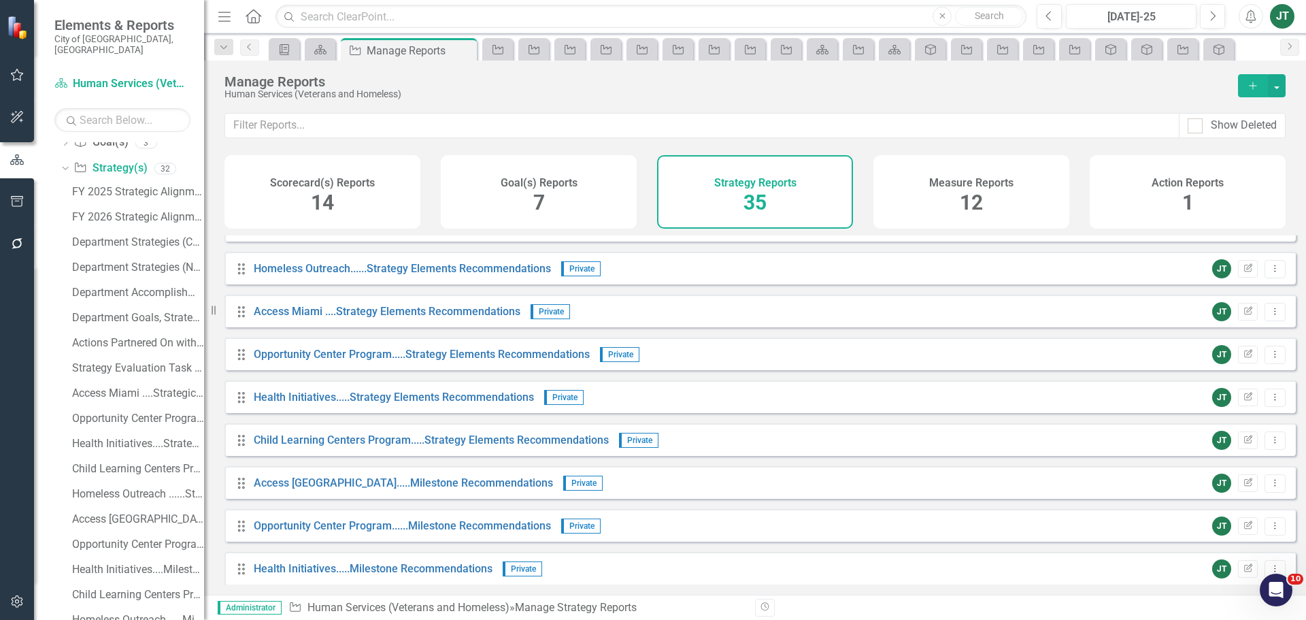
scroll to position [884, 0]
click at [280, 317] on link "Access Miami ....Strategy Elements Recommendations" at bounding box center [387, 310] width 267 height 13
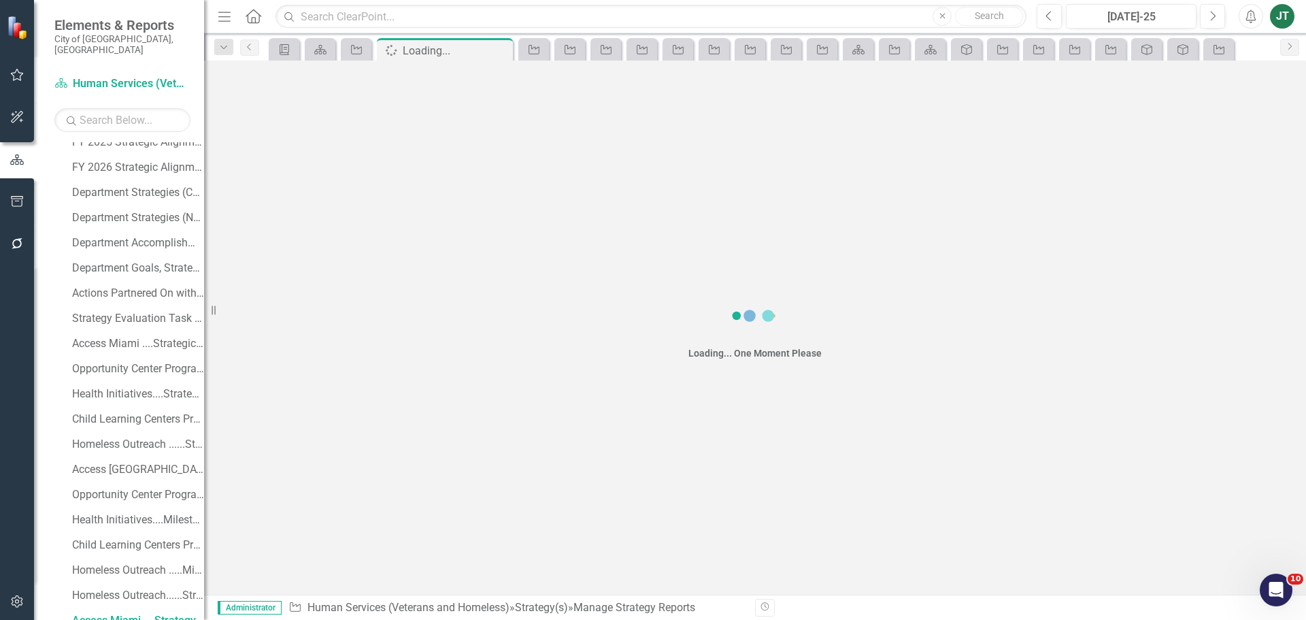
scroll to position [214, 0]
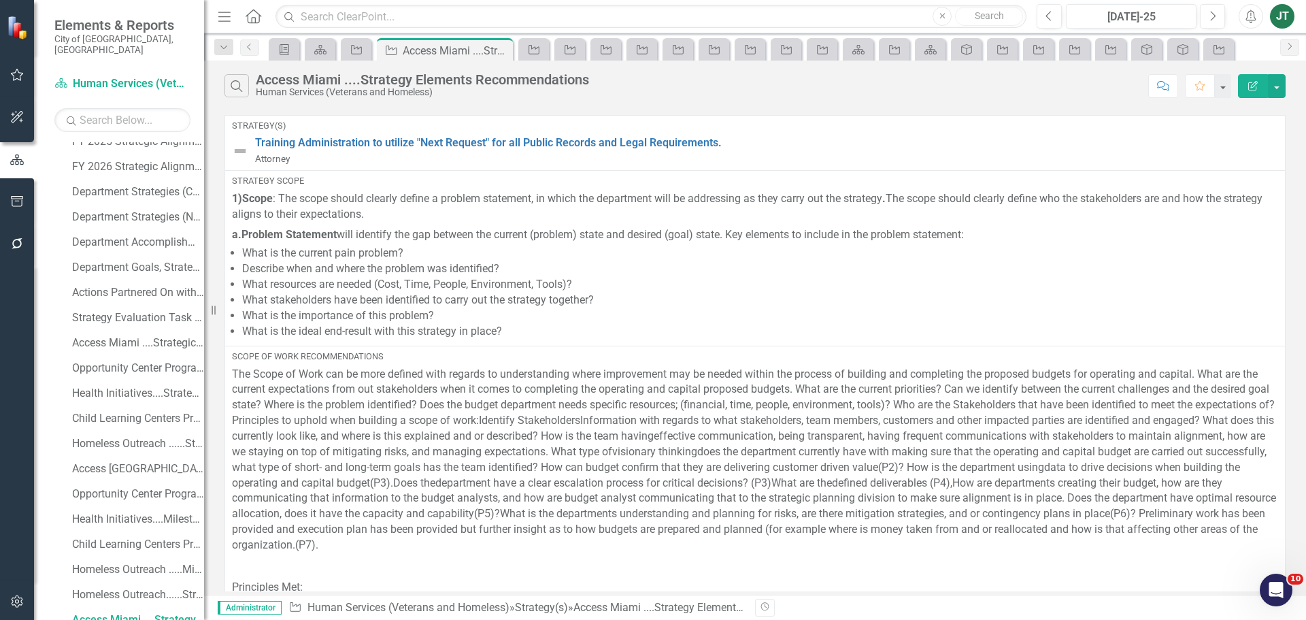
click at [1256, 85] on icon "Edit Report" at bounding box center [1253, 86] width 12 height 10
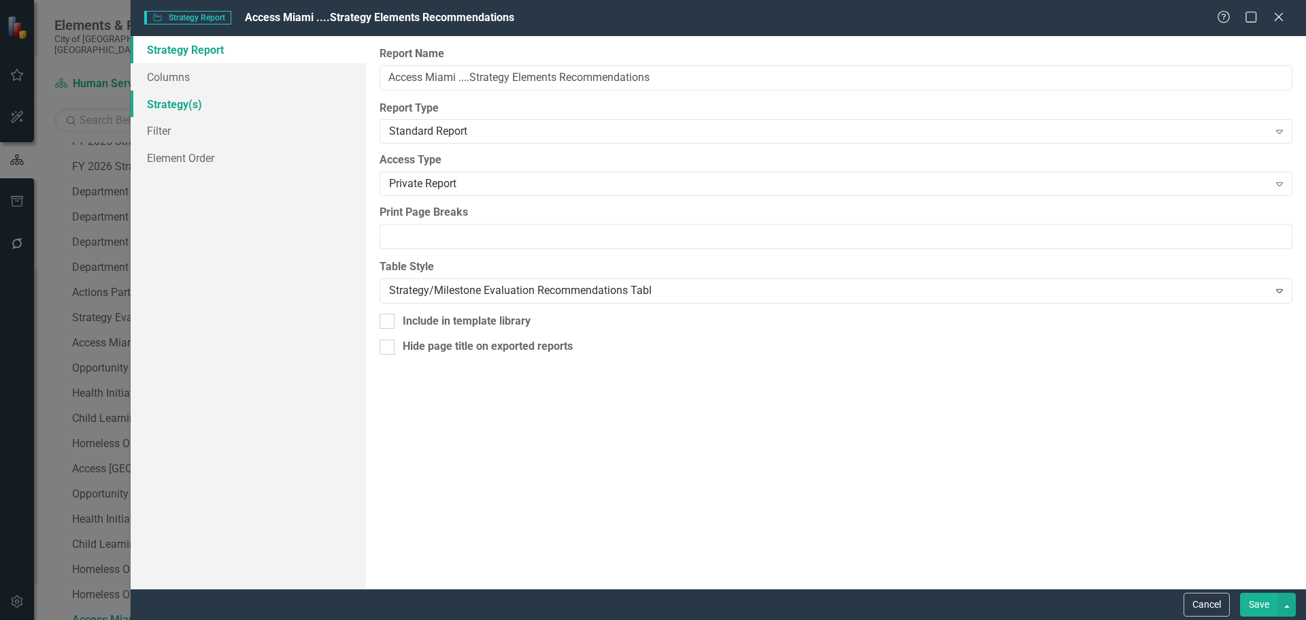
click at [167, 99] on link "Strategy(s)" at bounding box center [248, 103] width 235 height 27
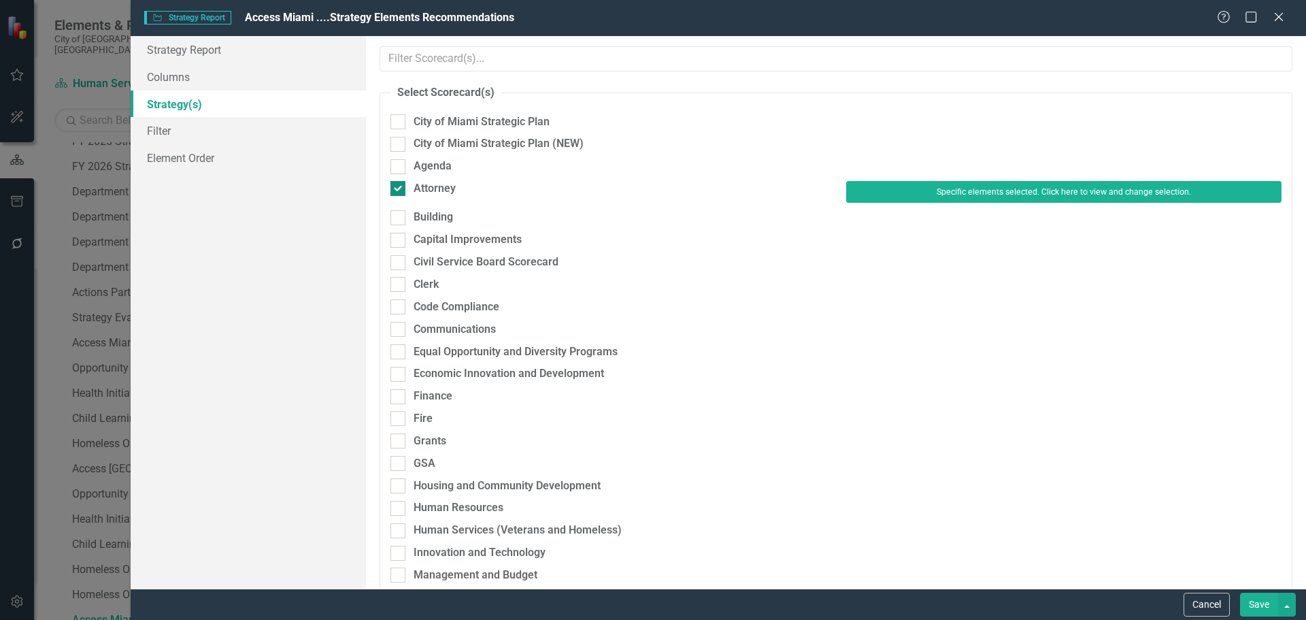
click at [412, 182] on div "Attorney" at bounding box center [607, 189] width 435 height 16
click at [399, 182] on input "Attorney" at bounding box center [394, 185] width 9 height 9
checkbox input "false"
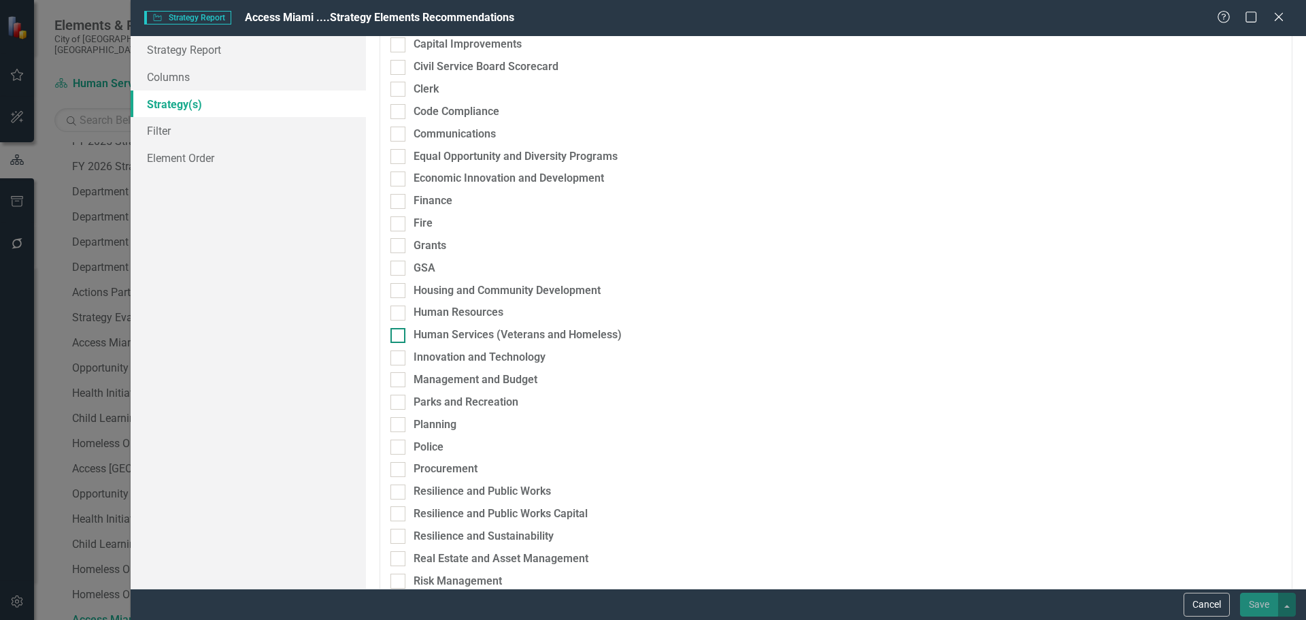
click at [451, 333] on div "Human Services (Veterans and Homeless)" at bounding box center [518, 335] width 208 height 16
click at [399, 333] on input "Human Services (Veterans and Homeless)" at bounding box center [394, 332] width 9 height 9
checkbox input "true"
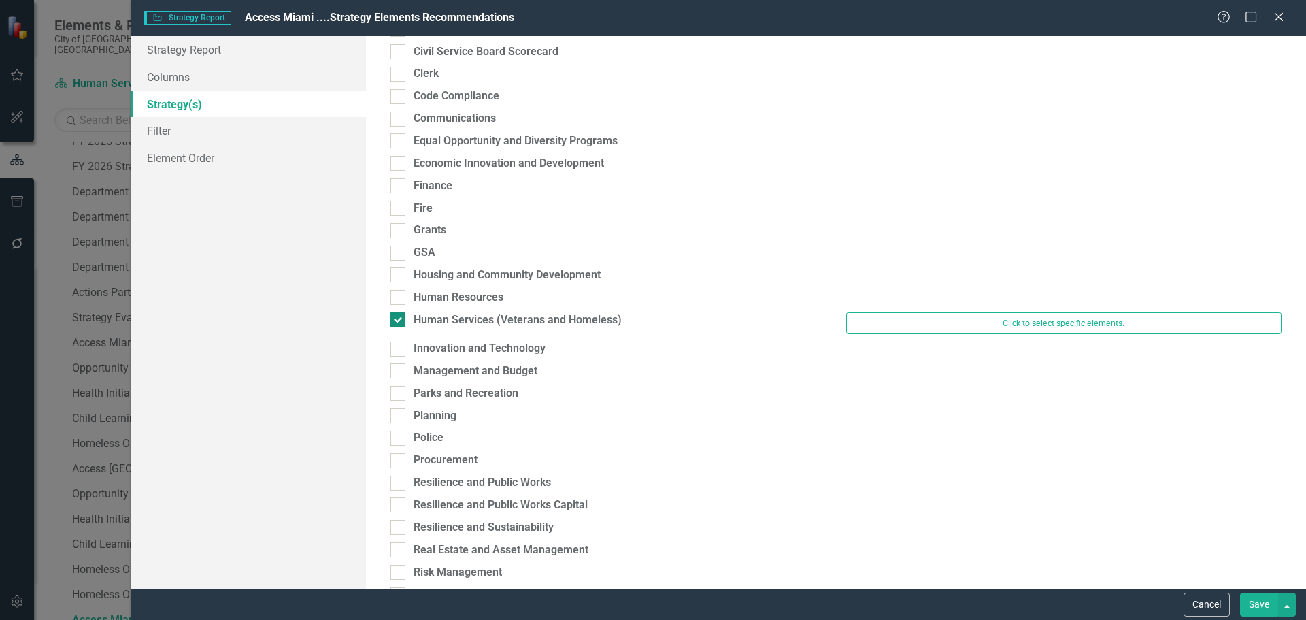
scroll to position [188, 0]
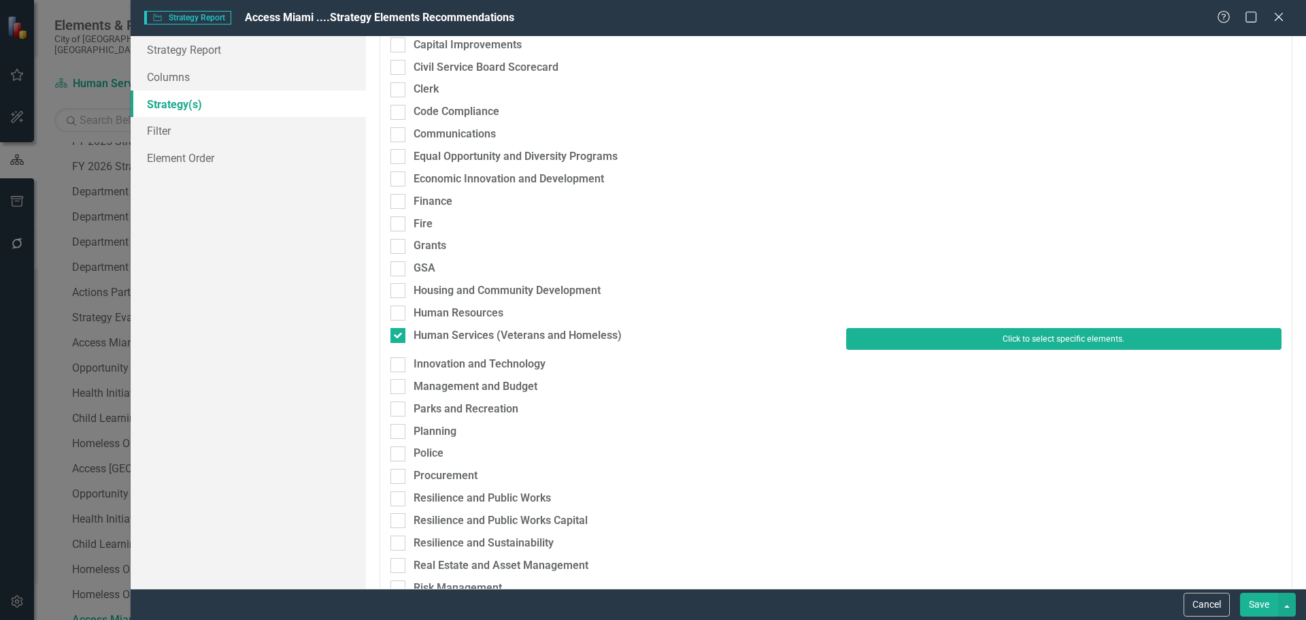
click at [979, 337] on button "Click to select specific elements." at bounding box center [1063, 339] width 435 height 22
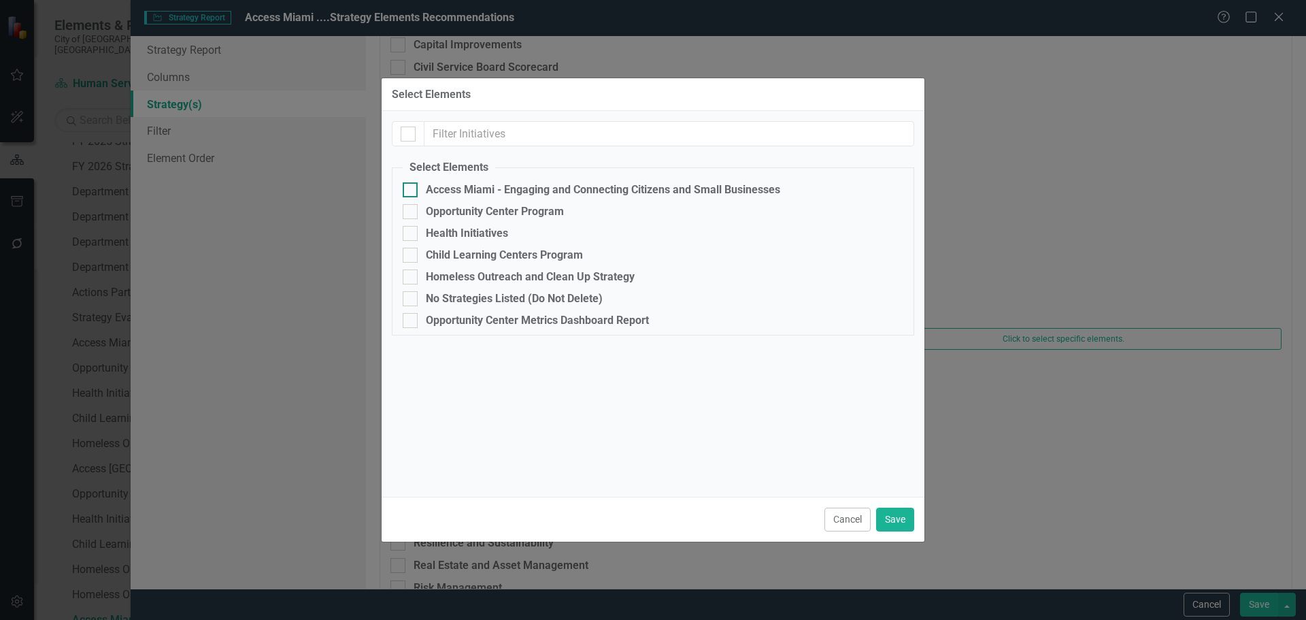
click at [442, 186] on div "Access Miami - Engaging and Connecting Citizens and Small Businesses" at bounding box center [603, 190] width 354 height 12
click at [412, 186] on input "Access Miami - Engaging and Connecting Citizens and Small Businesses" at bounding box center [407, 186] width 9 height 9
checkbox input "true"
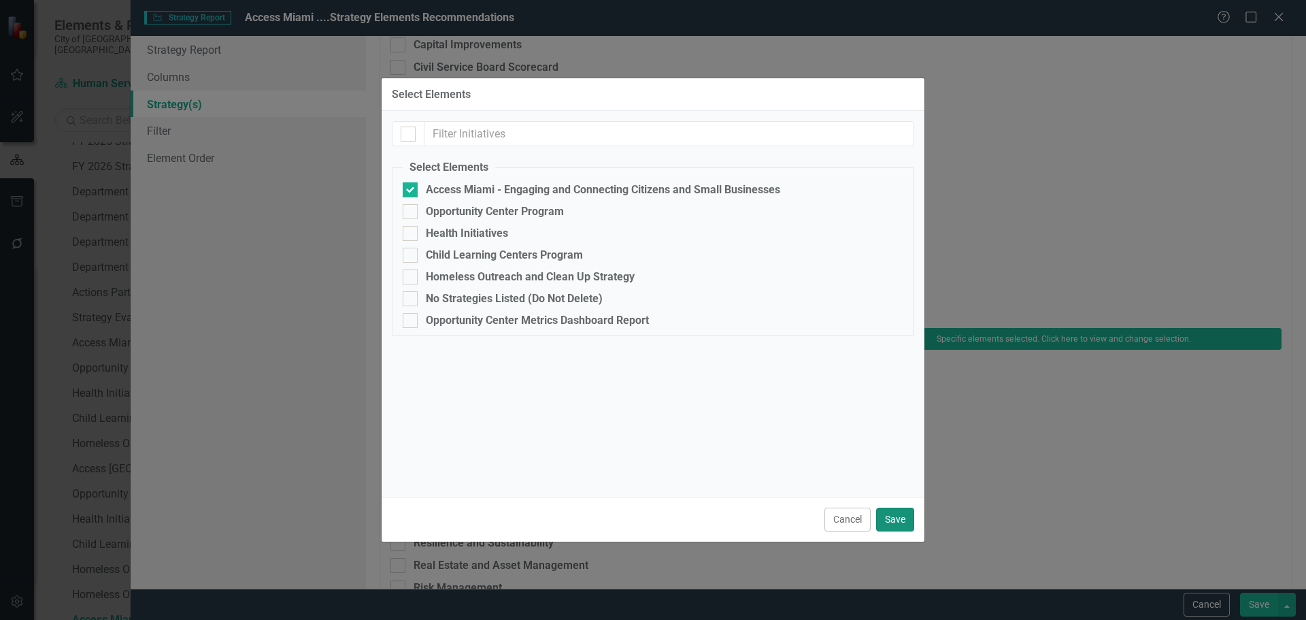
drag, startPoint x: 885, startPoint y: 514, endPoint x: 831, endPoint y: 467, distance: 71.9
click at [885, 512] on button "Save" at bounding box center [895, 519] width 38 height 24
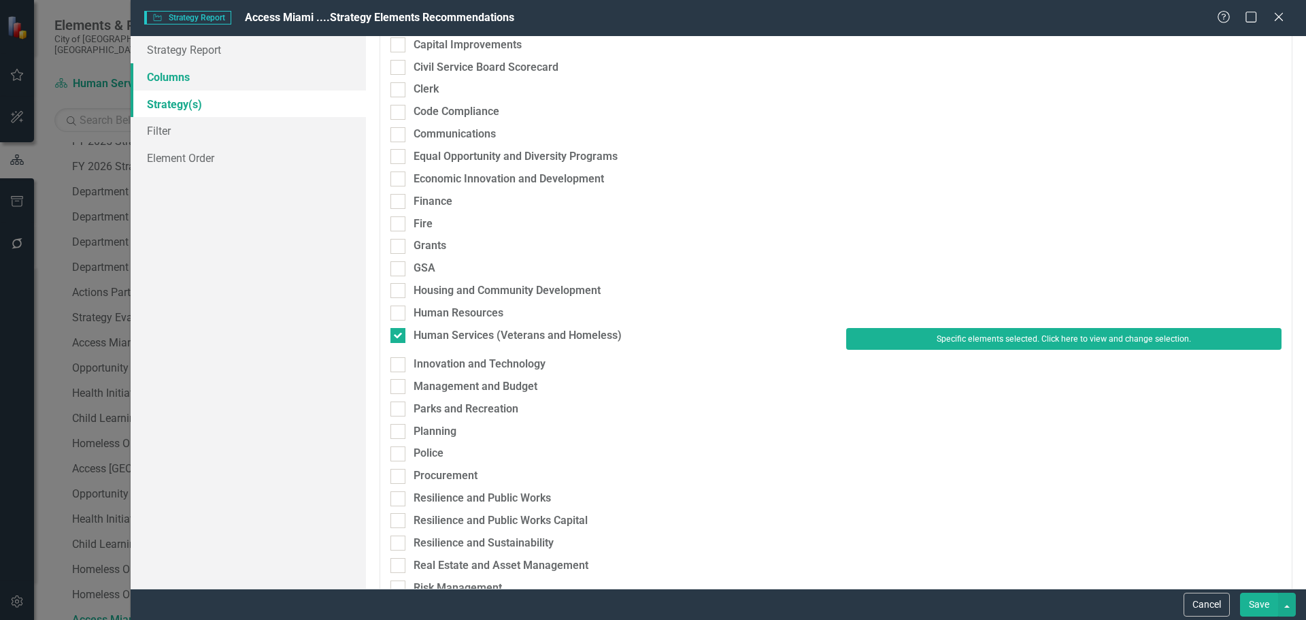
click at [234, 77] on link "Columns" at bounding box center [248, 76] width 235 height 27
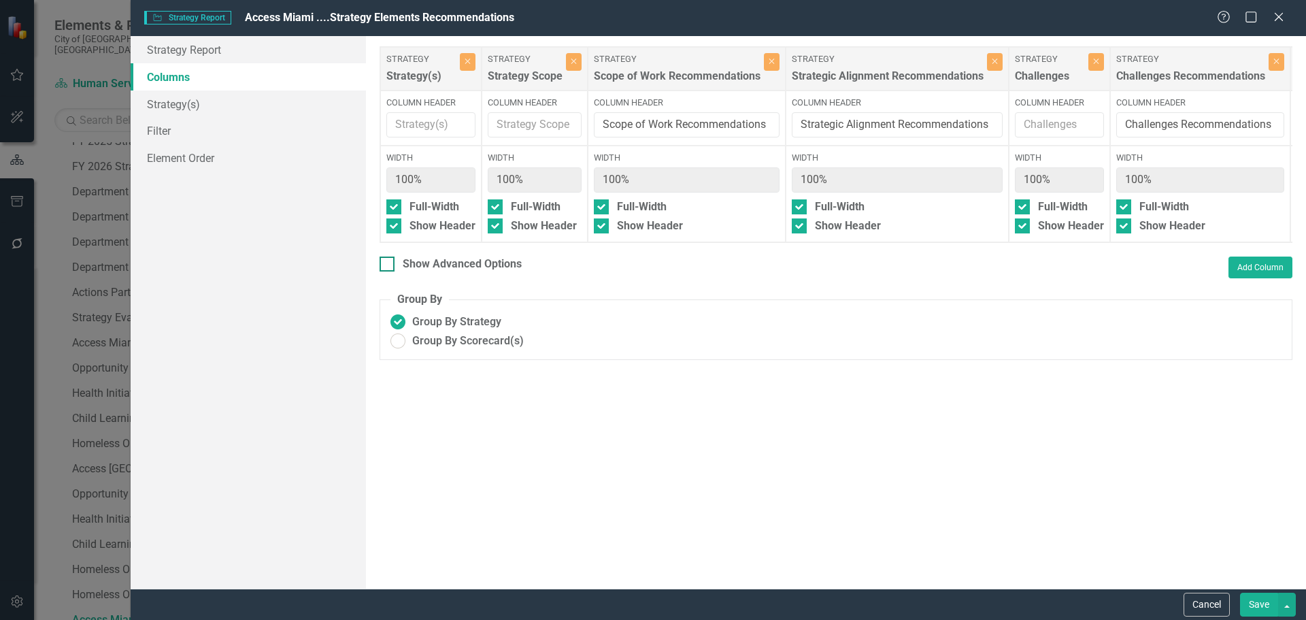
click at [507, 272] on div "Show Advanced Options" at bounding box center [462, 264] width 119 height 16
click at [388, 265] on input "Show Advanced Options" at bounding box center [384, 260] width 9 height 9
checkbox input "true"
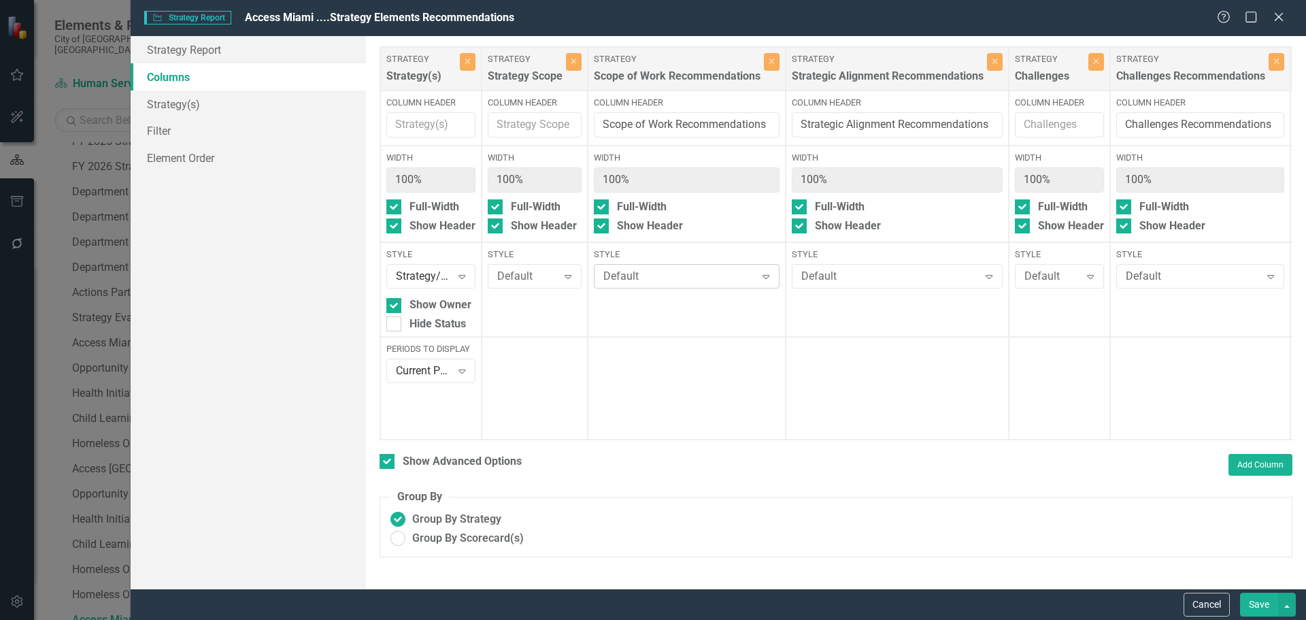
click at [656, 282] on div "Default" at bounding box center [679, 277] width 152 height 16
type input "gr"
drag, startPoint x: 638, startPoint y: 318, endPoint x: 825, endPoint y: 303, distance: 187.7
click at [856, 288] on div "Default Expand" at bounding box center [897, 276] width 211 height 24
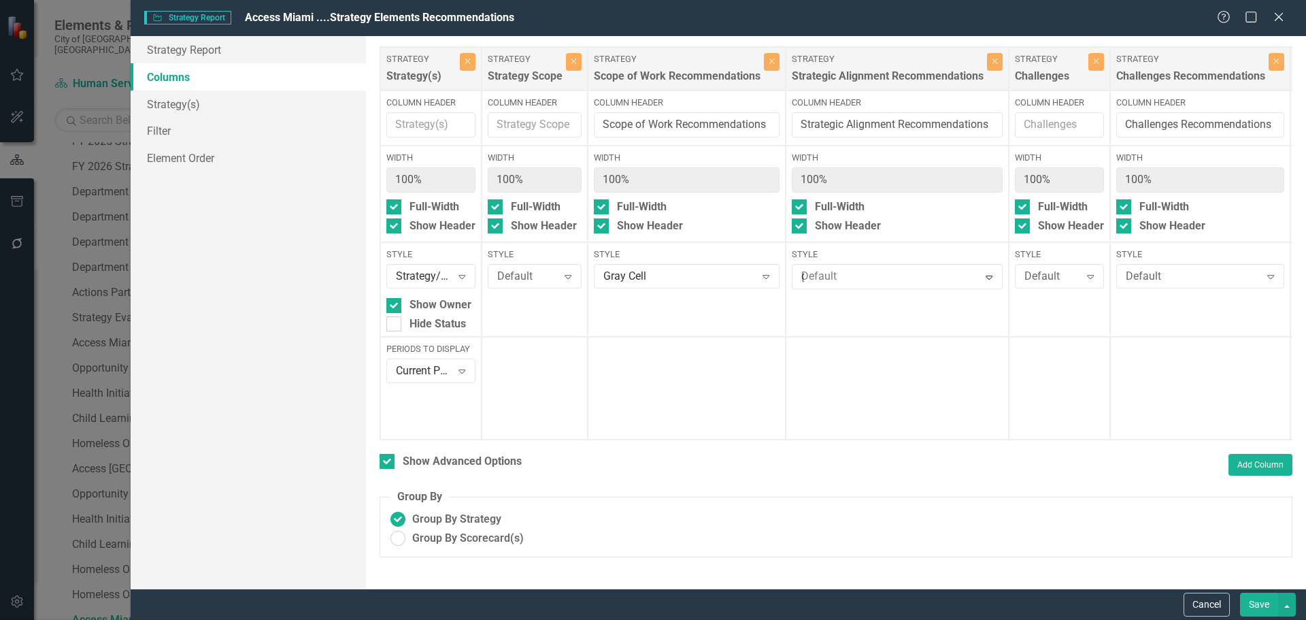
type input "gr"
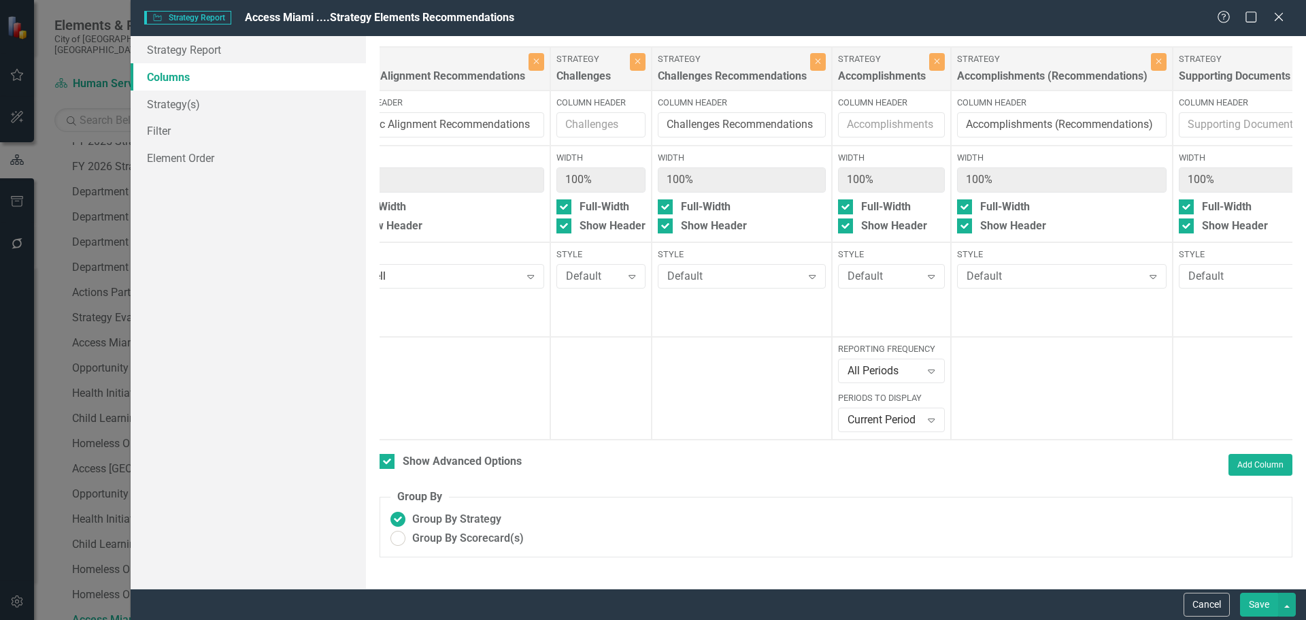
scroll to position [0, 446]
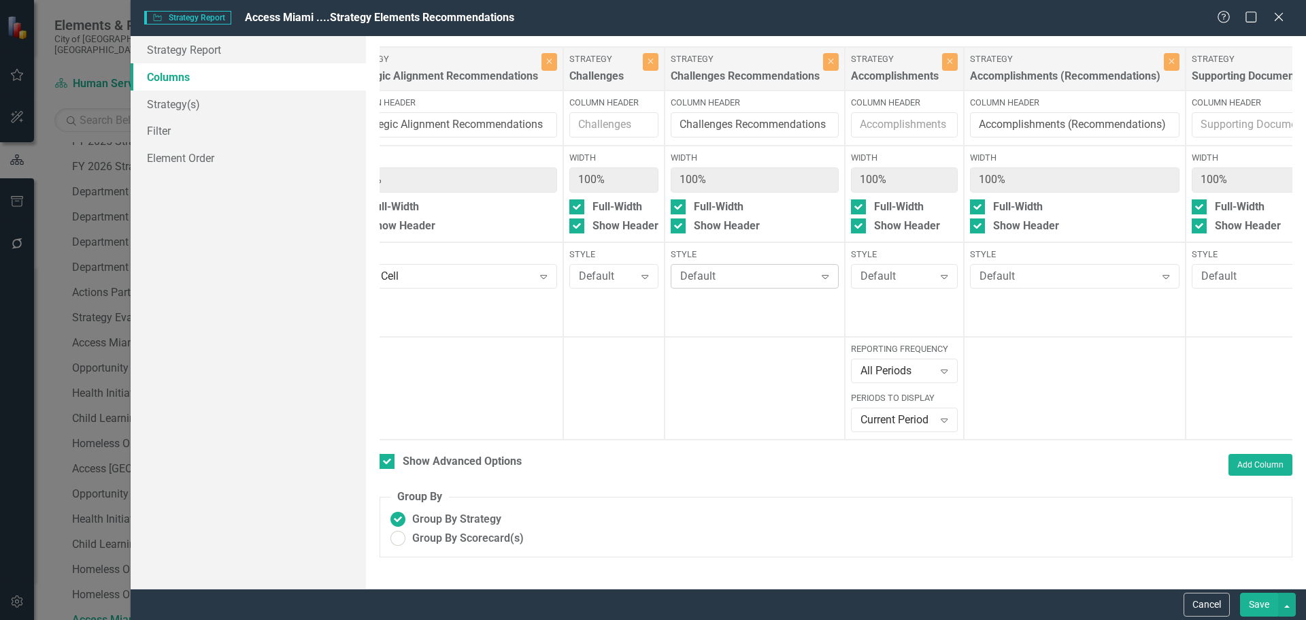
click at [707, 278] on div "Default" at bounding box center [747, 277] width 135 height 16
type input "gr"
click at [1033, 273] on div "Default" at bounding box center [1068, 277] width 176 height 16
type input "gr"
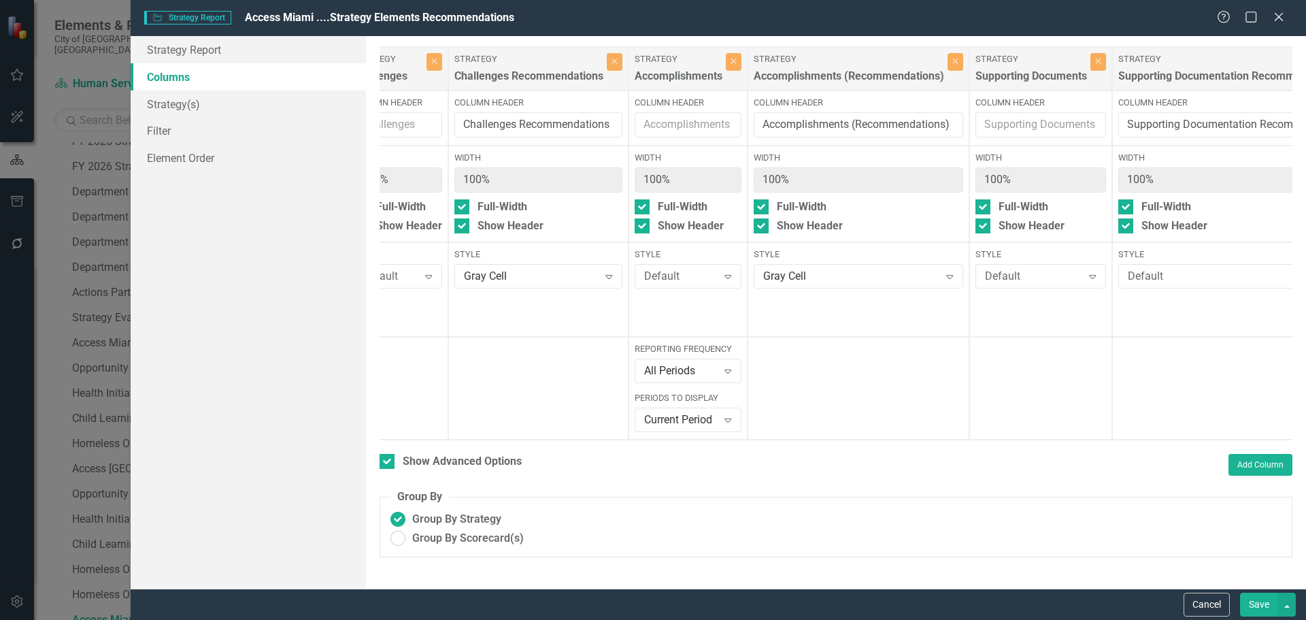
scroll to position [0, 836]
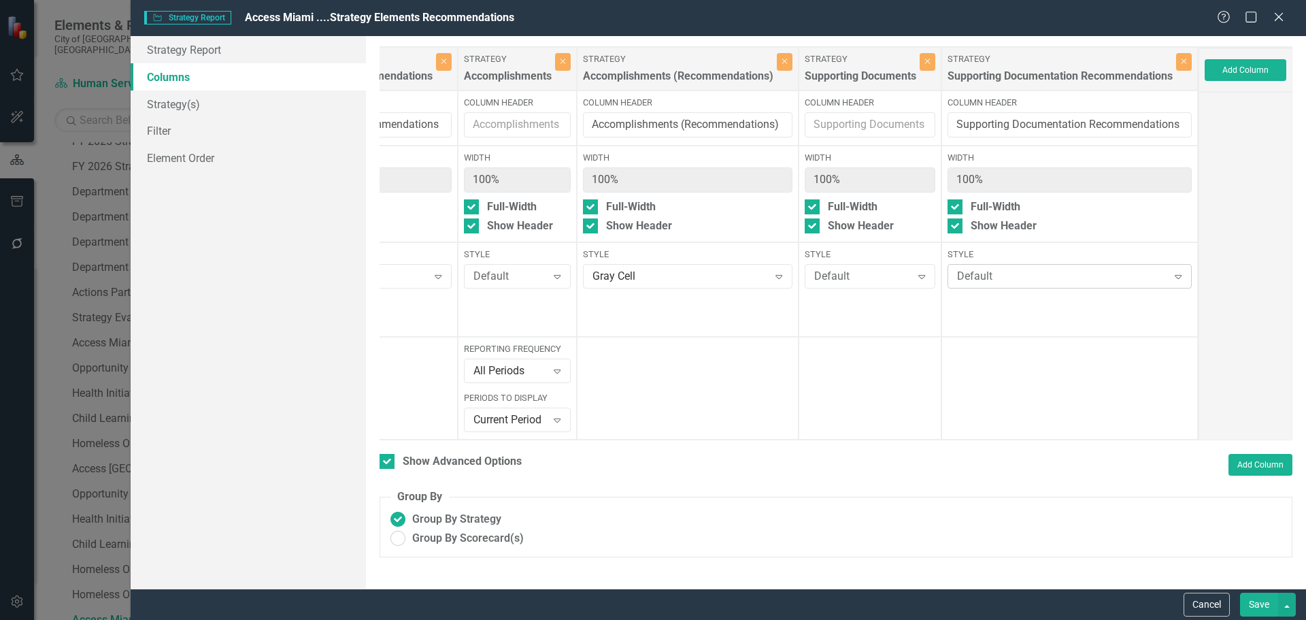
click at [1044, 277] on div "Default" at bounding box center [1062, 277] width 211 height 16
type input "gr"
drag, startPoint x: 987, startPoint y: 323, endPoint x: 1012, endPoint y: 337, distance: 28.9
click at [1255, 603] on button "Save" at bounding box center [1259, 605] width 38 height 24
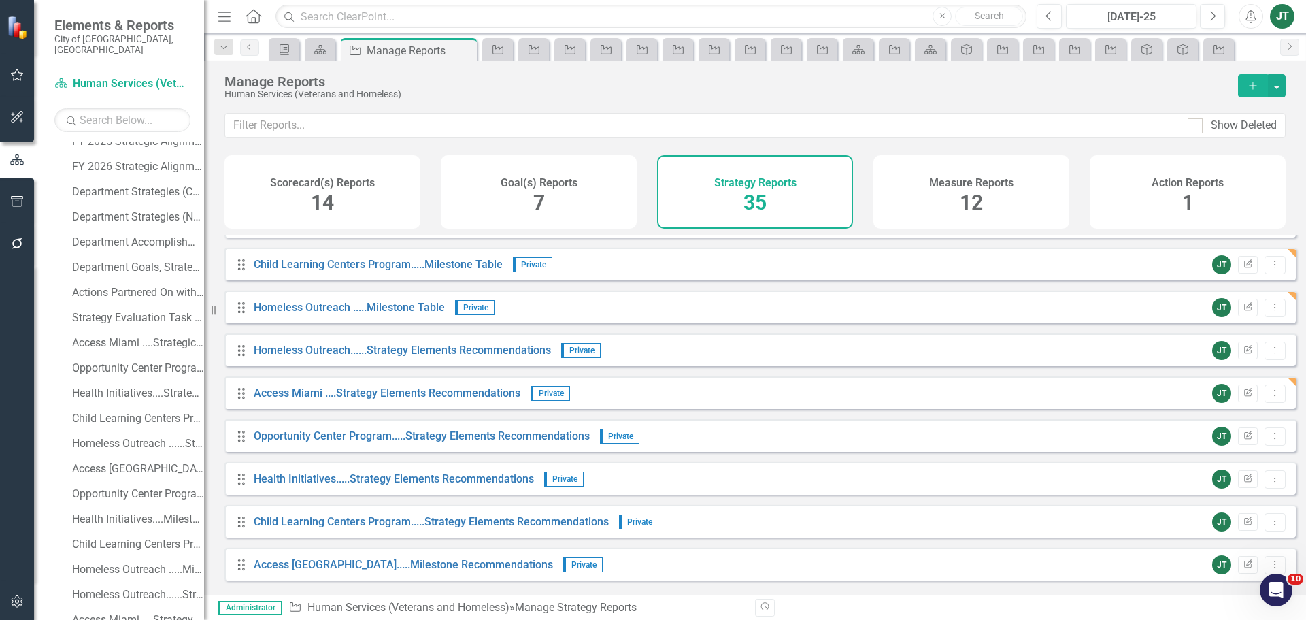
scroll to position [816, 0]
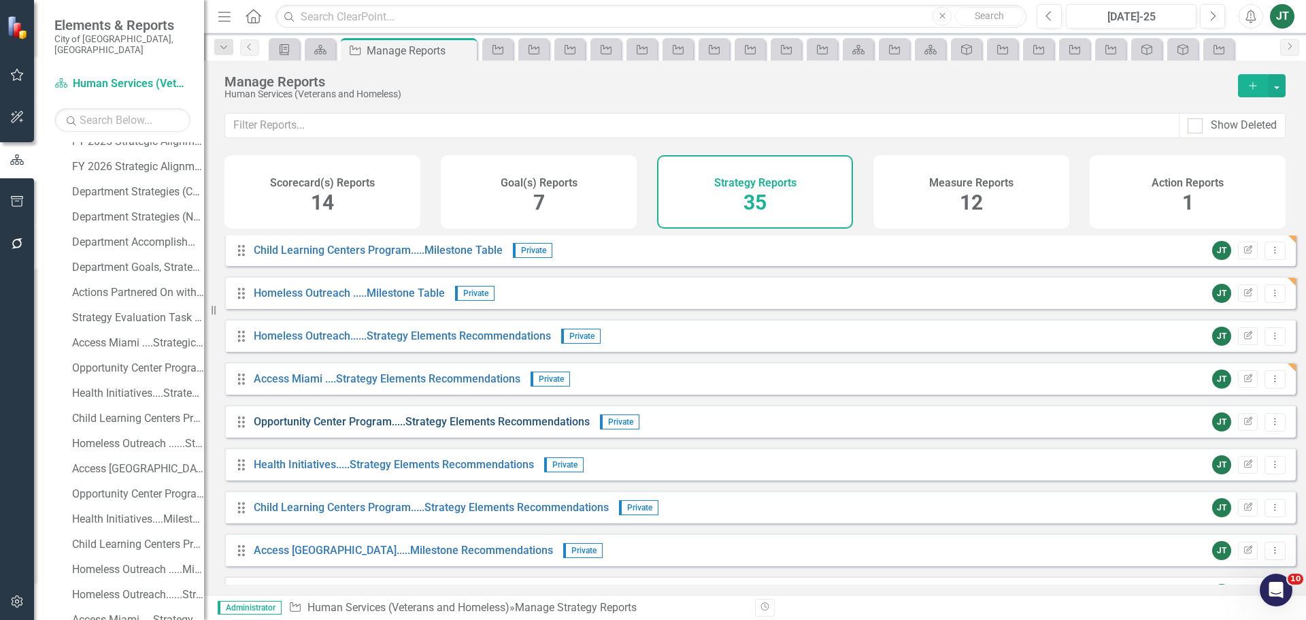
click at [307, 428] on link "Opportunity Center Program.....Strategy Elements Recommendations" at bounding box center [422, 421] width 336 height 13
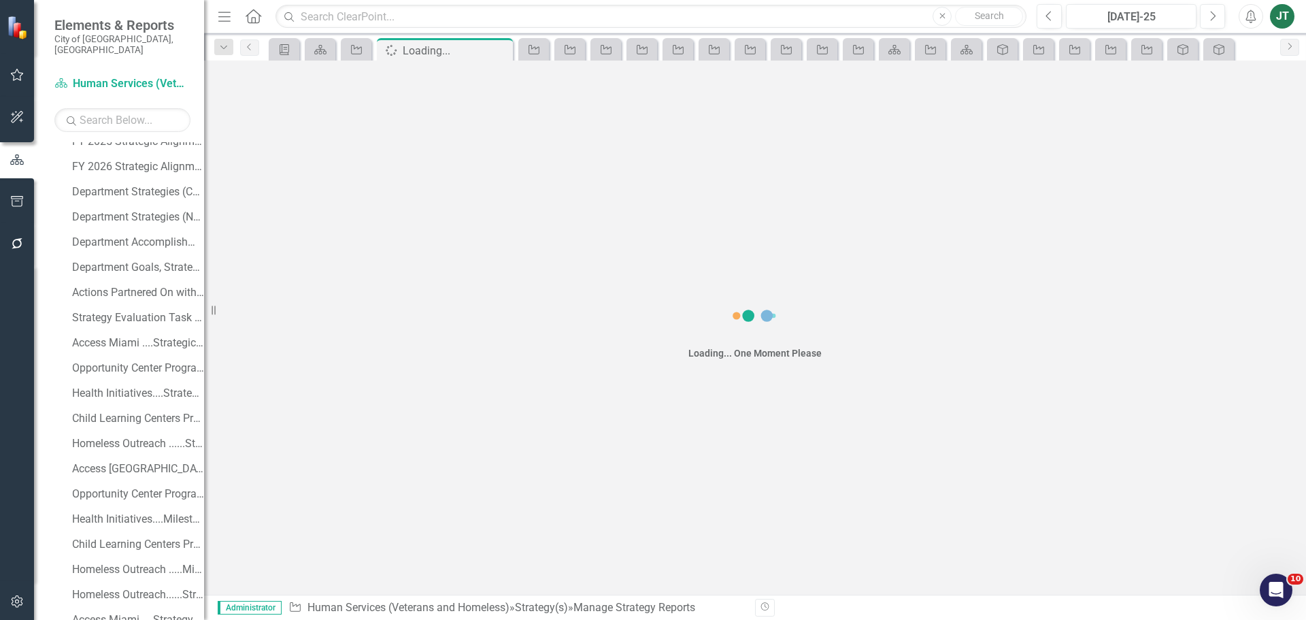
scroll to position [239, 0]
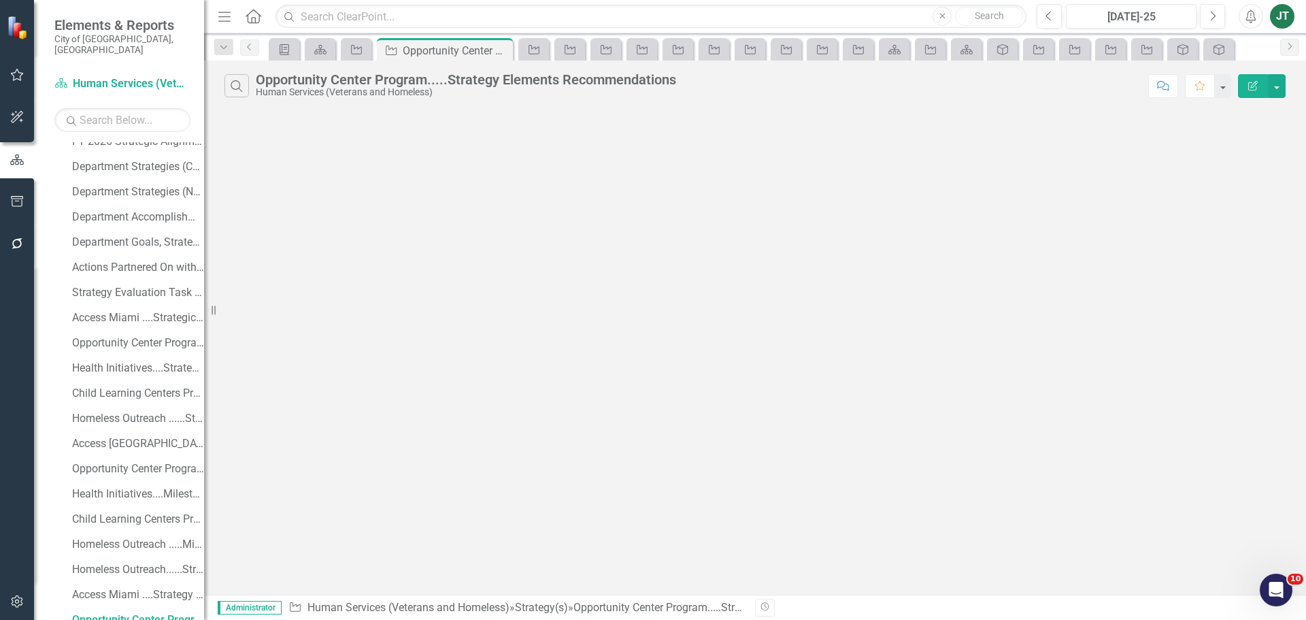
click at [1250, 84] on icon "Edit Report" at bounding box center [1253, 86] width 12 height 10
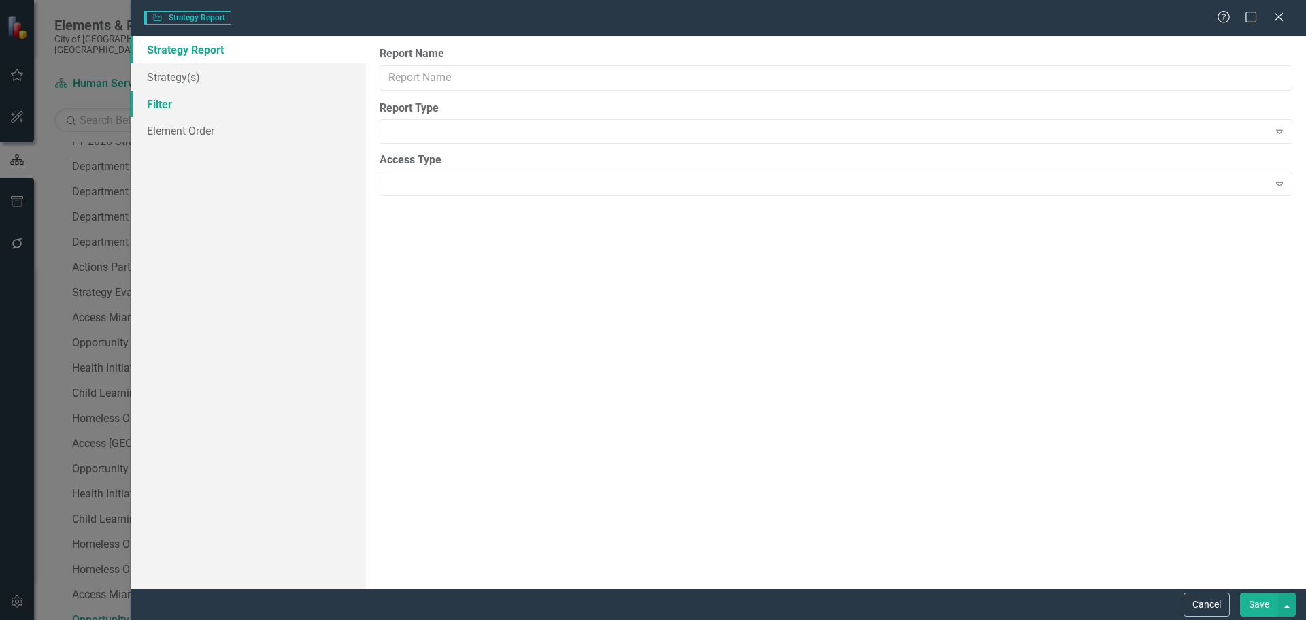
type input "Opportunity Center Program.....Strategy Elements Recommendations"
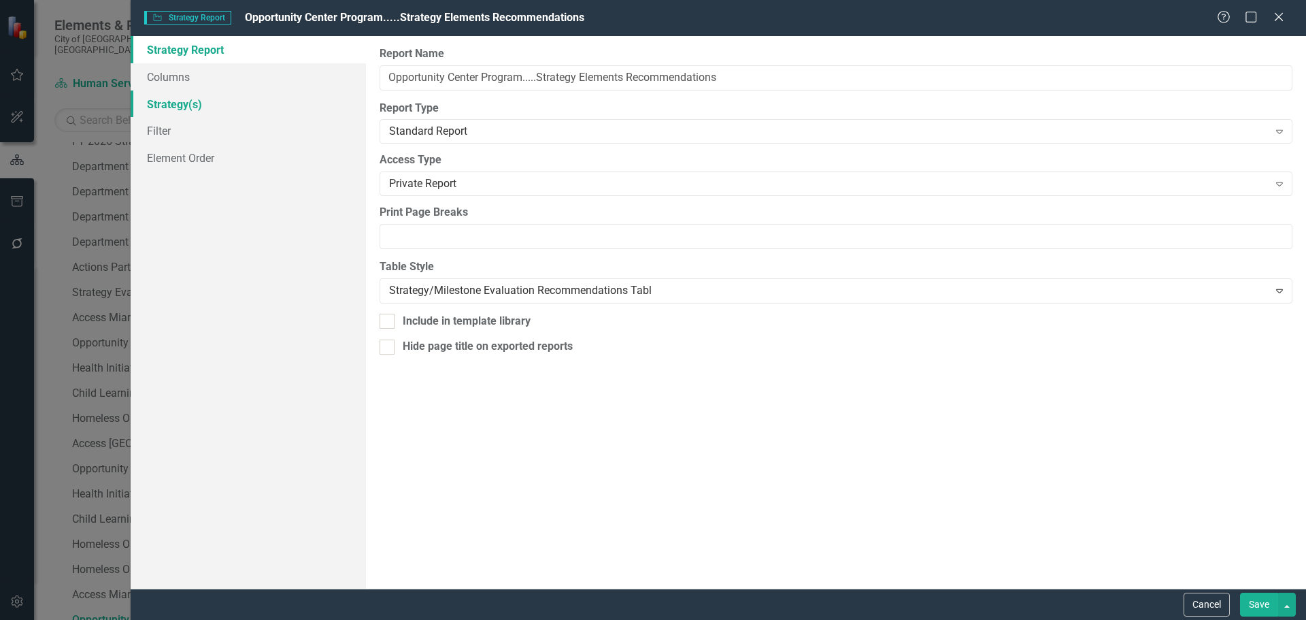
click at [178, 102] on link "Strategy(s)" at bounding box center [248, 103] width 235 height 27
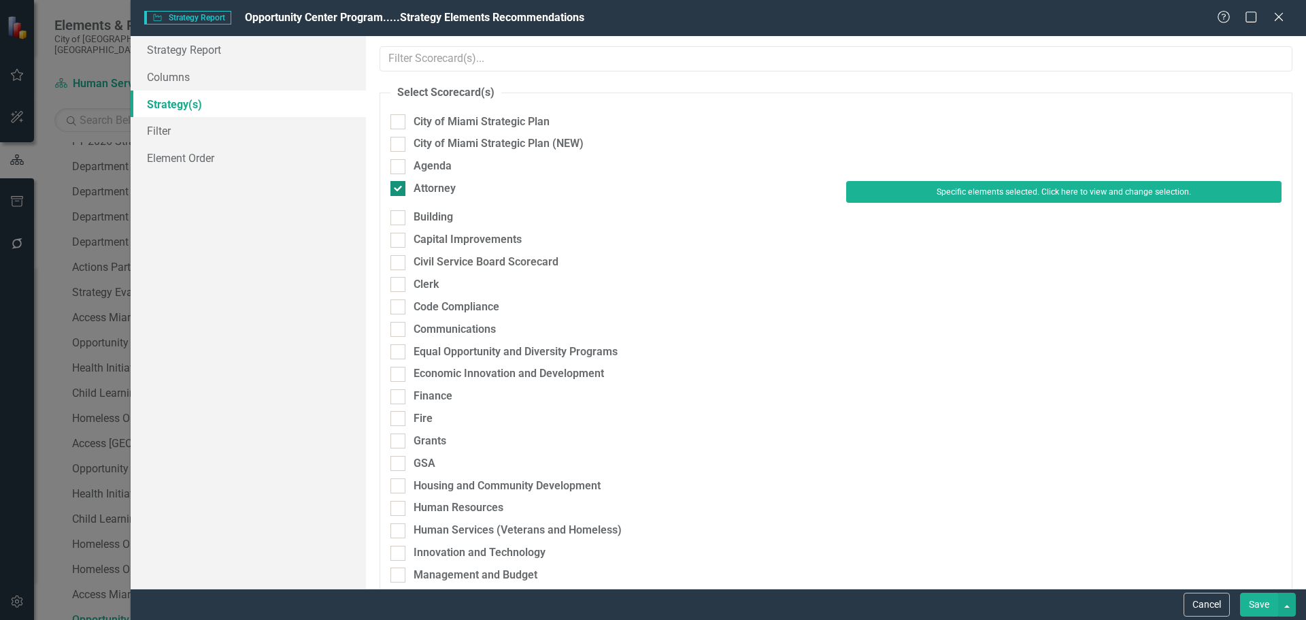
click at [412, 185] on div "Attorney" at bounding box center [607, 189] width 435 height 16
click at [399, 185] on input "Attorney" at bounding box center [394, 185] width 9 height 9
checkbox input "false"
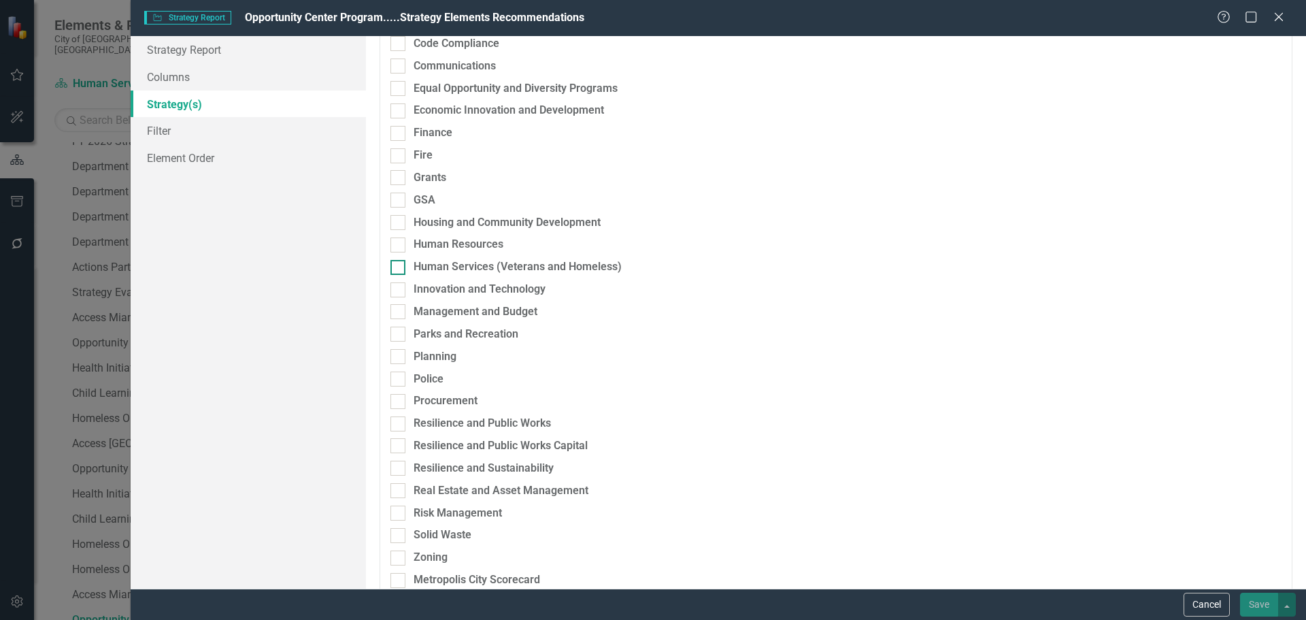
click at [457, 267] on div "Human Services (Veterans and Homeless)" at bounding box center [518, 267] width 208 height 16
click at [399, 267] on input "Human Services (Veterans and Homeless)" at bounding box center [394, 264] width 9 height 9
checkbox input "true"
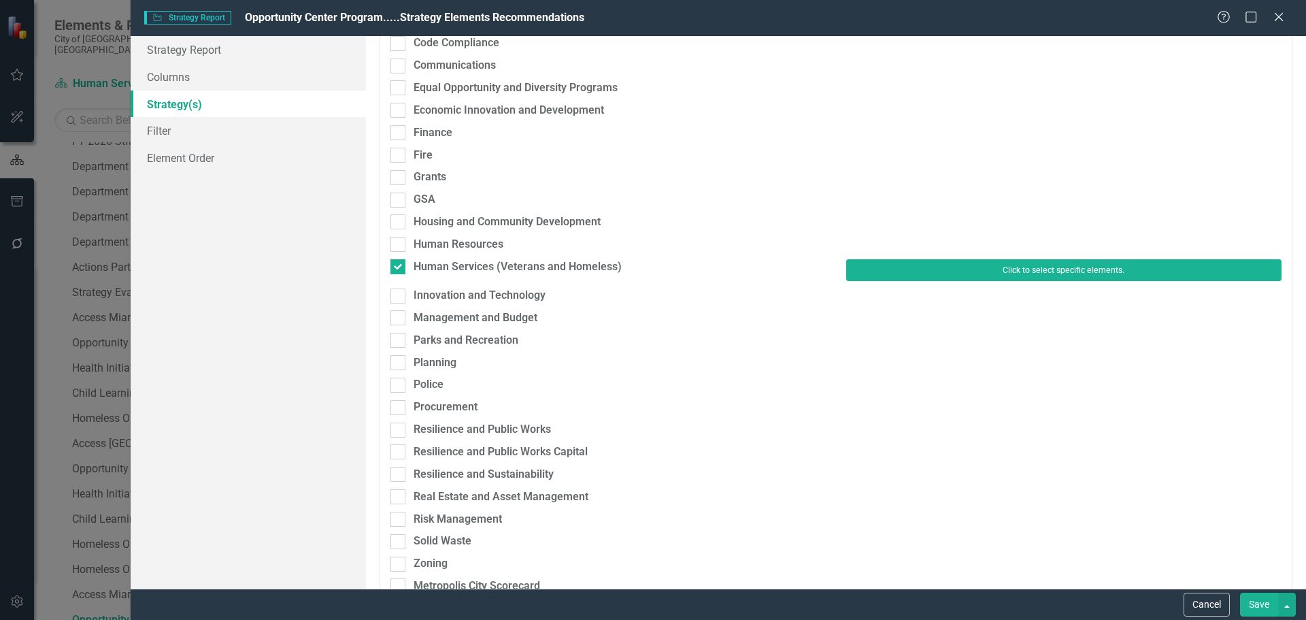
click at [887, 269] on button "Click to select specific elements." at bounding box center [1063, 270] width 435 height 22
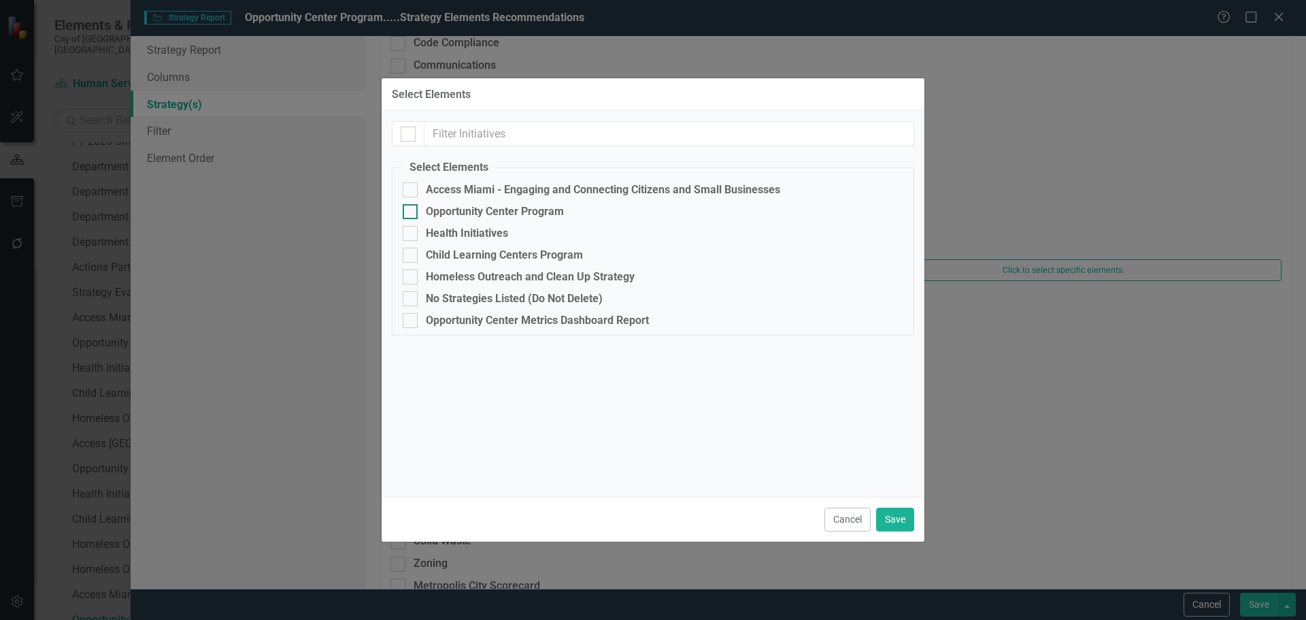
click at [452, 207] on div "Opportunity Center Program" at bounding box center [495, 211] width 138 height 12
click at [412, 207] on input "Opportunity Center Program" at bounding box center [407, 208] width 9 height 9
checkbox input "true"
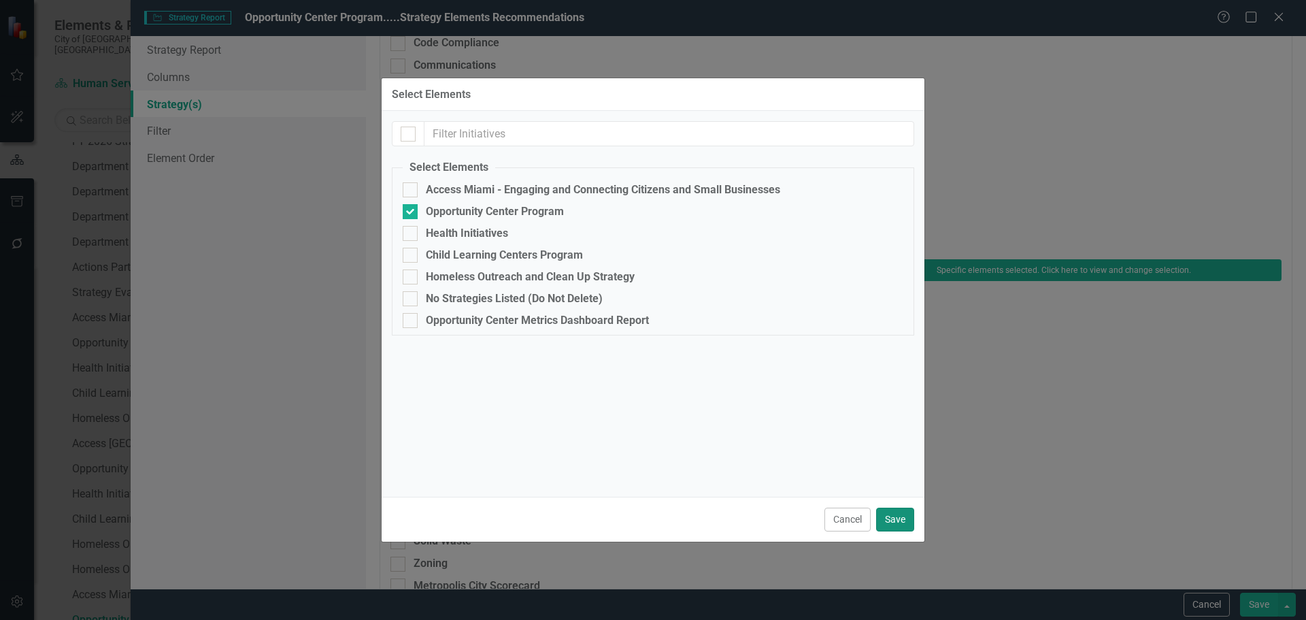
click at [907, 519] on button "Save" at bounding box center [895, 519] width 38 height 24
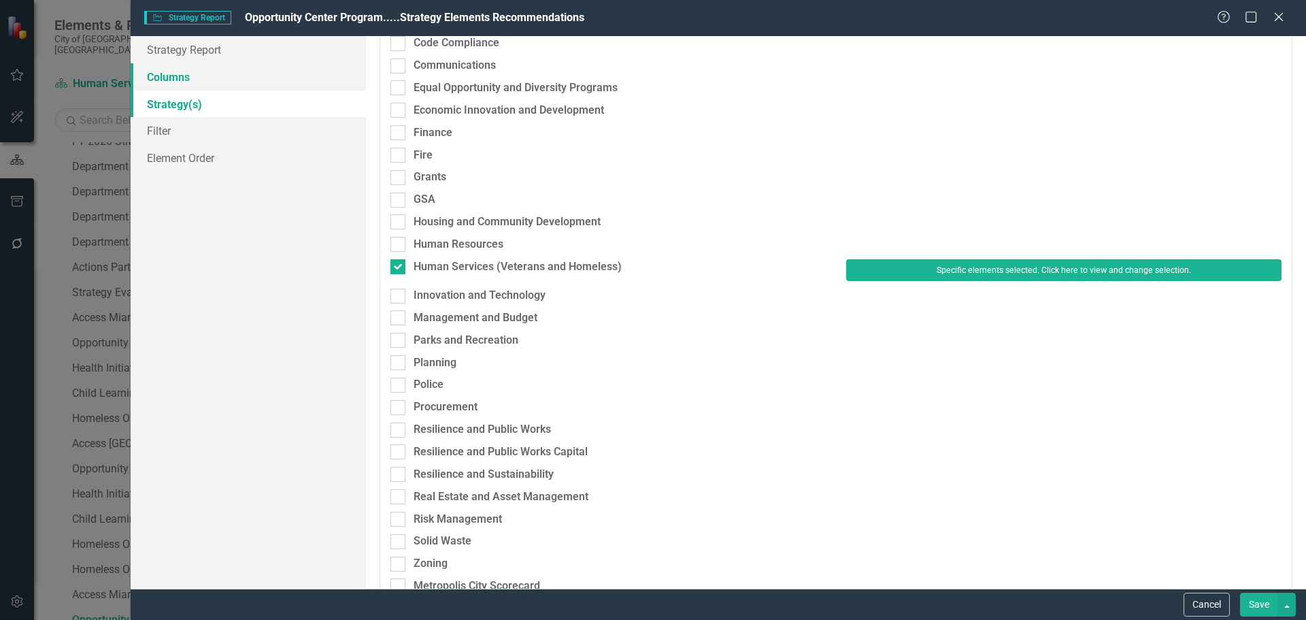
click at [188, 76] on link "Columns" at bounding box center [248, 76] width 235 height 27
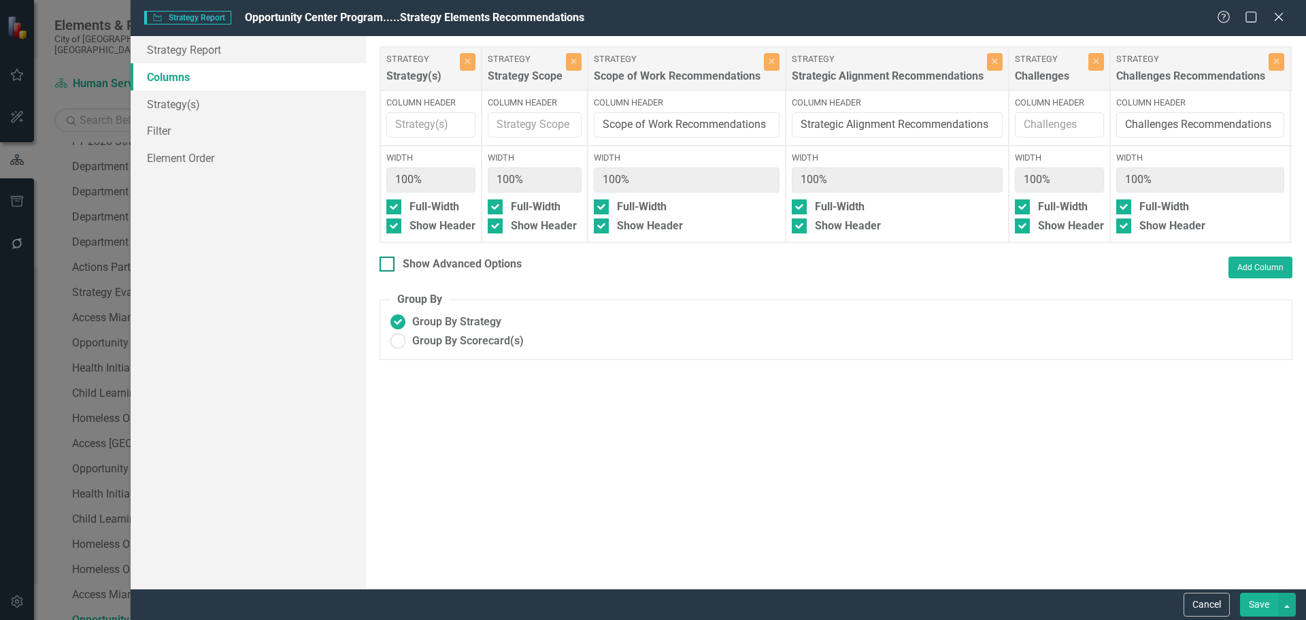
click at [471, 272] on div "Show Advanced Options" at bounding box center [462, 264] width 119 height 16
click at [388, 265] on input "Show Advanced Options" at bounding box center [384, 260] width 9 height 9
checkbox input "true"
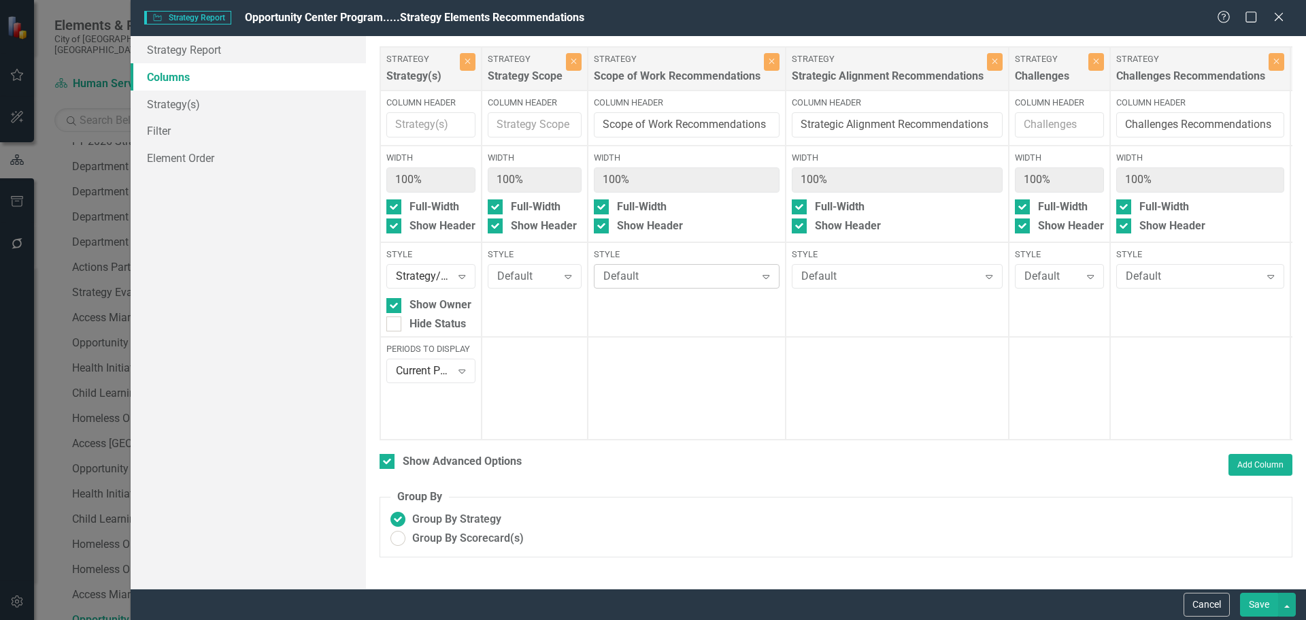
click at [627, 278] on div "Default" at bounding box center [679, 277] width 152 height 16
type input "gr"
click at [869, 282] on div "Default" at bounding box center [890, 277] width 178 height 16
type input "gr"
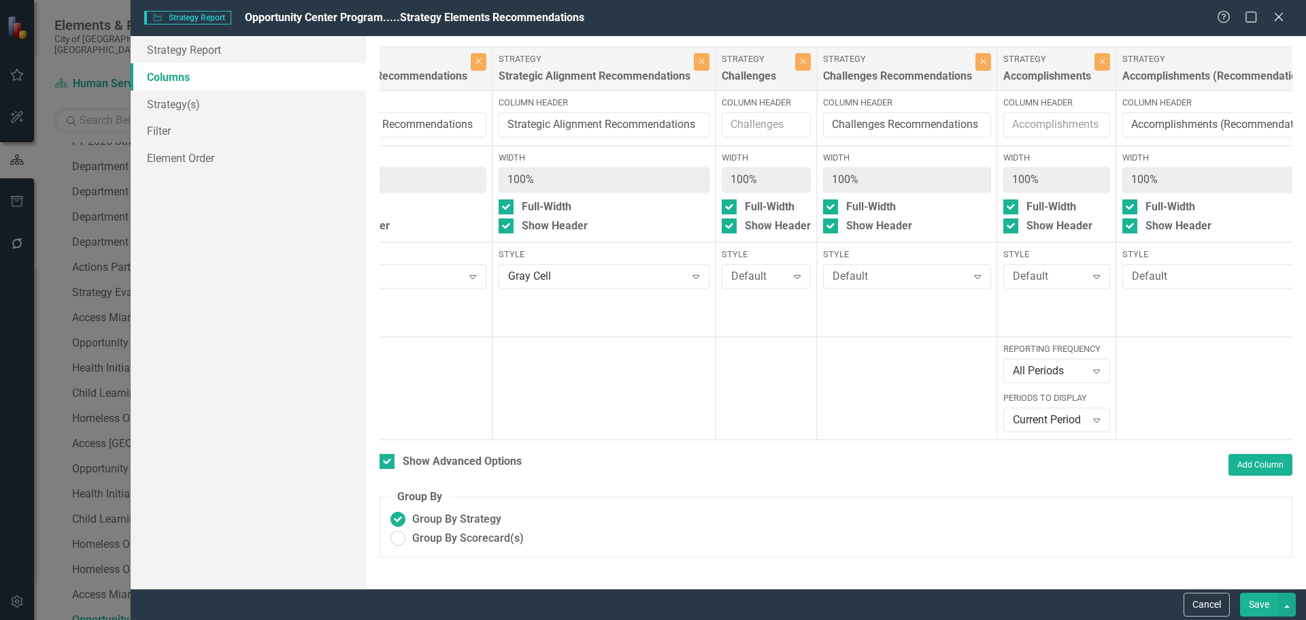
scroll to position [0, 344]
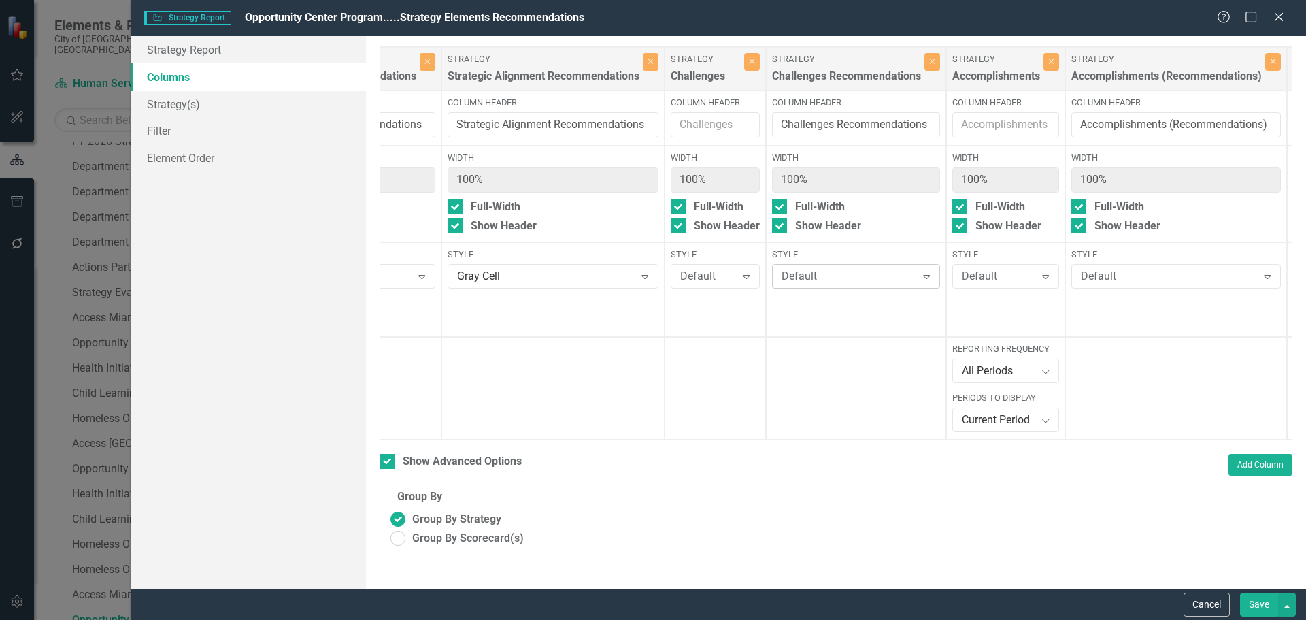
click at [806, 272] on div "Default" at bounding box center [849, 277] width 135 height 16
type input "gr"
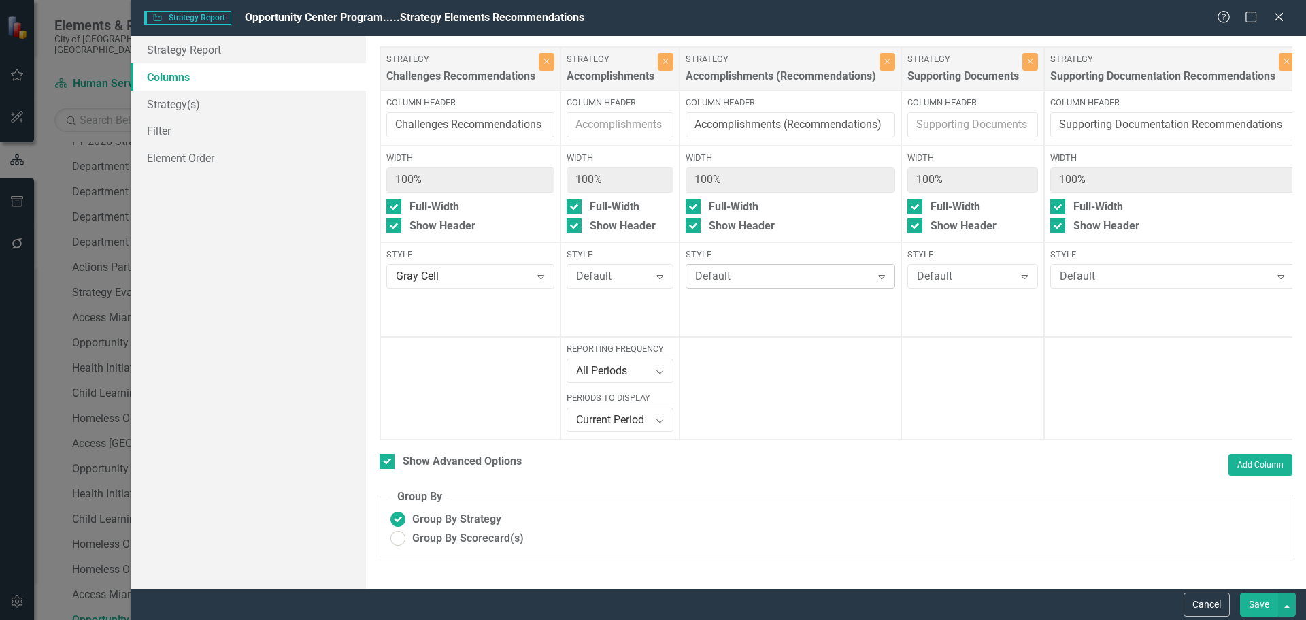
scroll to position [0, 729]
click at [793, 282] on div "Default" at bounding box center [785, 277] width 176 height 16
type input "gr"
click at [1125, 275] on div "Default" at bounding box center [1166, 277] width 211 height 16
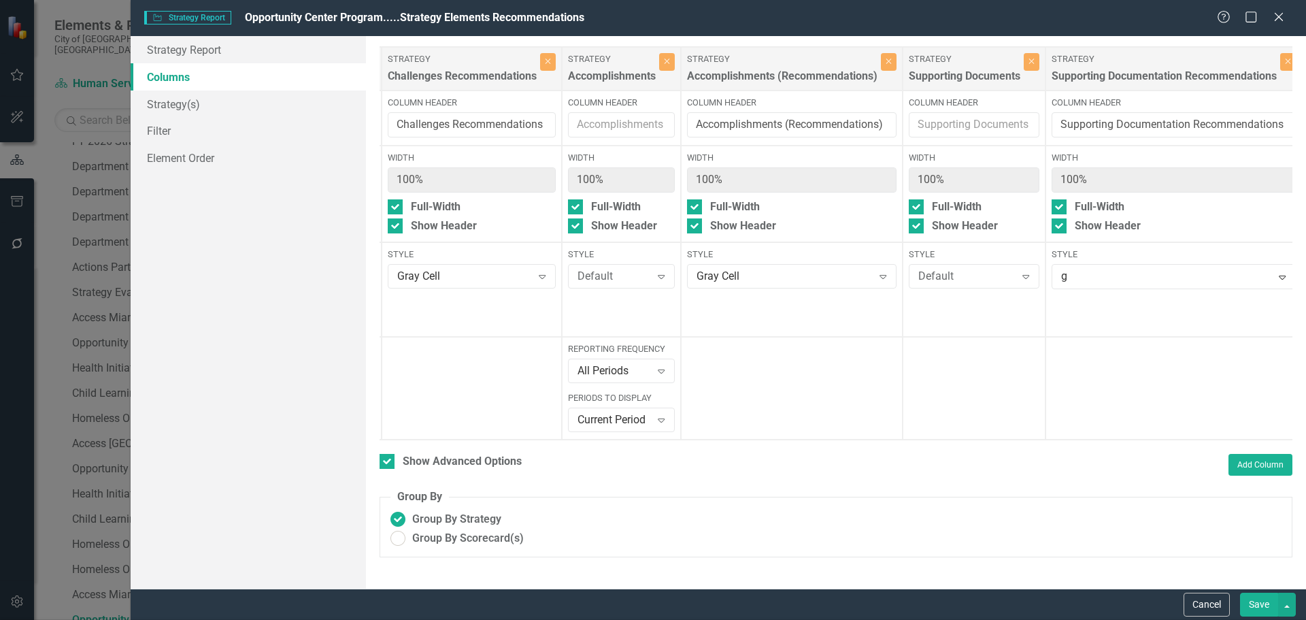
type input "gr"
click at [1259, 599] on button "Save" at bounding box center [1259, 605] width 38 height 24
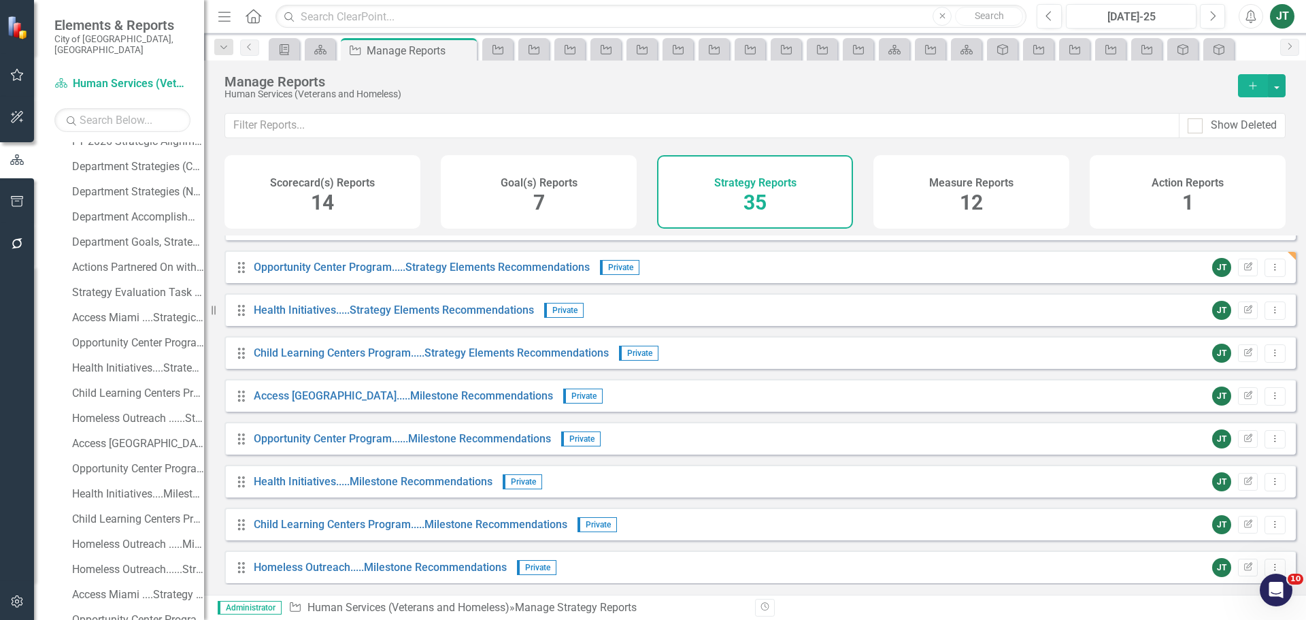
scroll to position [947, 0]
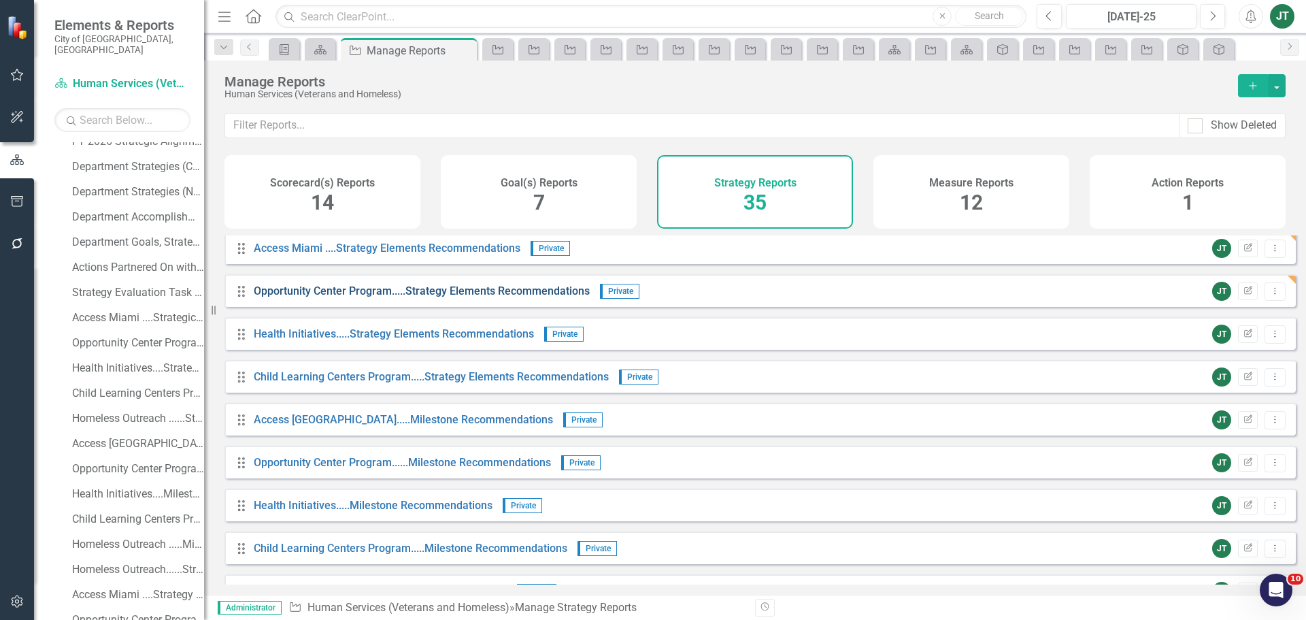
click at [469, 297] on link "Opportunity Center Program.....Strategy Elements Recommendations" at bounding box center [422, 290] width 336 height 13
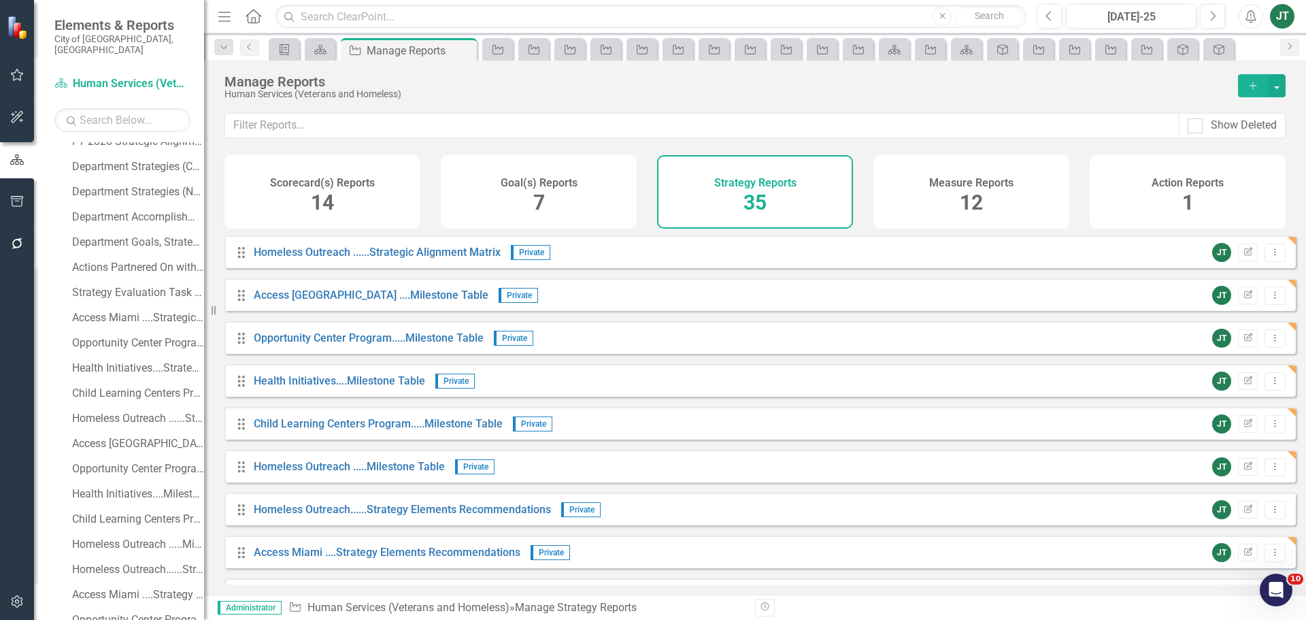
scroll to position [680, 0]
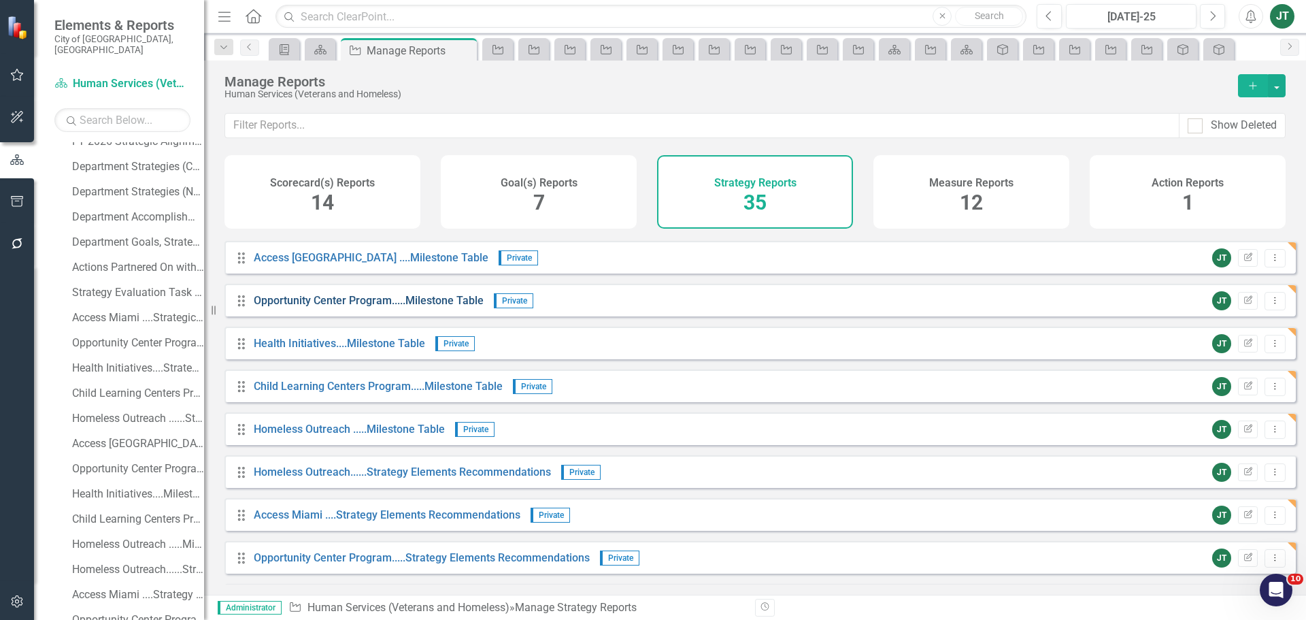
click at [433, 307] on link "Opportunity Center Program.....Milestone Table" at bounding box center [369, 300] width 230 height 13
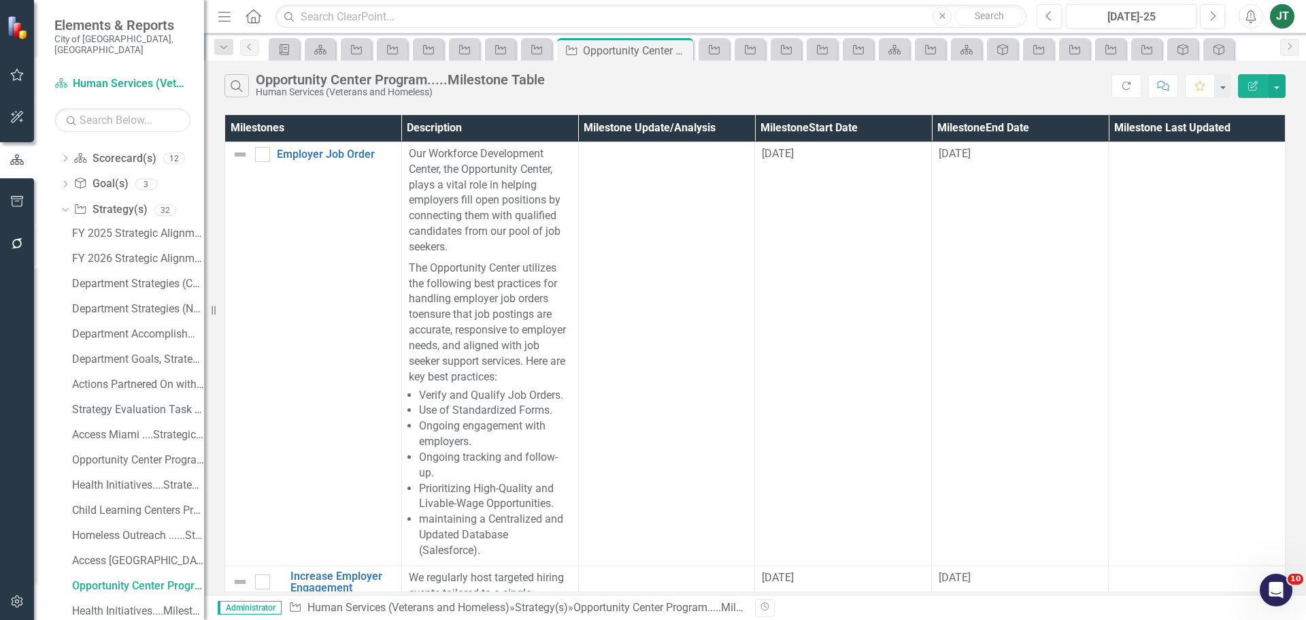
scroll to position [88, 0]
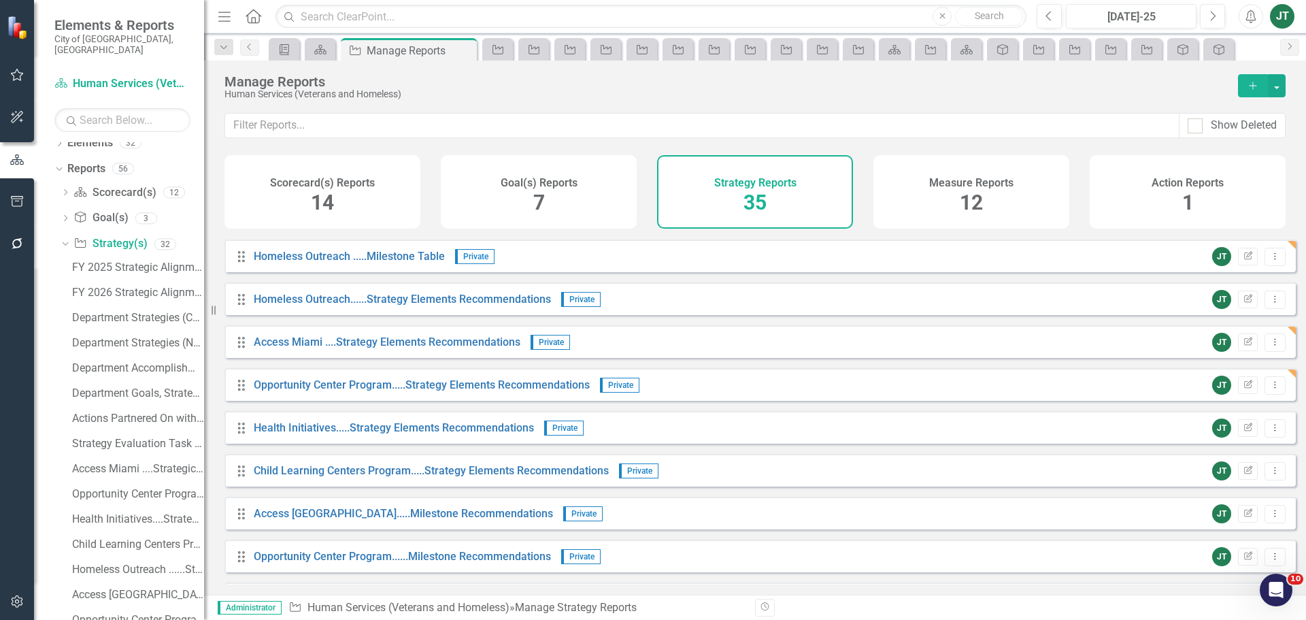
scroll to position [952, 0]
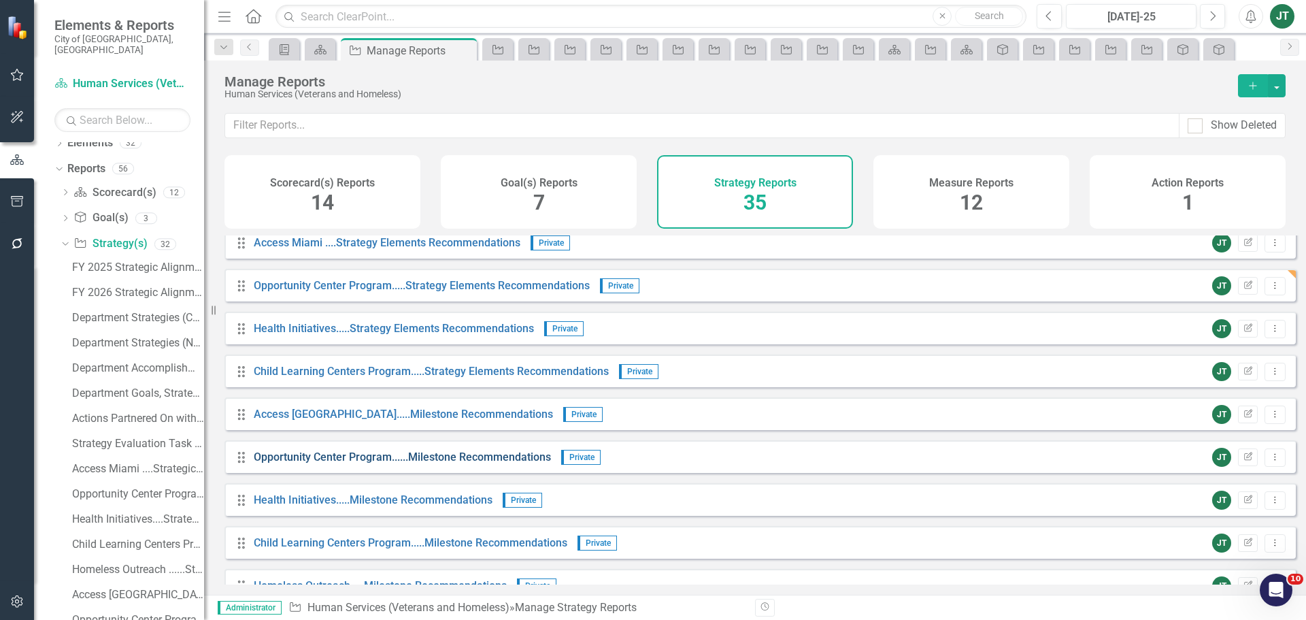
click at [341, 463] on link "Opportunity Center Program......Milestone Recommendations" at bounding box center [402, 456] width 297 height 13
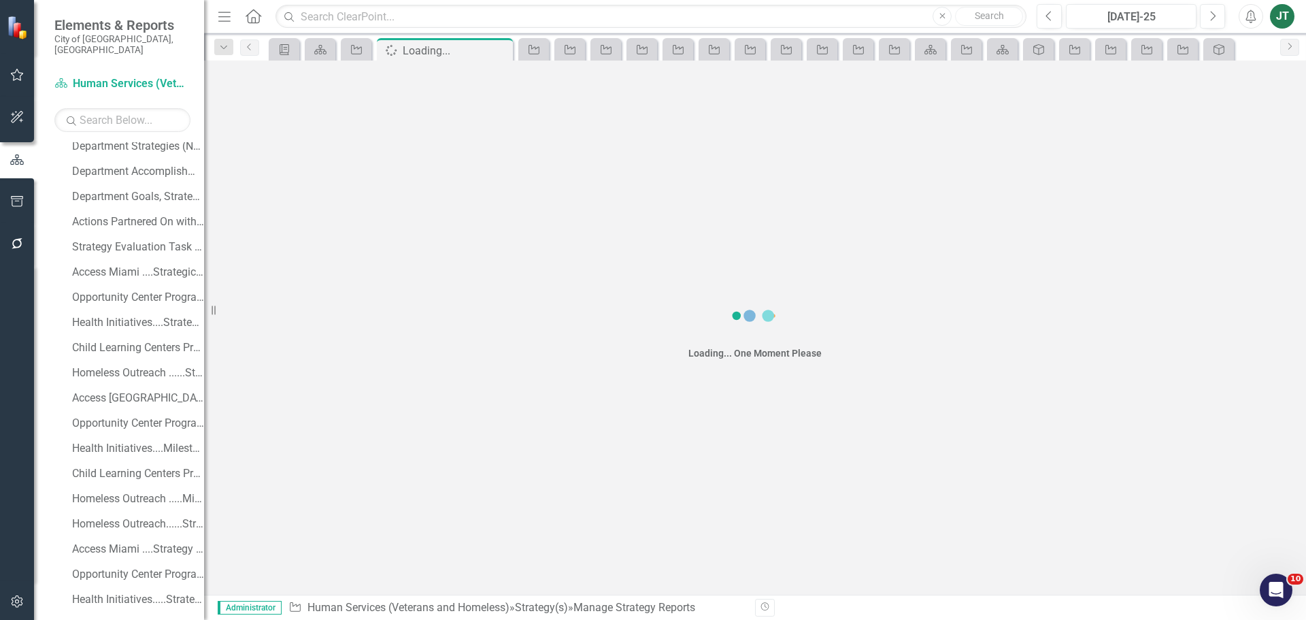
scroll to position [339, 0]
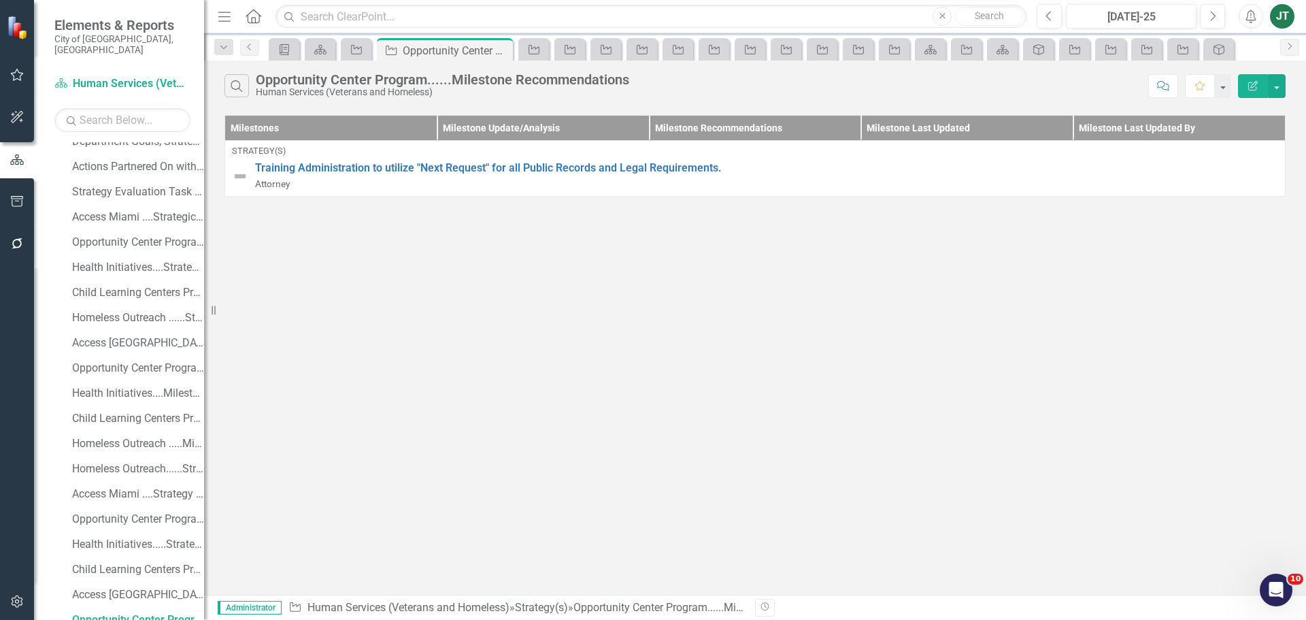
click at [1259, 81] on button "Edit Report" at bounding box center [1253, 86] width 30 height 24
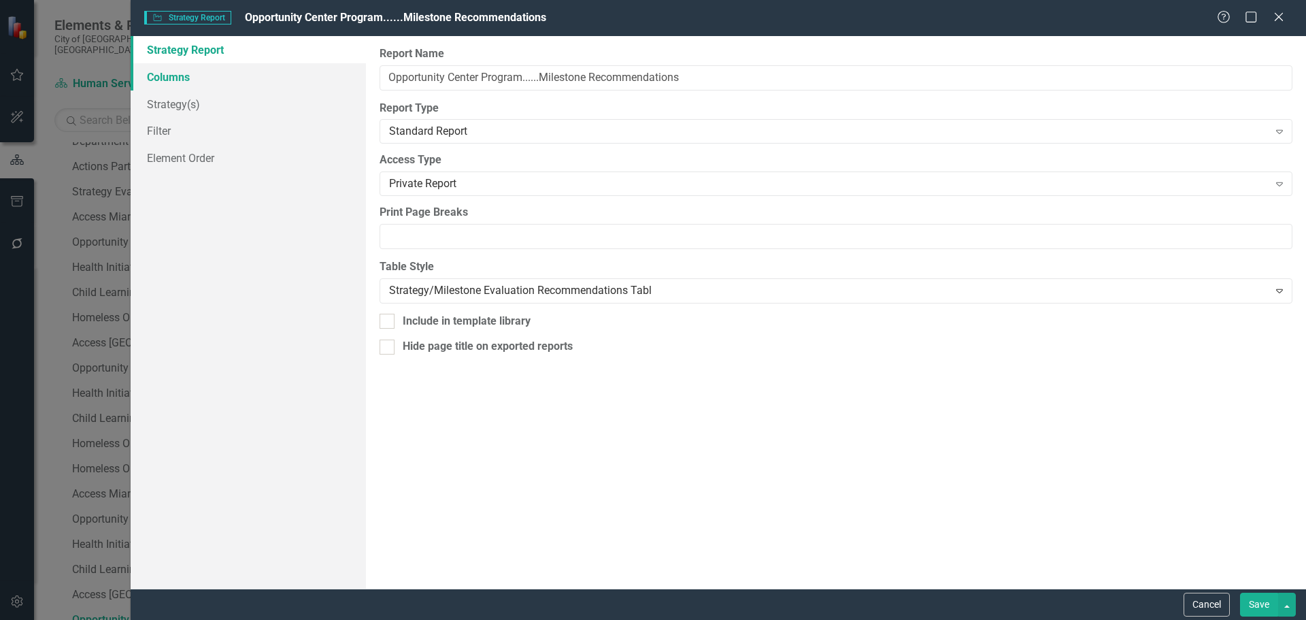
click at [190, 71] on link "Columns" at bounding box center [248, 76] width 235 height 27
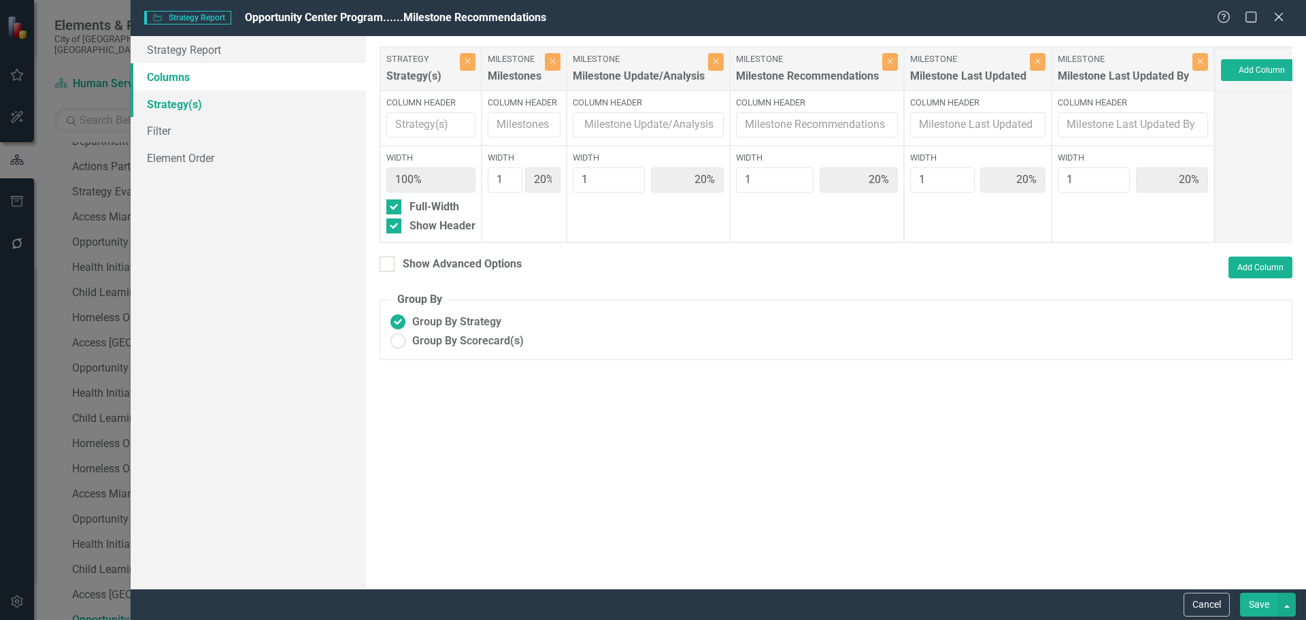
click at [182, 97] on link "Strategy(s)" at bounding box center [248, 103] width 235 height 27
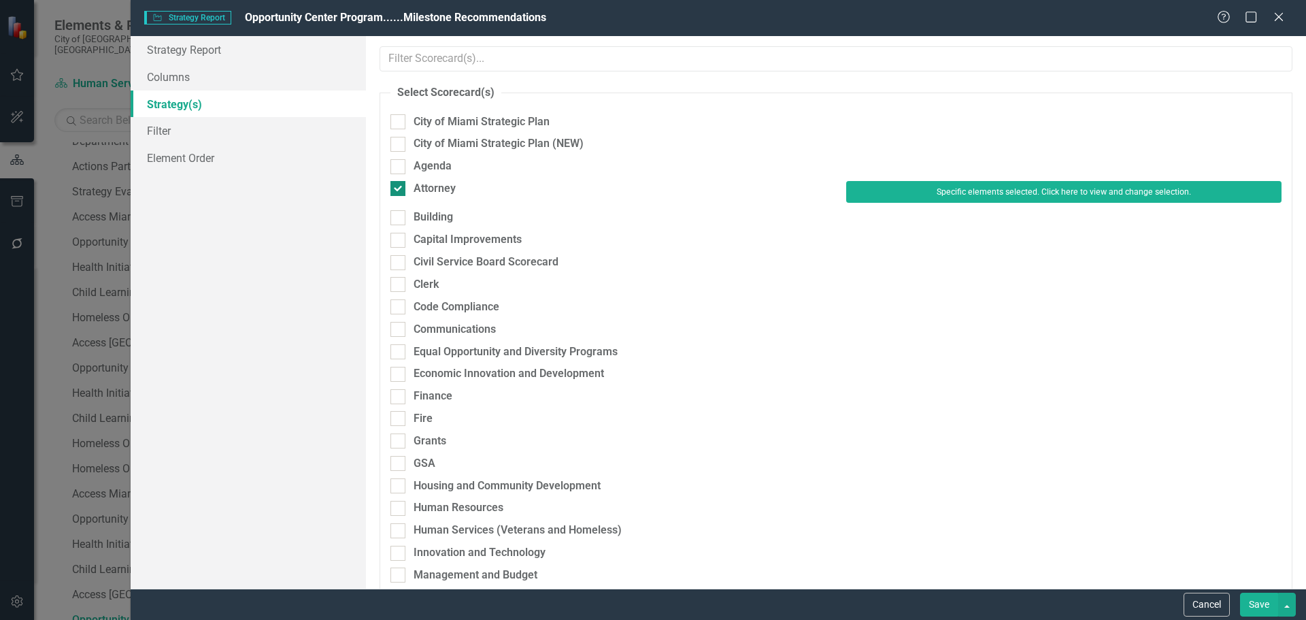
click at [450, 184] on div "Attorney" at bounding box center [435, 189] width 42 height 16
click at [399, 184] on input "Attorney" at bounding box center [394, 185] width 9 height 9
checkbox input "false"
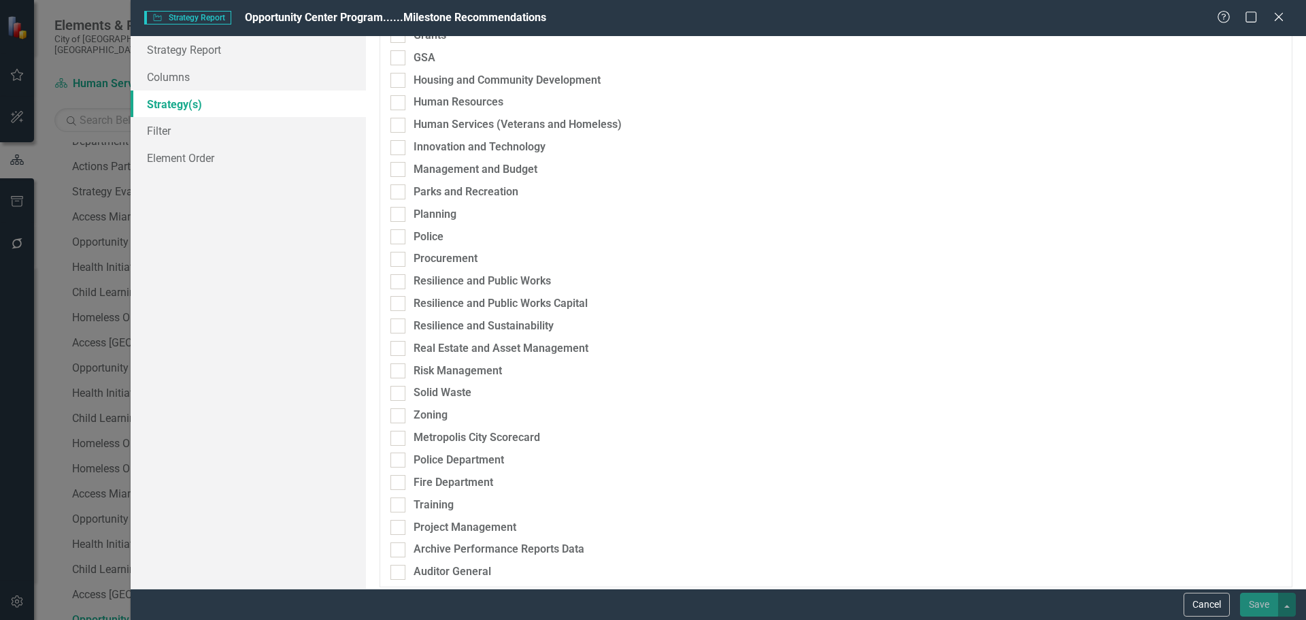
scroll to position [423, 0]
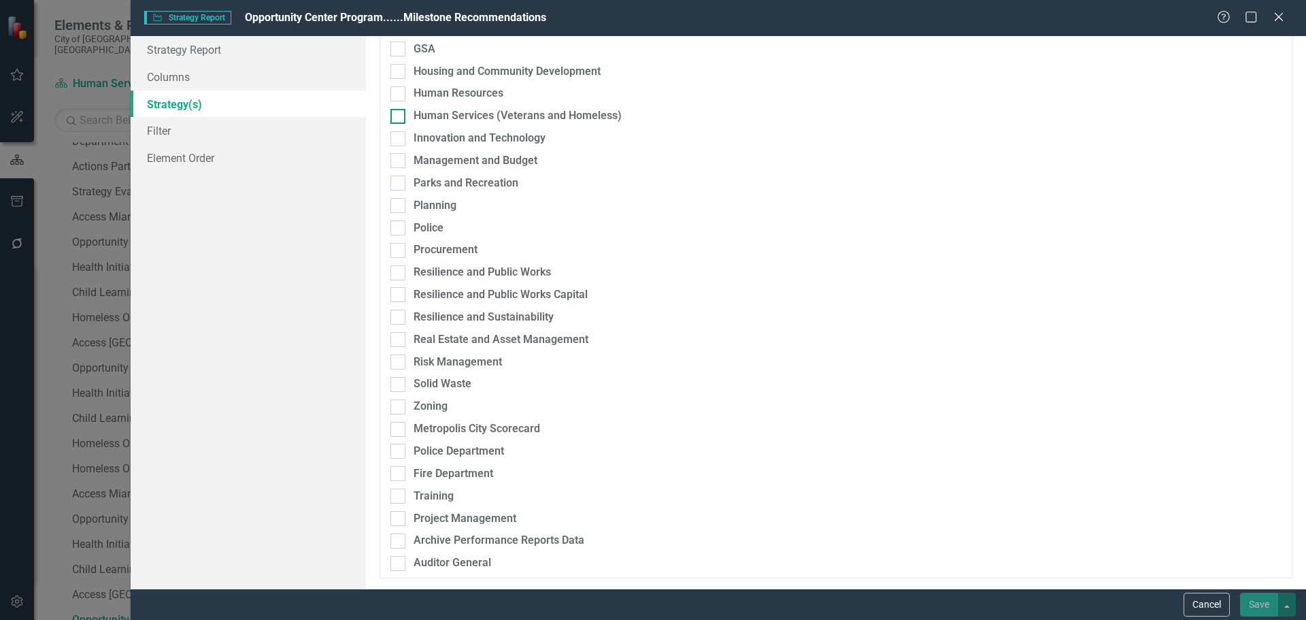
click at [456, 111] on div "Human Services (Veterans and Homeless)" at bounding box center [518, 116] width 208 height 16
click at [399, 111] on input "Human Services (Veterans and Homeless)" at bounding box center [394, 113] width 9 height 9
checkbox input "true"
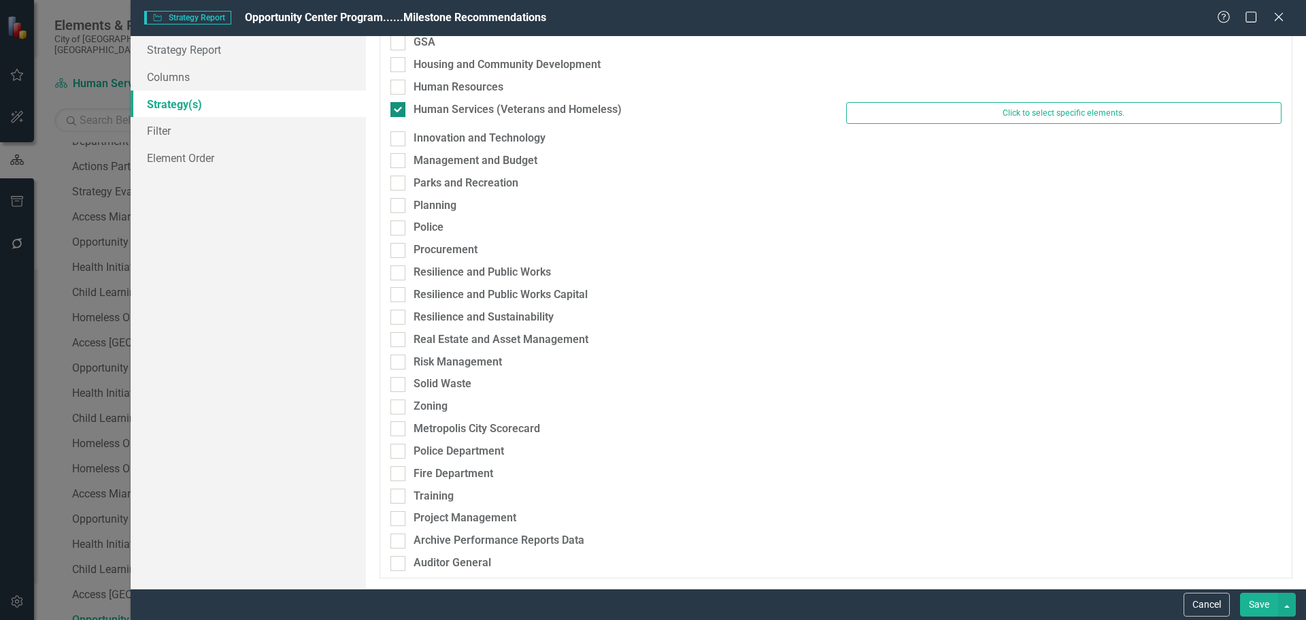
scroll to position [408, 0]
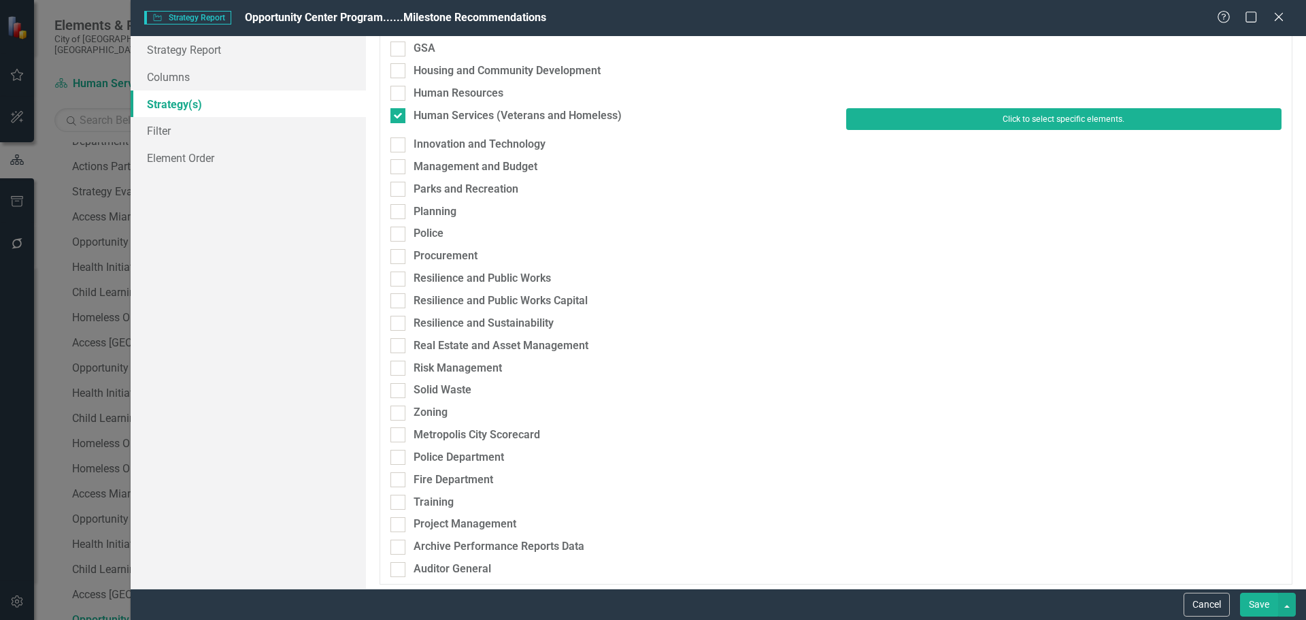
click at [913, 119] on button "Click to select specific elements." at bounding box center [1063, 119] width 435 height 22
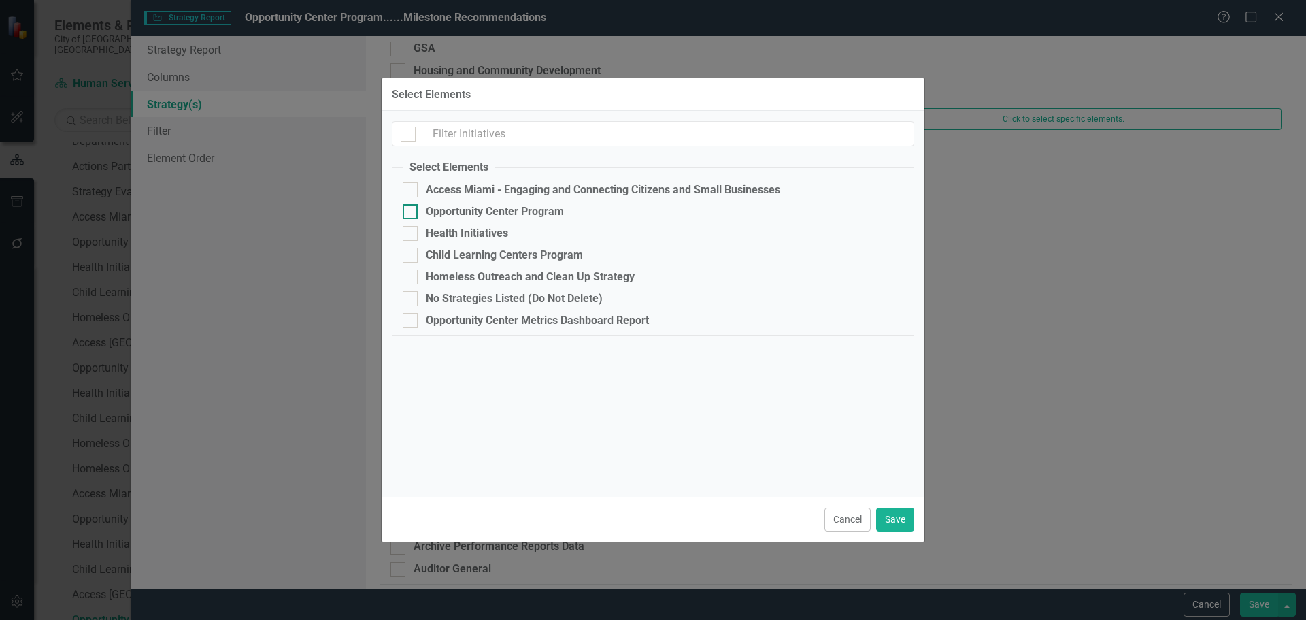
click at [444, 207] on div "Opportunity Center Program" at bounding box center [495, 211] width 138 height 12
click at [412, 207] on input "Opportunity Center Program" at bounding box center [407, 208] width 9 height 9
checkbox input "true"
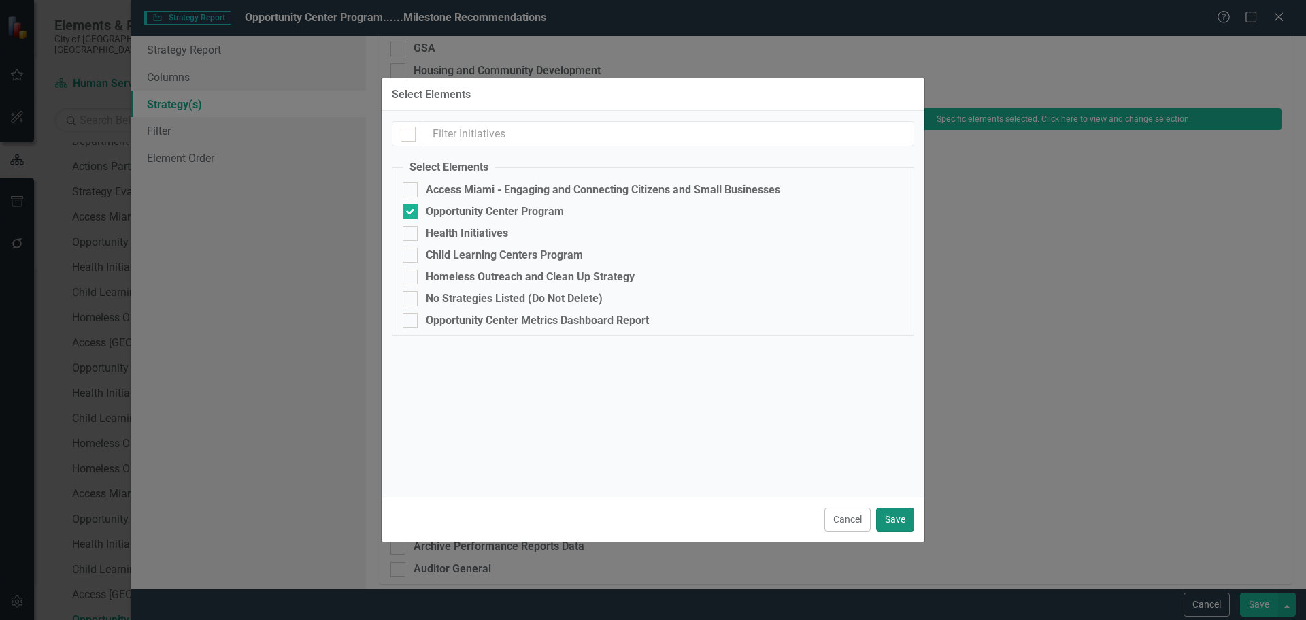
click at [895, 517] on button "Save" at bounding box center [895, 519] width 38 height 24
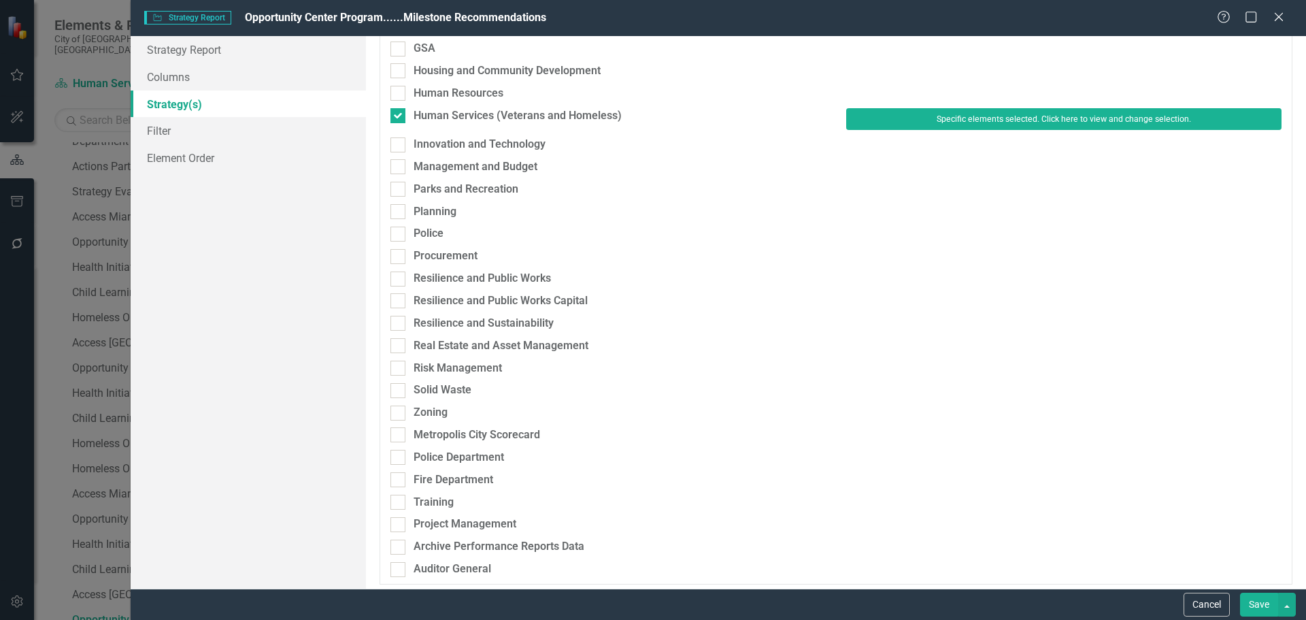
click at [1271, 603] on button "Save" at bounding box center [1259, 605] width 38 height 24
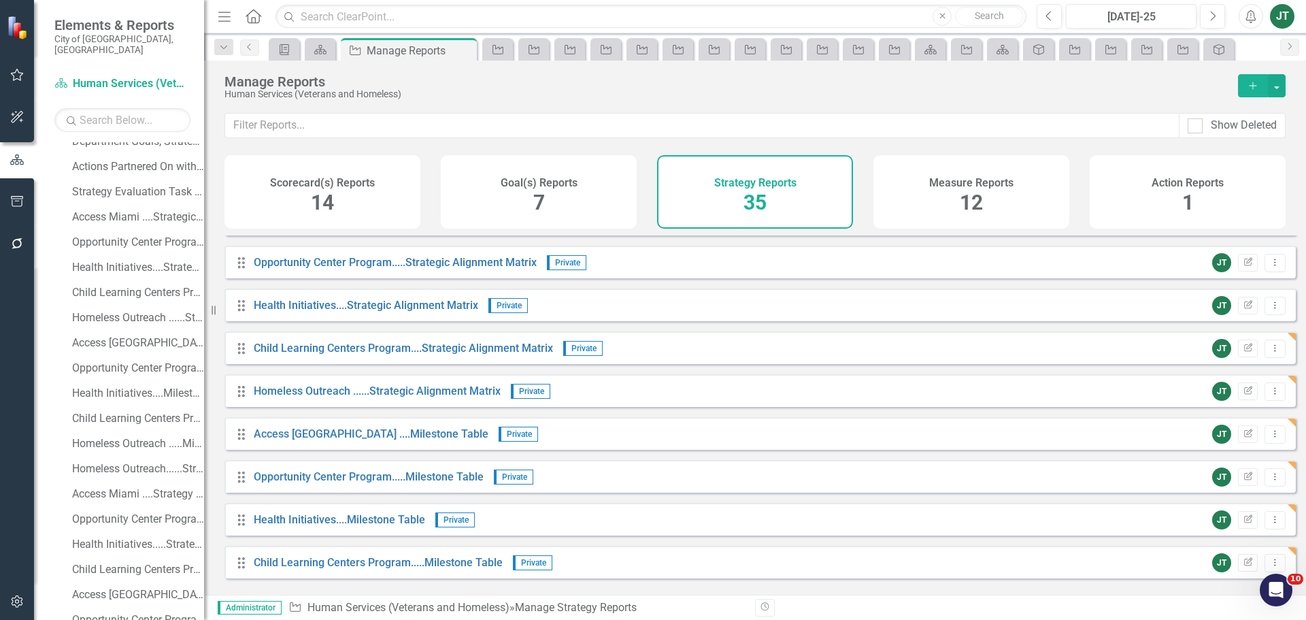
scroll to position [884, 0]
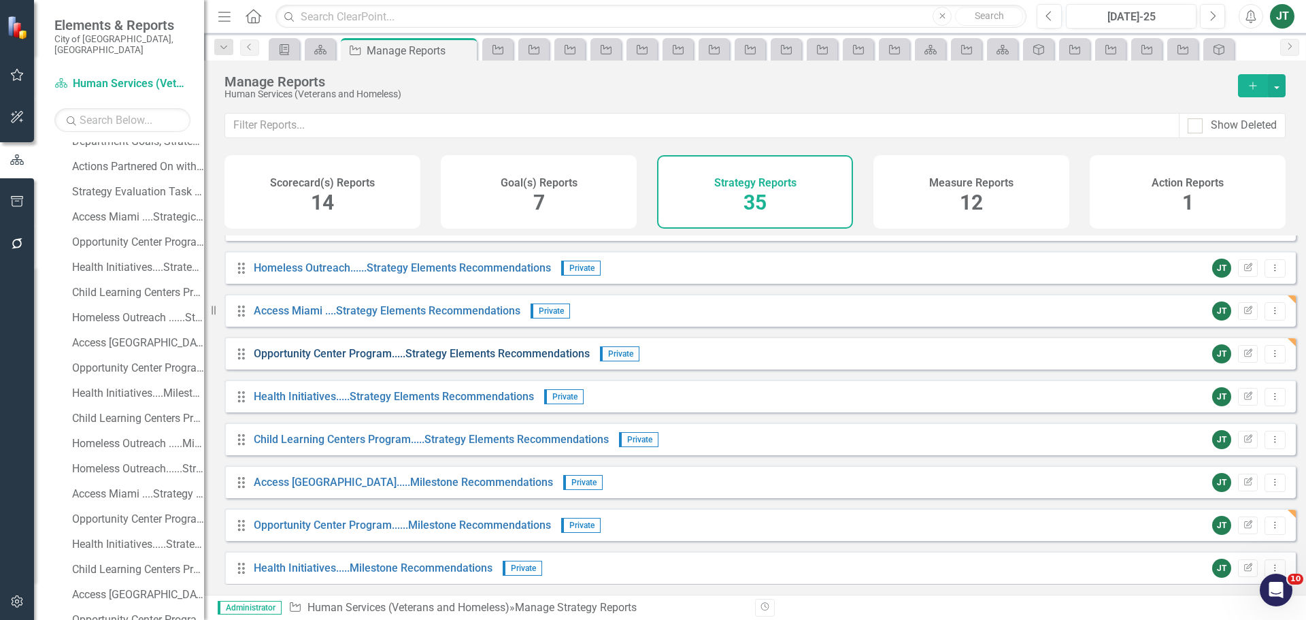
click at [483, 359] on link "Opportunity Center Program.....Strategy Elements Recommendations" at bounding box center [422, 353] width 336 height 13
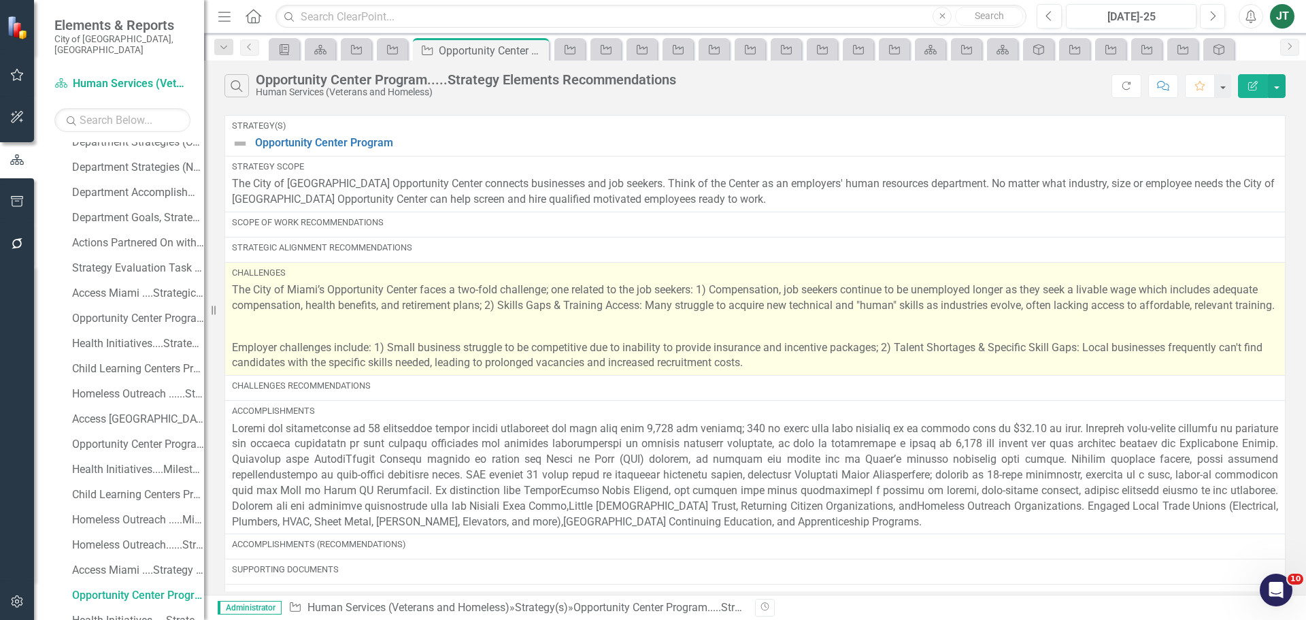
scroll to position [239, 0]
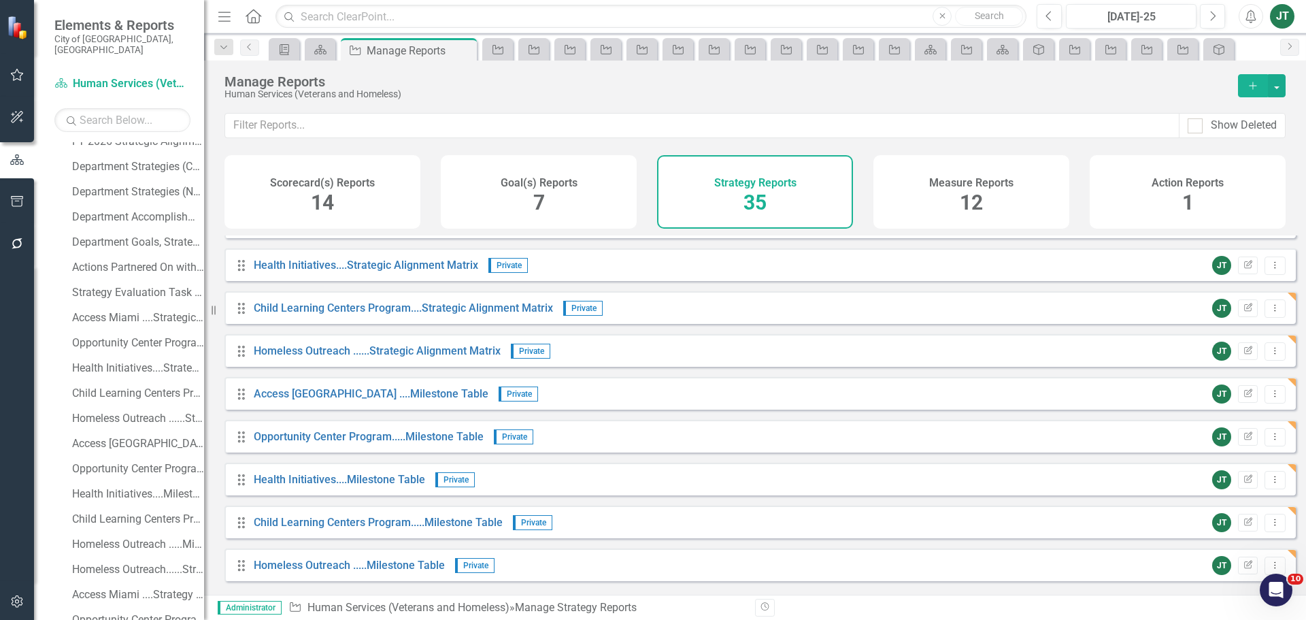
scroll to position [476, 0]
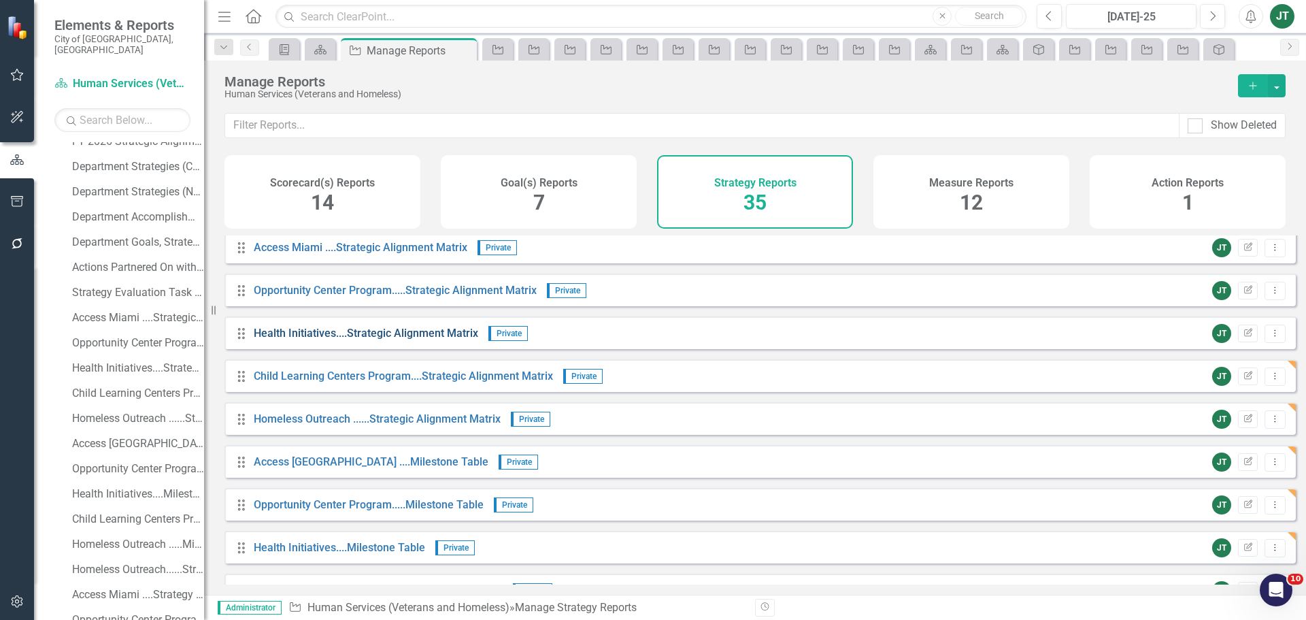
click at [274, 337] on link "Health Initiatives....Strategic Alignment Matrix" at bounding box center [366, 333] width 224 height 13
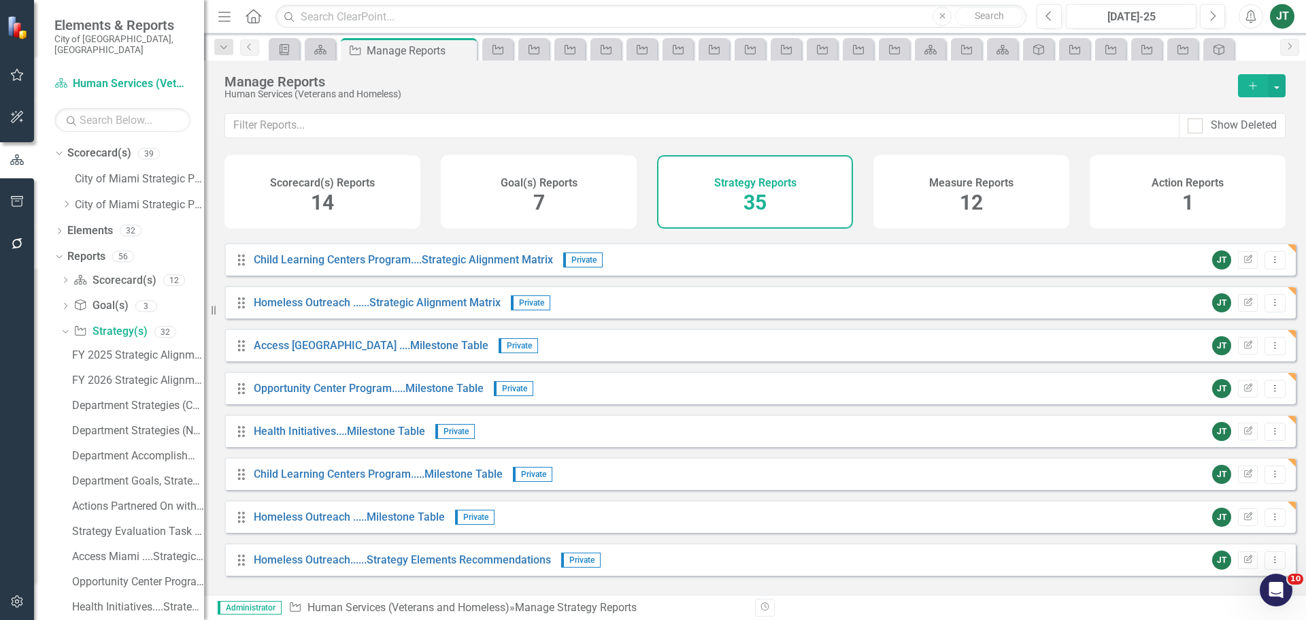
scroll to position [680, 0]
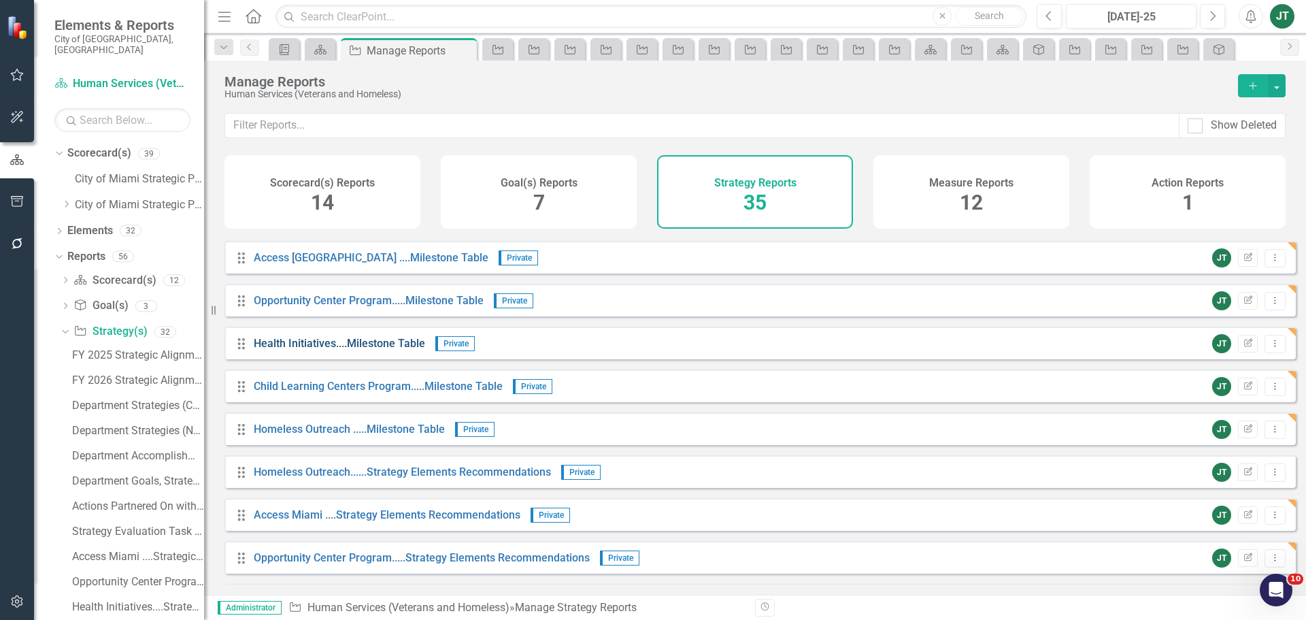
click at [378, 350] on link "Health Initiatives....Milestone Table" at bounding box center [339, 343] width 171 height 13
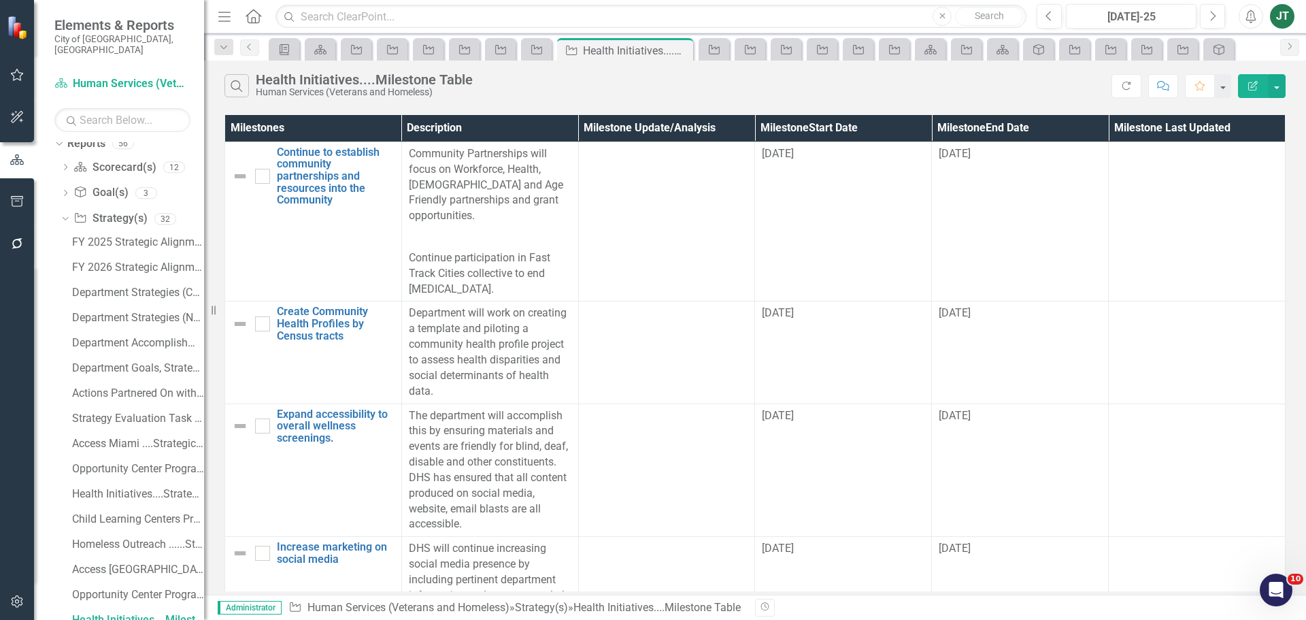
click at [1245, 79] on button "Edit Report" at bounding box center [1253, 86] width 30 height 24
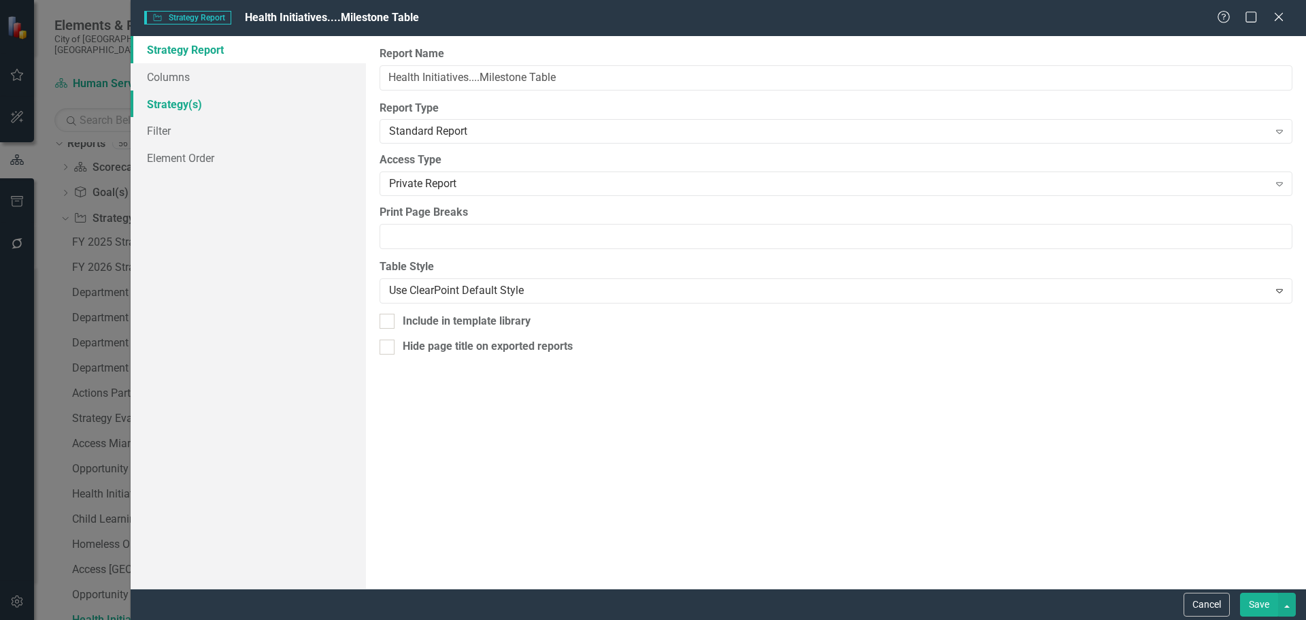
click at [219, 99] on link "Strategy(s)" at bounding box center [248, 103] width 235 height 27
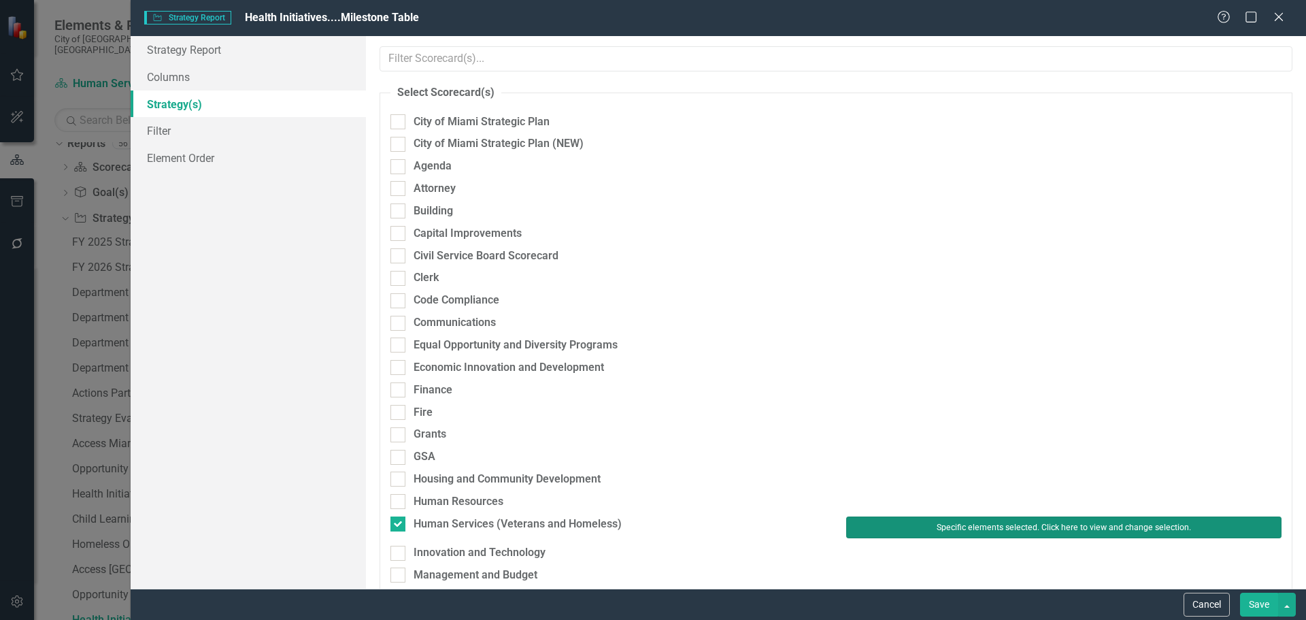
click at [865, 536] on button "Specific elements selected. Click here to view and change selection." at bounding box center [1063, 527] width 435 height 22
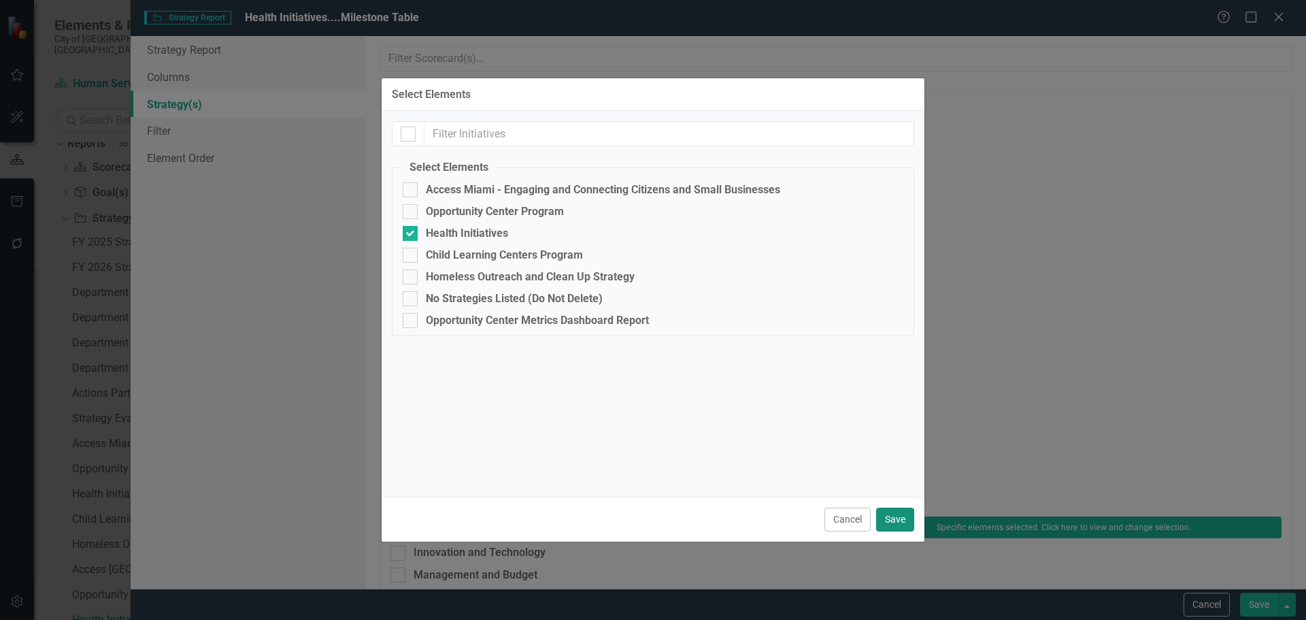
click at [901, 520] on button "Save" at bounding box center [895, 519] width 38 height 24
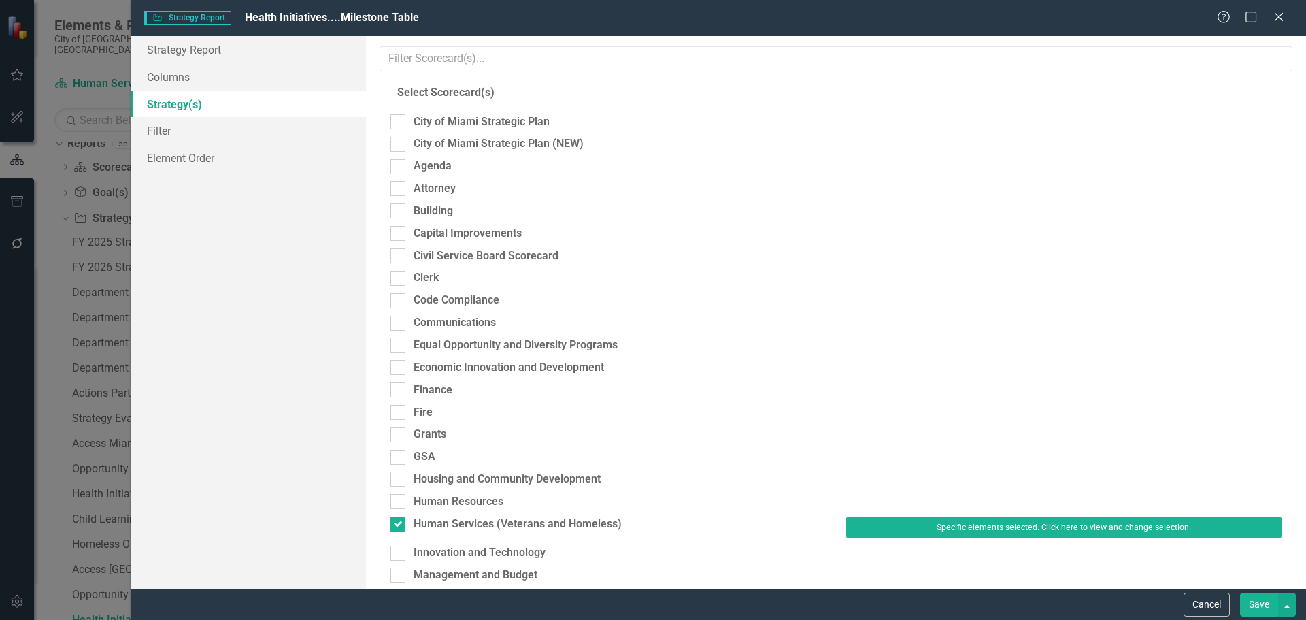
click at [1274, 606] on button "Save" at bounding box center [1259, 605] width 38 height 24
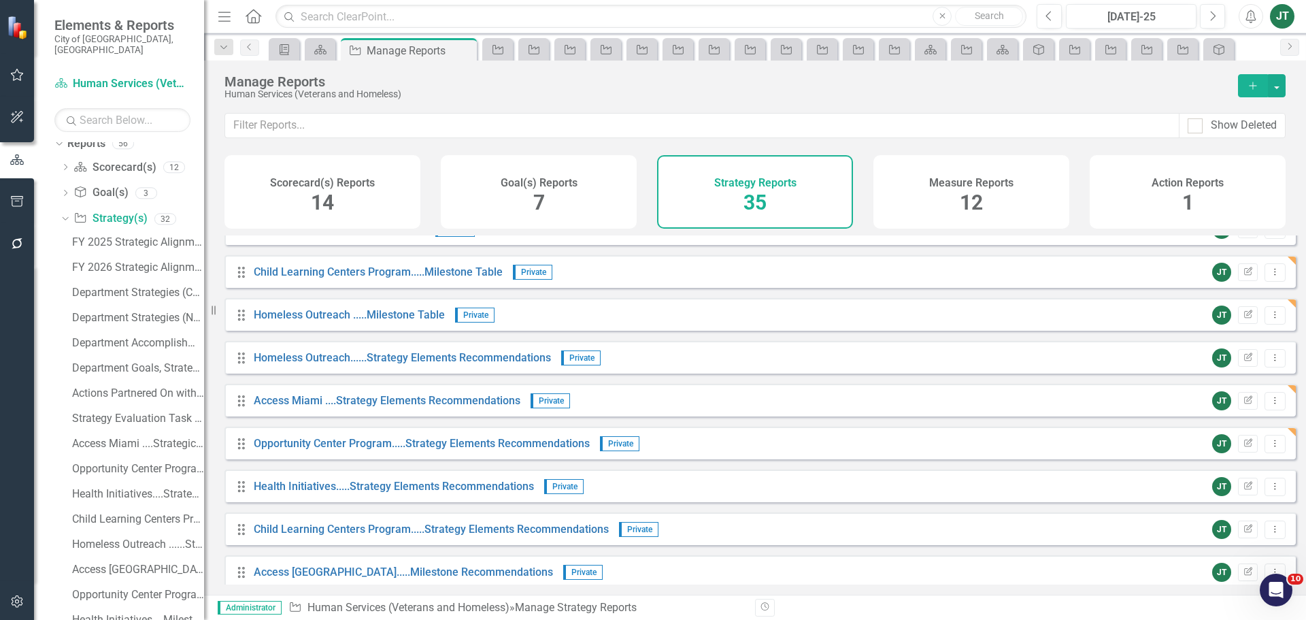
scroll to position [816, 0]
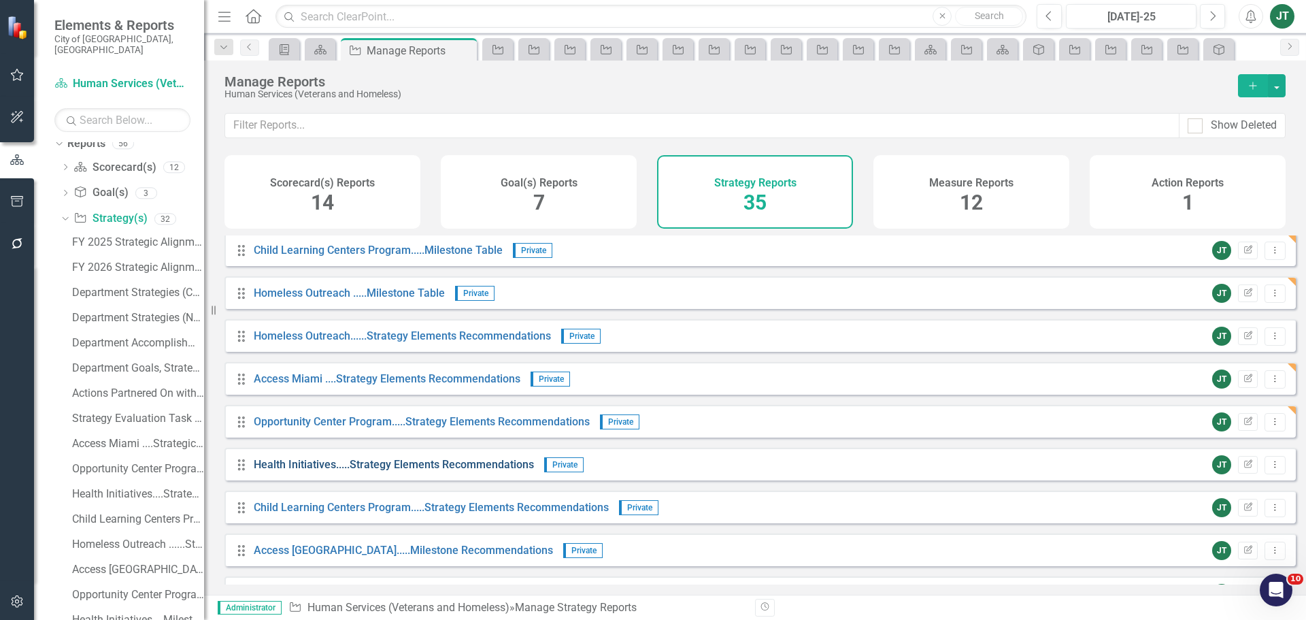
click at [322, 471] on link "Health Initiatives.....Strategy Elements Recommendations" at bounding box center [394, 464] width 280 height 13
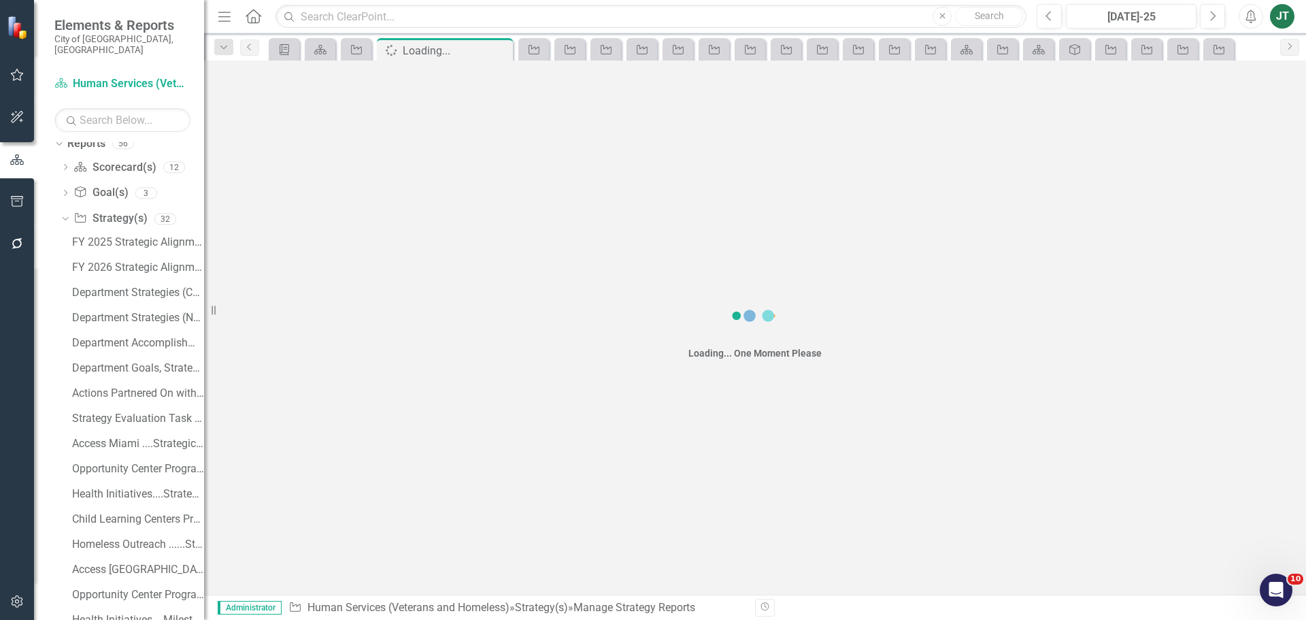
scroll to position [264, 0]
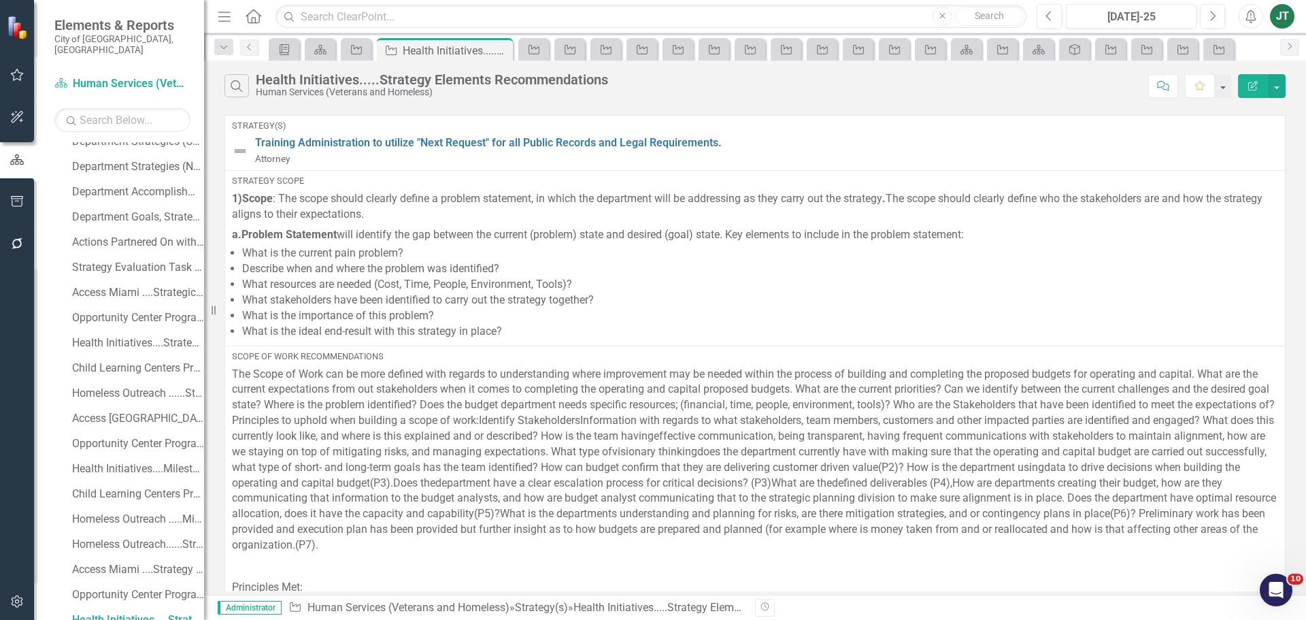
click at [1254, 86] on icon "Edit Report" at bounding box center [1253, 86] width 12 height 10
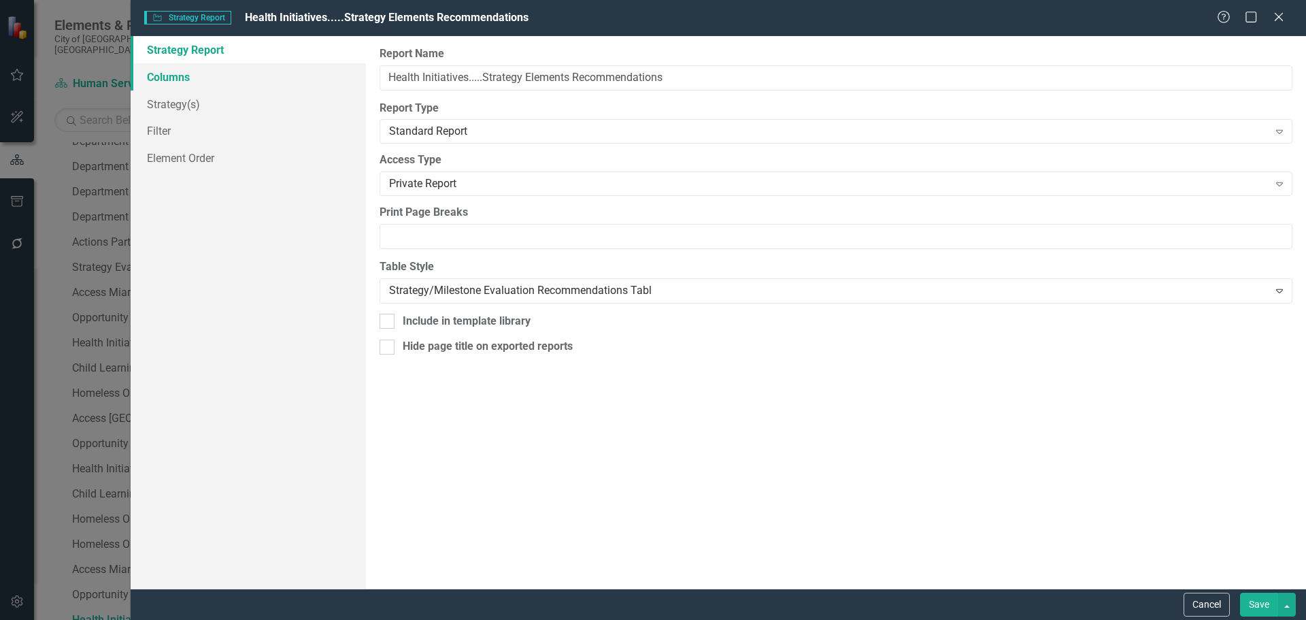
click at [184, 73] on link "Columns" at bounding box center [248, 76] width 235 height 27
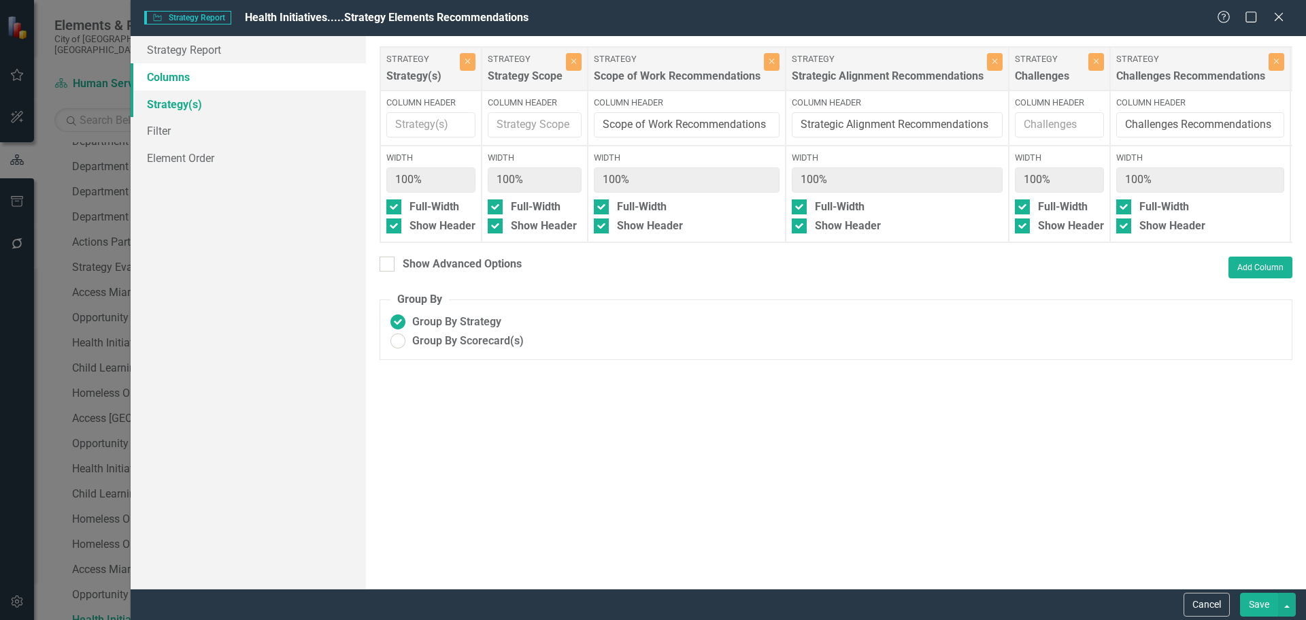
click at [210, 103] on link "Strategy(s)" at bounding box center [248, 103] width 235 height 27
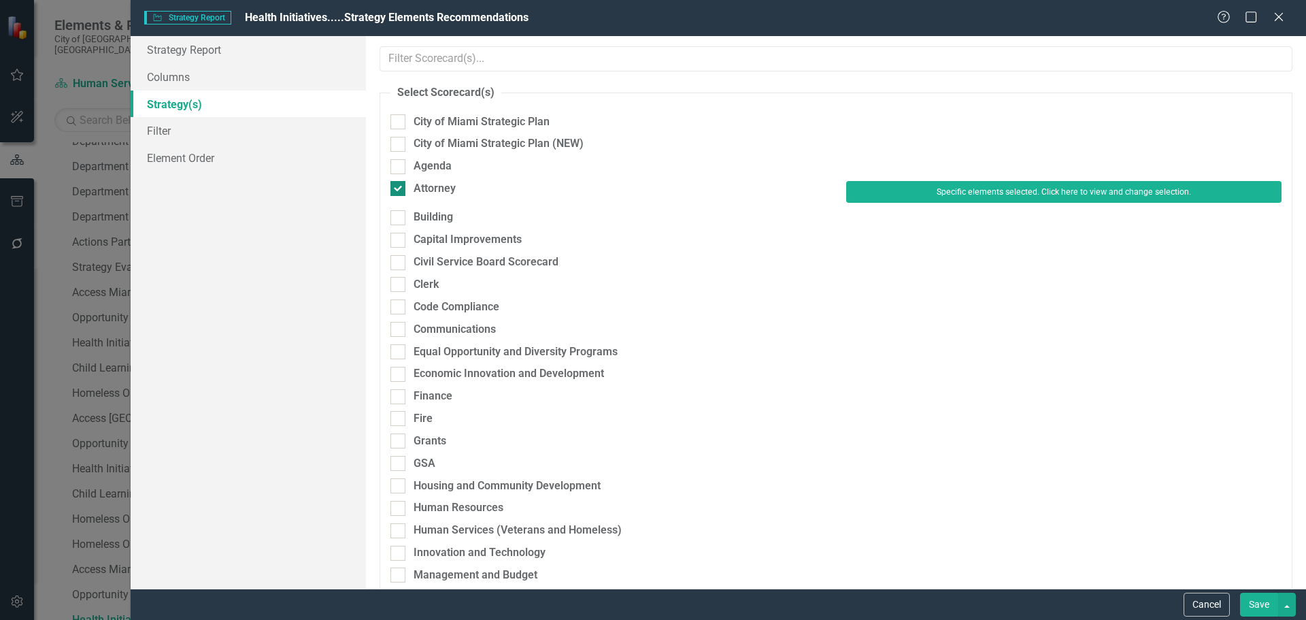
click at [450, 184] on div "Attorney" at bounding box center [435, 189] width 42 height 16
click at [399, 184] on input "Attorney" at bounding box center [394, 185] width 9 height 9
checkbox input "false"
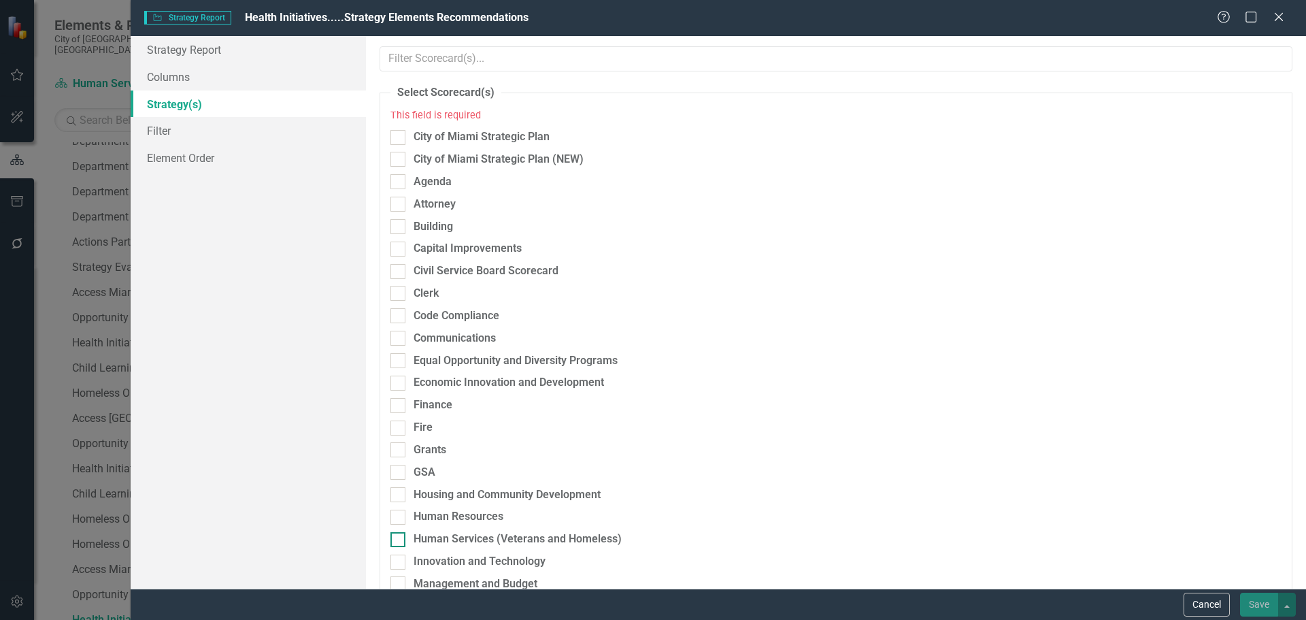
click at [473, 535] on div "Human Services (Veterans and Homeless)" at bounding box center [518, 539] width 208 height 16
click at [399, 535] on input "Human Services (Veterans and Homeless)" at bounding box center [394, 536] width 9 height 9
checkbox input "true"
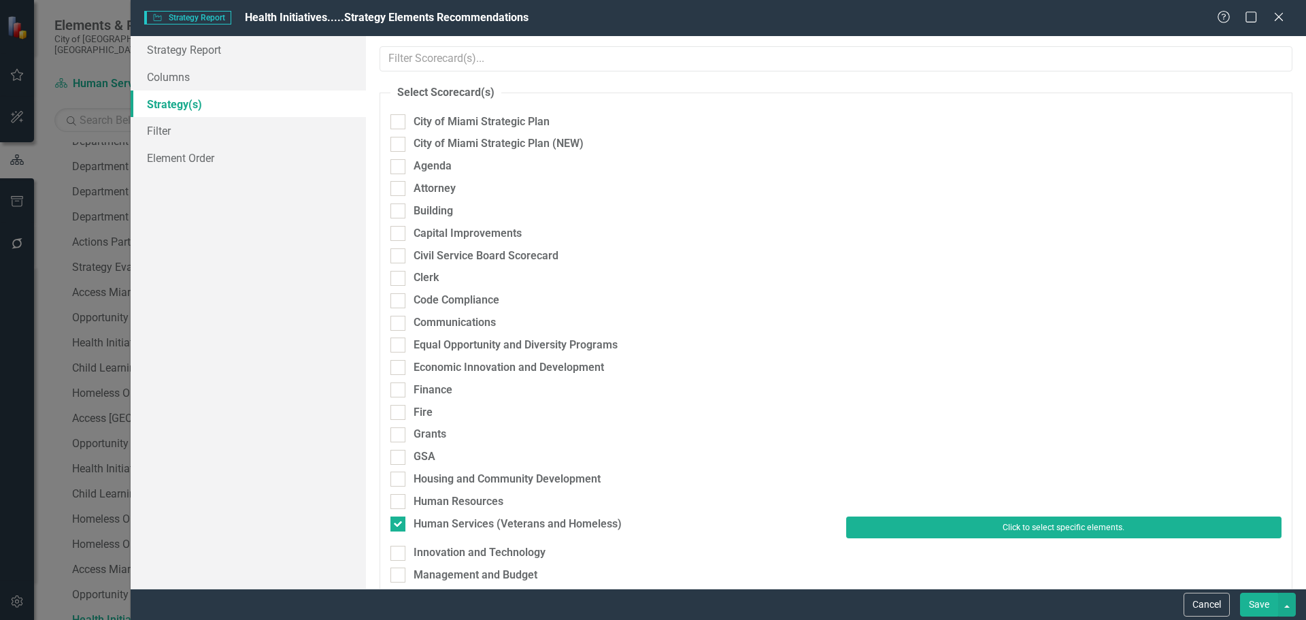
click at [883, 520] on button "Click to select specific elements." at bounding box center [1063, 527] width 435 height 22
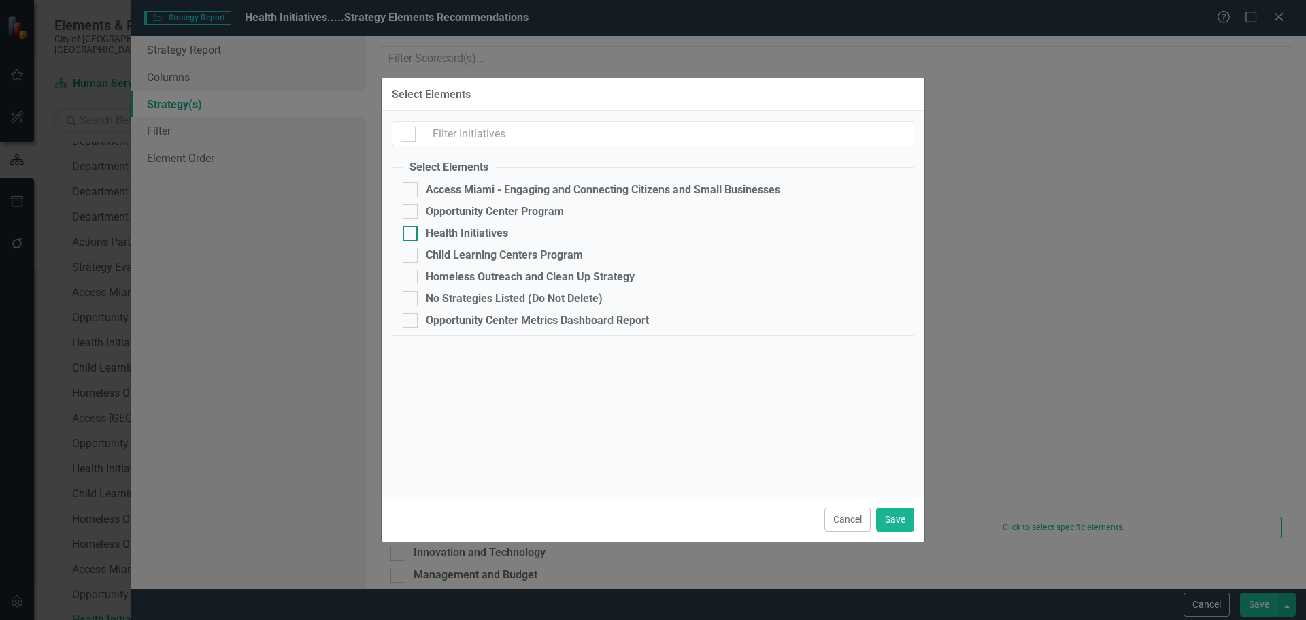
click at [467, 231] on div "Health Initiatives" at bounding box center [467, 233] width 82 height 12
click at [412, 231] on input "Health Initiatives" at bounding box center [407, 230] width 9 height 9
checkbox input "true"
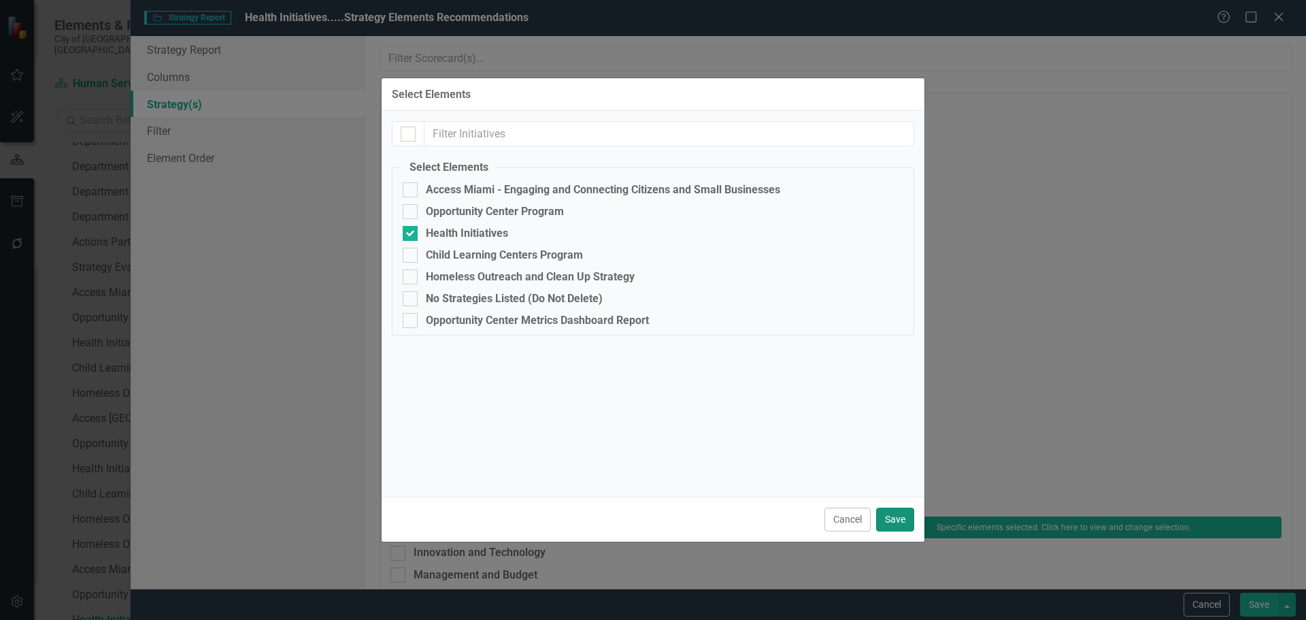
click at [888, 509] on button "Save" at bounding box center [895, 519] width 38 height 24
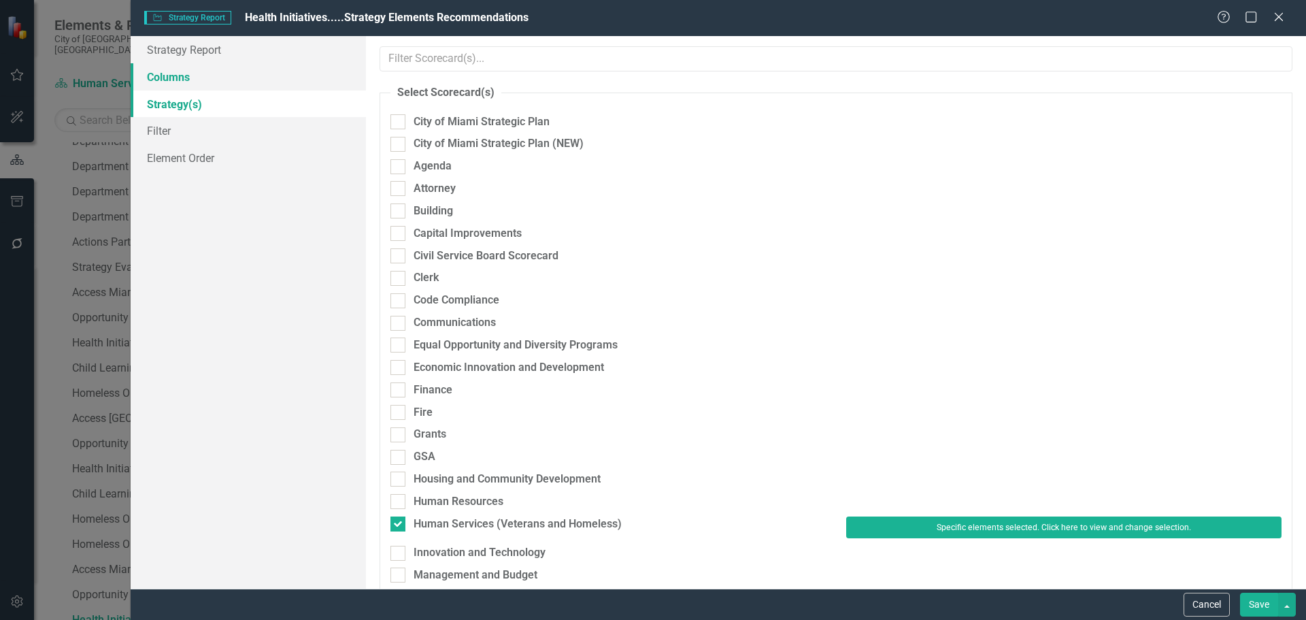
click at [219, 77] on link "Columns" at bounding box center [248, 76] width 235 height 27
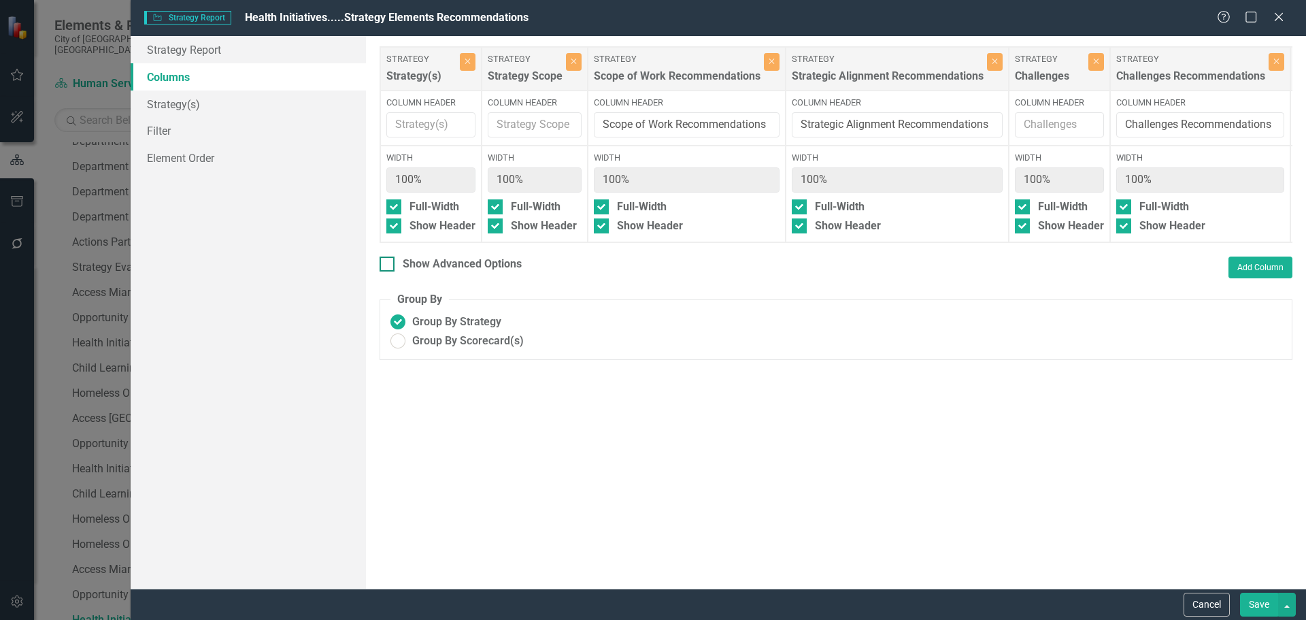
click at [464, 272] on div "Show Advanced Options" at bounding box center [462, 264] width 119 height 16
click at [388, 265] on input "Show Advanced Options" at bounding box center [384, 260] width 9 height 9
checkbox input "true"
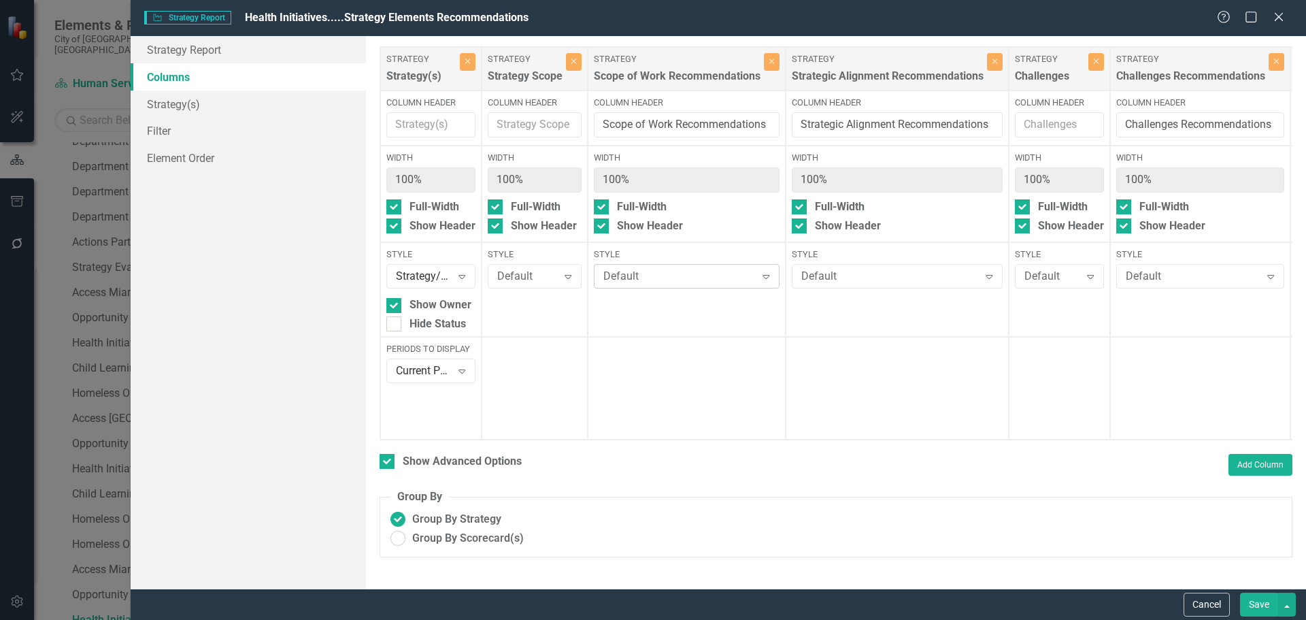
click at [665, 282] on div "Default" at bounding box center [679, 277] width 152 height 16
type input "gra"
drag, startPoint x: 667, startPoint y: 323, endPoint x: 678, endPoint y: 323, distance: 10.2
click at [824, 275] on div "Default" at bounding box center [890, 277] width 178 height 16
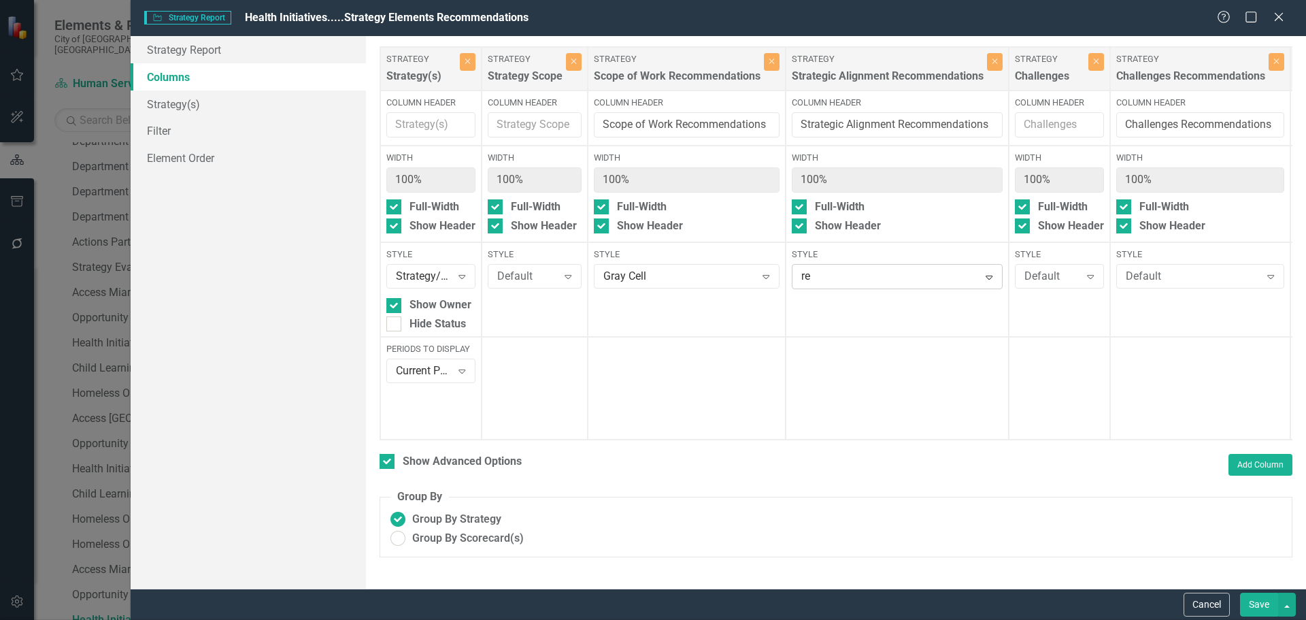
type input "r"
type input "gra"
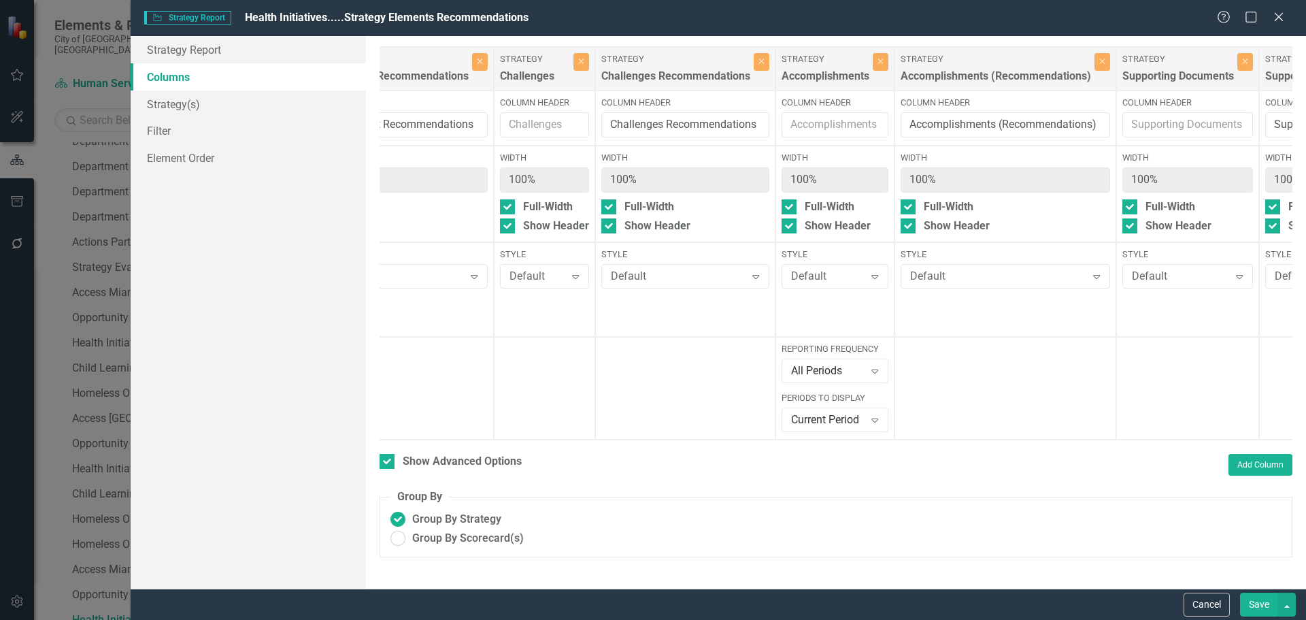
scroll to position [0, 524]
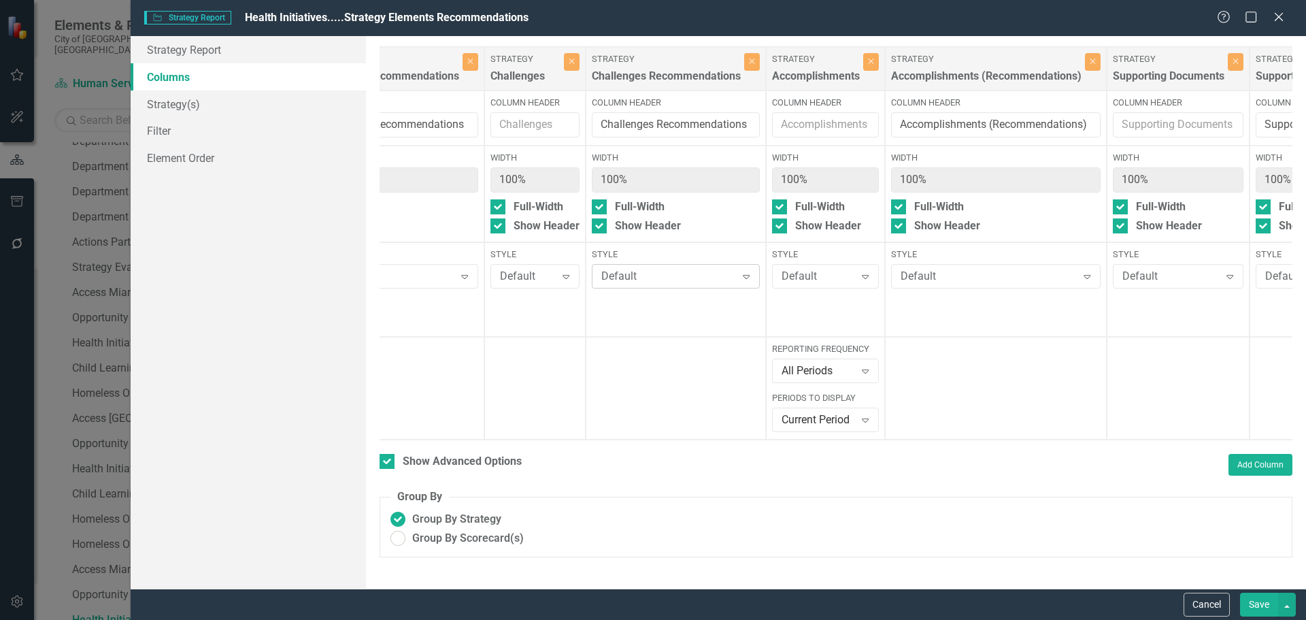
click at [676, 281] on div "Default" at bounding box center [668, 277] width 135 height 16
type input "gra"
click at [963, 275] on div "Default" at bounding box center [989, 277] width 176 height 16
type input "gra"
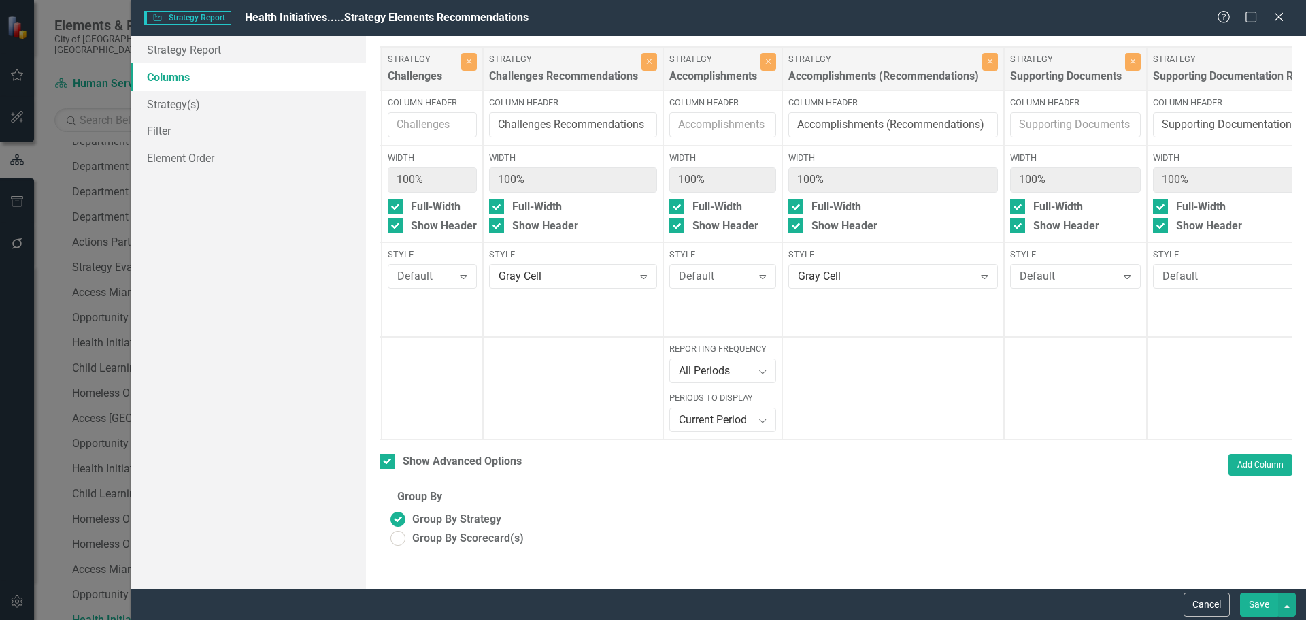
scroll to position [0, 836]
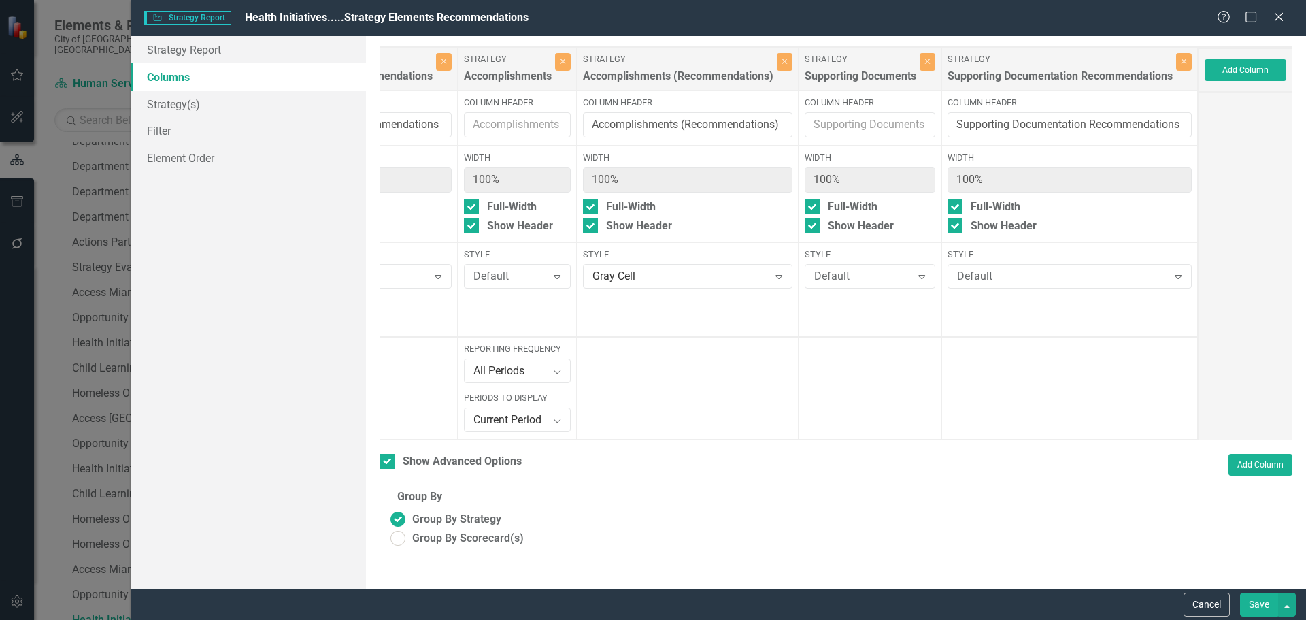
click at [1013, 261] on label "Style" at bounding box center [1070, 254] width 244 height 12
click at [1011, 281] on div "Default" at bounding box center [1062, 277] width 211 height 16
click at [993, 619] on div "Gray Cell" at bounding box center [656, 627] width 1284 height 16
click at [1259, 597] on button "Save" at bounding box center [1259, 605] width 38 height 24
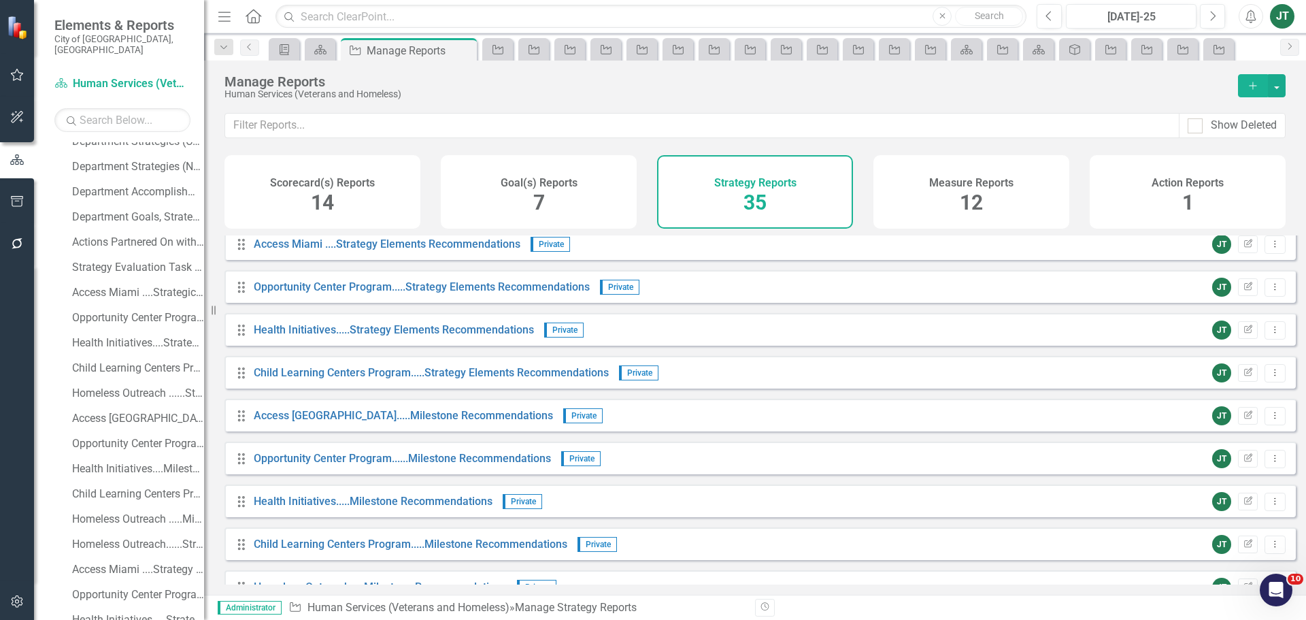
scroll to position [947, 0]
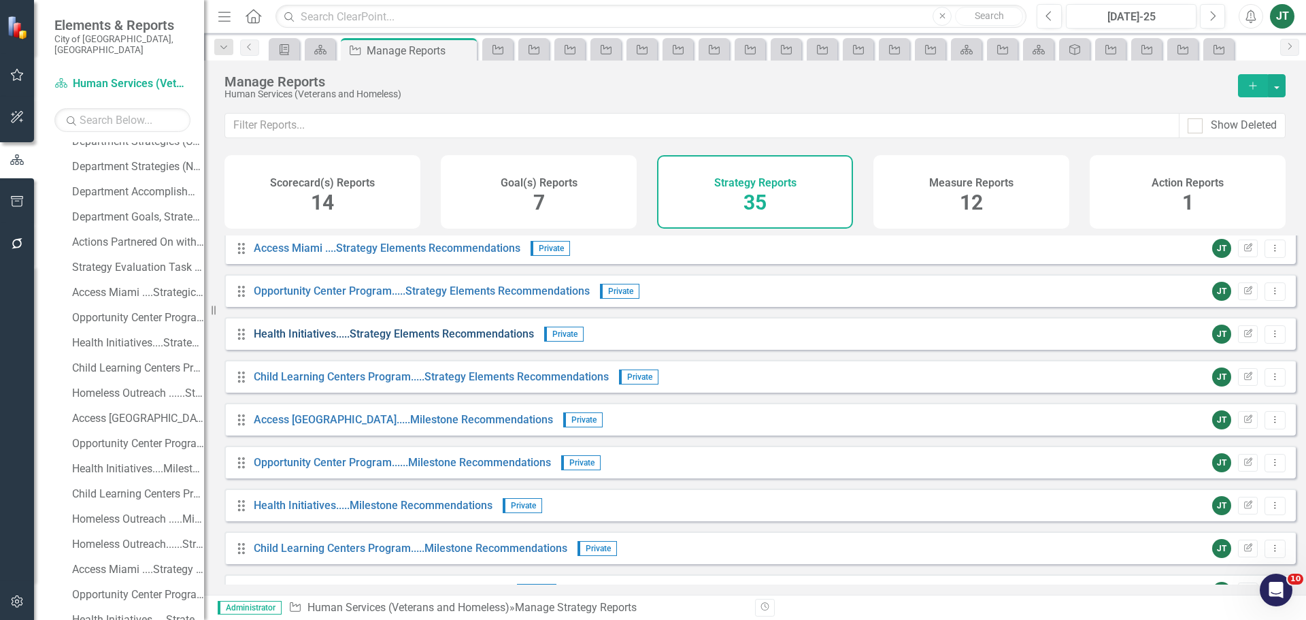
click at [402, 340] on link "Health Initiatives.....Strategy Elements Recommendations" at bounding box center [394, 333] width 280 height 13
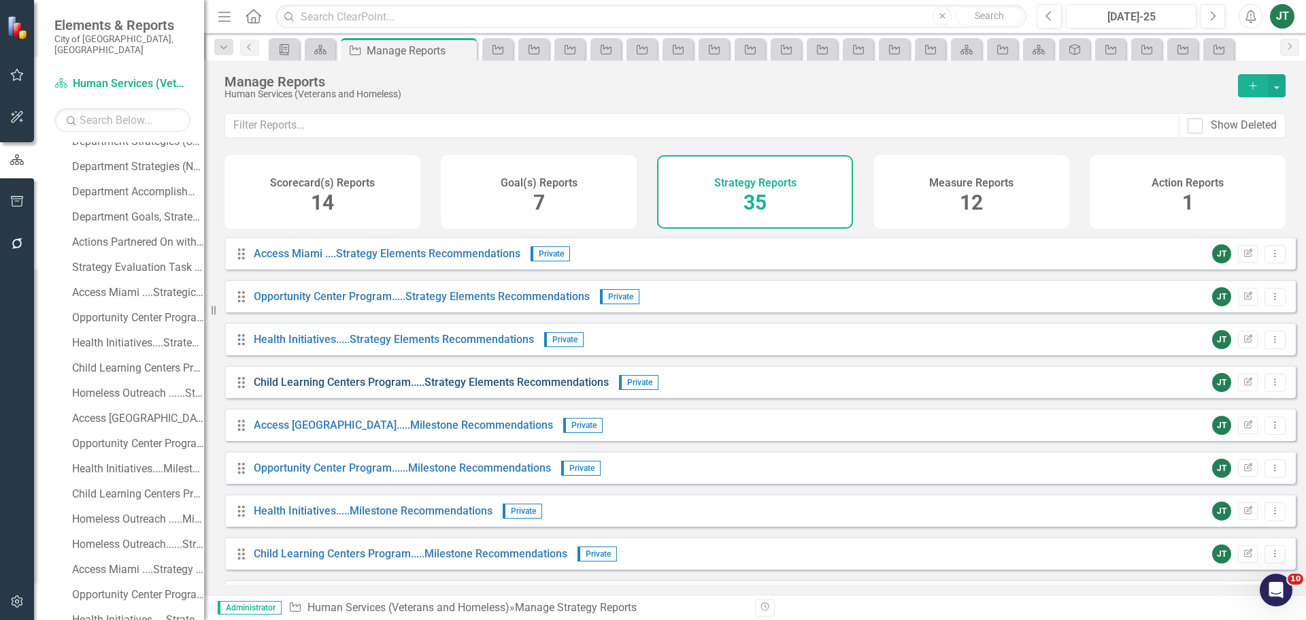
scroll to position [952, 0]
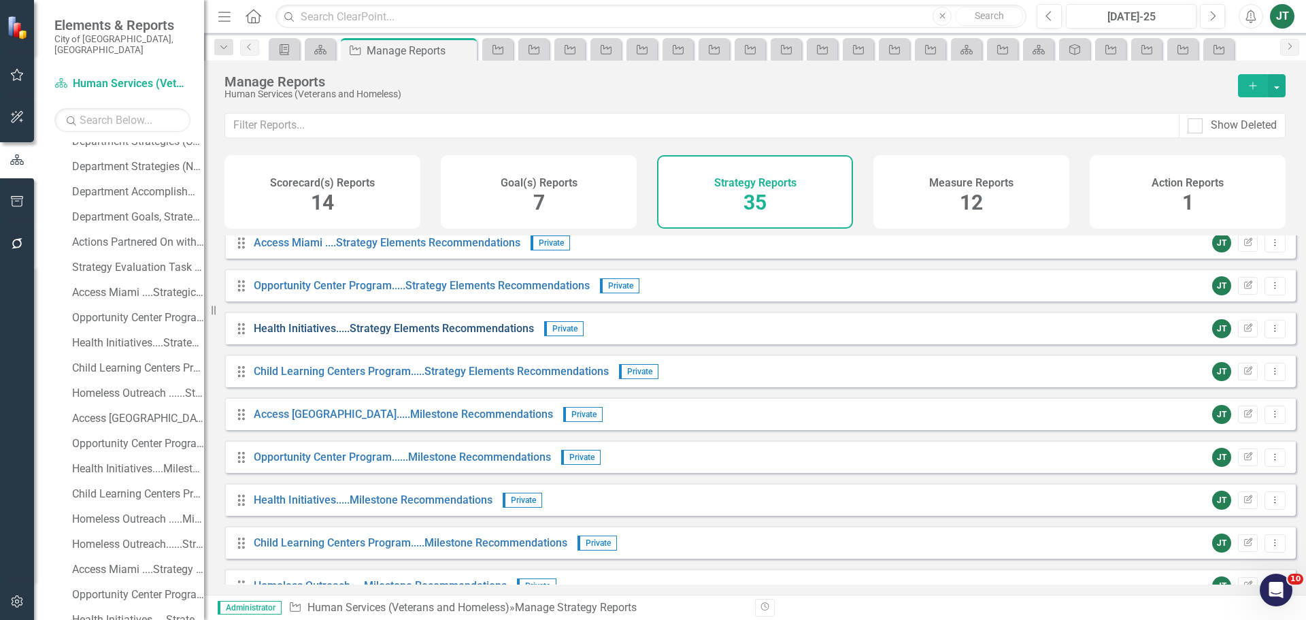
click at [427, 335] on link "Health Initiatives.....Strategy Elements Recommendations" at bounding box center [394, 328] width 280 height 13
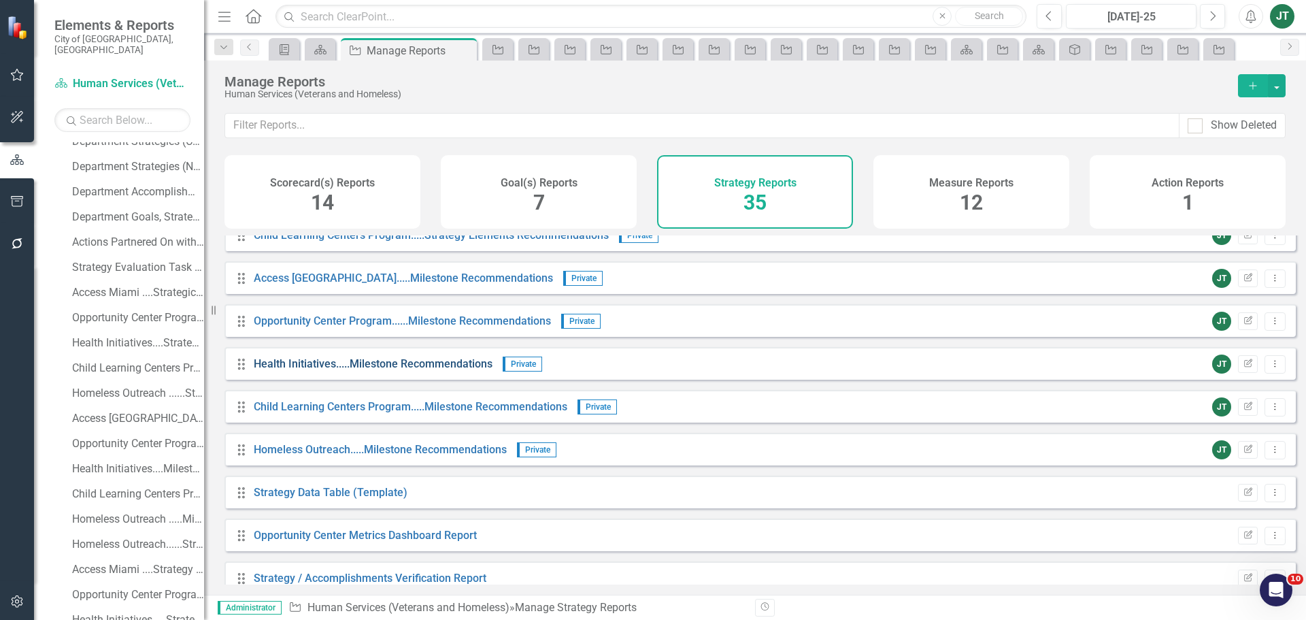
click at [371, 367] on link "Health Initiatives.....Milestone Recommendations" at bounding box center [373, 363] width 239 height 13
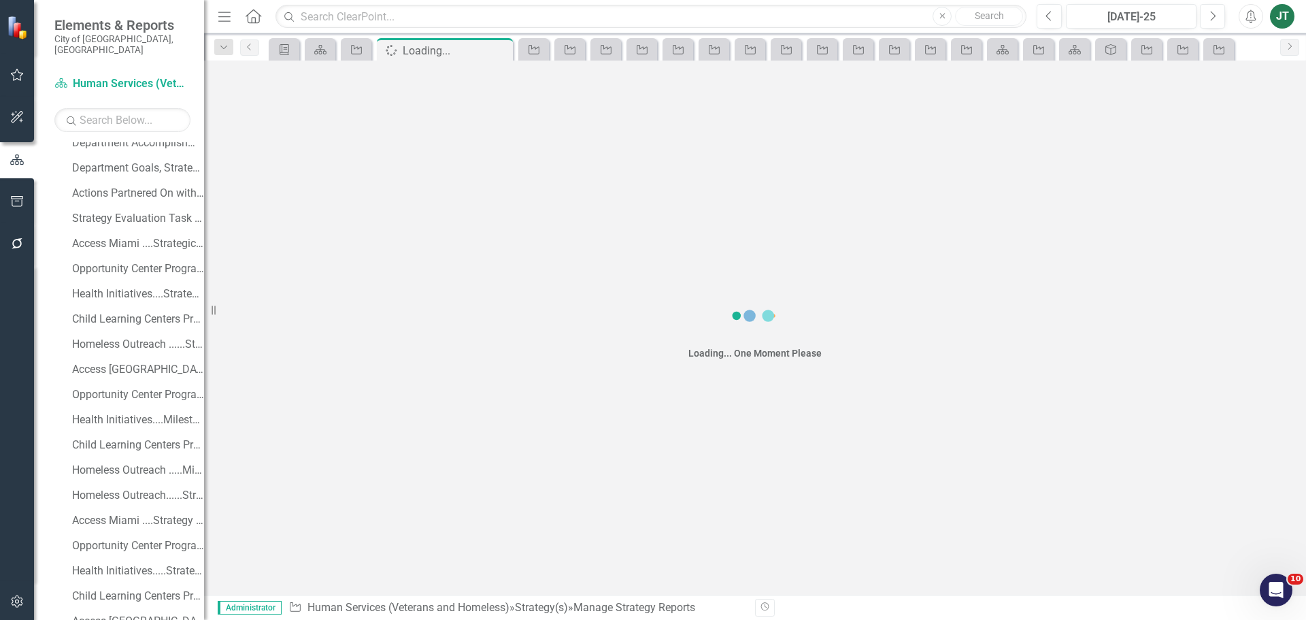
scroll to position [365, 0]
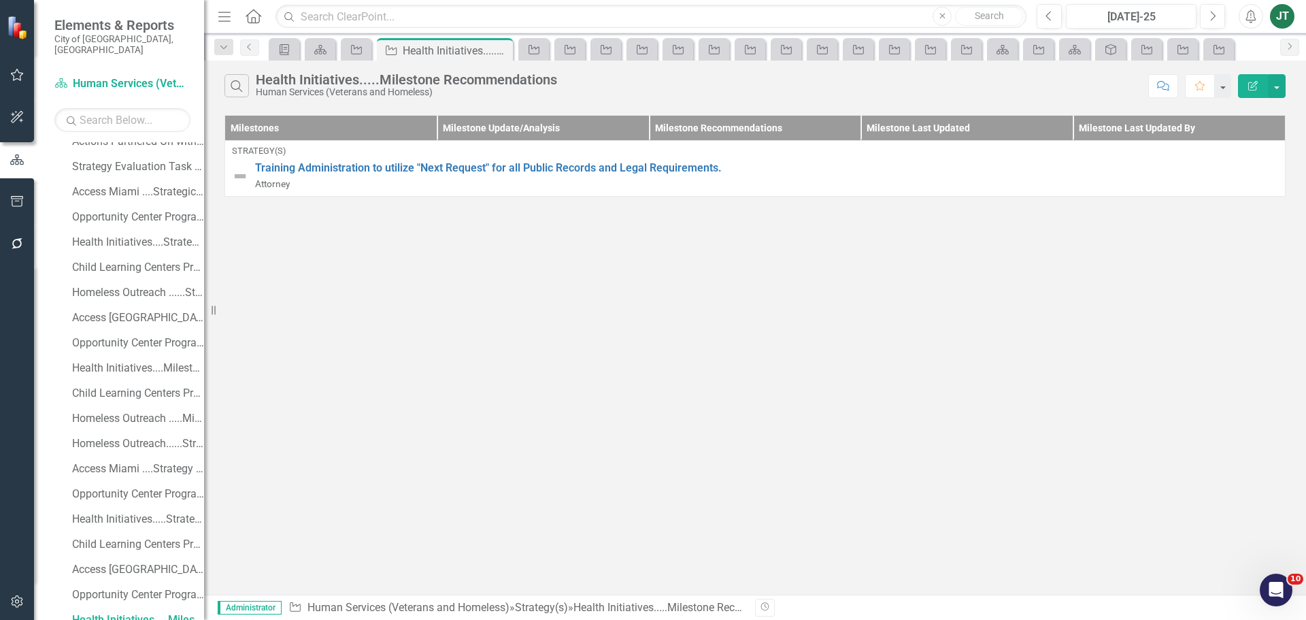
click at [1263, 87] on button "Edit Report" at bounding box center [1253, 86] width 30 height 24
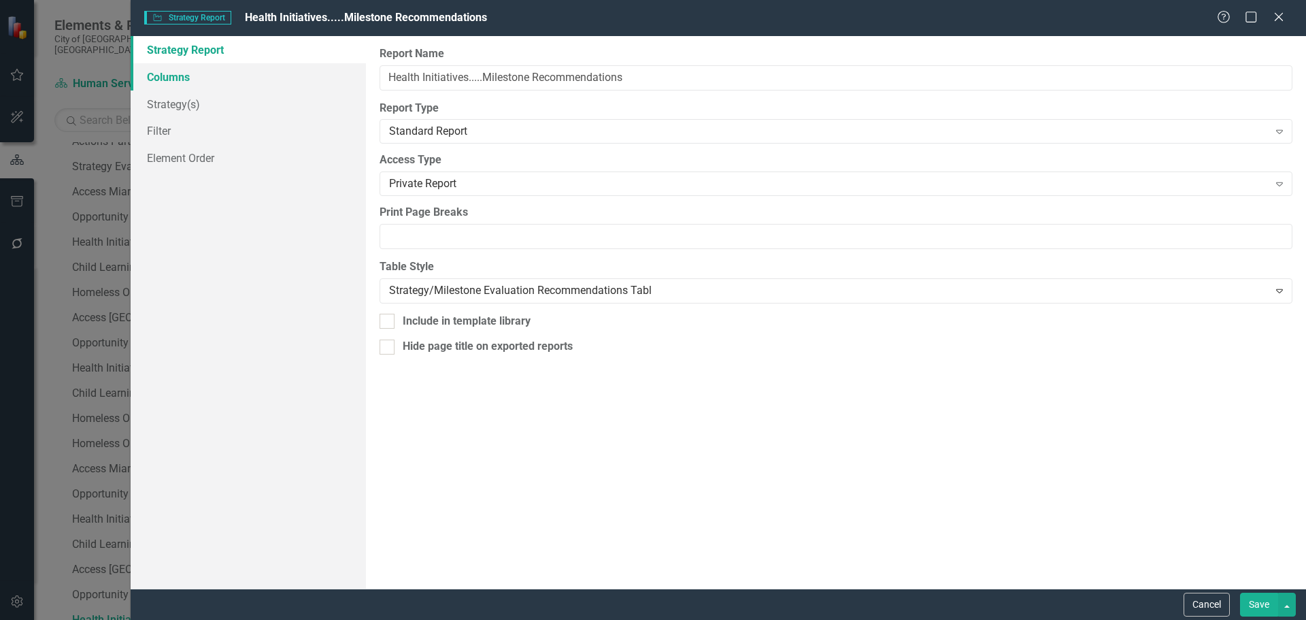
click at [211, 69] on link "Columns" at bounding box center [248, 76] width 235 height 27
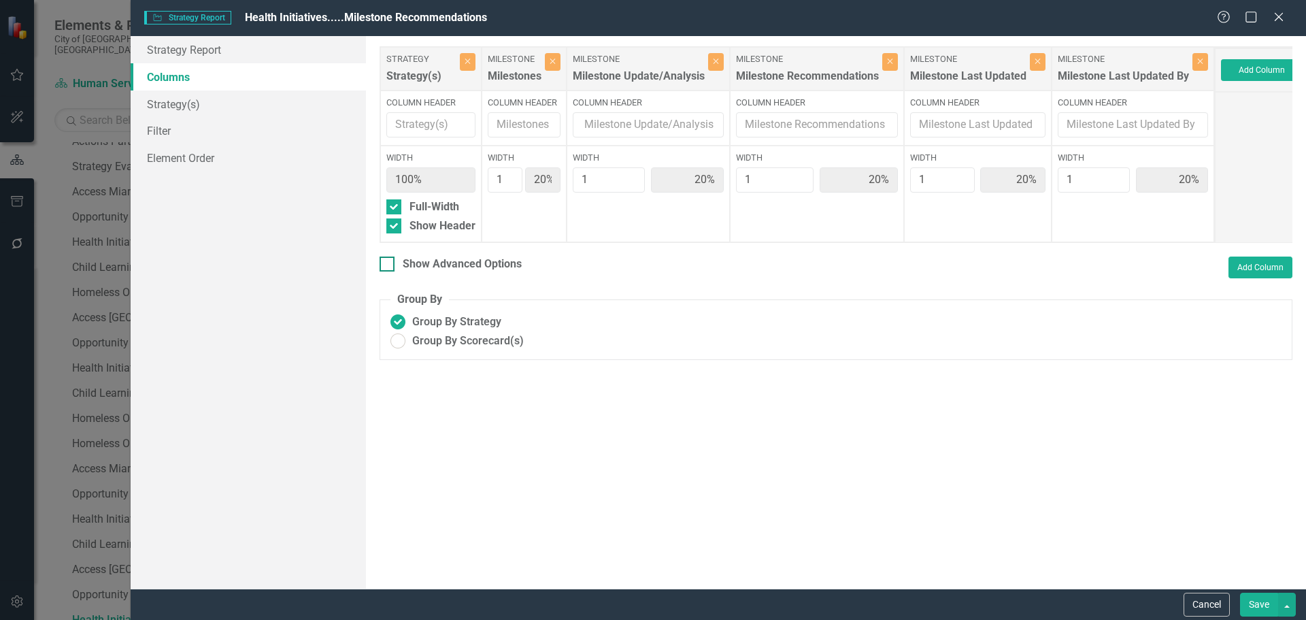
click at [431, 272] on div "Show Advanced Options" at bounding box center [462, 264] width 119 height 16
click at [388, 265] on input "Show Advanced Options" at bounding box center [384, 260] width 9 height 9
checkbox input "true"
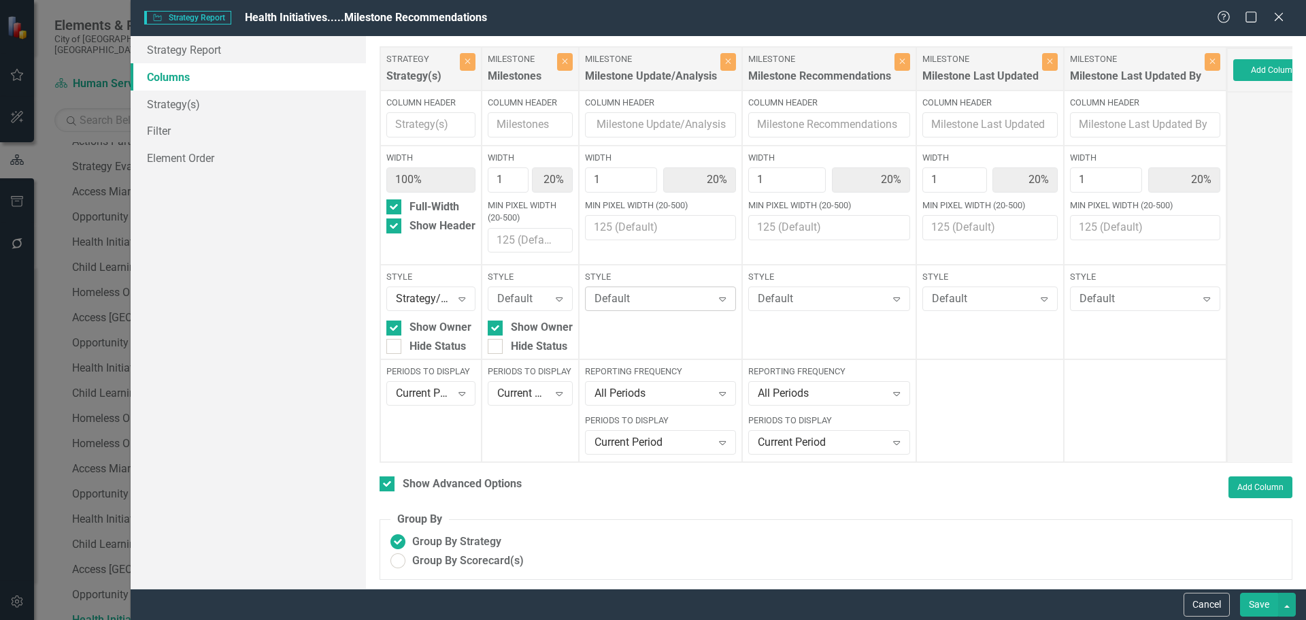
click at [652, 304] on div "Default" at bounding box center [654, 299] width 118 height 16
click at [827, 305] on div "Default" at bounding box center [822, 299] width 129 height 16
click at [167, 105] on link "Strategy(s)" at bounding box center [248, 103] width 235 height 27
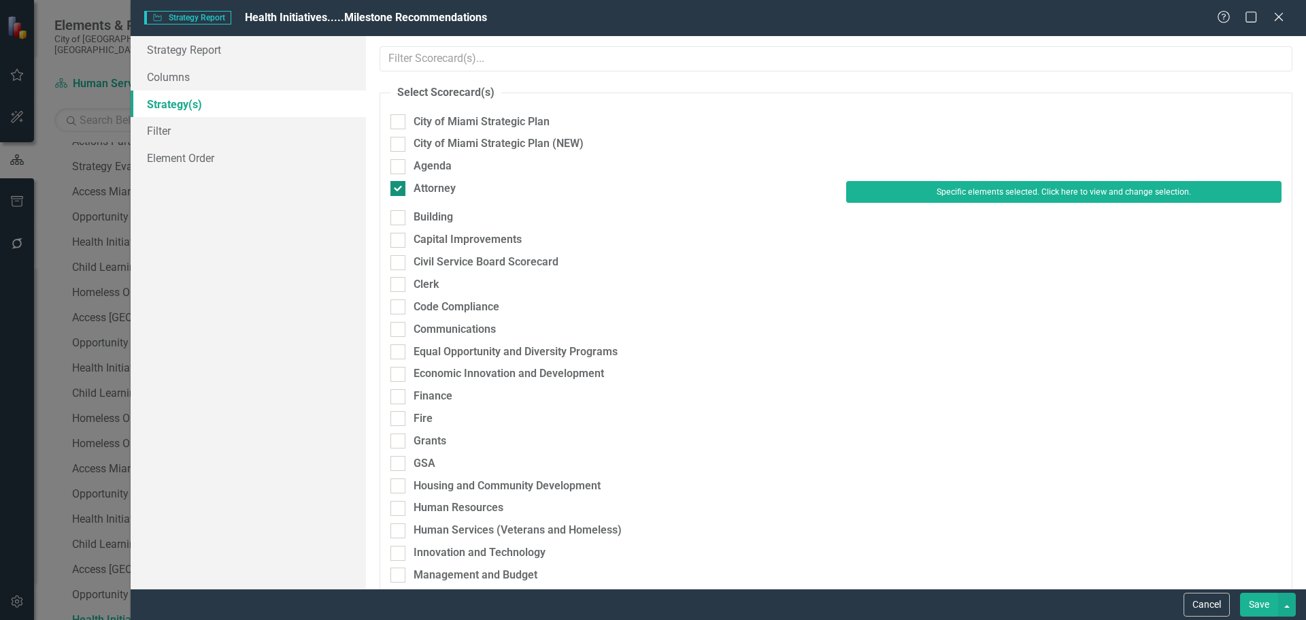
click at [454, 191] on div "Attorney" at bounding box center [435, 189] width 42 height 16
click at [399, 190] on input "Attorney" at bounding box center [394, 185] width 9 height 9
checkbox input "false"
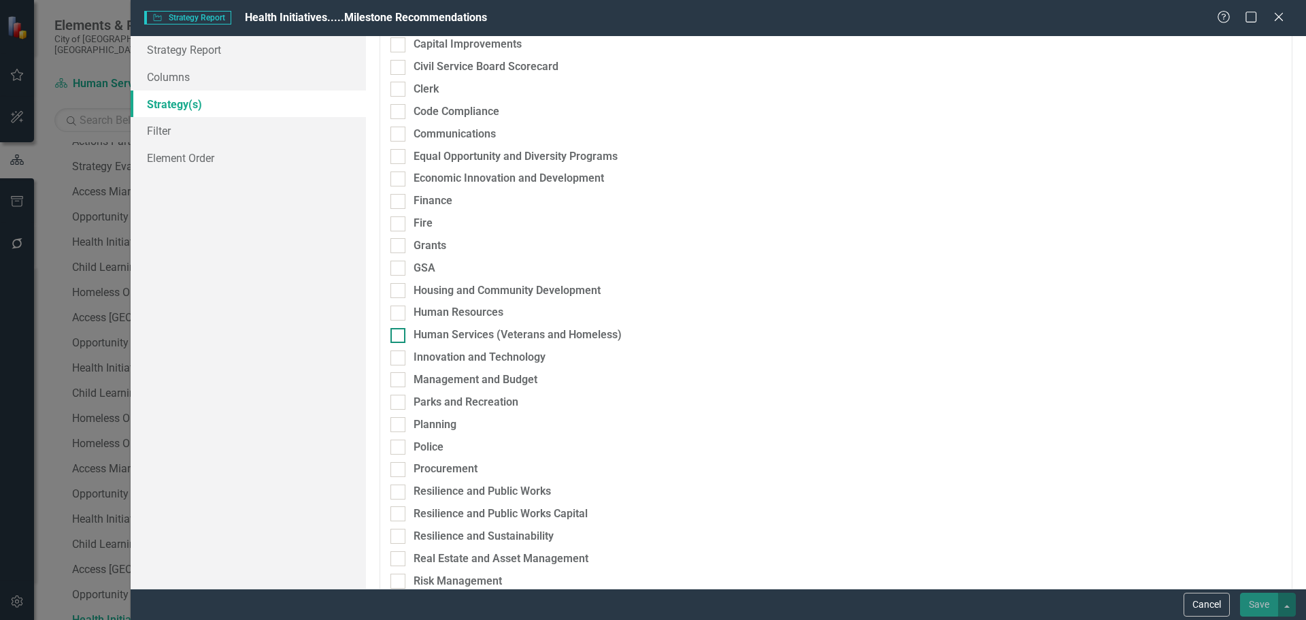
click at [442, 337] on div "Human Services (Veterans and Homeless)" at bounding box center [518, 335] width 208 height 16
click at [399, 337] on input "Human Services (Veterans and Homeless)" at bounding box center [394, 332] width 9 height 9
checkbox input "true"
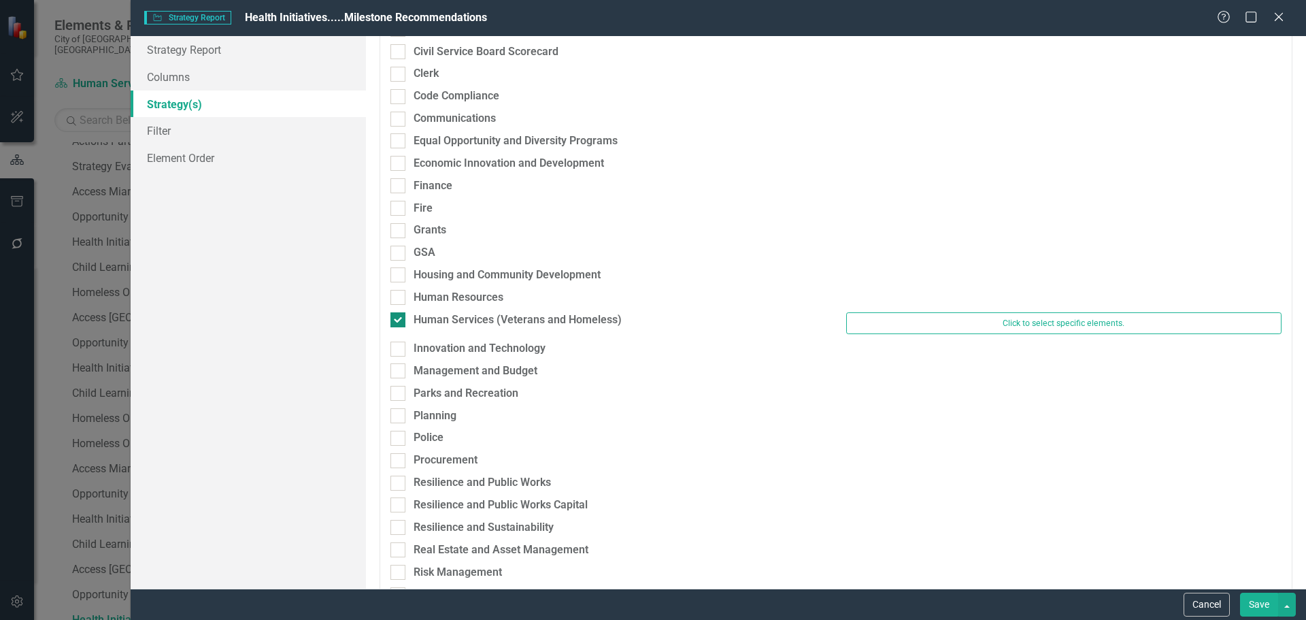
scroll to position [188, 0]
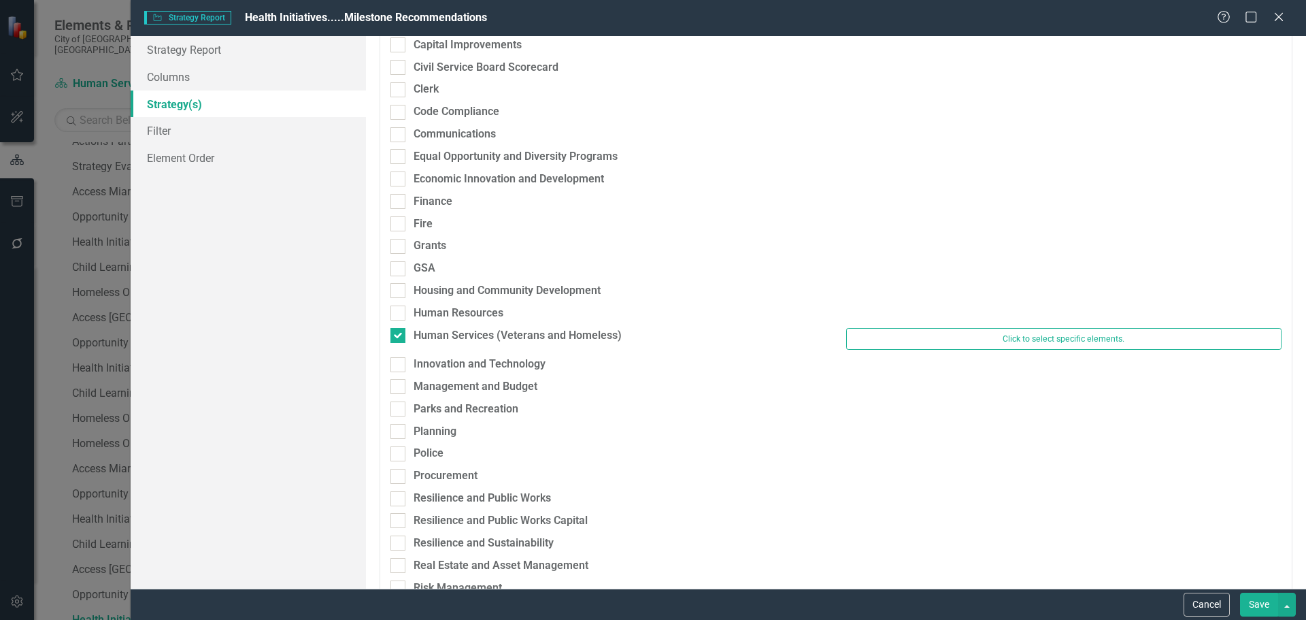
click at [897, 327] on div "Human Resources" at bounding box center [836, 316] width 912 height 22
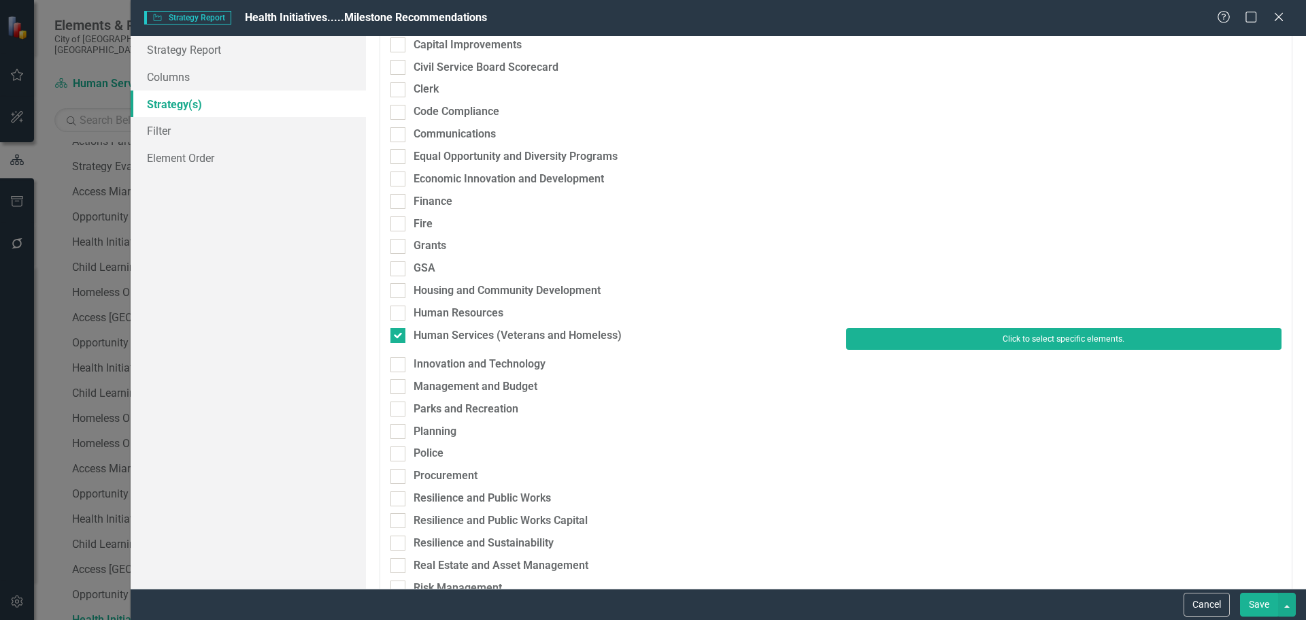
click at [895, 339] on button "Click to select specific elements." at bounding box center [1063, 339] width 435 height 22
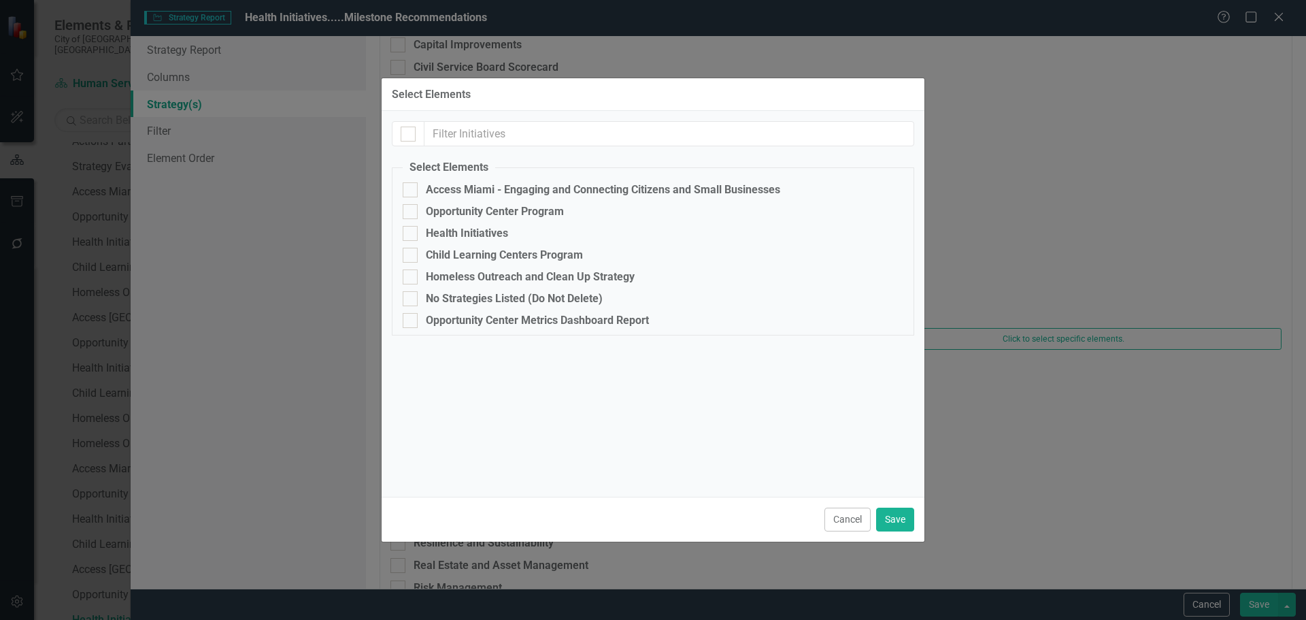
drag, startPoint x: 464, startPoint y: 234, endPoint x: 567, endPoint y: 308, distance: 127.2
click at [465, 234] on div "Health Initiatives" at bounding box center [467, 233] width 82 height 12
click at [412, 234] on input "Health Initiatives" at bounding box center [407, 230] width 9 height 9
checkbox input "true"
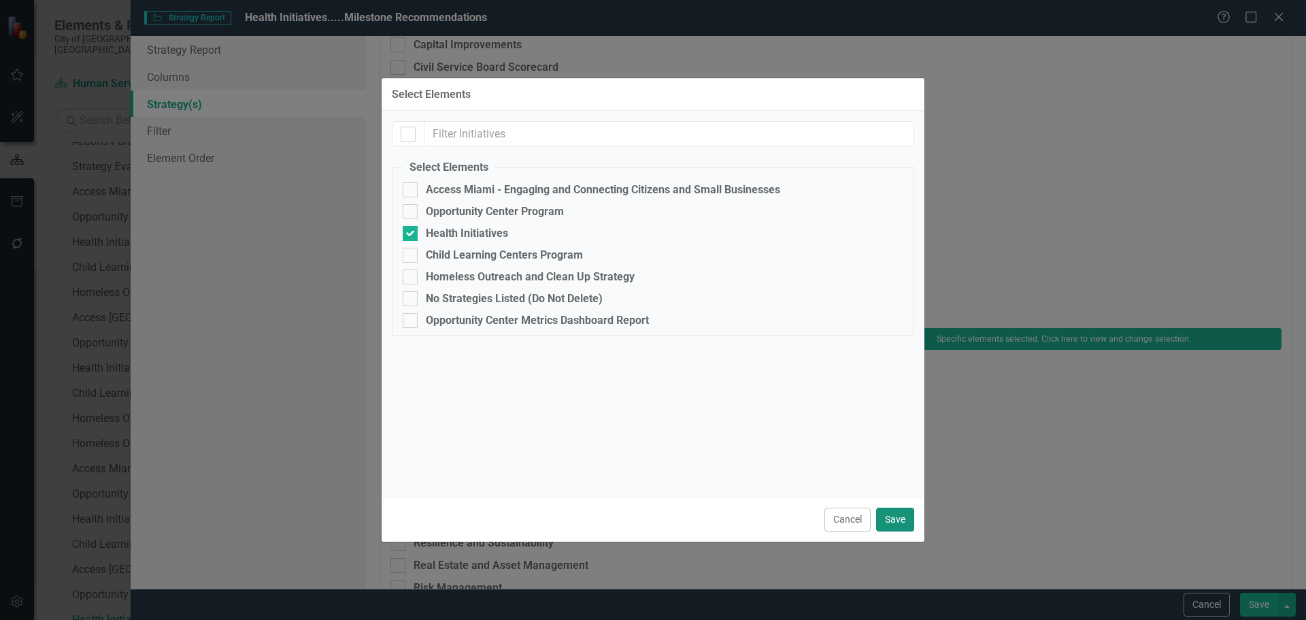
drag, startPoint x: 890, startPoint y: 516, endPoint x: 1117, endPoint y: 552, distance: 230.1
click at [890, 516] on button "Save" at bounding box center [895, 519] width 38 height 24
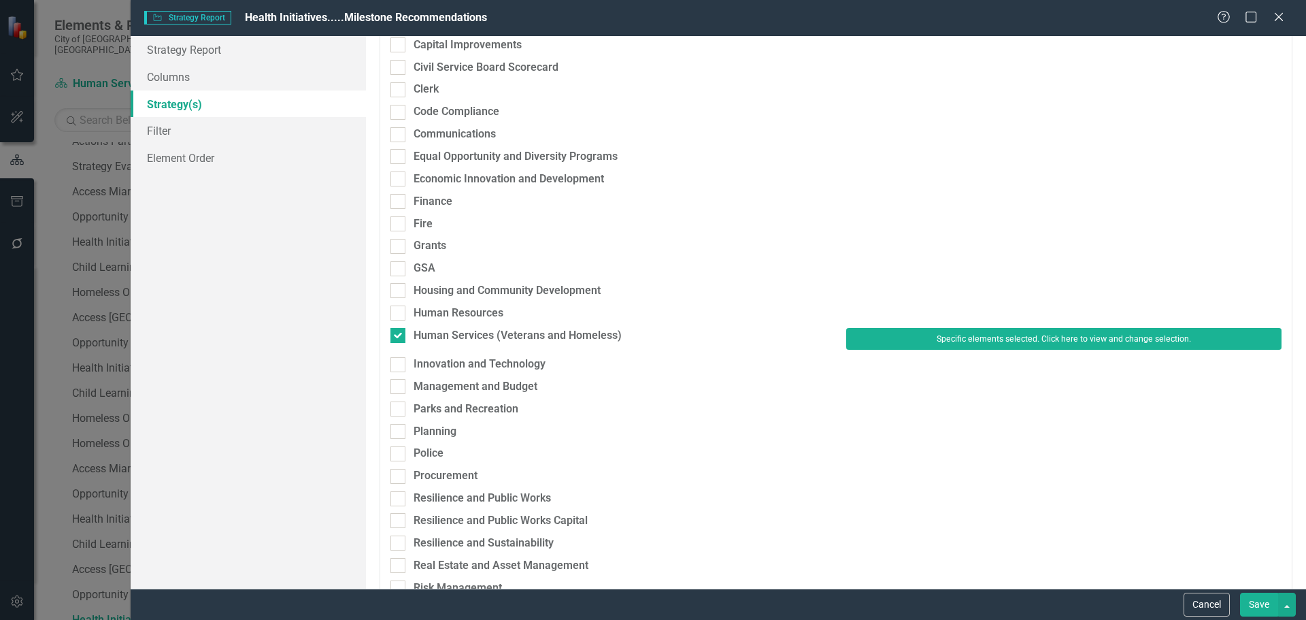
click at [1262, 600] on button "Save" at bounding box center [1259, 605] width 38 height 24
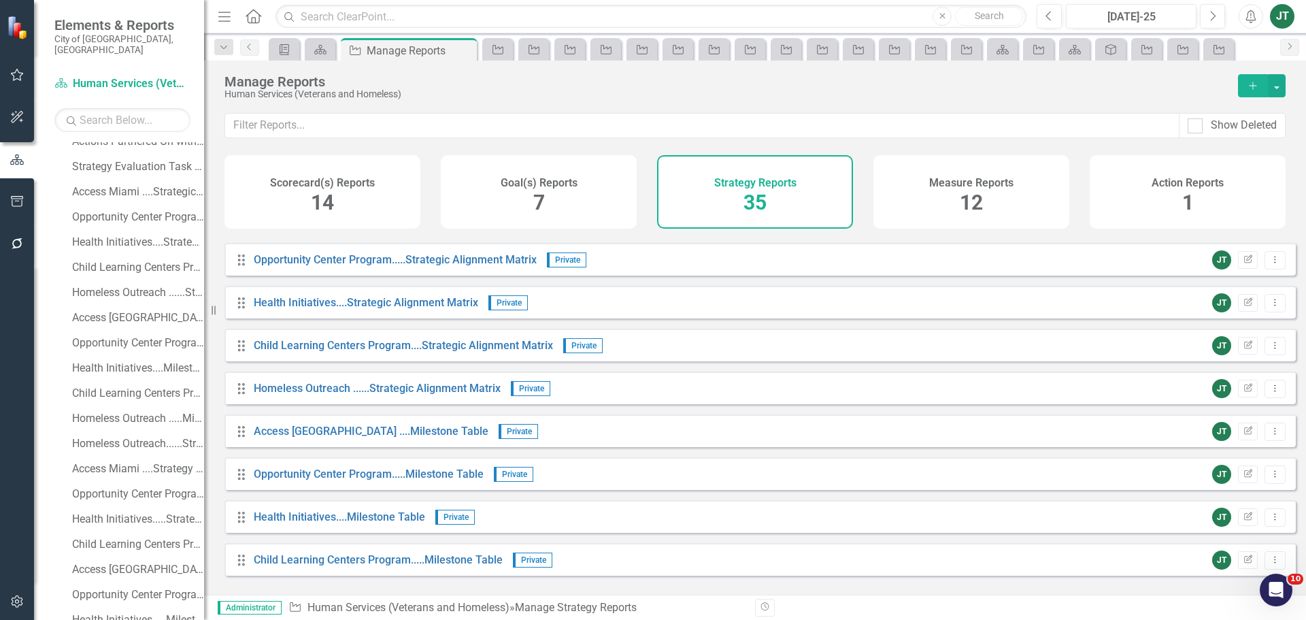
scroll to position [476, 0]
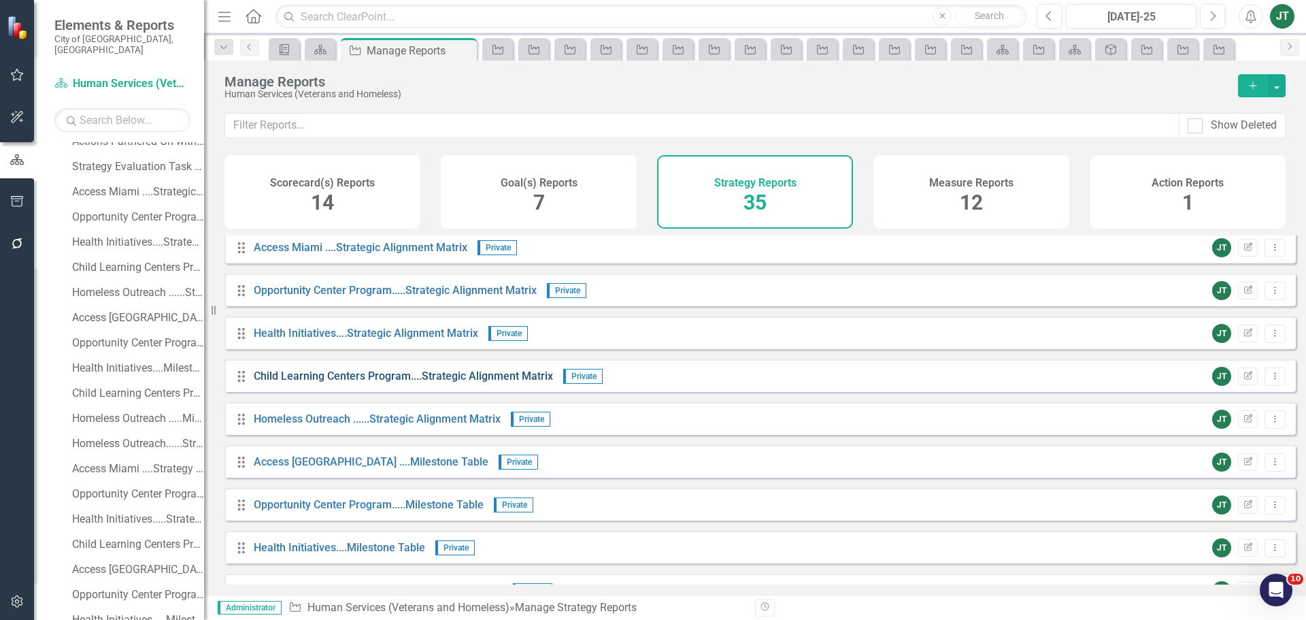
click at [307, 382] on link "Child Learning Centers Program....Strategic Alignment Matrix" at bounding box center [403, 375] width 299 height 13
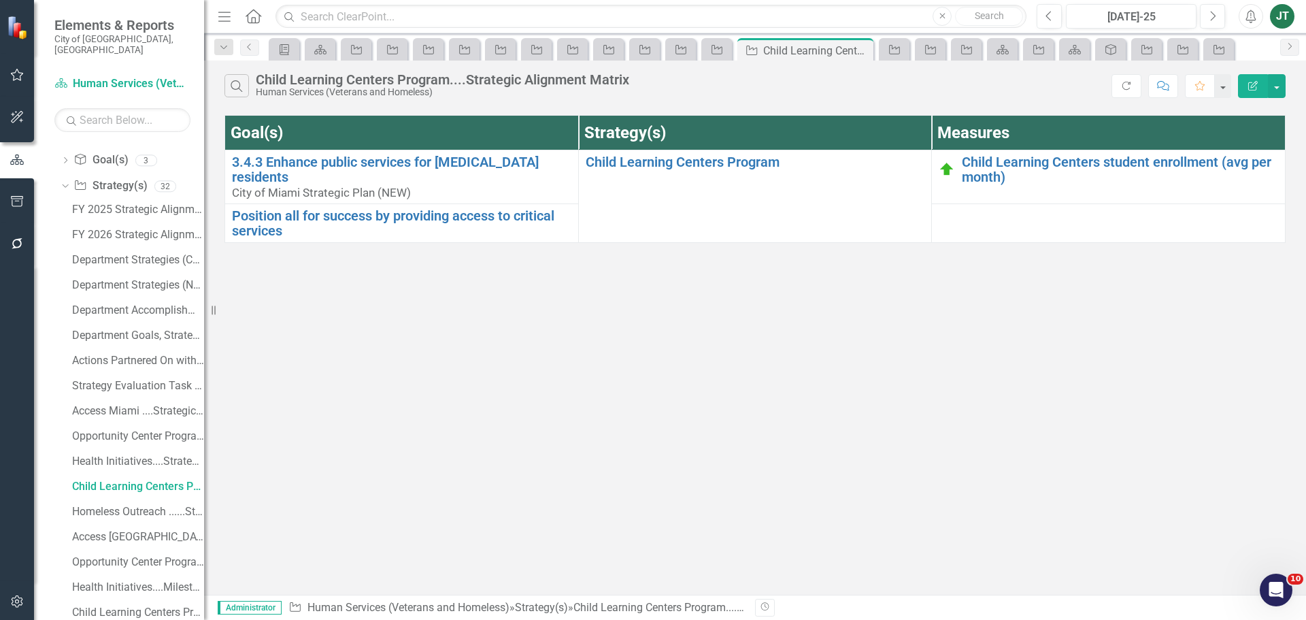
scroll to position [12, 0]
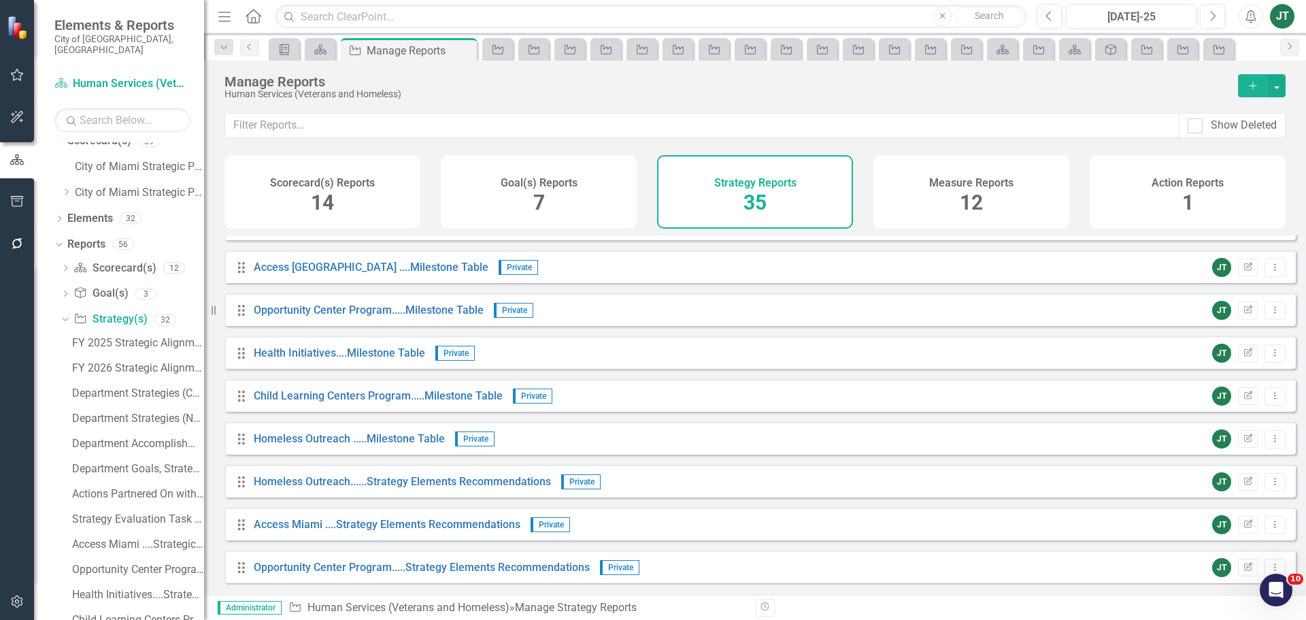
scroll to position [680, 0]
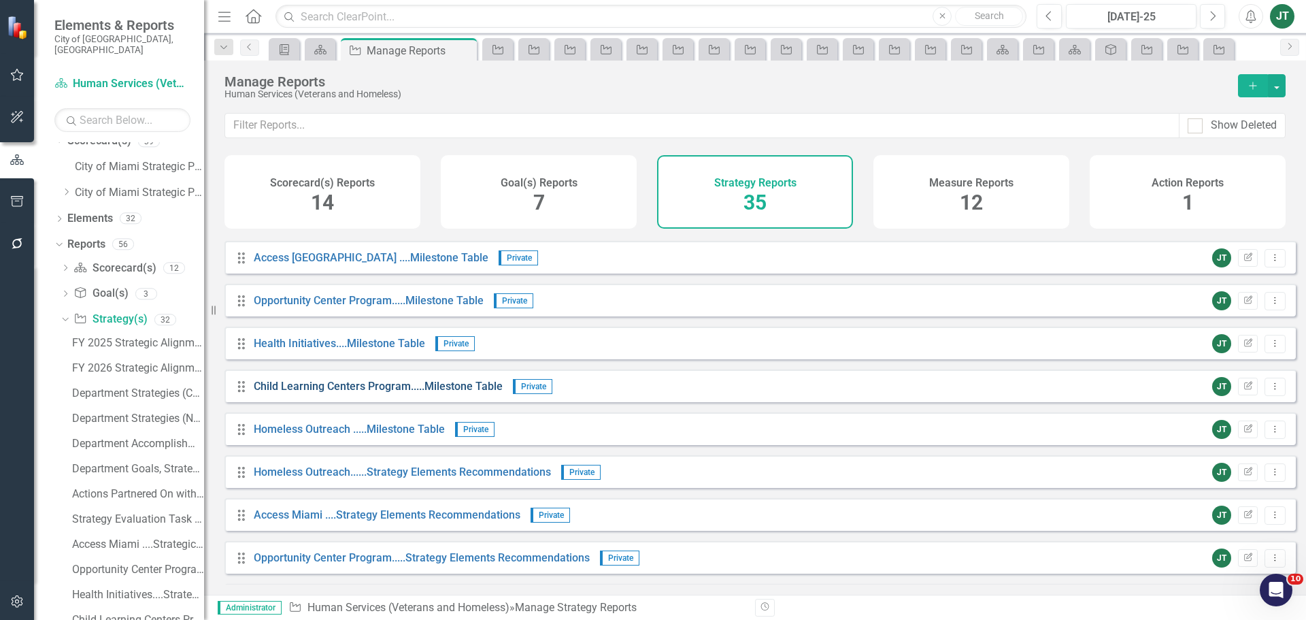
click at [465, 393] on link "Child Learning Centers Program.....Milestone Table" at bounding box center [378, 386] width 249 height 13
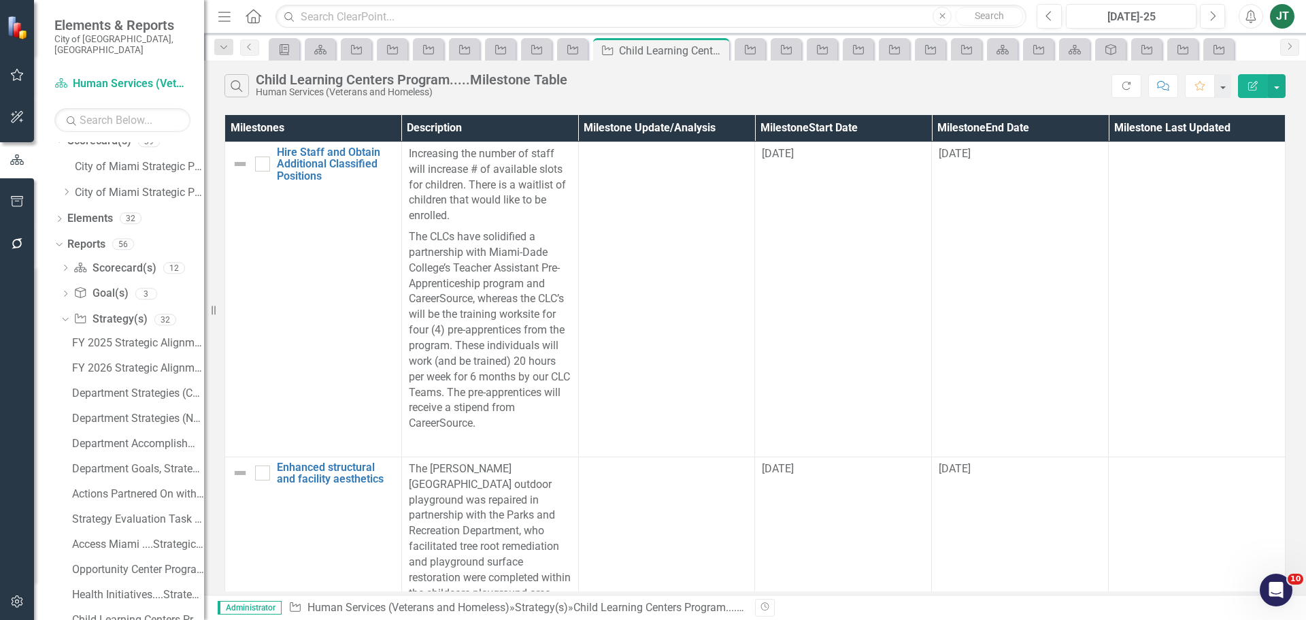
scroll to position [138, 0]
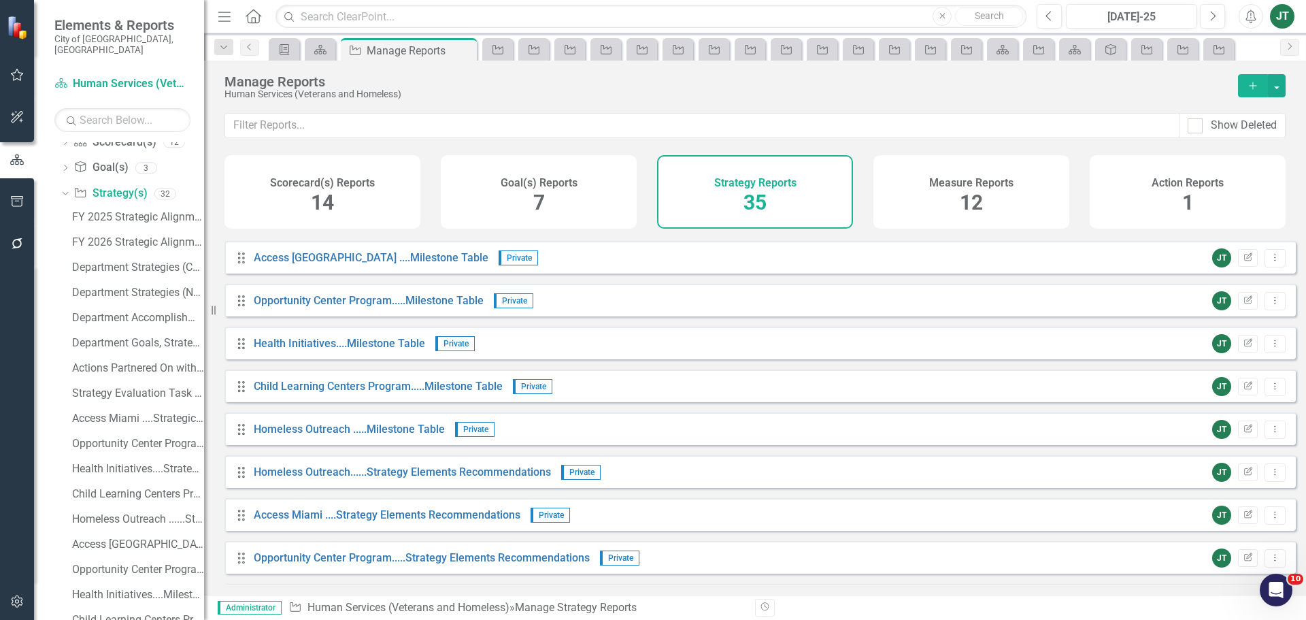
scroll to position [748, 0]
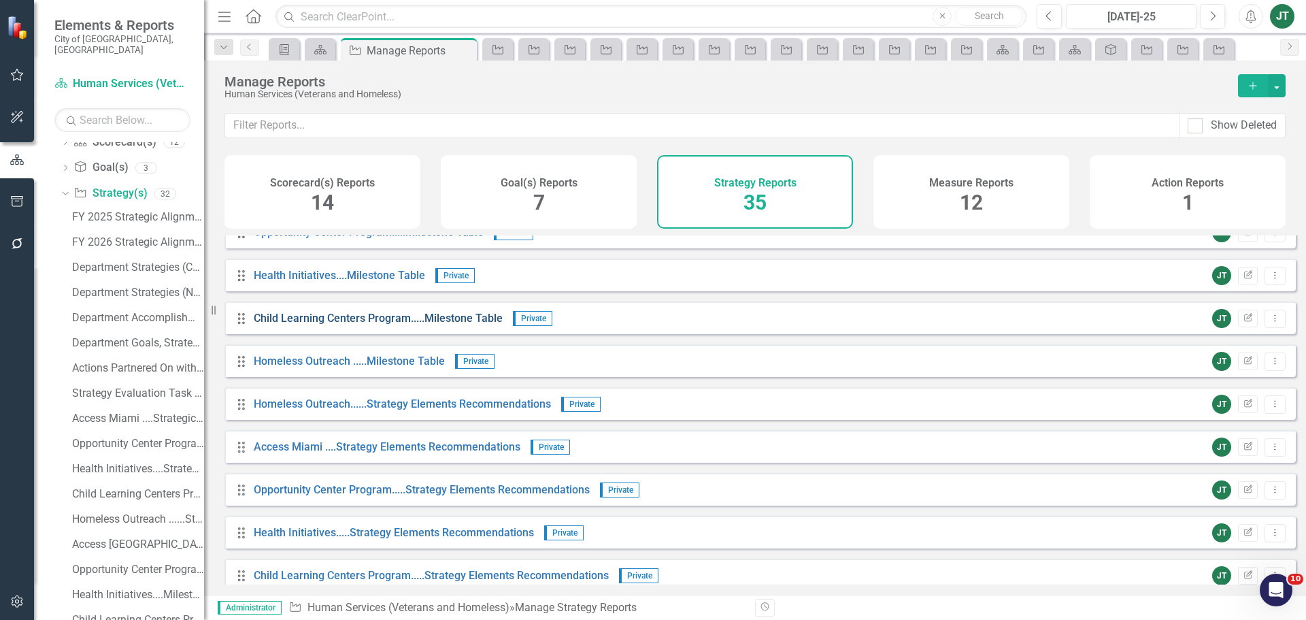
click at [461, 324] on link "Child Learning Centers Program.....Milestone Table" at bounding box center [378, 318] width 249 height 13
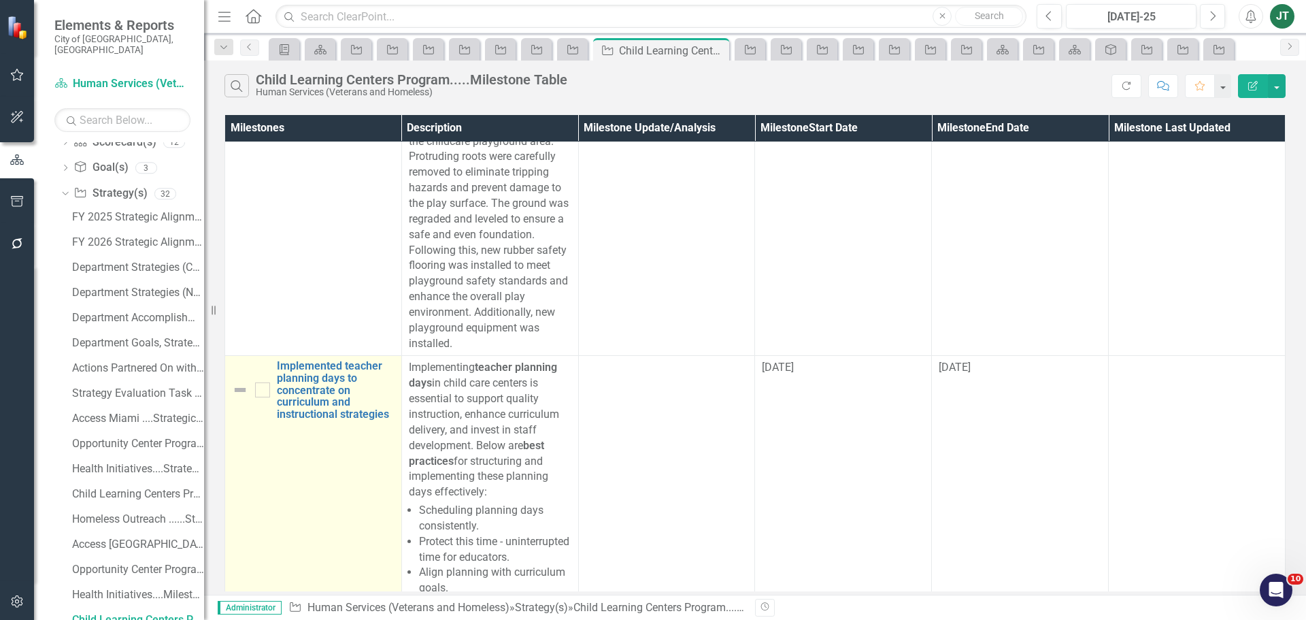
scroll to position [503, 0]
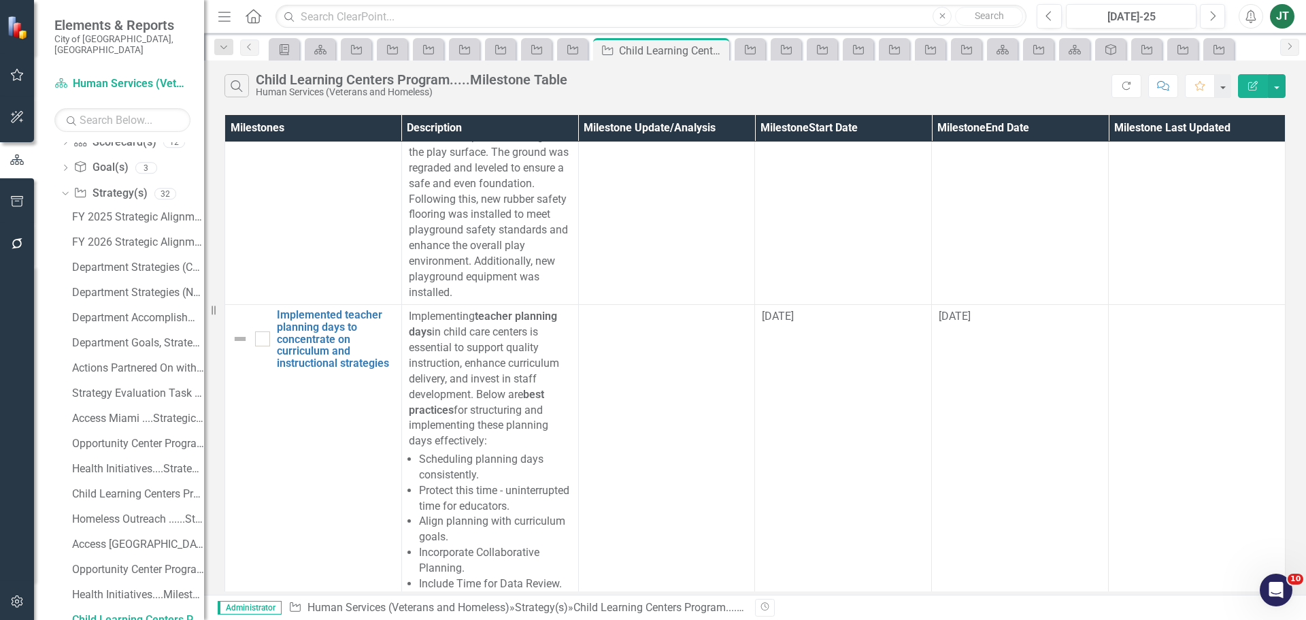
click at [1253, 84] on icon "button" at bounding box center [1253, 86] width 10 height 10
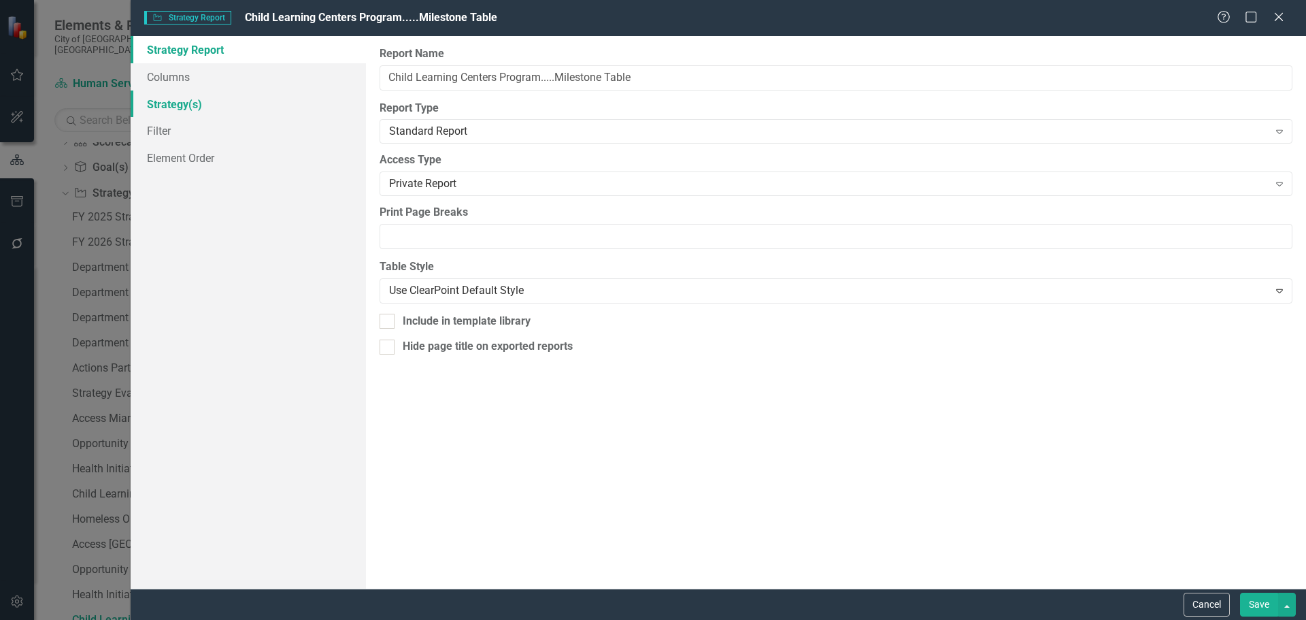
click at [192, 105] on link "Strategy(s)" at bounding box center [248, 103] width 235 height 27
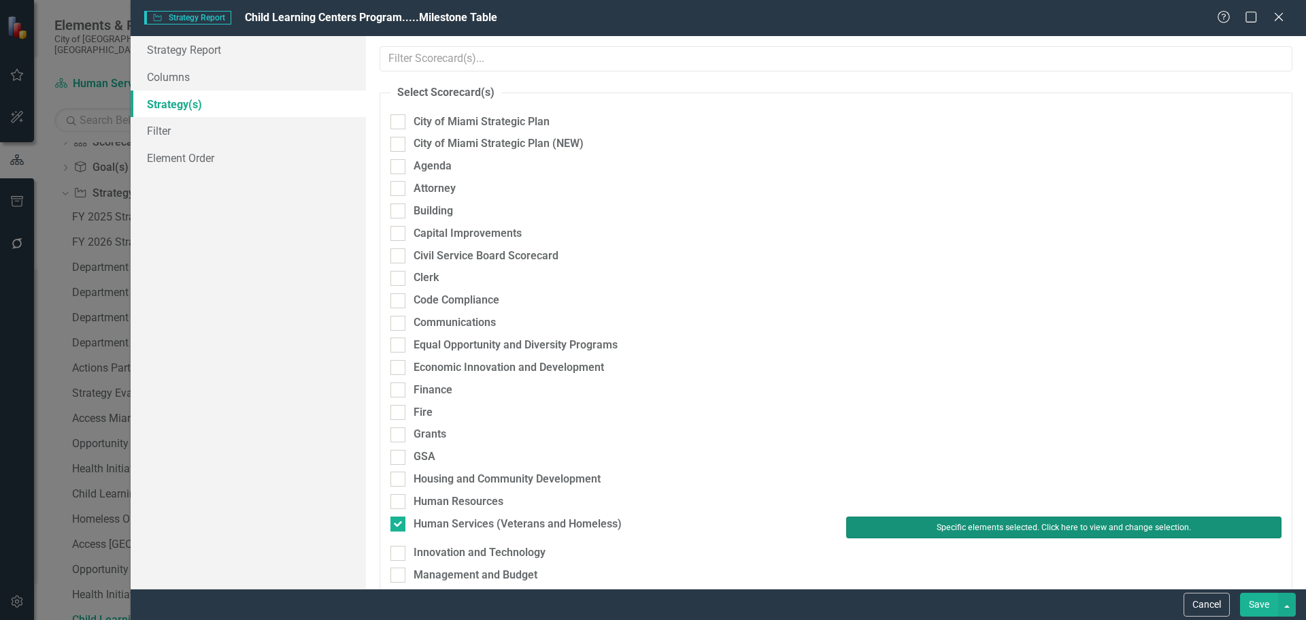
click at [881, 522] on button "Specific elements selected. Click here to view and change selection." at bounding box center [1063, 527] width 435 height 22
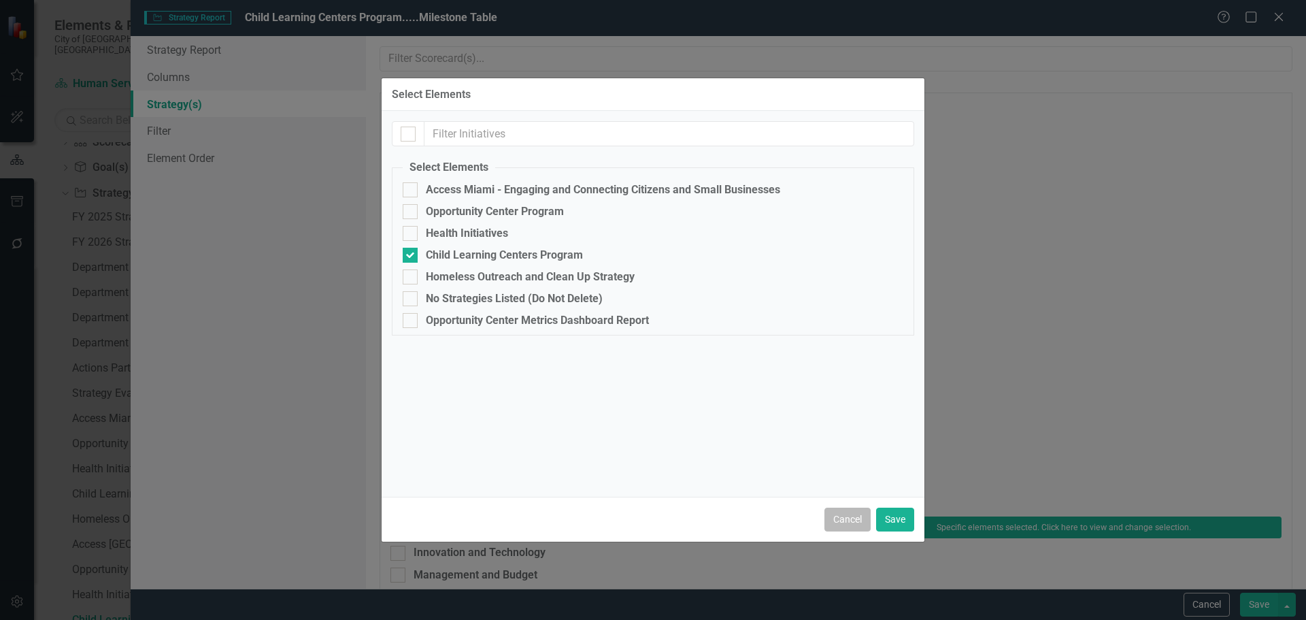
click at [837, 521] on button "Cancel" at bounding box center [848, 519] width 46 height 24
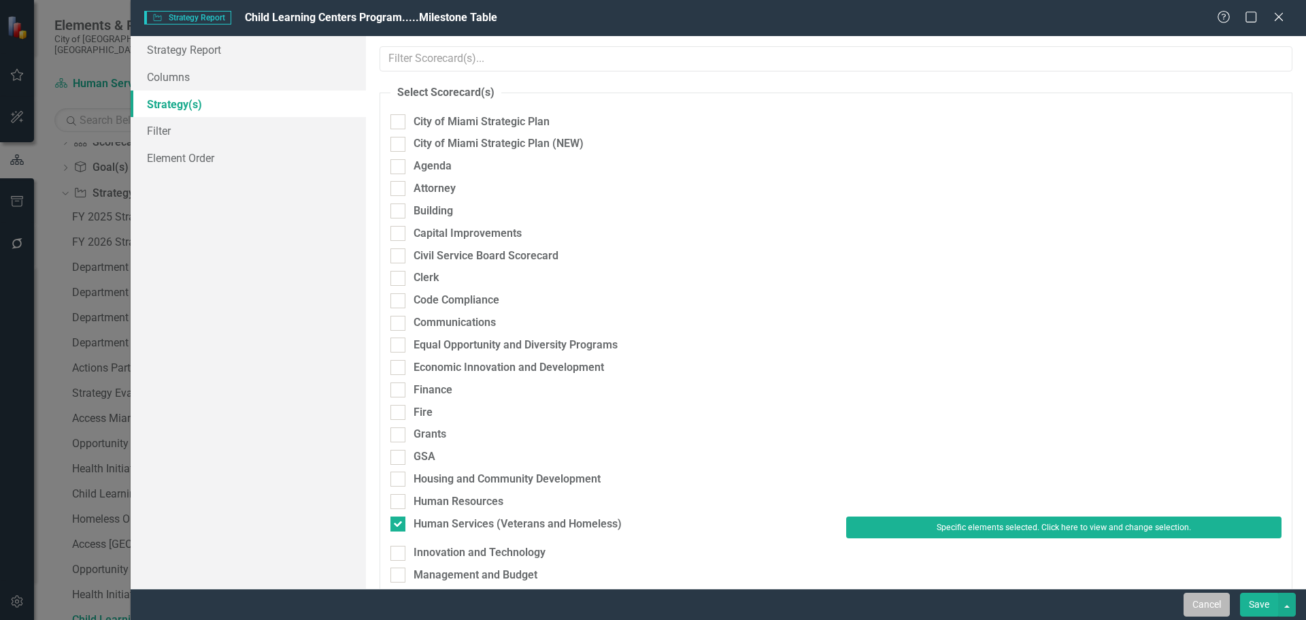
click at [1226, 608] on button "Cancel" at bounding box center [1207, 605] width 46 height 24
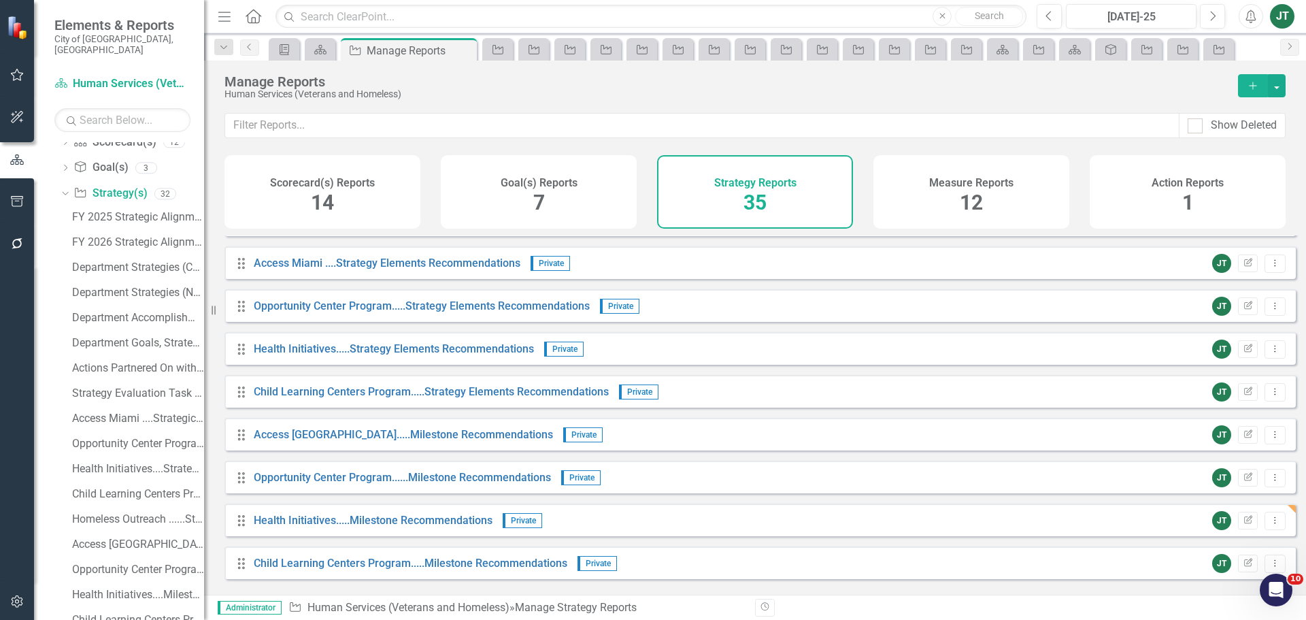
scroll to position [952, 0]
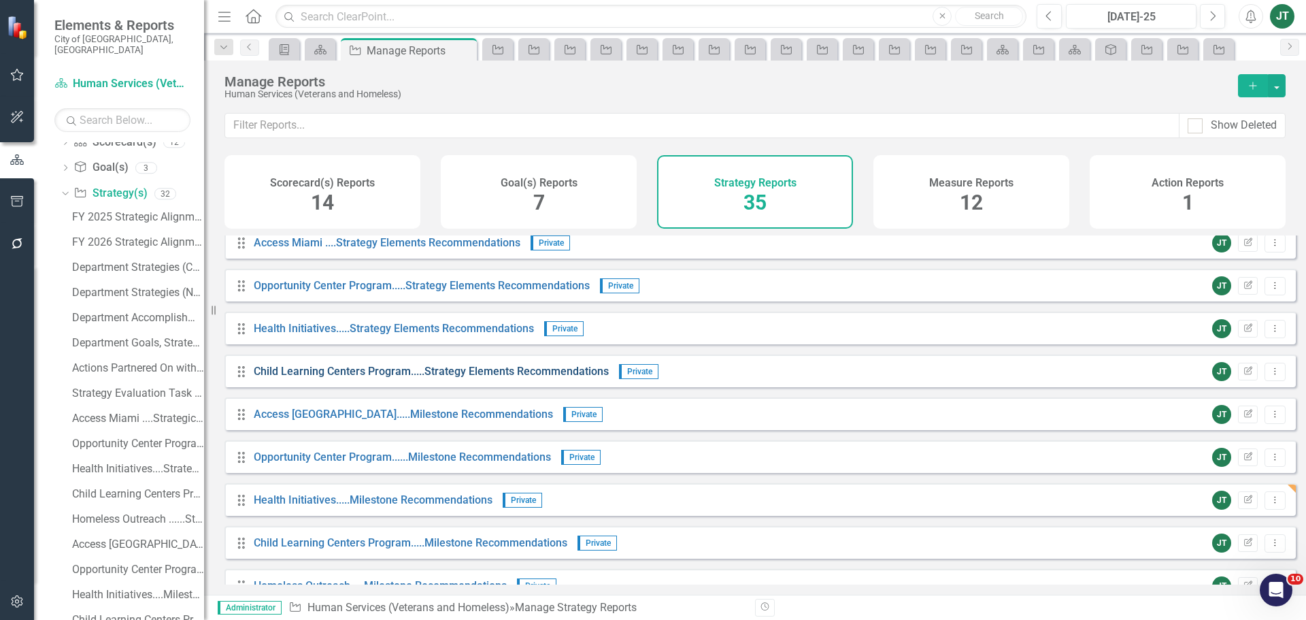
click at [301, 378] on link "Child Learning Centers Program.....Strategy Elements Recommendations" at bounding box center [431, 371] width 355 height 13
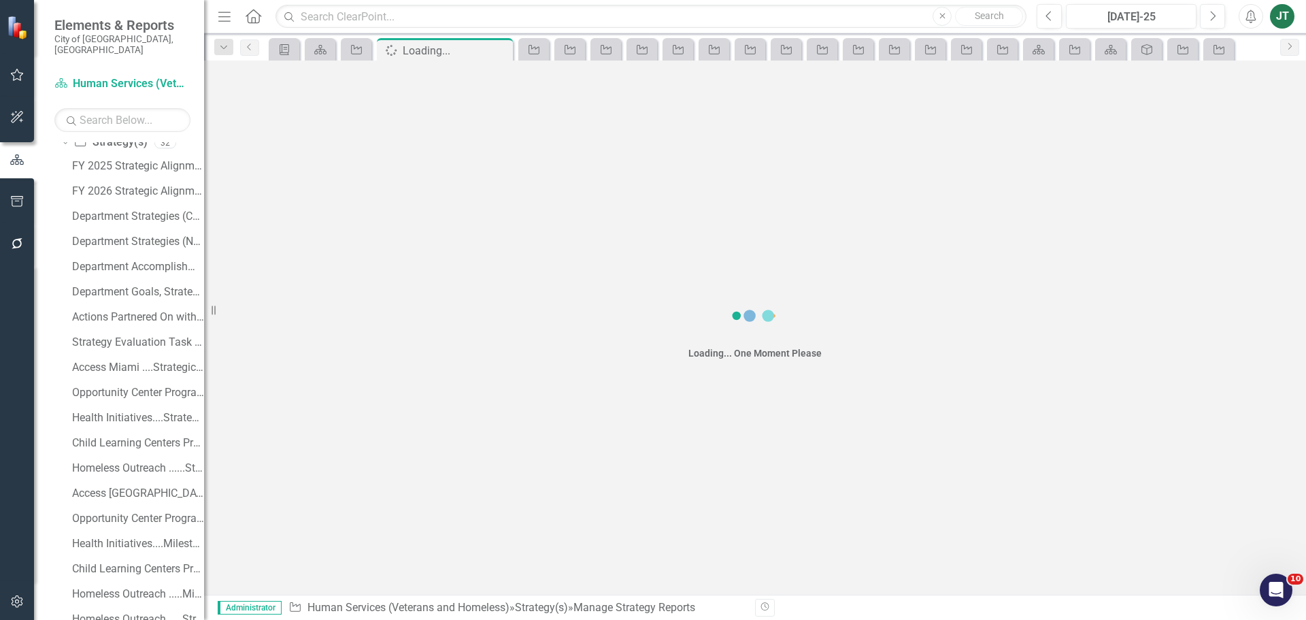
scroll to position [289, 0]
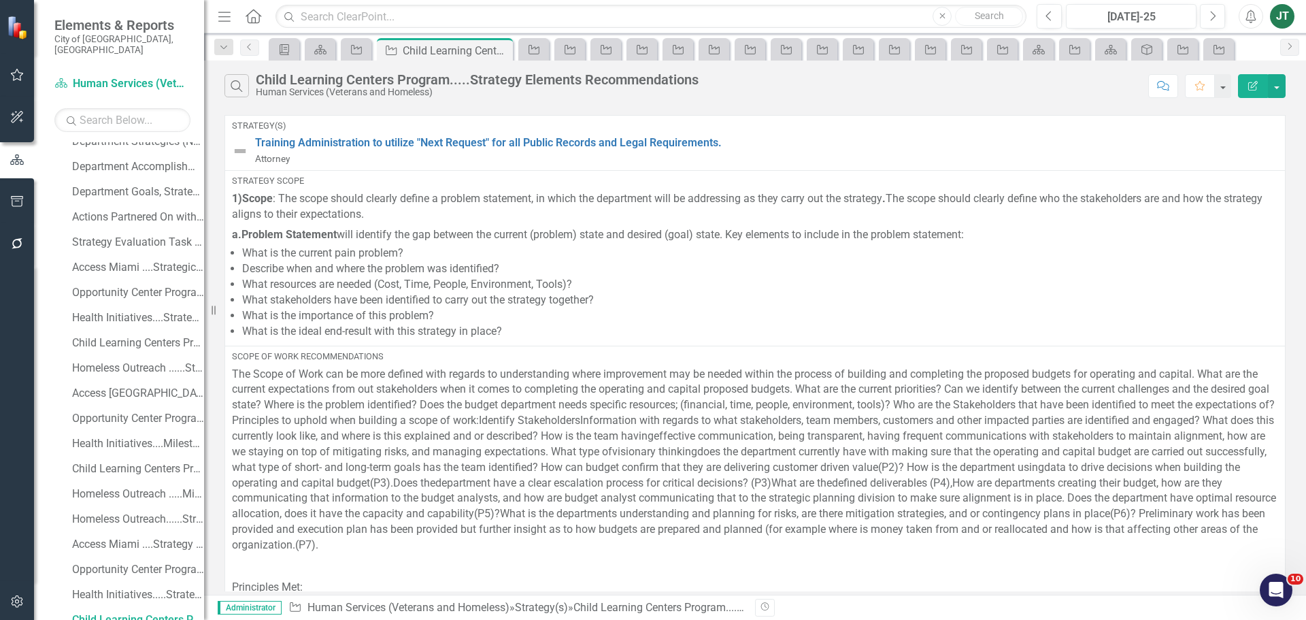
click at [1255, 81] on icon "Edit Report" at bounding box center [1253, 86] width 12 height 10
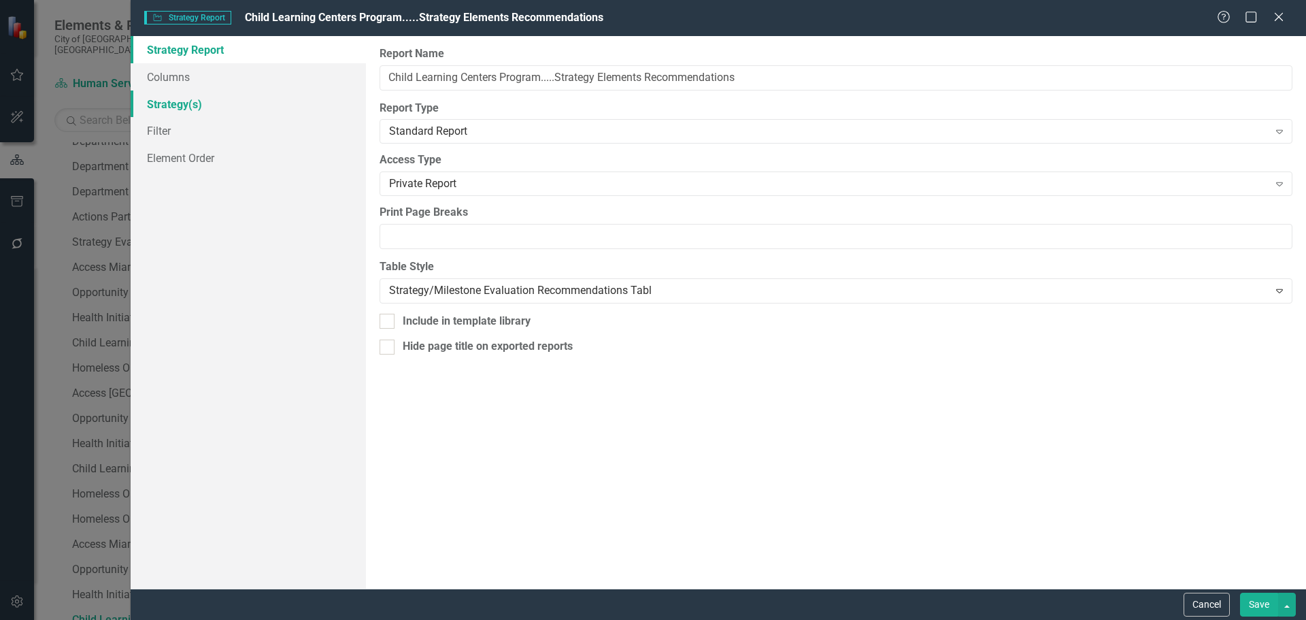
click at [182, 107] on link "Strategy(s)" at bounding box center [248, 103] width 235 height 27
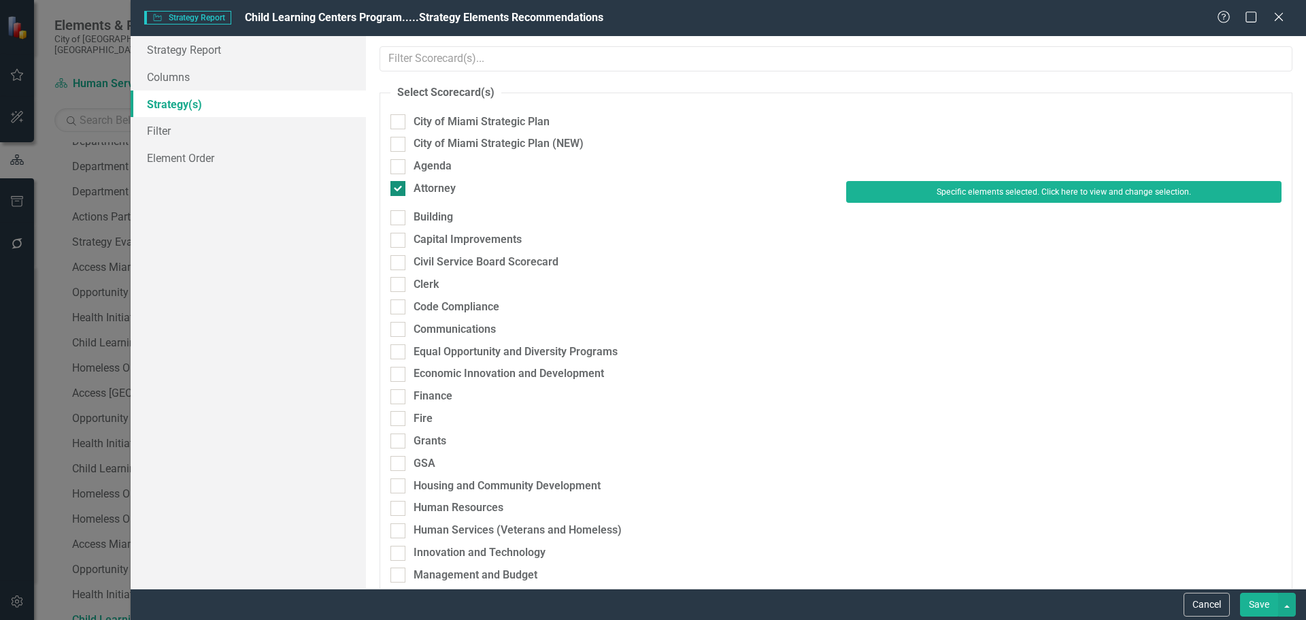
click at [434, 194] on div "Attorney" at bounding box center [435, 189] width 42 height 16
click at [399, 190] on input "Attorney" at bounding box center [394, 185] width 9 height 9
checkbox input "false"
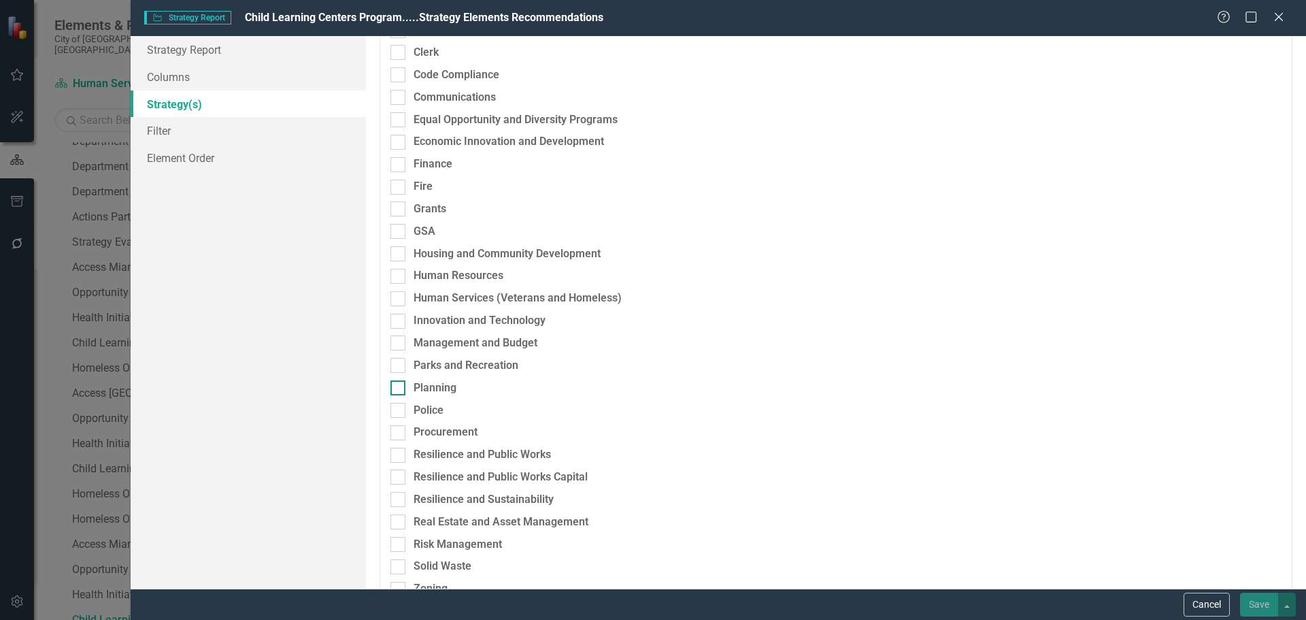
scroll to position [272, 0]
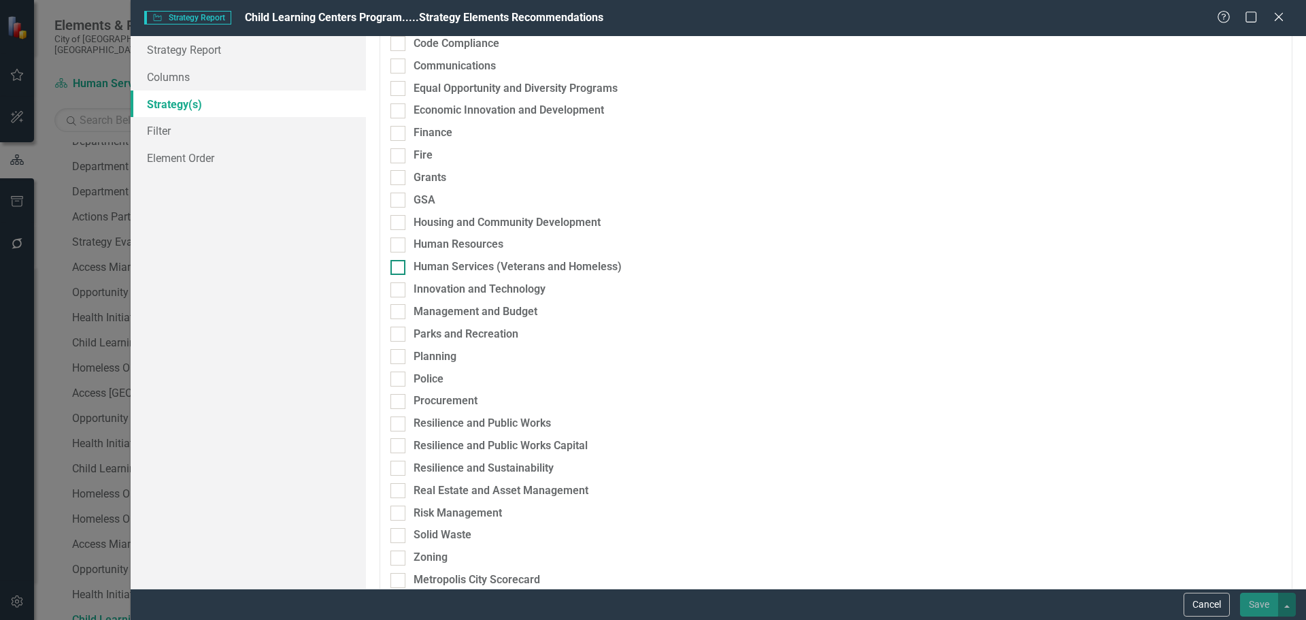
click at [445, 265] on div "Human Services (Veterans and Homeless)" at bounding box center [518, 267] width 208 height 16
click at [399, 265] on input "Human Services (Veterans and Homeless)" at bounding box center [394, 264] width 9 height 9
checkbox input "true"
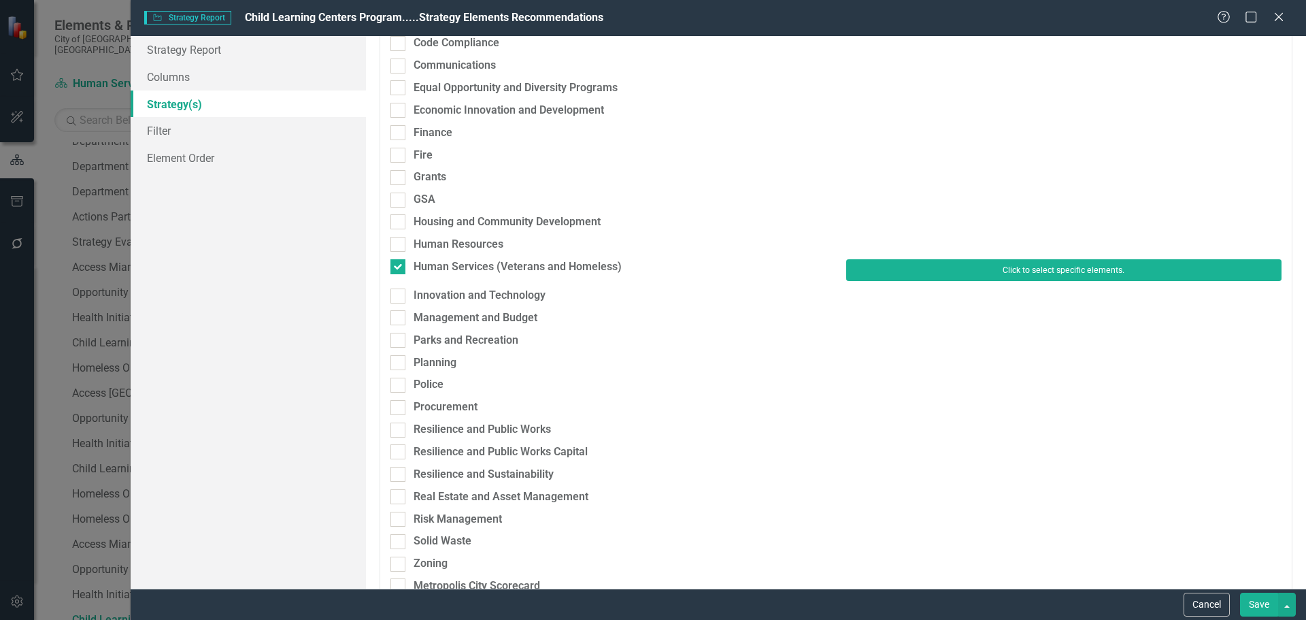
click at [912, 263] on button "Click to select specific elements." at bounding box center [1063, 270] width 435 height 22
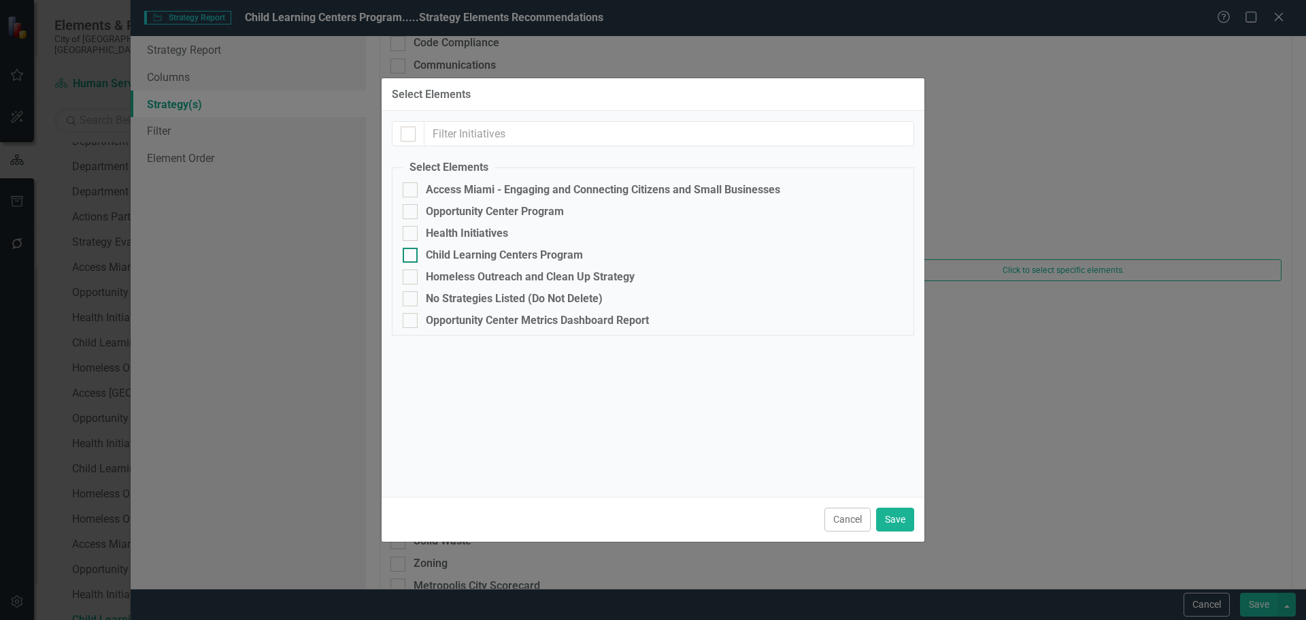
drag, startPoint x: 440, startPoint y: 249, endPoint x: 471, endPoint y: 262, distance: 33.9
click at [441, 249] on div "Child Learning Centers Program" at bounding box center [504, 255] width 157 height 12
click at [416, 252] on div at bounding box center [410, 255] width 15 height 15
click at [412, 252] on input "Child Learning Centers Program" at bounding box center [407, 252] width 9 height 9
checkbox input "true"
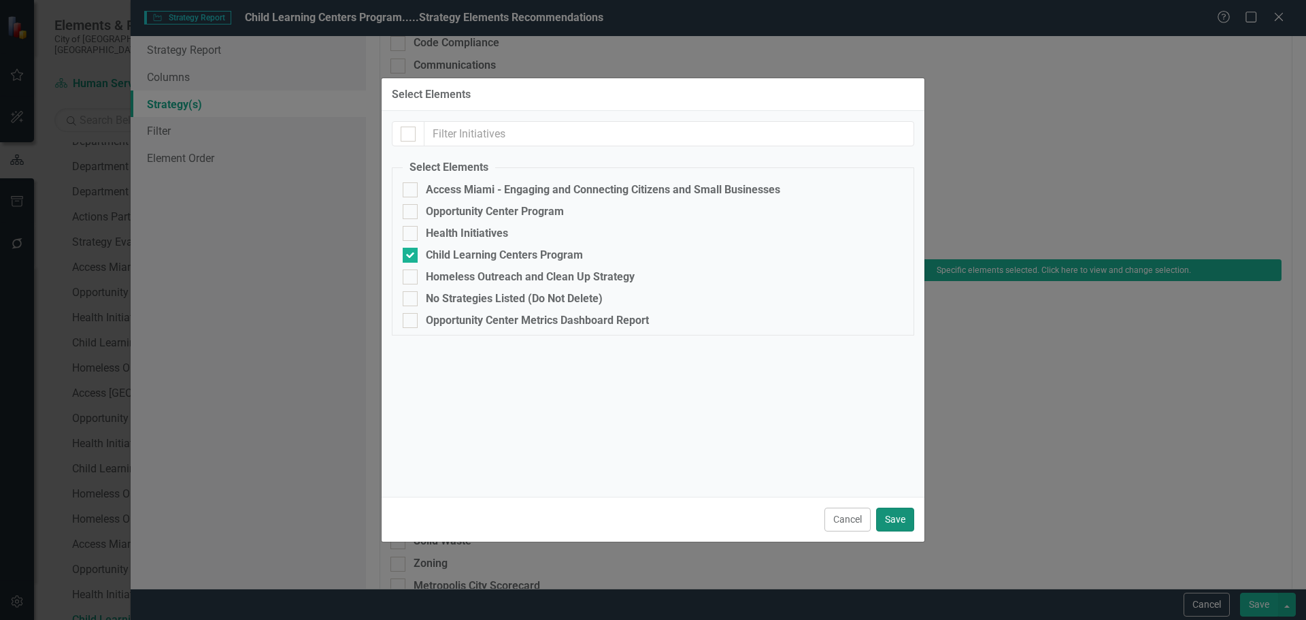
click at [903, 516] on button "Save" at bounding box center [895, 519] width 38 height 24
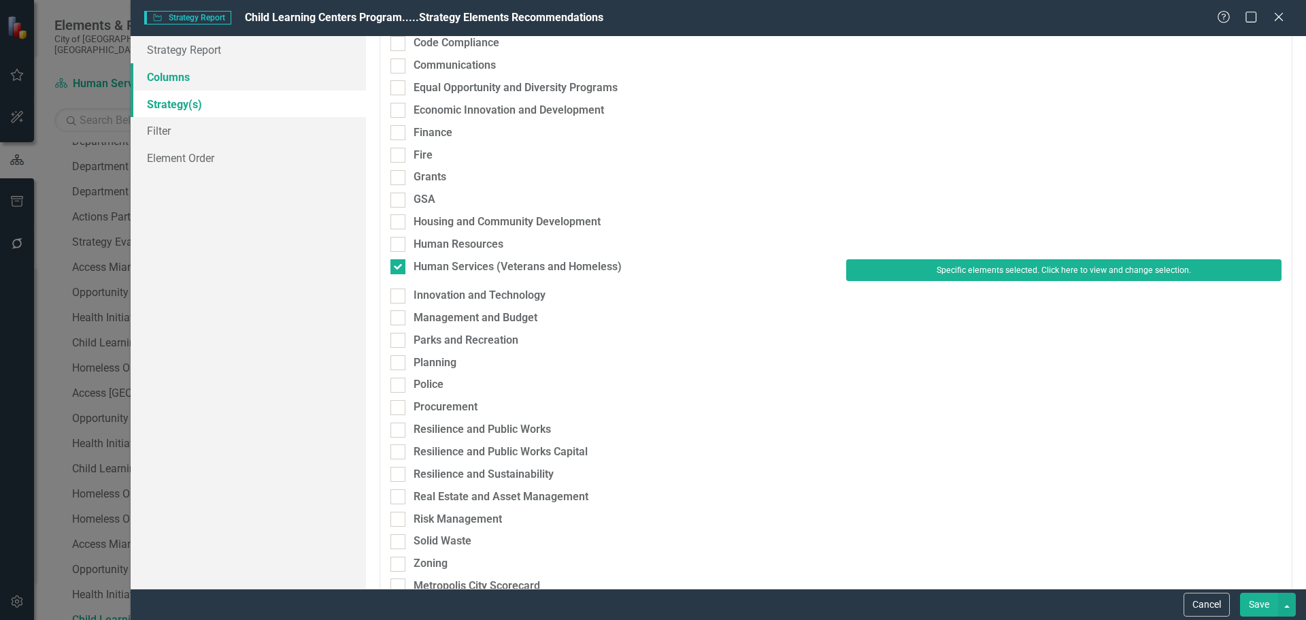
click at [207, 71] on link "Columns" at bounding box center [248, 76] width 235 height 27
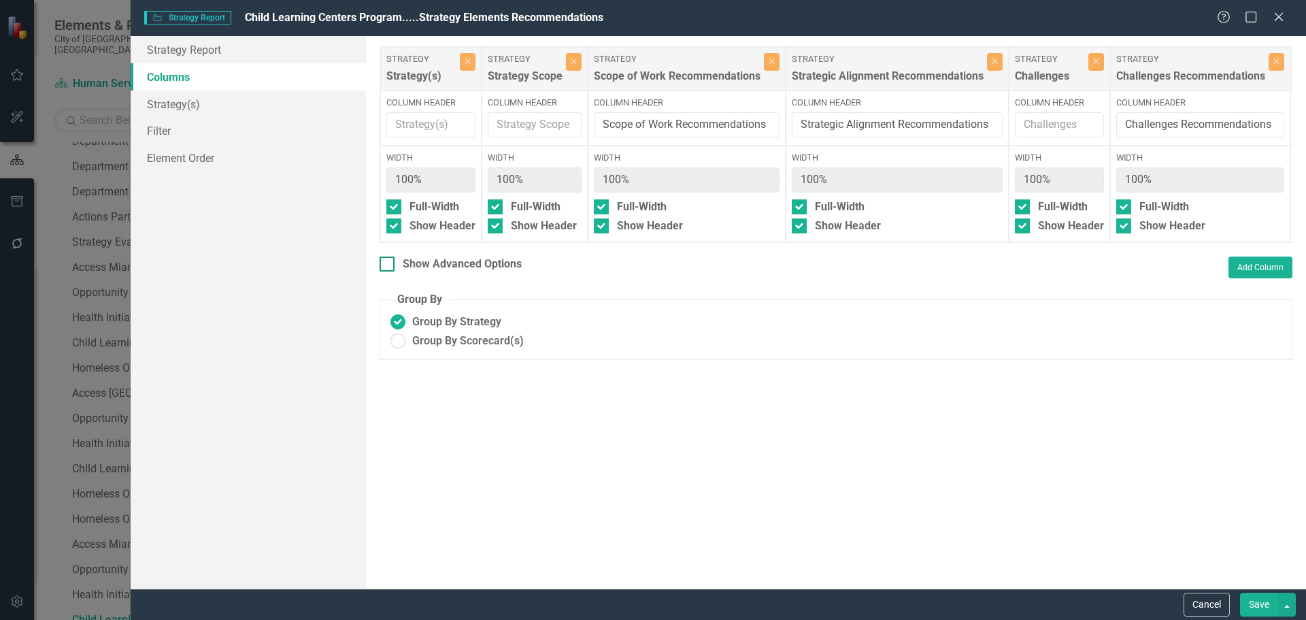
click at [490, 272] on div "Show Advanced Options" at bounding box center [462, 264] width 119 height 16
click at [388, 265] on input "Show Advanced Options" at bounding box center [384, 260] width 9 height 9
checkbox input "true"
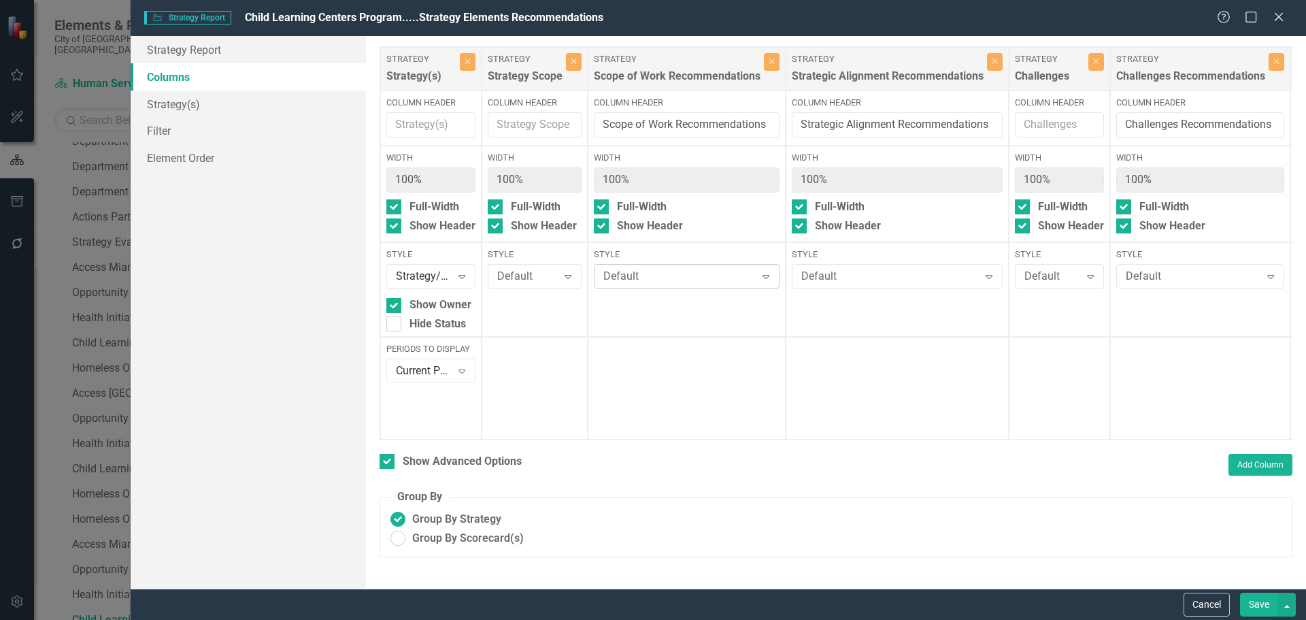
click at [625, 274] on div "Default" at bounding box center [679, 277] width 152 height 16
type input "gr"
drag, startPoint x: 633, startPoint y: 318, endPoint x: 643, endPoint y: 317, distance: 9.5
click at [835, 286] on div "Default Expand" at bounding box center [897, 276] width 211 height 24
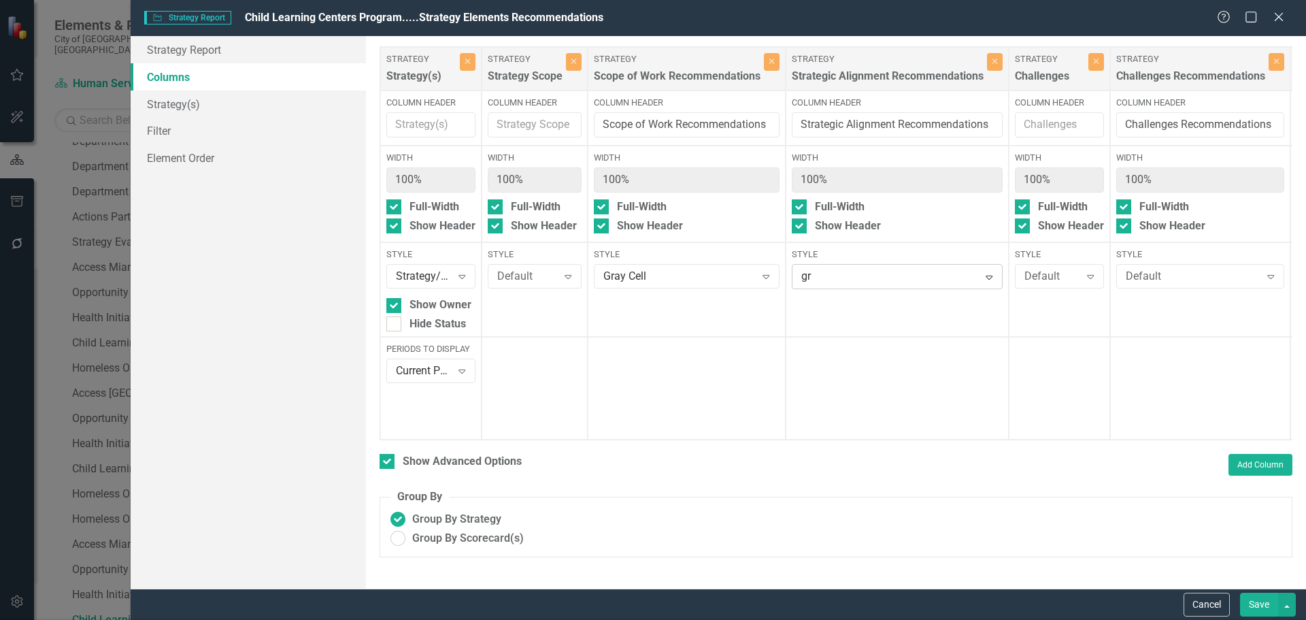
type input "gra"
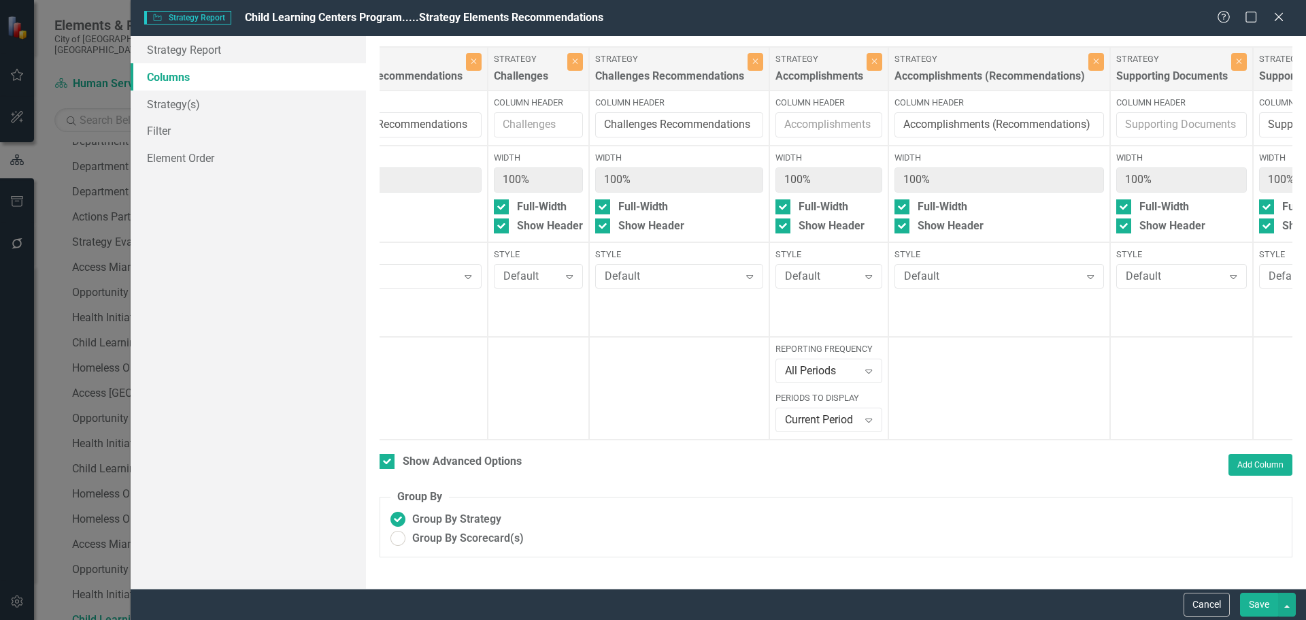
scroll to position [0, 517]
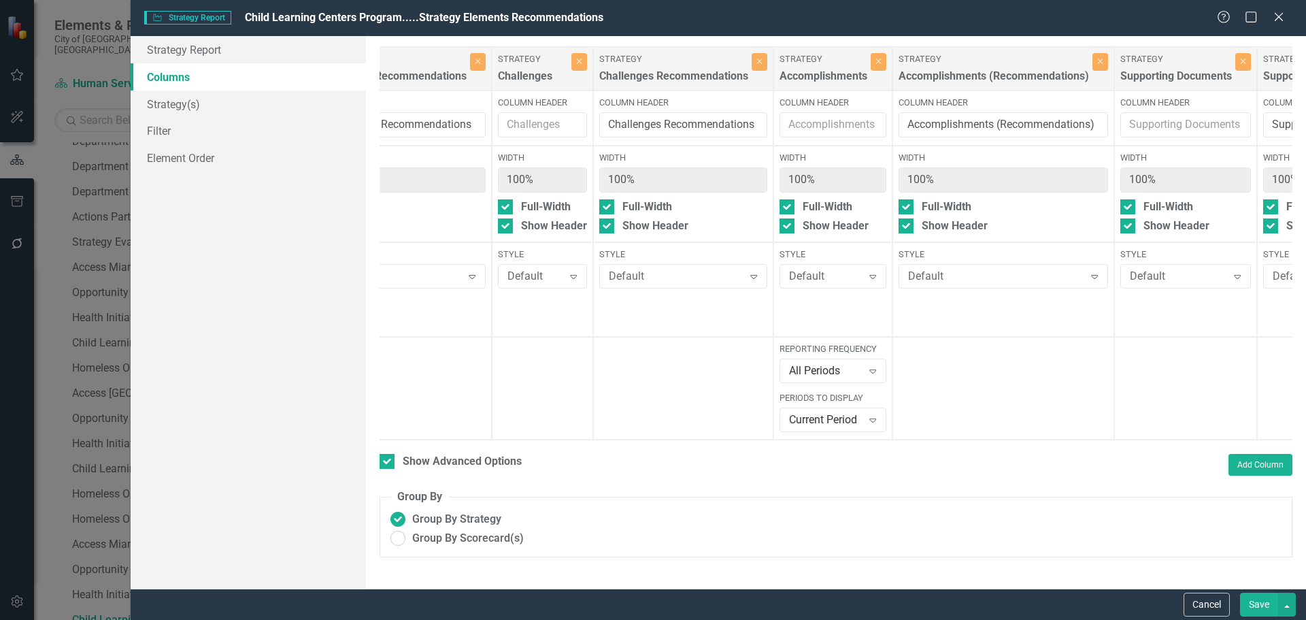
click at [682, 265] on div "Style Default Expand" at bounding box center [683, 267] width 168 height 39
click at [680, 266] on div "Style Default Expand" at bounding box center [683, 267] width 168 height 39
click at [667, 281] on div "Default" at bounding box center [676, 277] width 135 height 16
type input "gra"
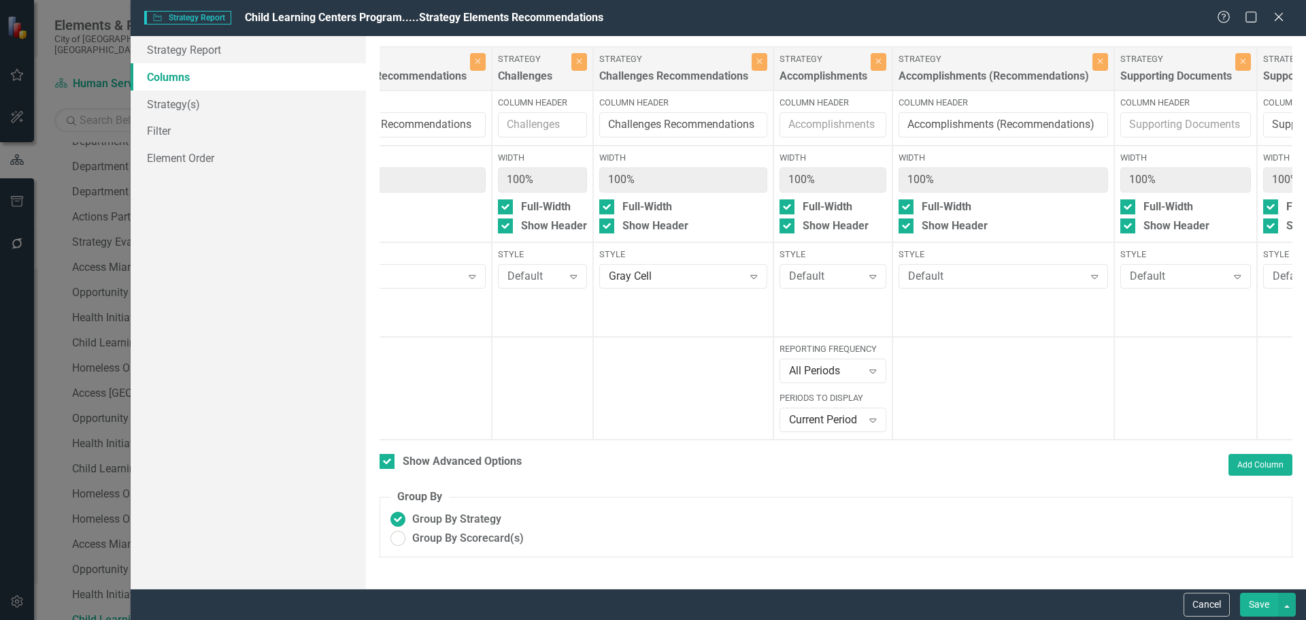
scroll to position [0, 836]
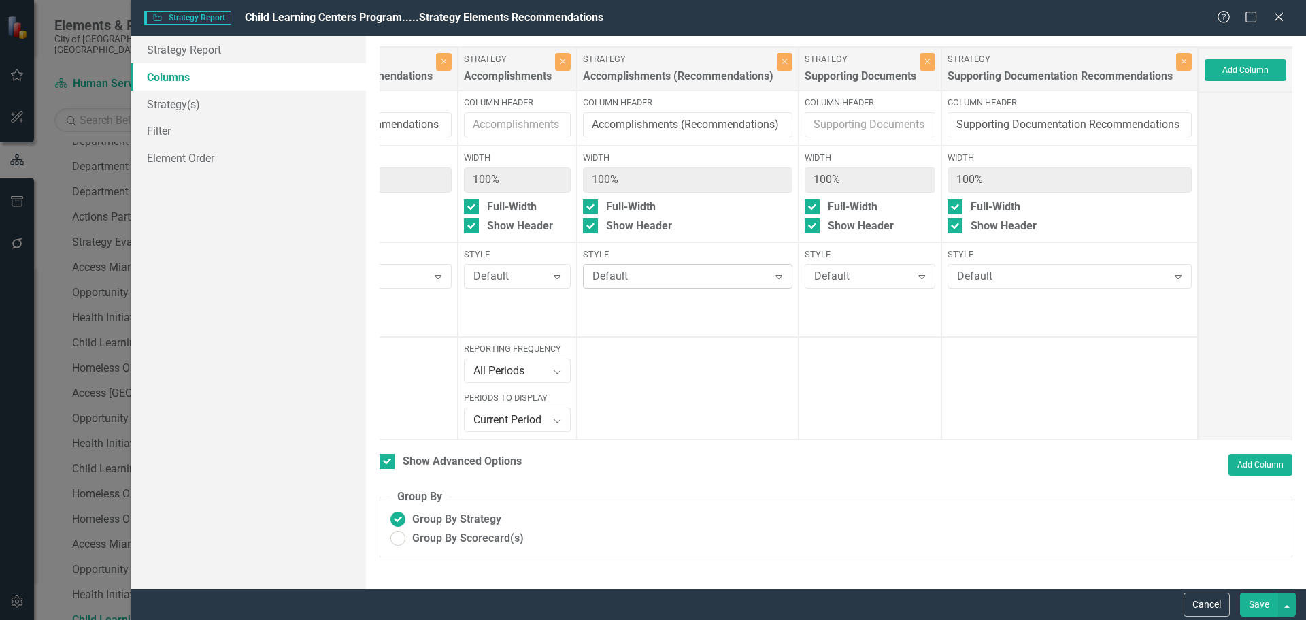
click at [705, 280] on div "Default" at bounding box center [681, 277] width 176 height 16
type input "gra"
click at [994, 267] on div "Default Expand" at bounding box center [1070, 276] width 244 height 24
type input "gra"
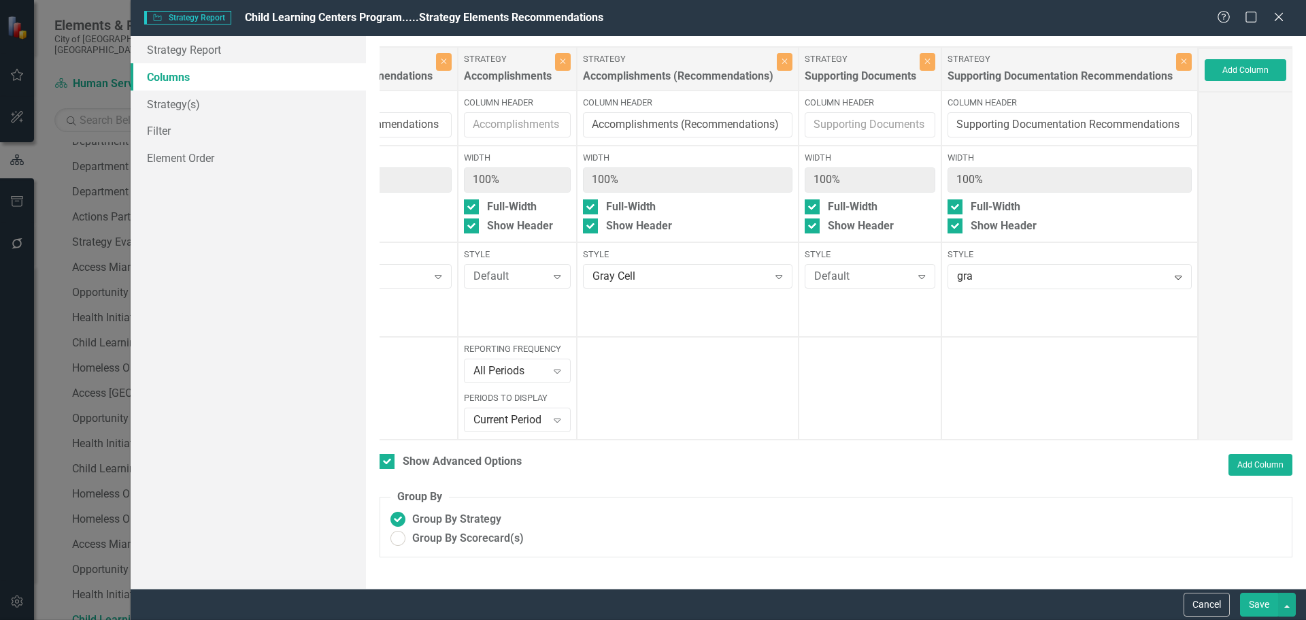
click at [1253, 603] on button "Save" at bounding box center [1259, 605] width 38 height 24
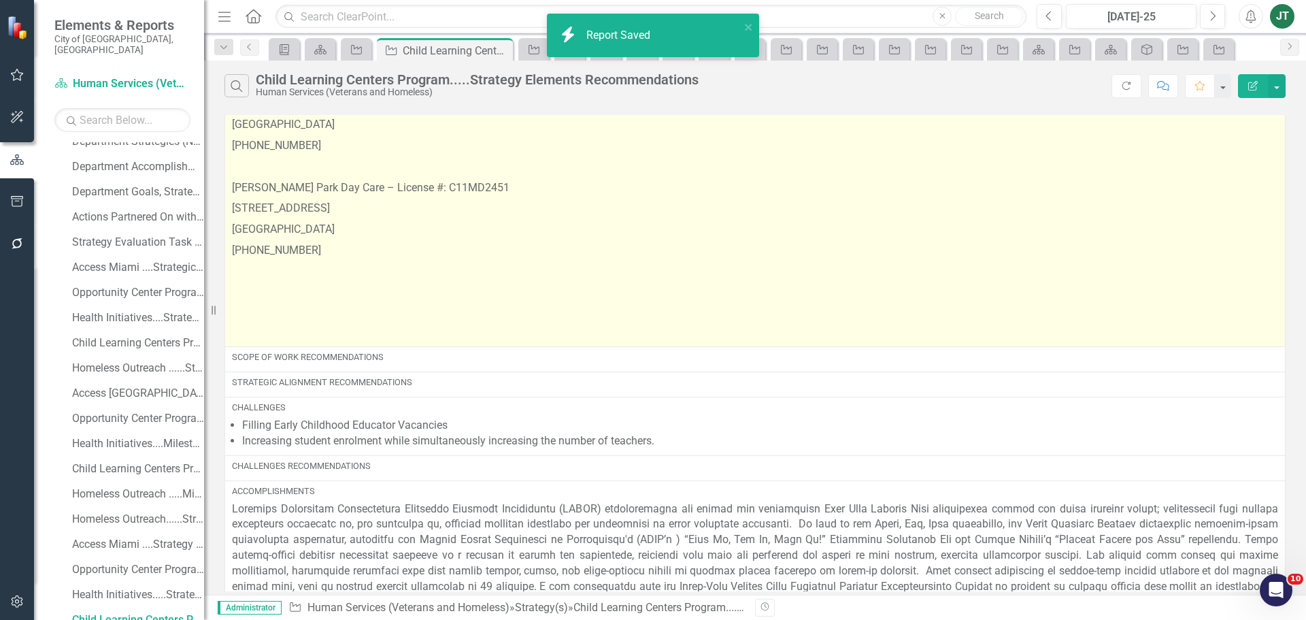
scroll to position [421, 0]
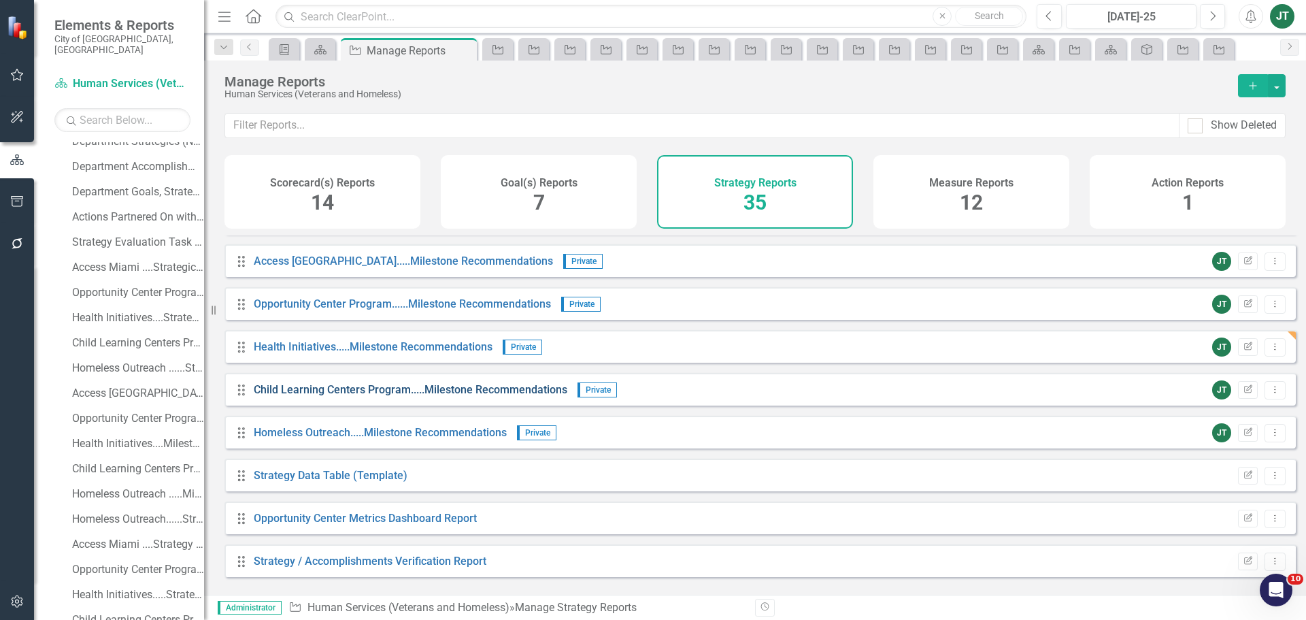
scroll to position [1083, 0]
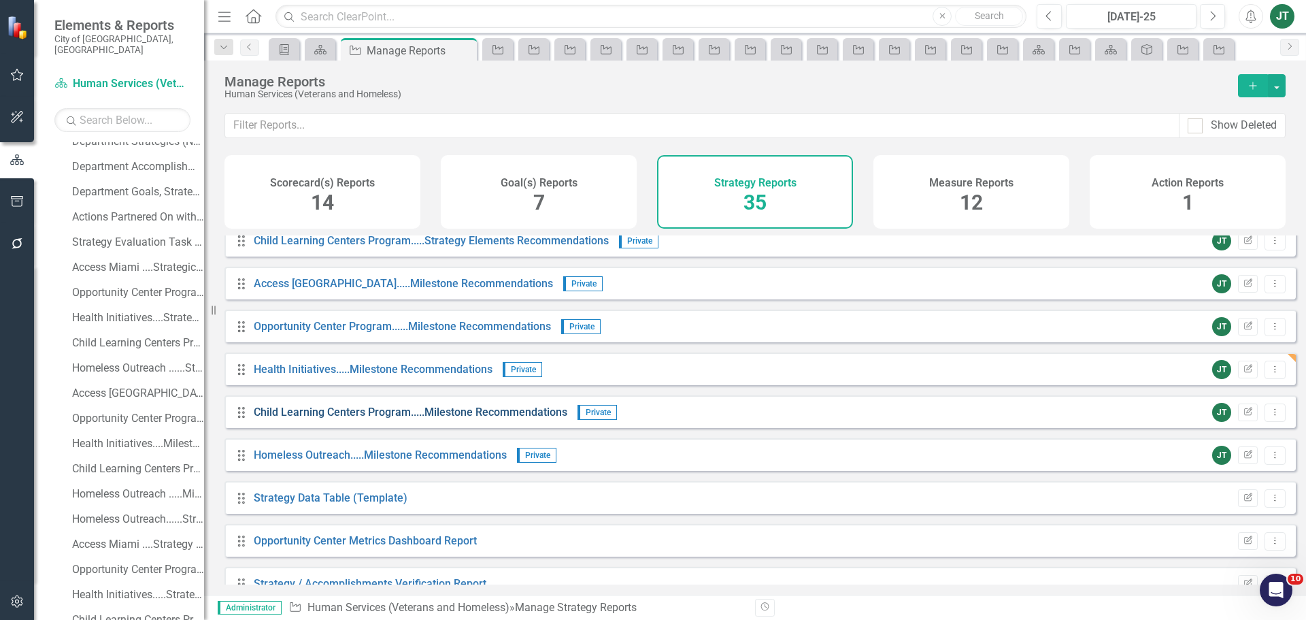
click at [396, 418] on link "Child Learning Centers Program.....Milestone Recommendations" at bounding box center [411, 411] width 314 height 13
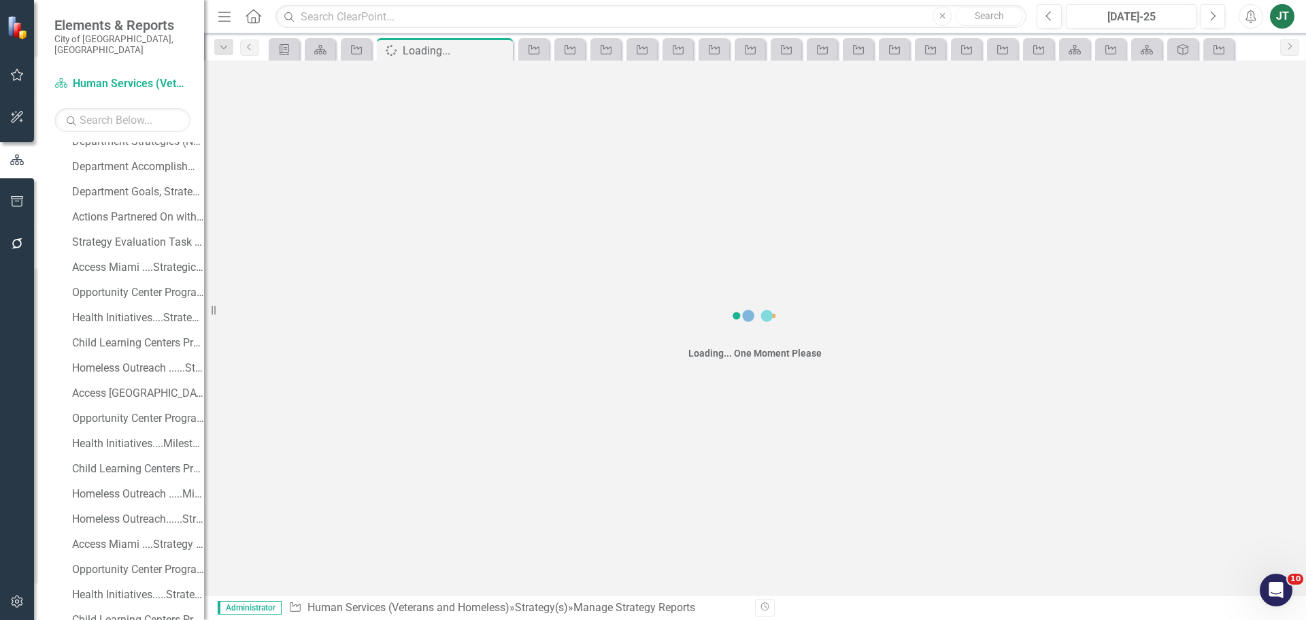
scroll to position [390, 0]
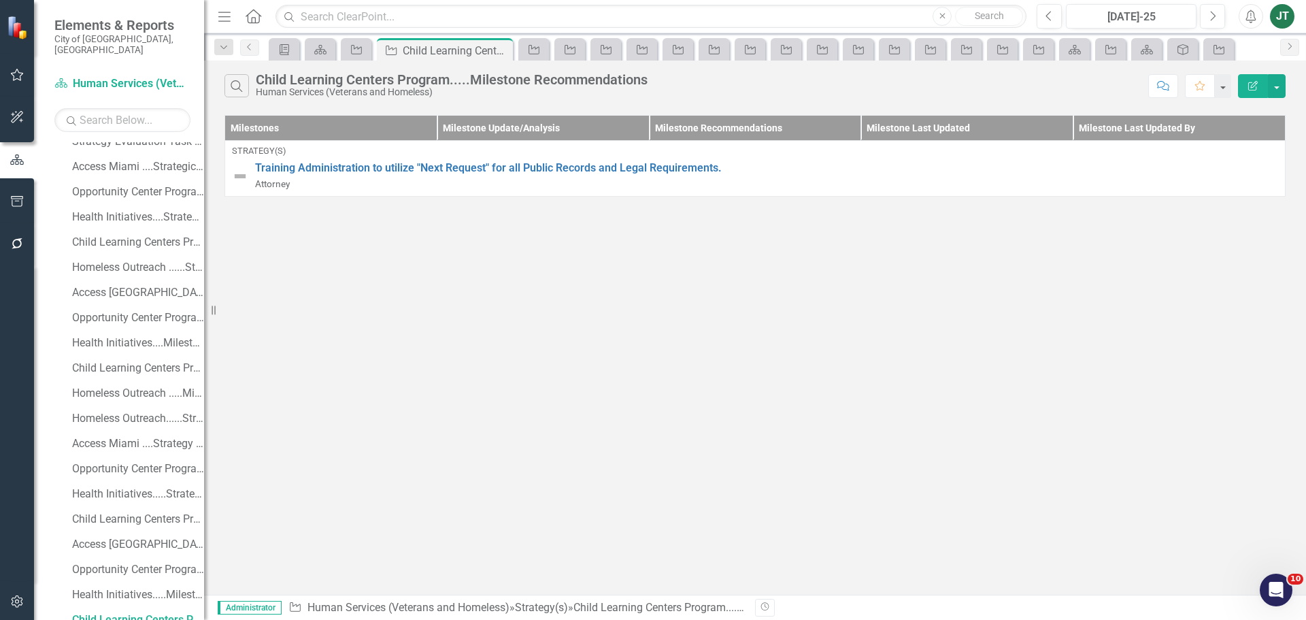
click at [1249, 82] on icon "Edit Report" at bounding box center [1253, 86] width 12 height 10
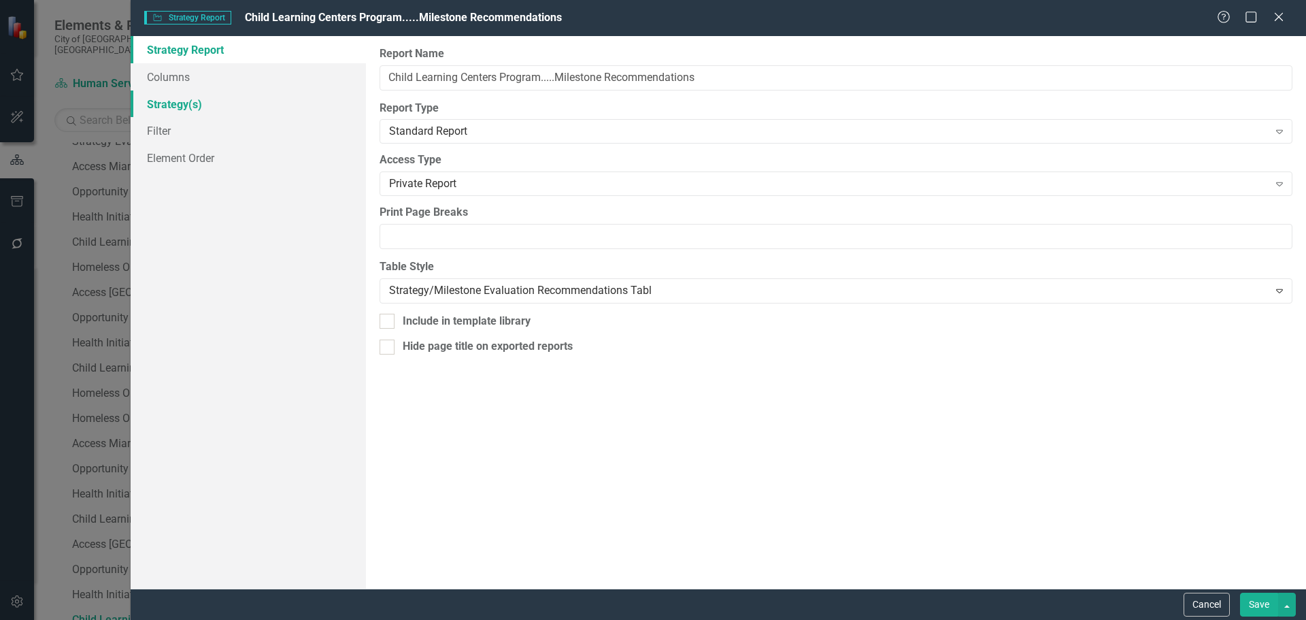
click at [176, 107] on link "Strategy(s)" at bounding box center [248, 103] width 235 height 27
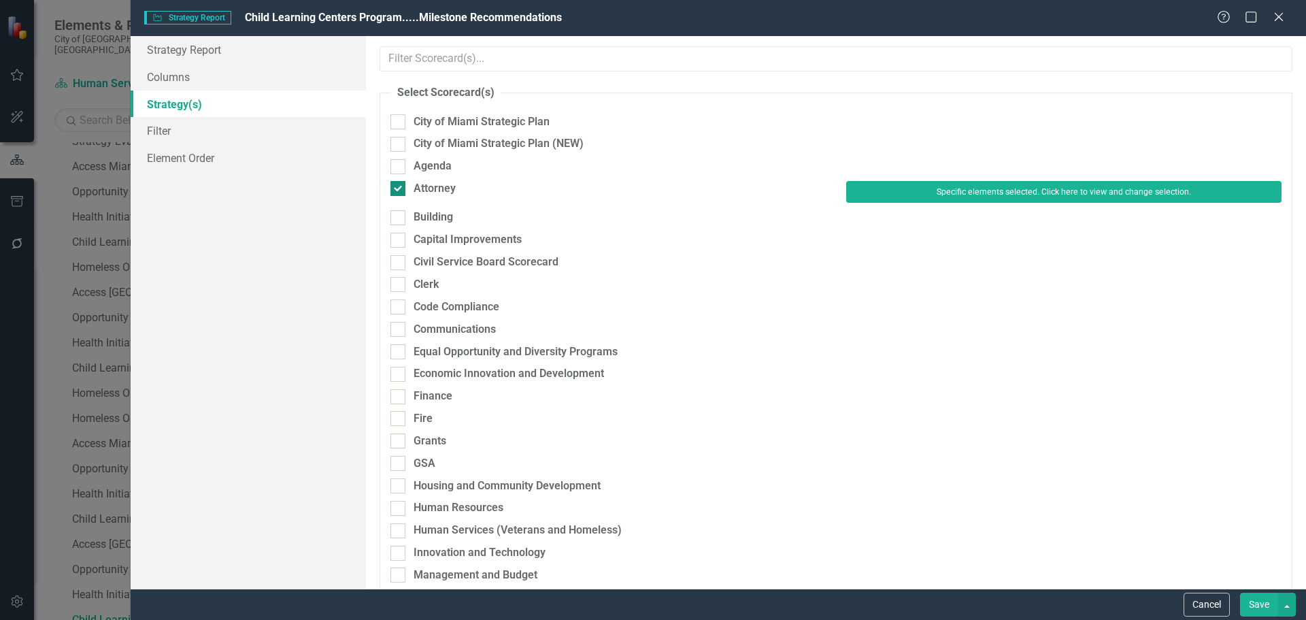
click at [442, 190] on div "Attorney" at bounding box center [435, 189] width 42 height 16
click at [399, 190] on input "Attorney" at bounding box center [394, 185] width 9 height 9
checkbox input "false"
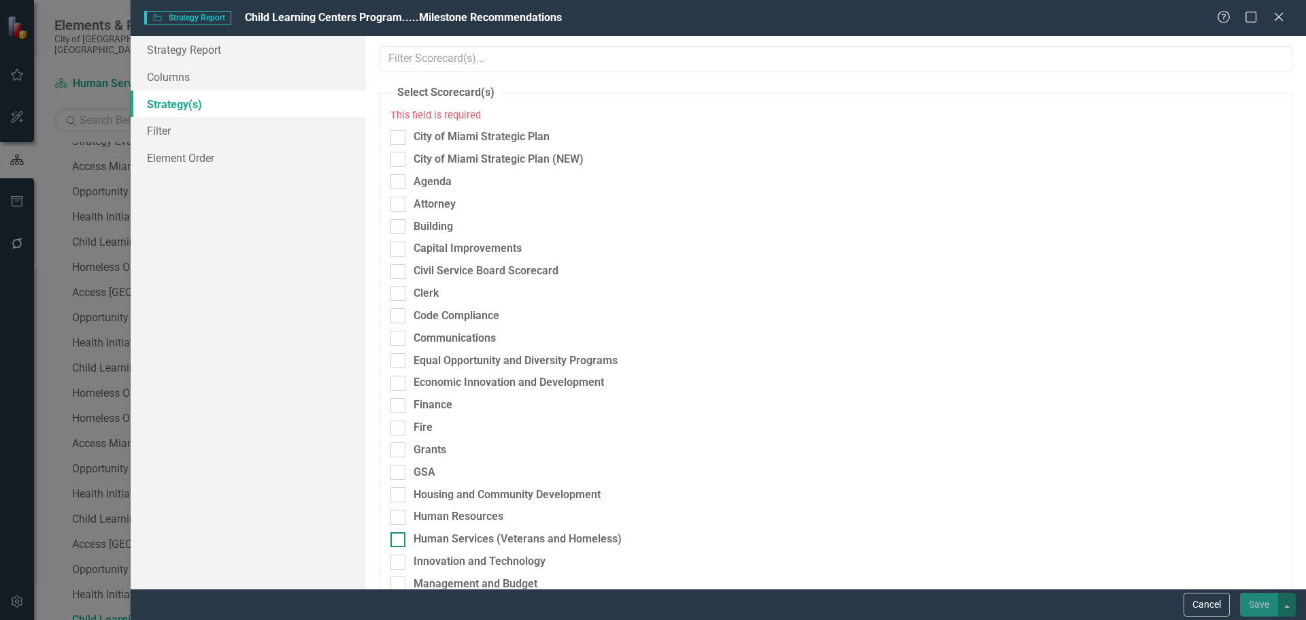
click at [437, 538] on div "Human Services (Veterans and Homeless)" at bounding box center [518, 539] width 208 height 16
click at [399, 538] on input "Human Services (Veterans and Homeless)" at bounding box center [394, 536] width 9 height 9
checkbox input "true"
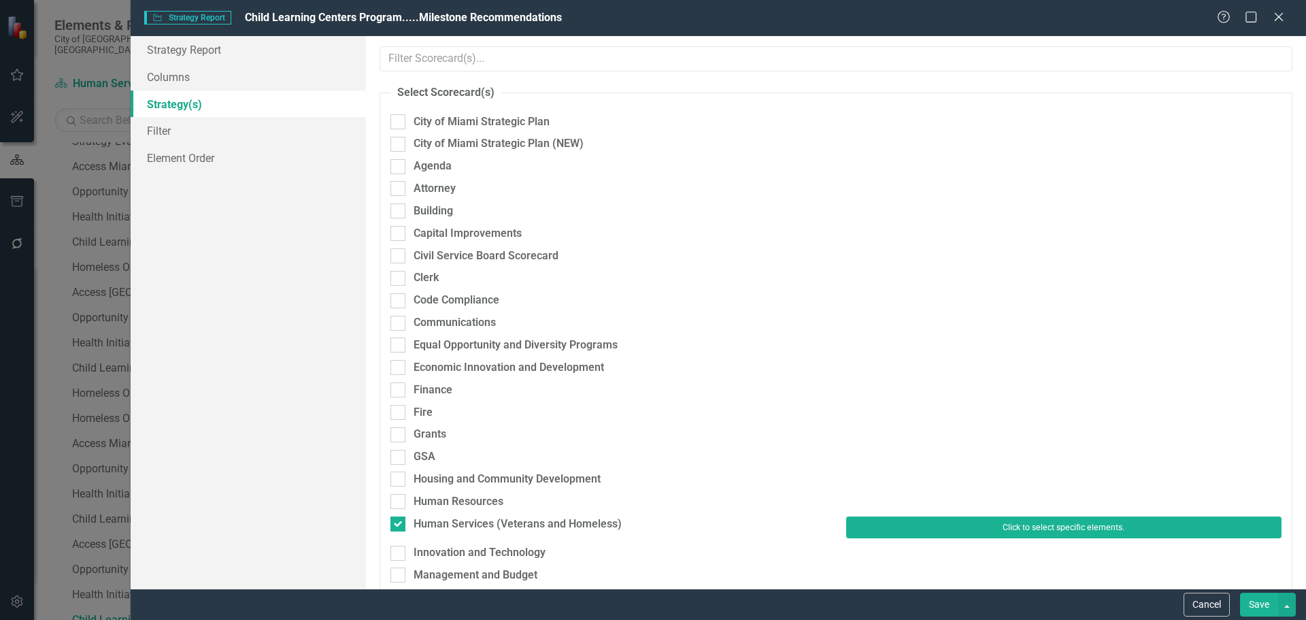
click at [916, 533] on button "Click to select specific elements." at bounding box center [1063, 527] width 435 height 22
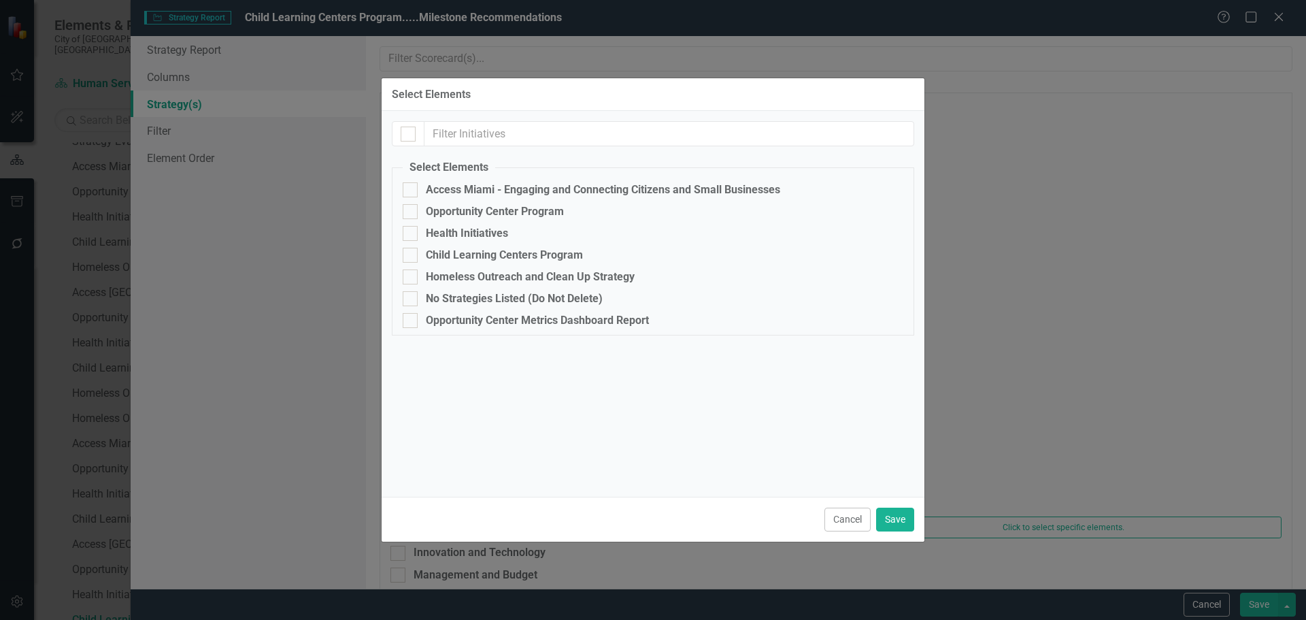
drag, startPoint x: 448, startPoint y: 252, endPoint x: 487, endPoint y: 269, distance: 42.7
click at [448, 252] on div "Child Learning Centers Program" at bounding box center [504, 255] width 157 height 12
click at [908, 508] on button "Save" at bounding box center [895, 519] width 38 height 24
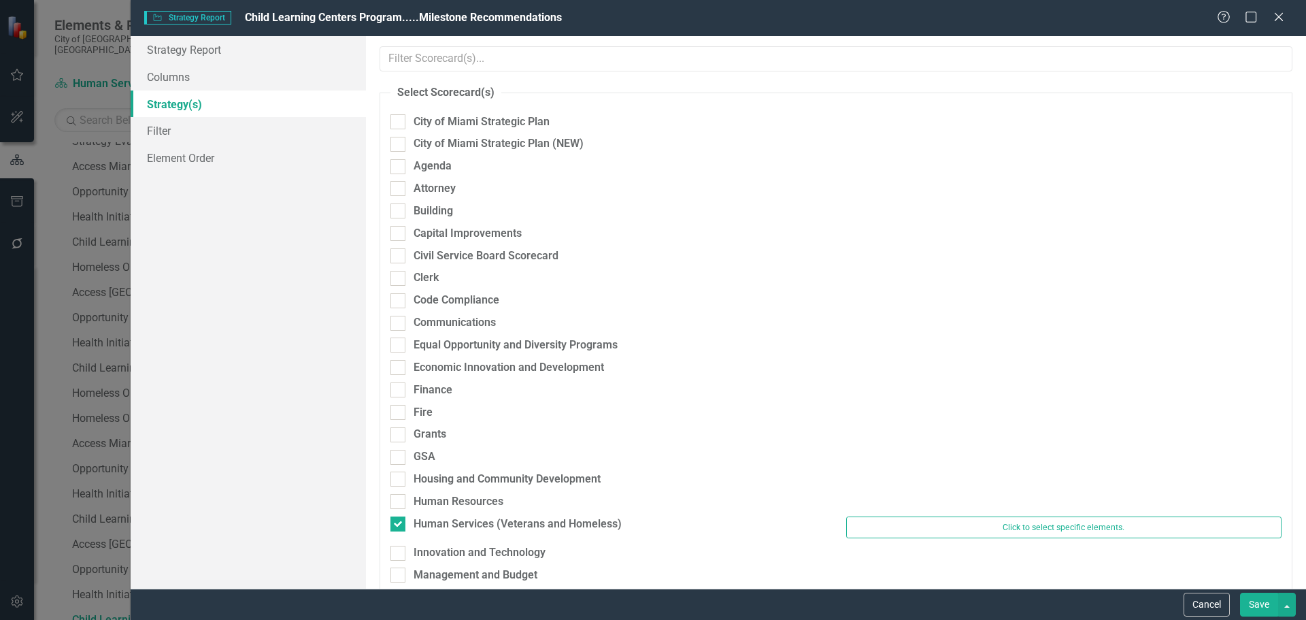
click at [1258, 600] on button "Save" at bounding box center [1259, 605] width 38 height 24
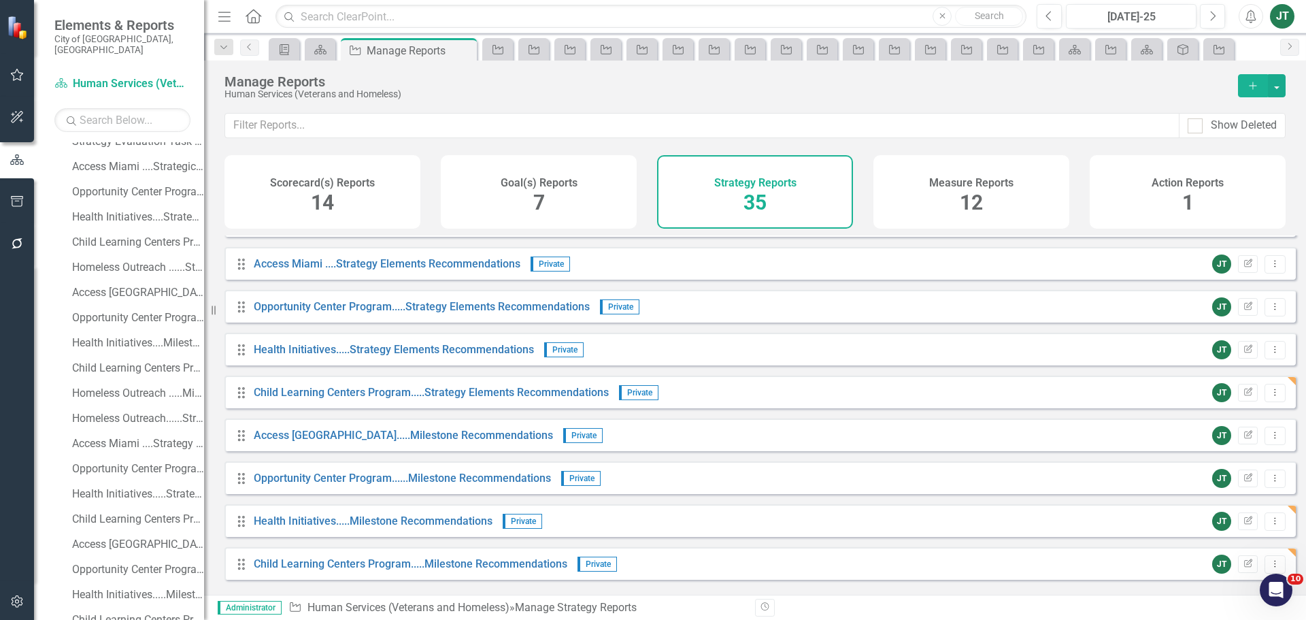
scroll to position [952, 0]
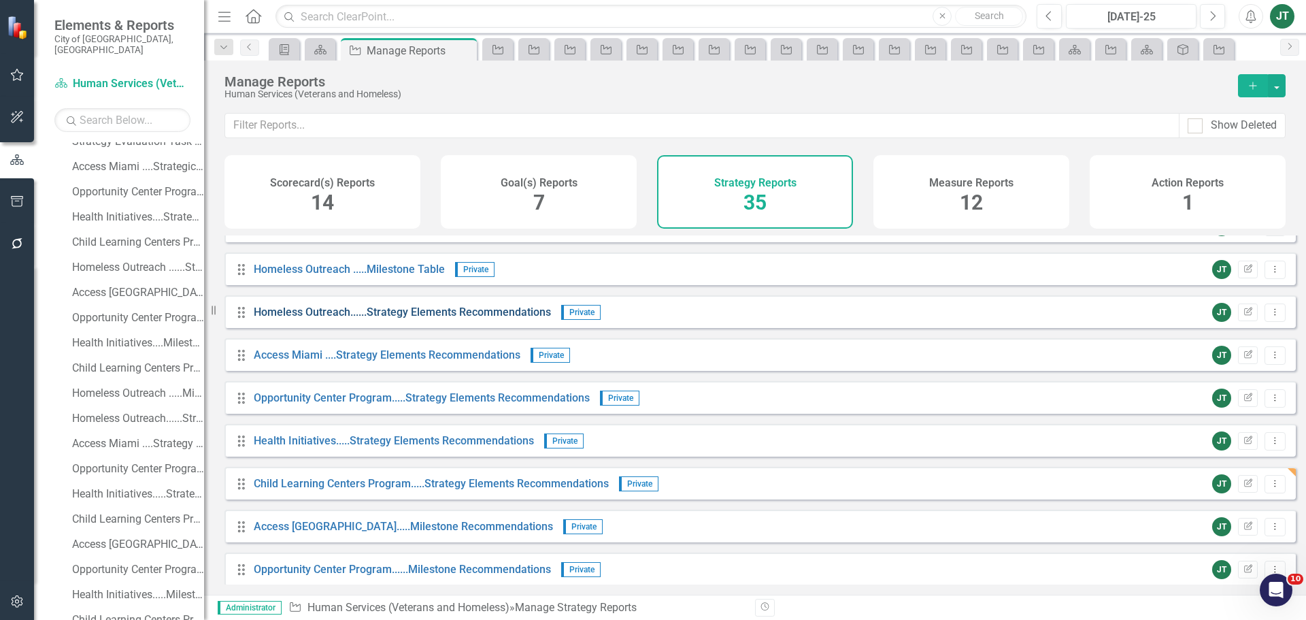
scroll to position [816, 0]
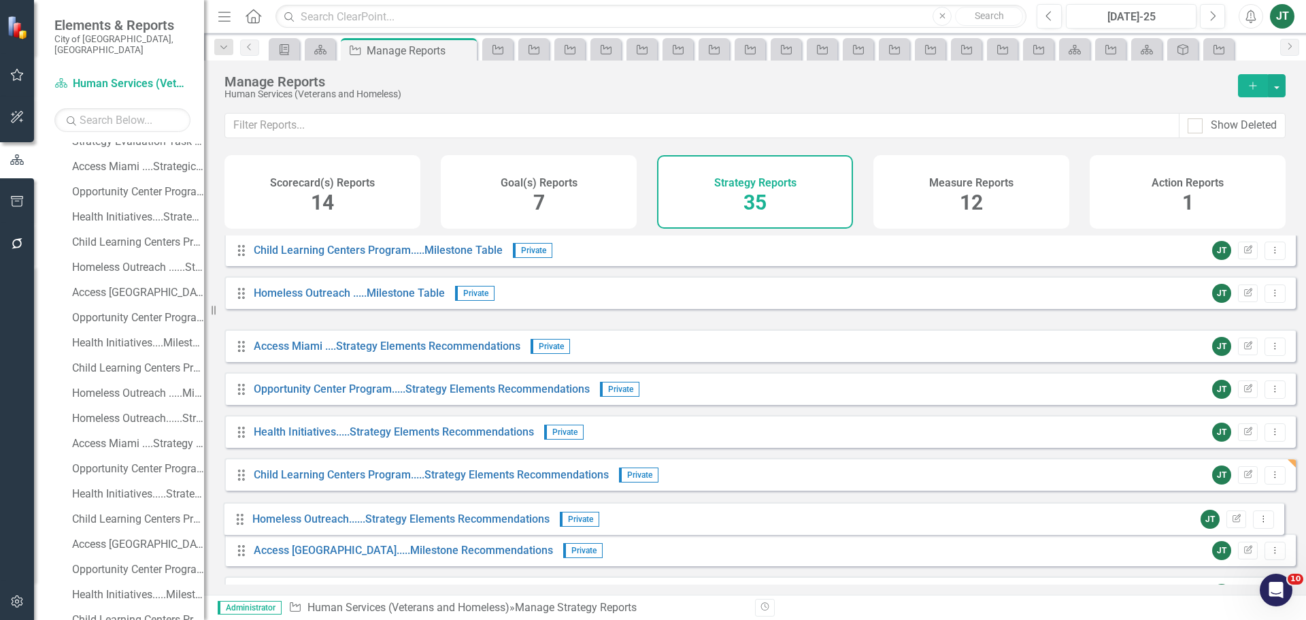
drag, startPoint x: 245, startPoint y: 348, endPoint x: 244, endPoint y: 520, distance: 172.8
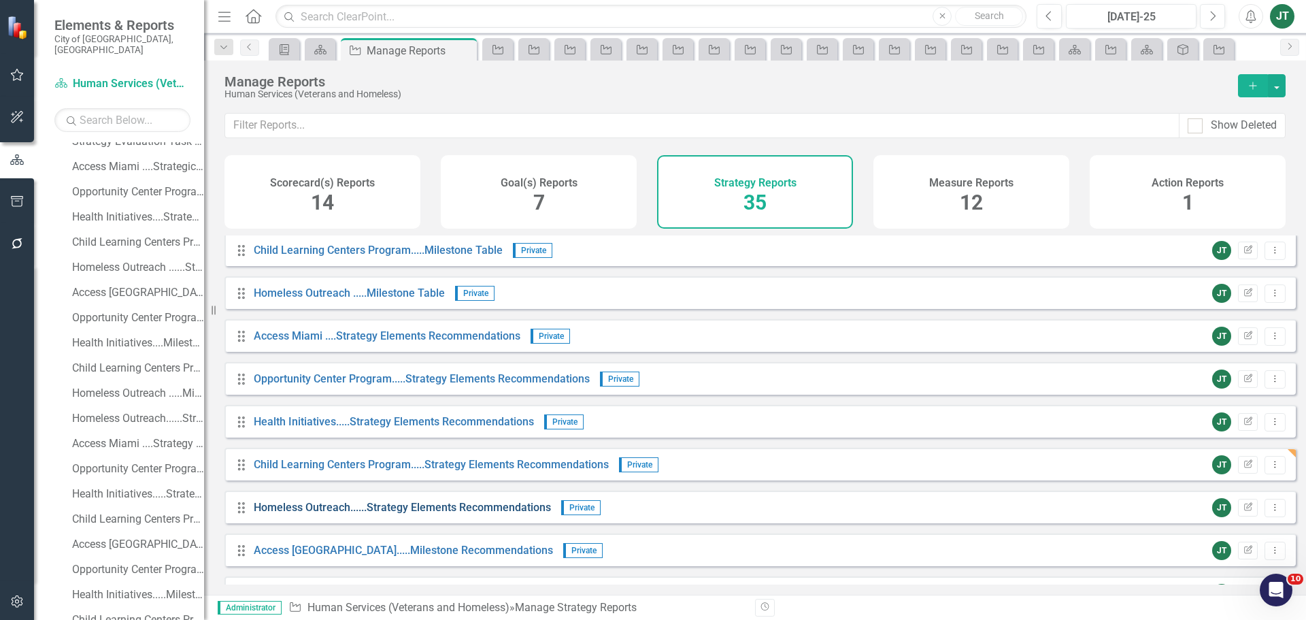
click at [424, 512] on link "Homeless Outreach......Strategy Elements Recommendations" at bounding box center [402, 507] width 297 height 13
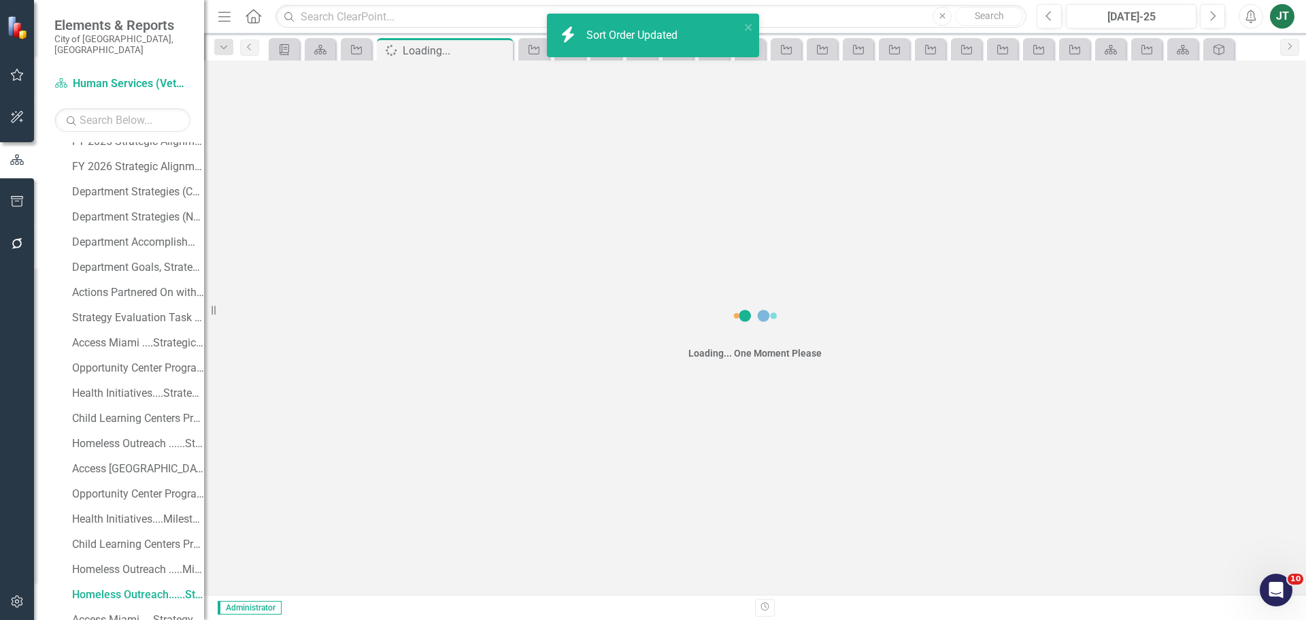
scroll to position [188, 0]
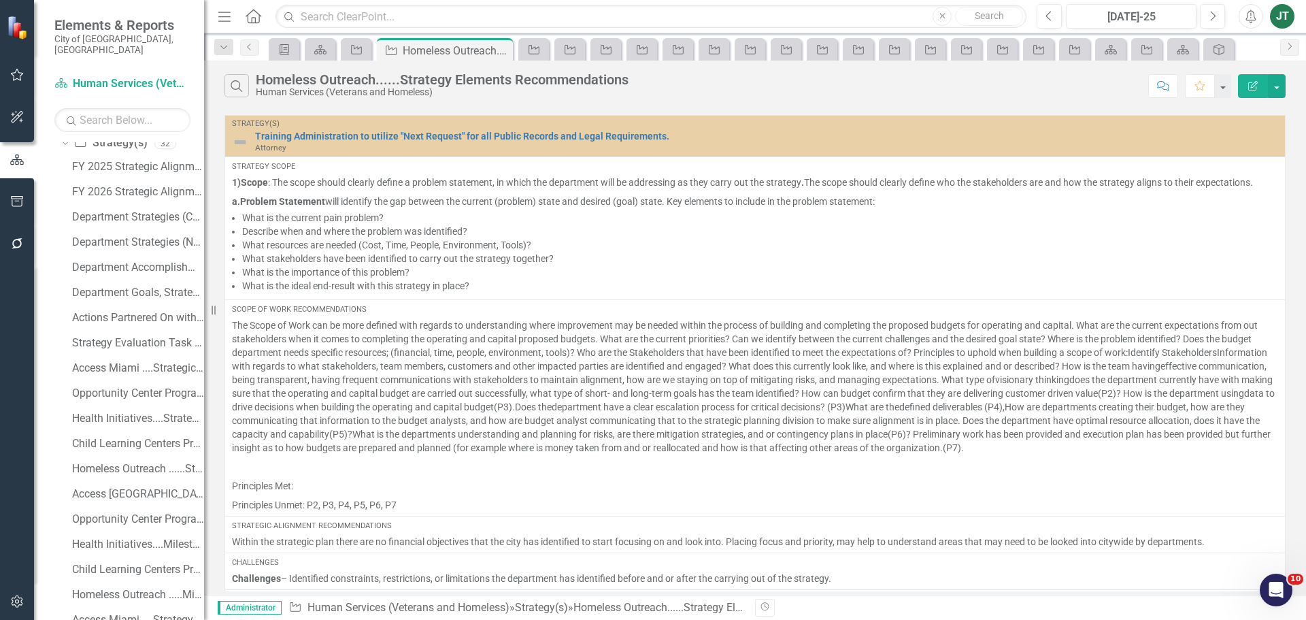
click at [1262, 82] on button "Edit Report" at bounding box center [1253, 86] width 30 height 24
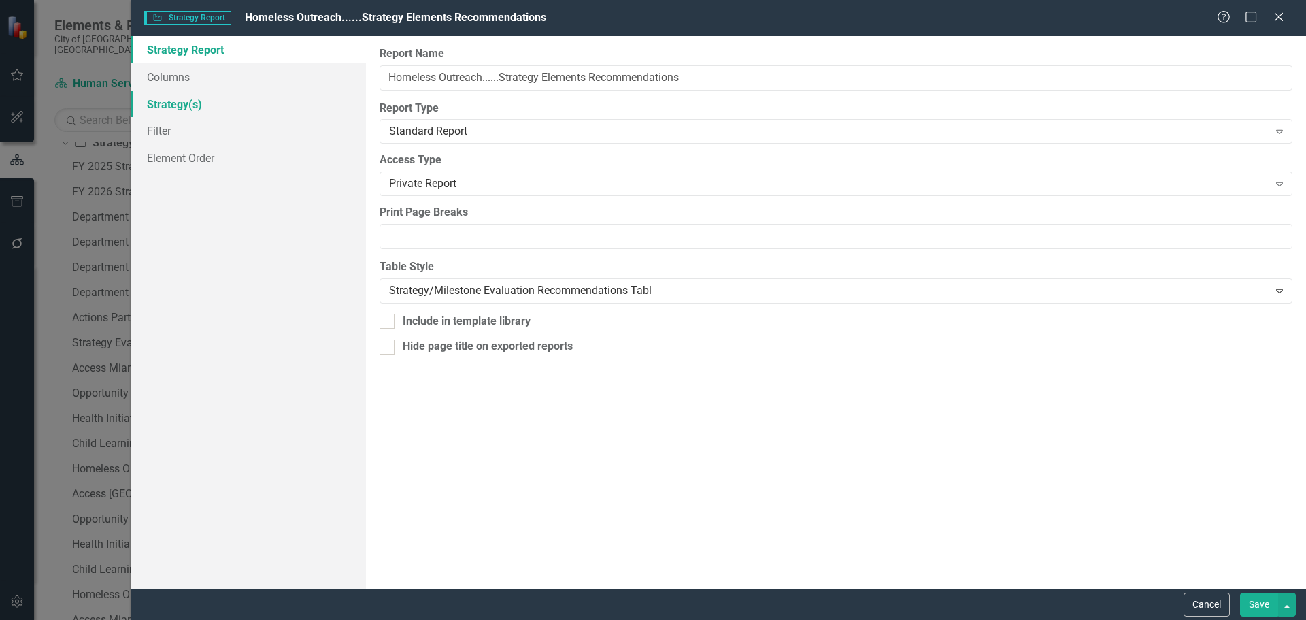
click at [187, 109] on link "Strategy(s)" at bounding box center [248, 103] width 235 height 27
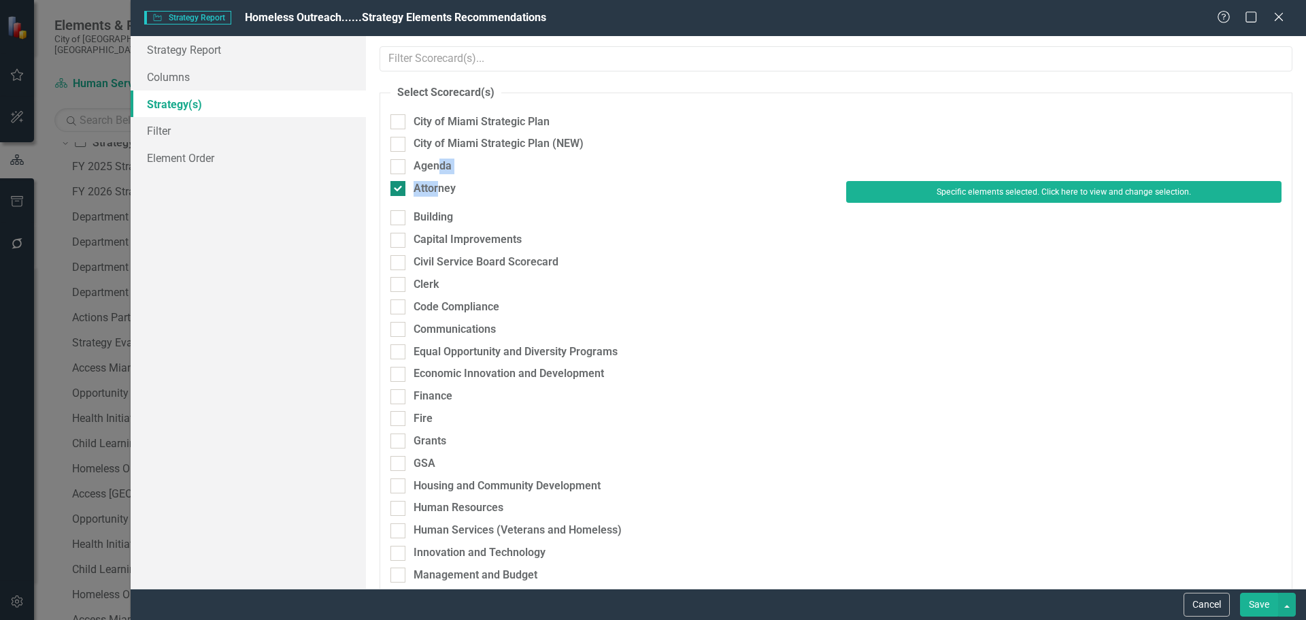
click at [437, 182] on fieldset "Select Scorecard(s) City of Miami Strategic Plan City of Miami Strategic Plan (…" at bounding box center [836, 538] width 913 height 907
click at [437, 186] on div "Attorney" at bounding box center [435, 189] width 42 height 16
click at [399, 186] on input "Attorney" at bounding box center [394, 185] width 9 height 9
checkbox input "false"
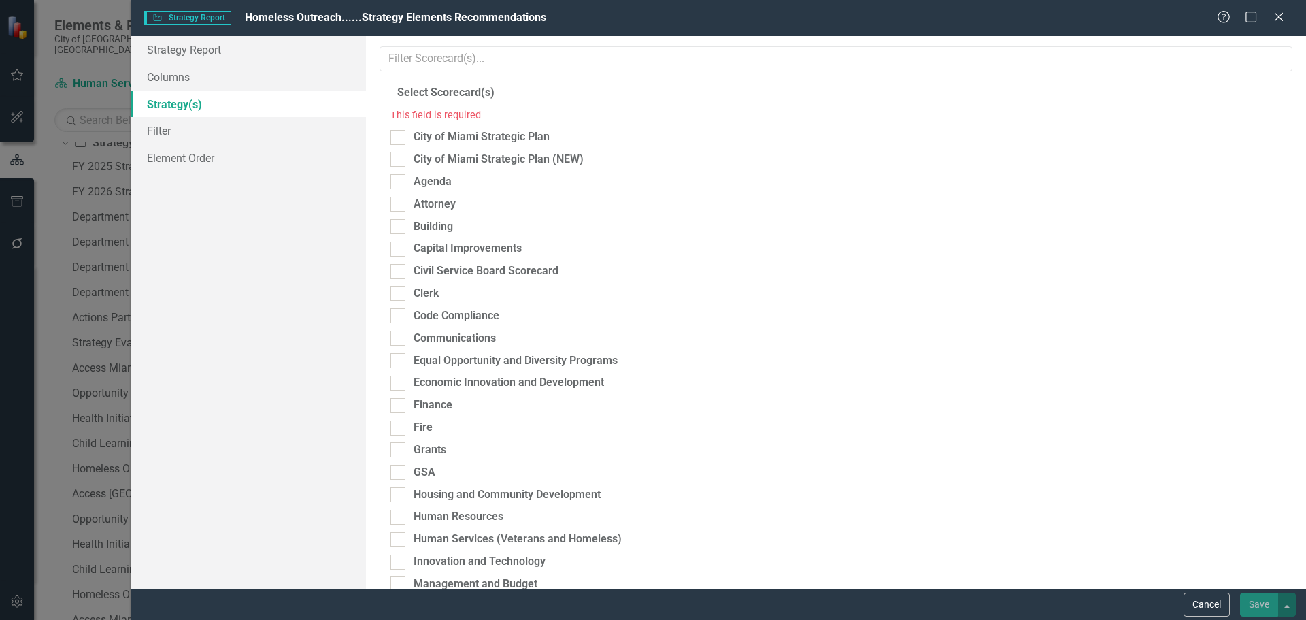
drag, startPoint x: 446, startPoint y: 544, endPoint x: 461, endPoint y: 535, distance: 16.8
click at [446, 542] on div "Human Services (Veterans and Homeless)" at bounding box center [518, 539] width 208 height 16
click at [399, 541] on input "Human Services (Veterans and Homeless)" at bounding box center [394, 536] width 9 height 9
checkbox input "true"
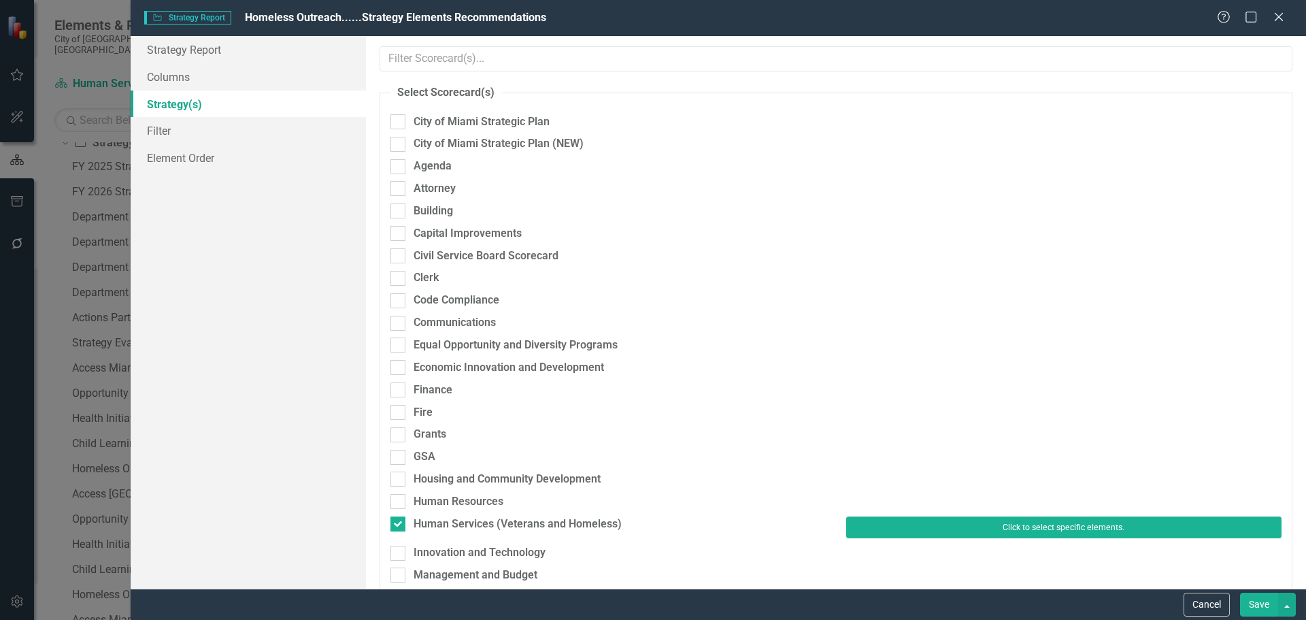
click at [911, 524] on button "Click to select specific elements." at bounding box center [1063, 527] width 435 height 22
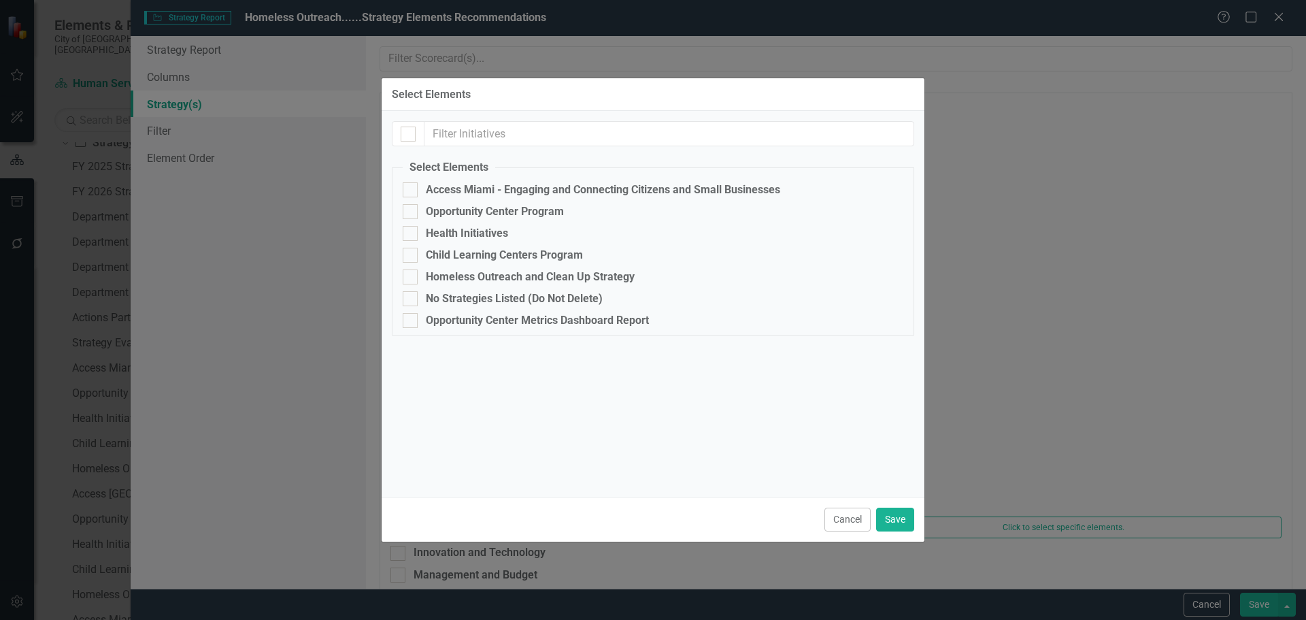
click at [458, 268] on fieldset "Select Elements Access [GEOGRAPHIC_DATA] - Engaging and Connecting Citizens and…" at bounding box center [653, 248] width 522 height 176
click at [461, 278] on div "Homeless Outreach and Clean Up Strategy" at bounding box center [530, 277] width 209 height 12
click at [412, 278] on input "Homeless Outreach and Clean Up Strategy" at bounding box center [407, 273] width 9 height 9
checkbox input "true"
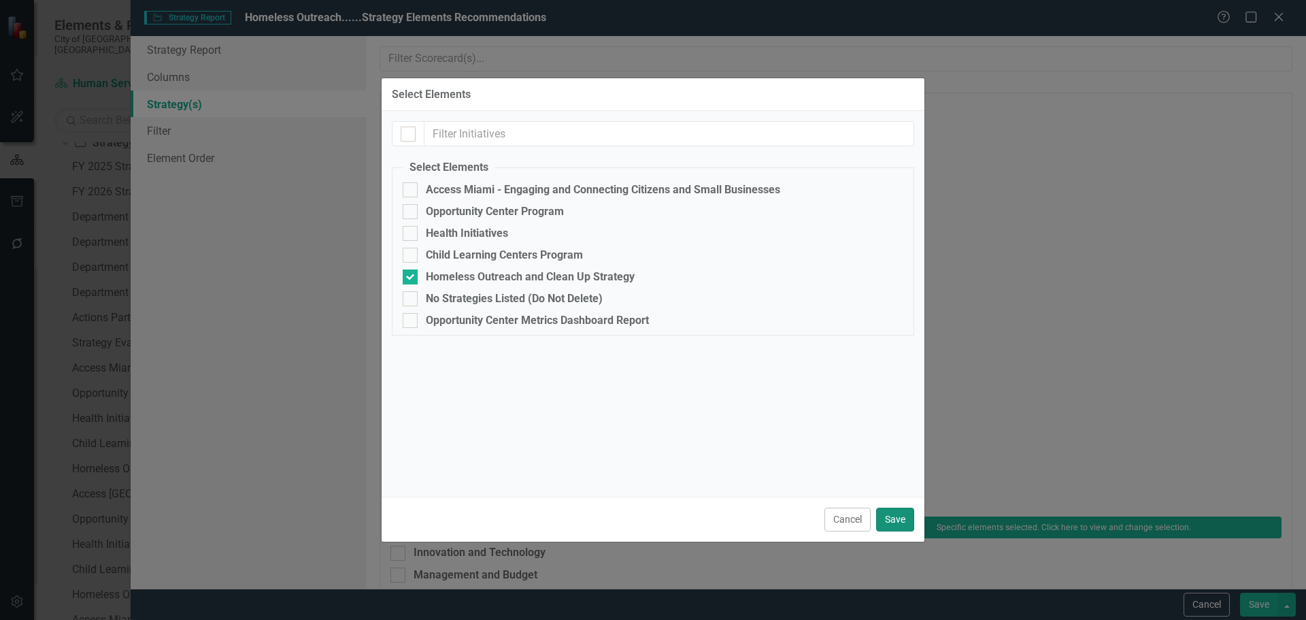
click at [905, 519] on button "Save" at bounding box center [895, 519] width 38 height 24
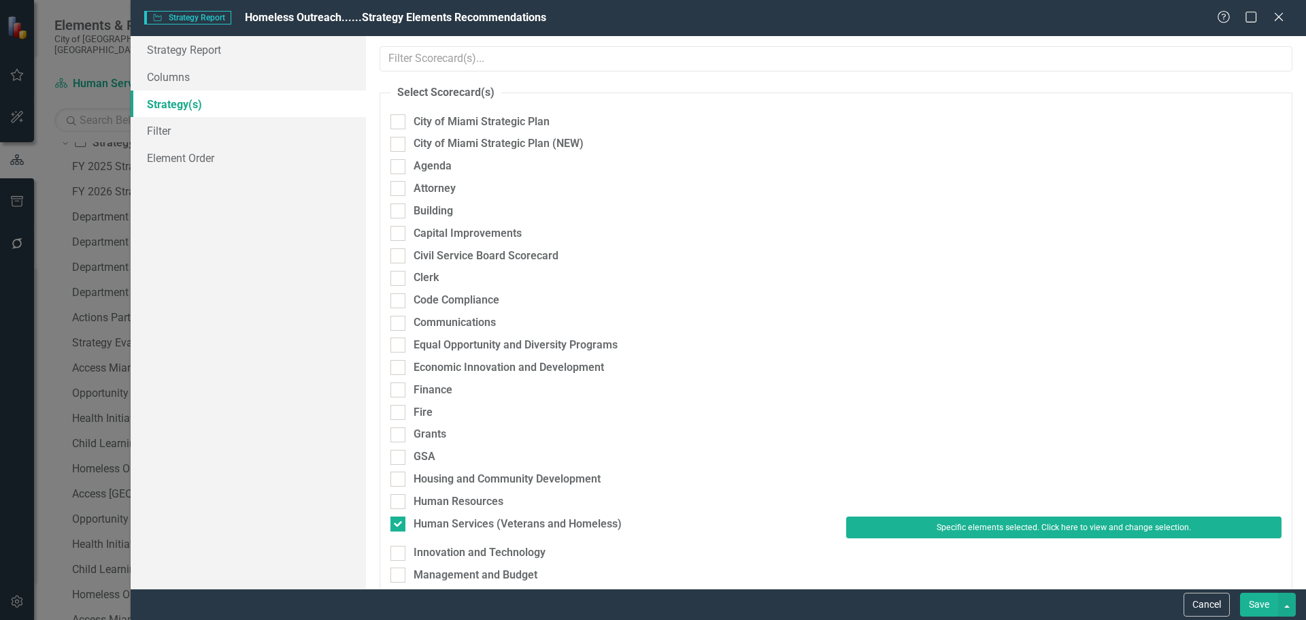
click at [1252, 599] on button "Save" at bounding box center [1259, 605] width 38 height 24
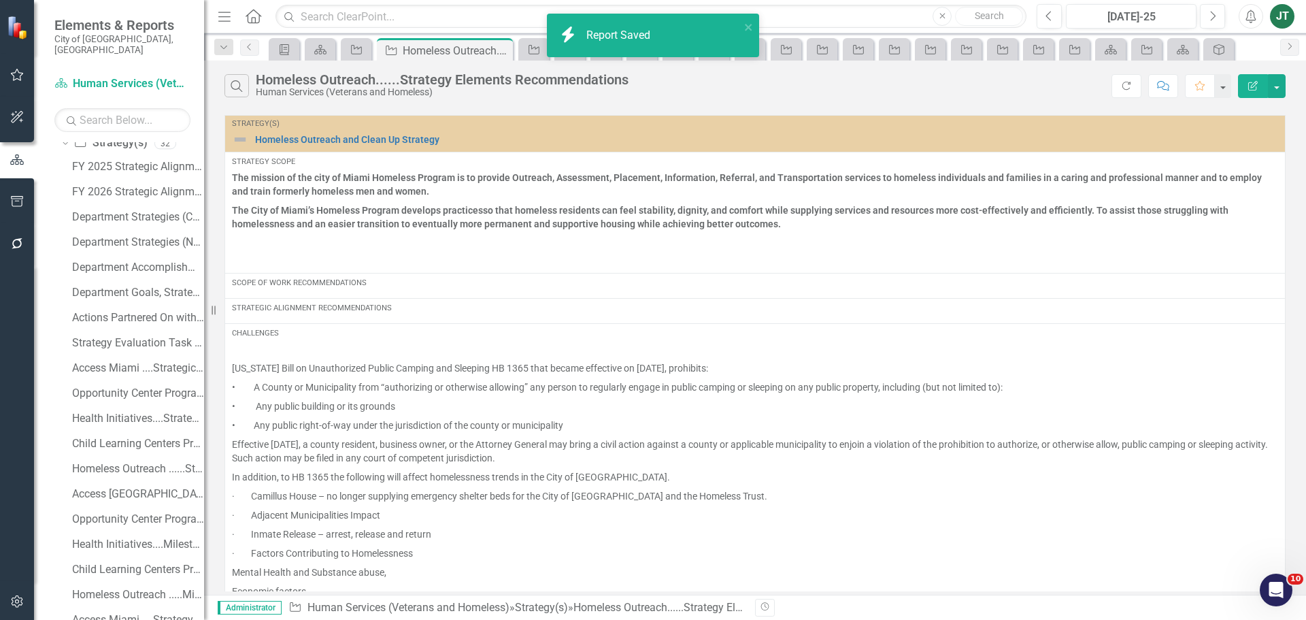
click at [1254, 82] on icon "button" at bounding box center [1253, 86] width 10 height 10
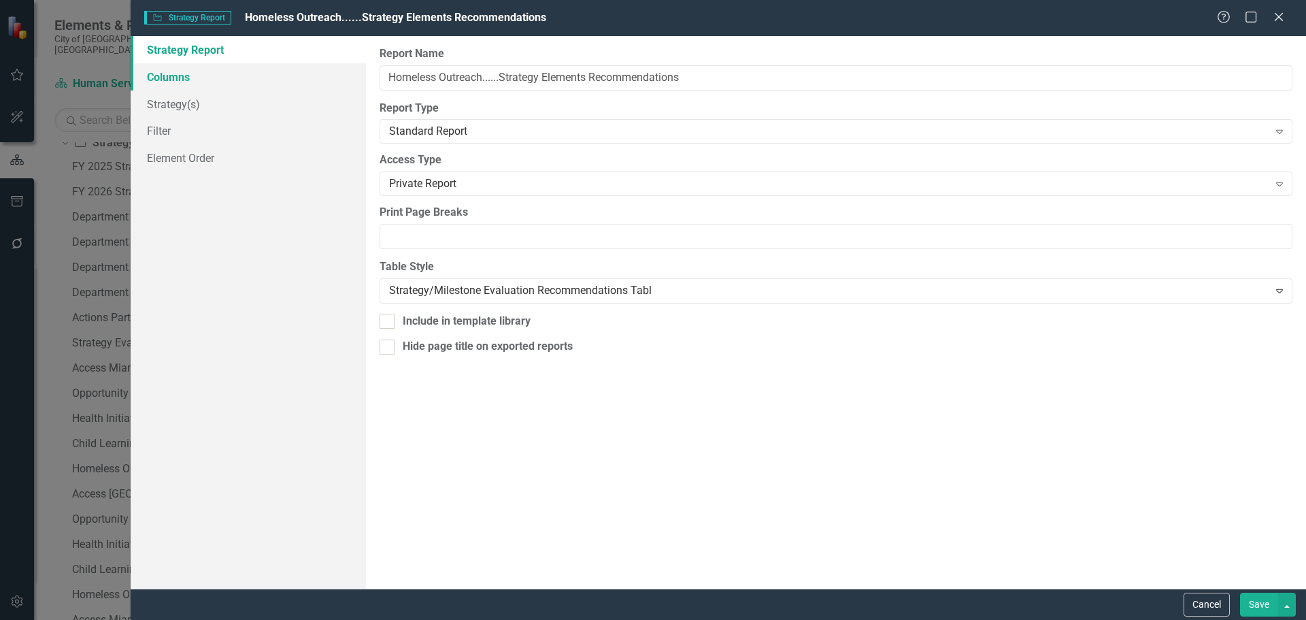
click at [232, 82] on link "Columns" at bounding box center [248, 76] width 235 height 27
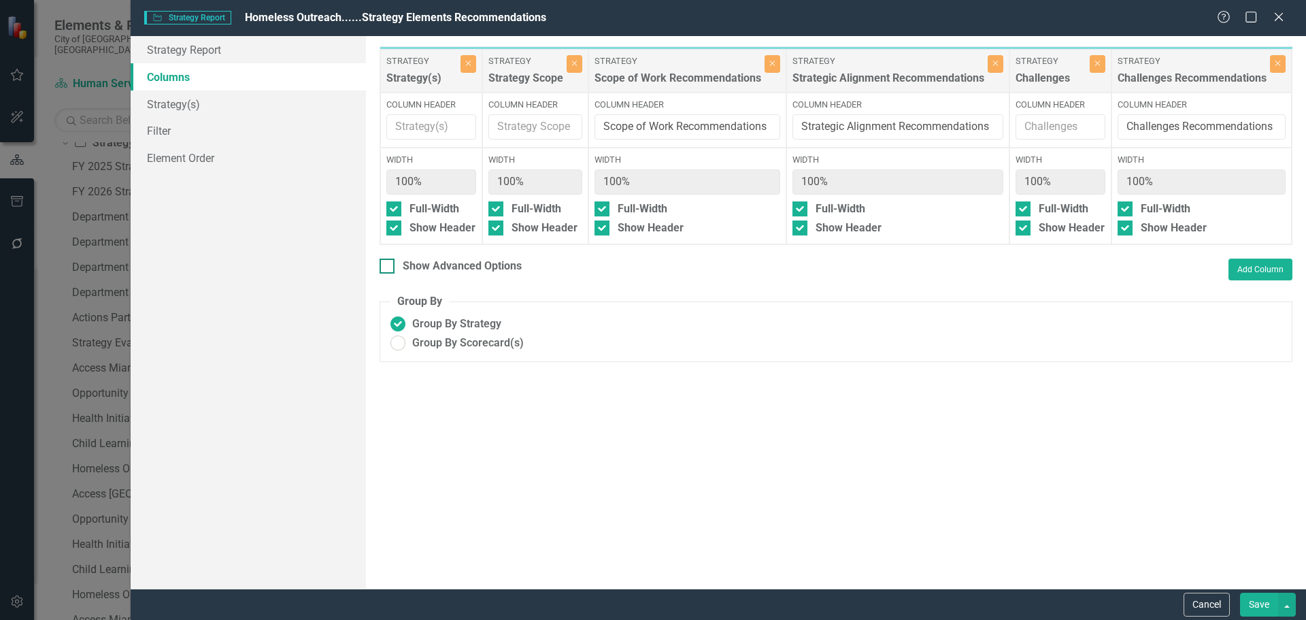
click at [494, 272] on div "Show Advanced Options" at bounding box center [462, 267] width 119 height 16
click at [388, 267] on input "Show Advanced Options" at bounding box center [384, 263] width 9 height 9
checkbox input "true"
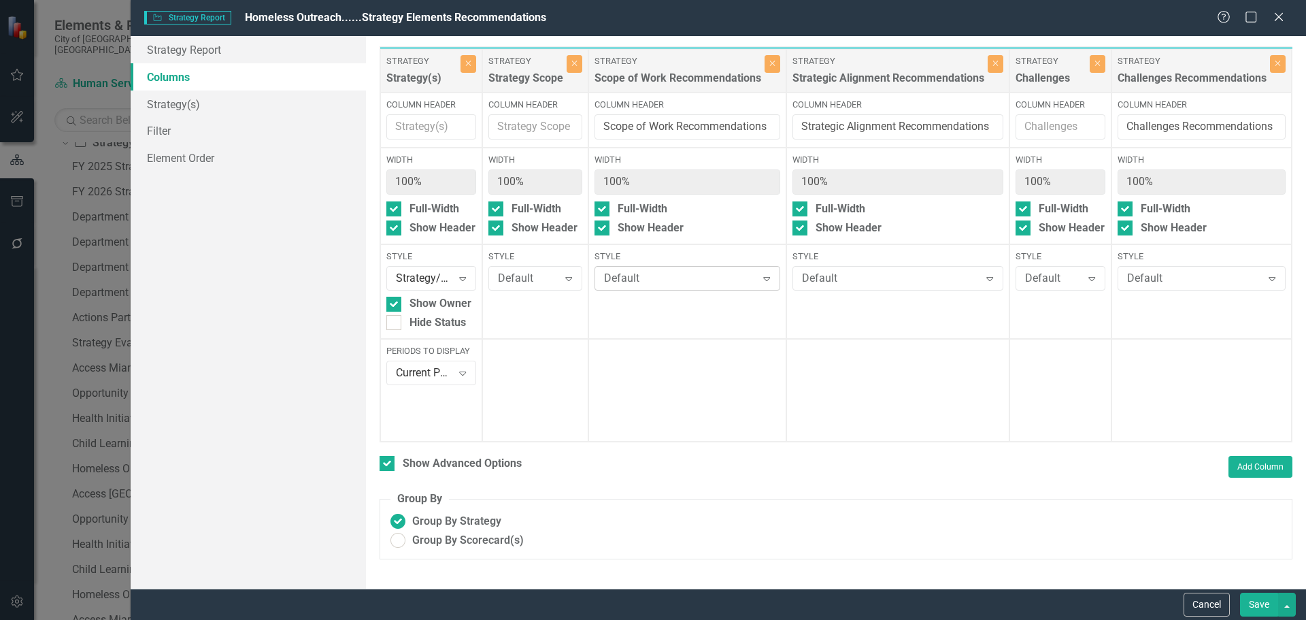
click at [650, 276] on div "Default" at bounding box center [680, 279] width 152 height 16
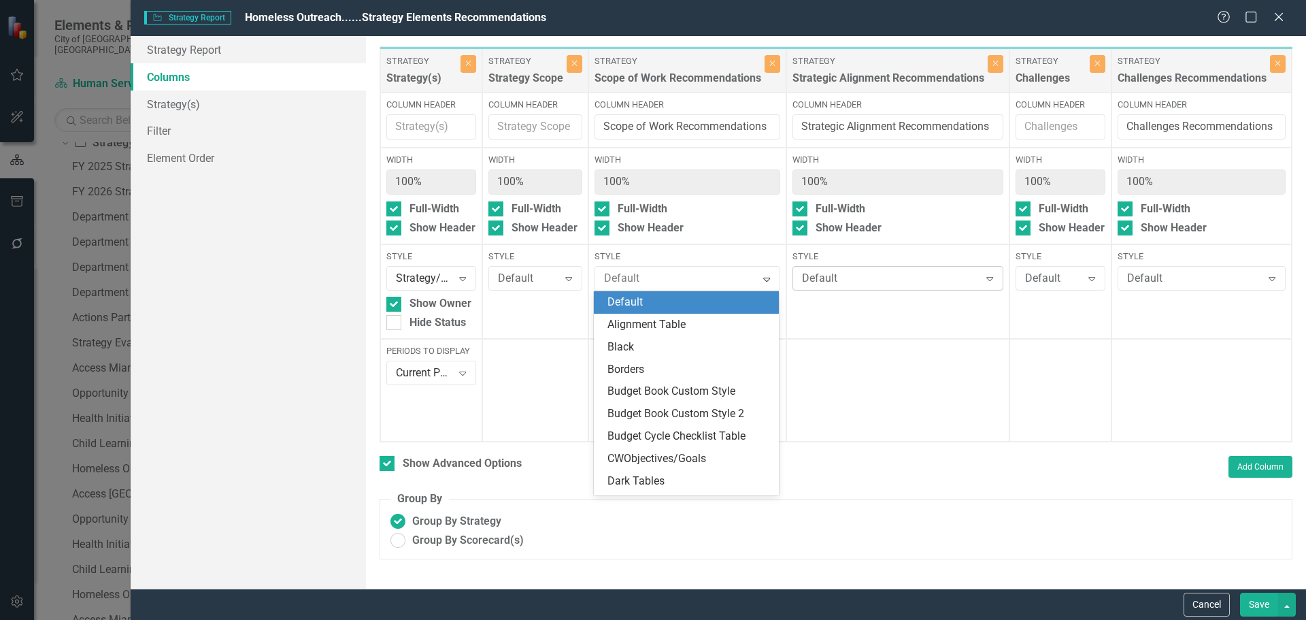
click at [828, 273] on div "Default" at bounding box center [891, 279] width 178 height 16
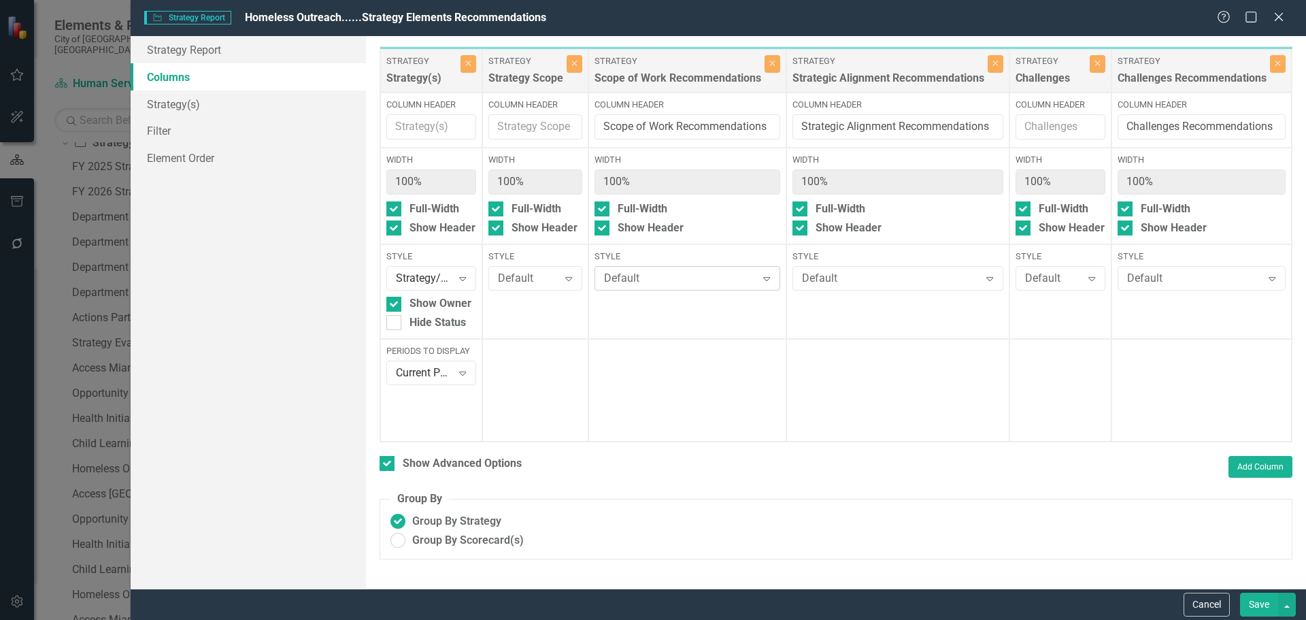
click at [697, 280] on div "Default" at bounding box center [680, 279] width 152 height 16
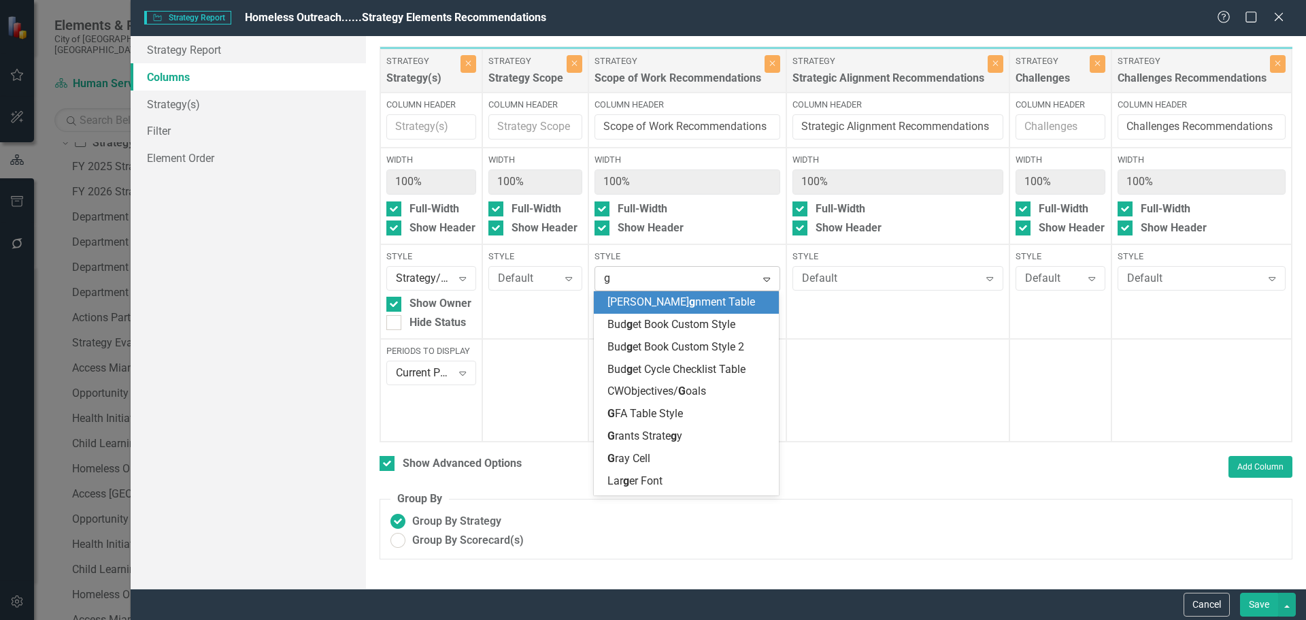
type input "gr"
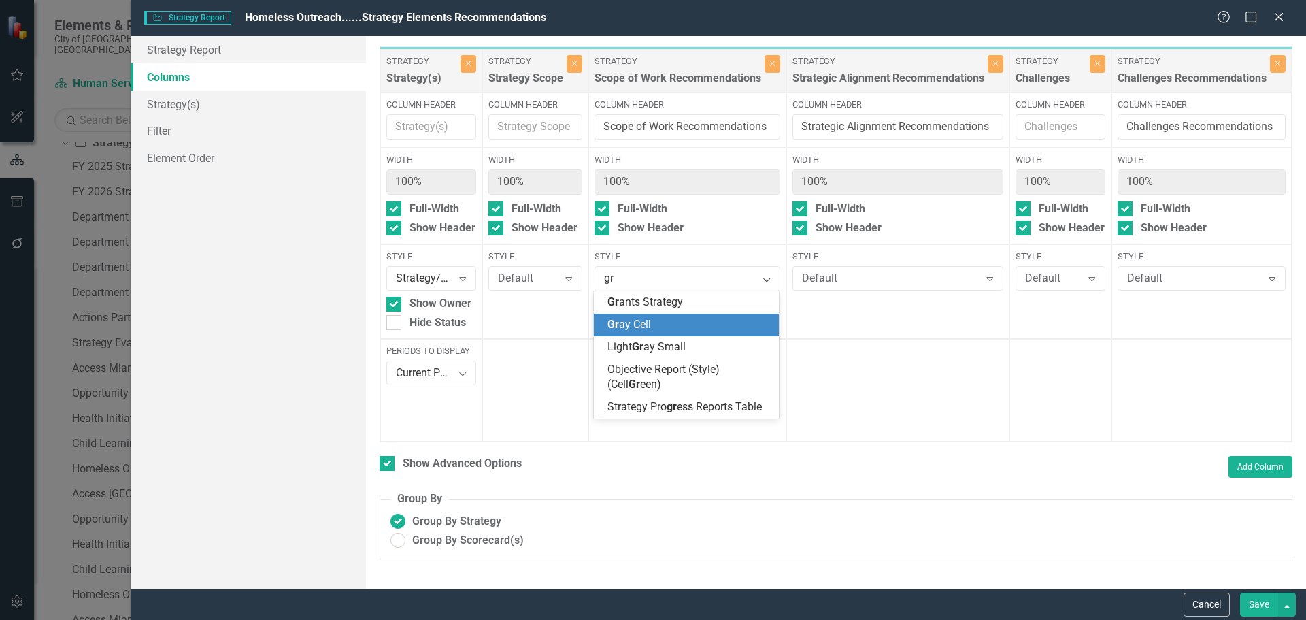
drag, startPoint x: 648, startPoint y: 321, endPoint x: 812, endPoint y: 297, distance: 165.7
click at [652, 321] on div "Gr ay Cell" at bounding box center [688, 325] width 163 height 16
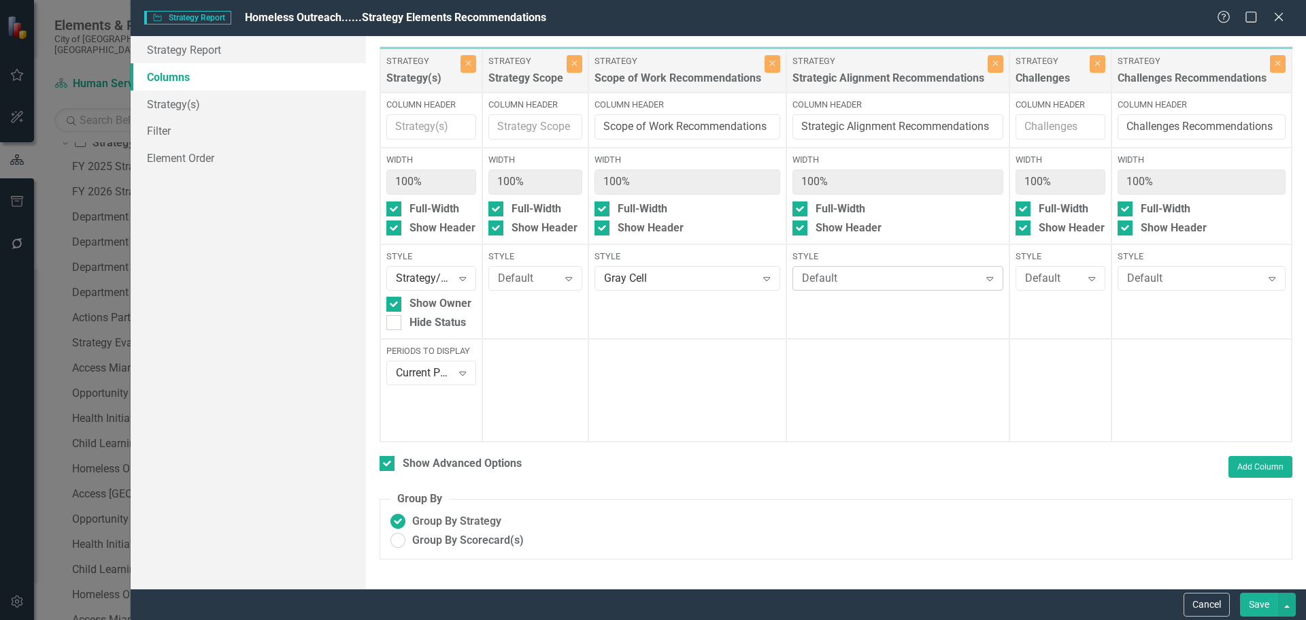
click at [854, 274] on div "Default" at bounding box center [891, 279] width 178 height 16
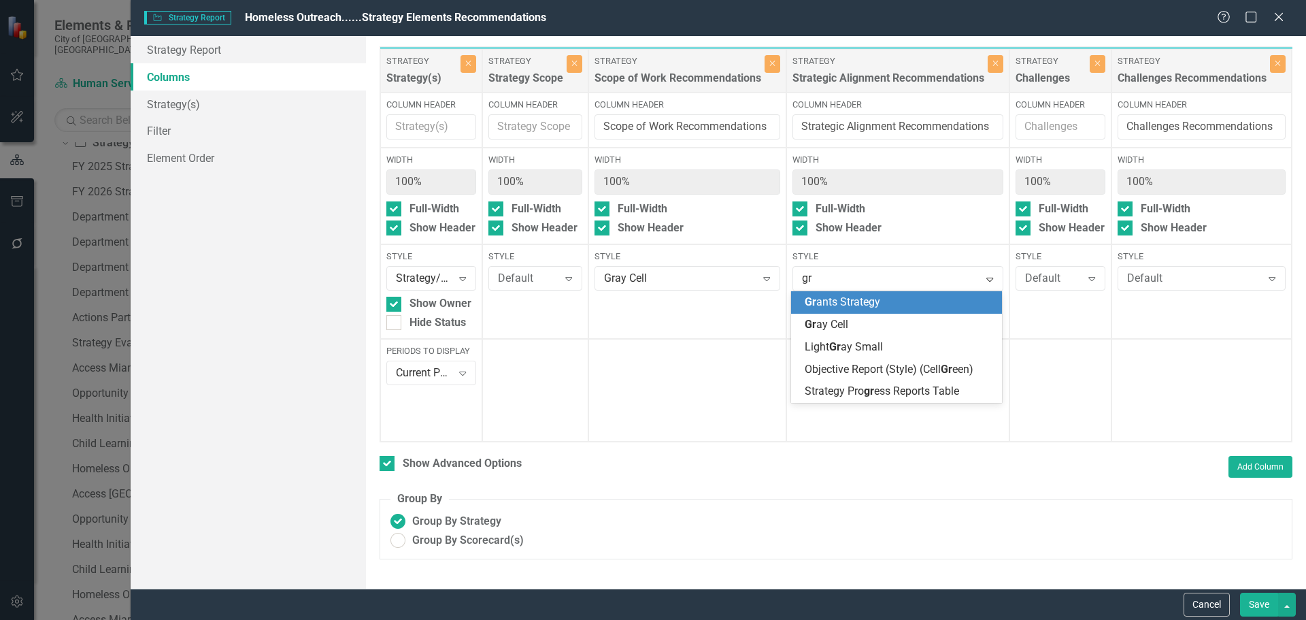
type input "gra"
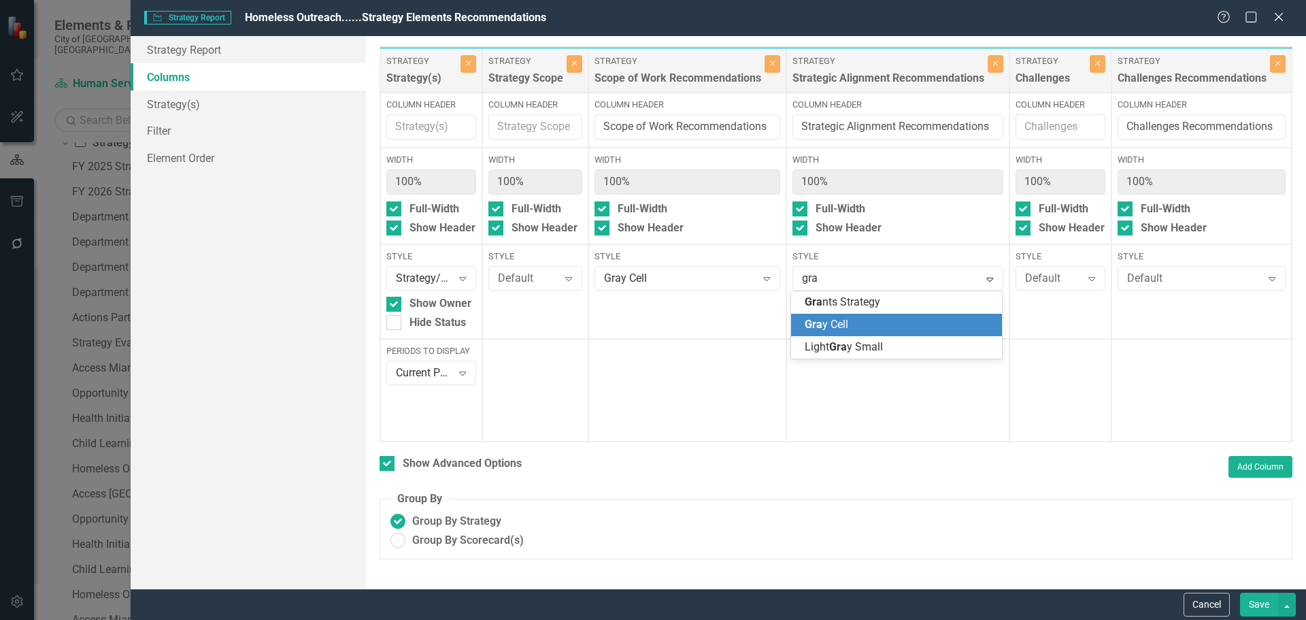
drag, startPoint x: 829, startPoint y: 320, endPoint x: 959, endPoint y: 322, distance: 129.3
click at [832, 320] on span "Gra y Cell" at bounding box center [827, 324] width 44 height 13
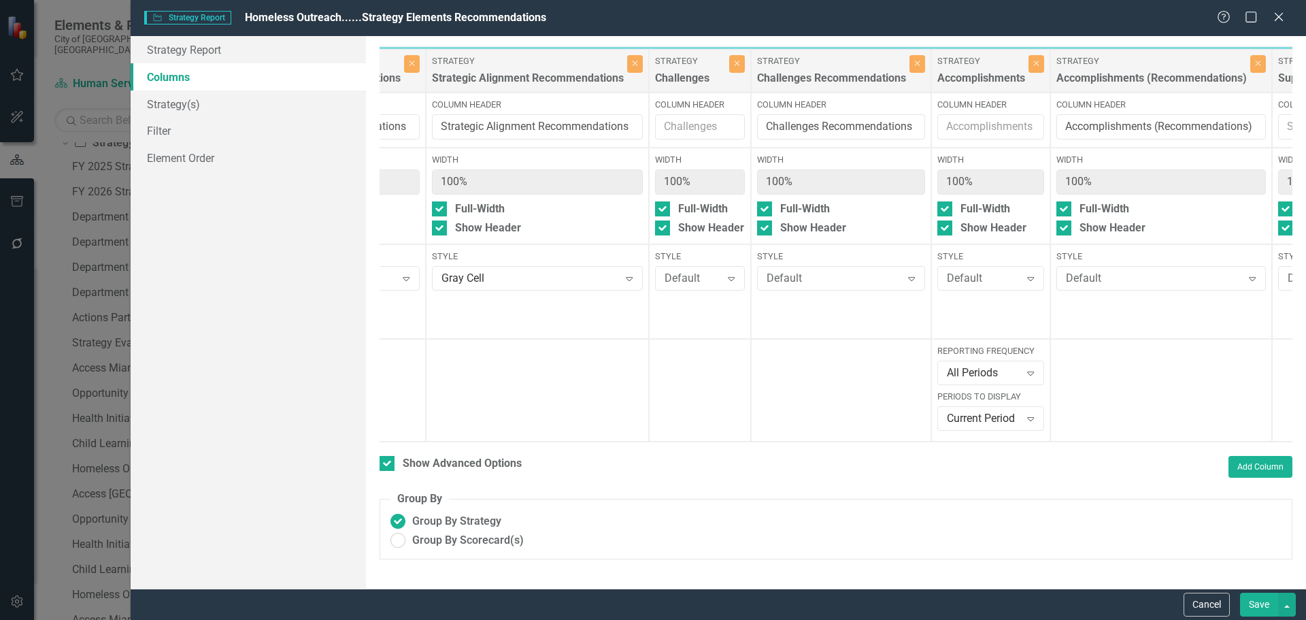
scroll to position [0, 517]
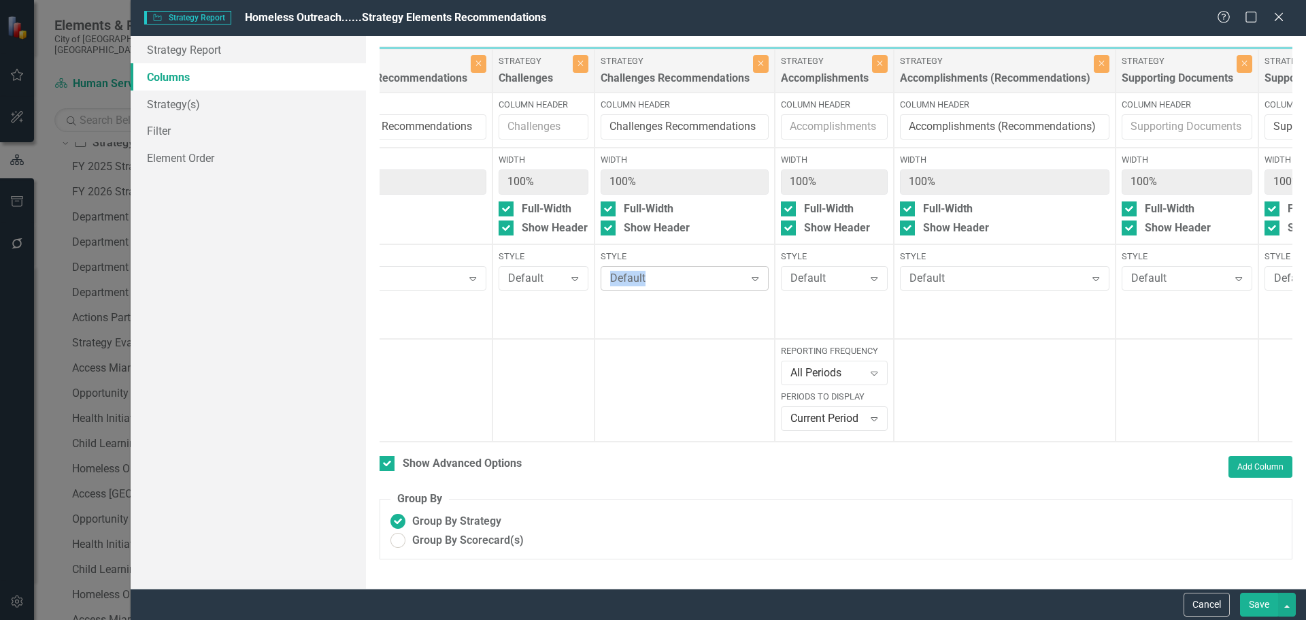
drag, startPoint x: 672, startPoint y: 261, endPoint x: 665, endPoint y: 284, distance: 24.1
click at [672, 264] on div "Style Default Expand" at bounding box center [685, 269] width 168 height 39
click at [665, 284] on div "Default" at bounding box center [677, 279] width 135 height 16
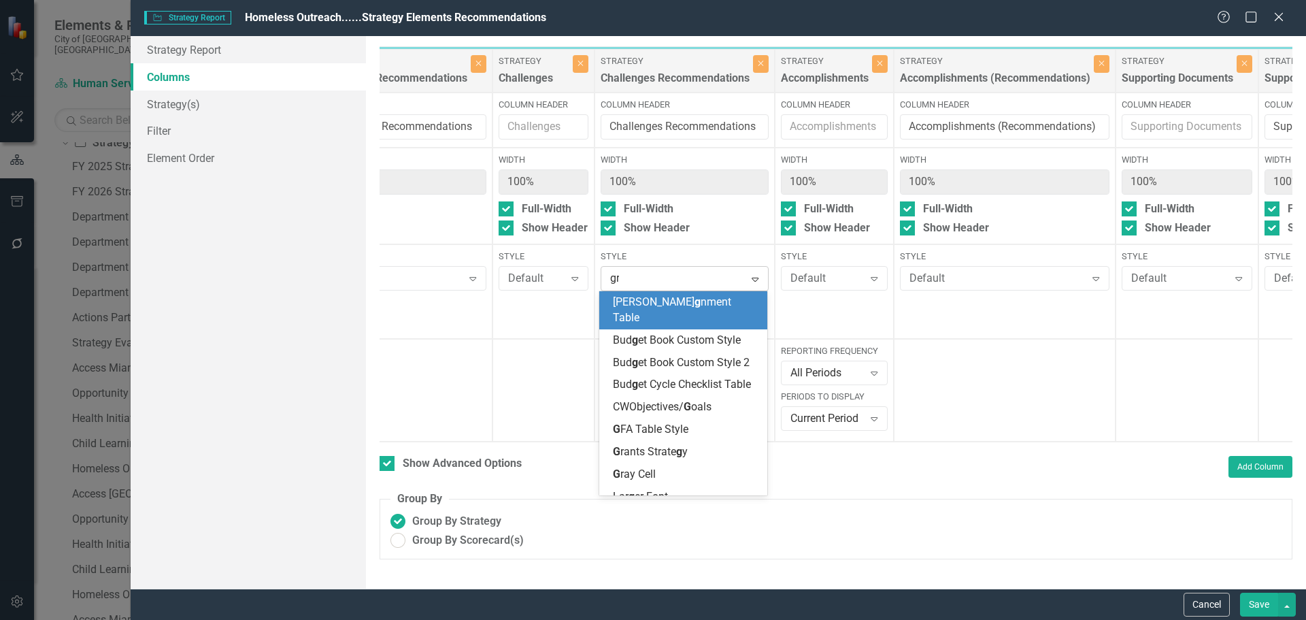
type input "gra"
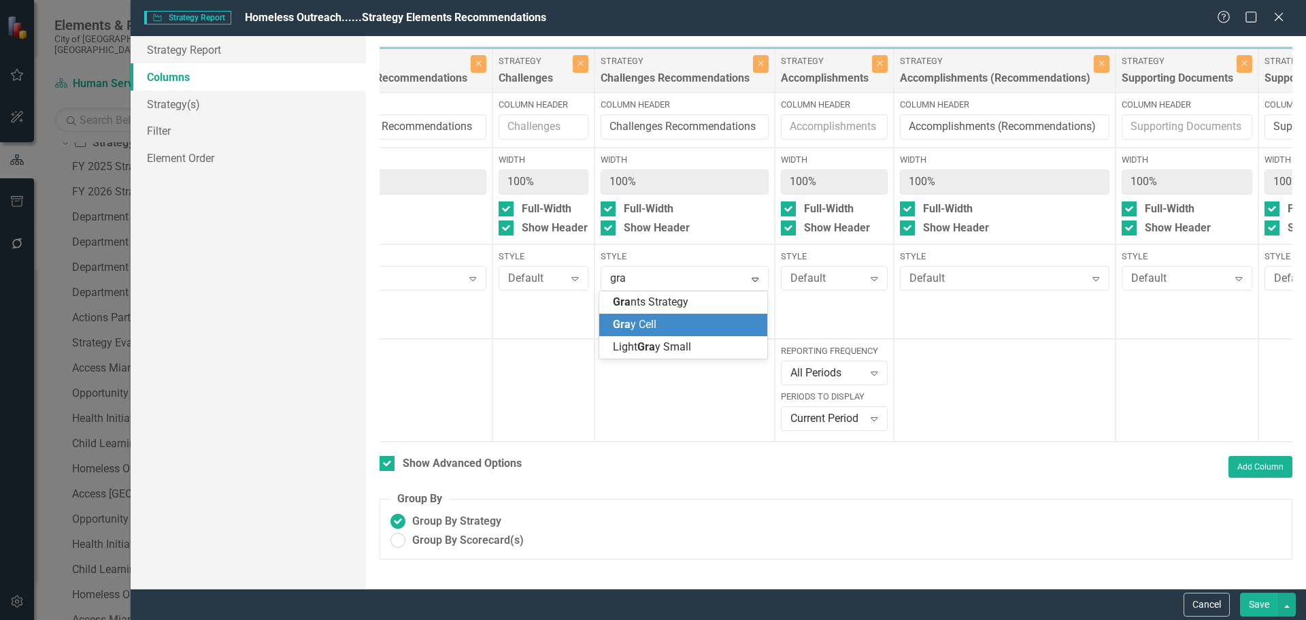
drag, startPoint x: 665, startPoint y: 322, endPoint x: 771, endPoint y: 307, distance: 107.3
click at [673, 322] on div "Gra y Cell" at bounding box center [686, 325] width 146 height 16
click at [957, 276] on div "Default" at bounding box center [998, 279] width 176 height 16
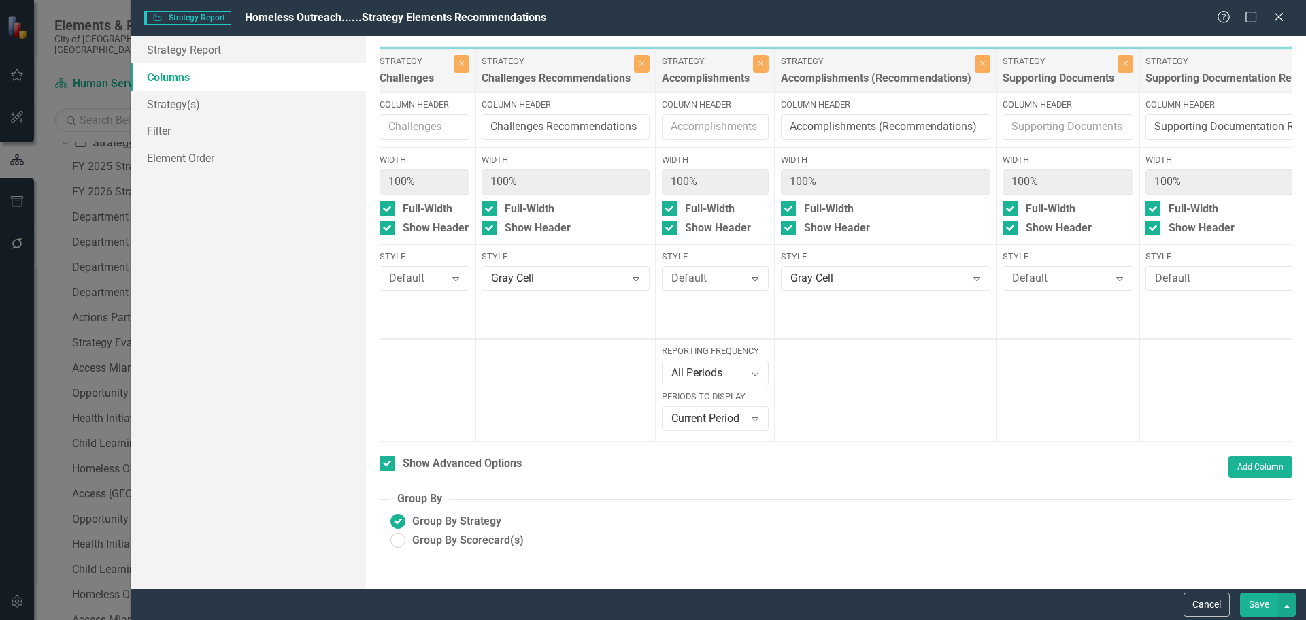
scroll to position [0, 836]
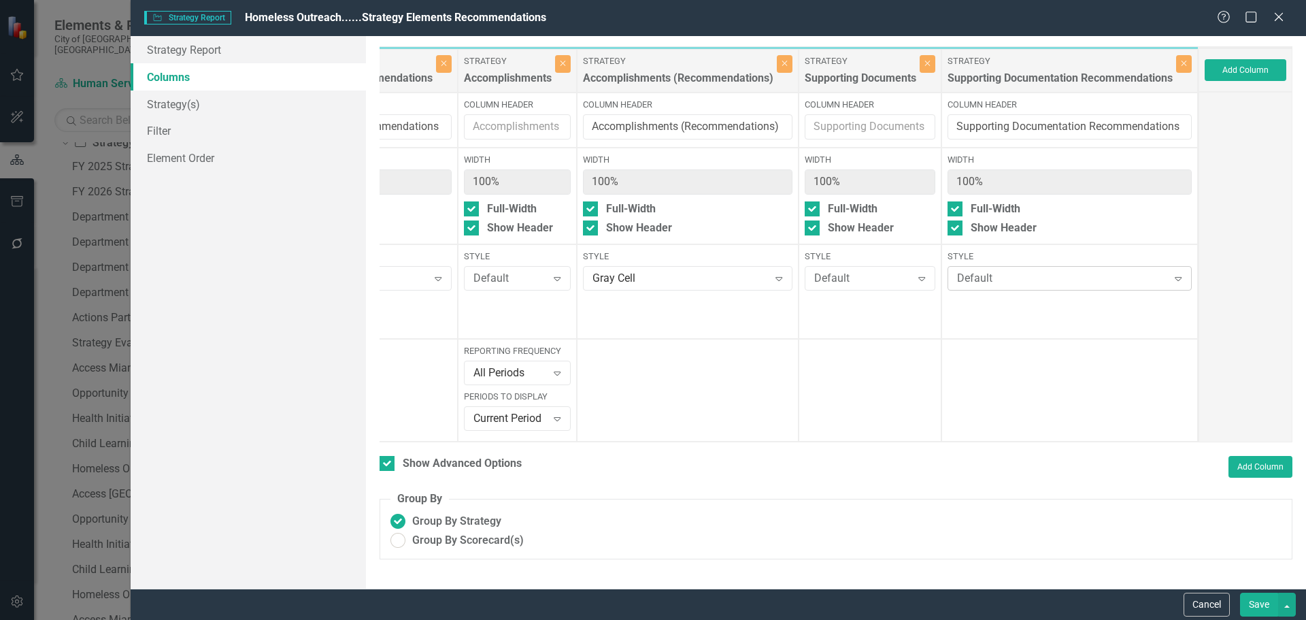
click at [996, 267] on div "Default Expand" at bounding box center [1070, 278] width 244 height 24
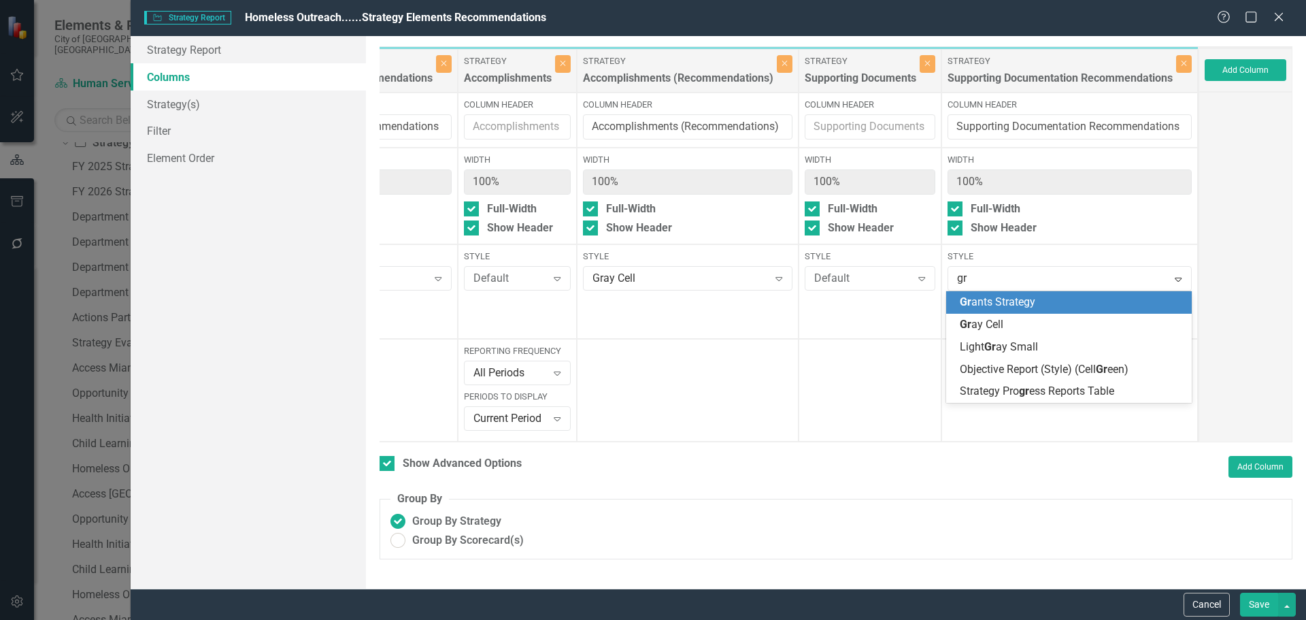
type input "gra"
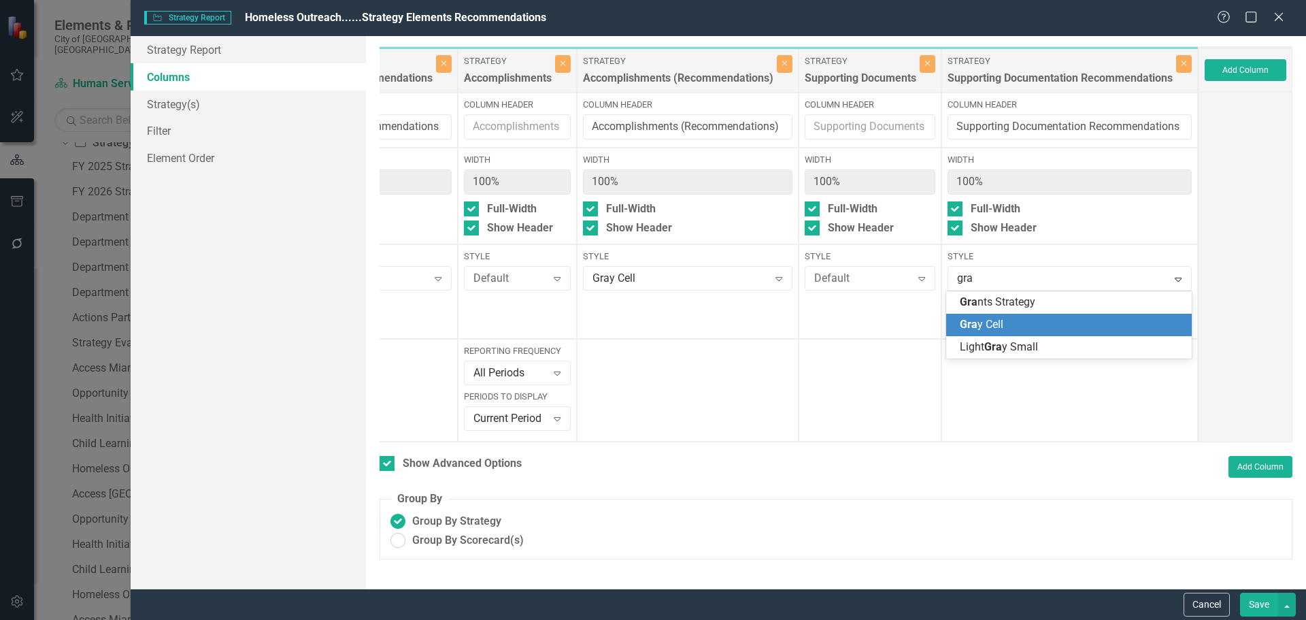
click at [985, 325] on span "Gra y Cell" at bounding box center [982, 324] width 44 height 13
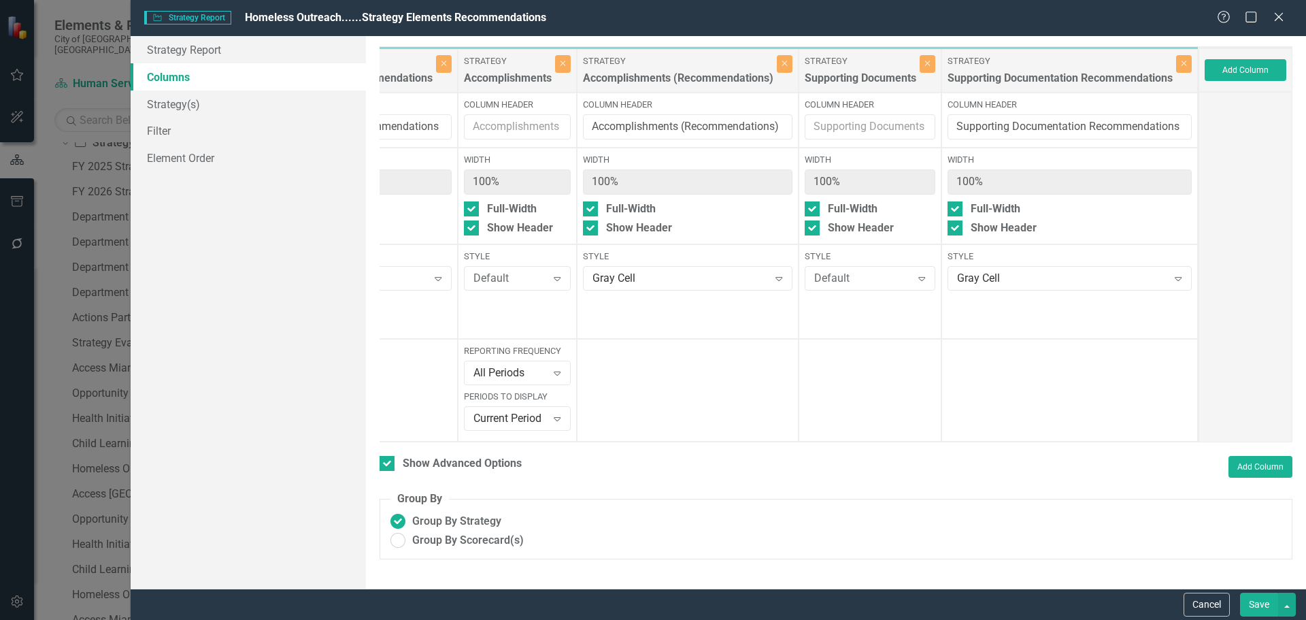
click at [1250, 604] on button "Save" at bounding box center [1259, 605] width 38 height 24
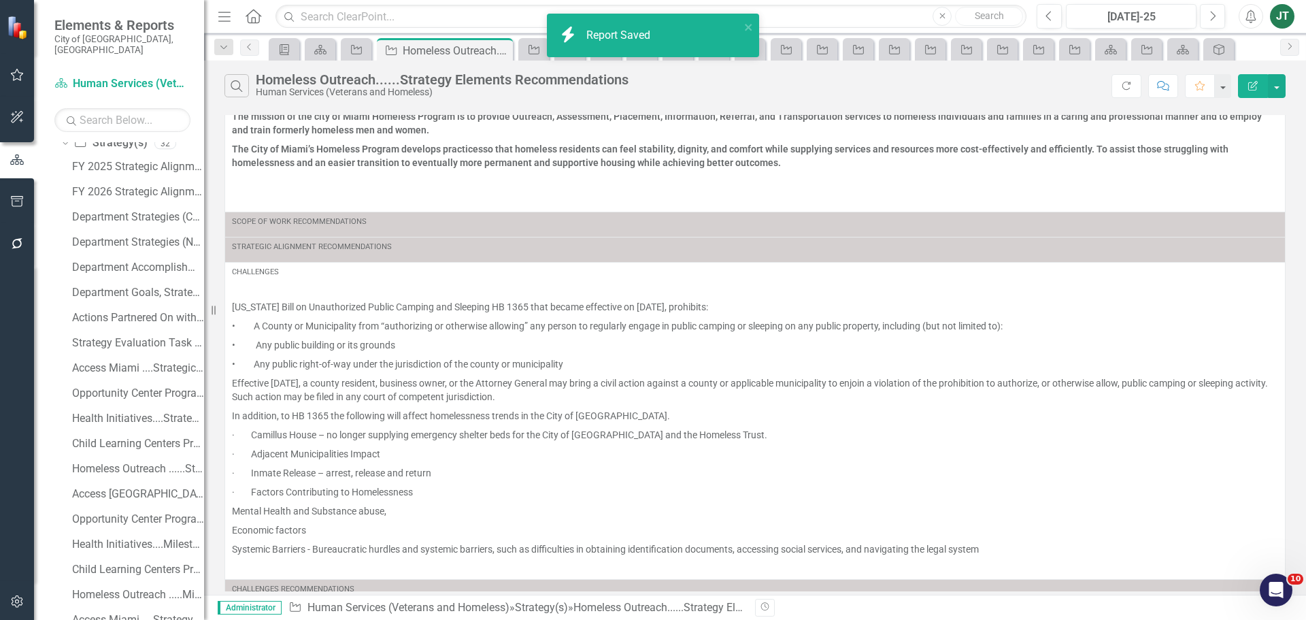
scroll to position [318, 0]
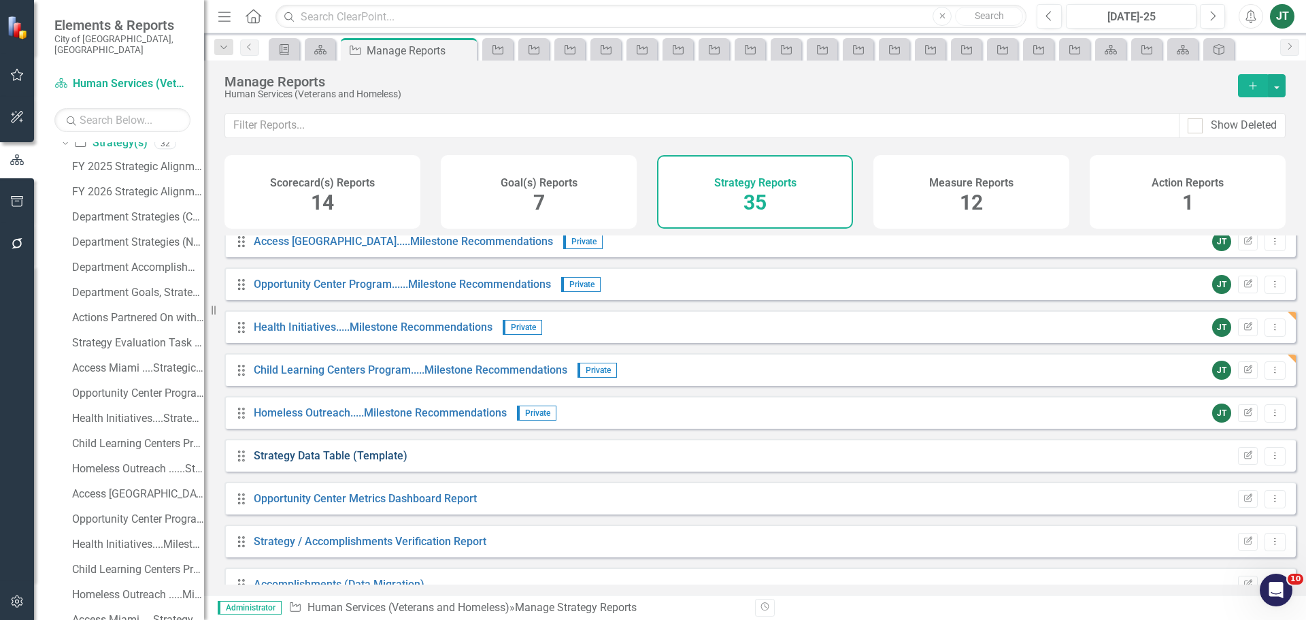
scroll to position [1151, 0]
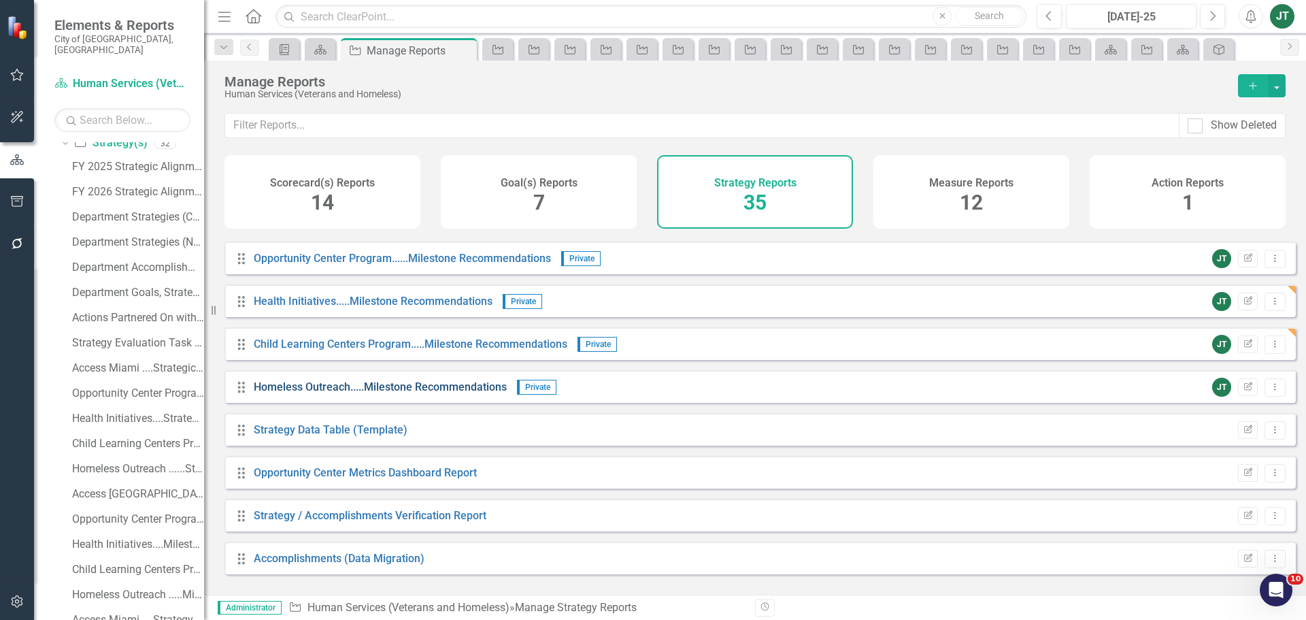
click at [418, 393] on link "Homeless Outreach.....Milestone Recommendations" at bounding box center [380, 386] width 253 height 13
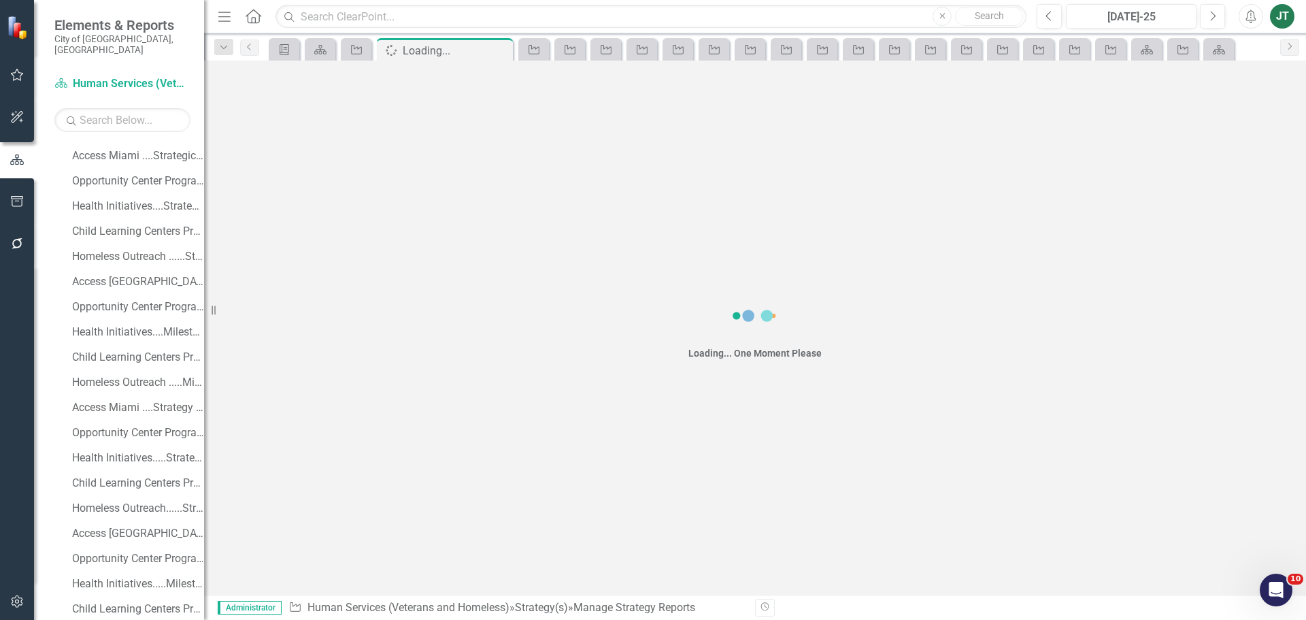
scroll to position [415, 0]
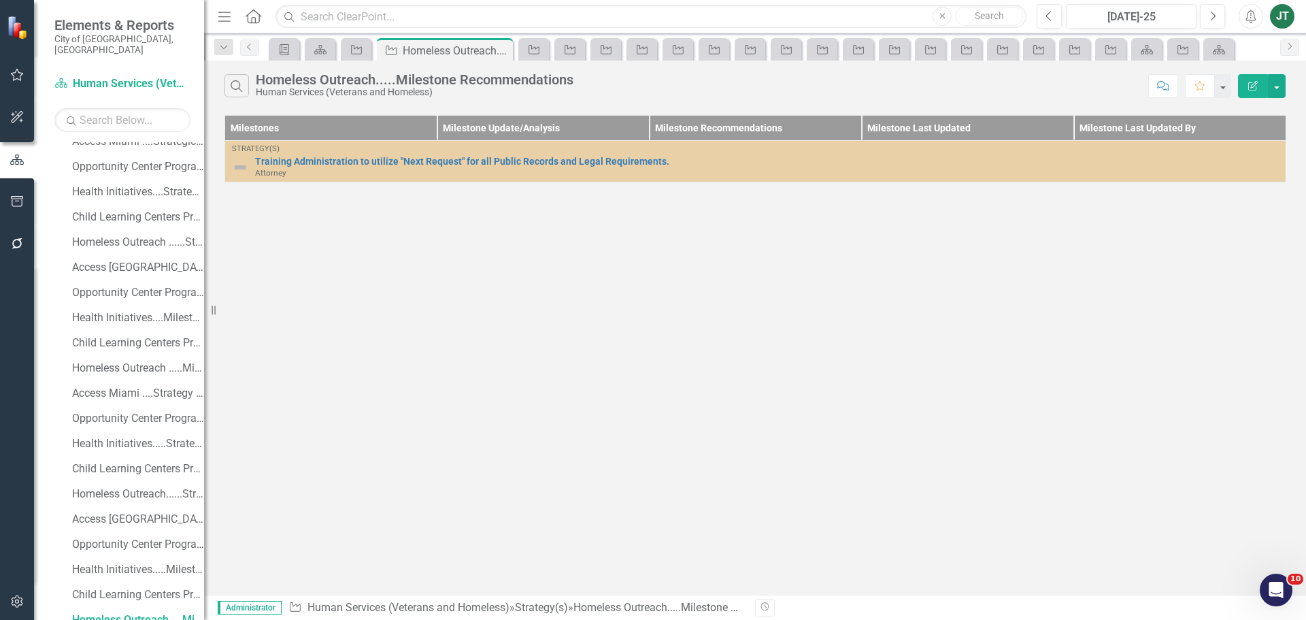
click at [1248, 86] on icon "Edit Report" at bounding box center [1253, 86] width 12 height 10
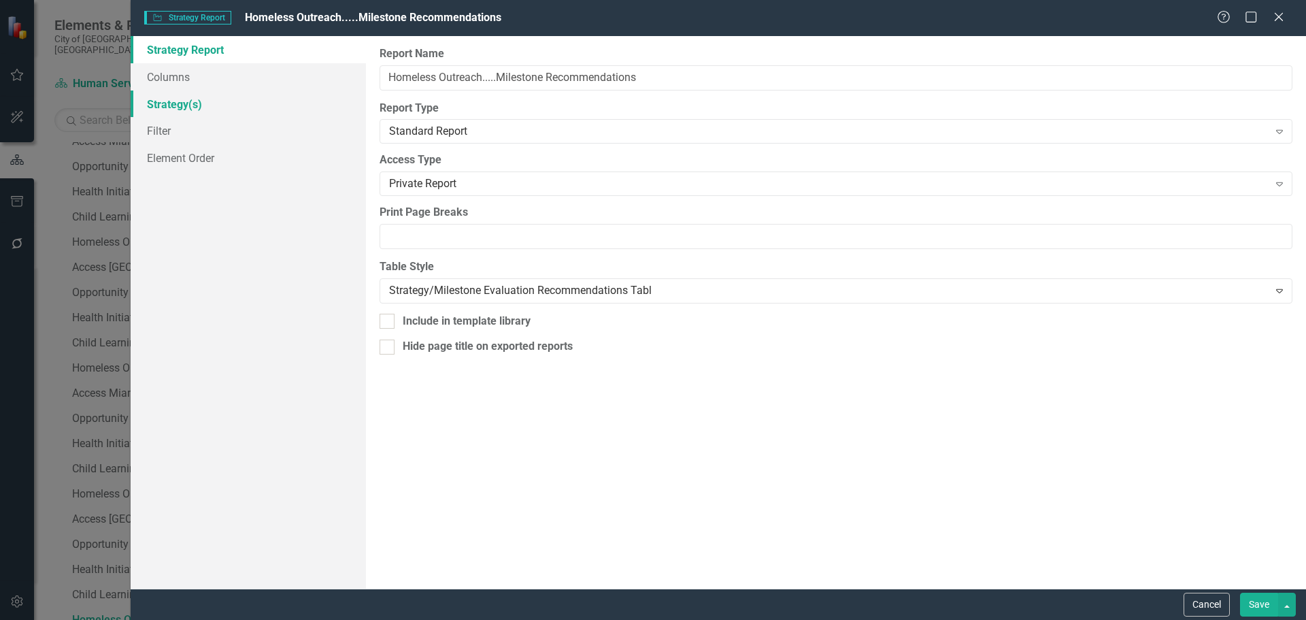
click at [178, 99] on link "Strategy(s)" at bounding box center [248, 103] width 235 height 27
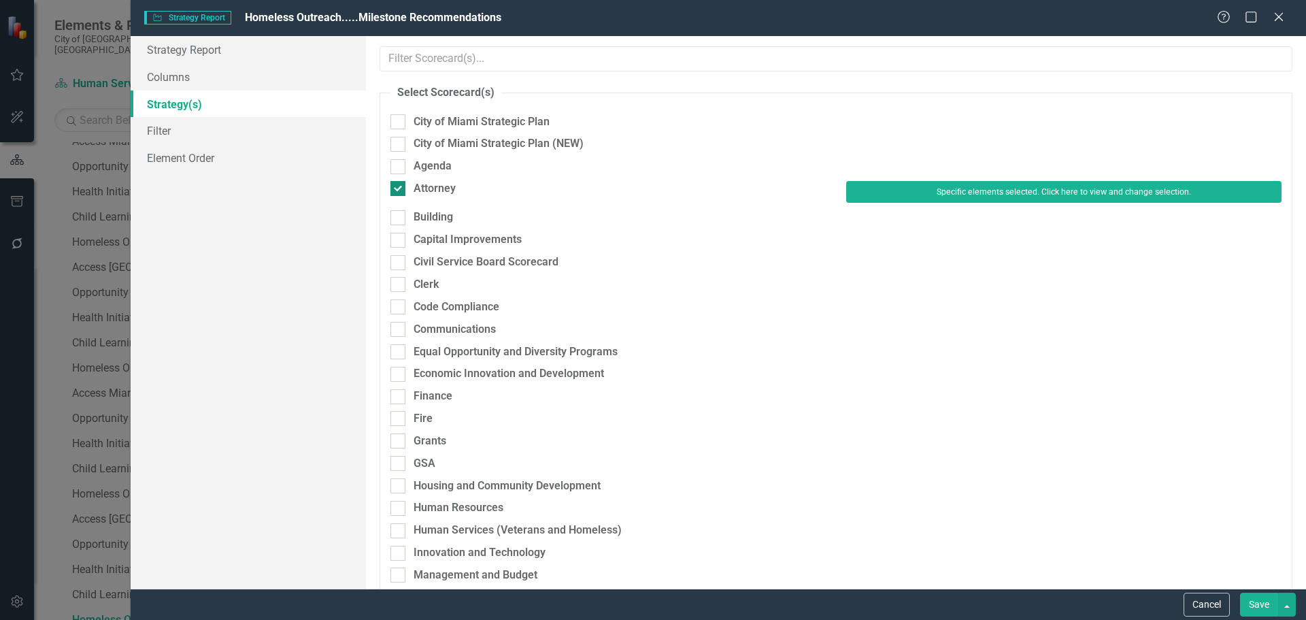
click at [432, 183] on div "Attorney" at bounding box center [435, 189] width 42 height 16
click at [399, 183] on input "Attorney" at bounding box center [394, 185] width 9 height 9
checkbox input "false"
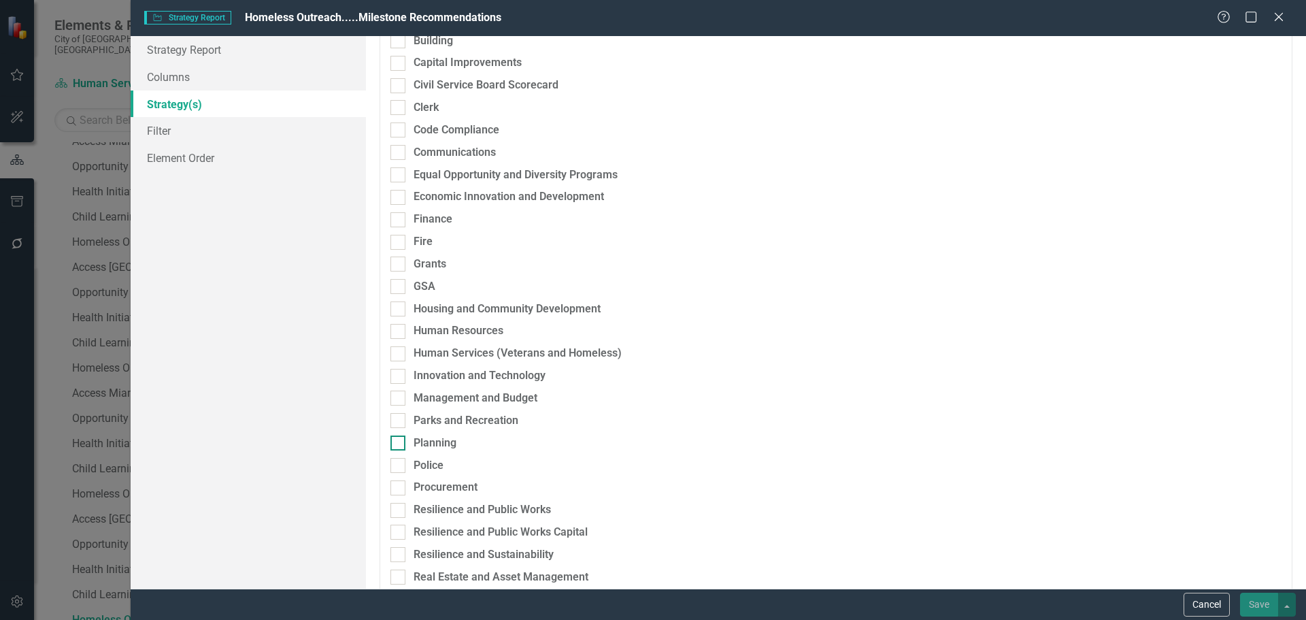
scroll to position [204, 0]
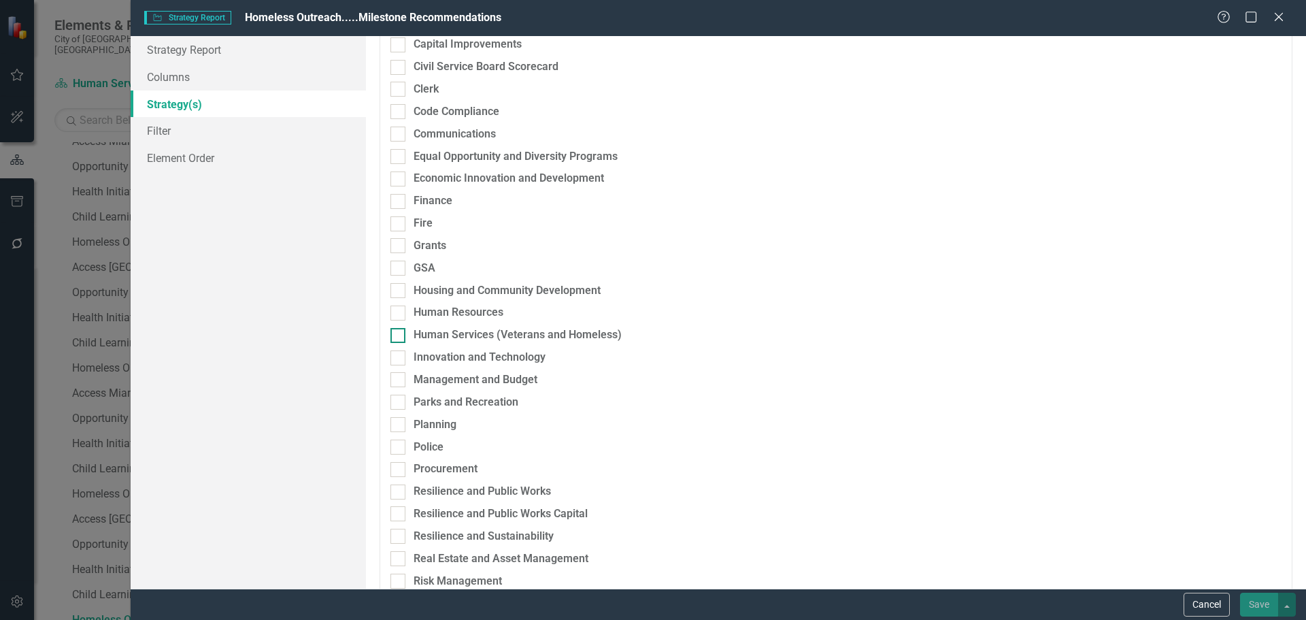
click at [446, 337] on div "Human Services (Veterans and Homeless)" at bounding box center [518, 335] width 208 height 16
click at [399, 337] on input "Human Services (Veterans and Homeless)" at bounding box center [394, 332] width 9 height 9
checkbox input "true"
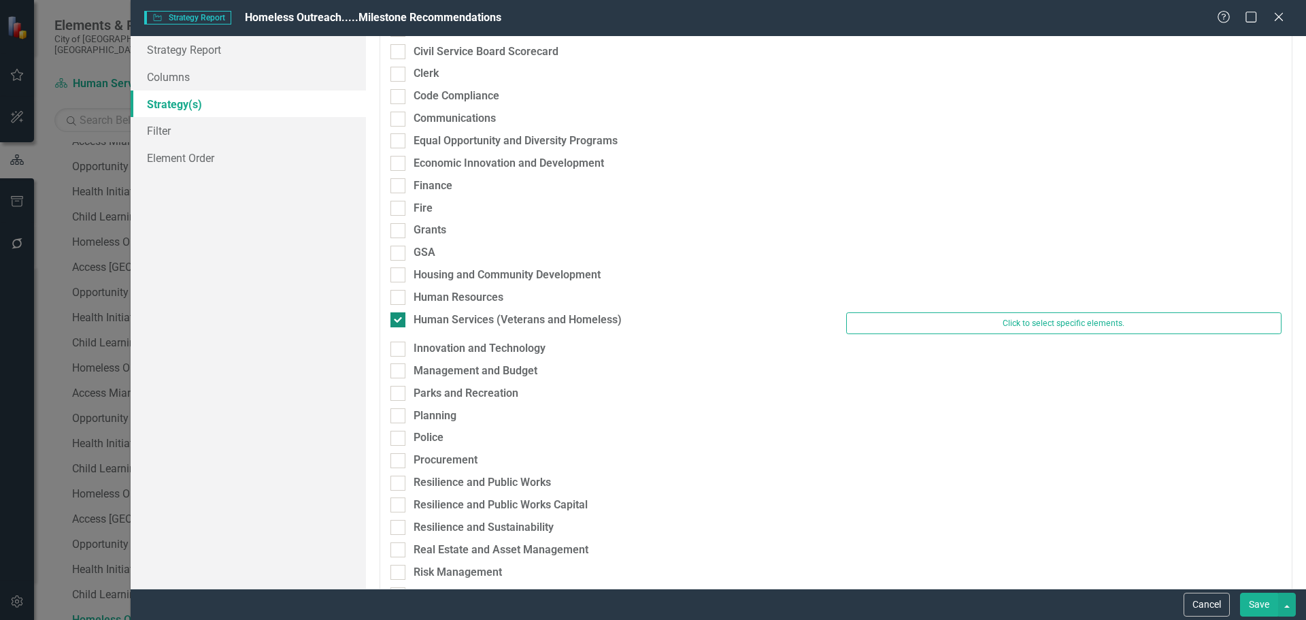
scroll to position [188, 0]
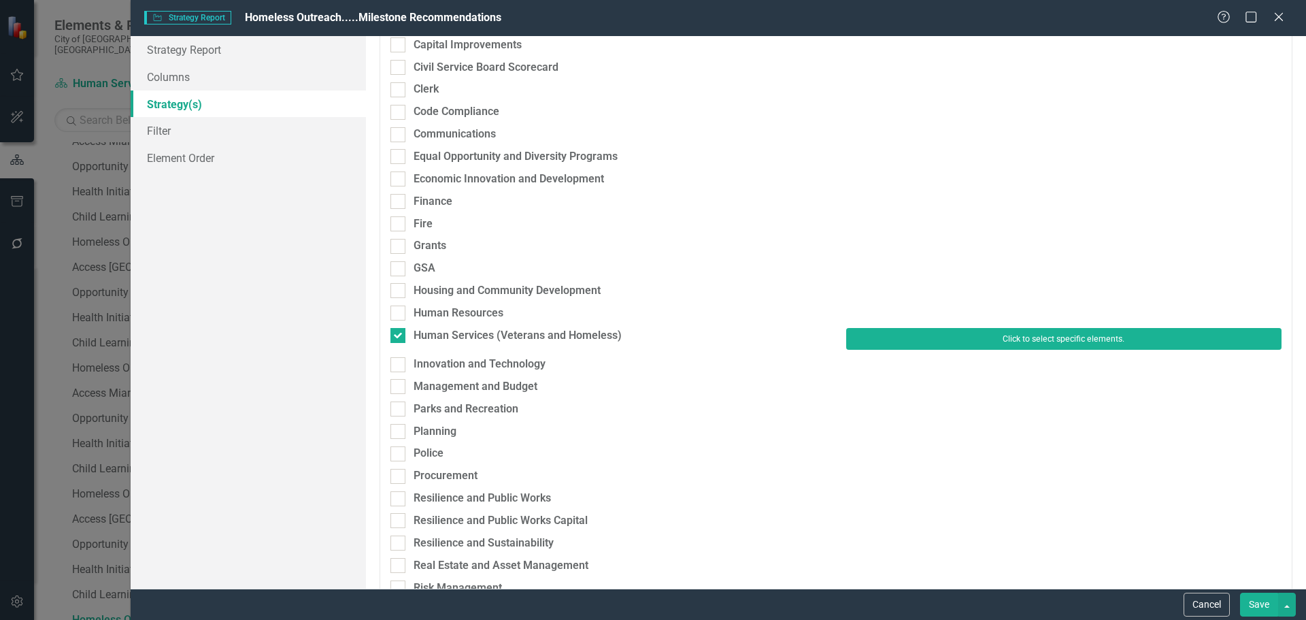
click at [931, 346] on button "Click to select specific elements." at bounding box center [1063, 339] width 435 height 22
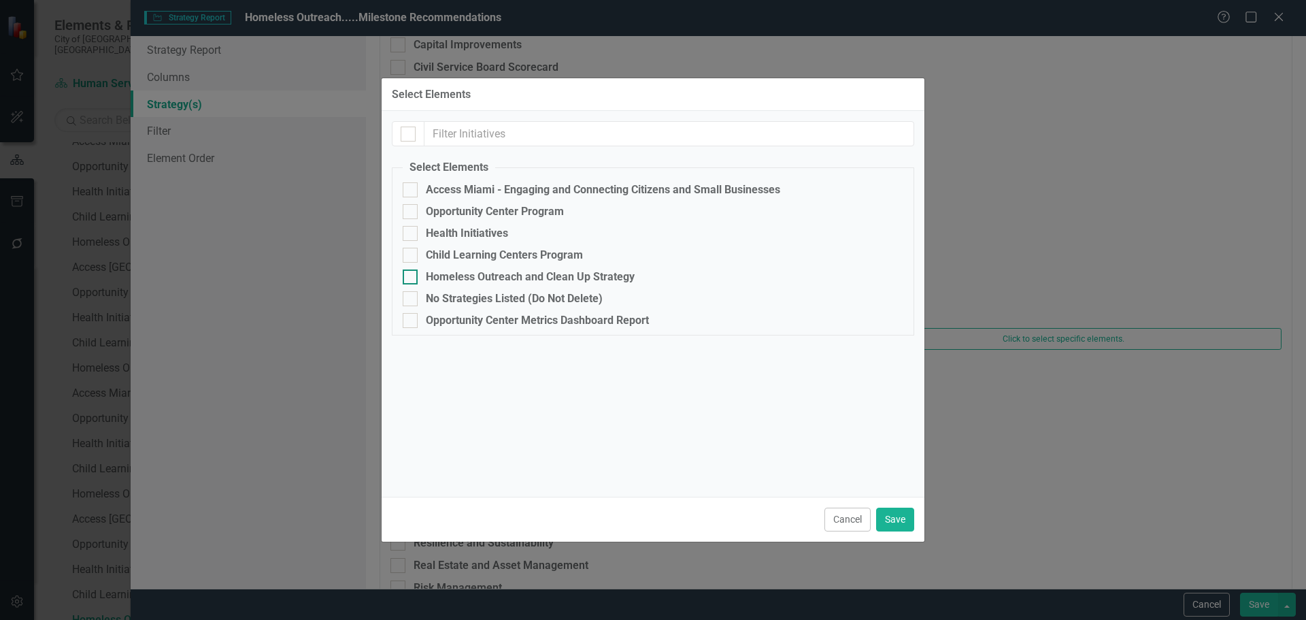
click at [462, 269] on div "Homeless Outreach and Clean Up Strategy" at bounding box center [653, 276] width 501 height 15
click at [412, 269] on input "Homeless Outreach and Clean Up Strategy" at bounding box center [407, 273] width 9 height 9
checkbox input "true"
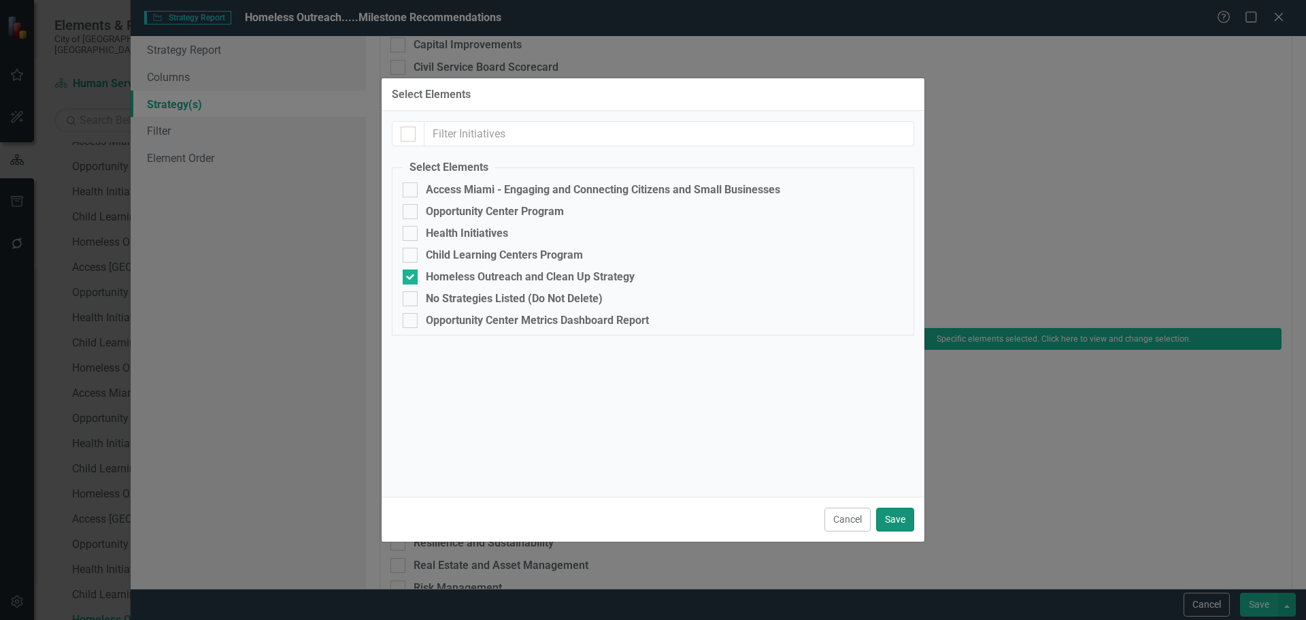
click at [898, 518] on button "Save" at bounding box center [895, 519] width 38 height 24
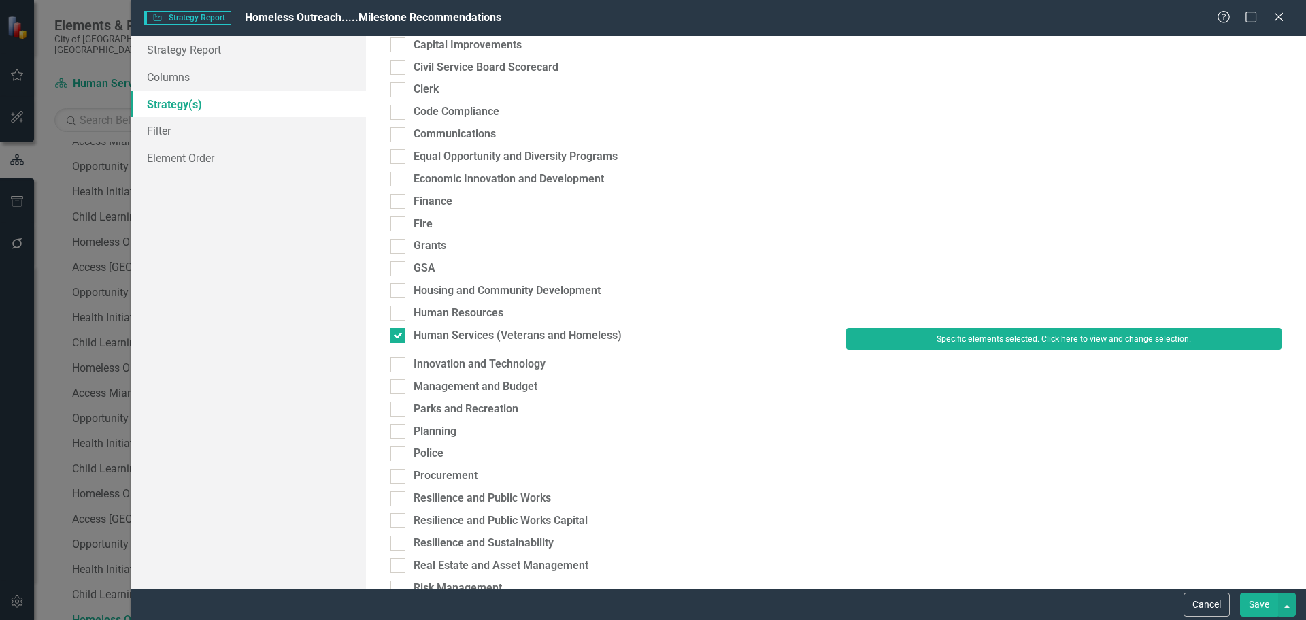
click at [1260, 601] on button "Save" at bounding box center [1259, 605] width 38 height 24
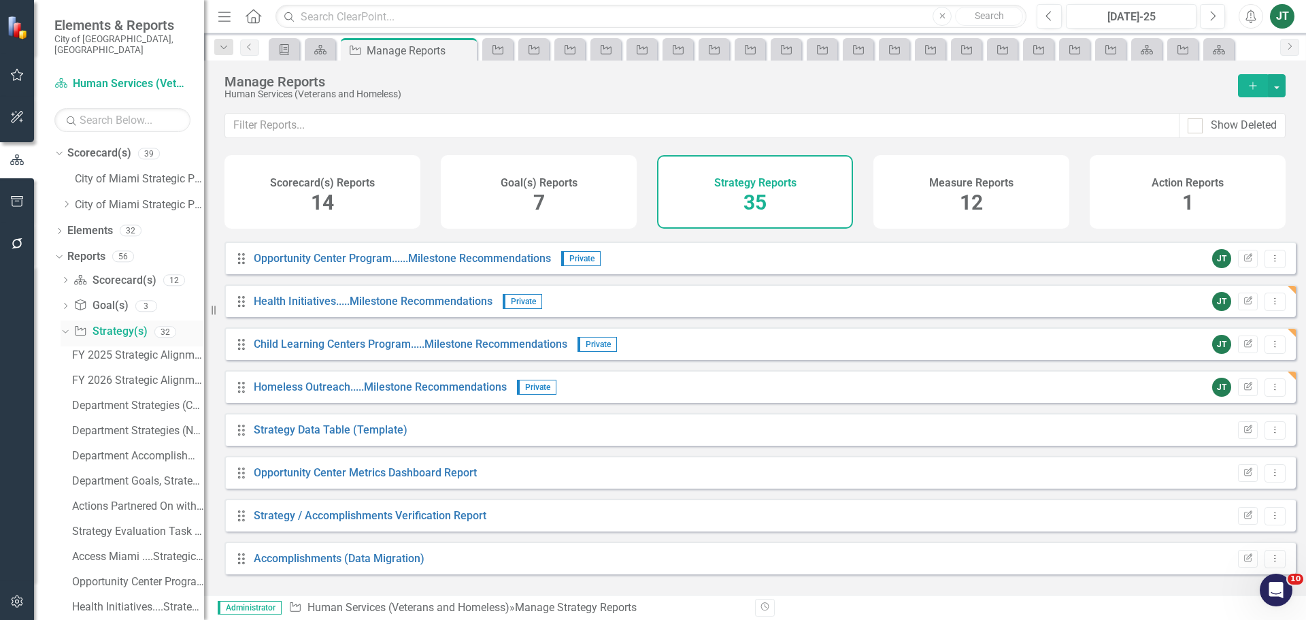
click at [67, 327] on icon "Dropdown" at bounding box center [63, 332] width 7 height 10
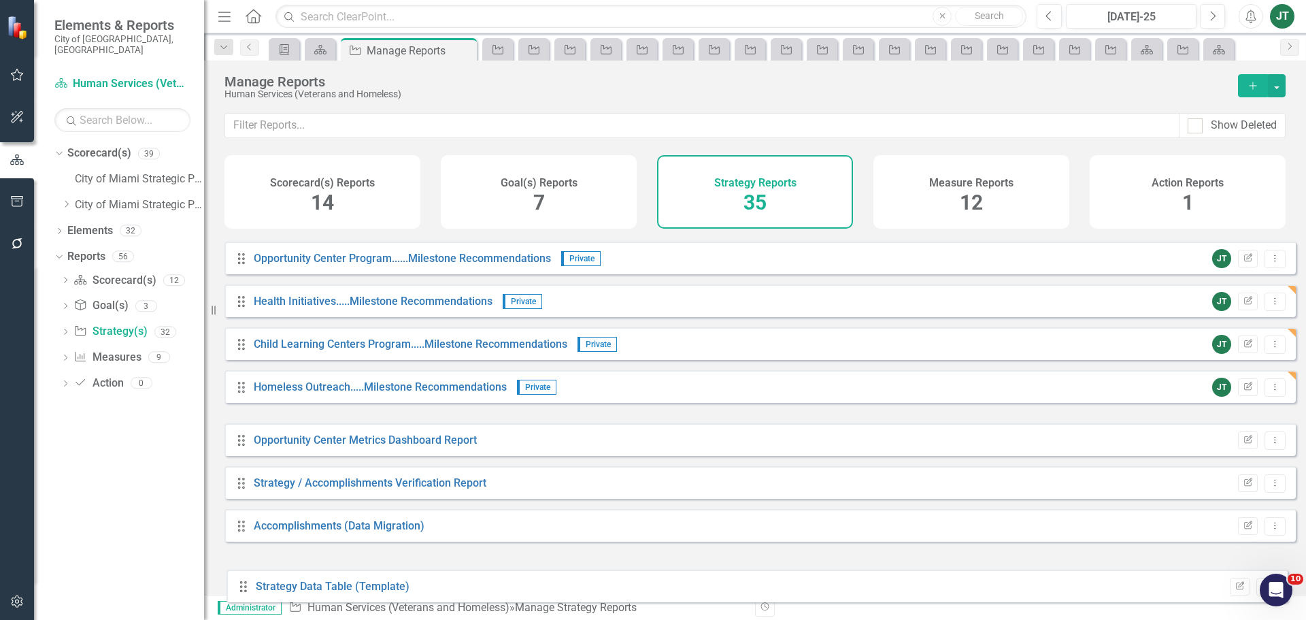
drag, startPoint x: 239, startPoint y: 440, endPoint x: 251, endPoint y: 565, distance: 125.0
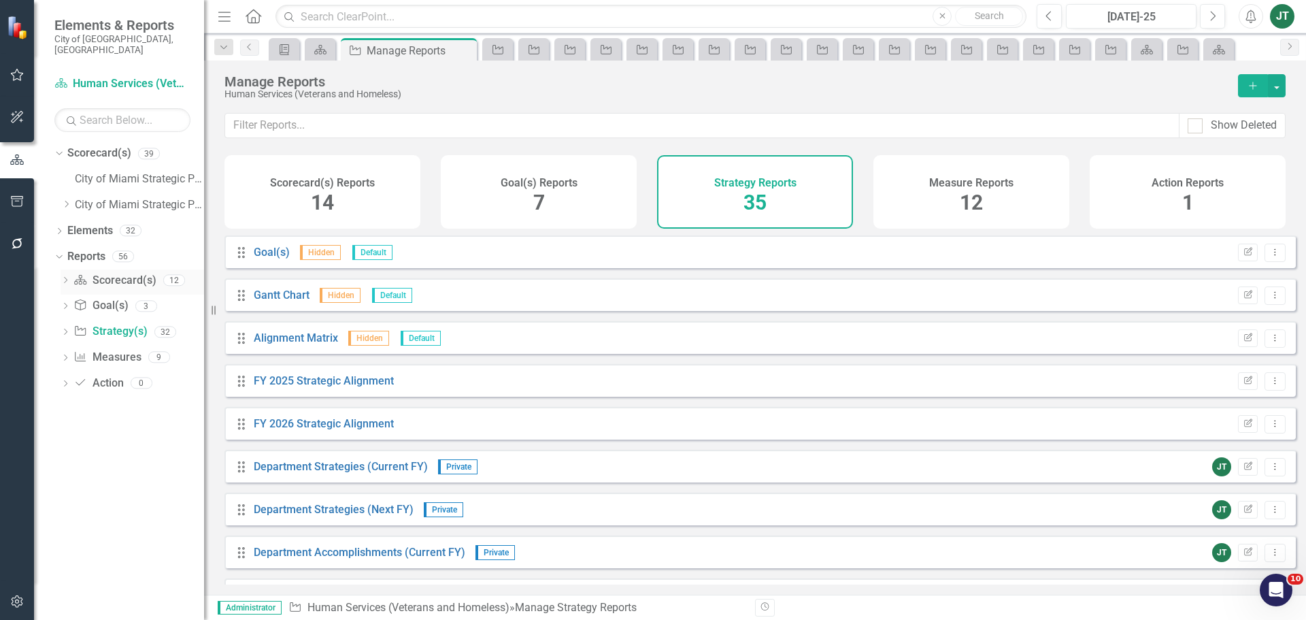
click at [67, 278] on icon "Dropdown" at bounding box center [66, 281] width 10 height 7
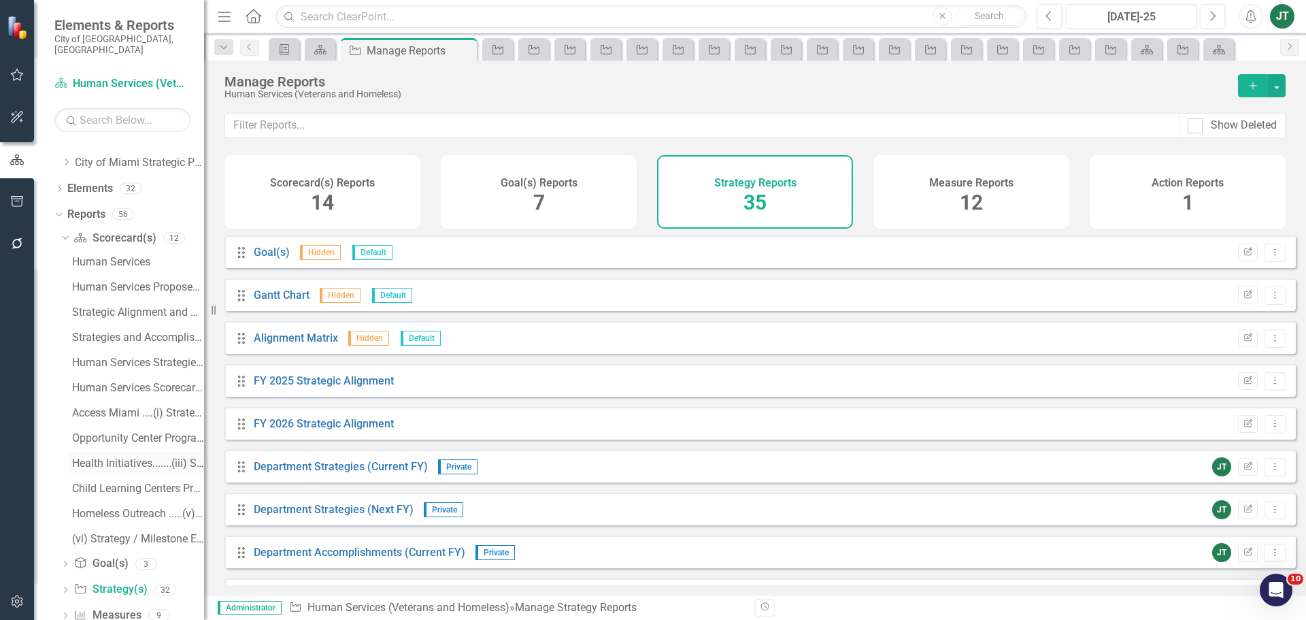
scroll to position [87, 0]
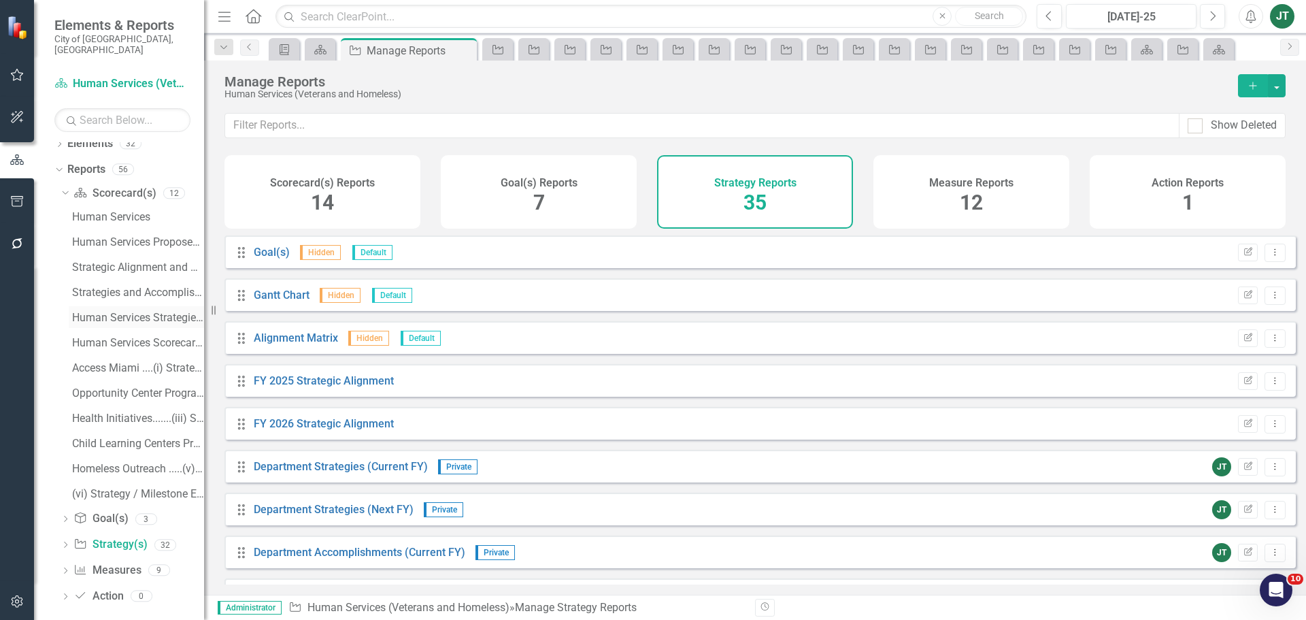
click at [133, 312] on div "Human Services Strategies Coversheet" at bounding box center [138, 318] width 132 height 12
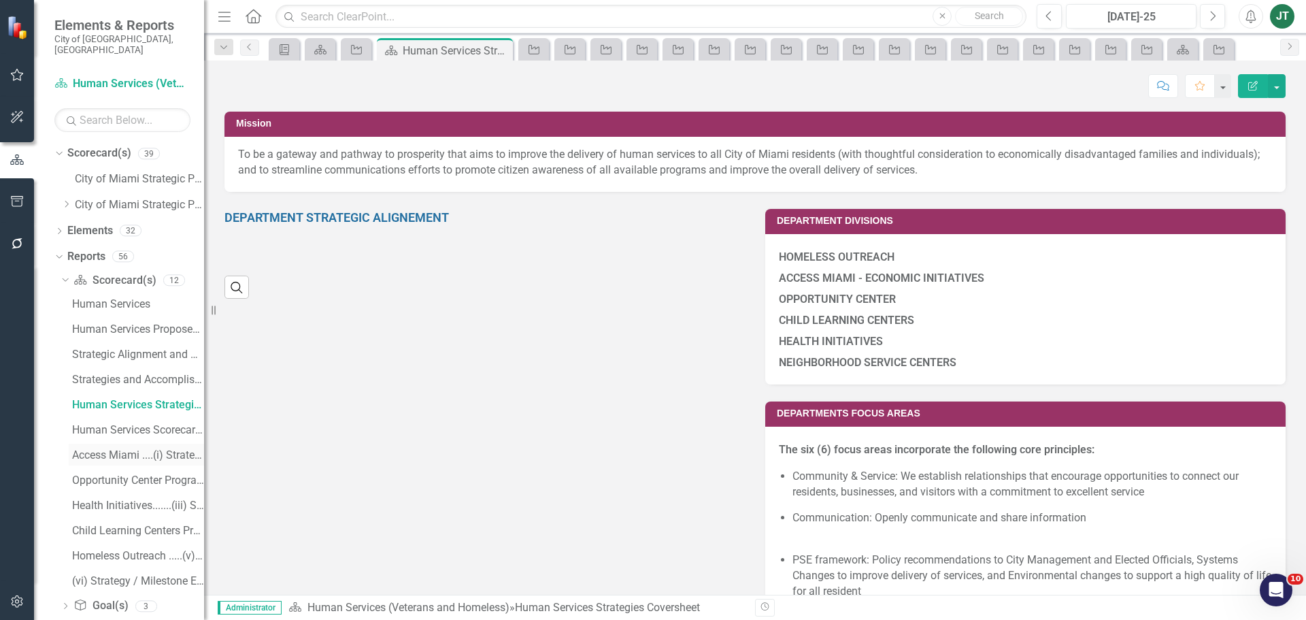
click at [123, 449] on div "Access Miami ....(i) Strategy / Milestone Evaluation and Recommendations Report" at bounding box center [138, 455] width 132 height 12
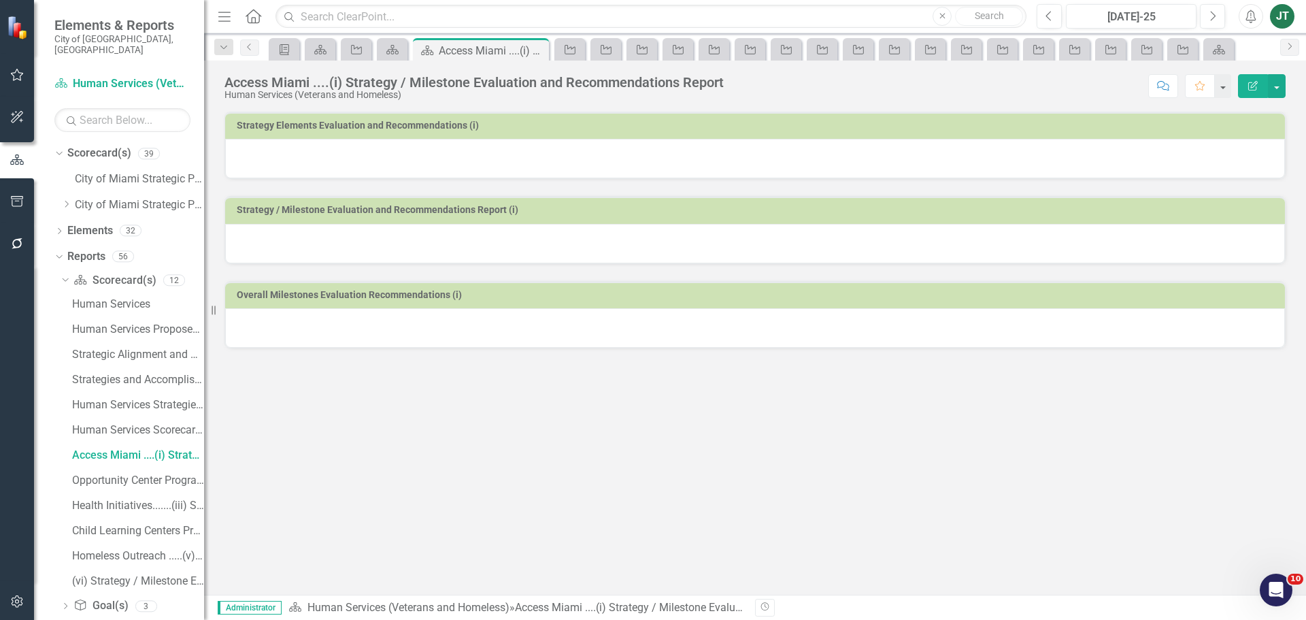
click at [519, 164] on div at bounding box center [755, 158] width 1060 height 39
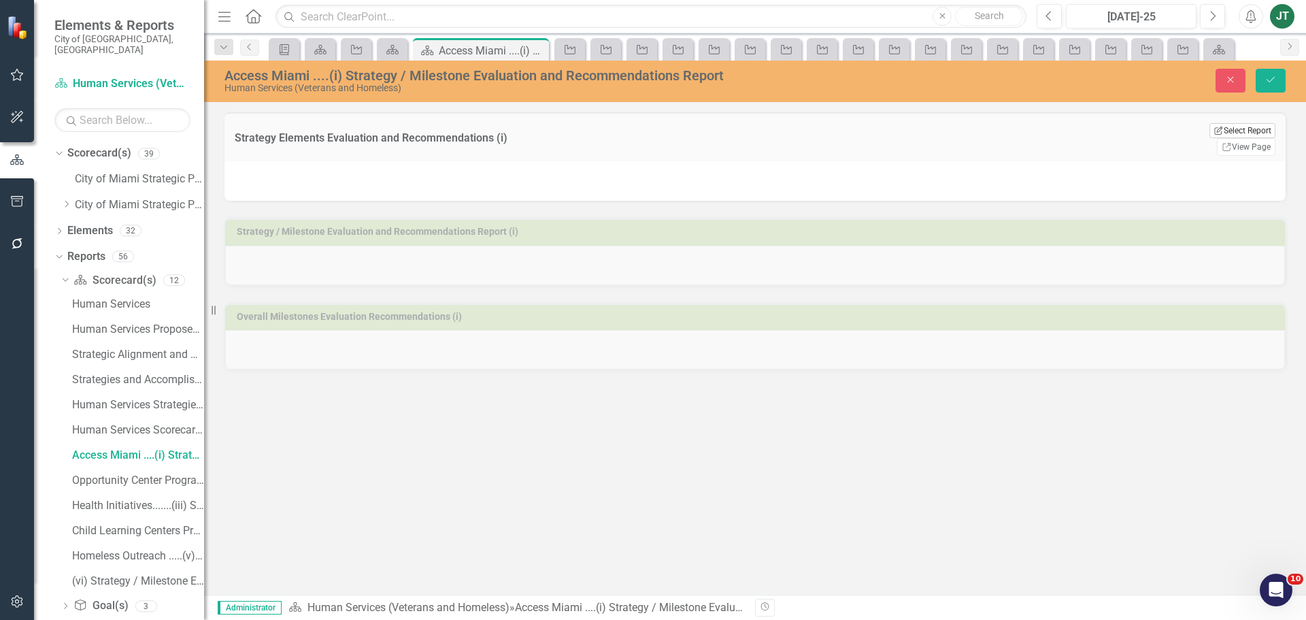
click at [1233, 130] on button "Edit Report Select Report" at bounding box center [1243, 130] width 66 height 15
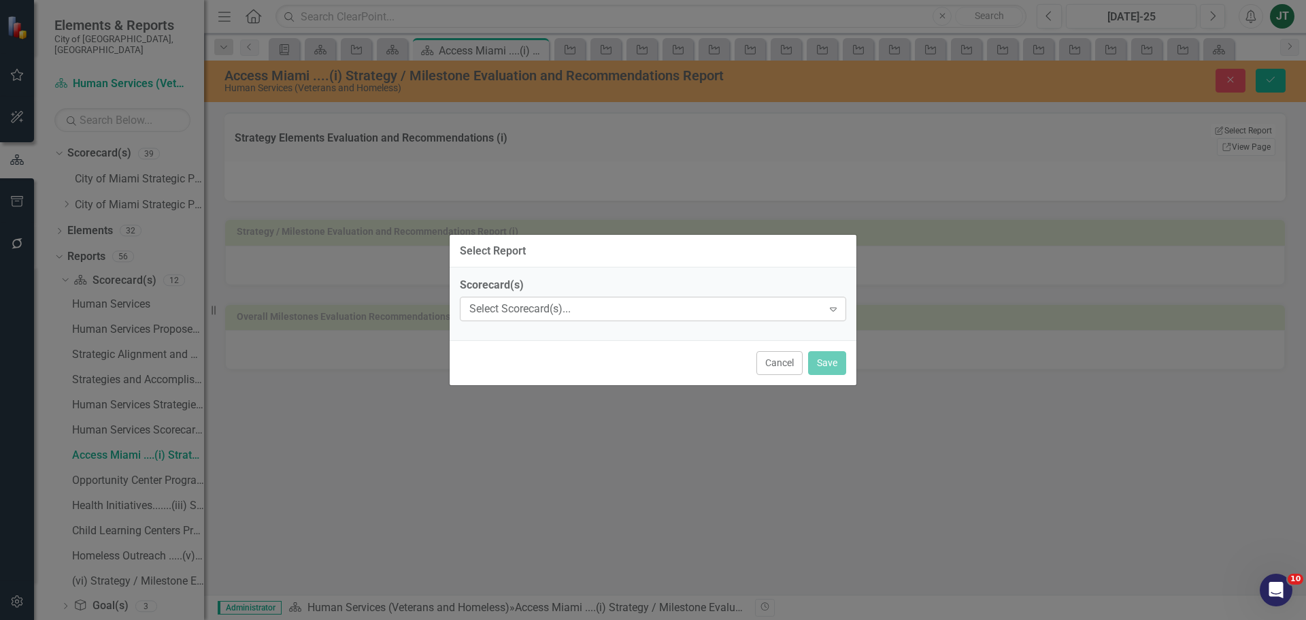
click at [560, 310] on div "Select Scorecard(s)..." at bounding box center [645, 309] width 353 height 16
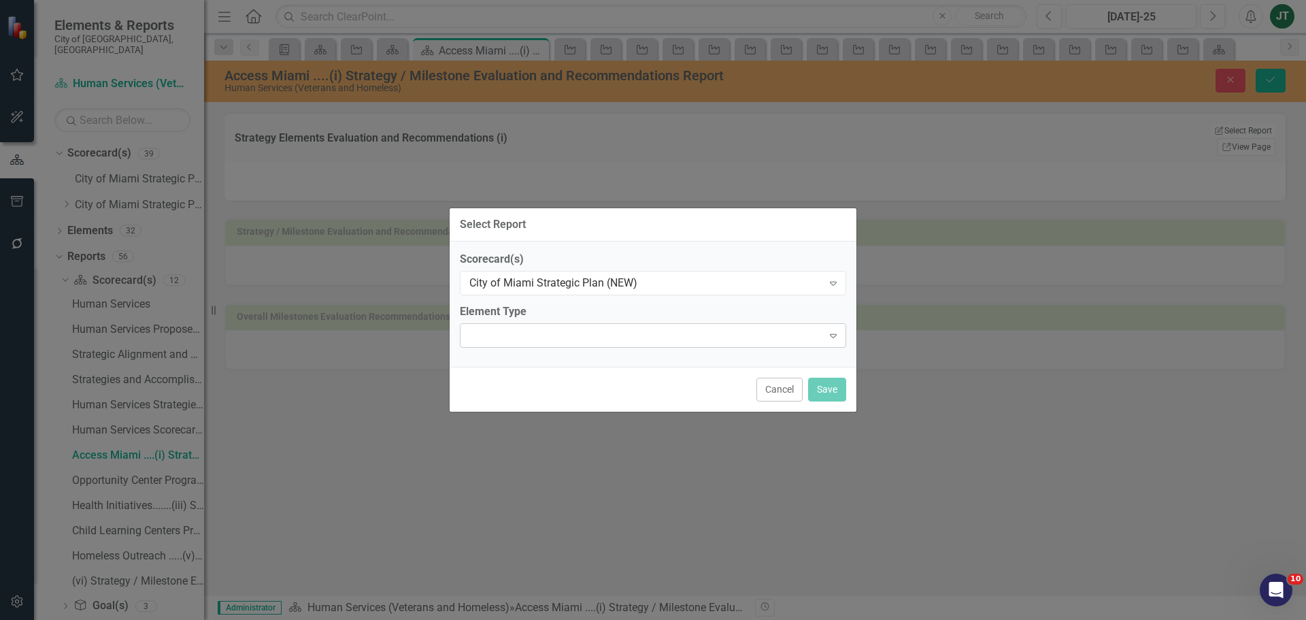
click at [529, 335] on div at bounding box center [642, 335] width 359 height 3
click at [514, 619] on div "Goal(s)" at bounding box center [656, 631] width 1284 height 16
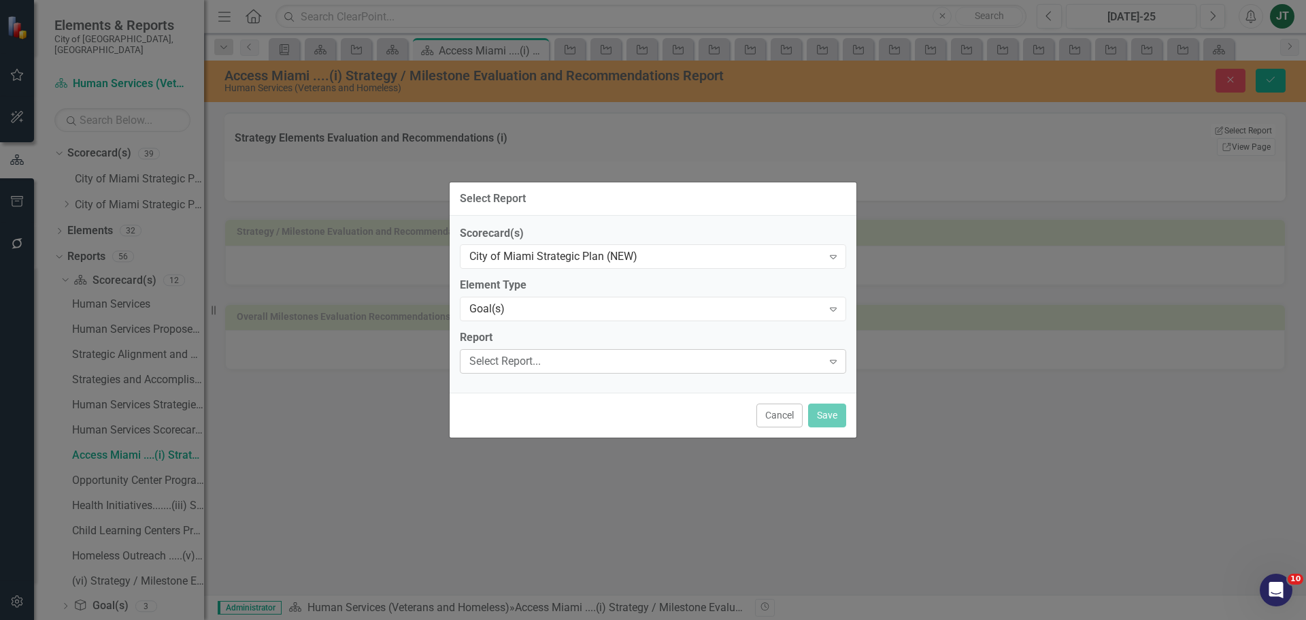
click at [607, 361] on div "Select Report..." at bounding box center [645, 362] width 353 height 16
click at [512, 309] on div "Goal(s)" at bounding box center [645, 308] width 353 height 16
click at [507, 358] on div "Select Report..." at bounding box center [645, 362] width 353 height 16
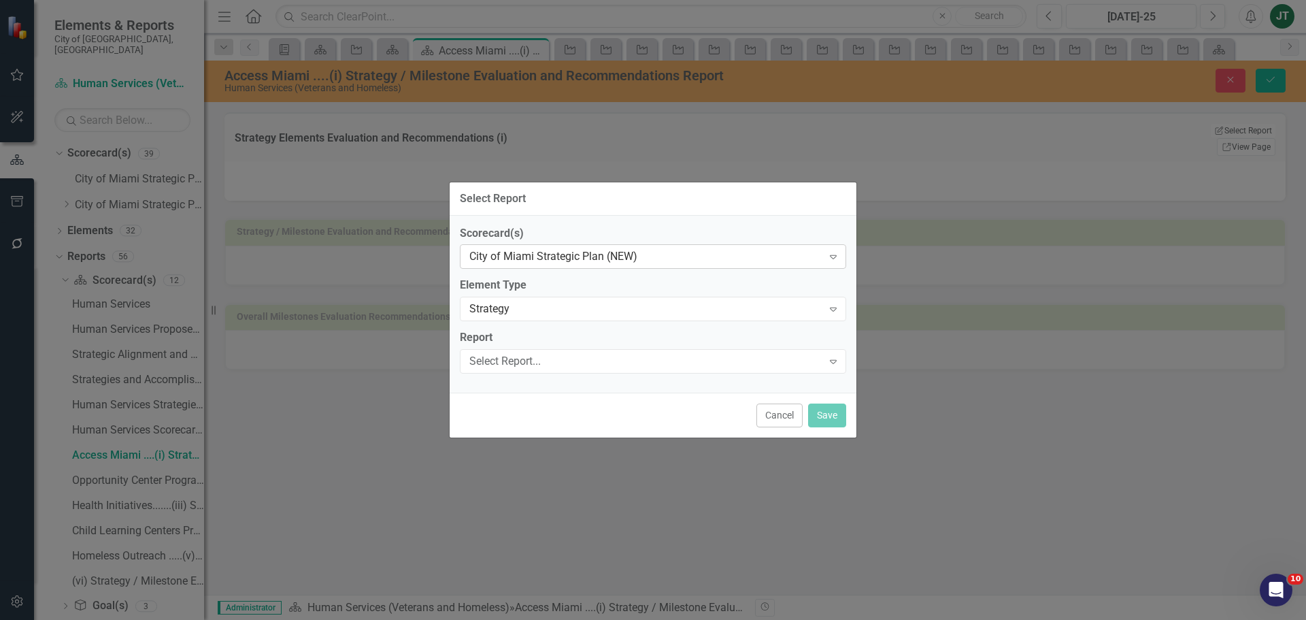
click at [580, 259] on div "City of Miami Strategic Plan (NEW)" at bounding box center [645, 257] width 353 height 16
click at [506, 307] on div "Strategy" at bounding box center [645, 309] width 353 height 16
click at [510, 359] on div "Select Report..." at bounding box center [645, 362] width 353 height 16
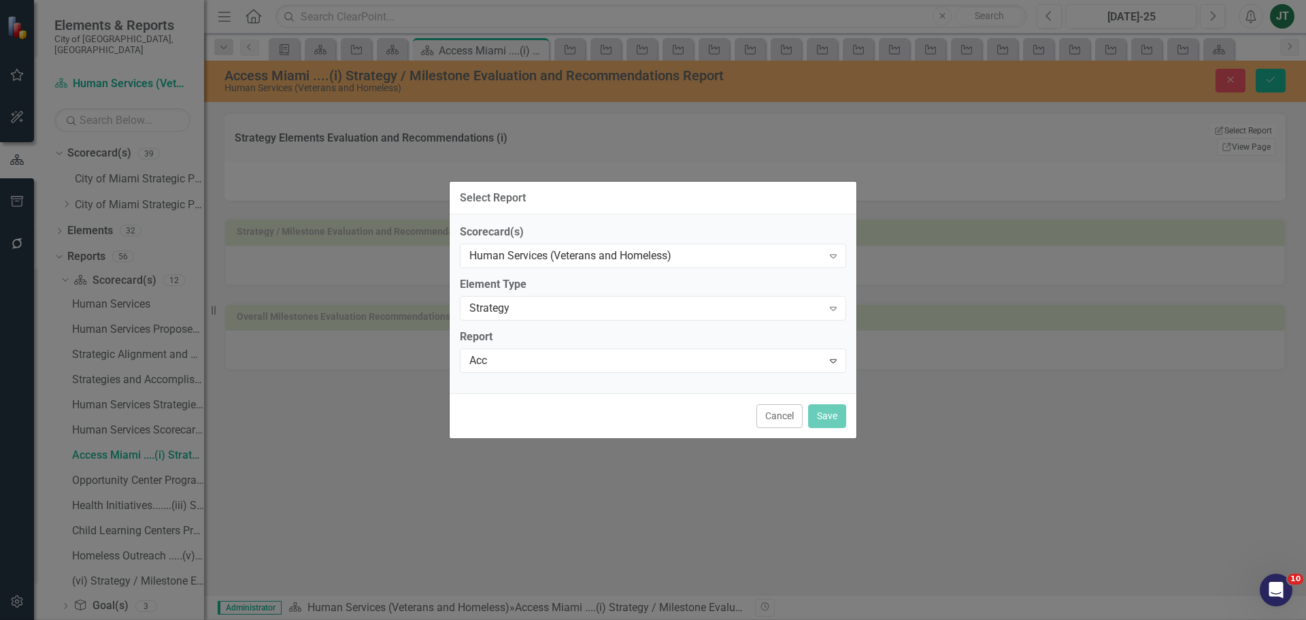
scroll to position [0, 0]
type input "Access"
click at [827, 409] on button "Save" at bounding box center [827, 415] width 38 height 24
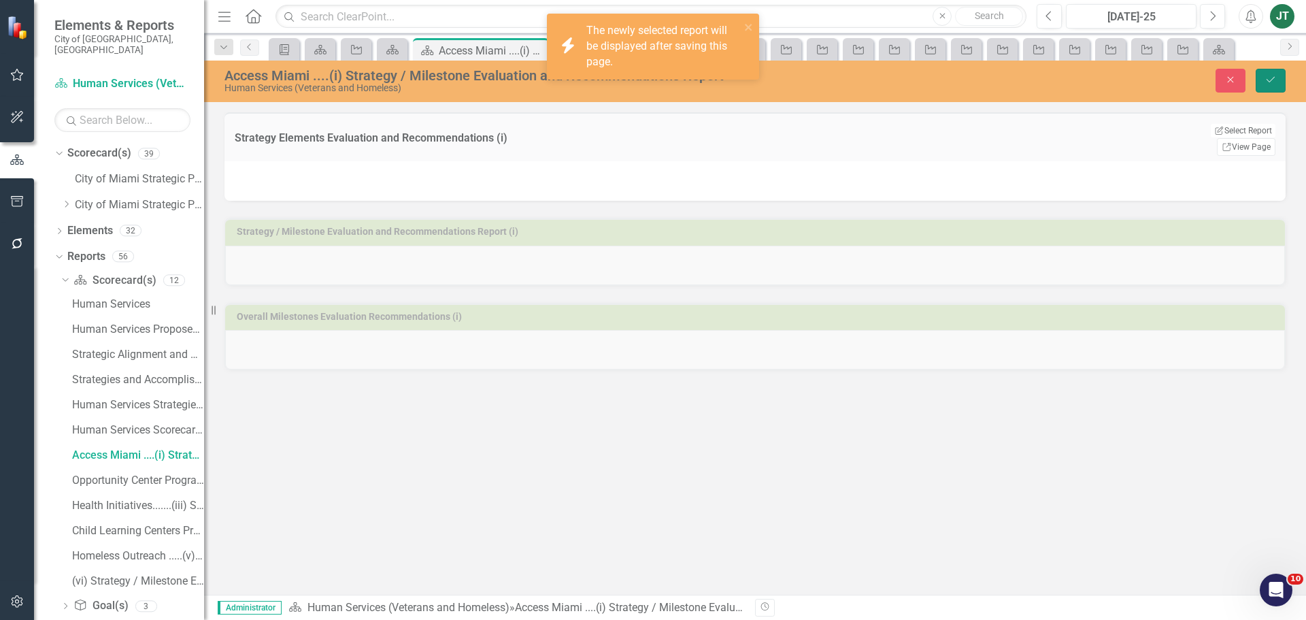
click at [1267, 77] on icon "Save" at bounding box center [1271, 80] width 12 height 10
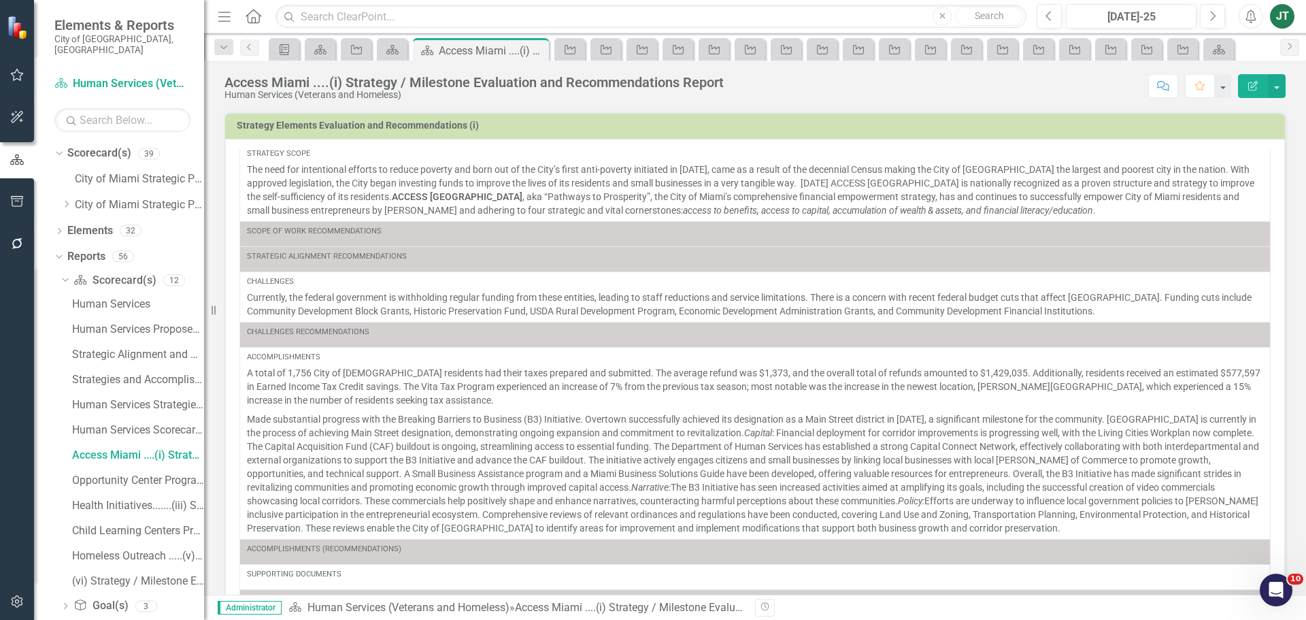
scroll to position [252, 0]
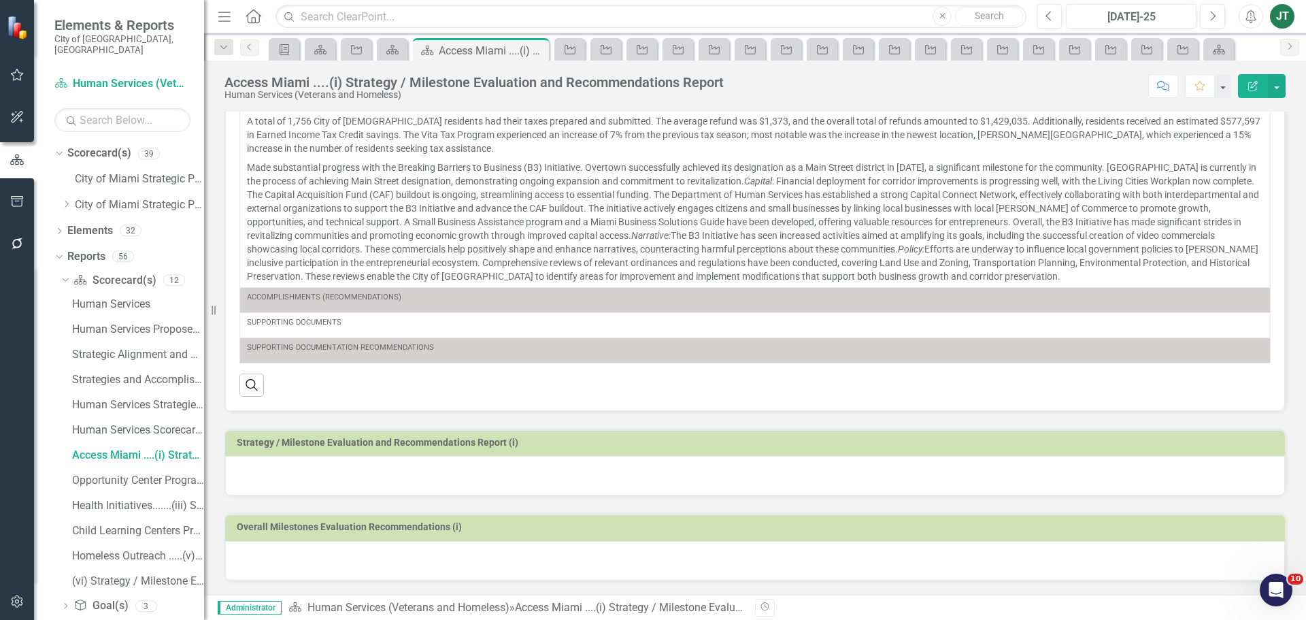
click at [432, 444] on h3 "Strategy / Milestone Evaluation and Recommendations Report (i)" at bounding box center [758, 442] width 1042 height 10
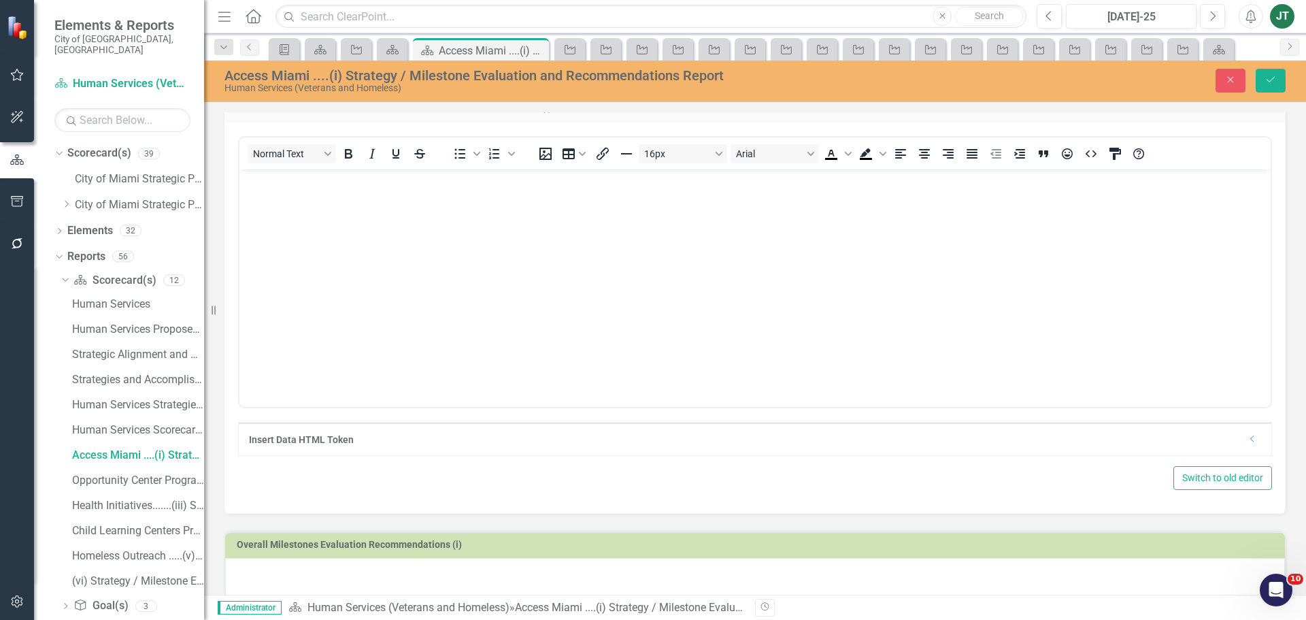
scroll to position [0, 0]
click at [1248, 444] on div "Dropdown" at bounding box center [1253, 439] width 10 height 12
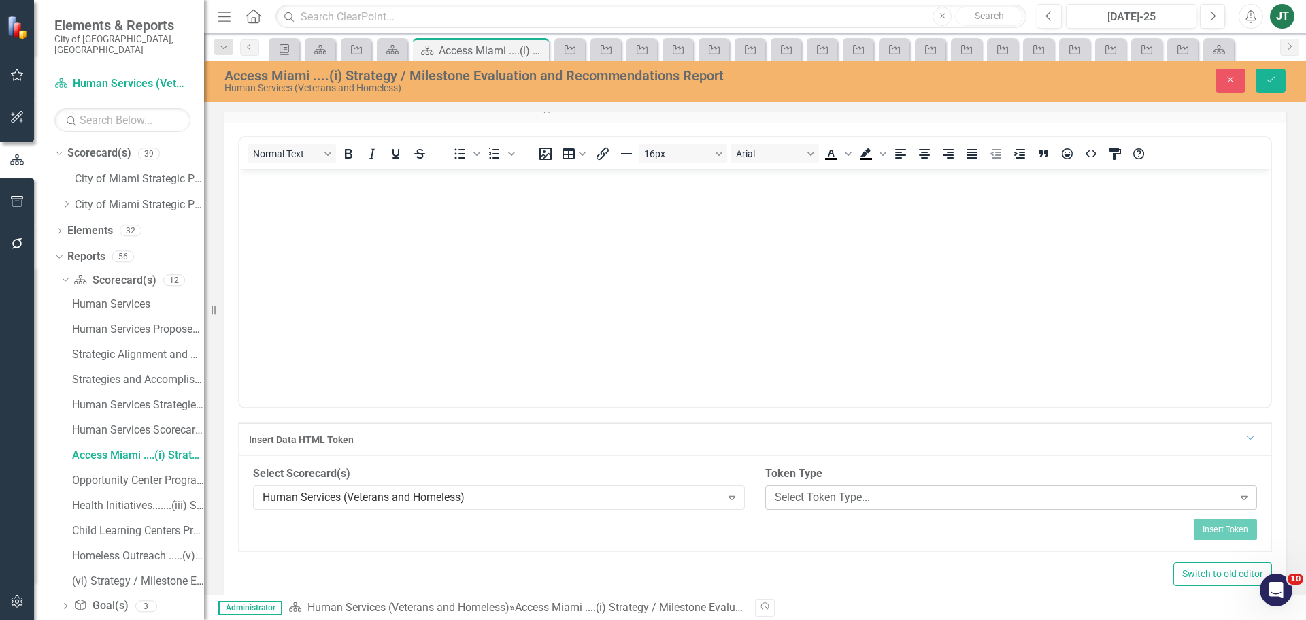
click at [844, 492] on div "Select Token Type..." at bounding box center [1004, 497] width 459 height 16
drag, startPoint x: 817, startPoint y: 338, endPoint x: 578, endPoint y: 169, distance: 292.9
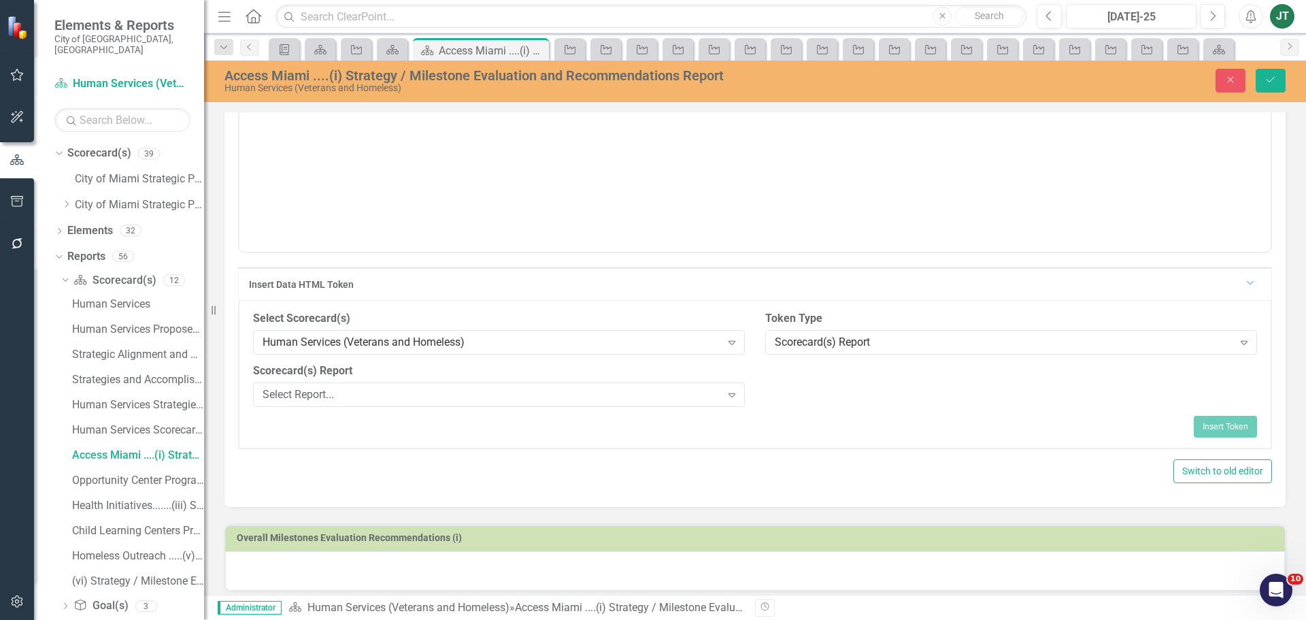
scroll to position [757, 0]
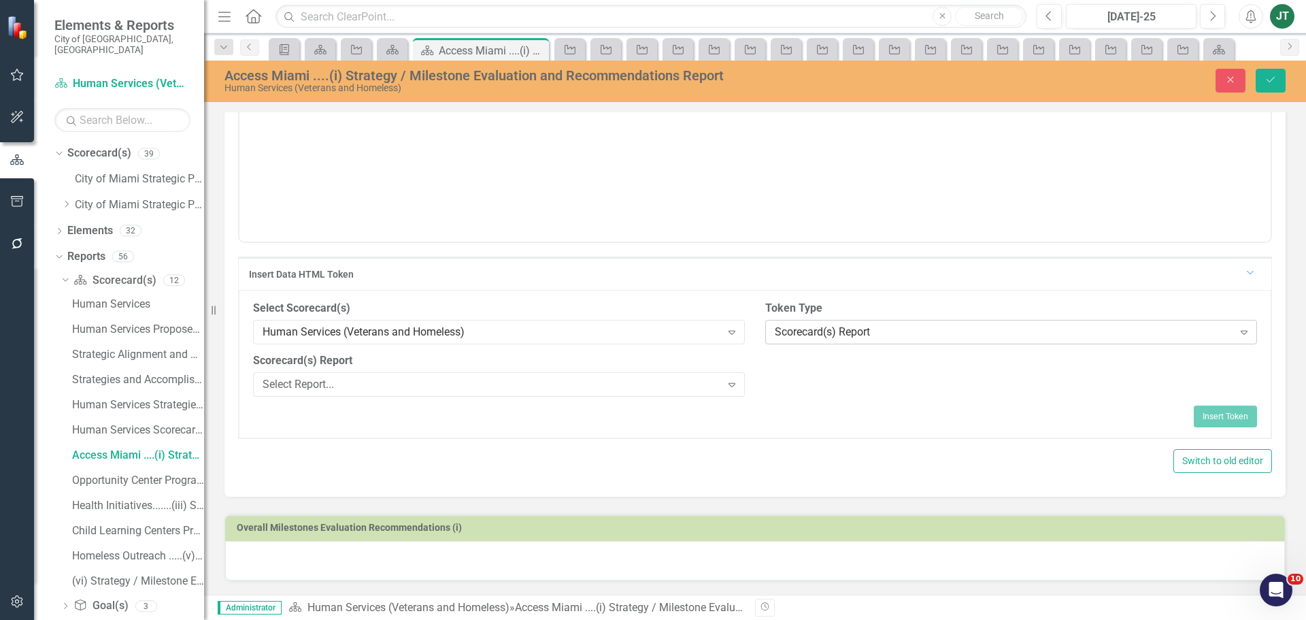
click at [801, 327] on div "Scorecard(s) Report" at bounding box center [1004, 332] width 459 height 16
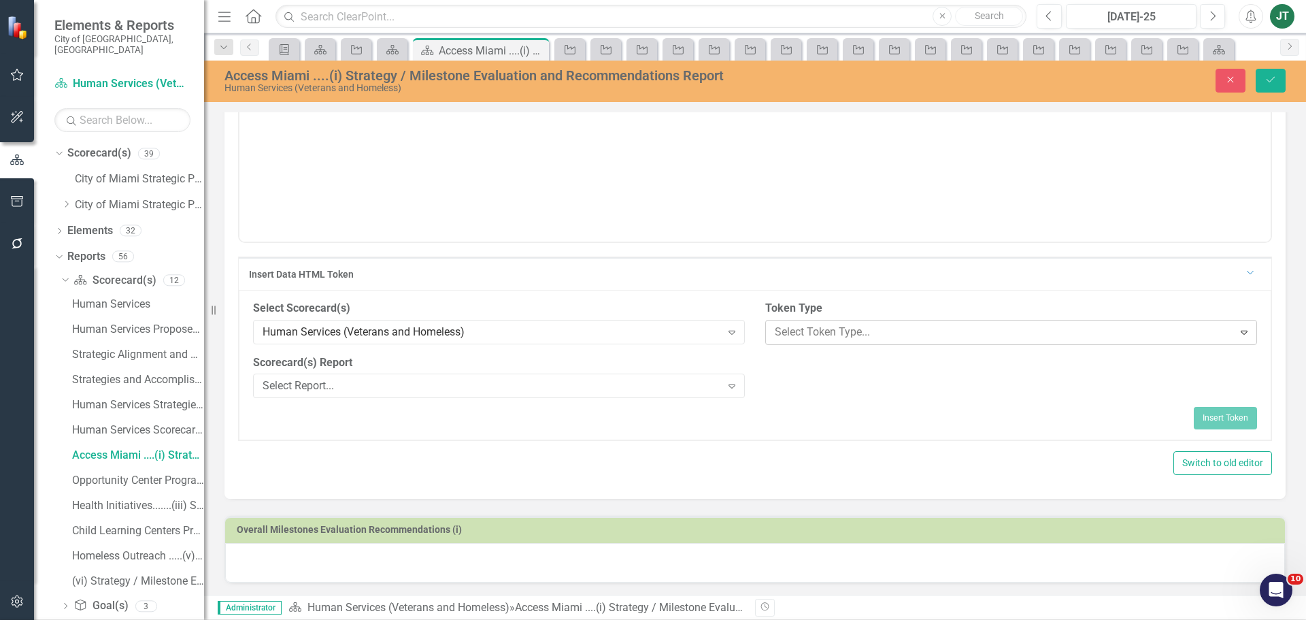
scroll to position [207, 0]
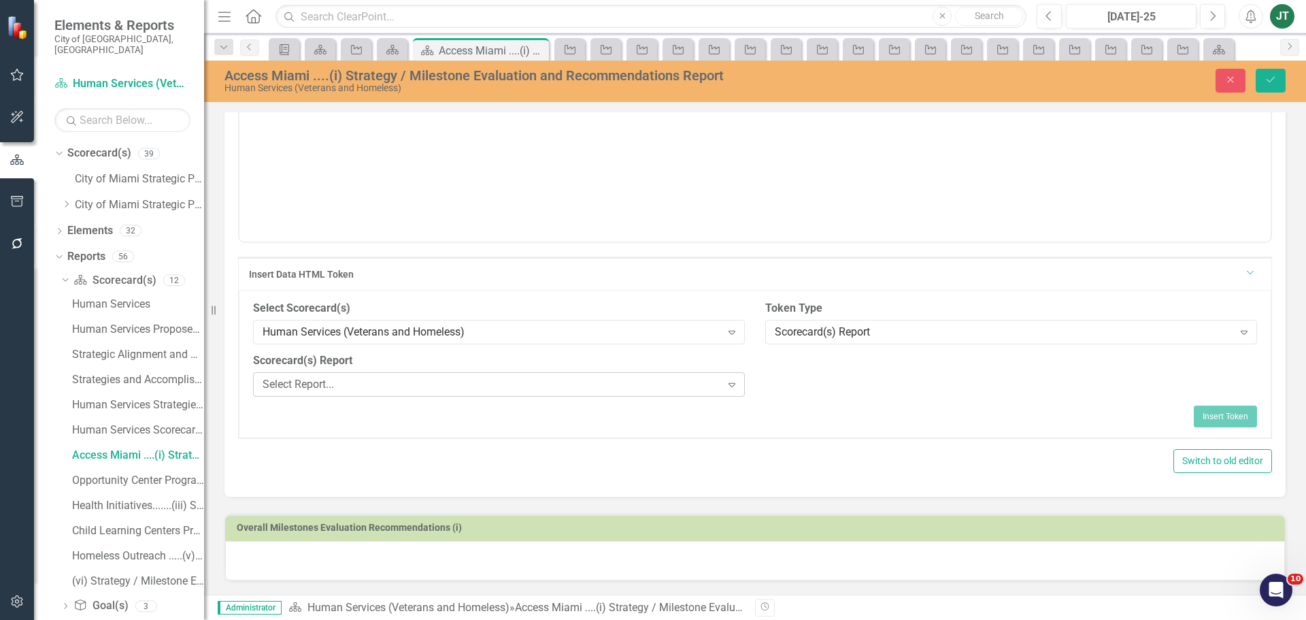
click at [586, 387] on div "Select Report..." at bounding box center [492, 384] width 459 height 16
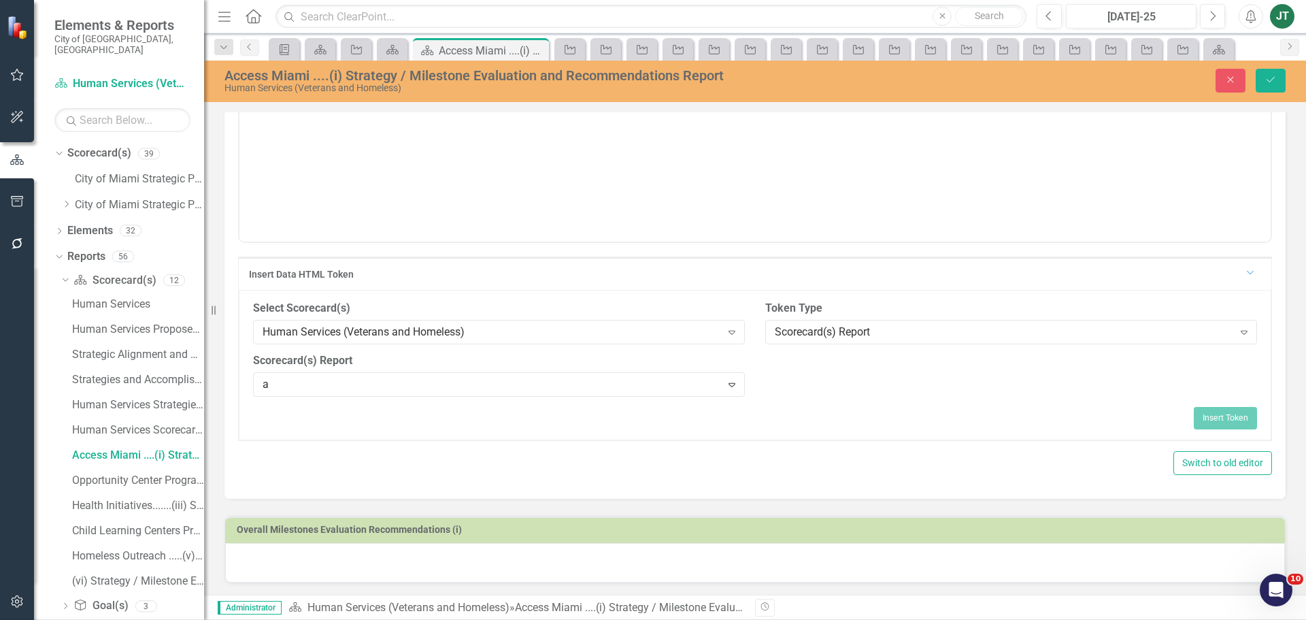
type input "ac"
click at [816, 332] on div "Scorecard(s) Report" at bounding box center [1004, 332] width 459 height 16
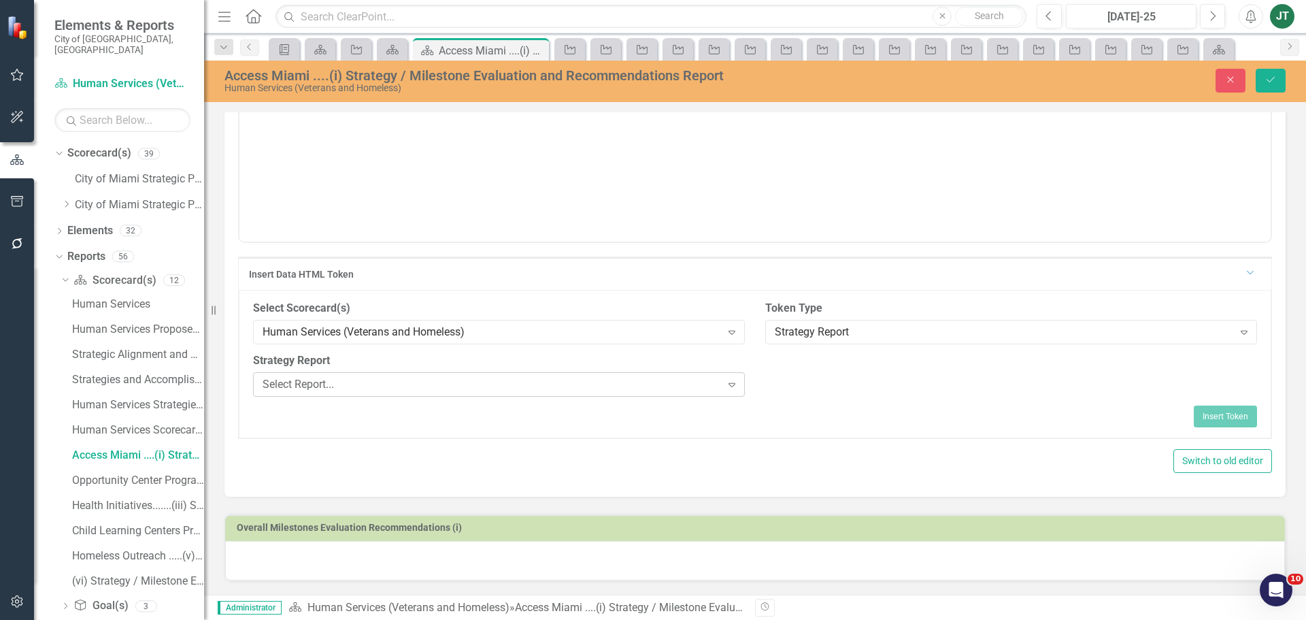
click at [521, 373] on div "Select Report... Expand" at bounding box center [499, 384] width 492 height 24
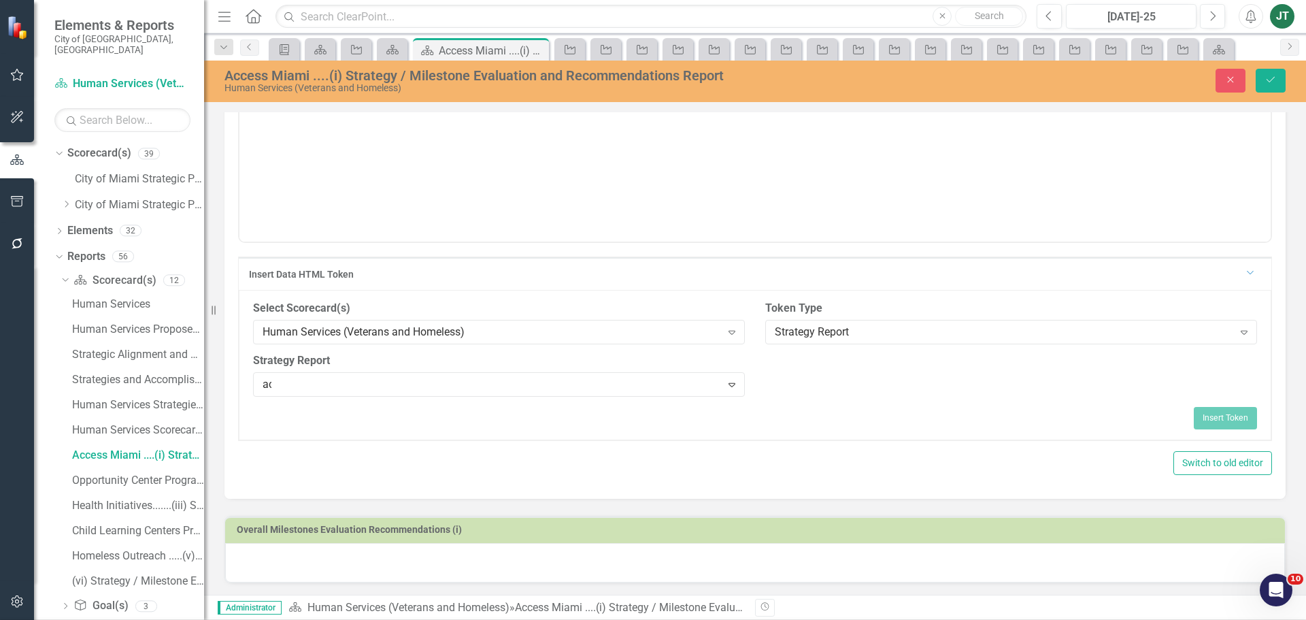
scroll to position [4, 0]
type input "acc"
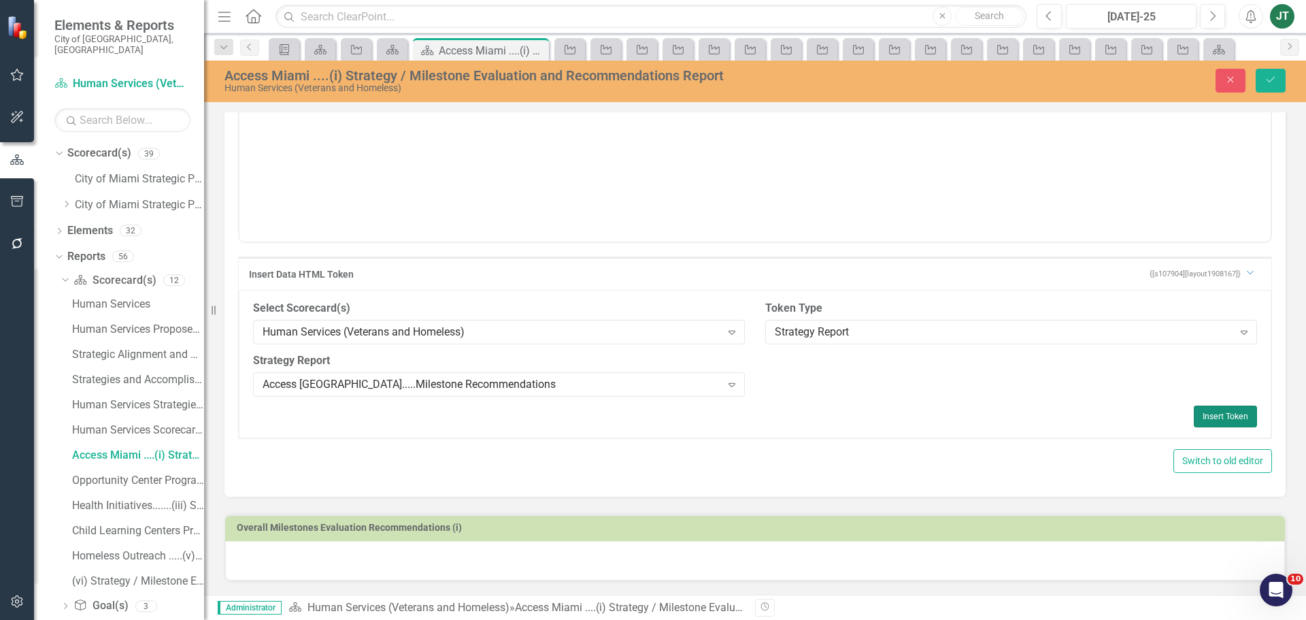
click at [1216, 415] on button "Insert Token" at bounding box center [1225, 416] width 63 height 22
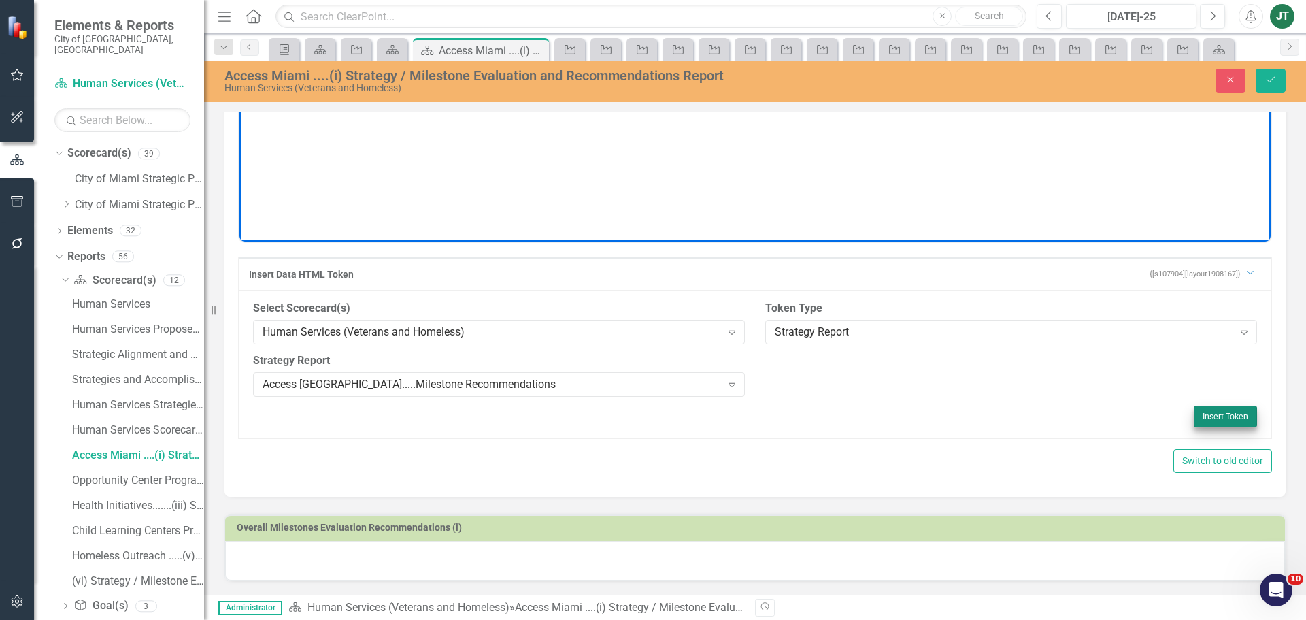
scroll to position [419, 0]
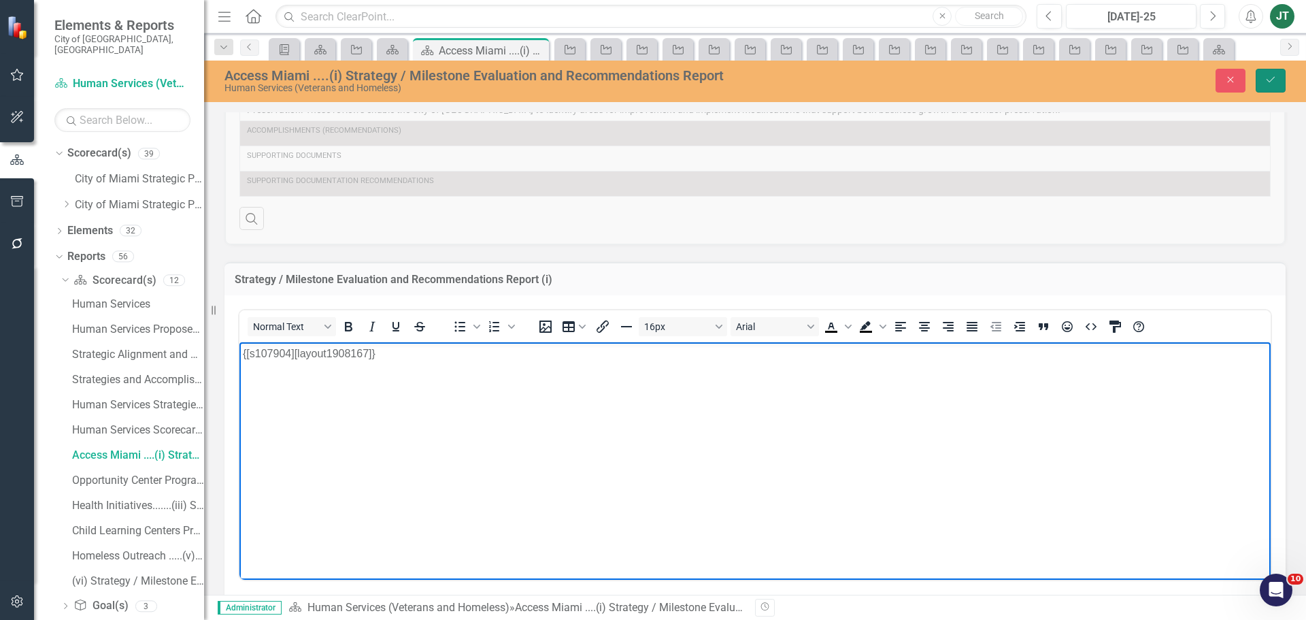
click at [1279, 80] on button "Save" at bounding box center [1271, 81] width 30 height 24
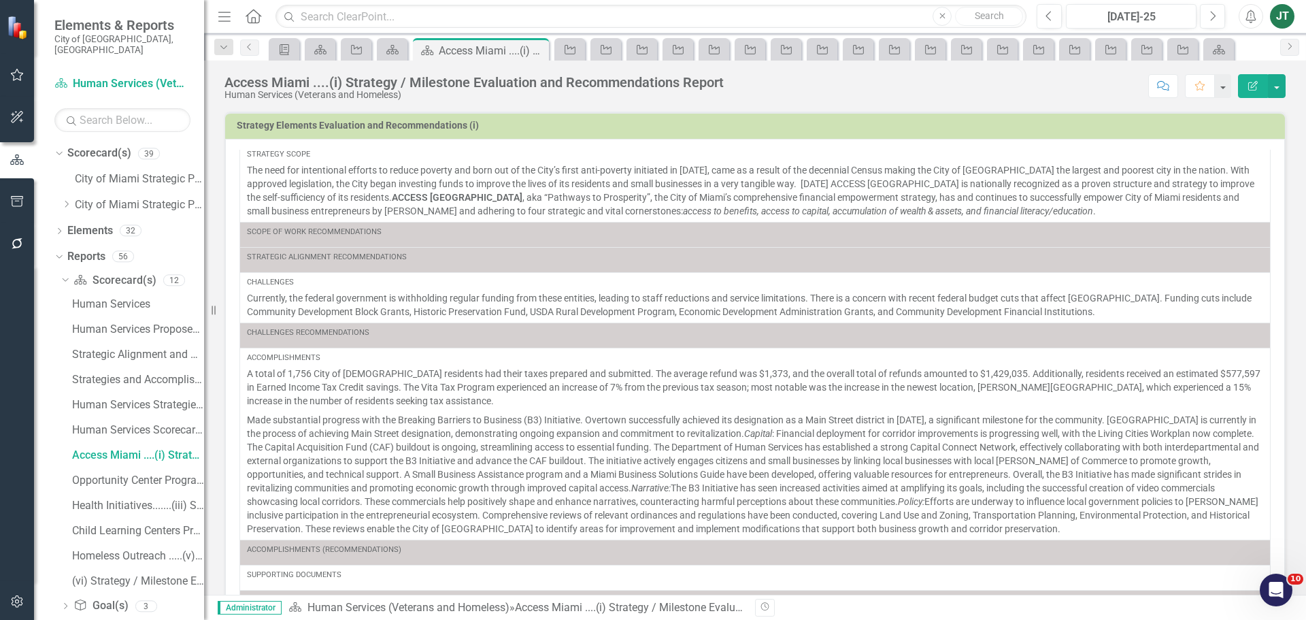
scroll to position [44, 0]
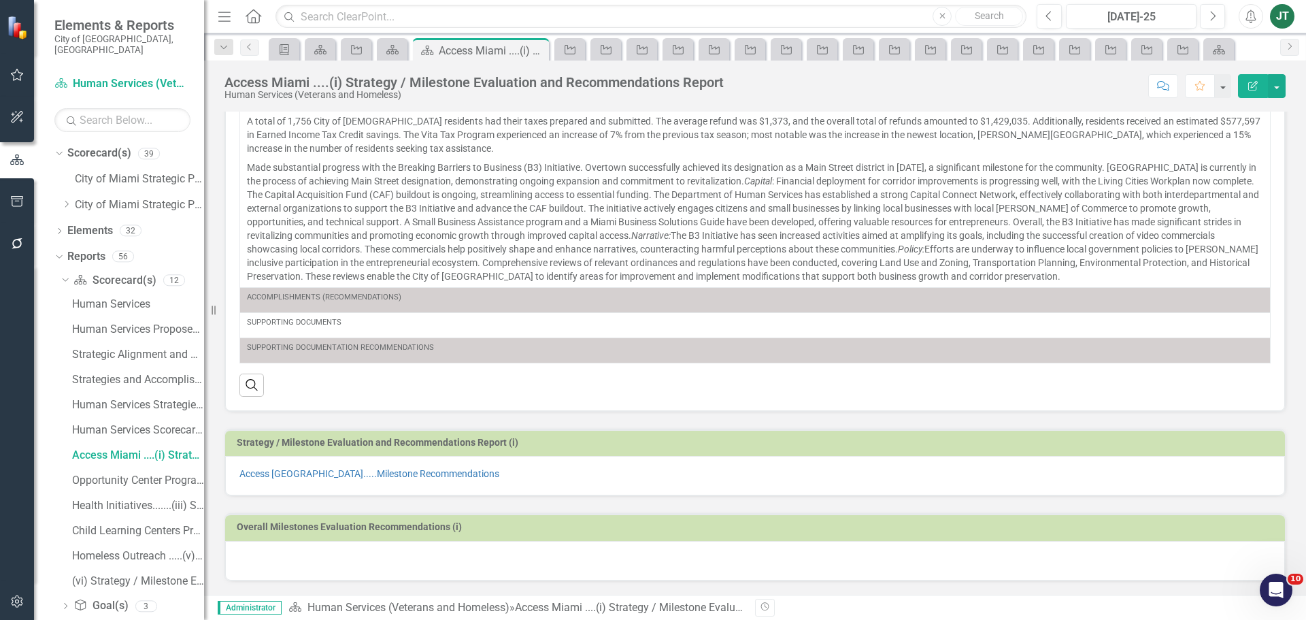
click at [1266, 85] on button "Edit Report" at bounding box center [1253, 86] width 30 height 24
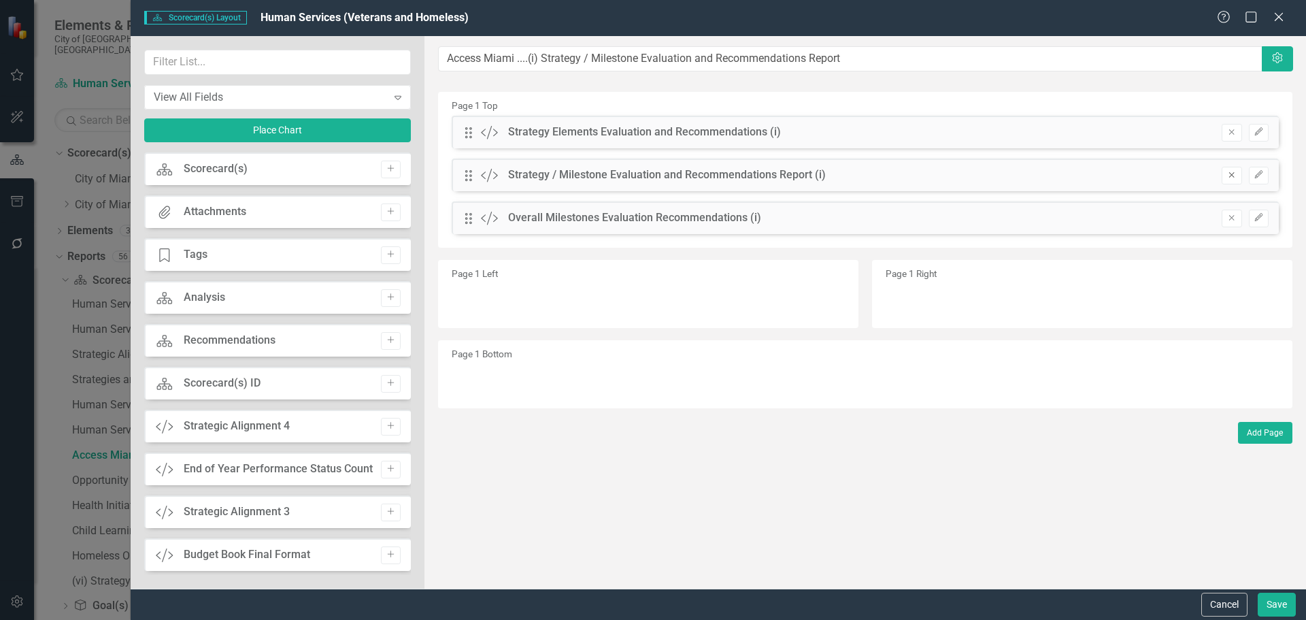
click at [1235, 175] on icon "Remove" at bounding box center [1232, 175] width 10 height 8
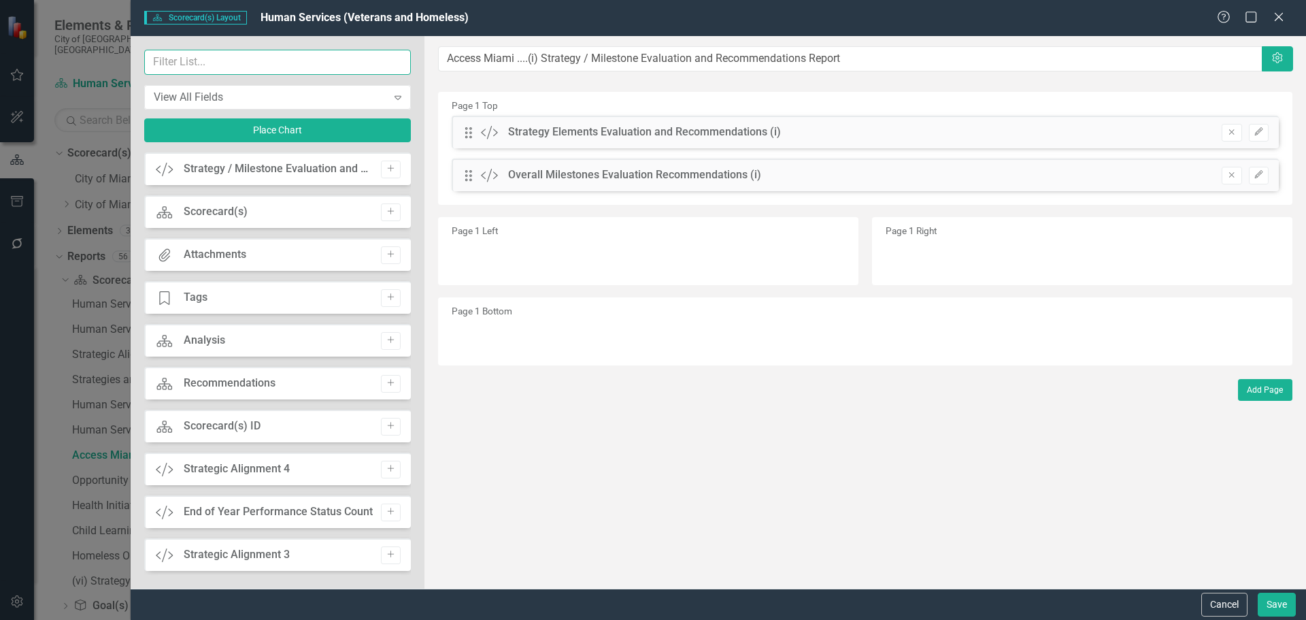
click at [237, 59] on input "text" at bounding box center [277, 62] width 267 height 25
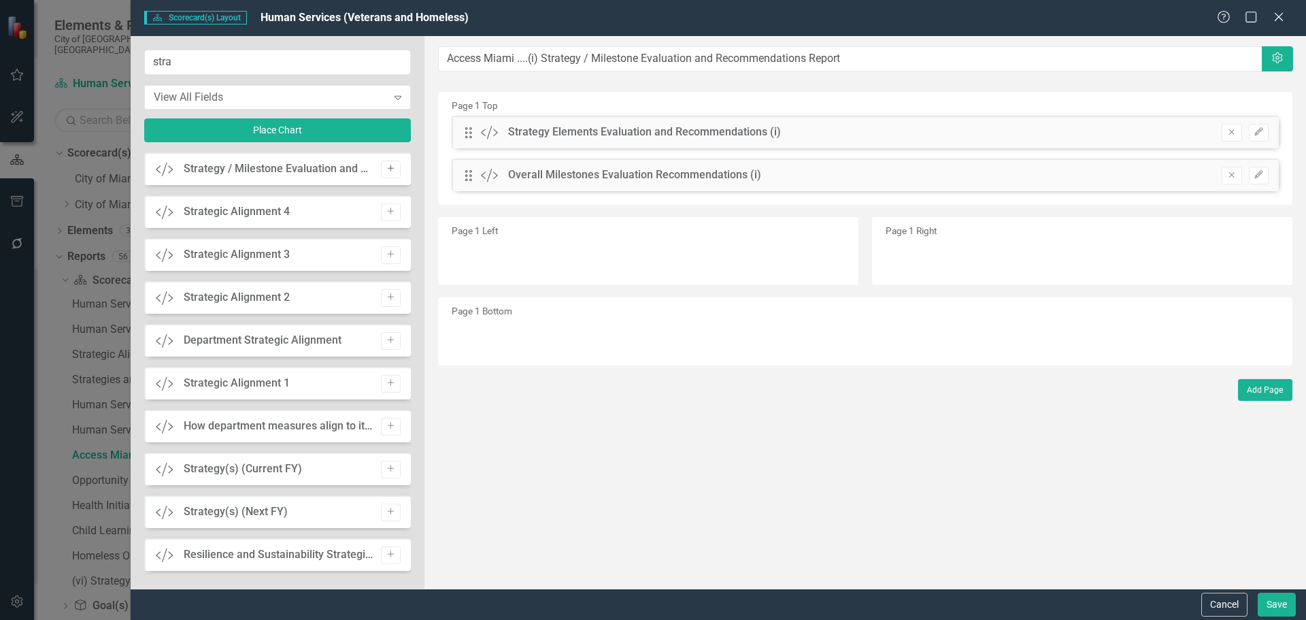
click at [386, 166] on icon "Add" at bounding box center [391, 169] width 10 height 8
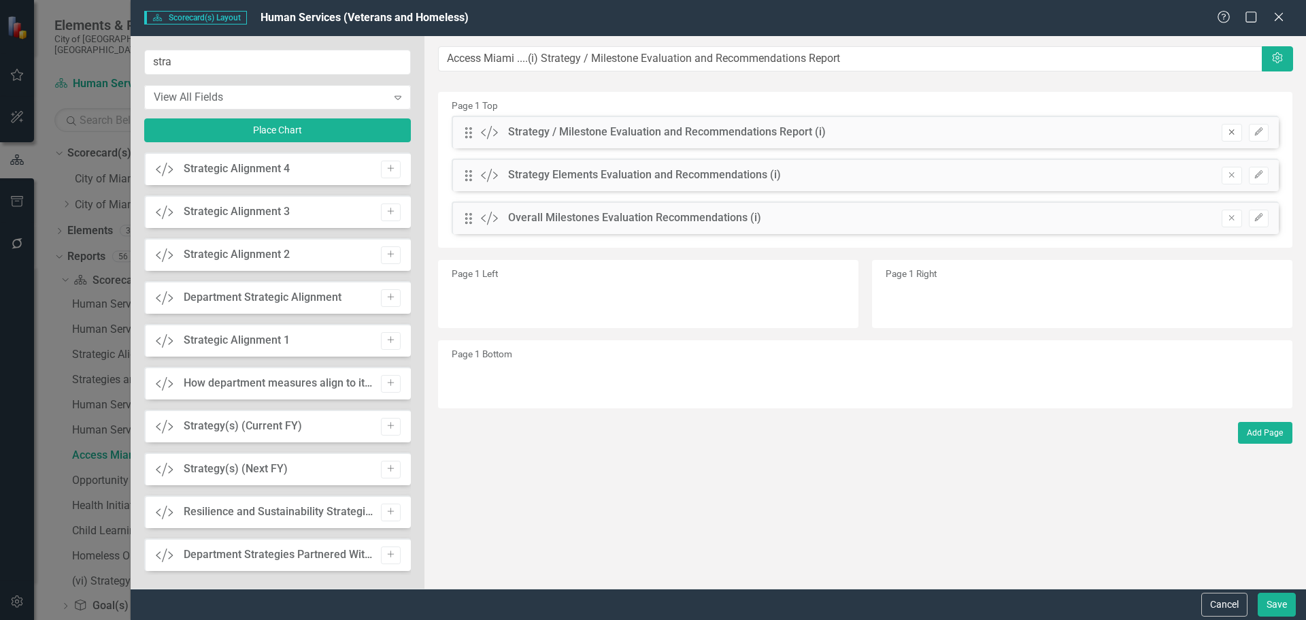
click at [1232, 127] on button "Remove" at bounding box center [1232, 133] width 20 height 18
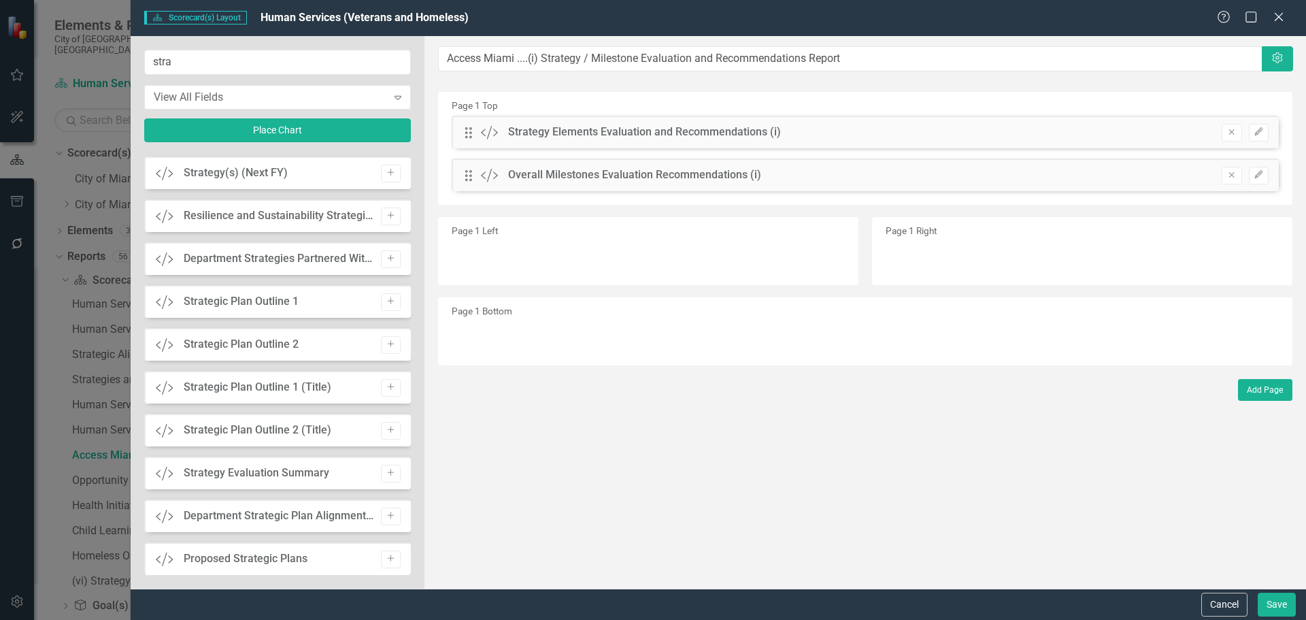
scroll to position [340, 0]
click at [191, 63] on input "stra" at bounding box center [277, 62] width 267 height 25
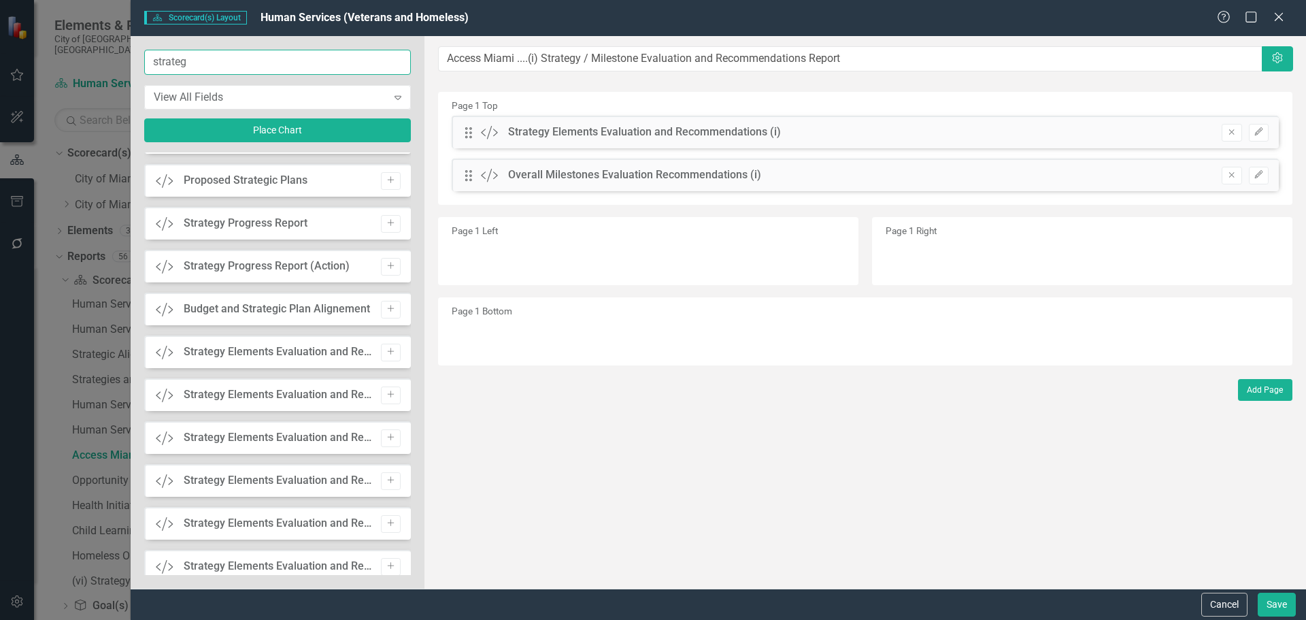
scroll to position [748, 0]
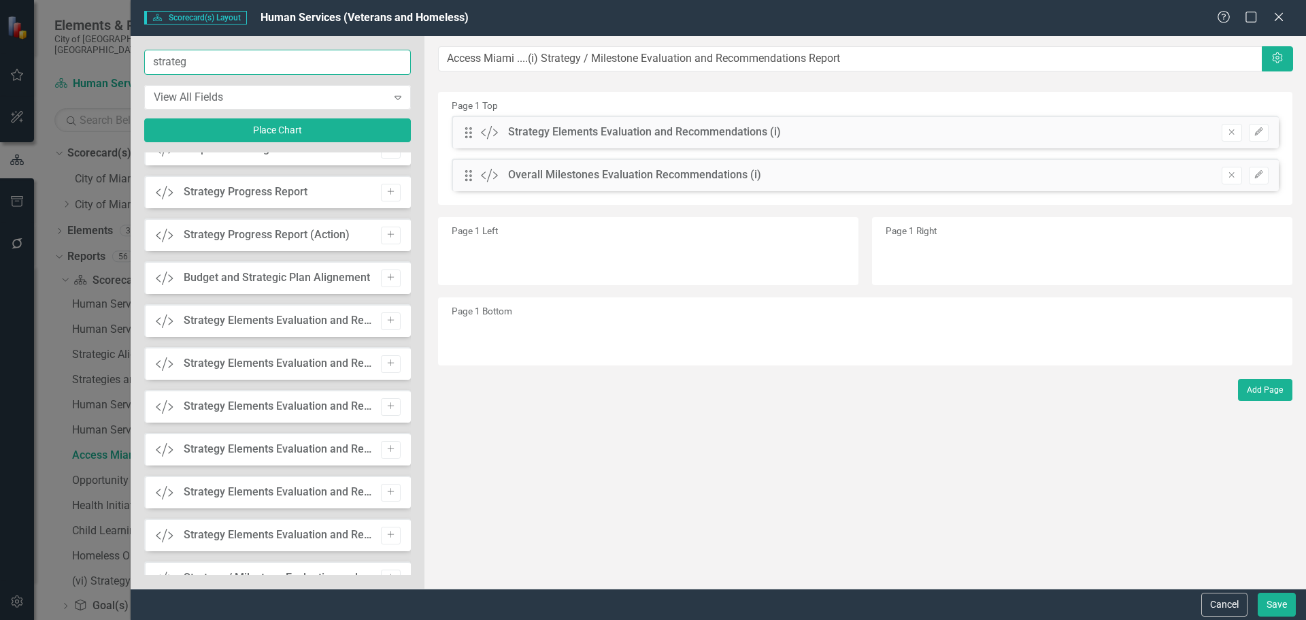
drag, startPoint x: 197, startPoint y: 52, endPoint x: 59, endPoint y: 52, distance: 138.1
click at [59, 52] on div "Scorecard(s) Scorecard(s) Layout Human Services (Veterans and Homeless) Help Ma…" at bounding box center [653, 310] width 1306 height 620
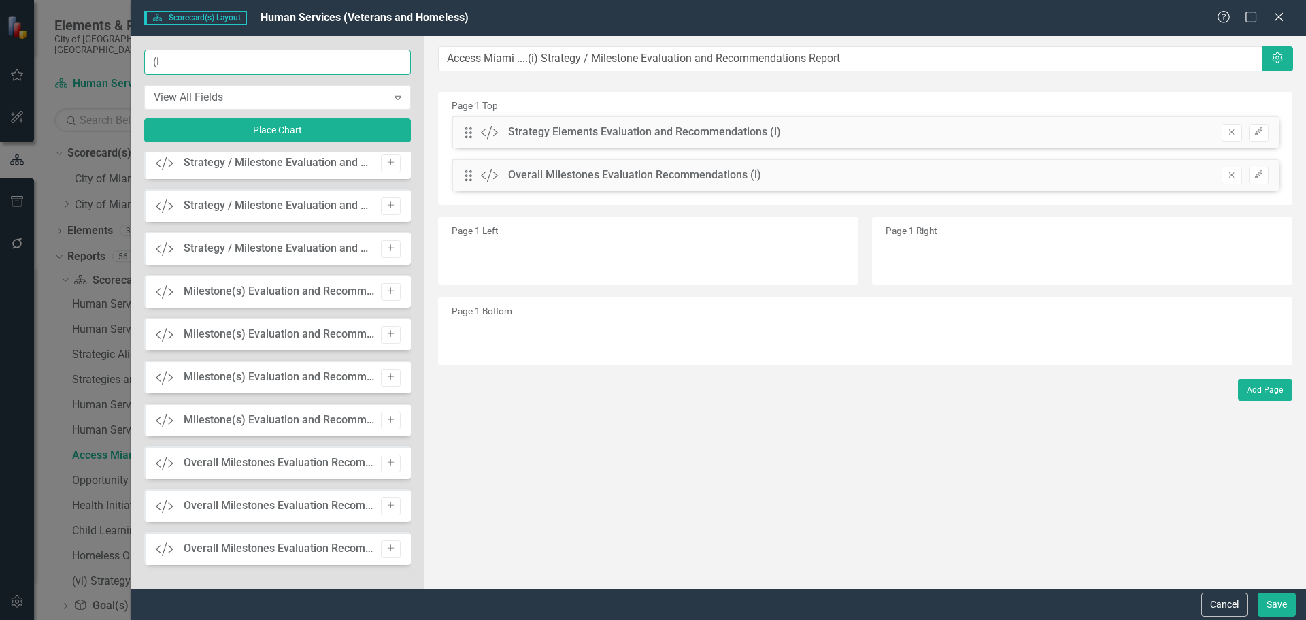
scroll to position [0, 0]
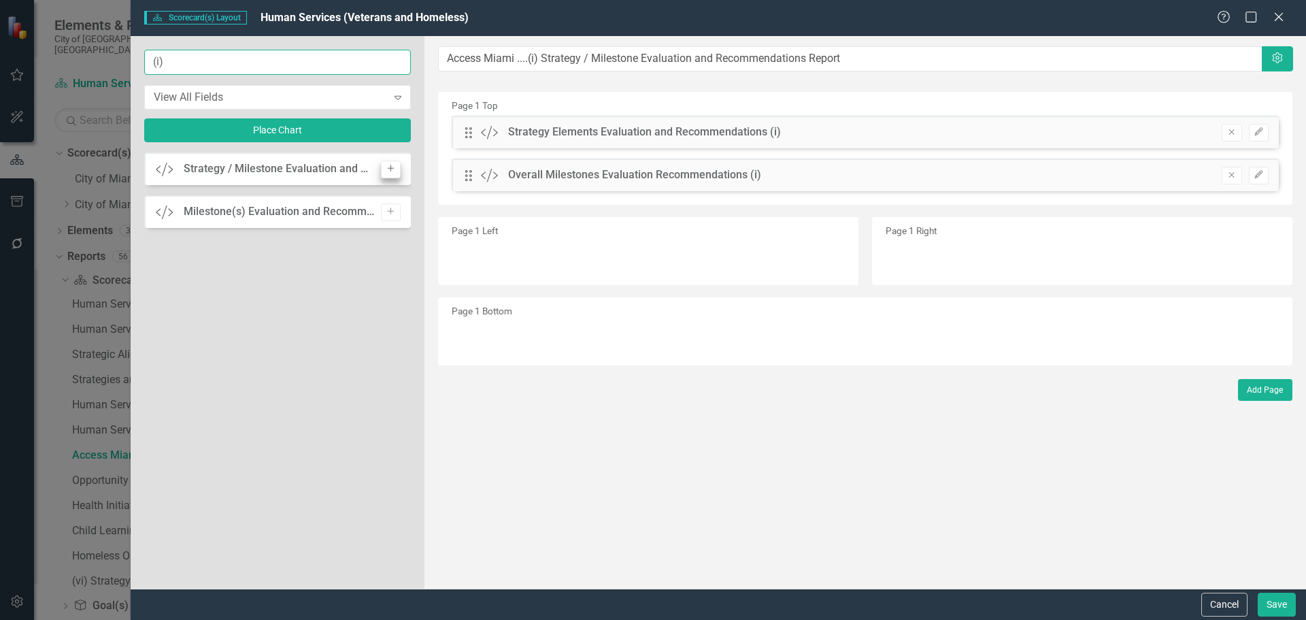
type input "(i)"
click at [395, 169] on icon "Add" at bounding box center [391, 169] width 10 height 8
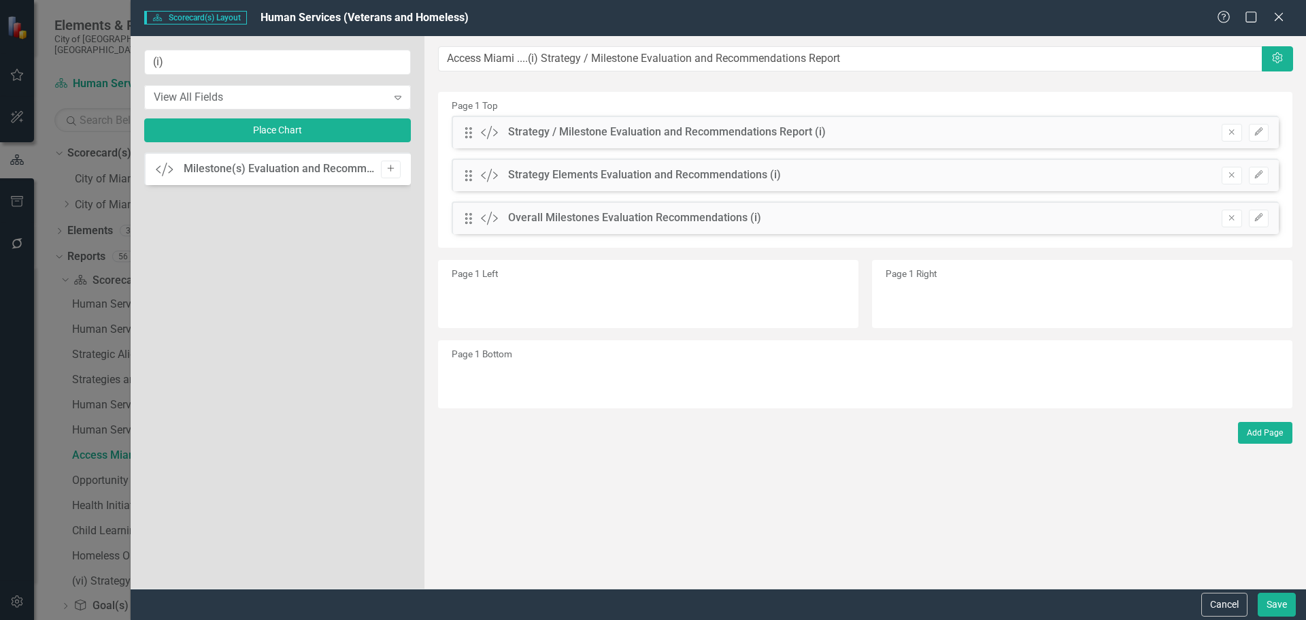
click at [393, 173] on button "Add" at bounding box center [391, 170] width 20 height 18
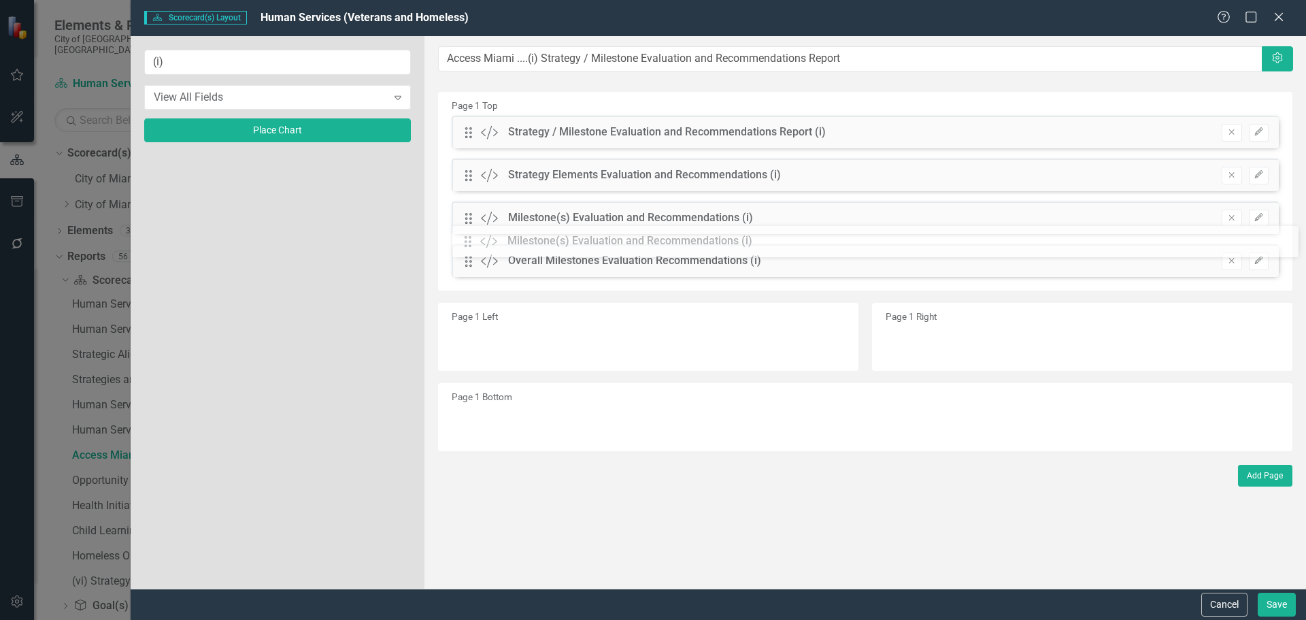
drag, startPoint x: 469, startPoint y: 130, endPoint x: 476, endPoint y: 228, distance: 98.2
click at [1227, 132] on icon "Remove" at bounding box center [1232, 132] width 10 height 8
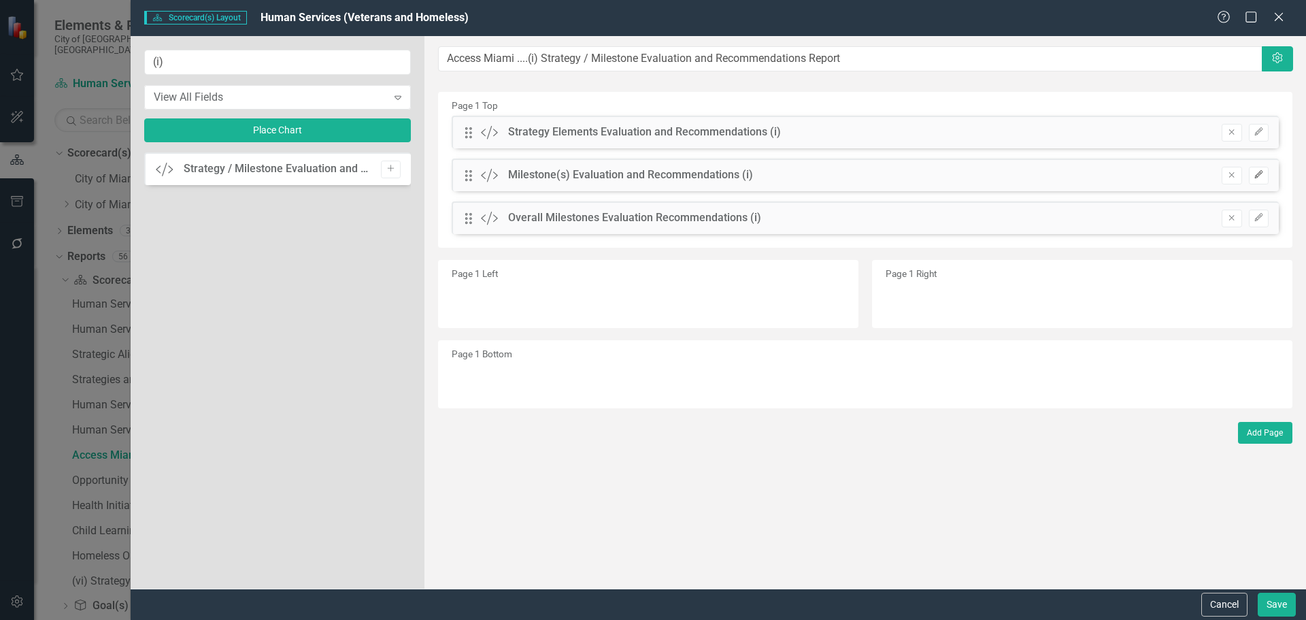
click at [1261, 177] on icon "Edit" at bounding box center [1259, 175] width 10 height 8
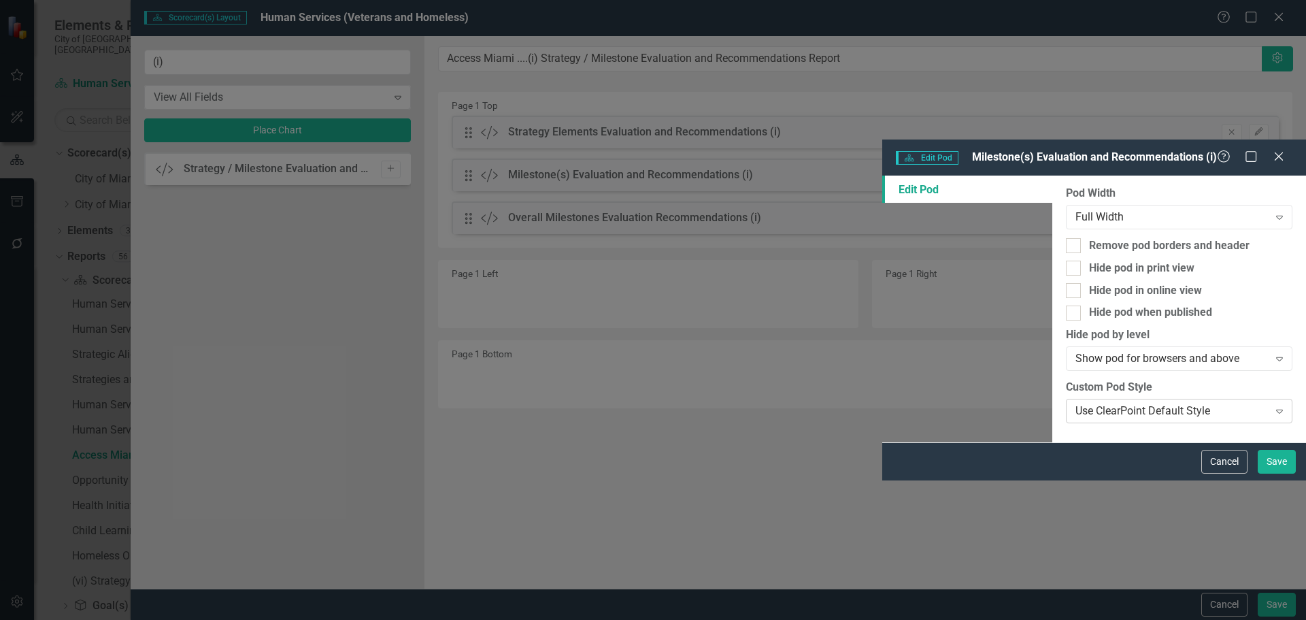
click at [1076, 403] on div "Use ClearPoint Default Style" at bounding box center [1172, 411] width 193 height 16
type input "ec"
click at [180, 619] on span "Evaluation and R ec ommendations" at bounding box center [97, 630] width 166 height 13
click at [1270, 473] on button "Save" at bounding box center [1277, 462] width 38 height 24
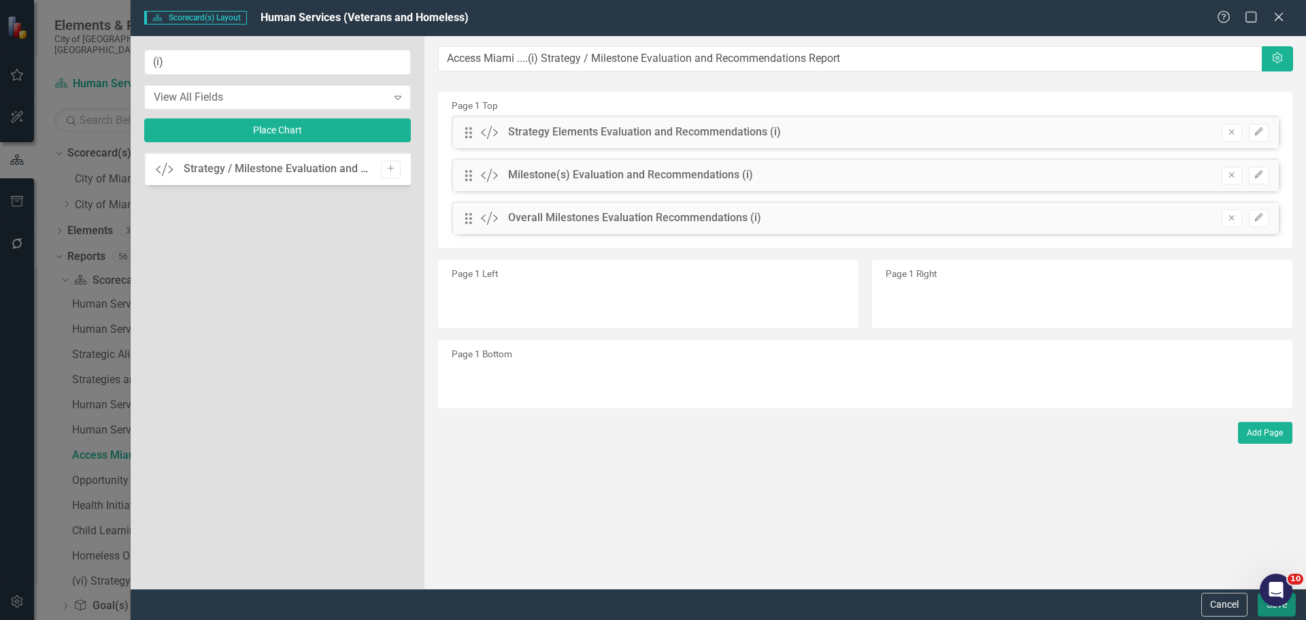
click at [1274, 611] on button "Save" at bounding box center [1277, 605] width 38 height 24
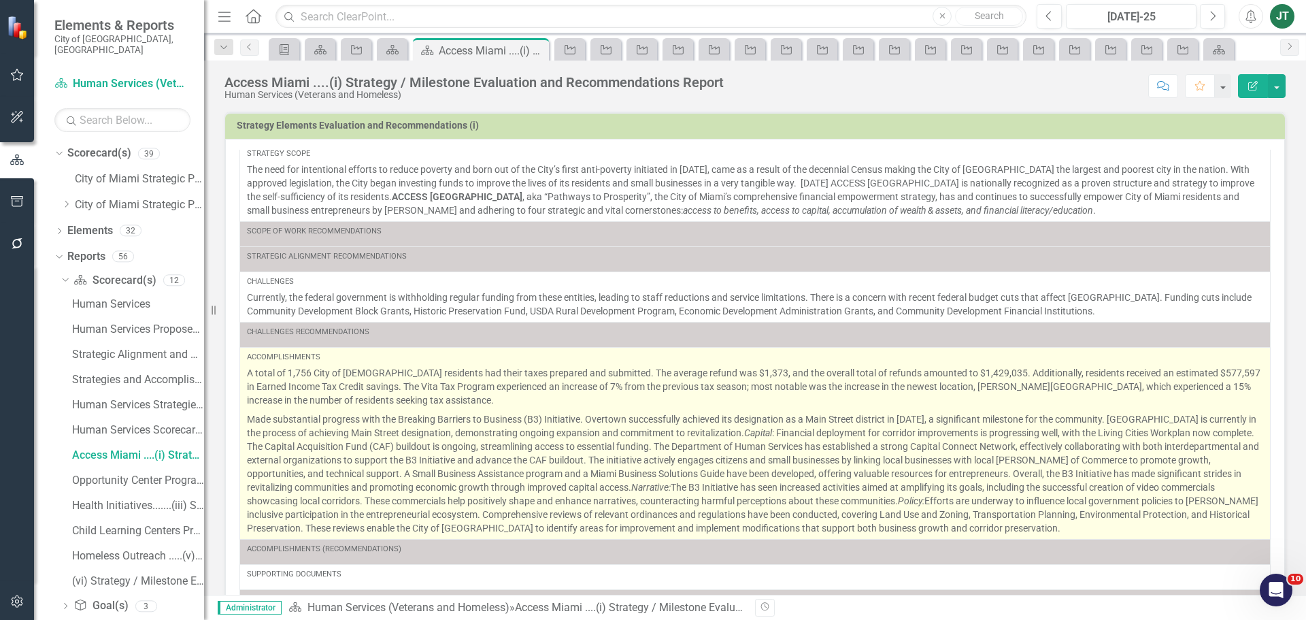
scroll to position [252, 0]
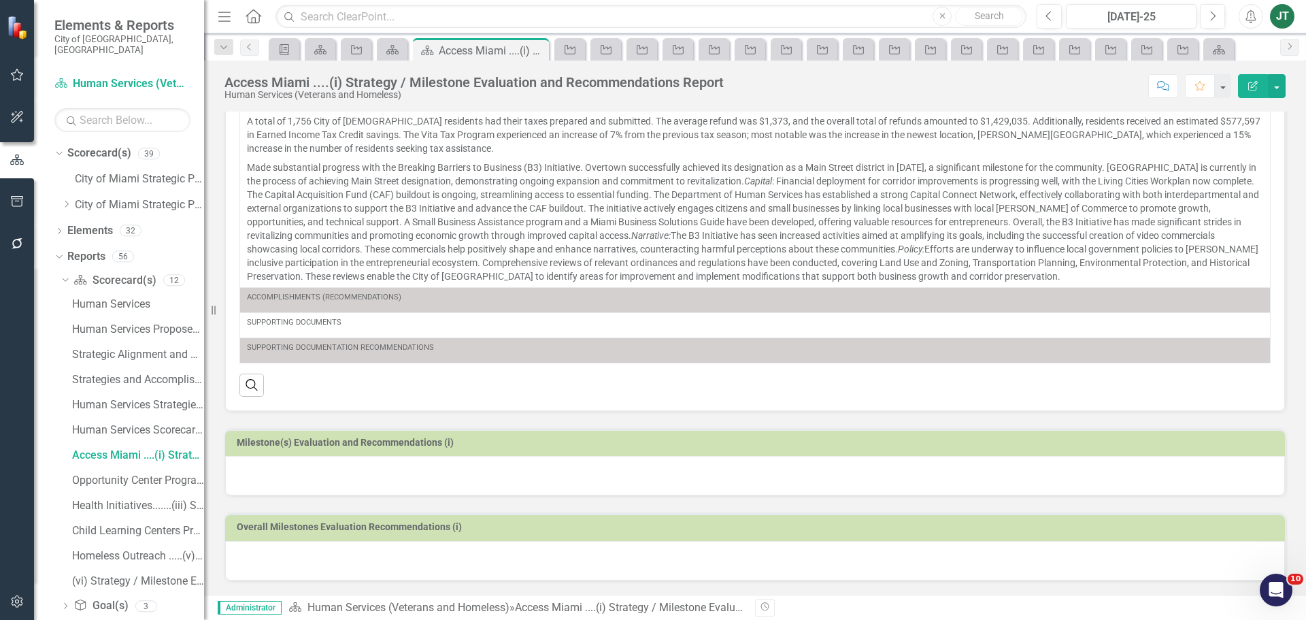
click at [506, 466] on div at bounding box center [755, 475] width 1060 height 39
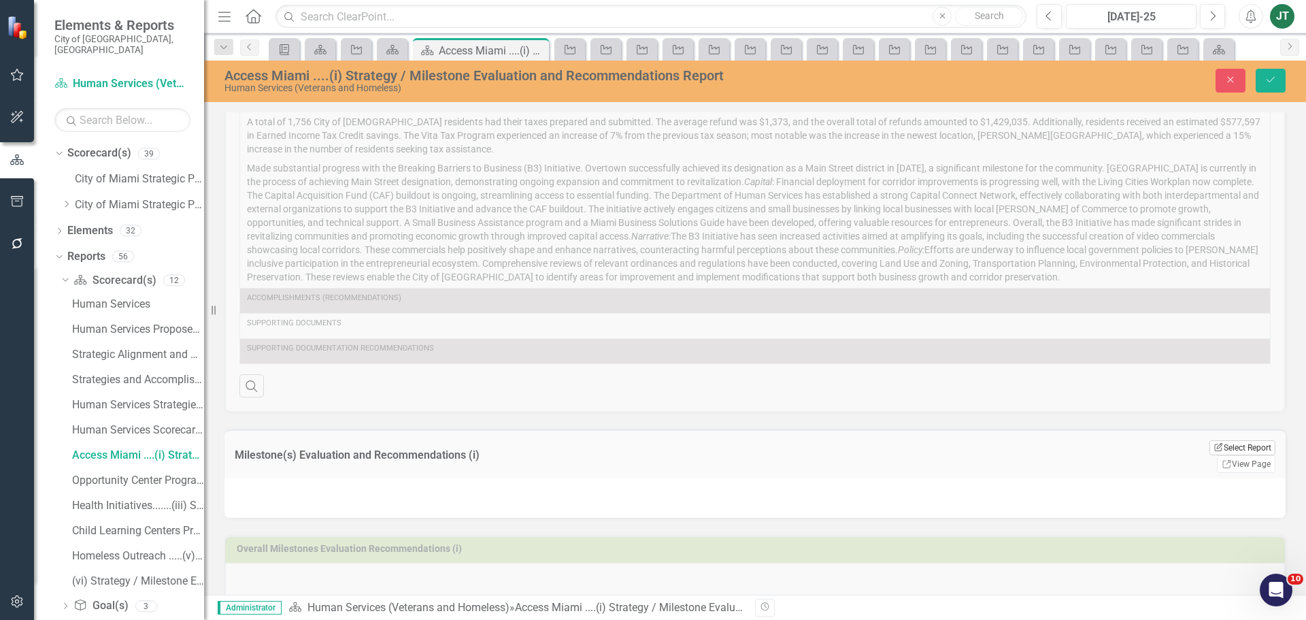
click at [1246, 448] on button "Edit Report Select Report" at bounding box center [1243, 447] width 66 height 15
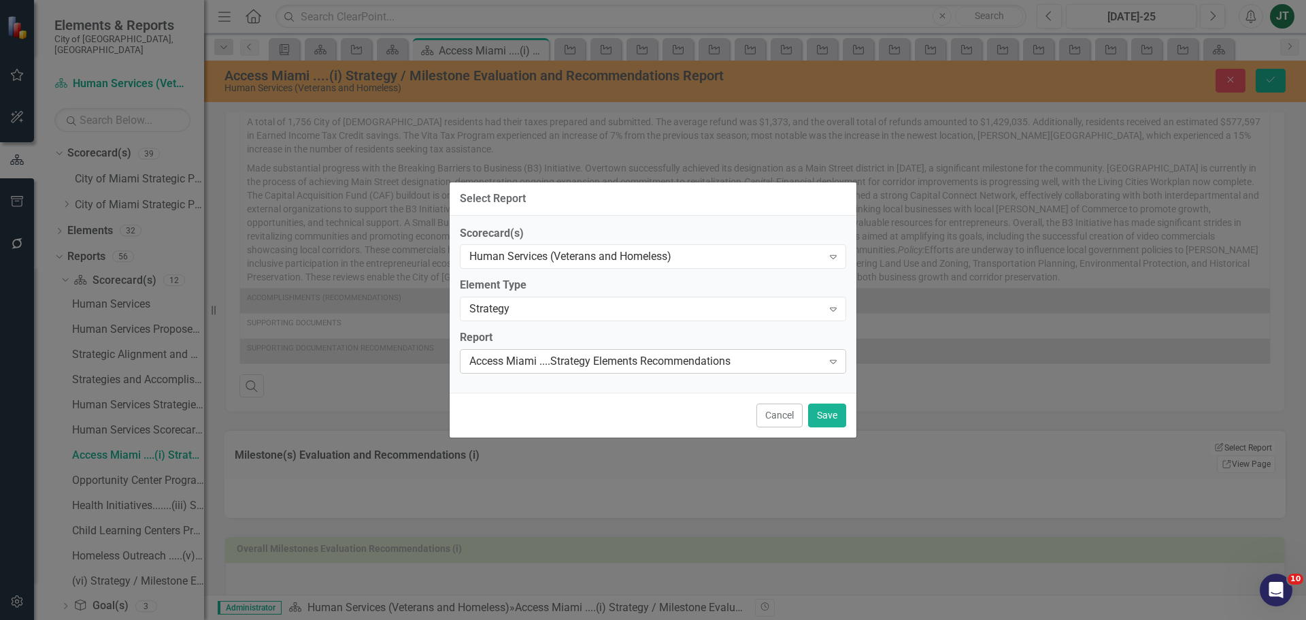
click at [559, 363] on div "Access Miami ....Strategy Elements Recommendations" at bounding box center [645, 362] width 353 height 16
type input "ac"
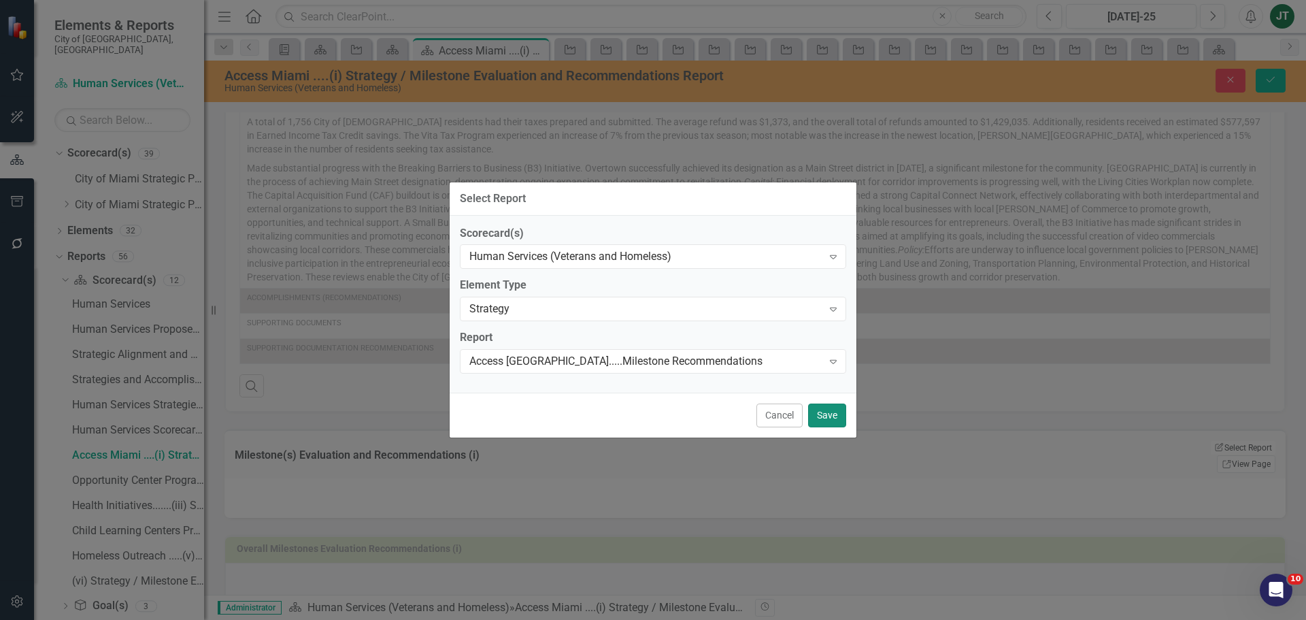
click at [818, 405] on button "Save" at bounding box center [827, 415] width 38 height 24
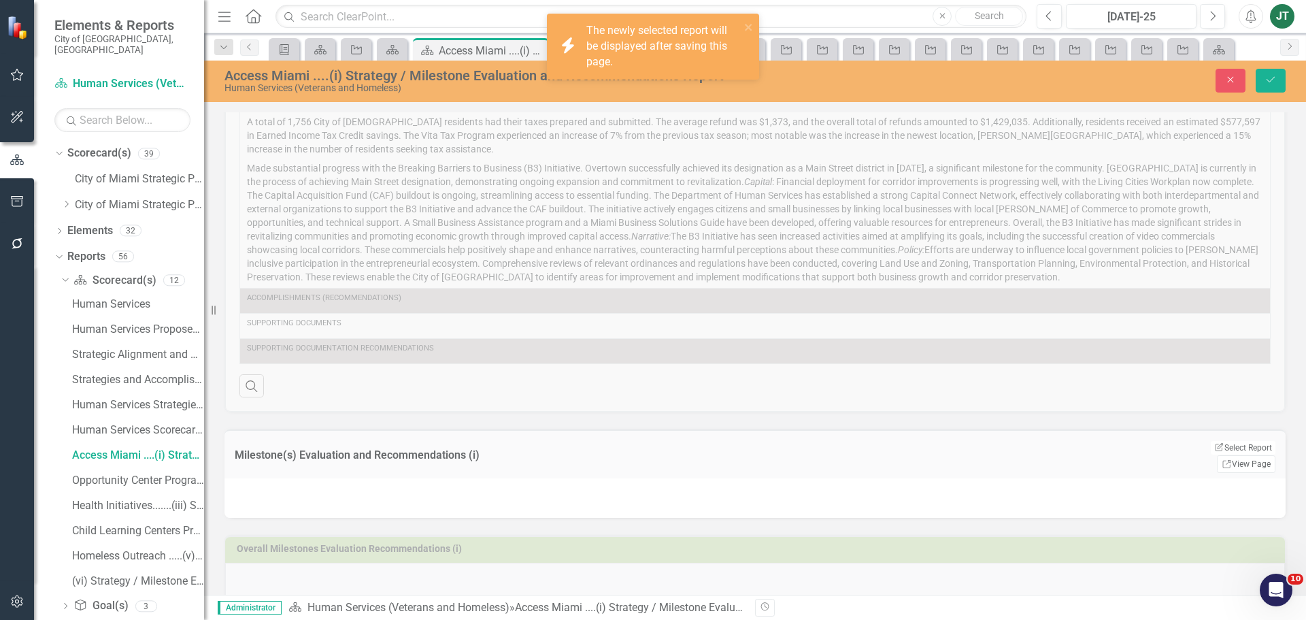
click at [951, 318] on div "Strategy Elements Evaluation and Recommendations (i) Strategy(s) Access Miami -…" at bounding box center [755, 128] width 1082 height 569
click at [1274, 76] on icon "Save" at bounding box center [1271, 80] width 12 height 10
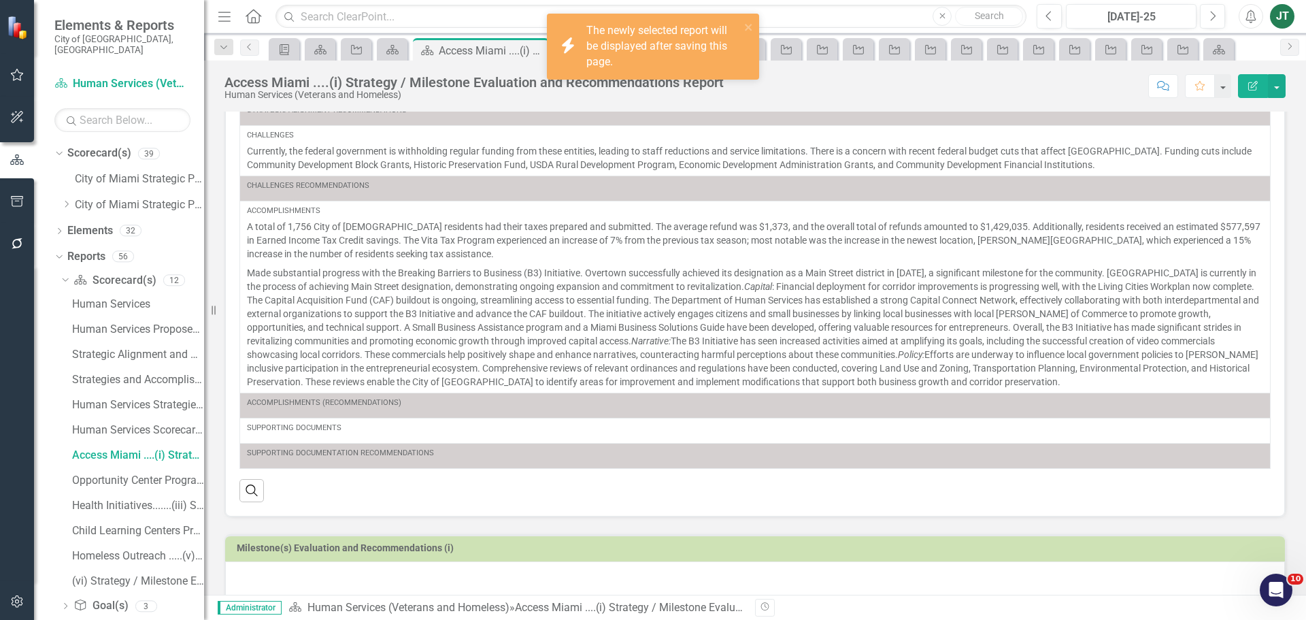
scroll to position [252, 0]
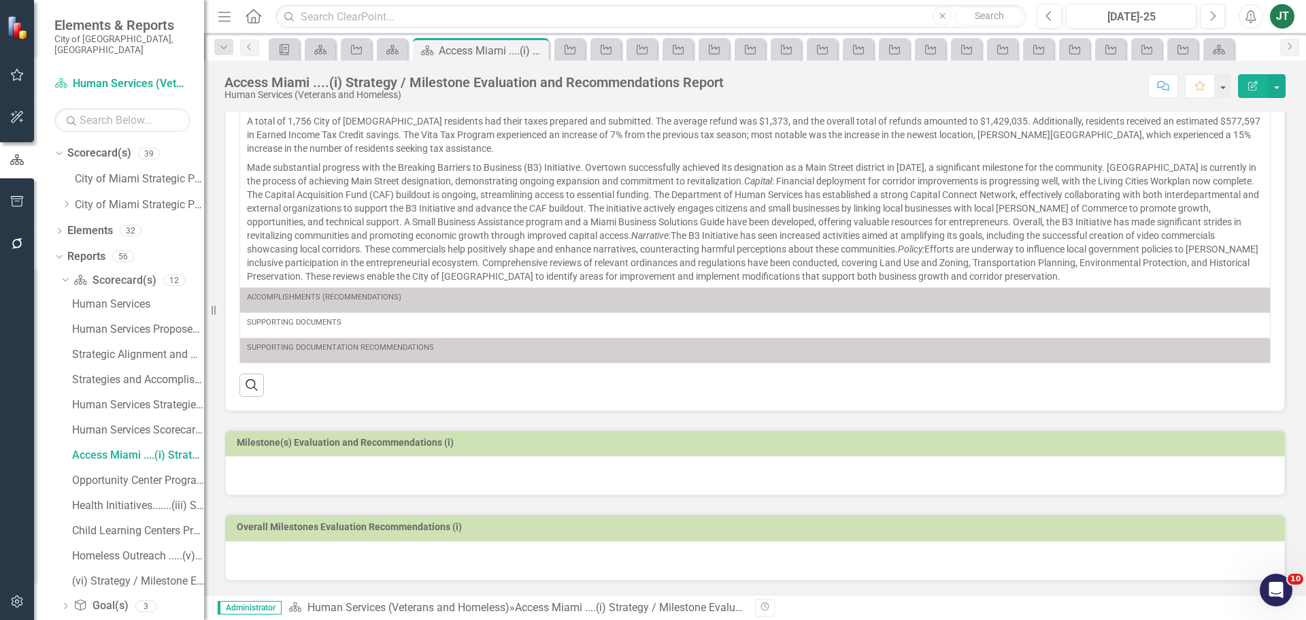
click at [412, 479] on div at bounding box center [755, 475] width 1060 height 39
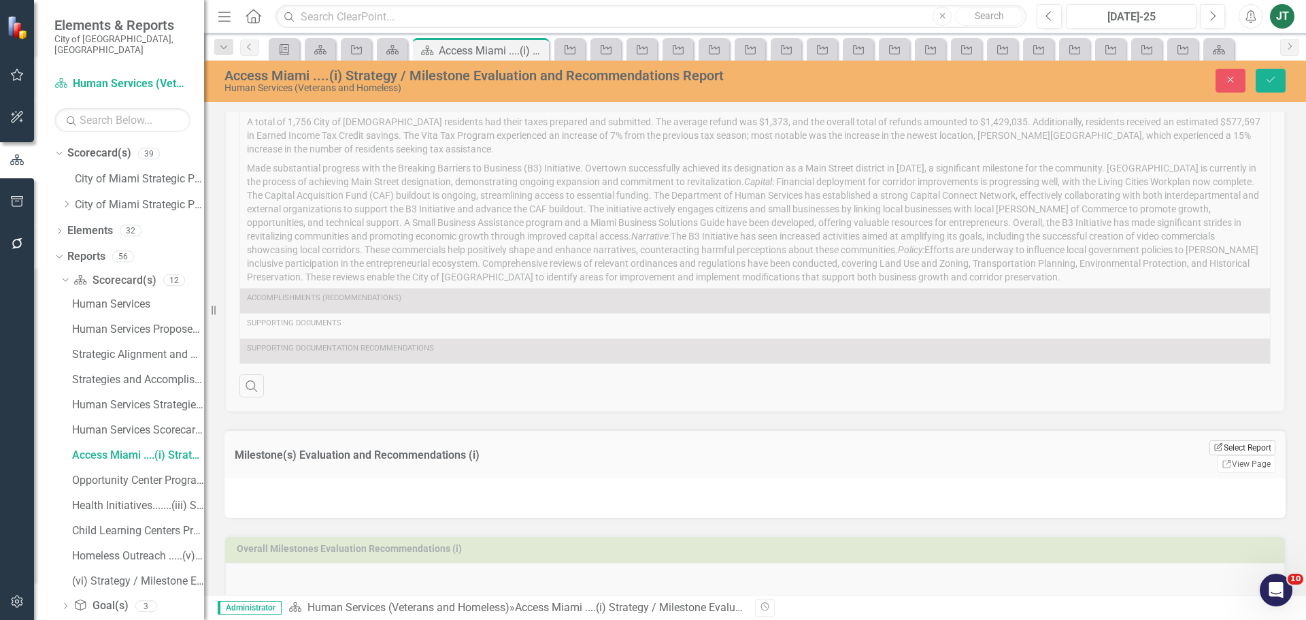
click at [1210, 447] on button "Edit Report Select Report" at bounding box center [1243, 447] width 66 height 15
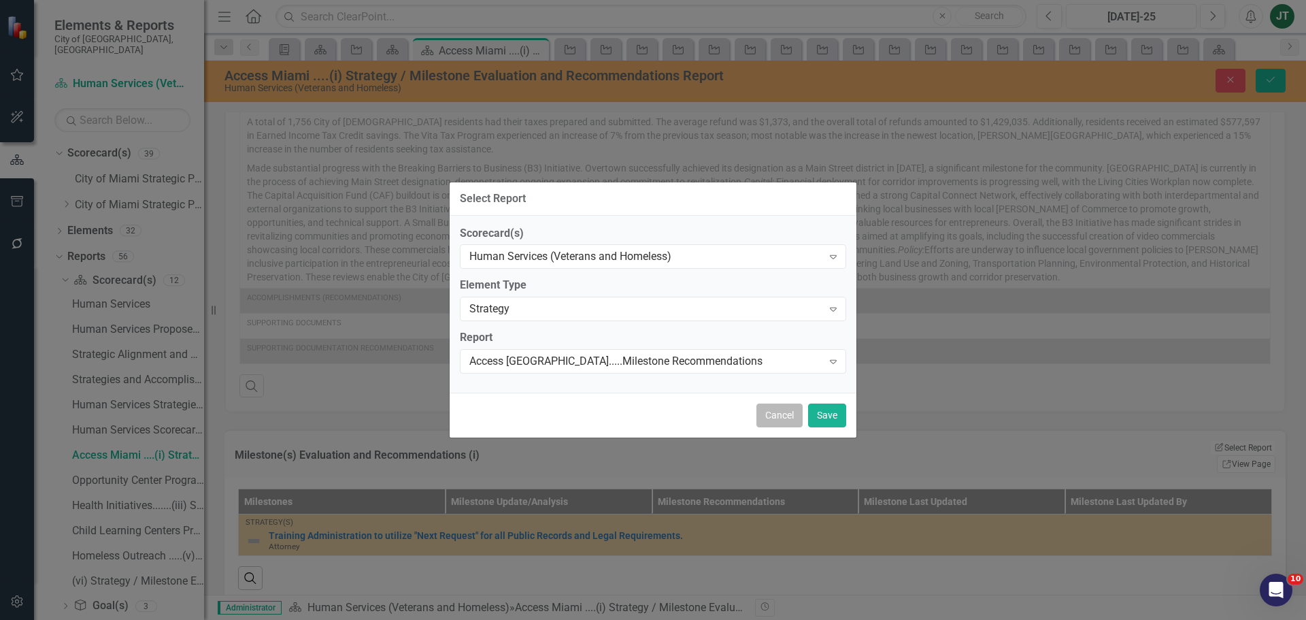
click at [781, 413] on button "Cancel" at bounding box center [779, 415] width 46 height 24
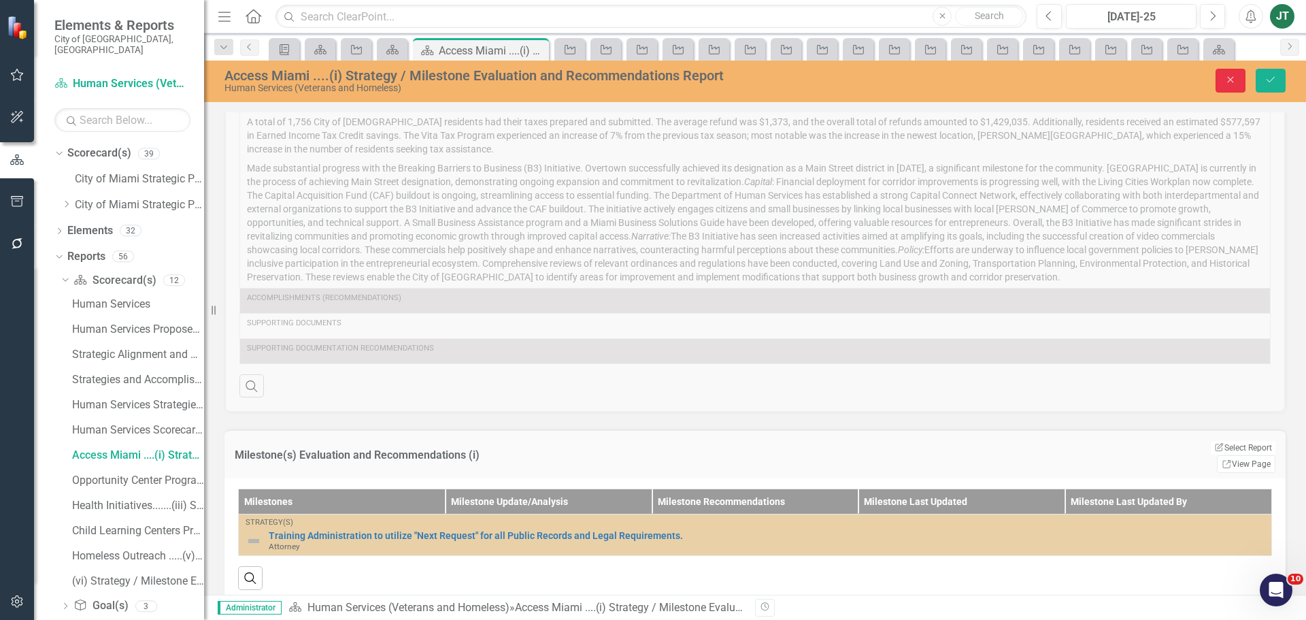
click at [1229, 81] on icon "Close" at bounding box center [1231, 80] width 12 height 10
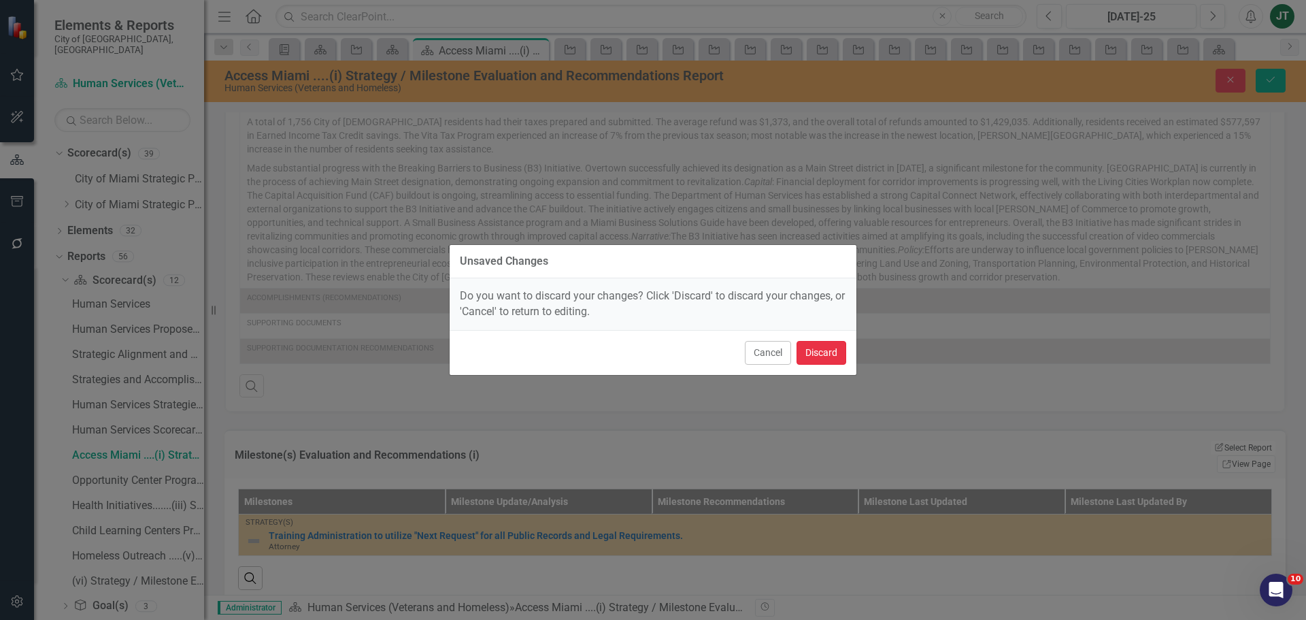
click at [832, 357] on button "Discard" at bounding box center [822, 353] width 50 height 24
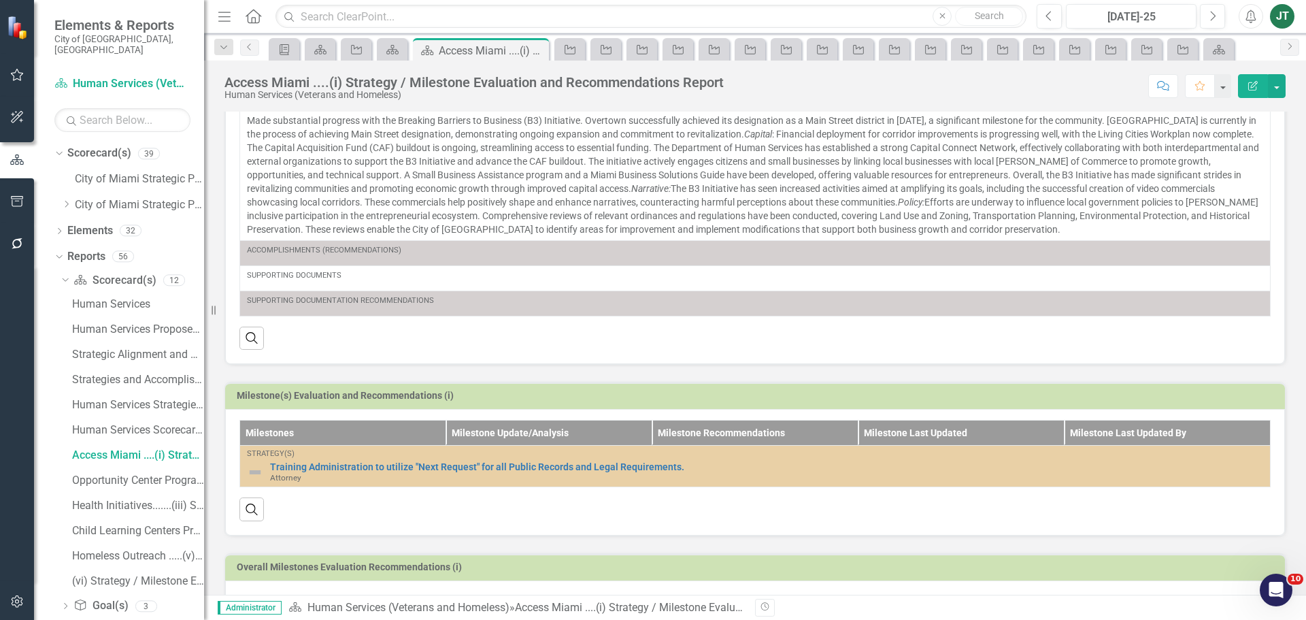
scroll to position [348, 0]
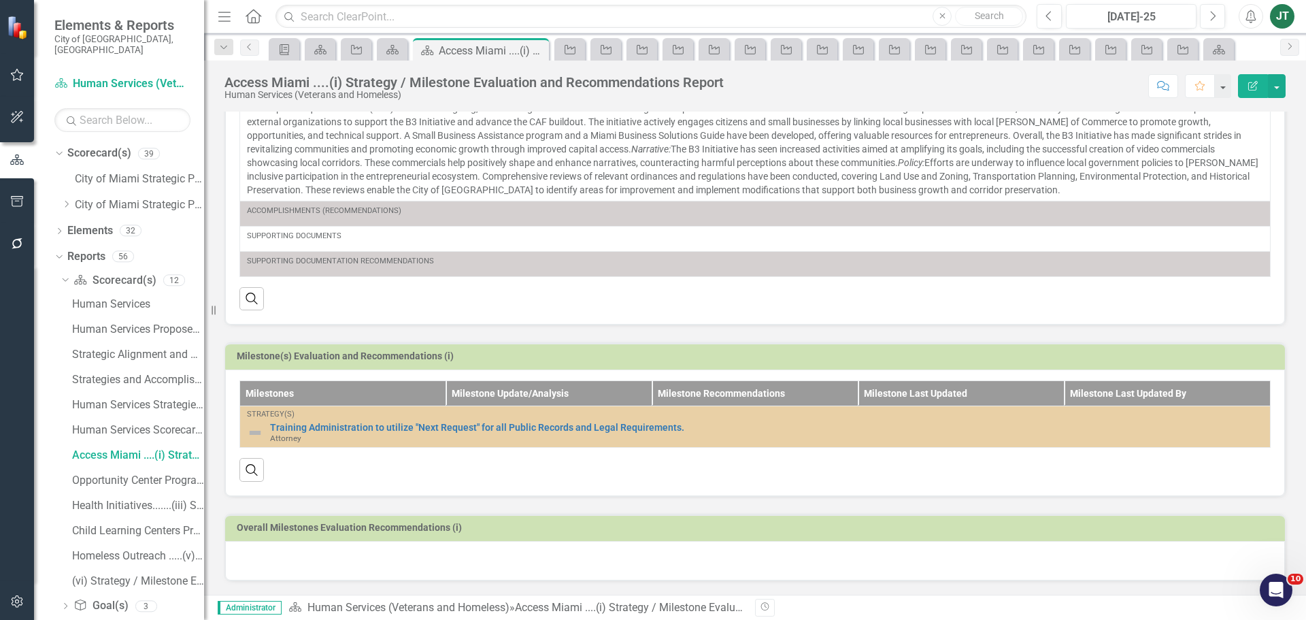
click at [452, 351] on h3 "Milestone(s) Evaluation and Recommendations (i)" at bounding box center [758, 356] width 1042 height 10
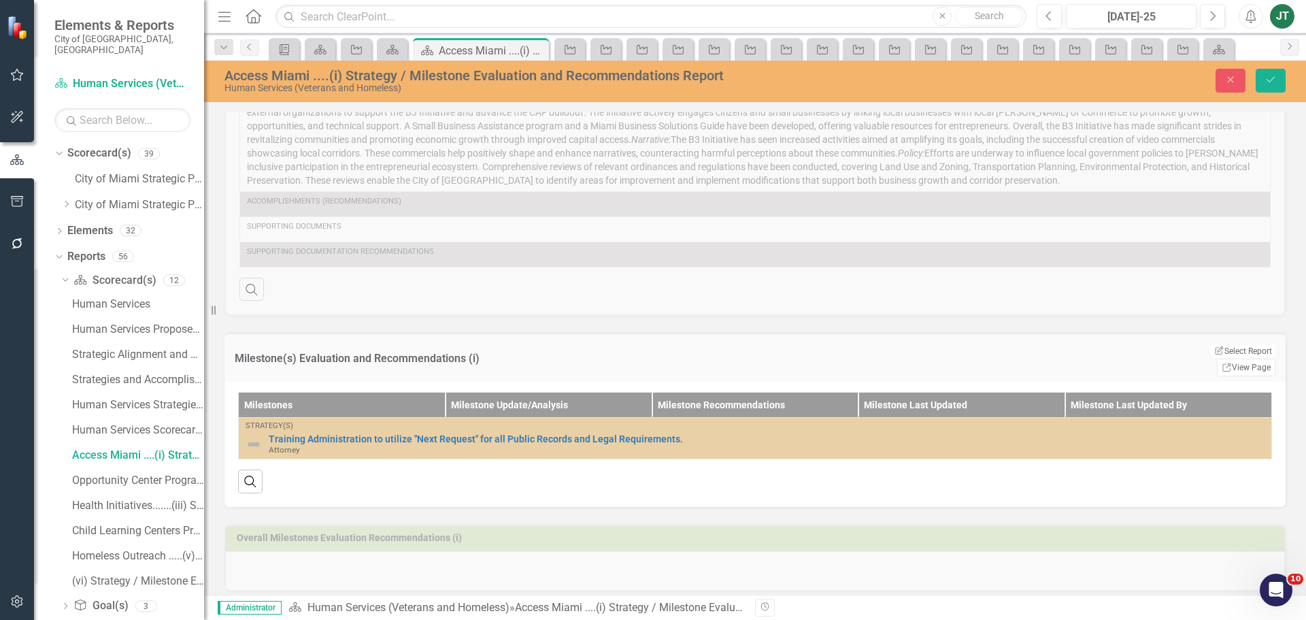
click at [818, 352] on h3 "Milestone(s) Evaluation and Recommendations (i)" at bounding box center [646, 358] width 822 height 12
click at [1242, 359] on link "Link View Page" at bounding box center [1246, 368] width 59 height 18
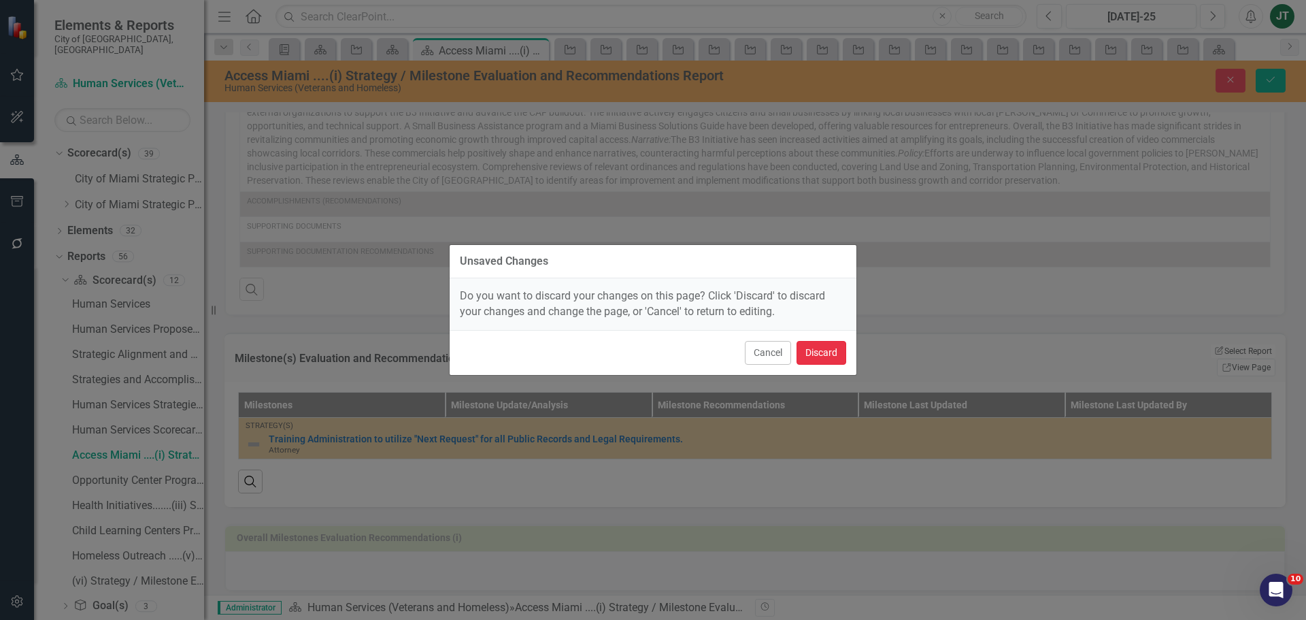
click at [831, 346] on button "Discard" at bounding box center [822, 353] width 50 height 24
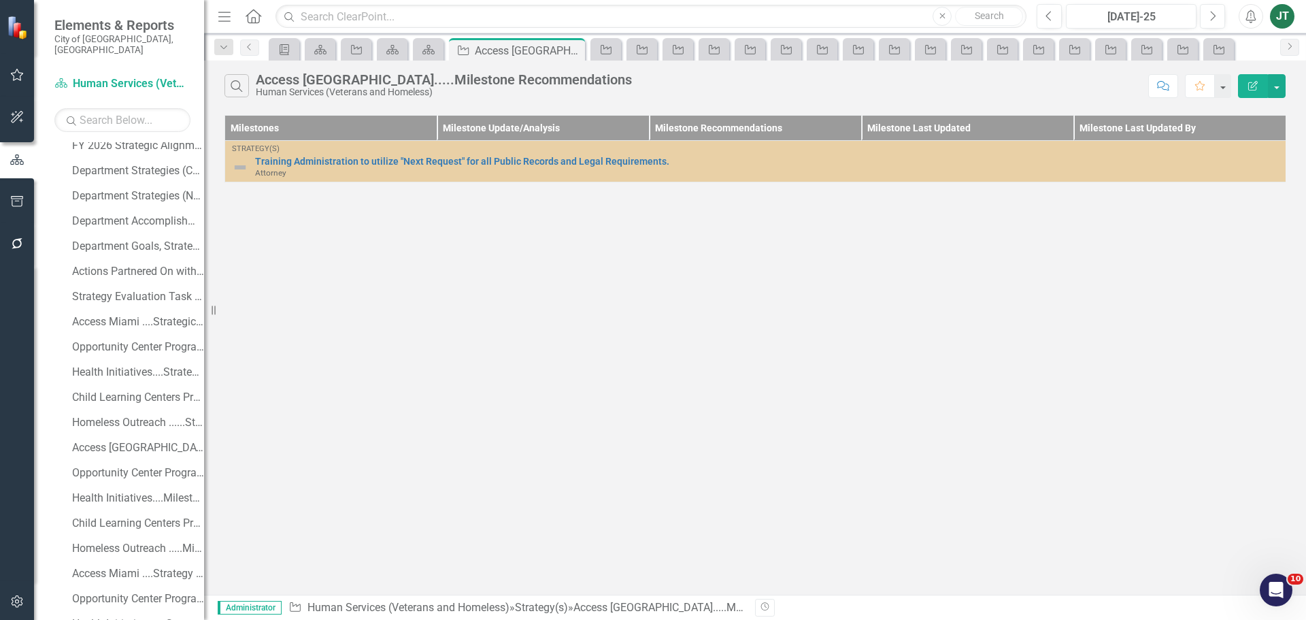
scroll to position [314, 0]
click at [1245, 80] on button "Edit Report" at bounding box center [1253, 86] width 30 height 24
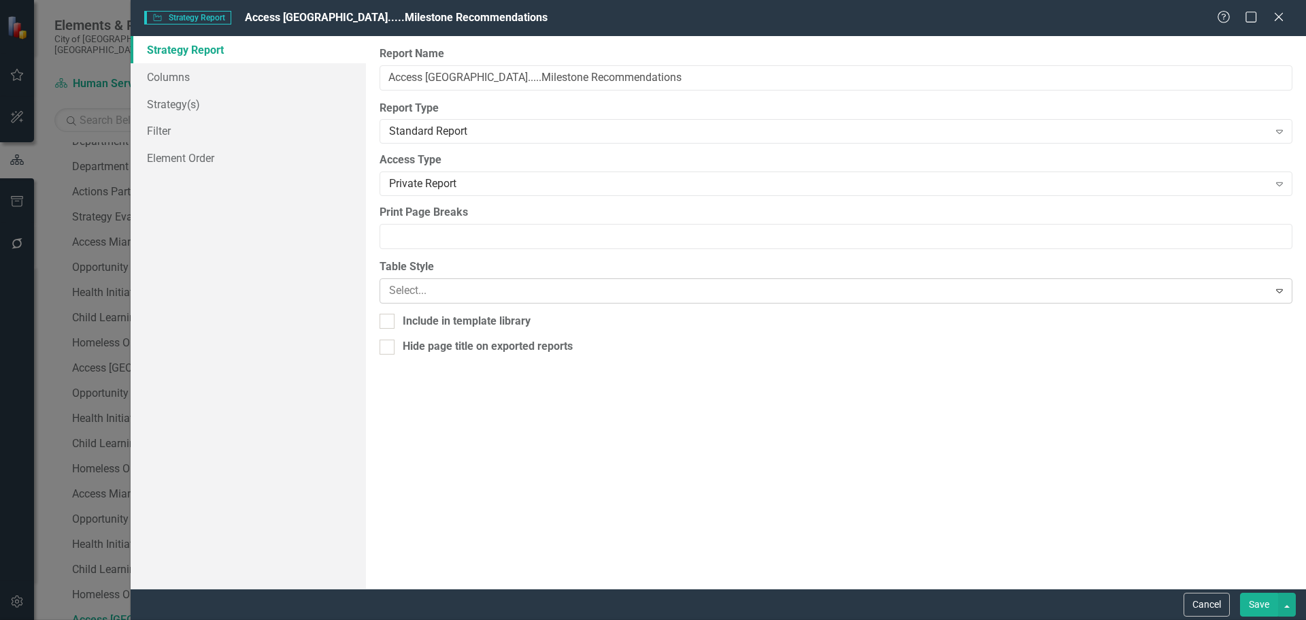
scroll to position [473, 0]
click at [439, 290] on div at bounding box center [824, 291] width 871 height 18
click at [176, 67] on link "Columns" at bounding box center [248, 76] width 235 height 27
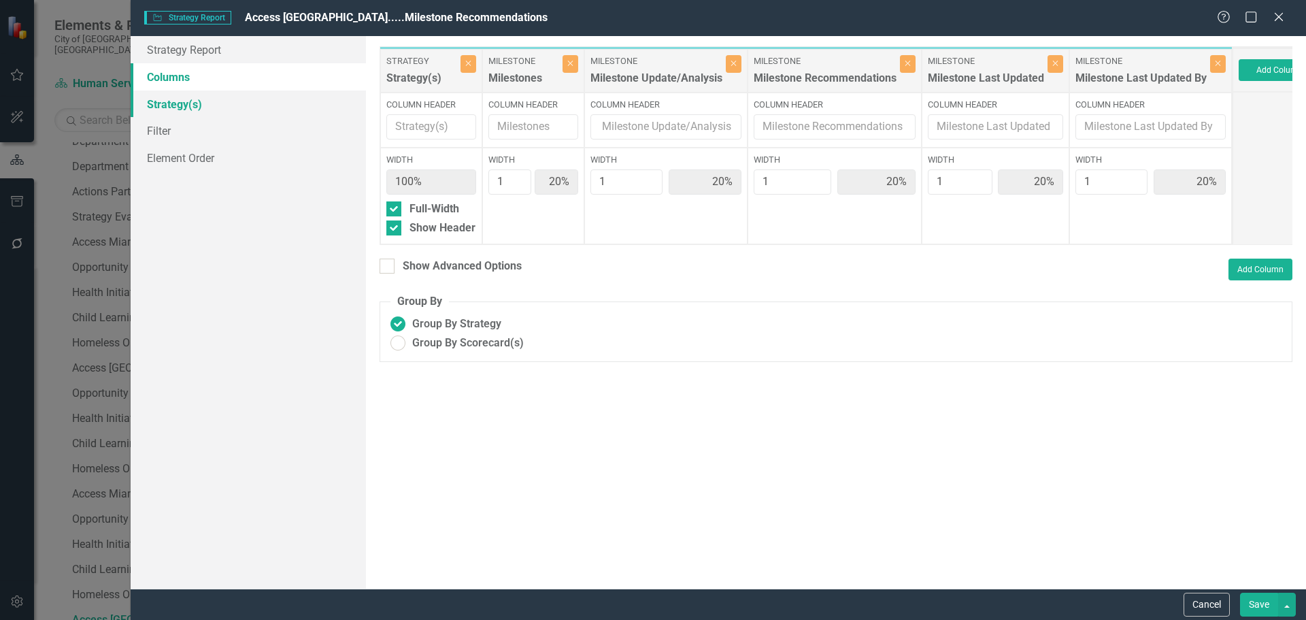
click at [180, 103] on link "Strategy(s)" at bounding box center [248, 103] width 235 height 27
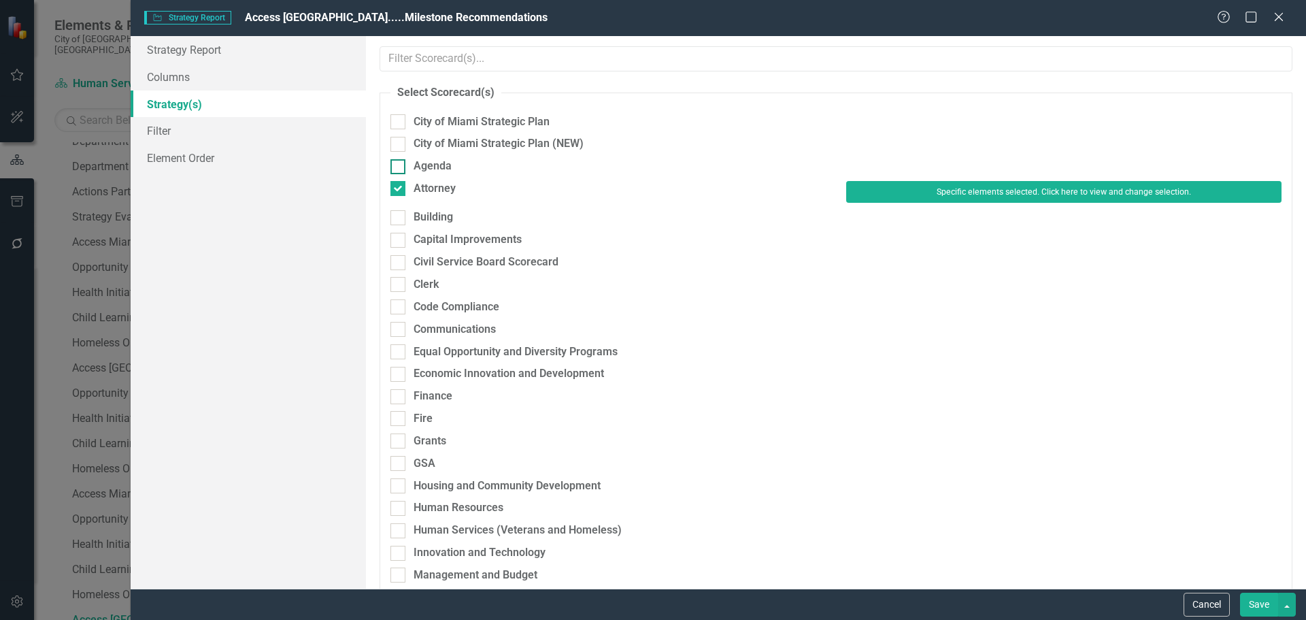
drag, startPoint x: 417, startPoint y: 183, endPoint x: 422, endPoint y: 188, distance: 7.2
click at [418, 183] on div "Attorney" at bounding box center [435, 189] width 42 height 16
click at [399, 183] on input "Attorney" at bounding box center [394, 185] width 9 height 9
checkbox input "false"
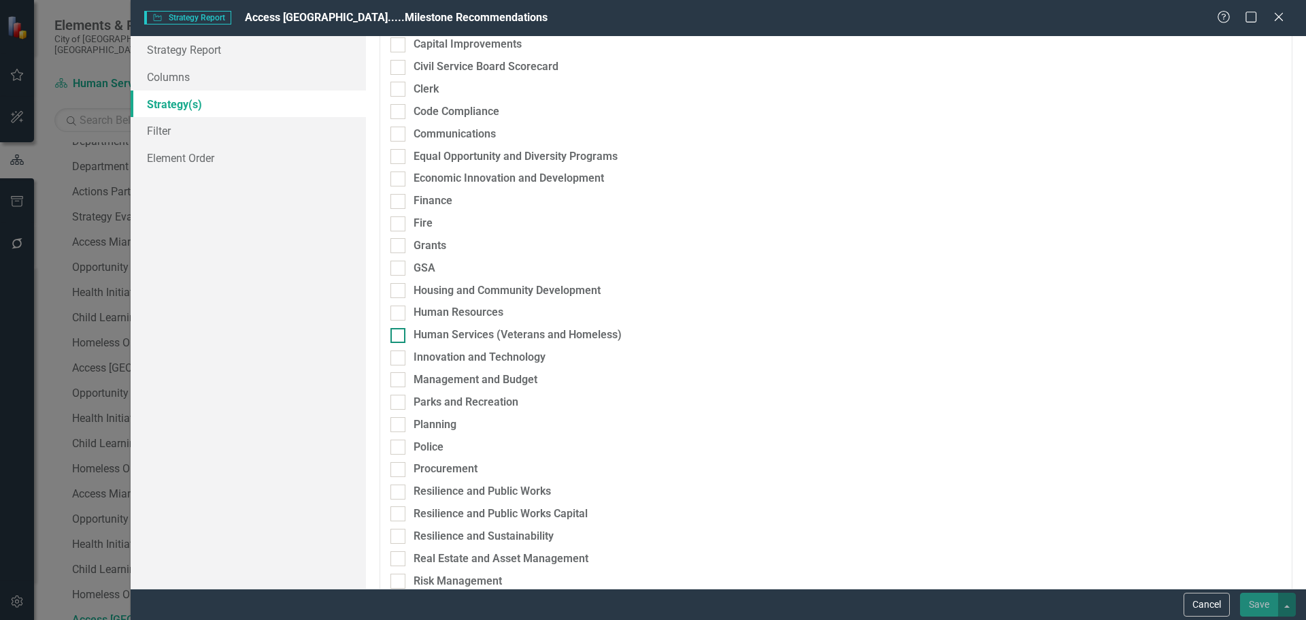
click at [443, 331] on div "Human Services (Veterans and Homeless)" at bounding box center [518, 335] width 208 height 16
click at [399, 331] on input "Human Services (Veterans and Homeless)" at bounding box center [394, 332] width 9 height 9
checkbox input "true"
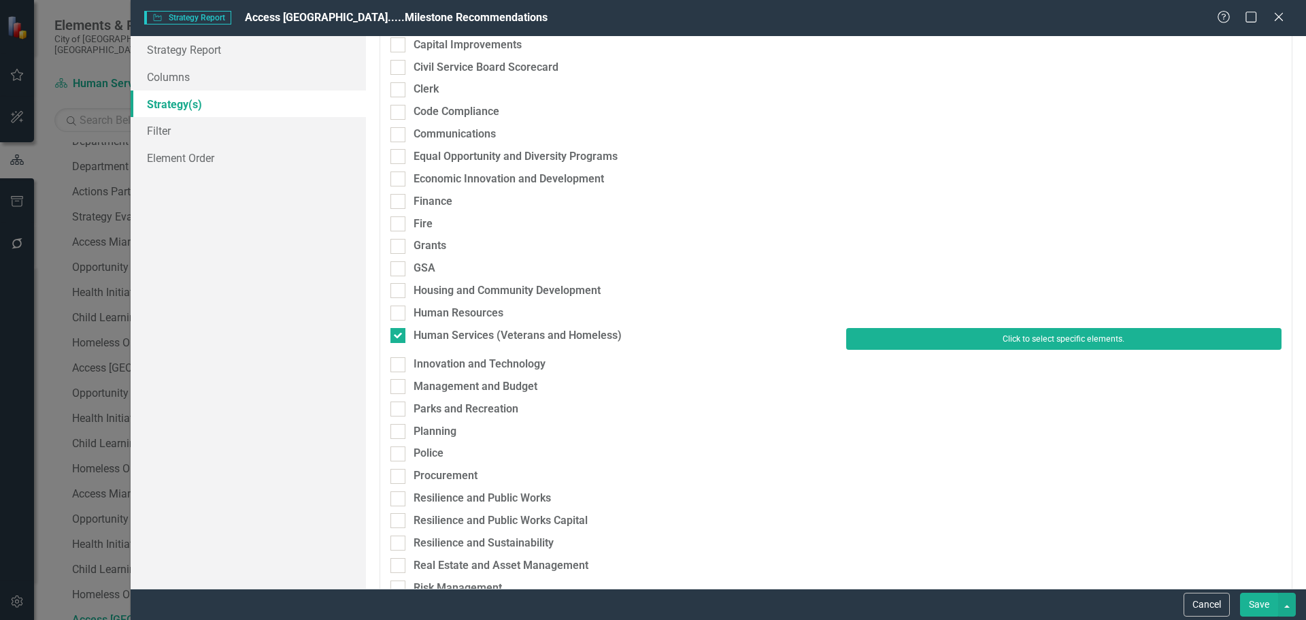
click at [950, 331] on button "Click to select specific elements." at bounding box center [1063, 339] width 435 height 22
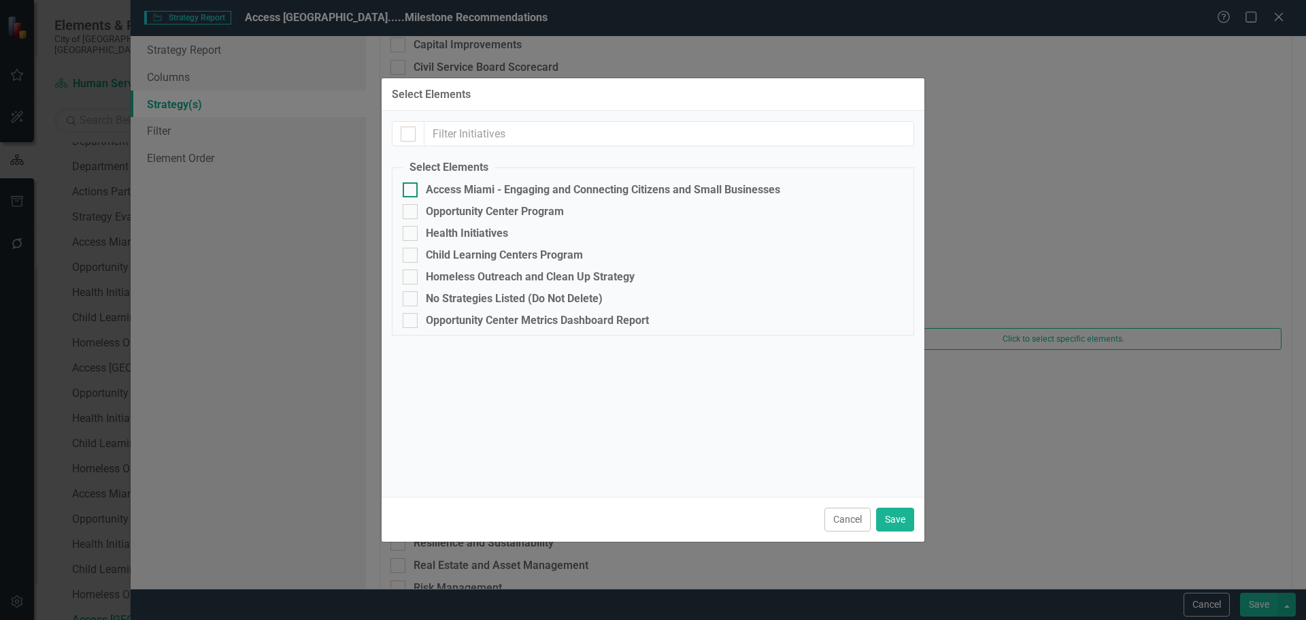
click at [495, 191] on div "Access Miami - Engaging and Connecting Citizens and Small Businesses" at bounding box center [603, 190] width 354 height 12
click at [412, 191] on input "Access Miami - Engaging and Connecting Citizens and Small Businesses" at bounding box center [407, 186] width 9 height 9
checkbox input "true"
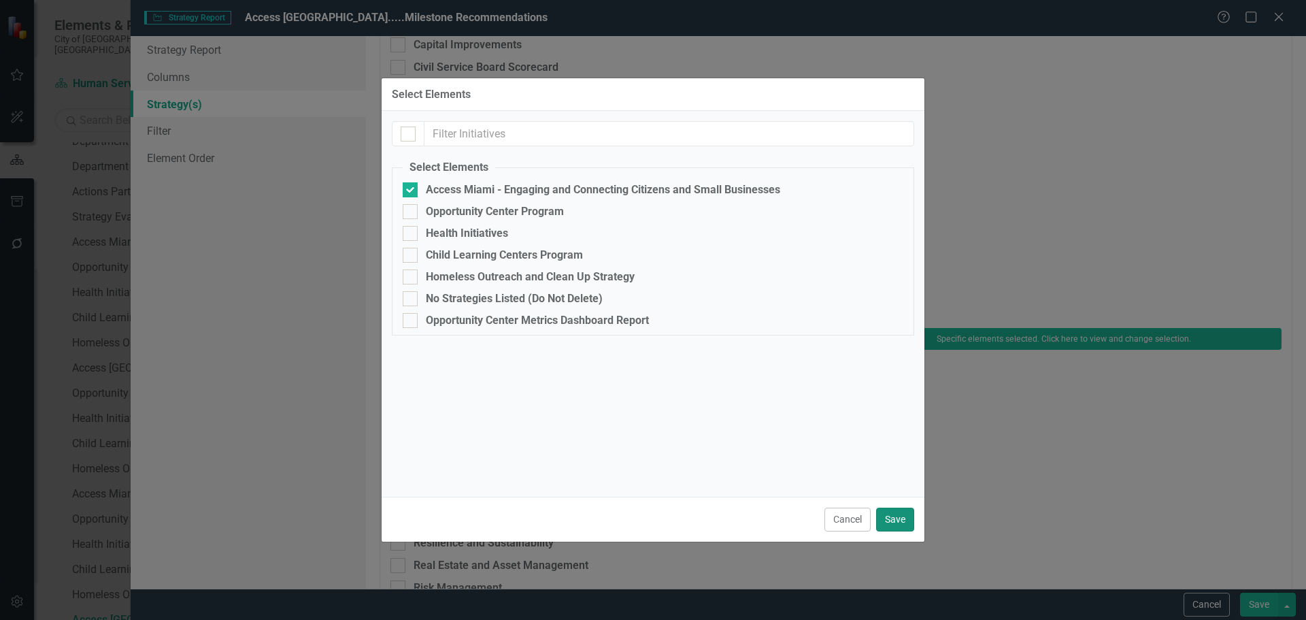
drag, startPoint x: 892, startPoint y: 514, endPoint x: 1012, endPoint y: 522, distance: 120.0
click at [893, 515] on button "Save" at bounding box center [895, 519] width 38 height 24
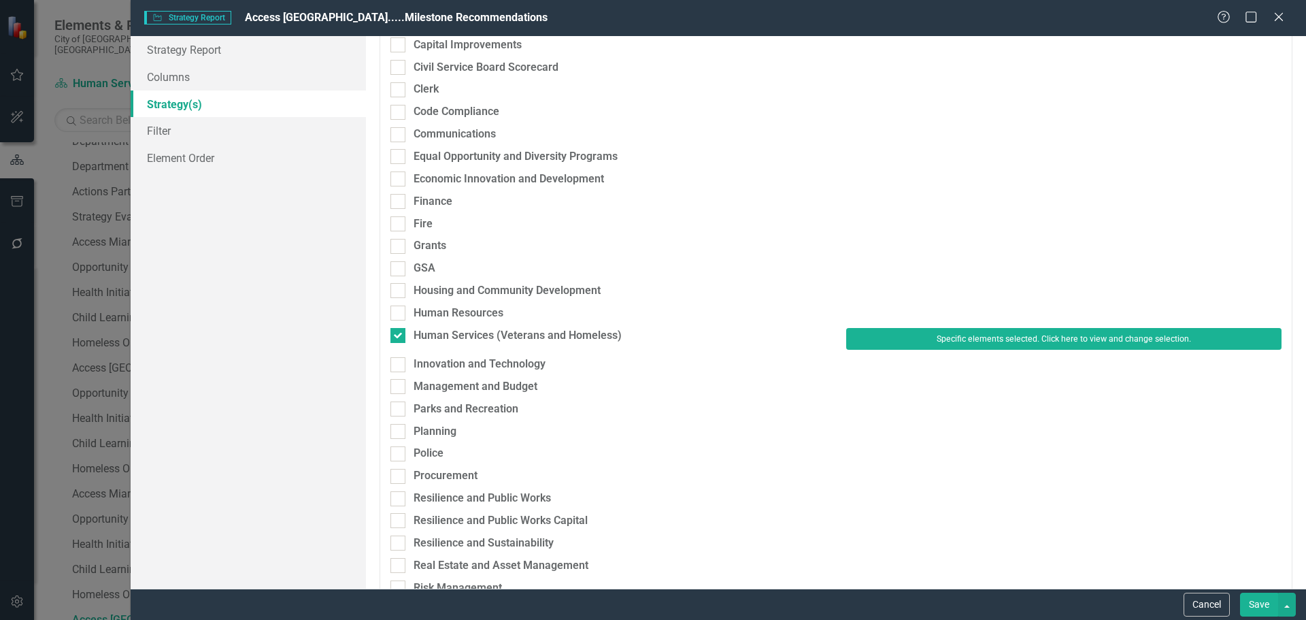
click at [1269, 605] on button "Save" at bounding box center [1259, 605] width 38 height 24
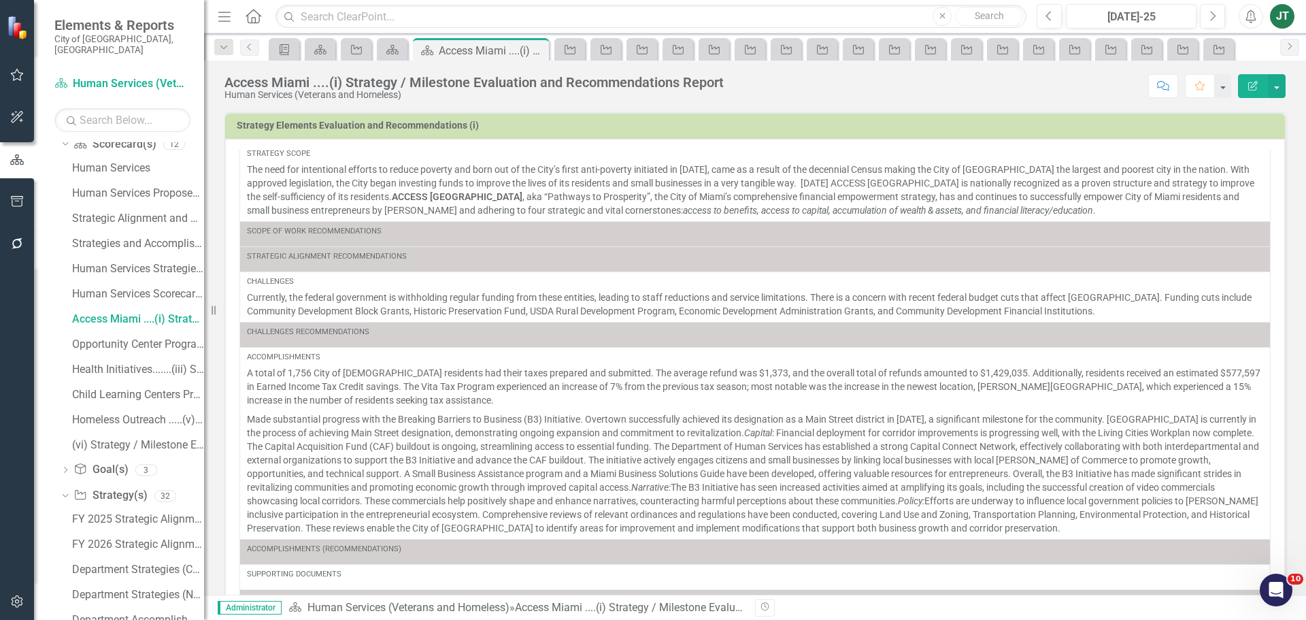
scroll to position [420, 0]
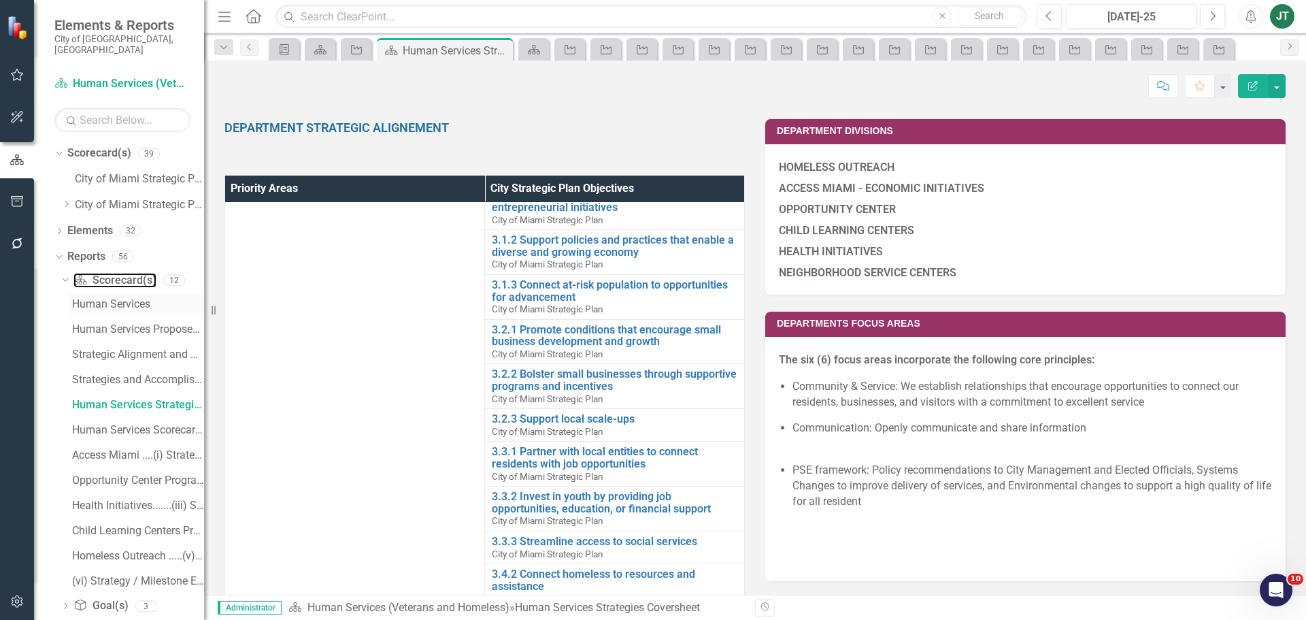
drag, startPoint x: 116, startPoint y: 269, endPoint x: 181, endPoint y: 283, distance: 66.7
click at [116, 273] on link "Scorecard(s) Scorecard(s)" at bounding box center [114, 281] width 82 height 16
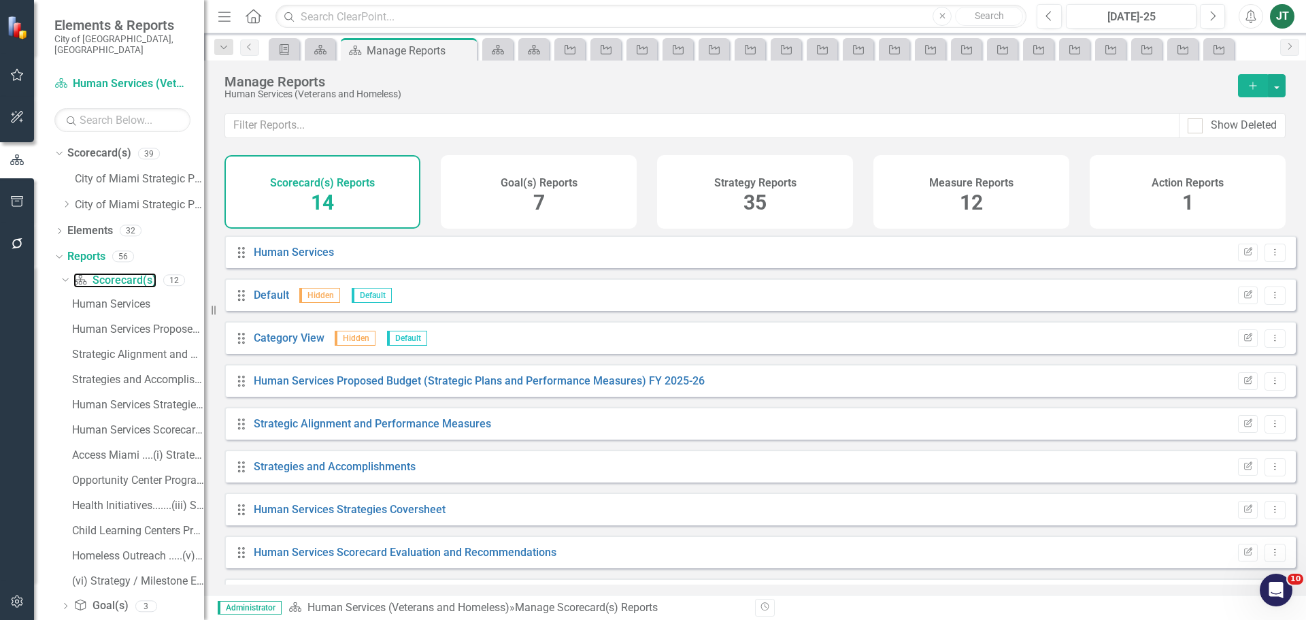
scroll to position [251, 0]
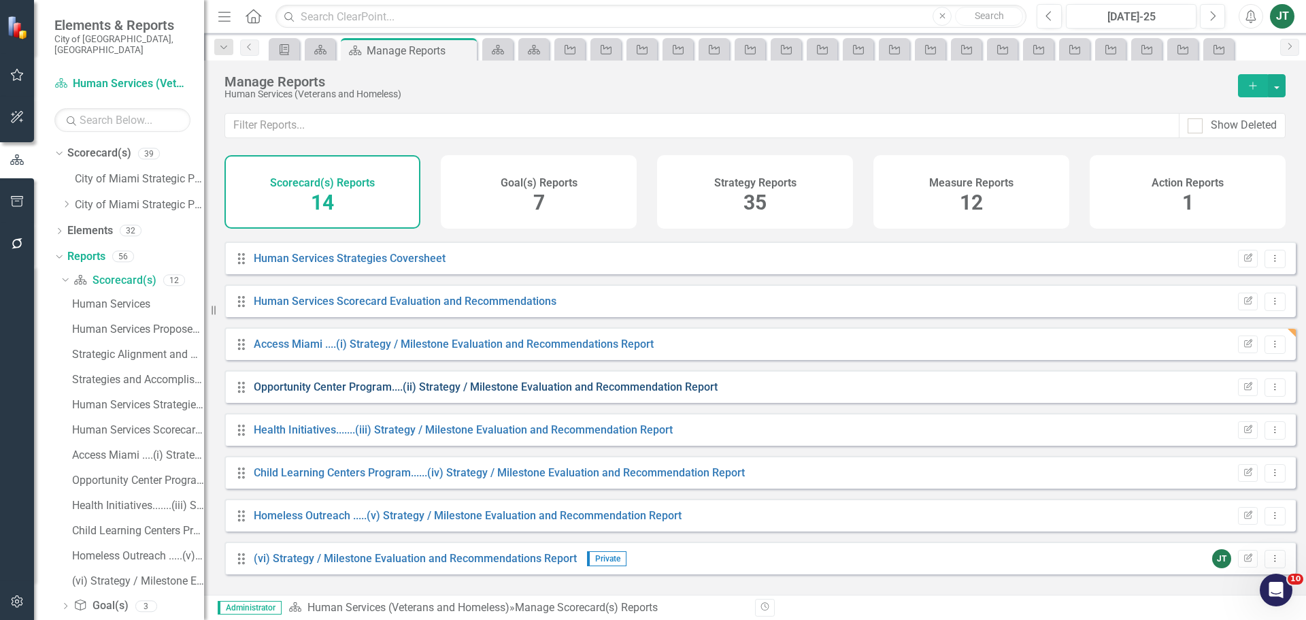
click at [332, 393] on link "Opportunity Center Program....(ii) Strategy / Milestone Evaluation and Recommen…" at bounding box center [486, 386] width 464 height 13
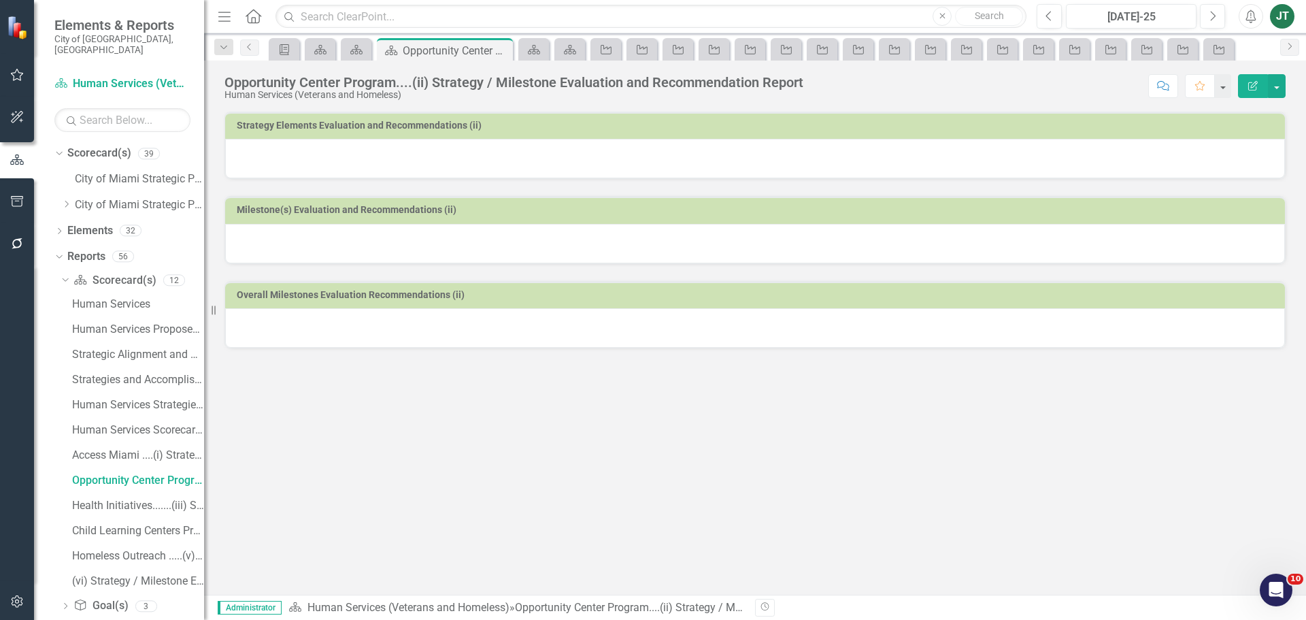
click at [526, 159] on div at bounding box center [755, 158] width 1060 height 39
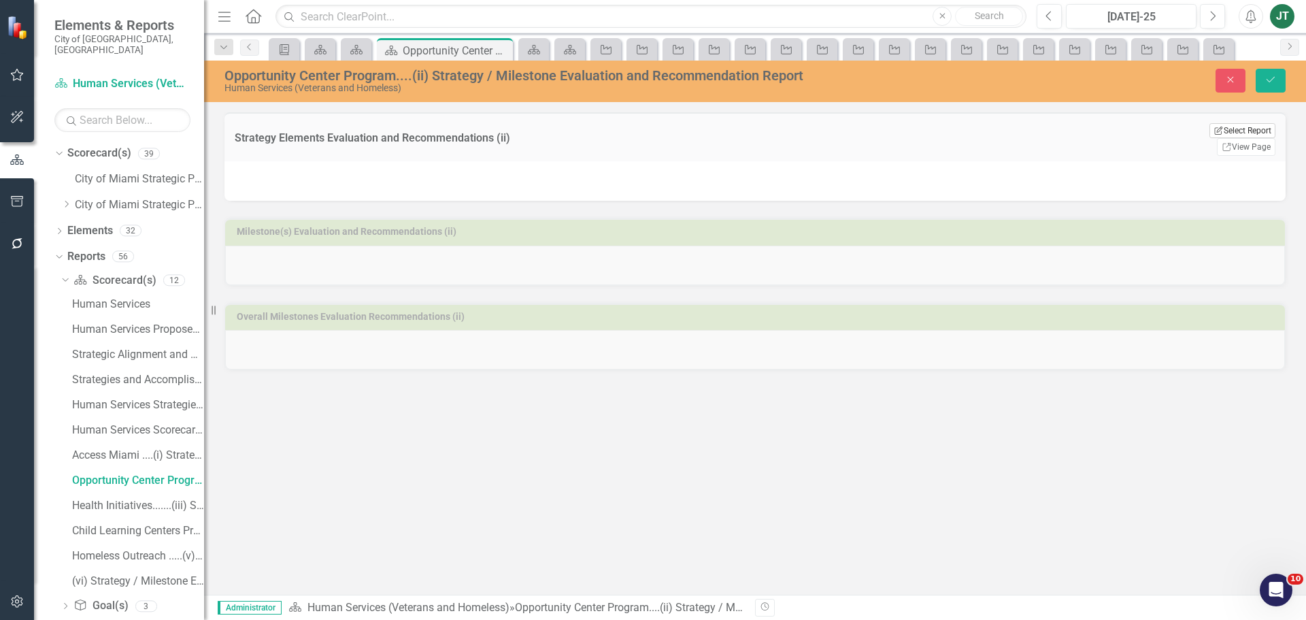
click at [1244, 131] on button "Edit Report Select Report" at bounding box center [1243, 130] width 66 height 15
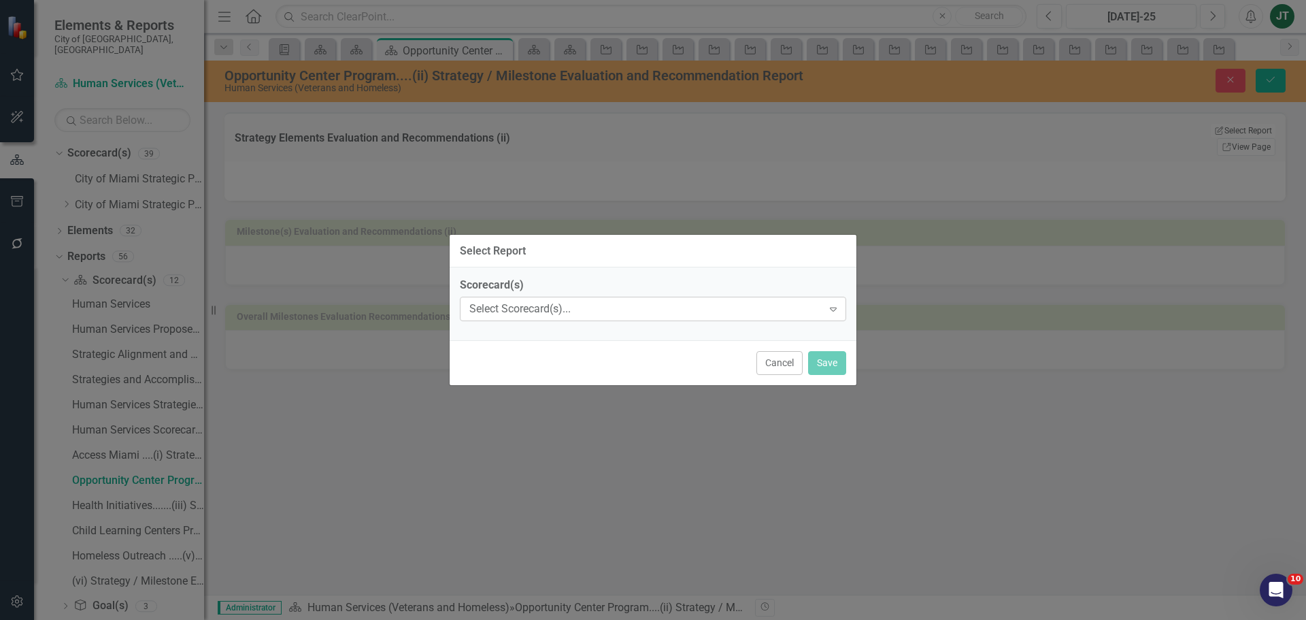
click at [518, 310] on div "Select Scorecard(s)..." at bounding box center [645, 309] width 353 height 16
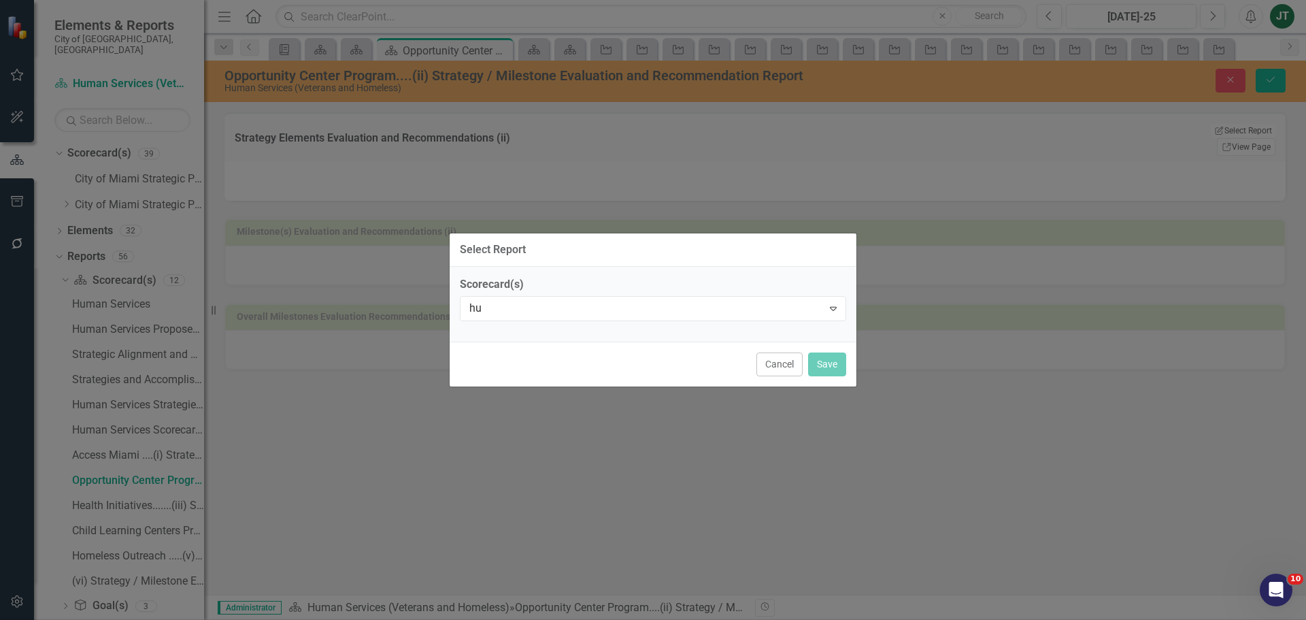
type input "hum"
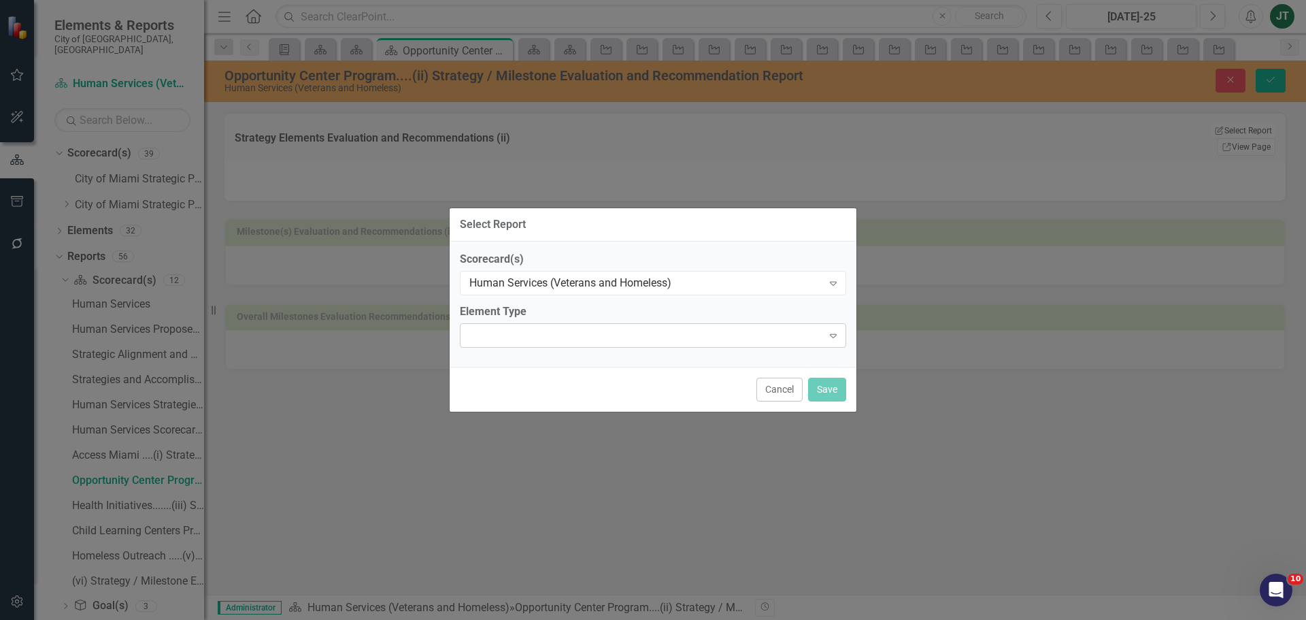
click at [503, 333] on div "Expand" at bounding box center [653, 335] width 386 height 24
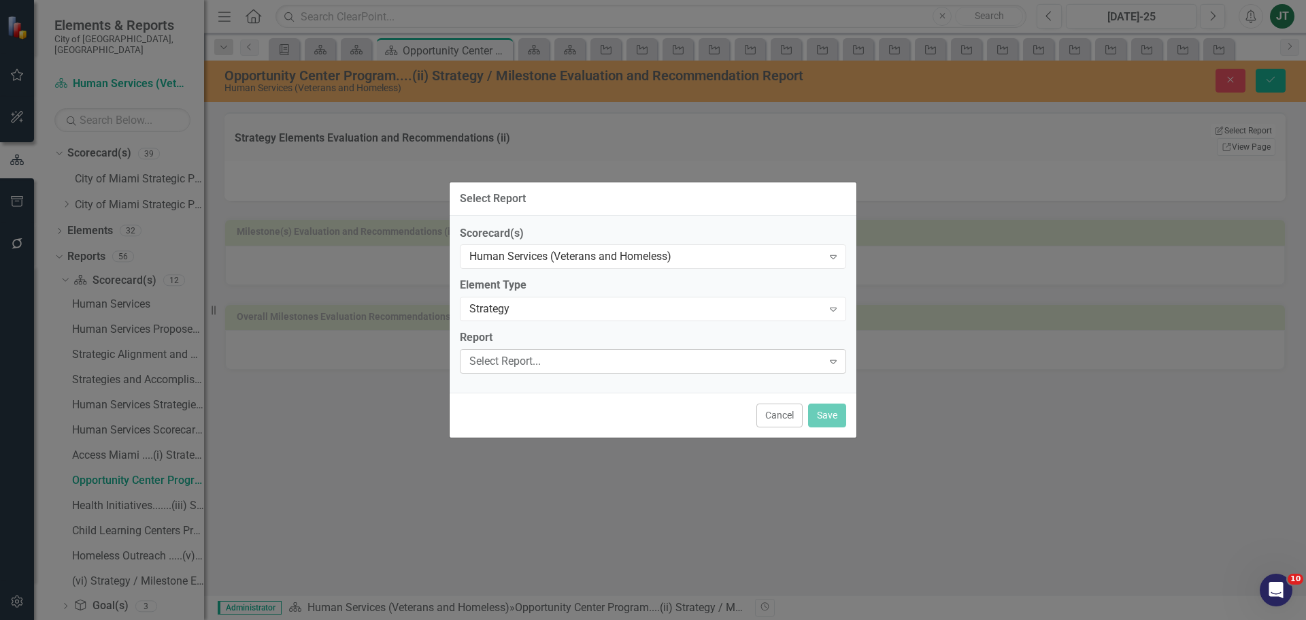
click at [516, 365] on div "Select Report..." at bounding box center [645, 362] width 353 height 16
type input "opp"
click at [823, 416] on button "Save" at bounding box center [827, 415] width 38 height 24
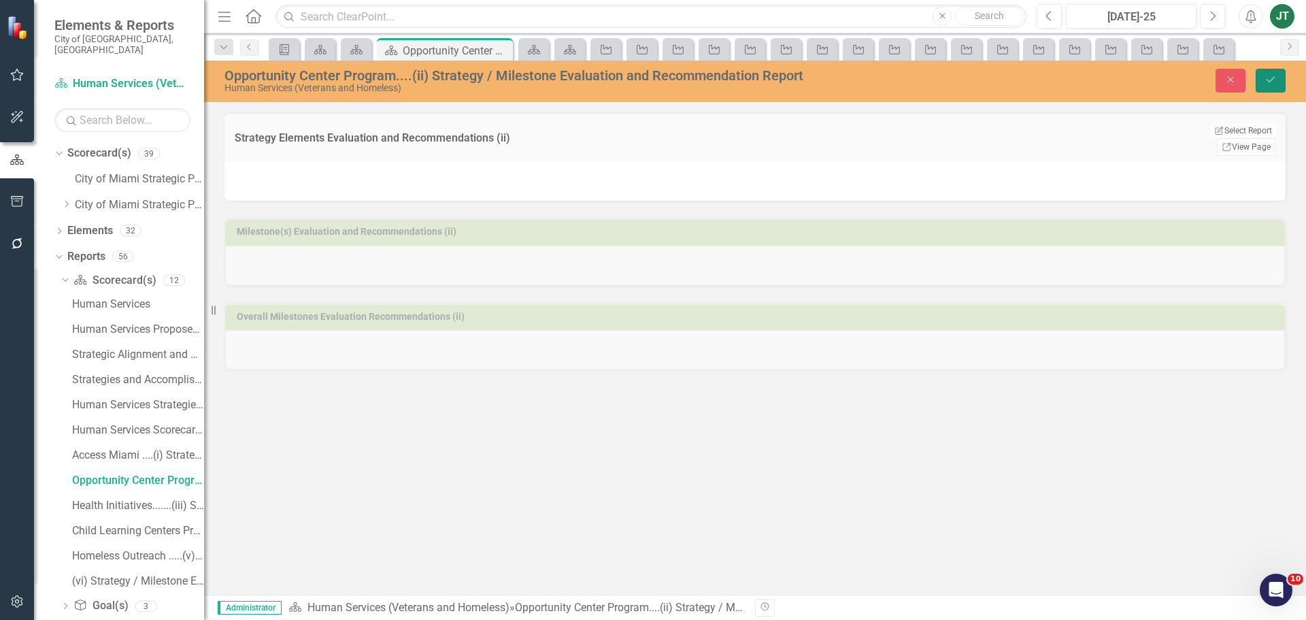
click at [1267, 73] on button "Save" at bounding box center [1271, 81] width 30 height 24
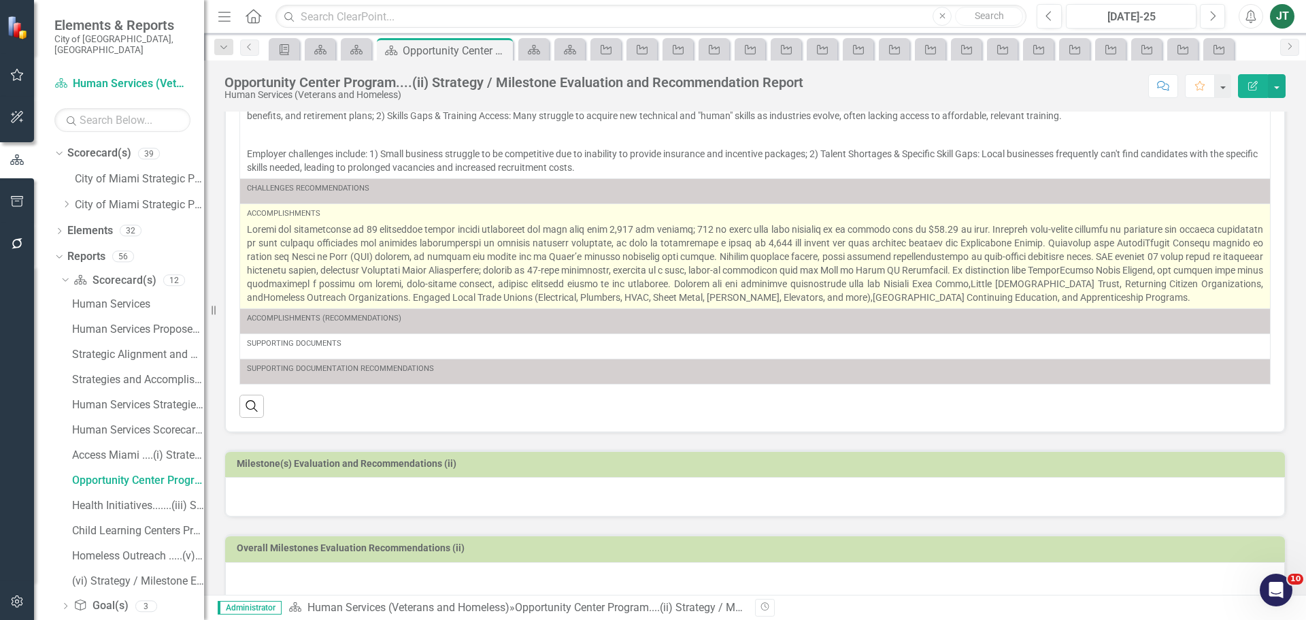
scroll to position [233, 0]
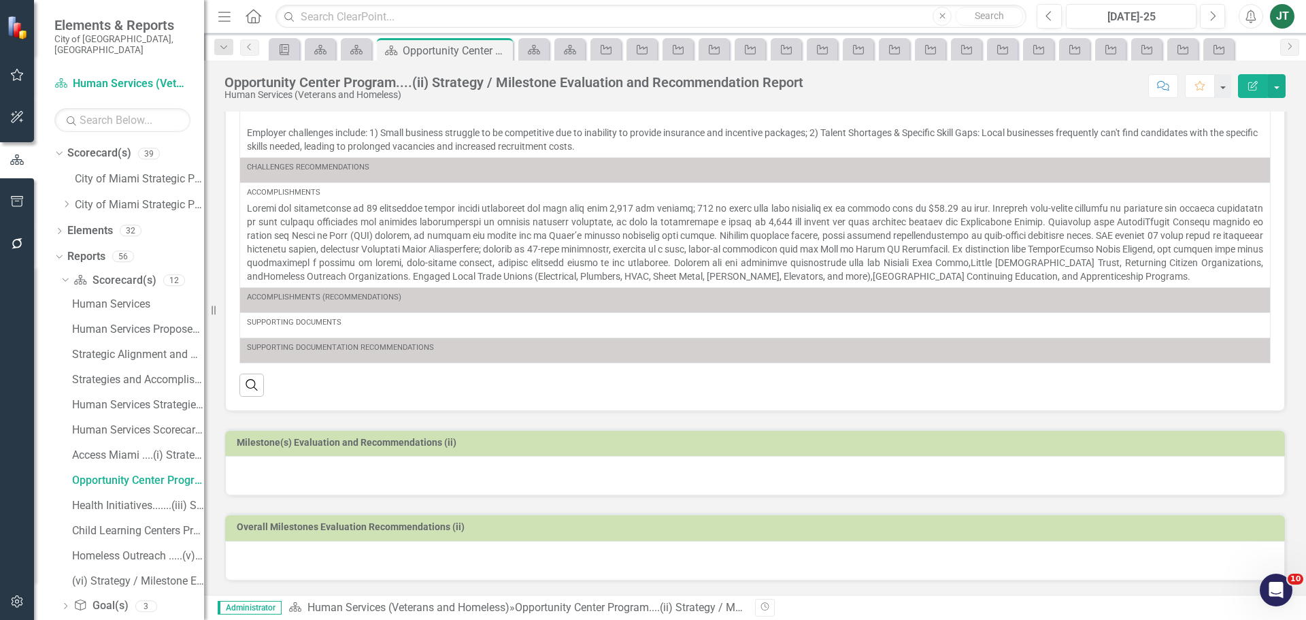
click at [470, 461] on div at bounding box center [755, 475] width 1060 height 39
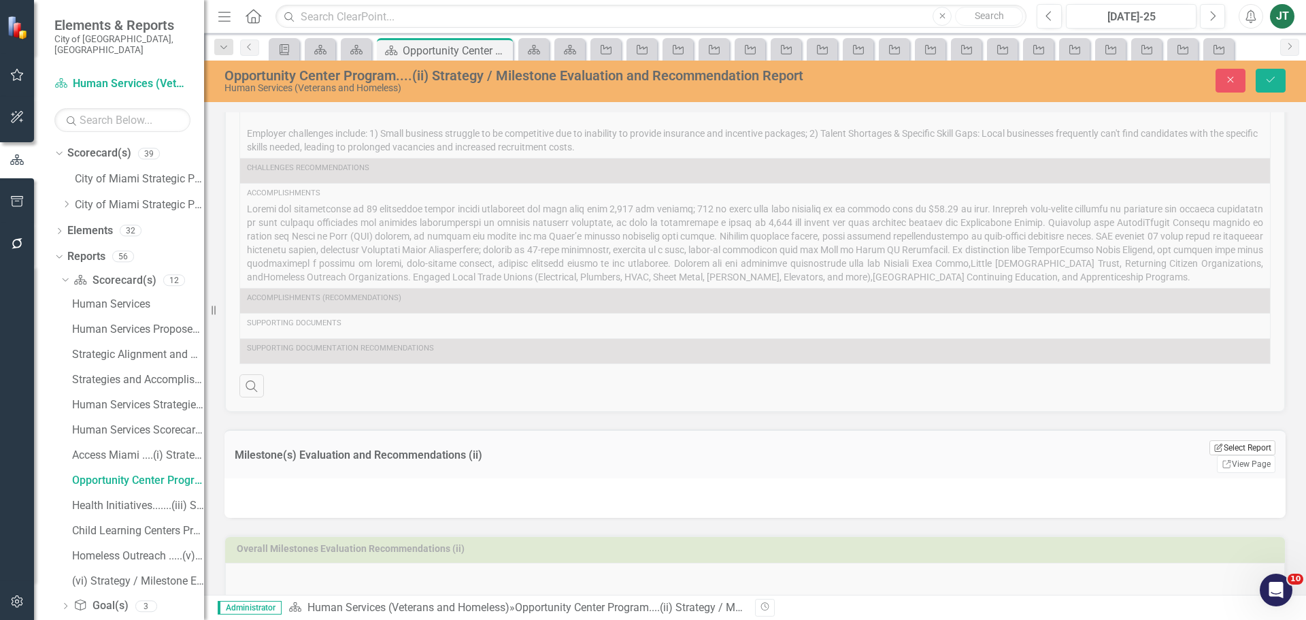
click at [1231, 452] on button "Edit Report Select Report" at bounding box center [1243, 447] width 66 height 15
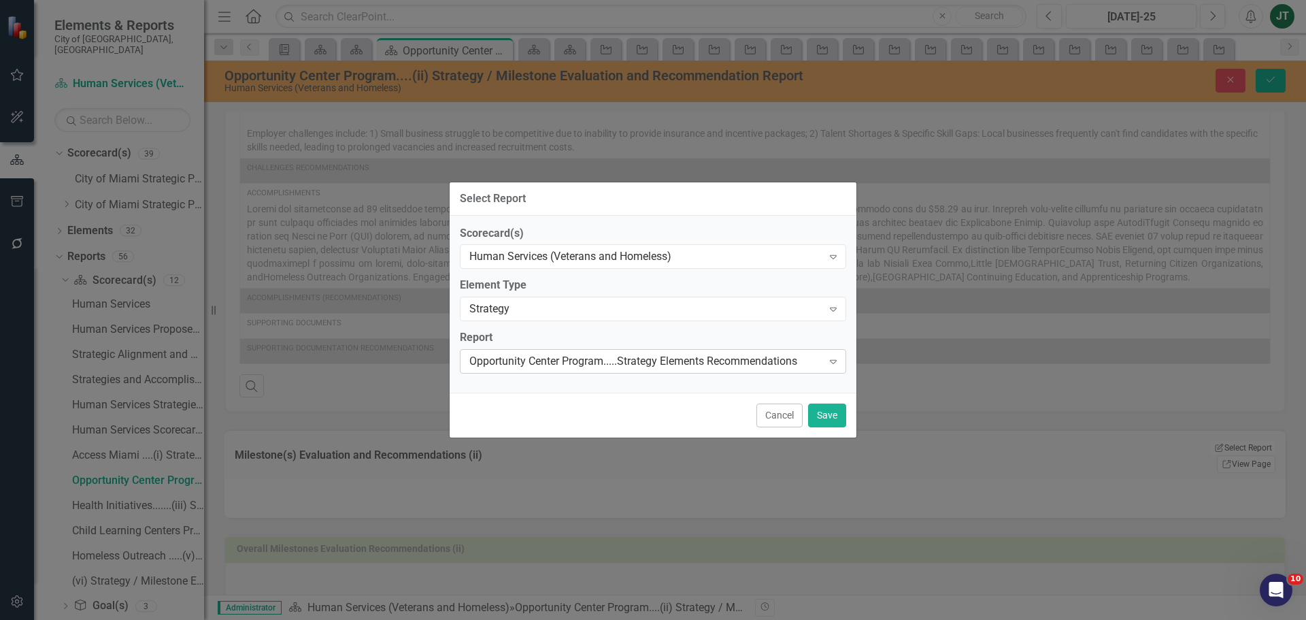
click at [519, 359] on div "Opportunity Center Program.....Strategy Elements Recommendations" at bounding box center [645, 362] width 353 height 16
click at [816, 407] on button "Save" at bounding box center [827, 415] width 38 height 24
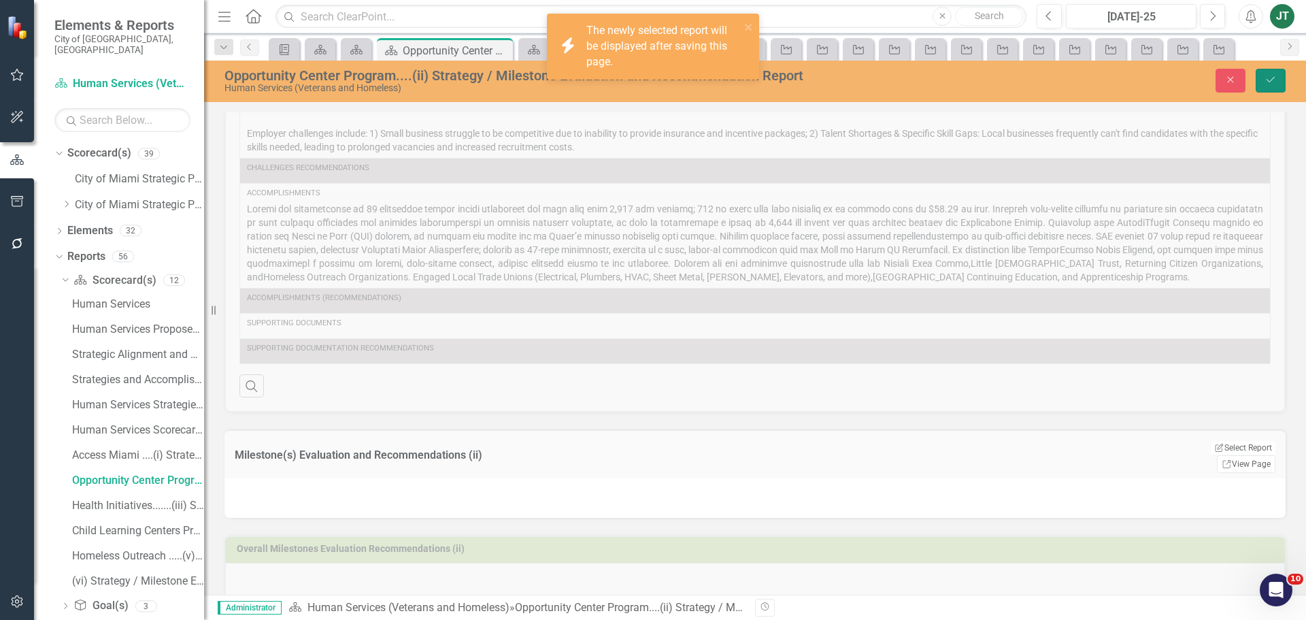
click at [1284, 77] on button "Save" at bounding box center [1271, 81] width 30 height 24
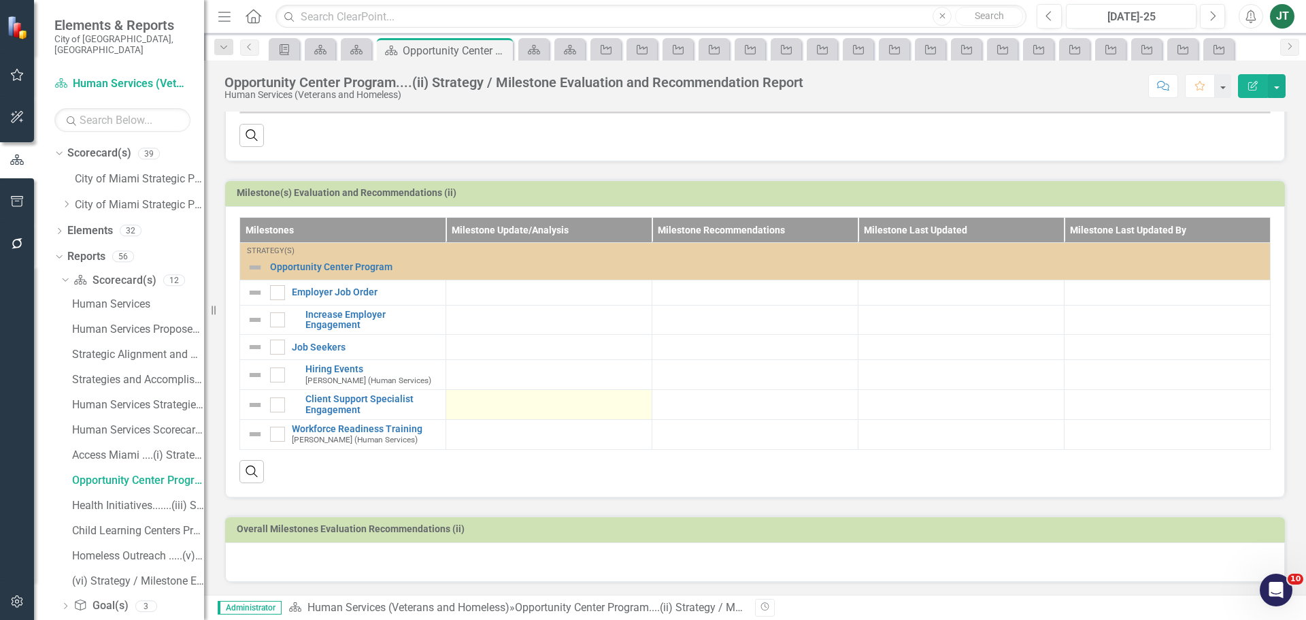
scroll to position [484, 0]
click at [121, 499] on div "Health Initiatives.......(iii) Strategy / Milestone Evaluation and Recommendati…" at bounding box center [138, 505] width 132 height 12
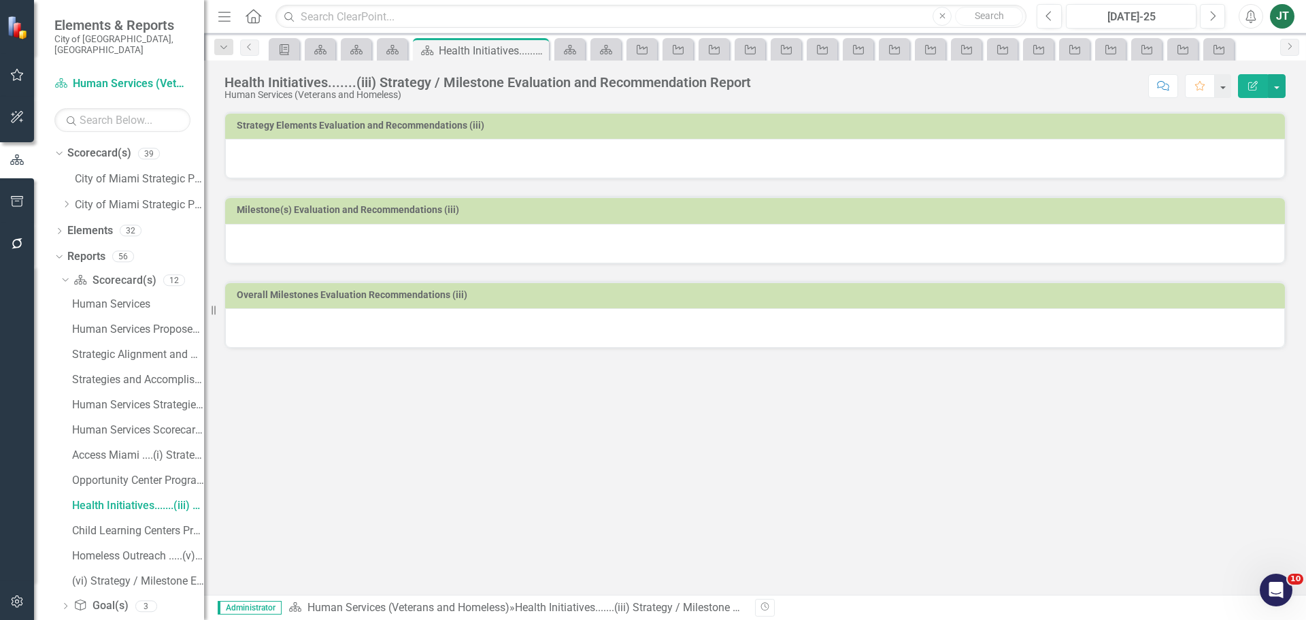
click at [561, 148] on div at bounding box center [755, 158] width 1060 height 39
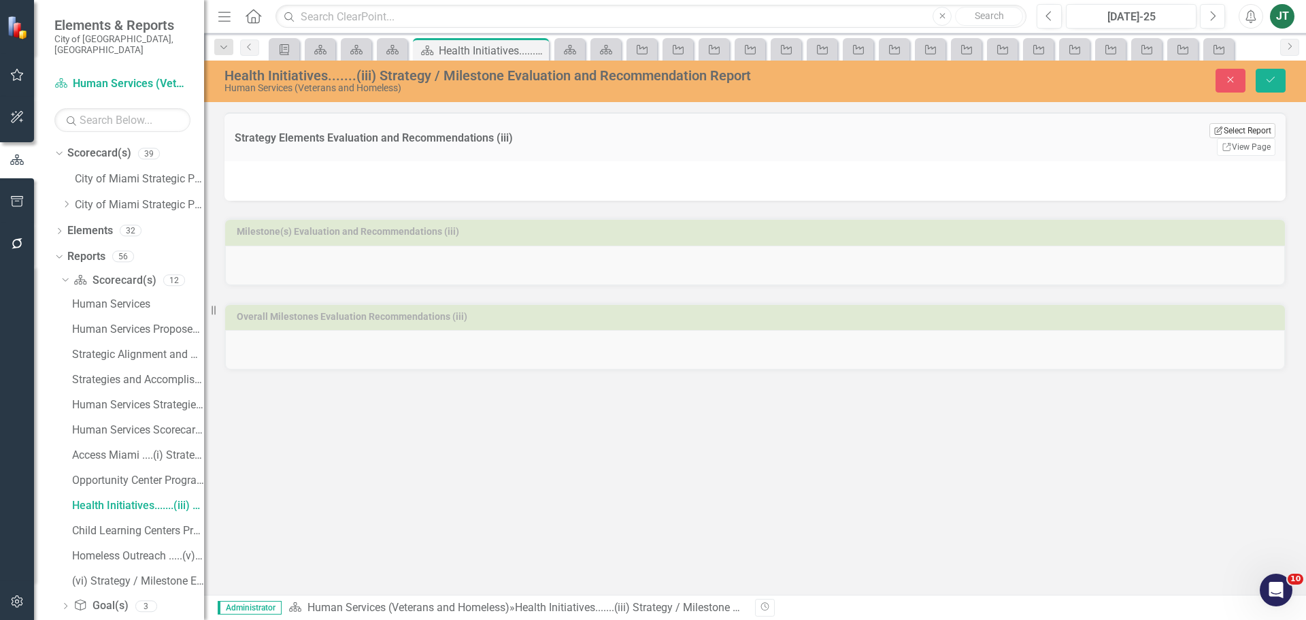
click at [1250, 130] on button "Edit Report Select Report" at bounding box center [1243, 130] width 66 height 15
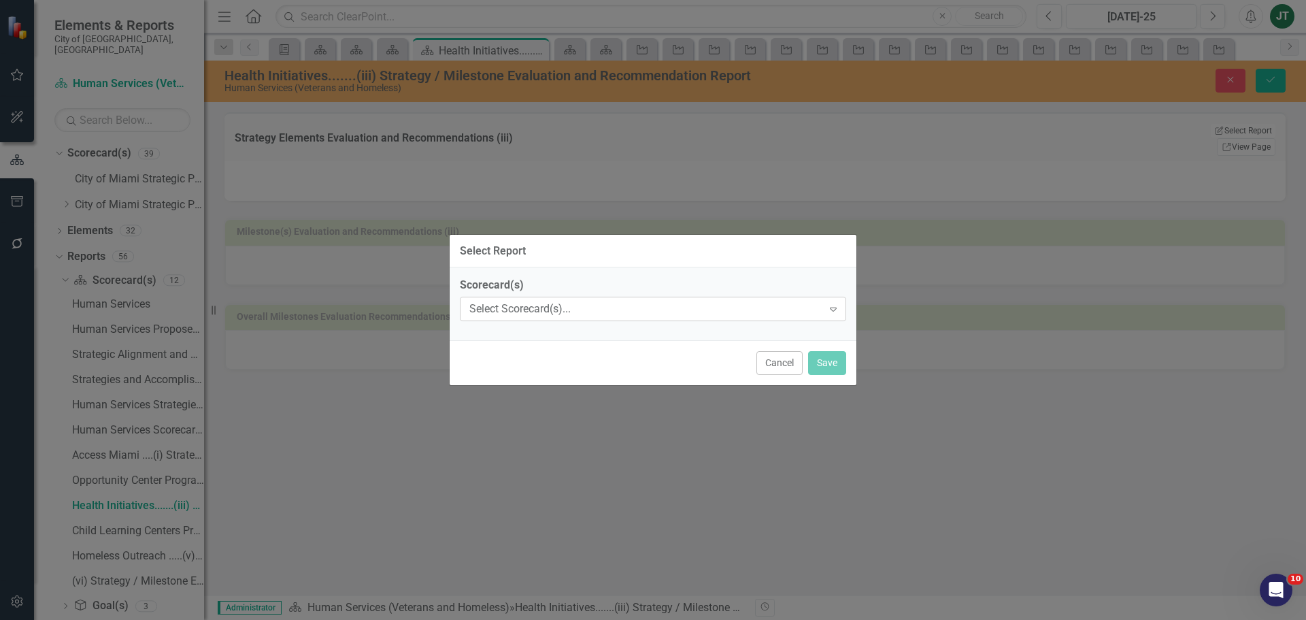
click at [525, 308] on div "Select Scorecard(s)..." at bounding box center [645, 309] width 353 height 16
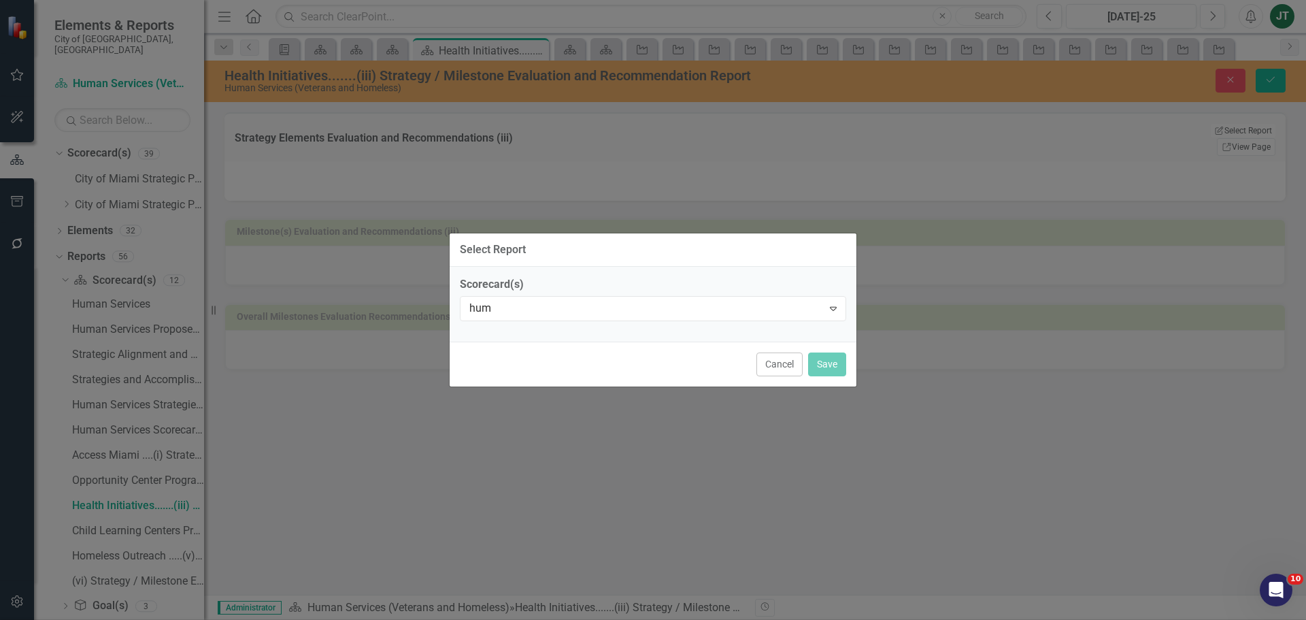
type input "huma"
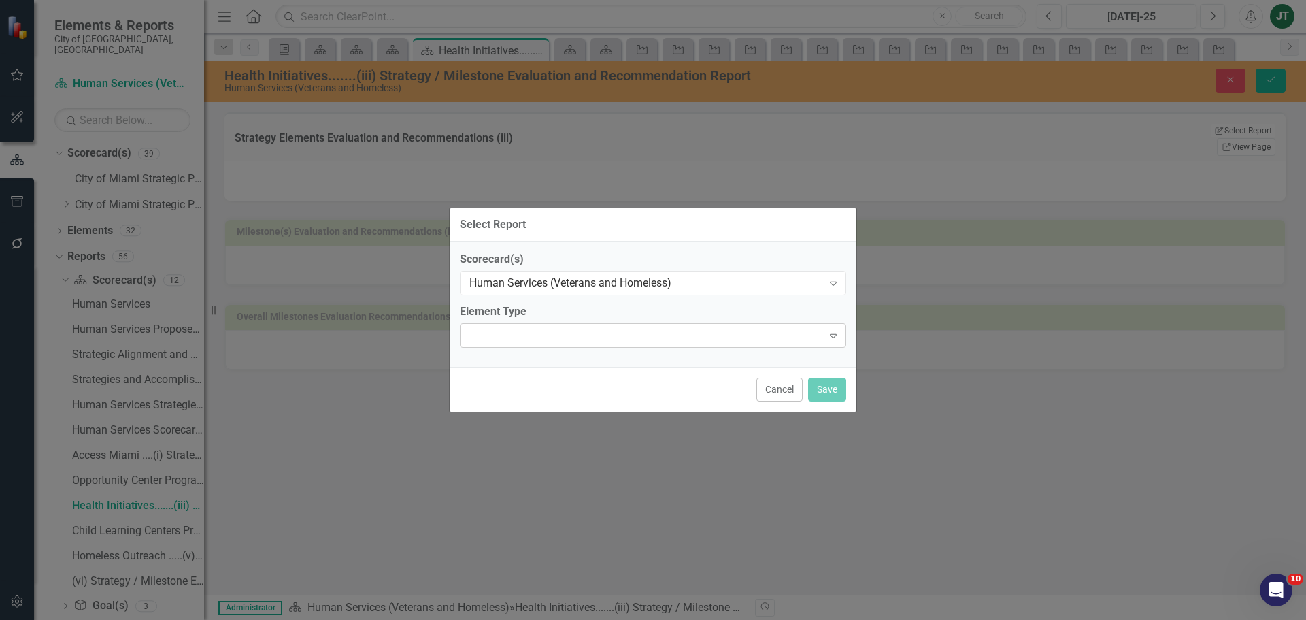
click at [543, 328] on div "Expand" at bounding box center [653, 335] width 386 height 24
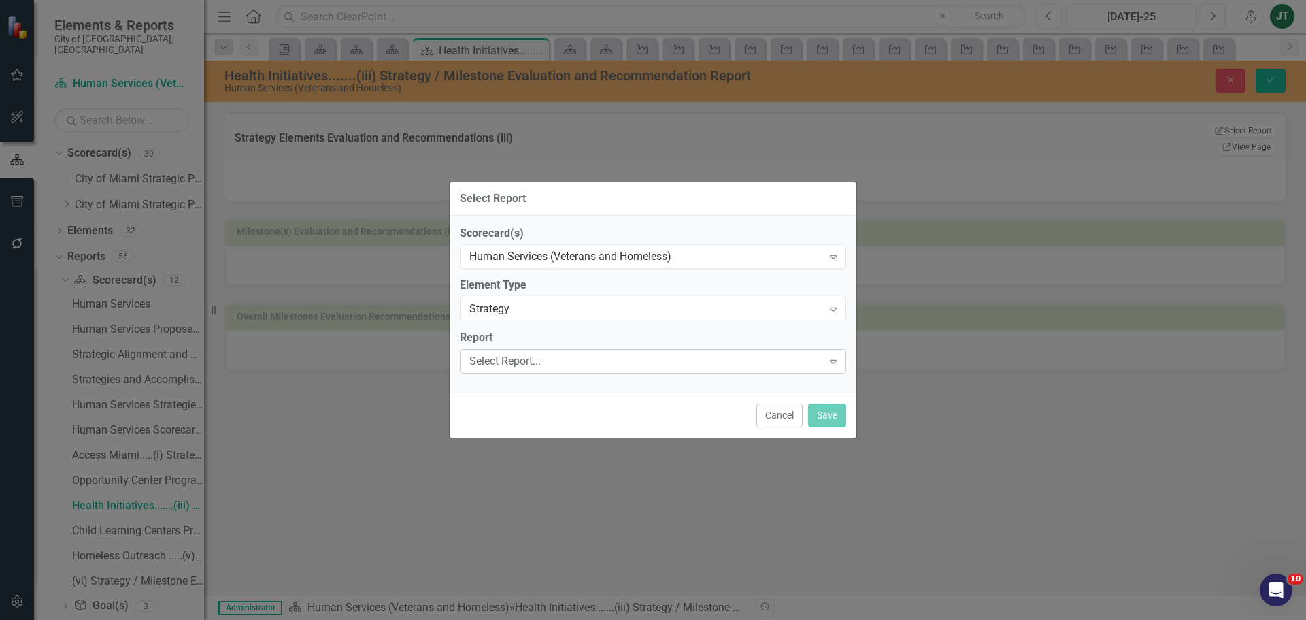
click at [517, 367] on div "Select Report..." at bounding box center [645, 362] width 353 height 16
type input "heal"
click at [824, 413] on button "Save" at bounding box center [827, 415] width 38 height 24
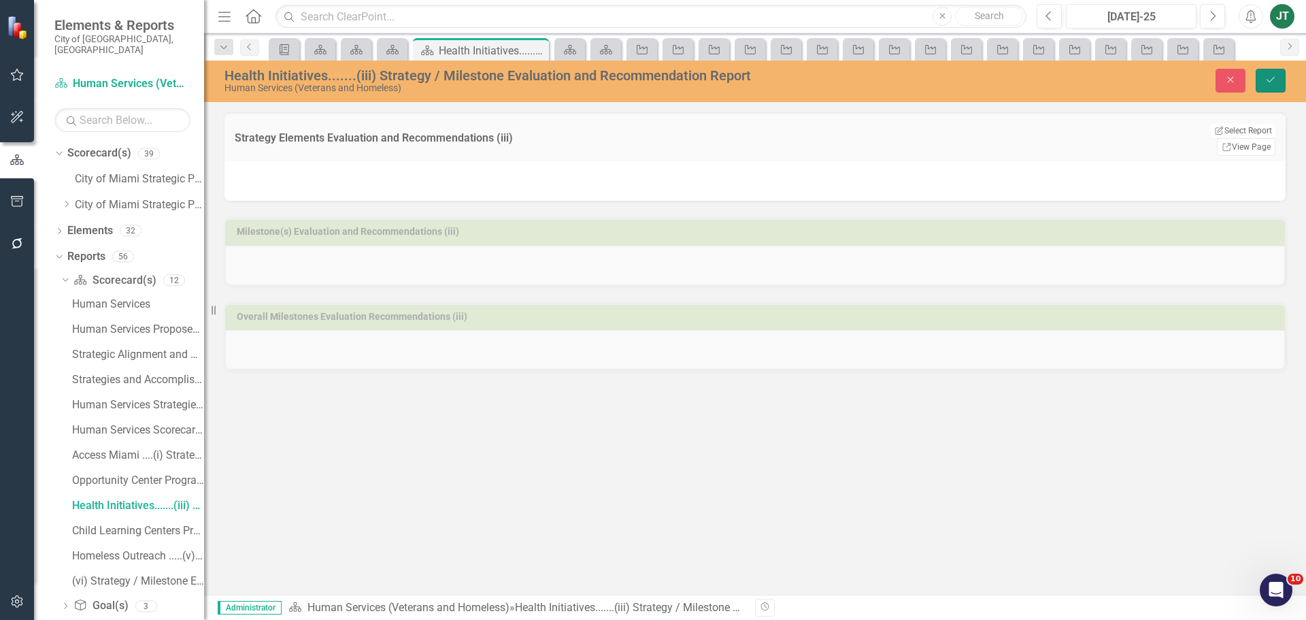
click at [1272, 82] on icon "Save" at bounding box center [1271, 80] width 12 height 10
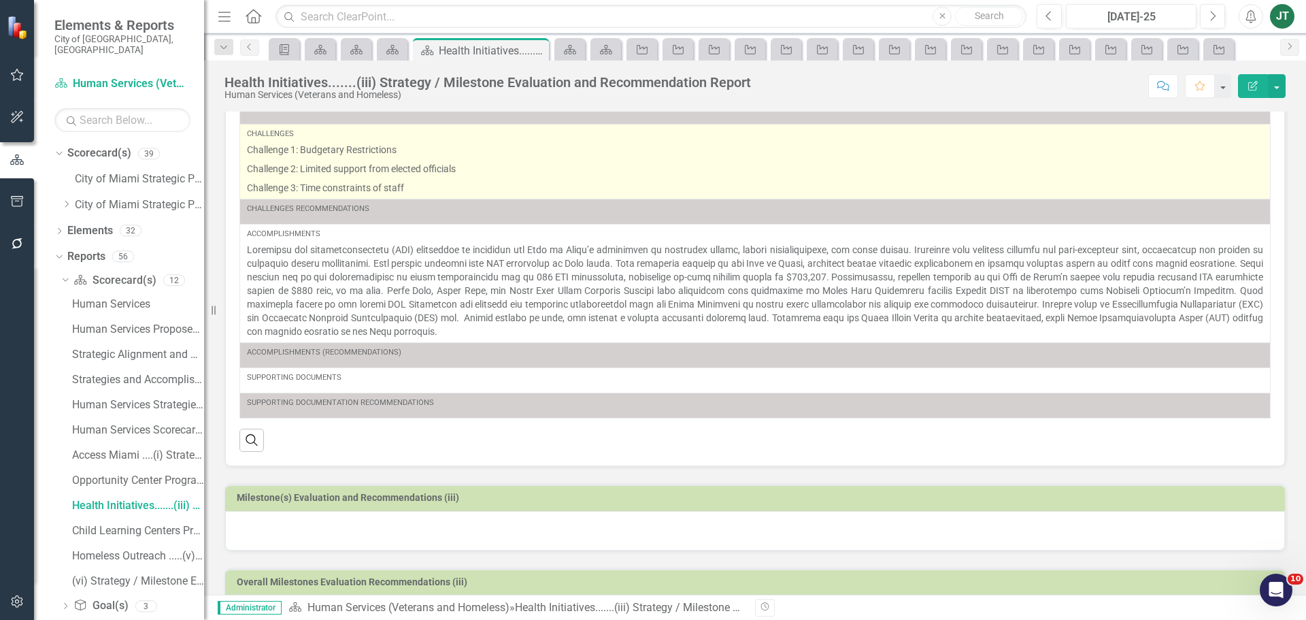
scroll to position [238, 0]
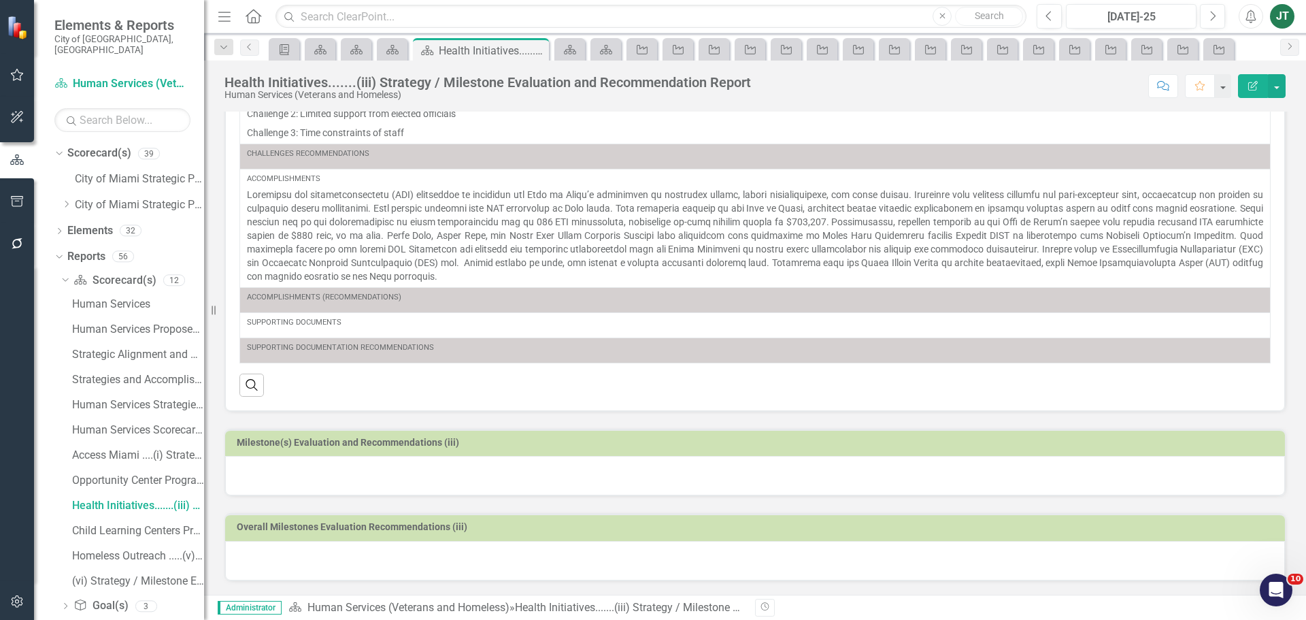
click at [603, 444] on h3 "Milestone(s) Evaluation and Recommendations (iii)" at bounding box center [758, 442] width 1042 height 10
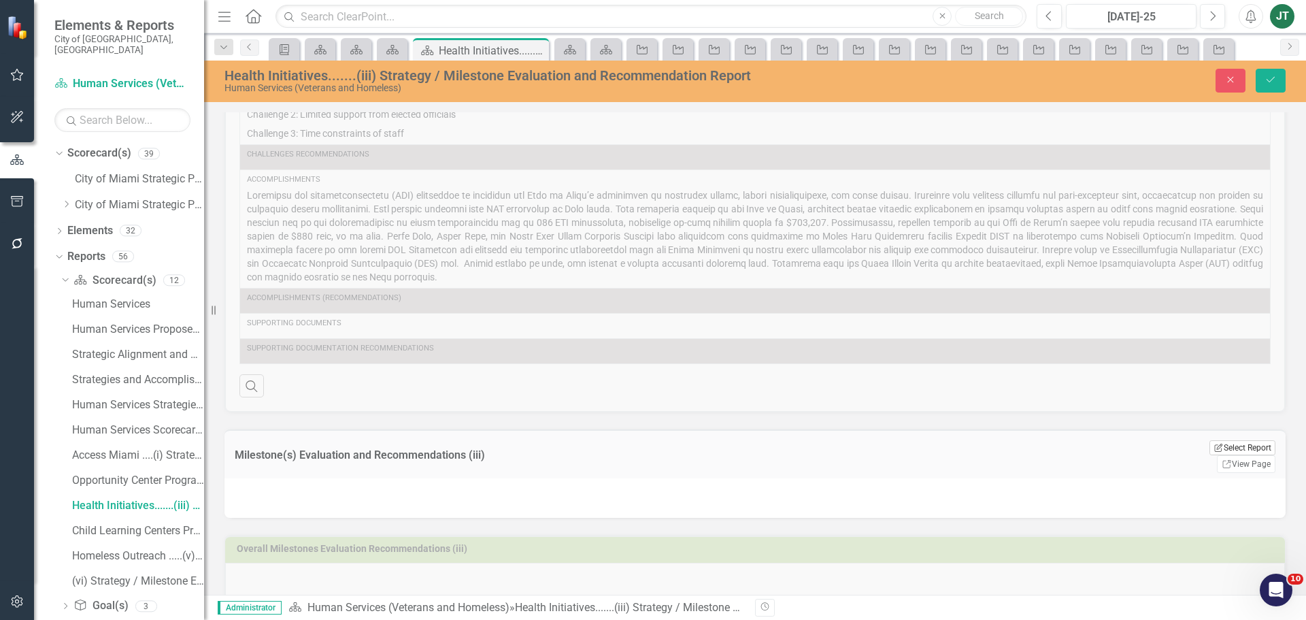
click at [1246, 445] on button "Edit Report Select Report" at bounding box center [1243, 447] width 66 height 15
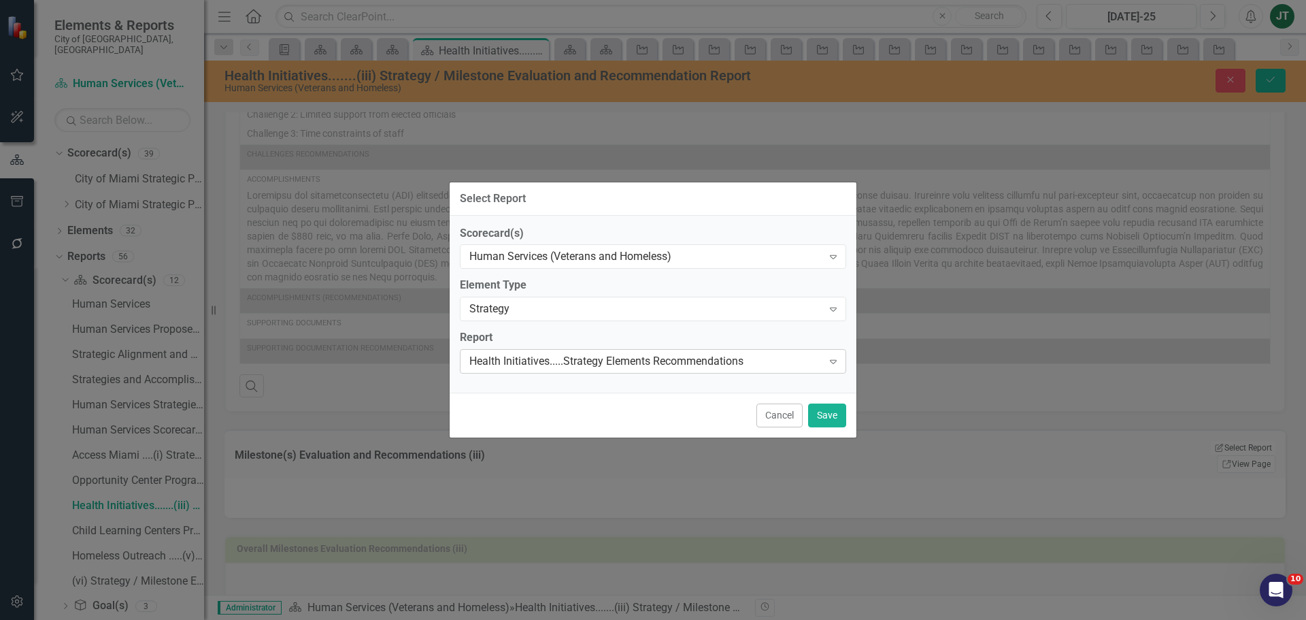
click at [595, 361] on div "Health Initiatives.....Strategy Elements Recommendations" at bounding box center [645, 362] width 353 height 16
click at [832, 414] on button "Save" at bounding box center [827, 415] width 38 height 24
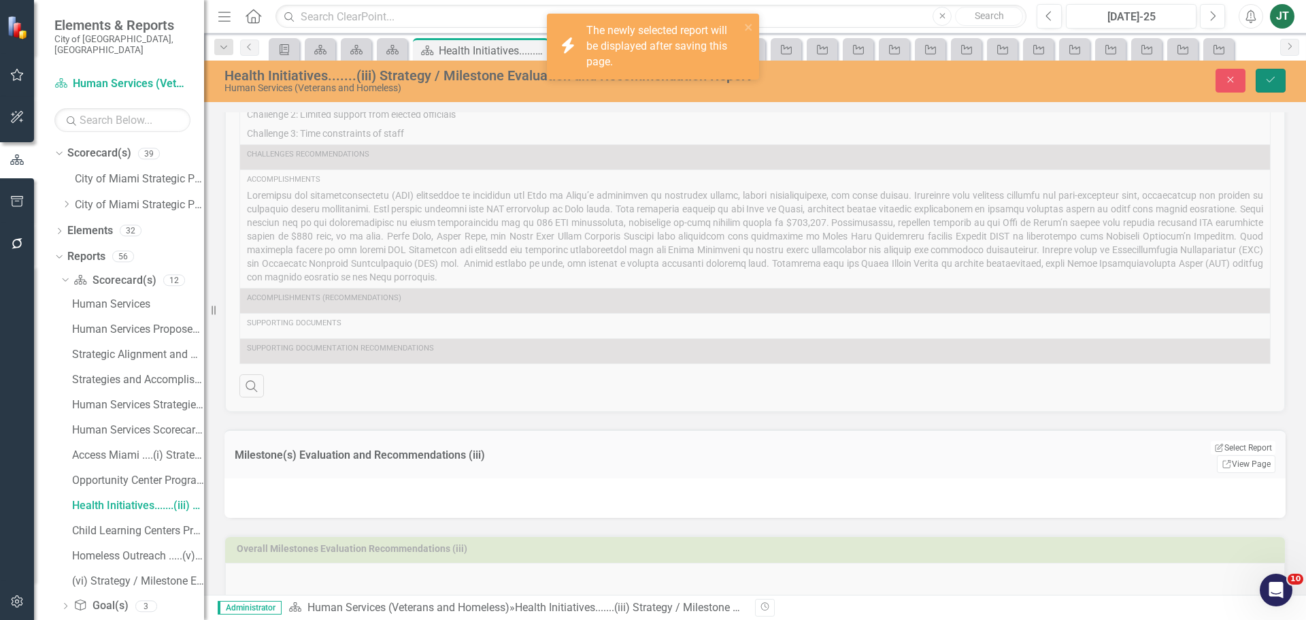
click at [1272, 78] on icon "Save" at bounding box center [1271, 80] width 12 height 10
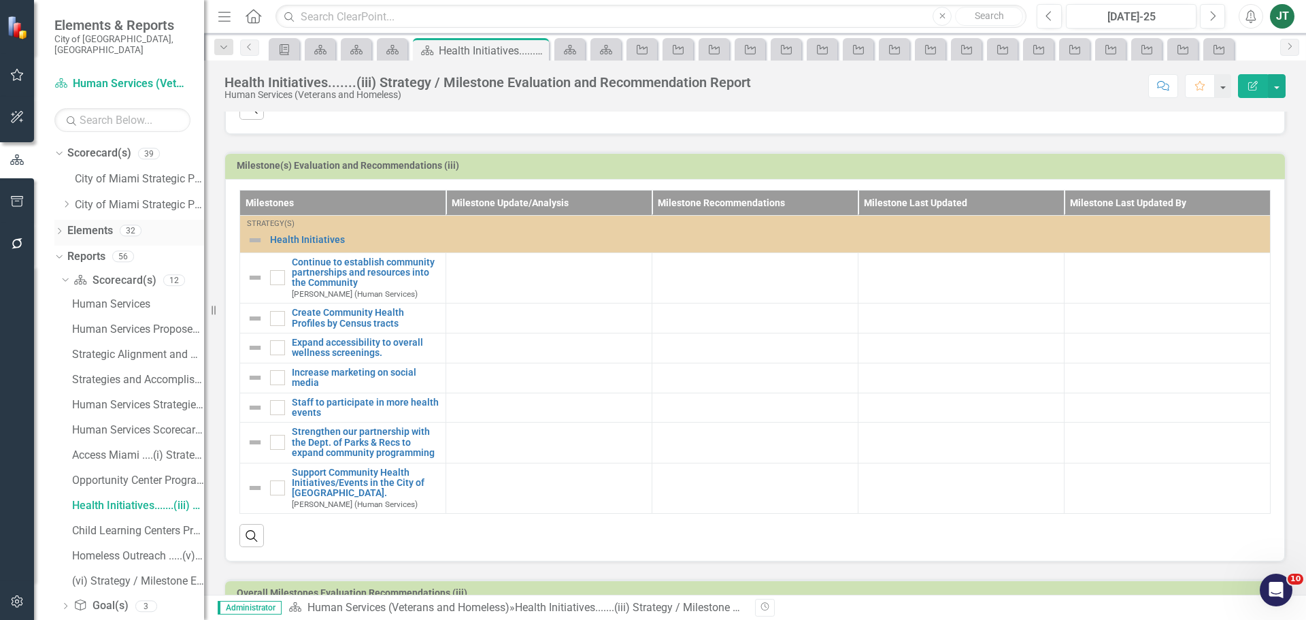
scroll to position [581, 0]
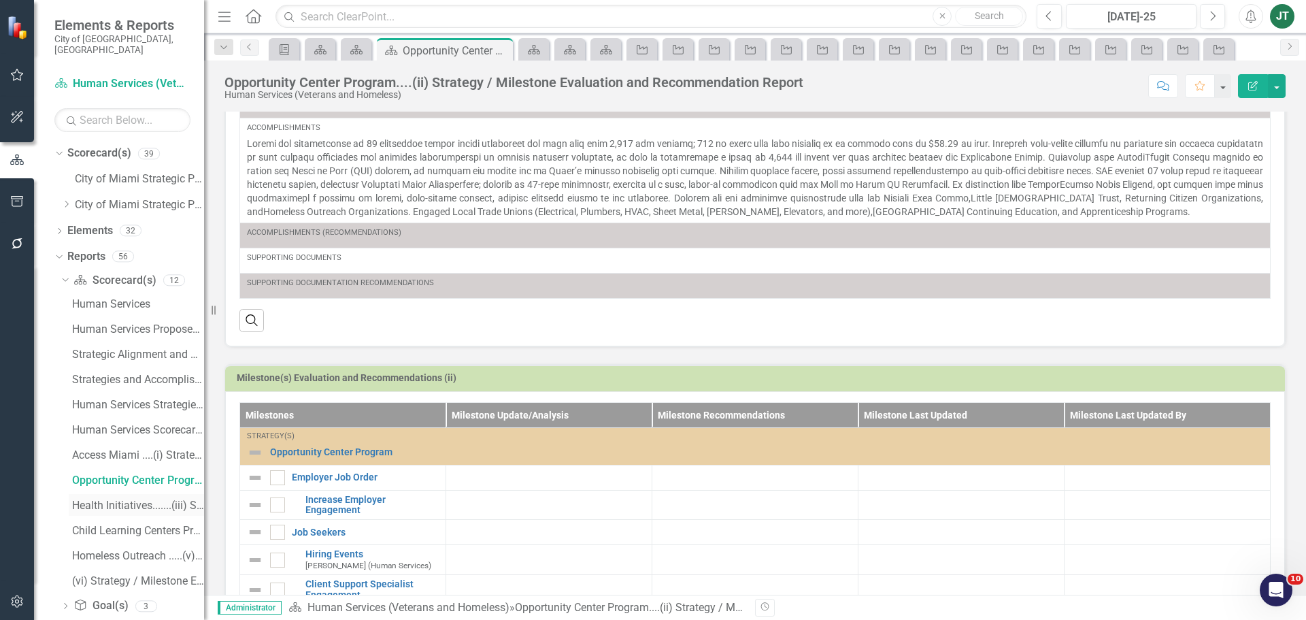
scroll to position [340, 0]
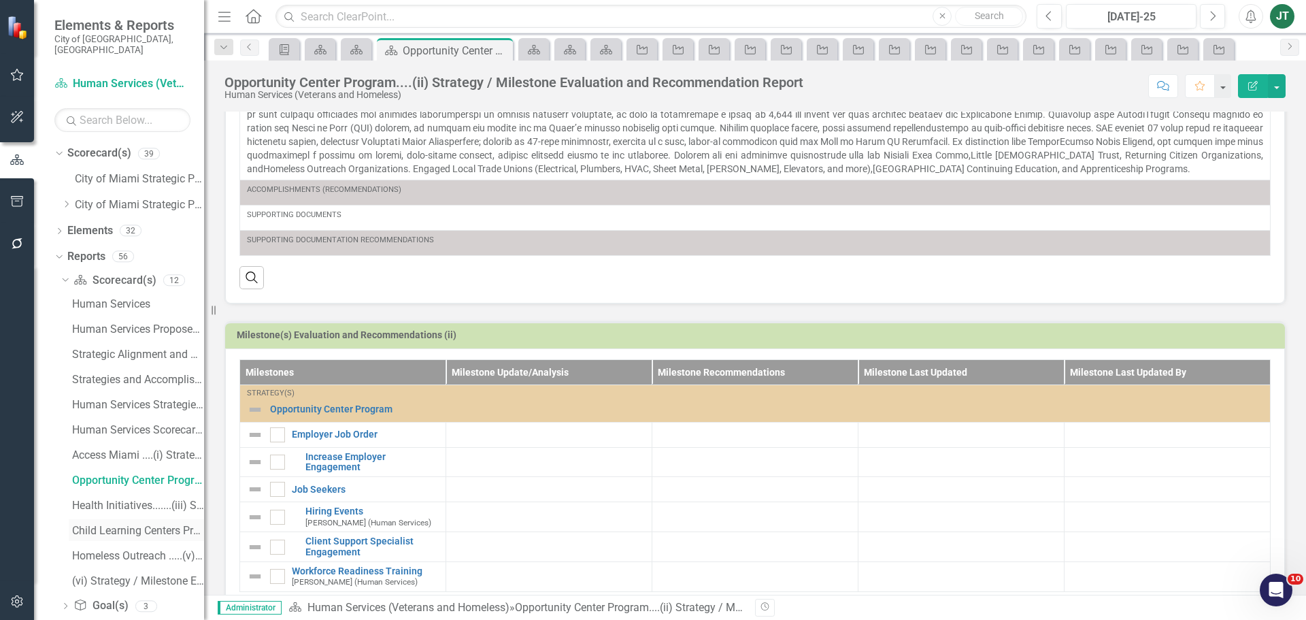
click at [117, 524] on div "Child Learning Centers Program......(iv) Strategy / Milestone Evaluation and Re…" at bounding box center [138, 530] width 132 height 12
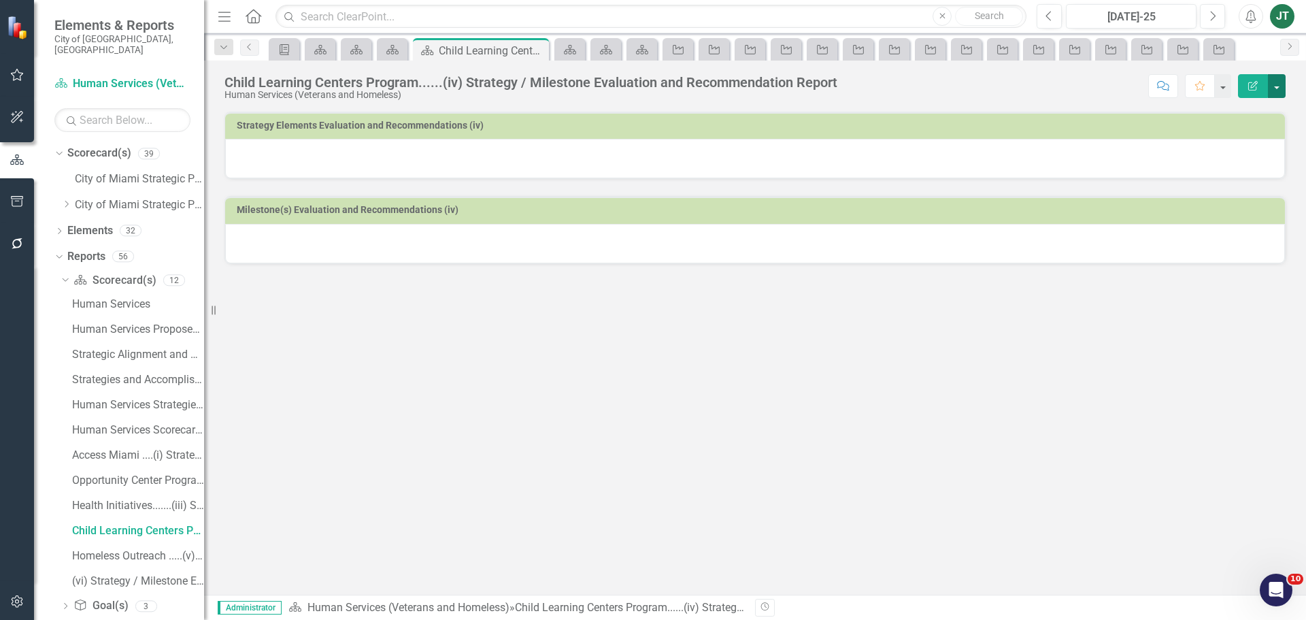
click at [1275, 85] on button "button" at bounding box center [1277, 86] width 18 height 24
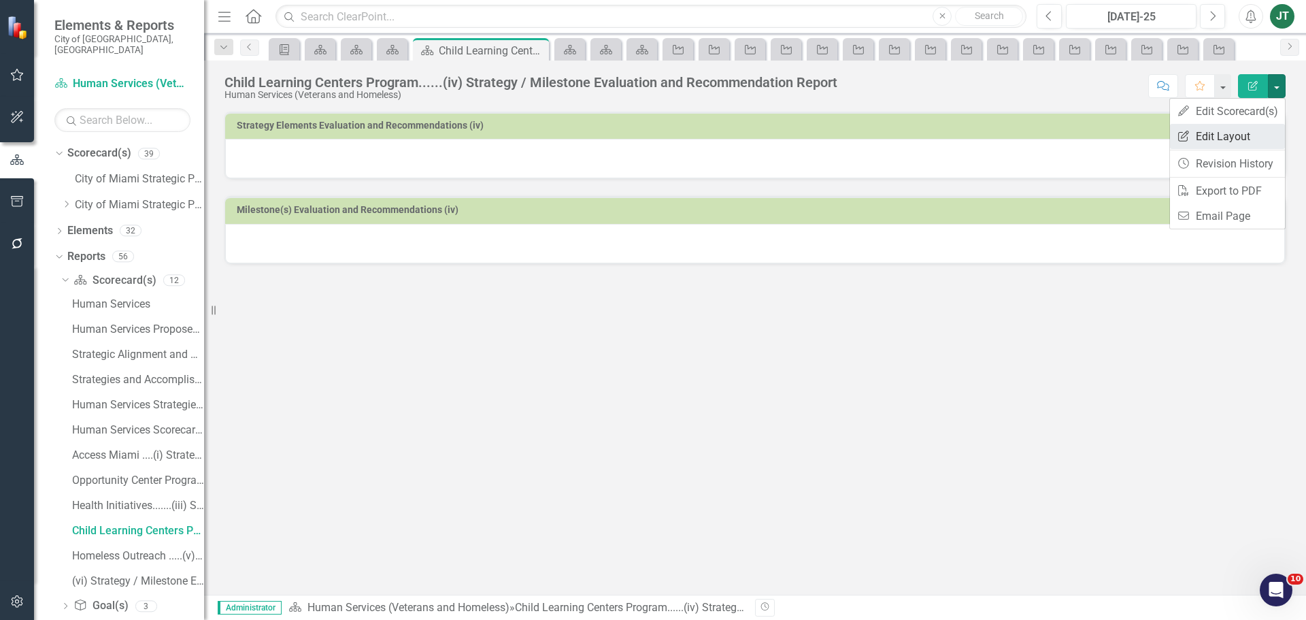
click at [1223, 133] on link "Edit Report Edit Layout" at bounding box center [1227, 136] width 115 height 25
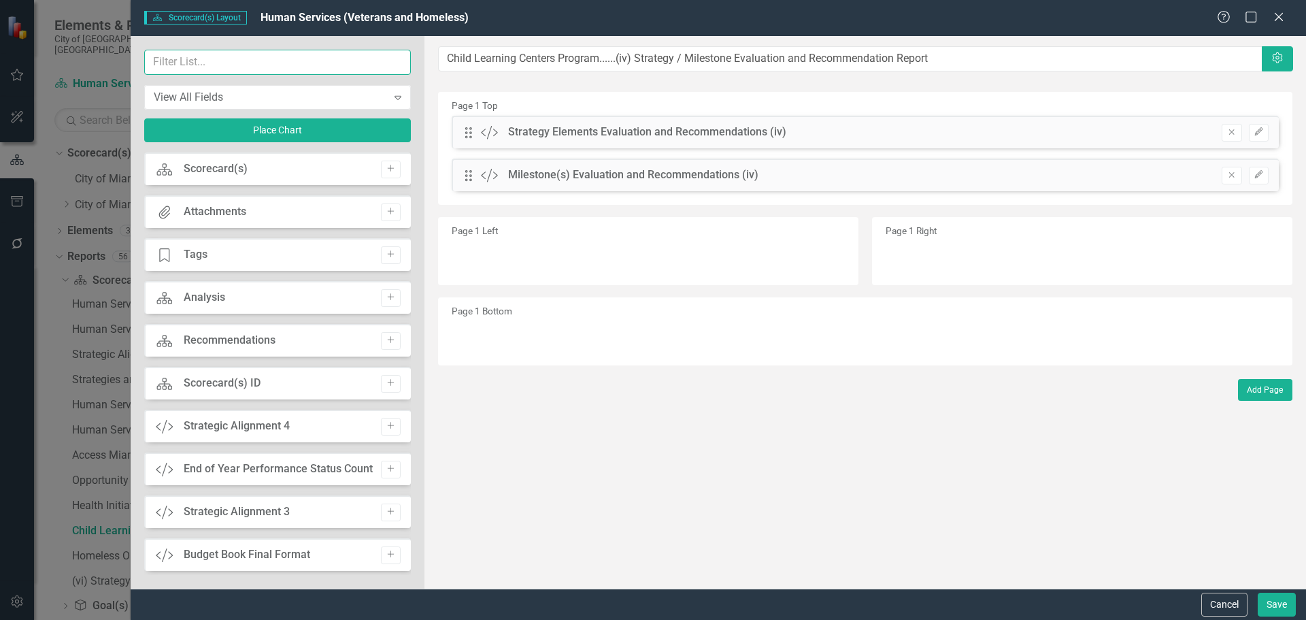
click at [306, 60] on input "text" at bounding box center [277, 62] width 267 height 25
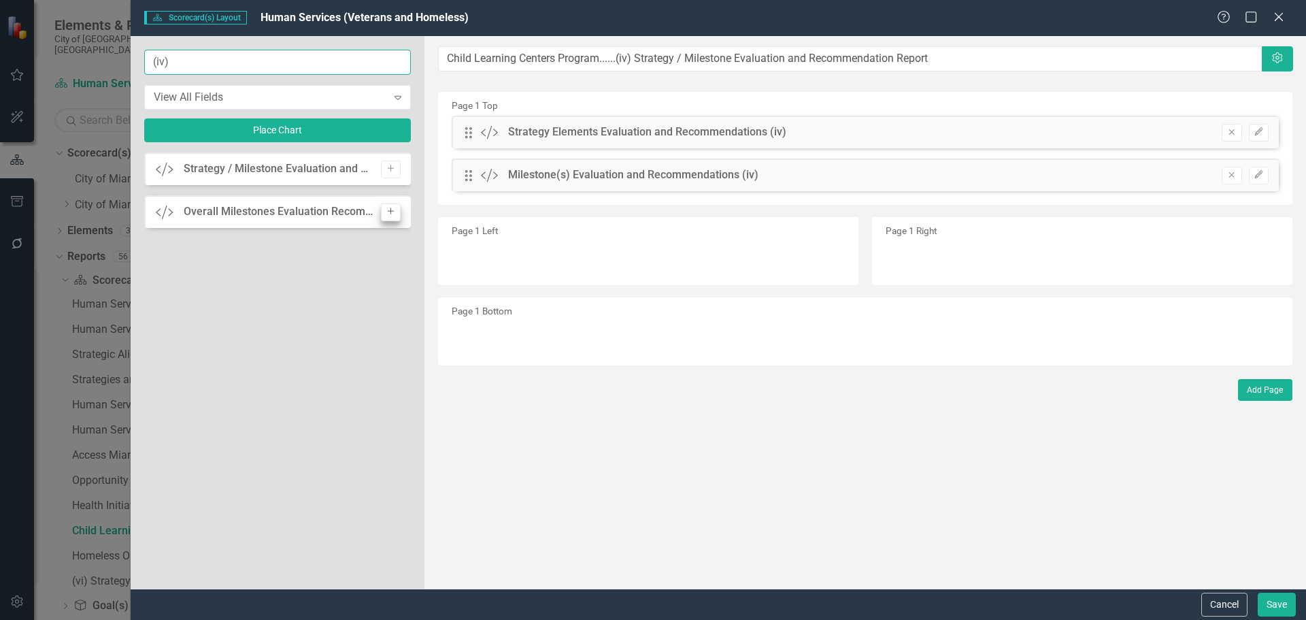
type input "(iv)"
click at [386, 212] on icon "Add" at bounding box center [391, 211] width 10 height 8
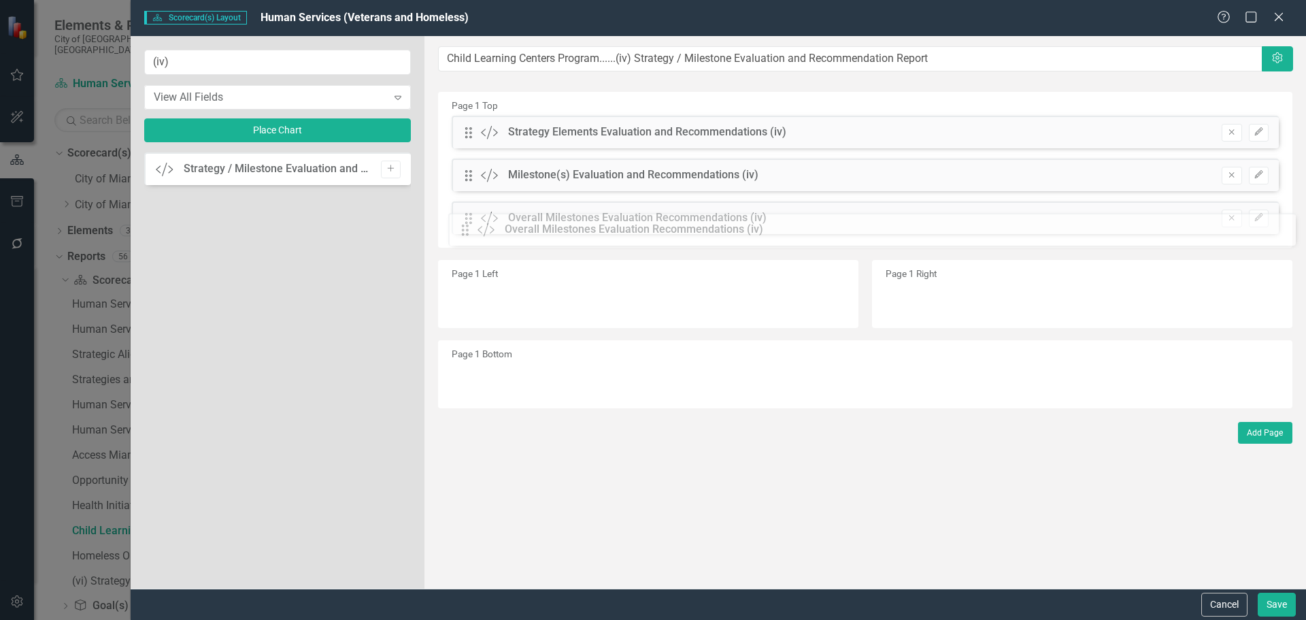
drag, startPoint x: 468, startPoint y: 131, endPoint x: 473, endPoint y: 224, distance: 93.3
click at [1259, 214] on icon "Edit" at bounding box center [1259, 218] width 10 height 8
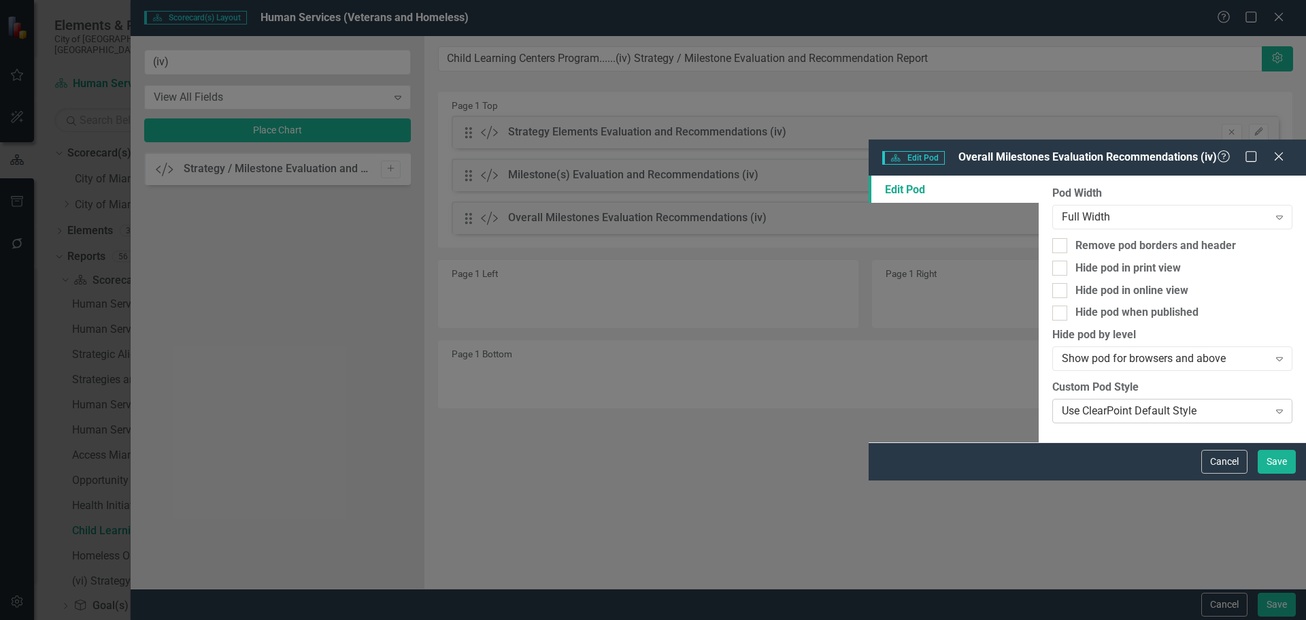
click at [1062, 403] on div "Use ClearPoint Default Style" at bounding box center [1165, 411] width 206 height 16
type input "ev"
click at [179, 619] on span "Ev aluation and Recommendations" at bounding box center [96, 630] width 165 height 13
click at [1280, 473] on button "Save" at bounding box center [1277, 462] width 38 height 24
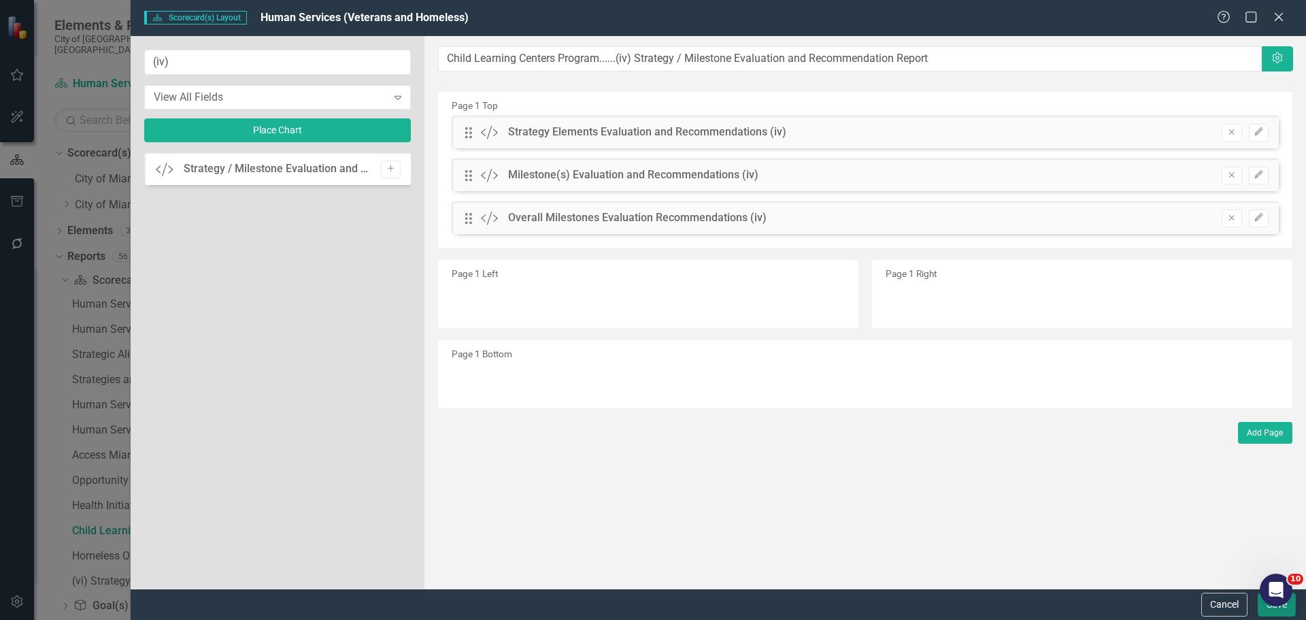
click at [1273, 614] on button "Save" at bounding box center [1277, 605] width 38 height 24
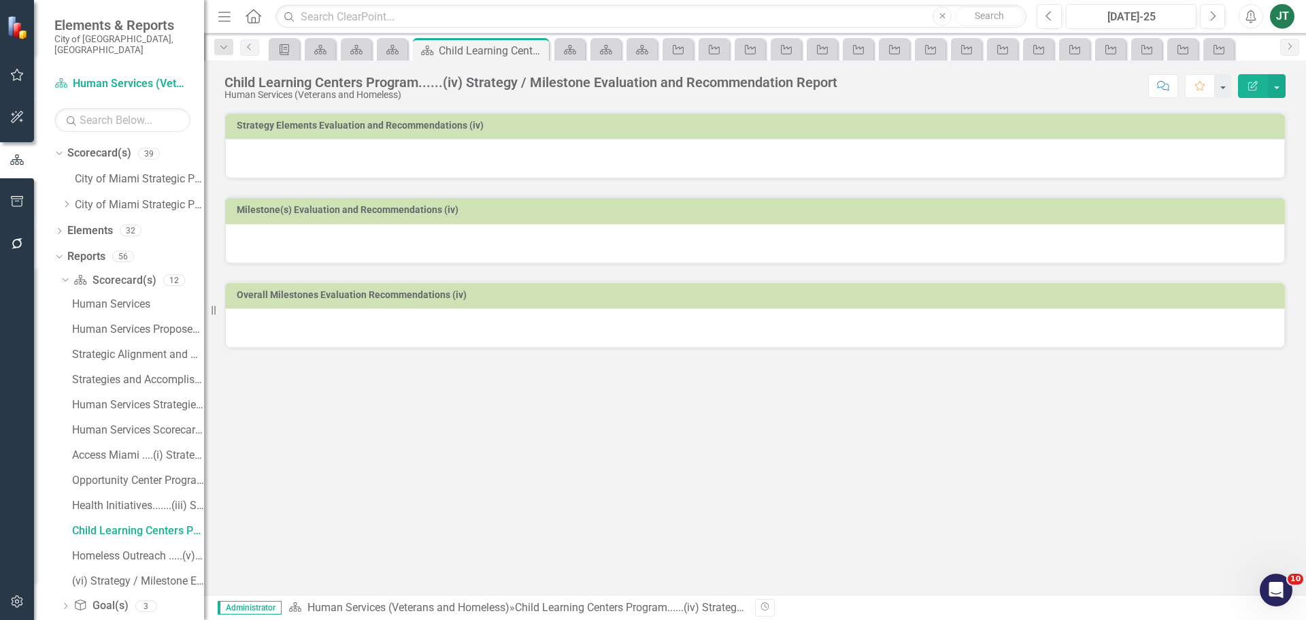
drag, startPoint x: 544, startPoint y: 171, endPoint x: 563, endPoint y: 166, distance: 19.6
click at [544, 171] on div at bounding box center [755, 158] width 1060 height 39
click at [544, 170] on div at bounding box center [755, 158] width 1060 height 39
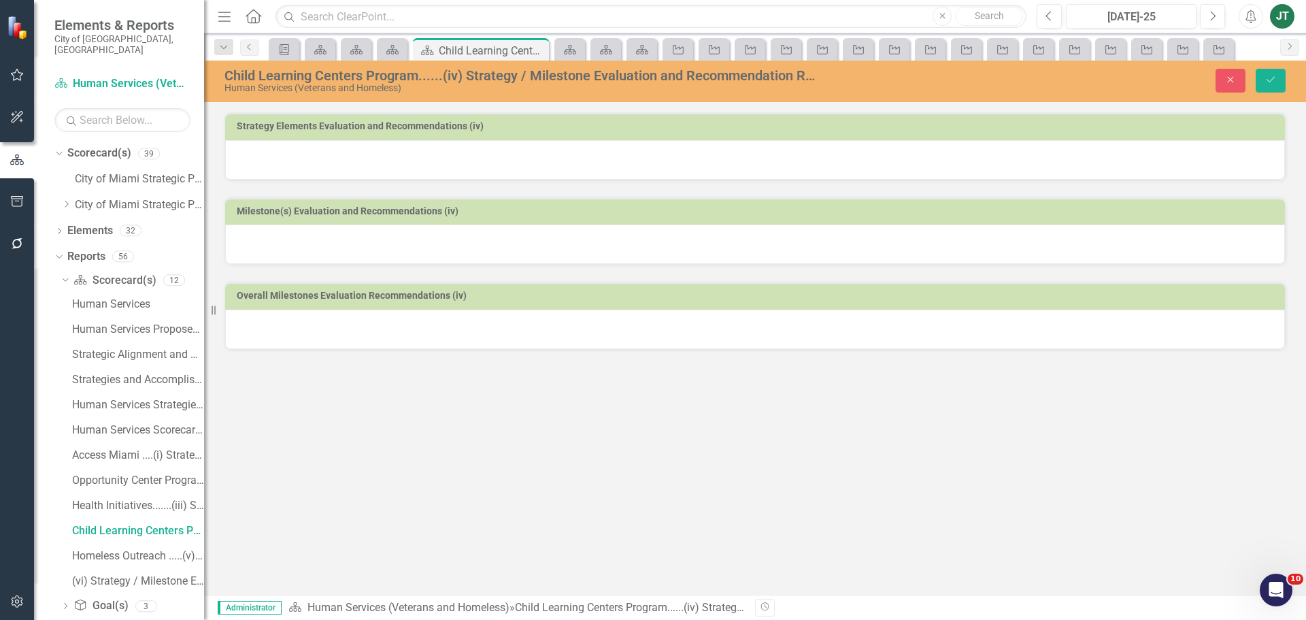
click at [1218, 161] on div at bounding box center [755, 159] width 1060 height 39
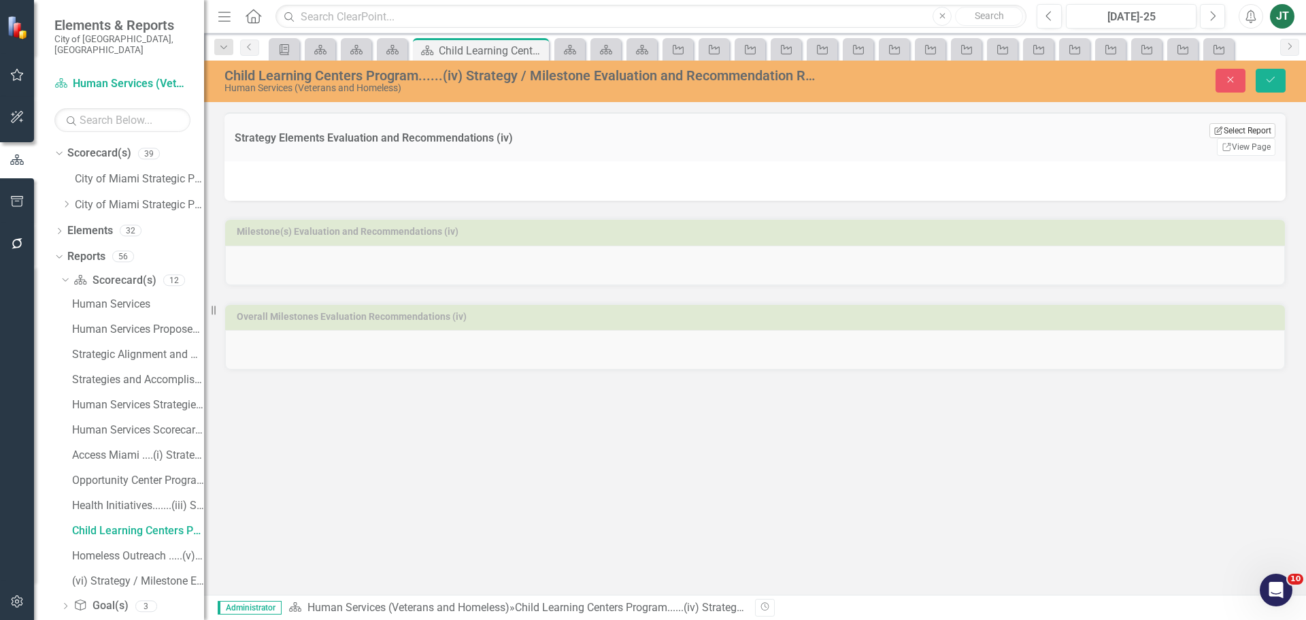
click at [1244, 128] on button "Edit Report Select Report" at bounding box center [1243, 130] width 66 height 15
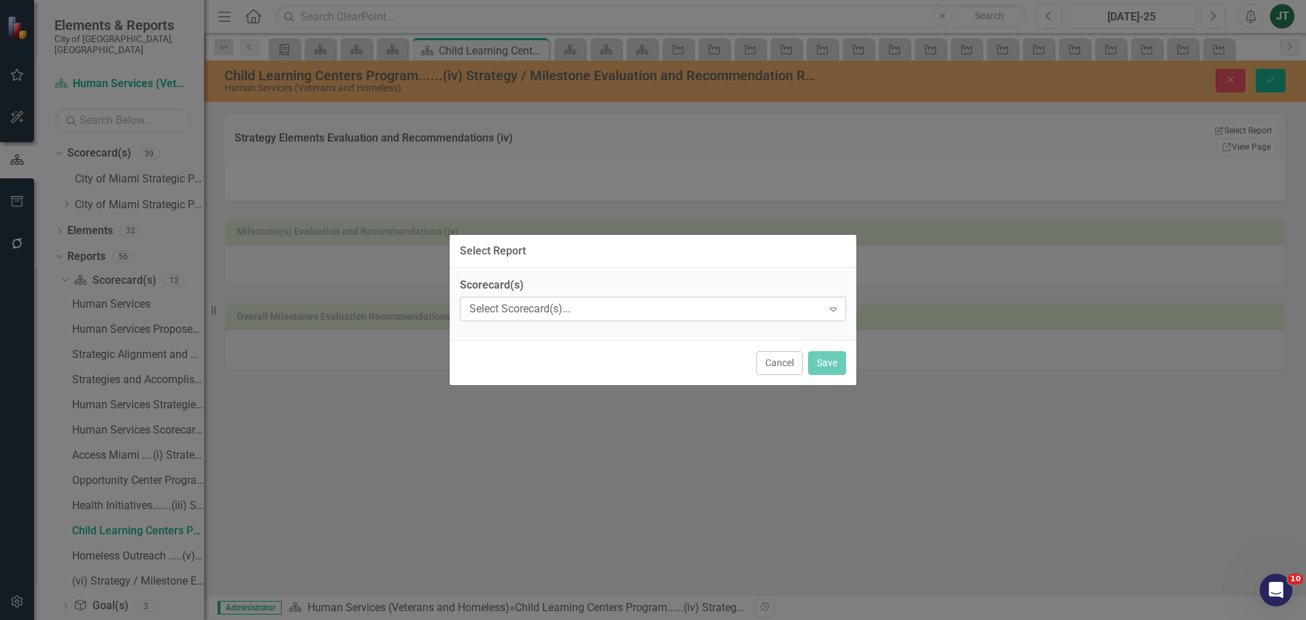
click at [537, 304] on div "Select Scorecard(s)..." at bounding box center [645, 309] width 353 height 16
type input "c"
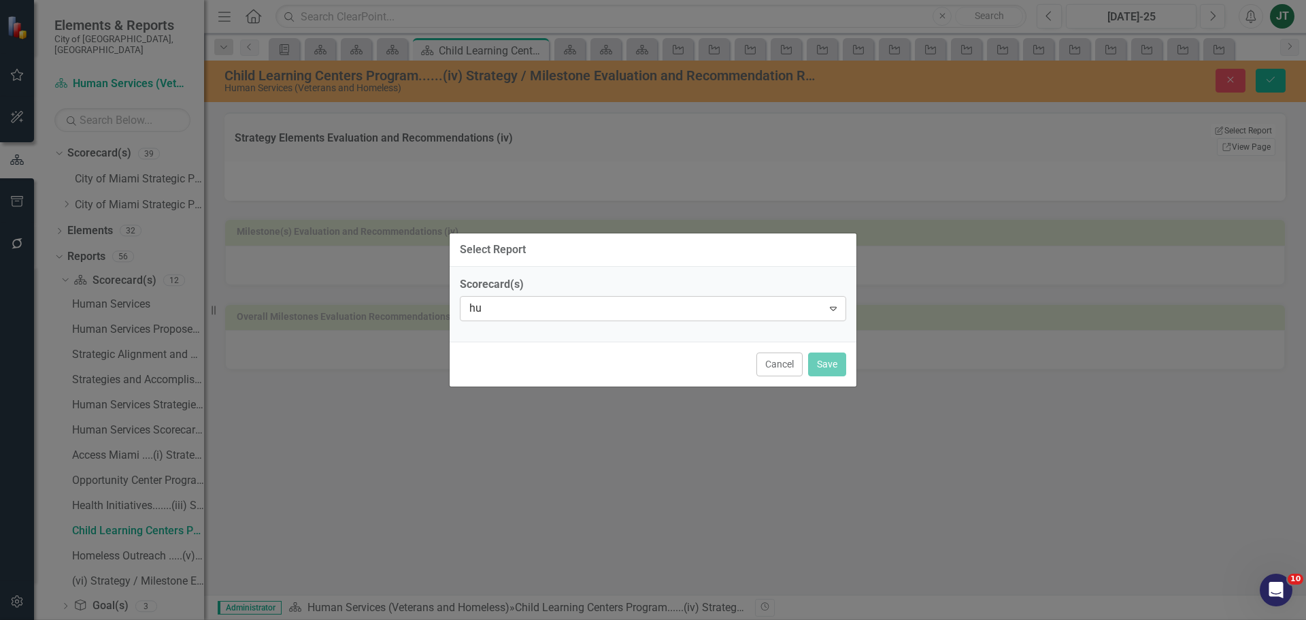
type input "hum"
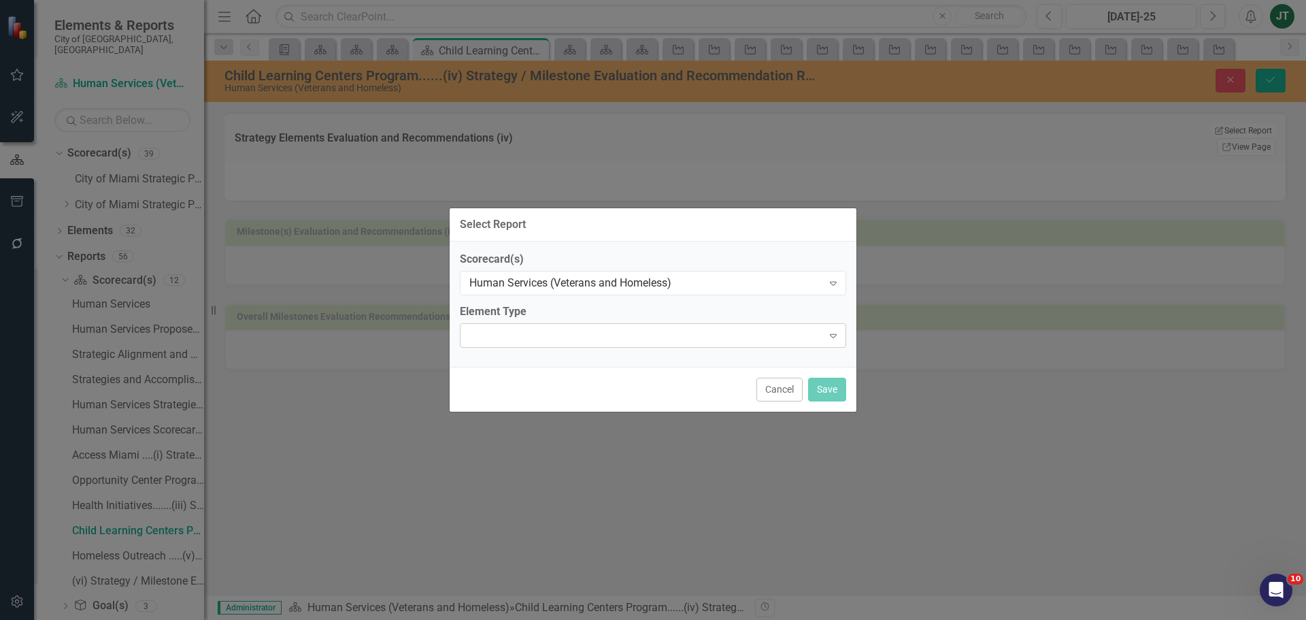
click at [557, 340] on div "Expand" at bounding box center [653, 335] width 386 height 24
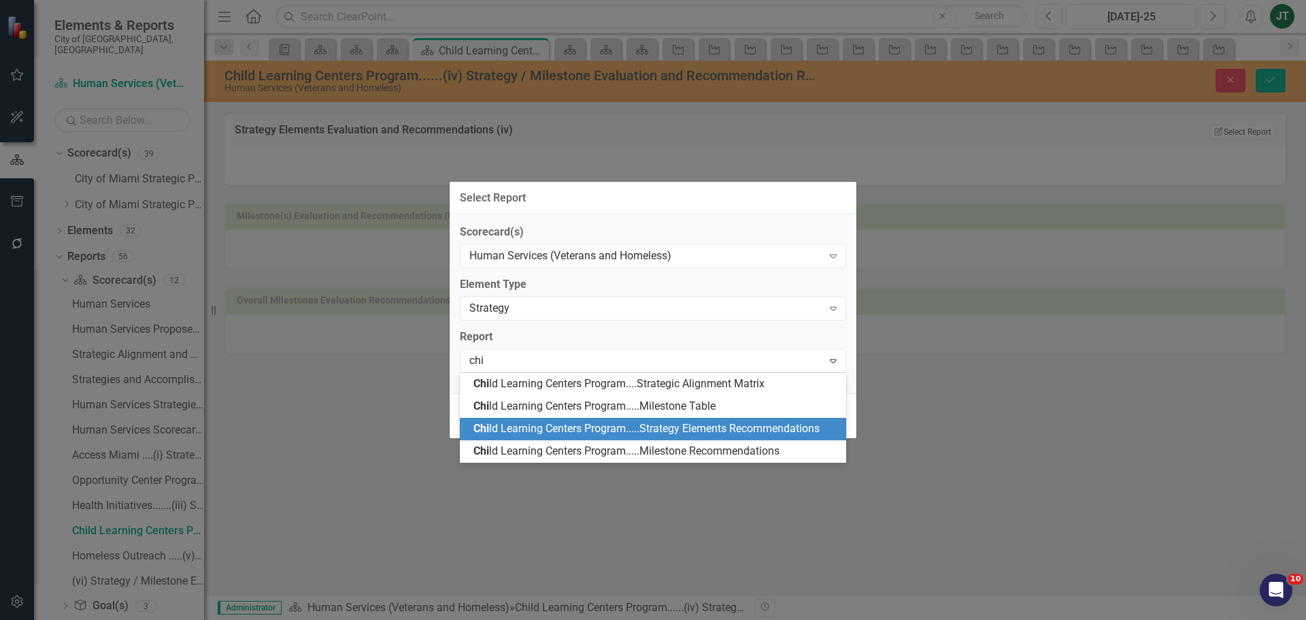
click at [626, 434] on span "Chi ld Learning Centers Program.....Strategy Elements Recommendations" at bounding box center [646, 428] width 346 height 13
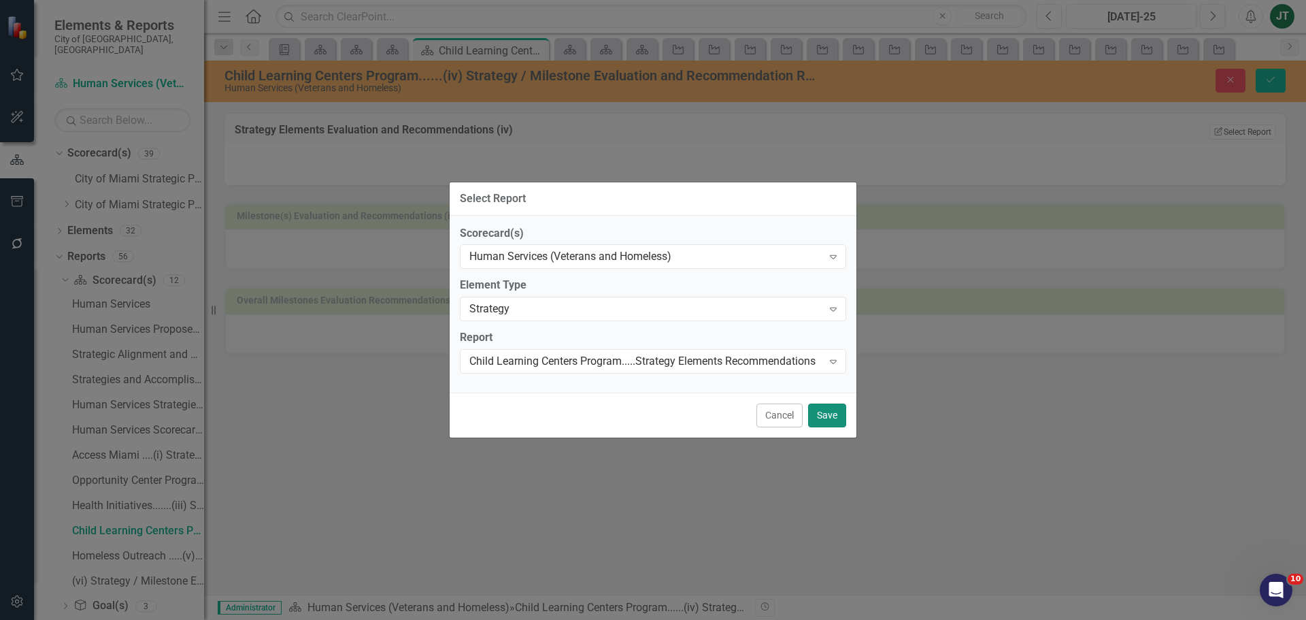
click at [822, 413] on button "Save" at bounding box center [827, 415] width 38 height 24
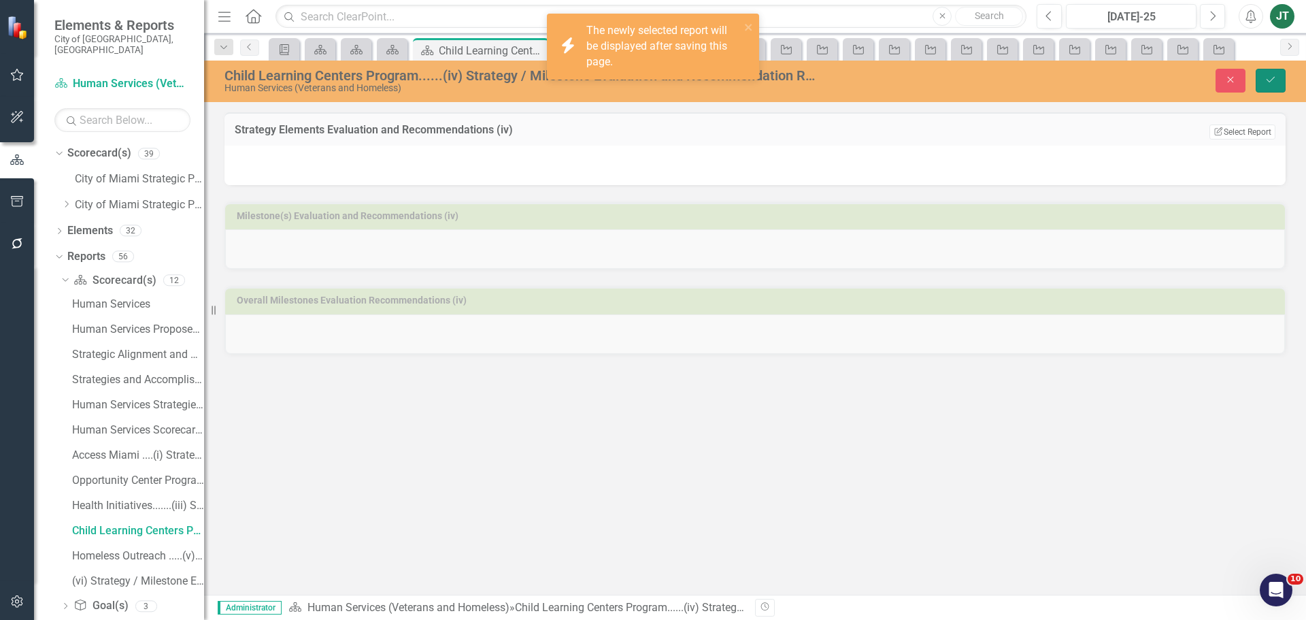
click at [1273, 71] on button "Save" at bounding box center [1271, 81] width 30 height 24
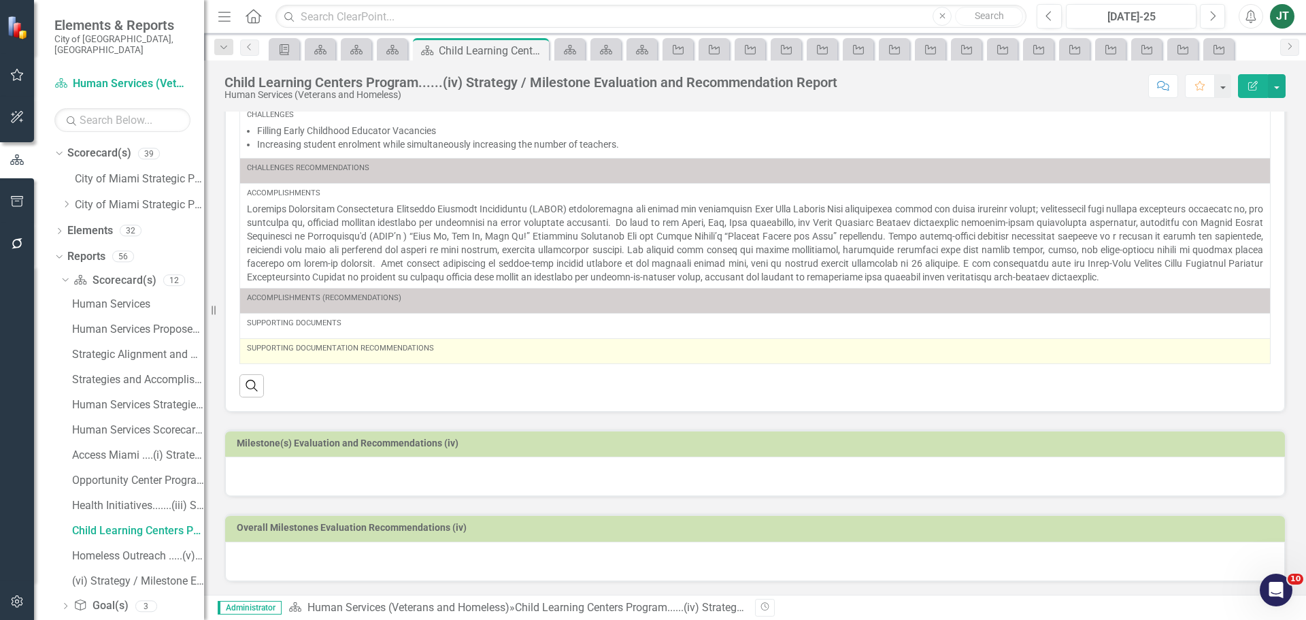
scroll to position [252, 0]
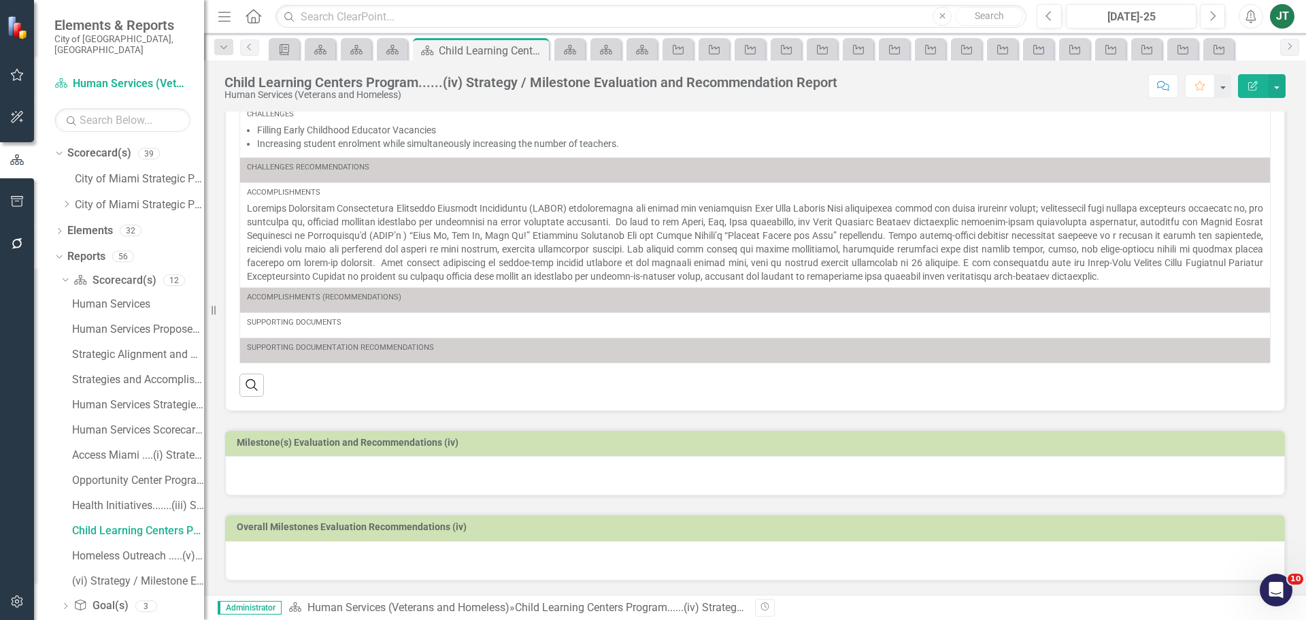
click at [1241, 438] on h3 "Milestone(s) Evaluation and Recommendations (iv)" at bounding box center [758, 442] width 1042 height 10
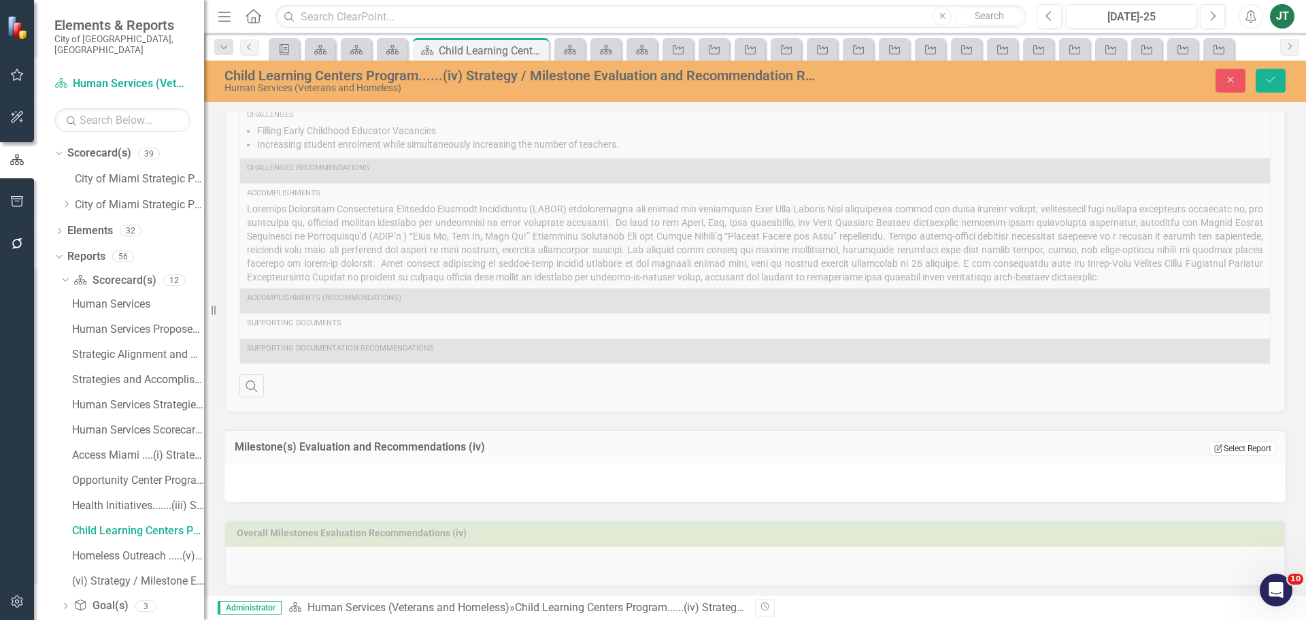
click at [1240, 452] on button "Edit Report Select Report" at bounding box center [1243, 448] width 66 height 15
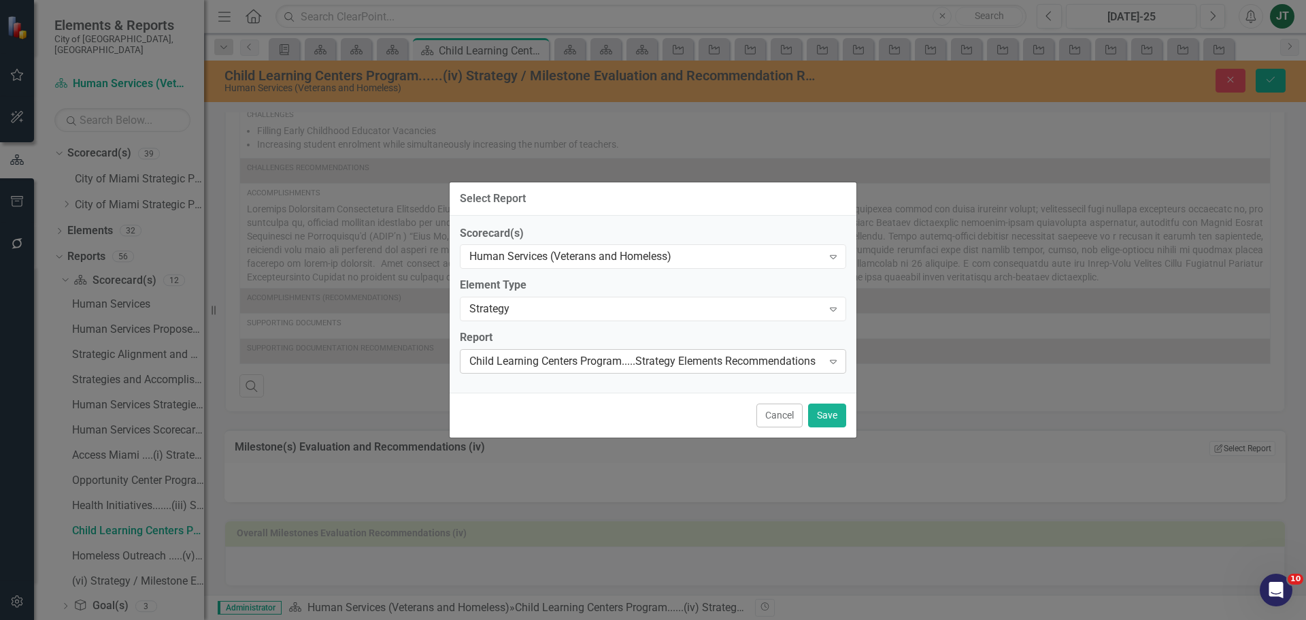
click at [551, 360] on div "Child Learning Centers Program.....Strategy Elements Recommendations" at bounding box center [645, 362] width 353 height 16
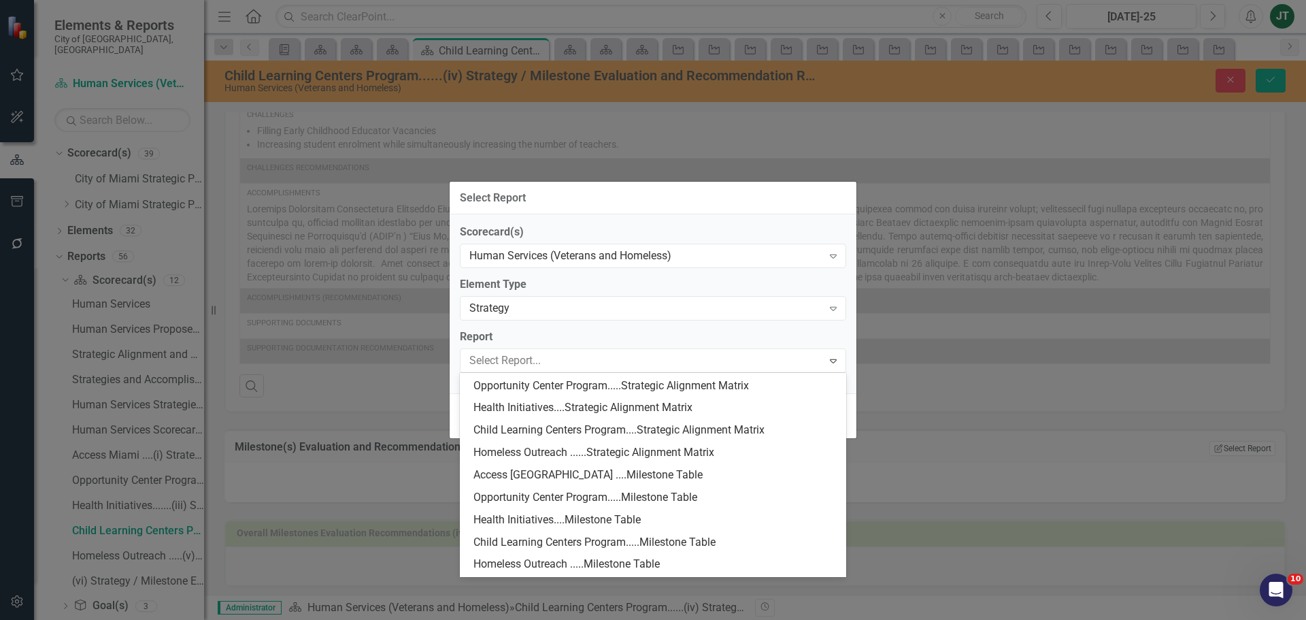
scroll to position [536, 0]
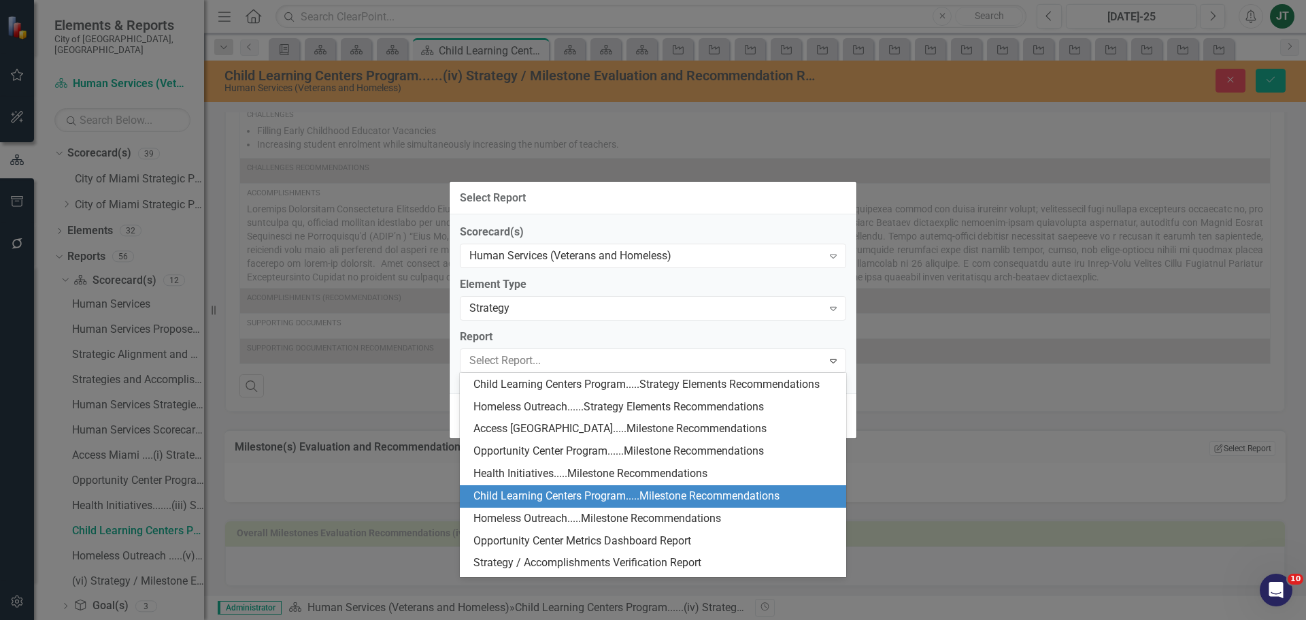
click at [601, 498] on div "Child Learning Centers Program.....Milestone Recommendations" at bounding box center [655, 496] width 365 height 16
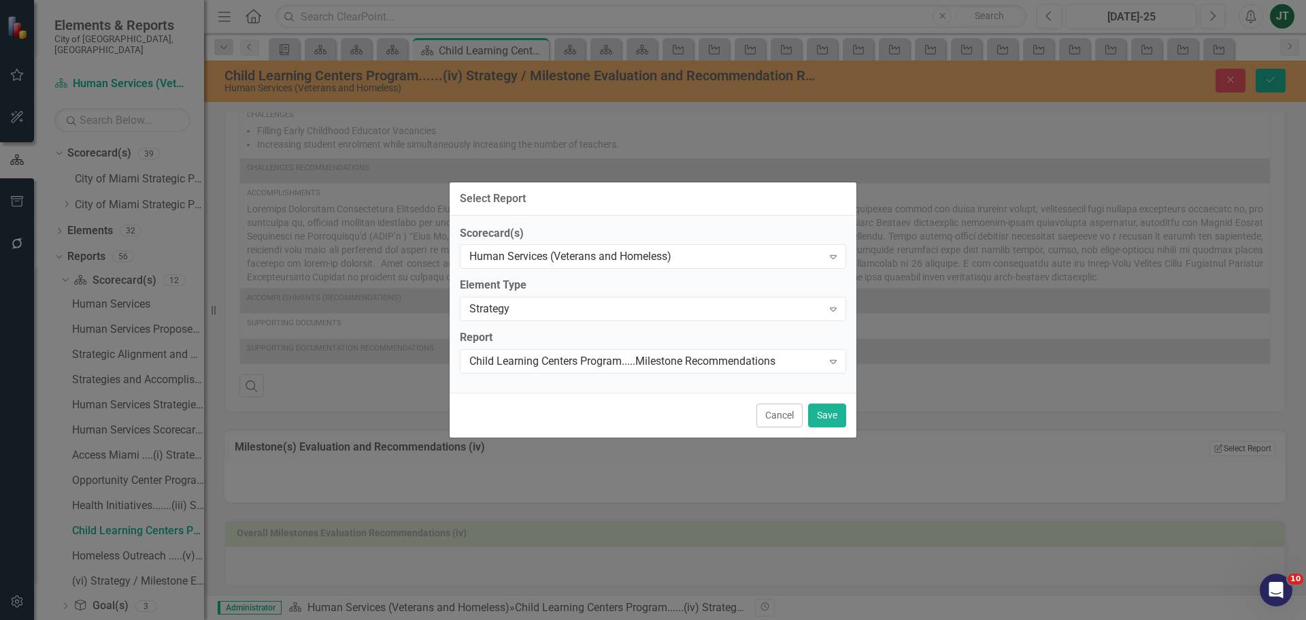
click at [826, 401] on div "Cancel Save" at bounding box center [653, 415] width 407 height 45
click at [831, 416] on button "Save" at bounding box center [827, 415] width 38 height 24
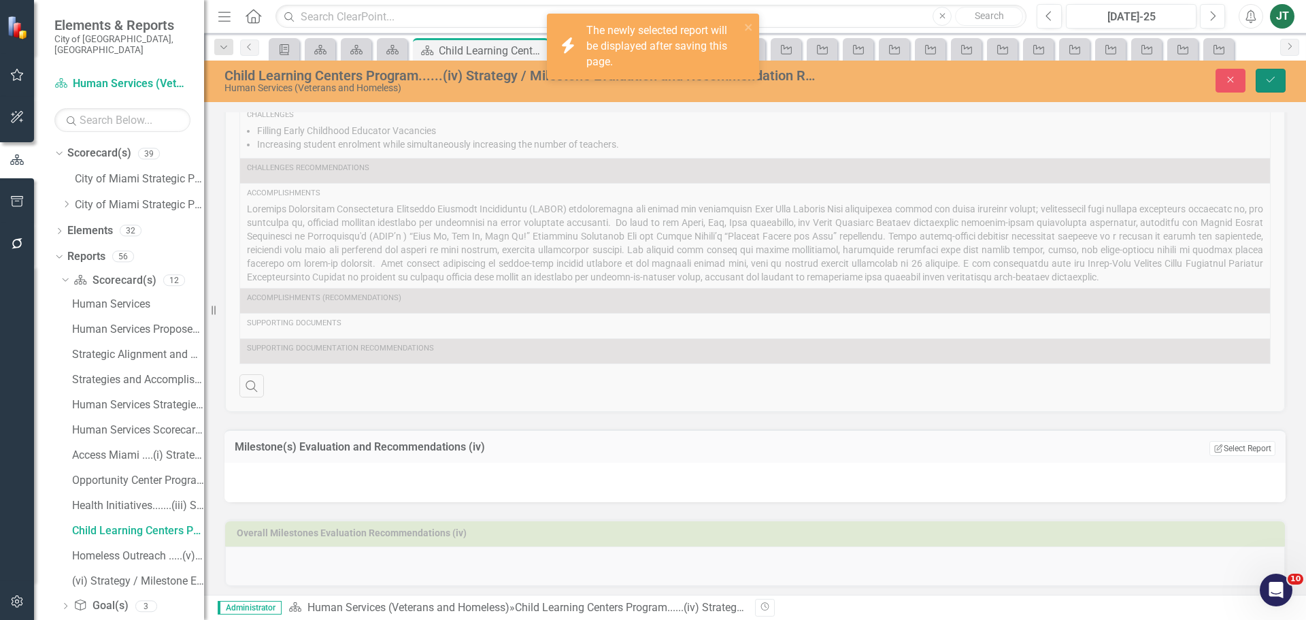
click at [1271, 73] on button "Save" at bounding box center [1271, 81] width 30 height 24
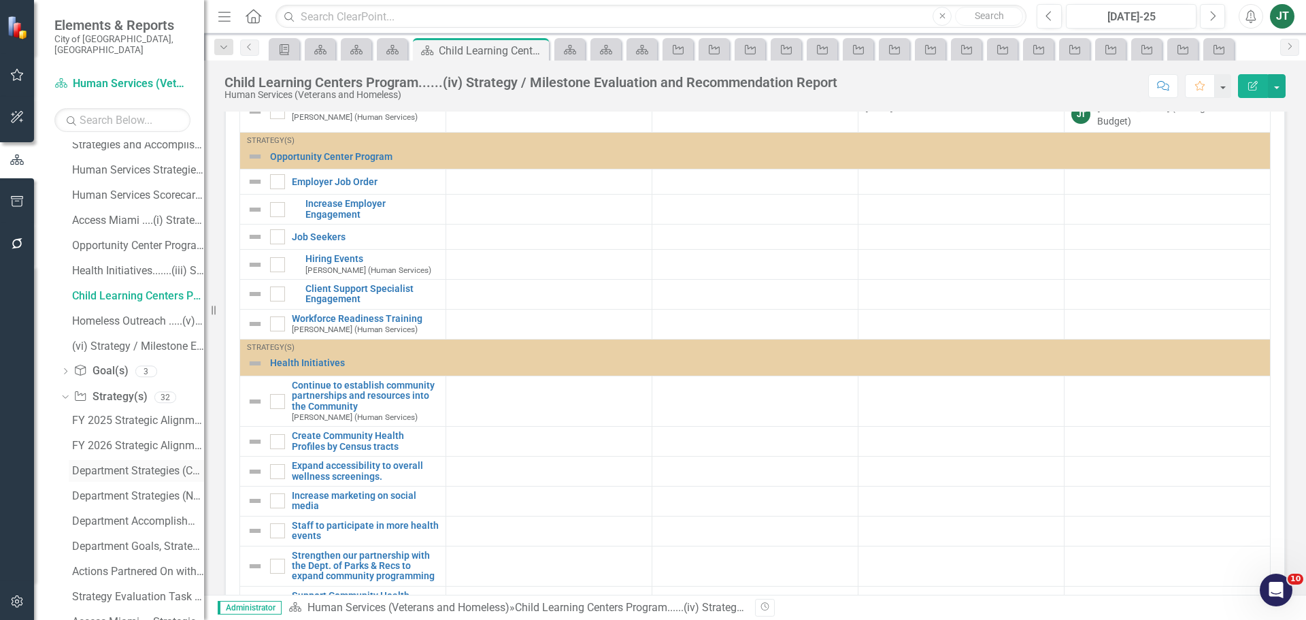
scroll to position [272, 0]
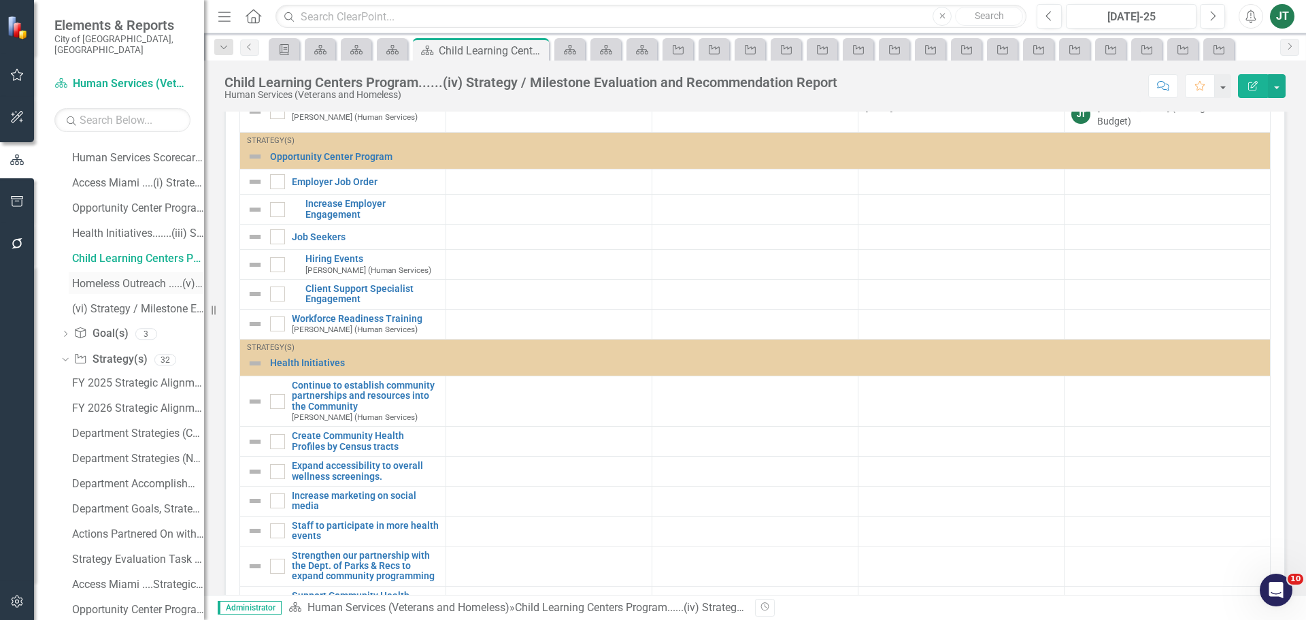
click at [114, 278] on div "Homeless Outreach .....(v) Strategy / Milestone Evaluation and Recommendation R…" at bounding box center [138, 284] width 132 height 12
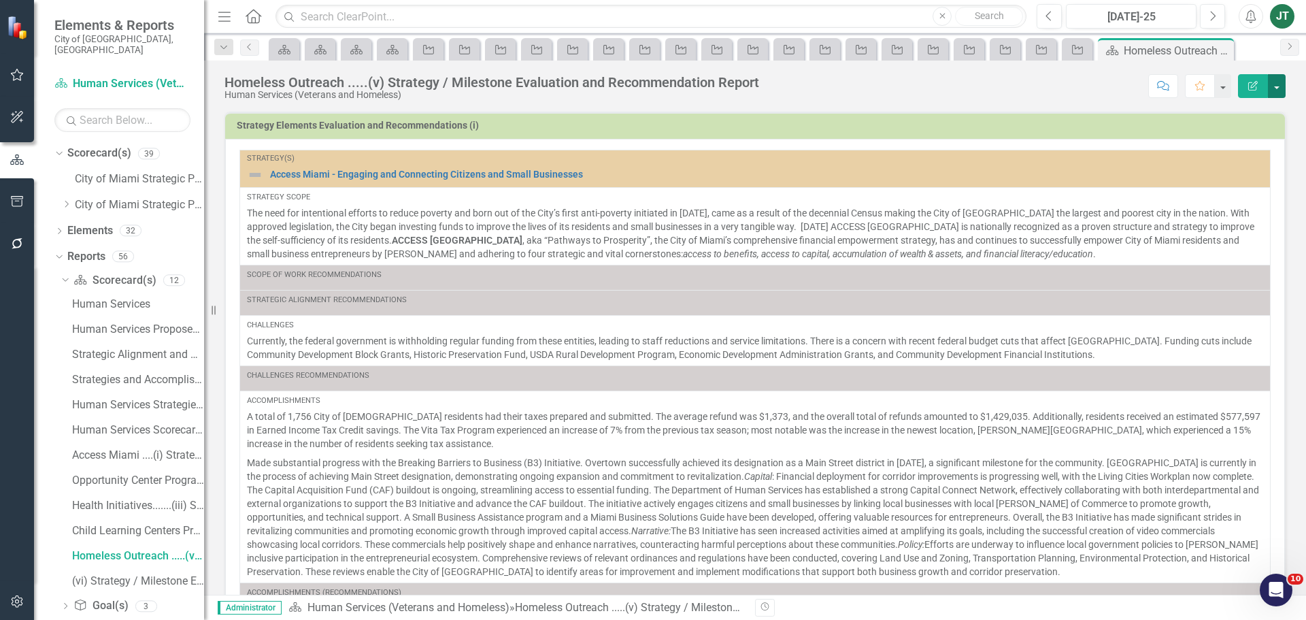
click at [1276, 83] on button "button" at bounding box center [1277, 86] width 18 height 24
click at [1229, 133] on link "Edit Report Edit Layout" at bounding box center [1227, 136] width 115 height 25
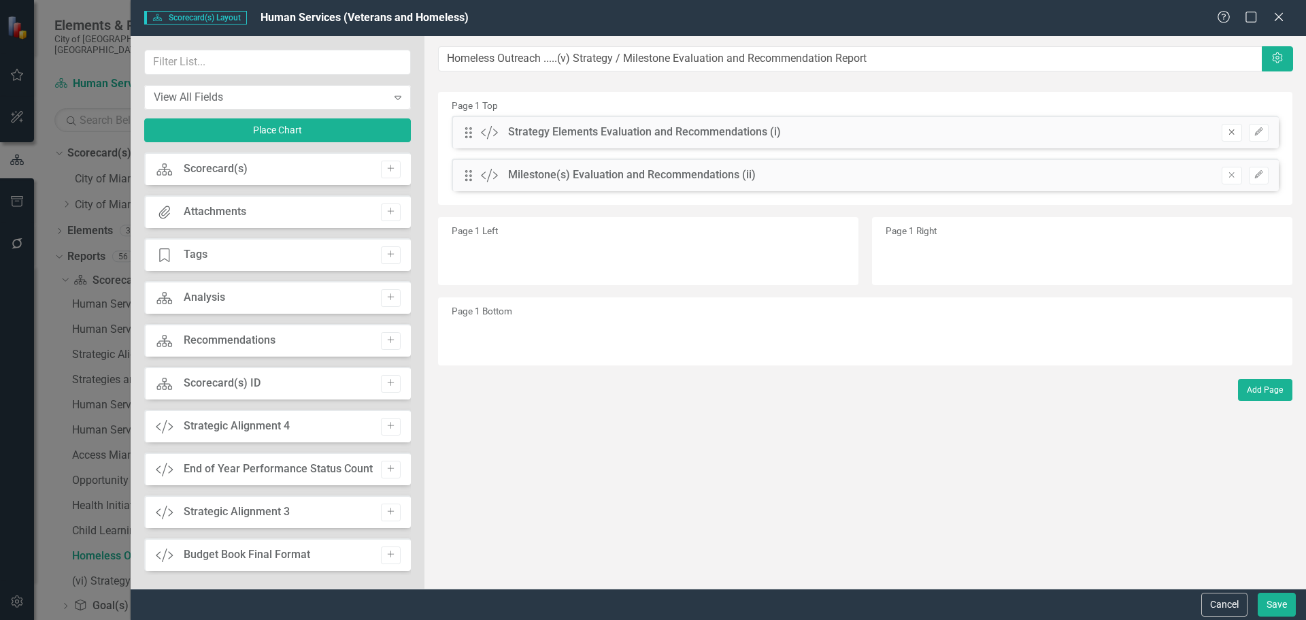
click at [1239, 130] on button "Remove" at bounding box center [1232, 133] width 20 height 18
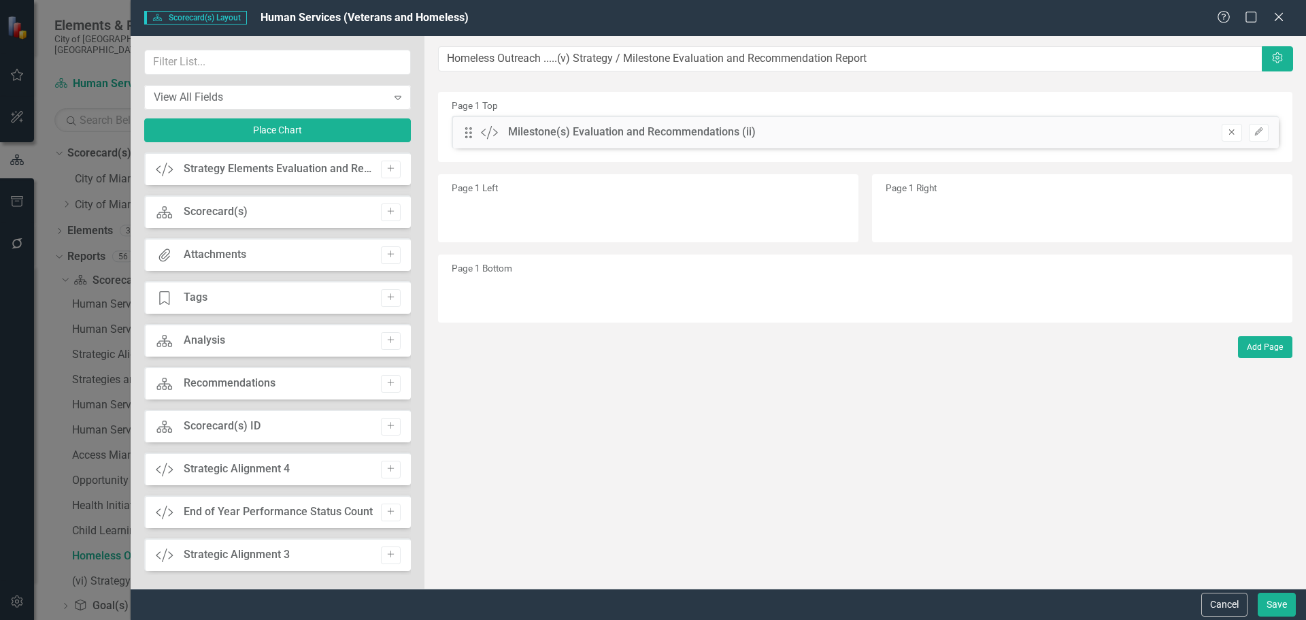
click at [1231, 130] on icon "Remove" at bounding box center [1232, 132] width 10 height 8
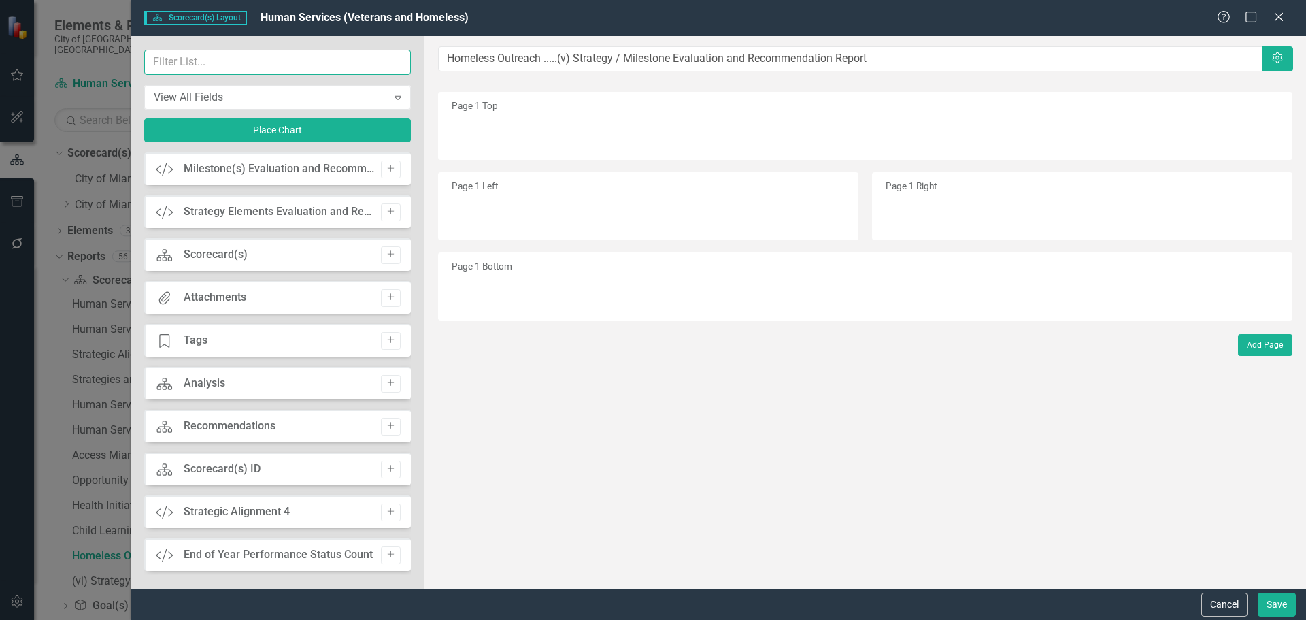
click at [303, 65] on input "text" at bounding box center [277, 62] width 267 height 25
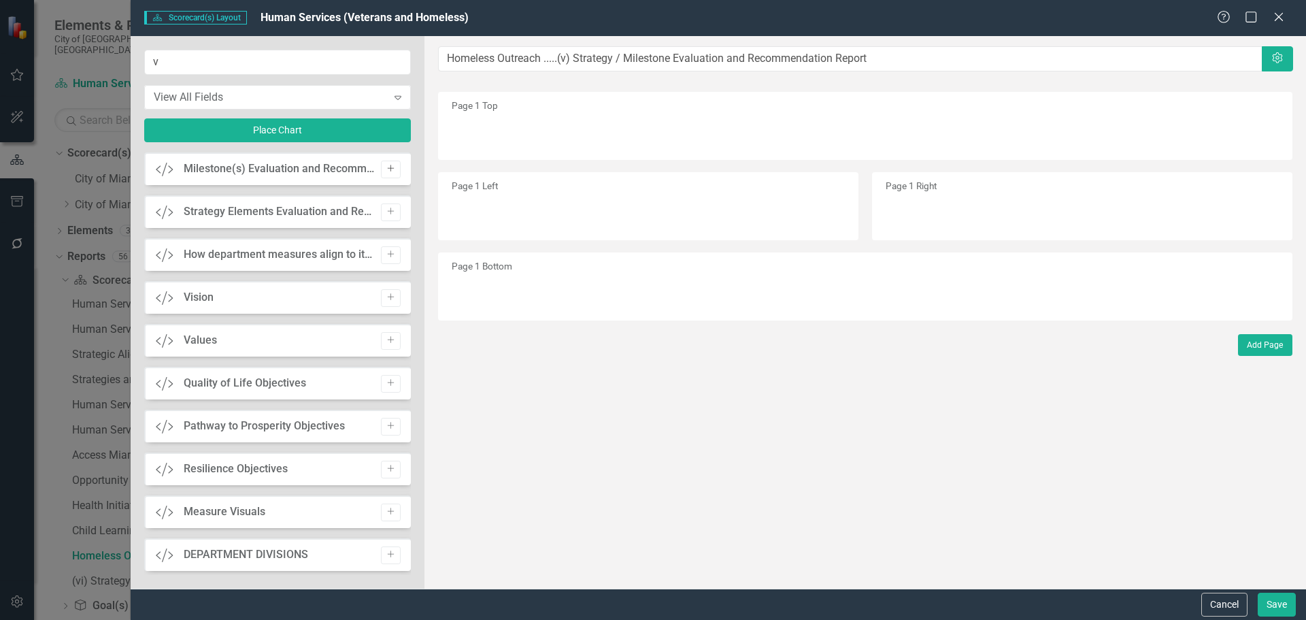
click at [386, 166] on icon "Add" at bounding box center [391, 169] width 10 height 8
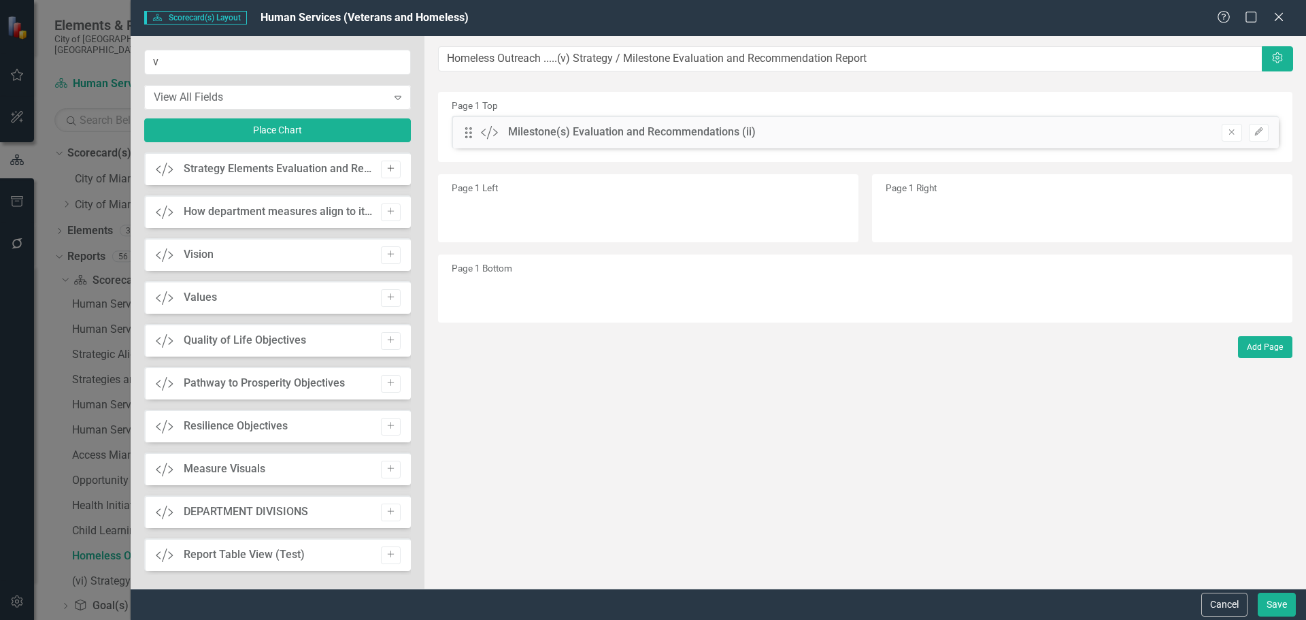
click at [386, 171] on icon "Add" at bounding box center [391, 169] width 10 height 8
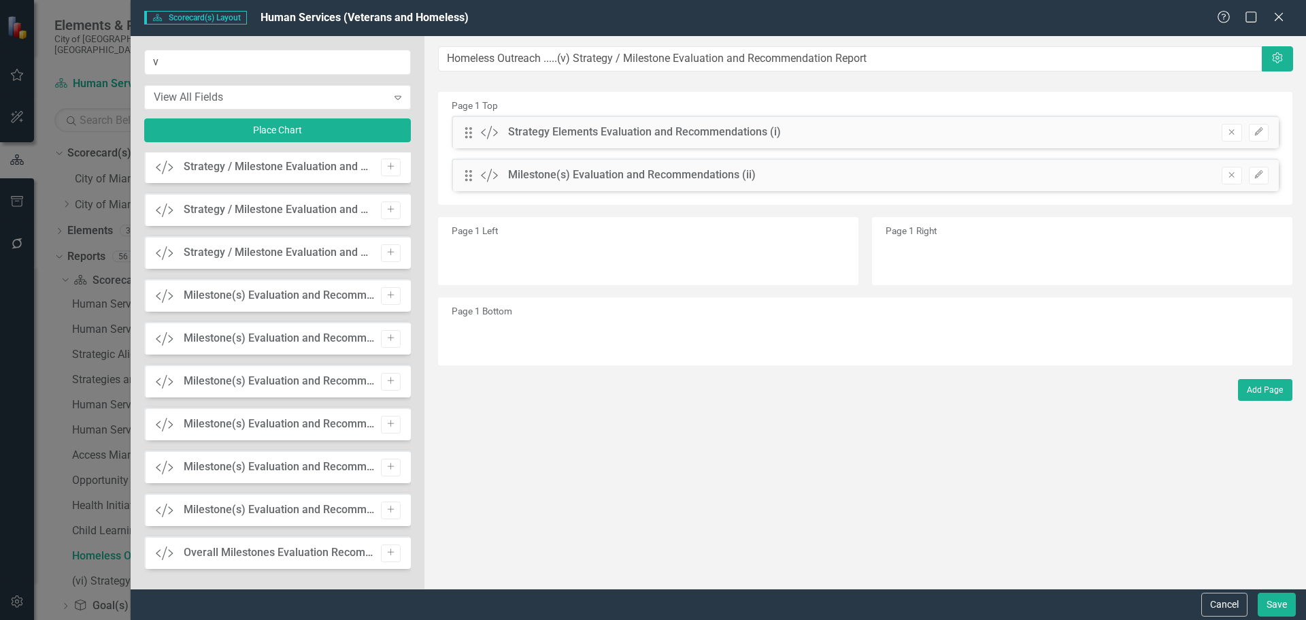
scroll to position [1292, 0]
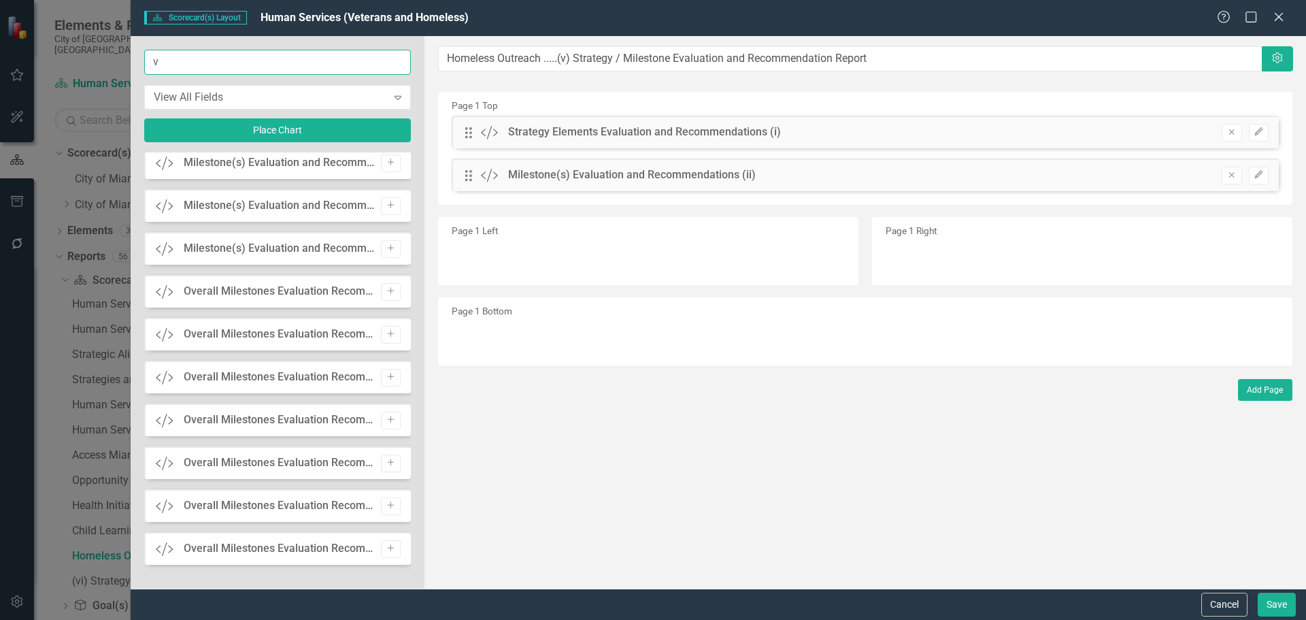
click at [193, 65] on input "v" at bounding box center [277, 62] width 267 height 25
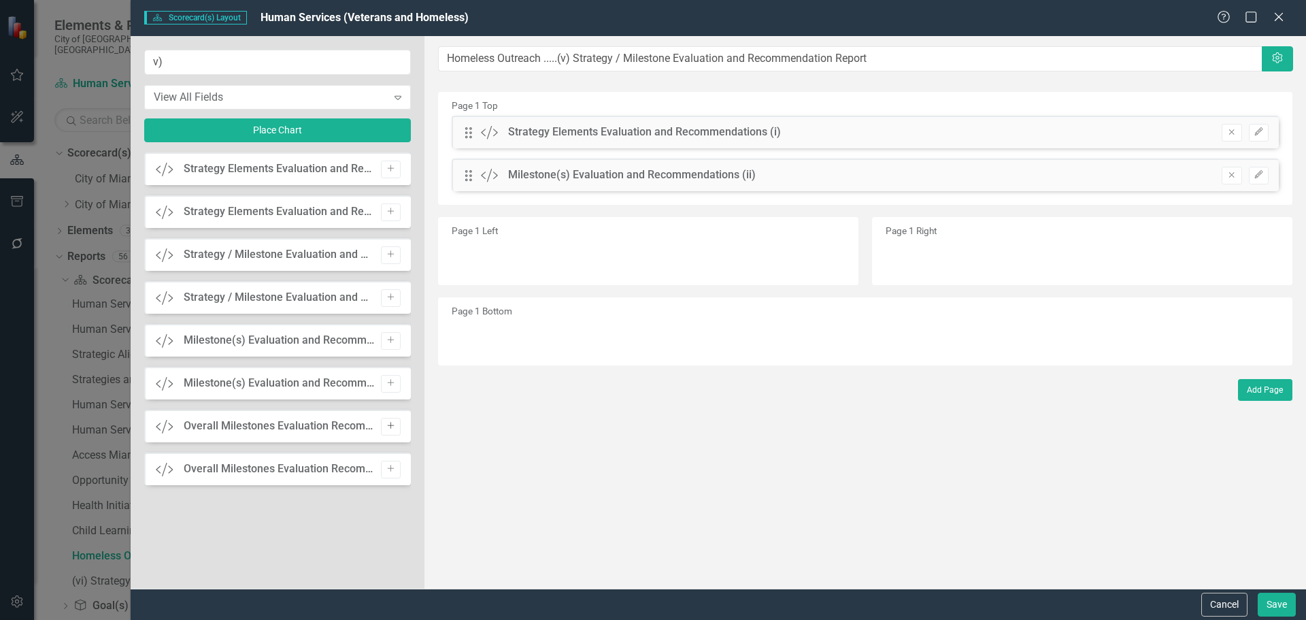
click at [393, 427] on icon "Add" at bounding box center [391, 426] width 10 height 8
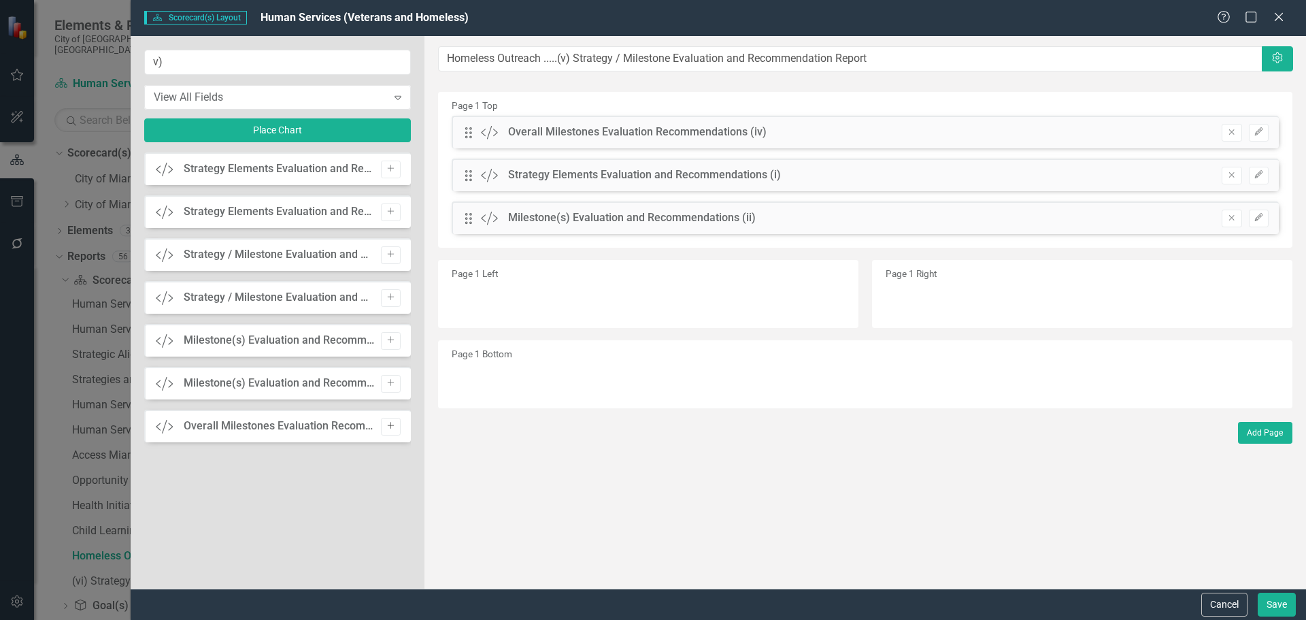
click at [387, 431] on button "Add" at bounding box center [391, 427] width 20 height 18
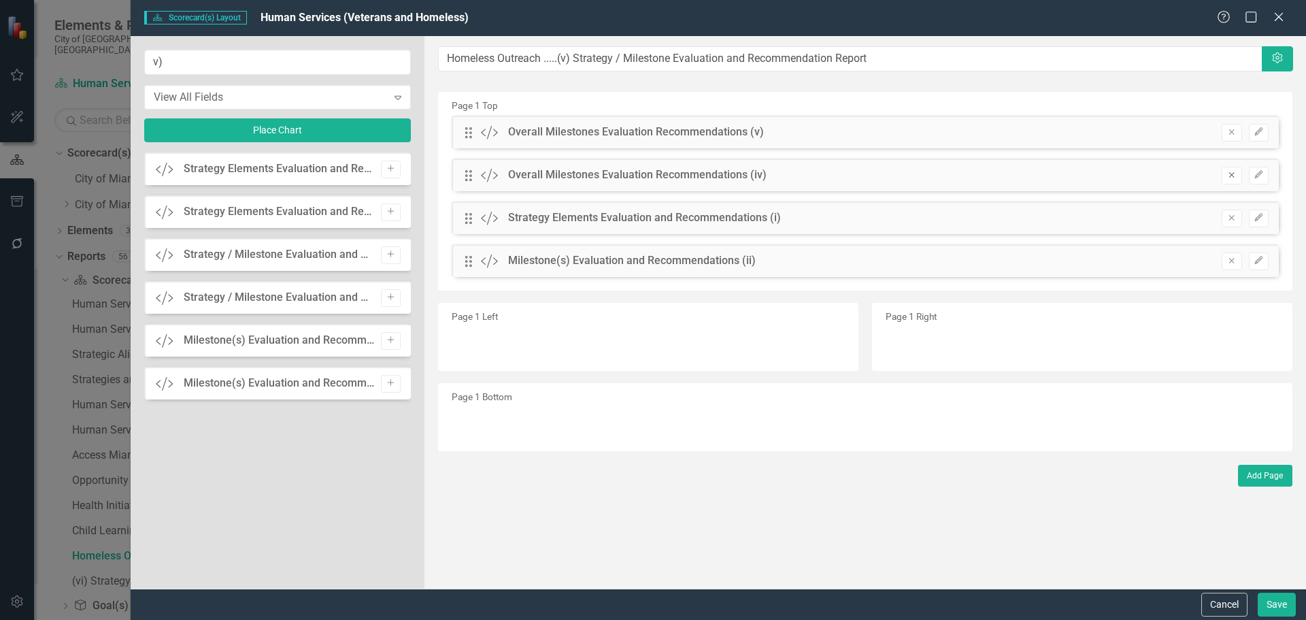
click at [1233, 171] on icon "Remove" at bounding box center [1232, 175] width 10 height 8
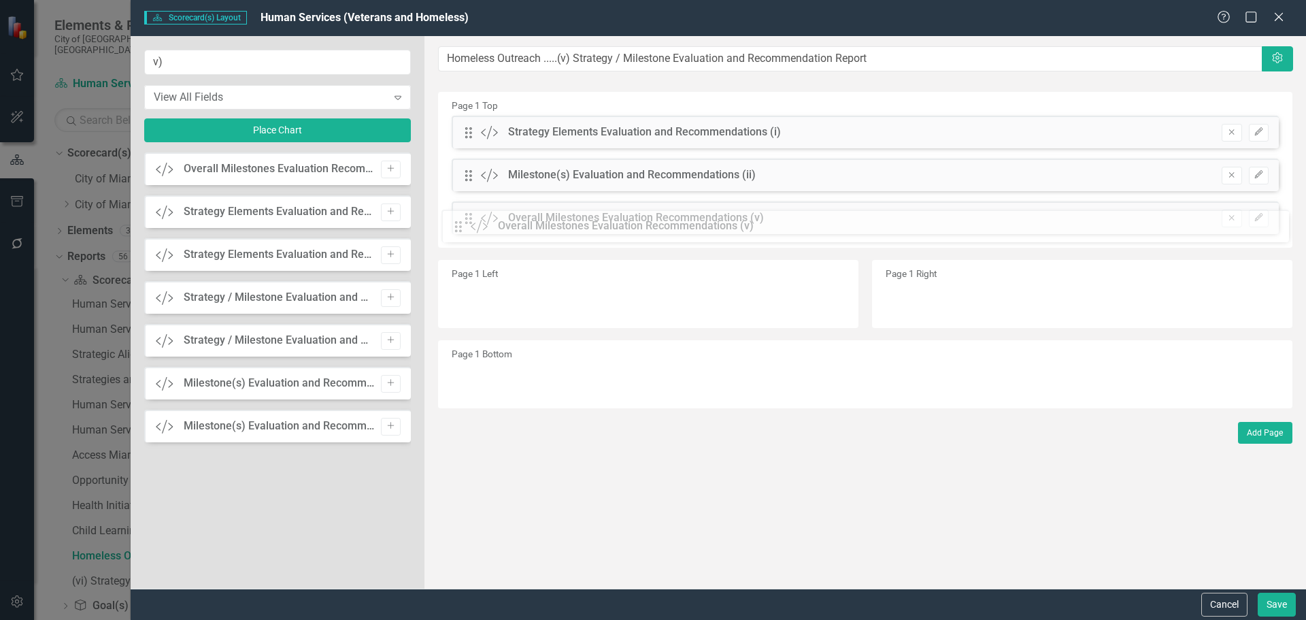
drag, startPoint x: 465, startPoint y: 129, endPoint x: 465, endPoint y: 218, distance: 89.1
click at [1233, 134] on icon "Remove" at bounding box center [1232, 132] width 10 height 8
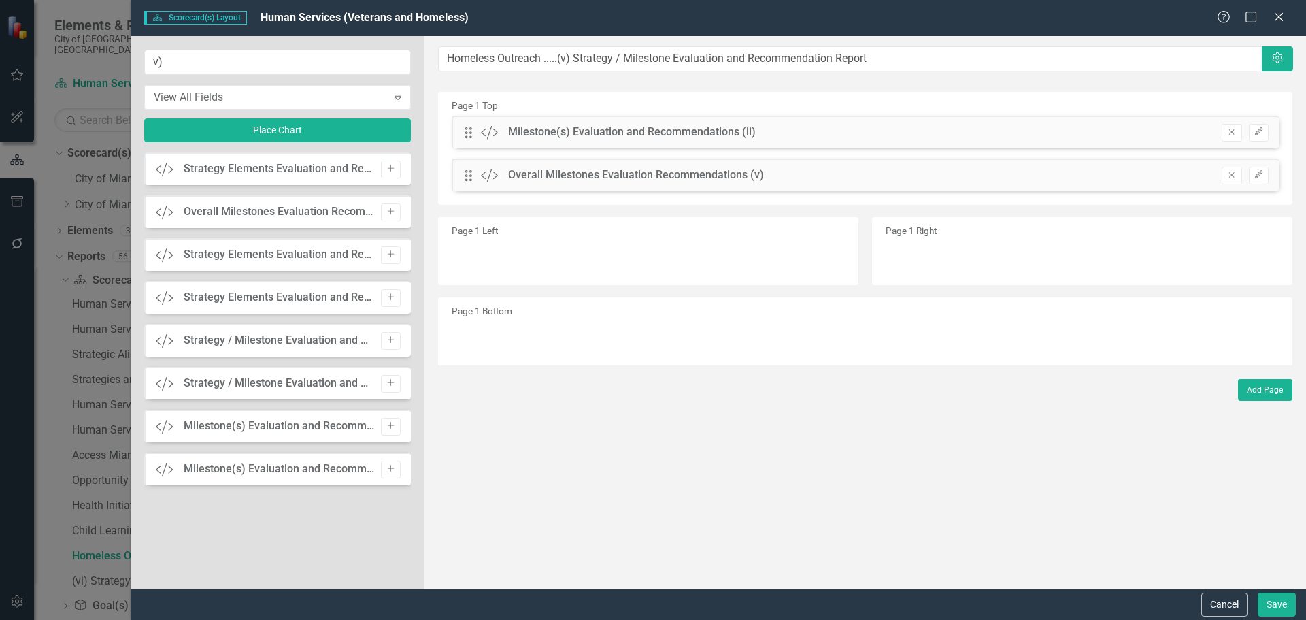
click at [1233, 134] on icon "Remove" at bounding box center [1232, 132] width 10 height 8
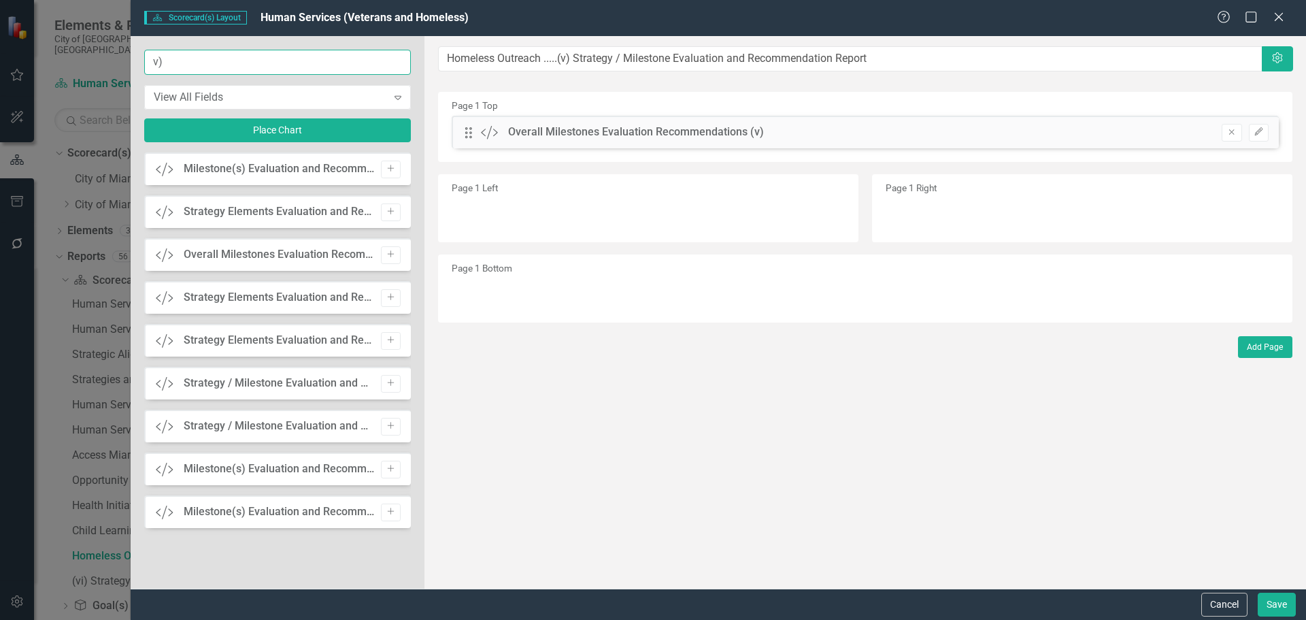
click at [154, 61] on input "v)" at bounding box center [277, 62] width 267 height 25
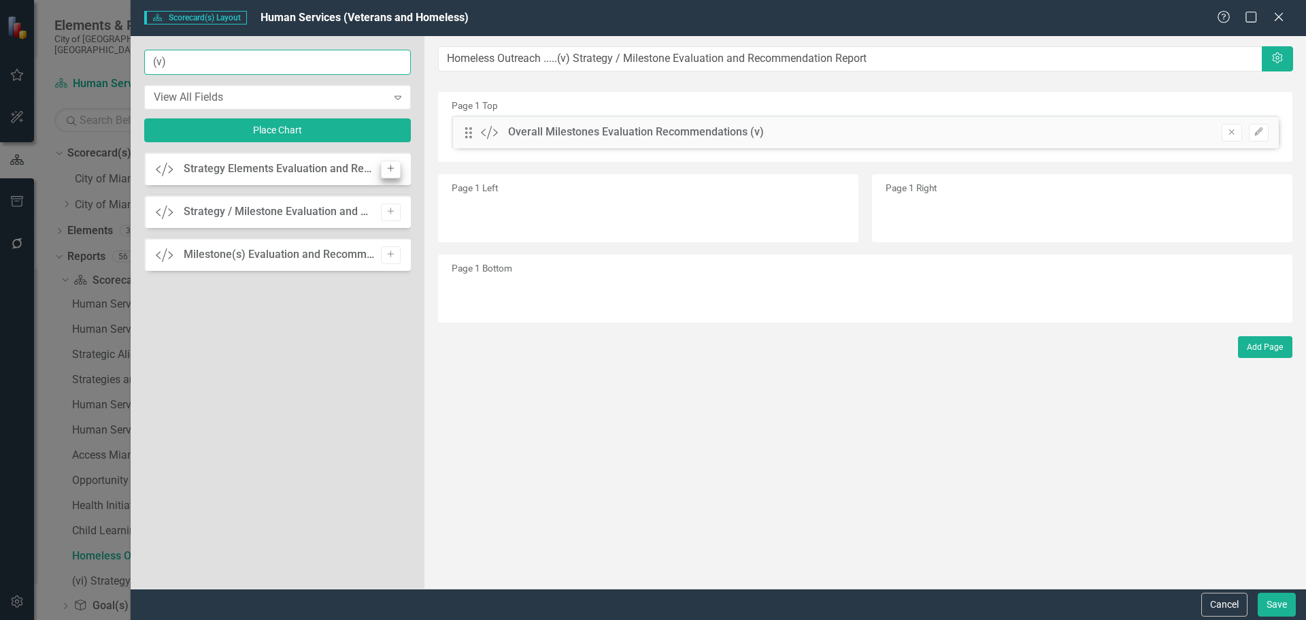
type input "(v)"
click at [391, 163] on button "Add" at bounding box center [391, 170] width 20 height 18
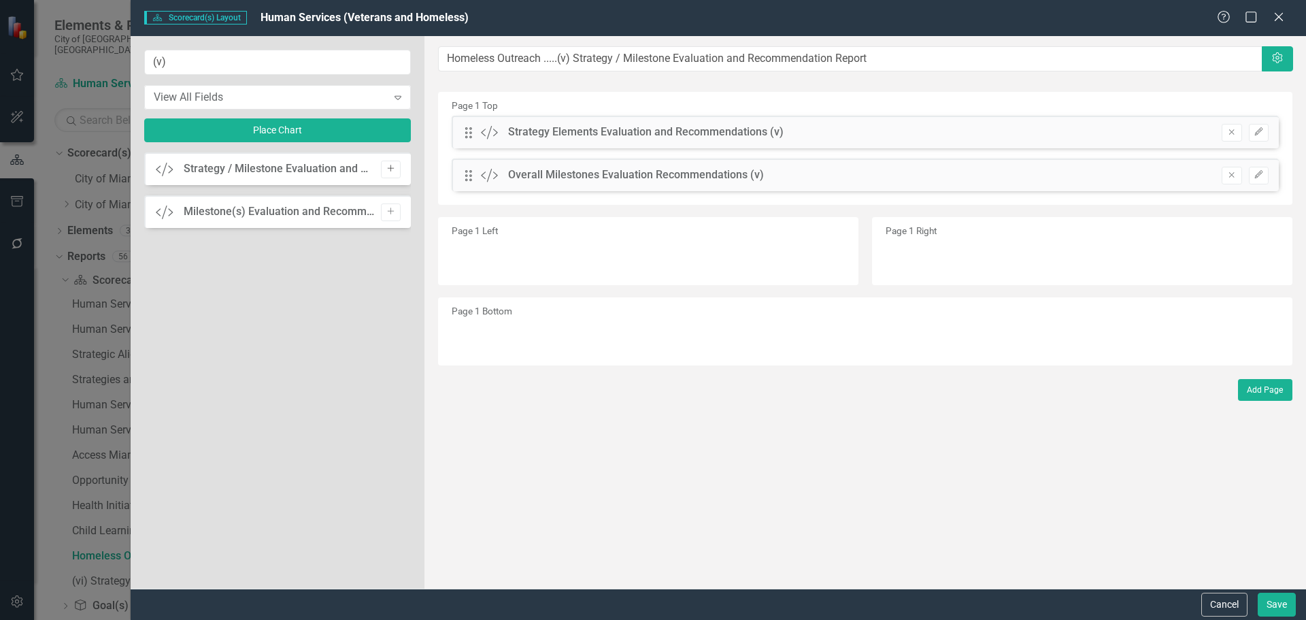
click at [387, 168] on icon "Add" at bounding box center [391, 169] width 10 height 8
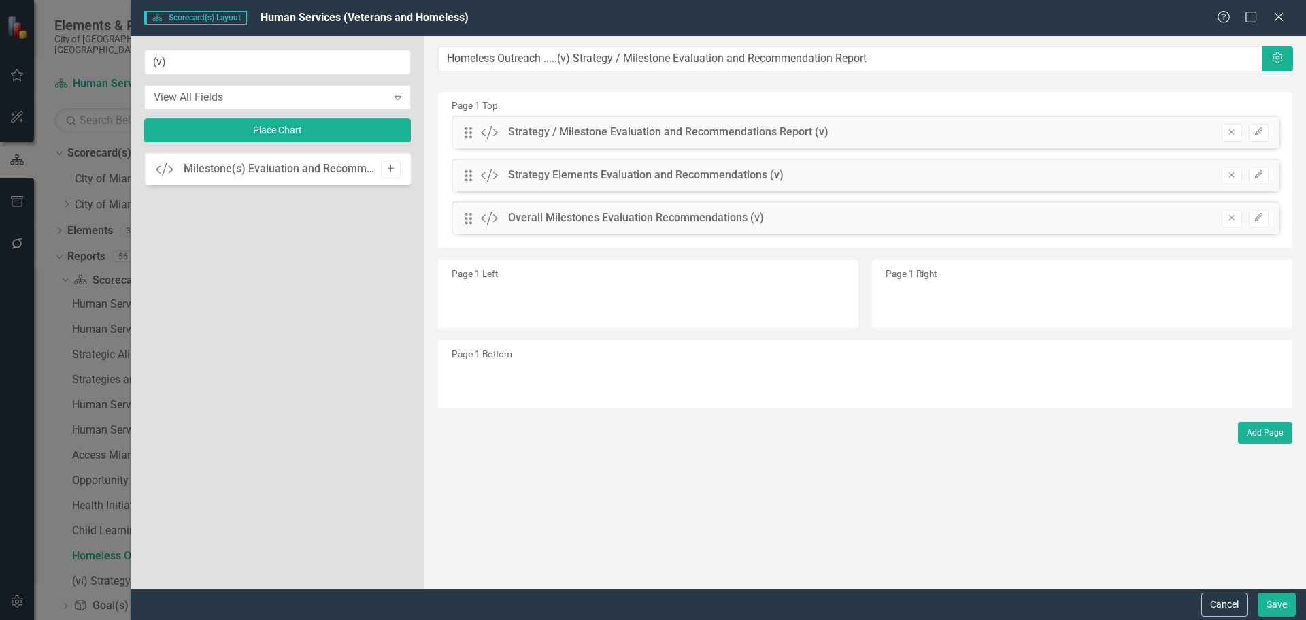
click at [386, 165] on icon "Add" at bounding box center [391, 169] width 10 height 8
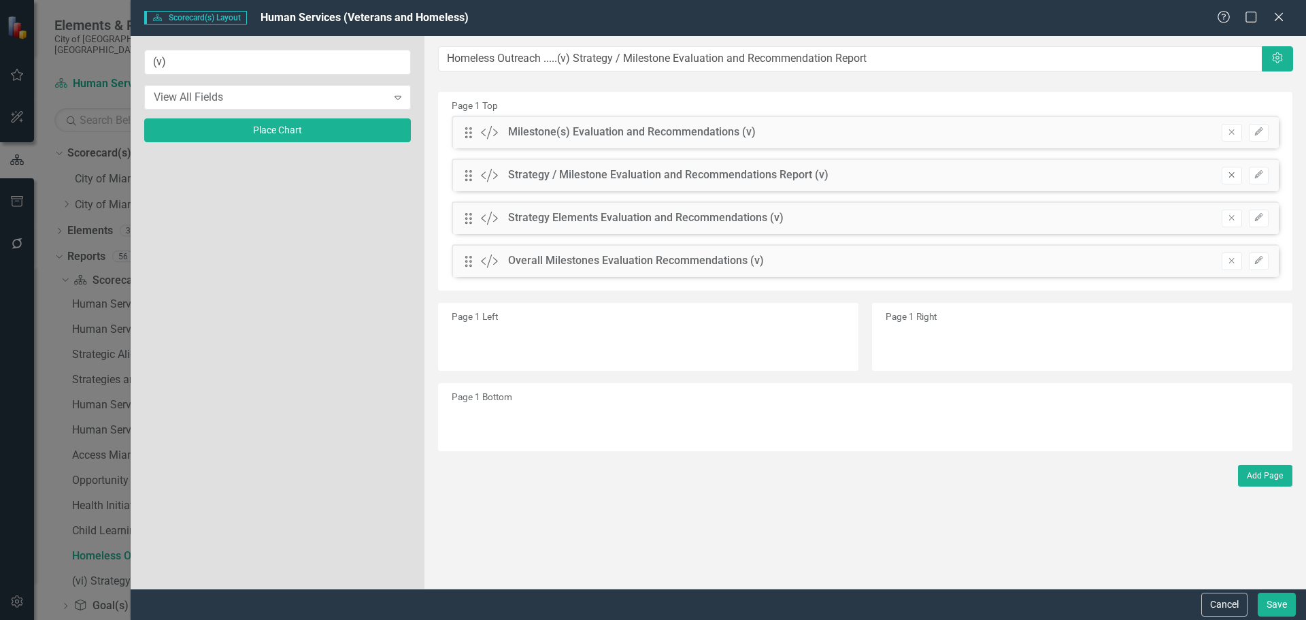
click at [1239, 176] on button "Remove" at bounding box center [1232, 176] width 20 height 18
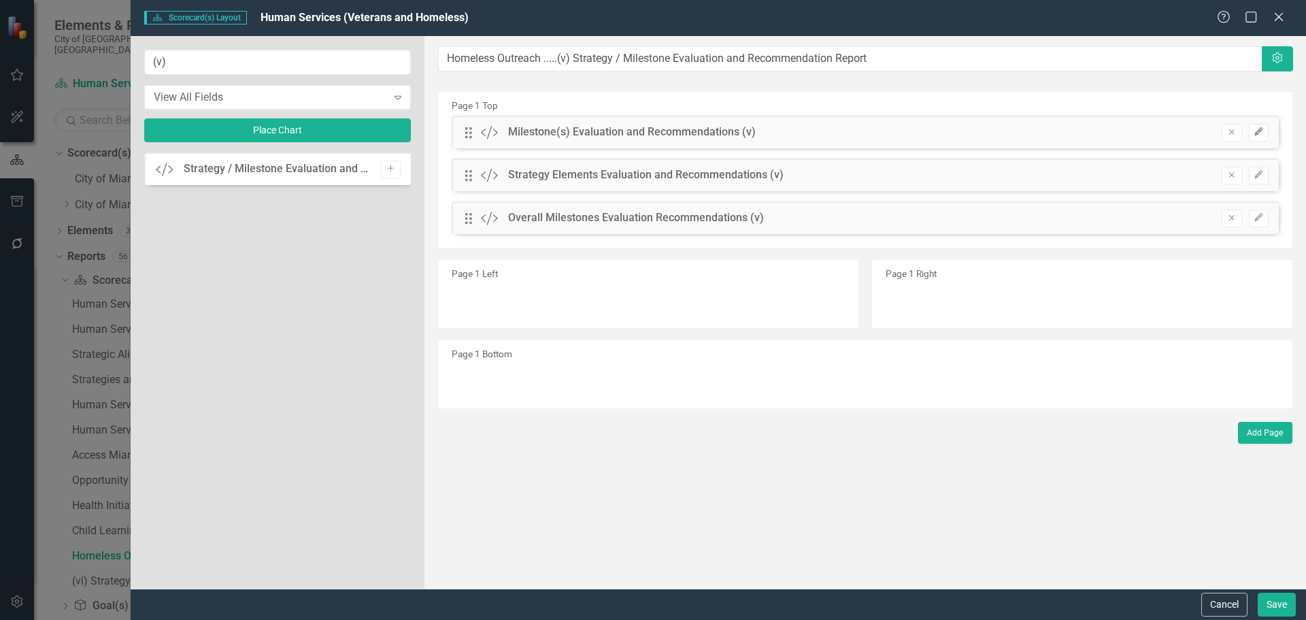
click at [1256, 127] on button "Edit" at bounding box center [1259, 133] width 20 height 18
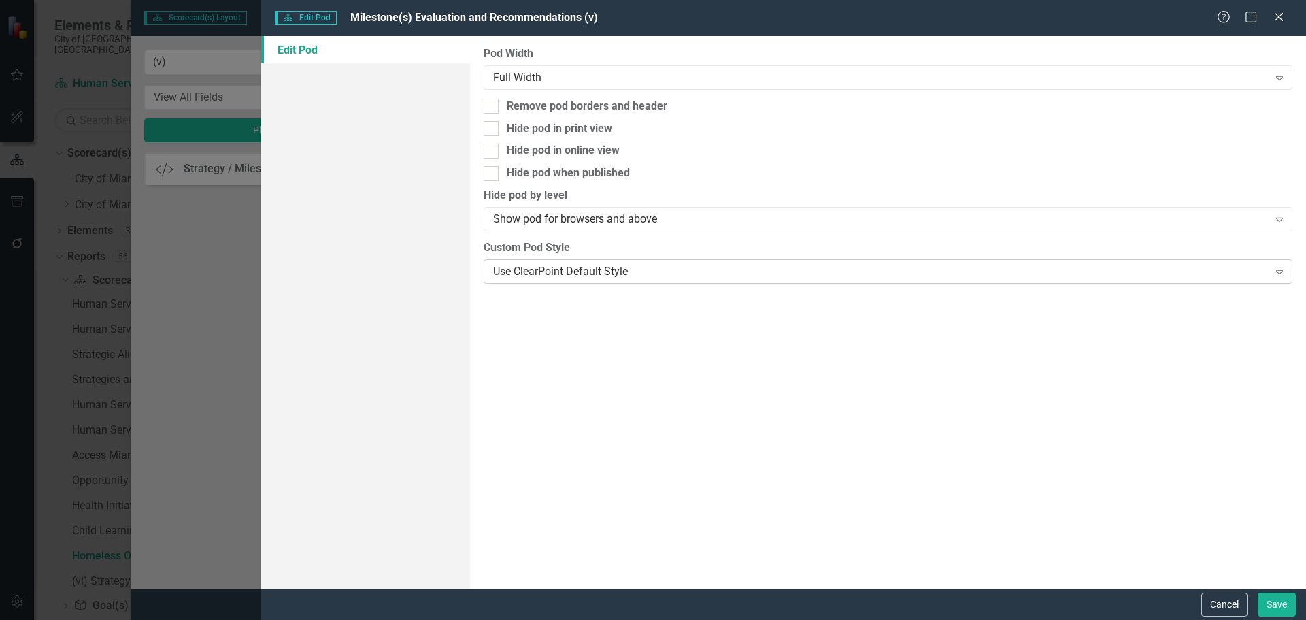
click at [650, 265] on div "Use ClearPoint Default Style" at bounding box center [880, 271] width 775 height 16
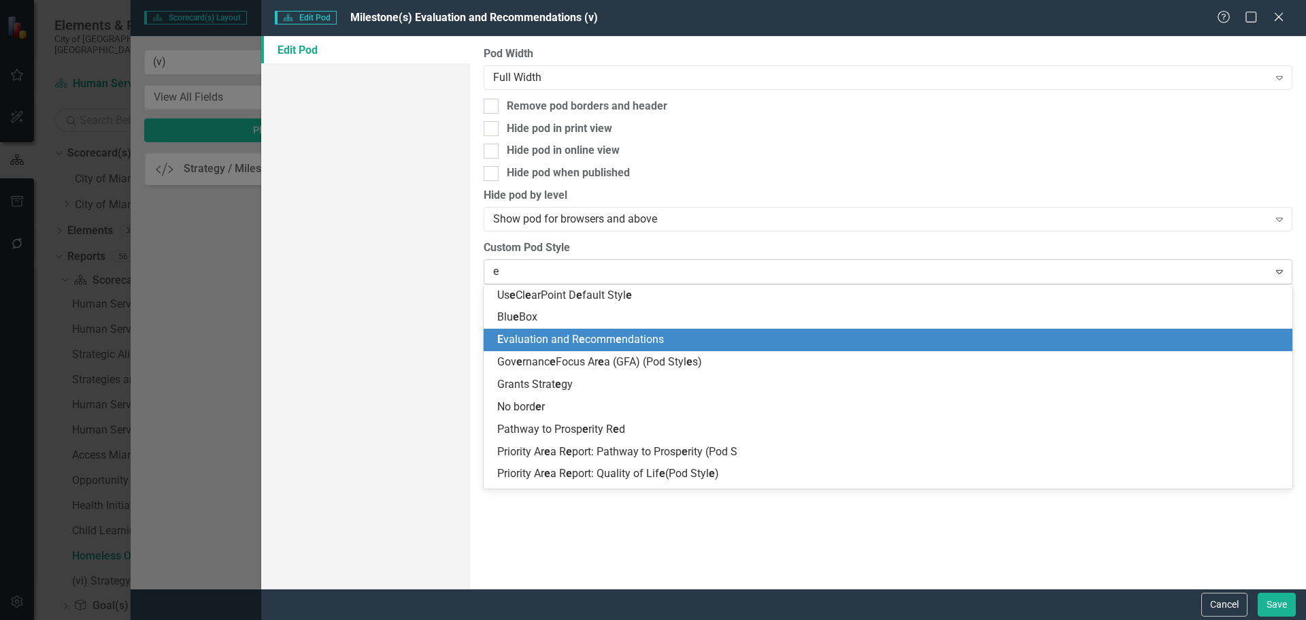
type input "ev"
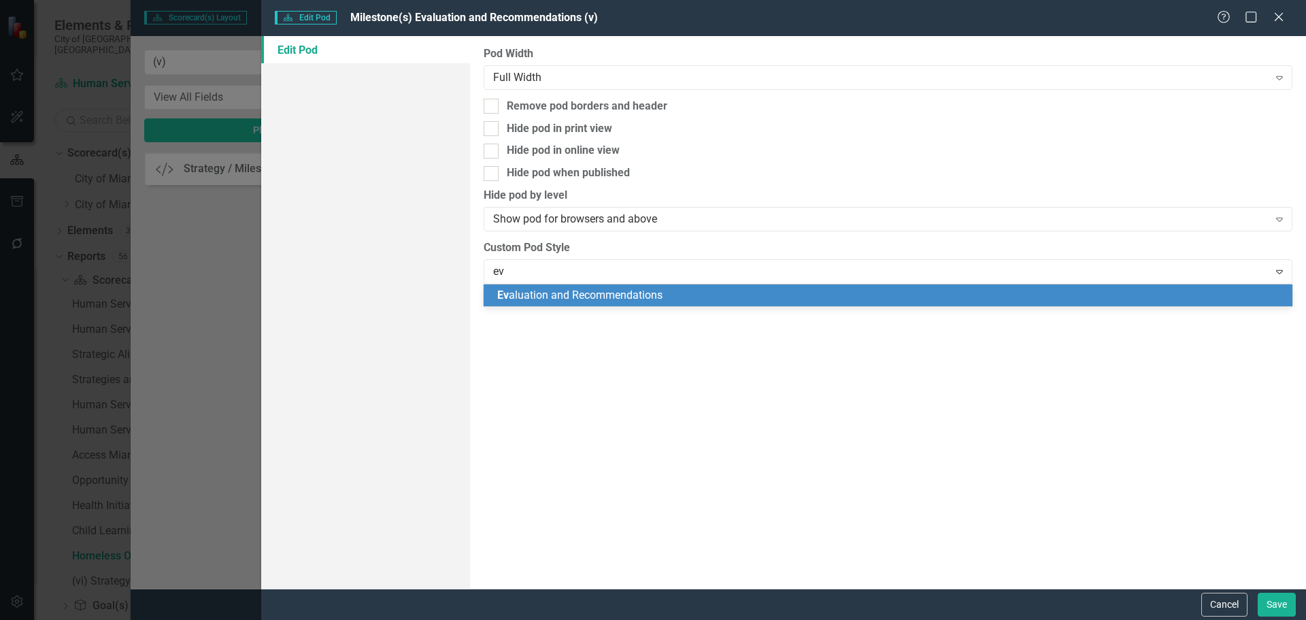
click at [641, 298] on span "Ev aluation and Recommendations" at bounding box center [579, 294] width 165 height 13
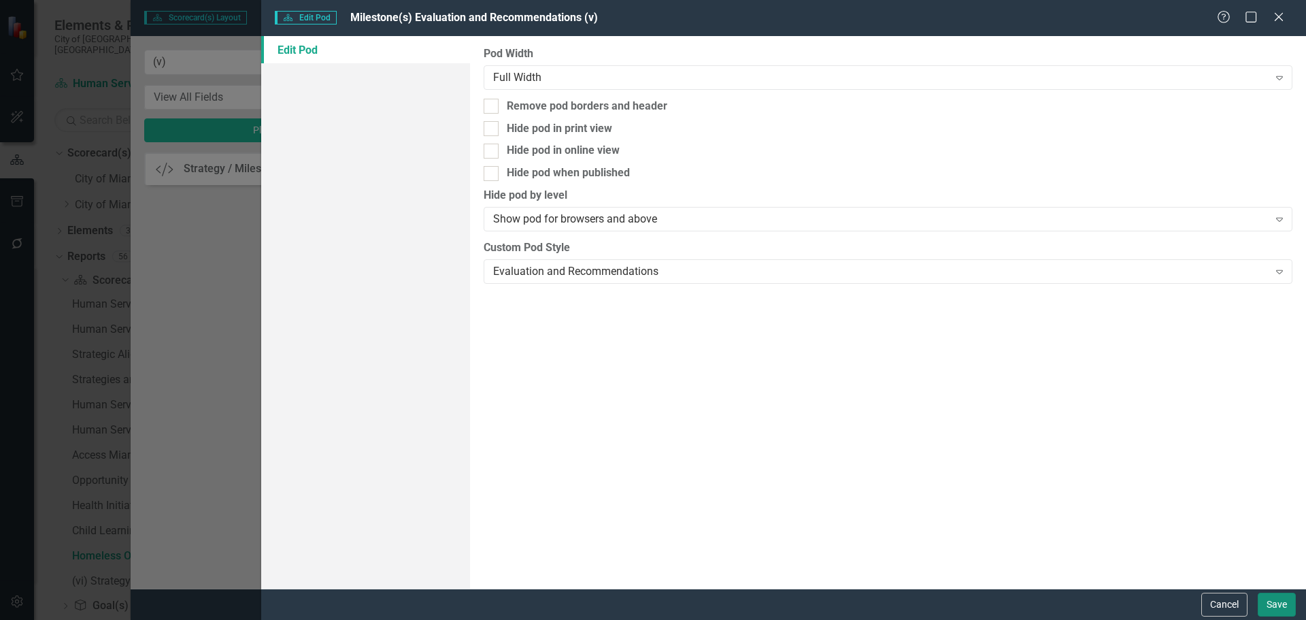
click at [1265, 599] on button "Save" at bounding box center [1277, 605] width 38 height 24
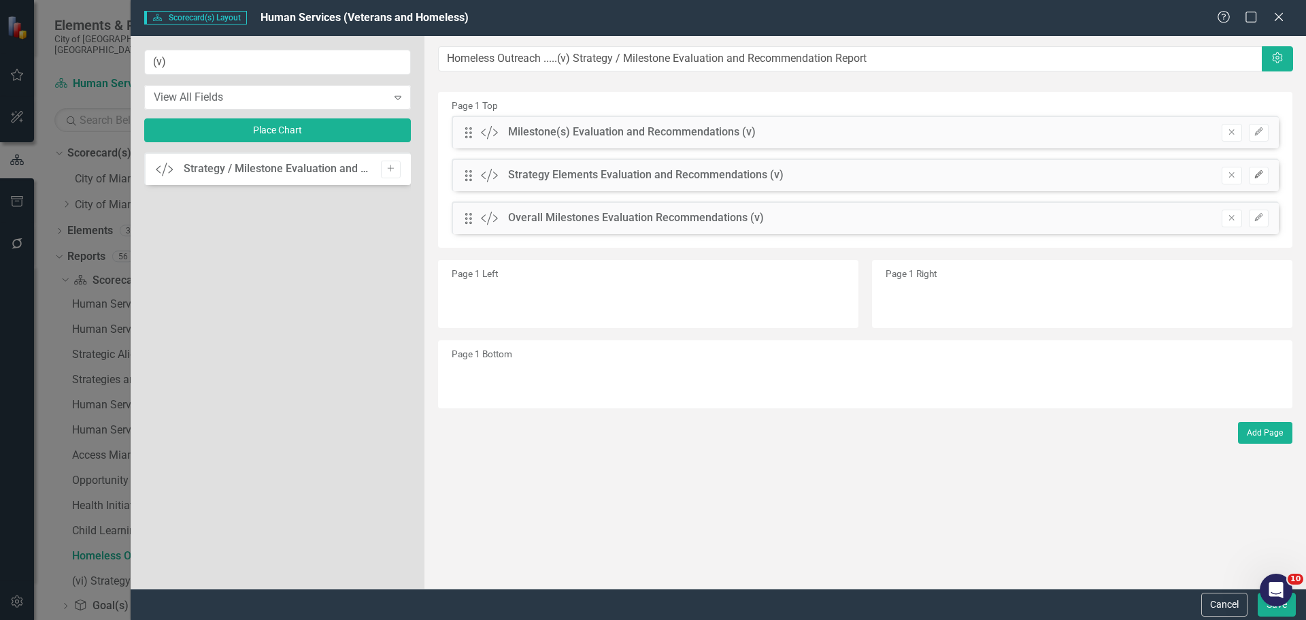
click at [1261, 172] on icon "Edit" at bounding box center [1259, 175] width 10 height 8
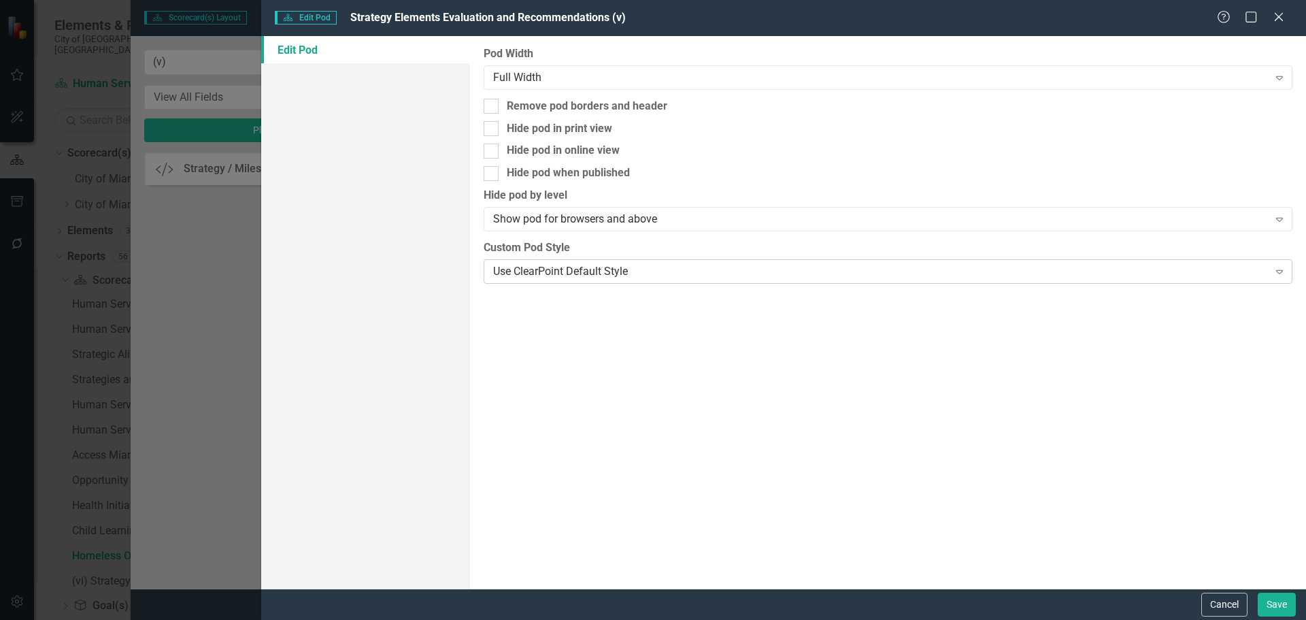
click at [532, 272] on div "Use ClearPoint Default Style" at bounding box center [880, 271] width 775 height 16
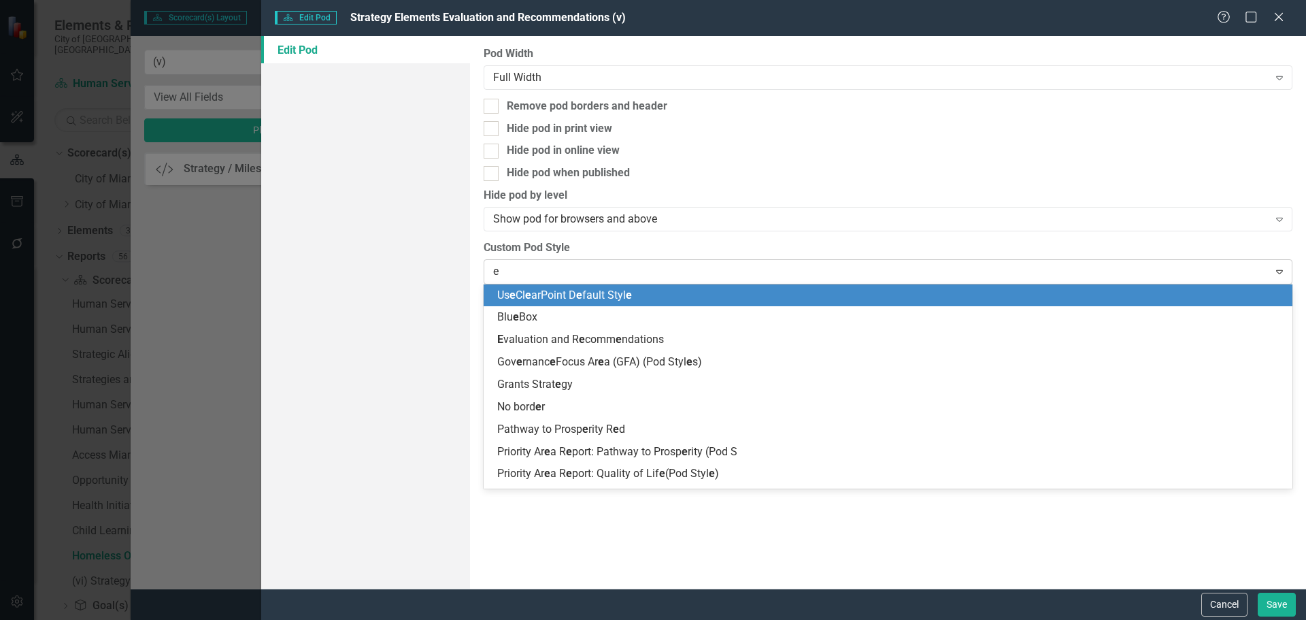
type input "ev"
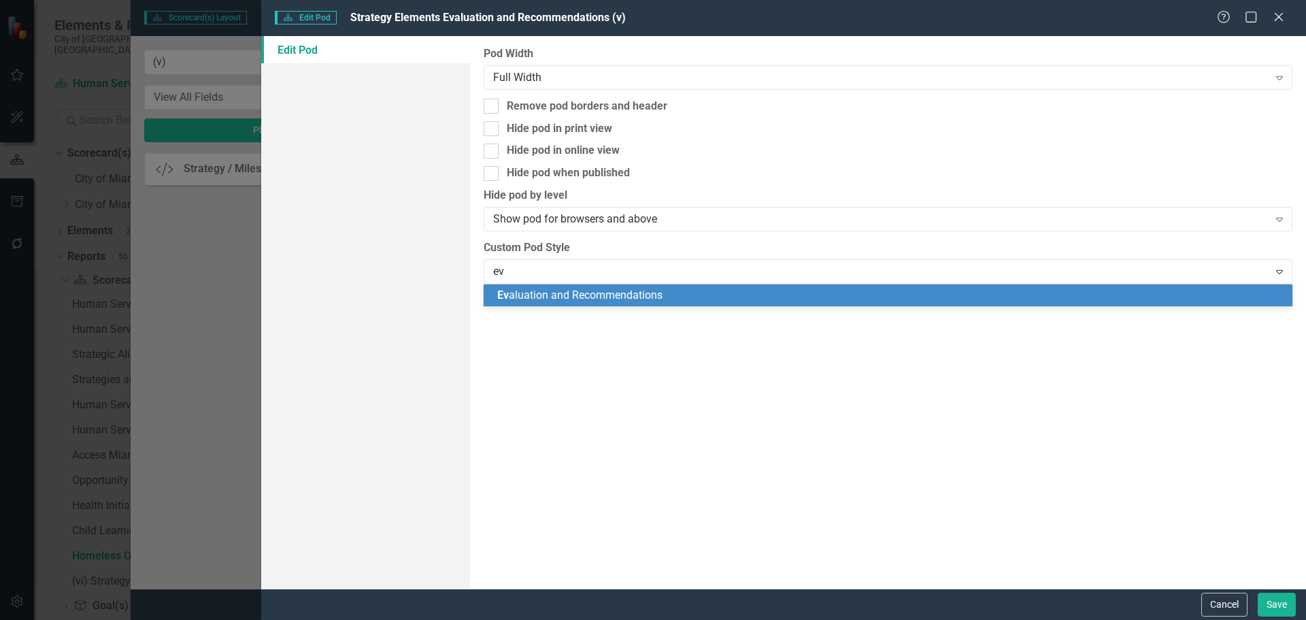
click at [526, 297] on span "Ev aluation and Recommendations" at bounding box center [579, 294] width 165 height 13
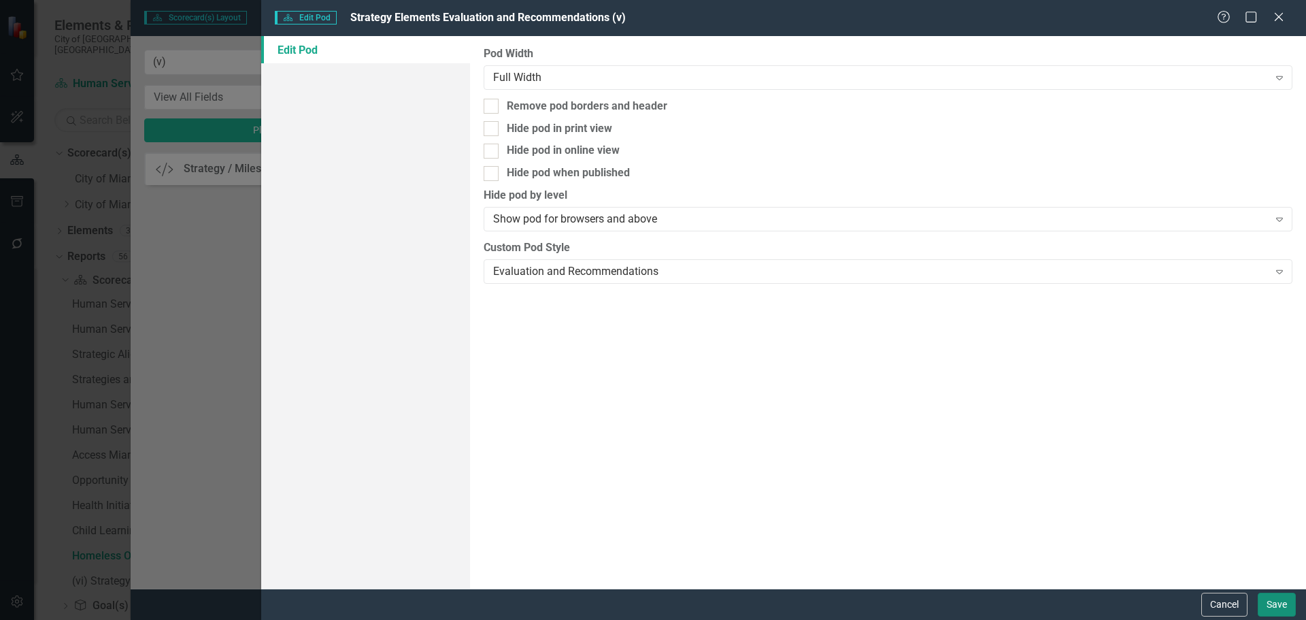
click at [1270, 601] on button "Save" at bounding box center [1277, 605] width 38 height 24
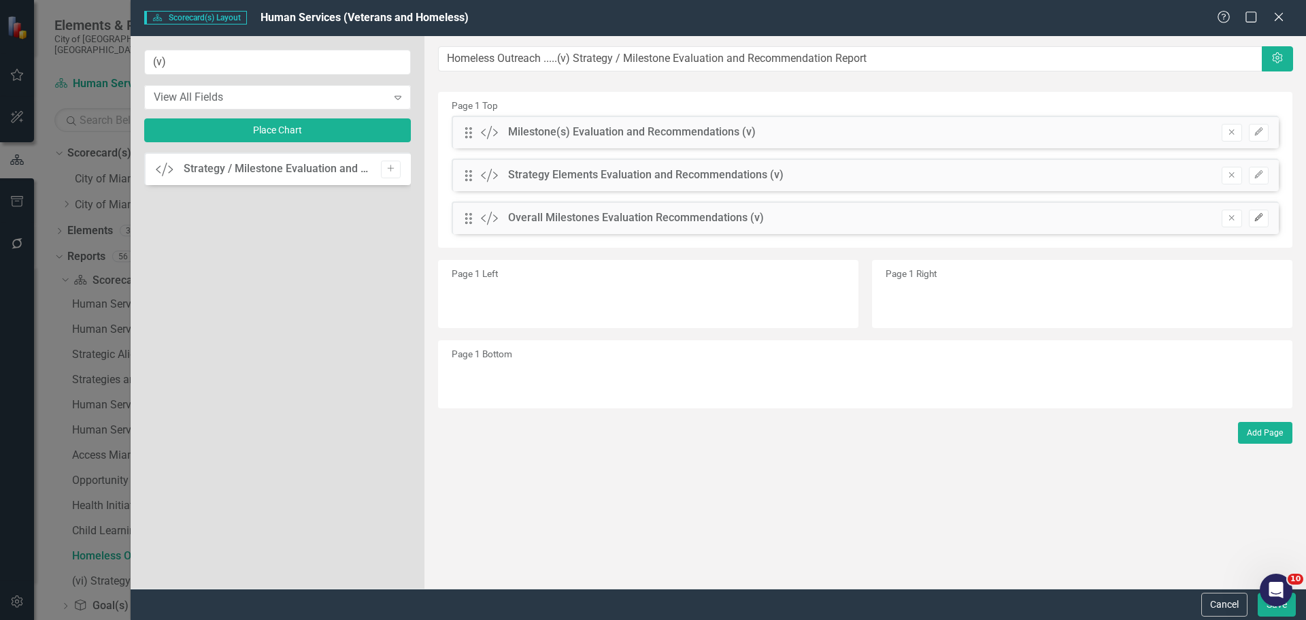
click at [1266, 216] on button "Edit" at bounding box center [1259, 219] width 20 height 18
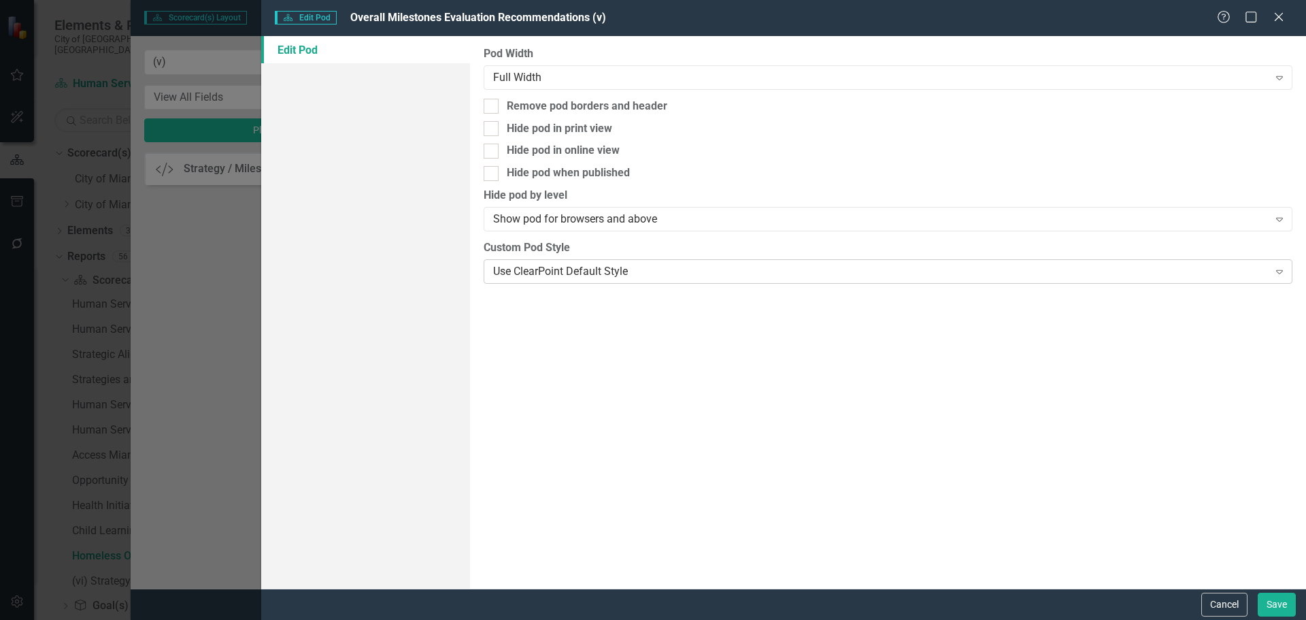
click at [653, 271] on div "Use ClearPoint Default Style" at bounding box center [880, 271] width 775 height 16
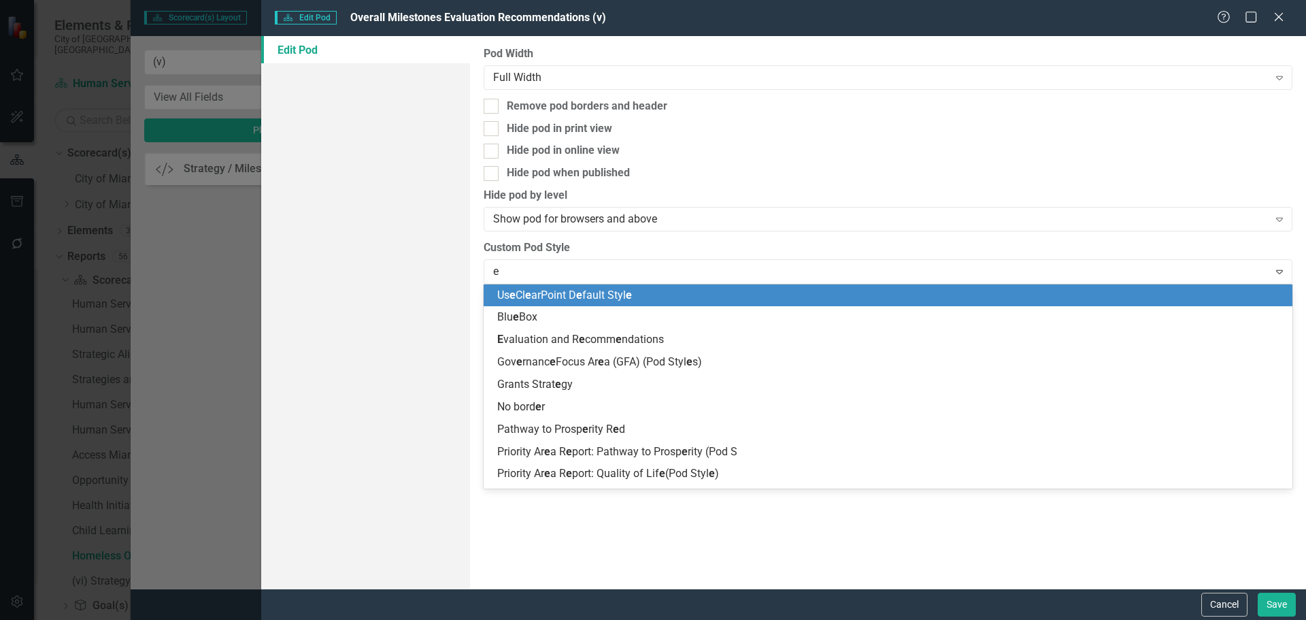
type input "ev"
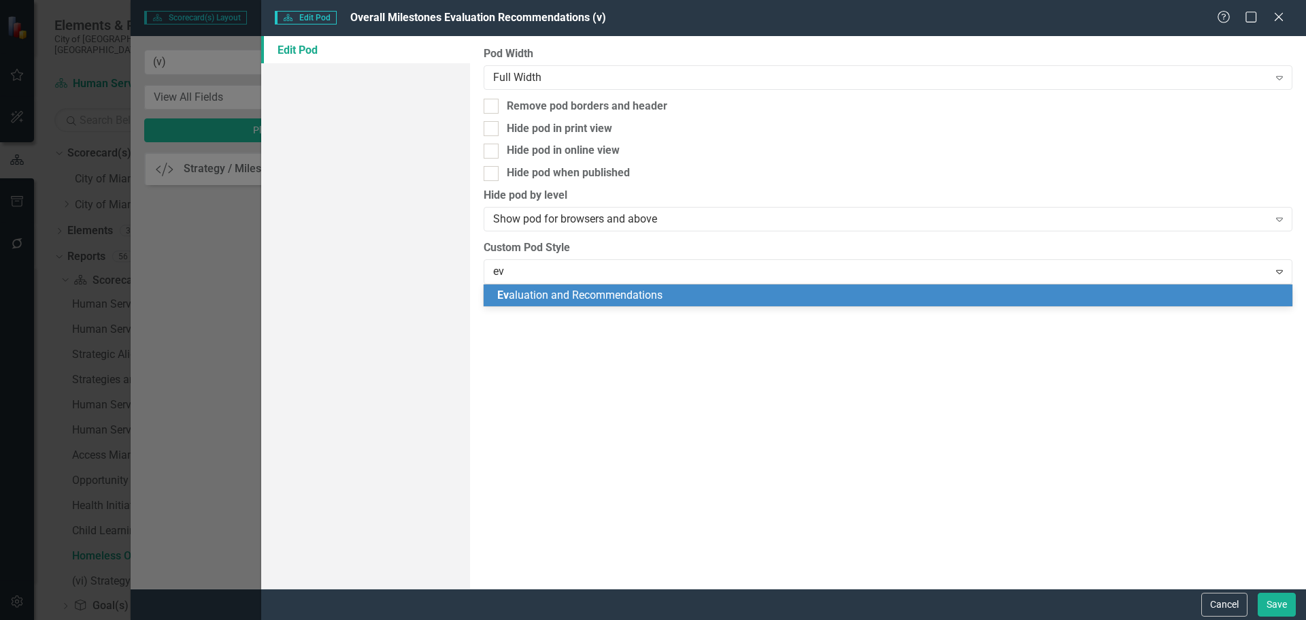
click at [614, 297] on span "Ev aluation and Recommendations" at bounding box center [579, 294] width 165 height 13
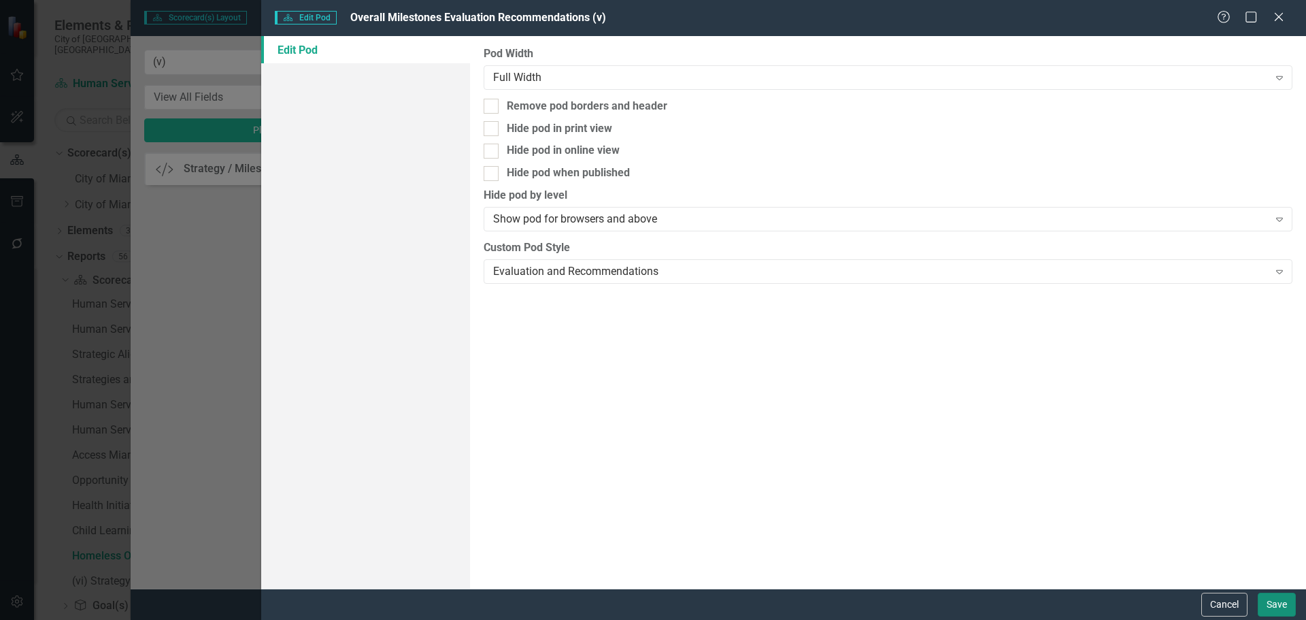
click at [1277, 608] on button "Save" at bounding box center [1277, 605] width 38 height 24
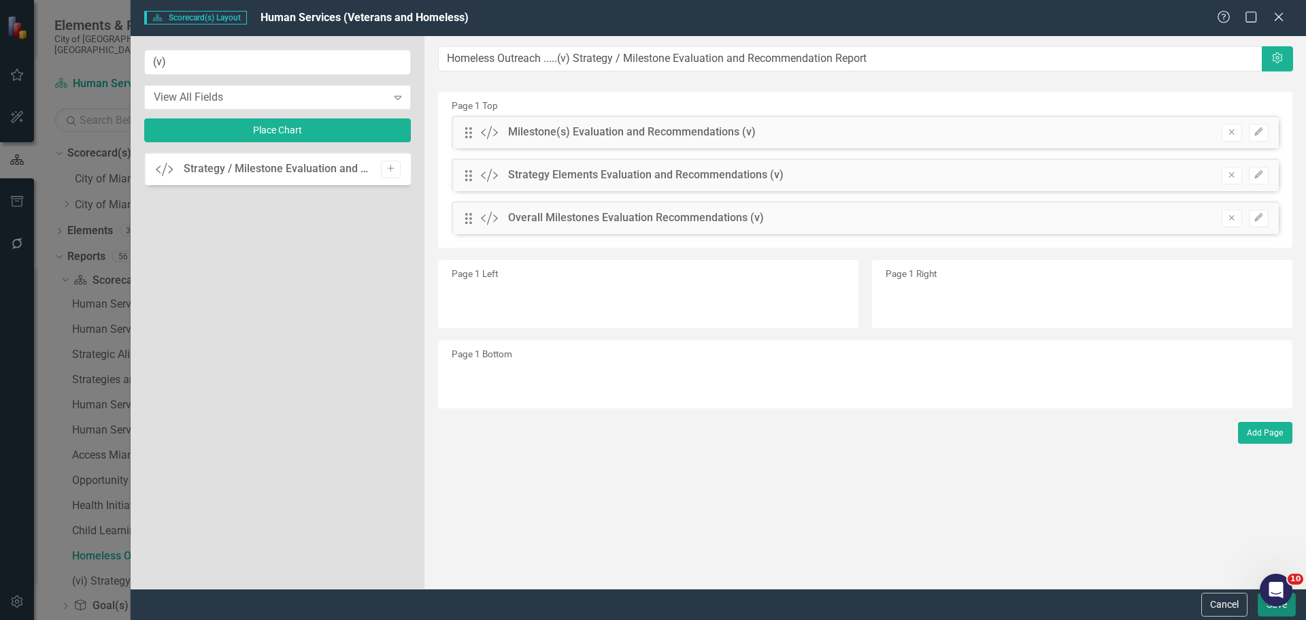
click at [1276, 610] on button "Save" at bounding box center [1277, 605] width 38 height 24
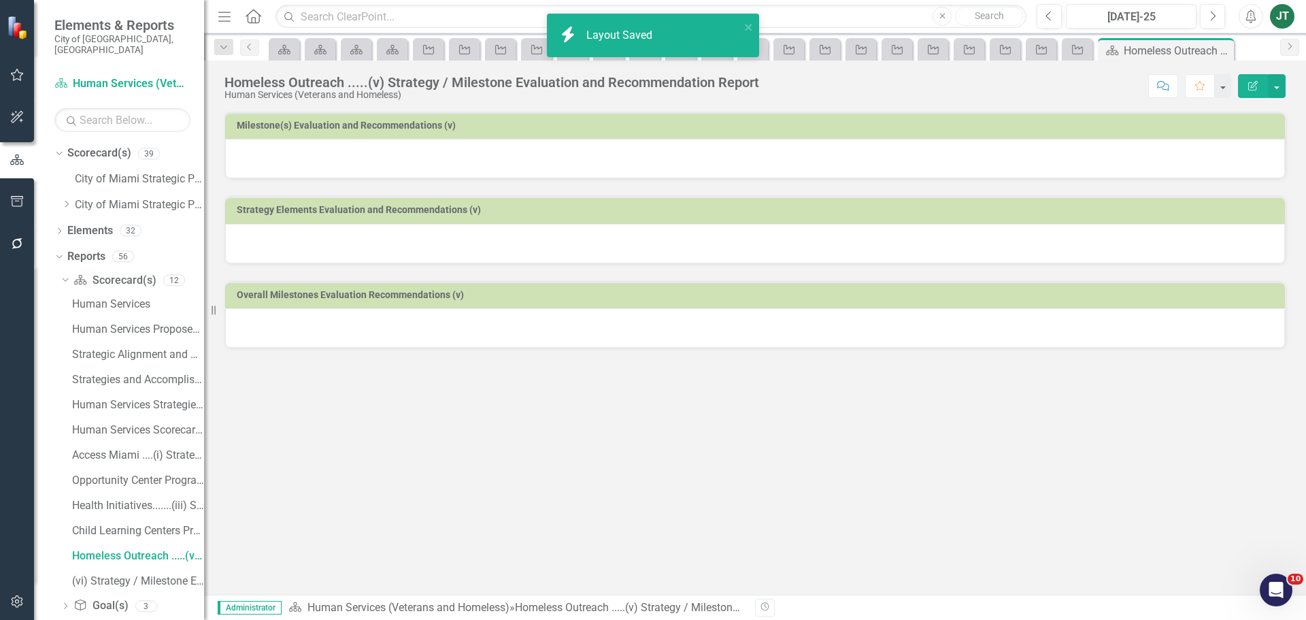
click at [835, 120] on td "Milestone(s) Evaluation and Recommendations (v)" at bounding box center [758, 127] width 1042 height 20
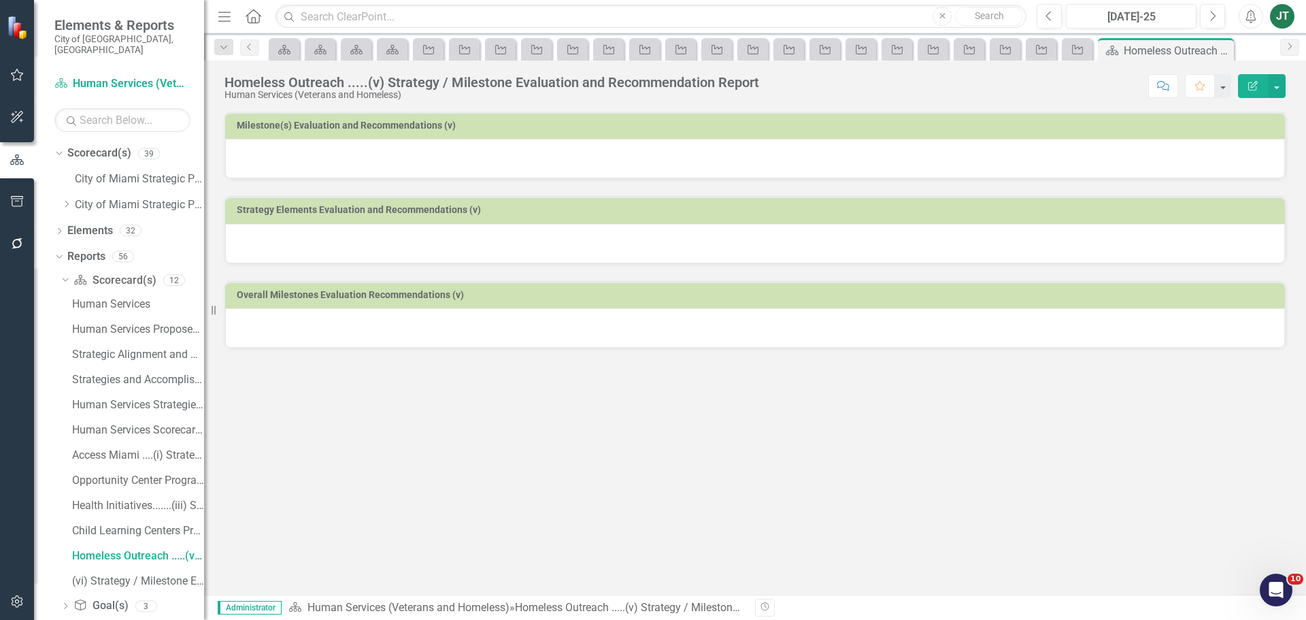
click at [834, 120] on td "Milestone(s) Evaluation and Recommendations (v)" at bounding box center [758, 127] width 1042 height 20
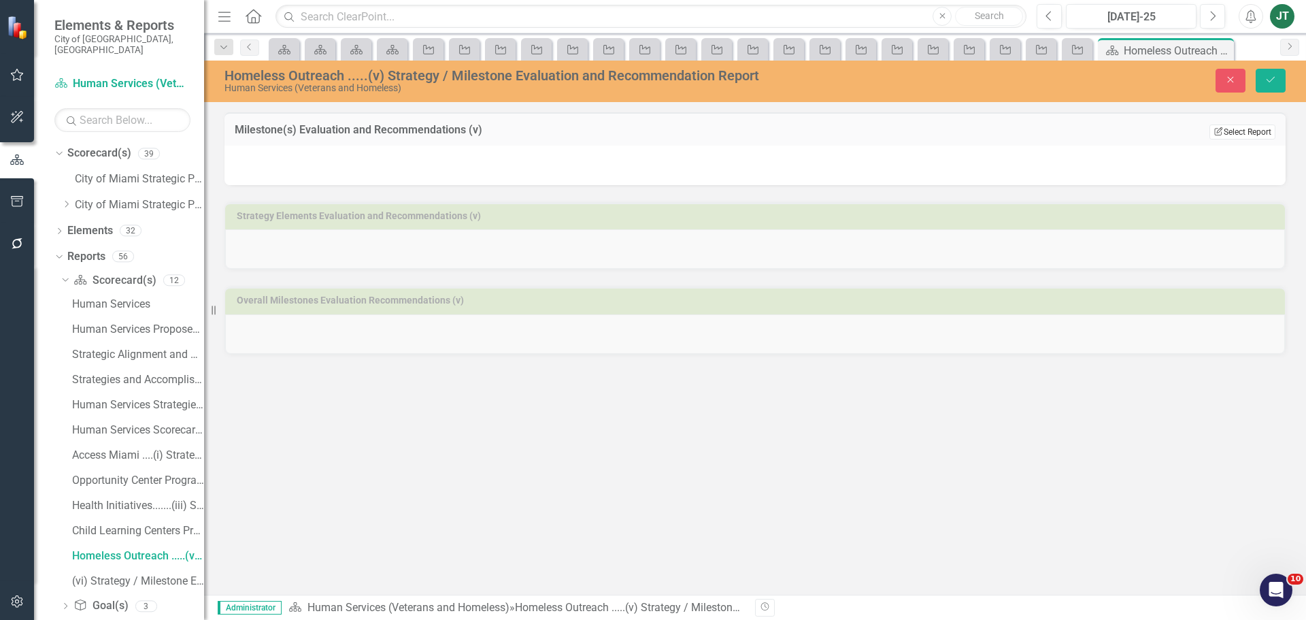
click at [1252, 126] on button "Edit Report Select Report" at bounding box center [1243, 131] width 66 height 15
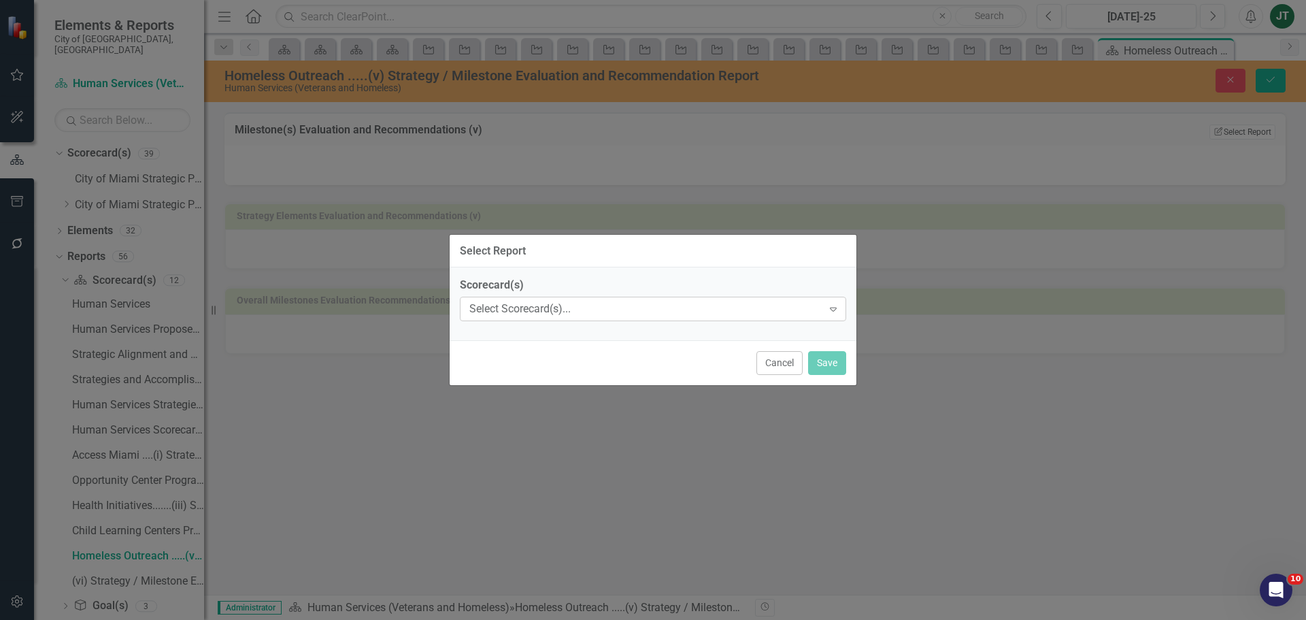
click at [476, 301] on div "Select Scorecard(s)..." at bounding box center [645, 309] width 353 height 16
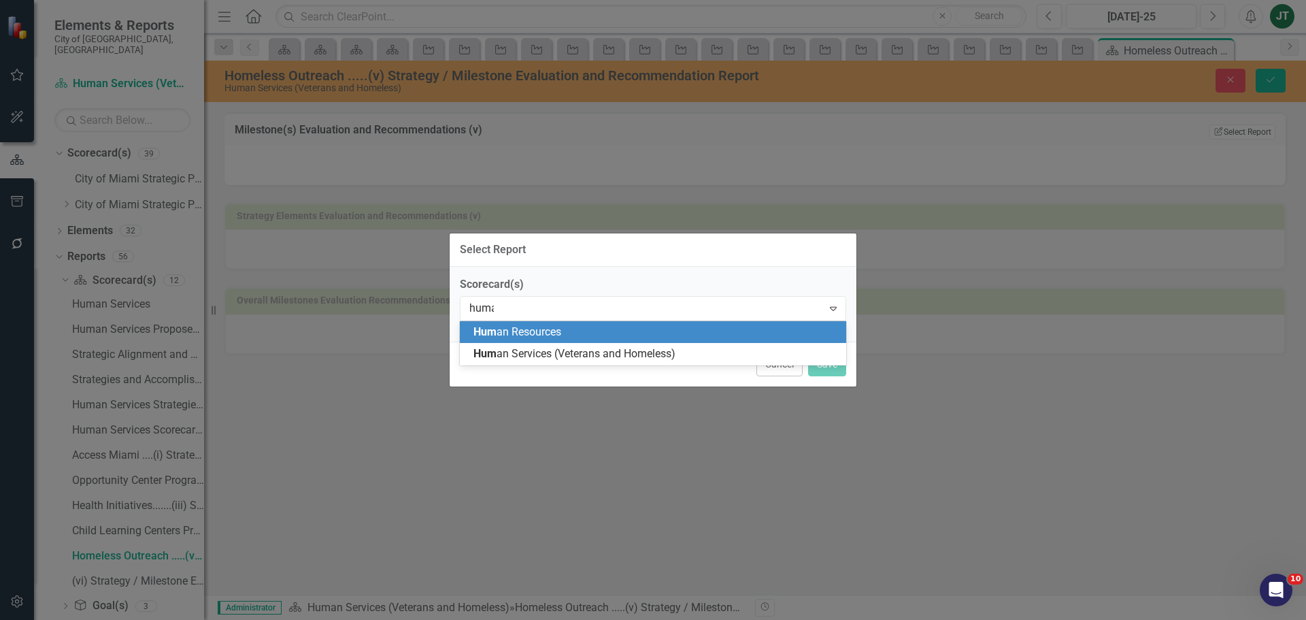
type input "human"
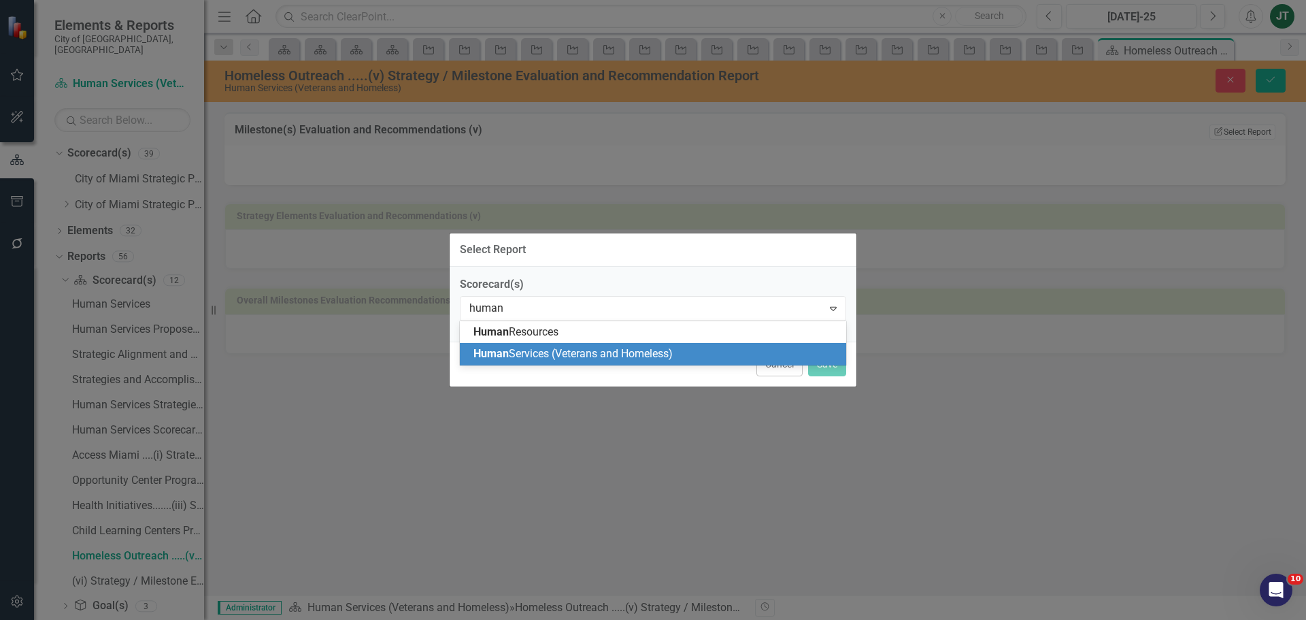
click at [501, 354] on span "Human" at bounding box center [490, 353] width 35 height 13
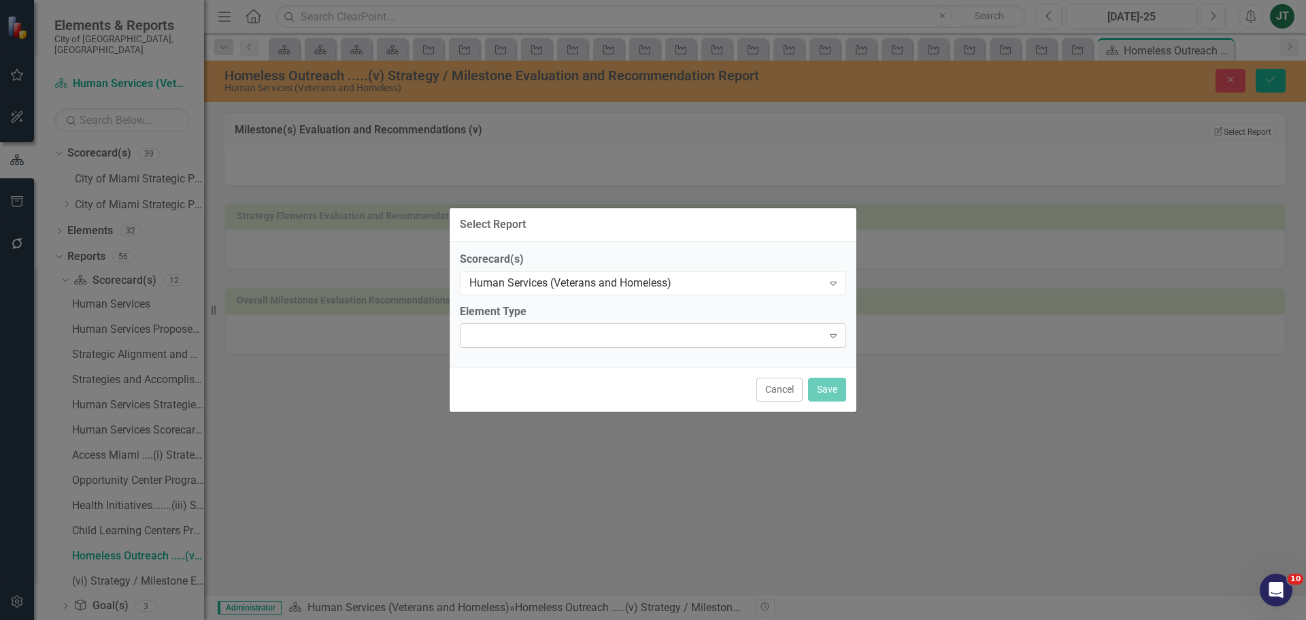
click at [526, 332] on div "Expand" at bounding box center [653, 335] width 386 height 24
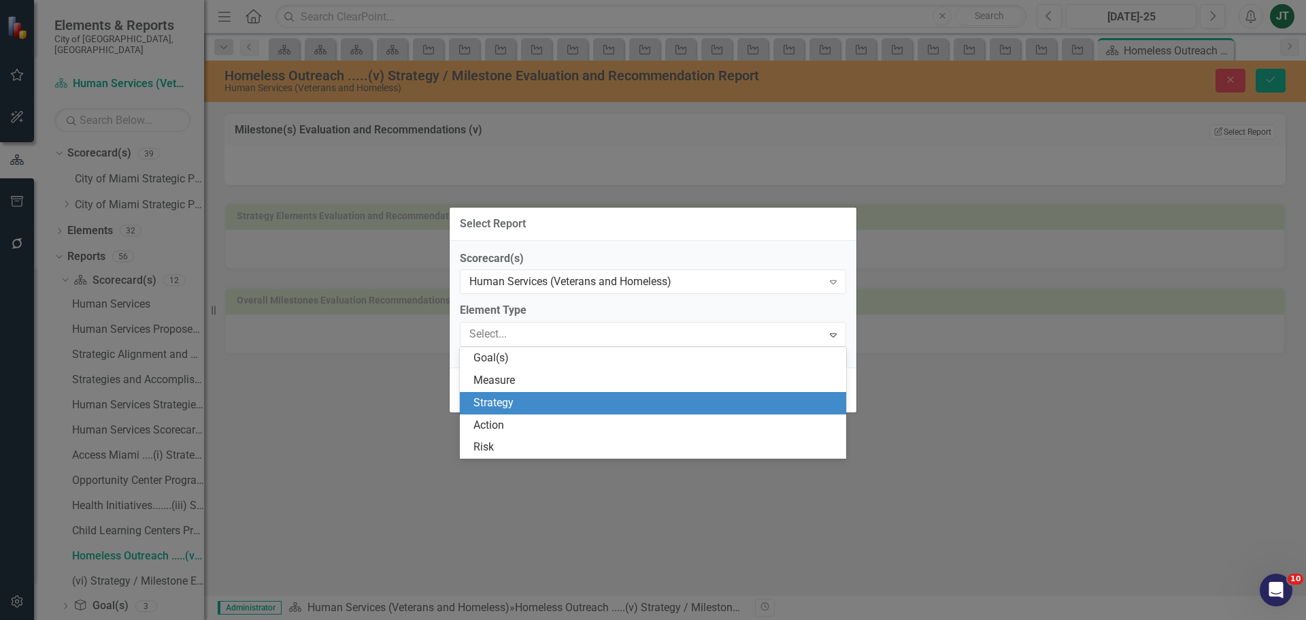
click at [540, 406] on div "Strategy" at bounding box center [655, 403] width 365 height 16
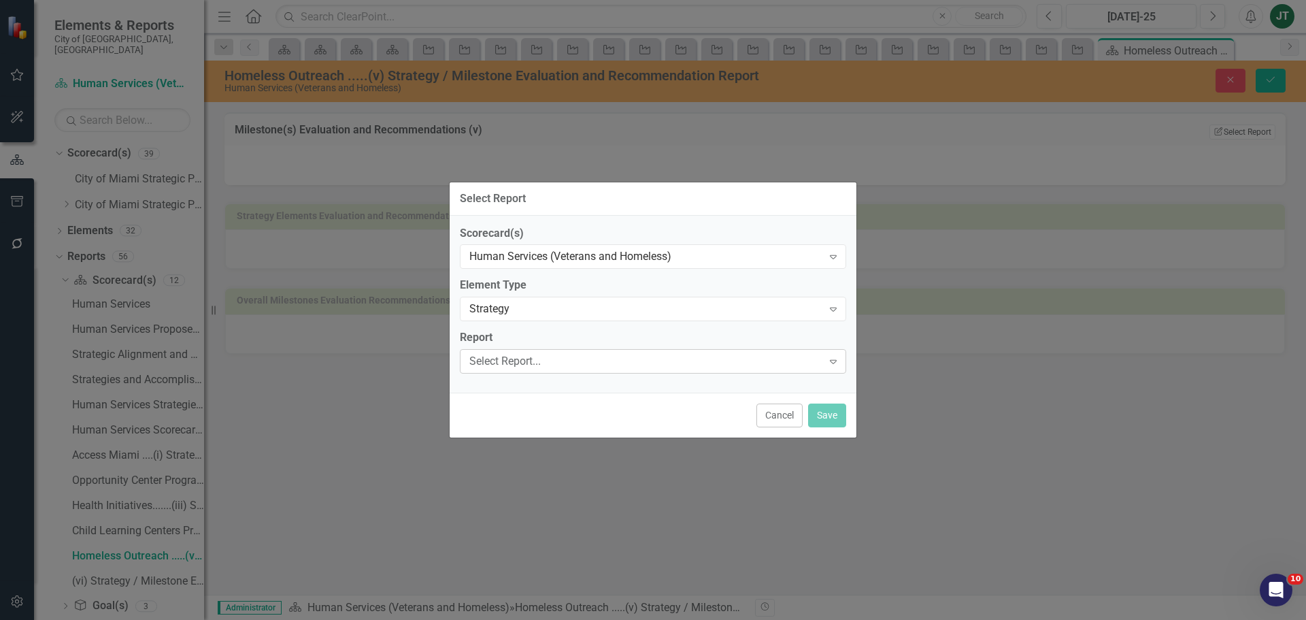
click at [540, 357] on div "Select Report..." at bounding box center [645, 362] width 353 height 16
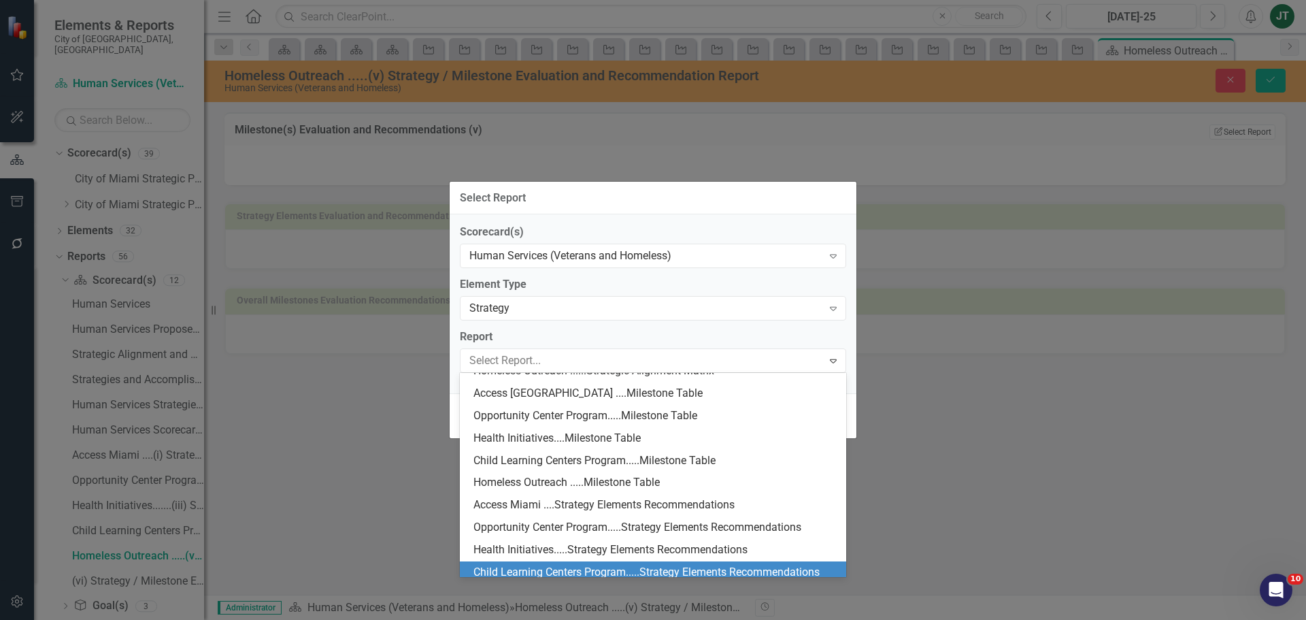
scroll to position [340, 0]
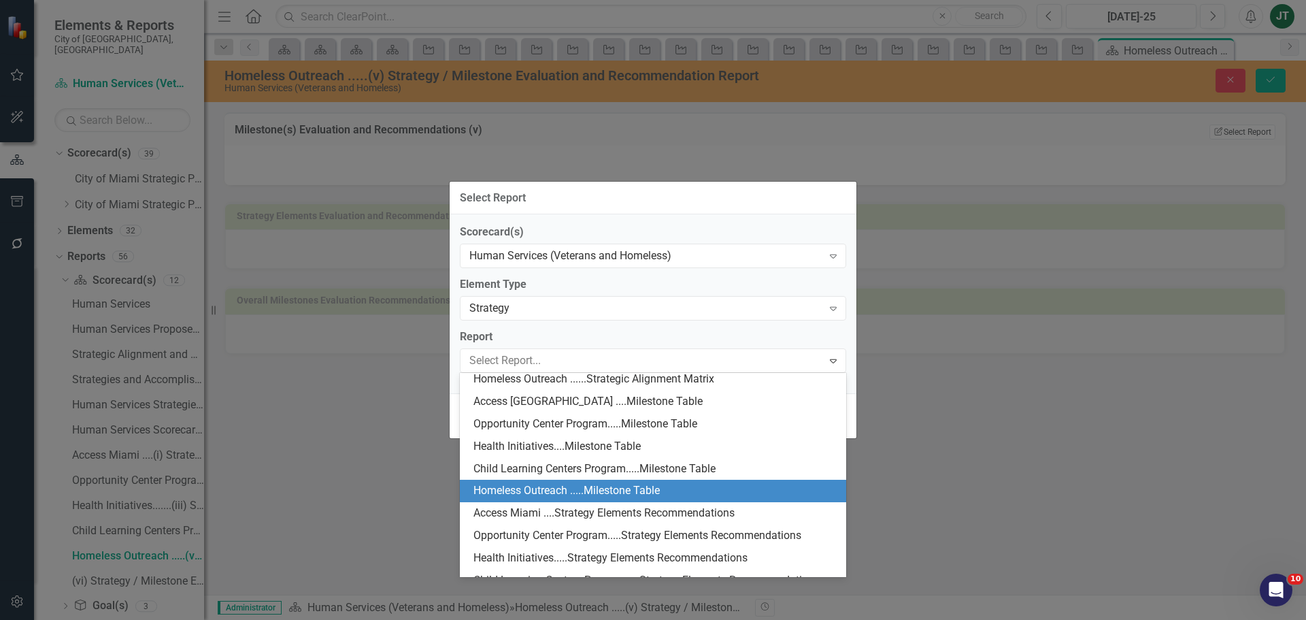
click at [524, 488] on div "Homeless Outreach .....Milestone Table" at bounding box center [655, 491] width 365 height 16
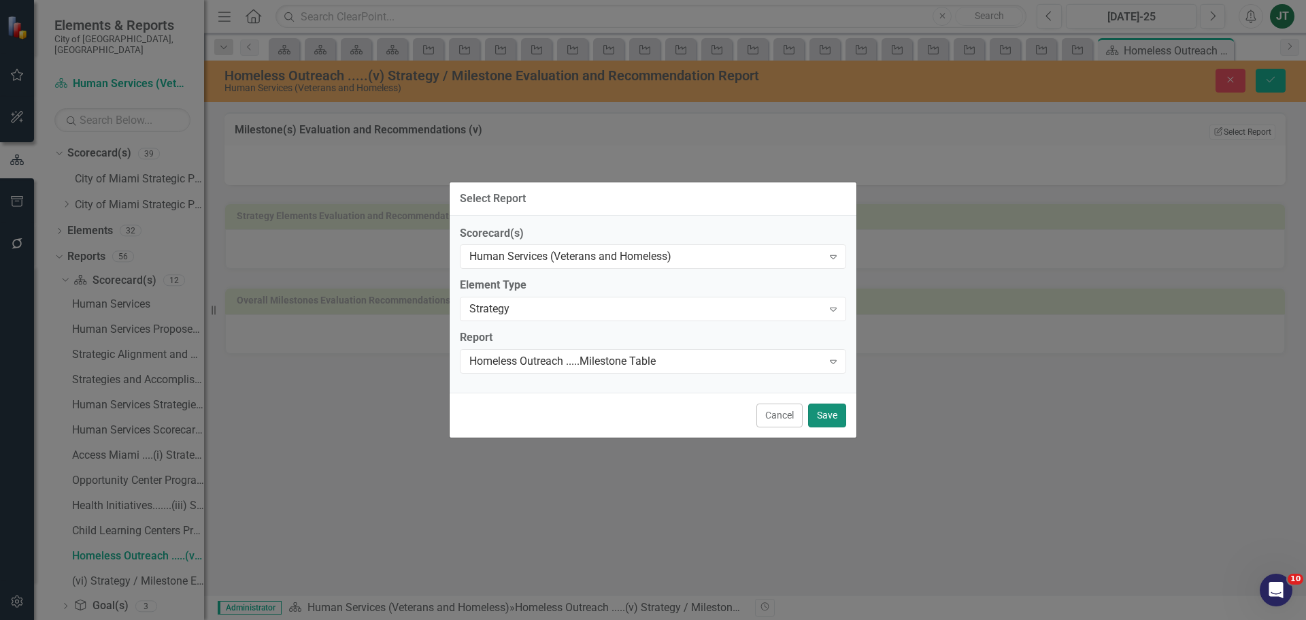
click at [832, 418] on button "Save" at bounding box center [827, 415] width 38 height 24
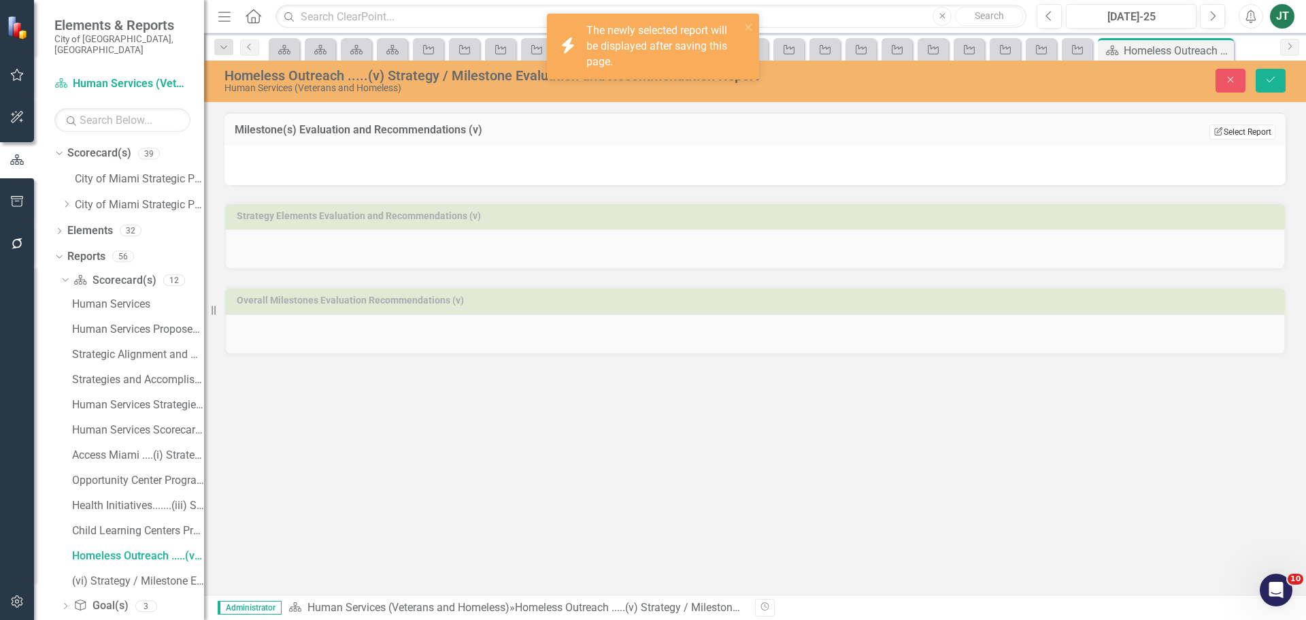
click at [1251, 131] on button "Edit Report Select Report" at bounding box center [1243, 131] width 66 height 15
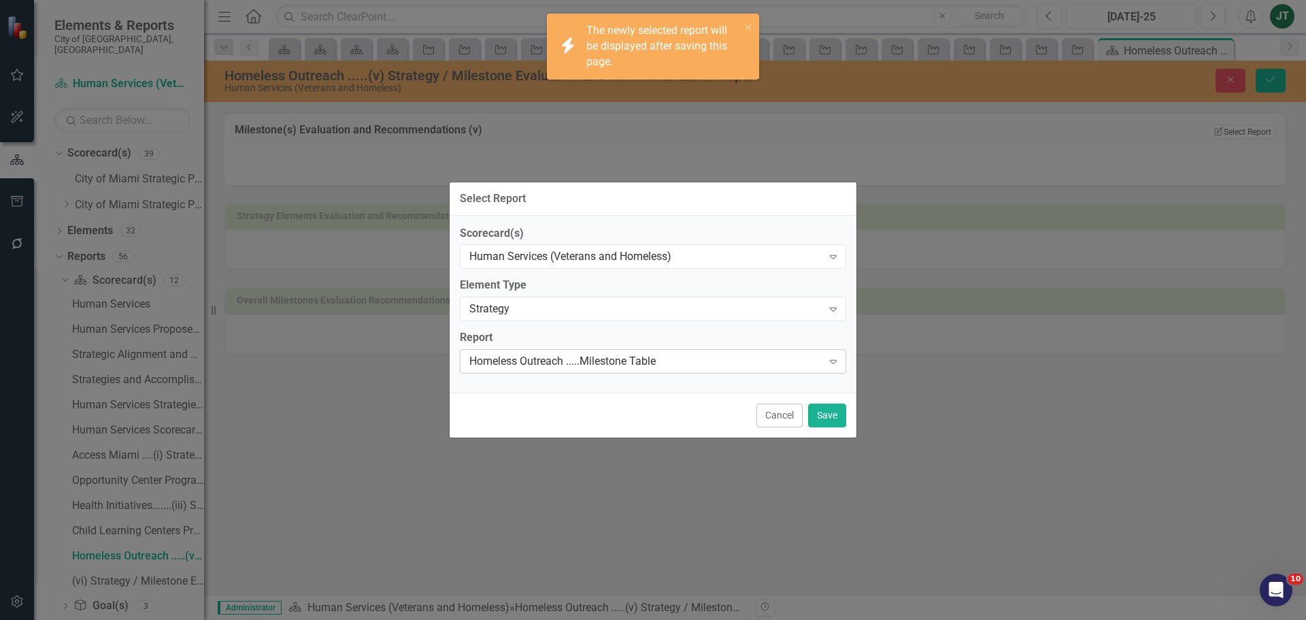
click at [593, 357] on div "Homeless Outreach .....Milestone Table" at bounding box center [645, 362] width 353 height 16
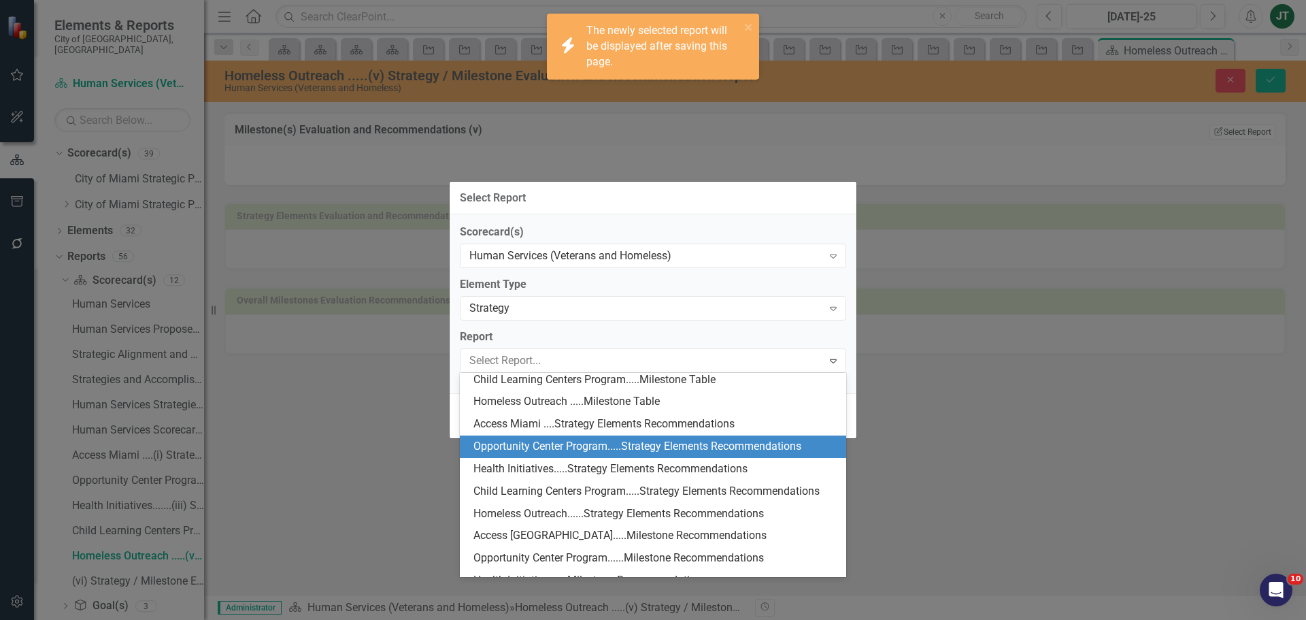
scroll to position [447, 0]
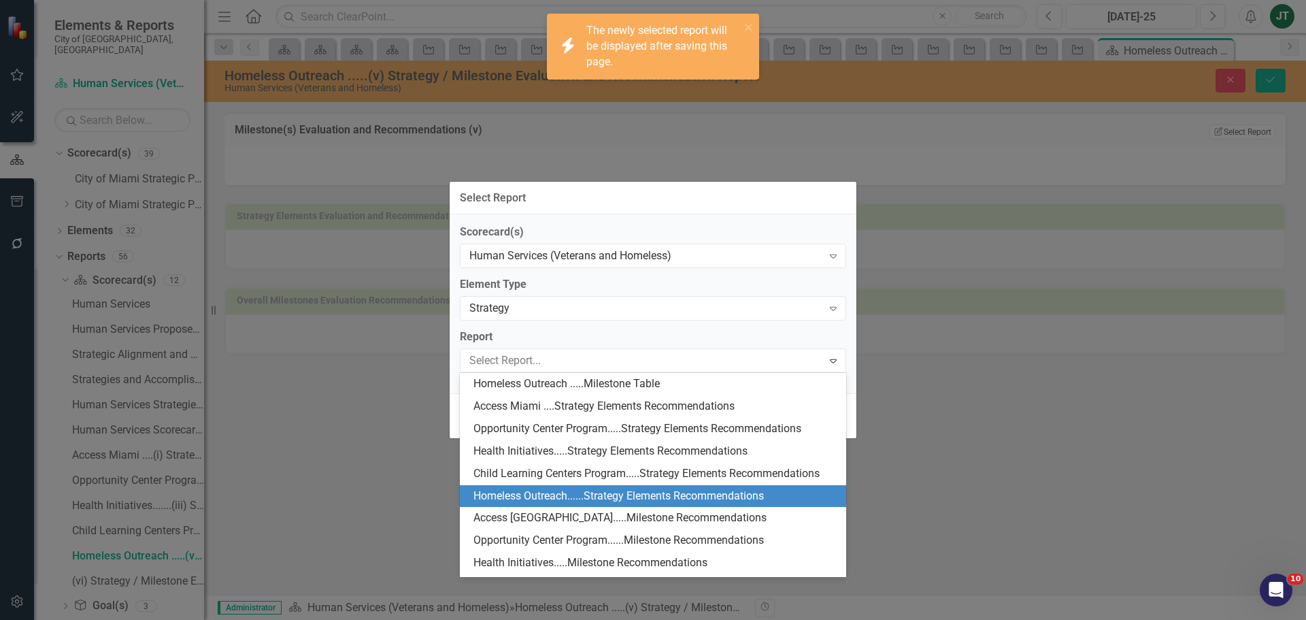
click at [593, 493] on div "Homeless Outreach......Strategy Elements Recommendations" at bounding box center [655, 496] width 365 height 16
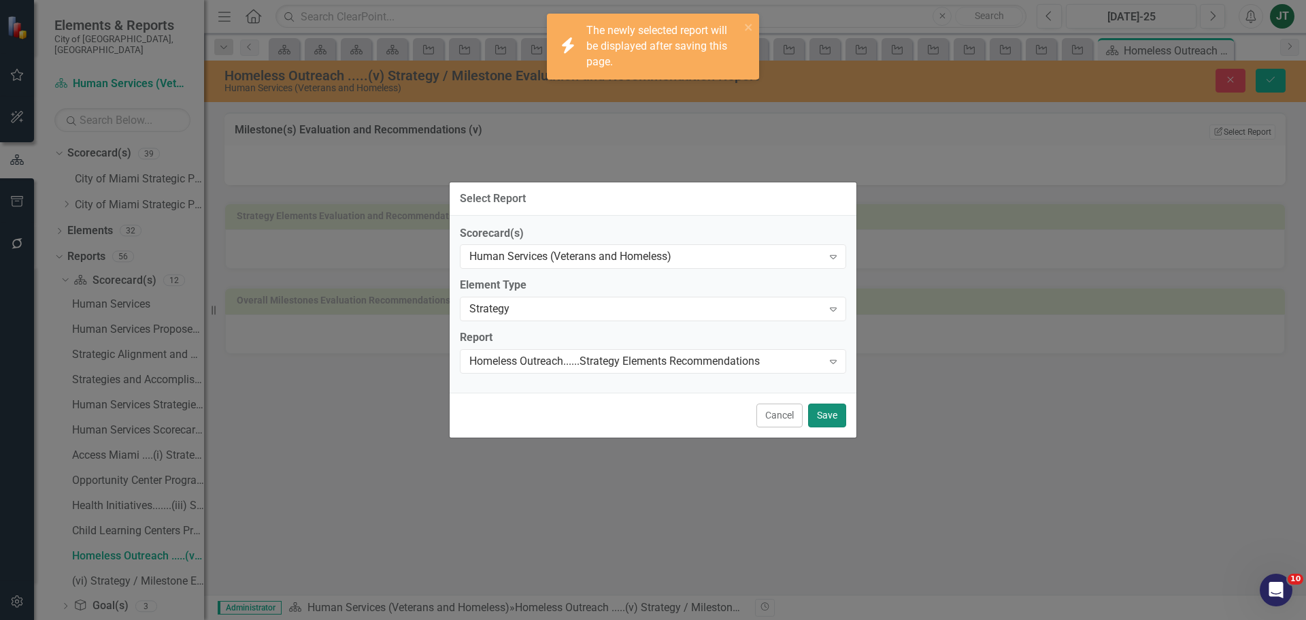
click at [829, 412] on button "Save" at bounding box center [827, 415] width 38 height 24
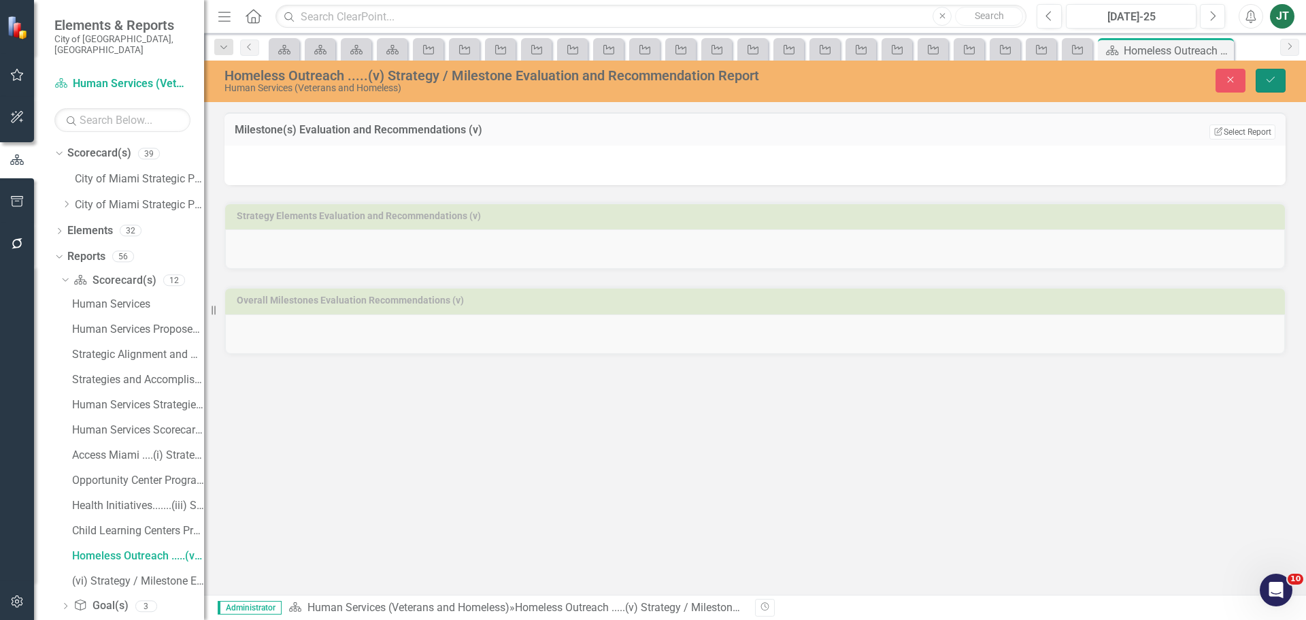
click at [1273, 80] on icon "Save" at bounding box center [1271, 80] width 12 height 10
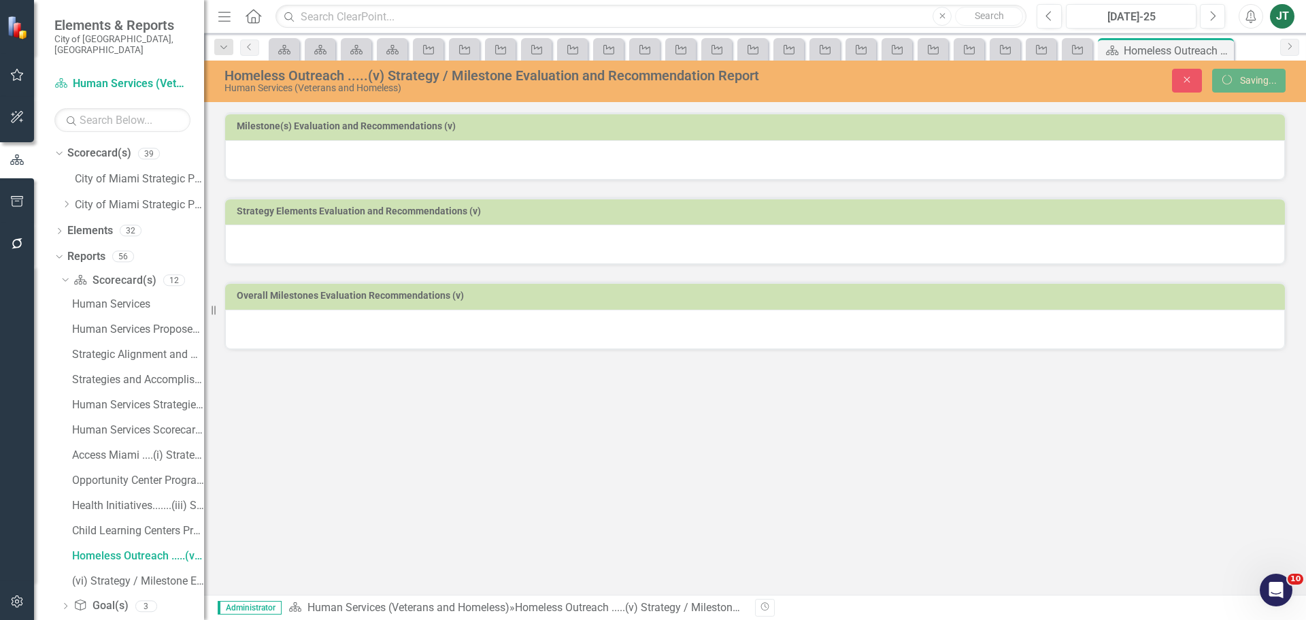
click at [414, 213] on h3 "Strategy Elements Evaluation and Recommendations (v)" at bounding box center [758, 211] width 1042 height 10
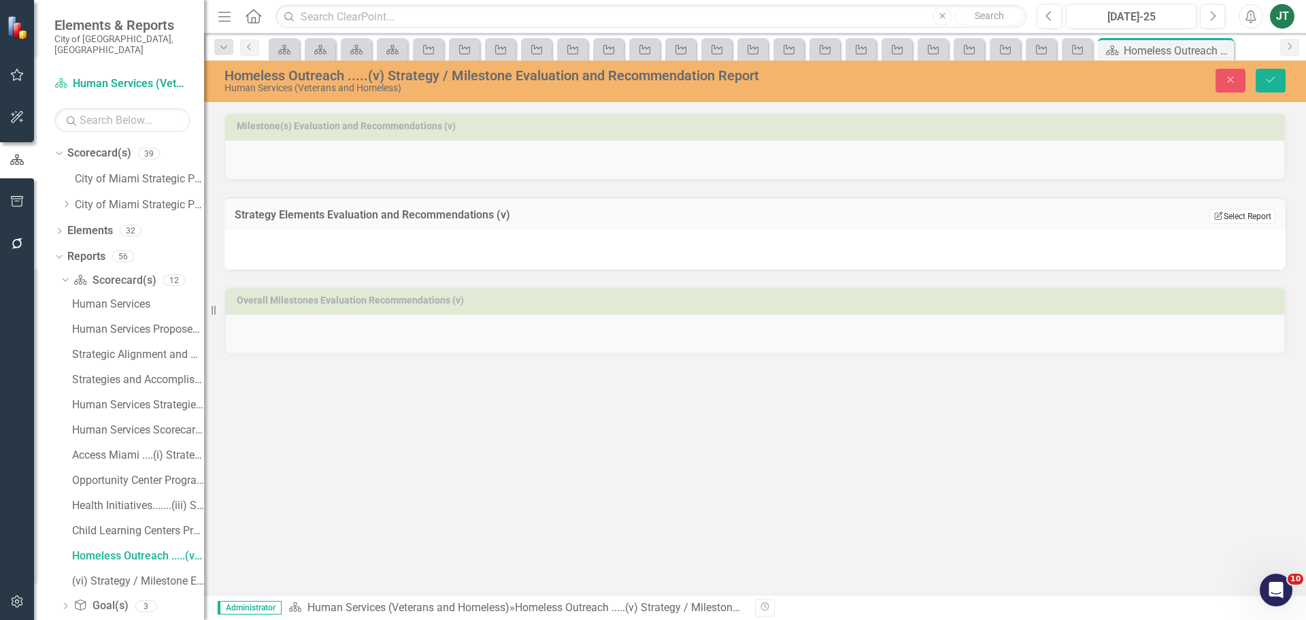
click at [1237, 215] on button "Edit Report Select Report" at bounding box center [1243, 216] width 66 height 15
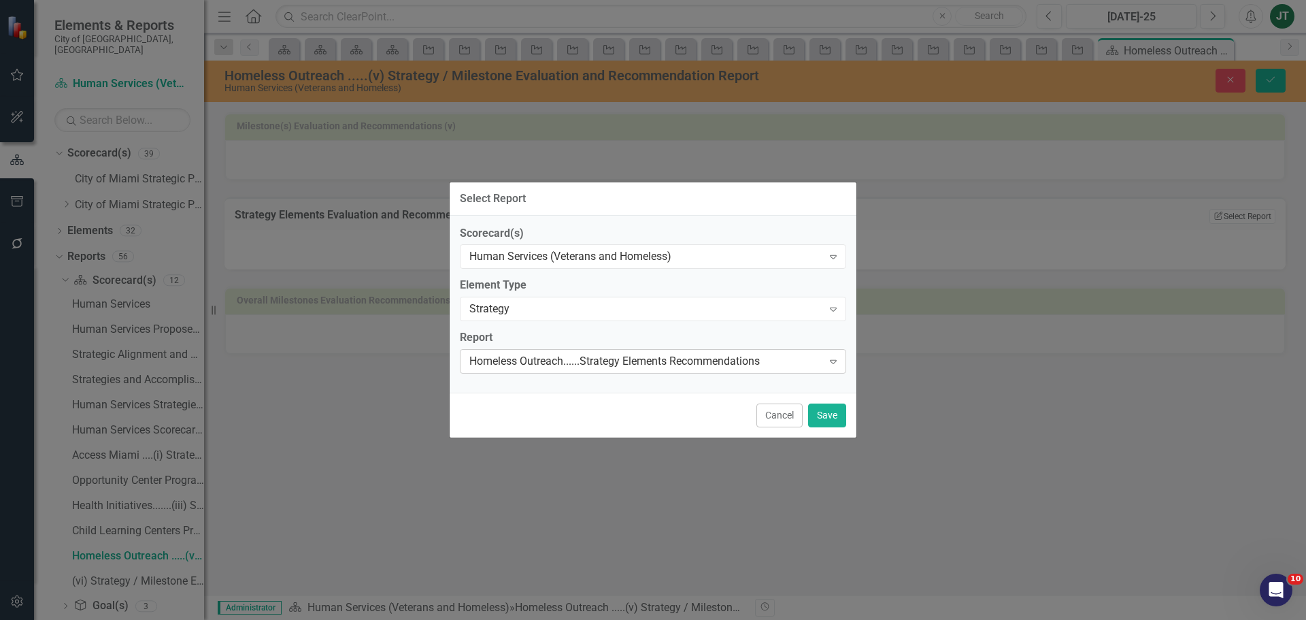
click at [550, 362] on div "Homeless Outreach......Strategy Elements Recommendations" at bounding box center [645, 362] width 353 height 16
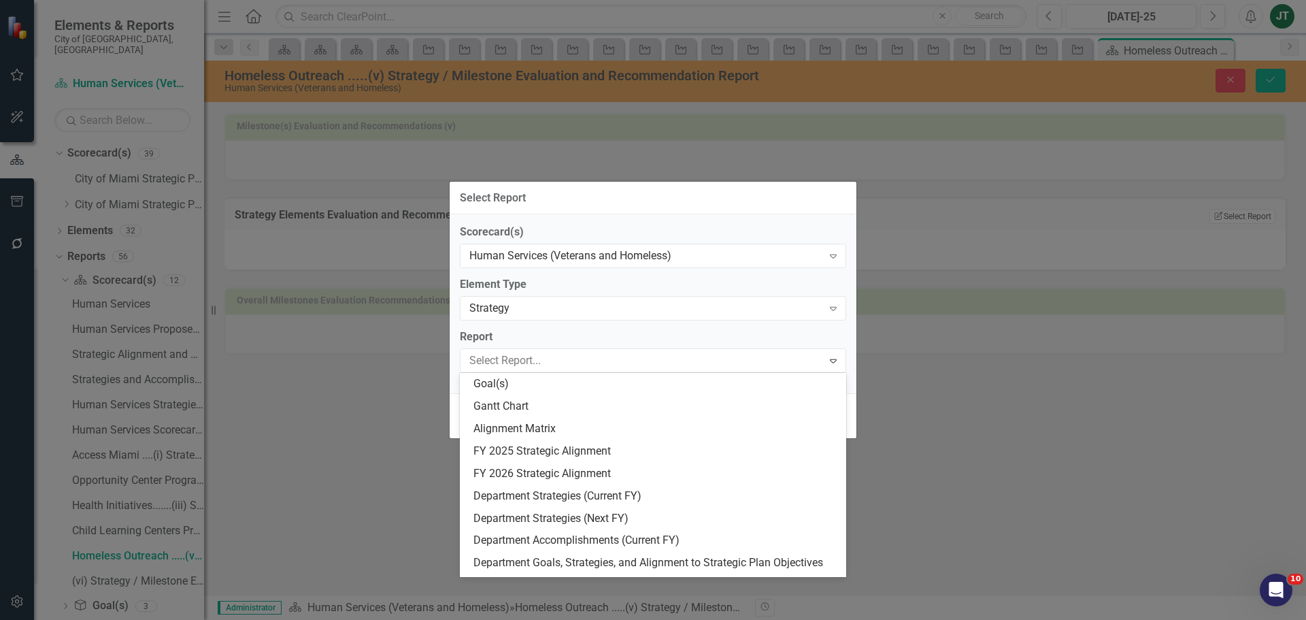
scroll to position [559, 0]
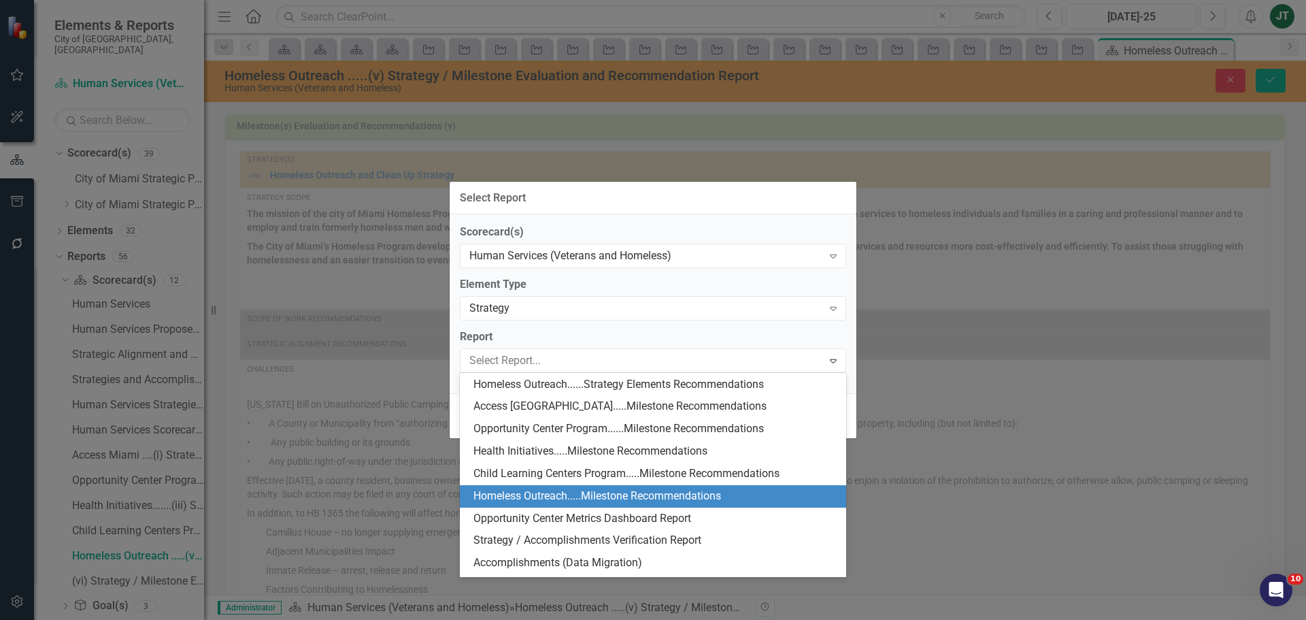
click at [582, 493] on div "Homeless Outreach.....Milestone Recommendations" at bounding box center [655, 496] width 365 height 16
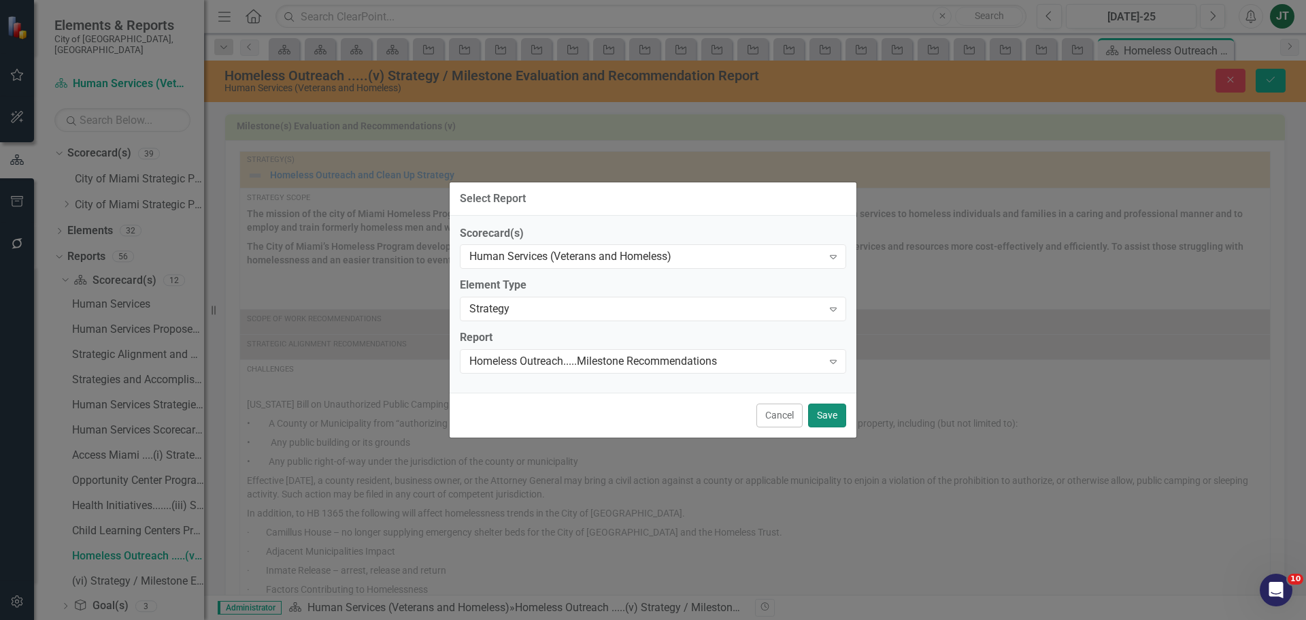
click at [841, 414] on button "Save" at bounding box center [827, 415] width 38 height 24
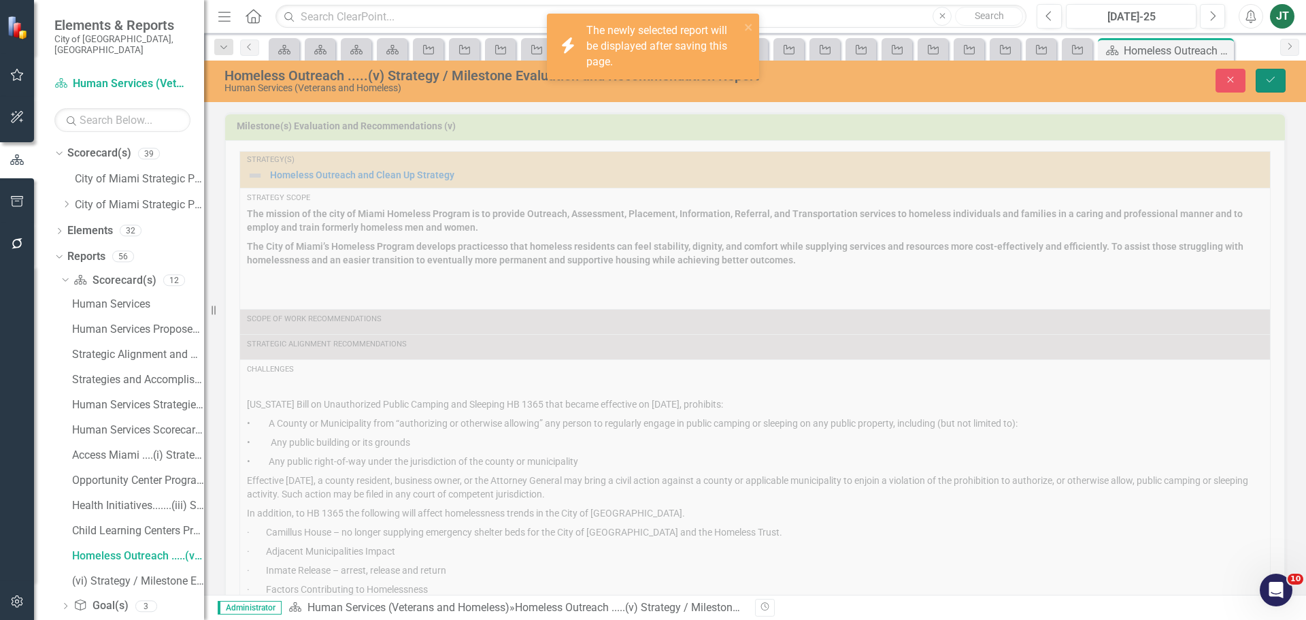
click at [1277, 81] on button "Save" at bounding box center [1271, 81] width 30 height 24
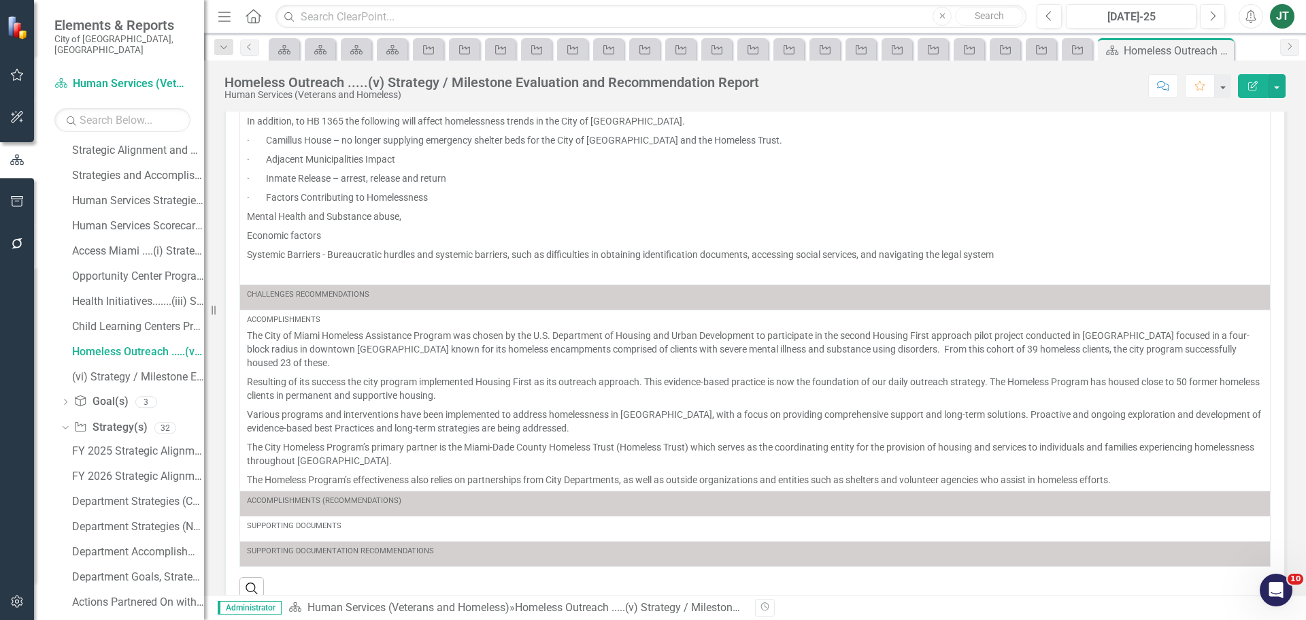
scroll to position [0, 0]
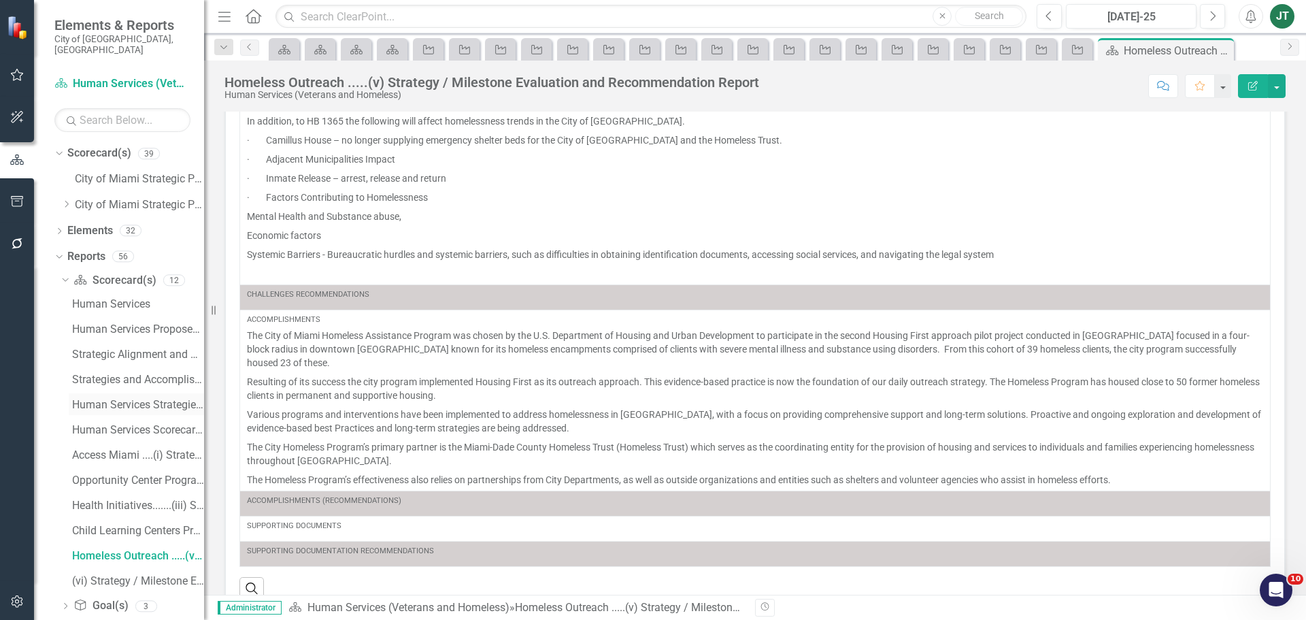
click at [125, 399] on div "Human Services Strategies Coversheet" at bounding box center [138, 405] width 132 height 12
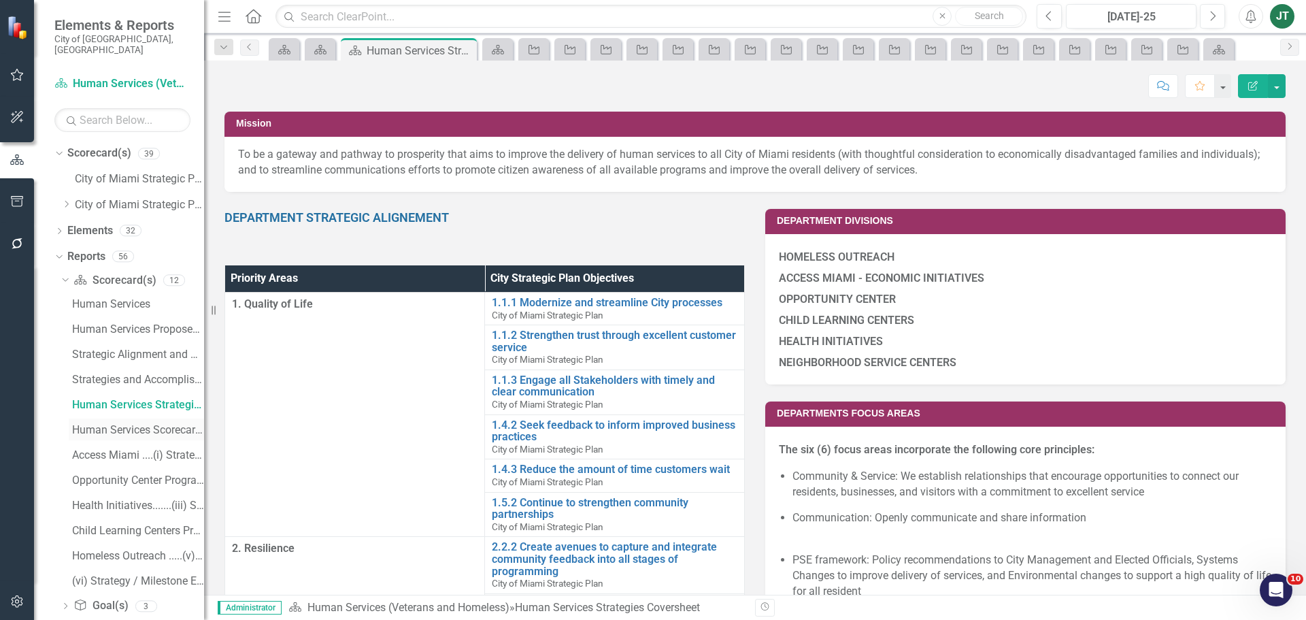
click at [133, 424] on div "Human Services Scorecard Evaluation and Recommendations" at bounding box center [138, 430] width 132 height 12
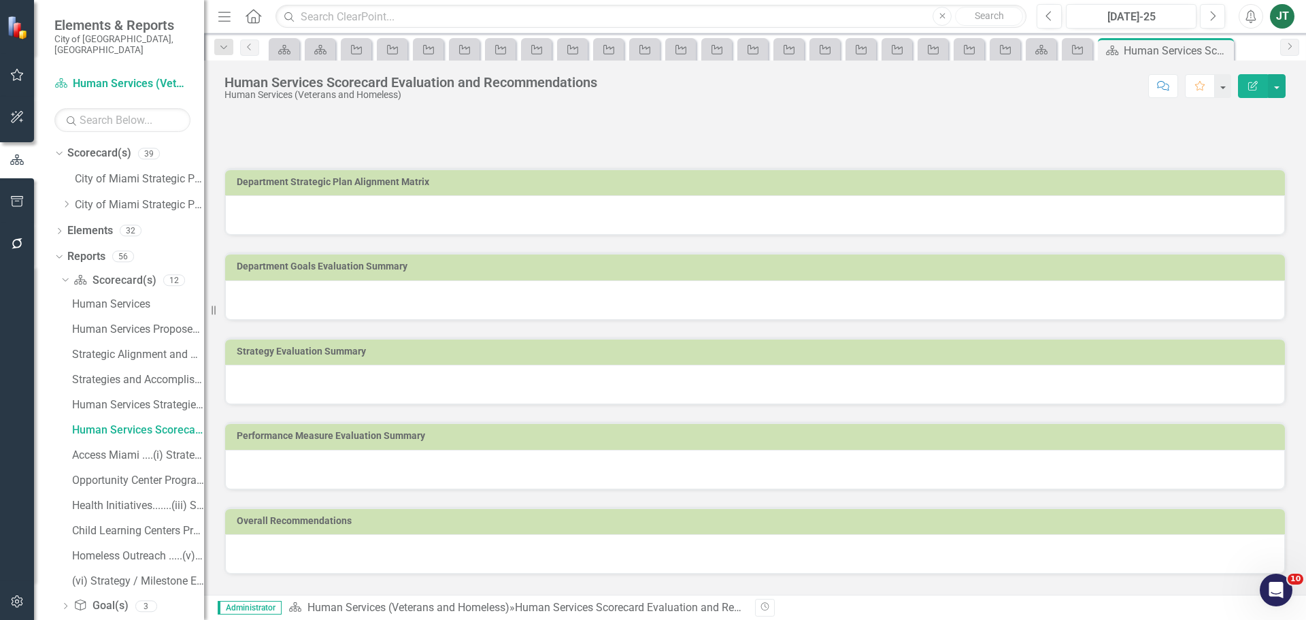
click at [459, 212] on div at bounding box center [755, 214] width 1060 height 39
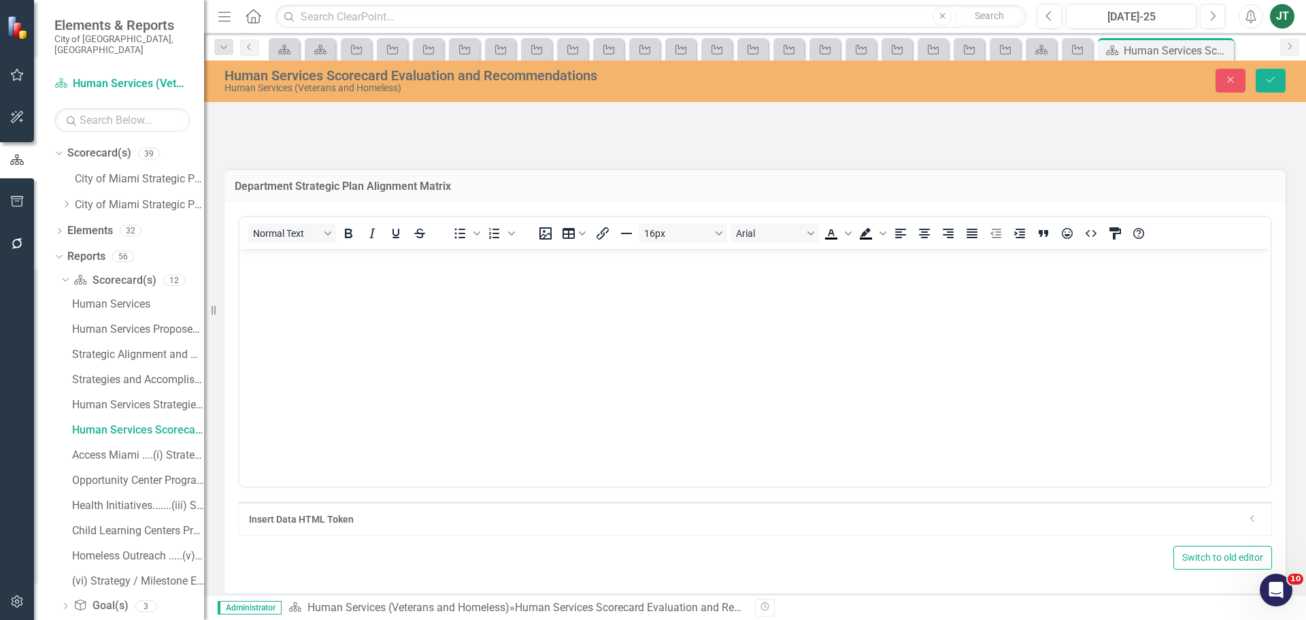
click at [1235, 519] on div "Insert Data HTML Token" at bounding box center [748, 519] width 999 height 14
click at [1248, 518] on icon "Dropdown" at bounding box center [1253, 518] width 10 height 8
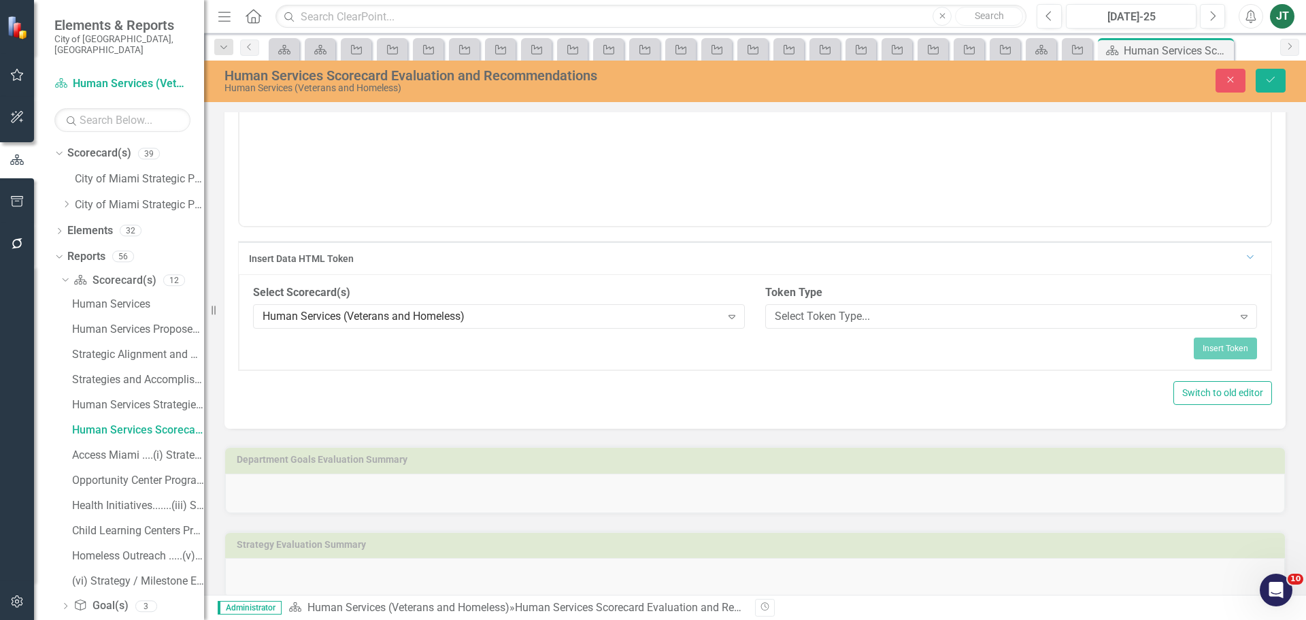
scroll to position [272, 0]
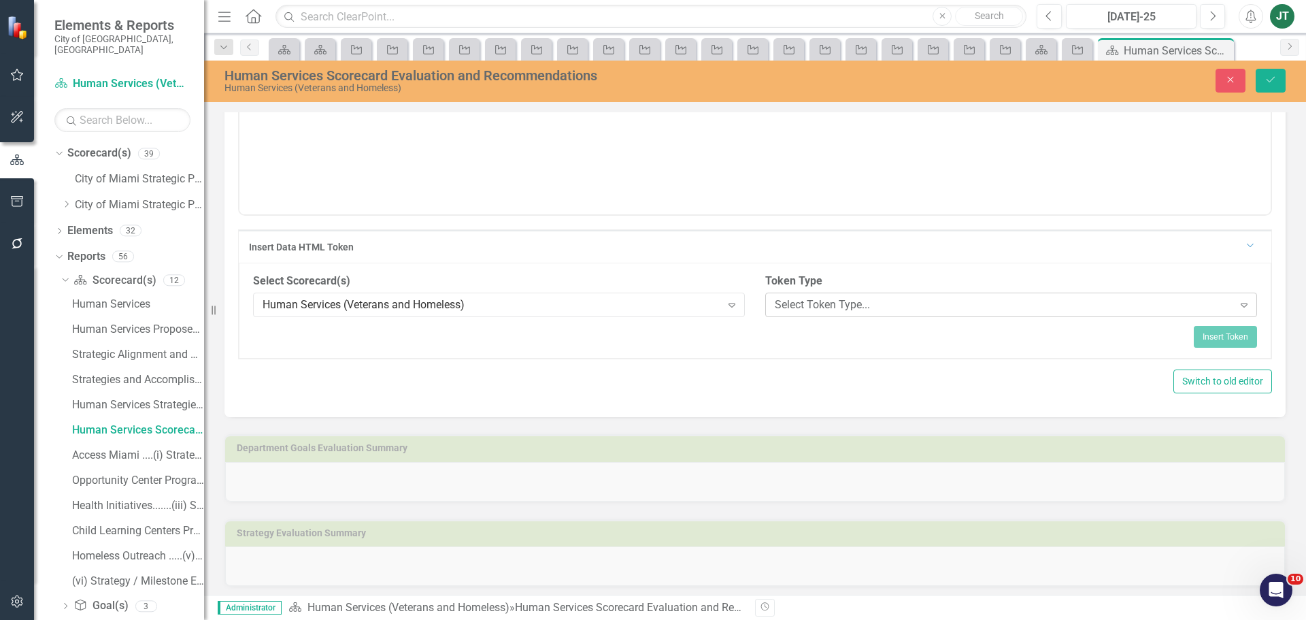
click at [841, 304] on div "Select Token Type..." at bounding box center [1004, 305] width 459 height 16
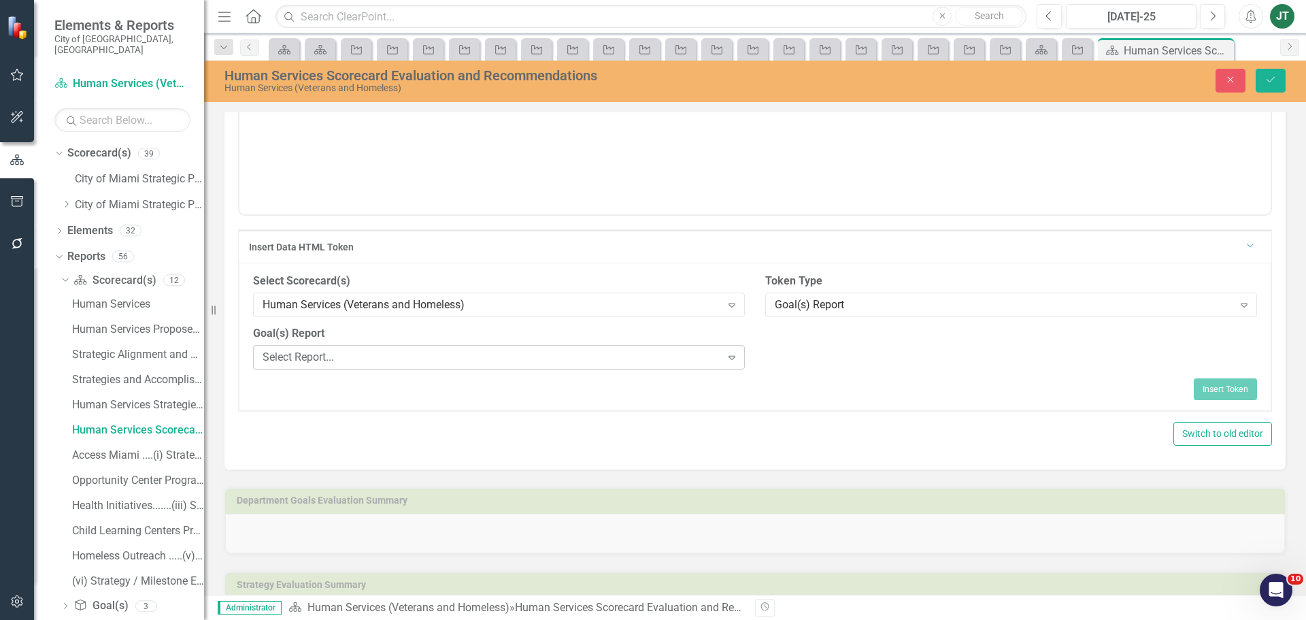
click at [359, 356] on div "Select Report..." at bounding box center [492, 357] width 459 height 16
drag, startPoint x: 377, startPoint y: 463, endPoint x: 542, endPoint y: 463, distance: 164.6
click at [1228, 388] on button "Insert Token" at bounding box center [1225, 389] width 63 height 22
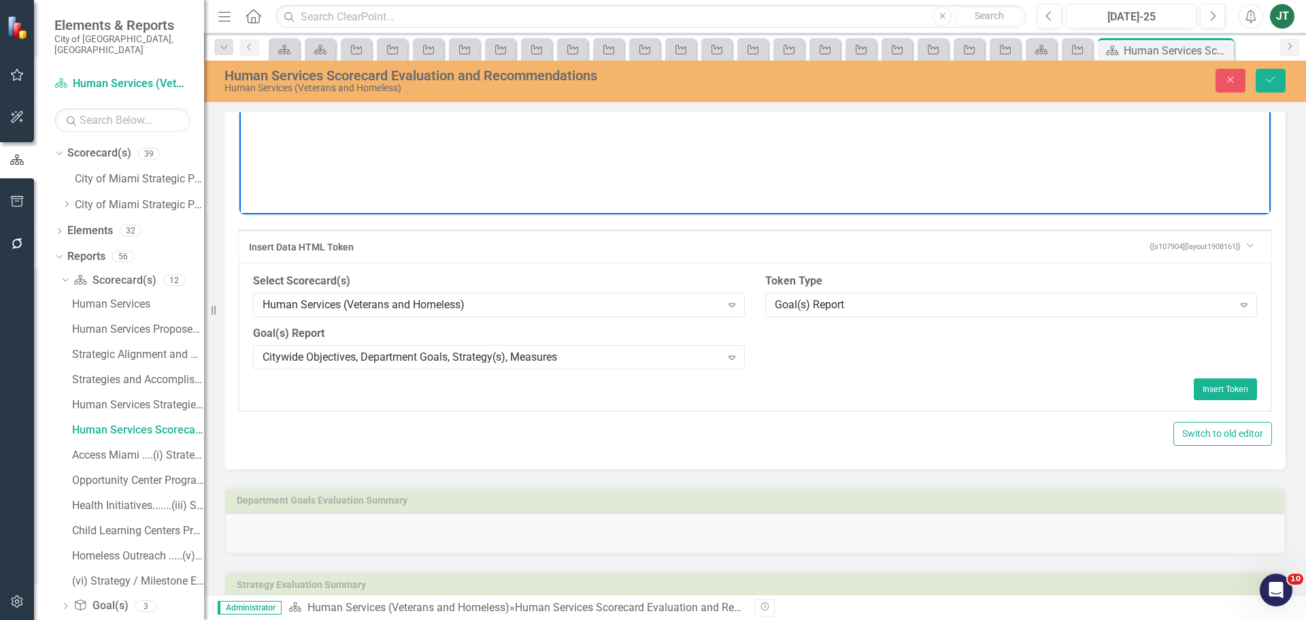
scroll to position [0, 0]
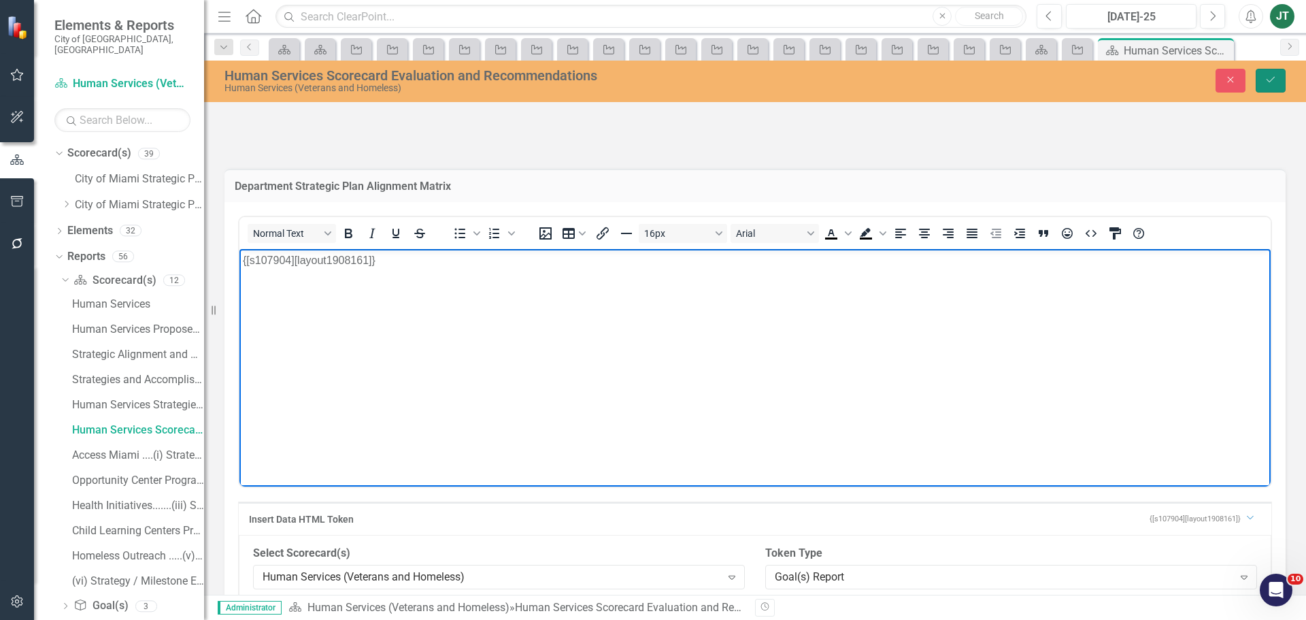
click at [1271, 86] on button "Save" at bounding box center [1271, 81] width 30 height 24
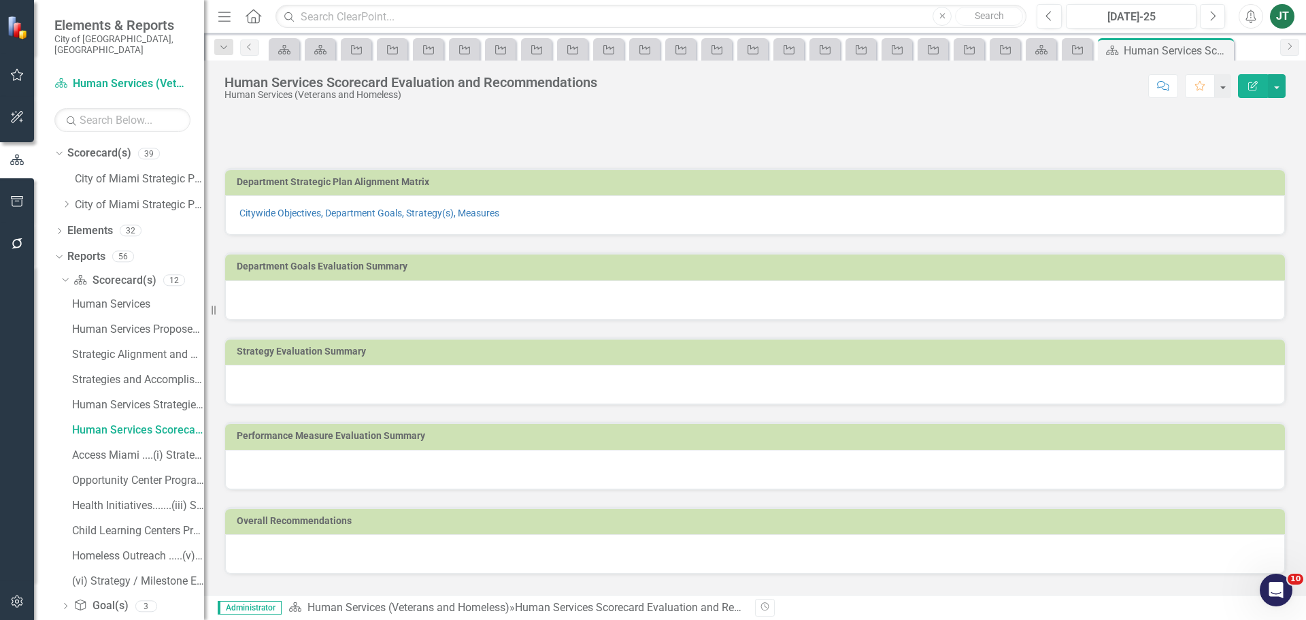
click at [570, 274] on td "Department Goals Evaluation Summary" at bounding box center [758, 268] width 1042 height 20
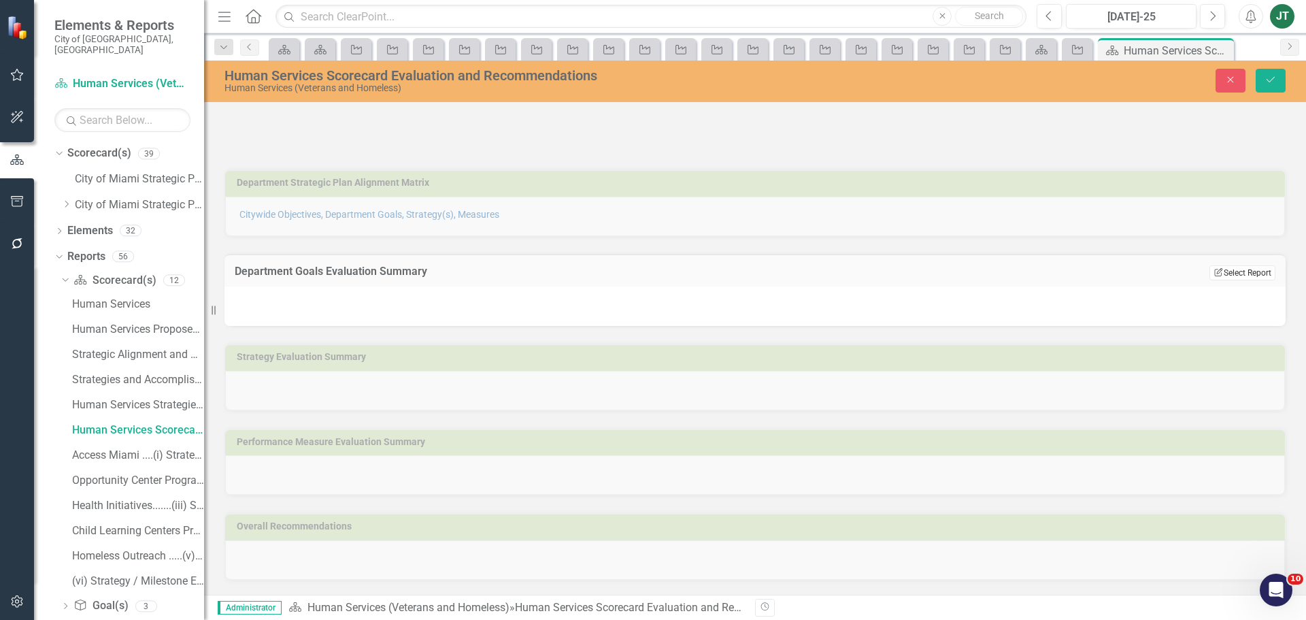
click at [1242, 275] on button "Edit Report Select Report" at bounding box center [1243, 272] width 66 height 15
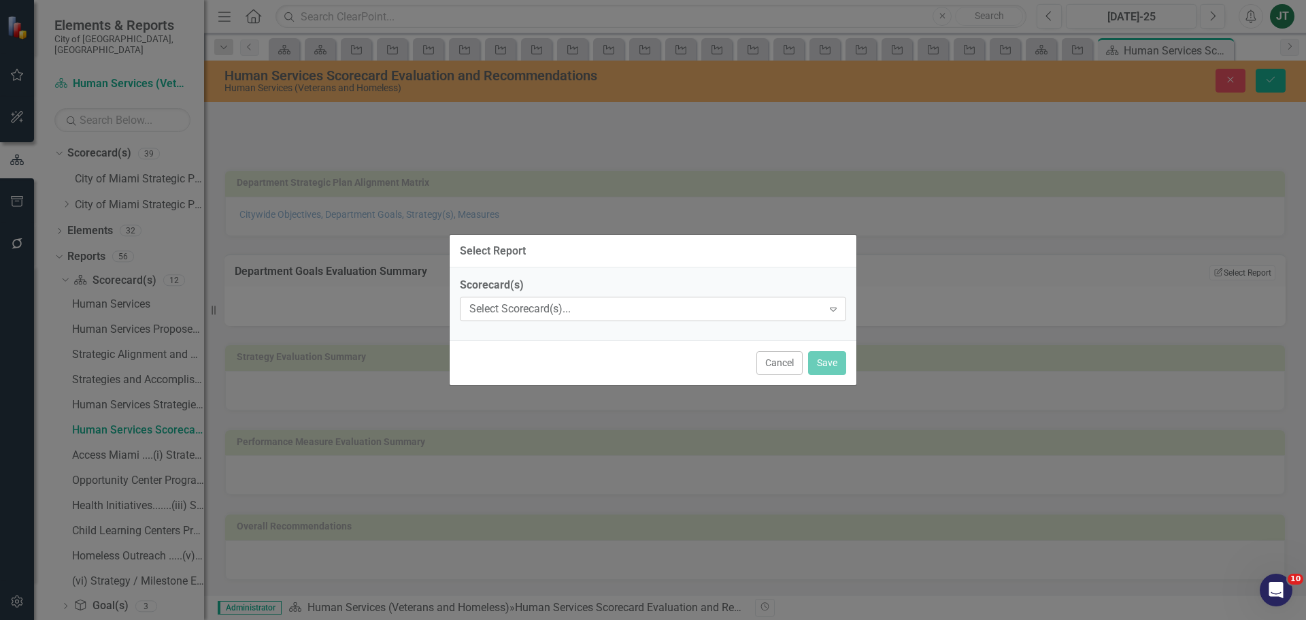
click at [566, 310] on div "Select Scorecard(s)..." at bounding box center [645, 309] width 353 height 16
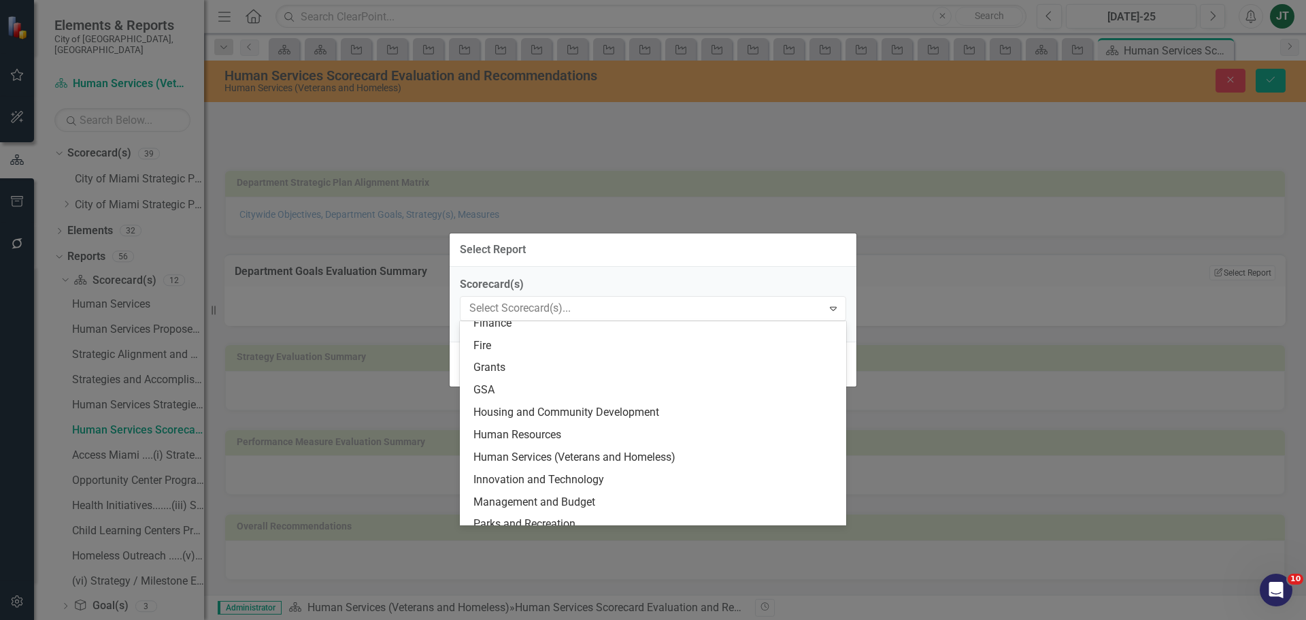
scroll to position [340, 0]
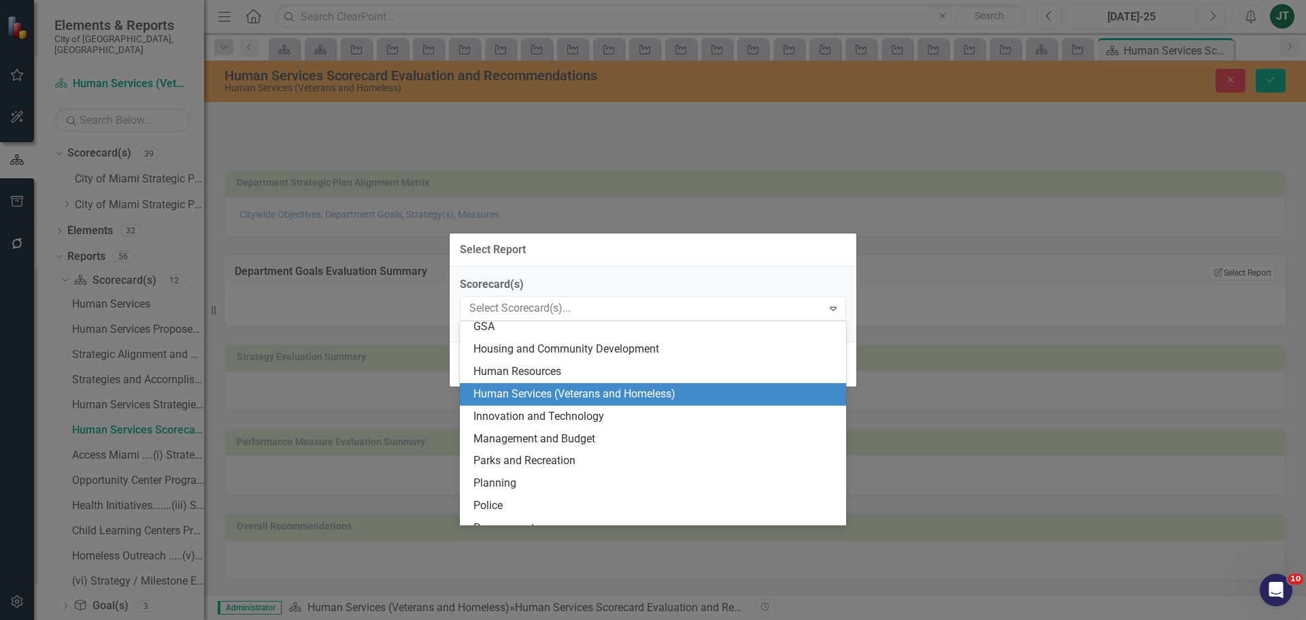
click at [519, 390] on div "Human Services (Veterans and Homeless)" at bounding box center [655, 394] width 365 height 16
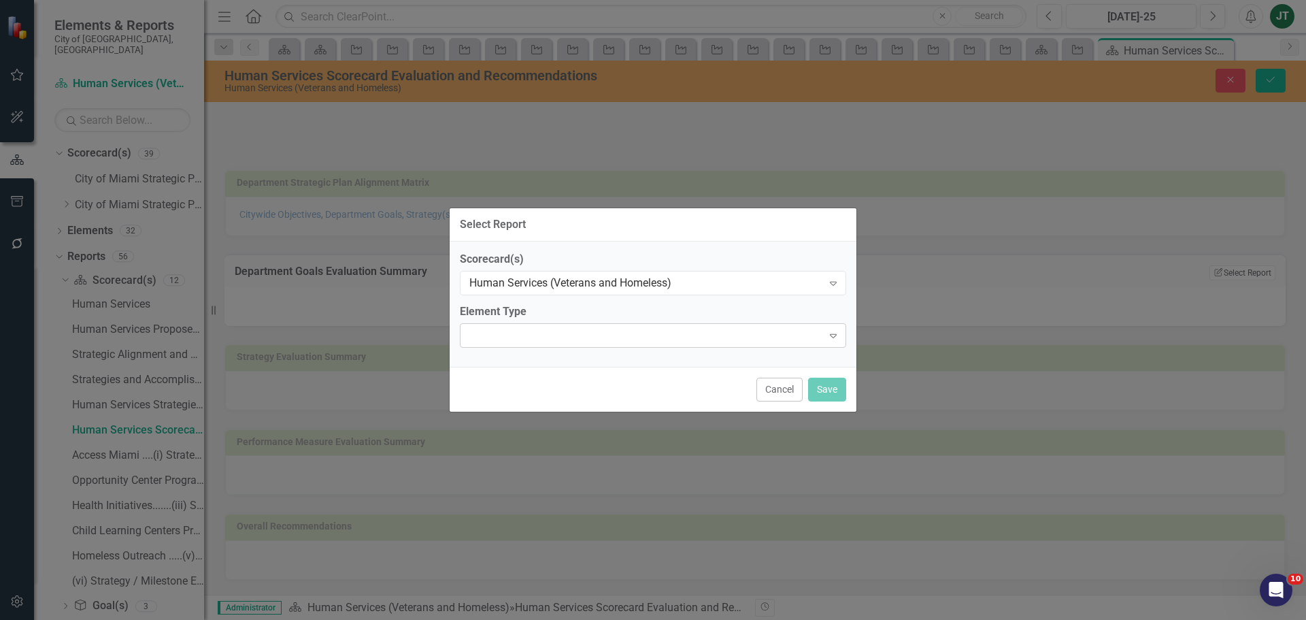
click at [529, 327] on div "Expand" at bounding box center [653, 335] width 386 height 24
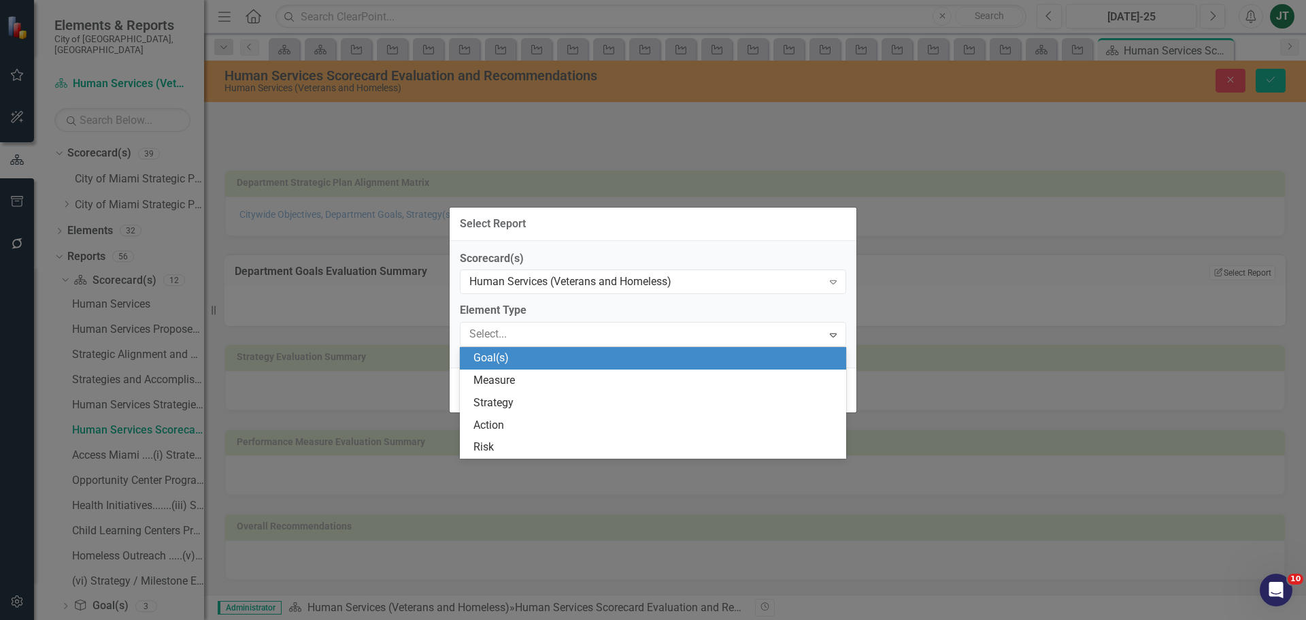
click at [502, 356] on div "Goal(s)" at bounding box center [655, 358] width 365 height 16
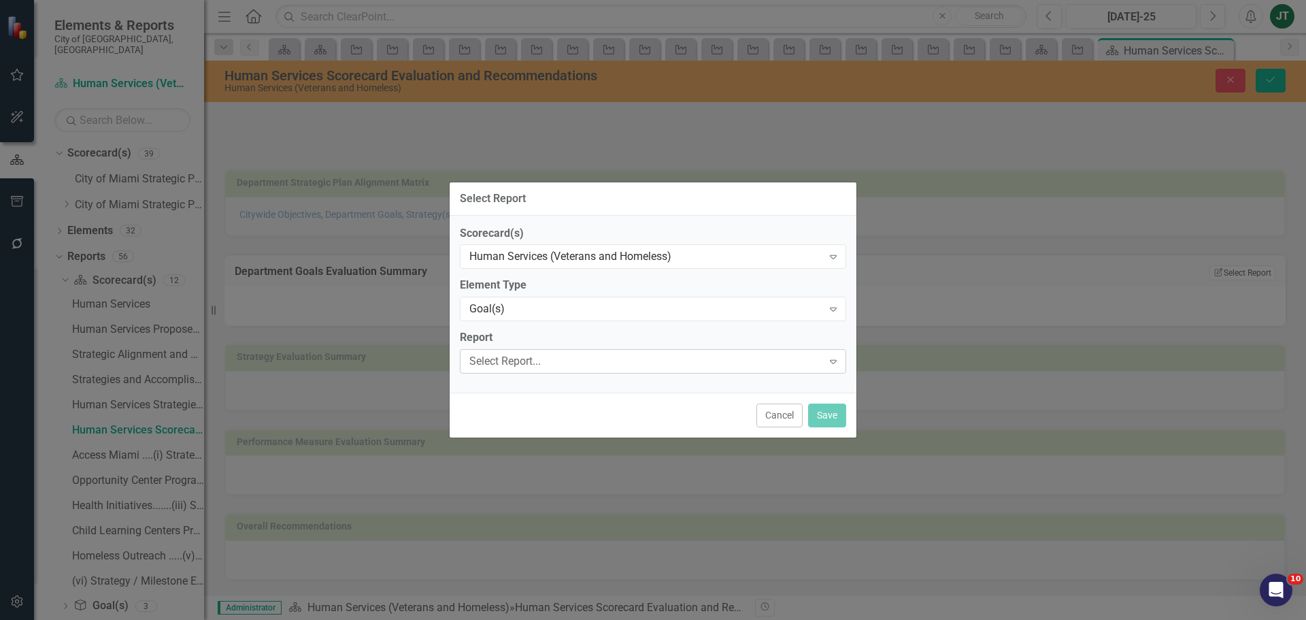
click at [528, 355] on div "Select Report..." at bounding box center [645, 362] width 353 height 16
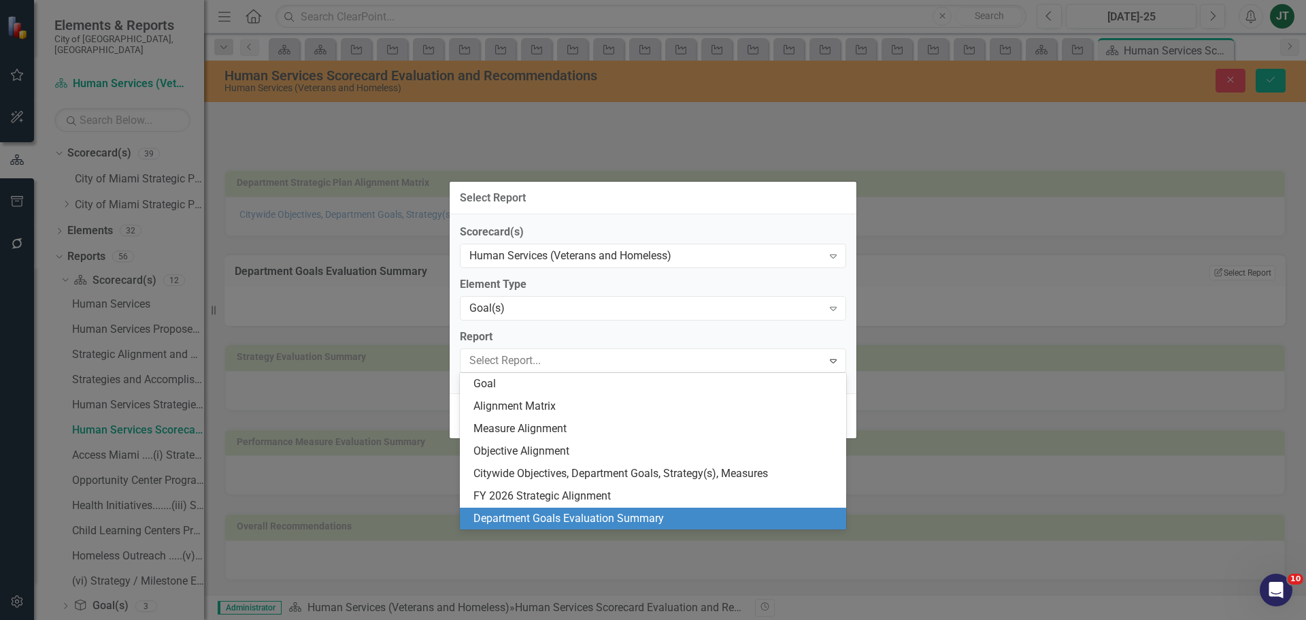
click at [562, 512] on div "Department Goals Evaluation Summary" at bounding box center [655, 519] width 365 height 16
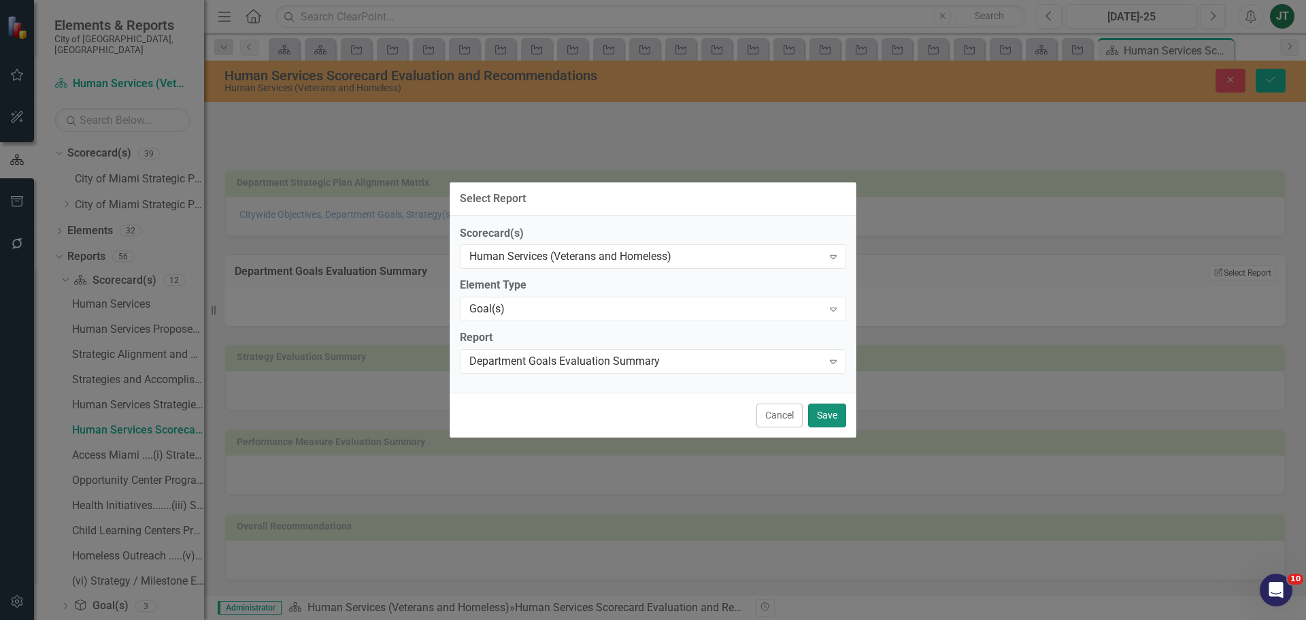
click at [831, 409] on button "Save" at bounding box center [827, 415] width 38 height 24
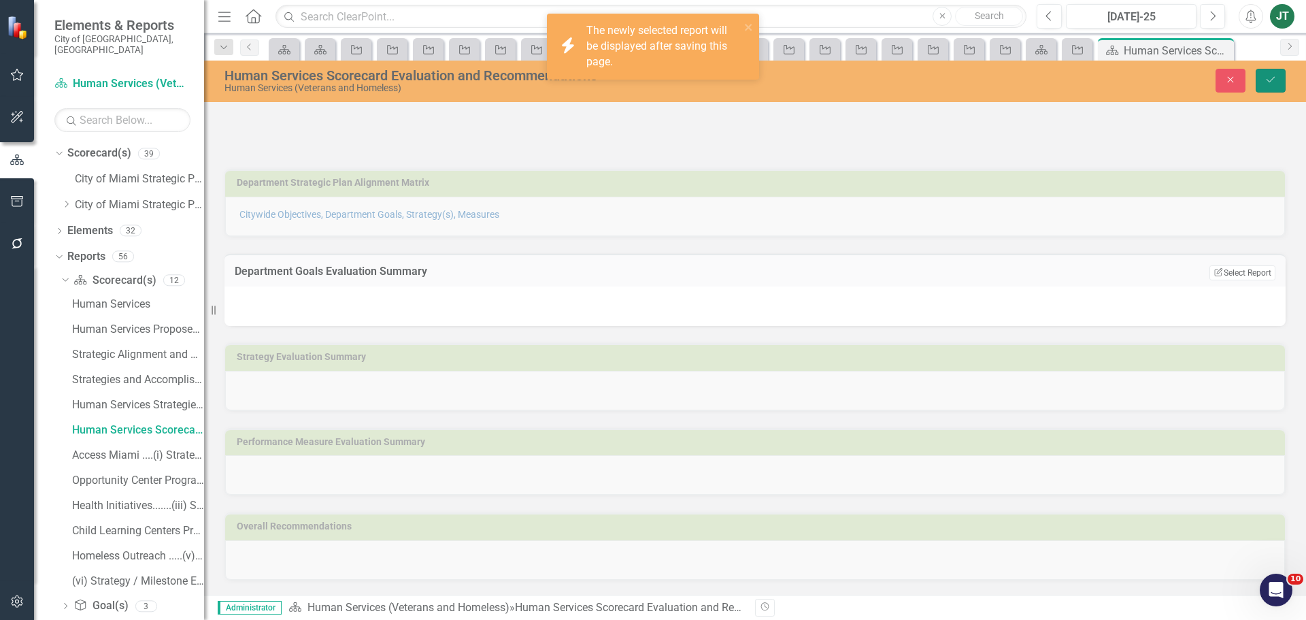
click at [1272, 83] on icon "Save" at bounding box center [1271, 80] width 12 height 10
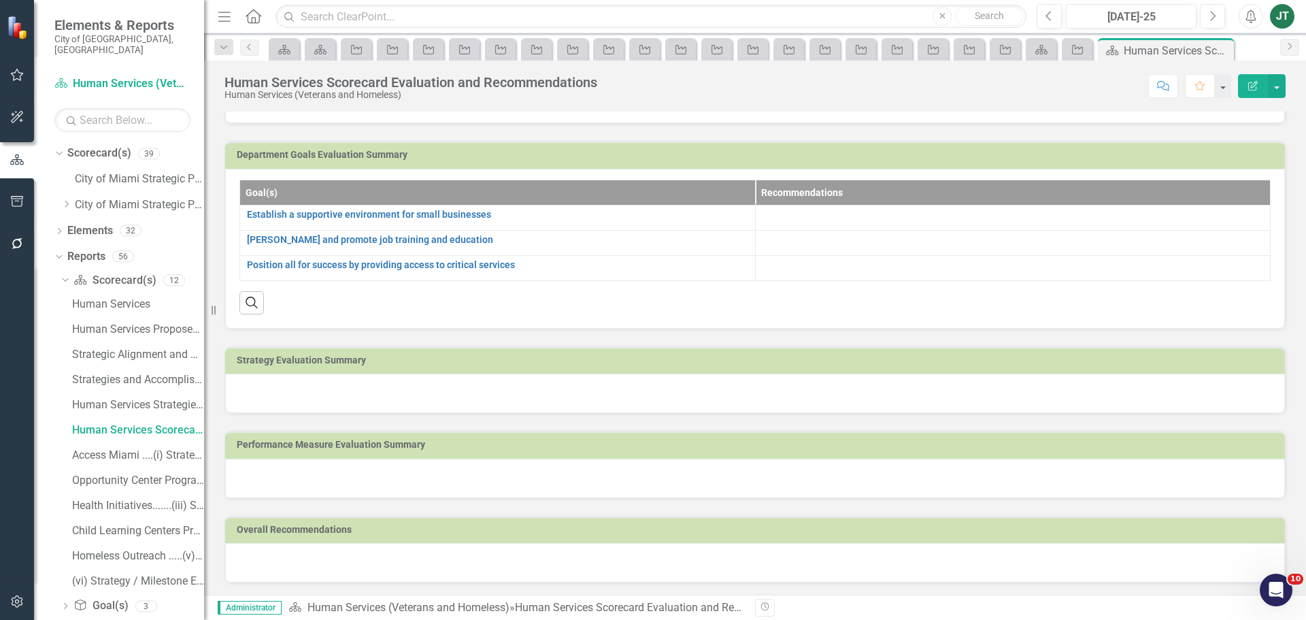
scroll to position [114, 0]
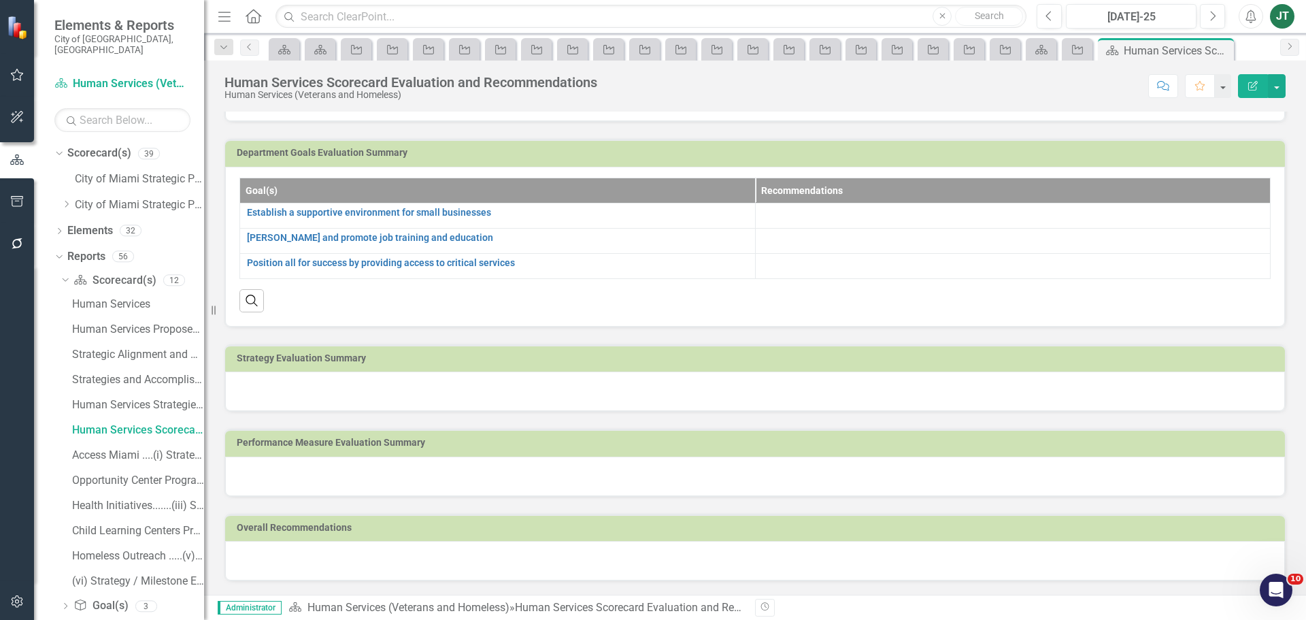
click at [572, 355] on h3 "Strategy Evaluation Summary" at bounding box center [758, 358] width 1042 height 10
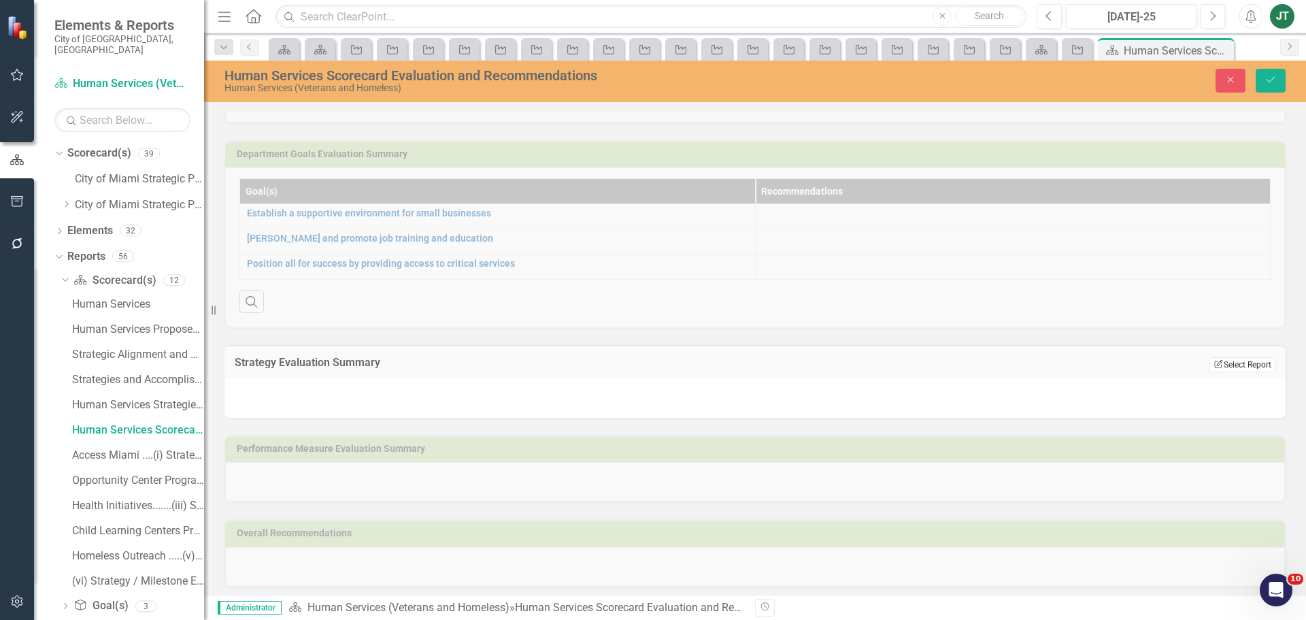
click at [1227, 362] on button "Edit Report Select Report" at bounding box center [1243, 364] width 66 height 15
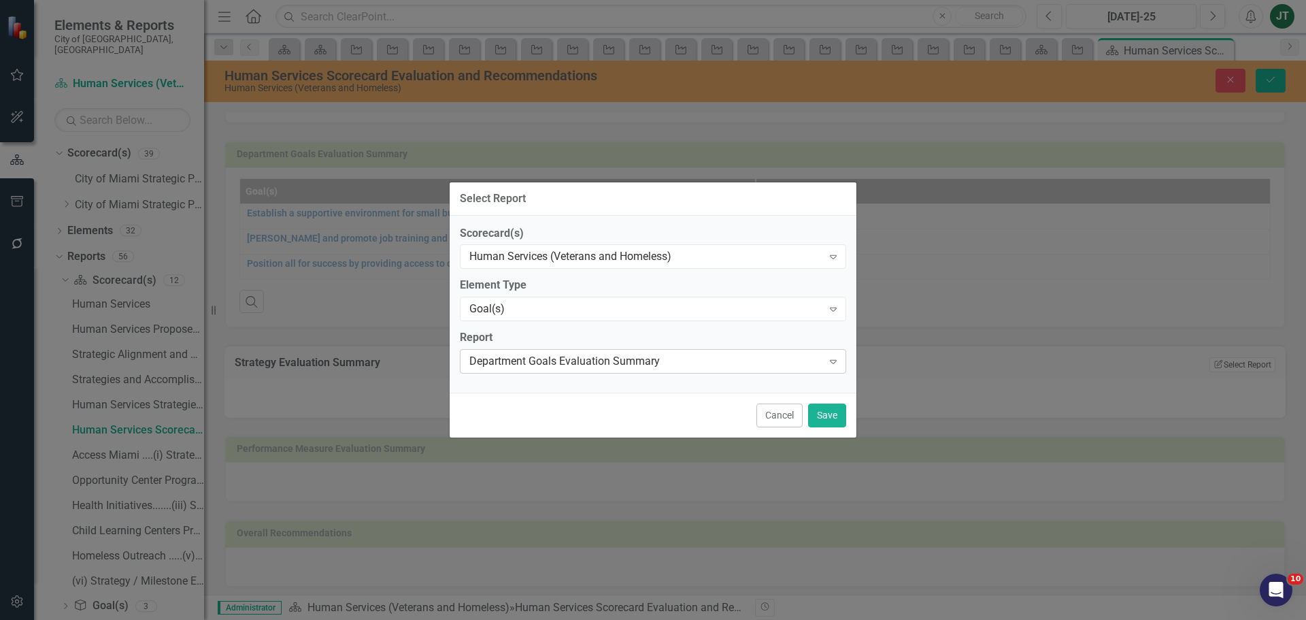
click at [562, 364] on div "Department Goals Evaluation Summary" at bounding box center [645, 362] width 353 height 16
click at [532, 305] on div "Goal(s)" at bounding box center [645, 309] width 353 height 16
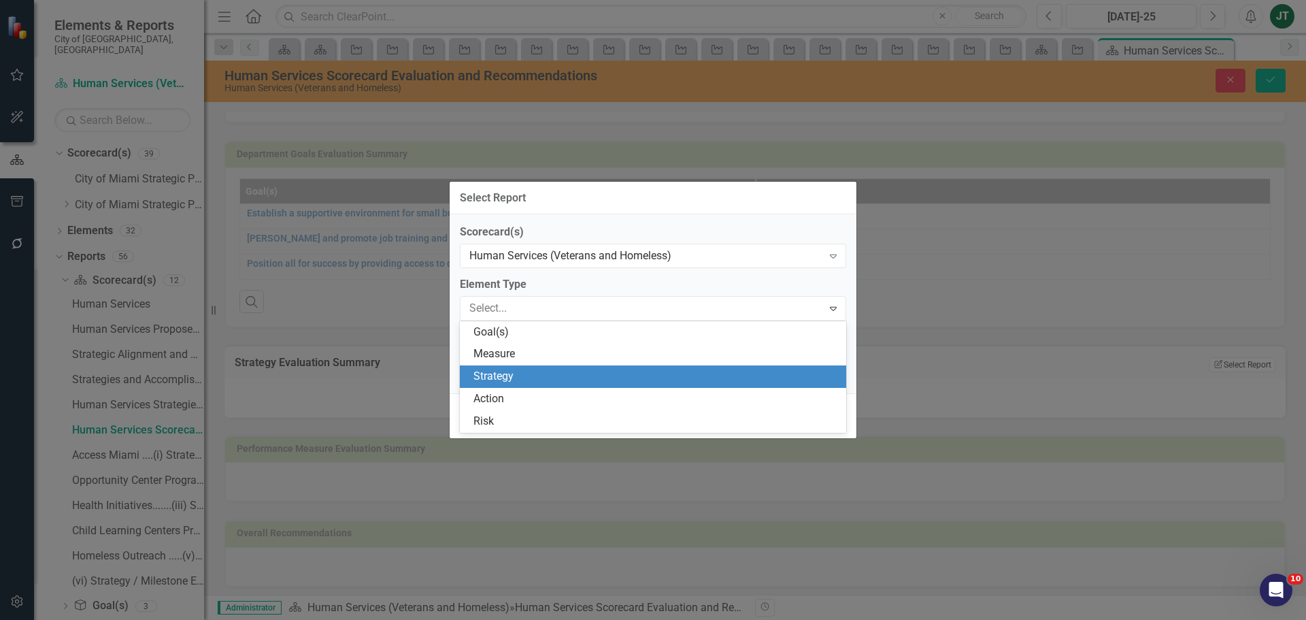
click at [526, 378] on div "Strategy" at bounding box center [655, 377] width 365 height 16
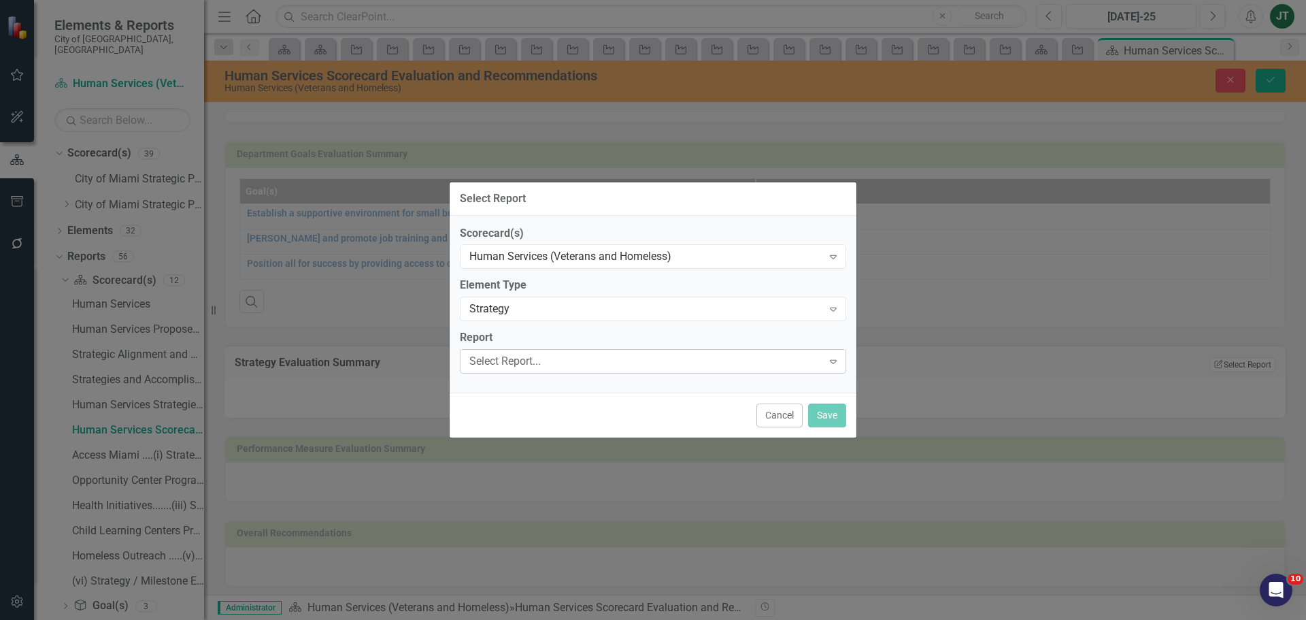
click at [523, 368] on div "Select Report..." at bounding box center [645, 362] width 353 height 16
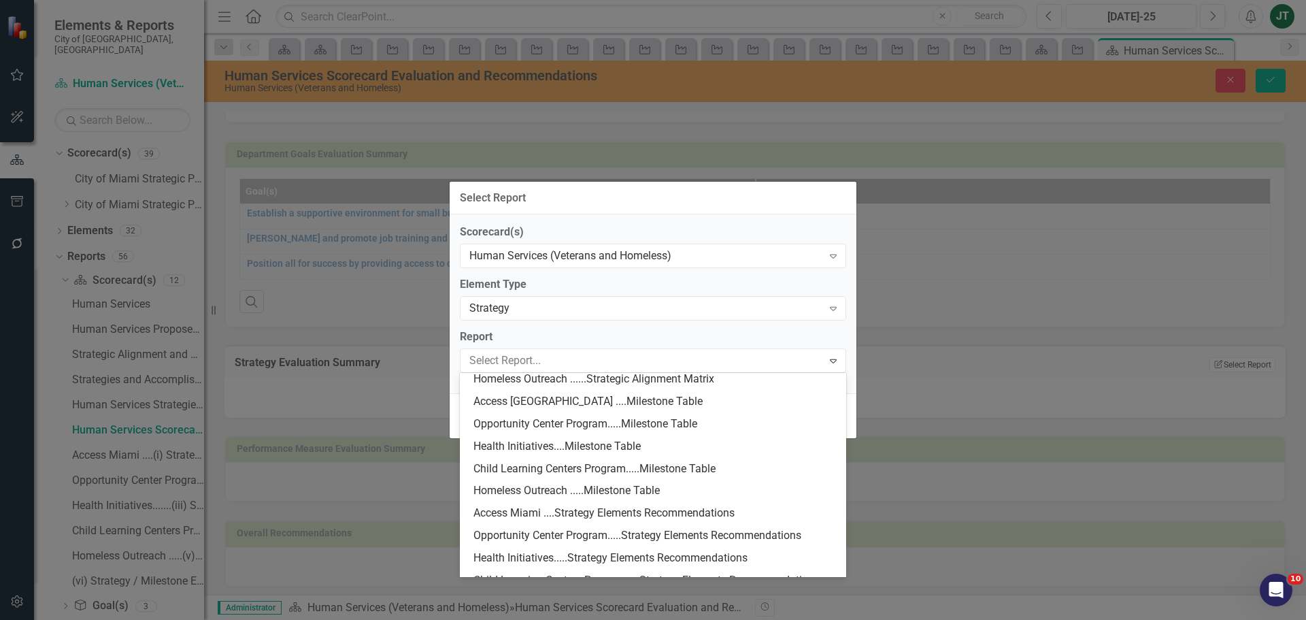
scroll to position [204, 0]
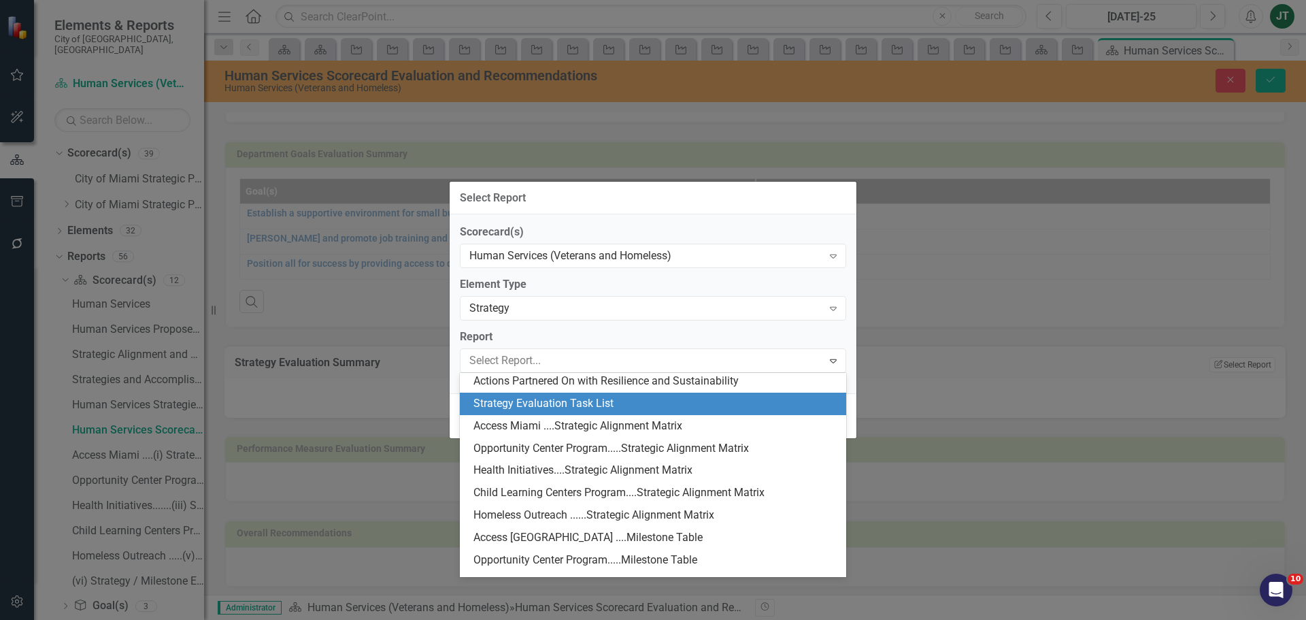
click at [565, 410] on div "Strategy Evaluation Task List" at bounding box center [655, 404] width 365 height 16
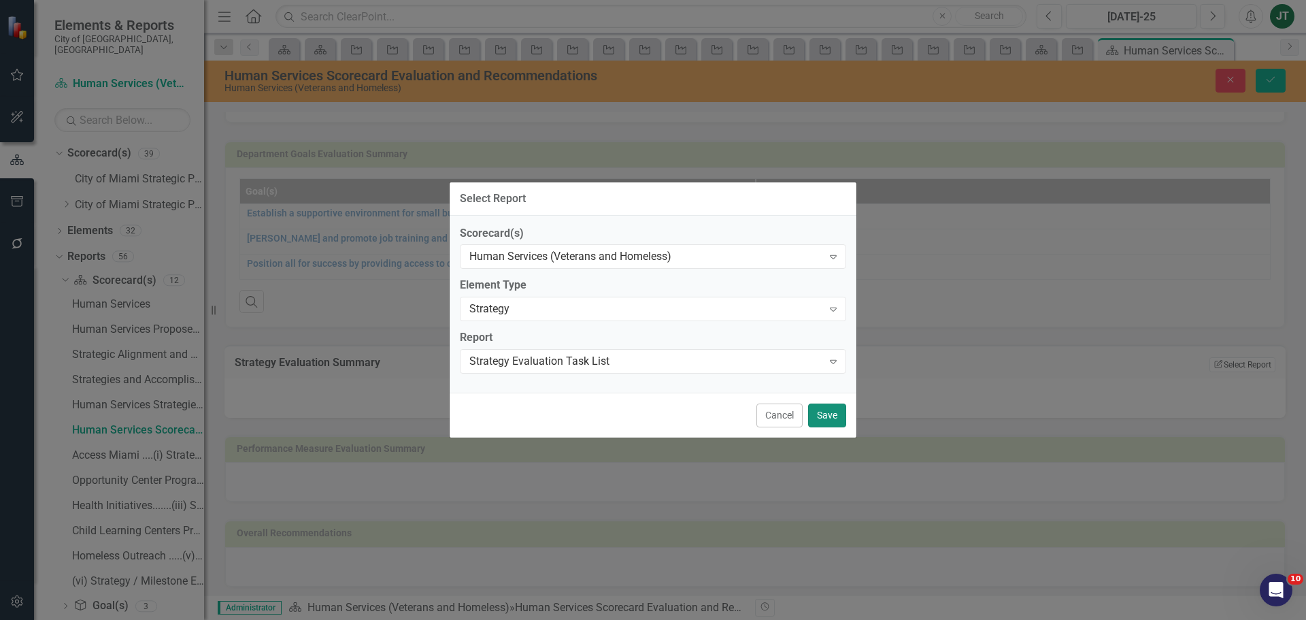
click at [829, 417] on button "Save" at bounding box center [827, 415] width 38 height 24
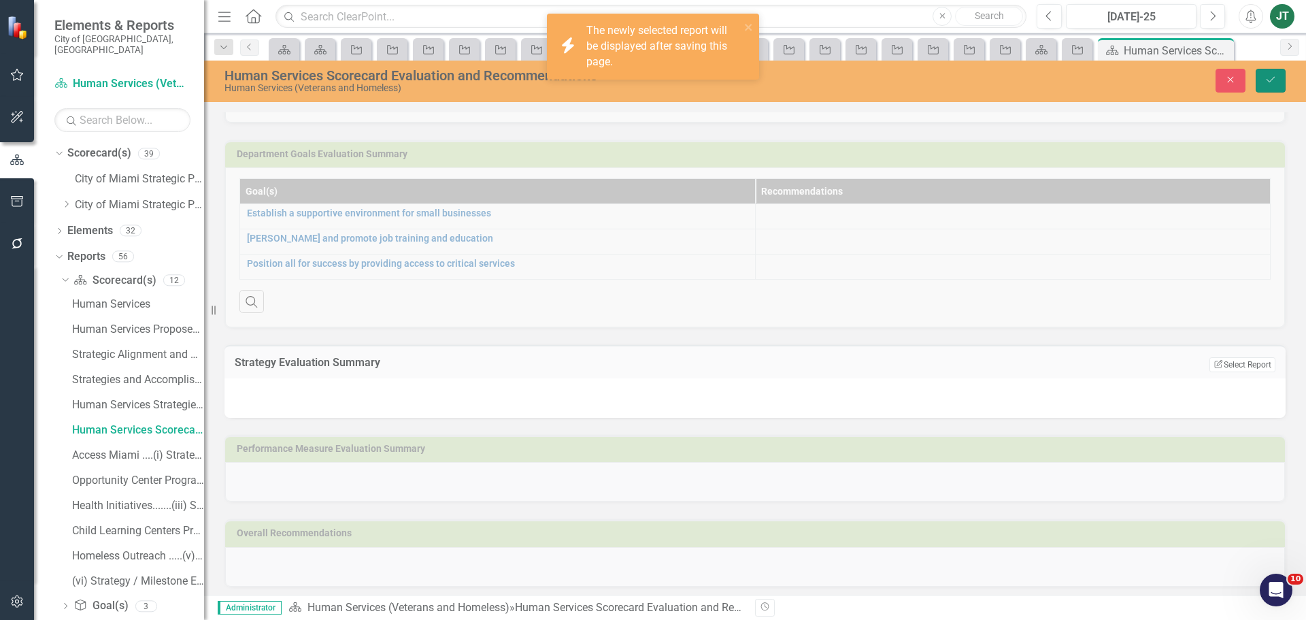
click at [1278, 76] on button "Save" at bounding box center [1271, 81] width 30 height 24
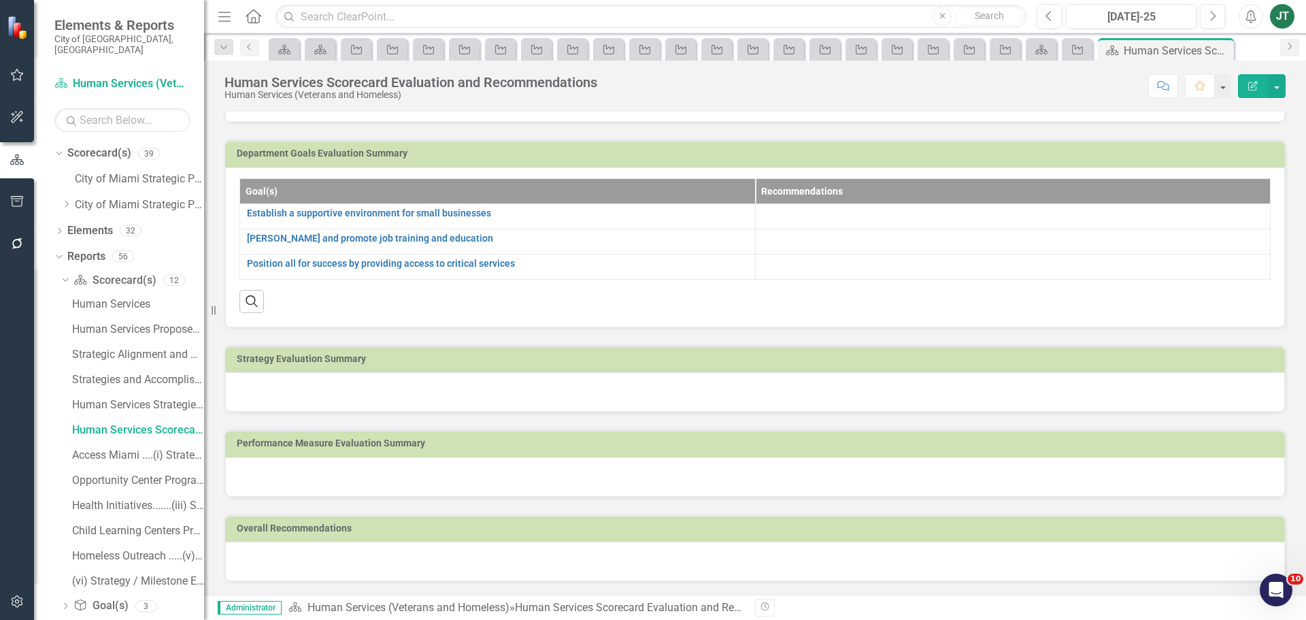
scroll to position [114, 0]
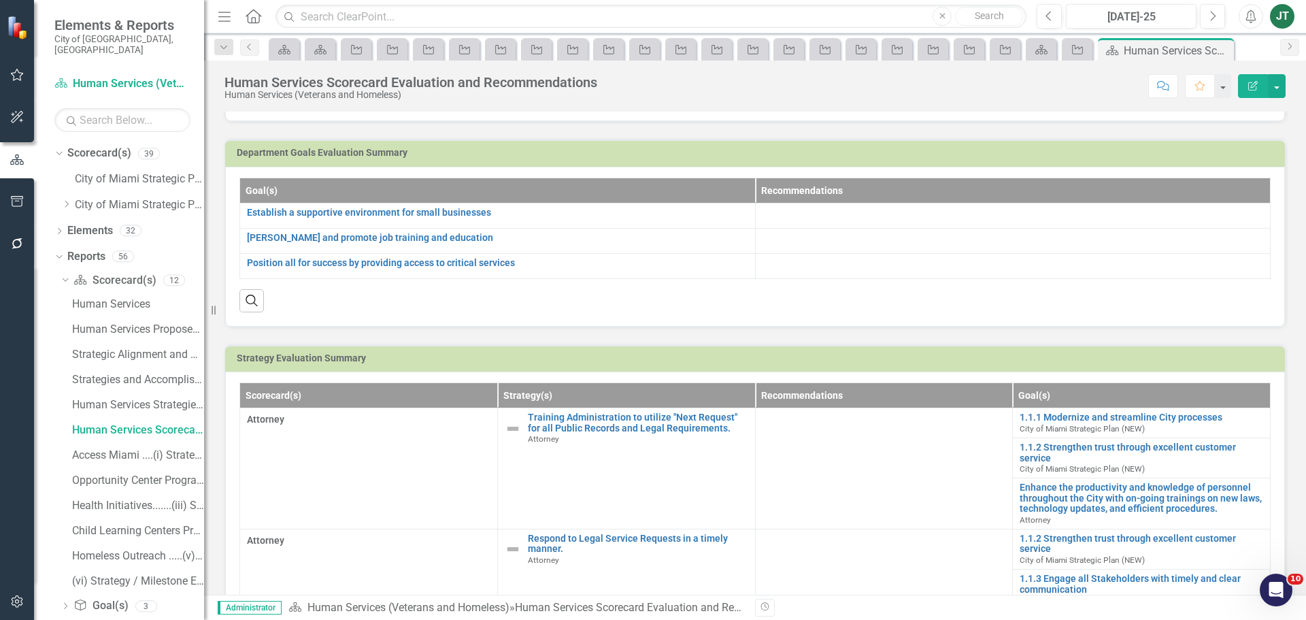
click at [935, 363] on h3 "Strategy Evaluation Summary" at bounding box center [758, 358] width 1042 height 10
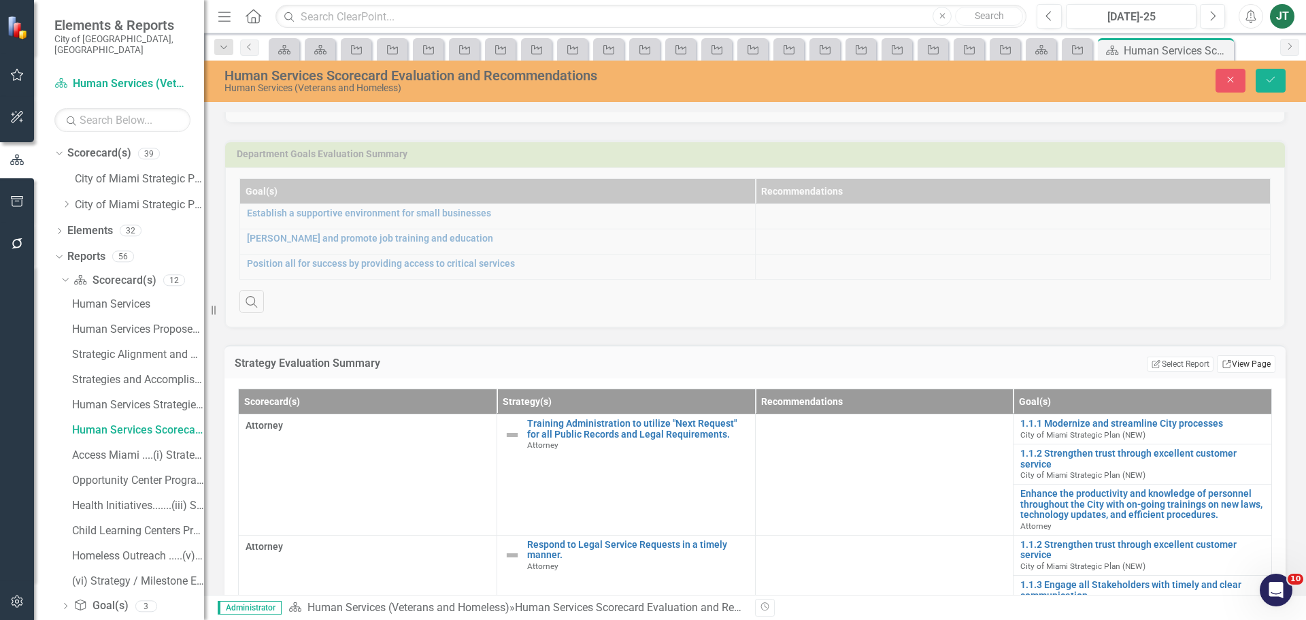
click at [1231, 362] on link "Link View Page" at bounding box center [1246, 364] width 59 height 18
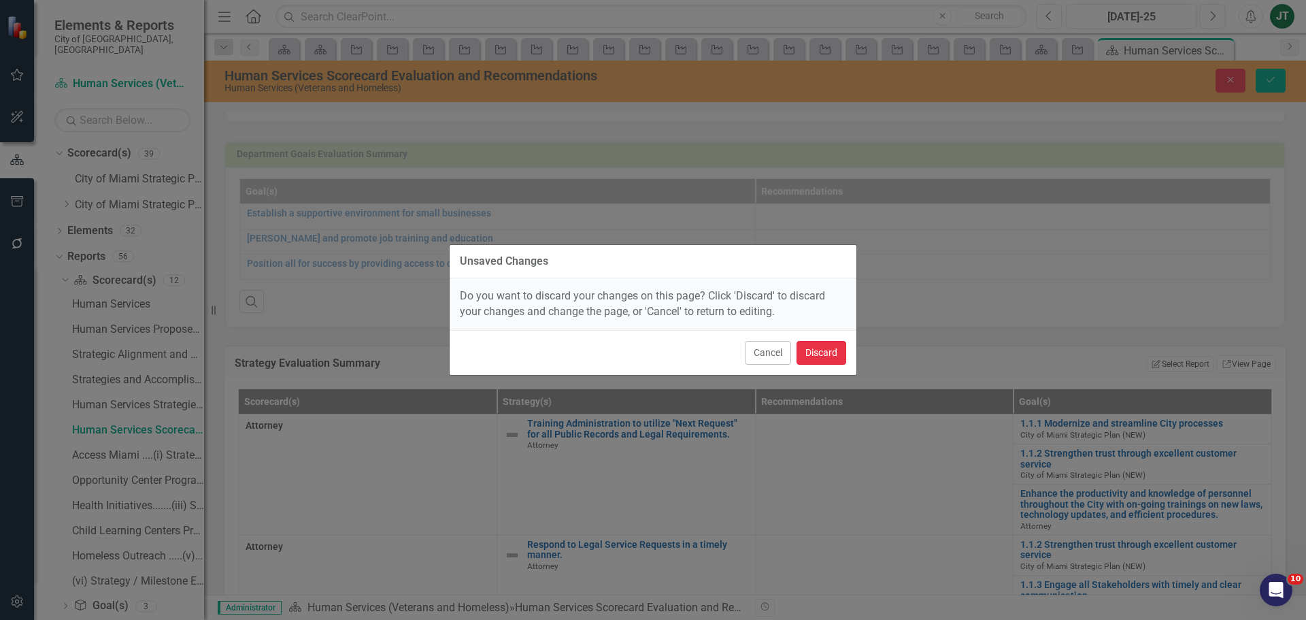
click at [822, 351] on button "Discard" at bounding box center [822, 353] width 50 height 24
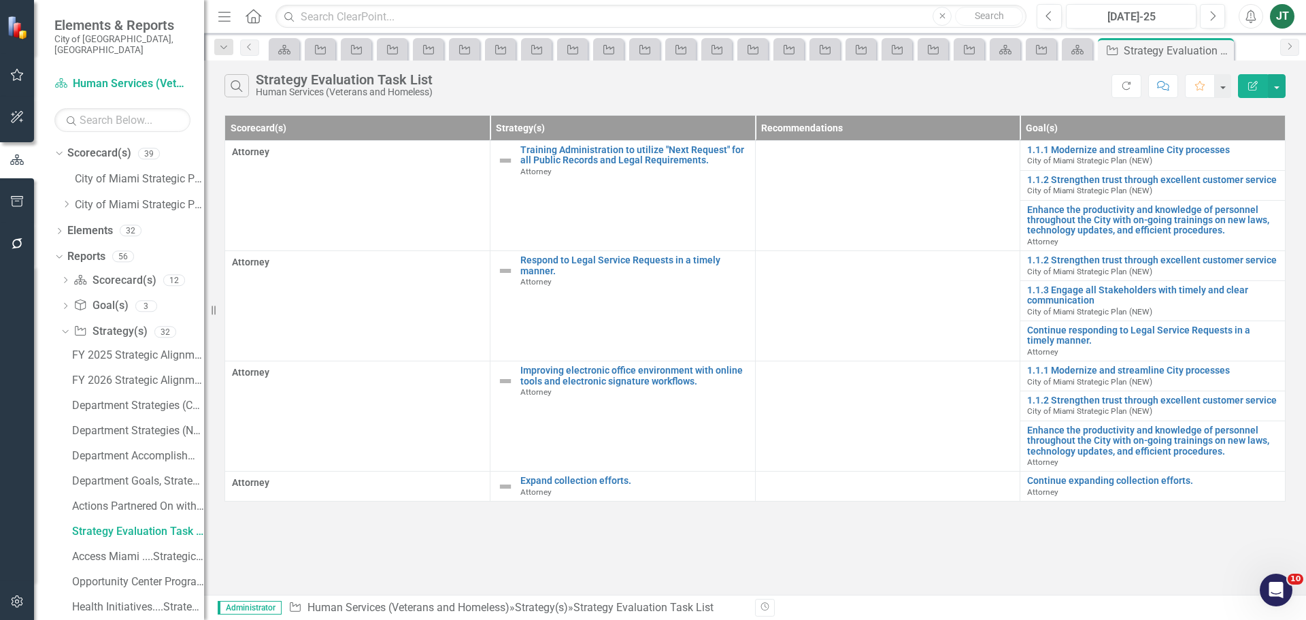
click at [1243, 80] on button "Edit Report" at bounding box center [1253, 86] width 30 height 24
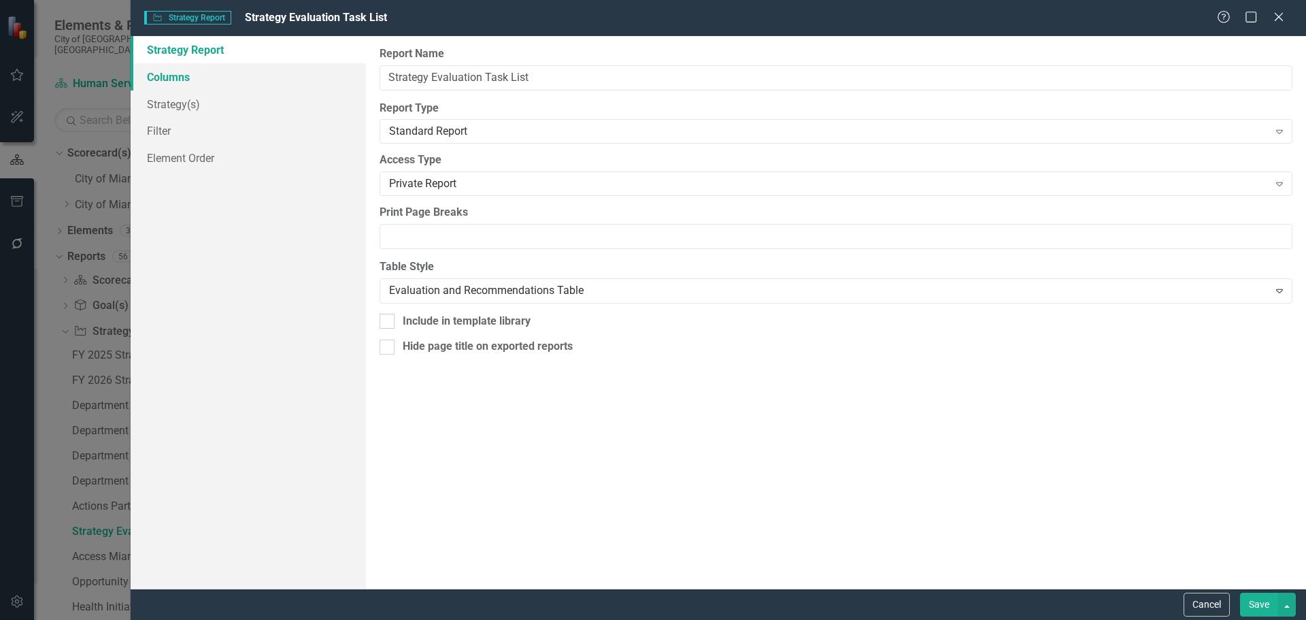
click at [165, 78] on link "Columns" at bounding box center [248, 76] width 235 height 27
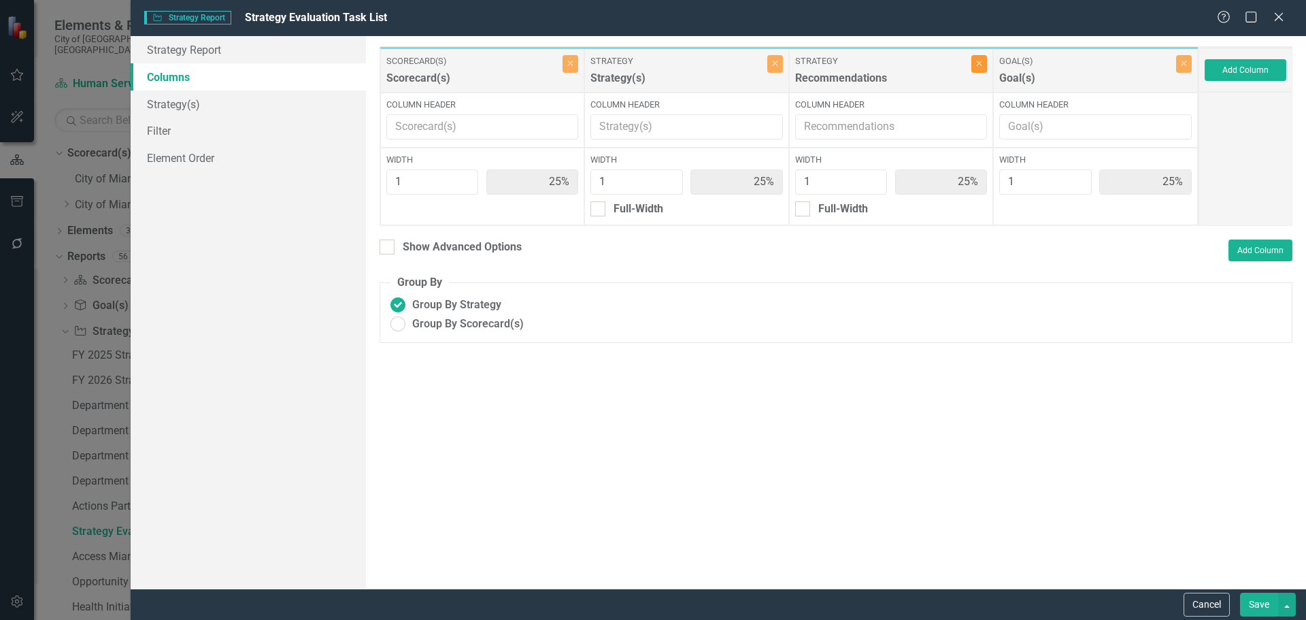
drag, startPoint x: 982, startPoint y: 64, endPoint x: 1118, endPoint y: 61, distance: 136.1
click at [982, 63] on icon "Close" at bounding box center [979, 63] width 6 height 8
type input "33%"
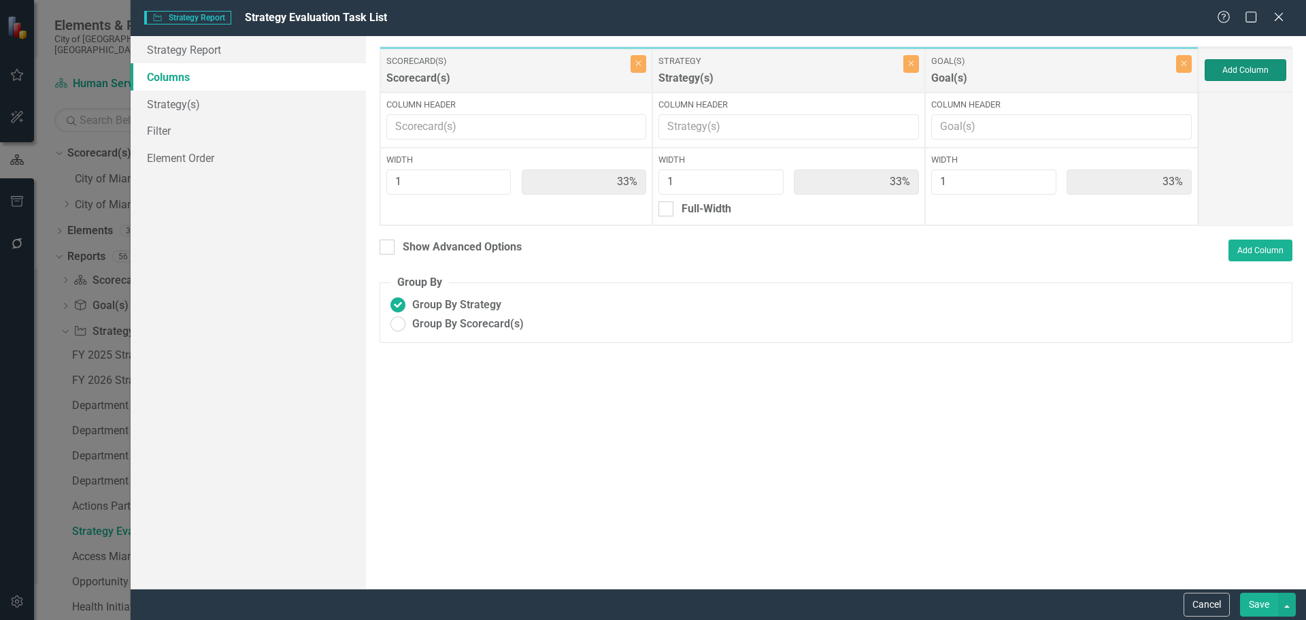
click at [1259, 64] on button "Add Column" at bounding box center [1246, 70] width 82 height 22
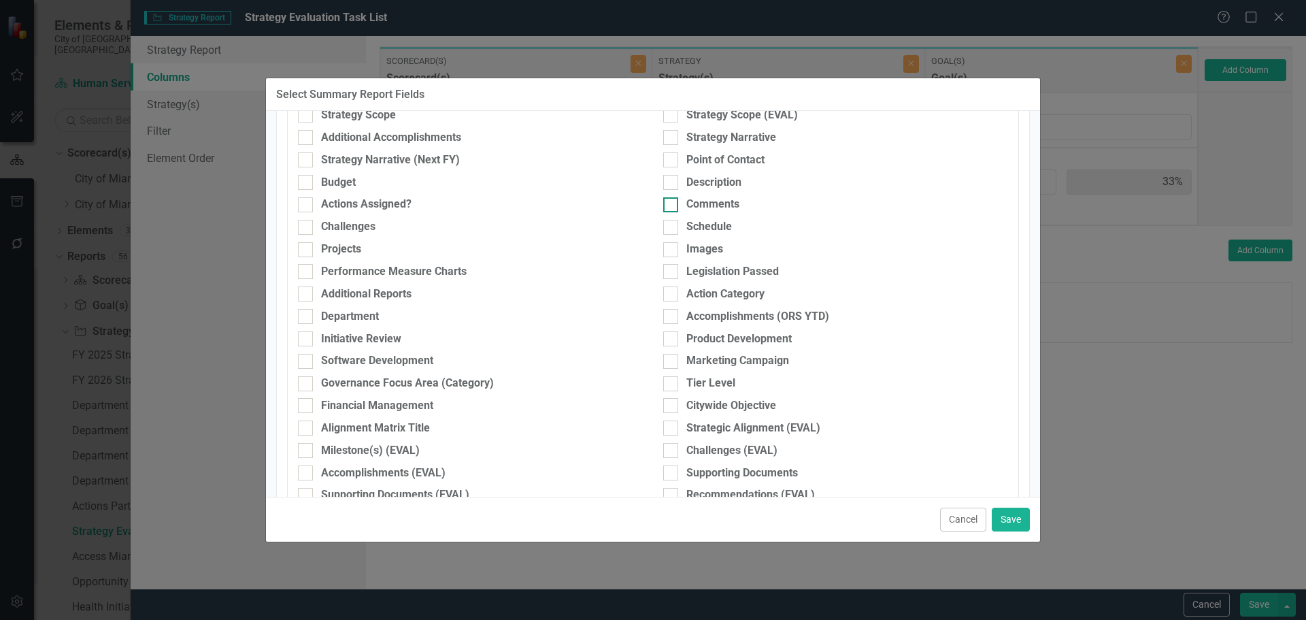
scroll to position [340, 0]
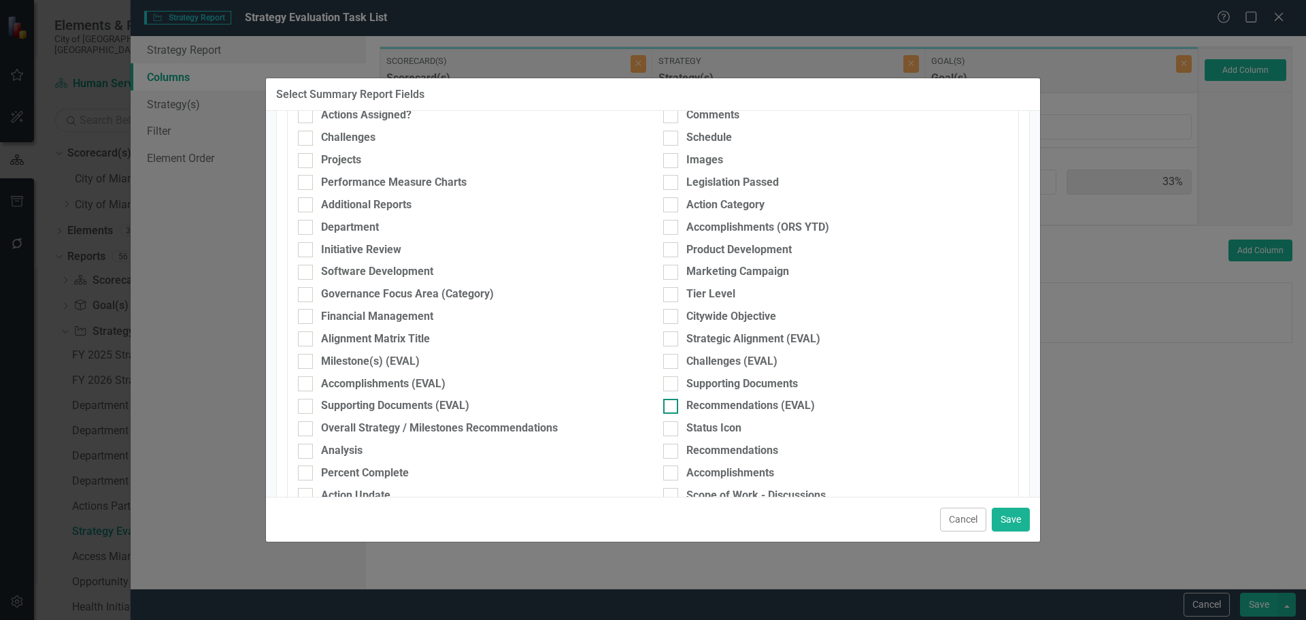
click at [714, 399] on div "Recommendations (EVAL)" at bounding box center [750, 406] width 129 height 16
click at [672, 399] on input "Recommendations (EVAL)" at bounding box center [667, 403] width 9 height 9
checkbox input "true"
drag, startPoint x: 1010, startPoint y: 512, endPoint x: 1043, endPoint y: 442, distance: 76.7
click at [1010, 510] on button "Save" at bounding box center [1011, 519] width 38 height 24
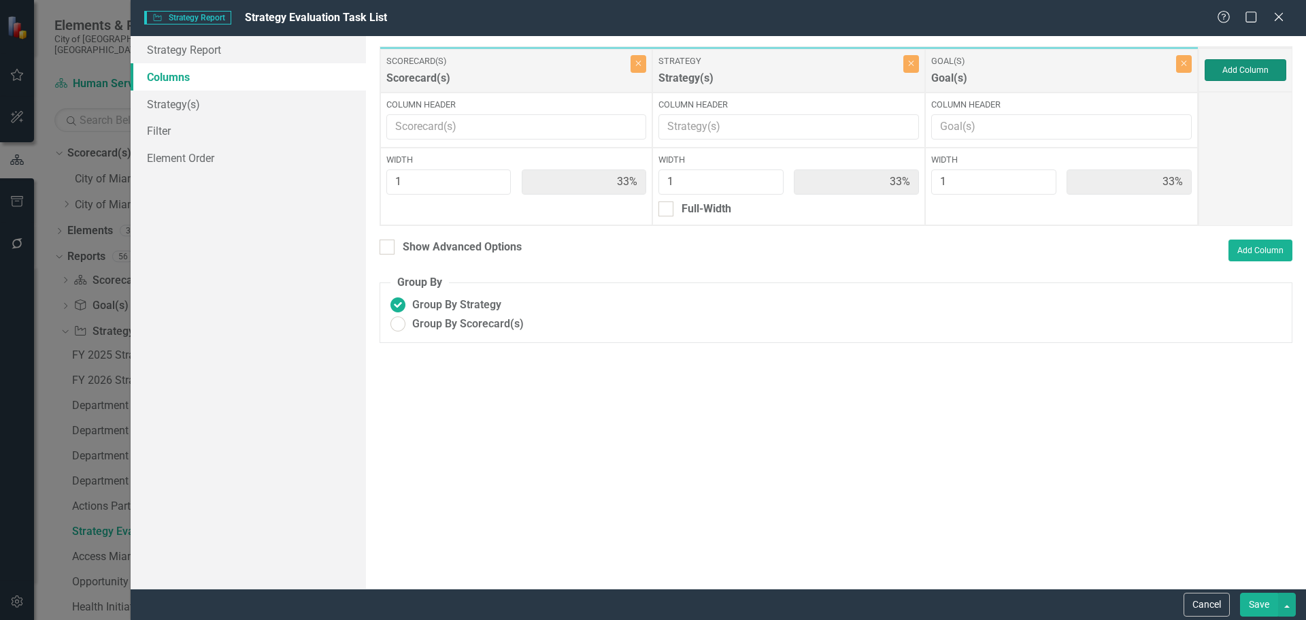
type input "25%"
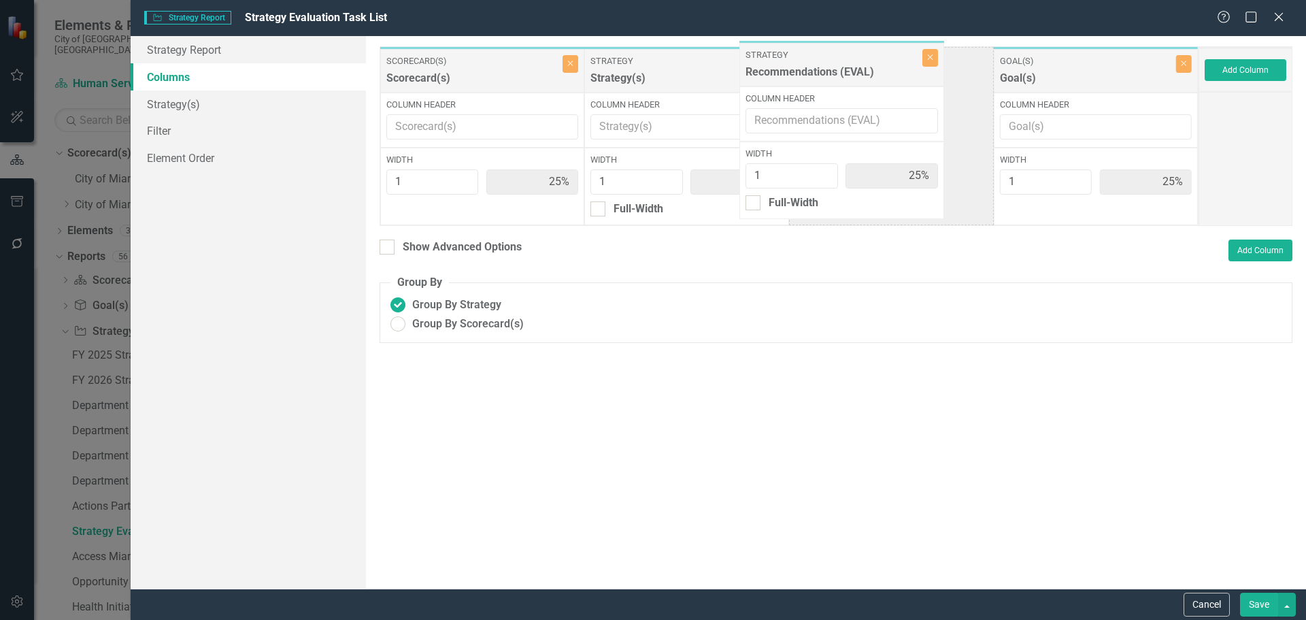
drag, startPoint x: 1078, startPoint y: 77, endPoint x: 830, endPoint y: 69, distance: 247.8
click at [830, 69] on div "Scorecard(s) Scorecard(s) Close Column Header Width 1 25% Strategy Strategy(s) …" at bounding box center [789, 136] width 819 height 180
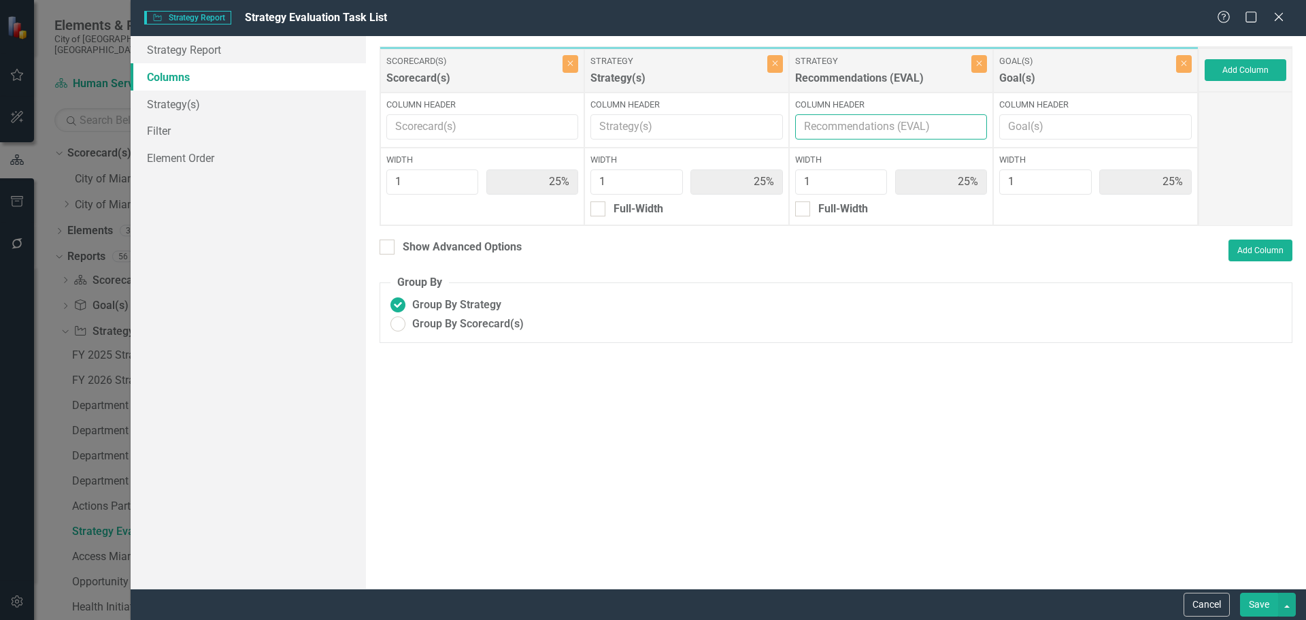
click at [845, 130] on input "Column Header" at bounding box center [891, 126] width 193 height 25
type input "Recommendations"
click at [175, 103] on link "Strategy(s)" at bounding box center [248, 103] width 235 height 27
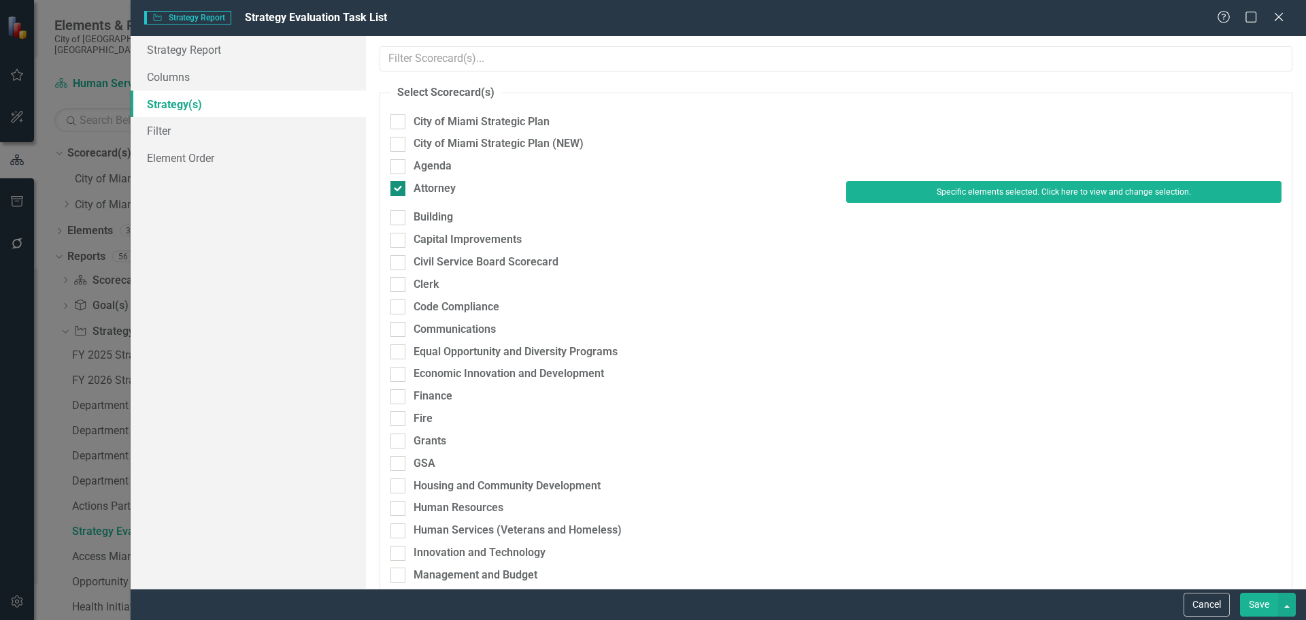
click at [448, 187] on div "Attorney" at bounding box center [435, 189] width 42 height 16
click at [399, 187] on input "Attorney" at bounding box center [394, 185] width 9 height 9
checkbox input "false"
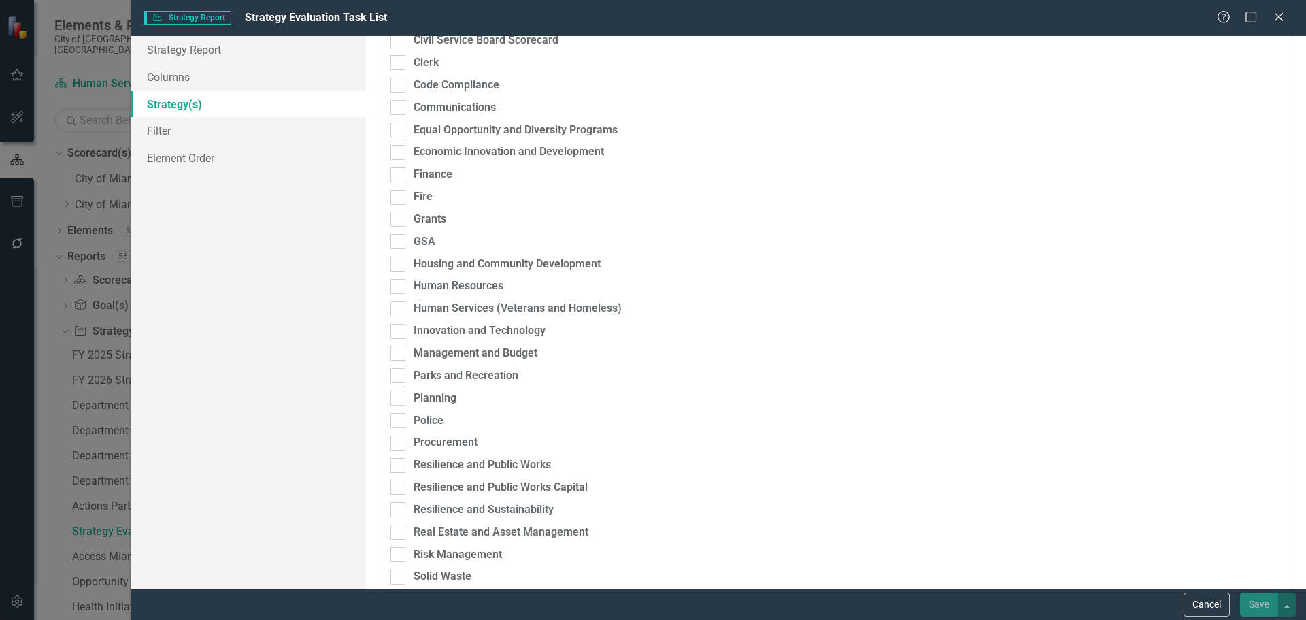
scroll to position [272, 0]
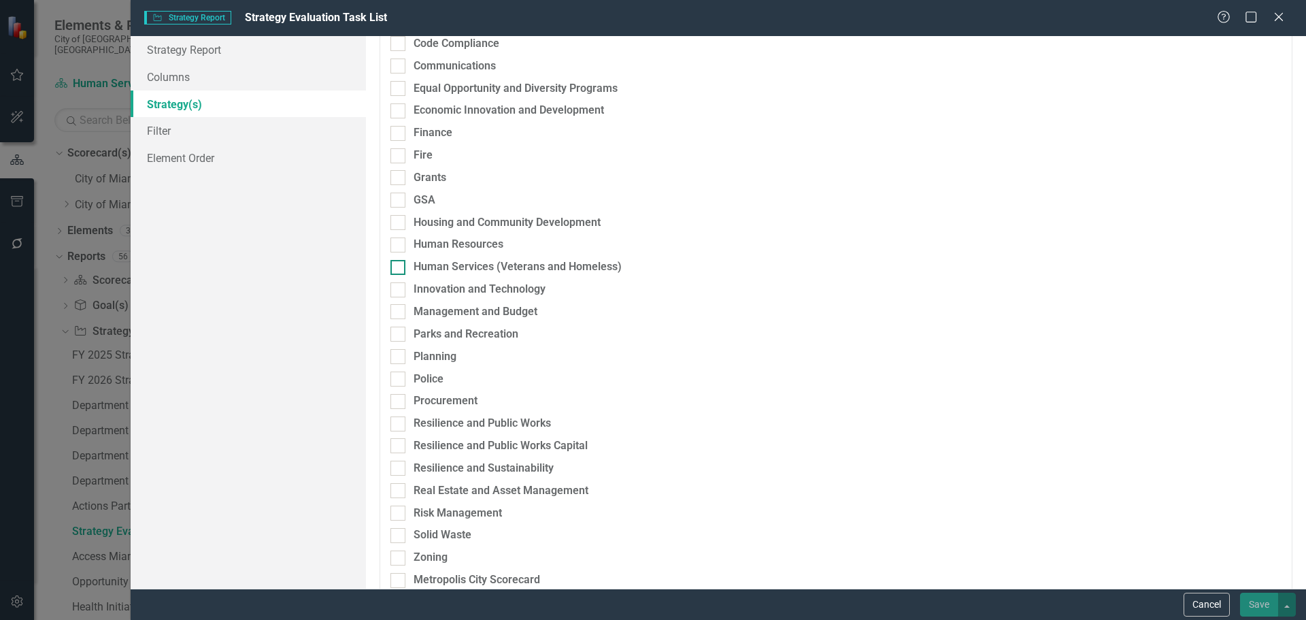
click at [454, 266] on div "Human Services (Veterans and Homeless)" at bounding box center [518, 267] width 208 height 16
click at [399, 266] on input "Human Services (Veterans and Homeless)" at bounding box center [394, 264] width 9 height 9
checkbox input "true"
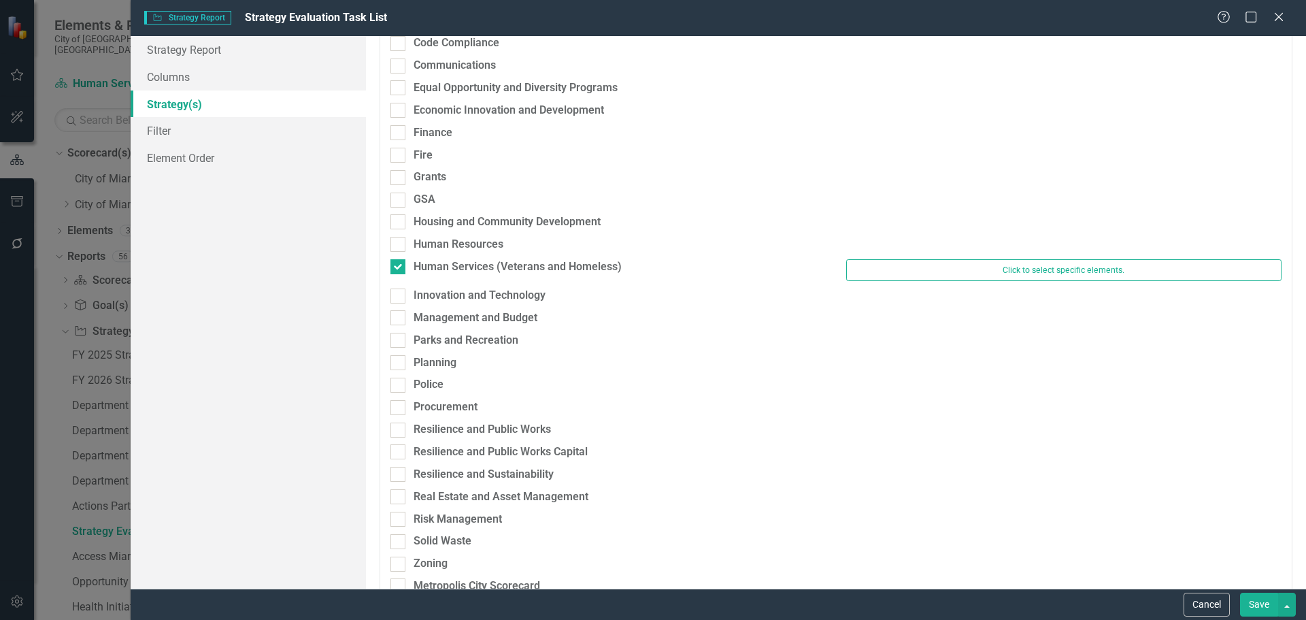
click at [1262, 604] on button "Save" at bounding box center [1259, 605] width 38 height 24
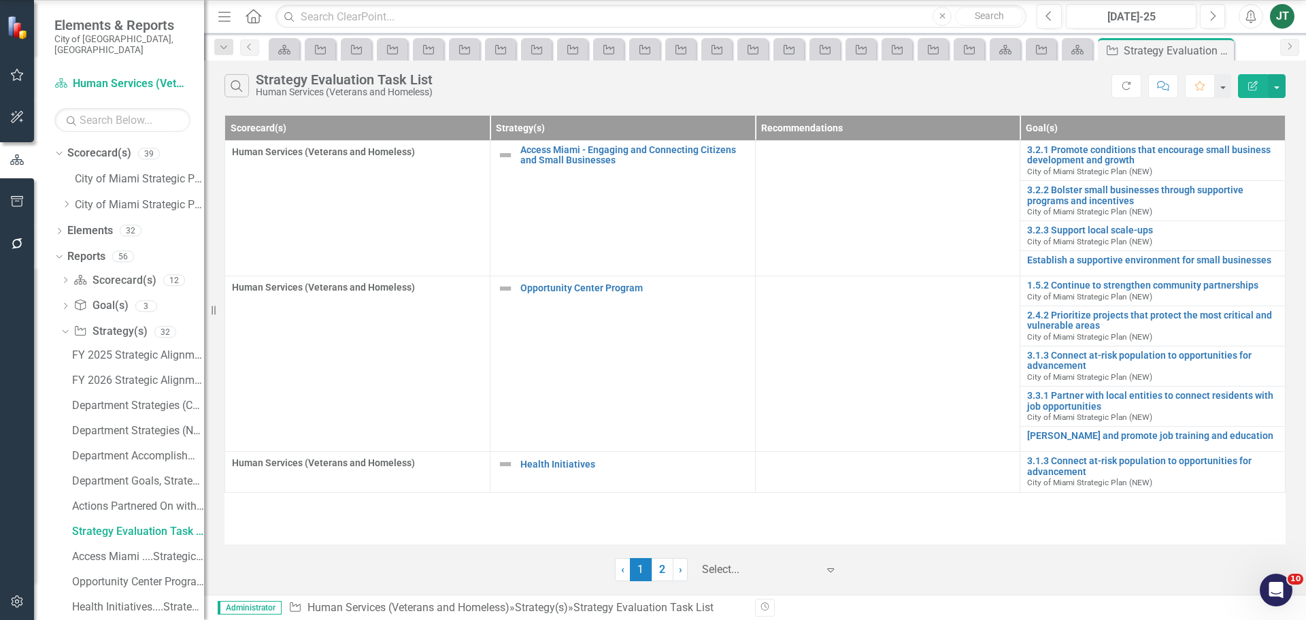
click at [761, 563] on div at bounding box center [760, 570] width 116 height 18
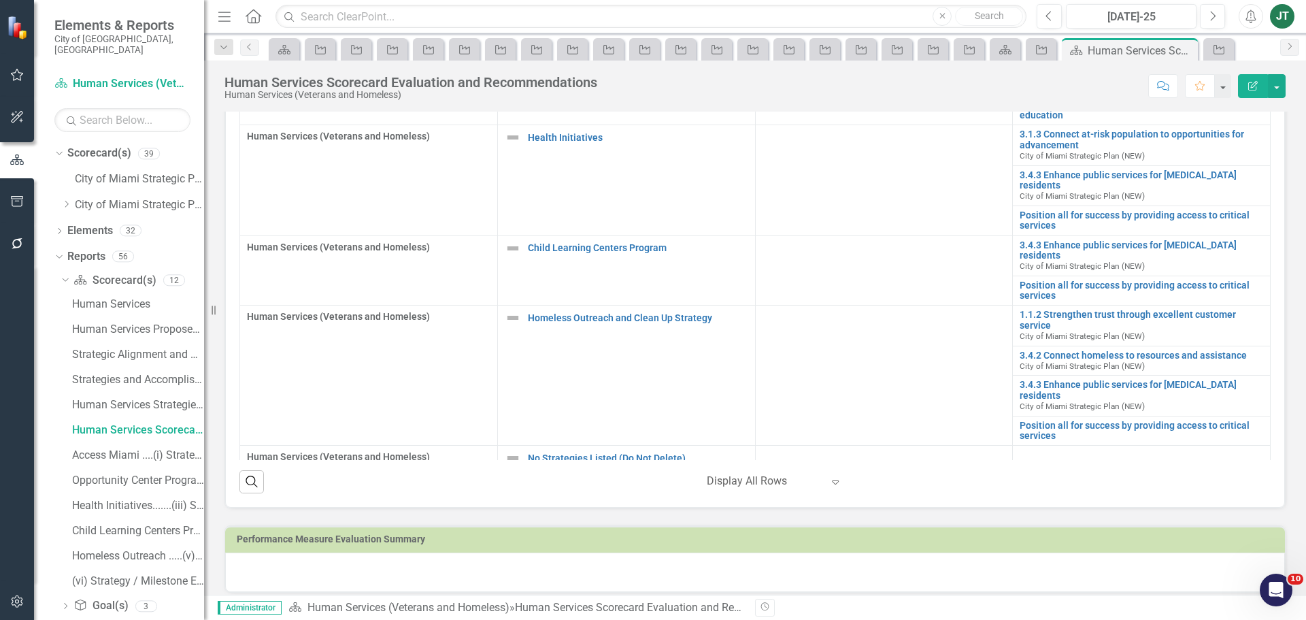
scroll to position [598, 0]
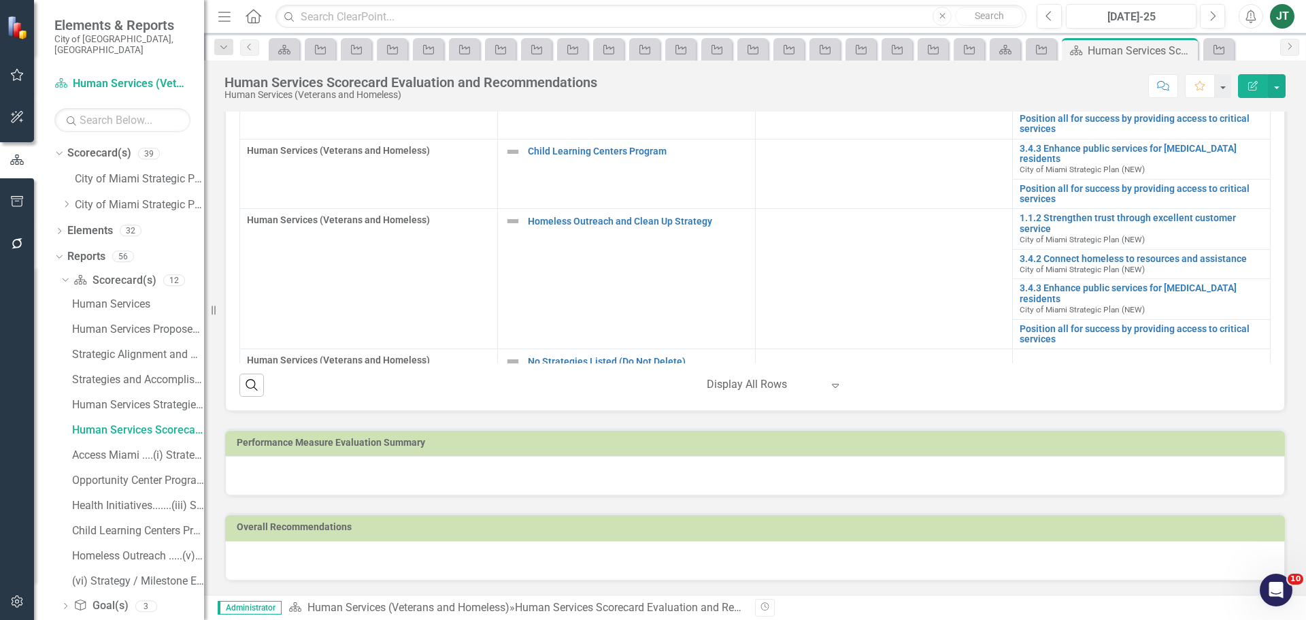
drag, startPoint x: 420, startPoint y: 439, endPoint x: 482, endPoint y: 443, distance: 61.3
click at [482, 443] on h3 "Performance Measure Evaluation Summary" at bounding box center [758, 442] width 1042 height 10
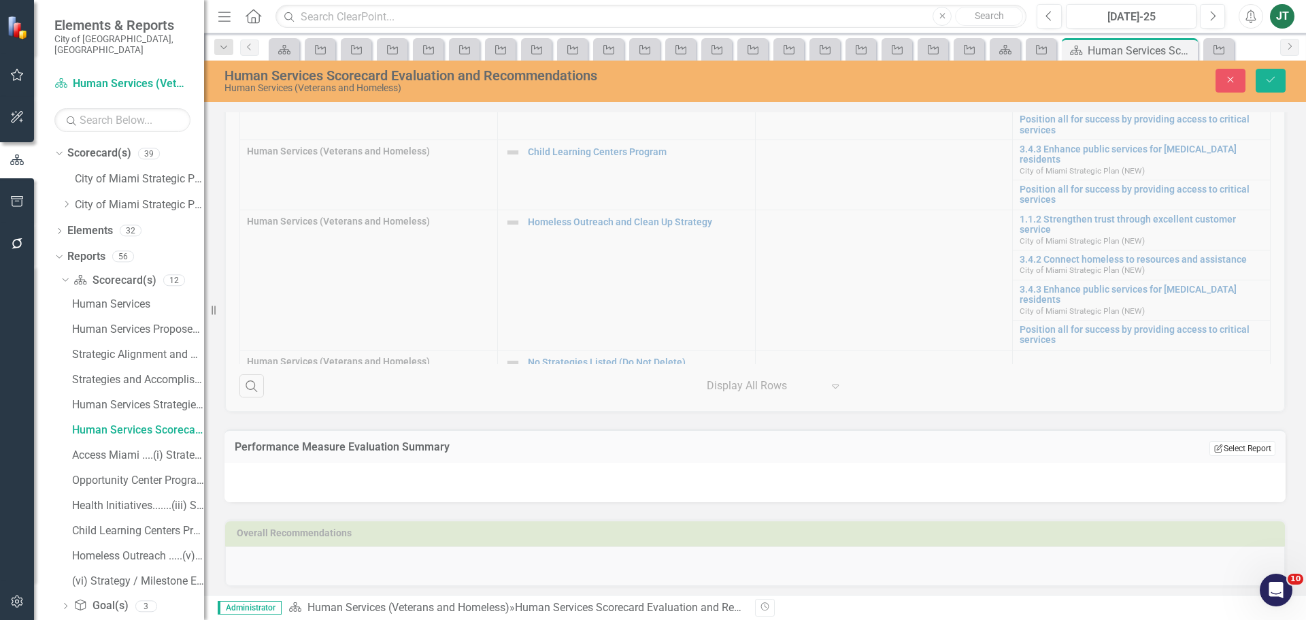
click at [1244, 449] on button "Edit Report Select Report" at bounding box center [1243, 448] width 66 height 15
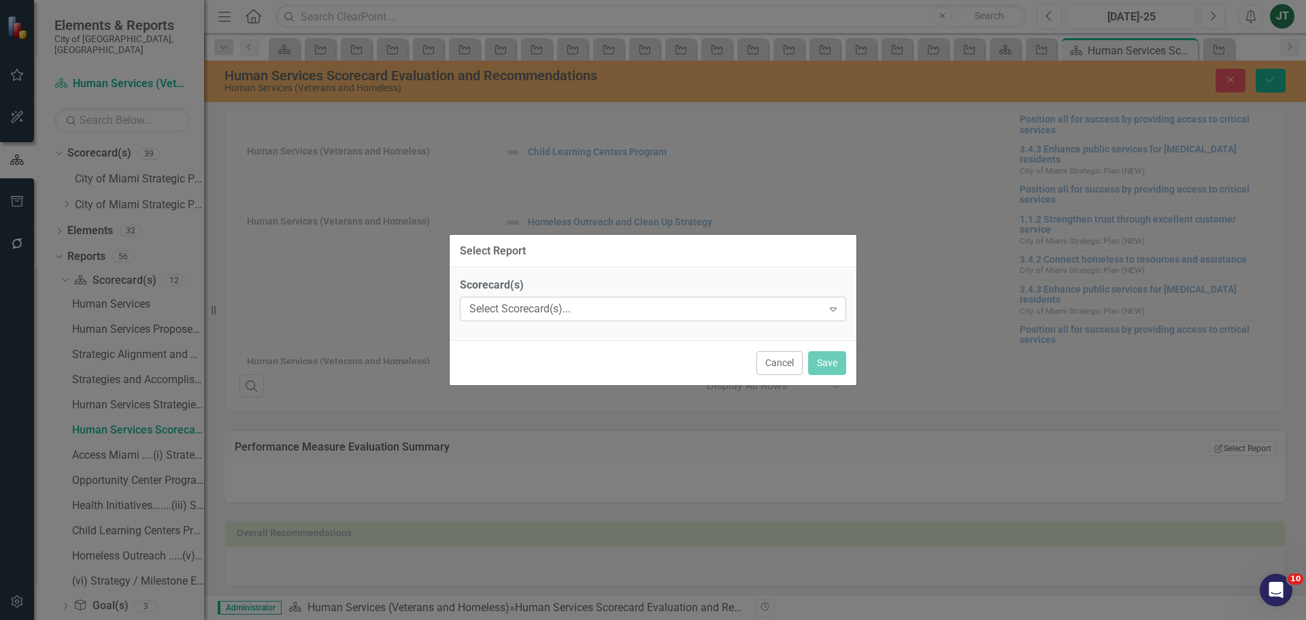
click at [596, 305] on div "Select Scorecard(s)..." at bounding box center [645, 309] width 353 height 16
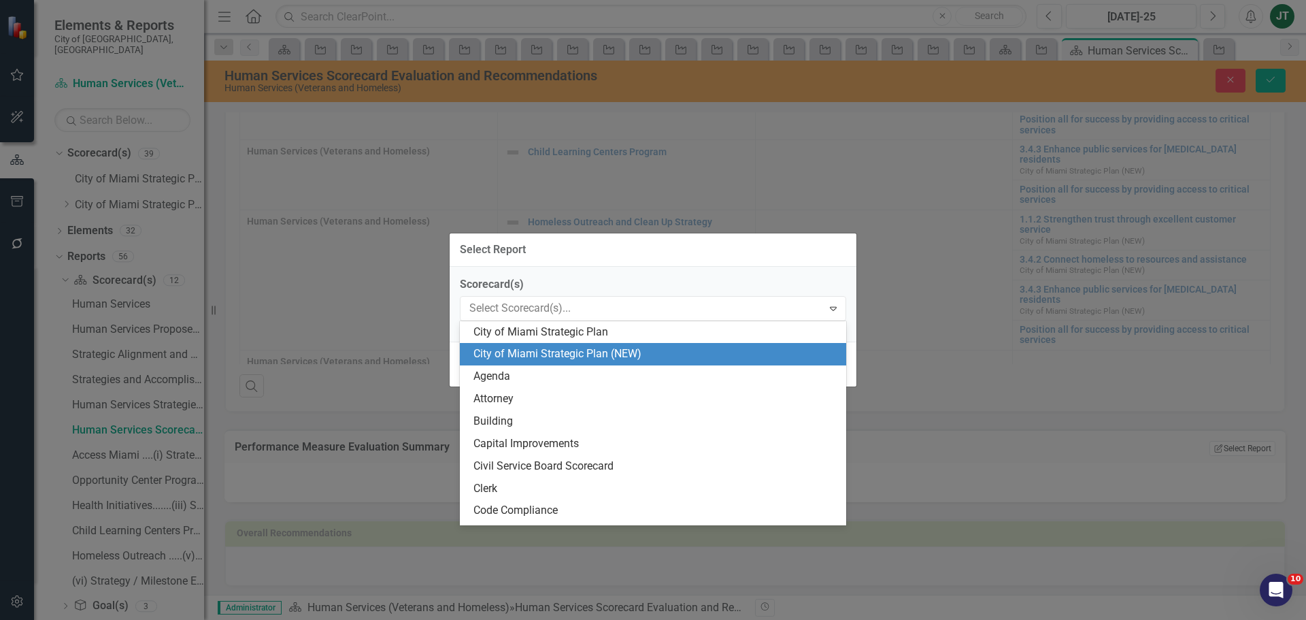
click at [629, 354] on div "City of Miami Strategic Plan (NEW)" at bounding box center [655, 354] width 365 height 16
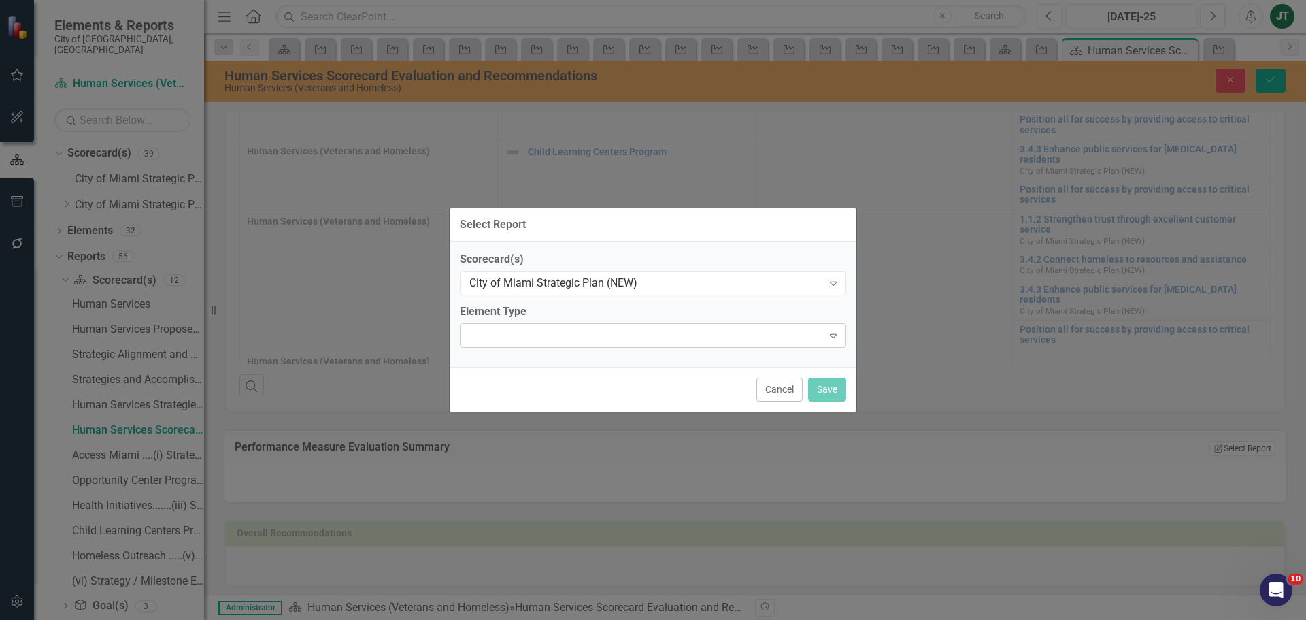
click at [637, 332] on div "Expand" at bounding box center [653, 335] width 386 height 24
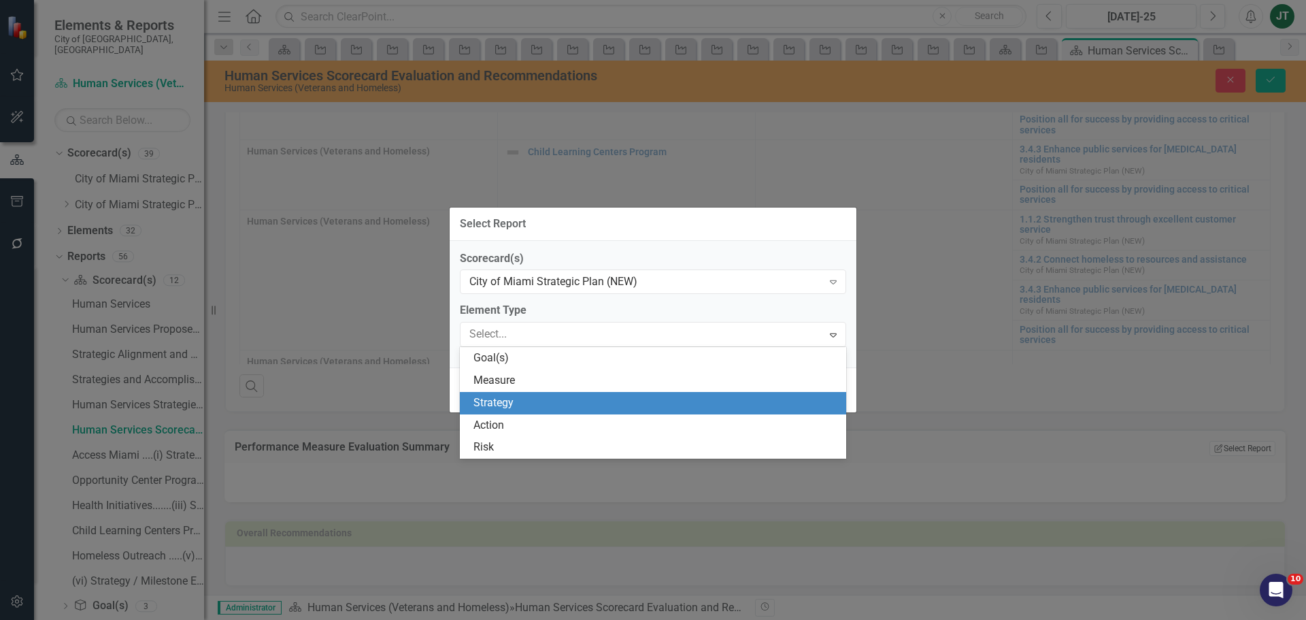
click at [562, 395] on div "Strategy" at bounding box center [655, 403] width 365 height 16
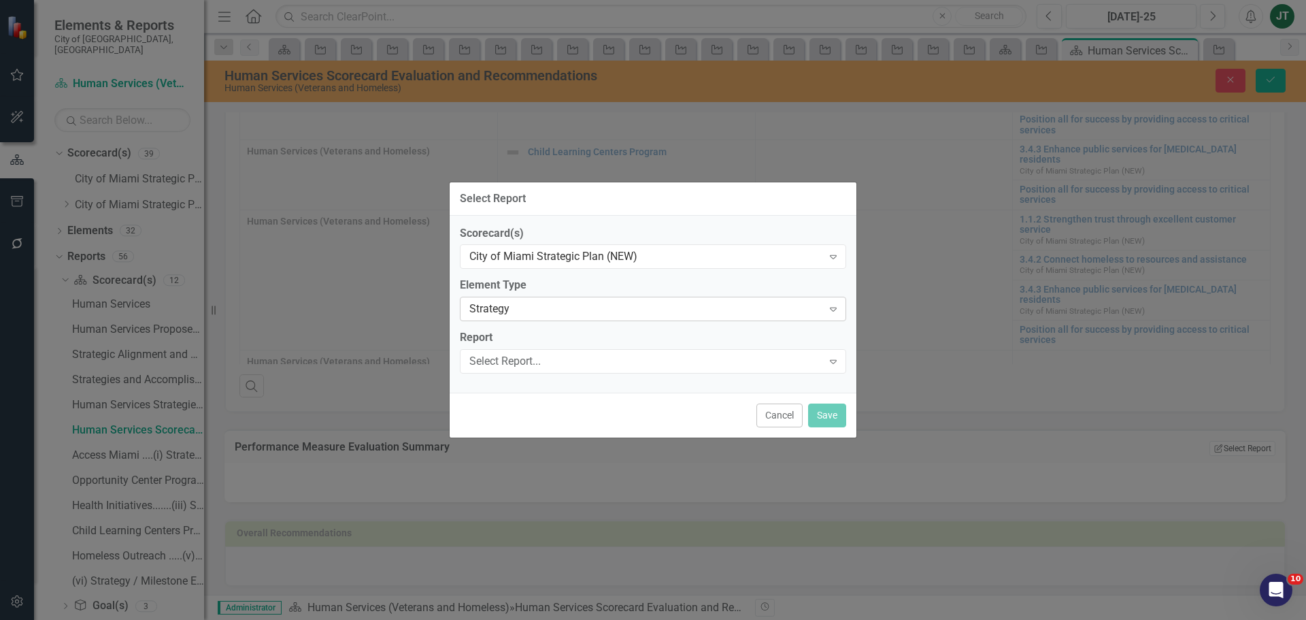
click at [646, 305] on div "Strategy" at bounding box center [645, 309] width 353 height 16
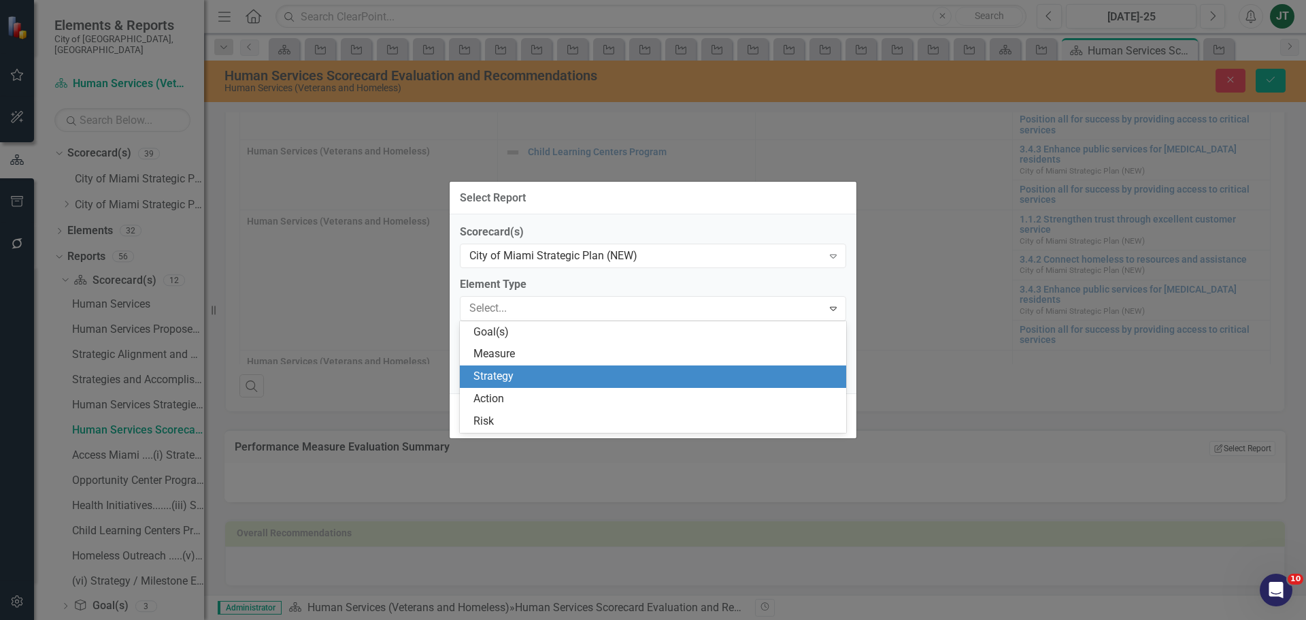
click at [567, 371] on div "Strategy" at bounding box center [655, 377] width 365 height 16
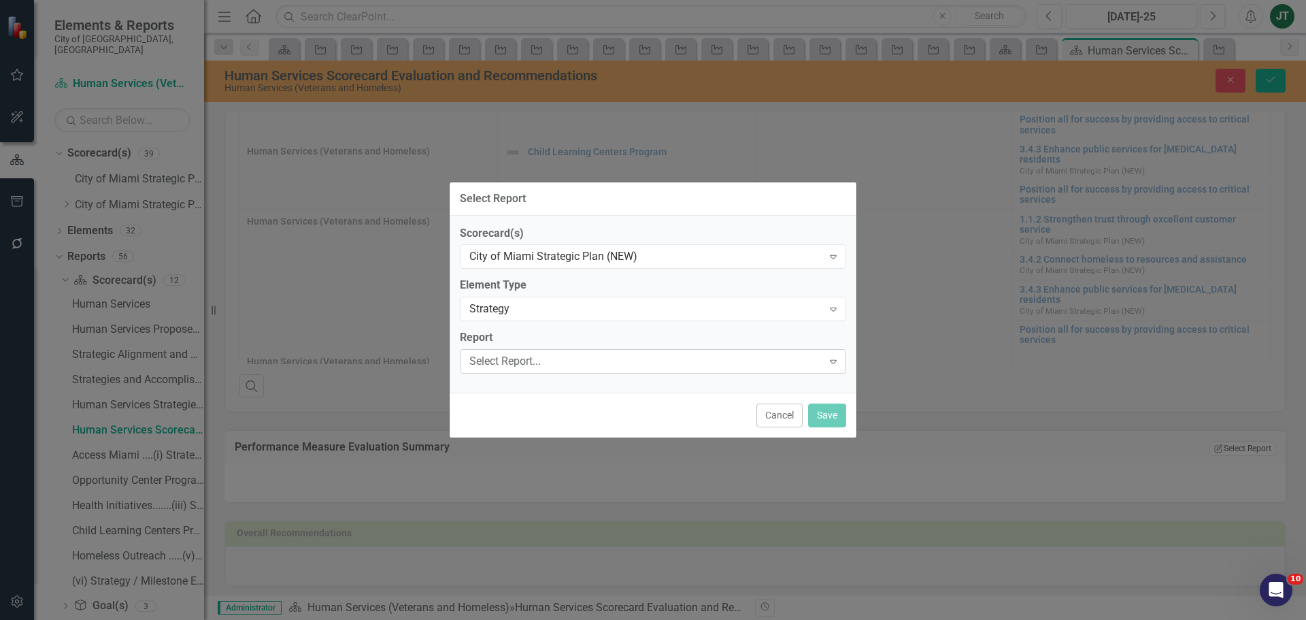
click at [595, 361] on div "Select Report..." at bounding box center [645, 362] width 353 height 16
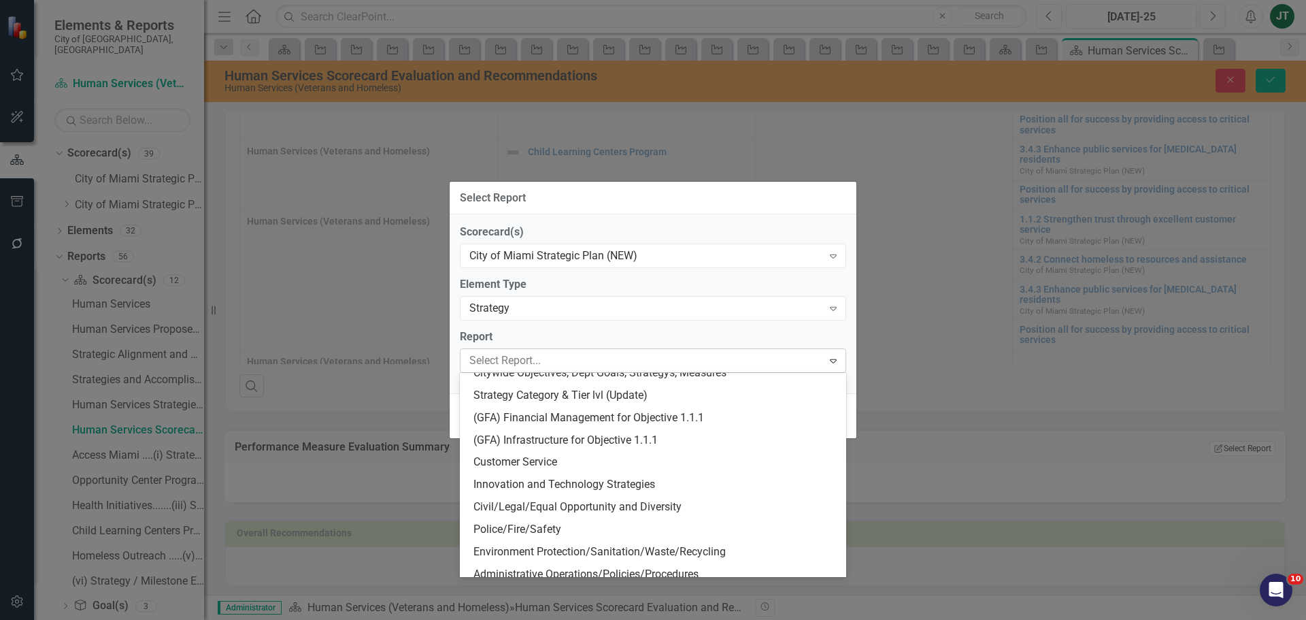
scroll to position [0, 0]
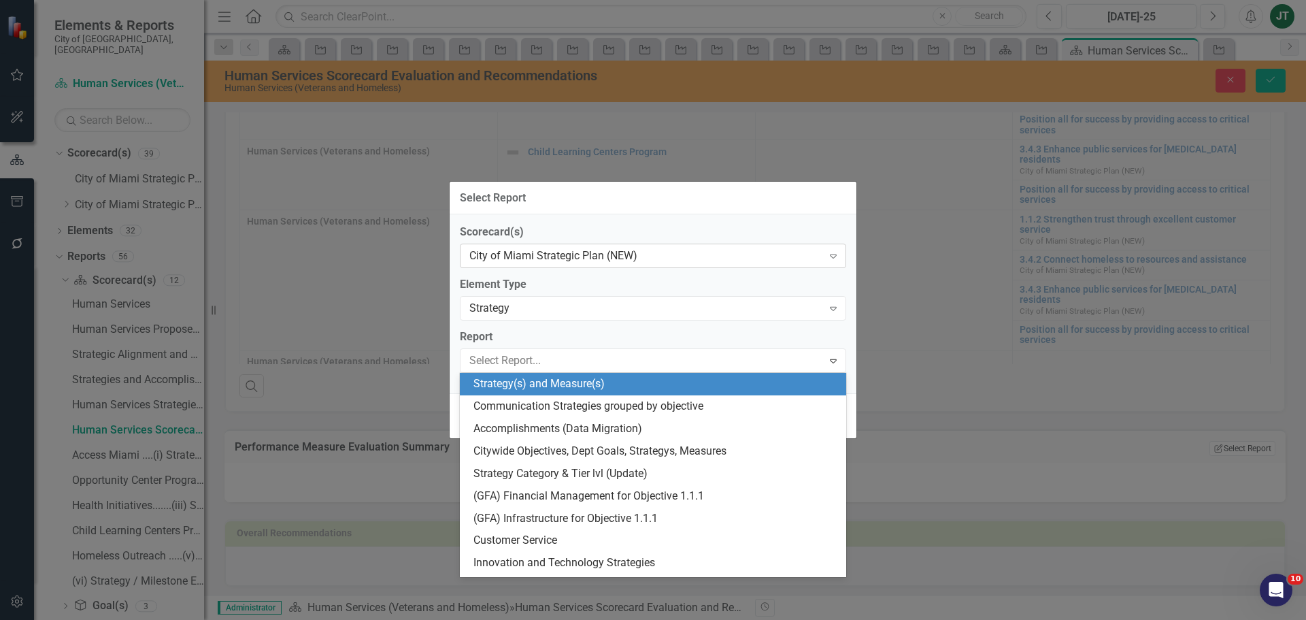
click at [595, 261] on div "City of Miami Strategic Plan (NEW)" at bounding box center [645, 256] width 353 height 16
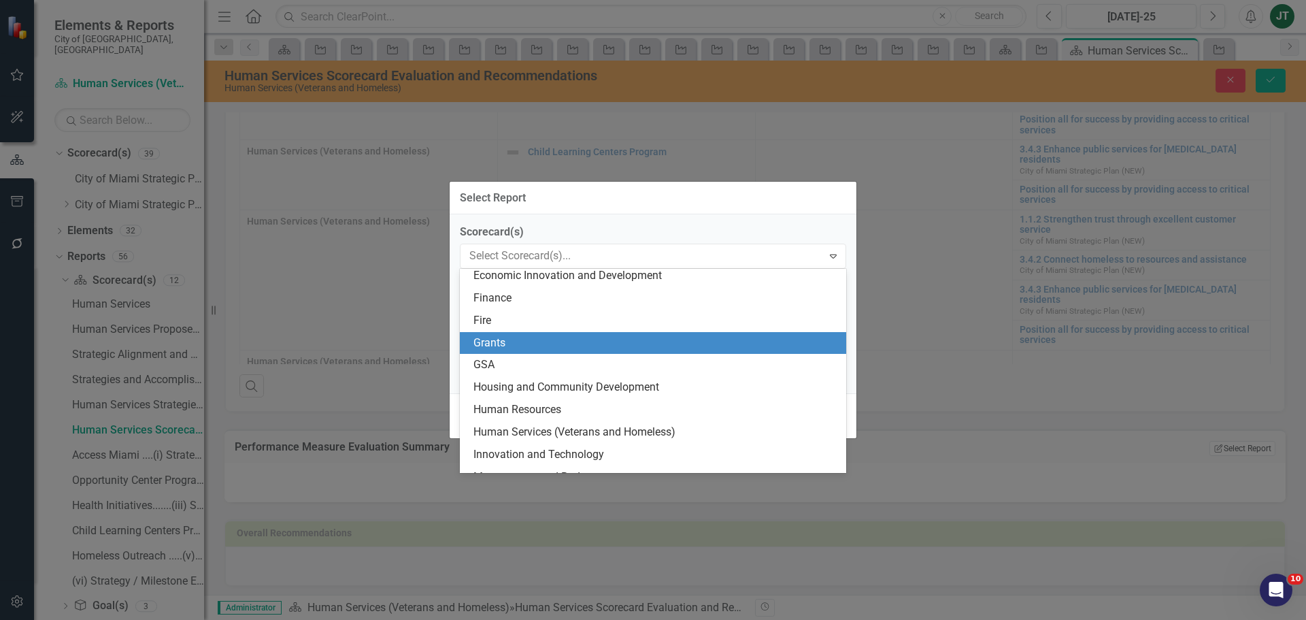
scroll to position [272, 0]
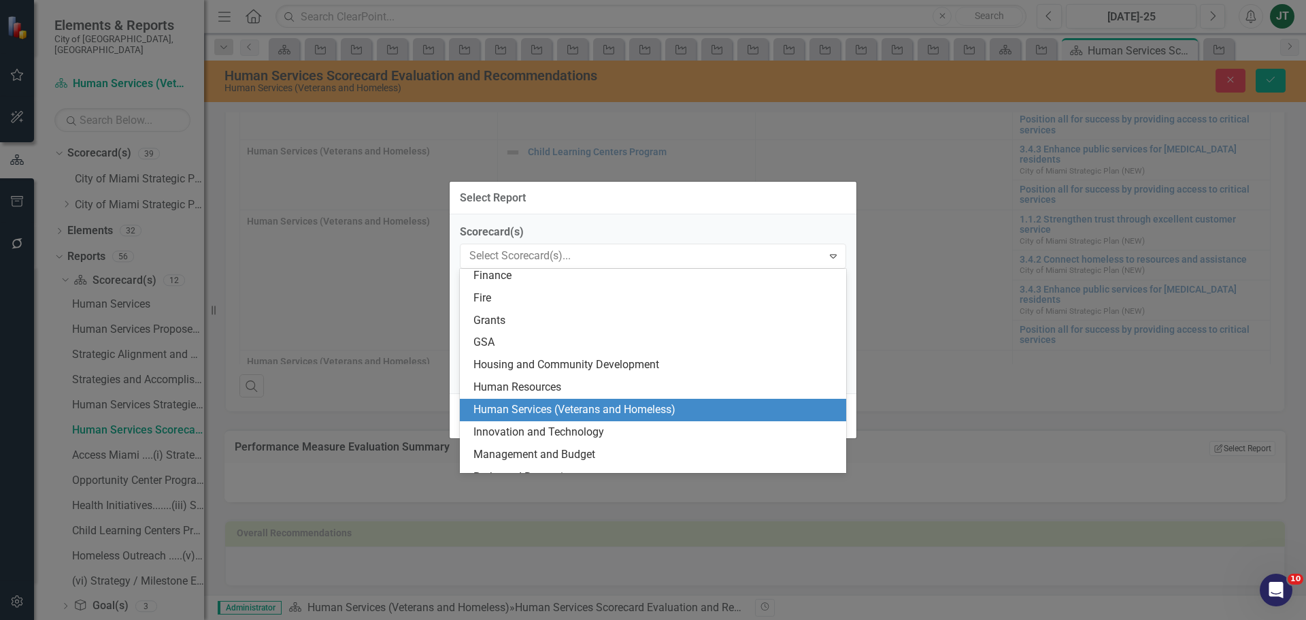
click at [520, 406] on div "Human Services (Veterans and Homeless)" at bounding box center [655, 410] width 365 height 16
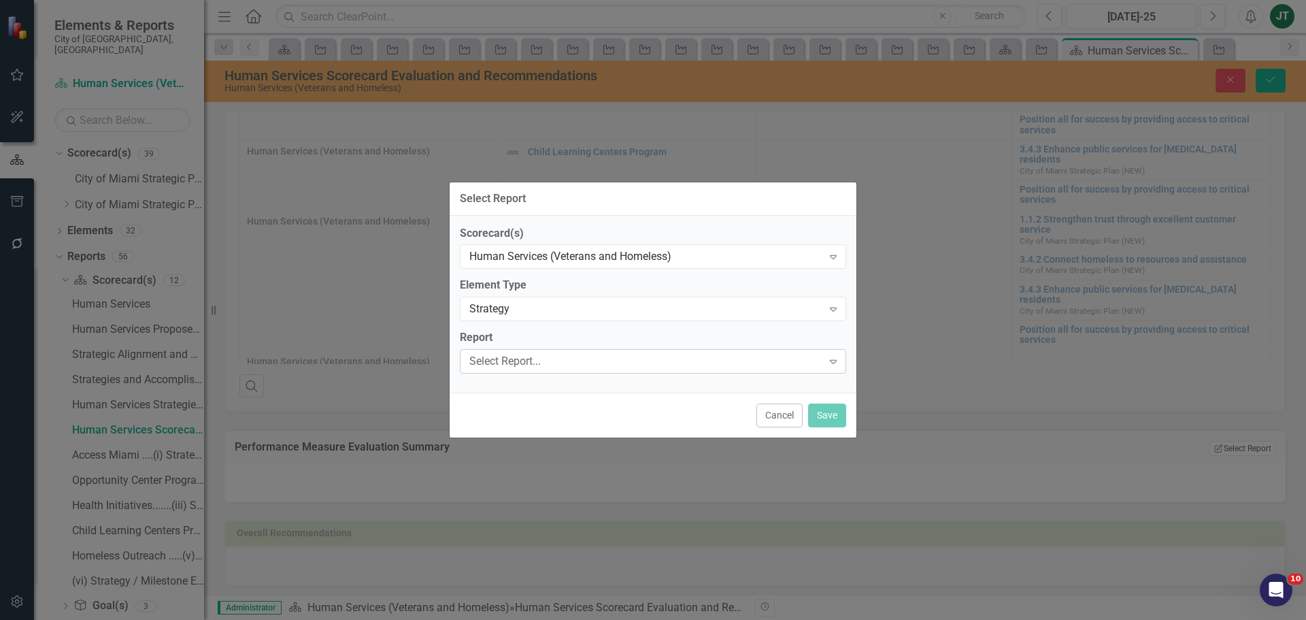
click at [553, 364] on div "Select Report..." at bounding box center [645, 362] width 353 height 16
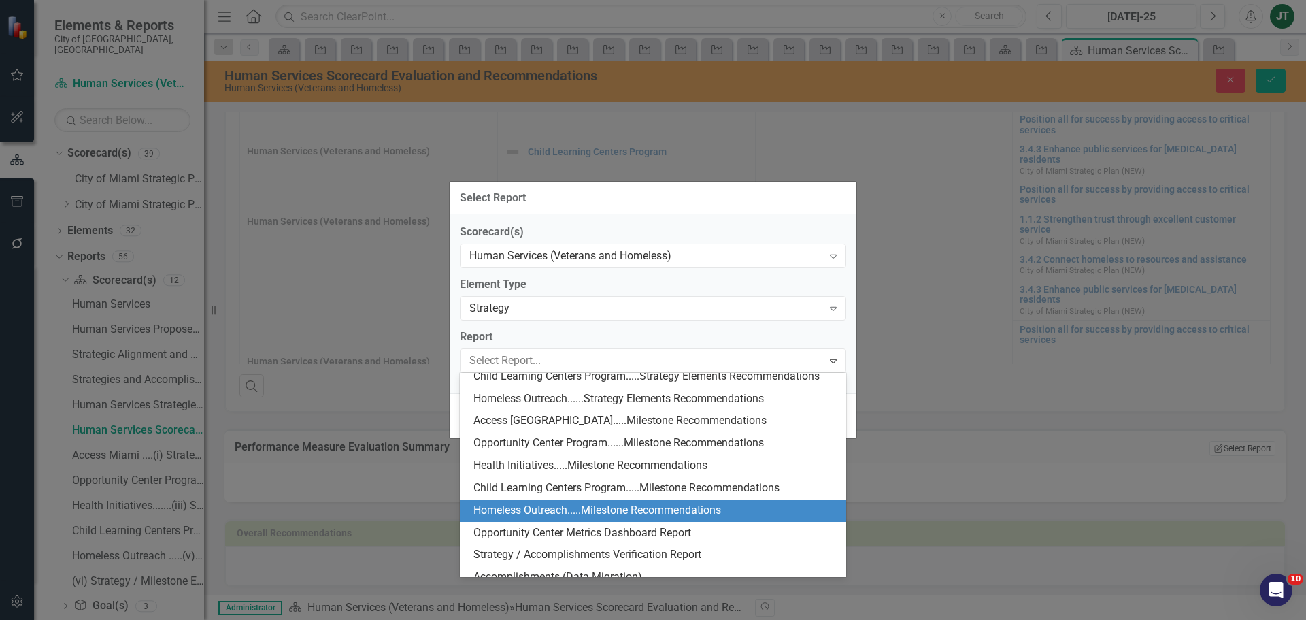
scroll to position [578, 0]
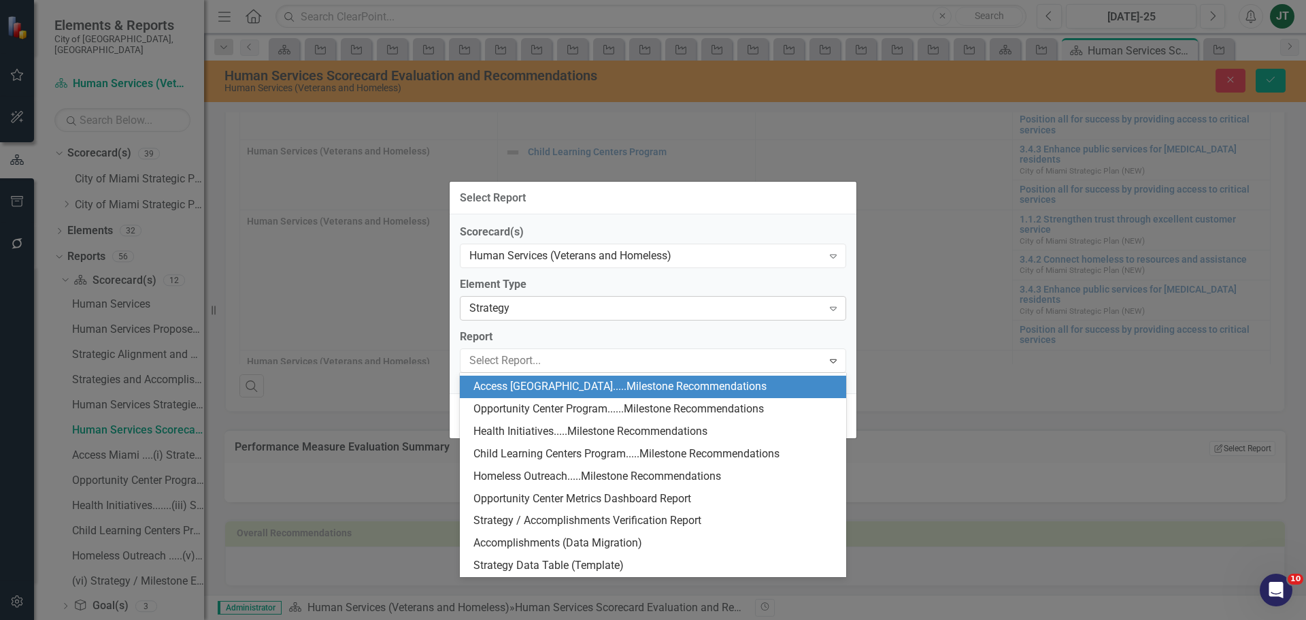
click at [547, 307] on div "Strategy" at bounding box center [645, 308] width 353 height 16
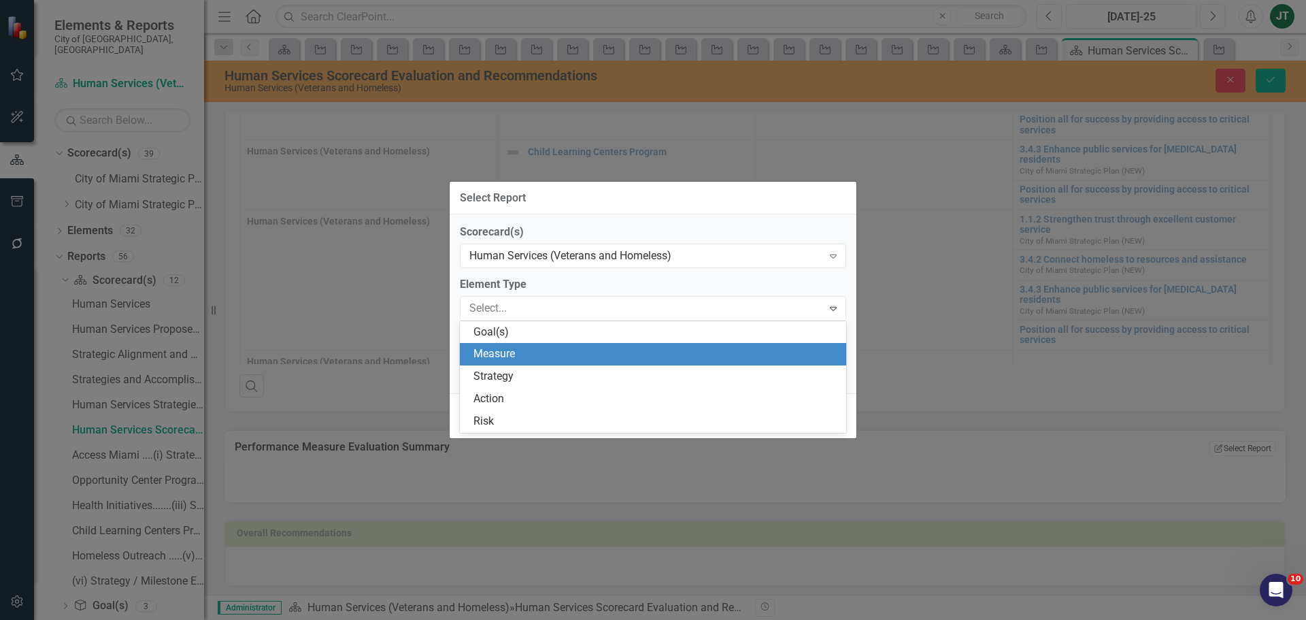
click at [531, 348] on div "Measure" at bounding box center [655, 354] width 365 height 16
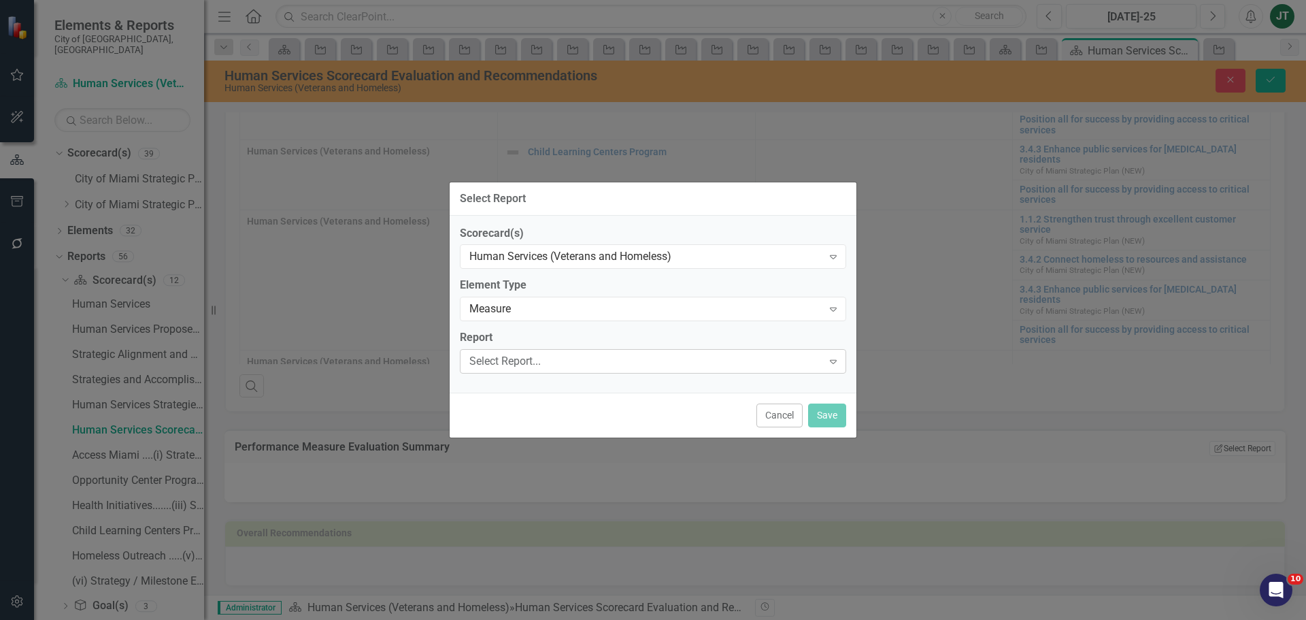
click at [534, 355] on div "Select Report..." at bounding box center [645, 362] width 353 height 16
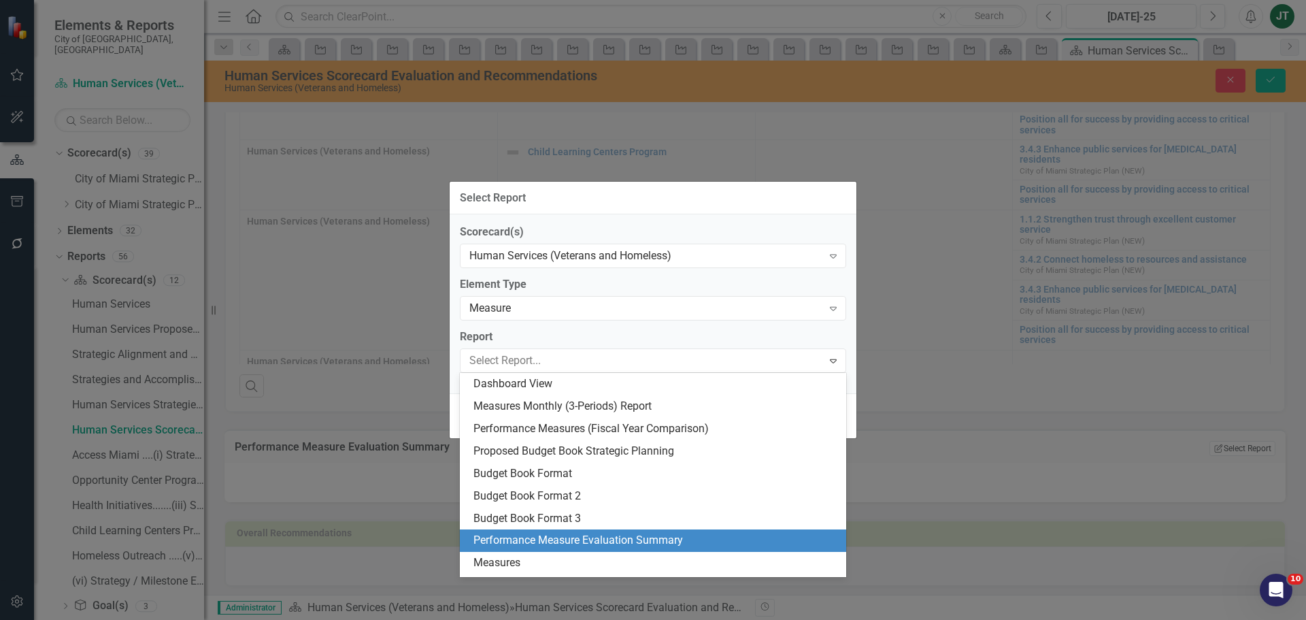
drag, startPoint x: 544, startPoint y: 539, endPoint x: 658, endPoint y: 524, distance: 115.3
click at [550, 537] on div "Performance Measure Evaluation Summary" at bounding box center [655, 541] width 365 height 16
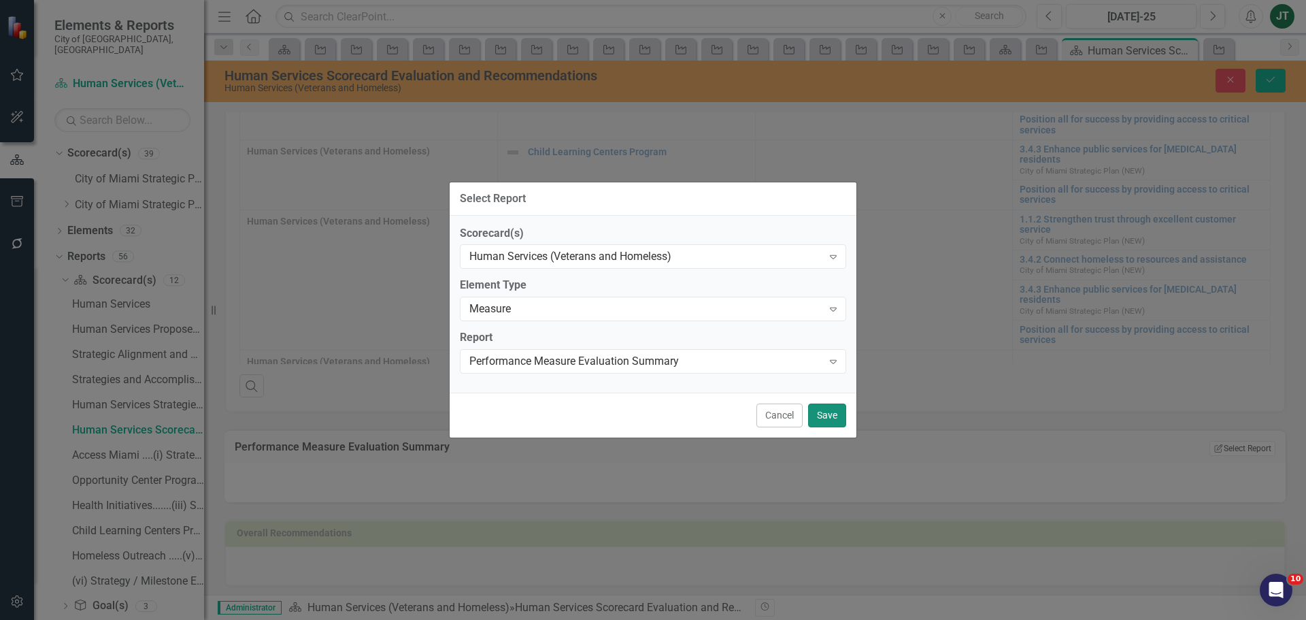
click at [822, 409] on button "Save" at bounding box center [827, 415] width 38 height 24
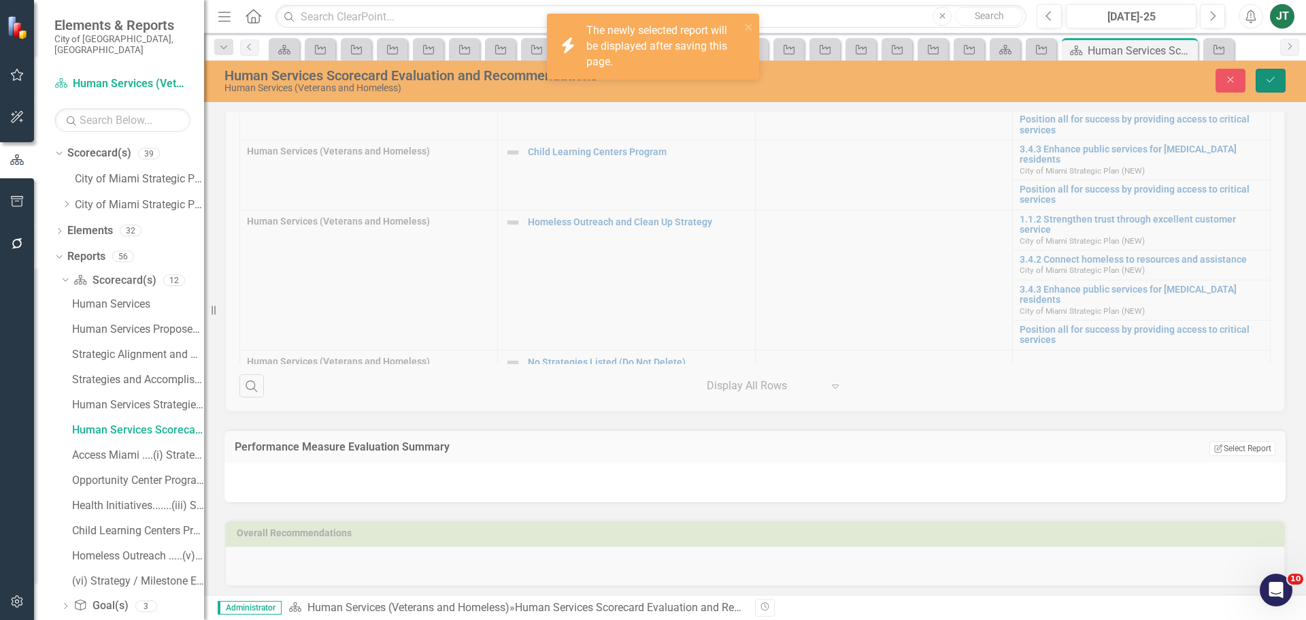
drag, startPoint x: 1276, startPoint y: 80, endPoint x: 1269, endPoint y: 86, distance: 9.7
click at [1277, 80] on button "Save" at bounding box center [1271, 81] width 30 height 24
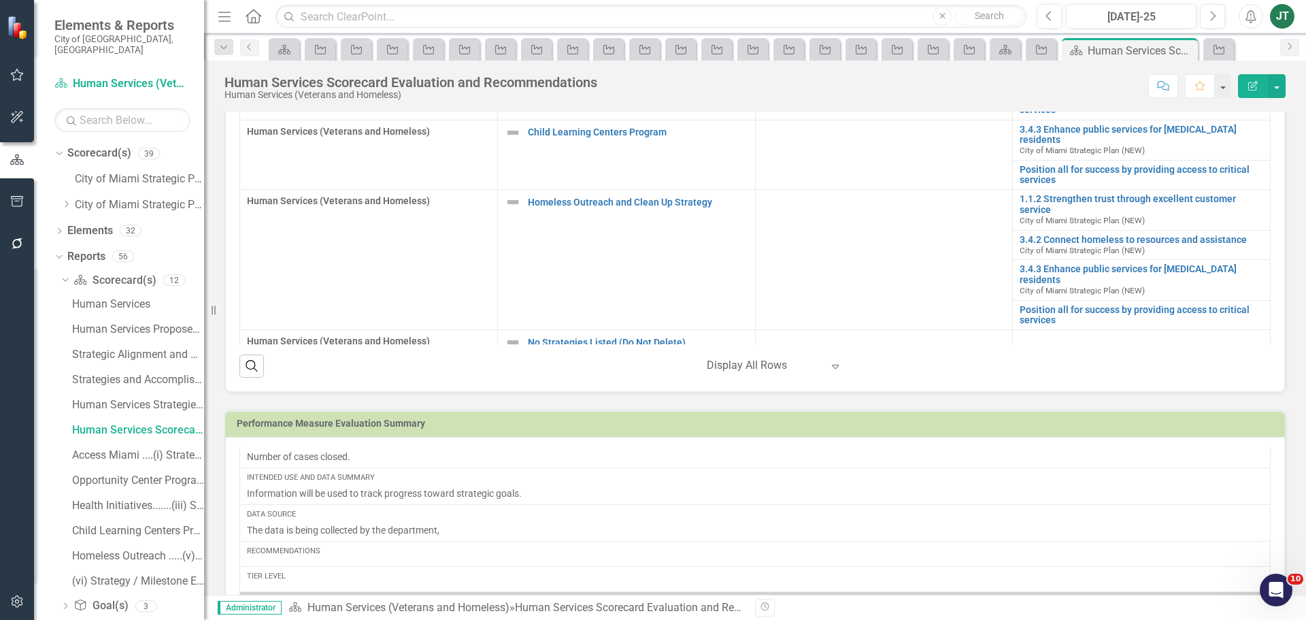
scroll to position [136, 0]
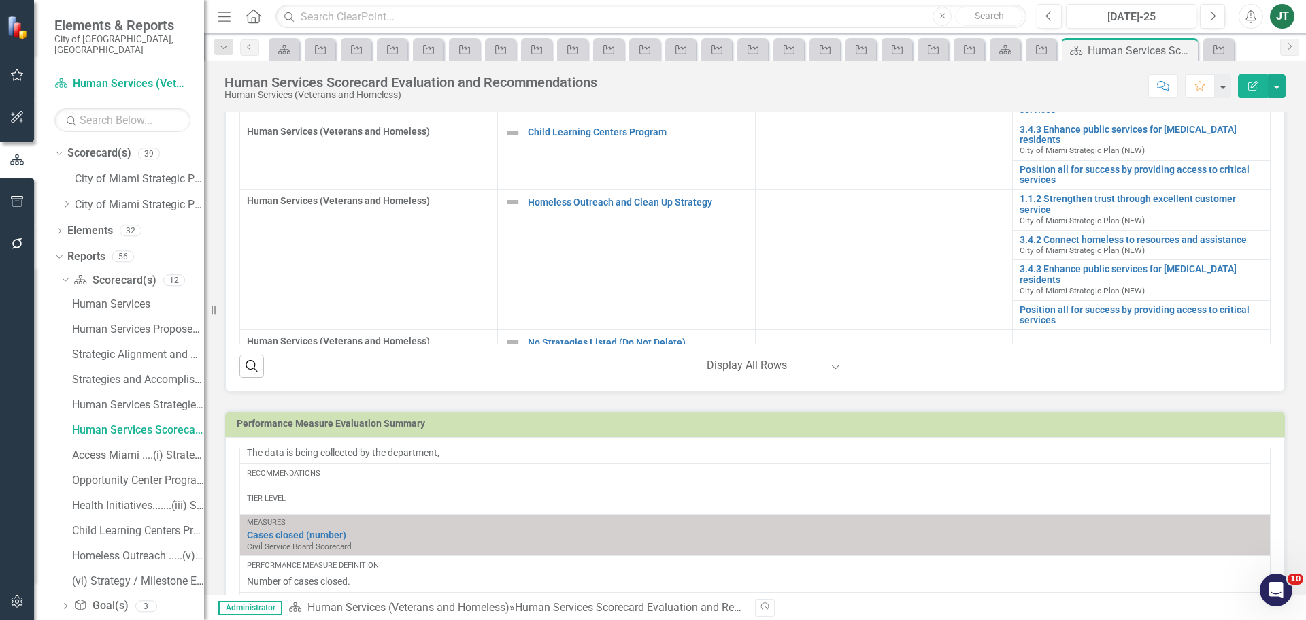
click at [726, 429] on h3 "Performance Measure Evaluation Summary" at bounding box center [758, 423] width 1042 height 10
click at [727, 429] on h3 "Performance Measure Evaluation Summary" at bounding box center [758, 423] width 1042 height 10
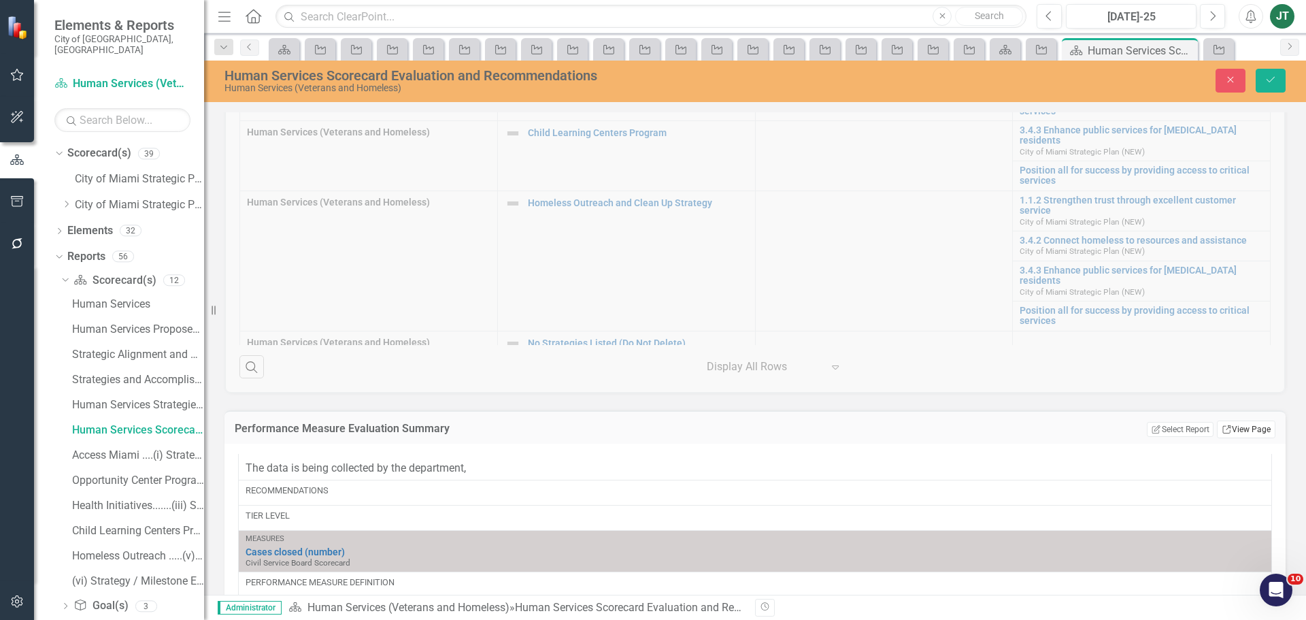
click at [1237, 428] on link "Link View Page" at bounding box center [1246, 429] width 59 height 18
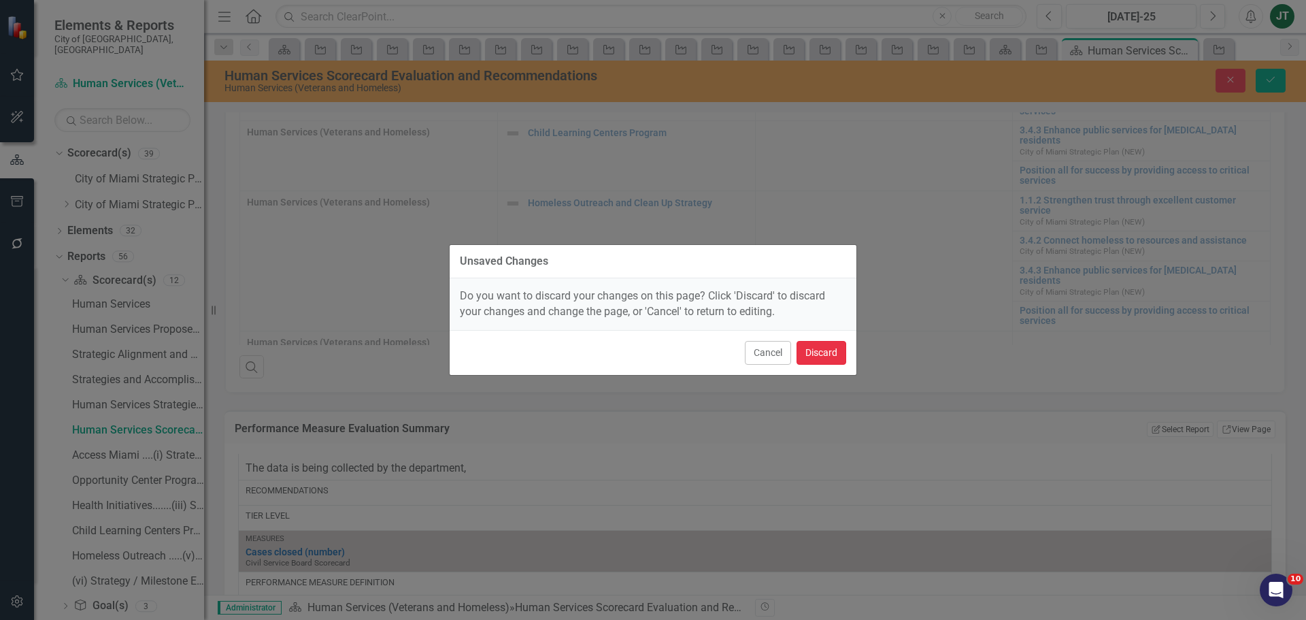
click at [814, 348] on button "Discard" at bounding box center [822, 353] width 50 height 24
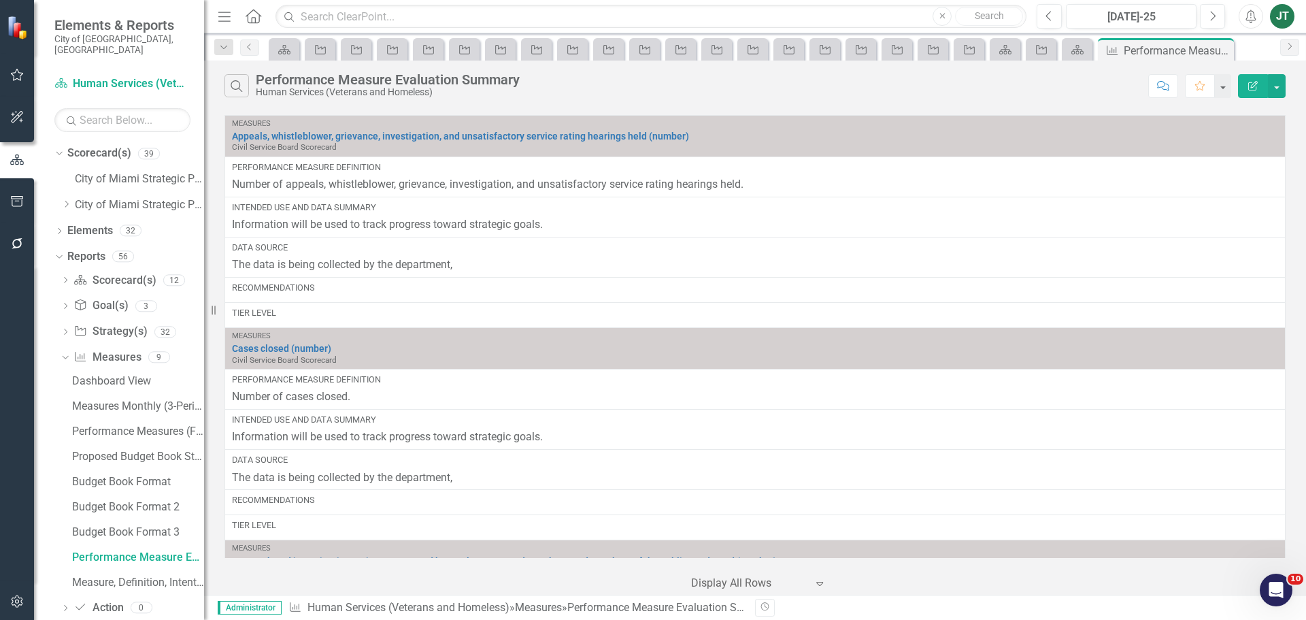
click at [1252, 76] on button "Edit Report" at bounding box center [1253, 86] width 30 height 24
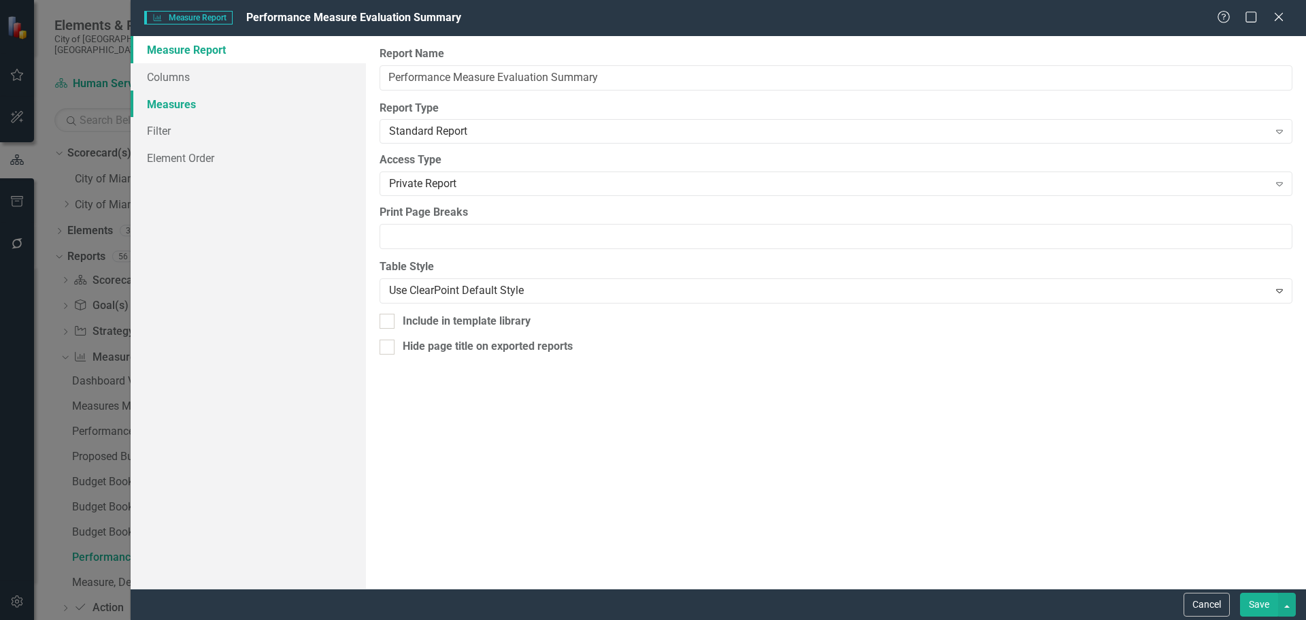
click at [159, 99] on link "Measures" at bounding box center [248, 103] width 235 height 27
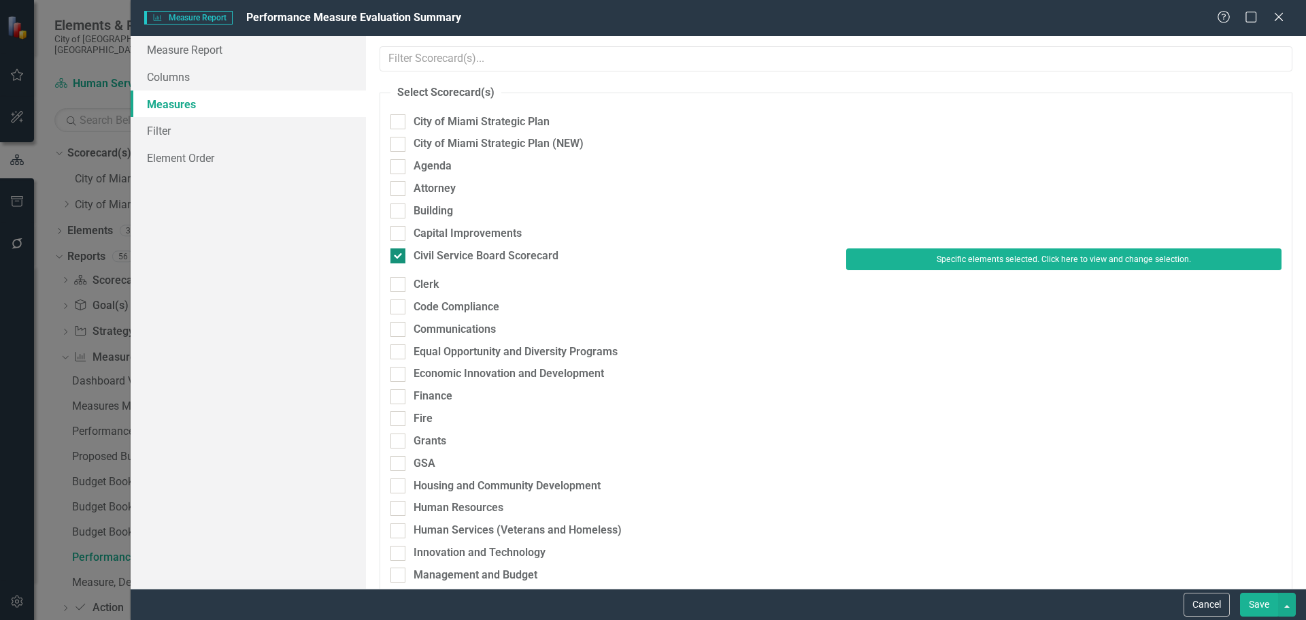
click at [423, 252] on div "Civil Service Board Scorecard" at bounding box center [486, 256] width 145 height 16
click at [399, 252] on input "Civil Service Board Scorecard" at bounding box center [394, 252] width 9 height 9
checkbox input "false"
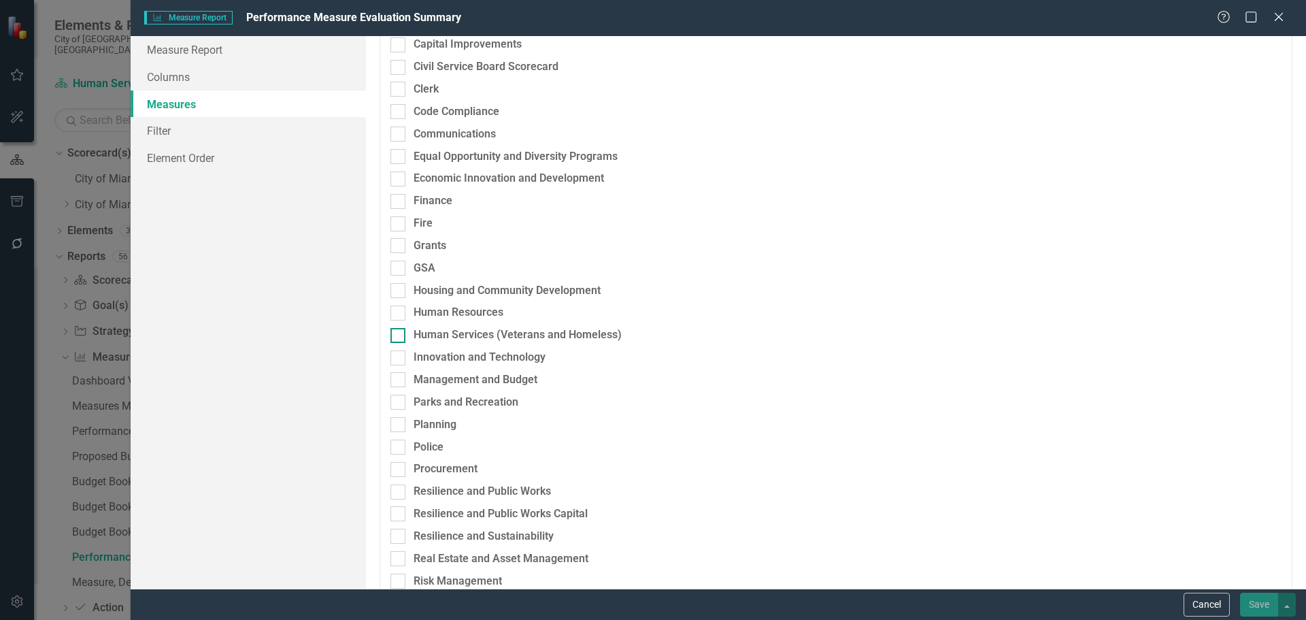
click at [469, 337] on div "Human Services (Veterans and Homeless)" at bounding box center [518, 335] width 208 height 16
click at [399, 337] on input "Human Services (Veterans and Homeless)" at bounding box center [394, 332] width 9 height 9
checkbox input "true"
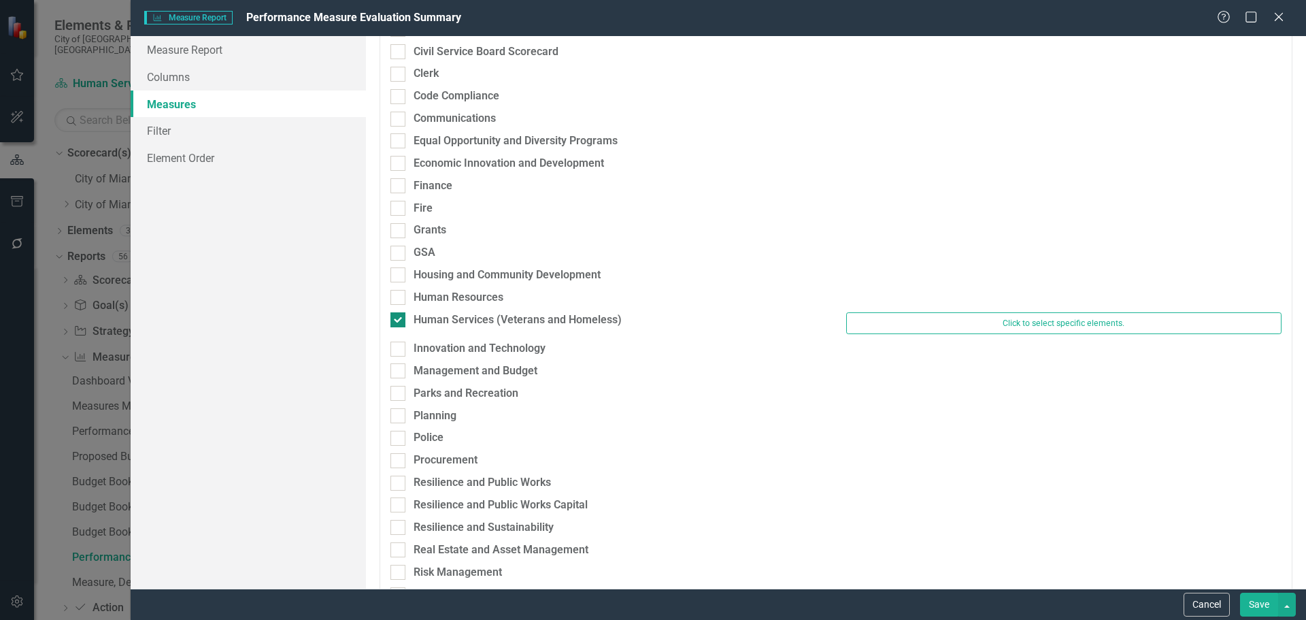
scroll to position [188, 0]
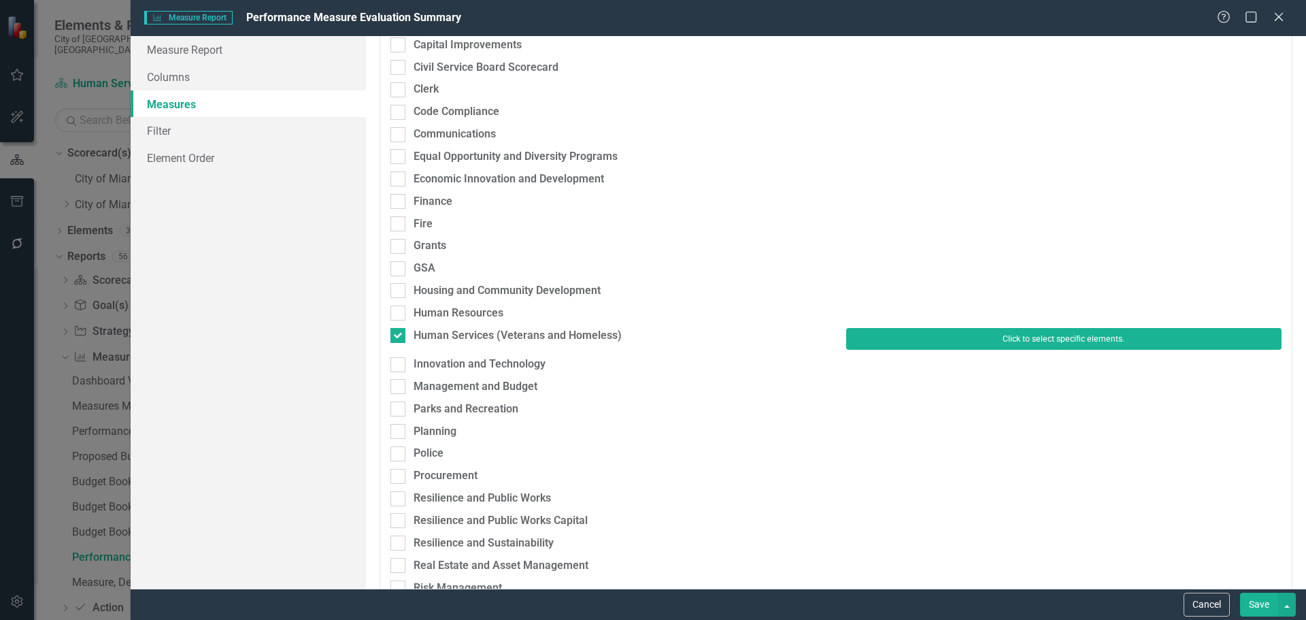
click at [966, 335] on button "Click to select specific elements." at bounding box center [1063, 339] width 435 height 22
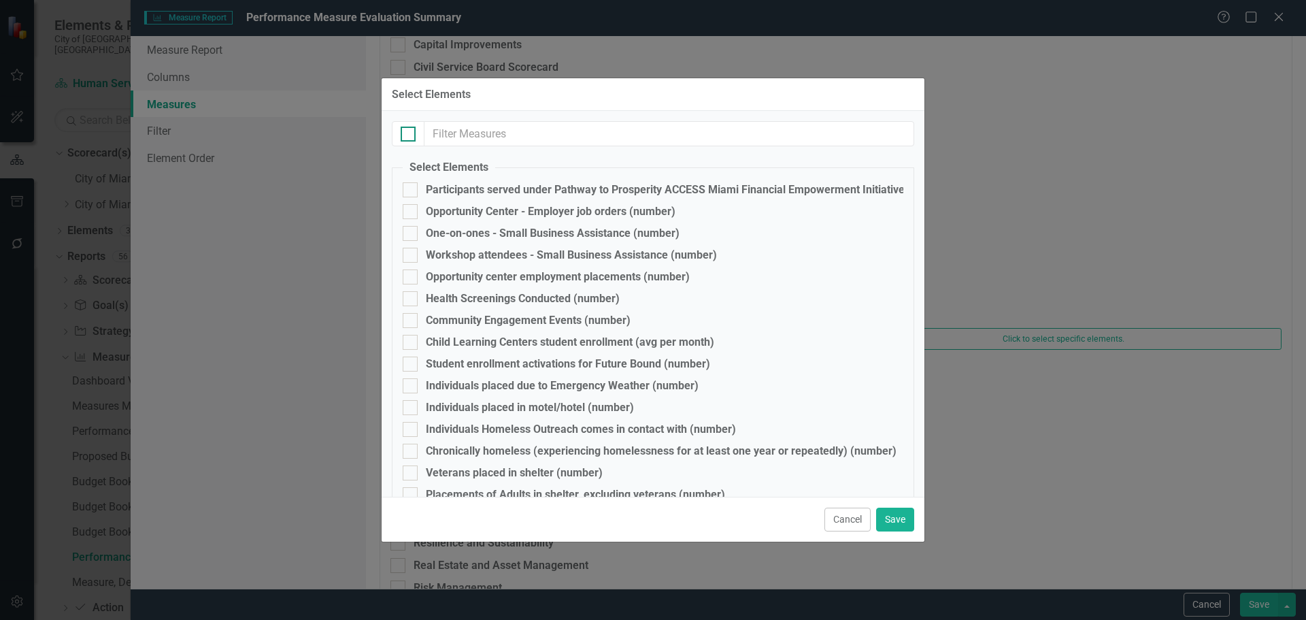
click at [407, 135] on div at bounding box center [408, 134] width 15 height 15
click at [407, 135] on input "checkbox" at bounding box center [405, 131] width 9 height 9
checkbox input "true"
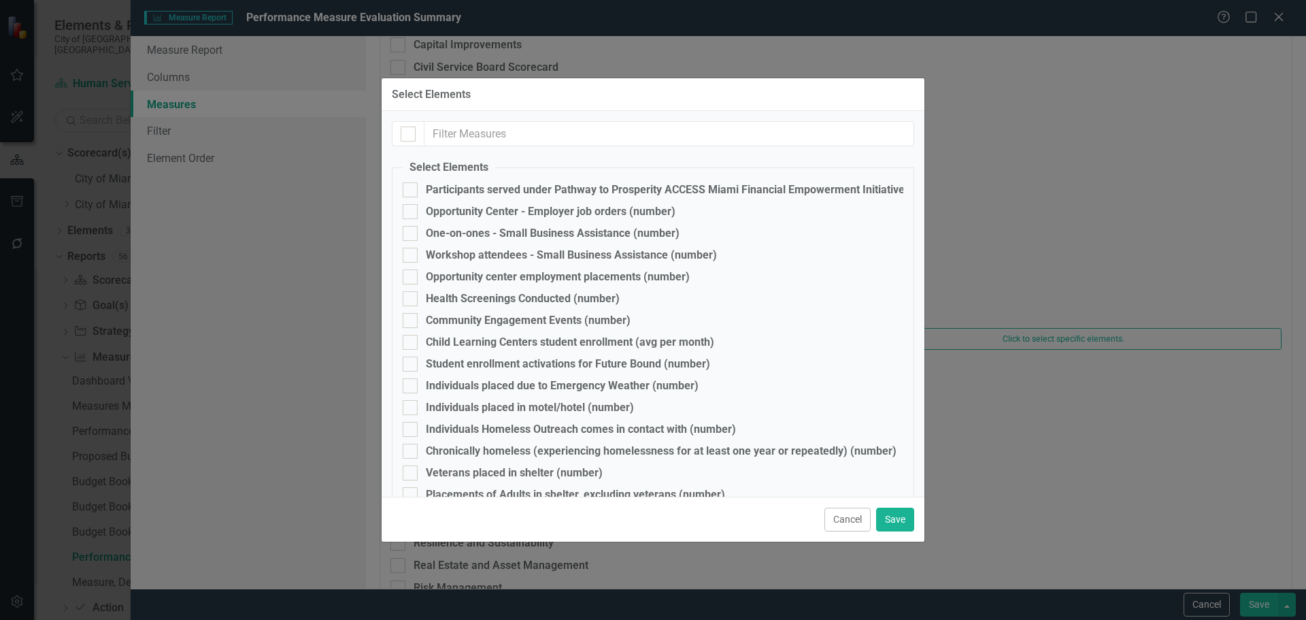
checkbox input "true"
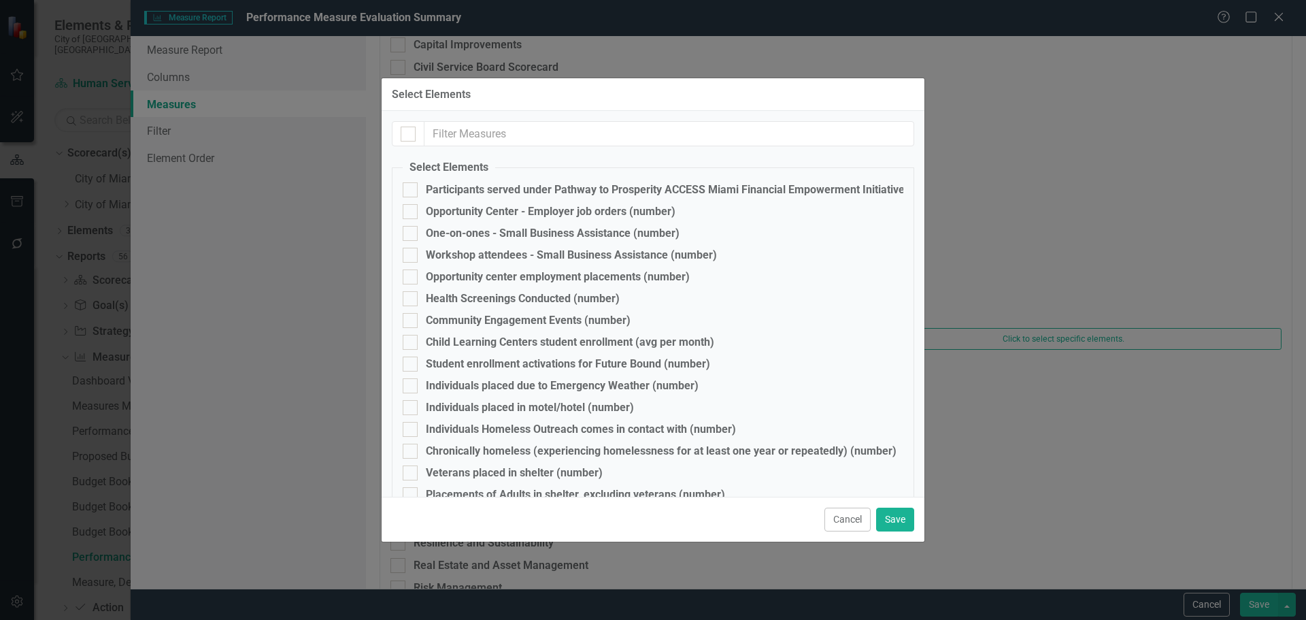
checkbox input "true"
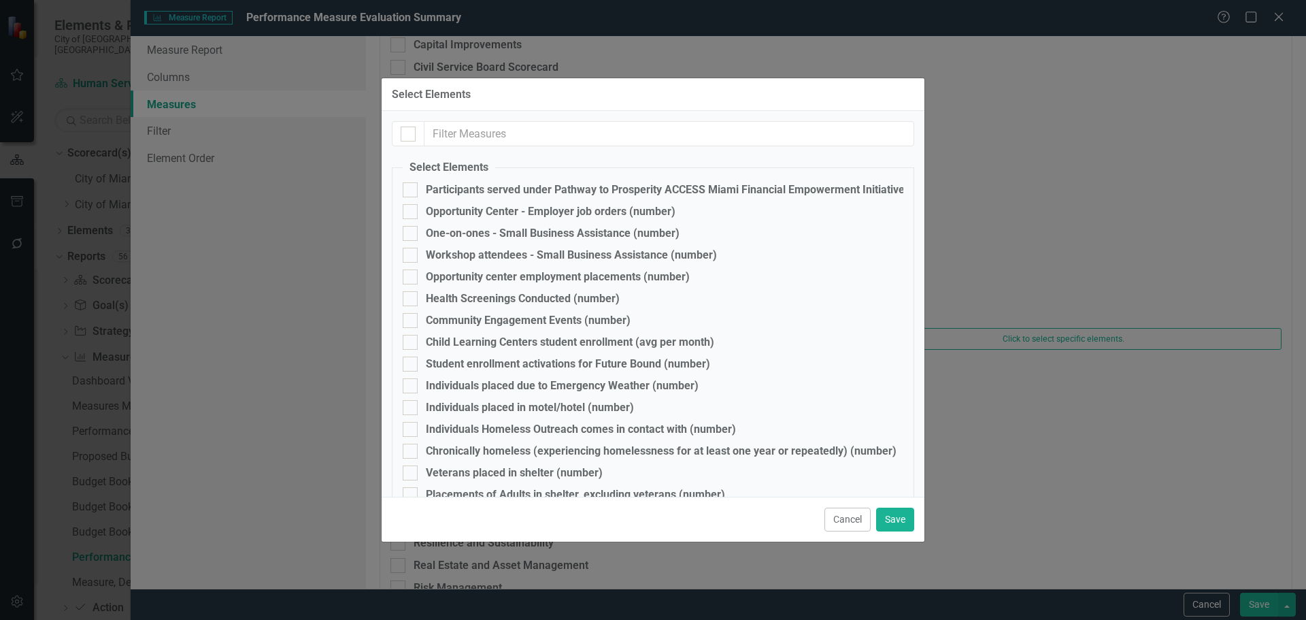
checkbox input "true"
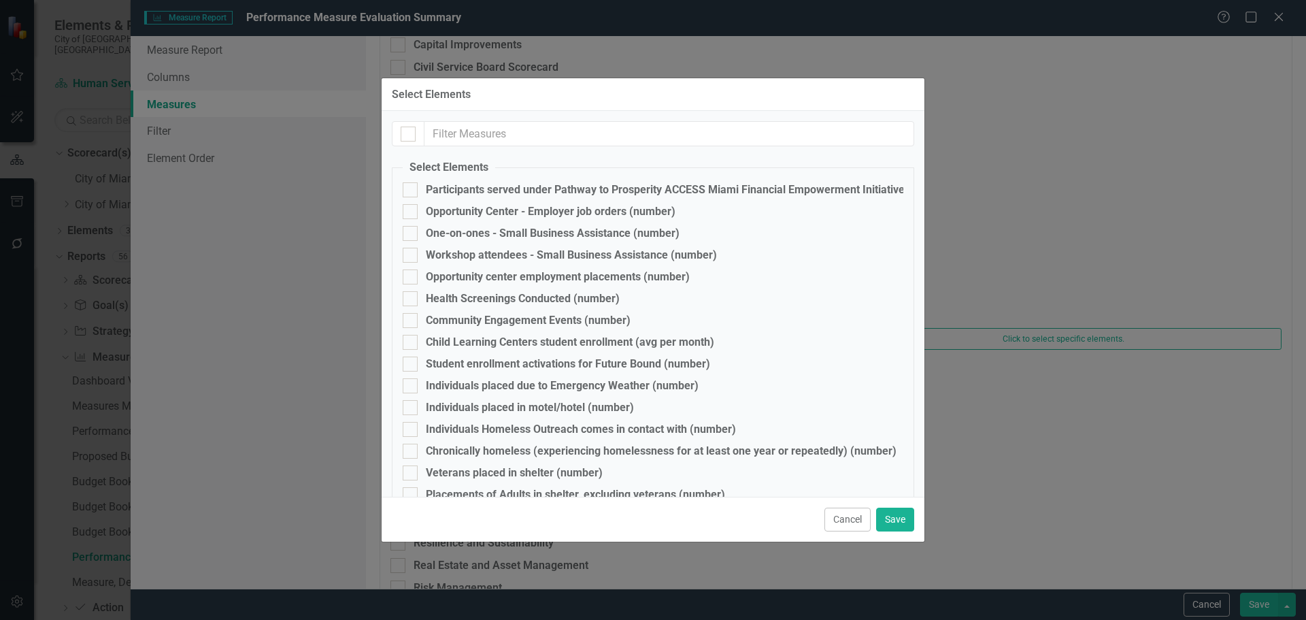
checkbox input "true"
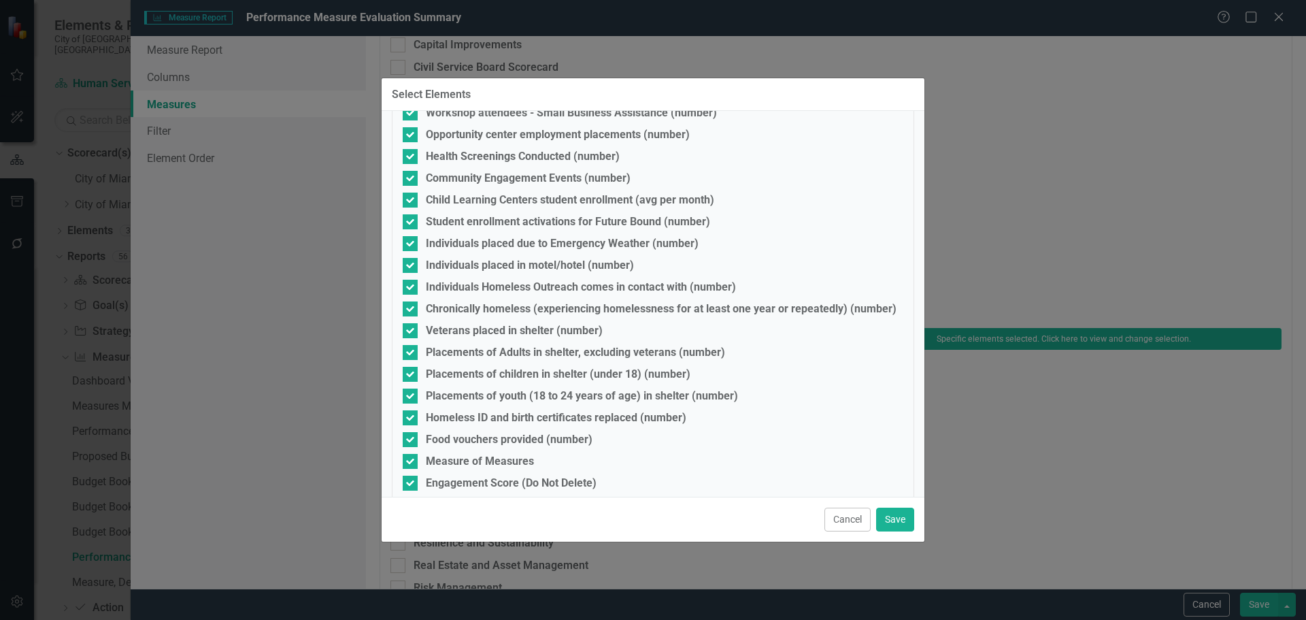
scroll to position [154, 0]
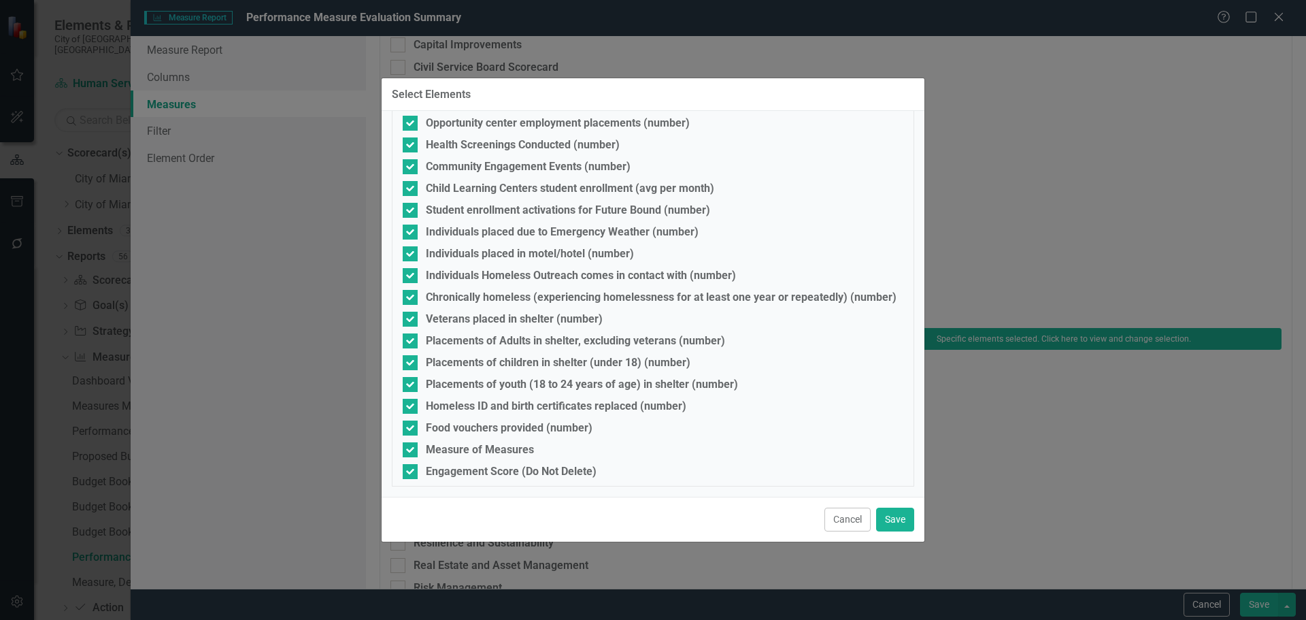
drag, startPoint x: 410, startPoint y: 469, endPoint x: 411, endPoint y: 462, distance: 7.5
click at [410, 468] on input "Engagement Score (Do Not Delete)" at bounding box center [407, 468] width 9 height 9
checkbox input "false"
click at [411, 446] on input "Measure of Measures" at bounding box center [407, 446] width 9 height 9
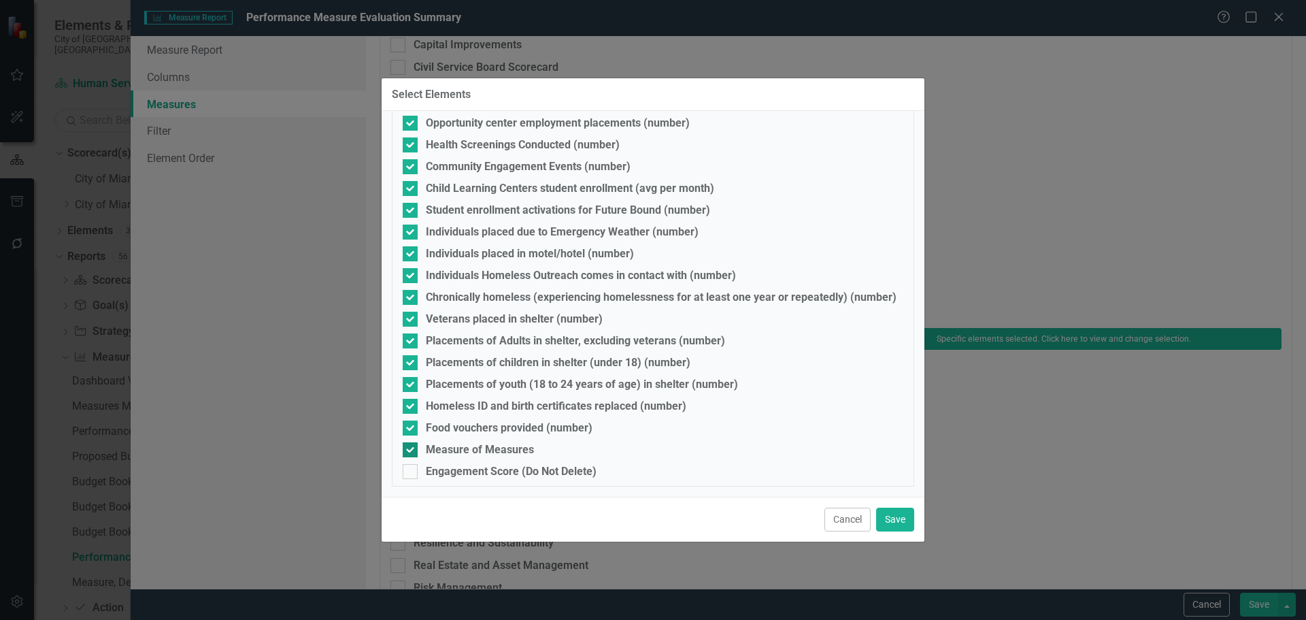
checkbox input "false"
click at [899, 524] on button "Save" at bounding box center [895, 519] width 38 height 24
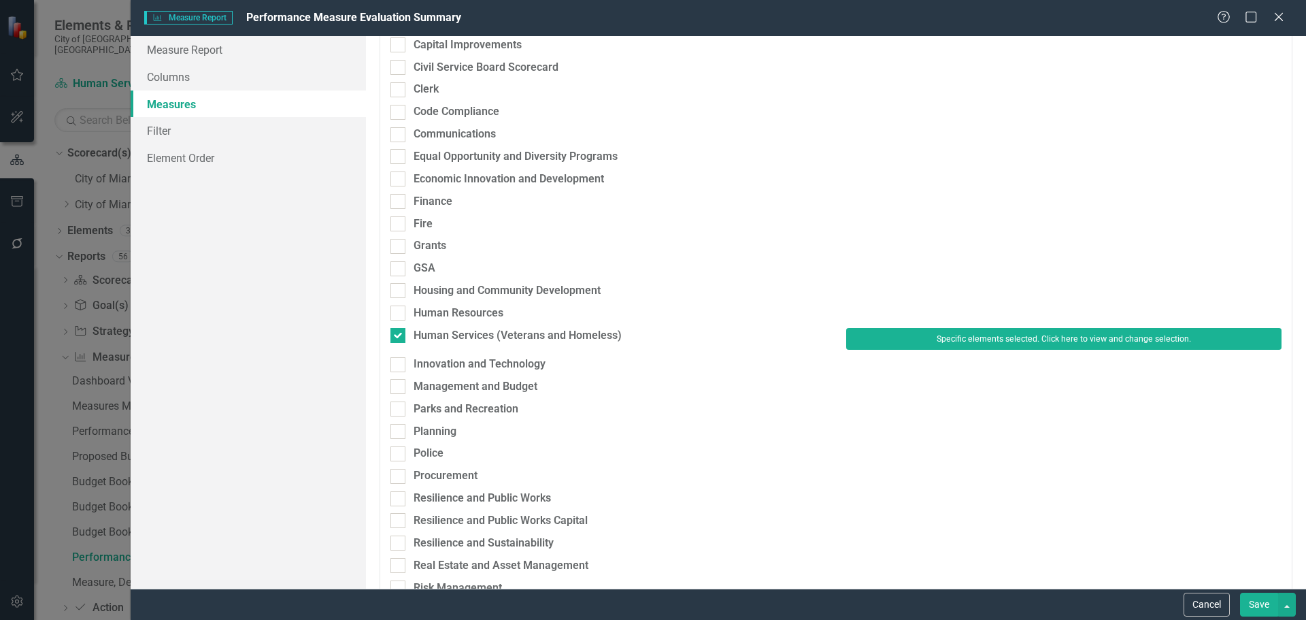
click at [1256, 596] on button "Save" at bounding box center [1259, 605] width 38 height 24
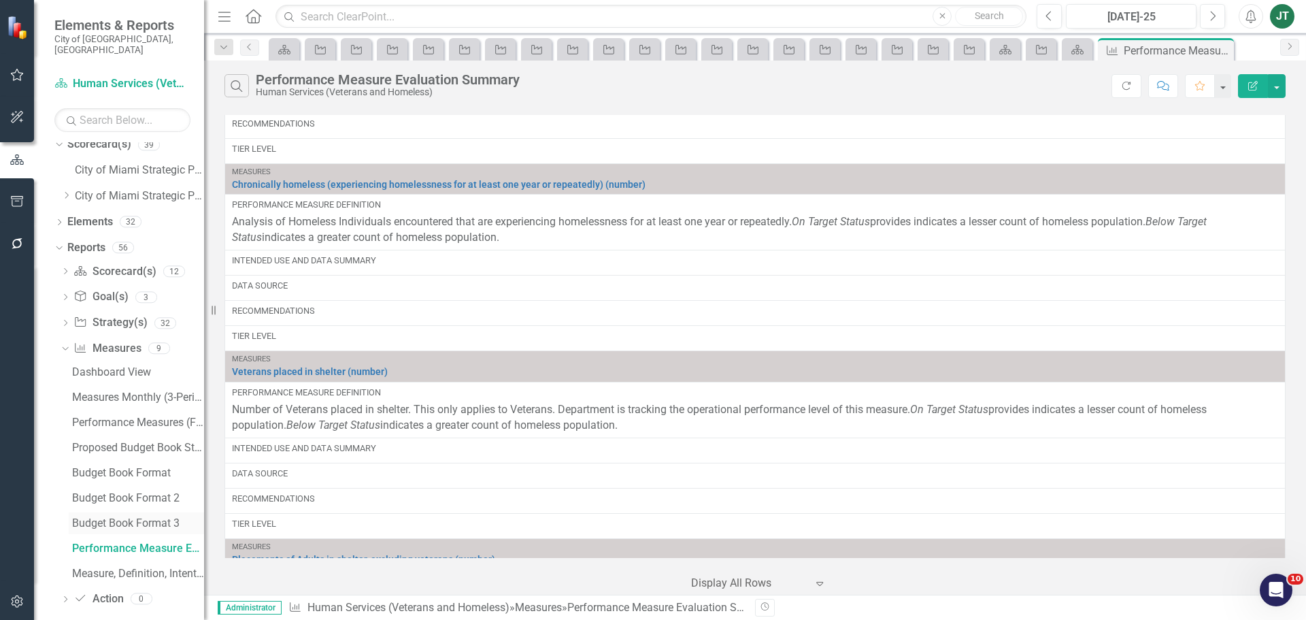
scroll to position [12, 0]
click at [64, 266] on icon "Dropdown" at bounding box center [66, 269] width 10 height 7
click at [124, 412] on div "Human Services Scorecard Evaluation and Recommendations" at bounding box center [138, 418] width 132 height 12
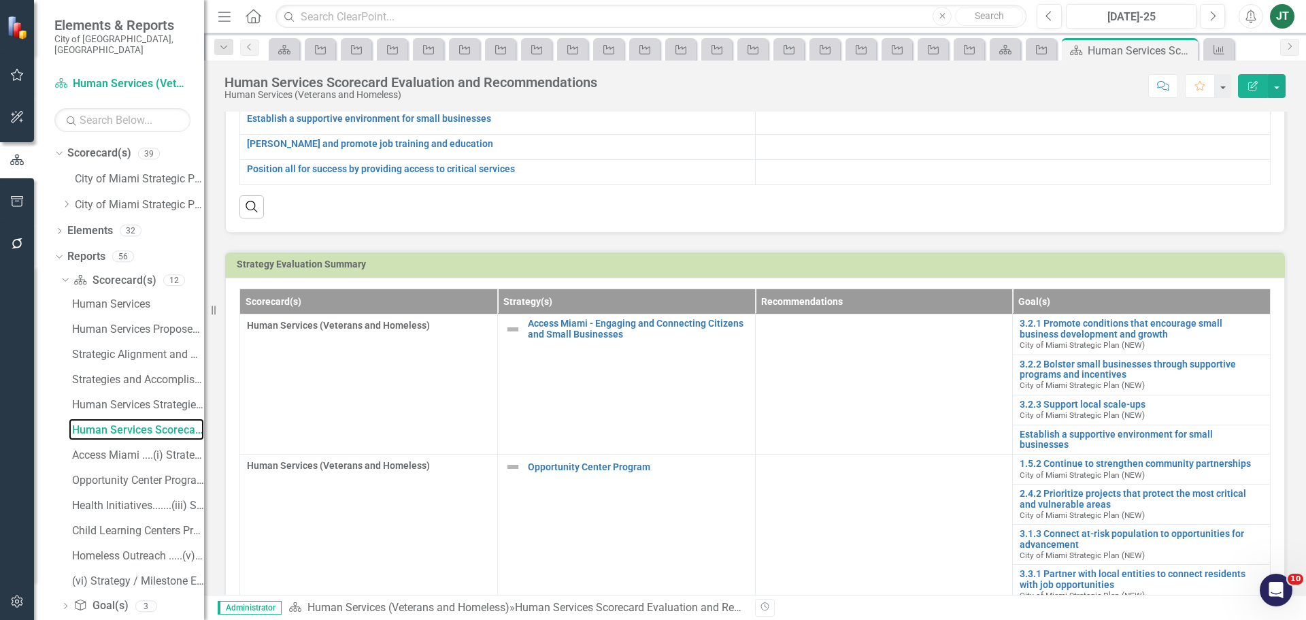
scroll to position [197, 0]
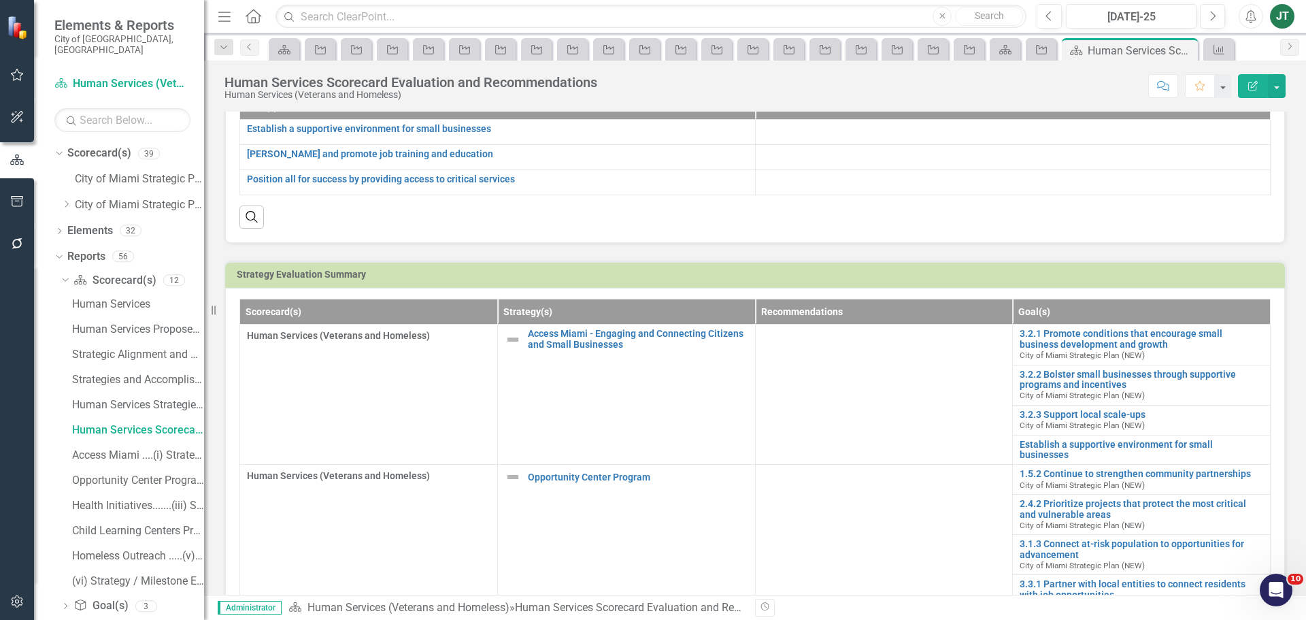
click at [1176, 273] on h3 "Strategy Evaluation Summary" at bounding box center [758, 274] width 1042 height 10
click at [1176, 272] on h3 "Strategy Evaluation Summary" at bounding box center [758, 274] width 1042 height 10
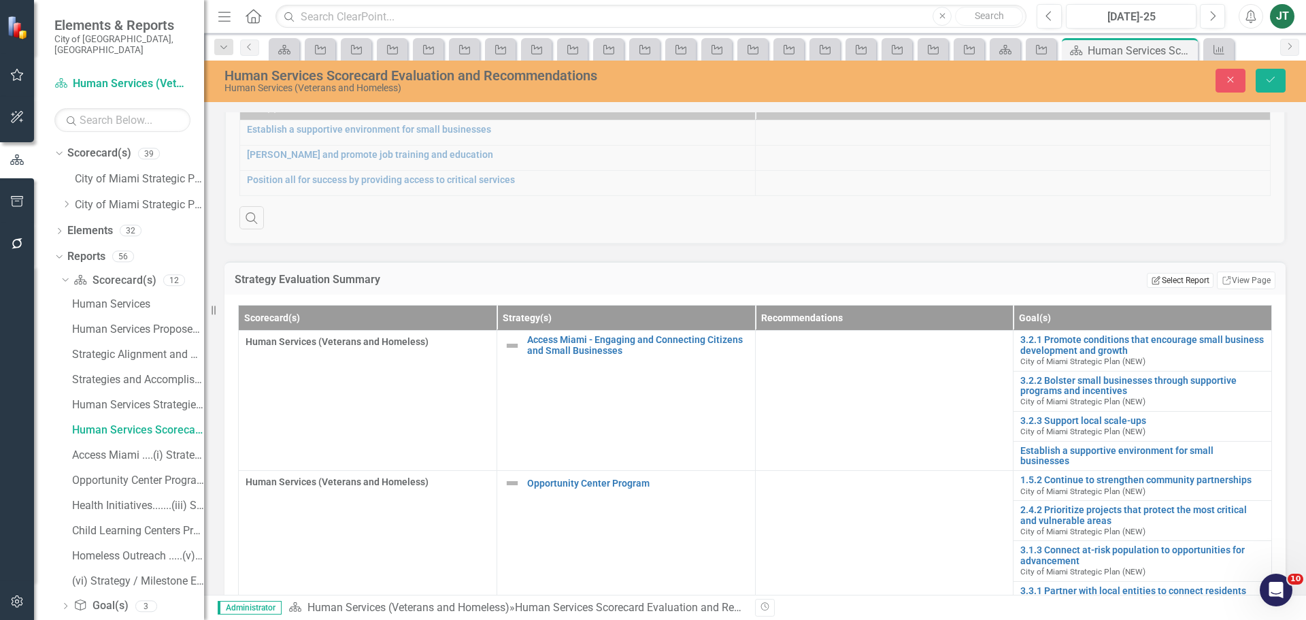
click at [1179, 274] on button "Edit Report Select Report" at bounding box center [1180, 280] width 66 height 15
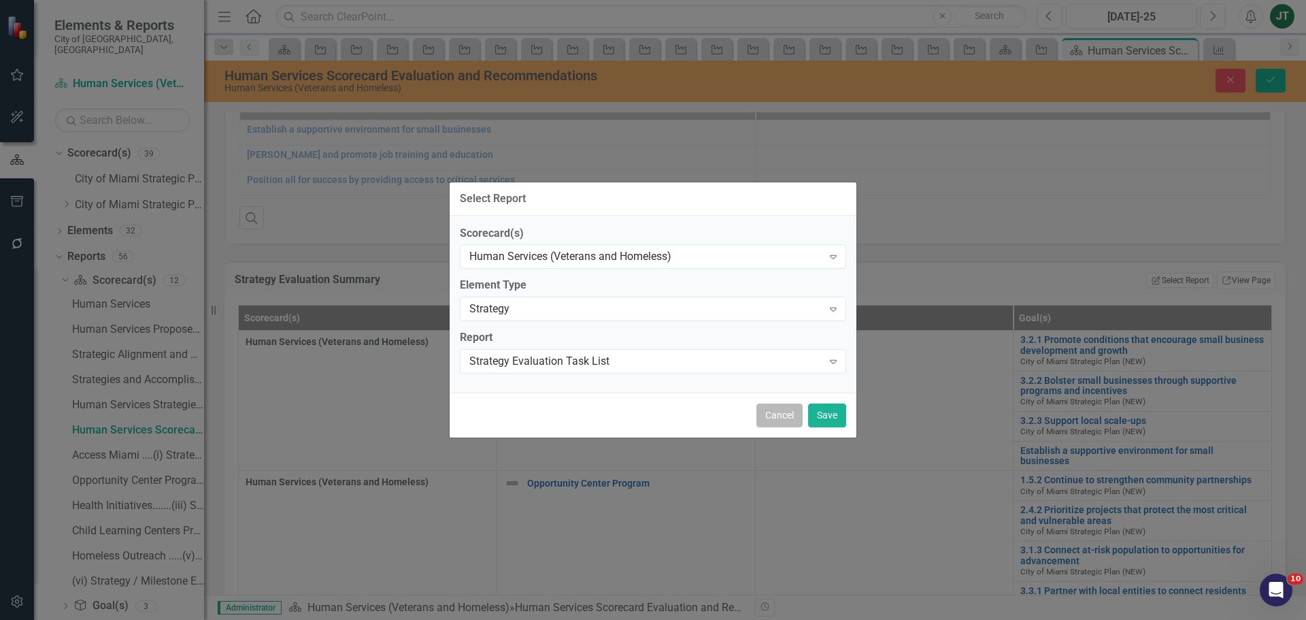
click at [771, 414] on button "Cancel" at bounding box center [779, 415] width 46 height 24
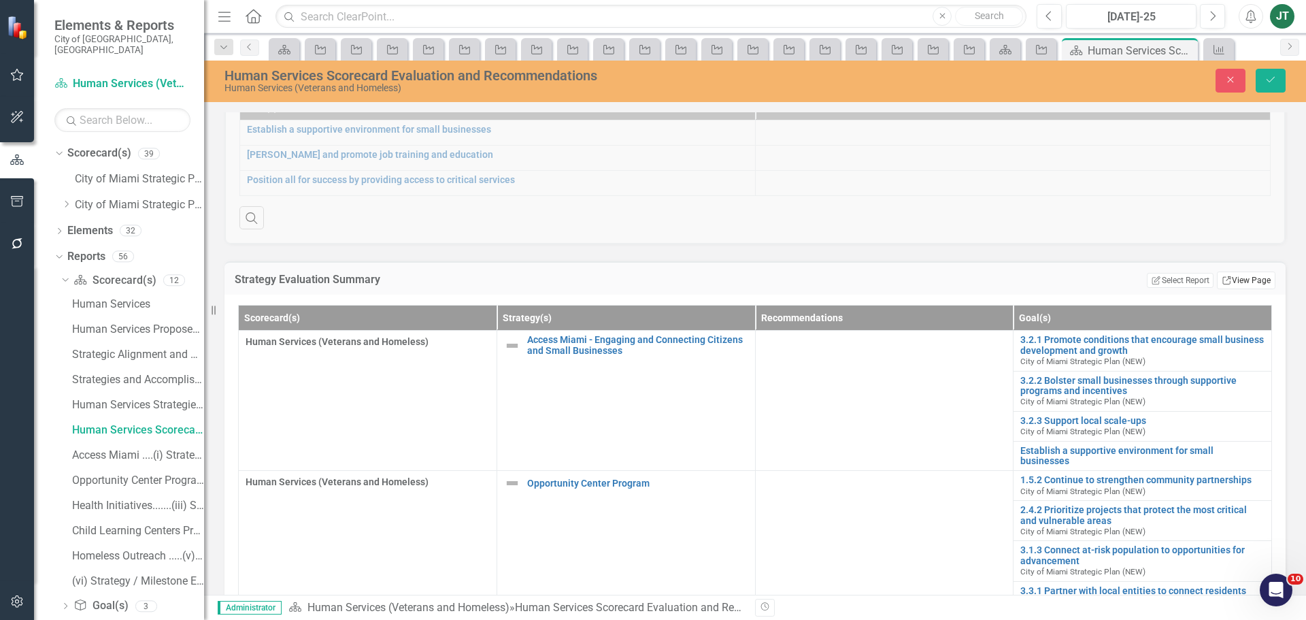
click at [1257, 282] on link "Link View Page" at bounding box center [1246, 280] width 59 height 18
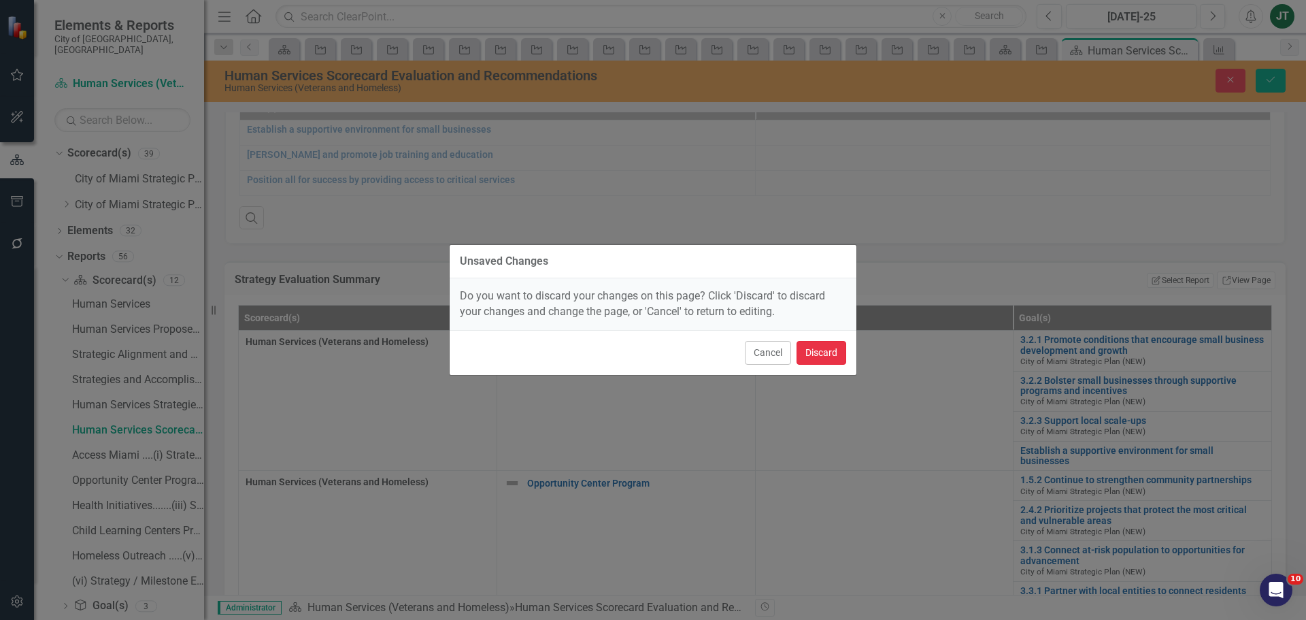
click at [825, 350] on button "Discard" at bounding box center [822, 353] width 50 height 24
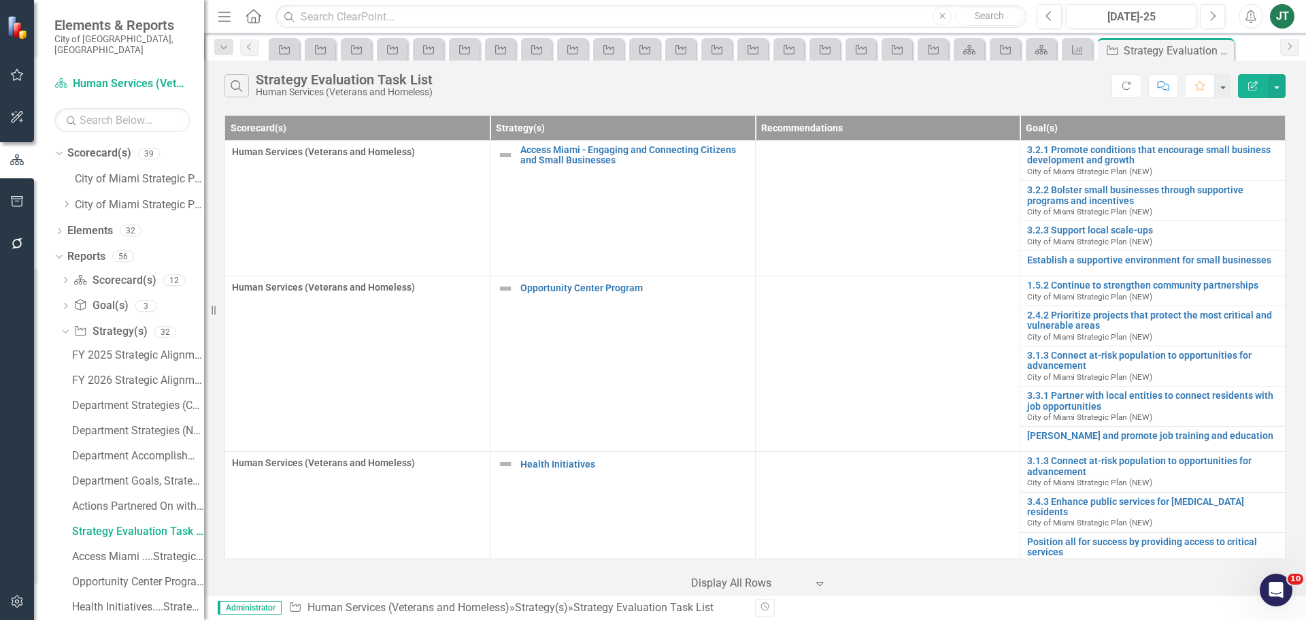
click at [1248, 83] on icon "Edit Report" at bounding box center [1253, 86] width 12 height 10
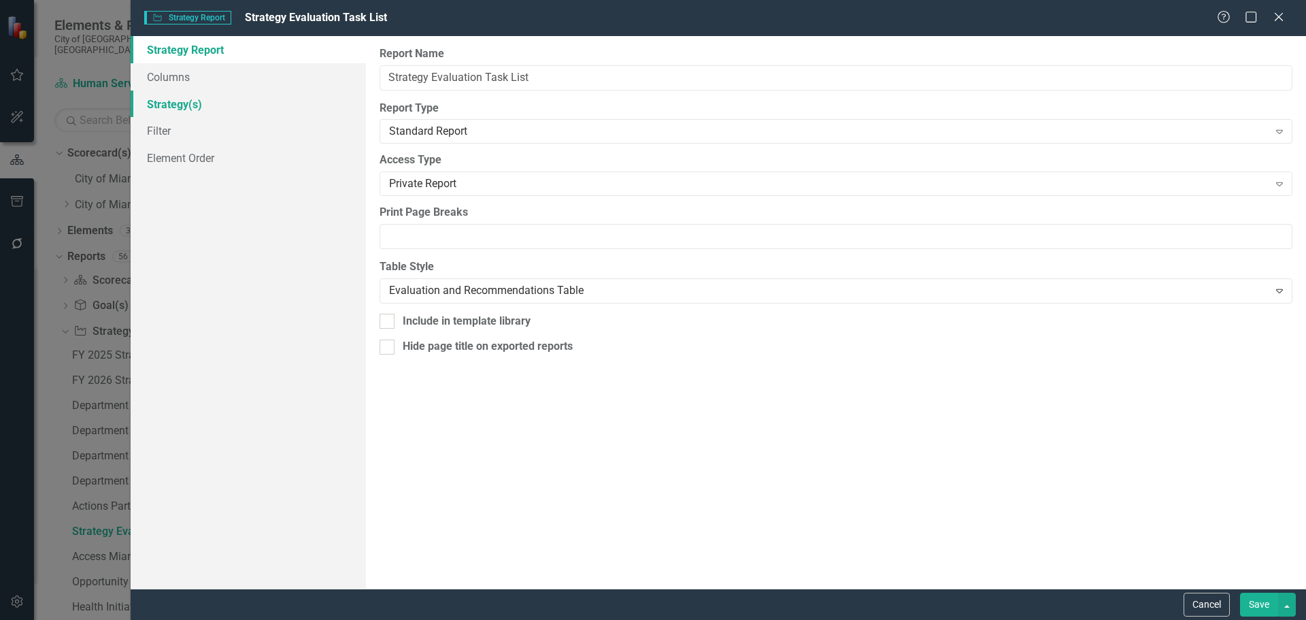
click at [163, 99] on link "Strategy(s)" at bounding box center [248, 103] width 235 height 27
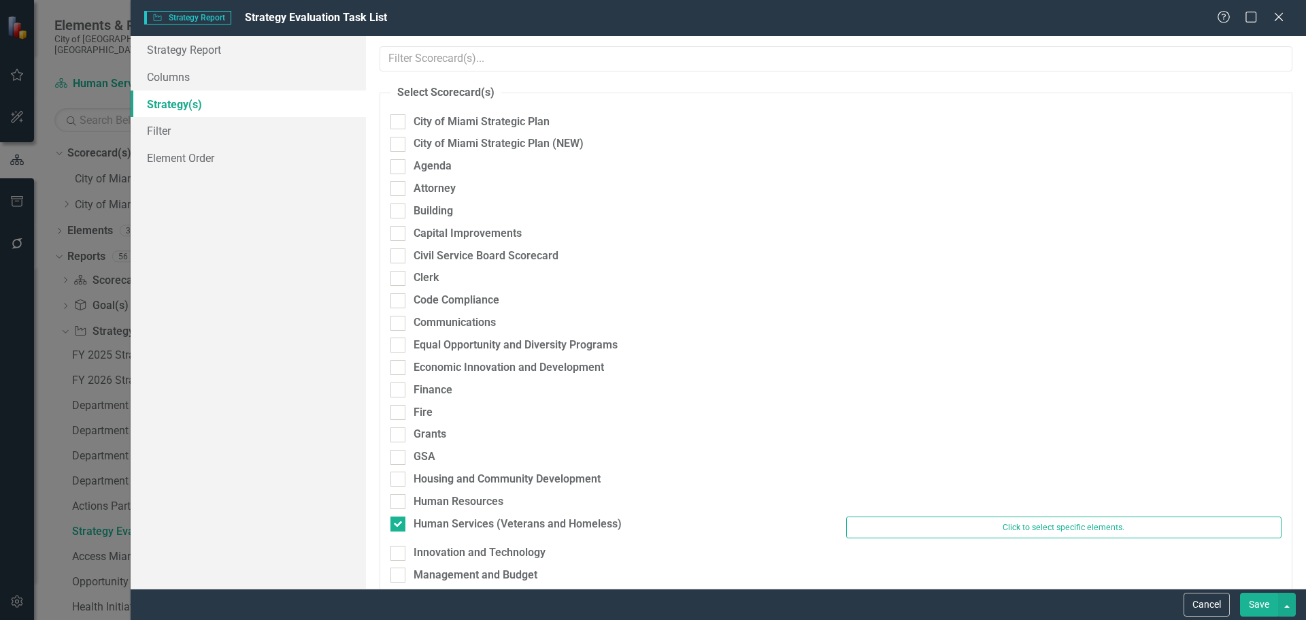
click at [926, 507] on div "Human Resources" at bounding box center [836, 505] width 912 height 22
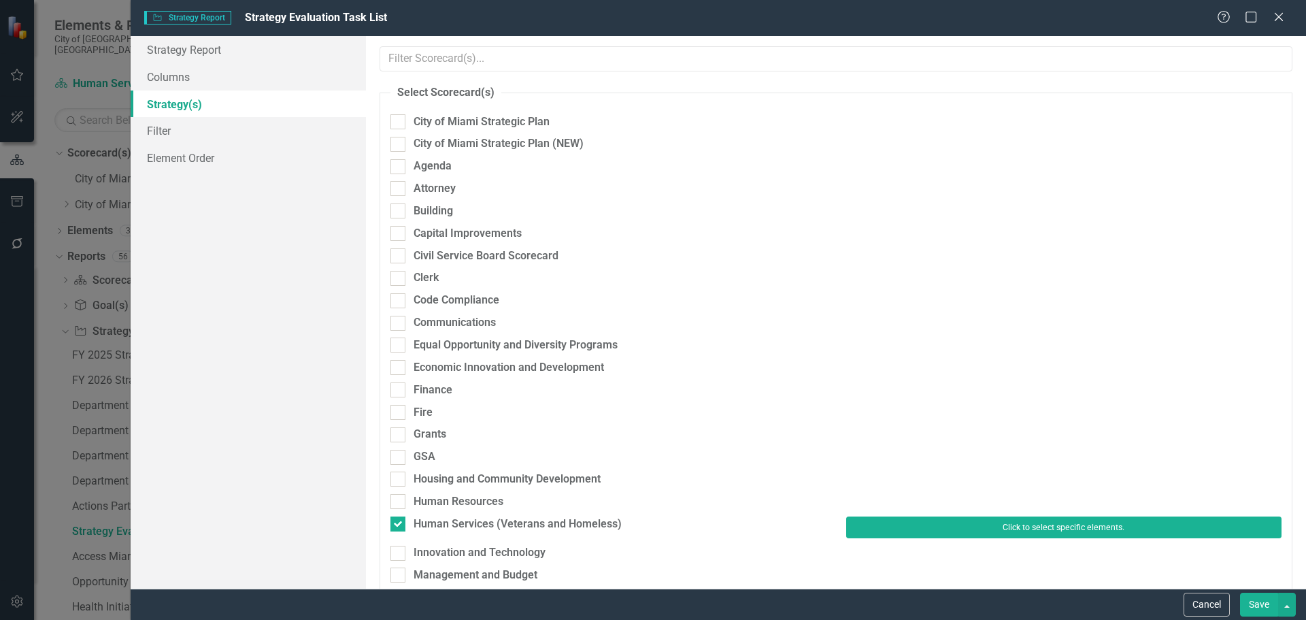
click at [939, 532] on button "Click to select specific elements." at bounding box center [1063, 527] width 435 height 22
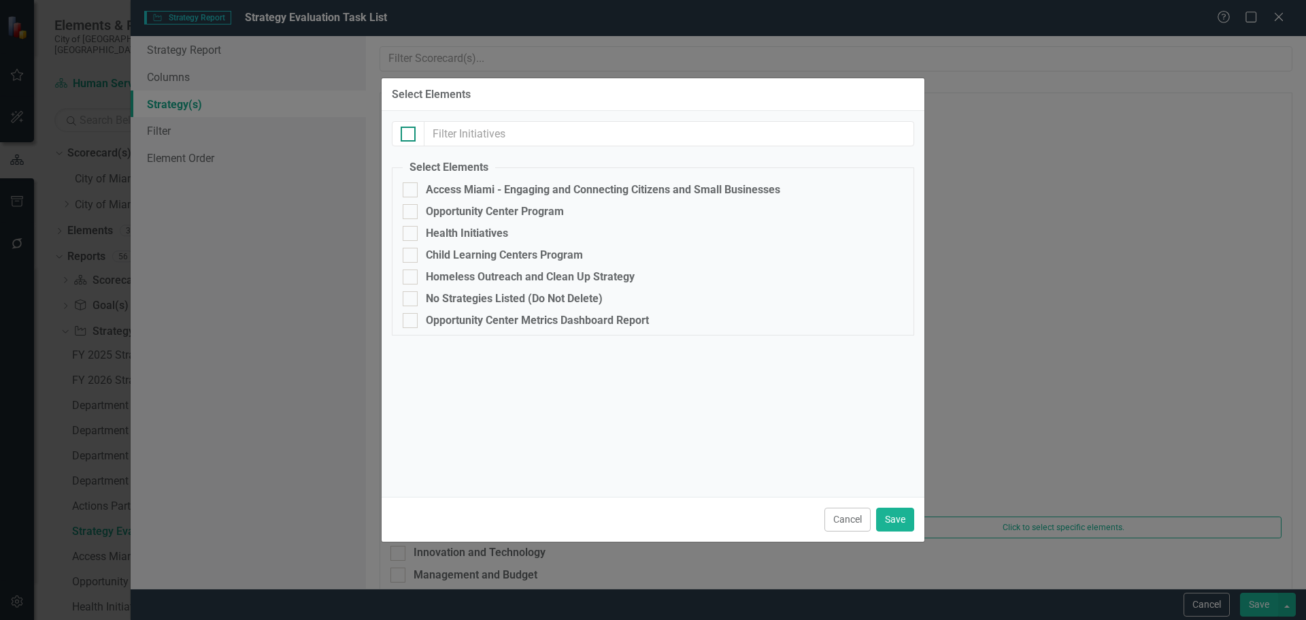
click at [406, 137] on div at bounding box center [408, 134] width 15 height 15
click at [406, 135] on input "checkbox" at bounding box center [405, 131] width 9 height 9
checkbox input "true"
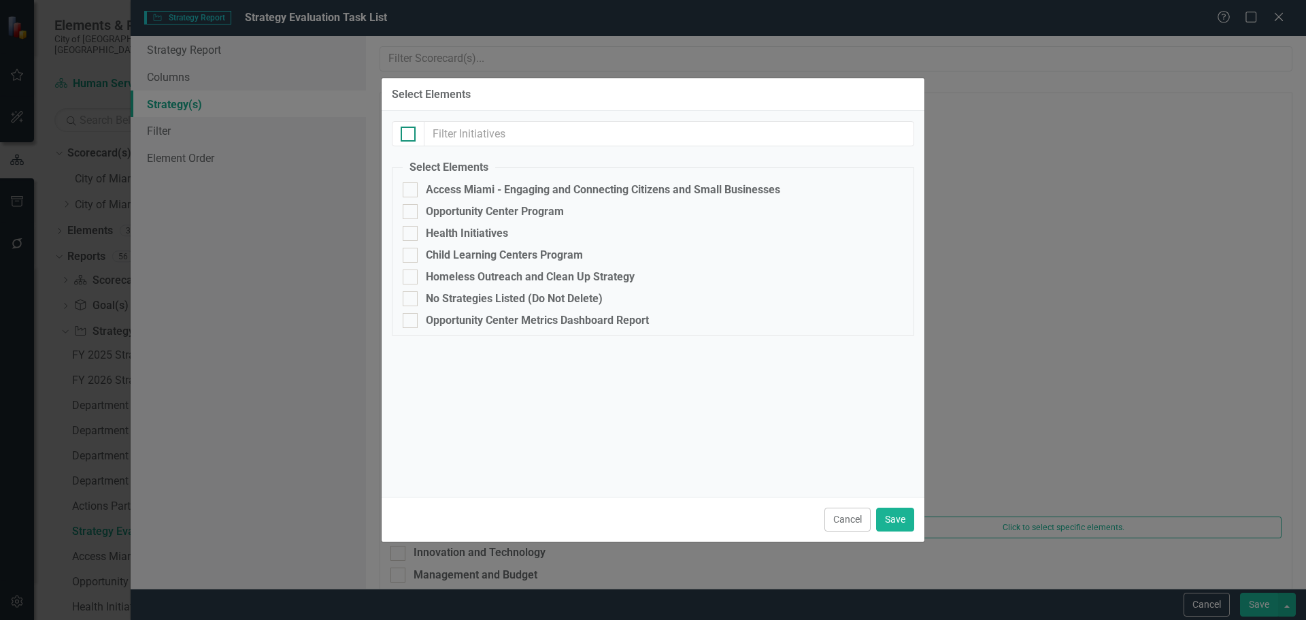
checkbox input "true"
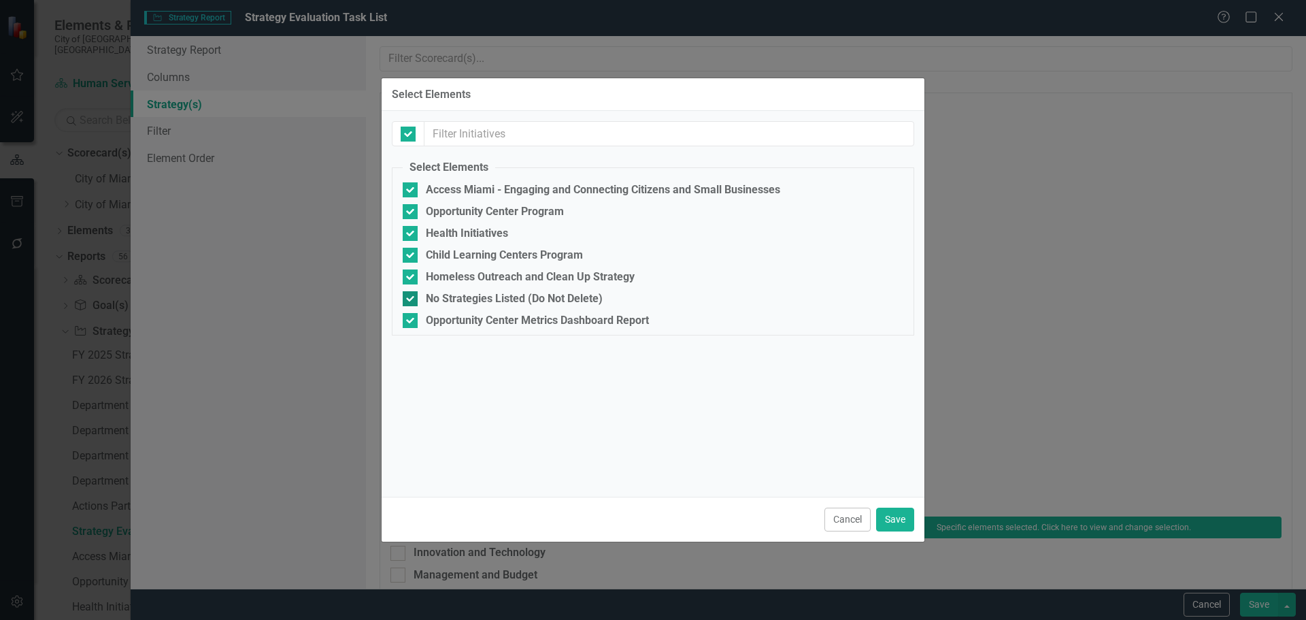
click at [412, 293] on fieldset "Select Elements Access [GEOGRAPHIC_DATA] - Engaging and Connecting Citizens and…" at bounding box center [653, 248] width 522 height 176
click at [410, 301] on div at bounding box center [410, 298] width 15 height 15
click at [410, 300] on input "No Strategies Listed (Do Not Delete)" at bounding box center [407, 295] width 9 height 9
checkbox input "false"
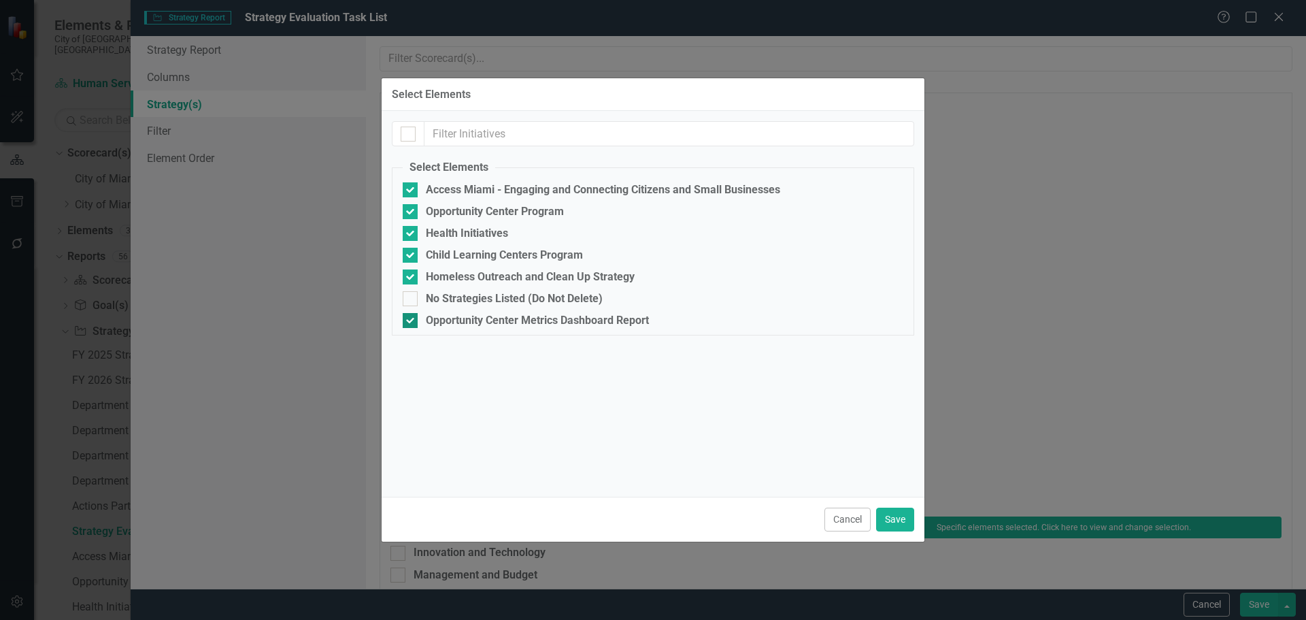
click at [410, 318] on input "Opportunity Center Metrics Dashboard Report" at bounding box center [407, 317] width 9 height 9
checkbox input "false"
click at [890, 520] on button "Save" at bounding box center [895, 519] width 38 height 24
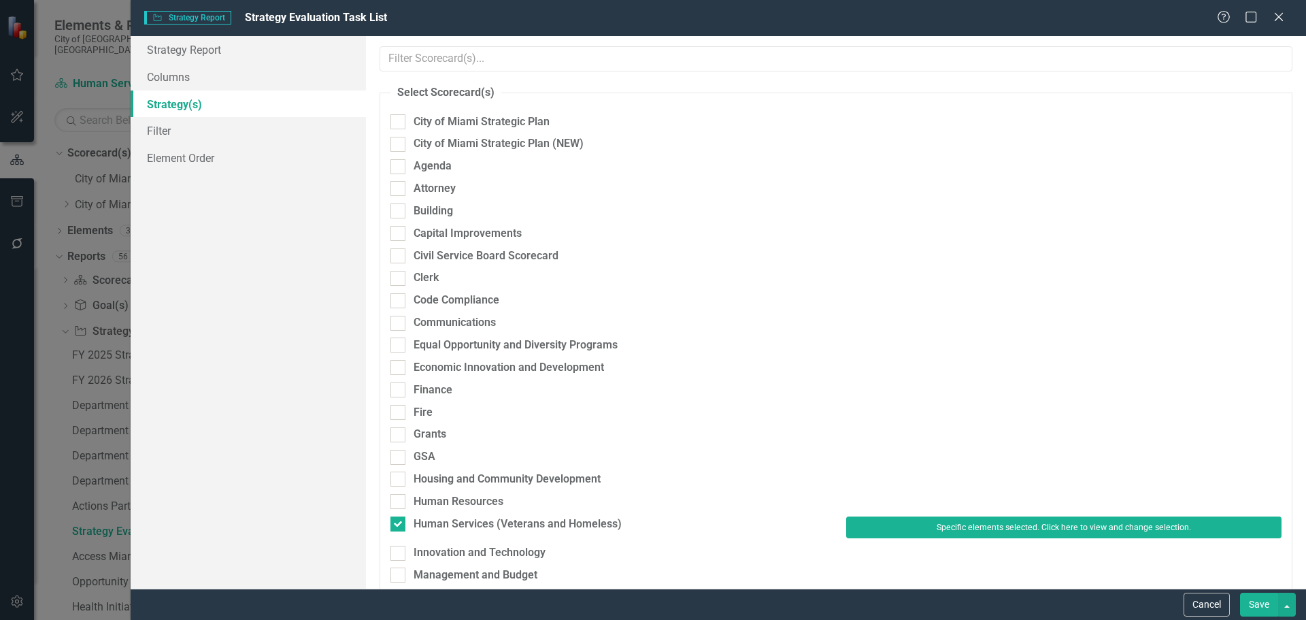
click at [1265, 608] on button "Save" at bounding box center [1259, 605] width 38 height 24
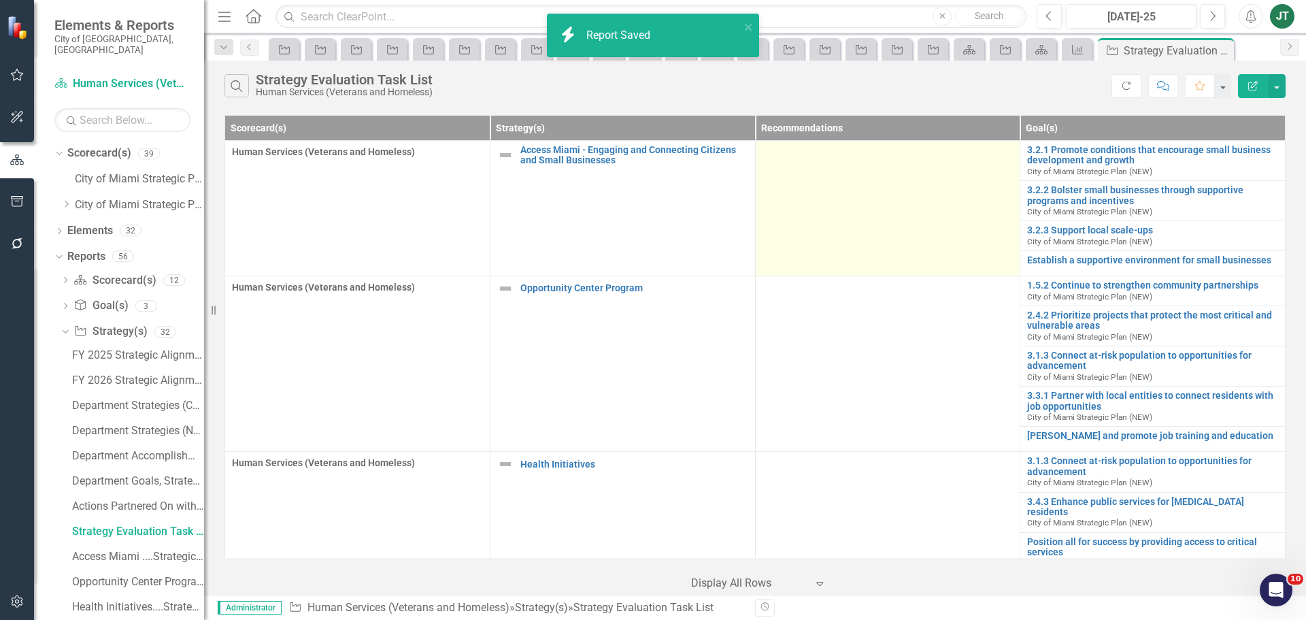
click at [865, 182] on td at bounding box center [887, 208] width 265 height 135
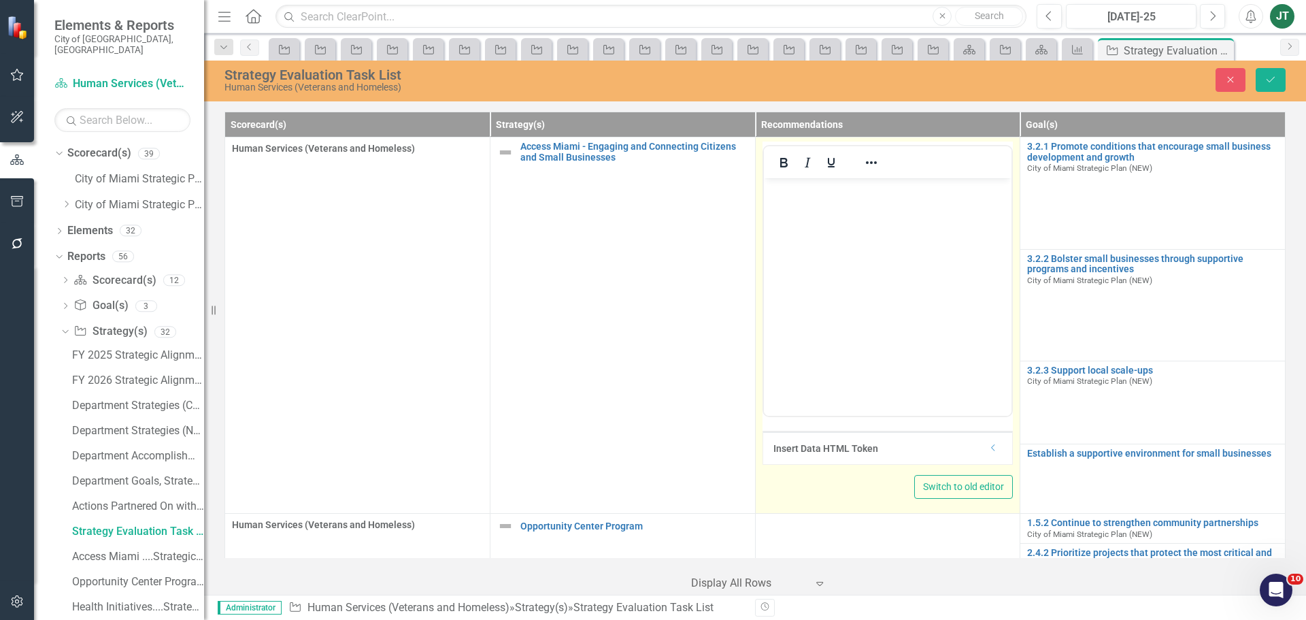
click at [991, 450] on icon at bounding box center [992, 447] width 3 height 7
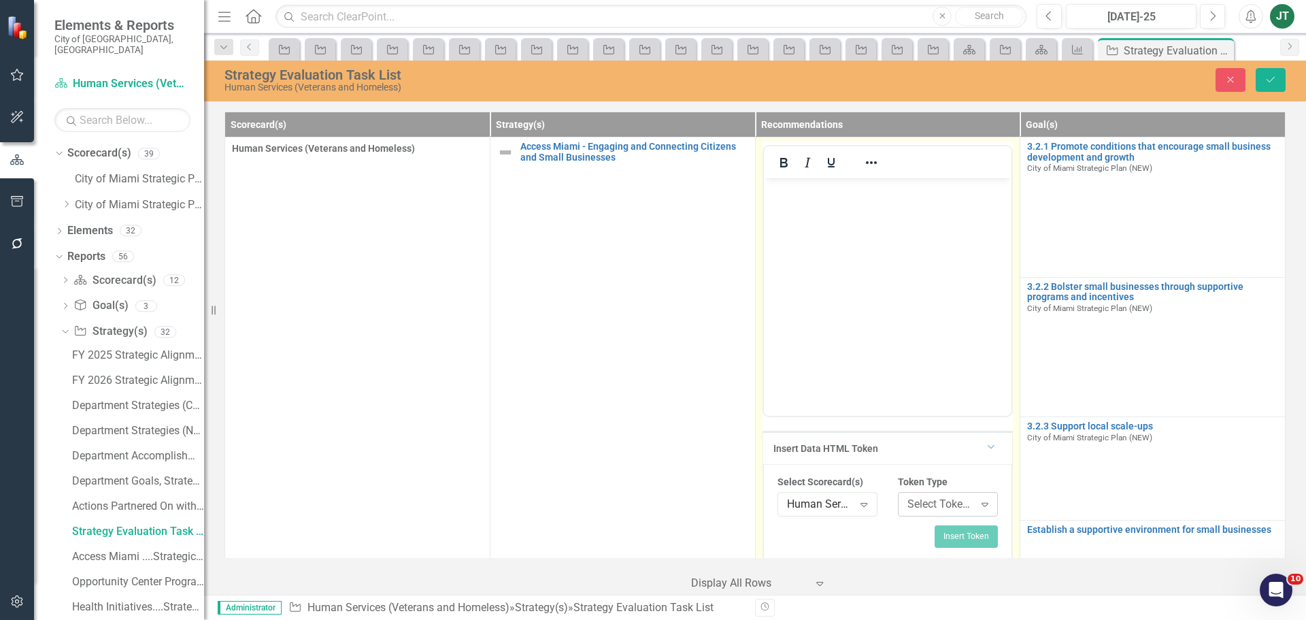
click at [910, 505] on div "Select Token Type..." at bounding box center [940, 505] width 67 height 16
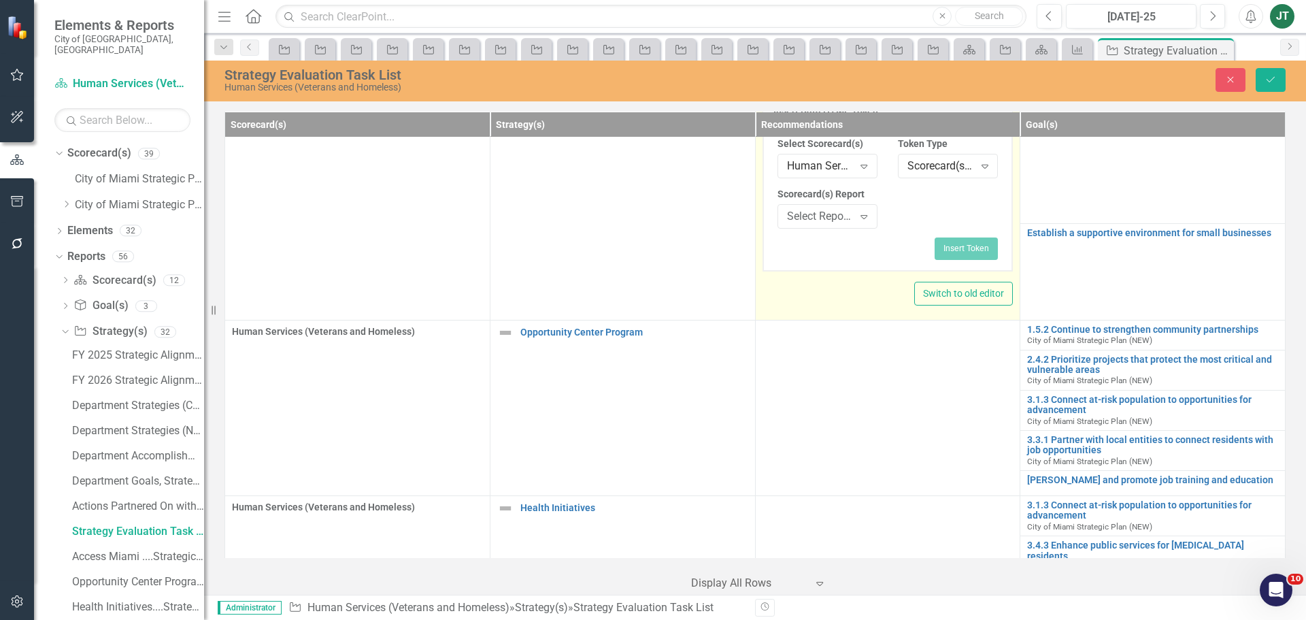
scroll to position [340, 0]
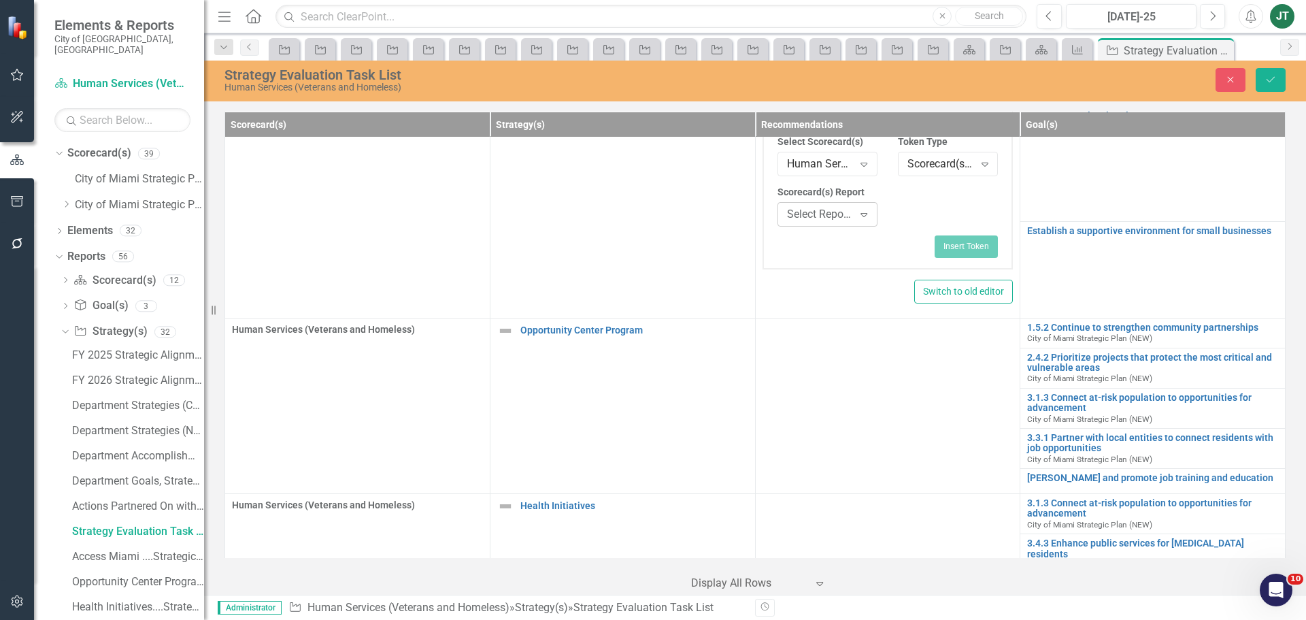
click at [808, 211] on div "Select Report... Expand" at bounding box center [828, 214] width 100 height 24
type input "ac"
drag, startPoint x: 939, startPoint y: 253, endPoint x: 1048, endPoint y: 216, distance: 115.1
click at [940, 253] on button "Insert Token" at bounding box center [966, 246] width 63 height 22
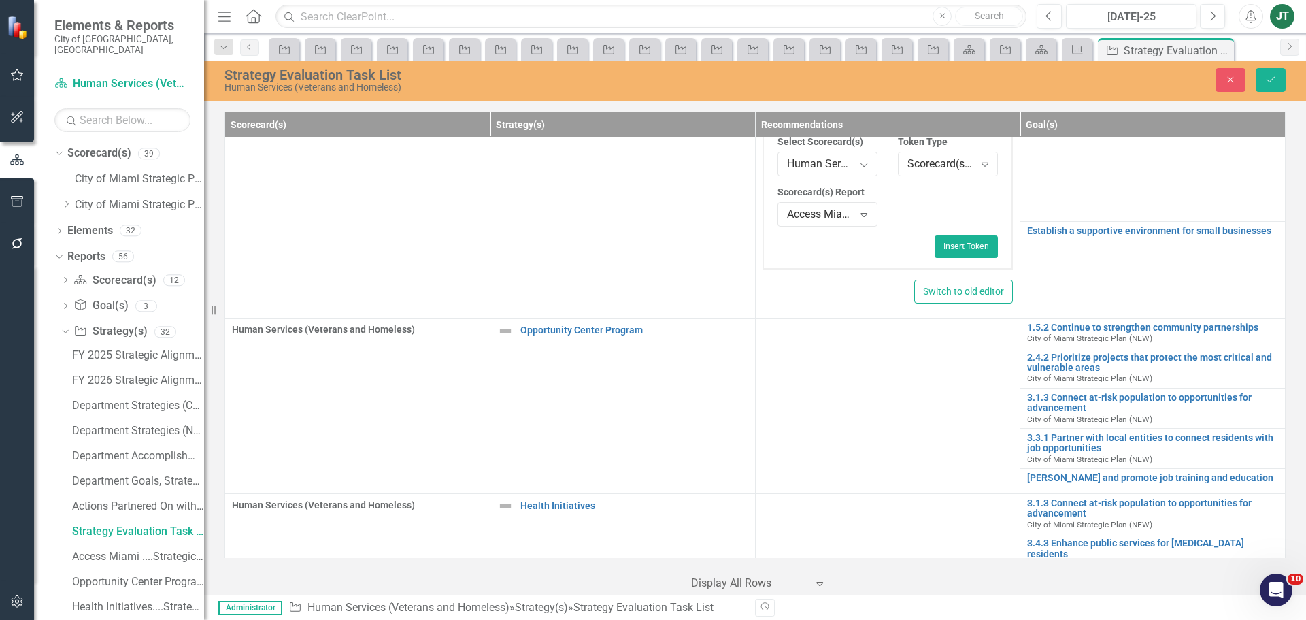
scroll to position [0, 0]
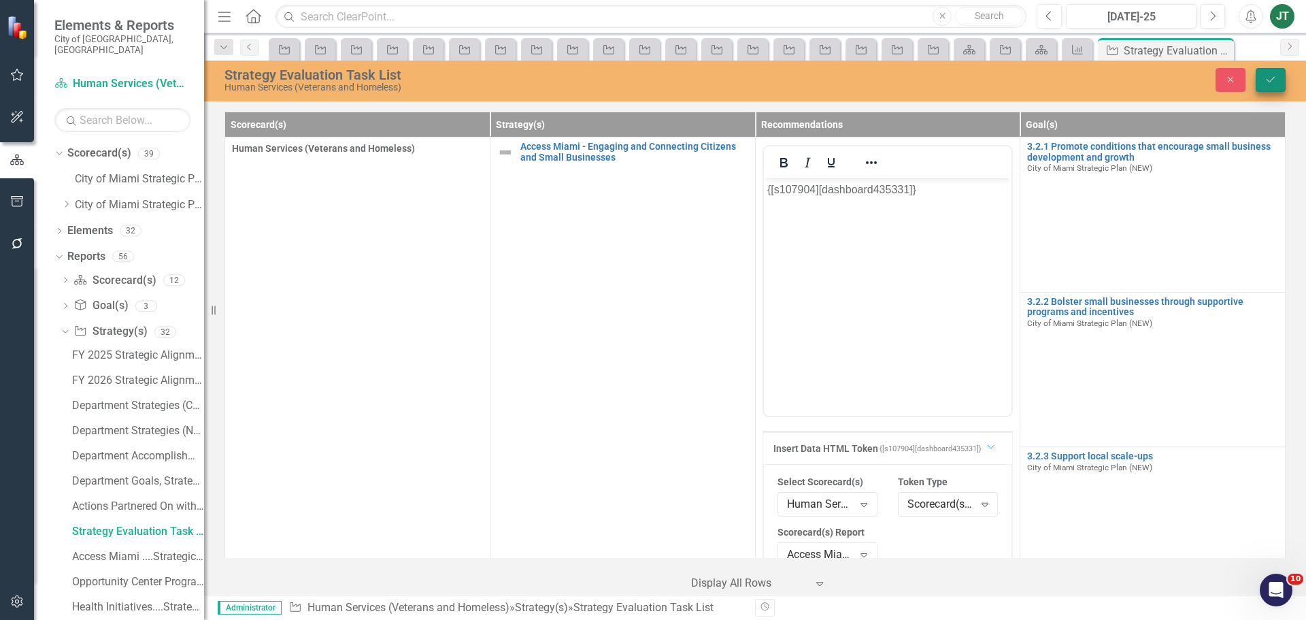
click at [1263, 80] on button "Save" at bounding box center [1271, 80] width 30 height 24
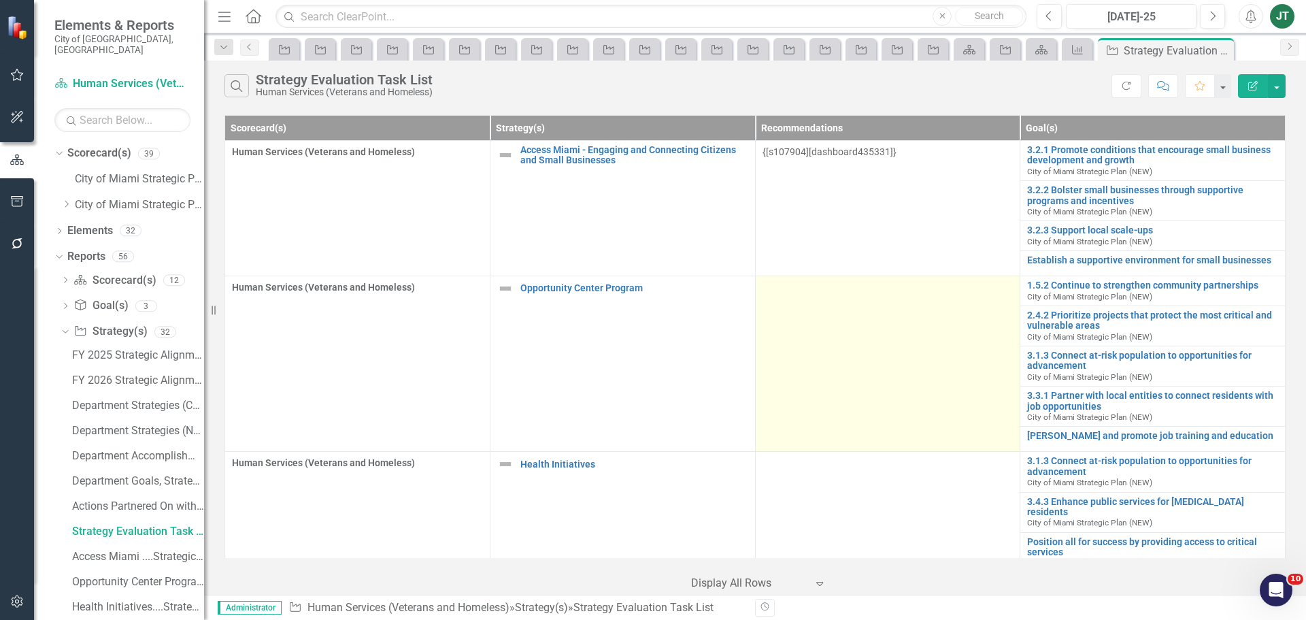
click at [815, 363] on td at bounding box center [887, 364] width 265 height 176
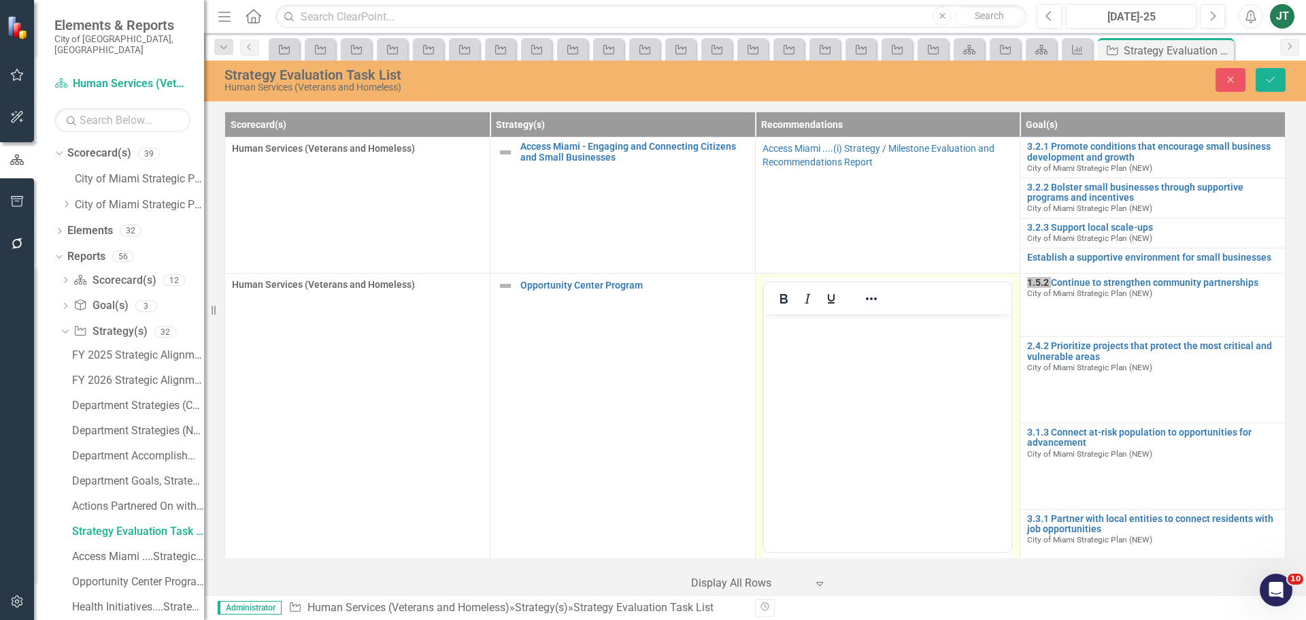
click at [915, 340] on body "Rich Text Area. Press ALT-0 for help." at bounding box center [887, 416] width 248 height 204
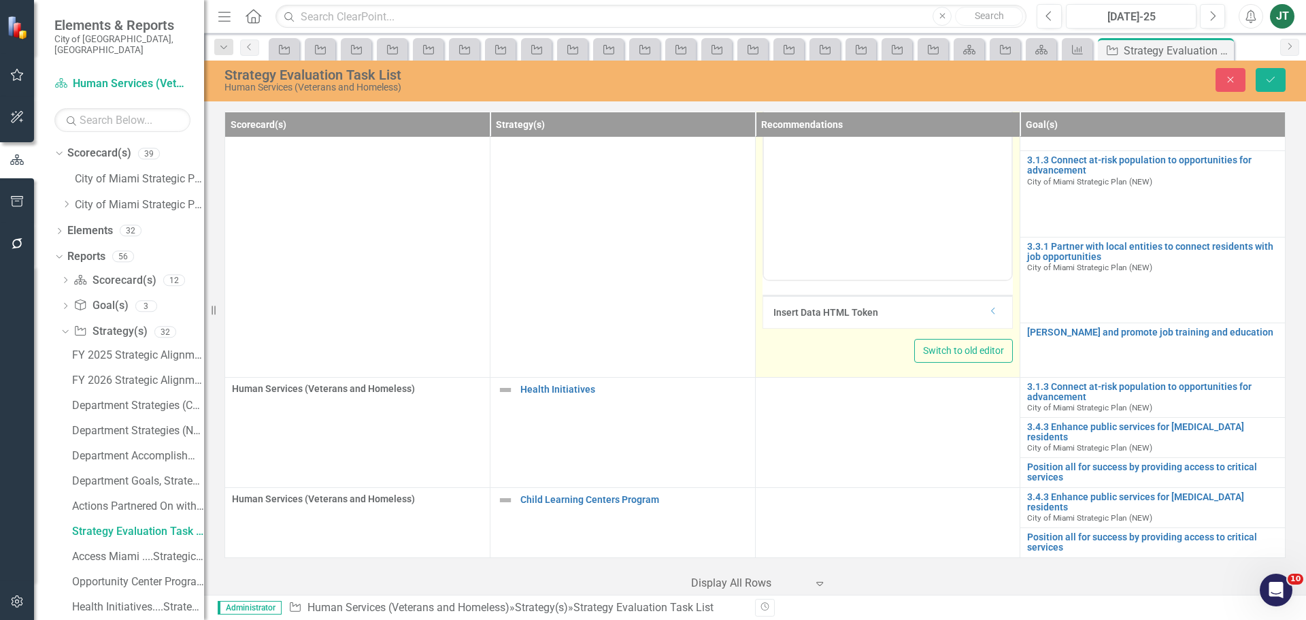
click at [990, 318] on div "Dropdown" at bounding box center [993, 312] width 10 height 12
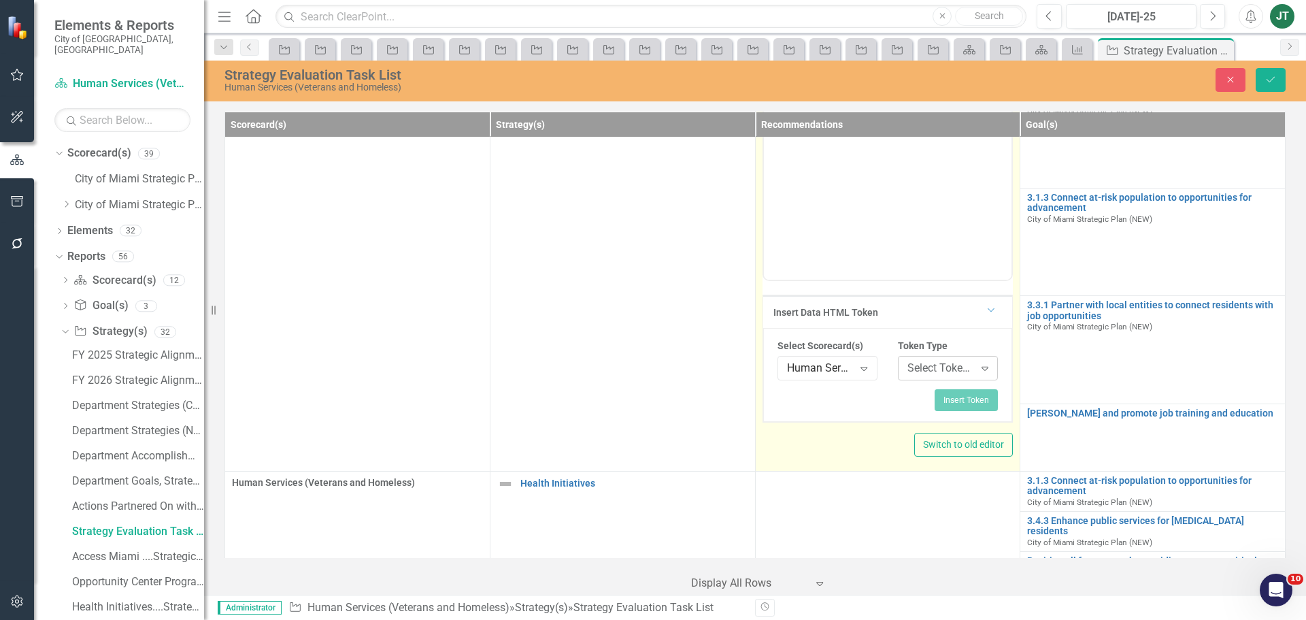
click at [920, 365] on div "Select Token Type..." at bounding box center [940, 368] width 67 height 16
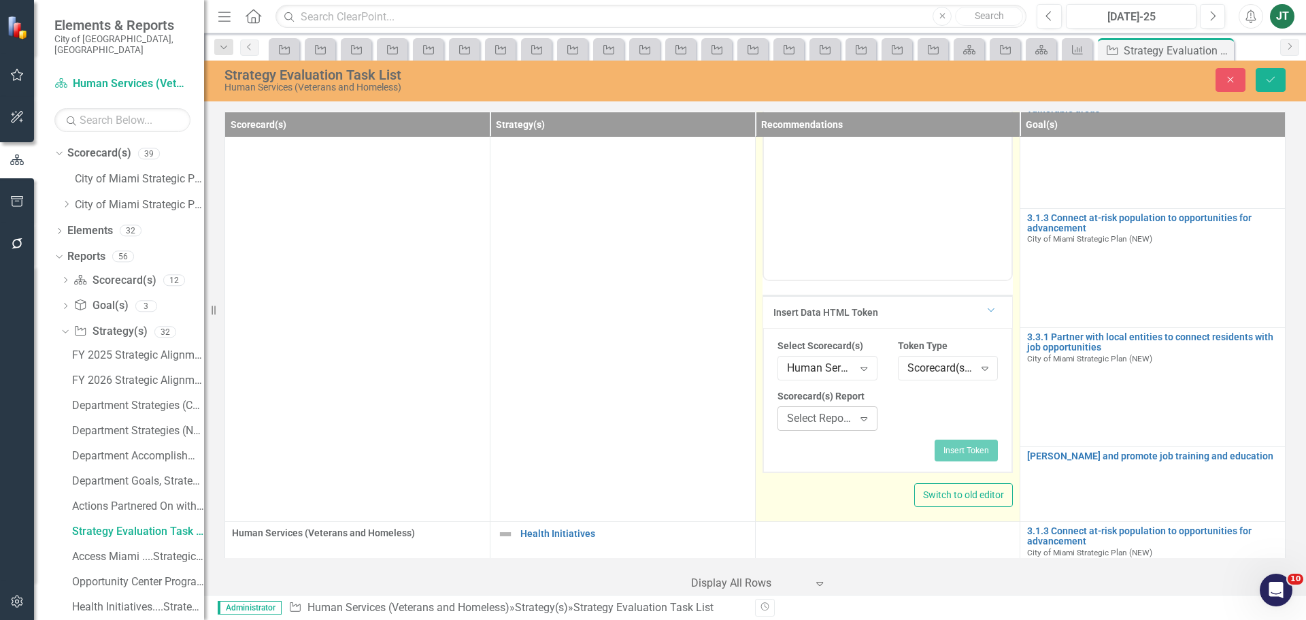
click at [827, 422] on div "Select Report..." at bounding box center [820, 418] width 67 height 16
type input "opp"
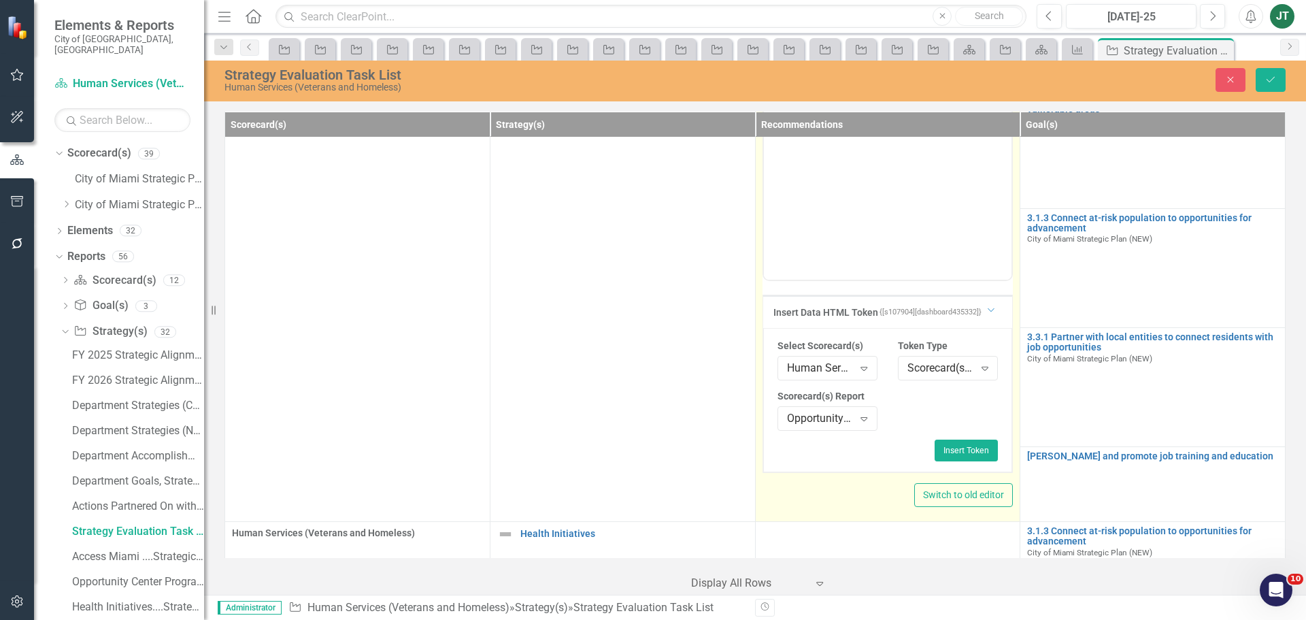
click at [925, 448] on div "Insert Token" at bounding box center [888, 450] width 221 height 22
drag, startPoint x: 947, startPoint y: 455, endPoint x: 190, endPoint y: 137, distance: 821.4
click at [947, 455] on button "Insert Token" at bounding box center [966, 450] width 63 height 22
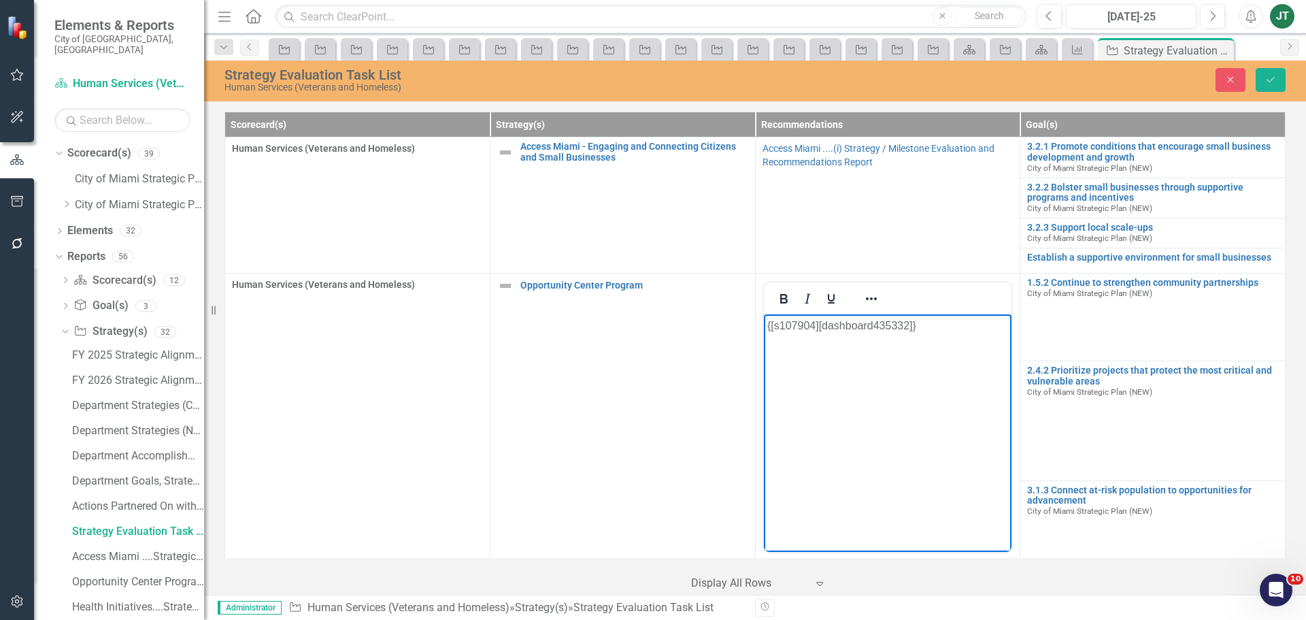
click at [1199, 136] on table "Scorecard(s) Strategy(s) Recommendations Goal(s) Human Services (Veterans and H…" at bounding box center [754, 608] width 1061 height 992
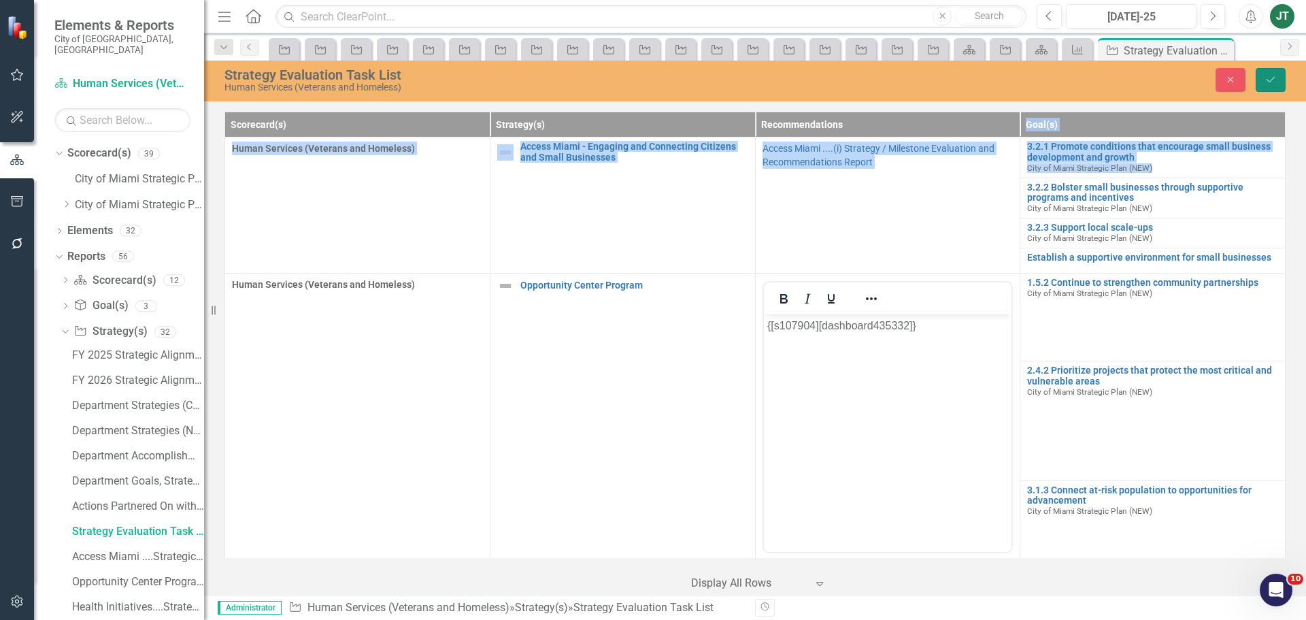
click at [1276, 78] on icon "Save" at bounding box center [1271, 80] width 12 height 10
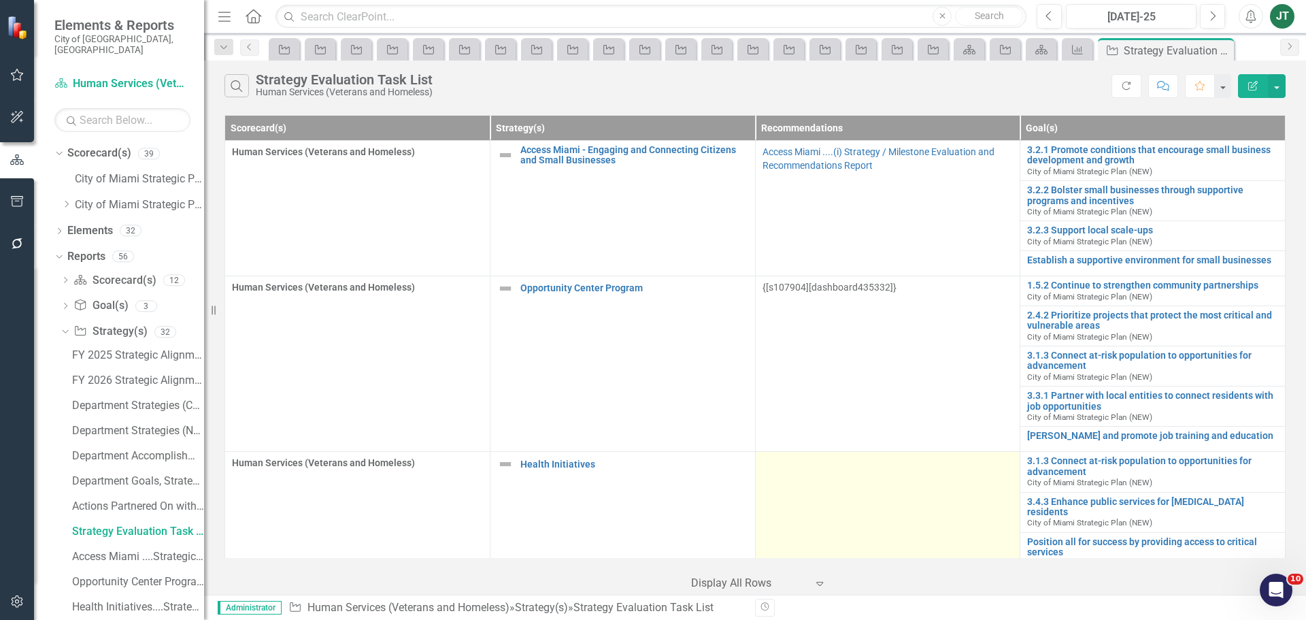
scroll to position [173, 0]
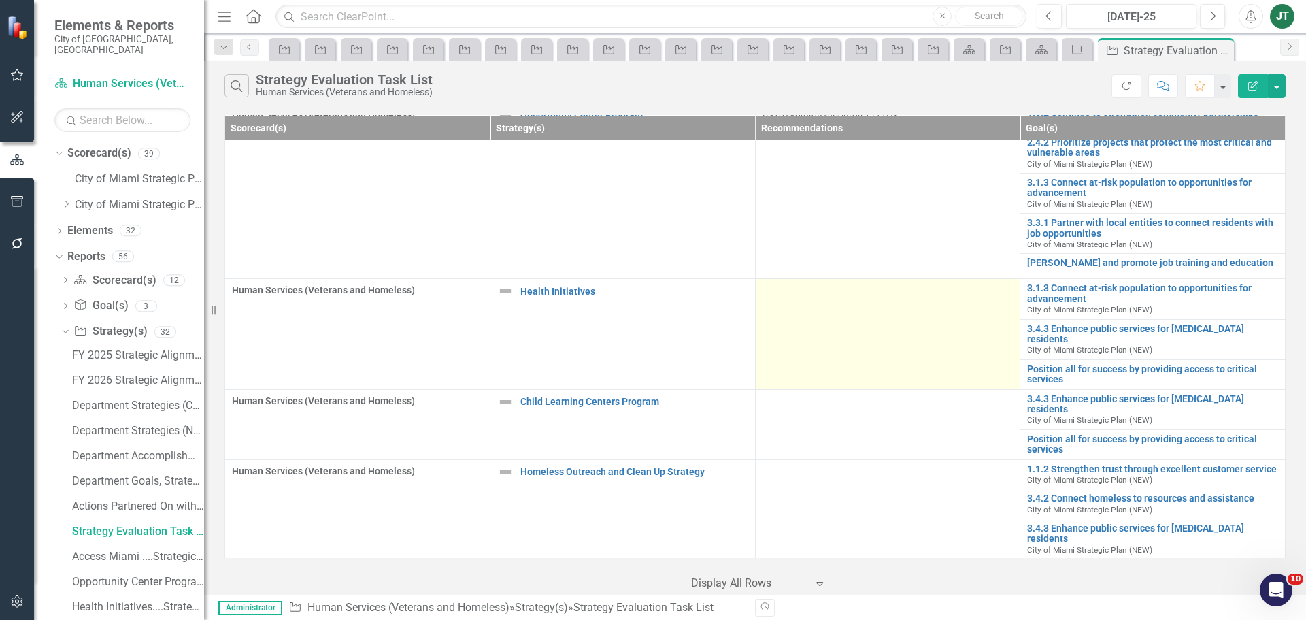
click at [797, 312] on td at bounding box center [887, 334] width 265 height 110
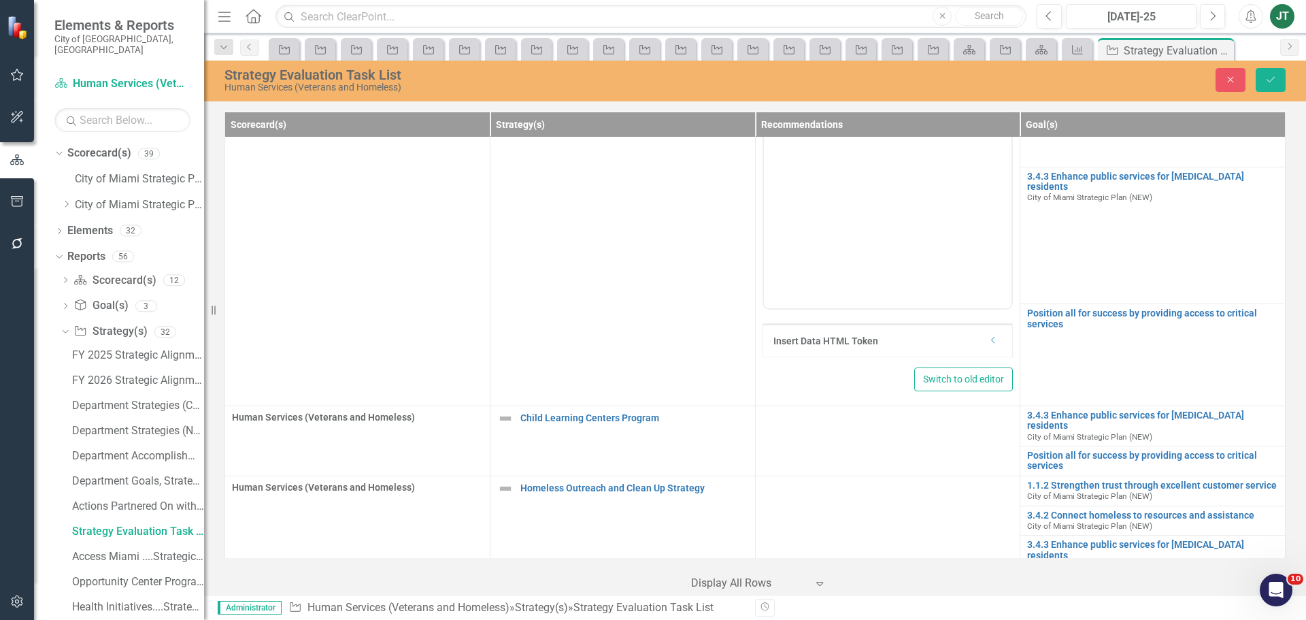
scroll to position [448, 0]
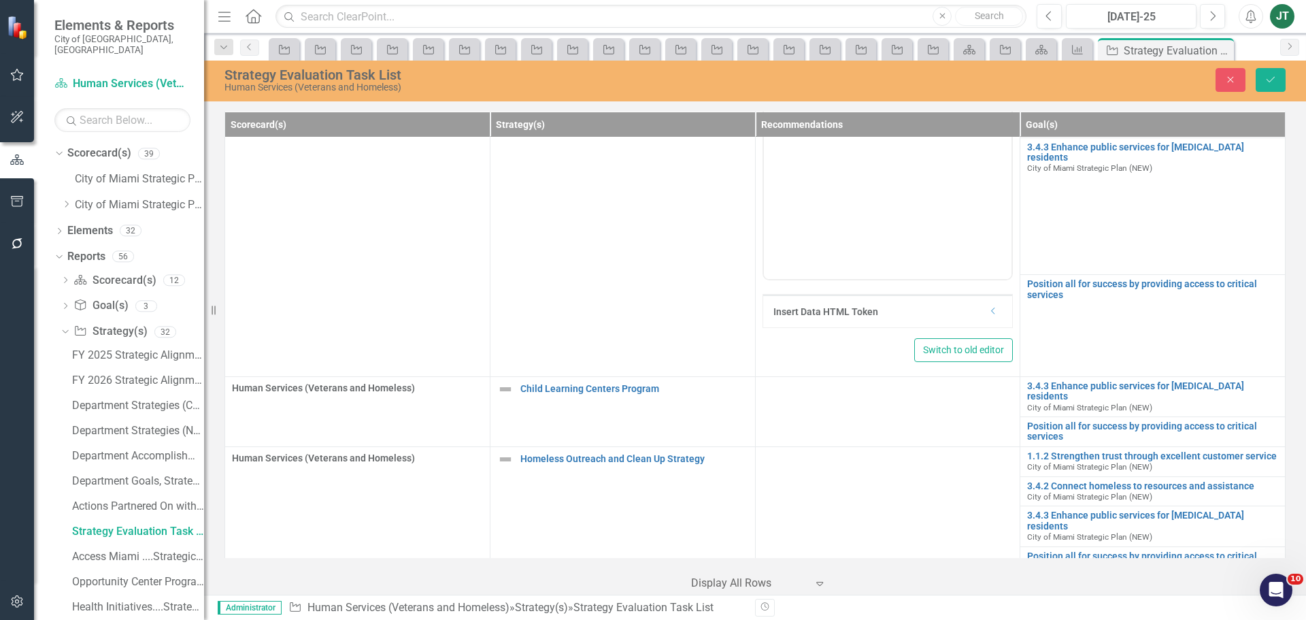
click at [988, 313] on icon "Dropdown" at bounding box center [993, 311] width 10 height 8
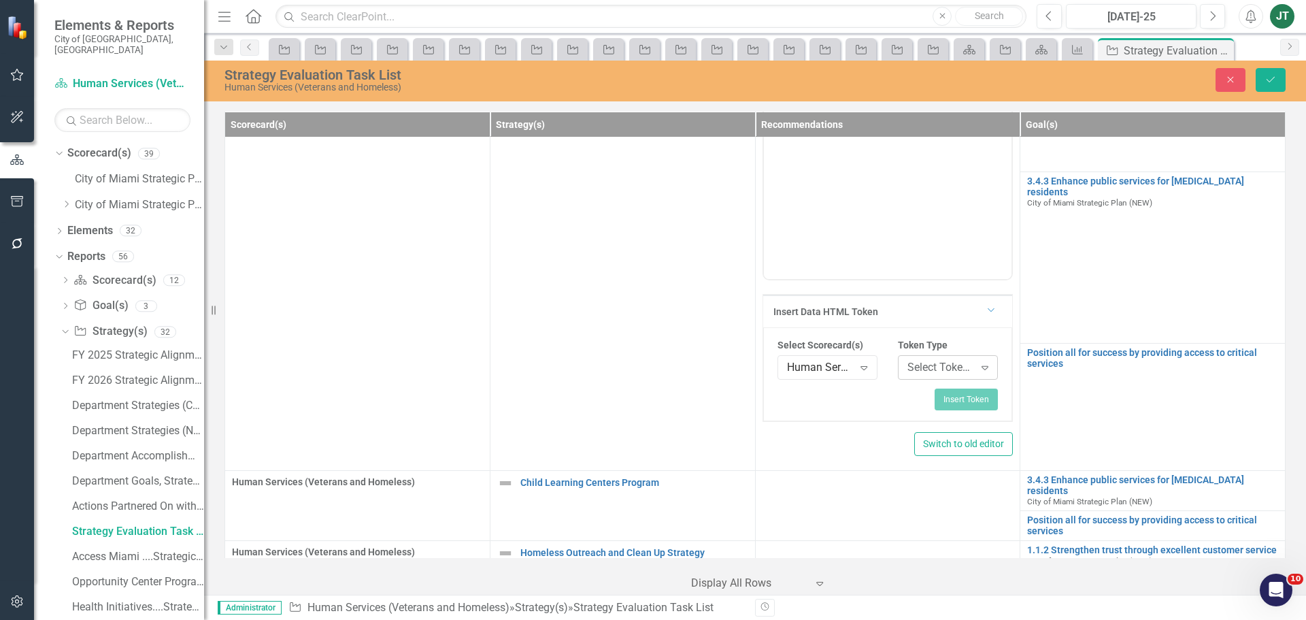
click at [907, 369] on div "Select Token Type..." at bounding box center [940, 367] width 67 height 16
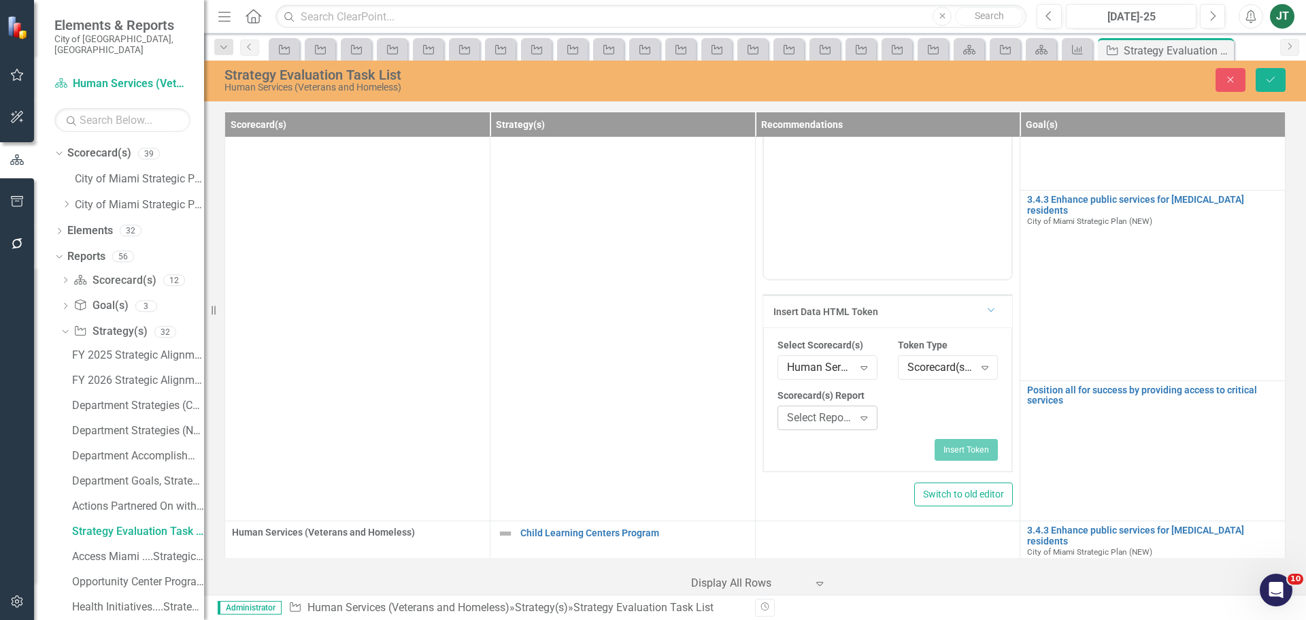
click at [811, 424] on div "Select Report..." at bounding box center [820, 418] width 67 height 16
drag, startPoint x: 949, startPoint y: 452, endPoint x: 245, endPoint y: 65, distance: 803.2
click at [949, 452] on button "Insert Token" at bounding box center [966, 450] width 63 height 22
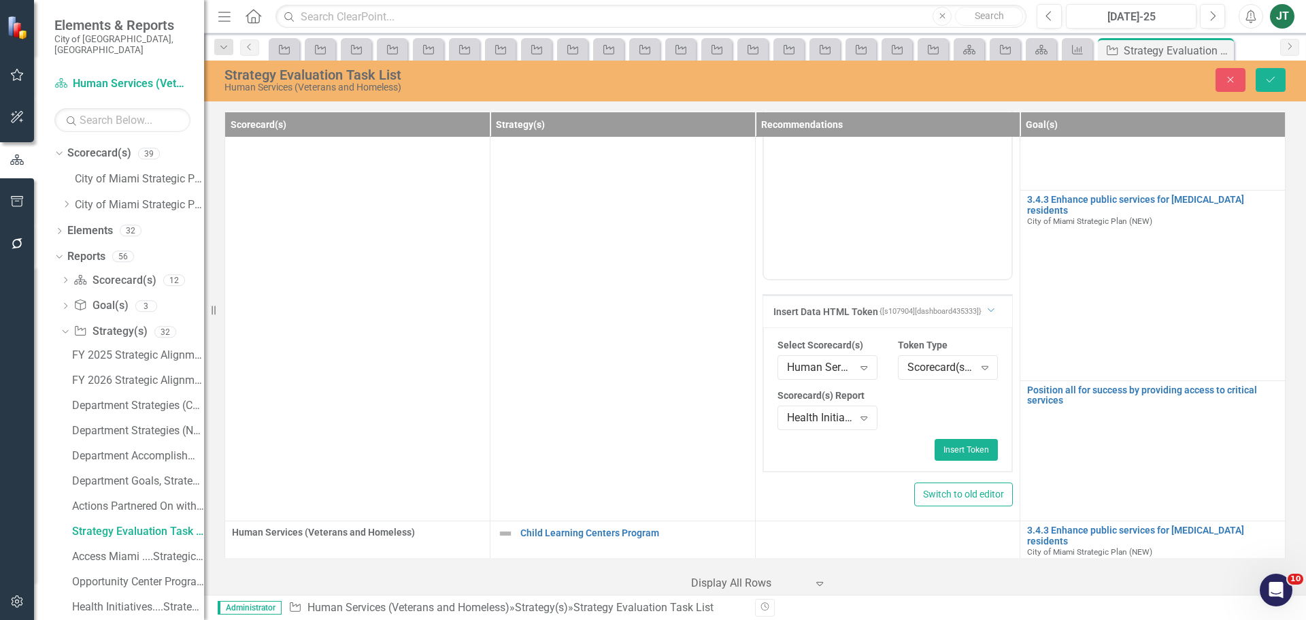
scroll to position [167, 0]
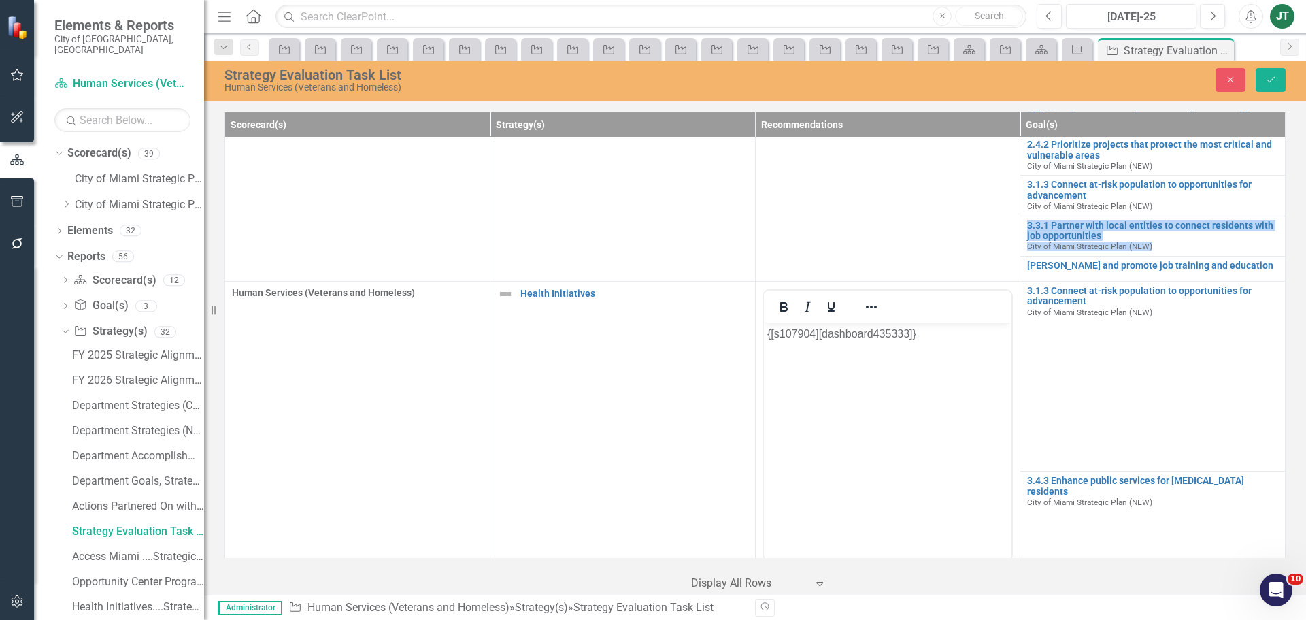
drag, startPoint x: 1156, startPoint y: 242, endPoint x: 1233, endPoint y: 133, distance: 133.8
click at [1190, 208] on tbody "Human Services (Veterans and Homeless) Access [GEOGRAPHIC_DATA] - Engaging and …" at bounding box center [755, 485] width 1061 height 1031
click at [1278, 78] on button "Save" at bounding box center [1271, 80] width 30 height 24
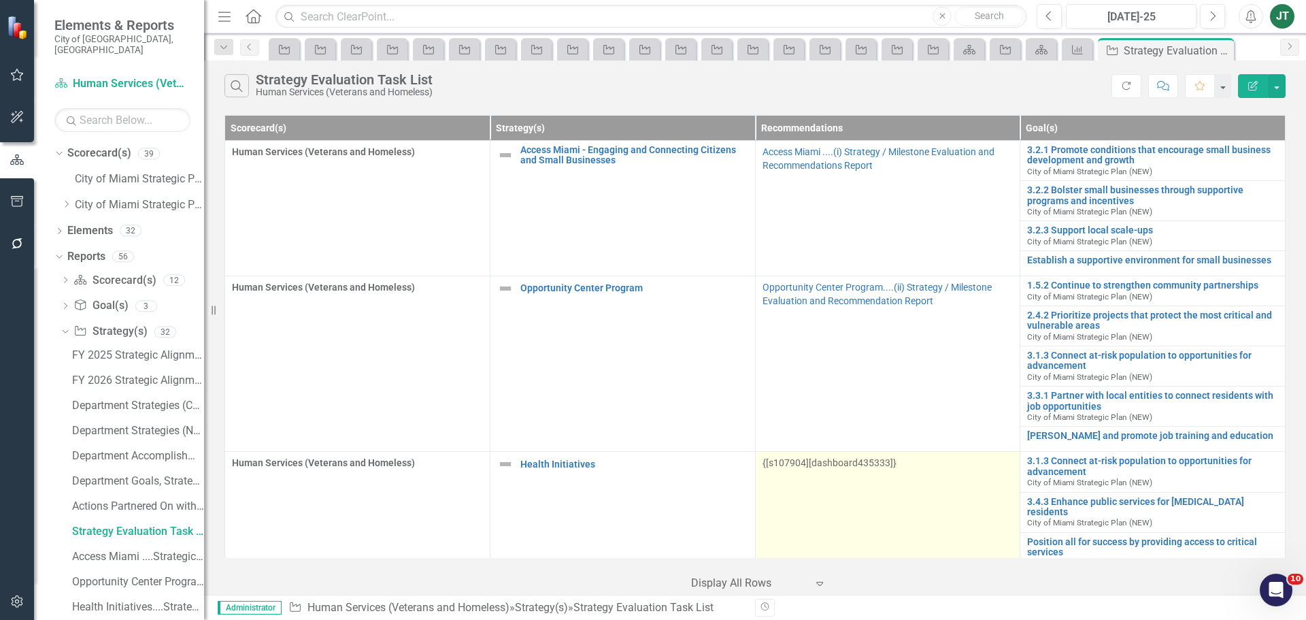
scroll to position [173, 0]
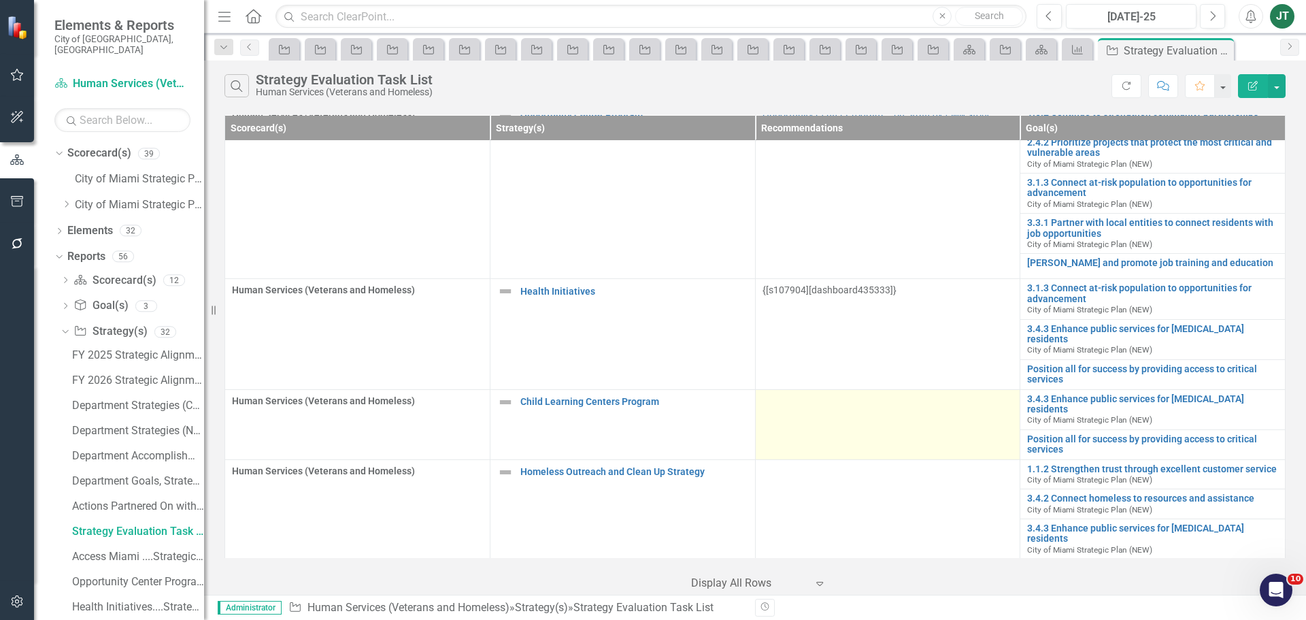
click at [801, 425] on td at bounding box center [887, 424] width 265 height 70
click at [803, 405] on td at bounding box center [887, 424] width 265 height 70
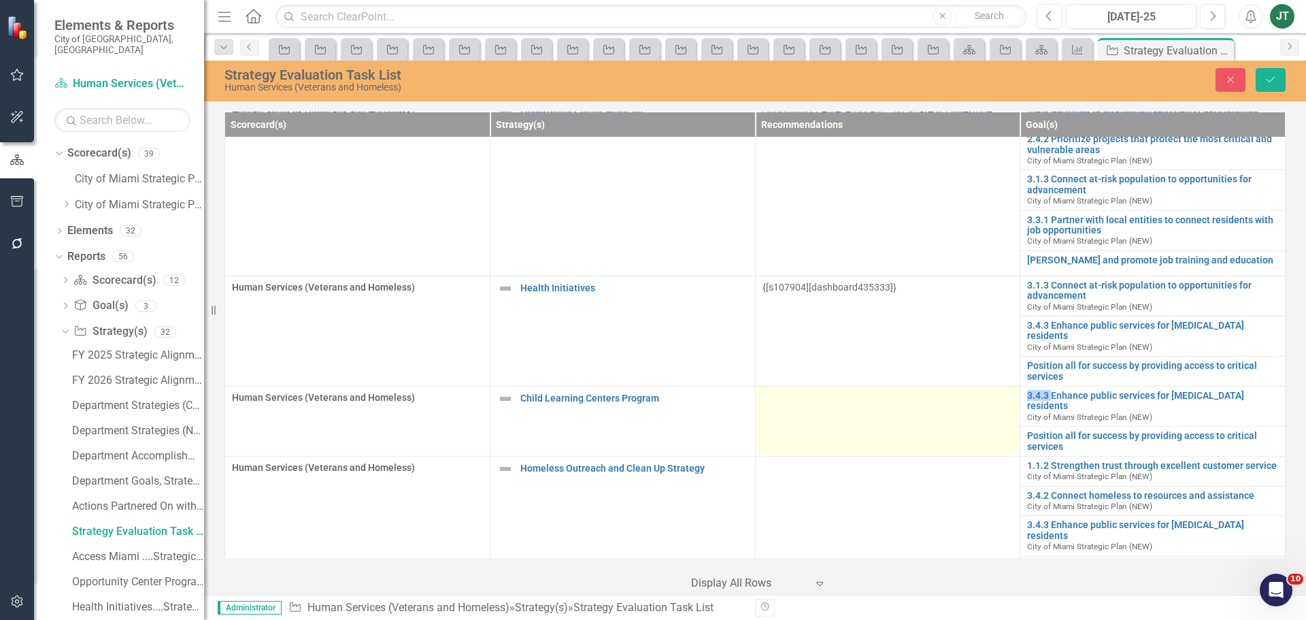
scroll to position [172, 0]
click at [935, 405] on td at bounding box center [887, 421] width 265 height 70
click at [854, 407] on td at bounding box center [887, 421] width 265 height 70
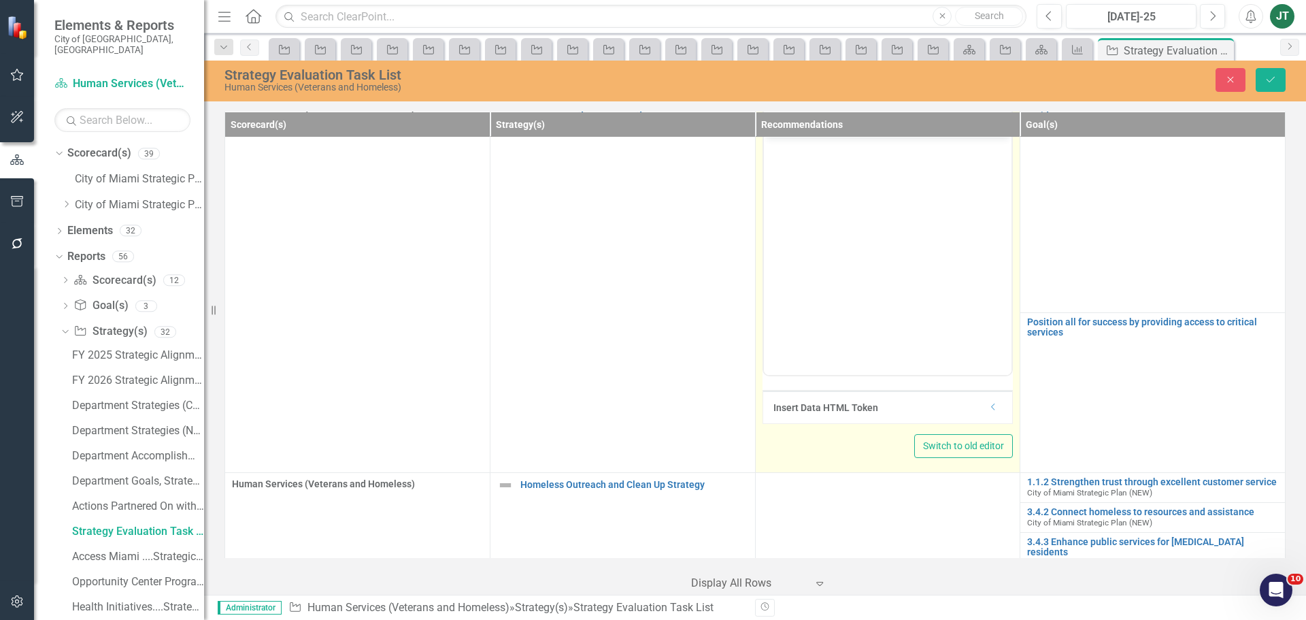
scroll to position [488, 0]
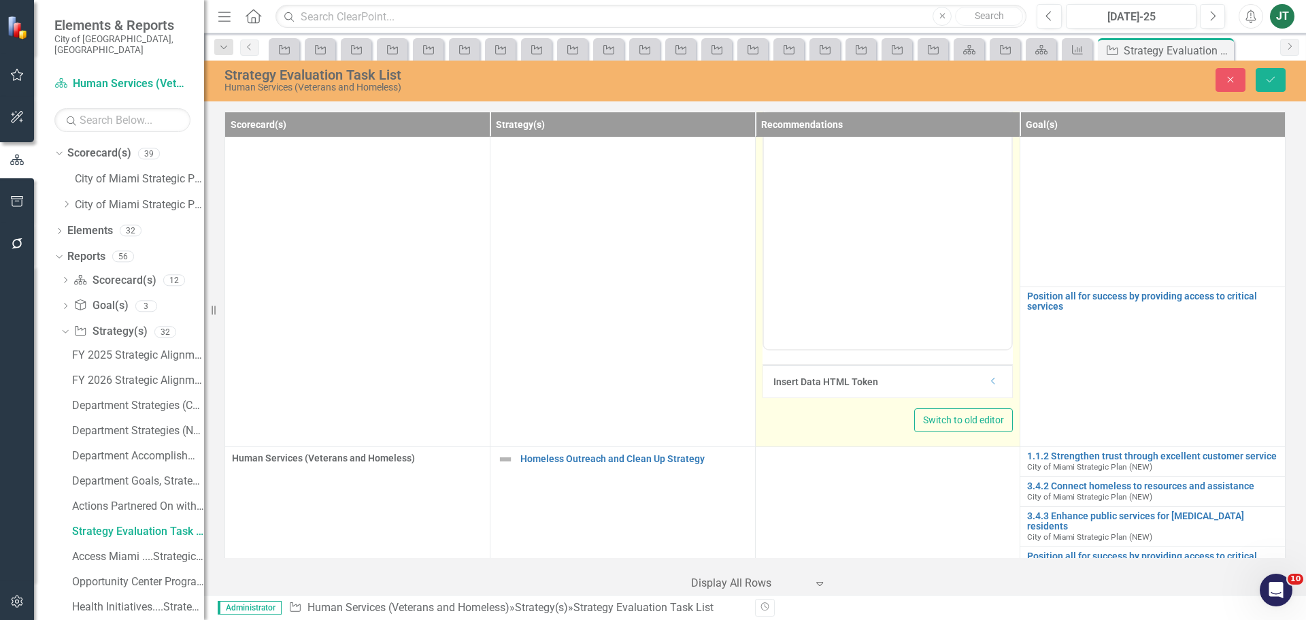
click at [988, 377] on icon "Dropdown" at bounding box center [993, 381] width 10 height 8
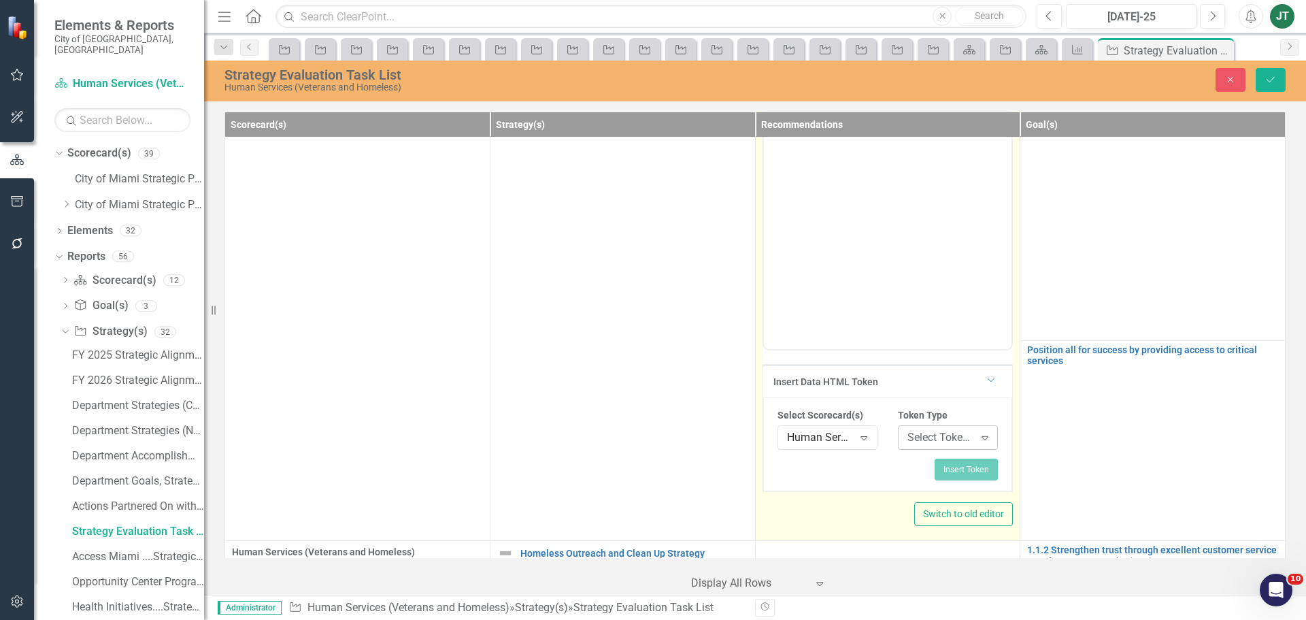
click at [922, 430] on div "Select Token Type..." at bounding box center [940, 438] width 67 height 16
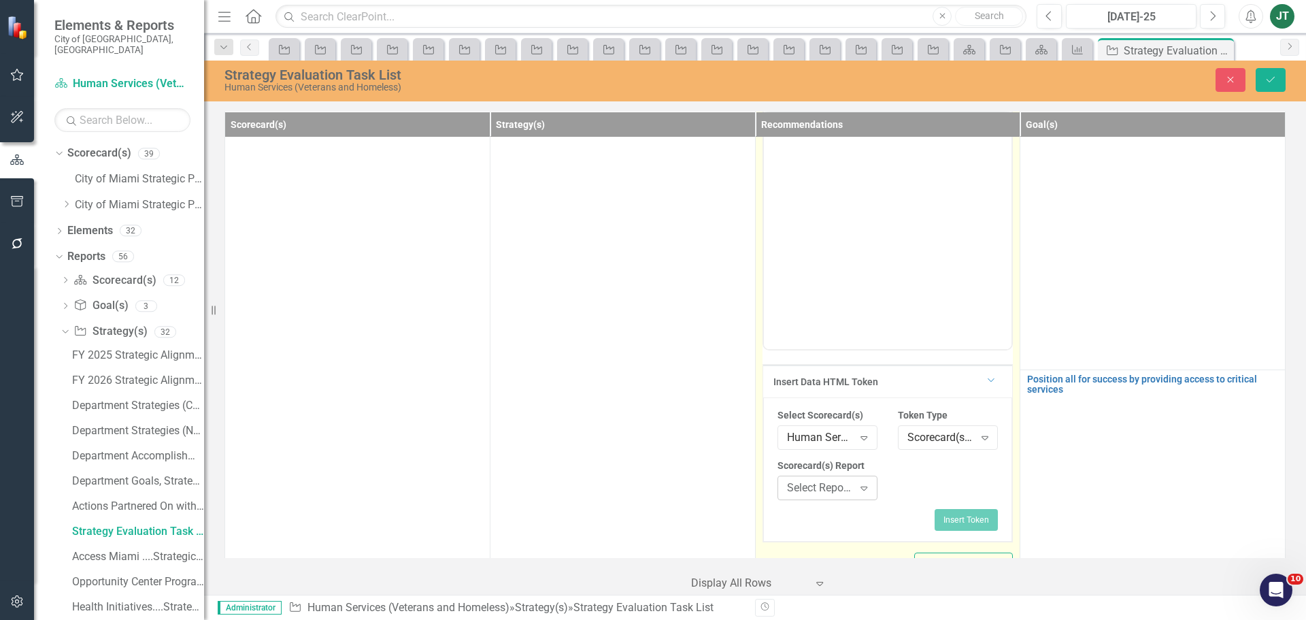
click at [830, 486] on div "Select Report..." at bounding box center [820, 488] width 67 height 16
type input "chi"
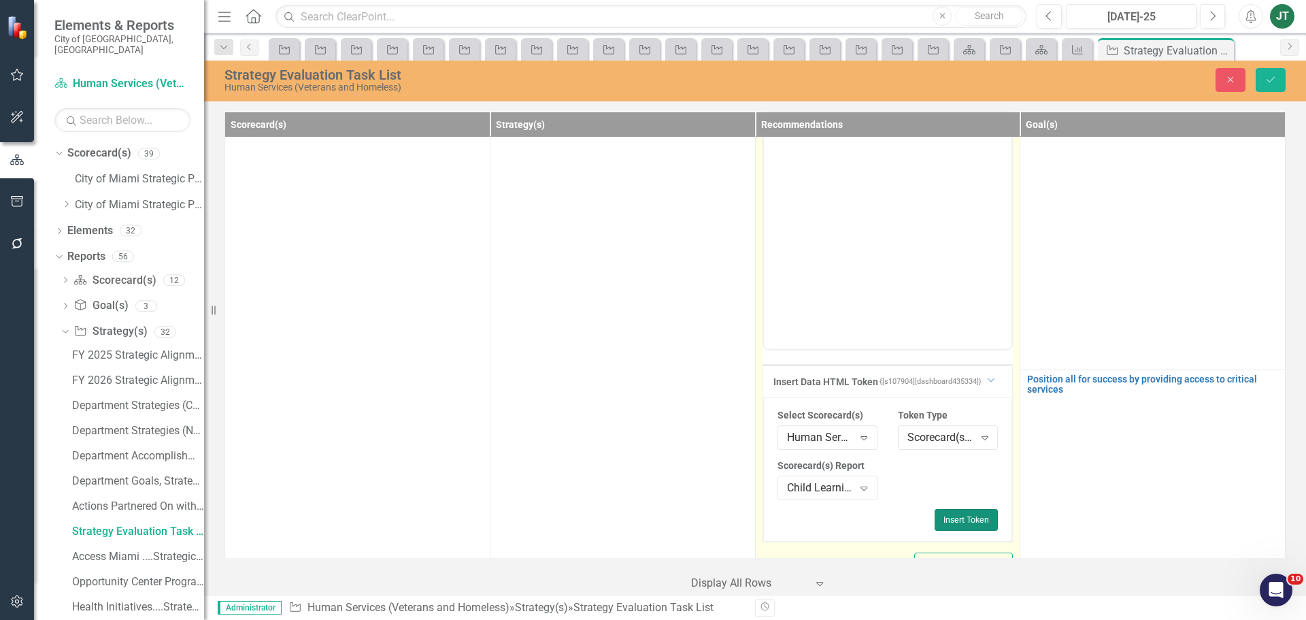
click at [968, 515] on button "Insert Token" at bounding box center [966, 520] width 63 height 22
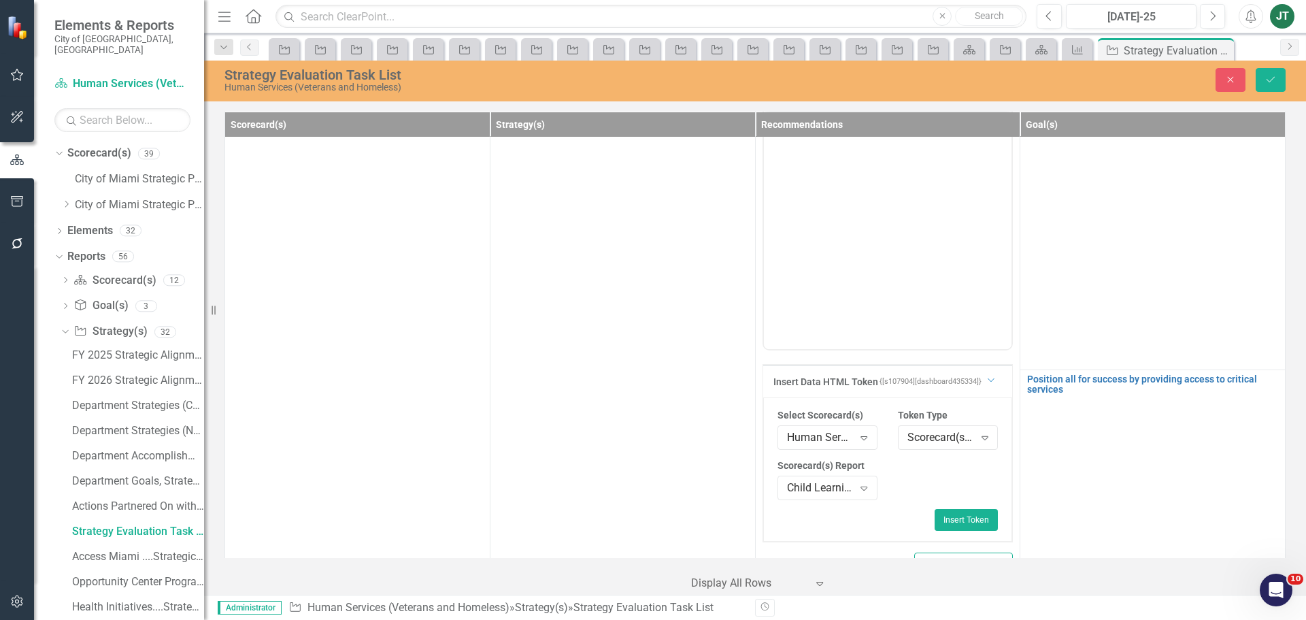
scroll to position [483, 0]
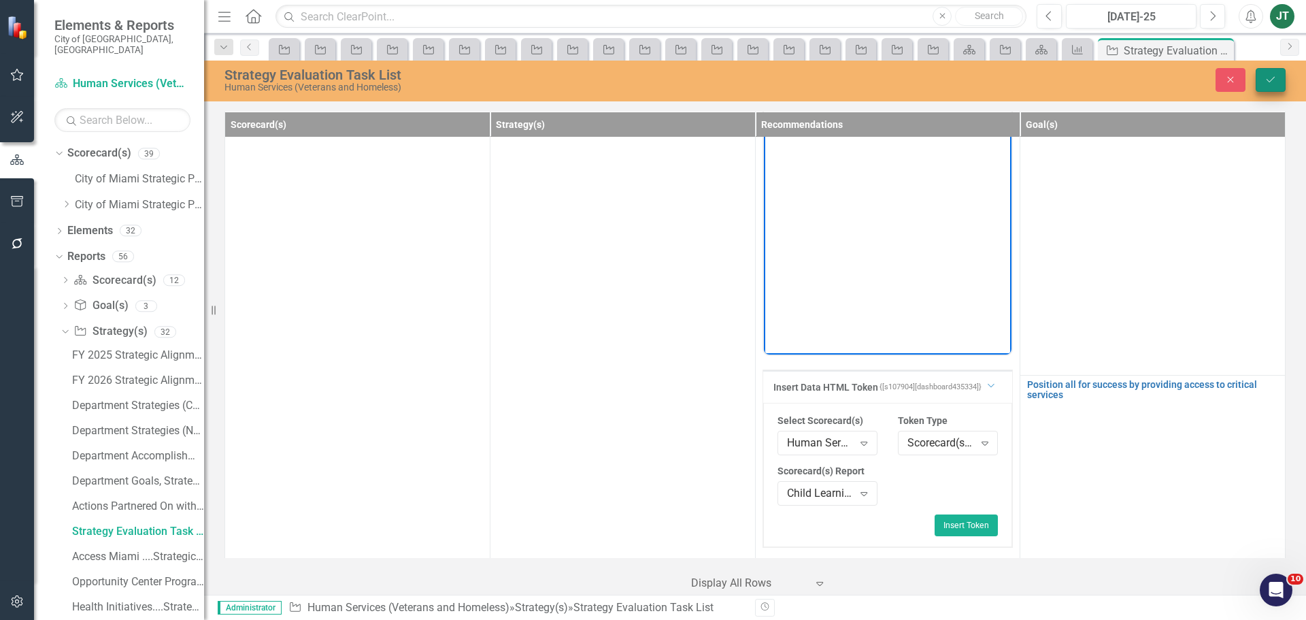
click at [1271, 78] on icon "Save" at bounding box center [1271, 80] width 12 height 10
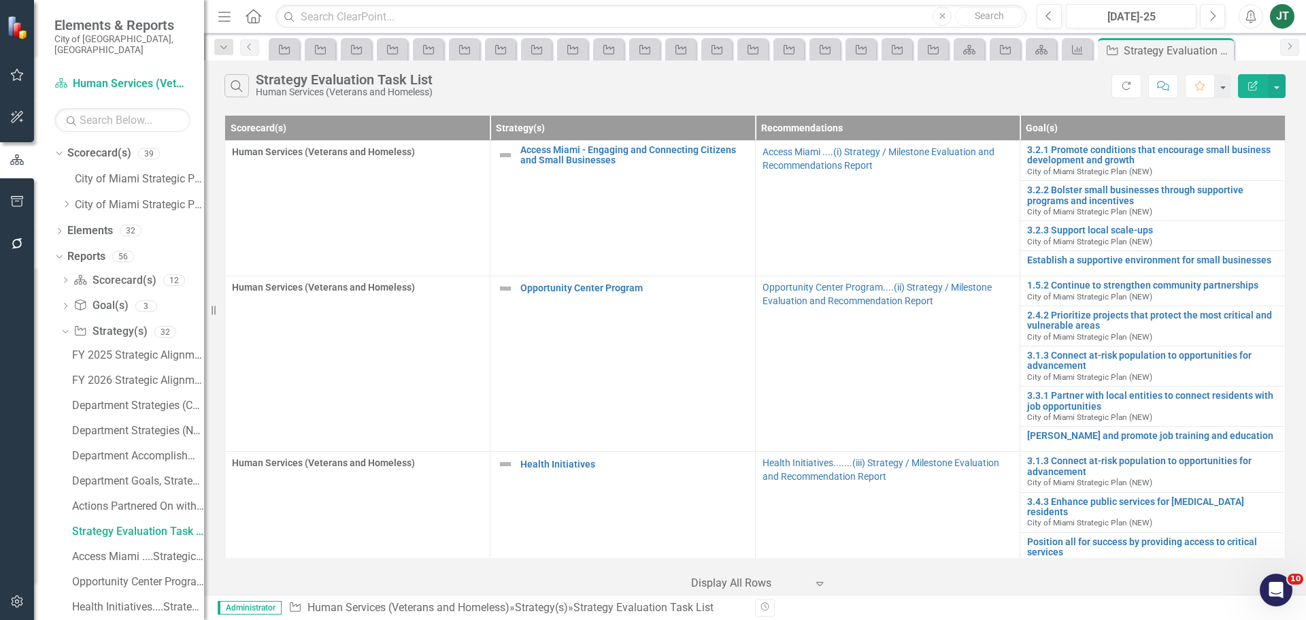
scroll to position [173, 0]
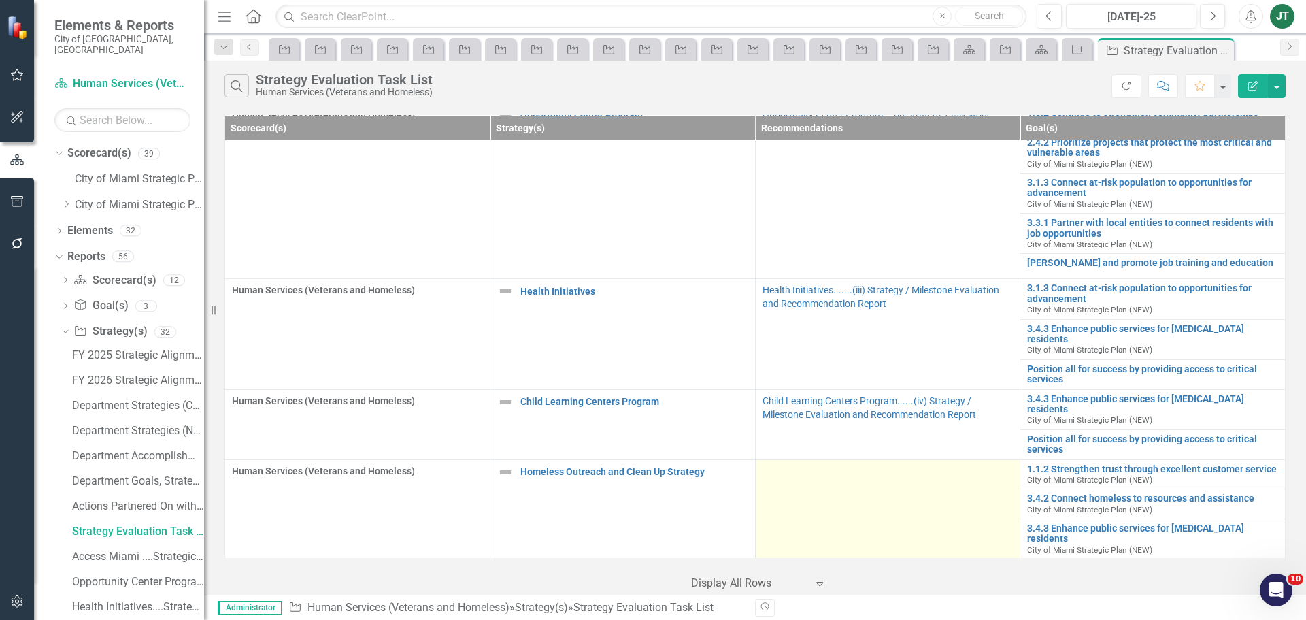
click at [859, 501] on td at bounding box center [887, 524] width 265 height 130
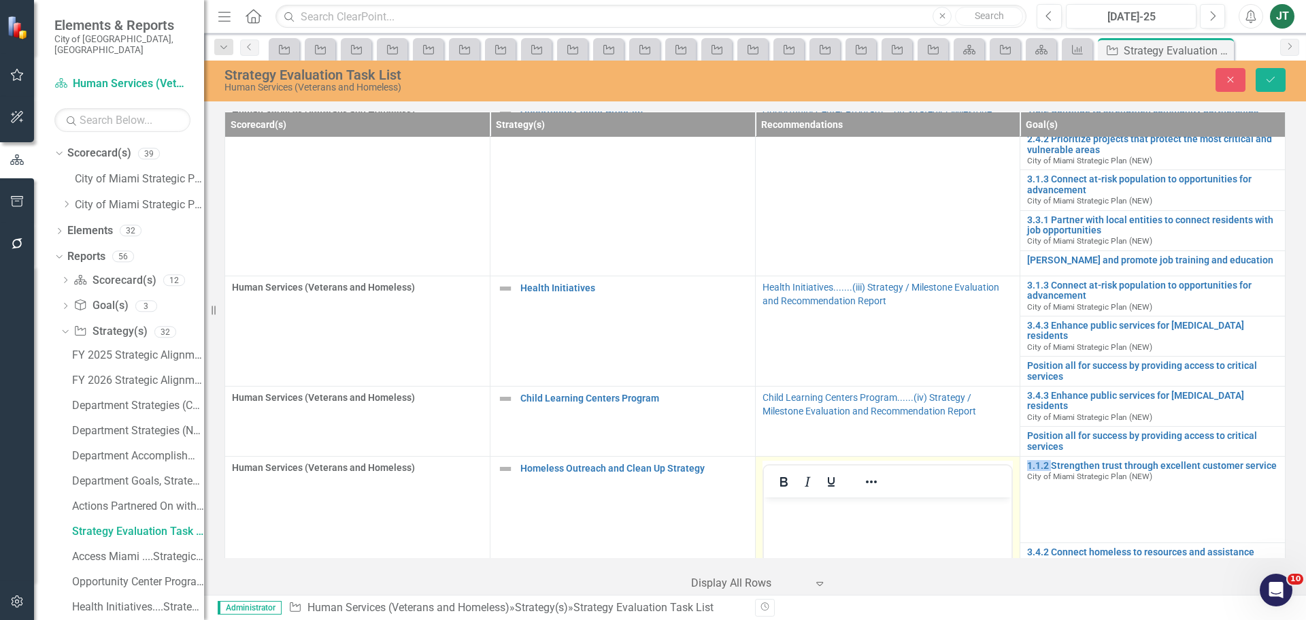
scroll to position [429, 0]
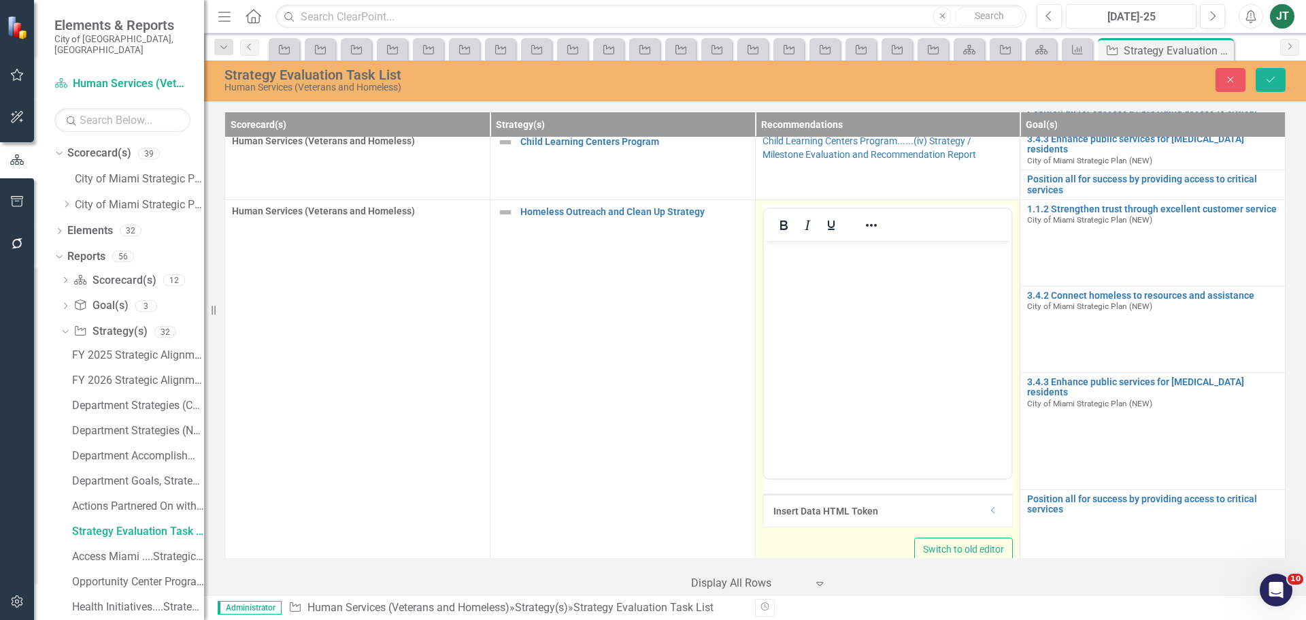
click at [988, 506] on icon "Dropdown" at bounding box center [993, 510] width 10 height 8
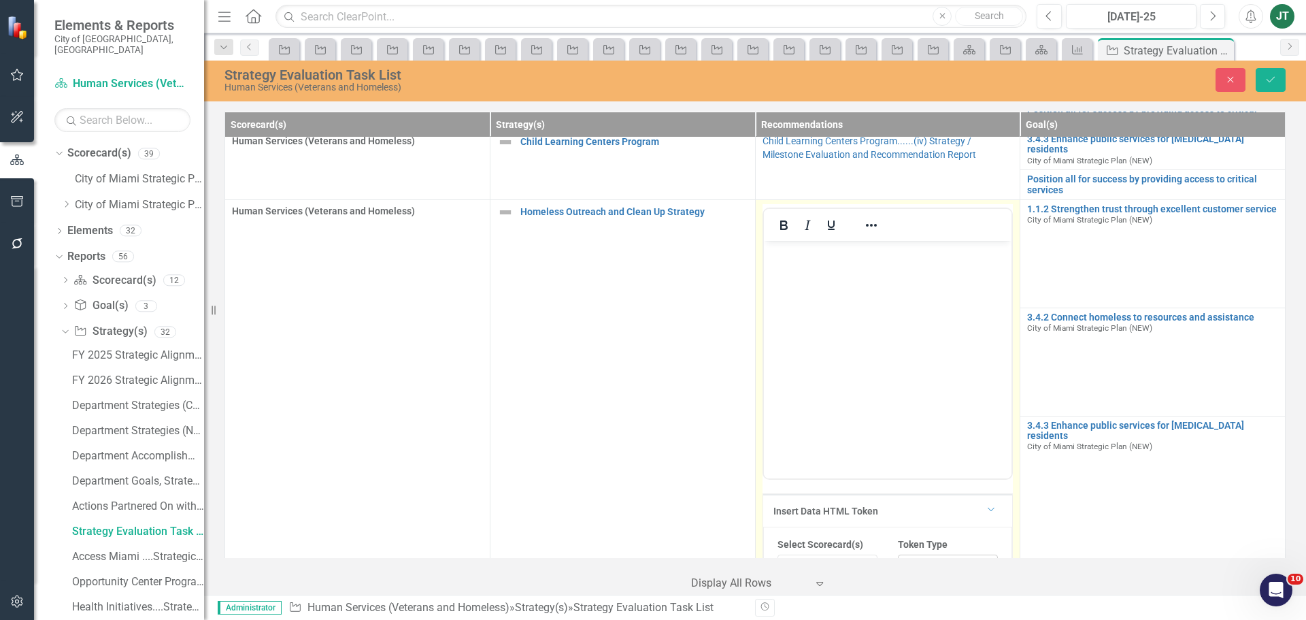
click at [916, 559] on div "Select Token Type..." at bounding box center [940, 567] width 67 height 16
drag, startPoint x: 931, startPoint y: 378, endPoint x: 172, endPoint y: 157, distance: 790.1
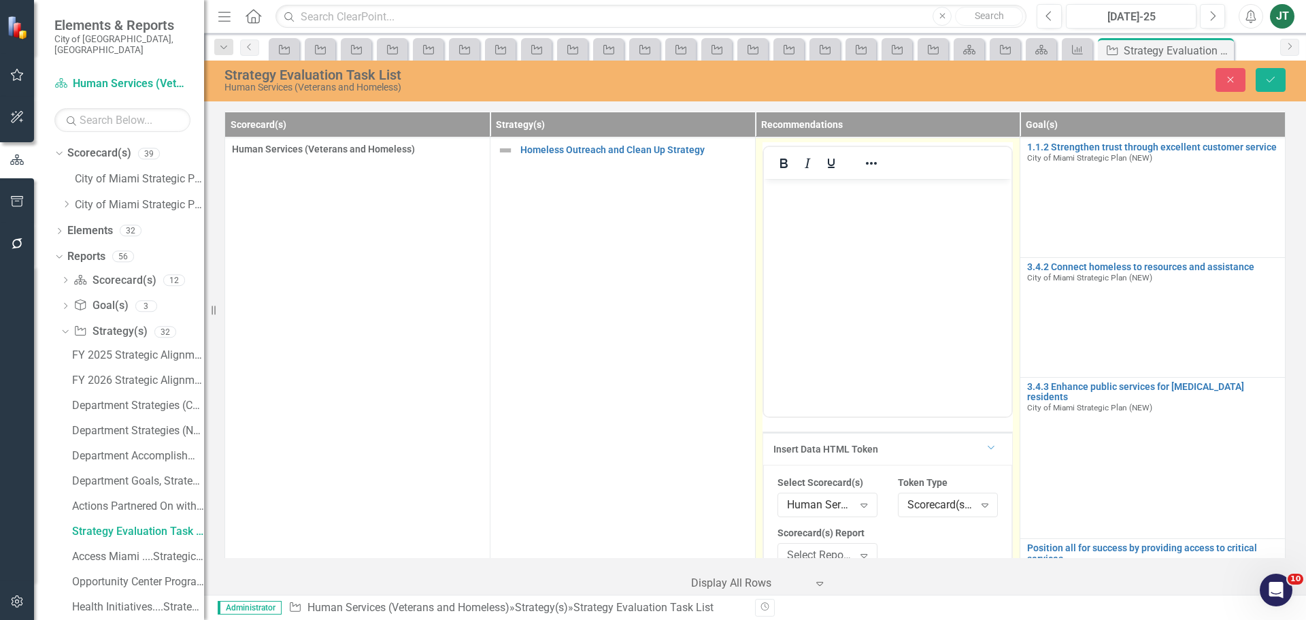
scroll to position [573, 0]
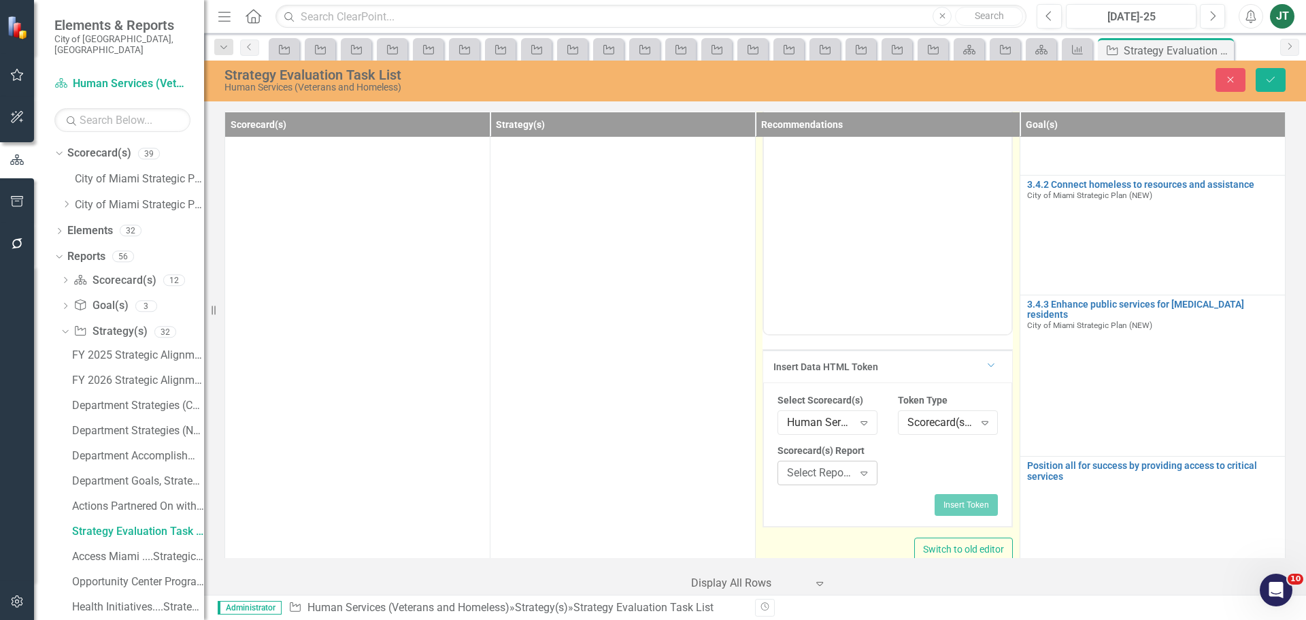
click at [831, 465] on div "Select Report... Expand" at bounding box center [828, 473] width 100 height 24
type input "v"
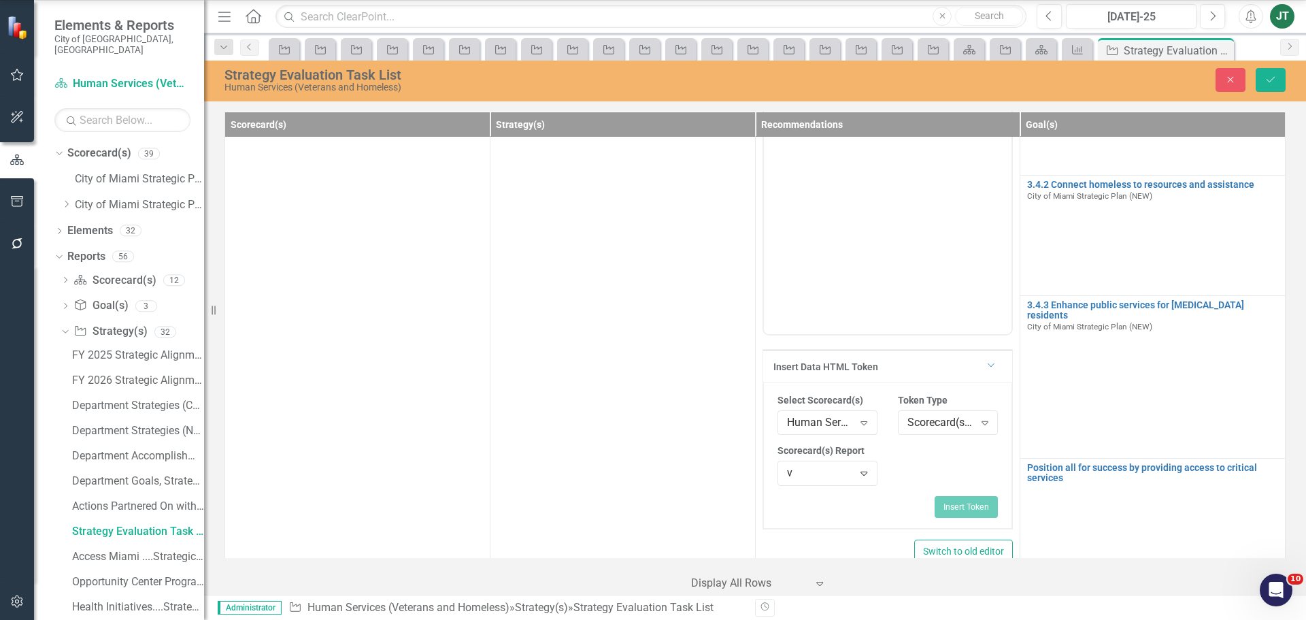
scroll to position [850, 0]
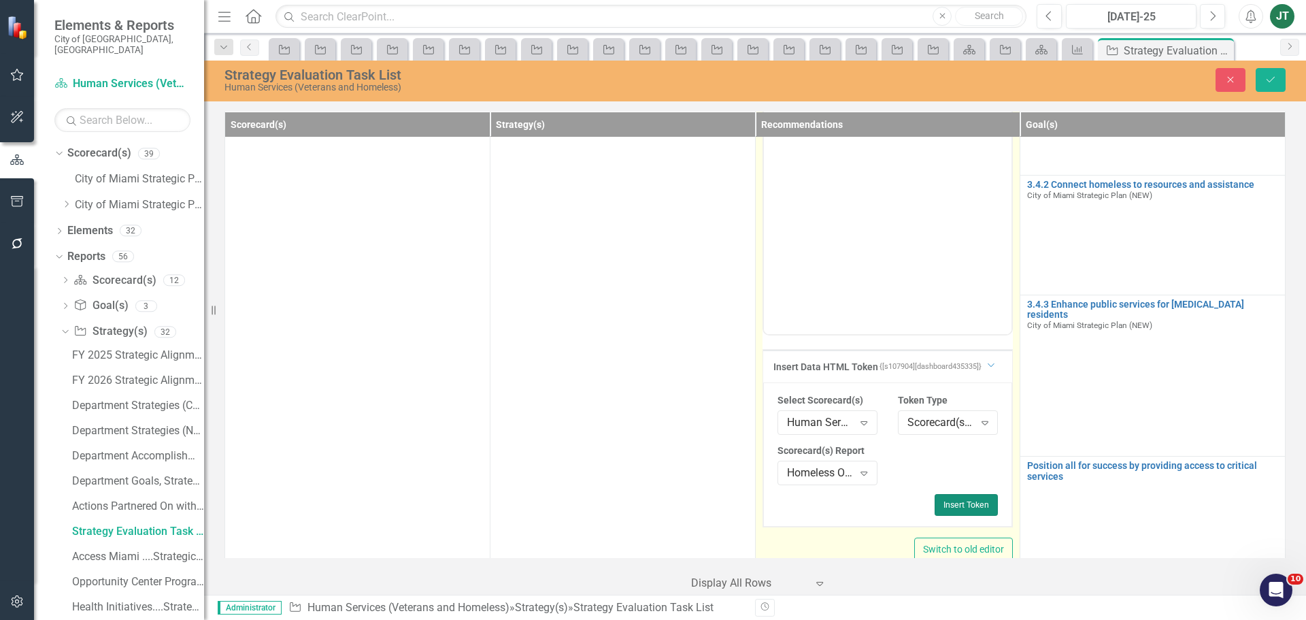
drag, startPoint x: 965, startPoint y: 485, endPoint x: 231, endPoint y: 121, distance: 819.3
click at [965, 494] on button "Insert Token" at bounding box center [966, 505] width 63 height 22
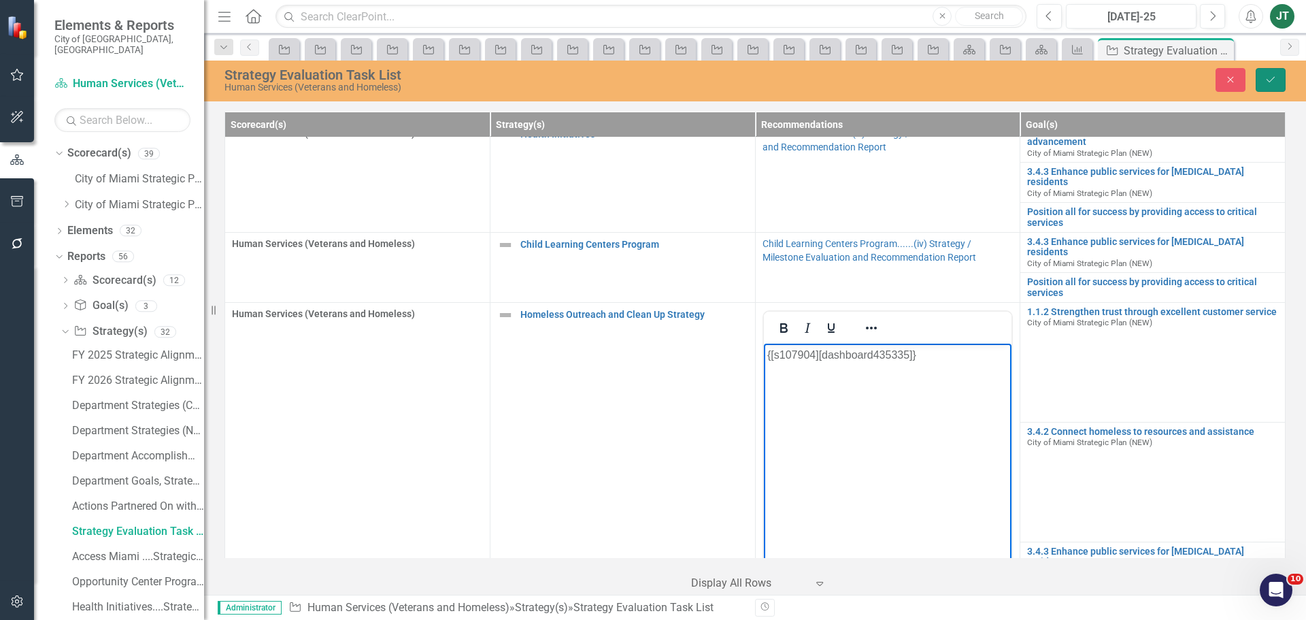
click at [1277, 77] on button "Save" at bounding box center [1271, 80] width 30 height 24
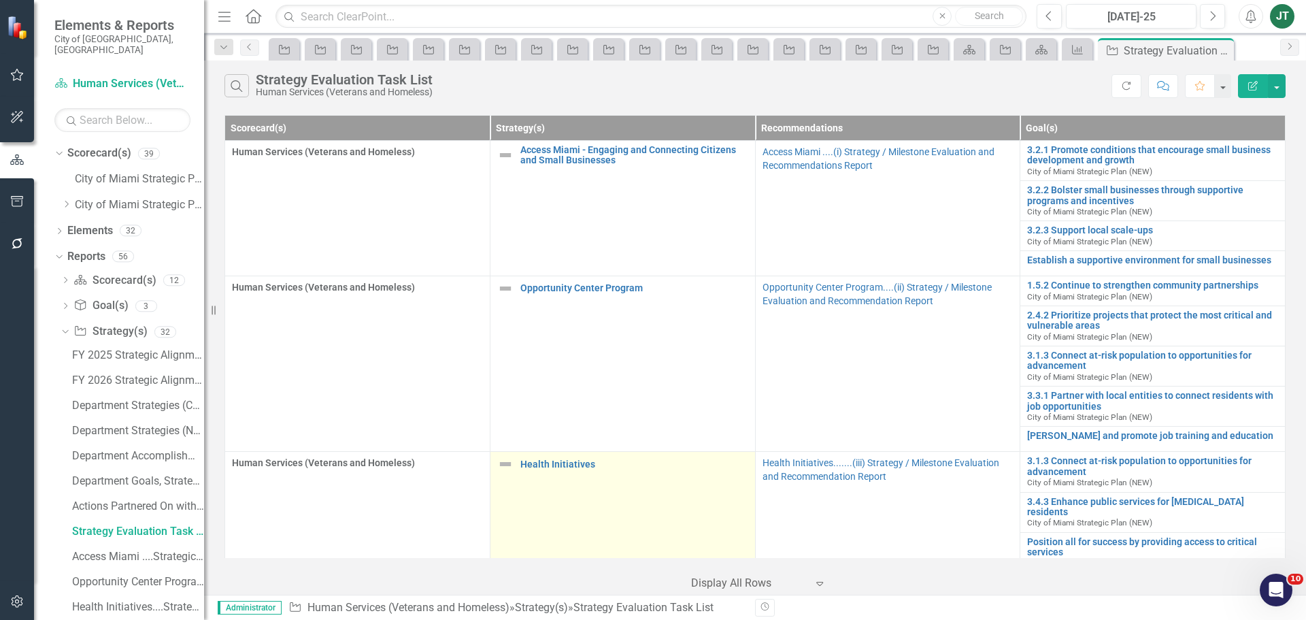
scroll to position [173, 0]
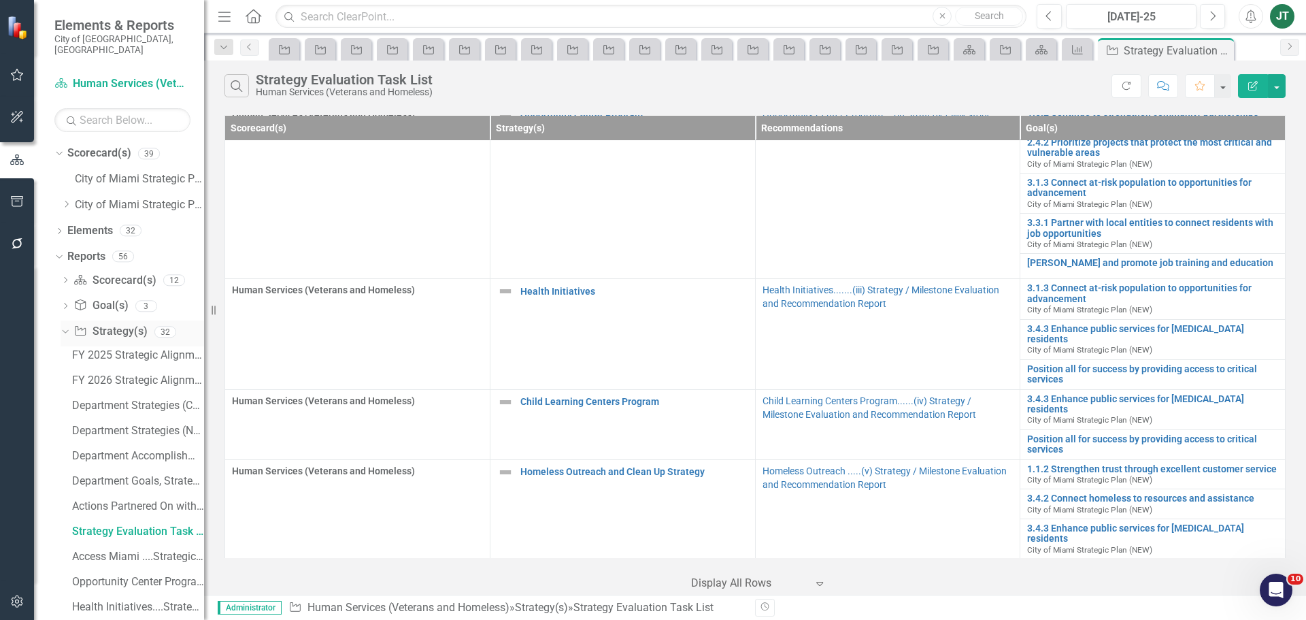
click at [65, 327] on icon "Dropdown" at bounding box center [63, 332] width 7 height 10
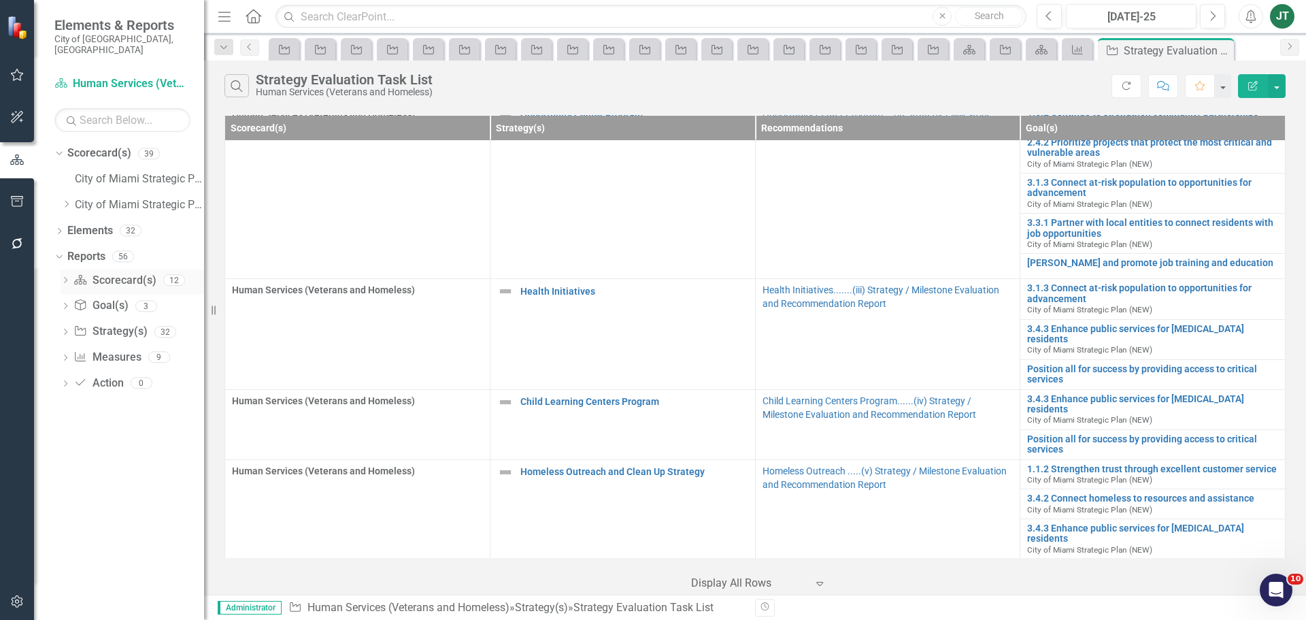
click at [68, 278] on icon "Dropdown" at bounding box center [66, 281] width 10 height 7
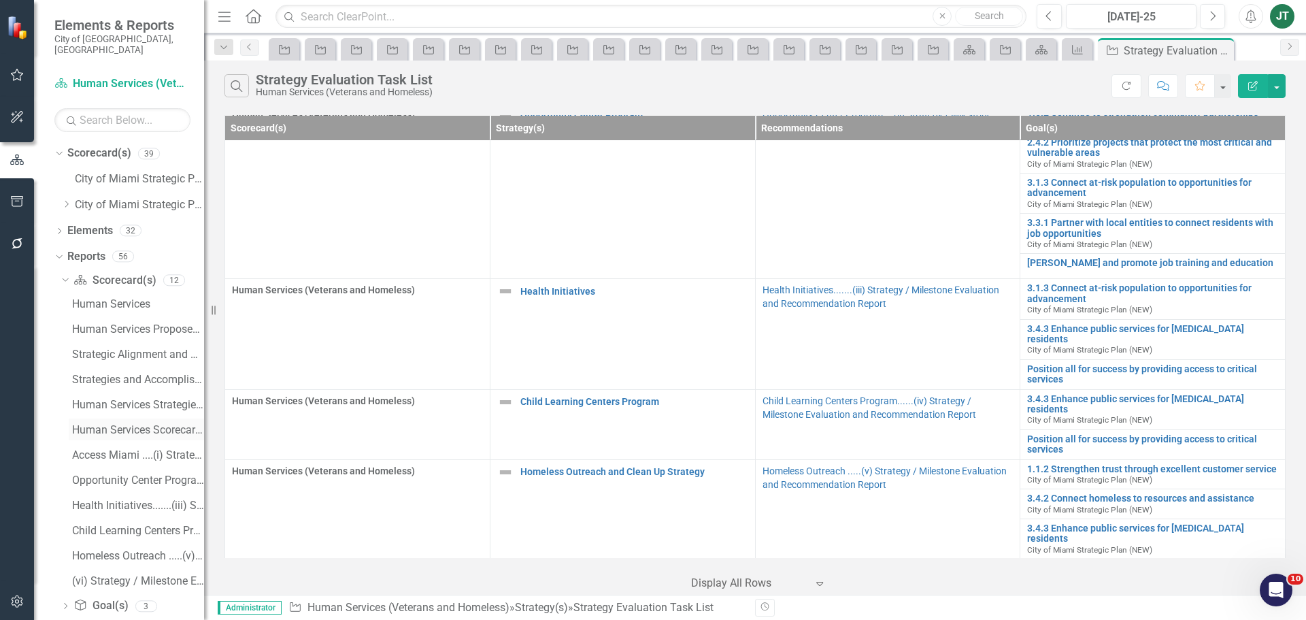
click at [144, 424] on div "Human Services Scorecard Evaluation and Recommendations" at bounding box center [138, 430] width 132 height 12
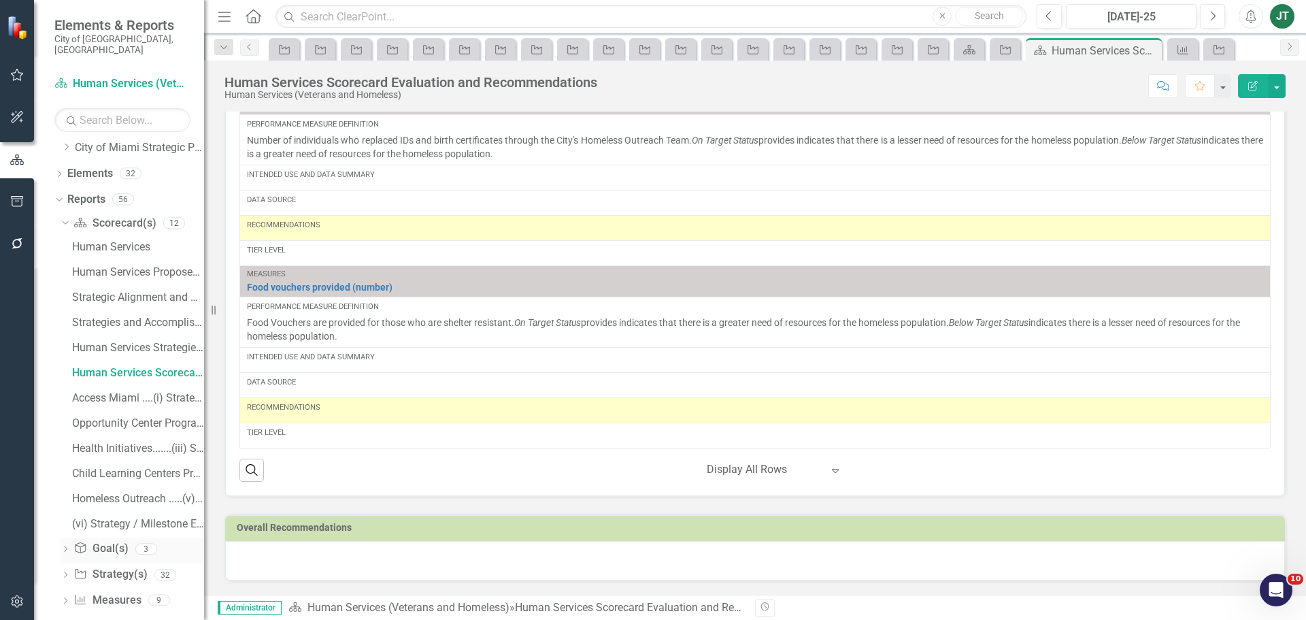
scroll to position [87, 0]
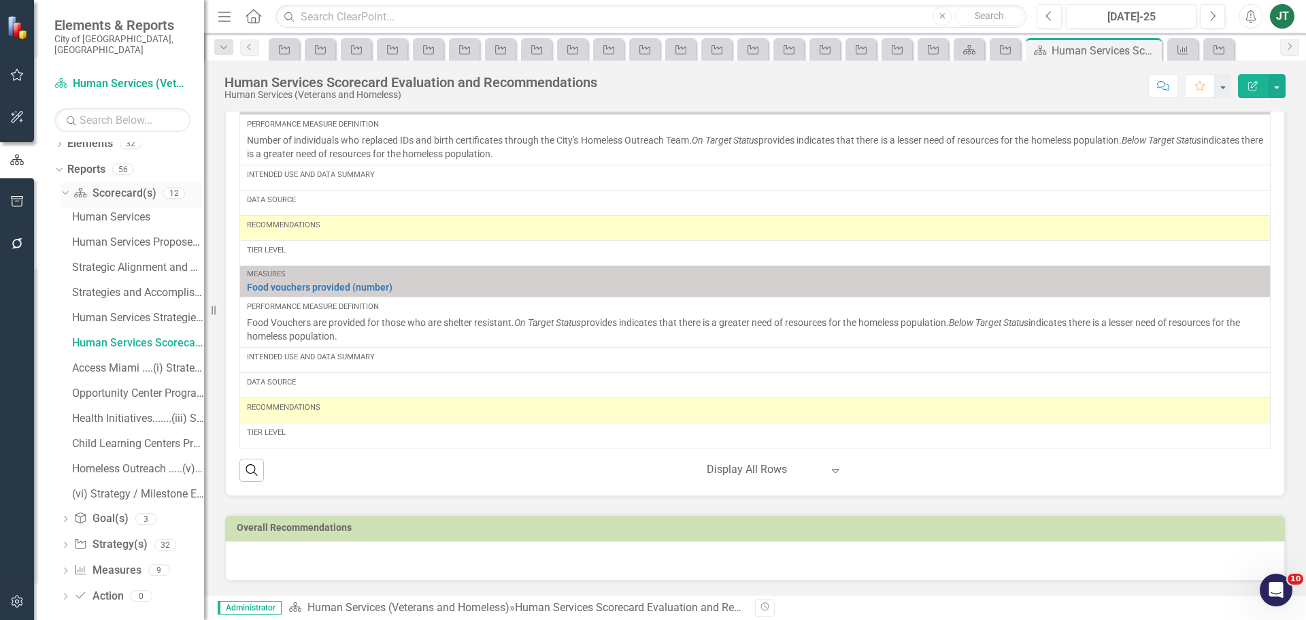
click at [67, 188] on icon "Dropdown" at bounding box center [63, 193] width 7 height 10
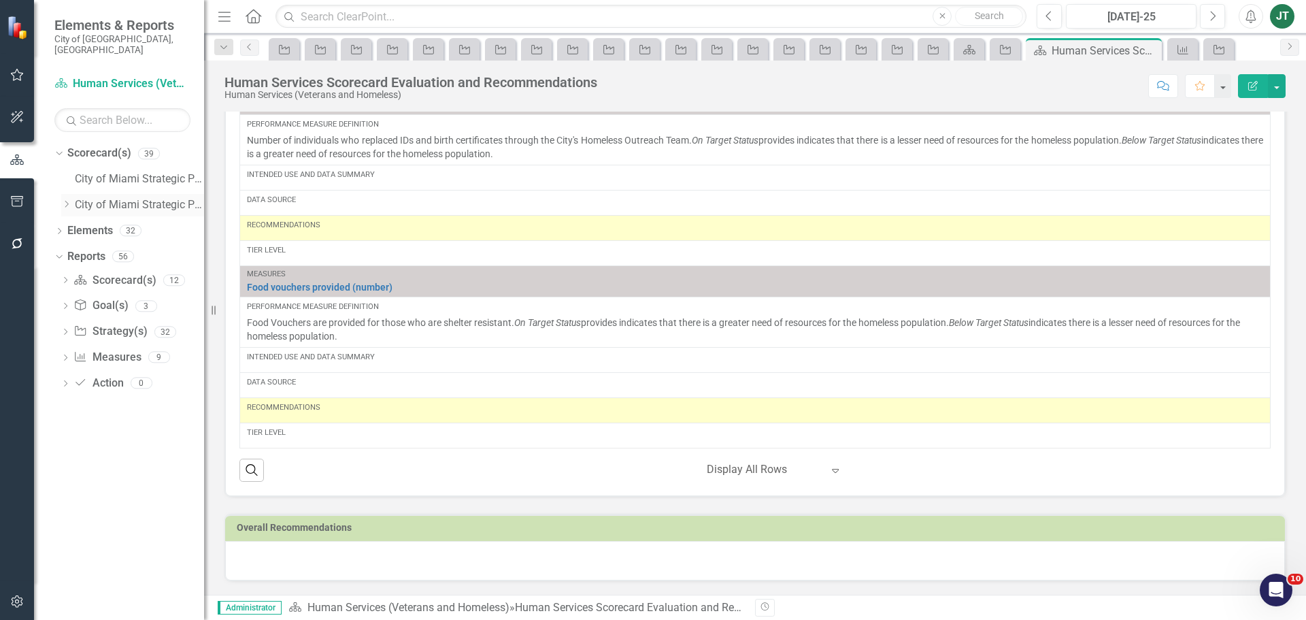
click at [63, 200] on icon "Dropdown" at bounding box center [66, 204] width 10 height 8
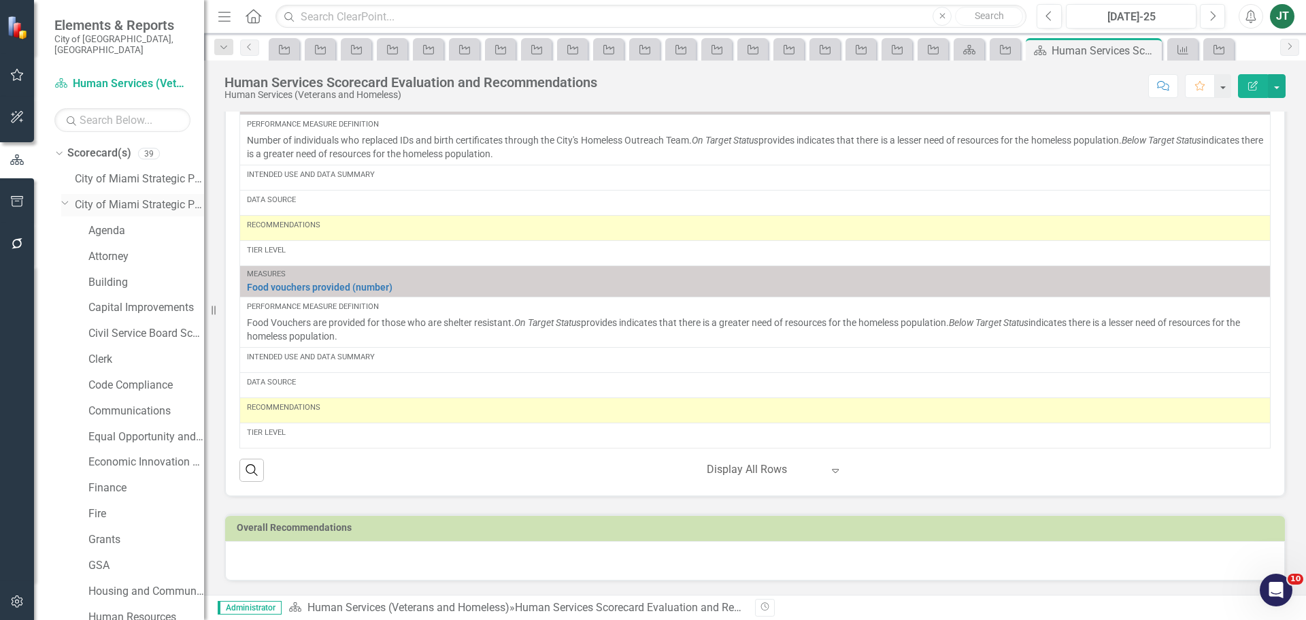
click at [67, 197] on icon "Dropdown" at bounding box center [65, 202] width 8 height 10
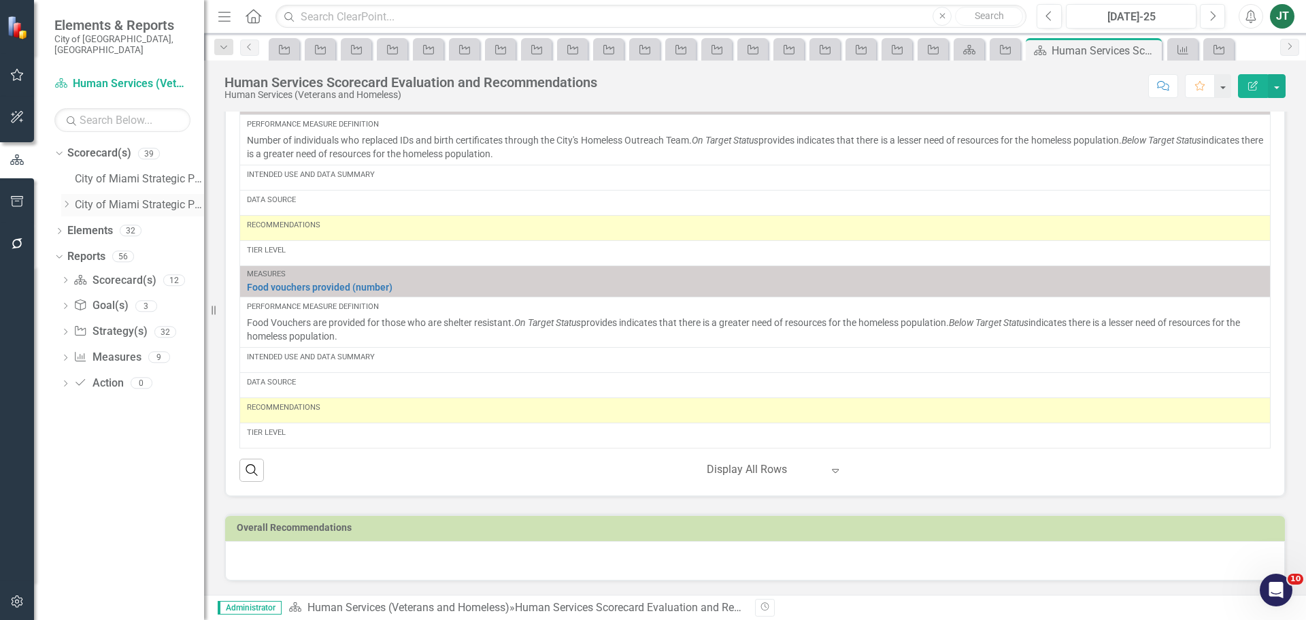
click at [67, 200] on icon "Dropdown" at bounding box center [66, 204] width 10 height 8
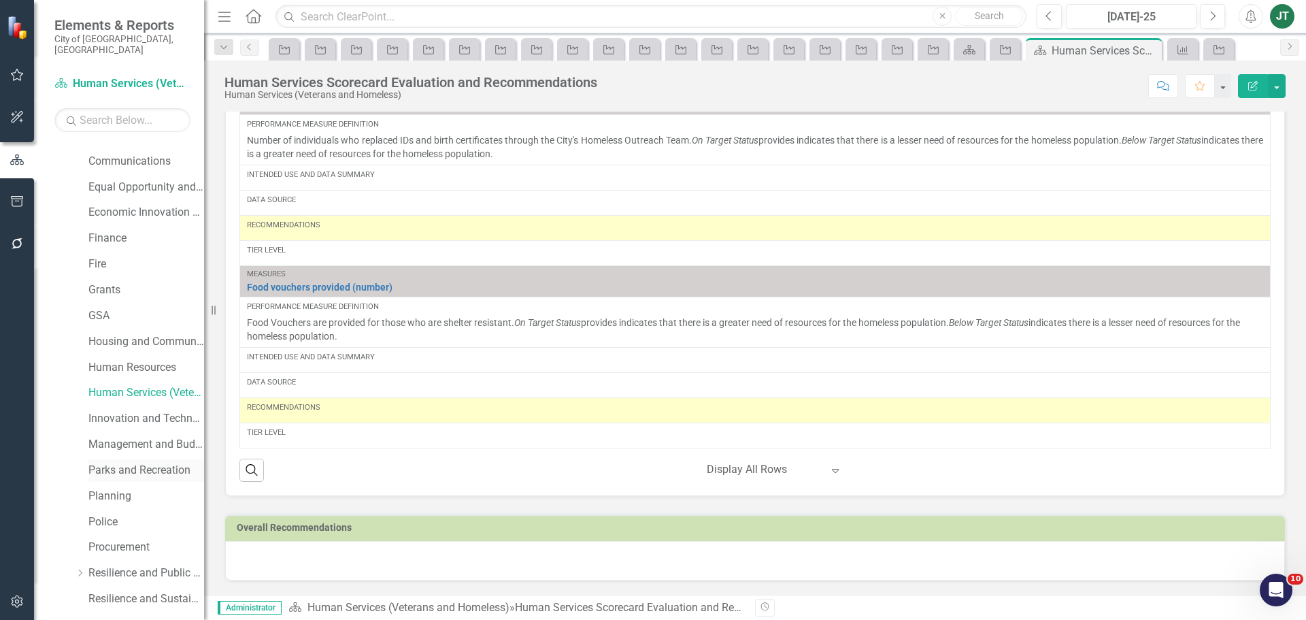
scroll to position [340, 0]
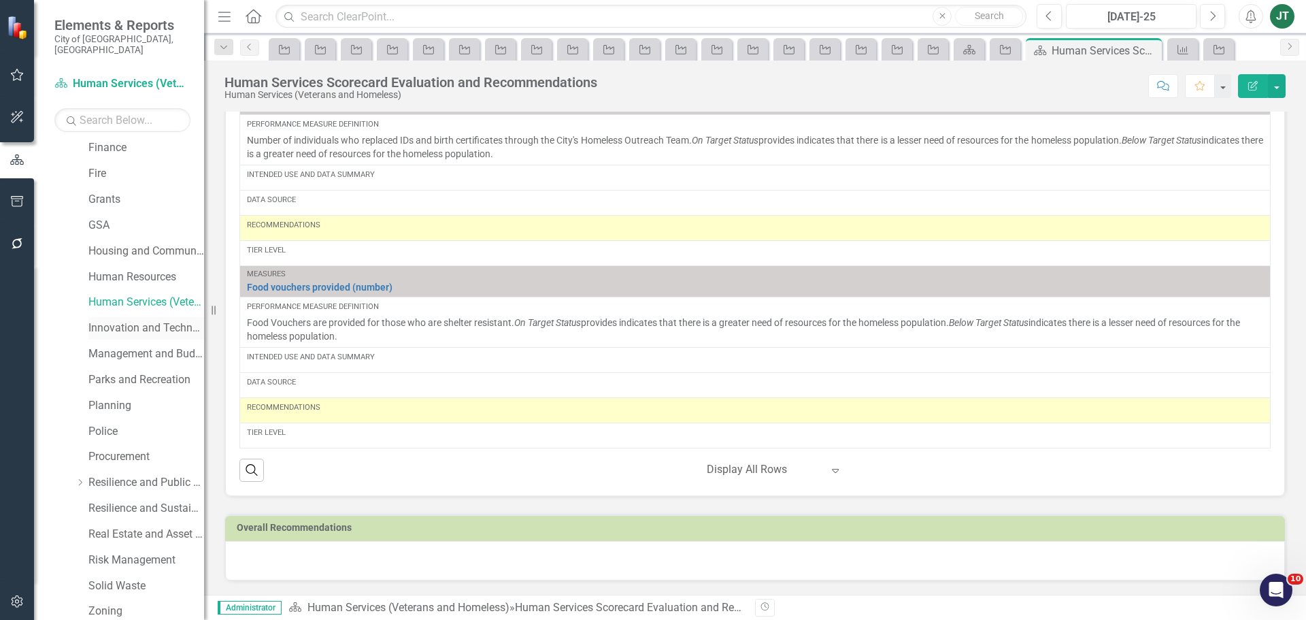
click at [129, 320] on link "Innovation and Technology" at bounding box center [146, 328] width 116 height 16
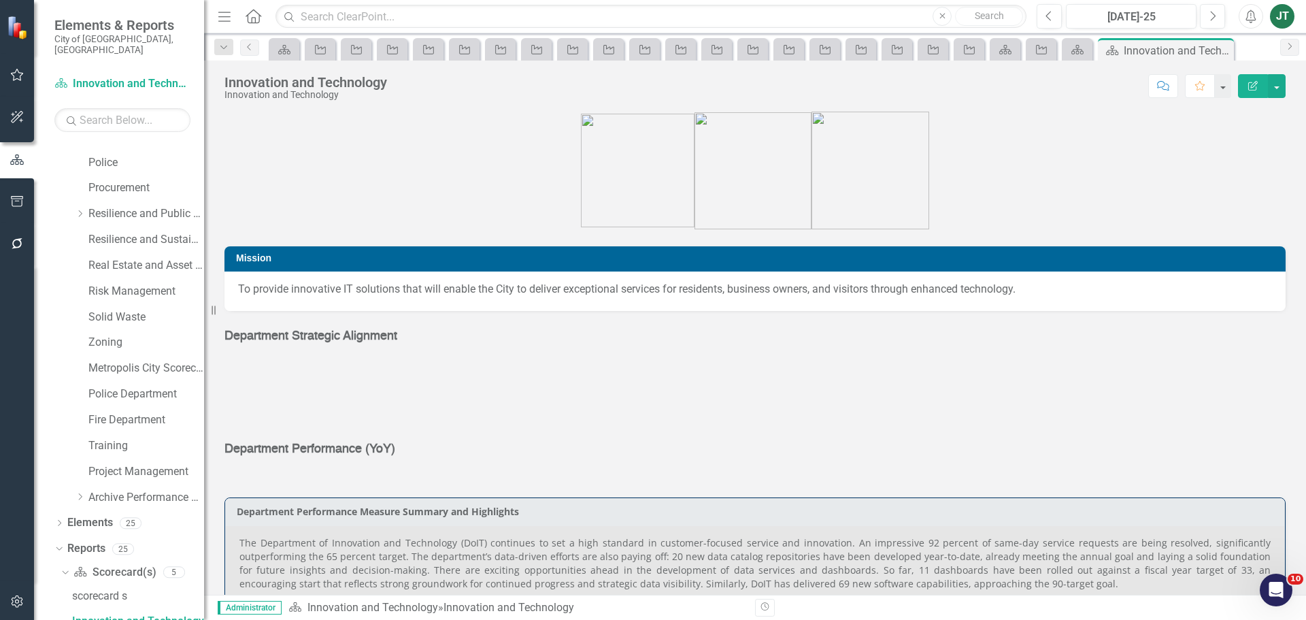
scroll to position [610, 0]
